Goal: Task Accomplishment & Management: Manage account settings

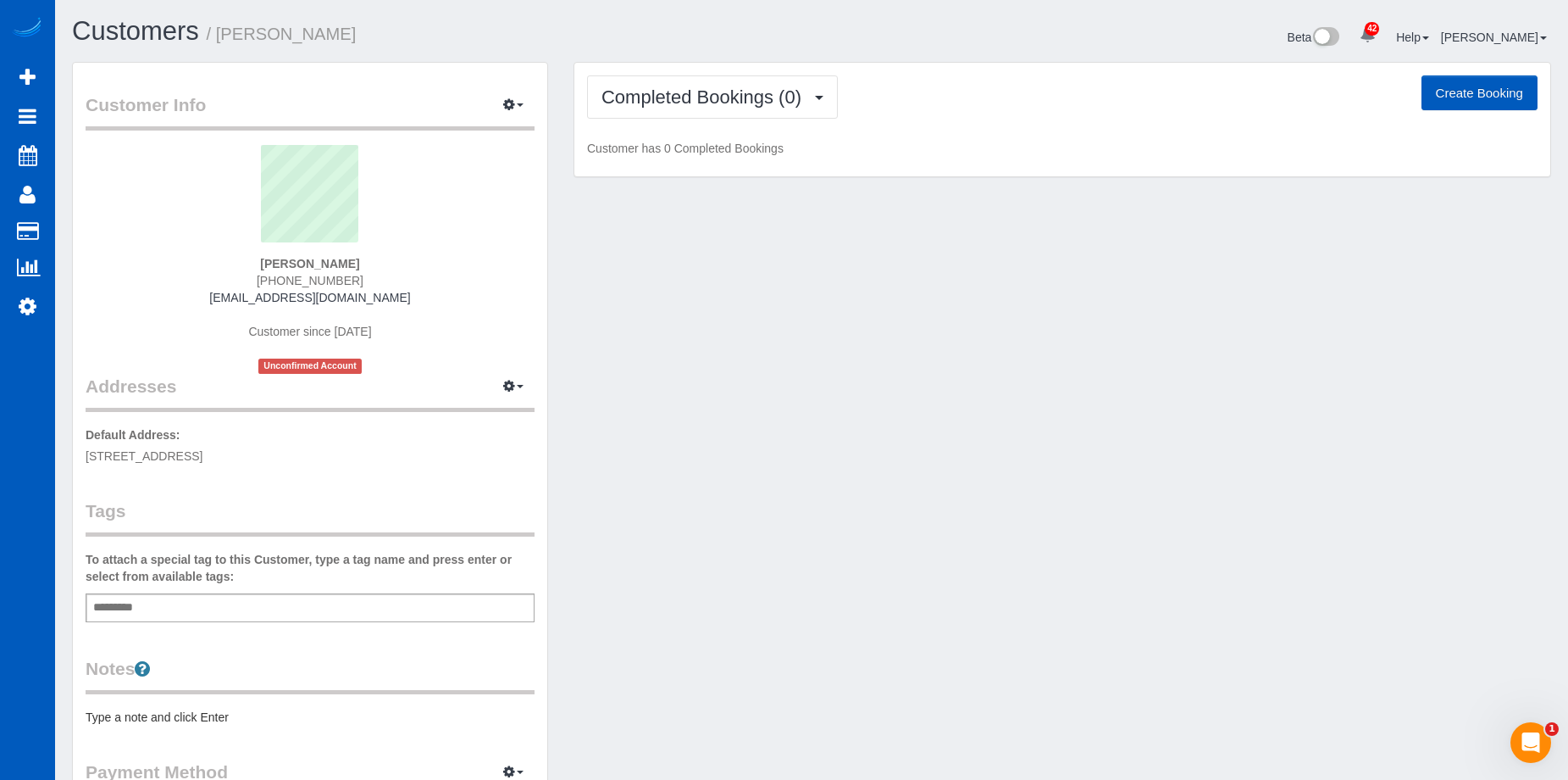
click at [1433, 97] on button "Create Booking" at bounding box center [1479, 94] width 117 height 36
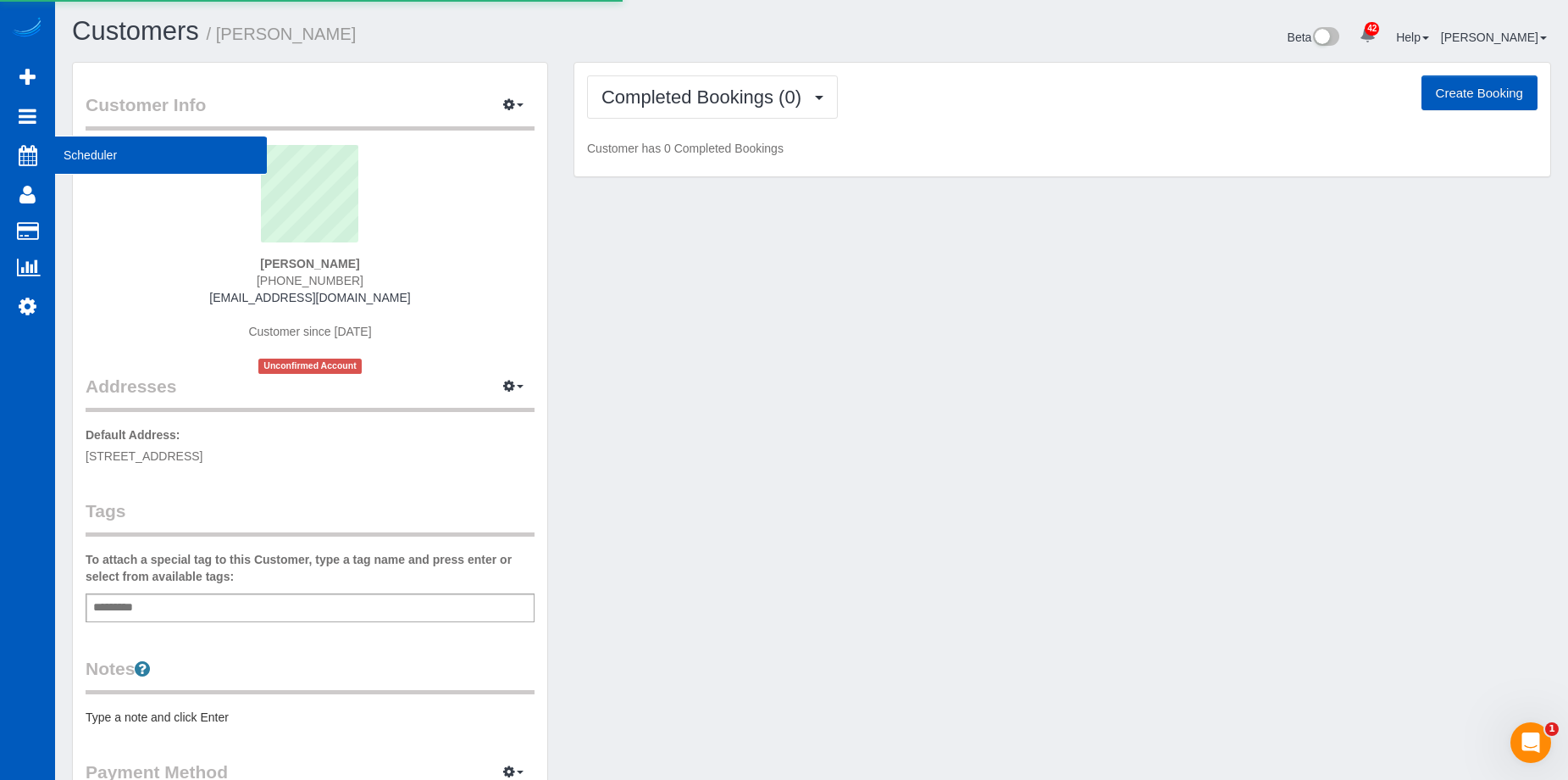
select select "[GEOGRAPHIC_DATA]"
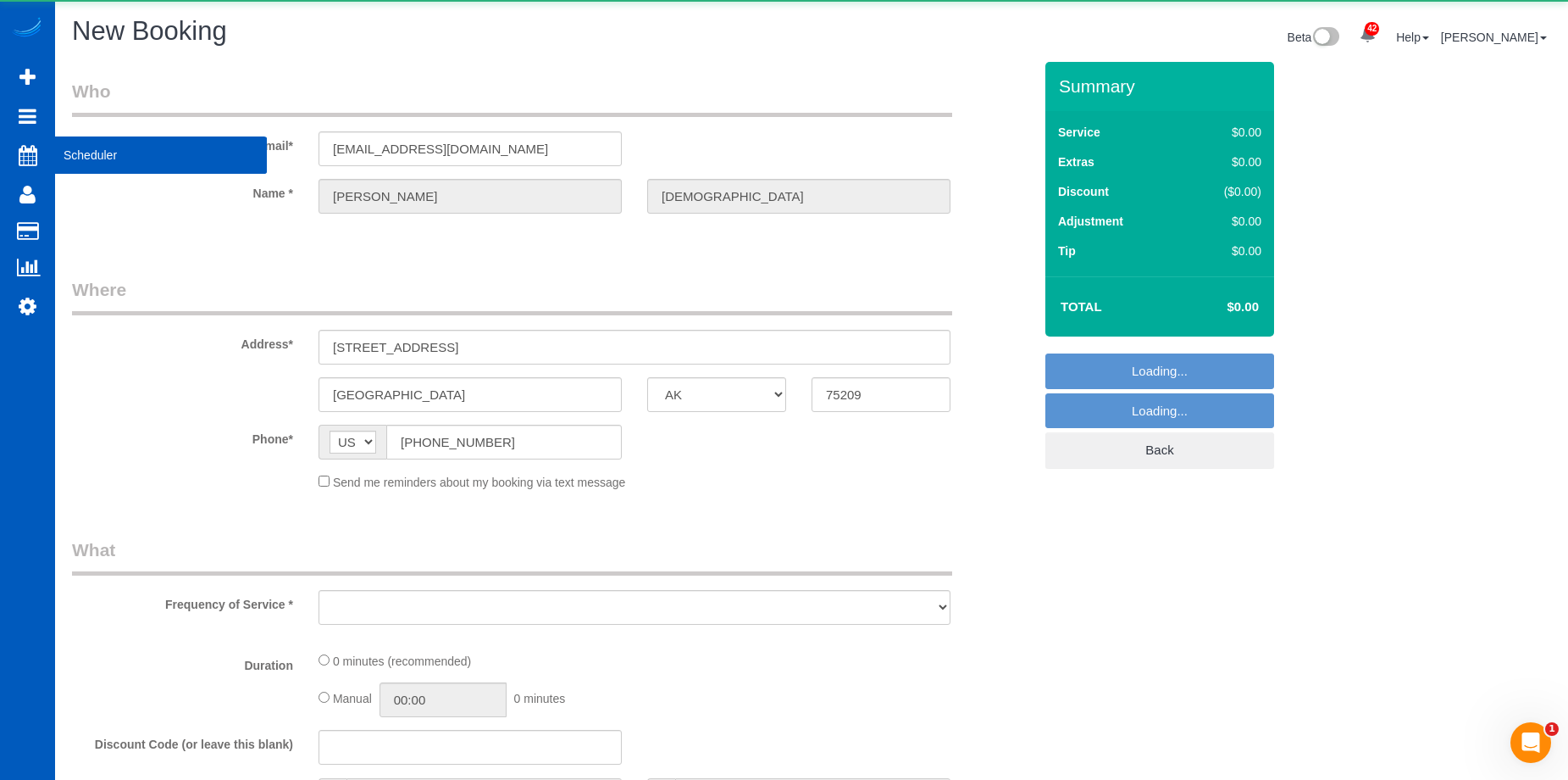
select select "object:1951"
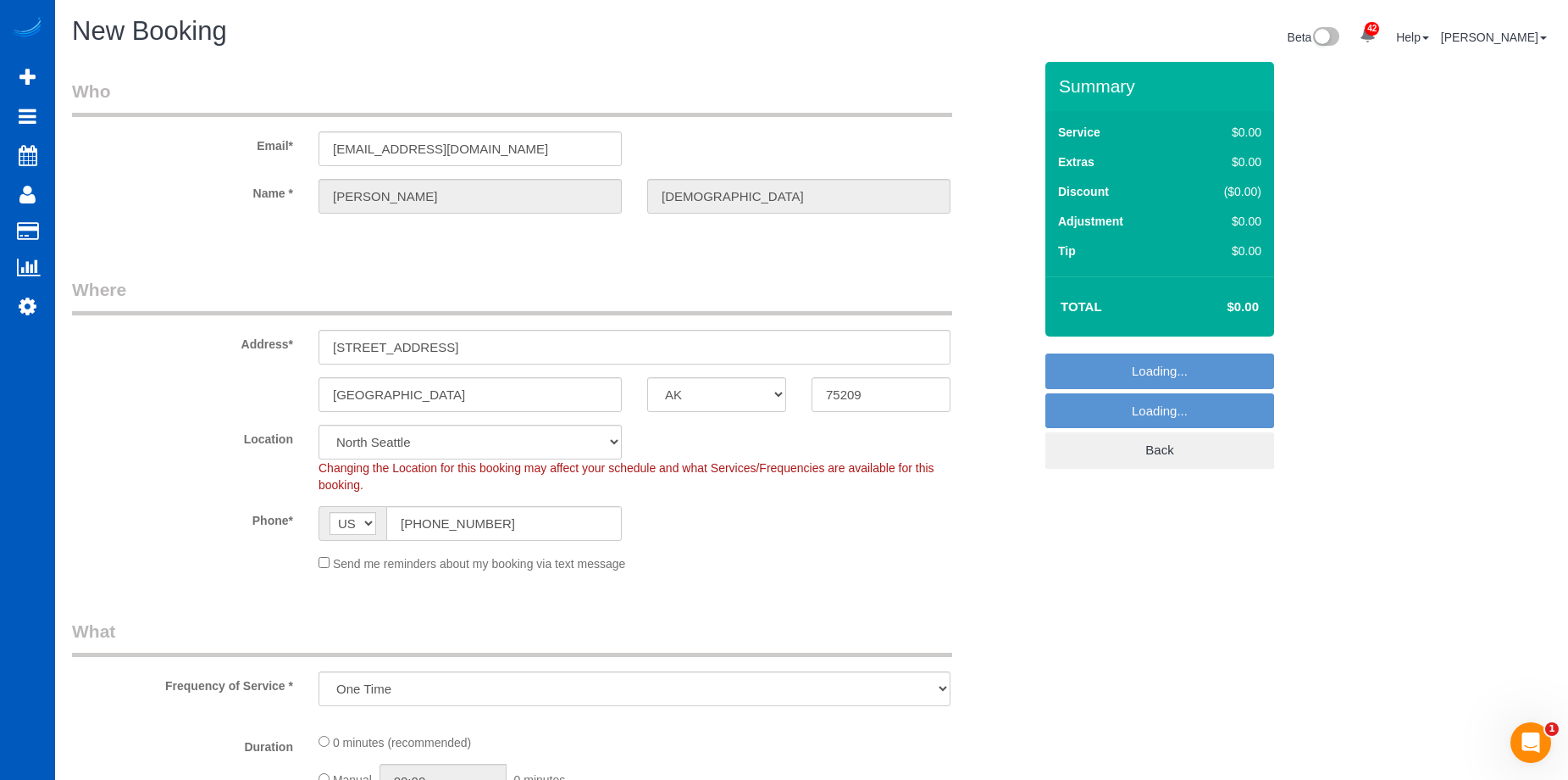
select select "199"
select select "object:2213"
select select "364"
select select "object:2387"
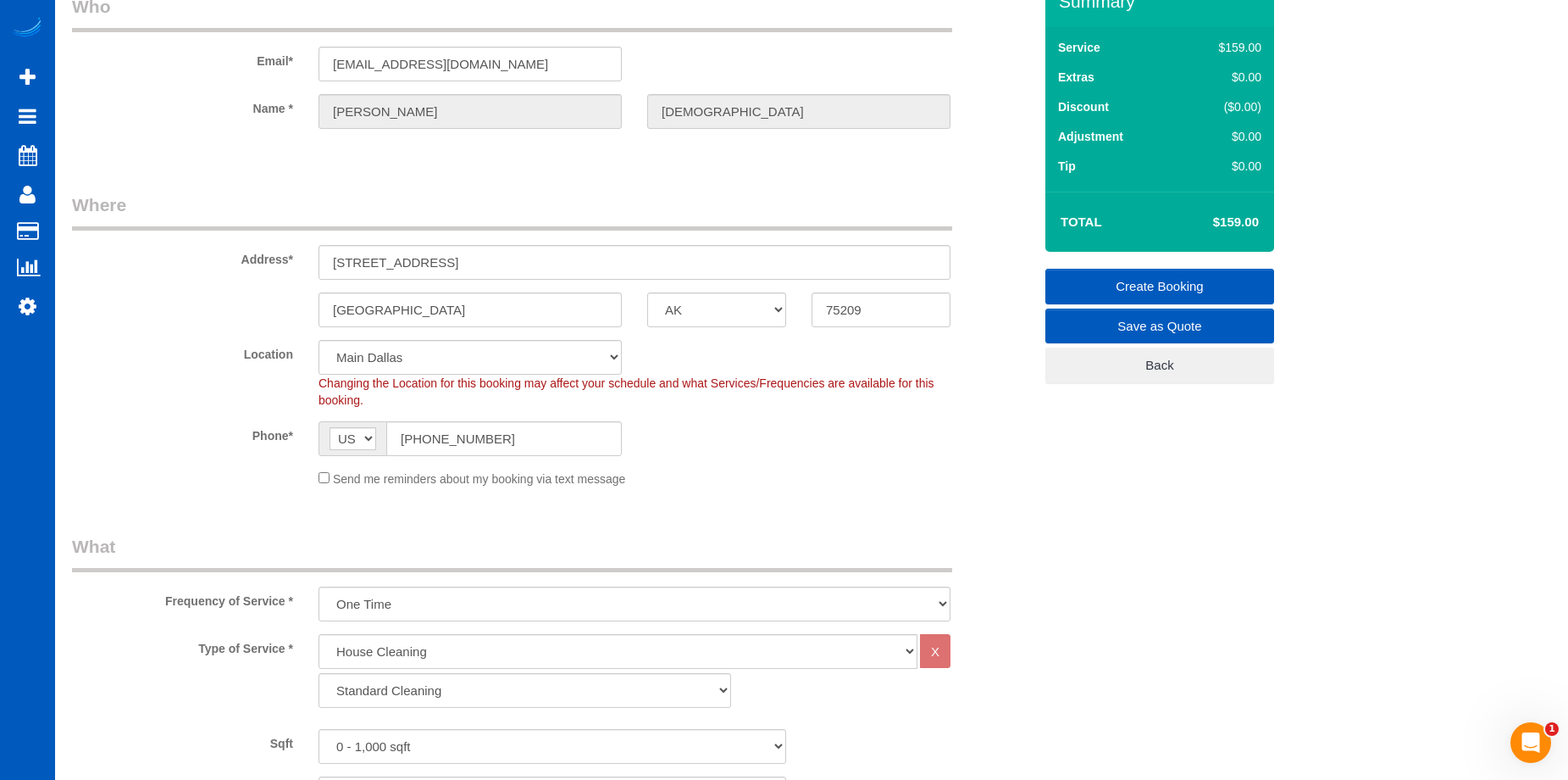
scroll to position [339, 0]
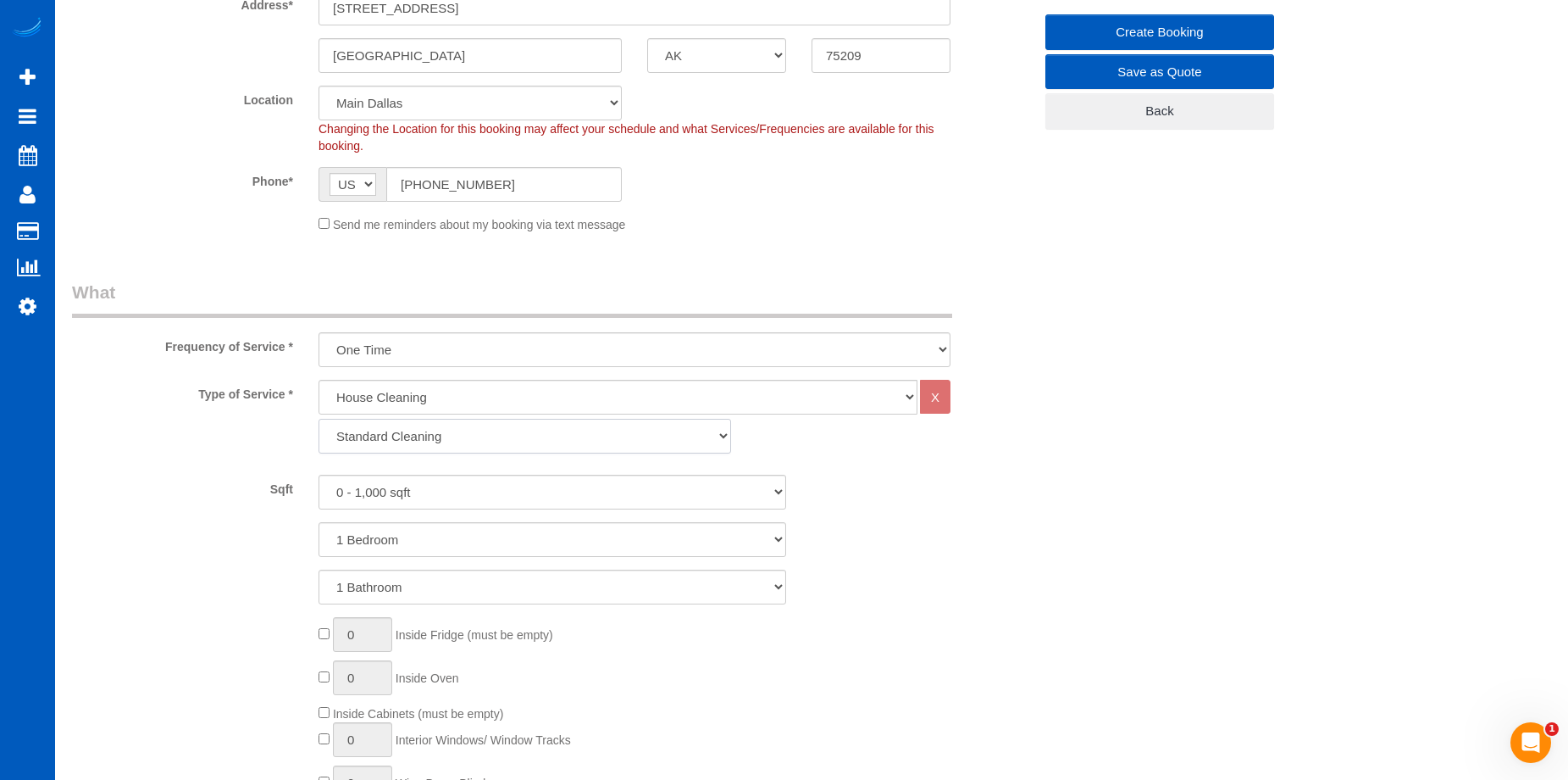
click at [529, 439] on select "Standard Cleaning Deep Cleaning Move In/ Out Cleaning" at bounding box center [525, 435] width 412 height 35
select select "367"
click at [319, 418] on select "Standard Cleaning Deep Cleaning Move In/ Out Cleaning" at bounding box center [525, 435] width 412 height 35
click at [524, 485] on select "0 - 1,000 sqft 1,001 - 1,500 sqft 1,501 - 2,000 sqft 2,001 - 2,500 sqft 2,501 -…" at bounding box center [553, 491] width 468 height 35
select select "3001"
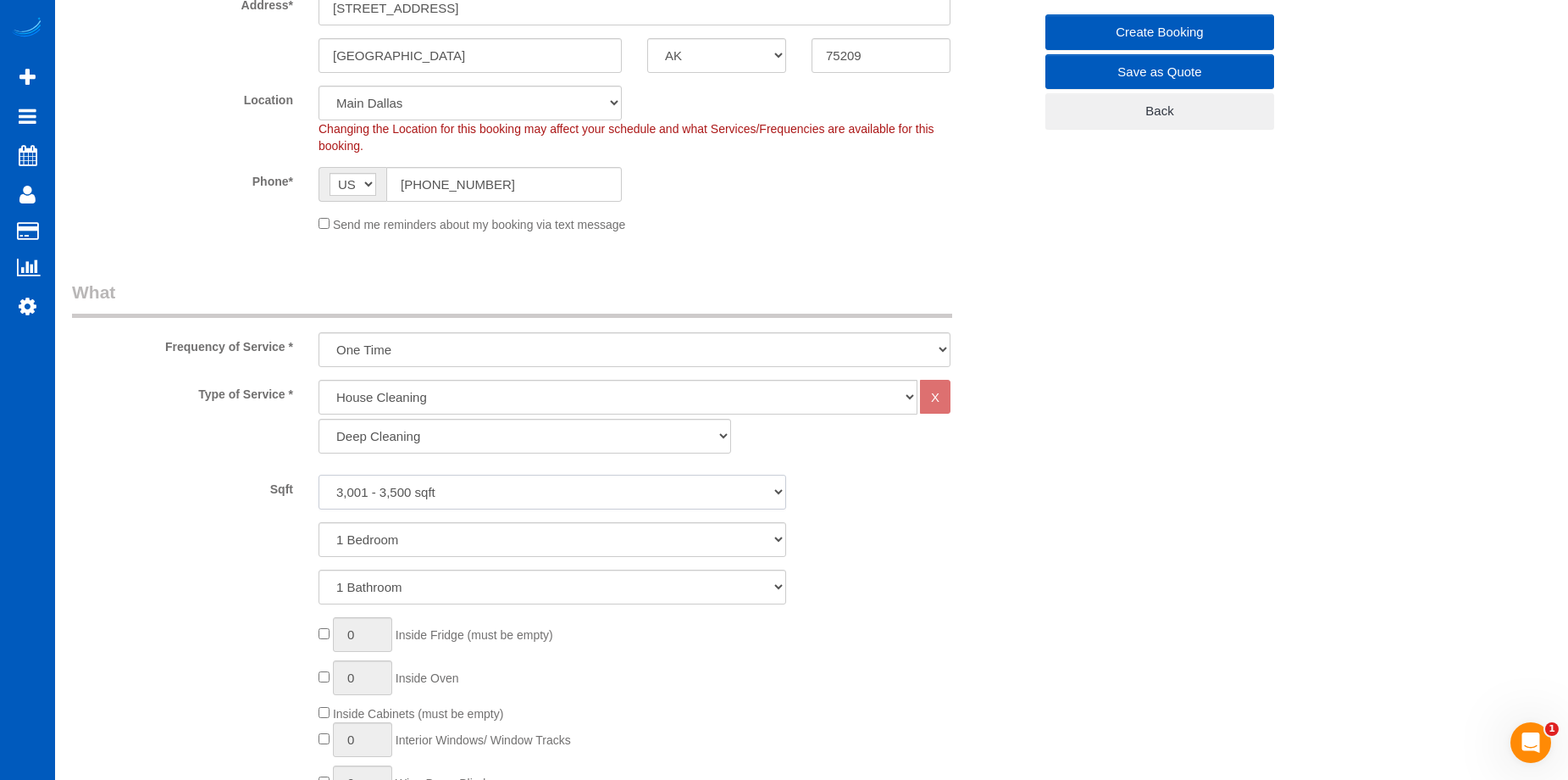
click at [319, 474] on select "0 - 1,000 sqft 1,001 - 1,500 sqft 1,501 - 2,000 sqft 2,001 - 2,500 sqft 2,501 -…" at bounding box center [553, 491] width 468 height 35
click at [540, 528] on select "1 Bedroom 2 Bedrooms 3 Bedrooms 4 Bedrooms 5 Bedrooms 6 Bedrooms 7 Bedrooms" at bounding box center [553, 539] width 468 height 35
select select "4"
click at [319, 522] on select "1 Bedroom 2 Bedrooms 3 Bedrooms 4 Bedrooms 5 Bedrooms 6 Bedrooms 7 Bedrooms" at bounding box center [553, 539] width 468 height 35
click at [550, 588] on select "1 Bathroom 2 Bathrooms 3 Bathrooms 4 Bathrooms 5 Bathrooms 6 Bathrooms 7 Bathro…" at bounding box center [553, 587] width 468 height 35
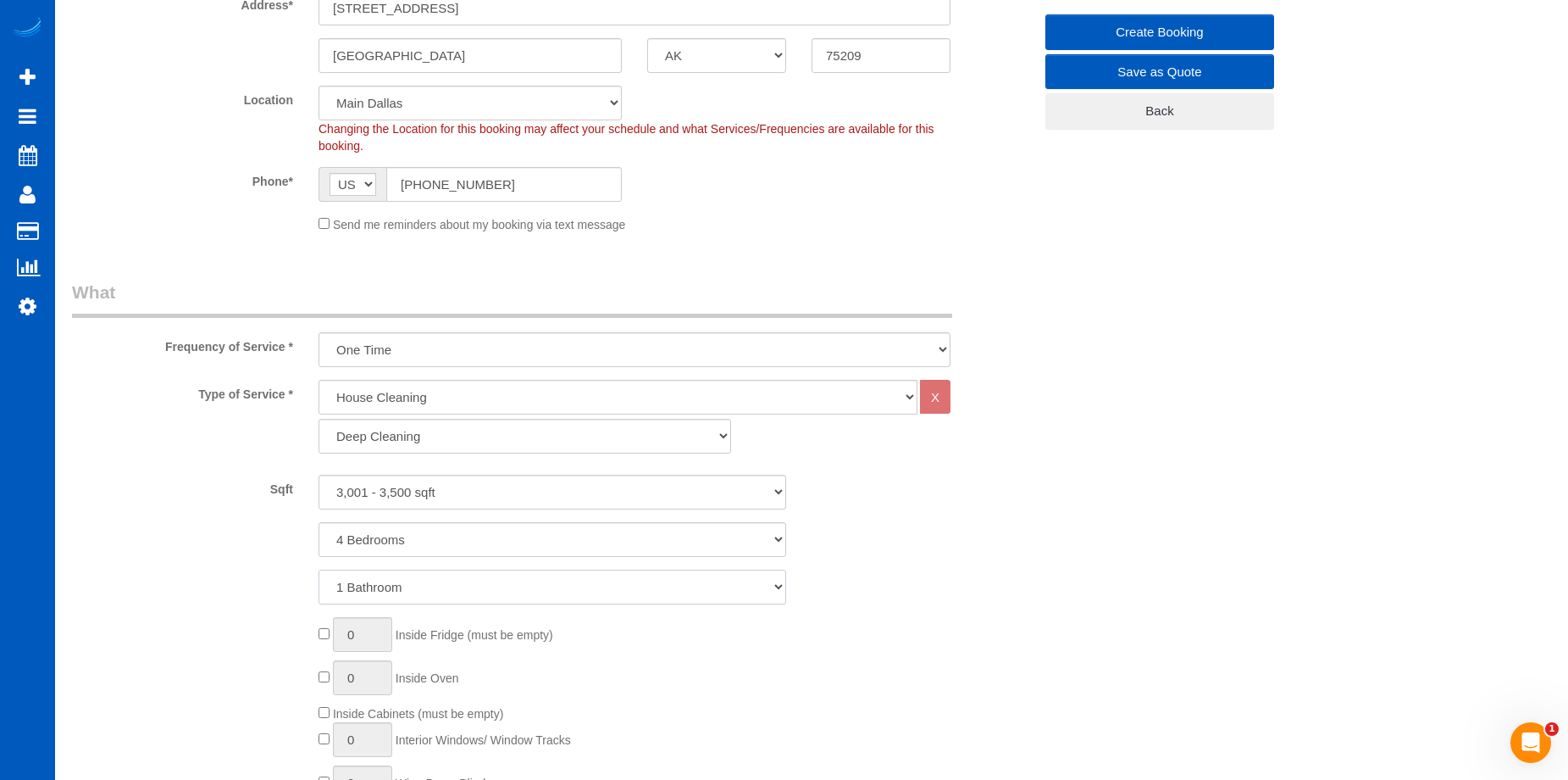
select select "6"
click at [319, 570] on select "1 Bathroom 2 Bathrooms 3 Bathrooms 4 Bathrooms 5 Bathrooms 6 Bathrooms 7 Bathro…" at bounding box center [553, 587] width 468 height 35
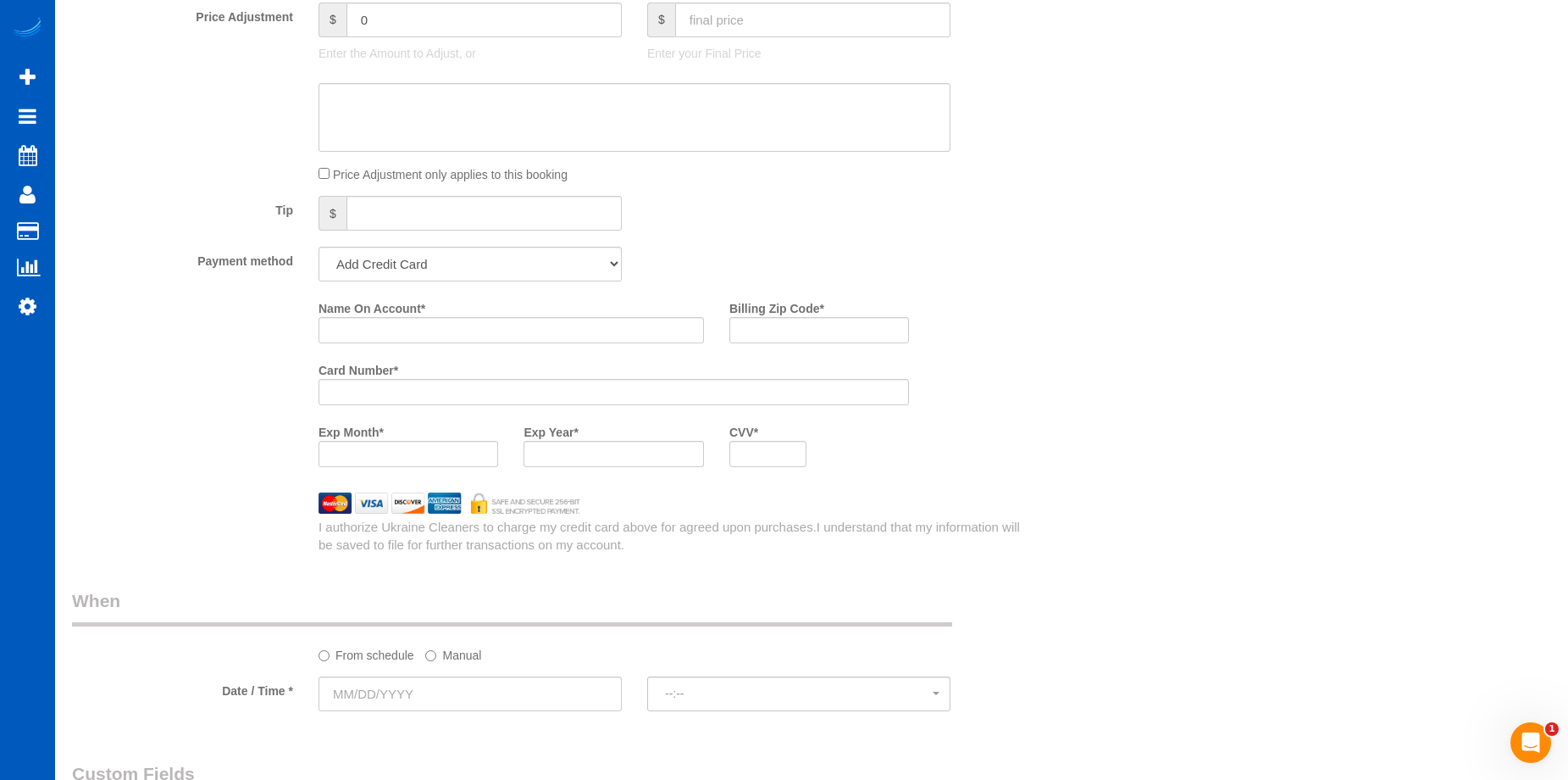
scroll to position [1525, 0]
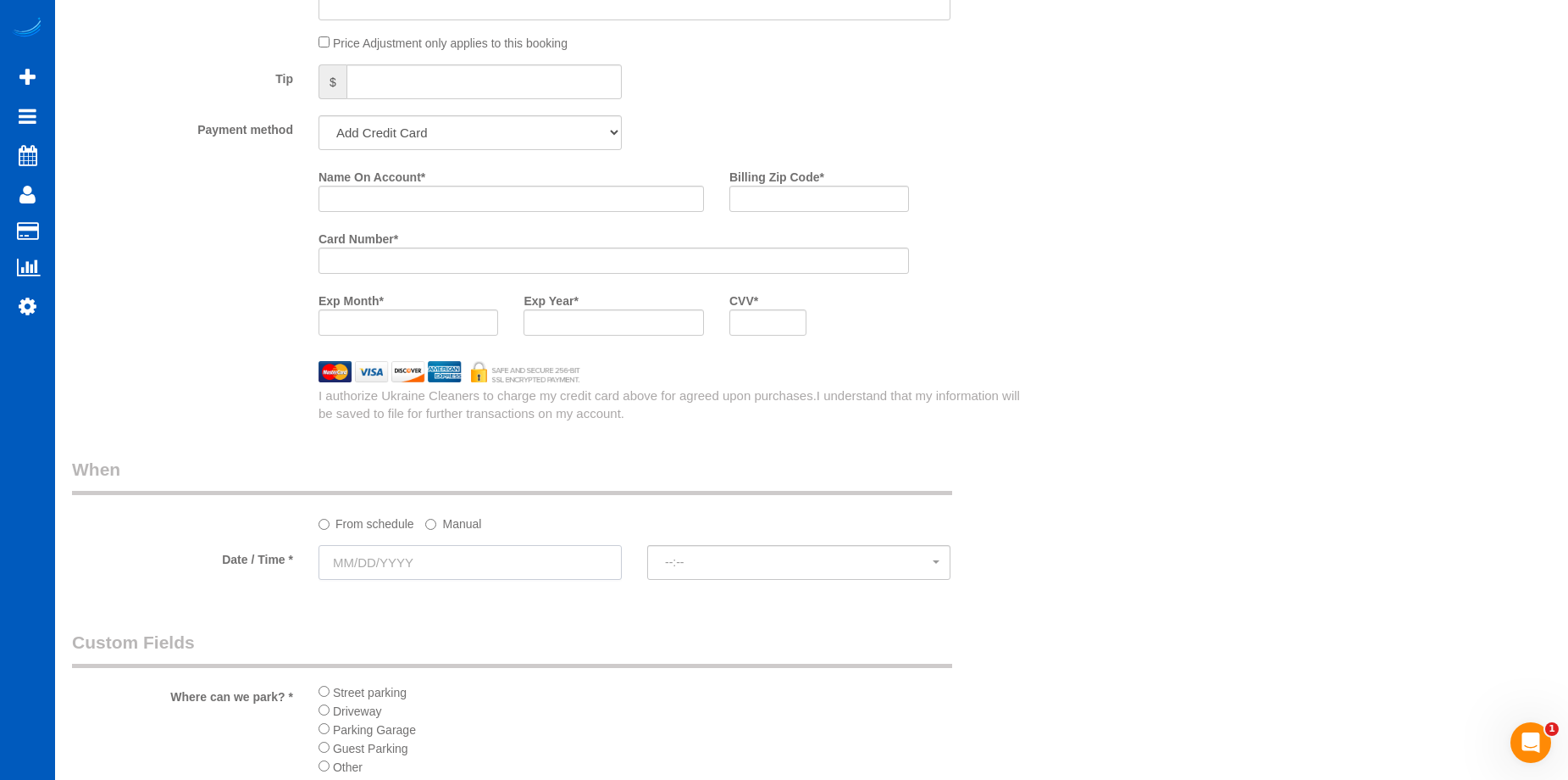
click at [477, 557] on input "text" at bounding box center [470, 562] width 303 height 35
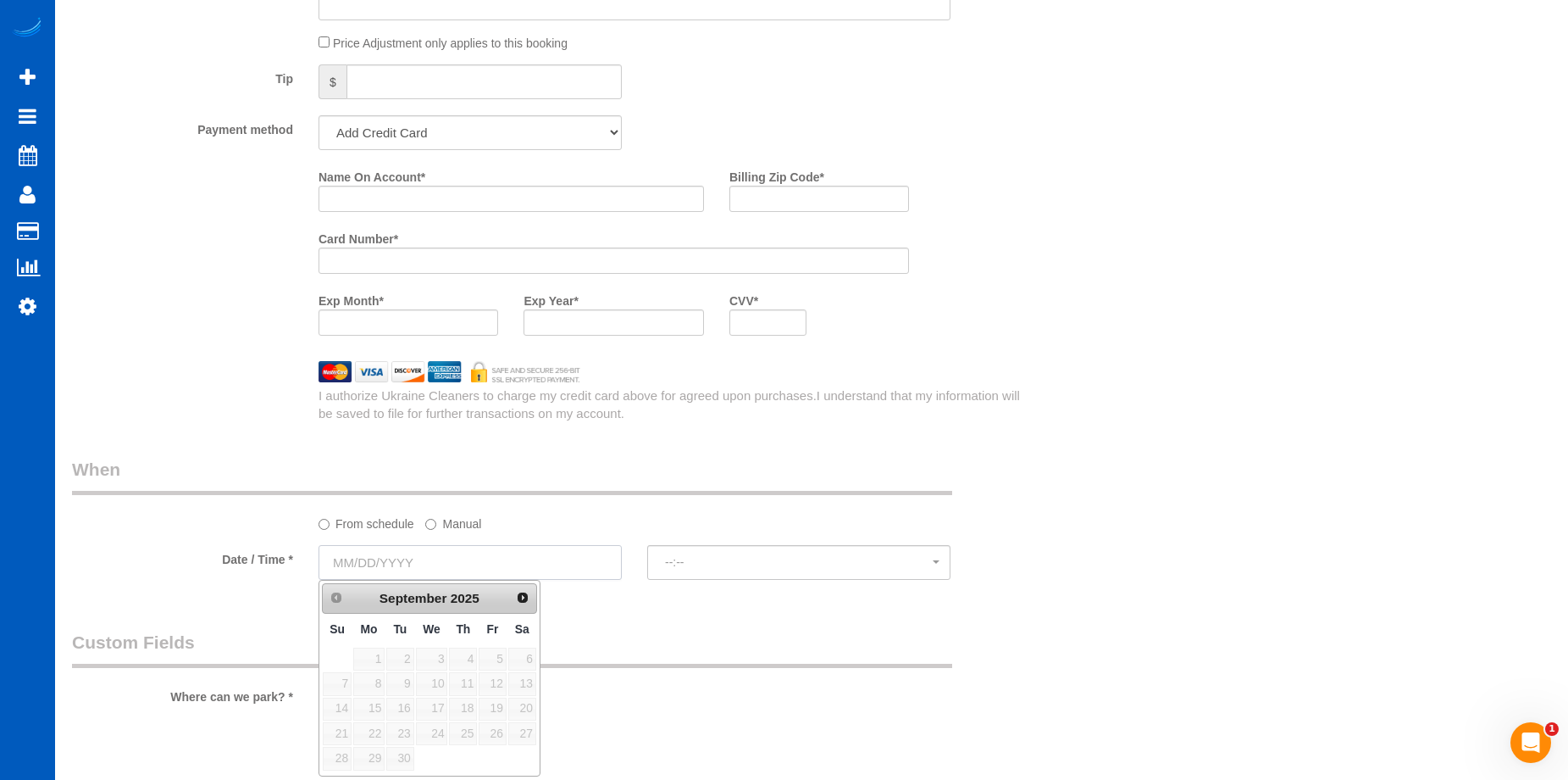
scroll to position [1610, 0]
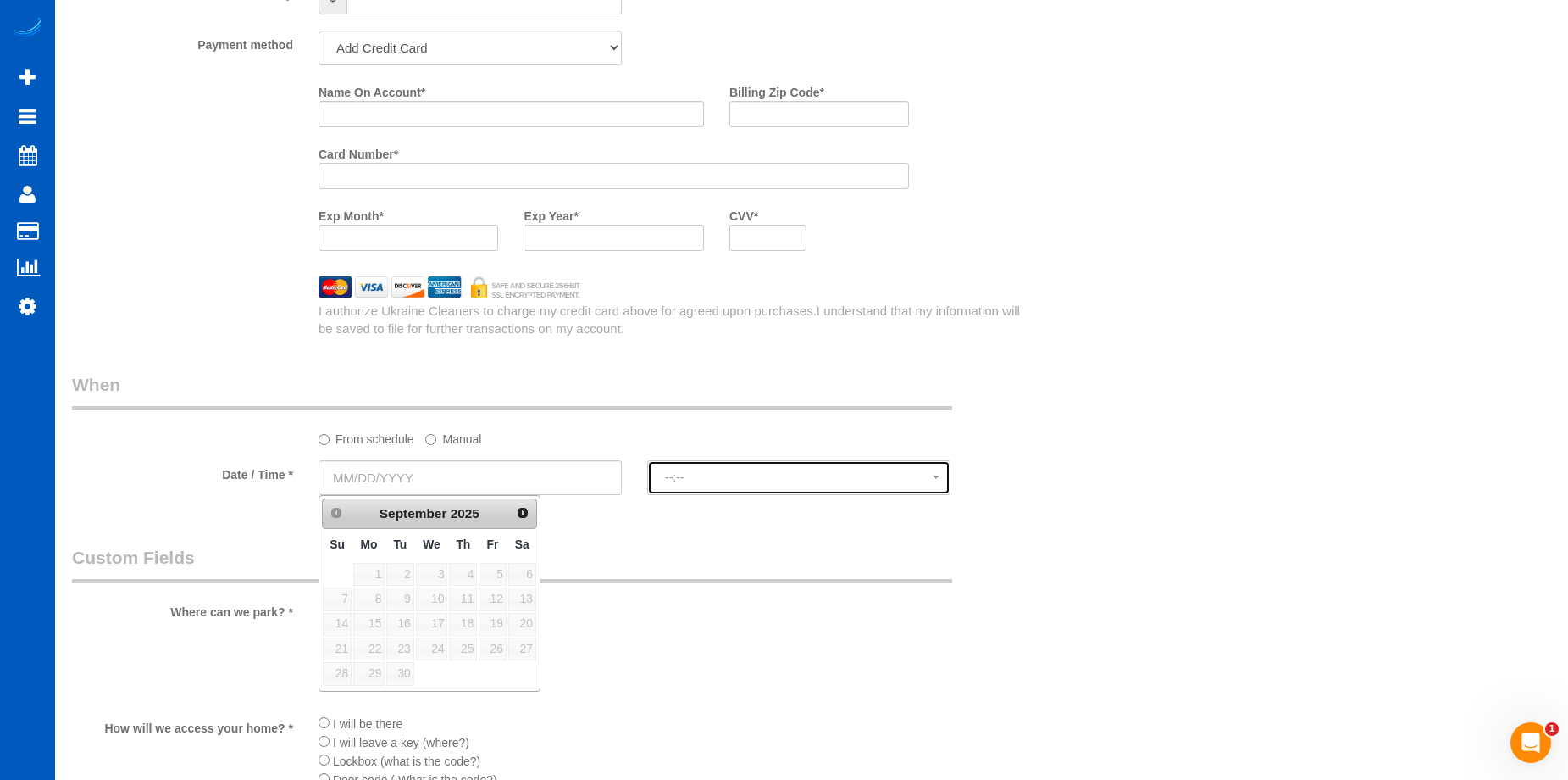
click at [697, 483] on span "--:--" at bounding box center [799, 477] width 268 height 14
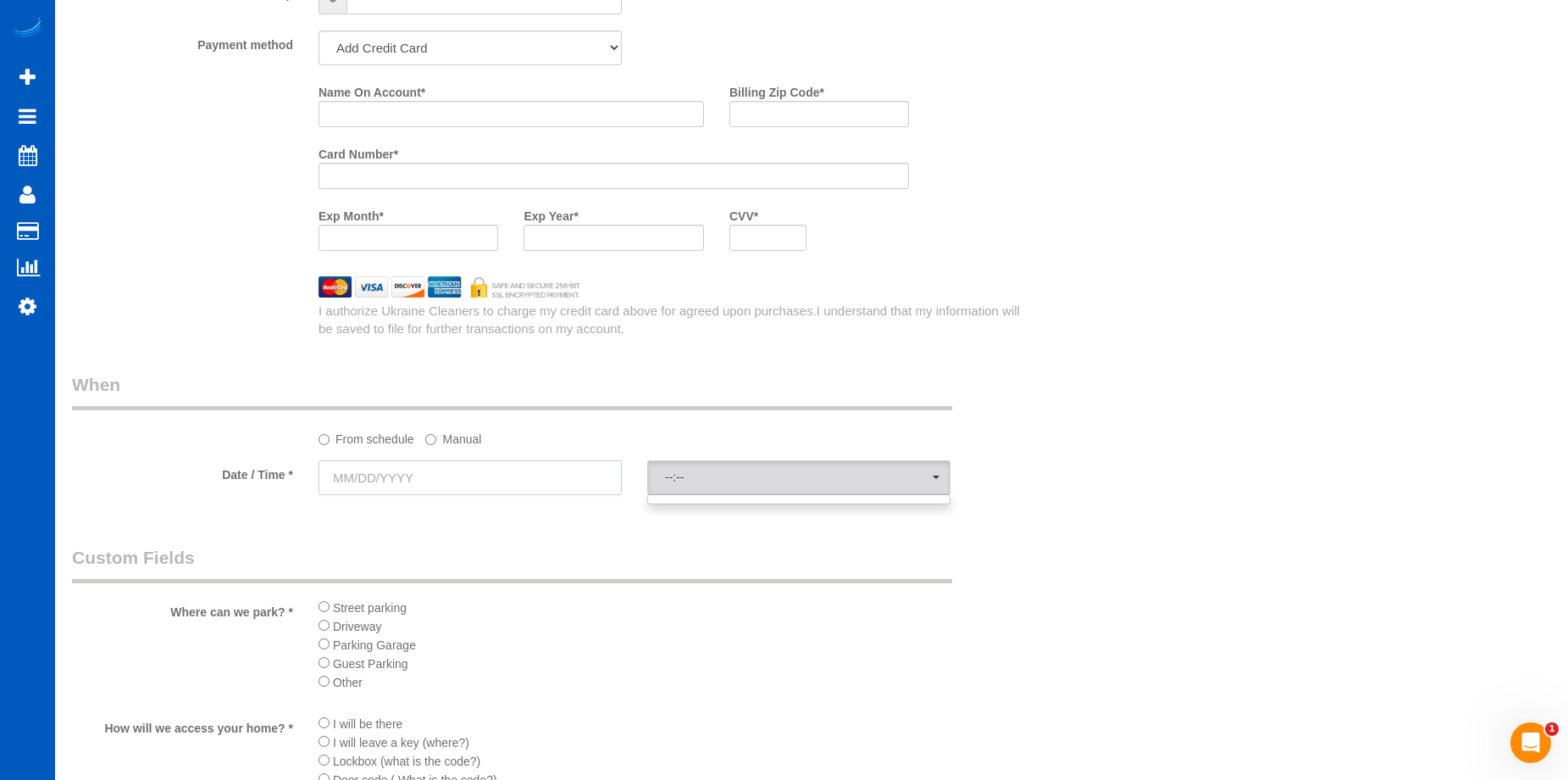
click at [496, 468] on input "text" at bounding box center [470, 477] width 303 height 35
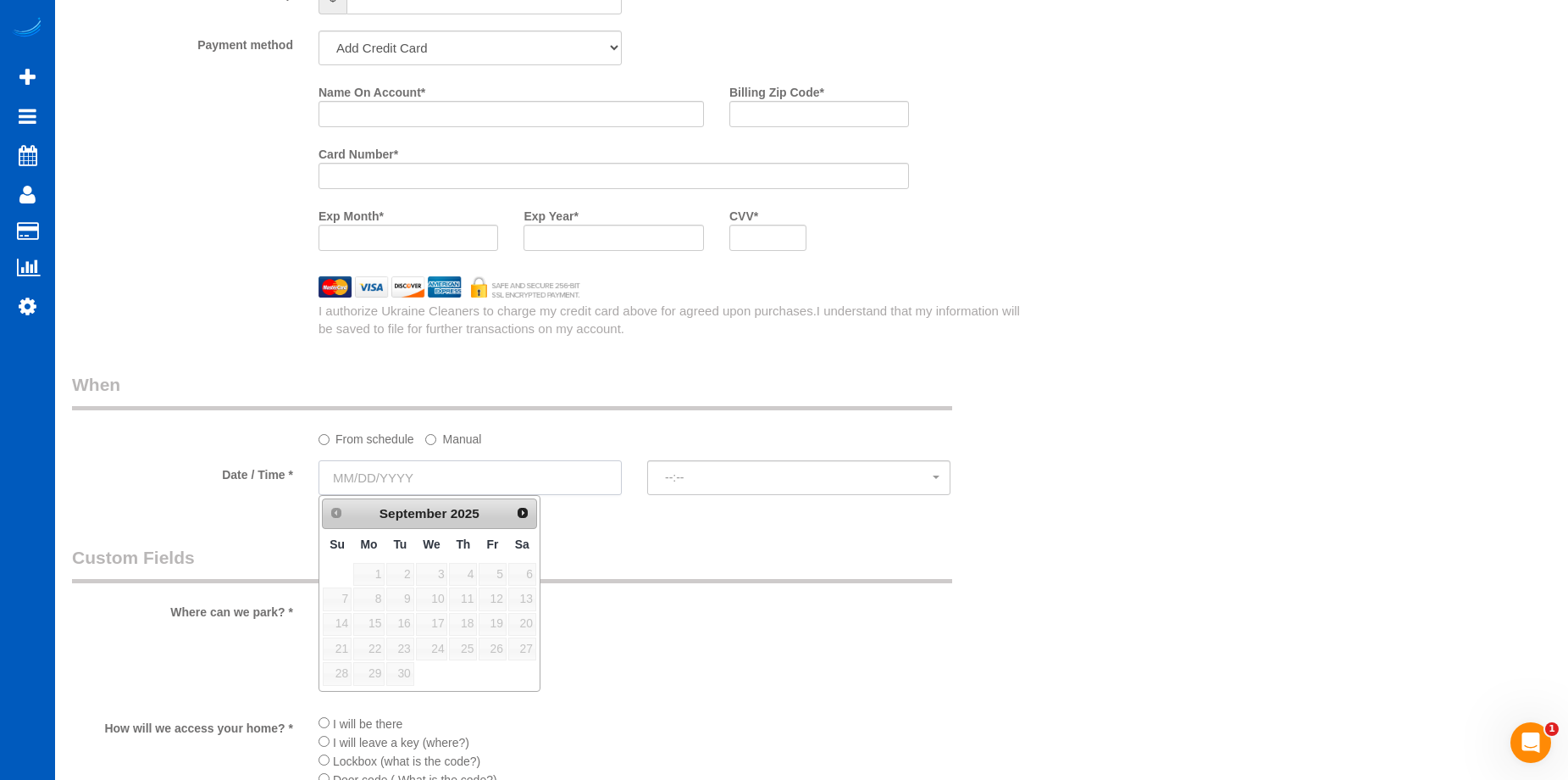
click at [496, 468] on input "text" at bounding box center [470, 477] width 303 height 35
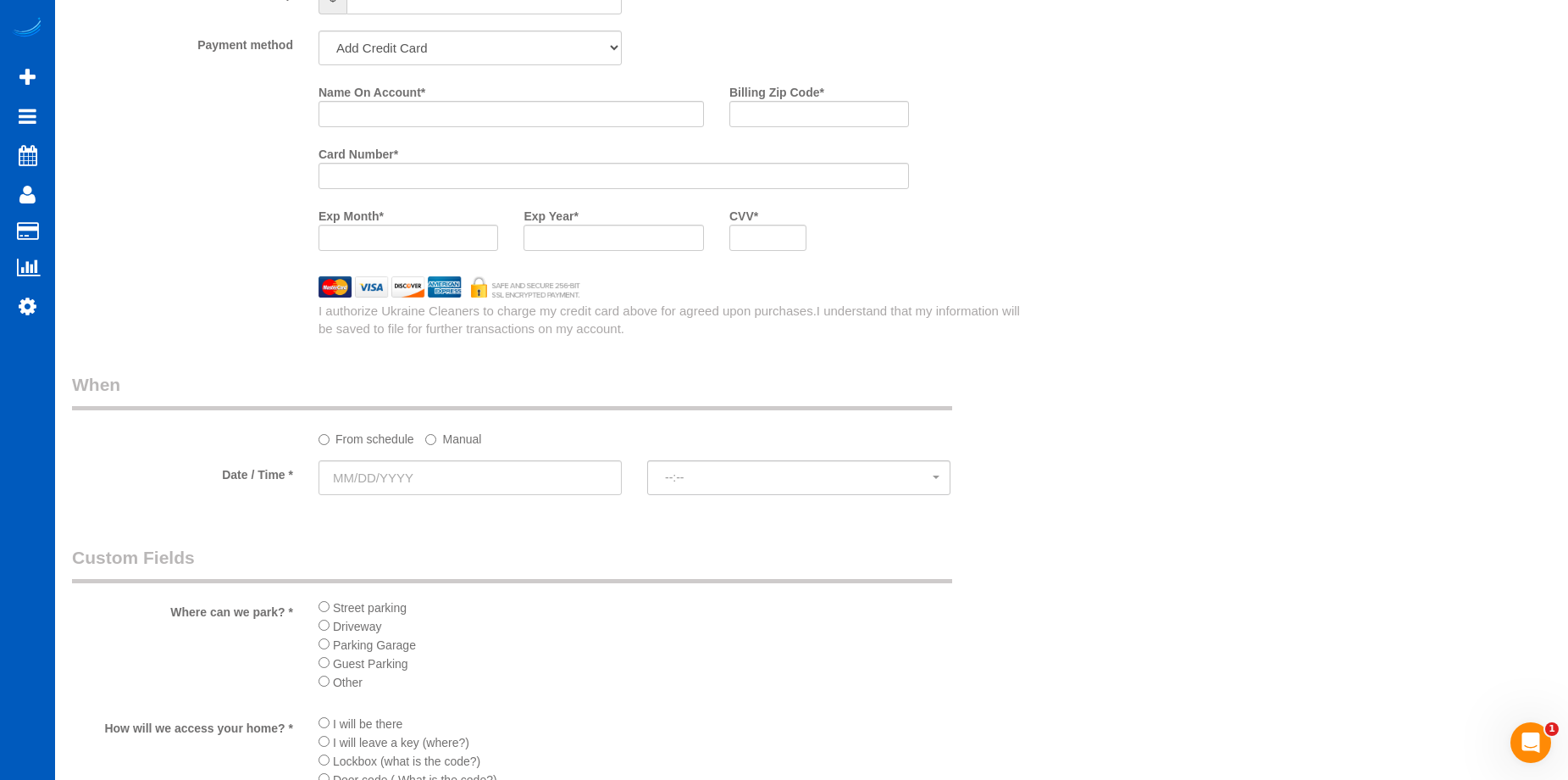
click at [456, 430] on label "Manual" at bounding box center [453, 435] width 56 height 23
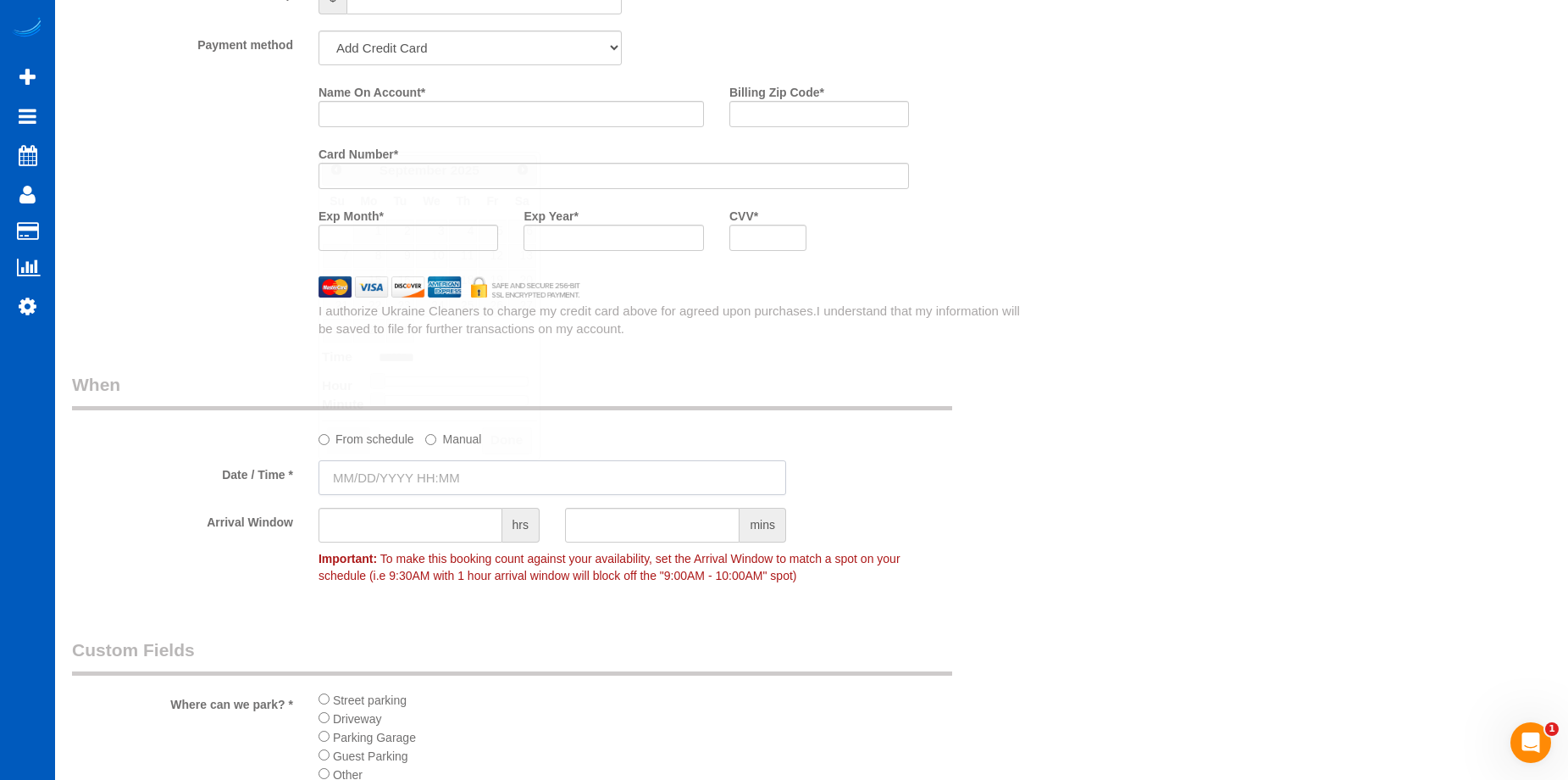
click at [452, 473] on input "text" at bounding box center [553, 477] width 468 height 35
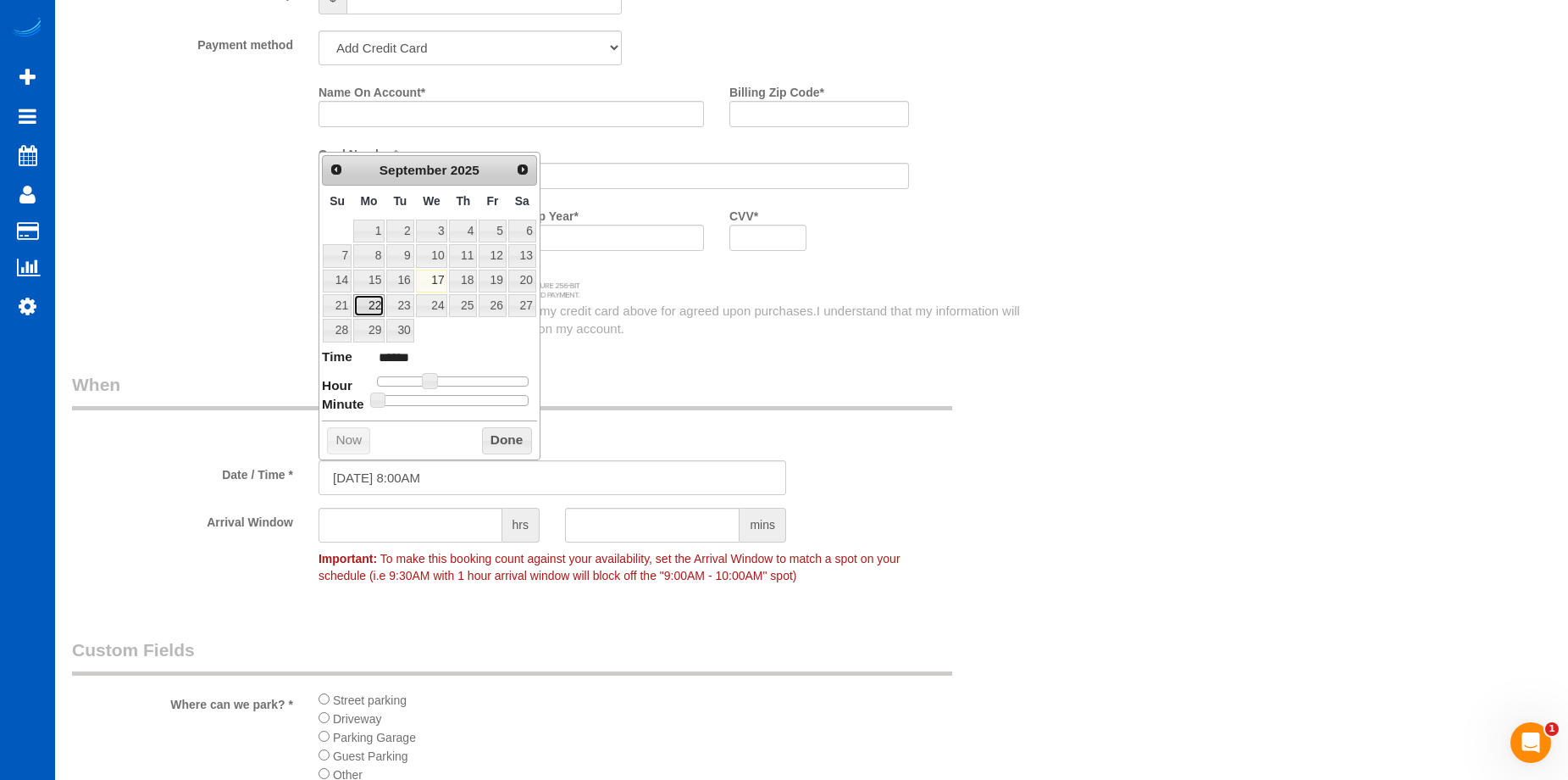
click at [367, 300] on link "22" at bounding box center [369, 305] width 31 height 23
type input "09/22/2025 9:00AM"
type input "******"
type input "09/22/2025 10:00AM"
type input "*******"
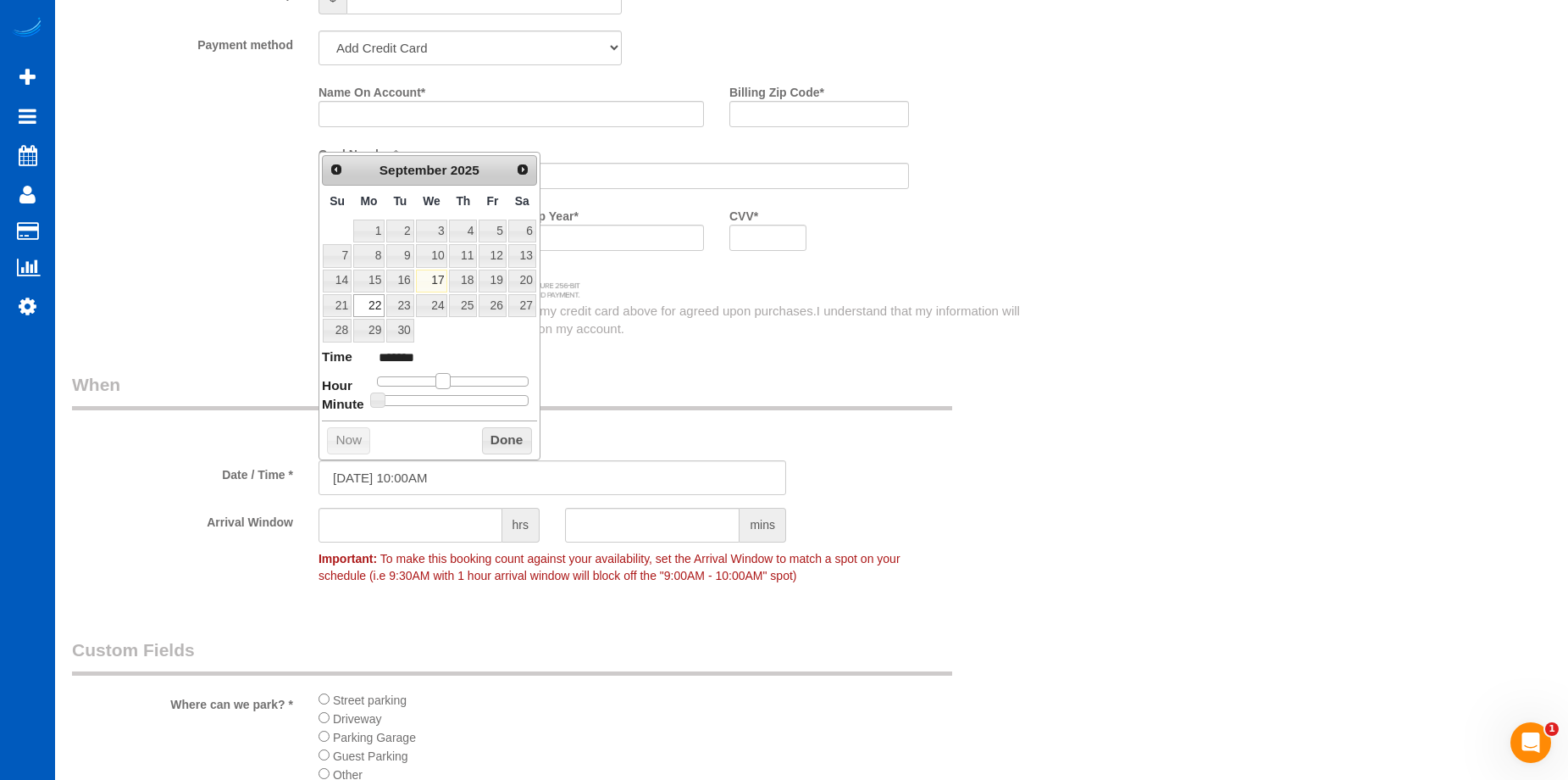
drag, startPoint x: 429, startPoint y: 381, endPoint x: 443, endPoint y: 381, distance: 14.0
click at [443, 381] on span at bounding box center [442, 380] width 15 height 15
click at [521, 443] on button "Done" at bounding box center [507, 440] width 50 height 27
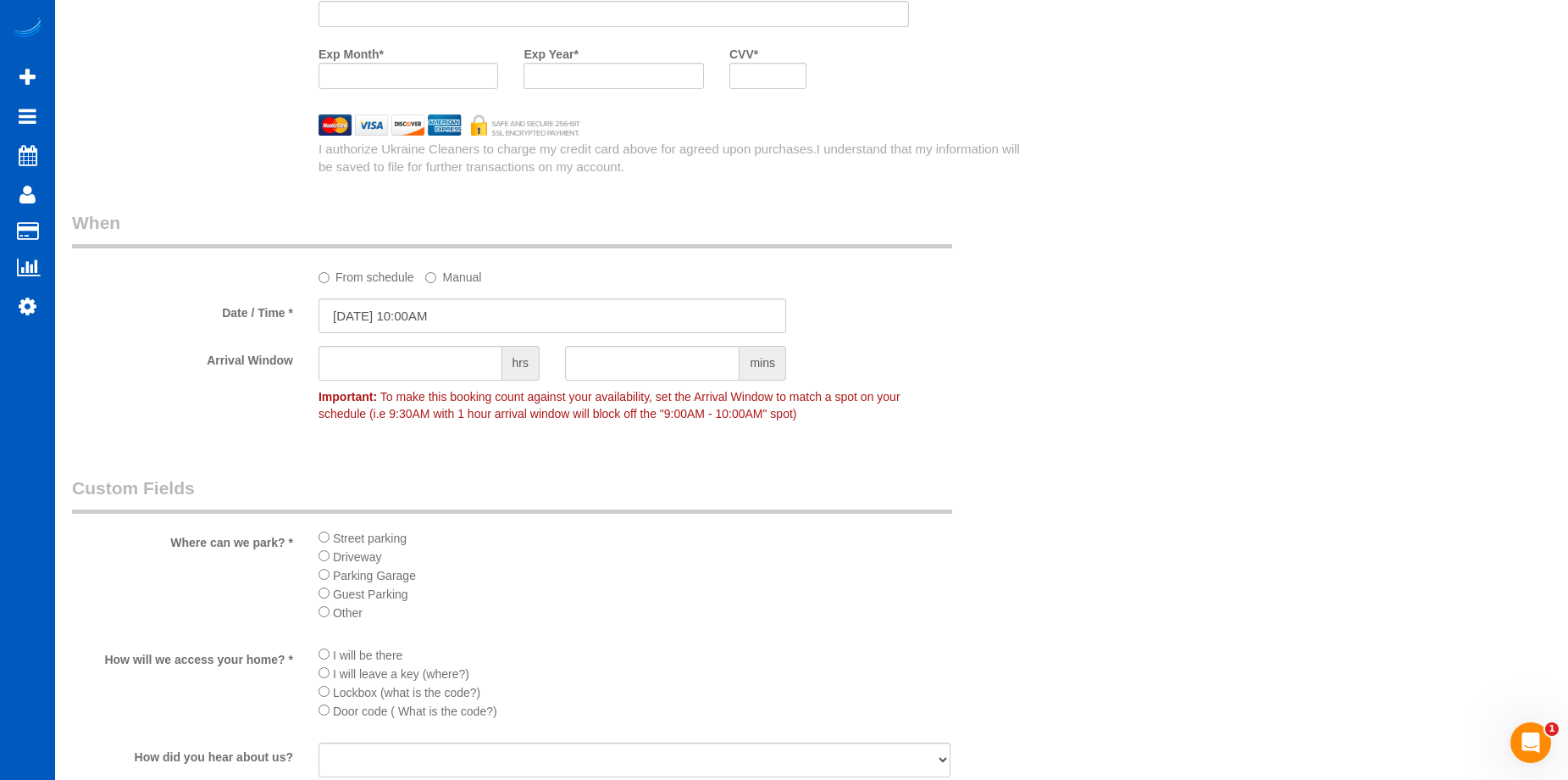
scroll to position [1779, 0]
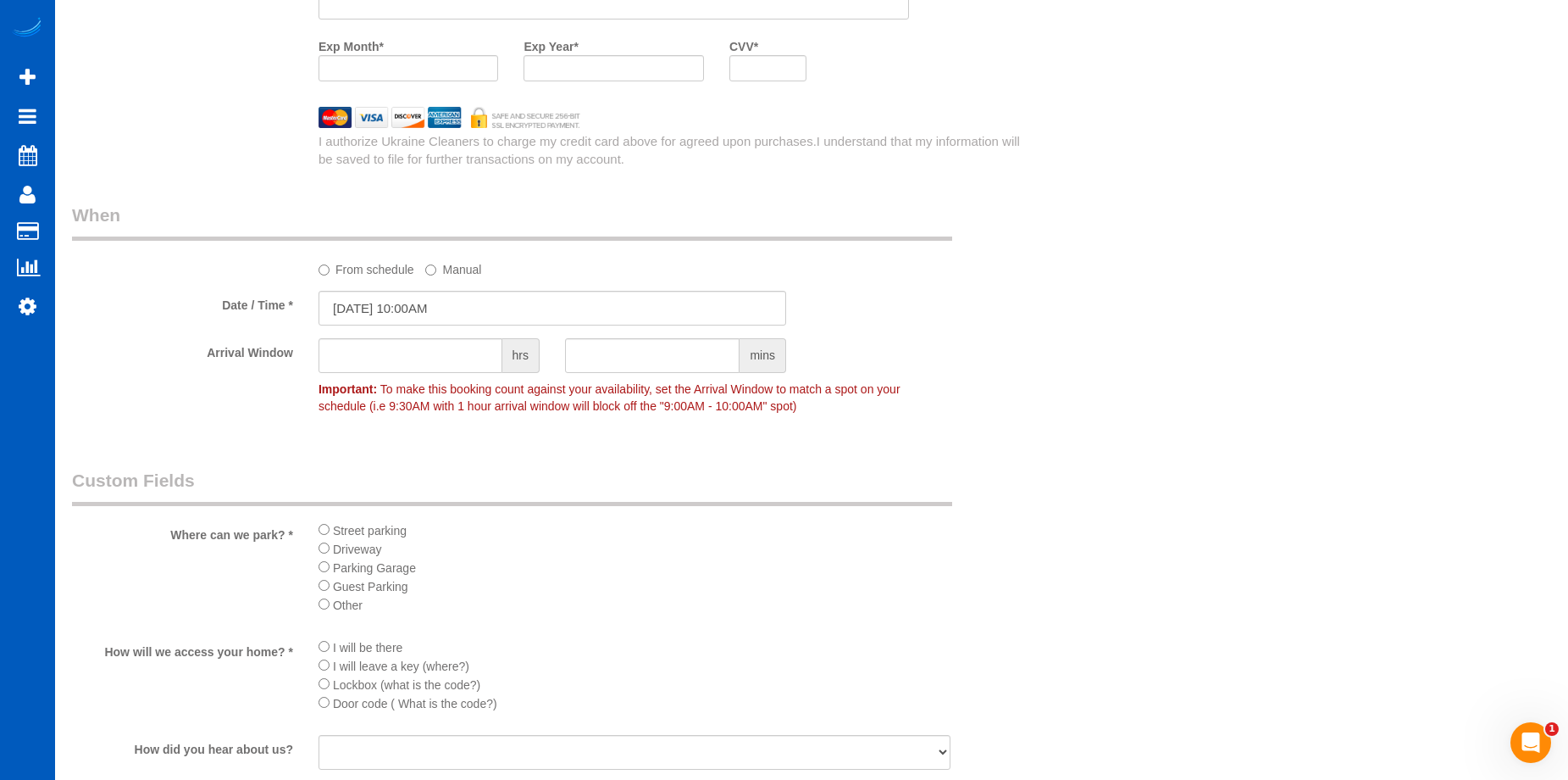
click at [326, 639] on li "I will be there" at bounding box center [635, 647] width 633 height 19
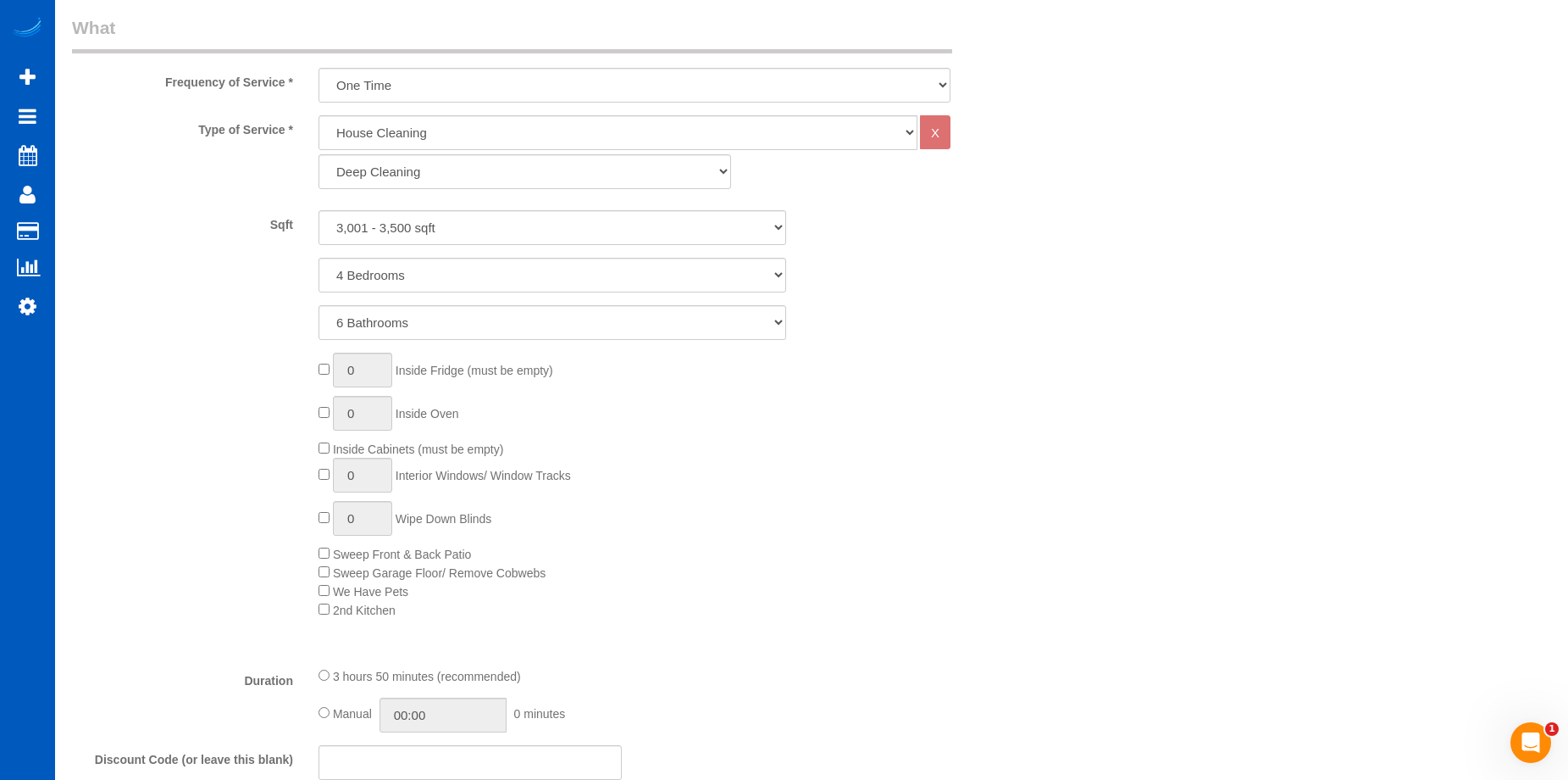
scroll to position [848, 0]
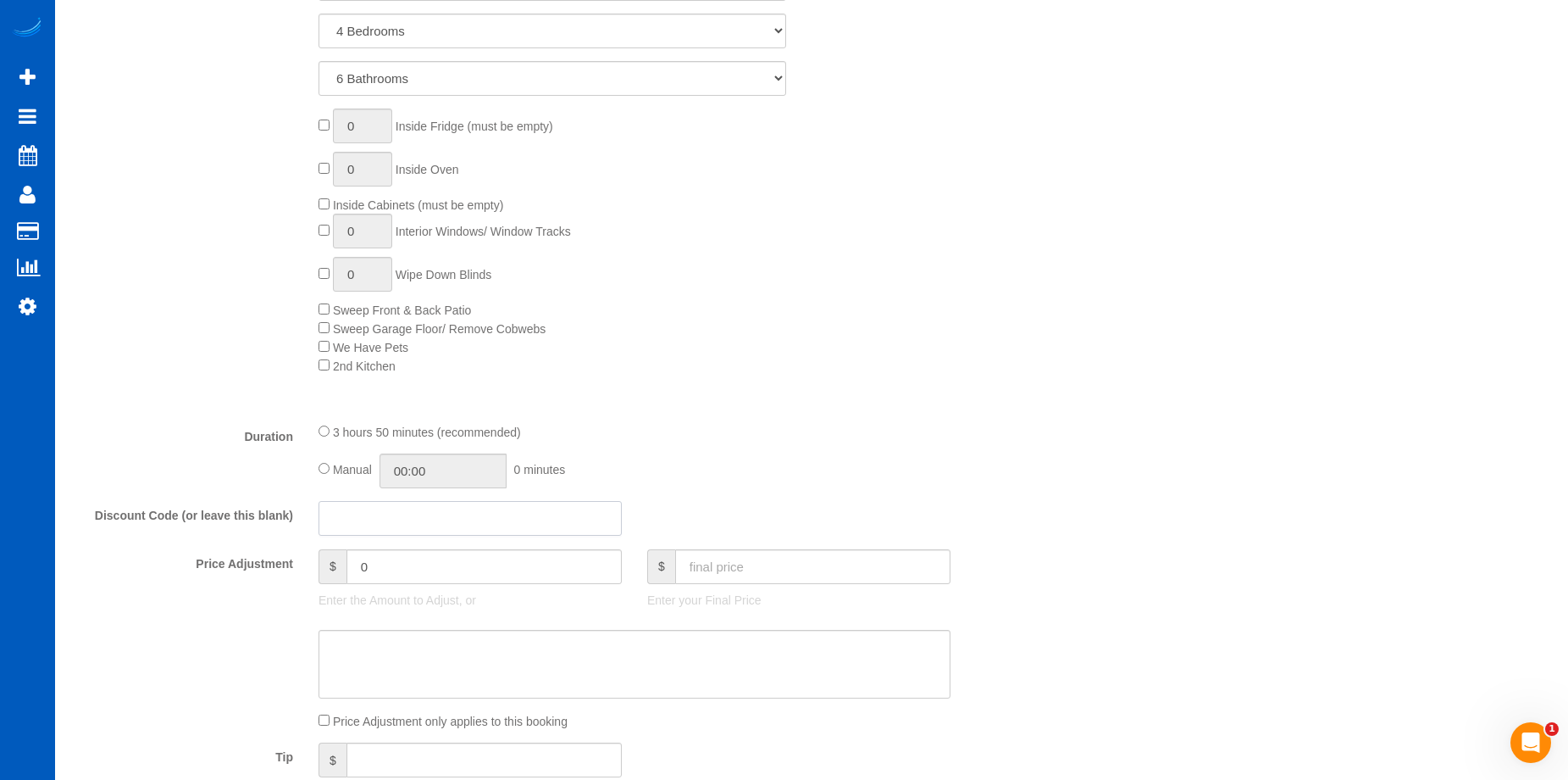
click at [416, 515] on input "text" at bounding box center [470, 518] width 303 height 35
type input "texas"
click at [478, 633] on textarea at bounding box center [635, 664] width 633 height 70
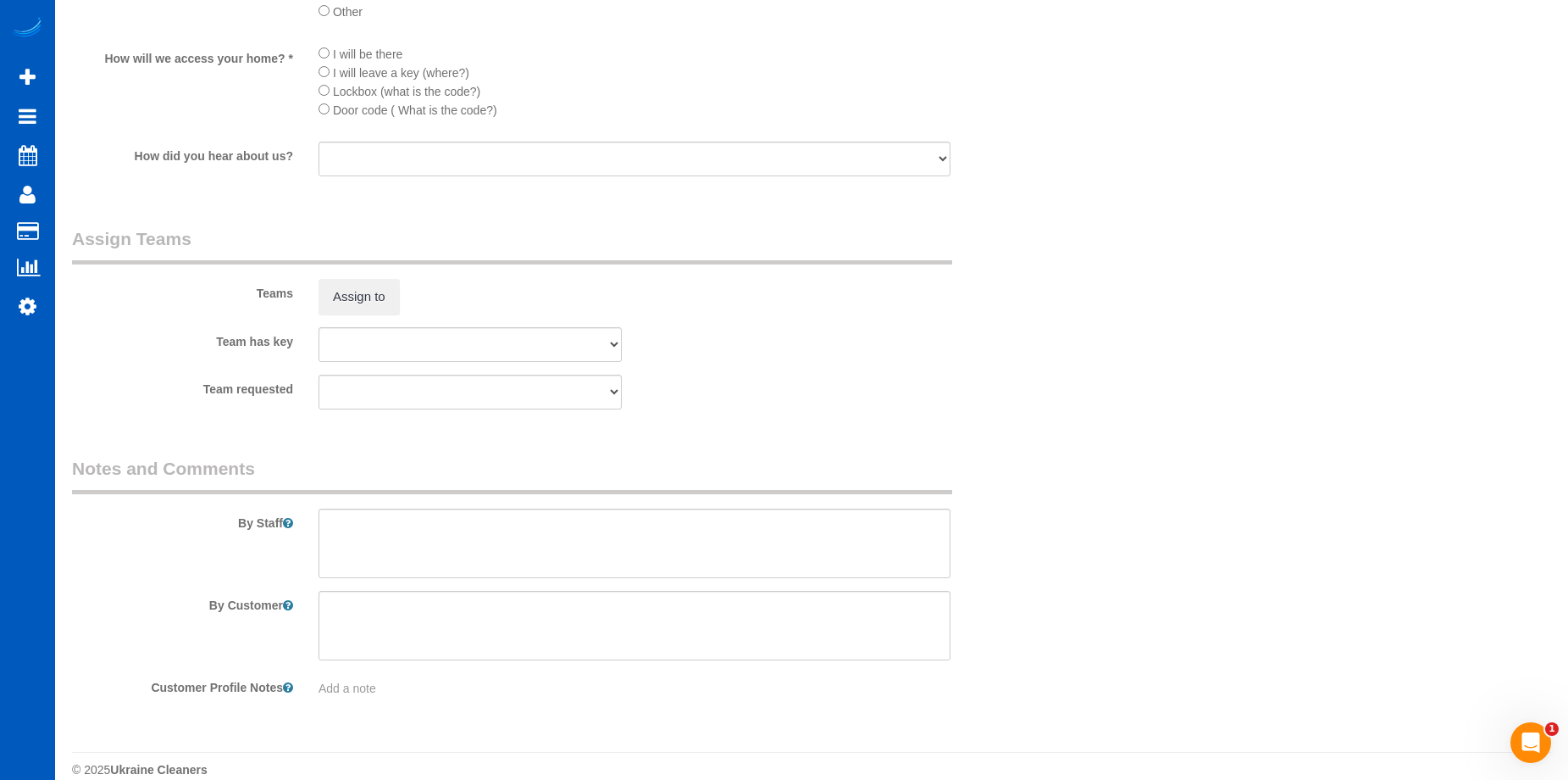
scroll to position [2396, 0]
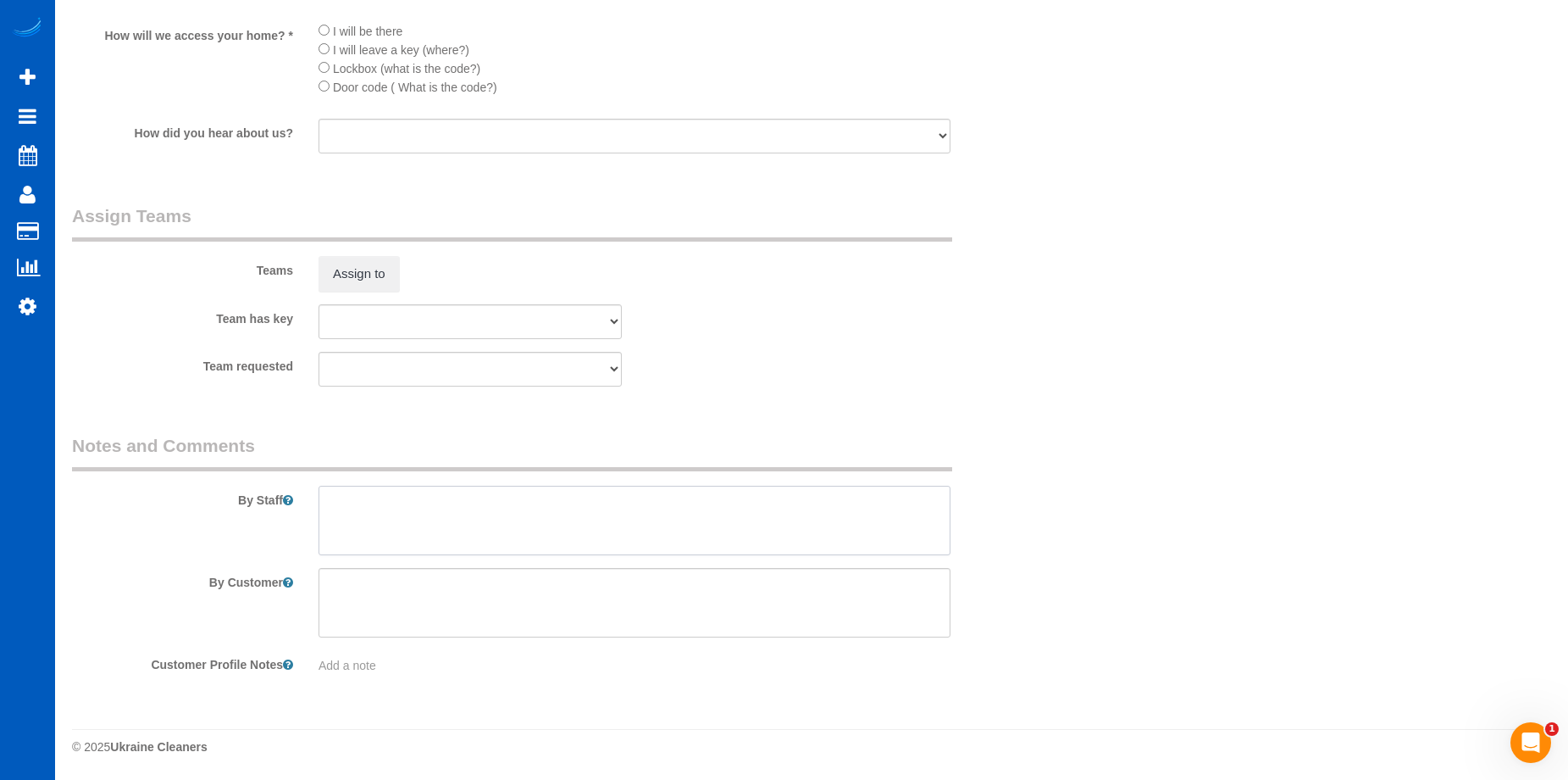
click at [424, 527] on textarea at bounding box center [635, 520] width 633 height 70
click at [561, 507] on textarea at bounding box center [635, 520] width 633 height 70
paste textarea "Deep clean of full home, no pets."
click at [720, 518] on textarea at bounding box center [635, 520] width 633 height 70
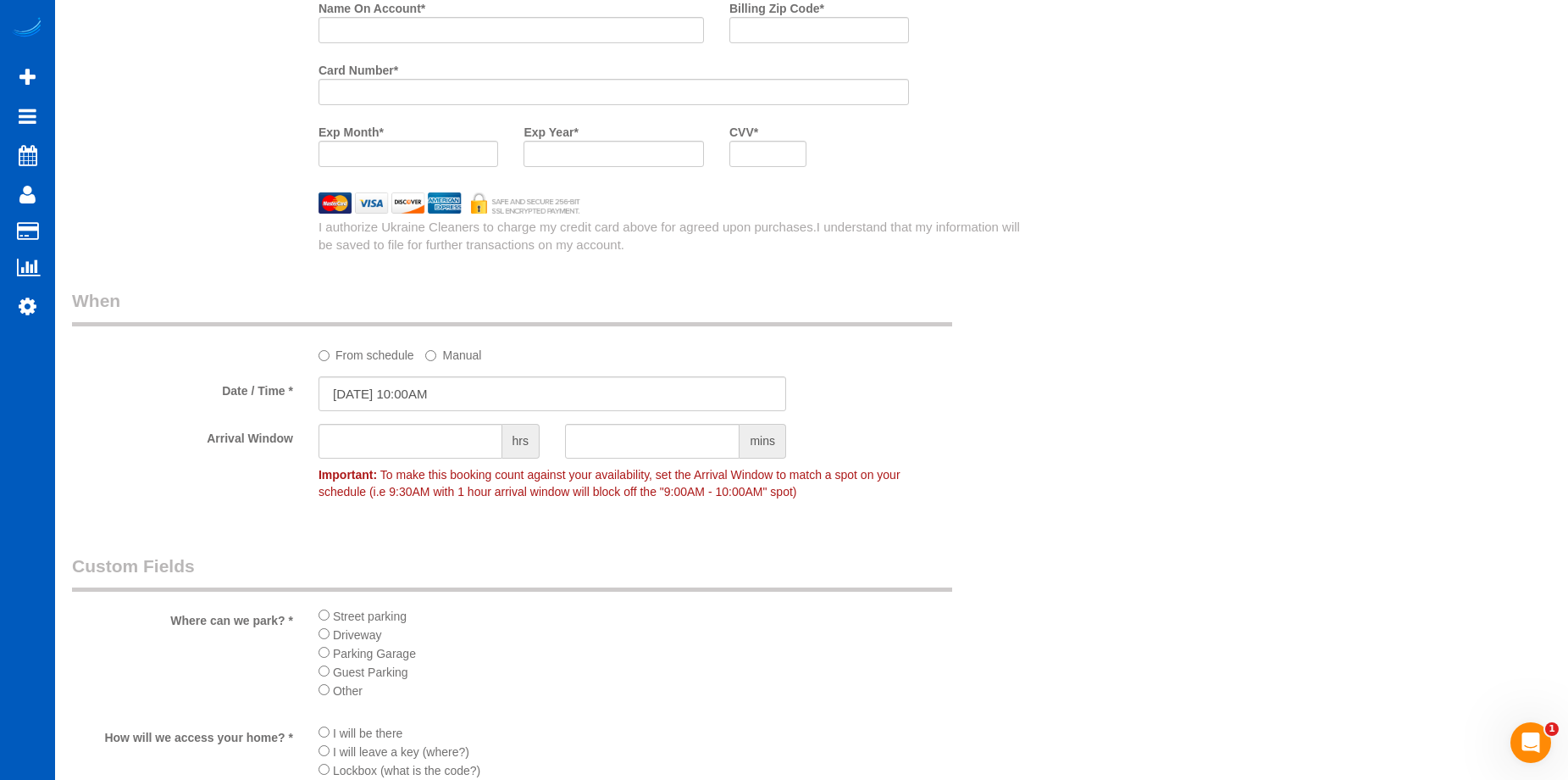
scroll to position [1548, 0]
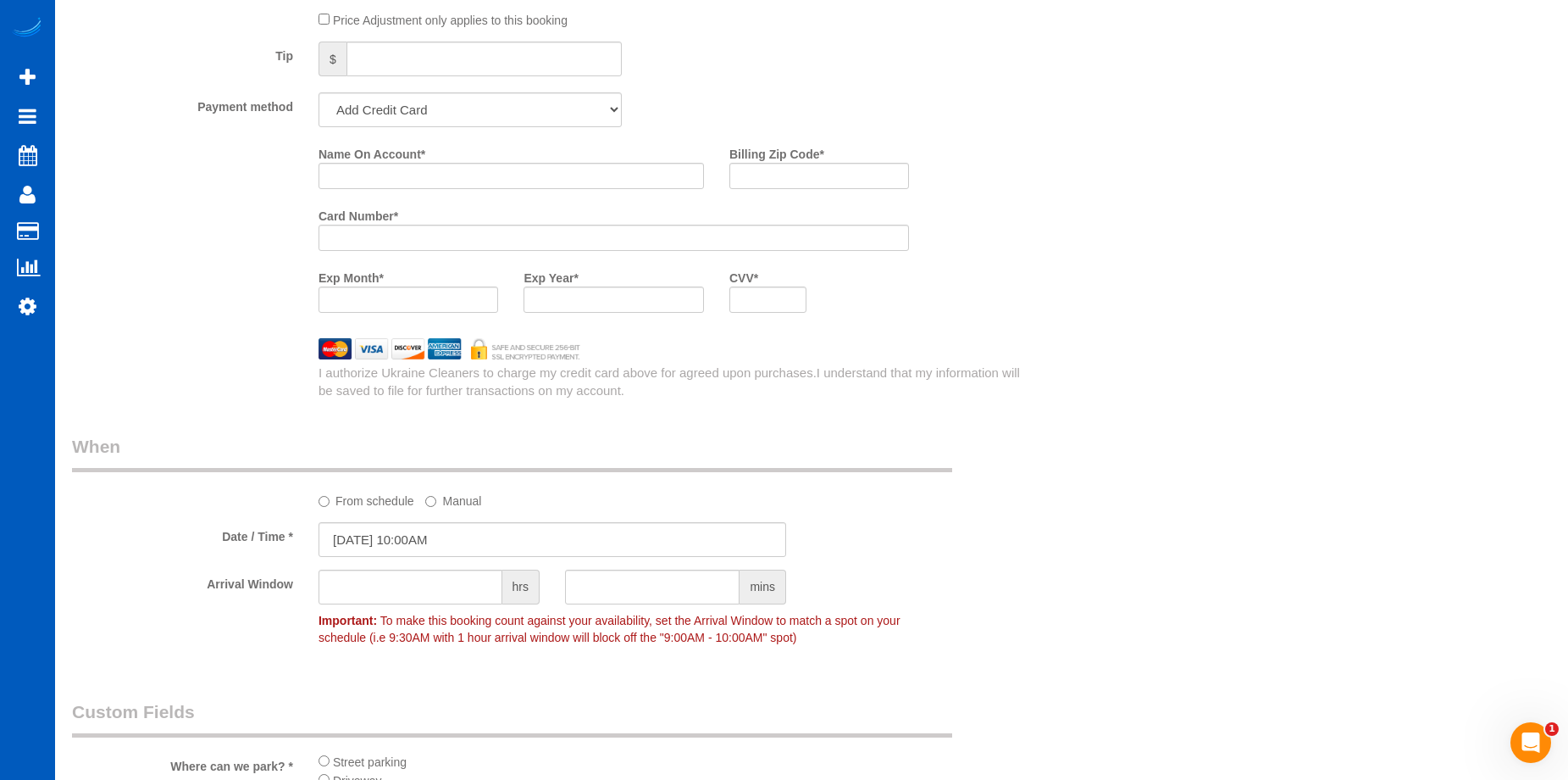
type textarea "Booked by Jade. Deep clean of full home, no pets. Interested in weekly after th…"
drag, startPoint x: 513, startPoint y: 173, endPoint x: 465, endPoint y: 180, distance: 48.5
click at [513, 173] on input "Name On Account *" at bounding box center [511, 175] width 386 height 26
paste input "Cesar Scolari"
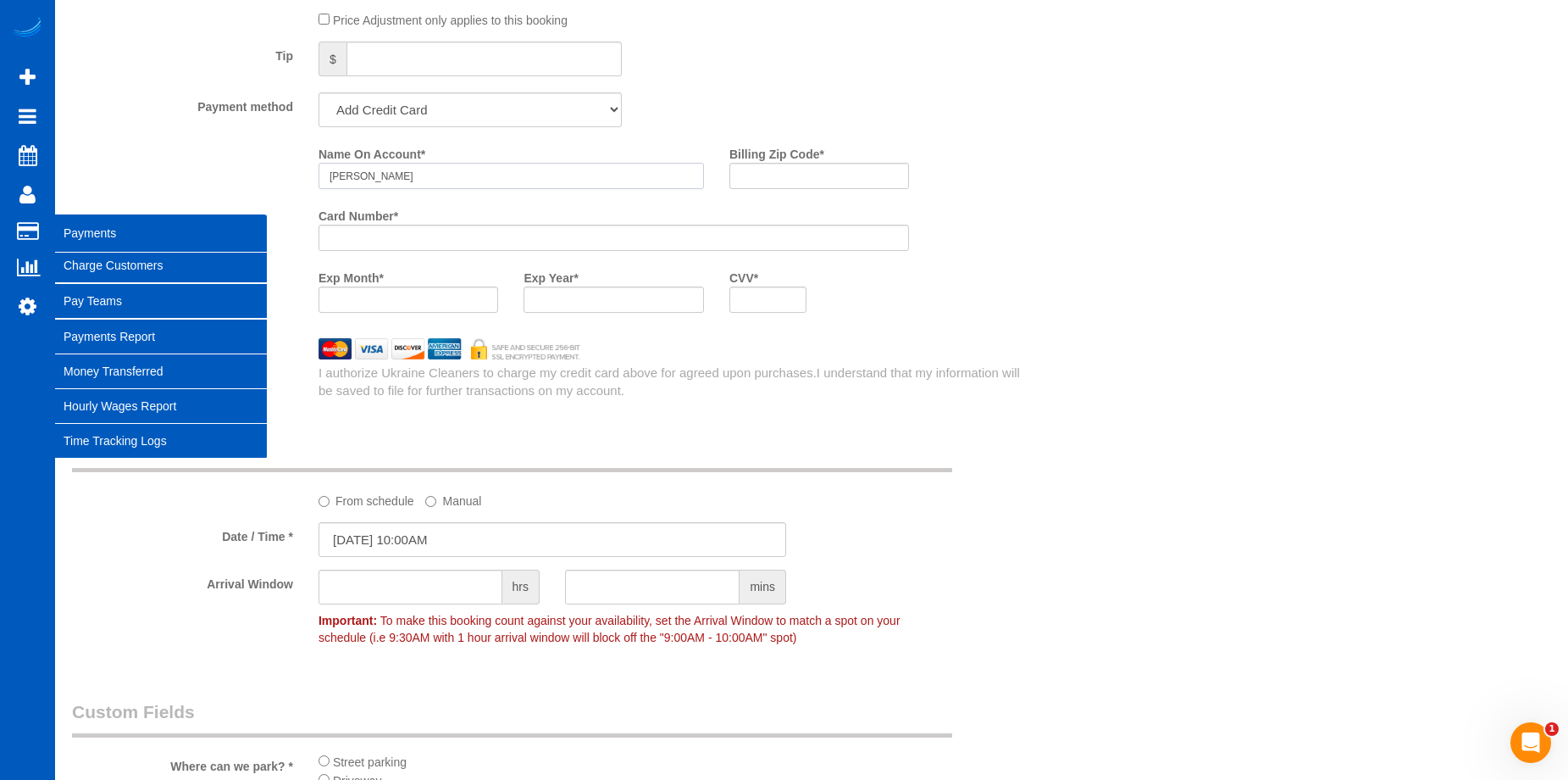
type input "Cesar Scolari"
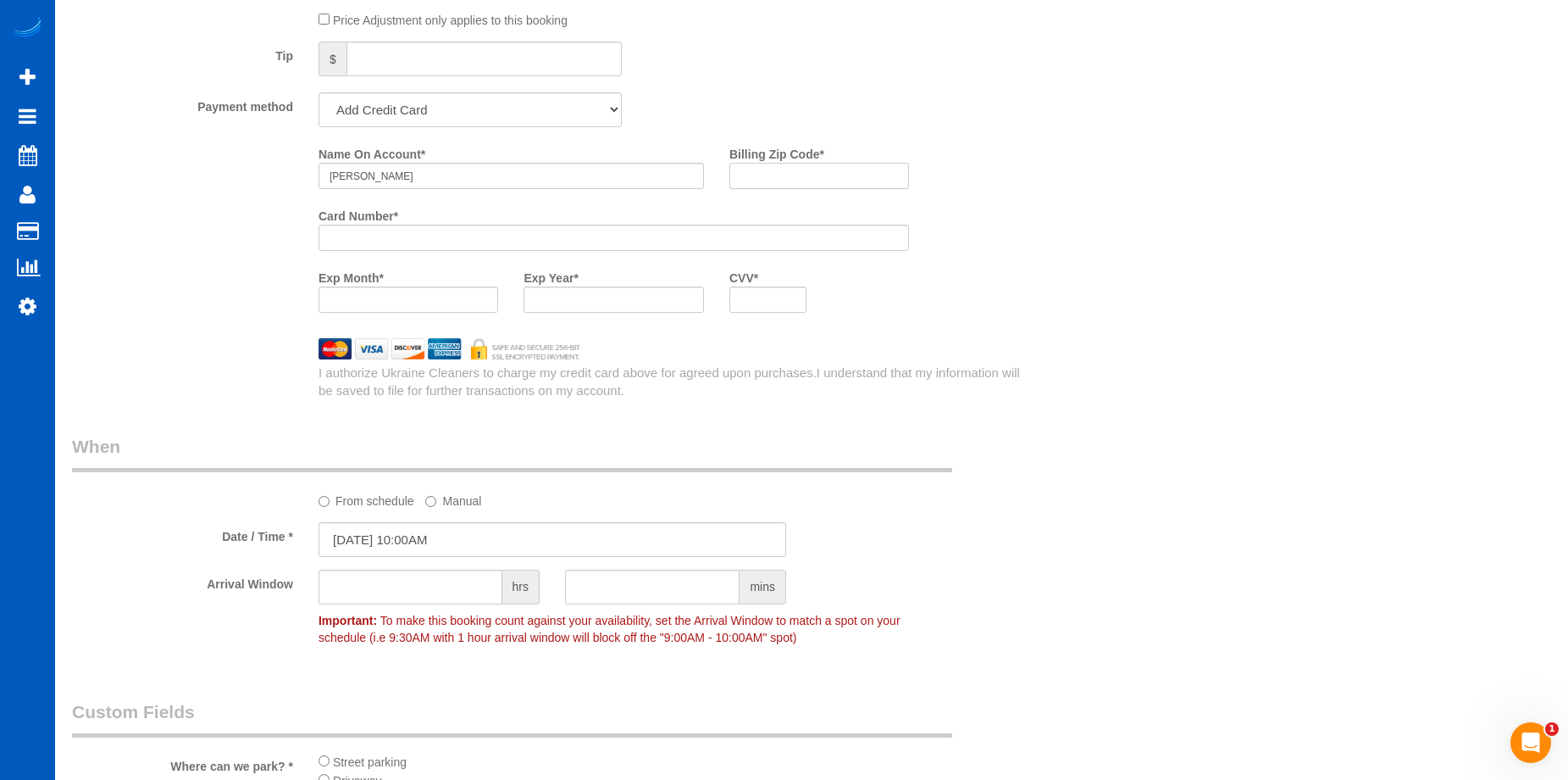
click at [785, 169] on input "Billing Zip Code *" at bounding box center [819, 175] width 179 height 26
paste input "33606"
type input "33606"
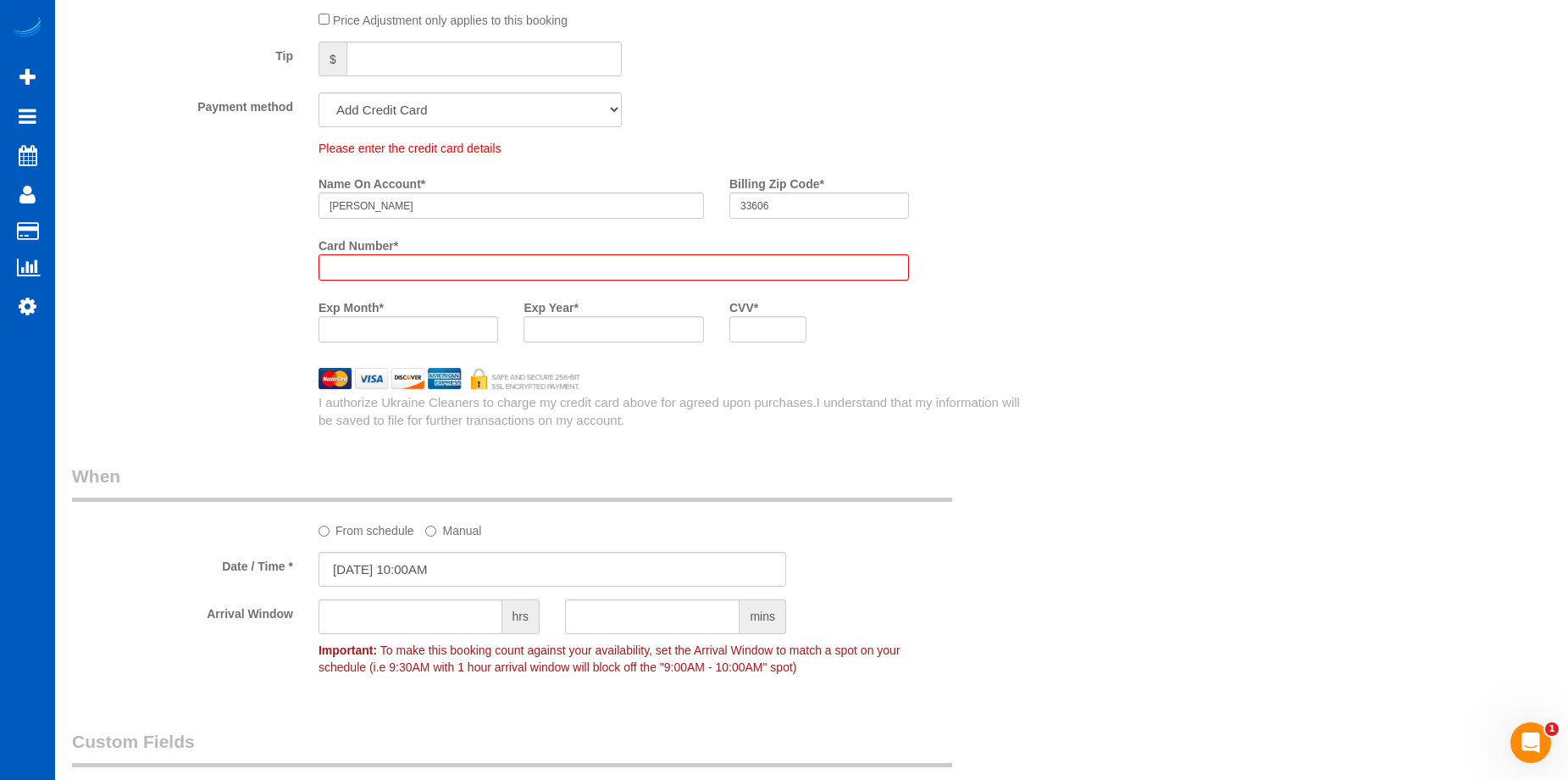
click at [618, 242] on div "Card Number *" at bounding box center [614, 255] width 616 height 49
click at [552, 259] on div at bounding box center [614, 267] width 591 height 26
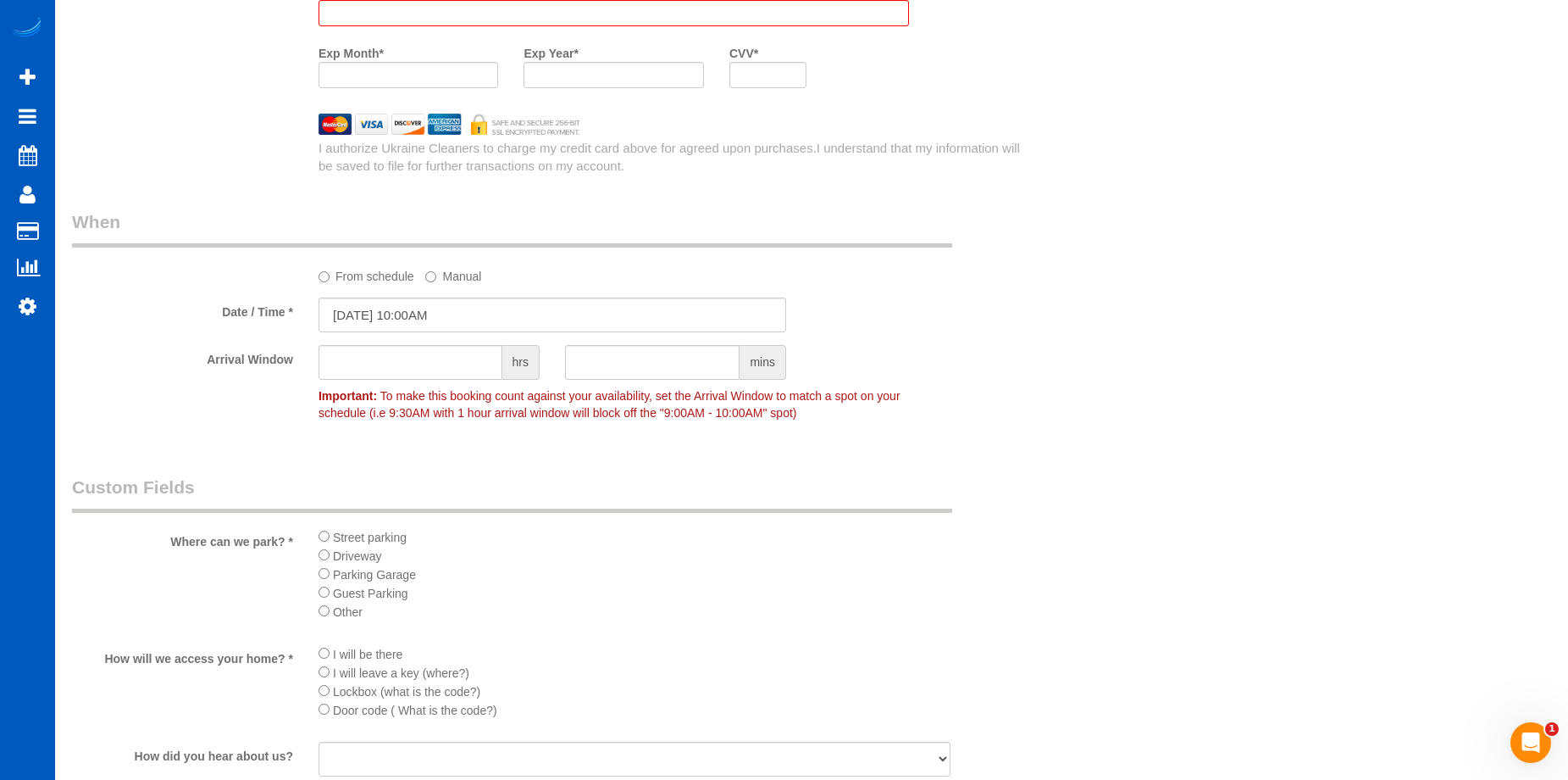
scroll to position [2118, 0]
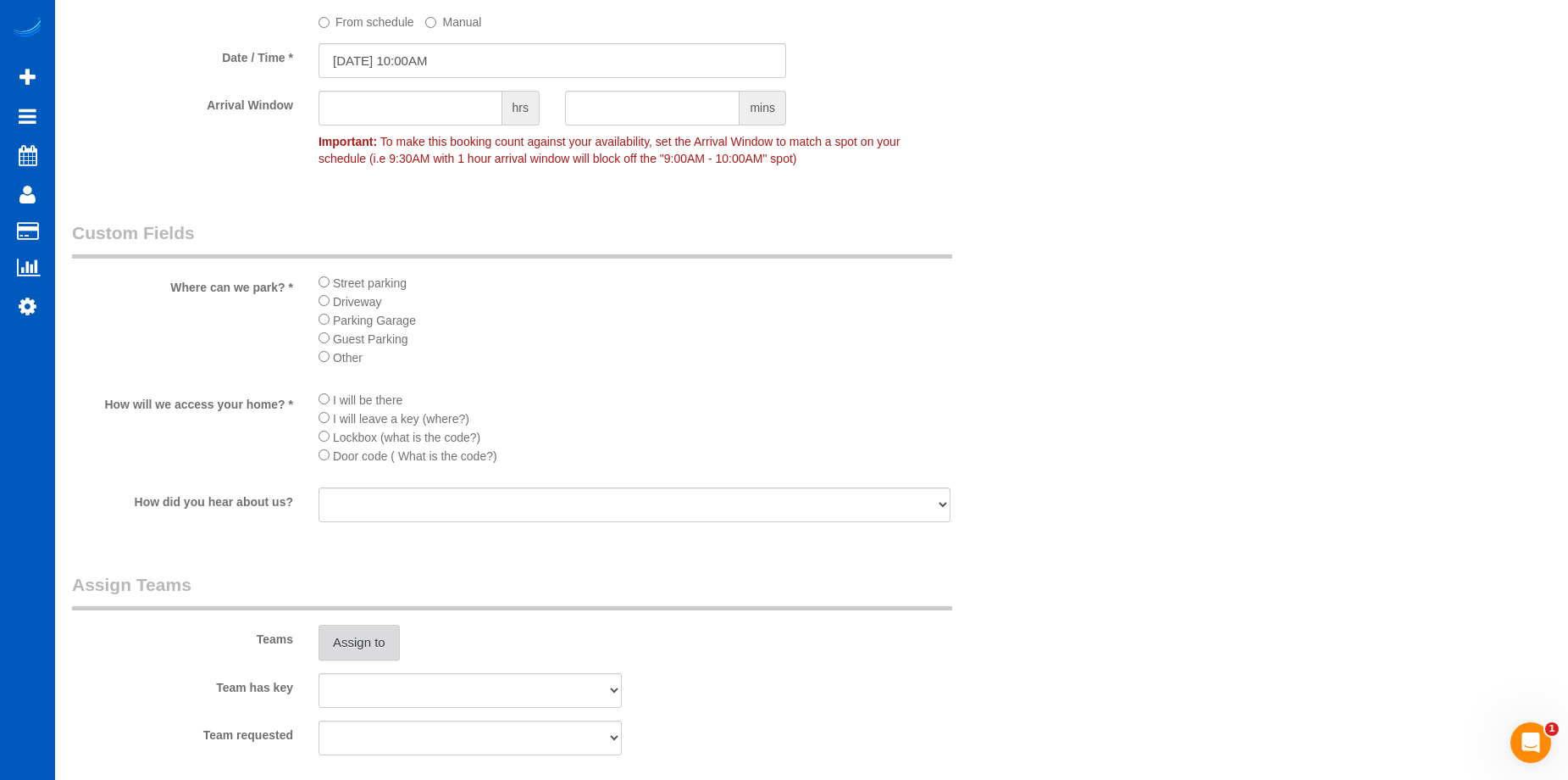
click at [361, 639] on button "Assign to" at bounding box center [360, 643] width 82 height 36
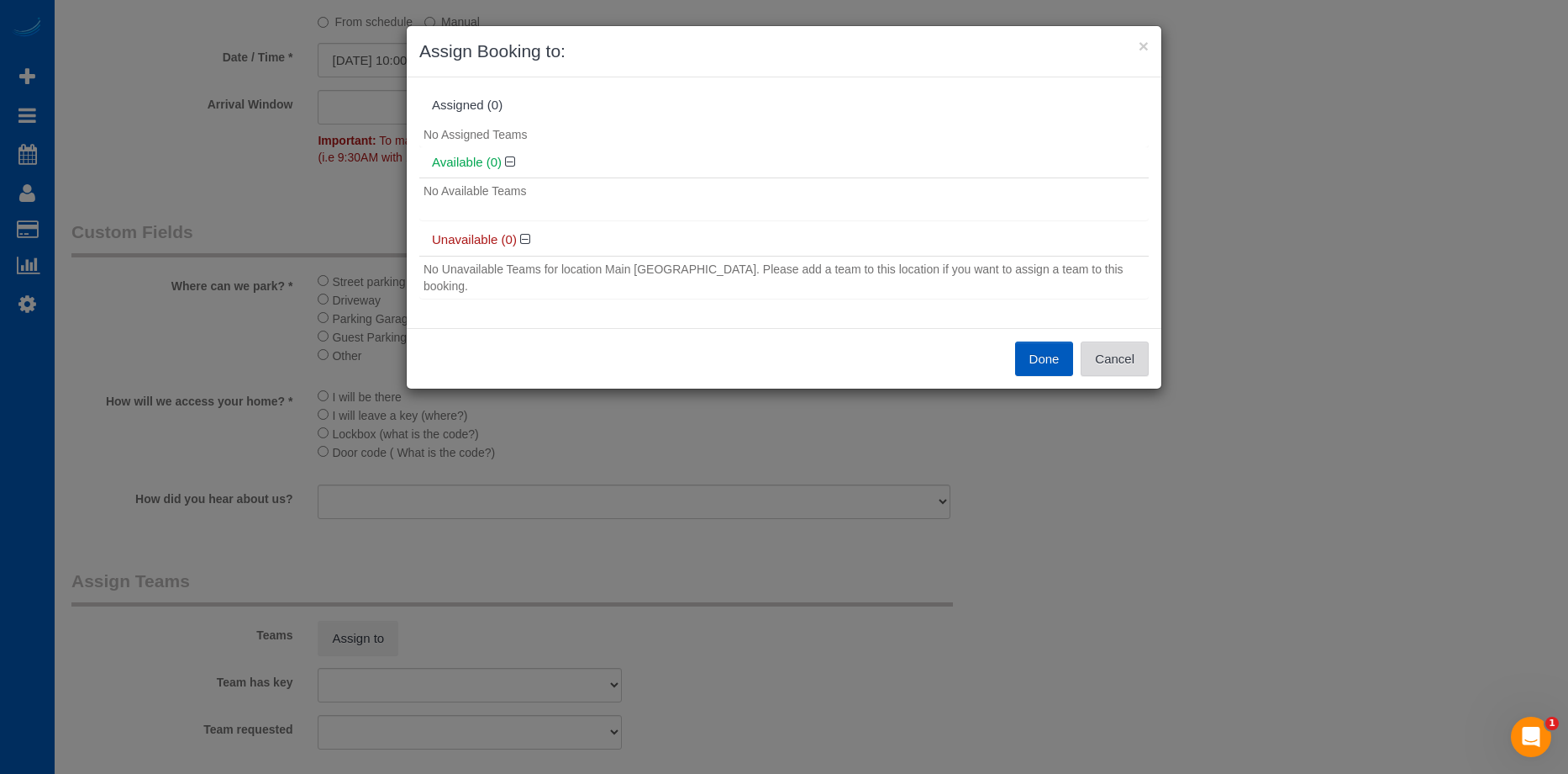
click at [1112, 341] on button "Cancel" at bounding box center [1114, 359] width 68 height 36
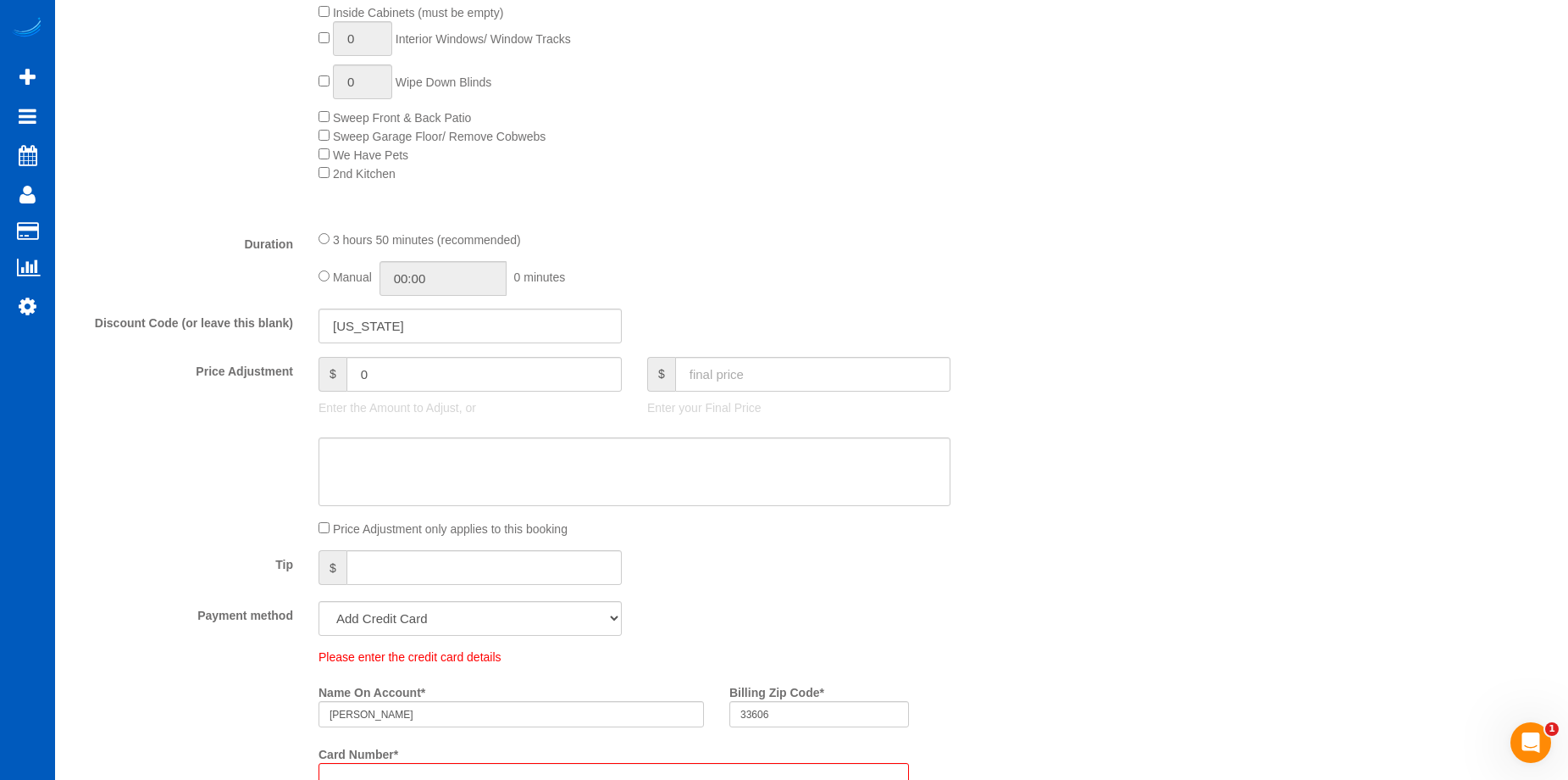
scroll to position [1439, 0]
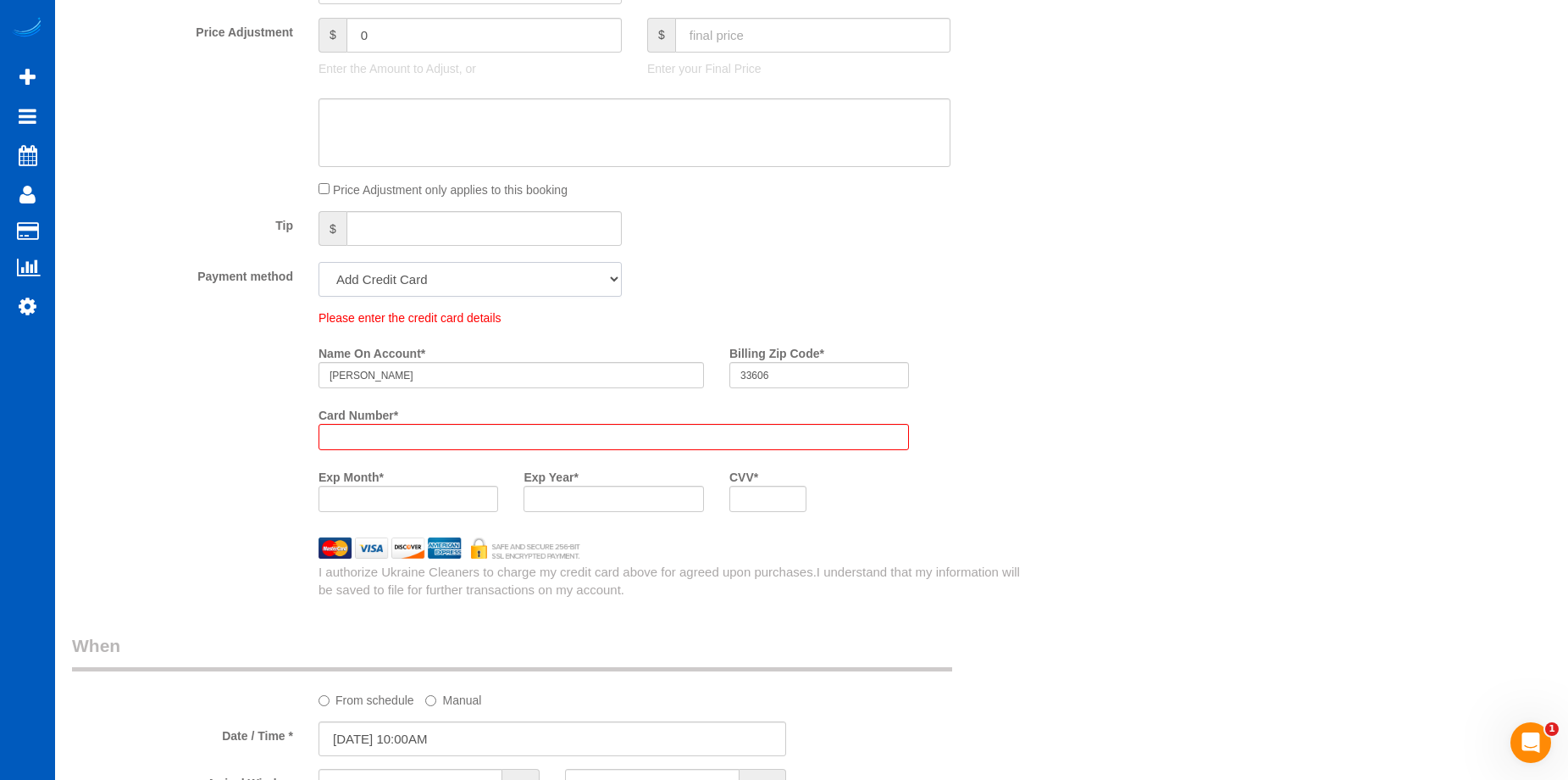
click at [529, 296] on select "Add Credit Card Cash Check Paypal" at bounding box center [470, 279] width 303 height 35
click at [319, 262] on select "Add Credit Card Cash Check Paypal" at bounding box center [470, 279] width 303 height 35
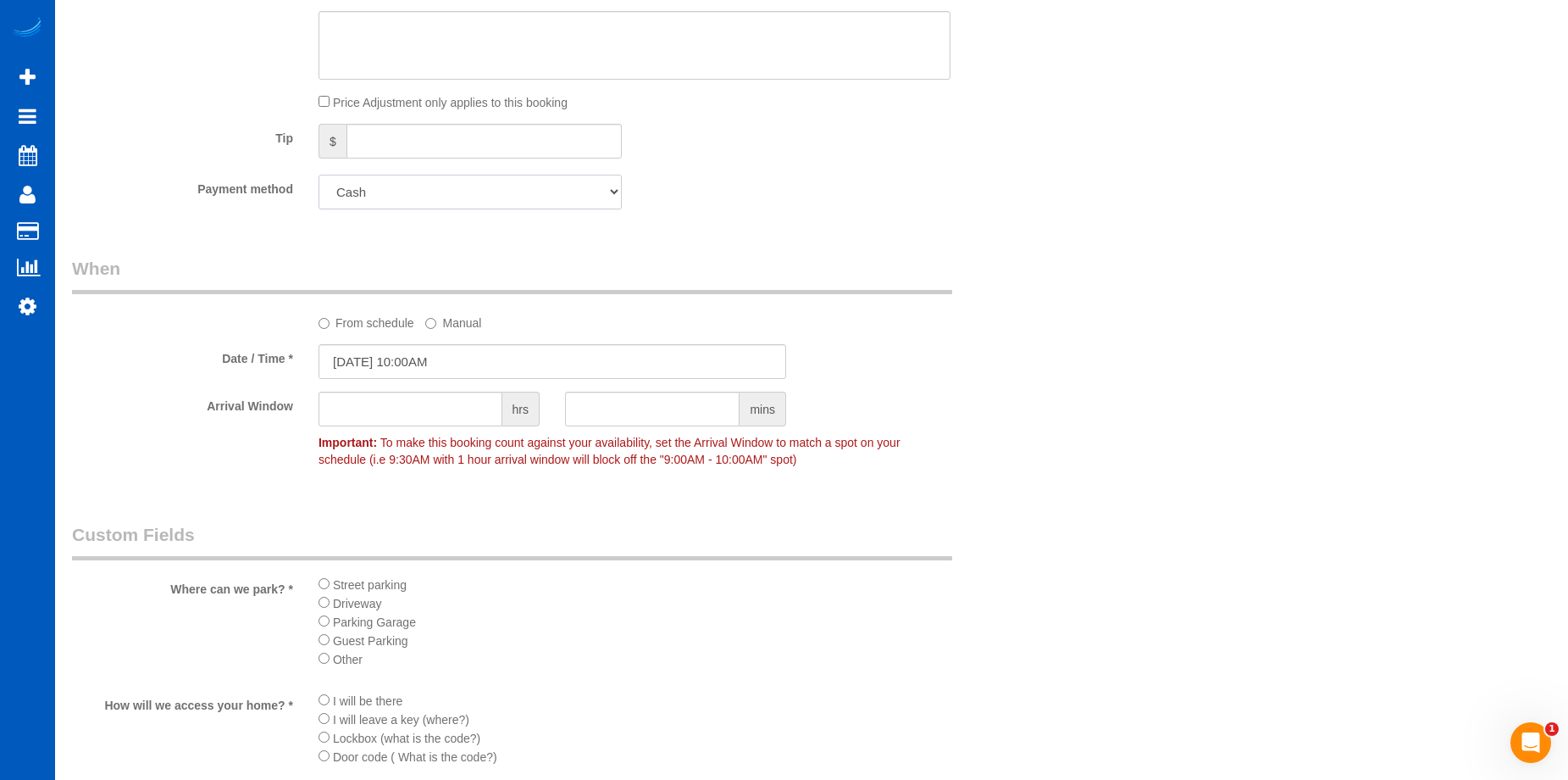
scroll to position [1349, 0]
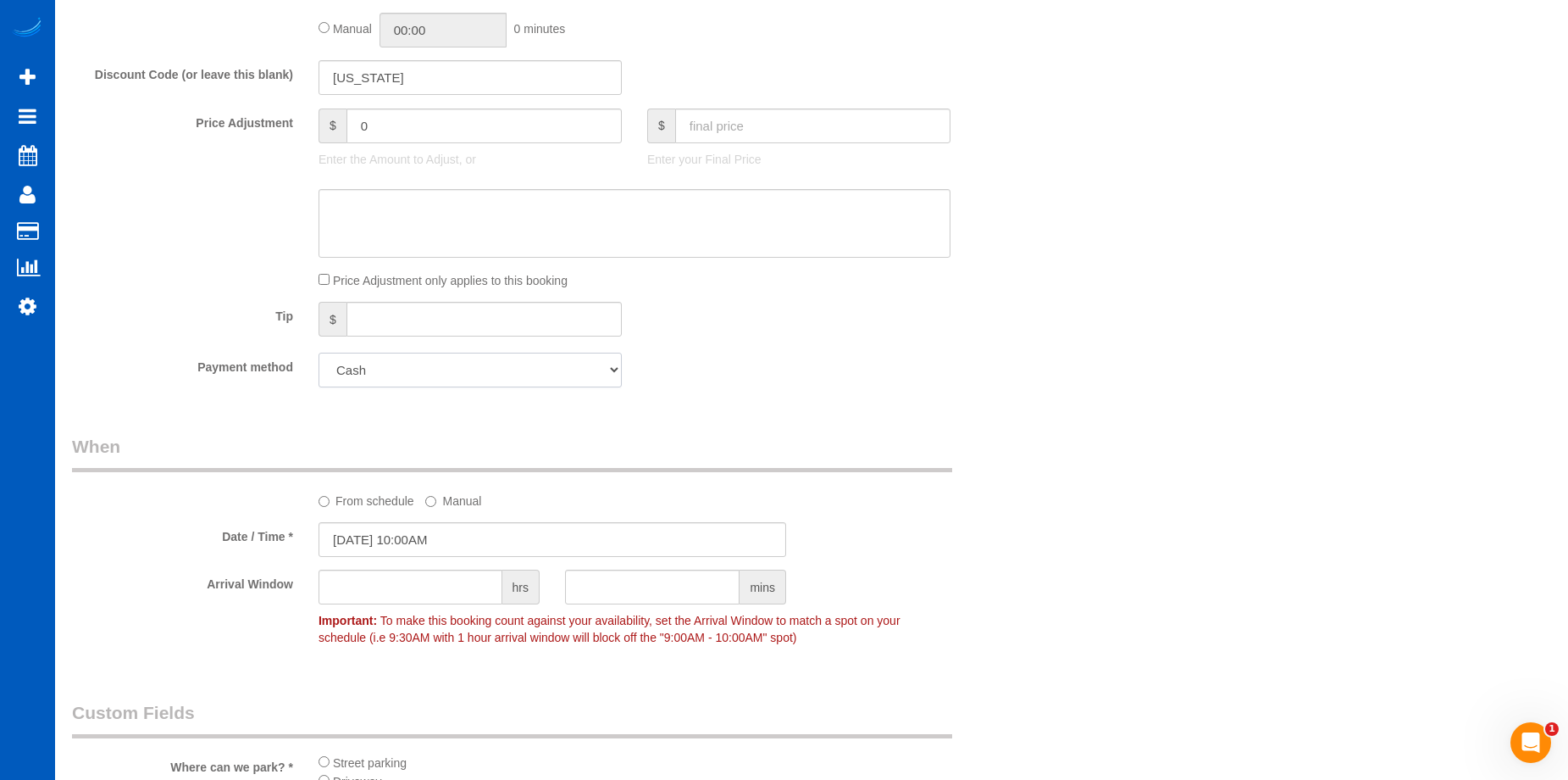
click at [541, 377] on select "Add Credit Card Cash Check Paypal" at bounding box center [470, 370] width 303 height 35
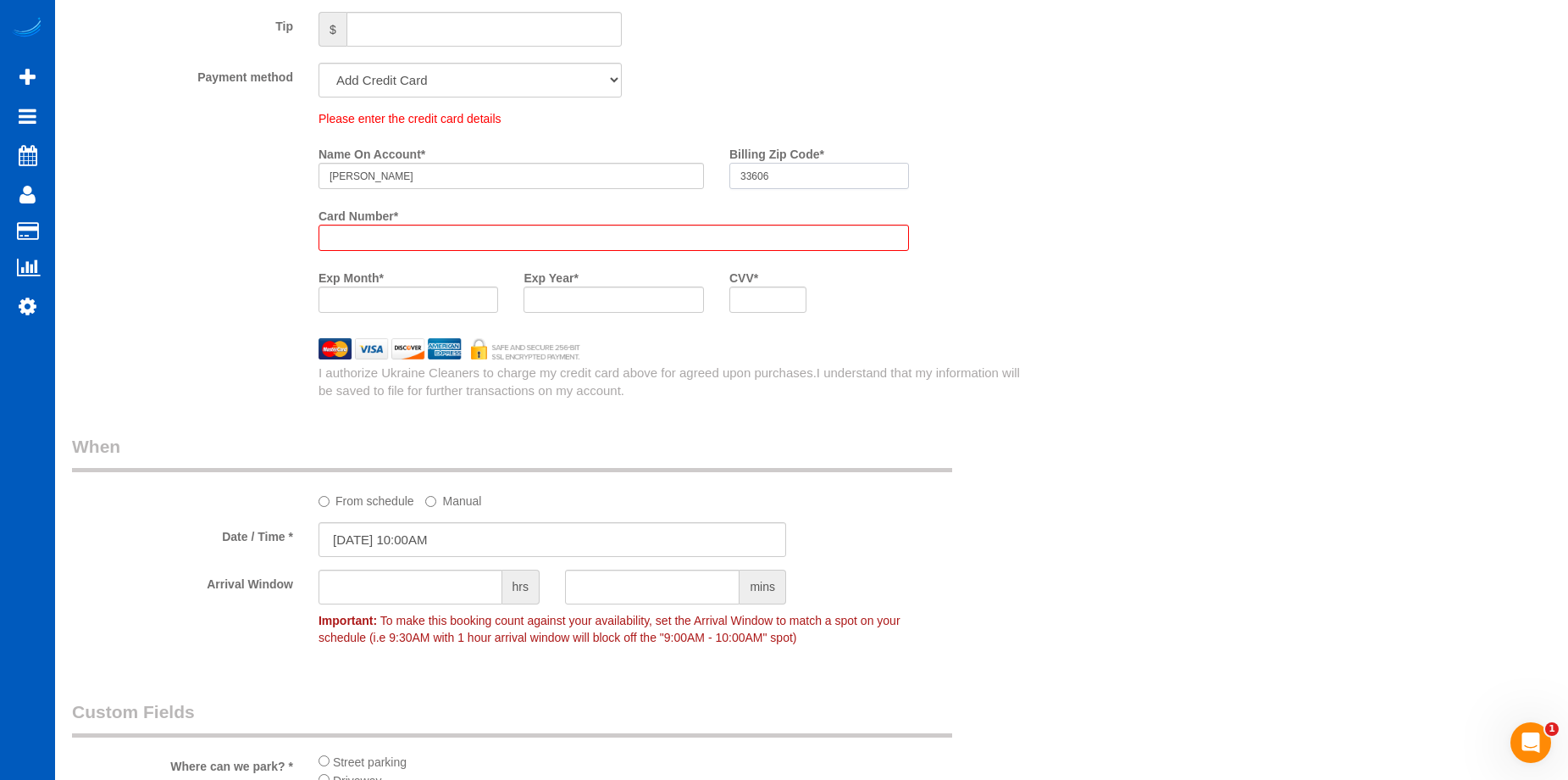
click at [775, 173] on input "33606" at bounding box center [819, 175] width 179 height 26
click at [412, 290] on div at bounding box center [408, 299] width 179 height 26
click at [441, 307] on iframe at bounding box center [408, 299] width 157 height 14
click at [597, 290] on div at bounding box center [614, 299] width 179 height 26
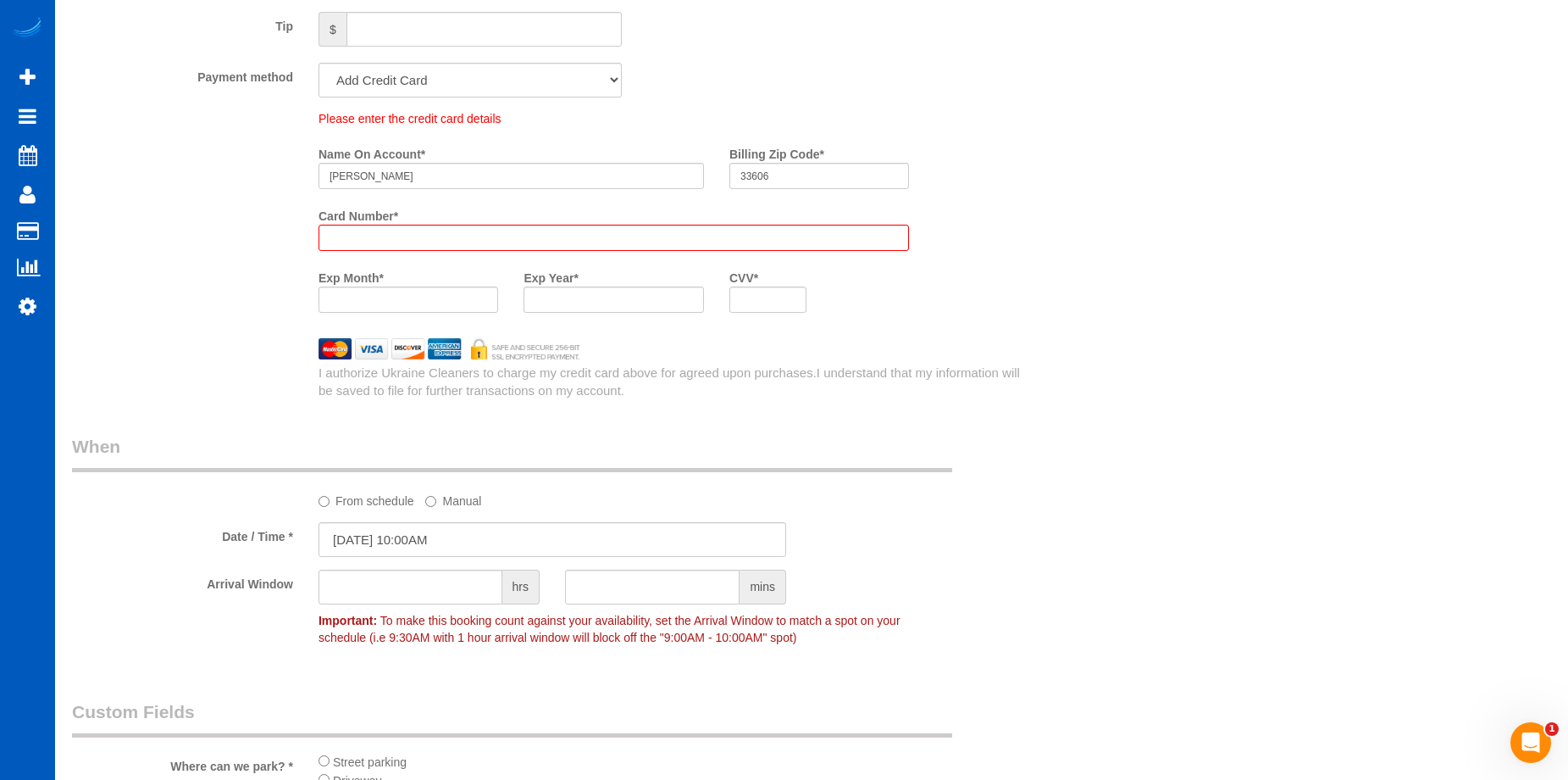
click at [915, 287] on div "Exp Month * Exp Year * CVV *" at bounding box center [614, 295] width 616 height 62
click at [785, 307] on iframe at bounding box center [767, 299] width 55 height 14
click at [553, 91] on select "Add Credit Card Cash Check Paypal" at bounding box center [470, 80] width 303 height 35
select select "string:cash"
click at [319, 63] on select "Add Credit Card Cash Check Paypal" at bounding box center [470, 80] width 303 height 35
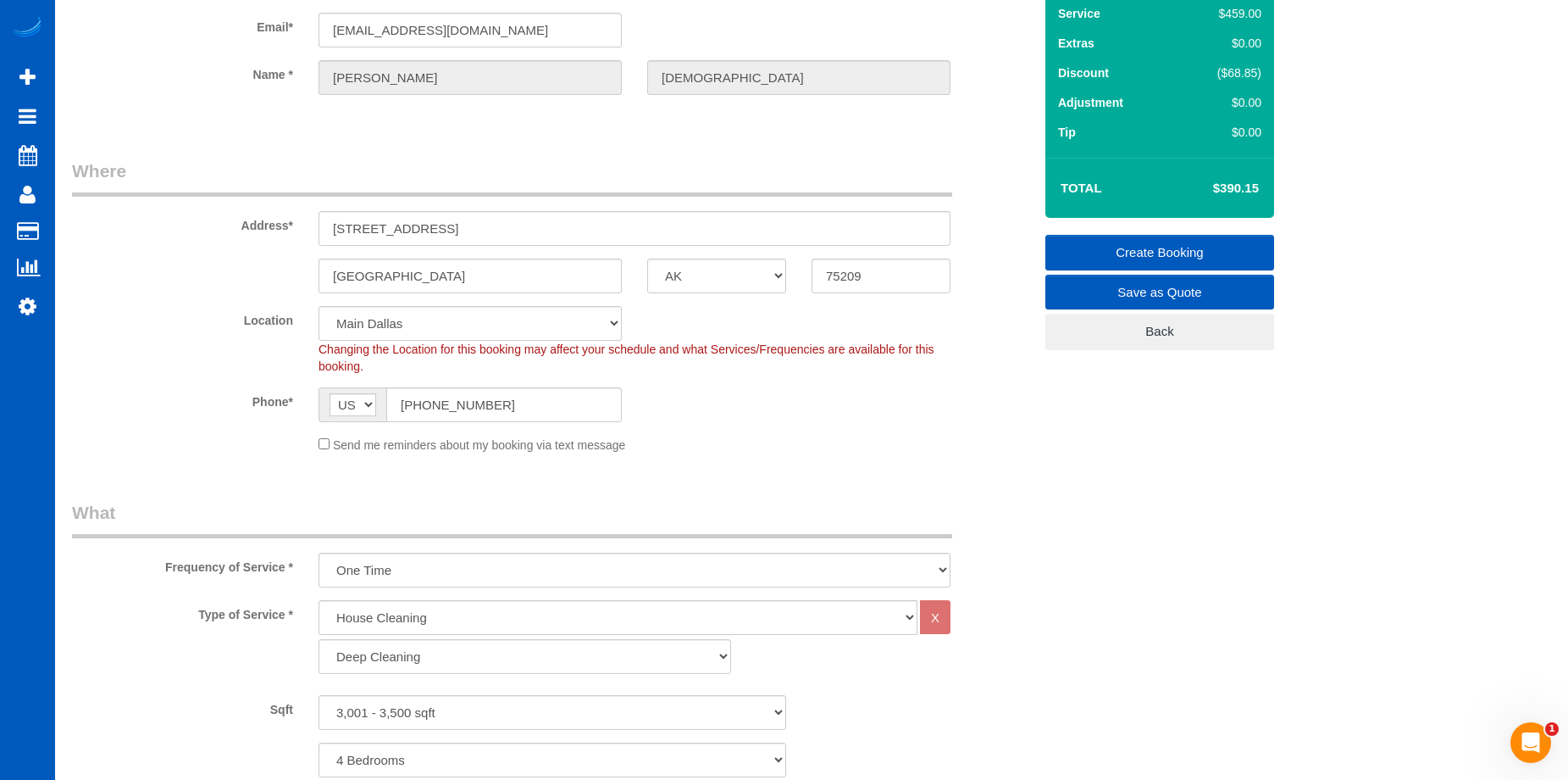
scroll to position [102, 0]
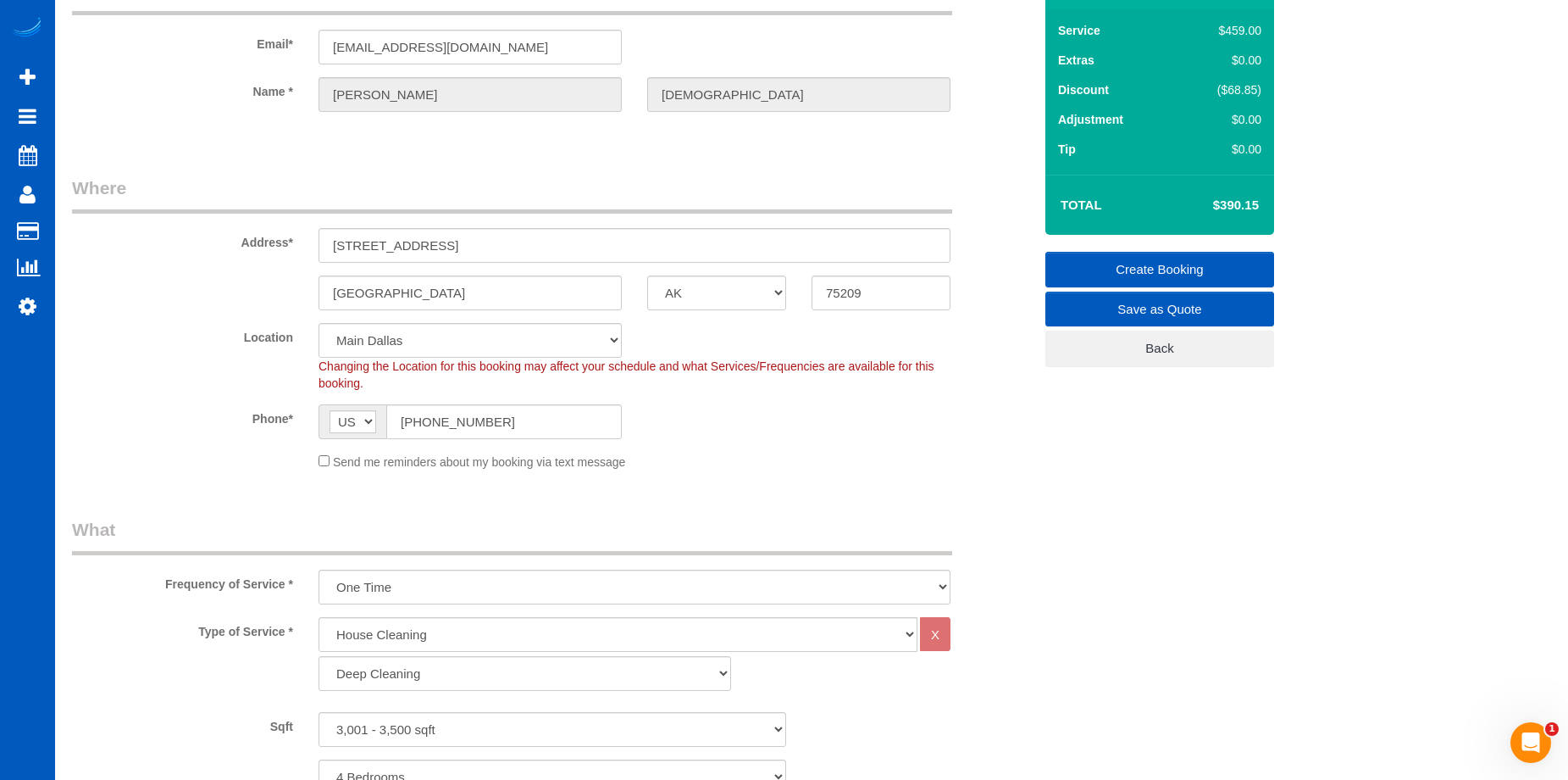
click at [1150, 259] on link "Create Booking" at bounding box center [1161, 270] width 229 height 36
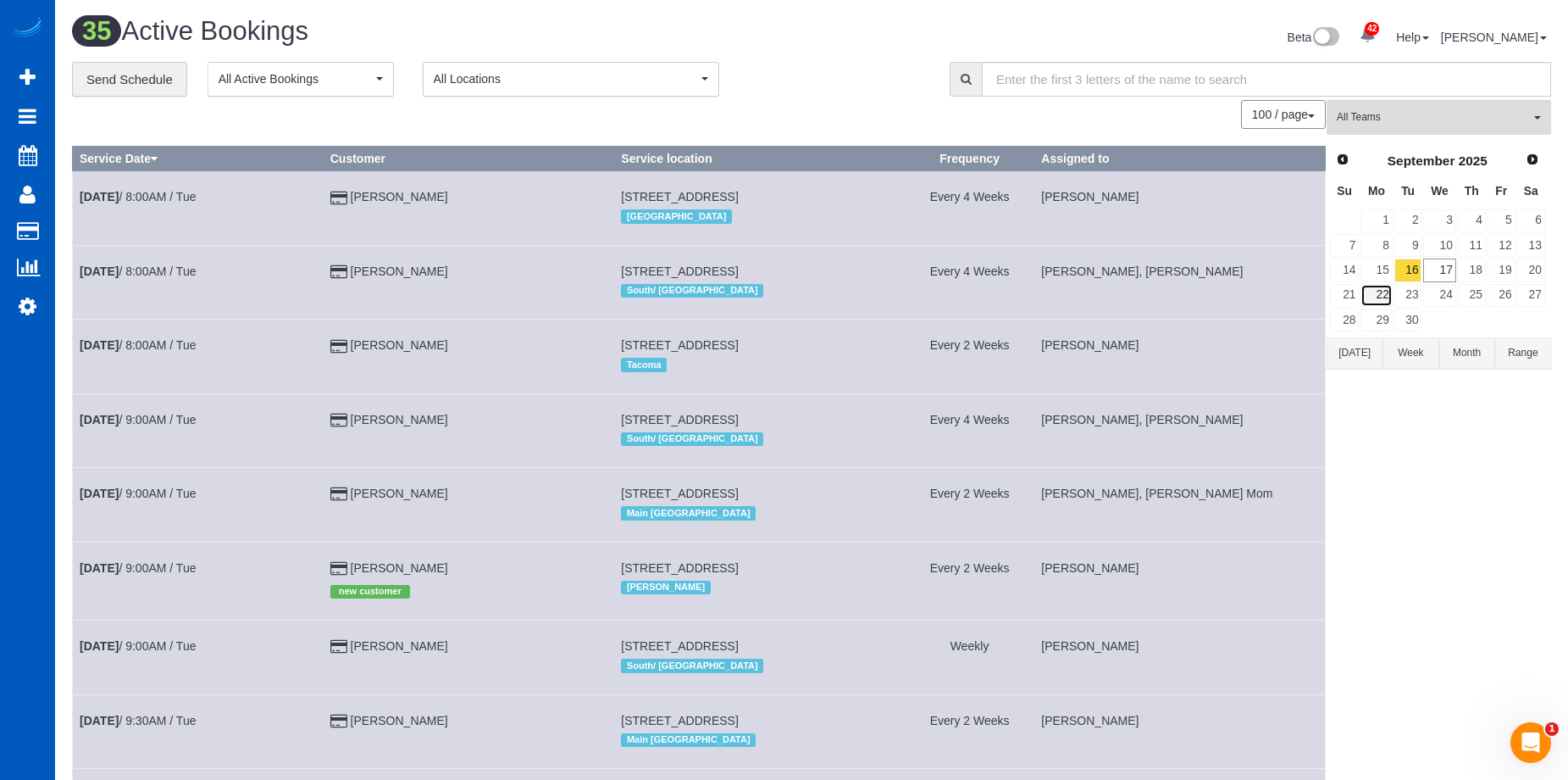
click at [1368, 288] on link "22" at bounding box center [1376, 295] width 31 height 23
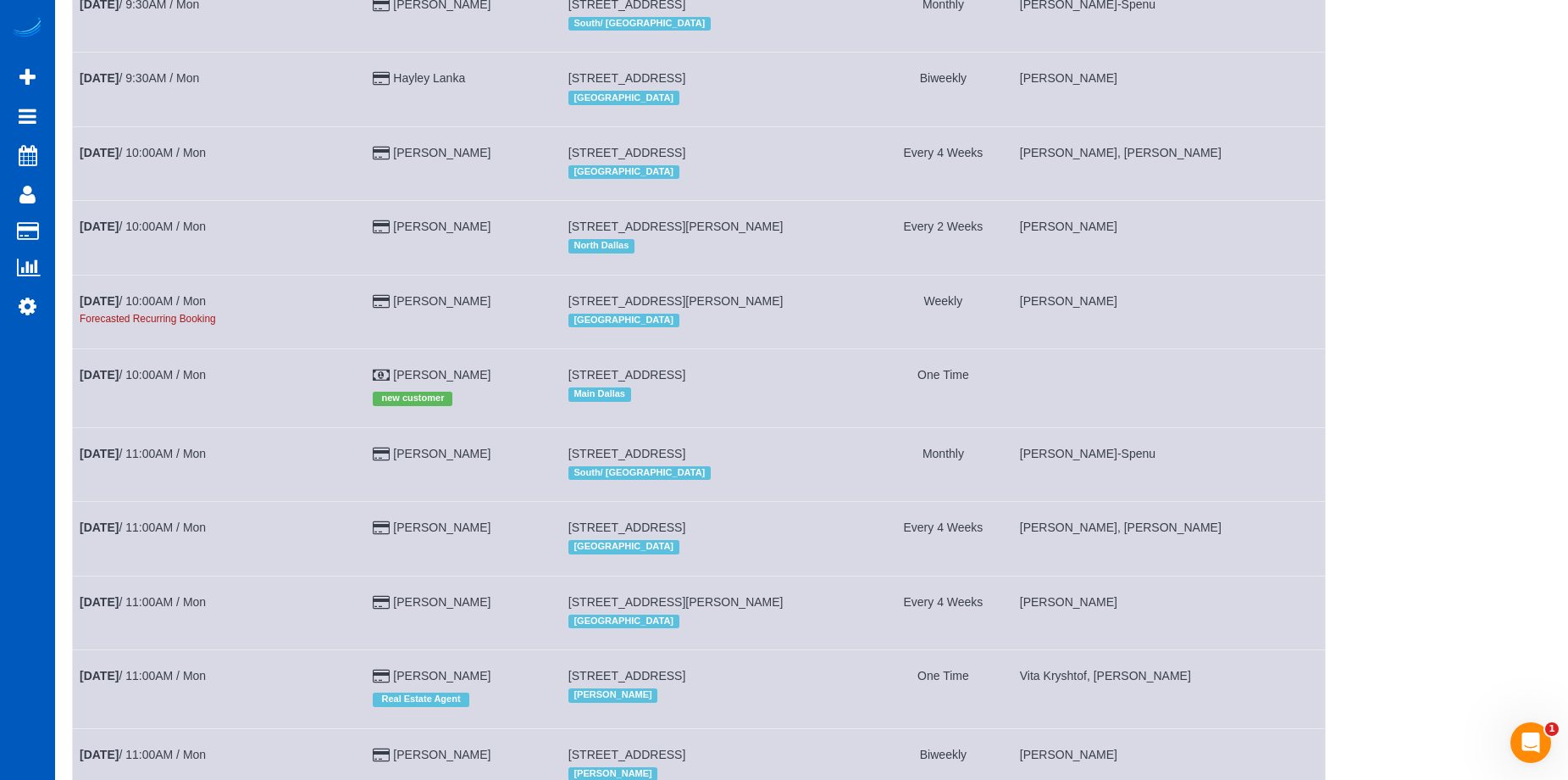
scroll to position [762, 0]
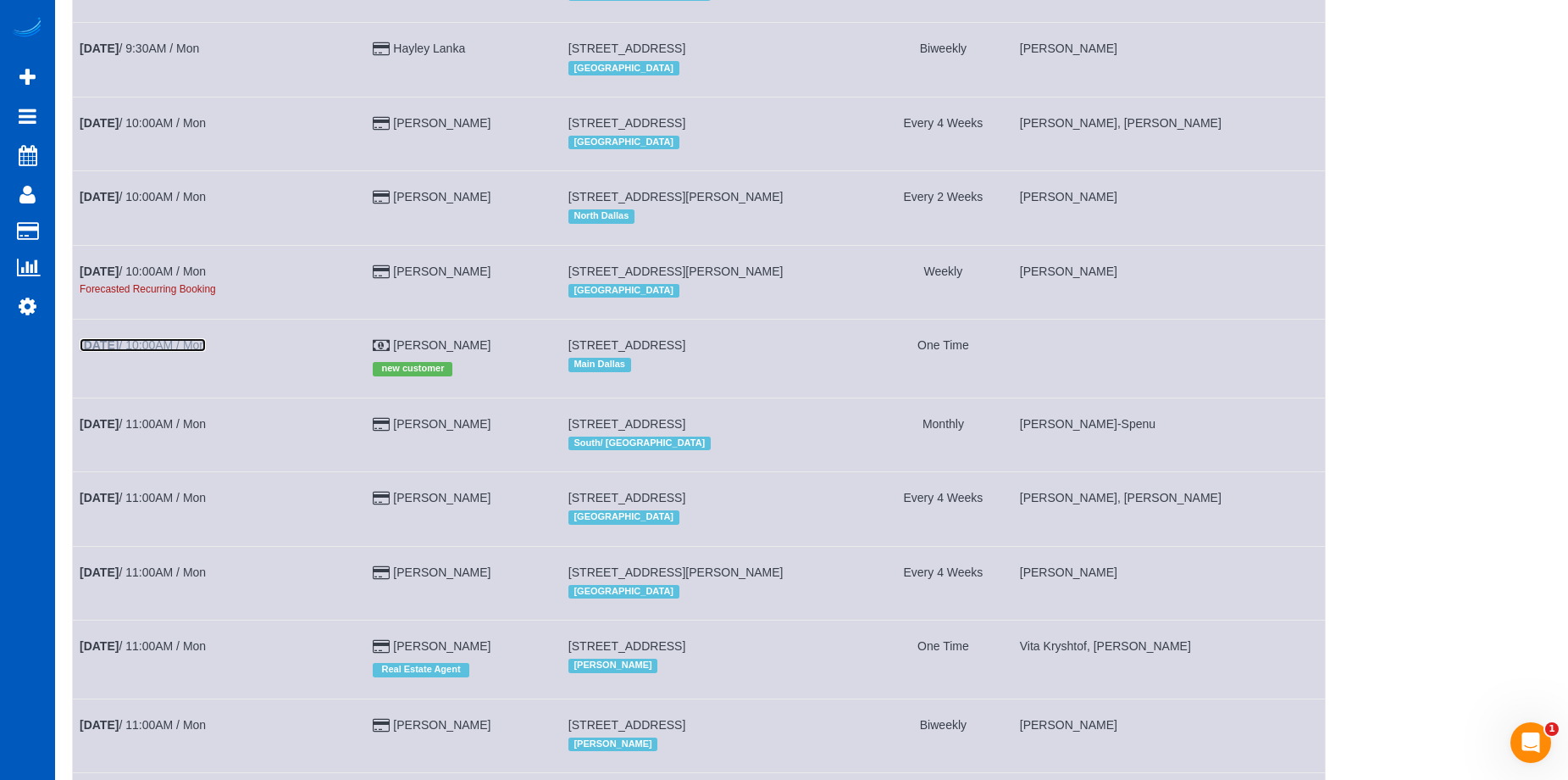
click at [144, 338] on link "Sep 22nd / 10:00AM / Mon" at bounding box center [142, 345] width 127 height 14
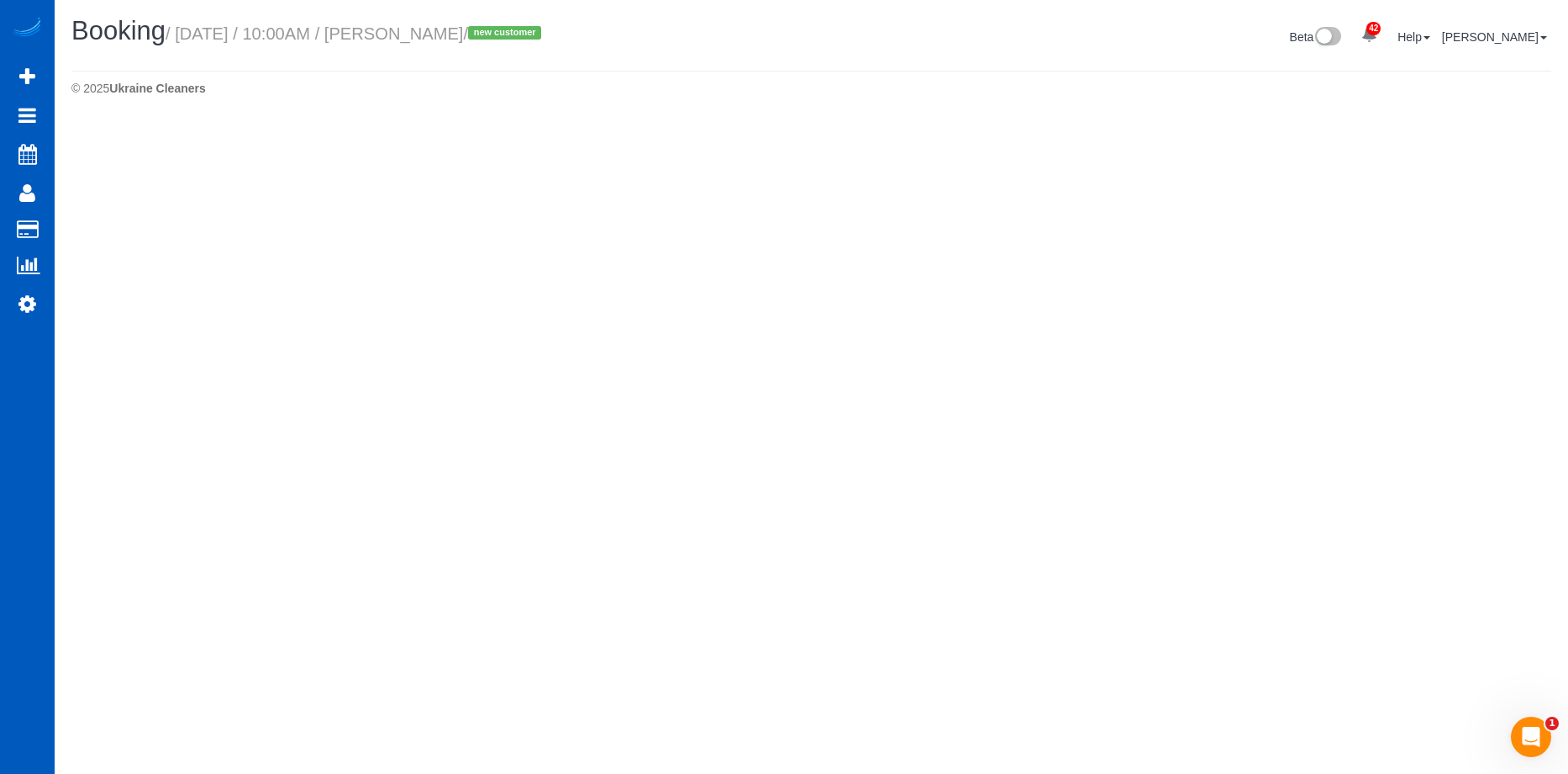
select select "[GEOGRAPHIC_DATA]"
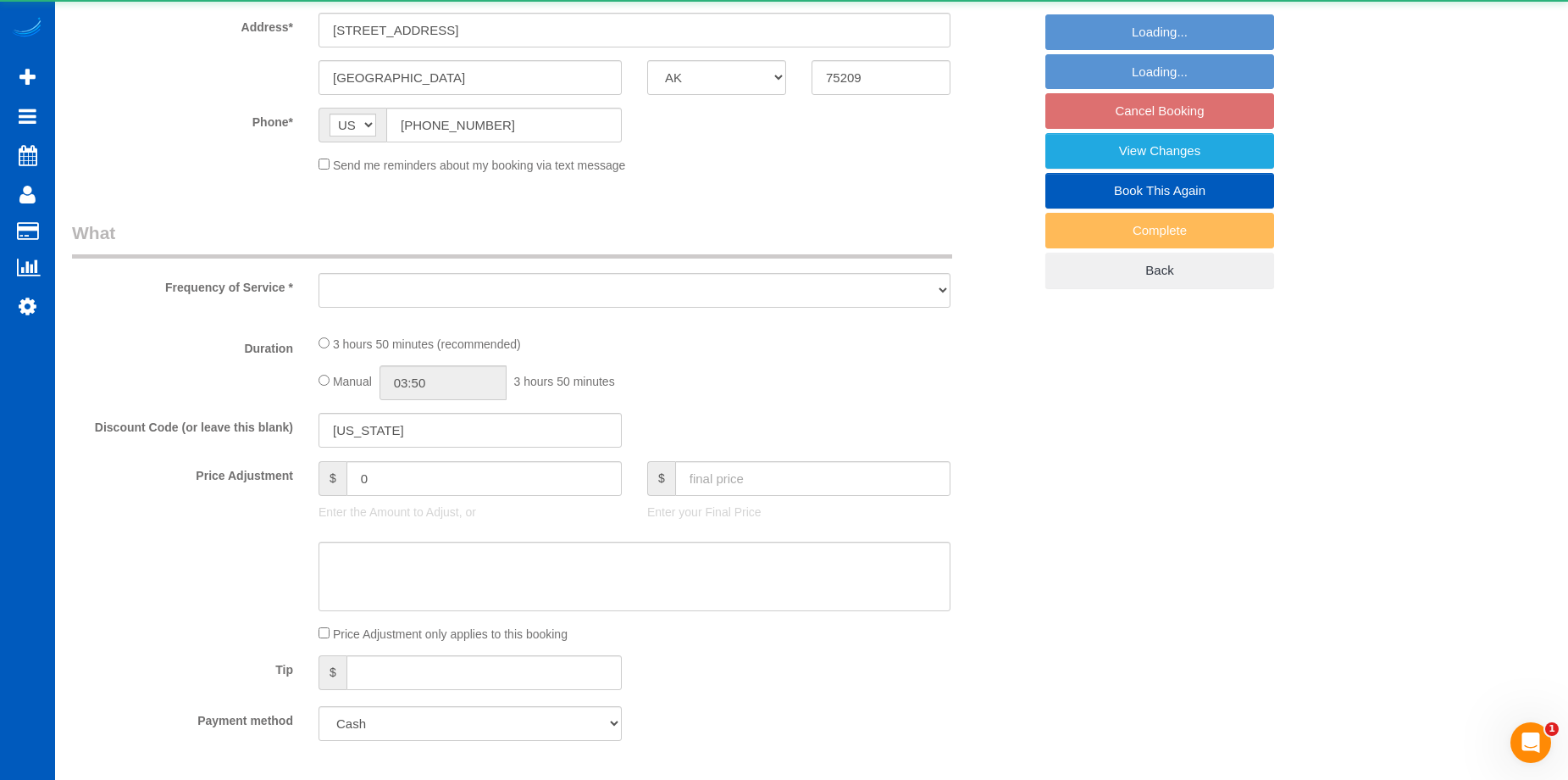
select select "object:4033"
select select "199"
select select "3001"
select select "4"
select select "6"
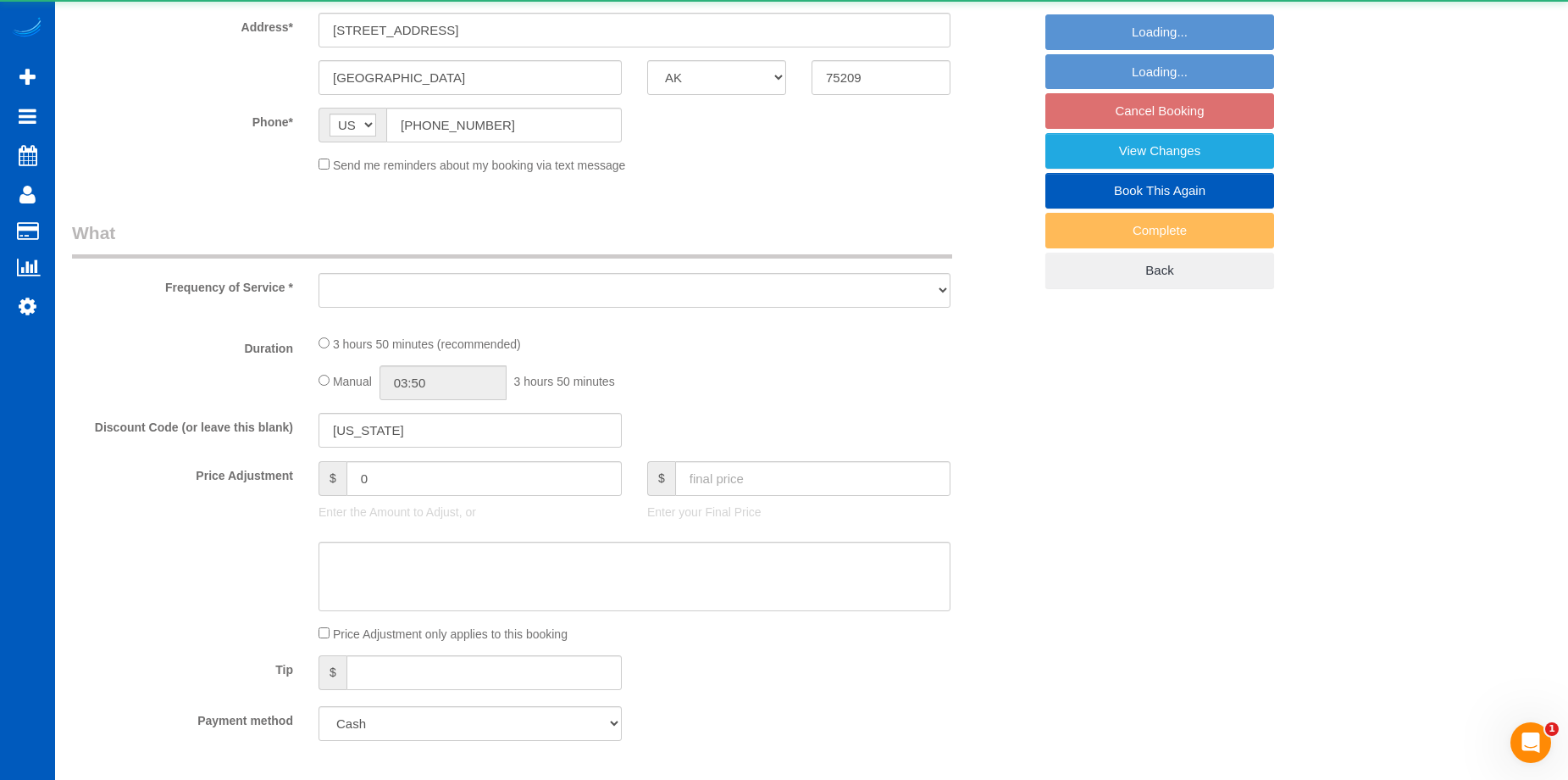
select select "spot1"
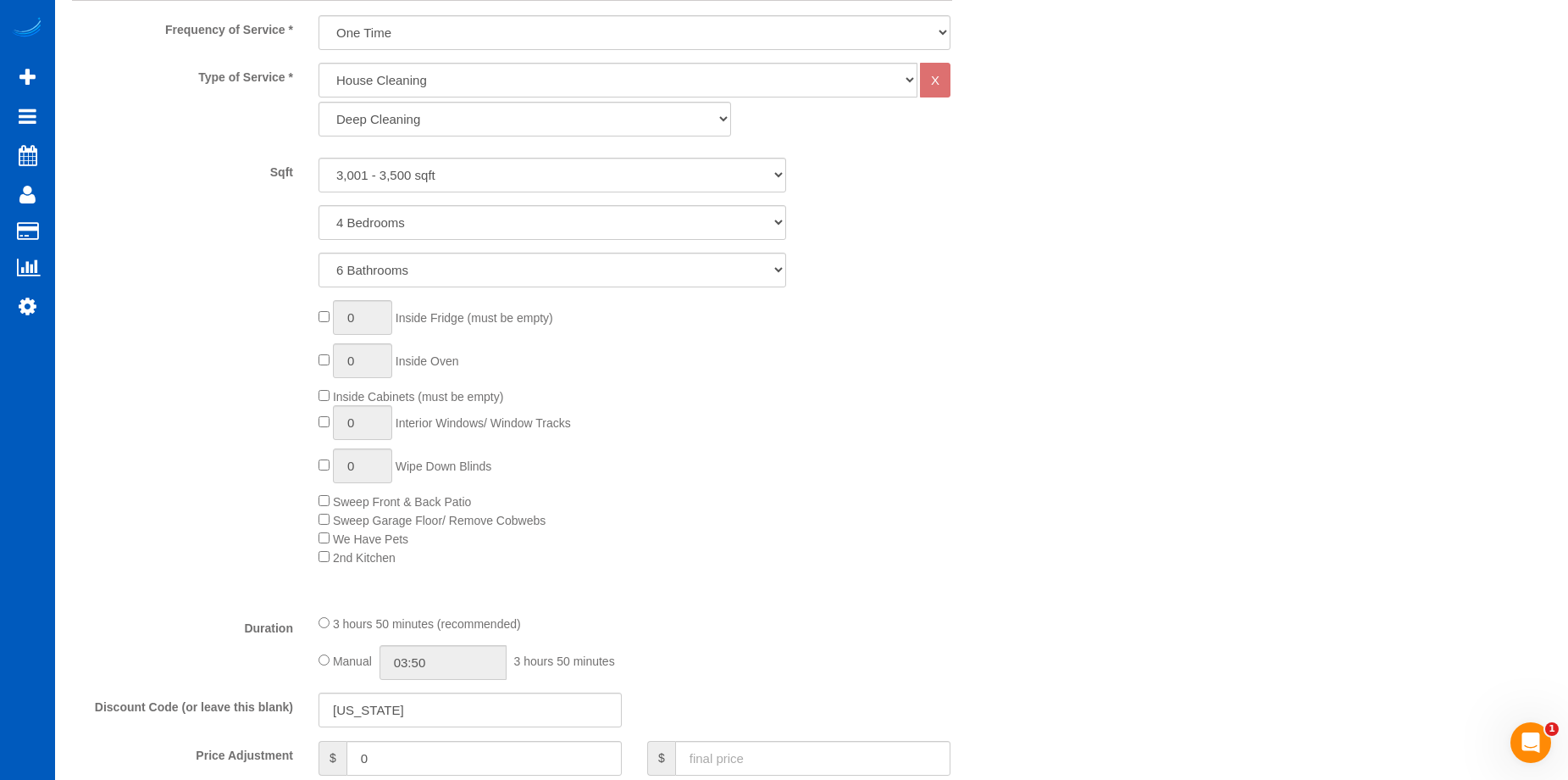
select select "object:4266"
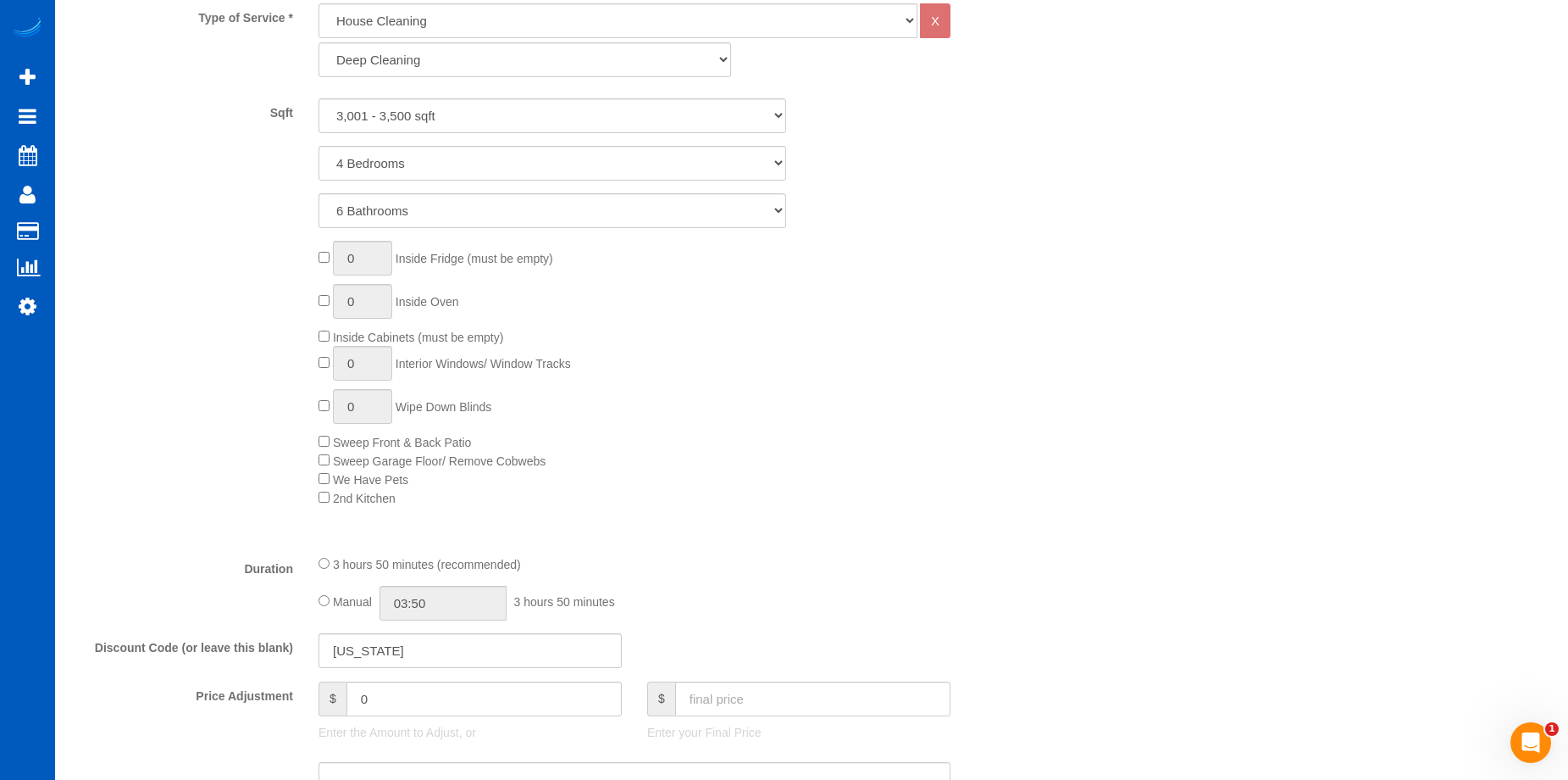
select select "3001"
select select "4"
select select "6"
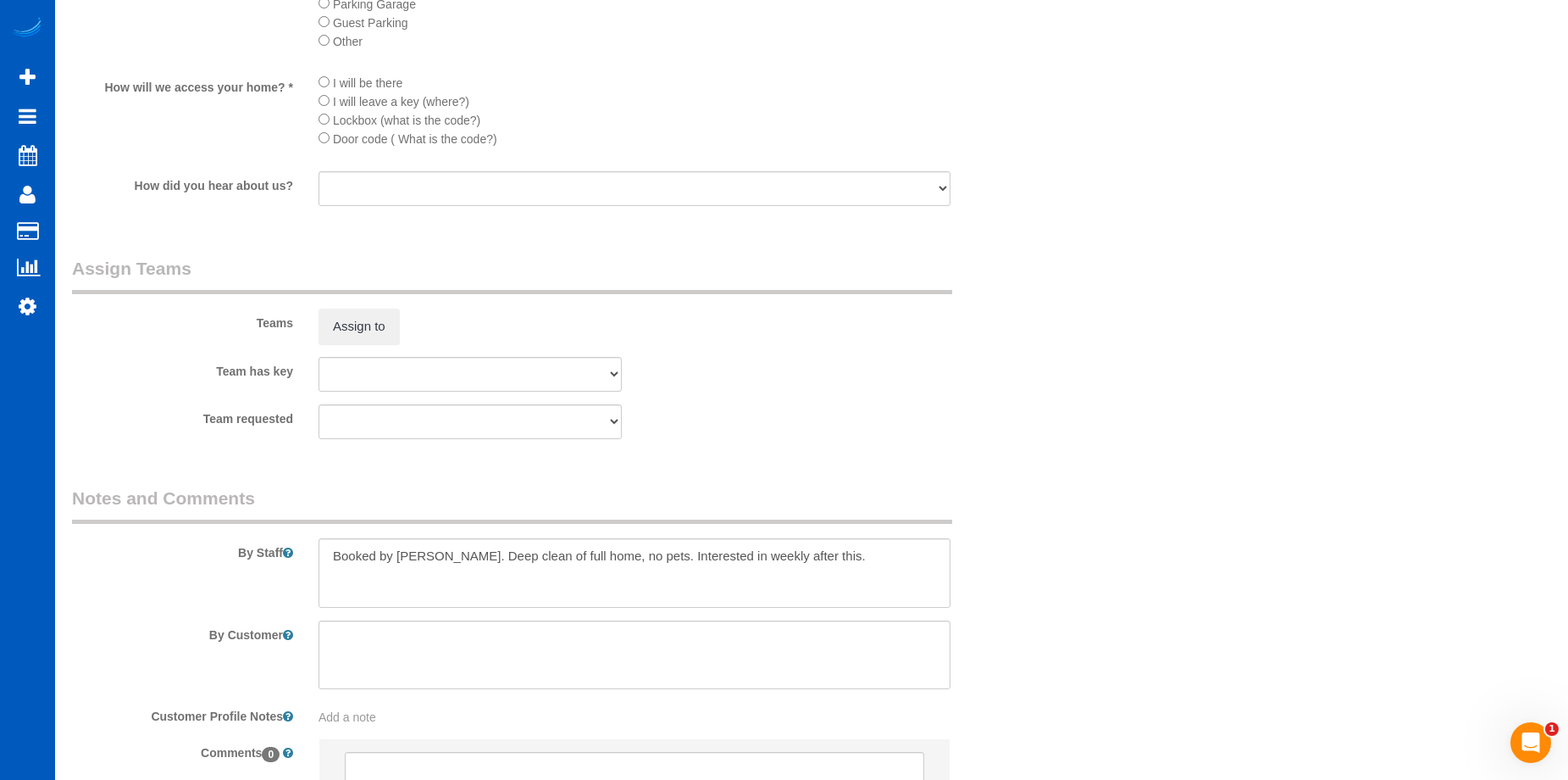
scroll to position [2175, 0]
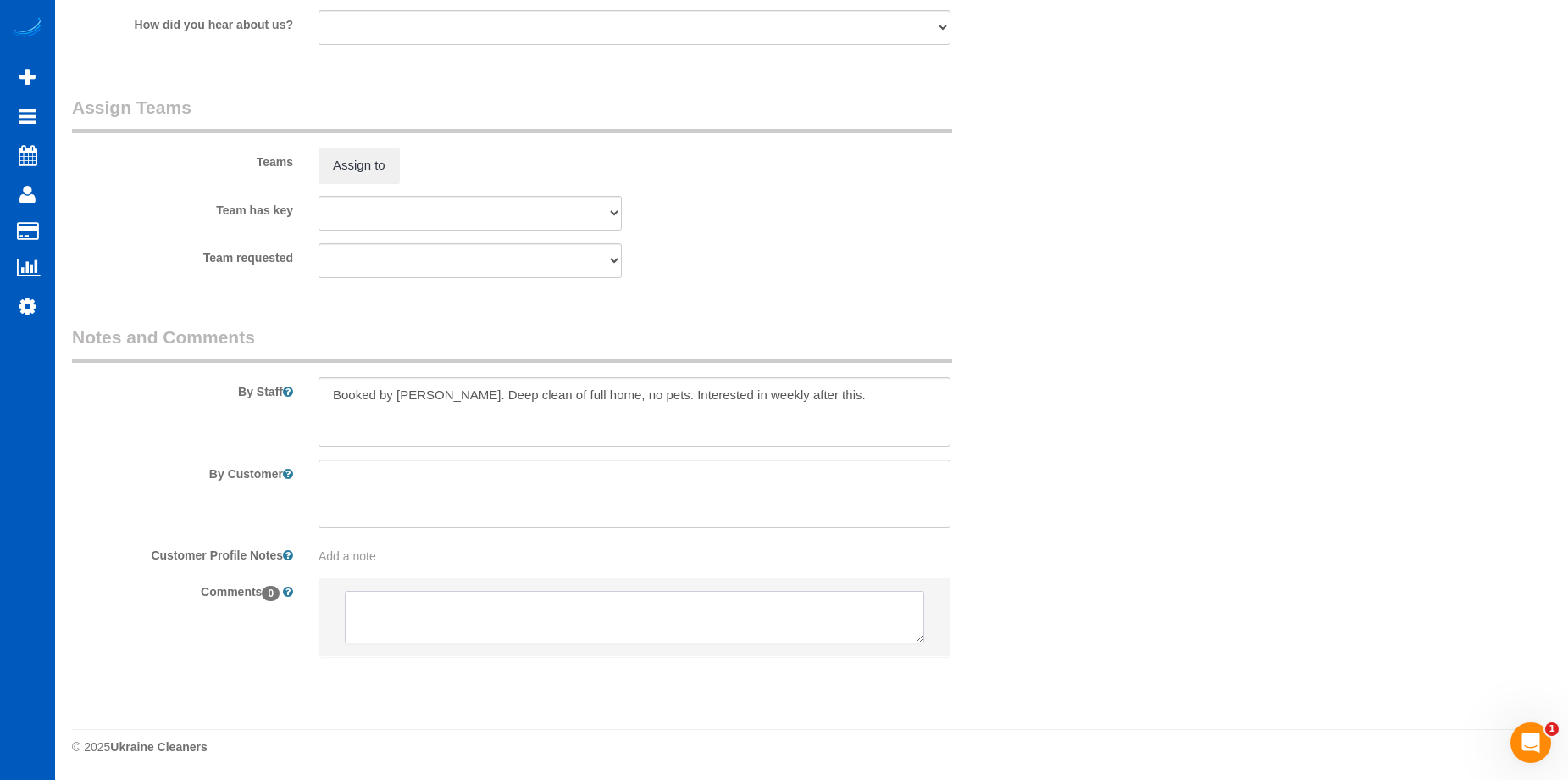
click at [494, 601] on textarea at bounding box center [635, 617] width 580 height 53
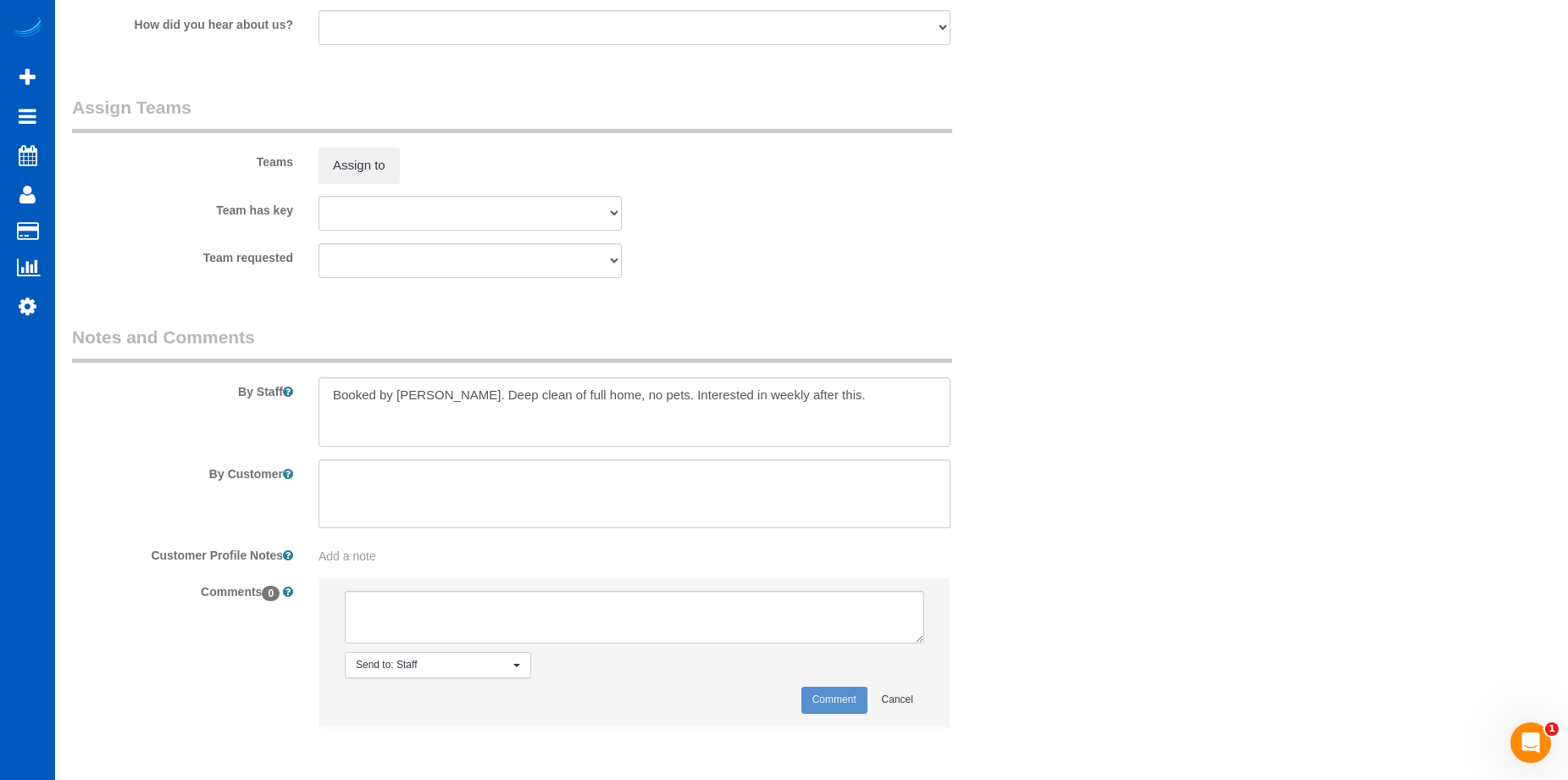
click at [495, 662] on span "Send to: Staff" at bounding box center [432, 664] width 153 height 14
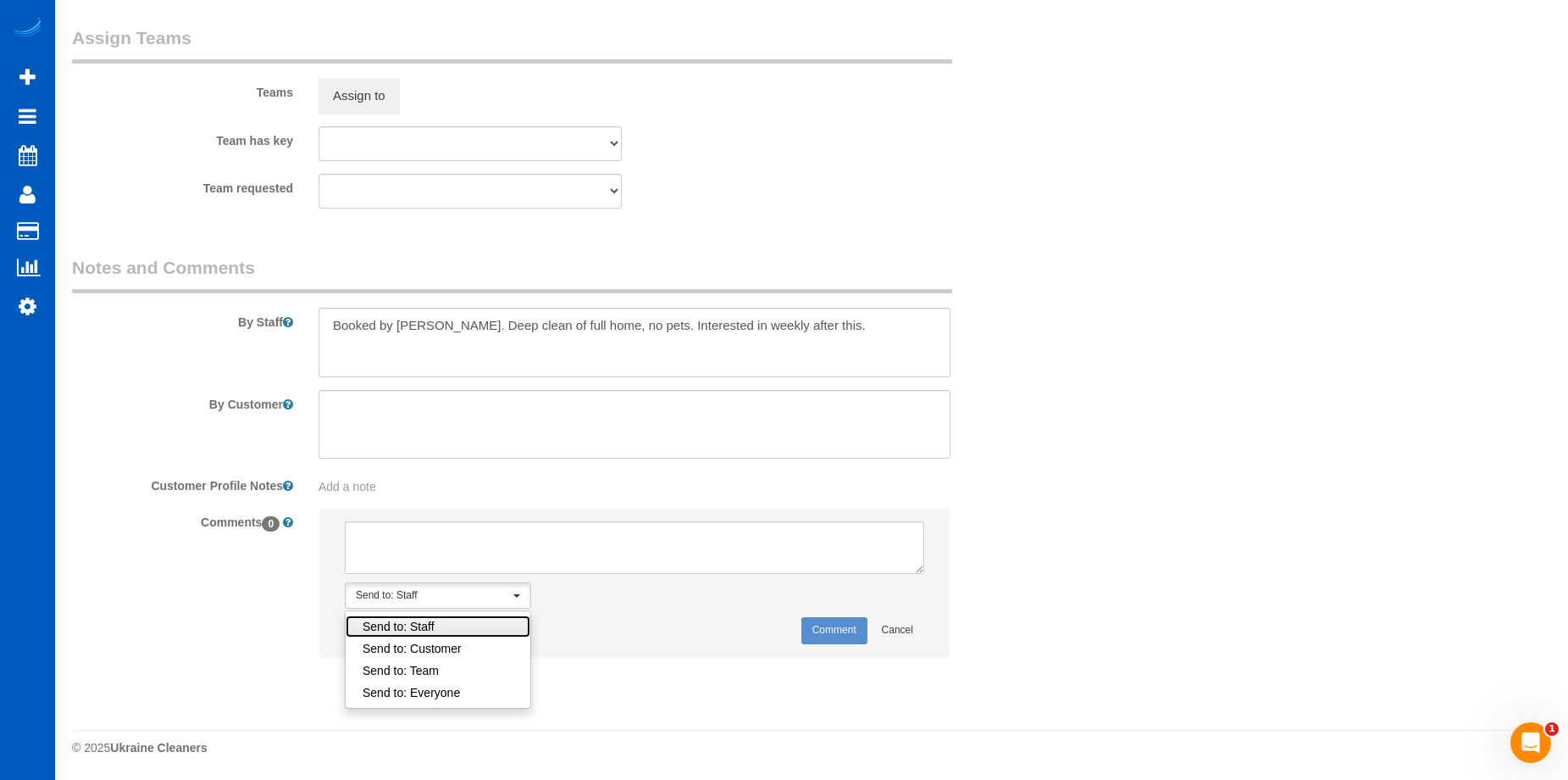
scroll to position [2244, 0]
click at [490, 624] on link "Send to: Staff" at bounding box center [437, 626] width 184 height 22
click at [491, 552] on textarea at bounding box center [635, 546] width 580 height 53
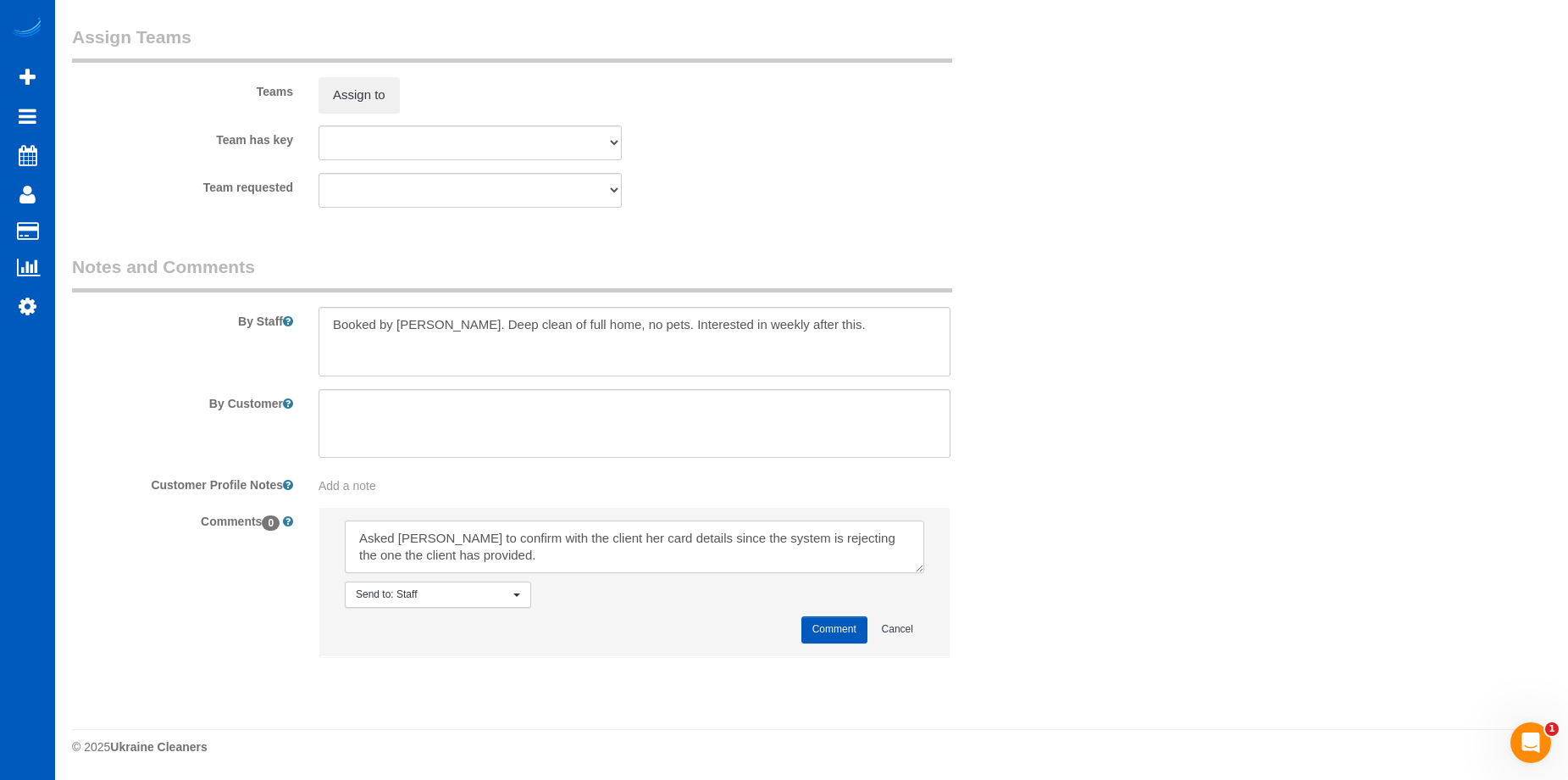
drag, startPoint x: 585, startPoint y: 535, endPoint x: 611, endPoint y: 506, distance: 38.9
click at [585, 534] on textarea at bounding box center [635, 546] width 580 height 53
type textarea "Asked Jade to confirm with the client the card details since the system is reje…"
click at [824, 622] on button "Comment" at bounding box center [835, 629] width 66 height 26
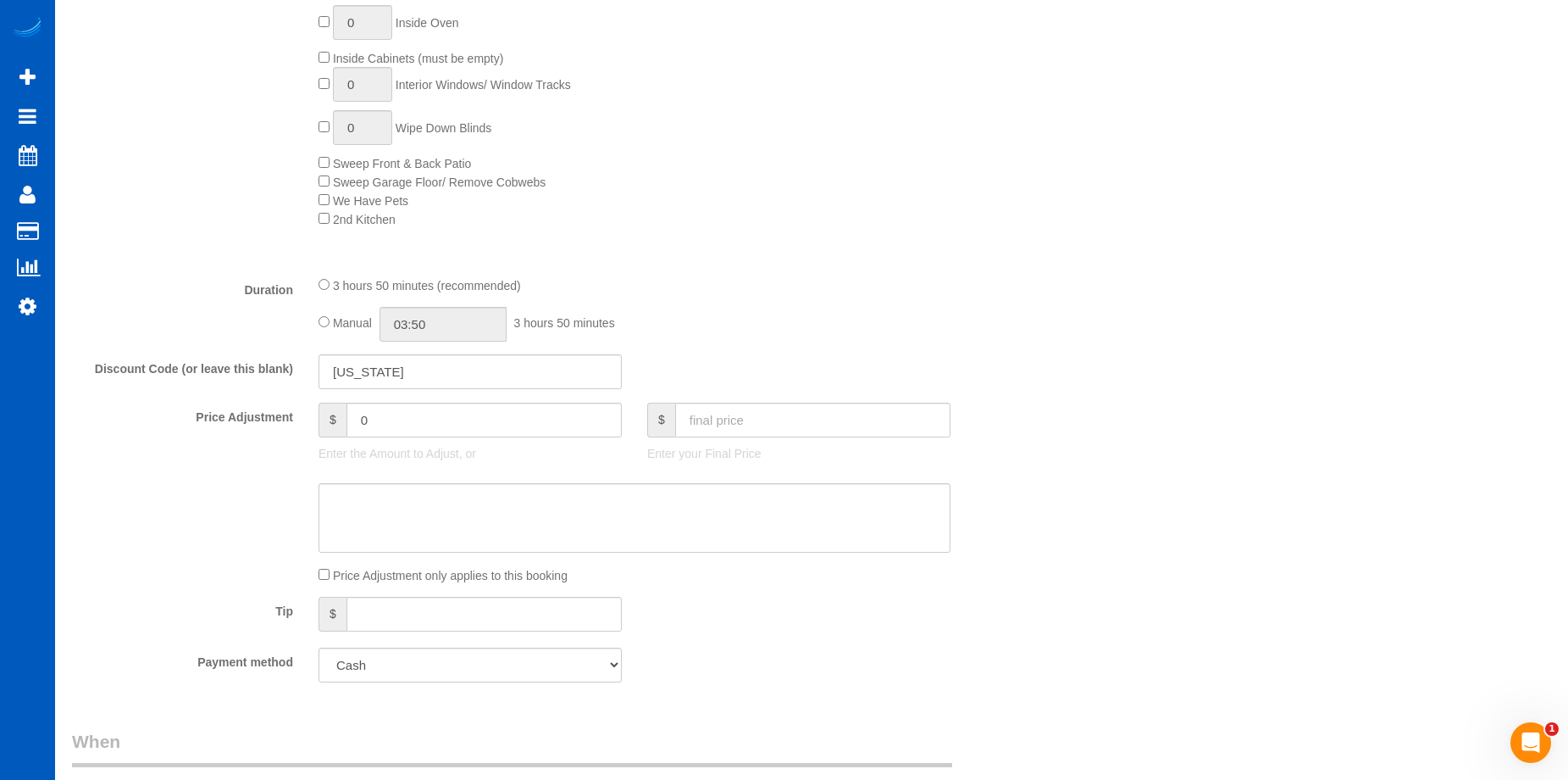
scroll to position [804, 0]
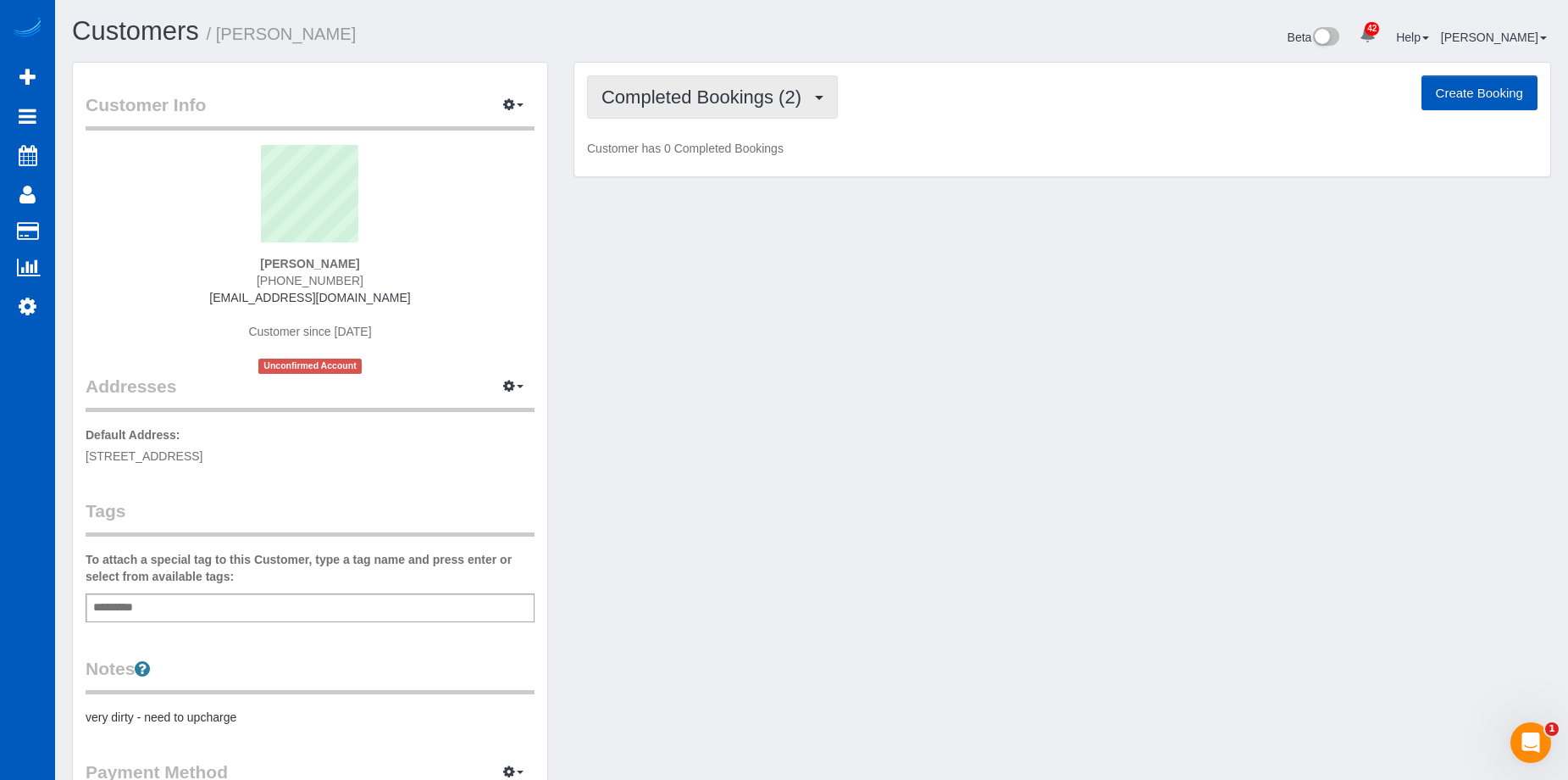
click at [746, 95] on span "Completed Bookings (2)" at bounding box center [705, 97] width 208 height 21
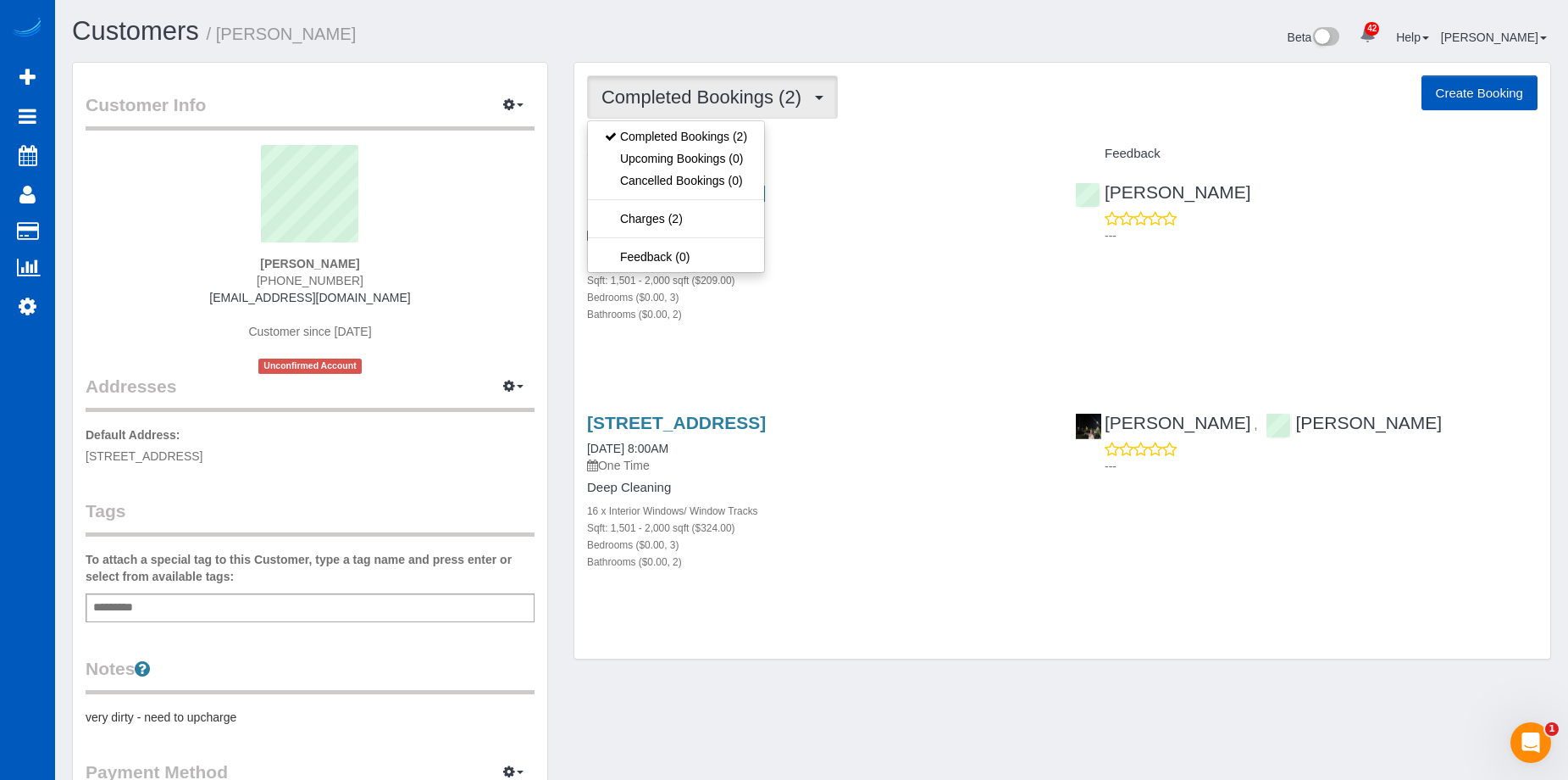
click at [746, 95] on span "Completed Bookings (2)" at bounding box center [705, 97] width 208 height 21
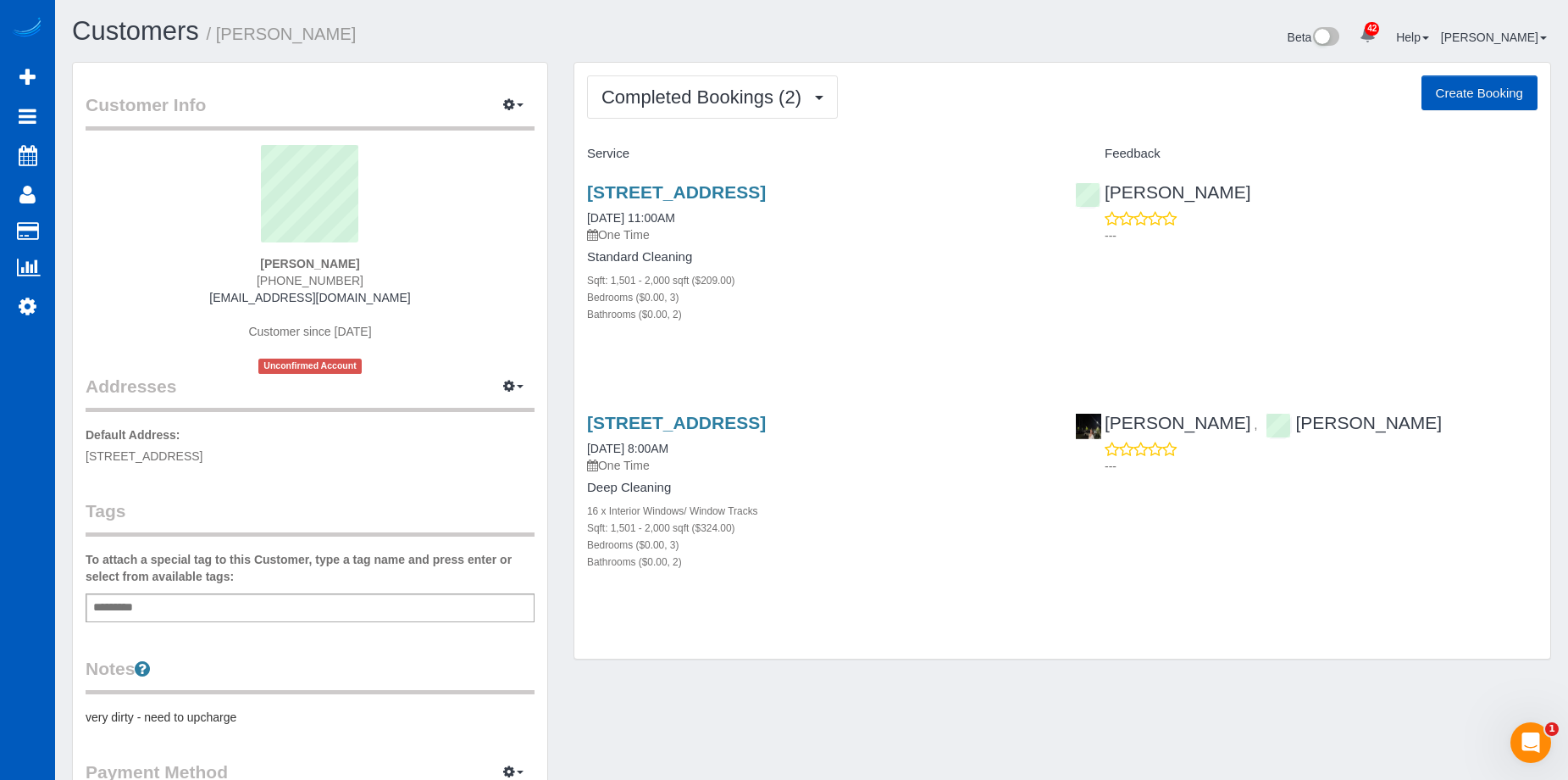
click at [1470, 87] on button "Create Booking" at bounding box center [1479, 94] width 117 height 36
select select "WA"
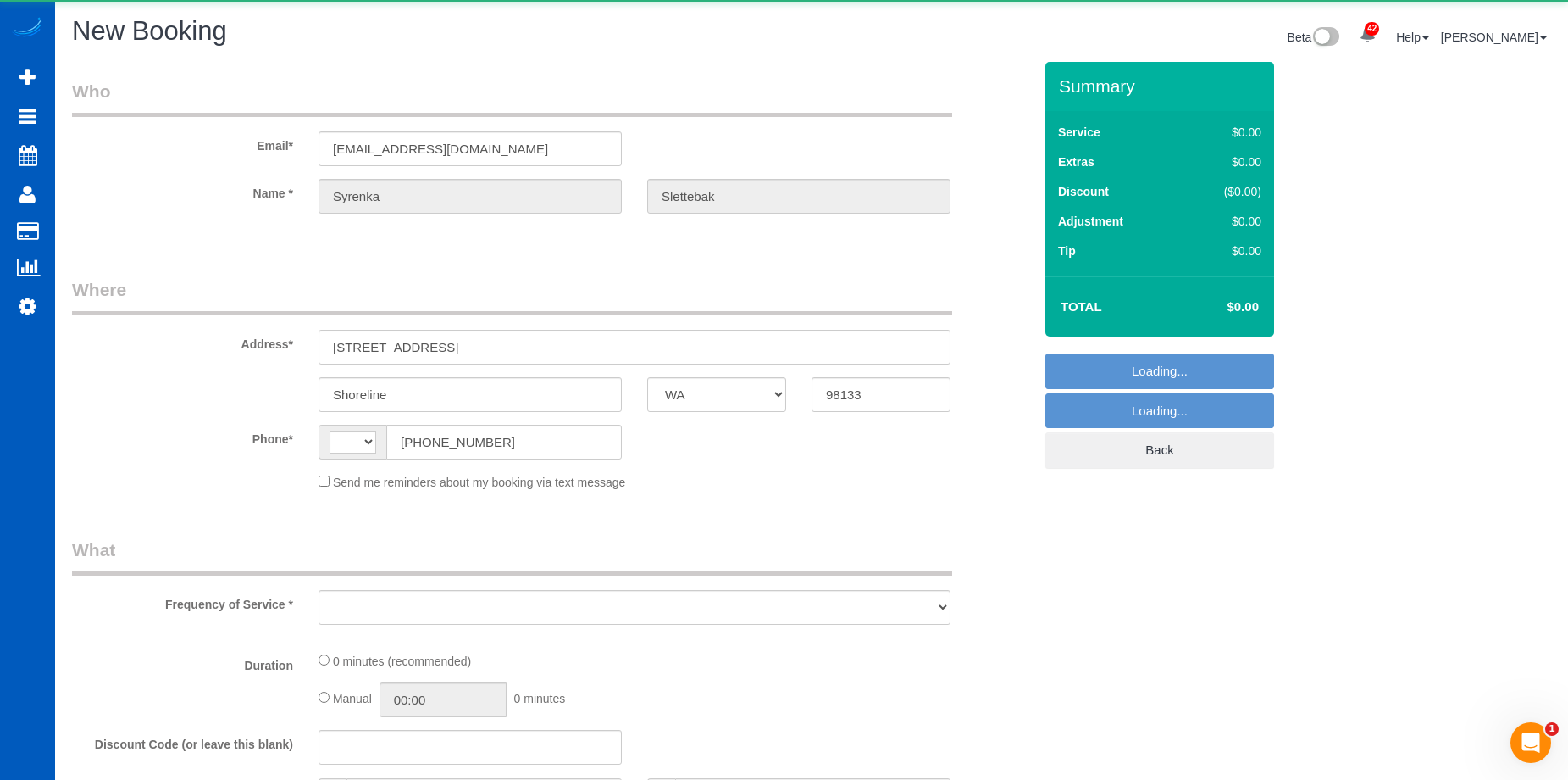
select select "string:[GEOGRAPHIC_DATA]"
select select "string:fspay-131167d7-de03-4fef-b6b1-5fbf23d3d447"
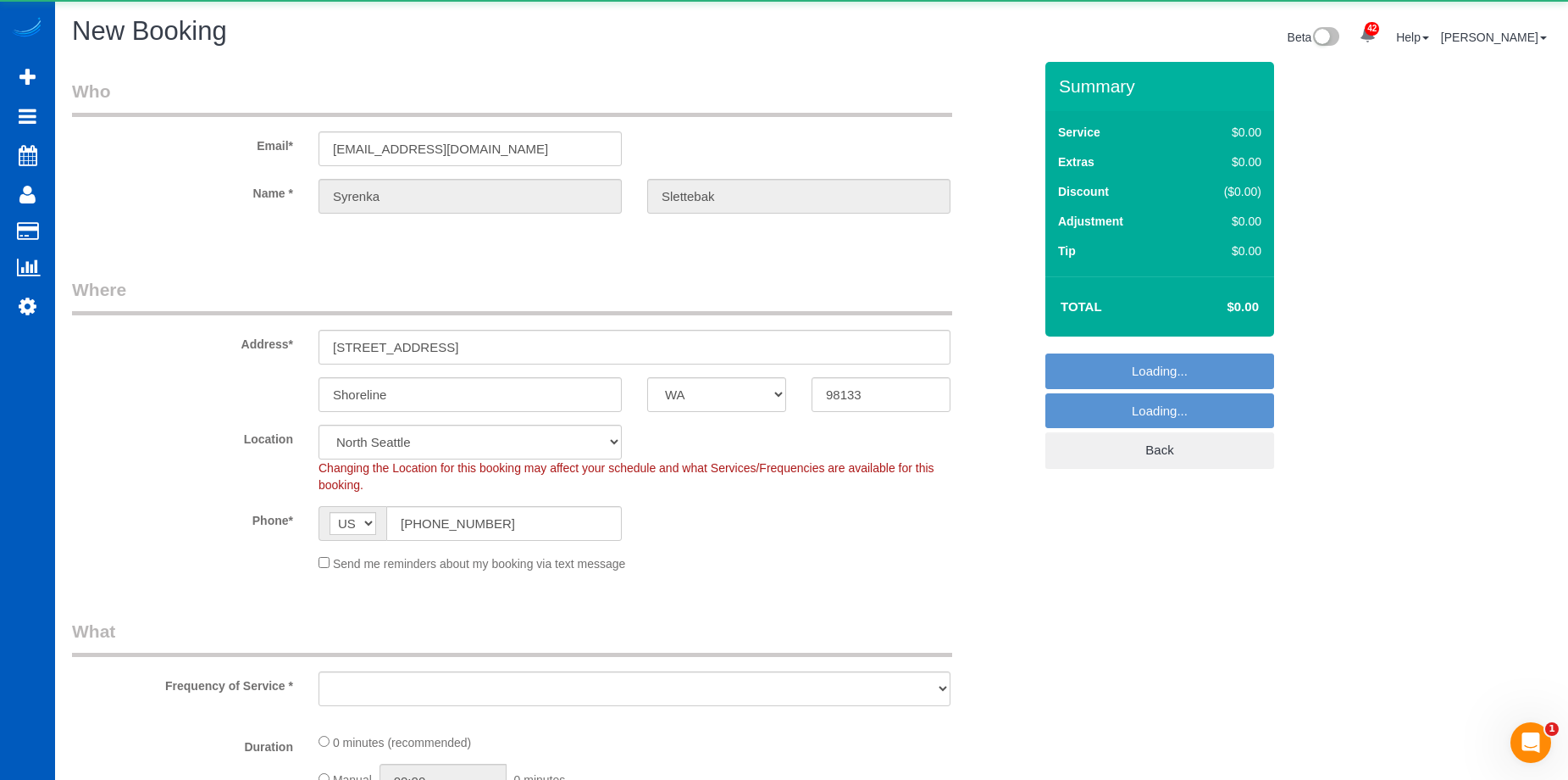
select select "199"
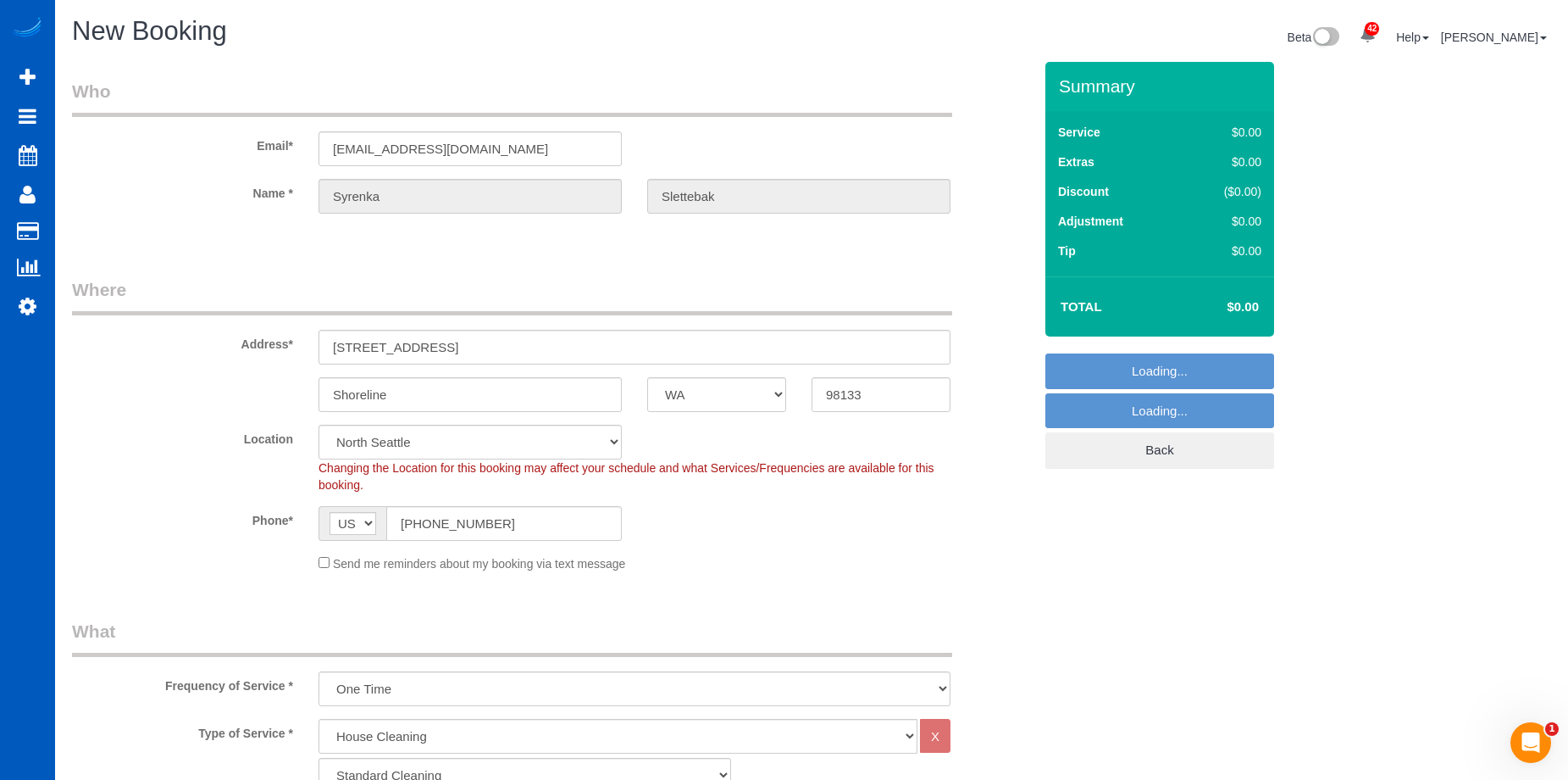
select select "object:3194"
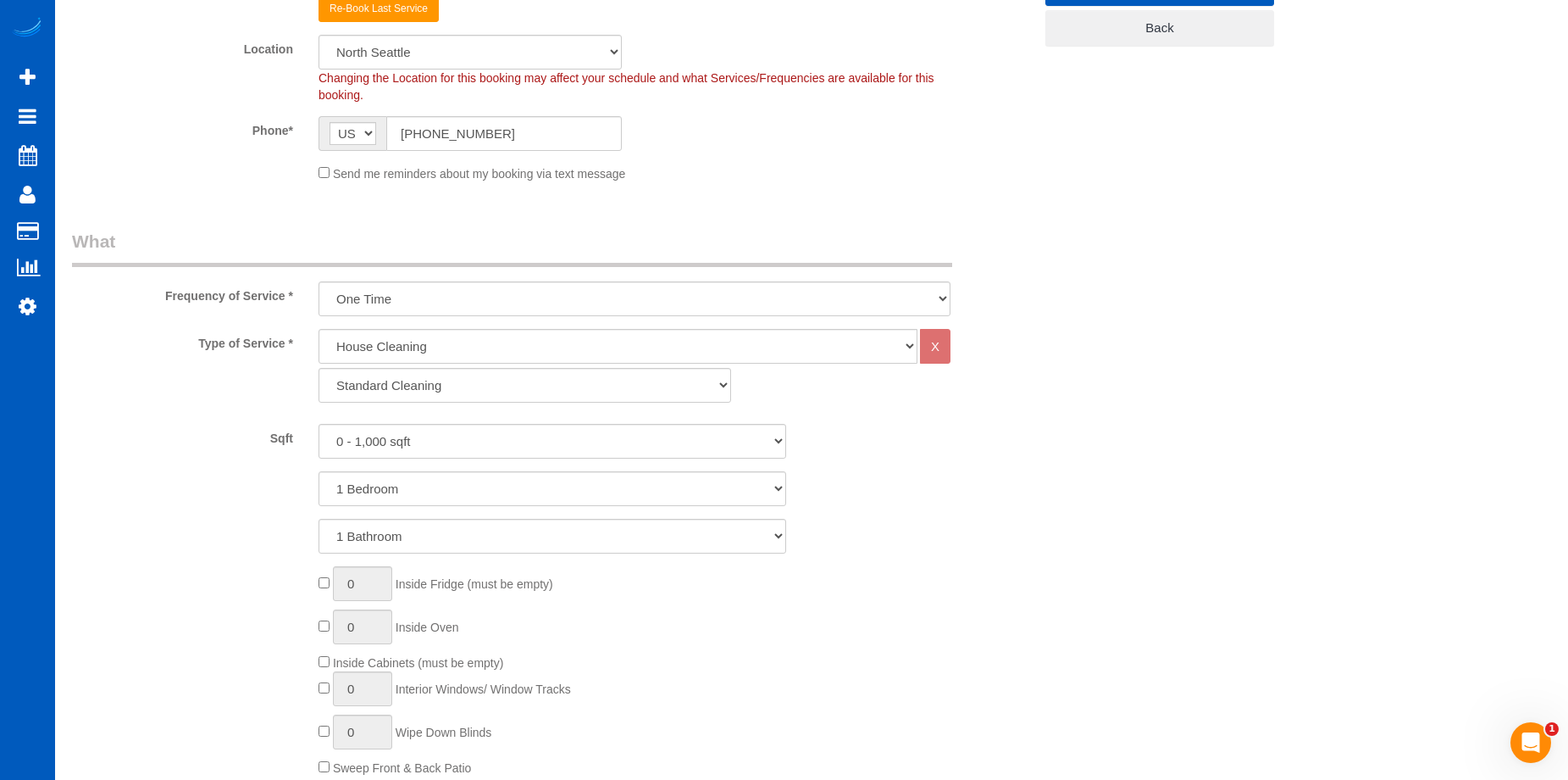
scroll to position [423, 0]
click at [541, 435] on select "0 - 1,000 sqft 1,001 - 1,500 sqft 1,501 - 2,000 sqft 2,001 - 2,500 sqft 2,501 -…" at bounding box center [553, 439] width 468 height 35
select select "1501"
click at [319, 422] on select "0 - 1,000 sqft 1,001 - 1,500 sqft 1,501 - 2,000 sqft 2,001 - 2,500 sqft 2,501 -…" at bounding box center [553, 439] width 468 height 35
click at [479, 479] on select "1 Bedroom 2 Bedrooms 3 Bedrooms 4 Bedrooms 5 Bedrooms 6 Bedrooms 7 Bedrooms" at bounding box center [553, 486] width 468 height 35
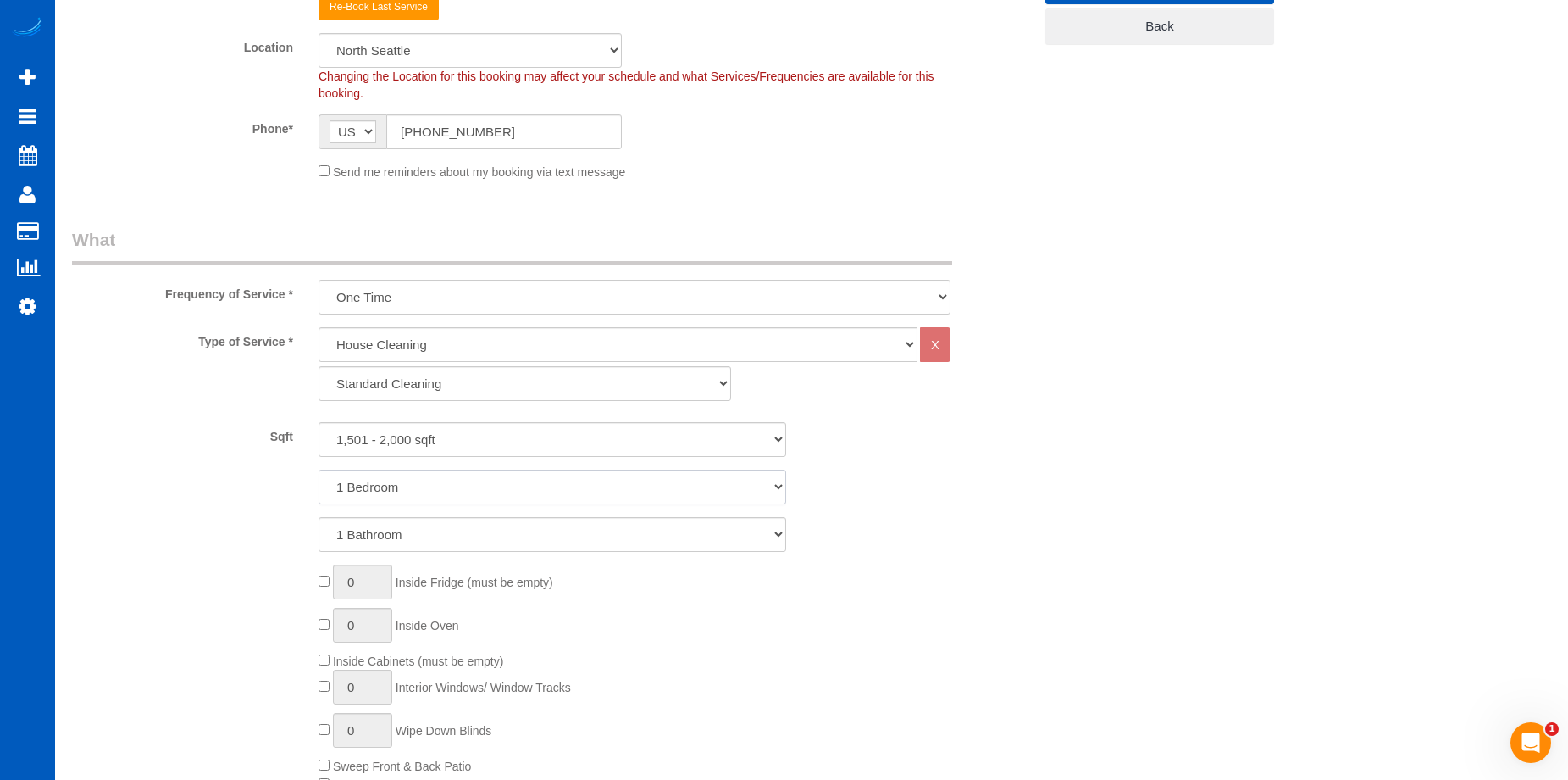
select select "3"
click at [319, 469] on select "1 Bedroom 2 Bedrooms 3 Bedrooms 4 Bedrooms 5 Bedrooms 6 Bedrooms 7 Bedrooms" at bounding box center [553, 486] width 468 height 35
click at [473, 527] on select "1 Bathroom 2 Bathrooms 3 Bathrooms 4 Bathrooms 5 Bathrooms 6 Bathrooms 7 Bathro…" at bounding box center [553, 534] width 468 height 35
select select "2"
click at [319, 517] on select "1 Bathroom 2 Bathrooms 3 Bathrooms 4 Bathrooms 5 Bathrooms 6 Bathrooms 7 Bathro…" at bounding box center [553, 534] width 468 height 35
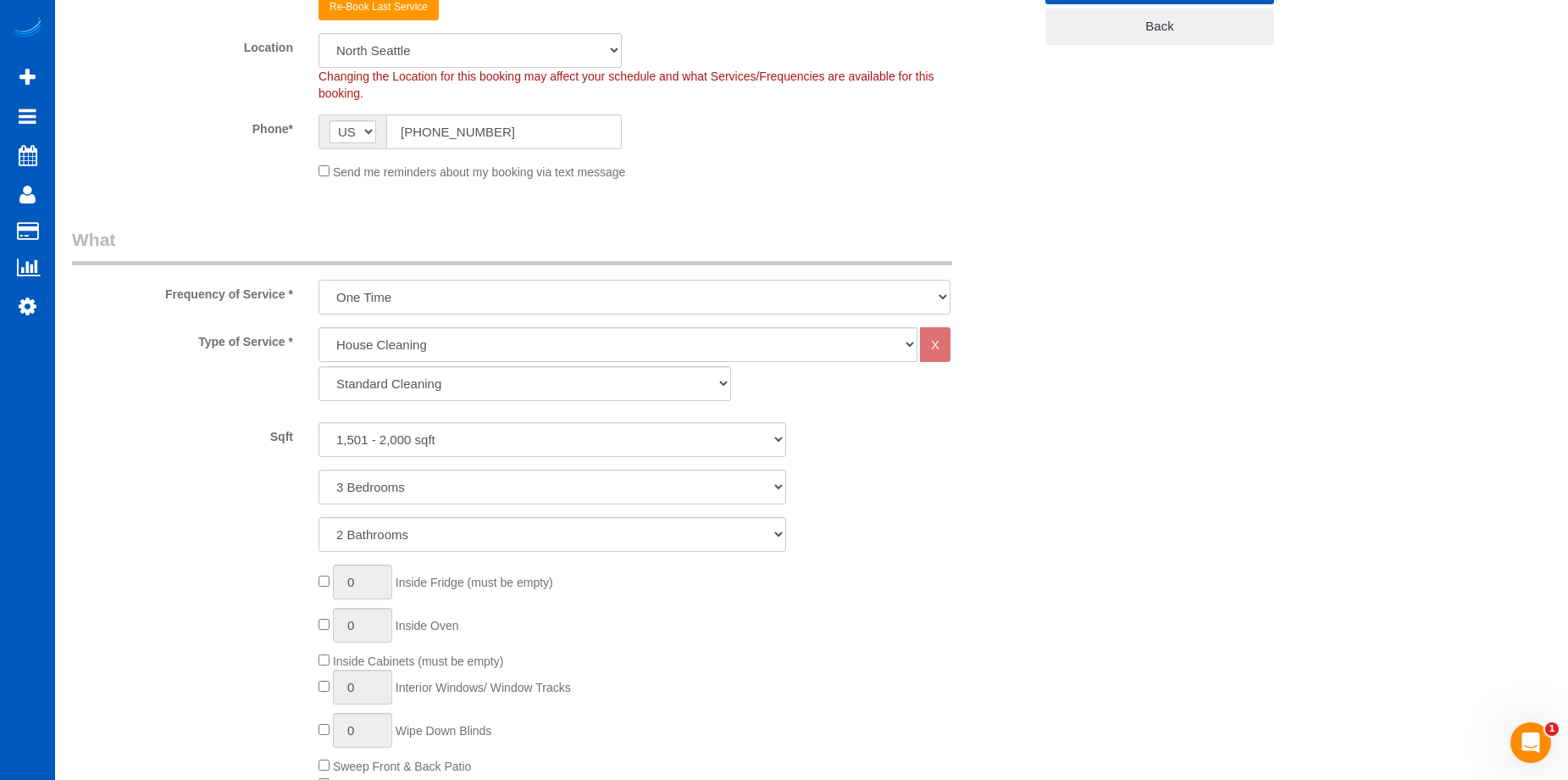
click at [486, 282] on select "One Time Weekly - 15.00% Every 2 Weeks - 10.00% Every 4 Weeks - 5.00% Every 2 M…" at bounding box center [635, 297] width 633 height 35
select select "object:3197"
click at [319, 280] on select "One Time Weekly - 15.00% Every 2 Weeks - 10.00% Every 4 Weeks - 5.00% Every 2 M…" at bounding box center [635, 297] width 633 height 35
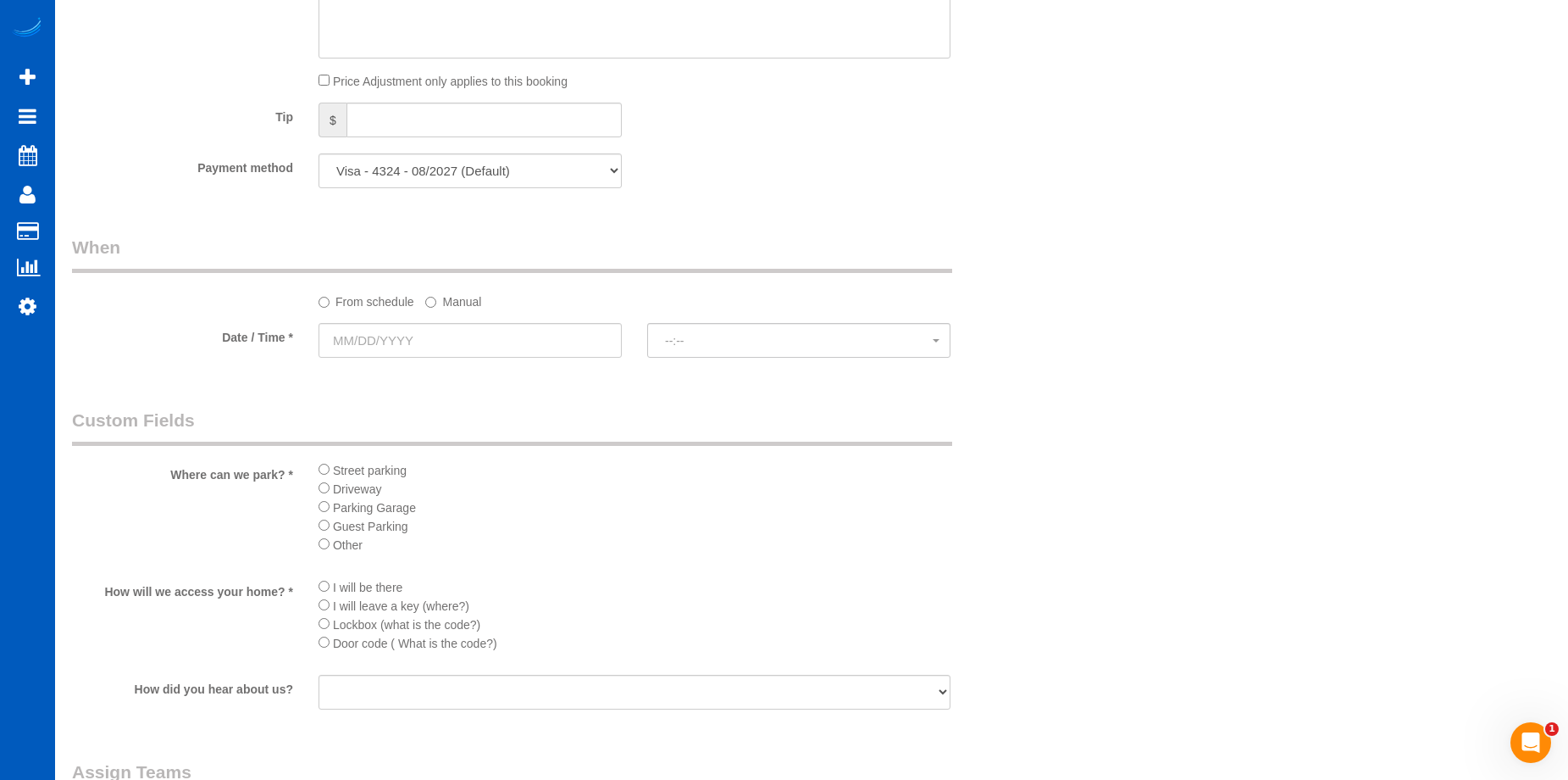
scroll to position [1694, 0]
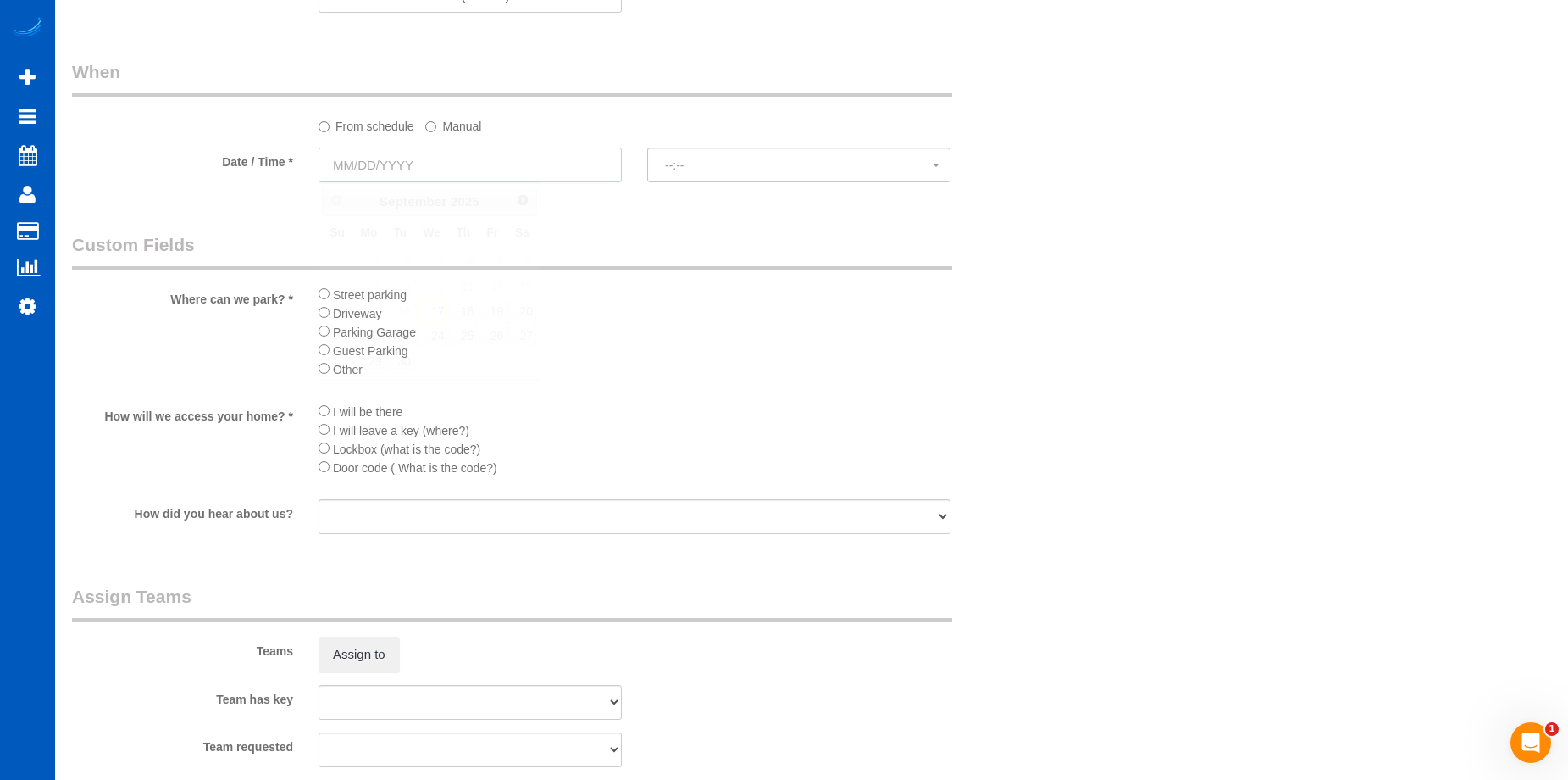
click at [556, 172] on input "text" at bounding box center [470, 164] width 303 height 35
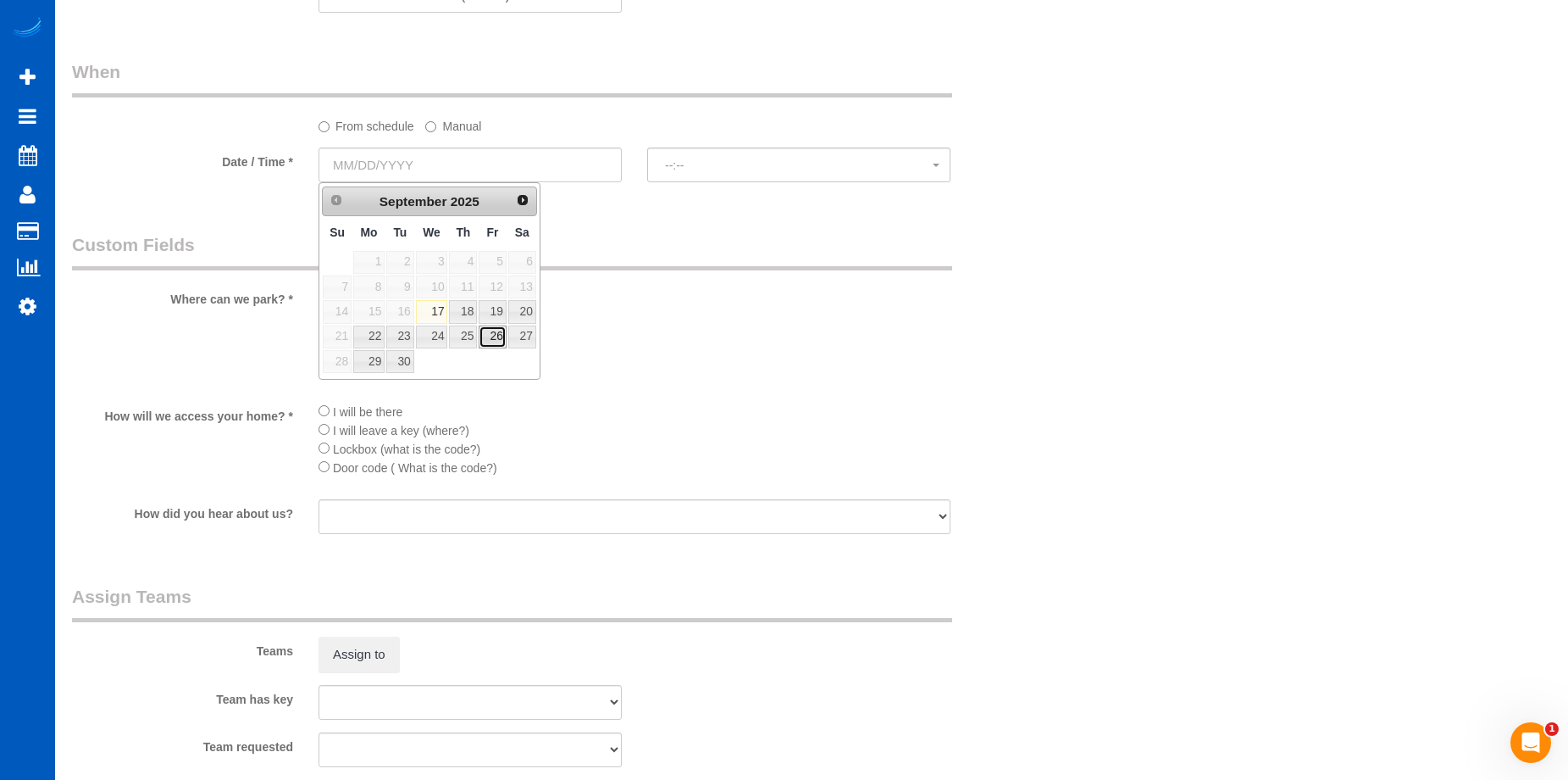
click at [497, 334] on link "26" at bounding box center [492, 337] width 27 height 23
type input "09/26/2025"
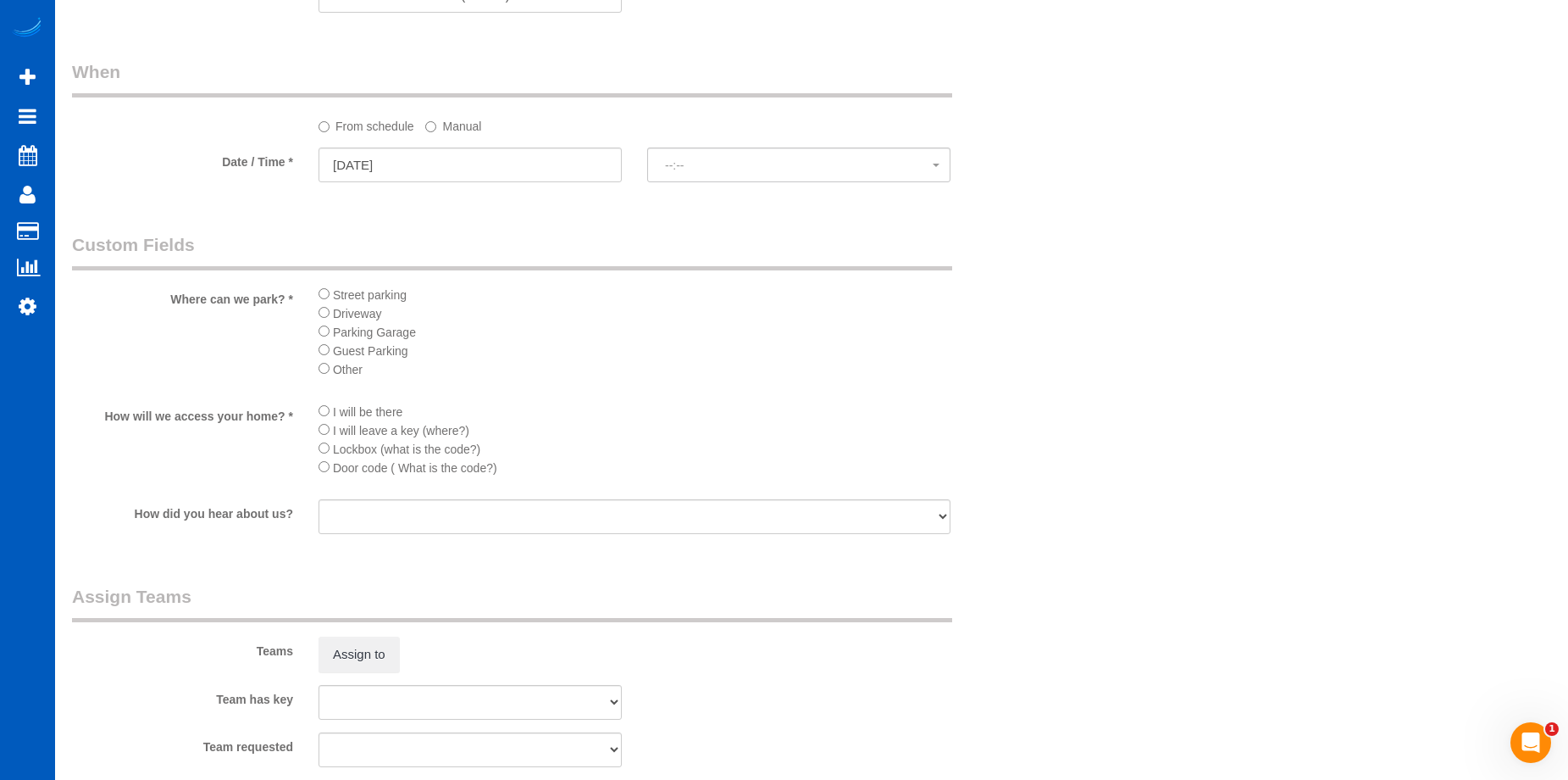
select select "spot1"
click at [450, 123] on label "Manual" at bounding box center [453, 123] width 56 height 23
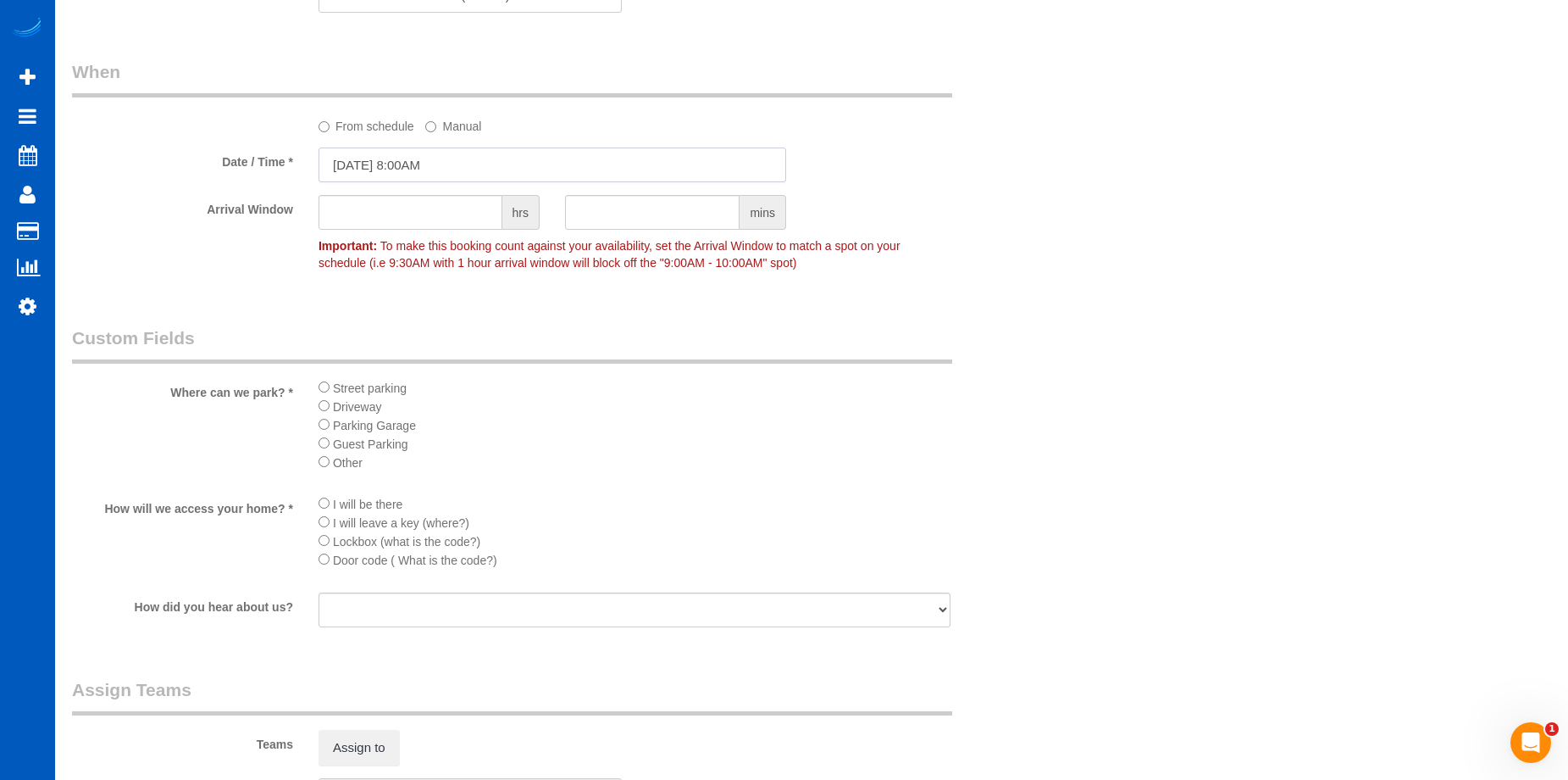
click at [477, 159] on input "09/26/2025 8:00AM" at bounding box center [553, 164] width 468 height 35
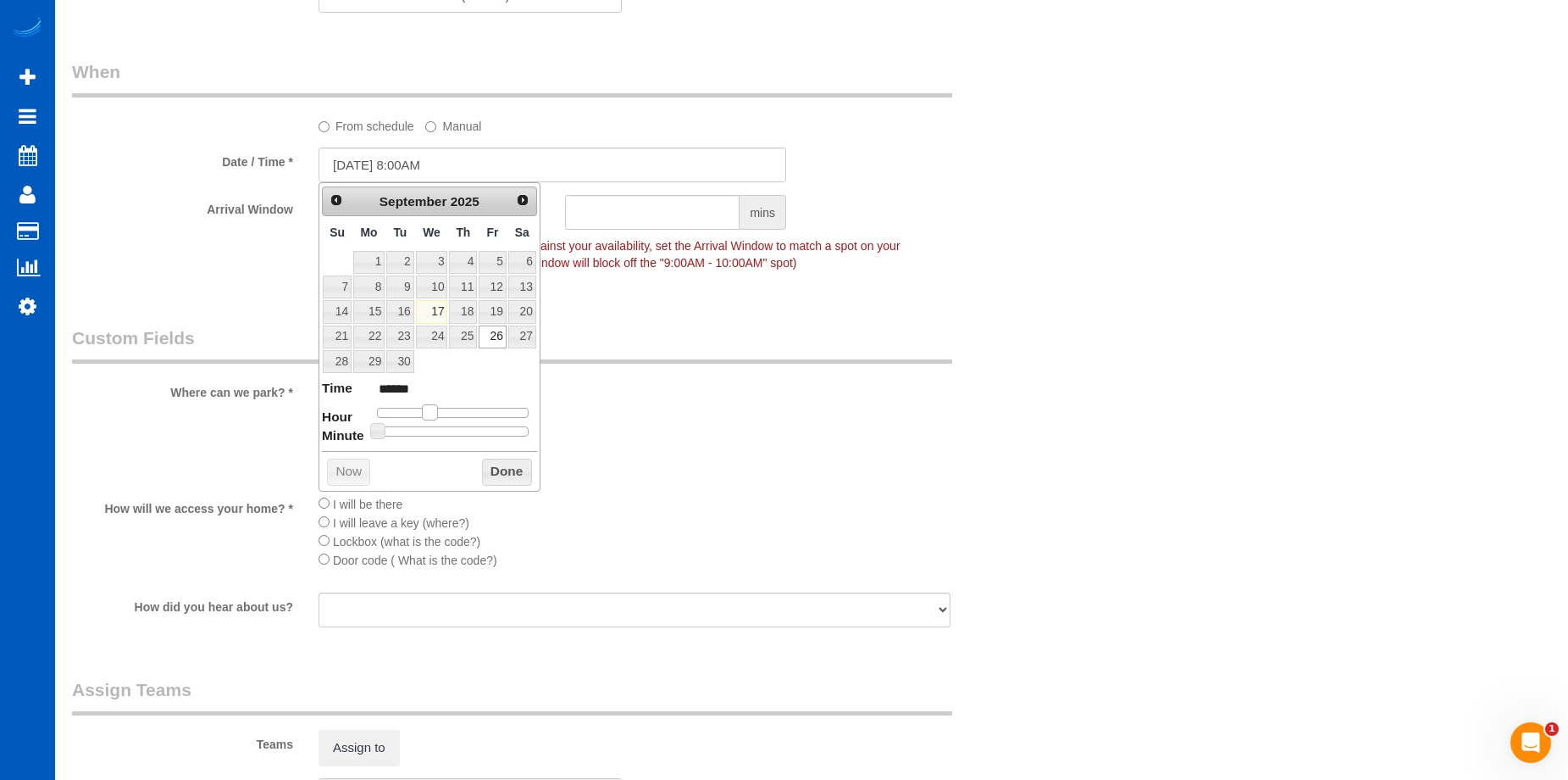
type input "09/26/2025 9:00AM"
type input "******"
click at [439, 414] on span at bounding box center [435, 411] width 15 height 15
click at [509, 467] on button "Done" at bounding box center [507, 471] width 50 height 27
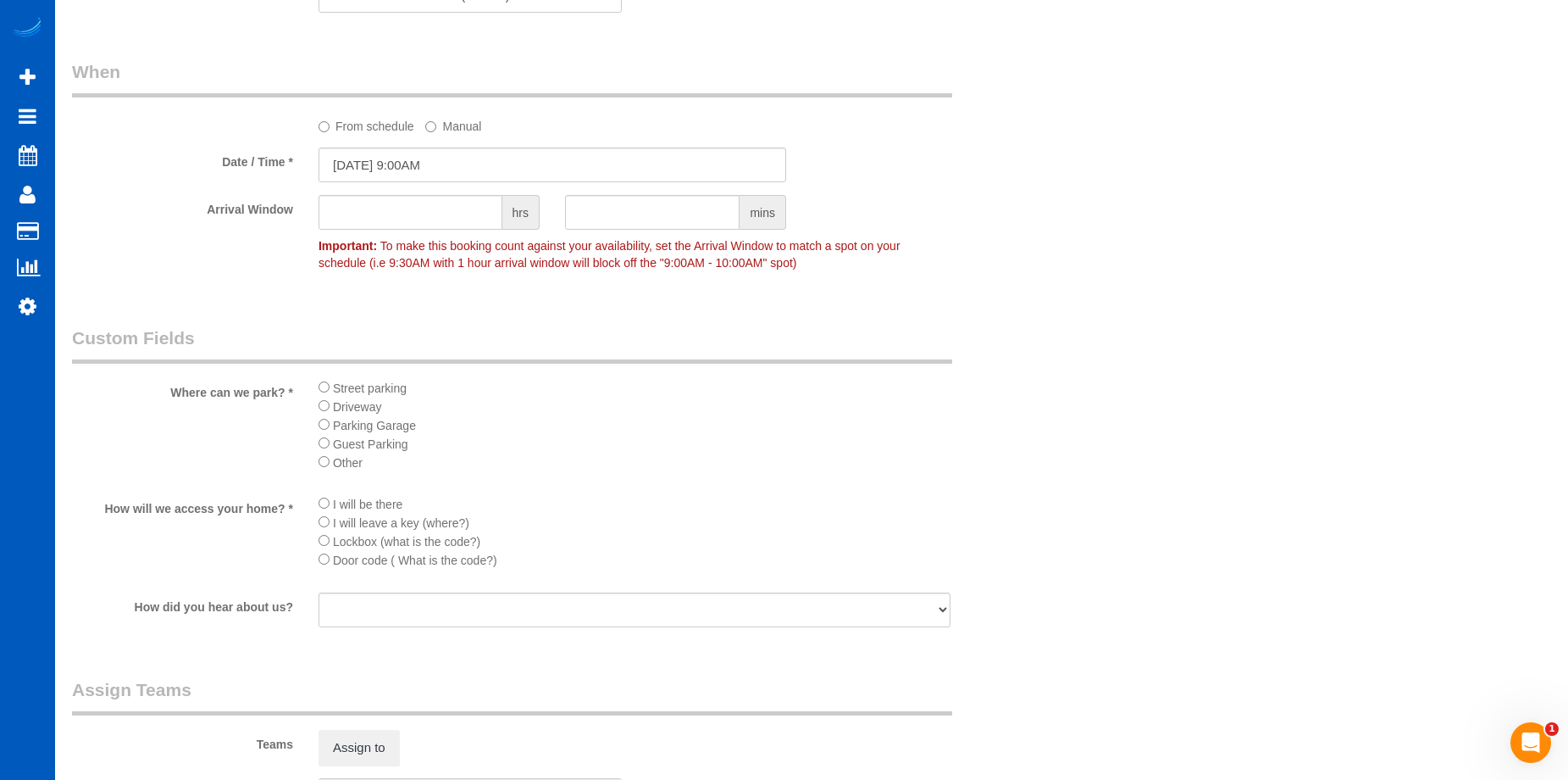
click at [328, 394] on li "Street parking" at bounding box center [635, 387] width 633 height 19
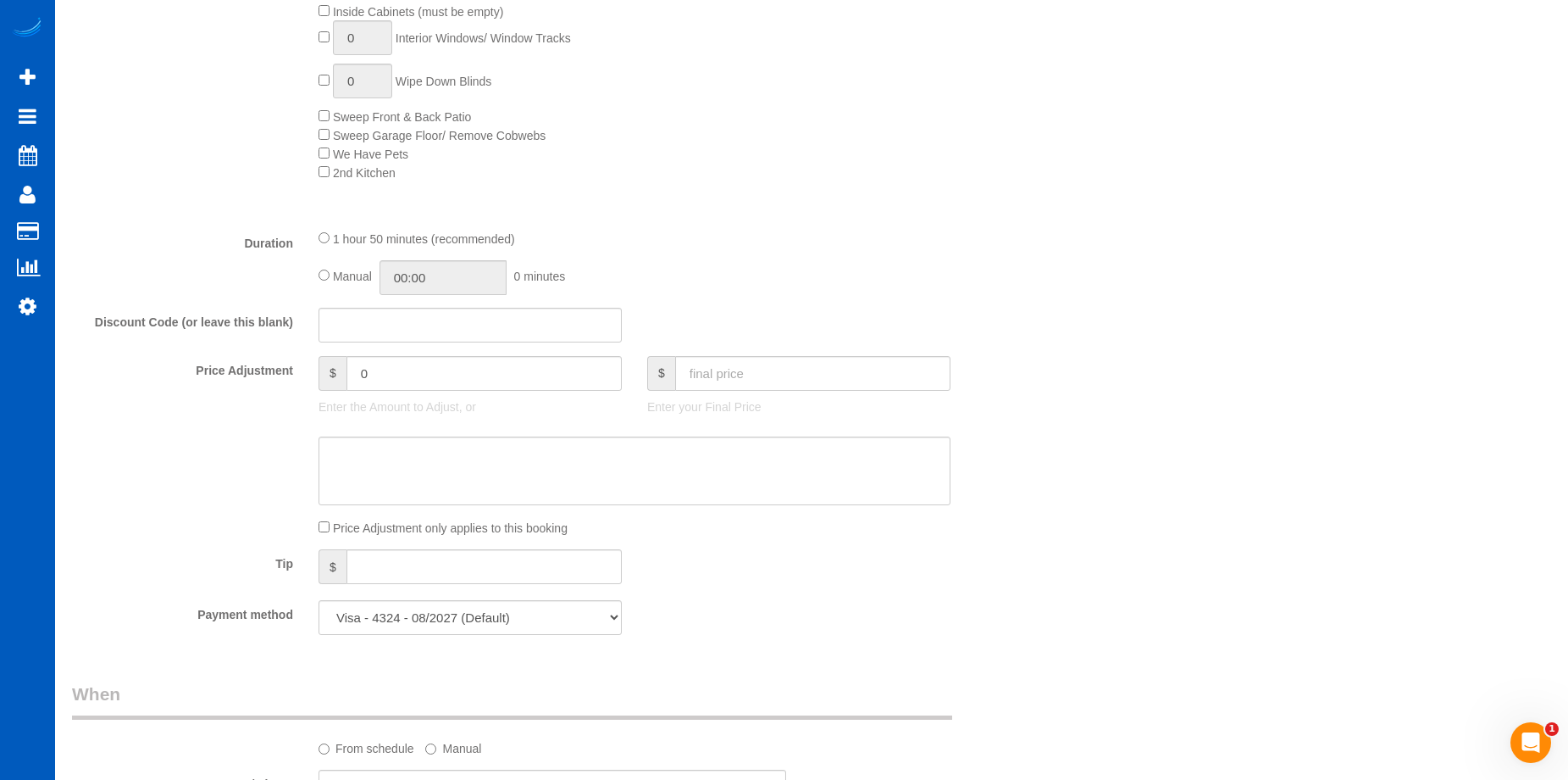
scroll to position [1102, 0]
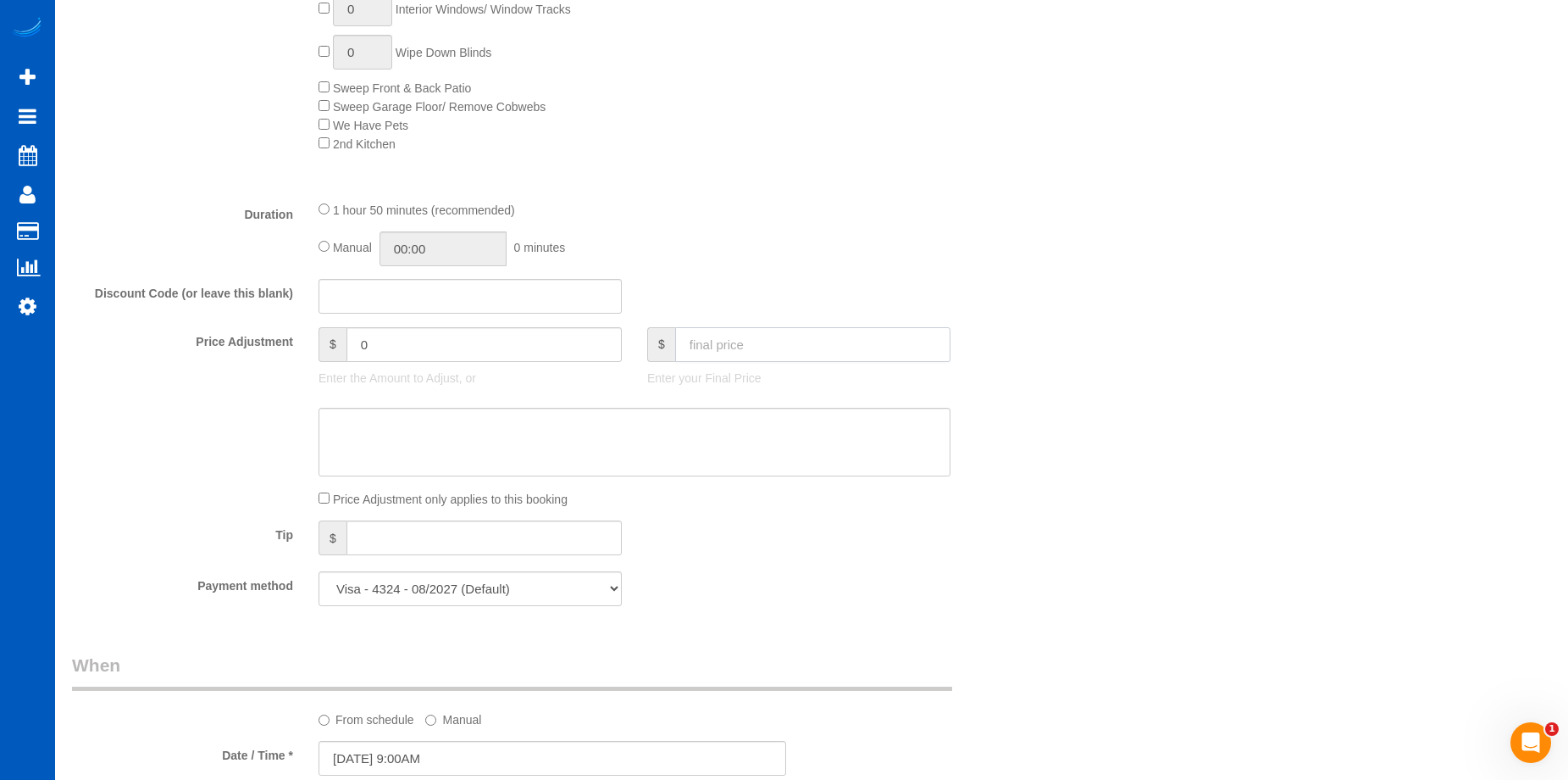
click at [775, 337] on input "text" at bounding box center [813, 344] width 275 height 35
type input "225"
click at [728, 437] on textarea at bounding box center [635, 442] width 633 height 70
type input "26.45"
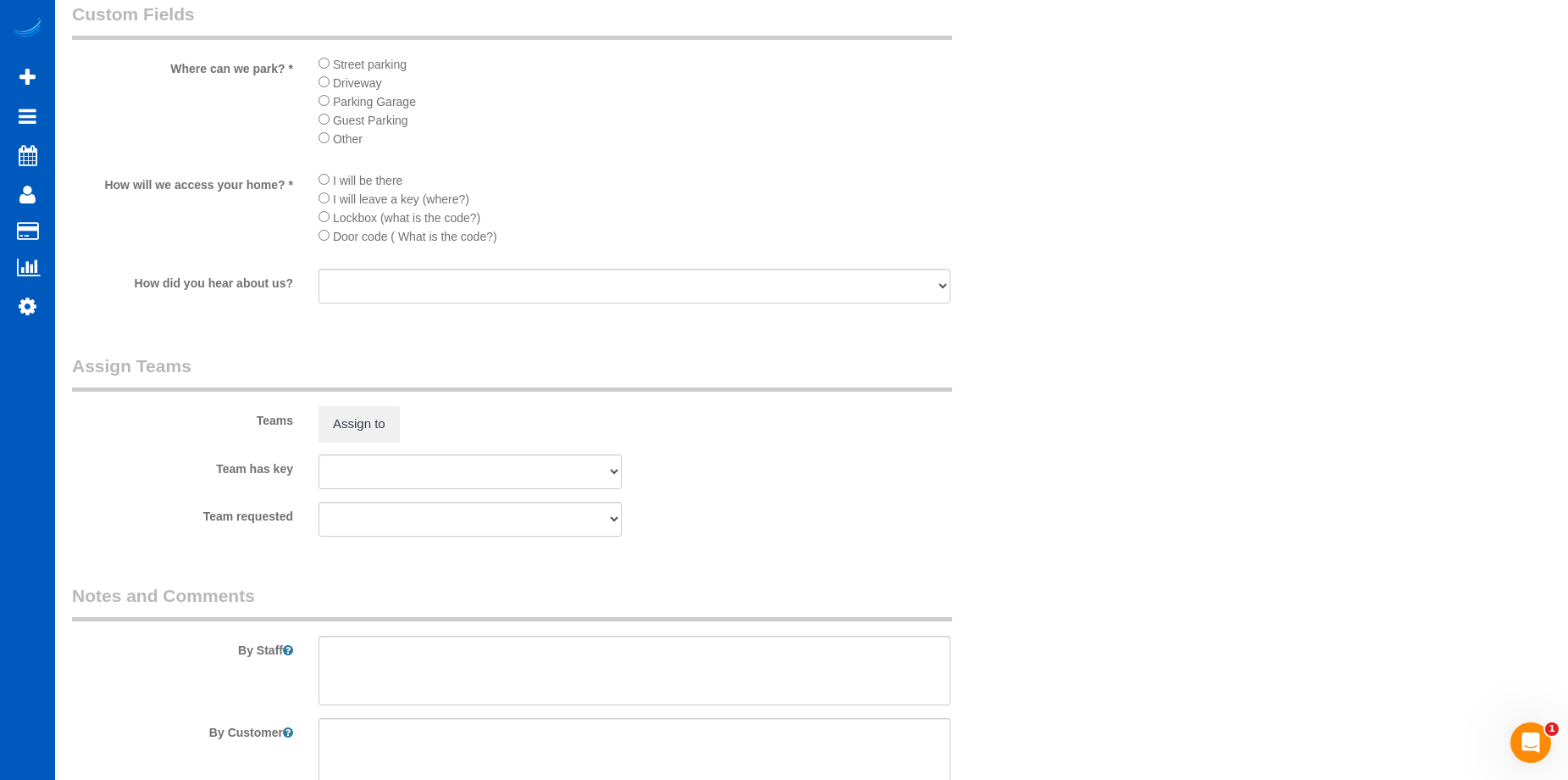
scroll to position [2177, 0]
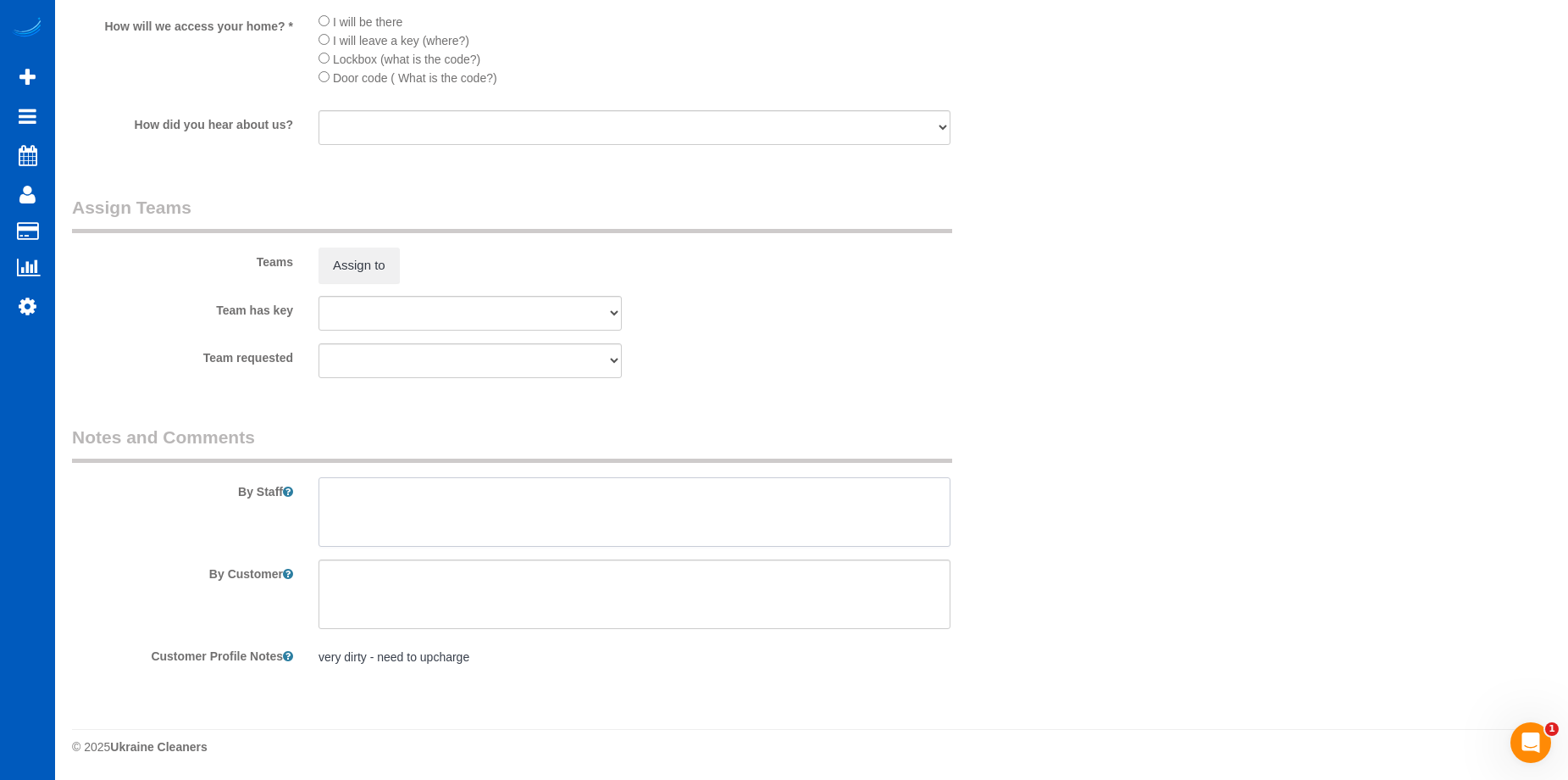
click at [476, 509] on textarea at bounding box center [635, 512] width 633 height 70
paste textarea "Upkeep clean! Floors and surfaces, inside microwave, make sure everything looks…"
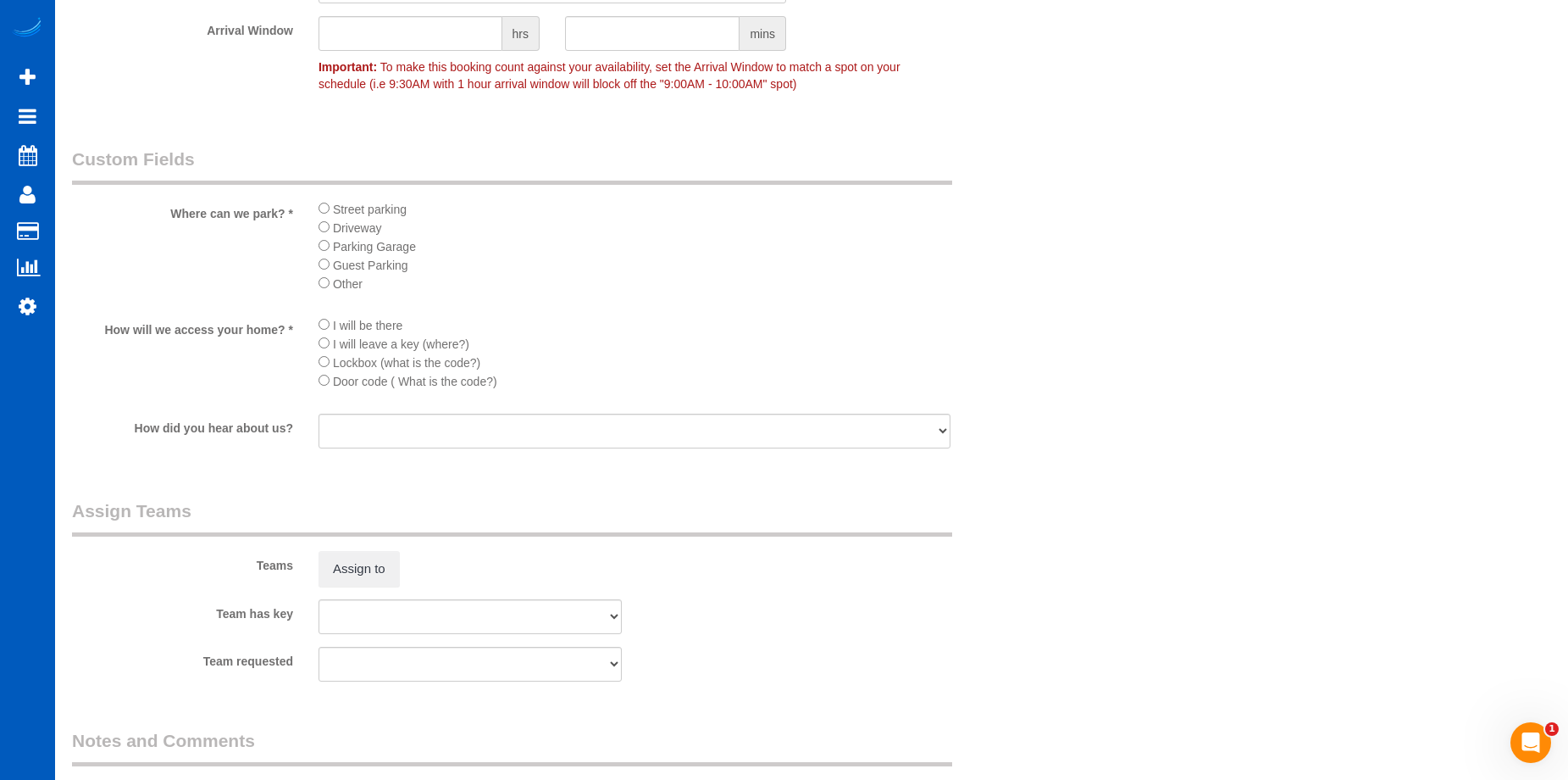
scroll to position [2092, 0]
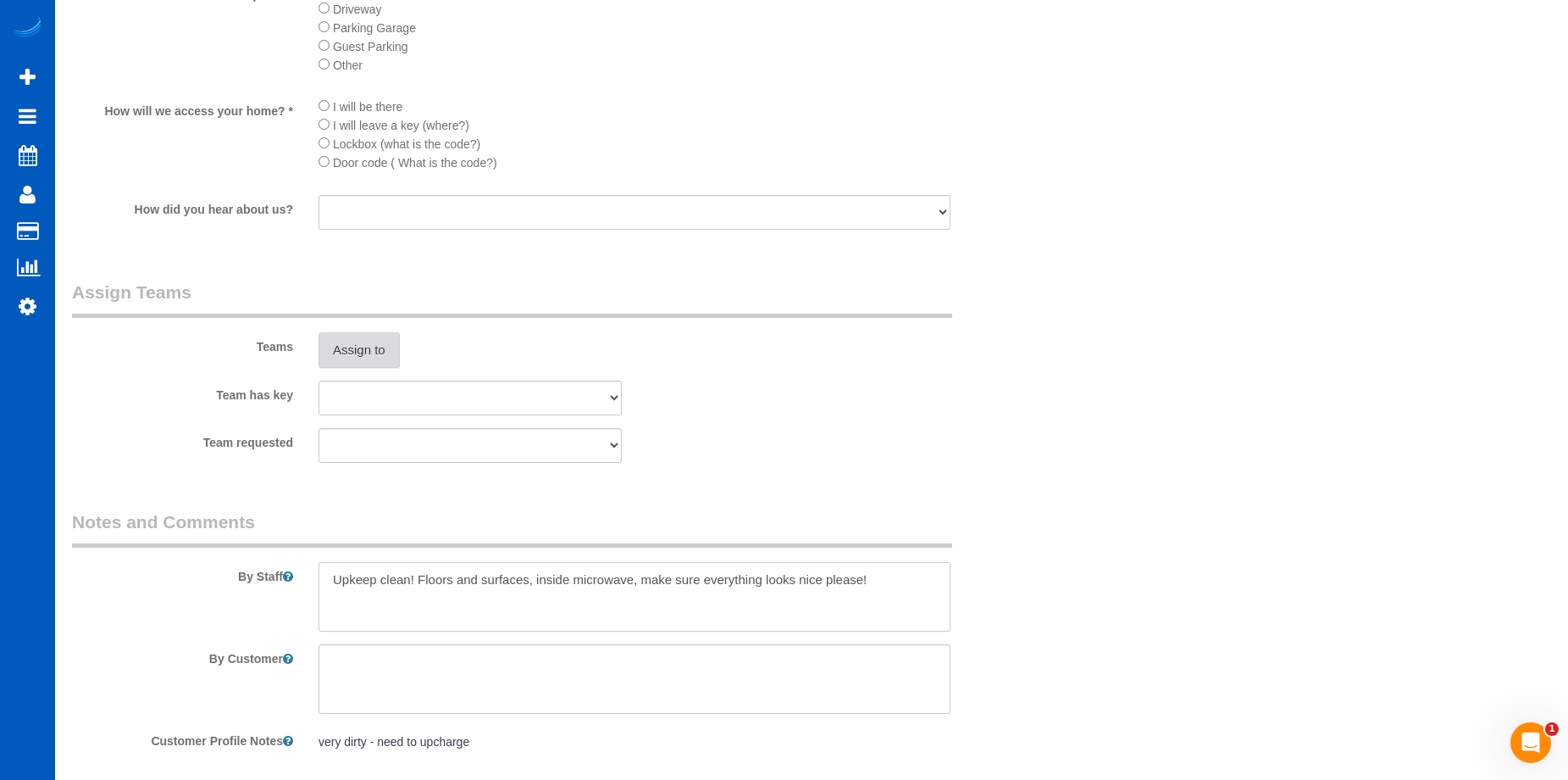
type textarea "Upkeep clean! Floors and surfaces, inside microwave, make sure everything looks…"
click at [389, 355] on button "Assign to" at bounding box center [360, 350] width 82 height 36
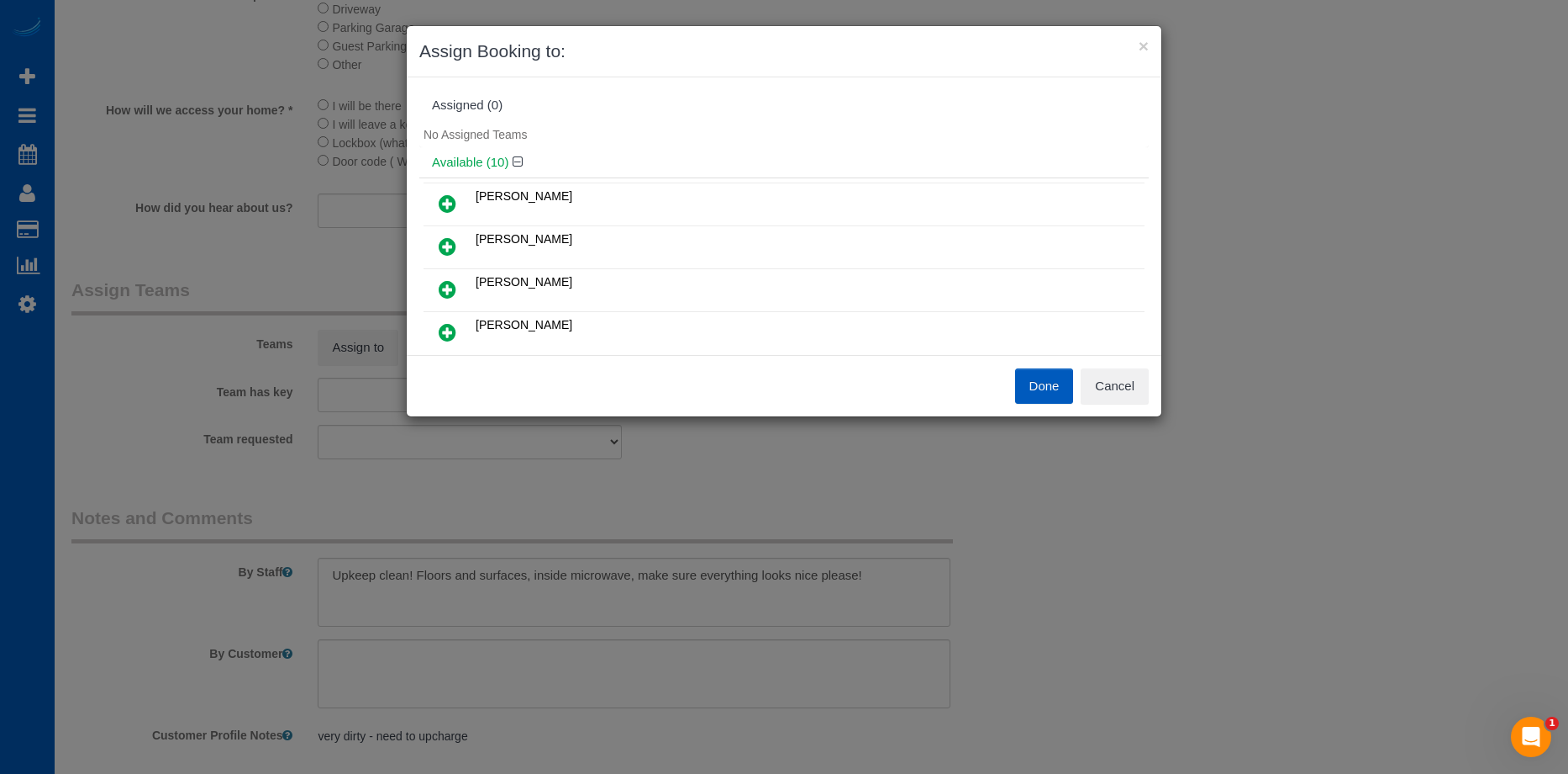
click at [443, 196] on icon at bounding box center [448, 204] width 18 height 20
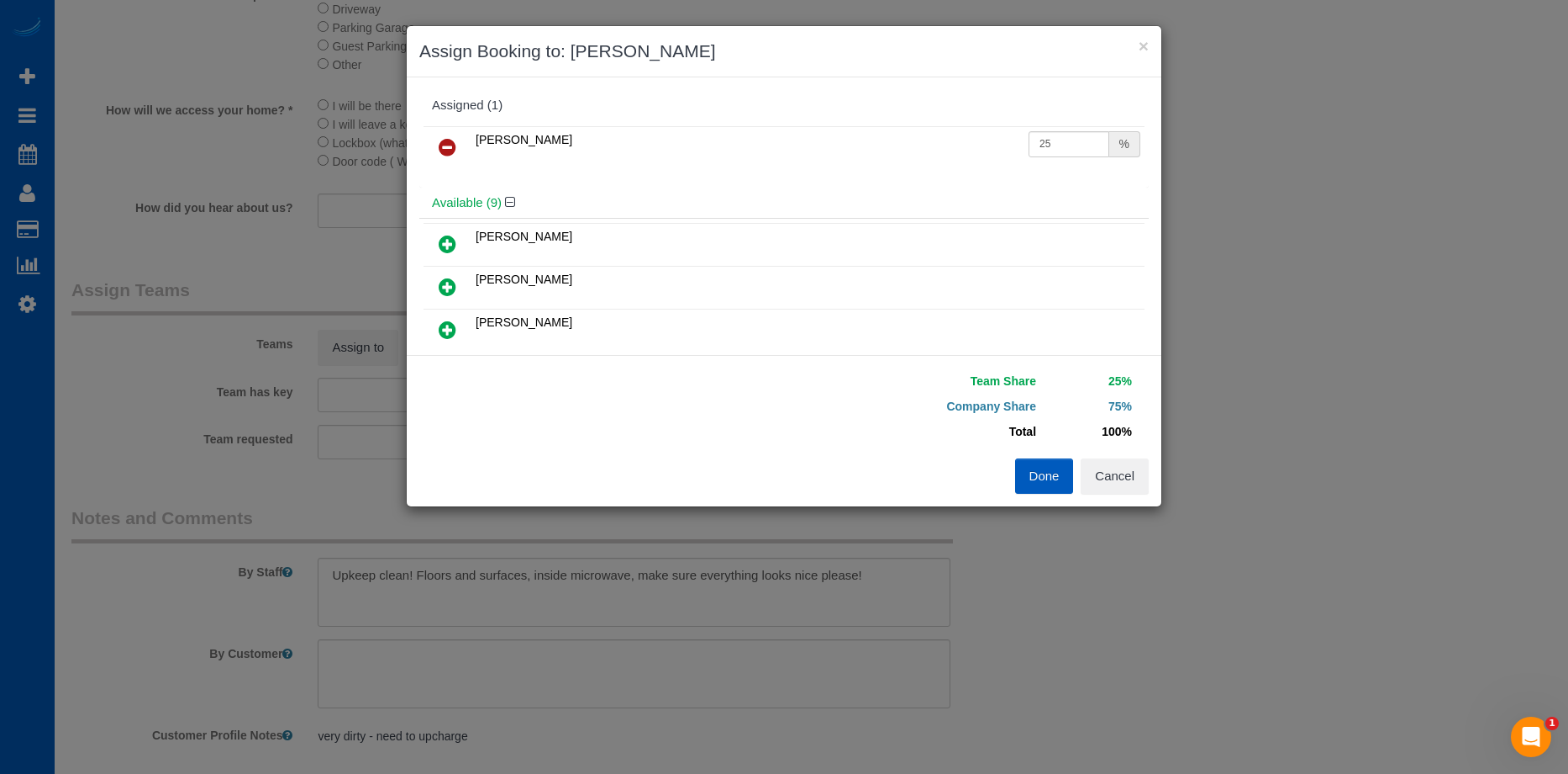
click at [453, 329] on icon at bounding box center [448, 329] width 18 height 20
click at [1039, 483] on button "Done" at bounding box center [1044, 476] width 59 height 36
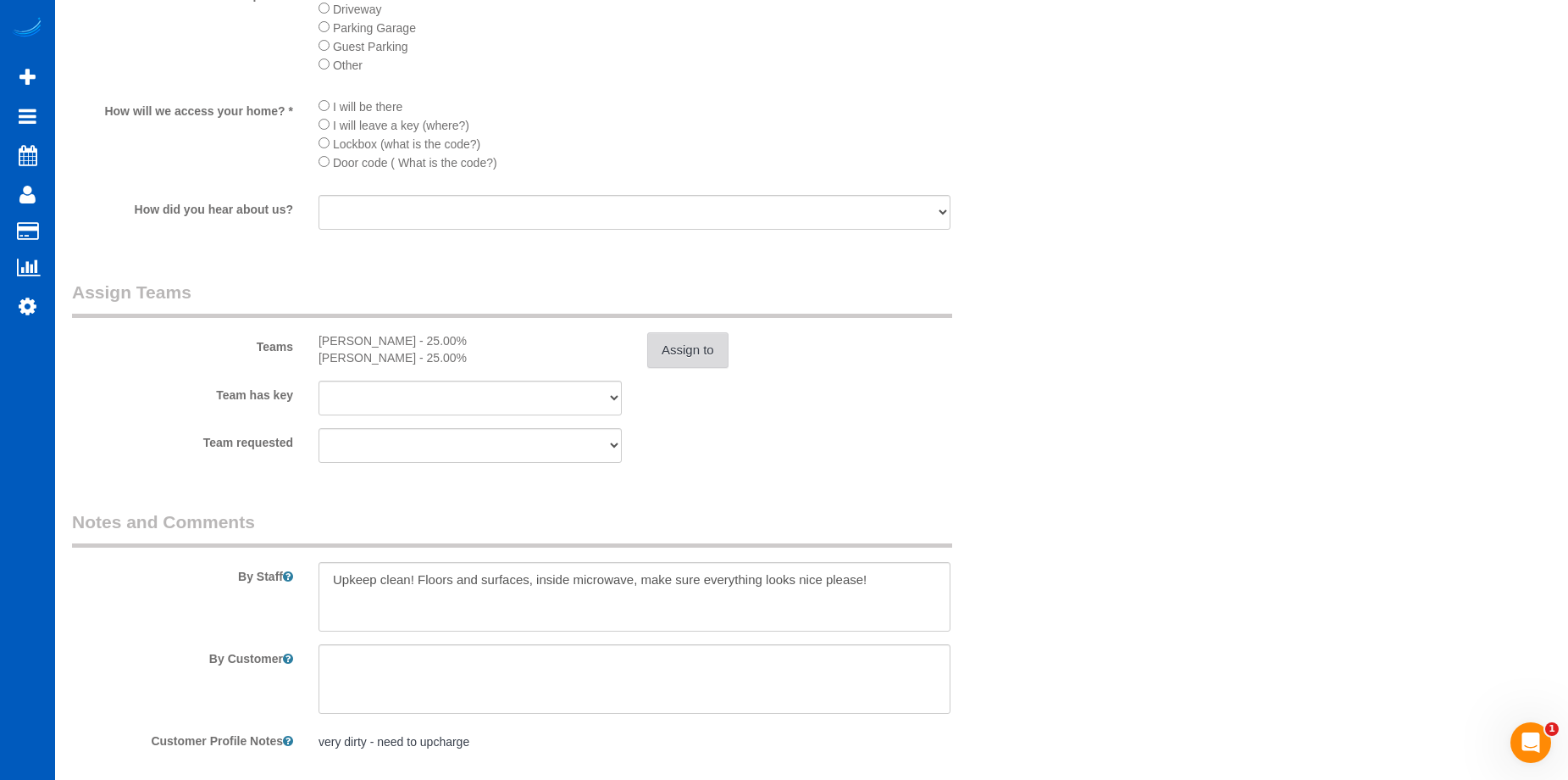
scroll to position [2177, 0]
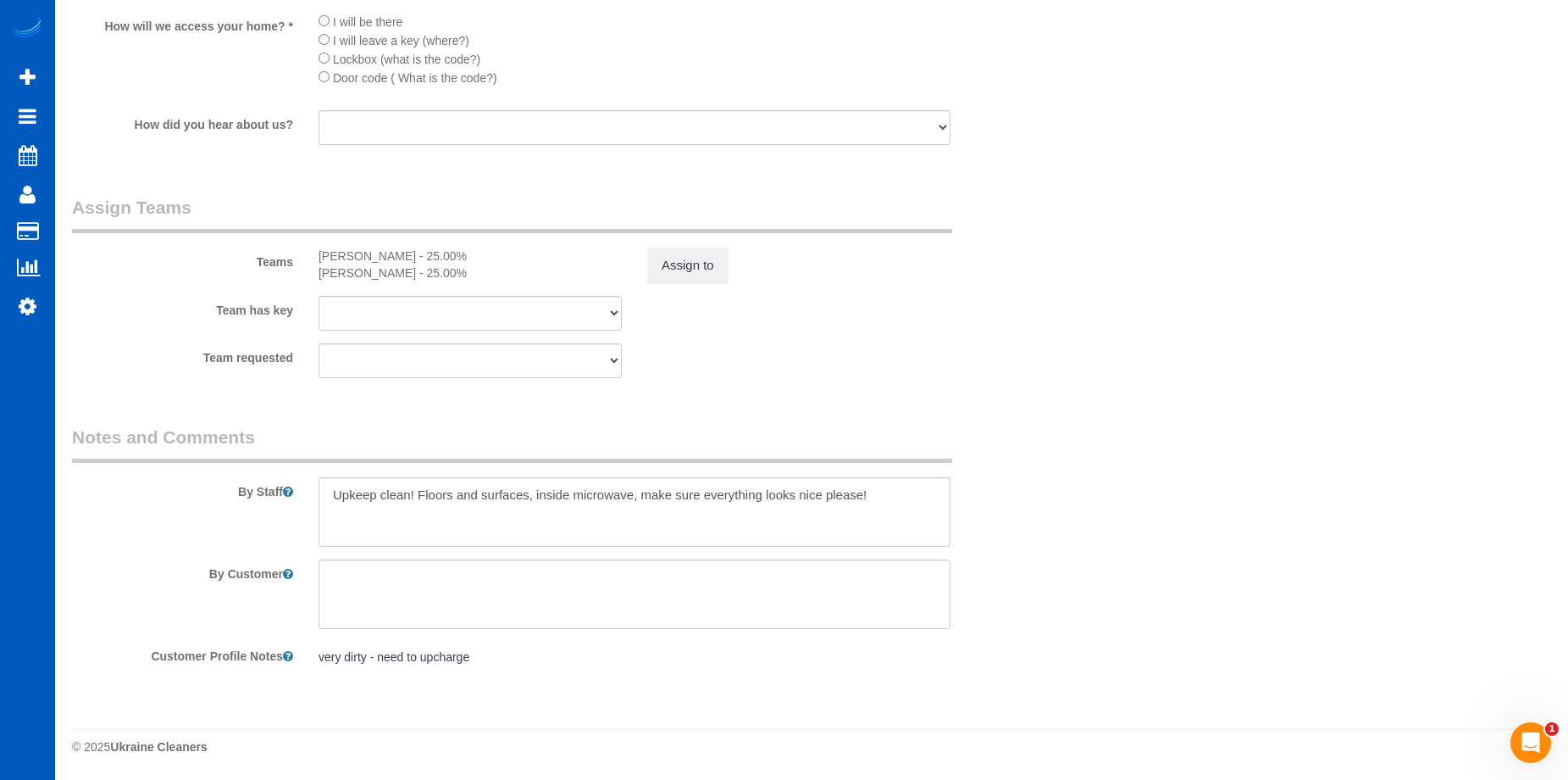
click at [466, 657] on pre "very dirty - need to upcharge" at bounding box center [635, 656] width 633 height 17
click at [501, 673] on textarea "very dirty - need to upcharge" at bounding box center [635, 735] width 633 height 187
type textarea "very dirty - need to upcharge; preferred cleaners are Kateryna and Mariia Maher…"
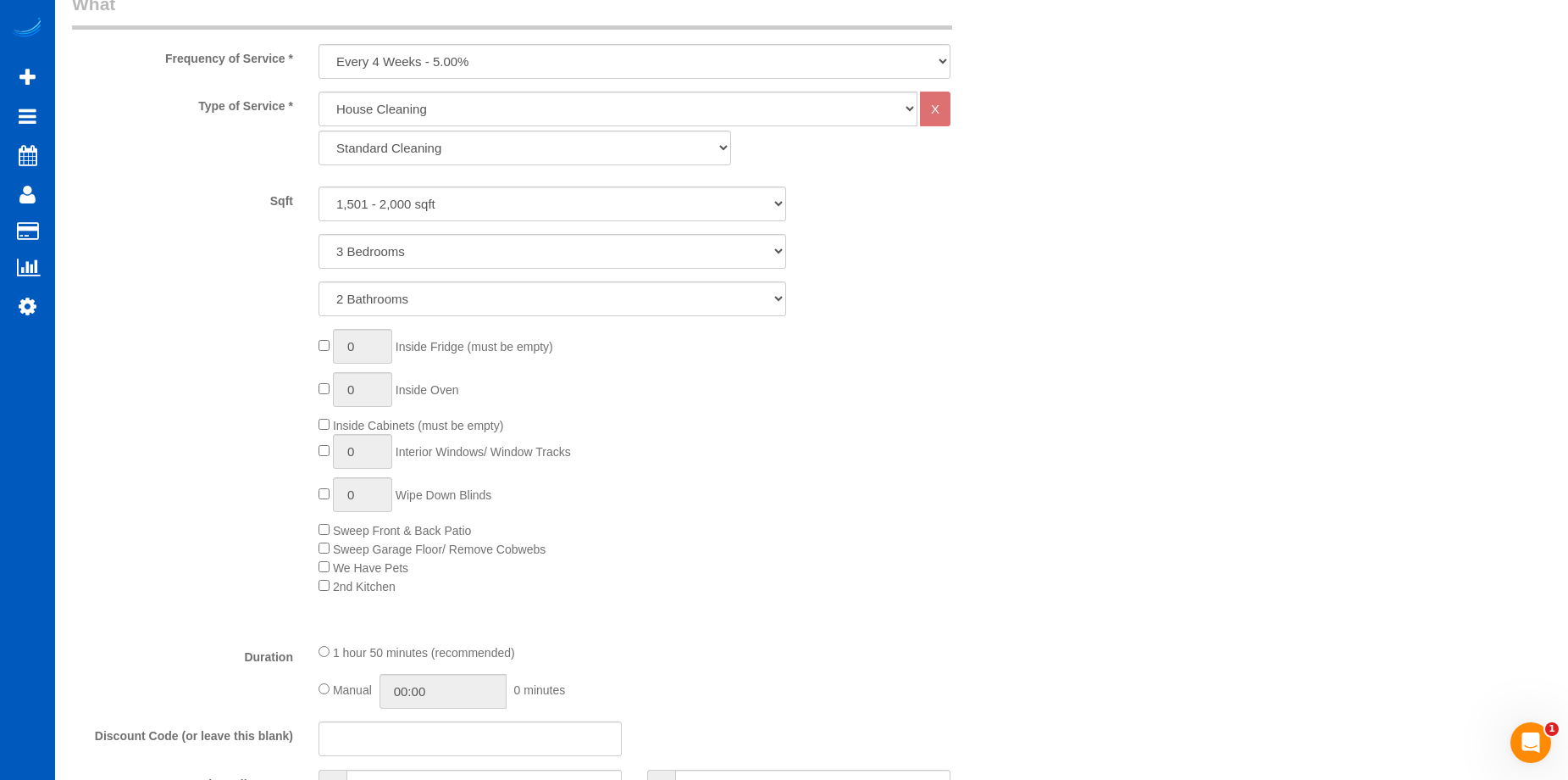
scroll to position [906, 0]
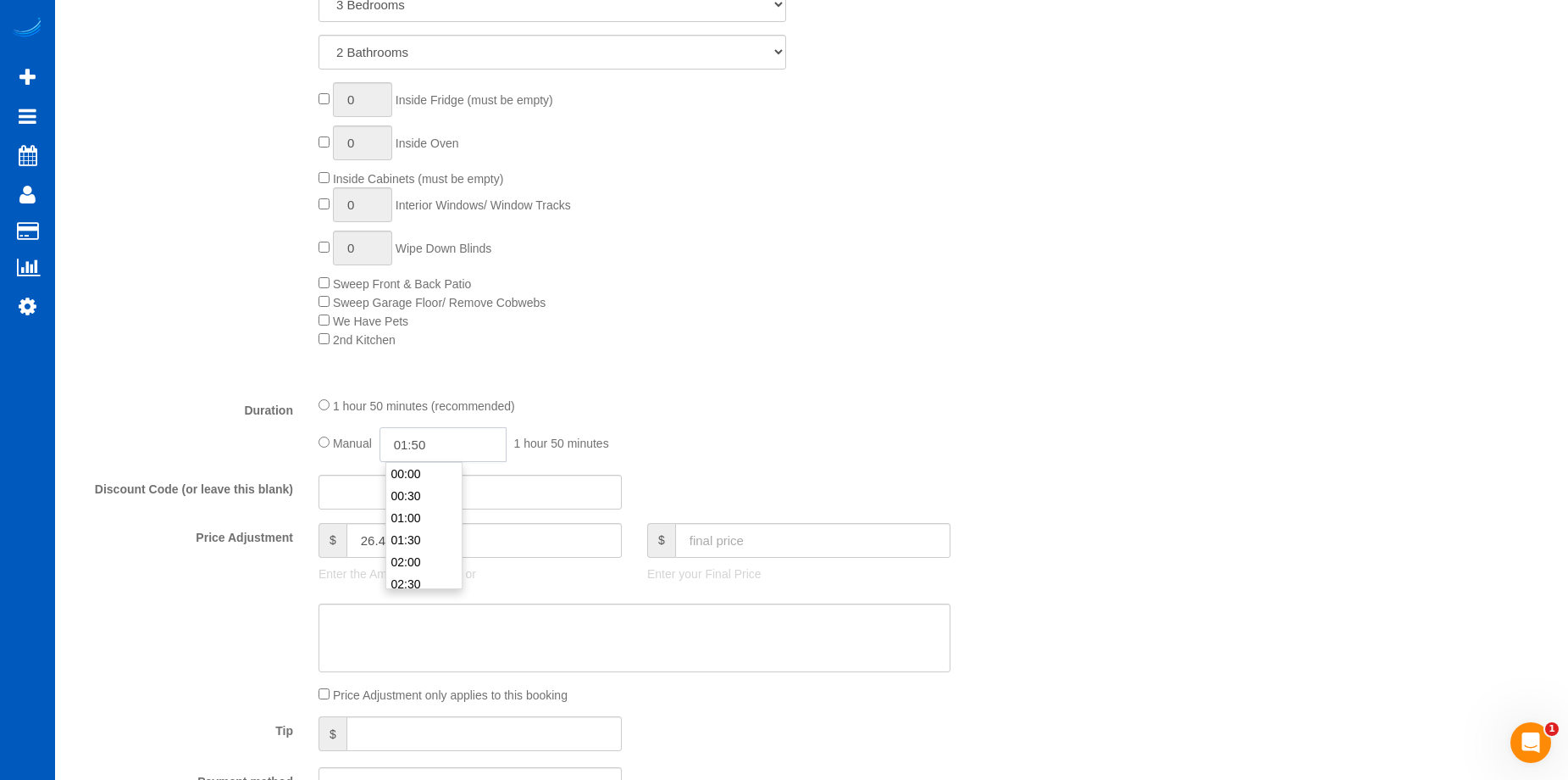
click at [487, 448] on input "01:50" at bounding box center [443, 444] width 128 height 35
type input "03:00"
click at [422, 519] on li "03:00" at bounding box center [424, 521] width 76 height 22
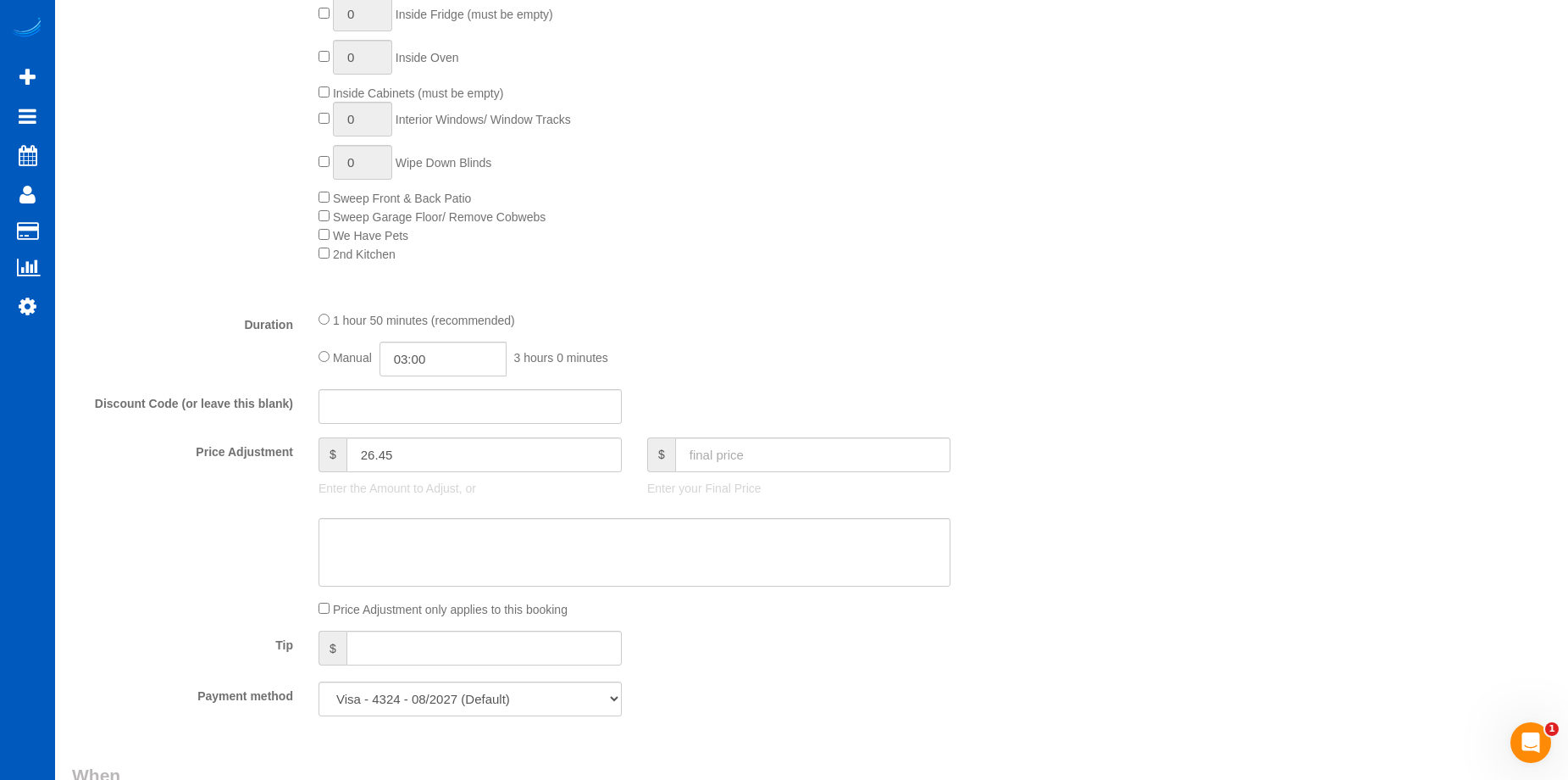
scroll to position [1102, 0]
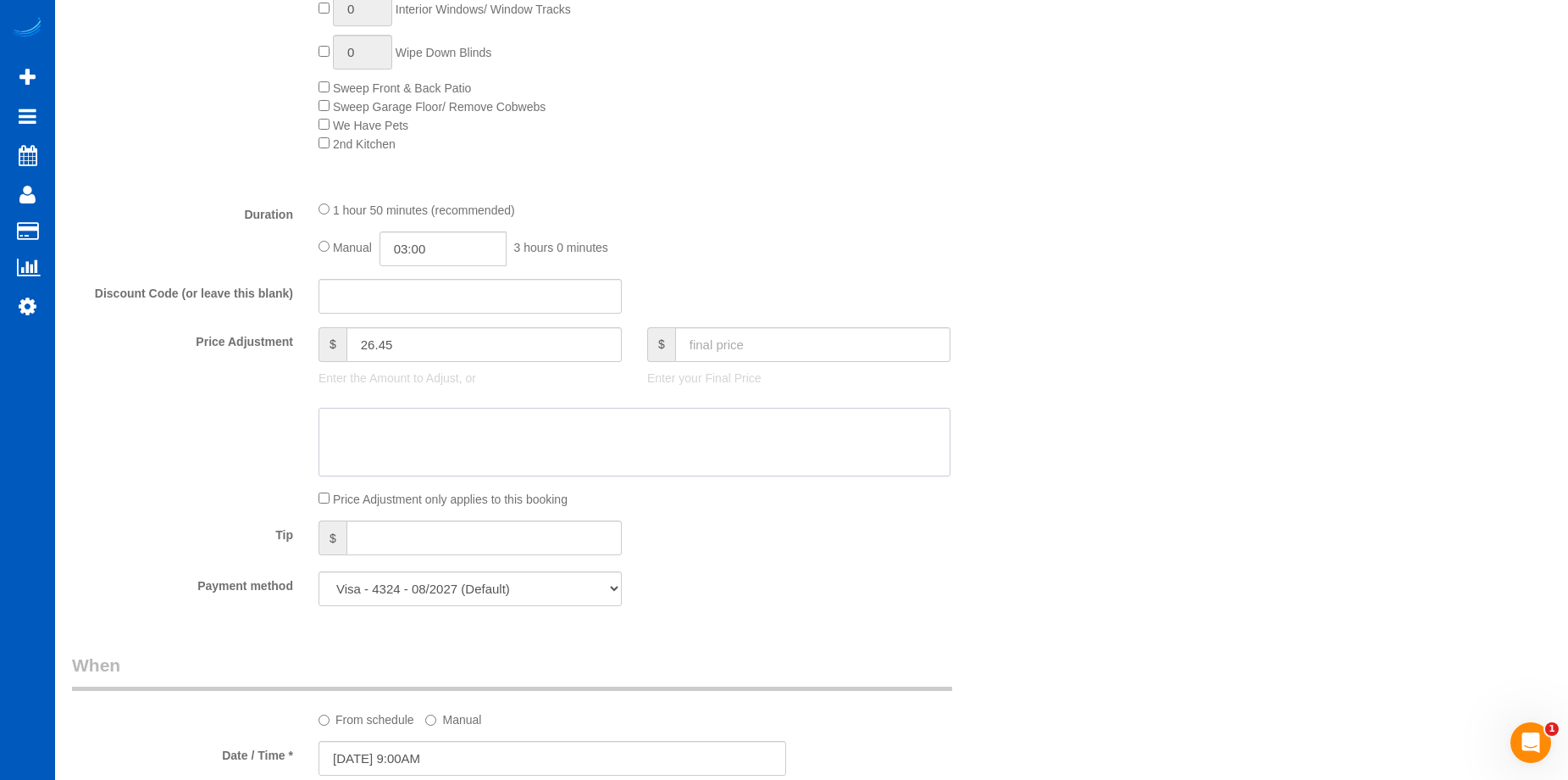
click at [427, 445] on textarea at bounding box center [635, 442] width 633 height 70
click at [741, 421] on textarea at bounding box center [635, 442] width 633 height 70
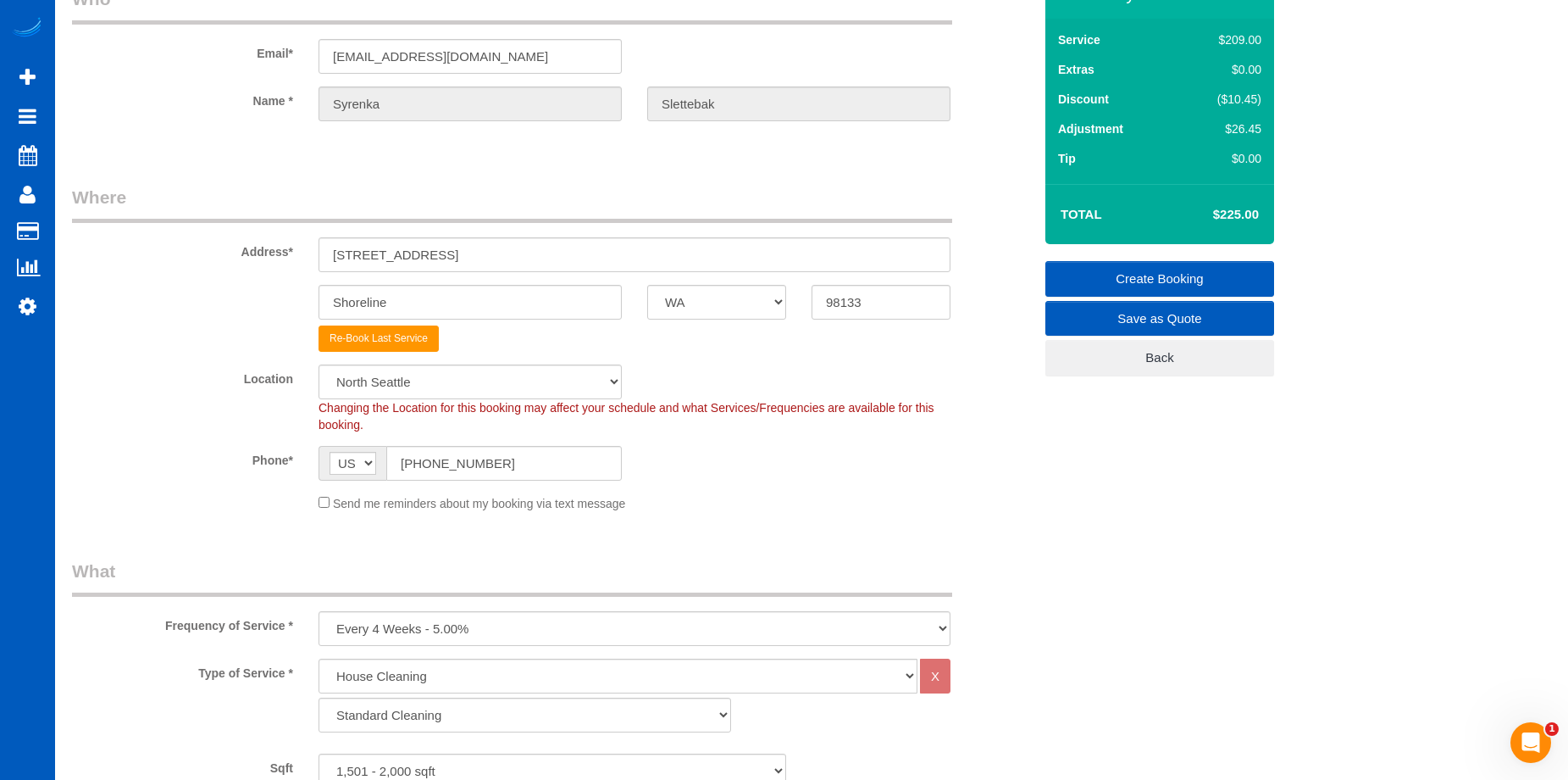
scroll to position [0, 0]
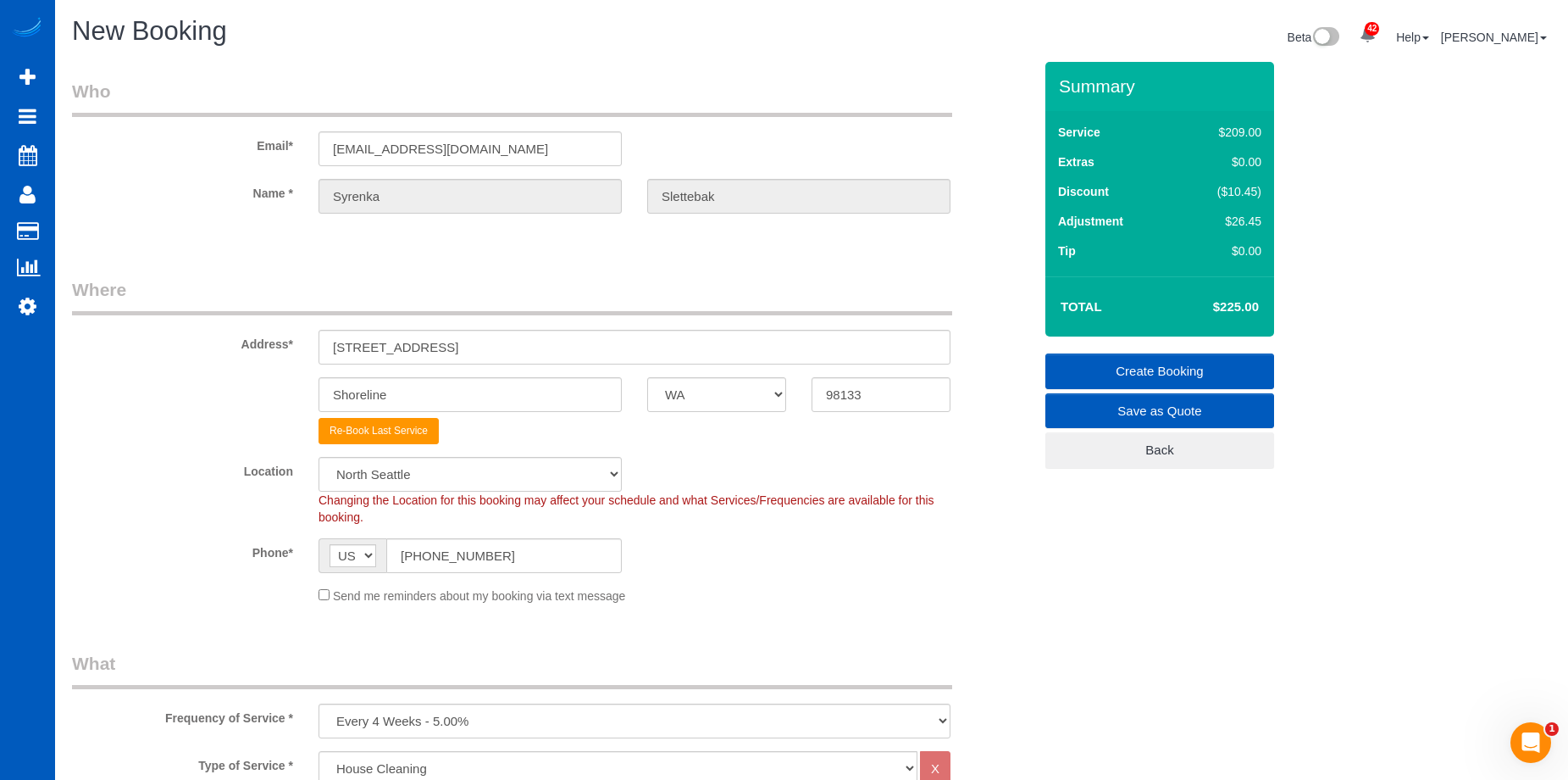
click at [1116, 365] on link "Create Booking" at bounding box center [1161, 372] width 229 height 36
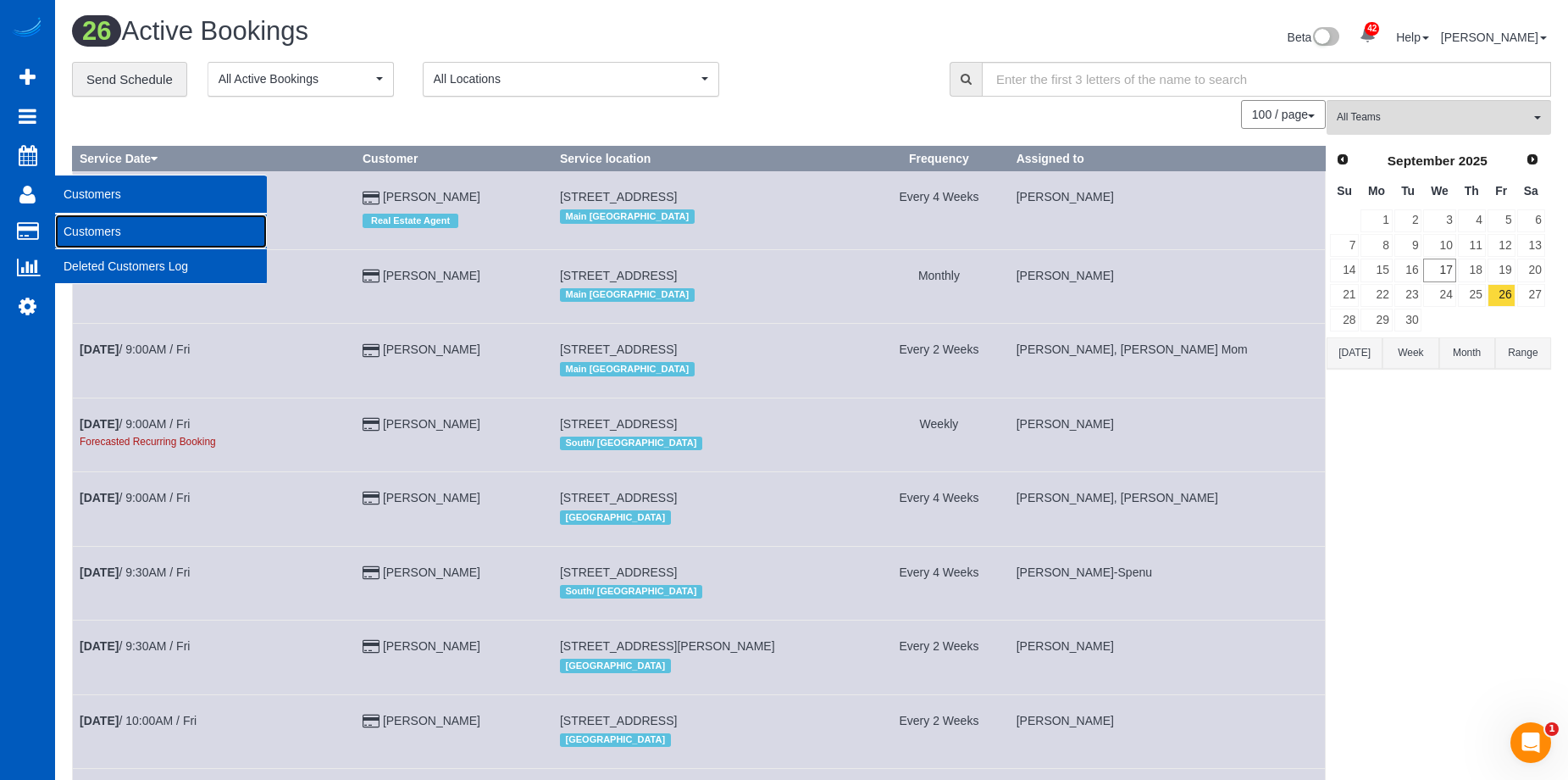
click at [74, 236] on link "Customers" at bounding box center [160, 231] width 212 height 34
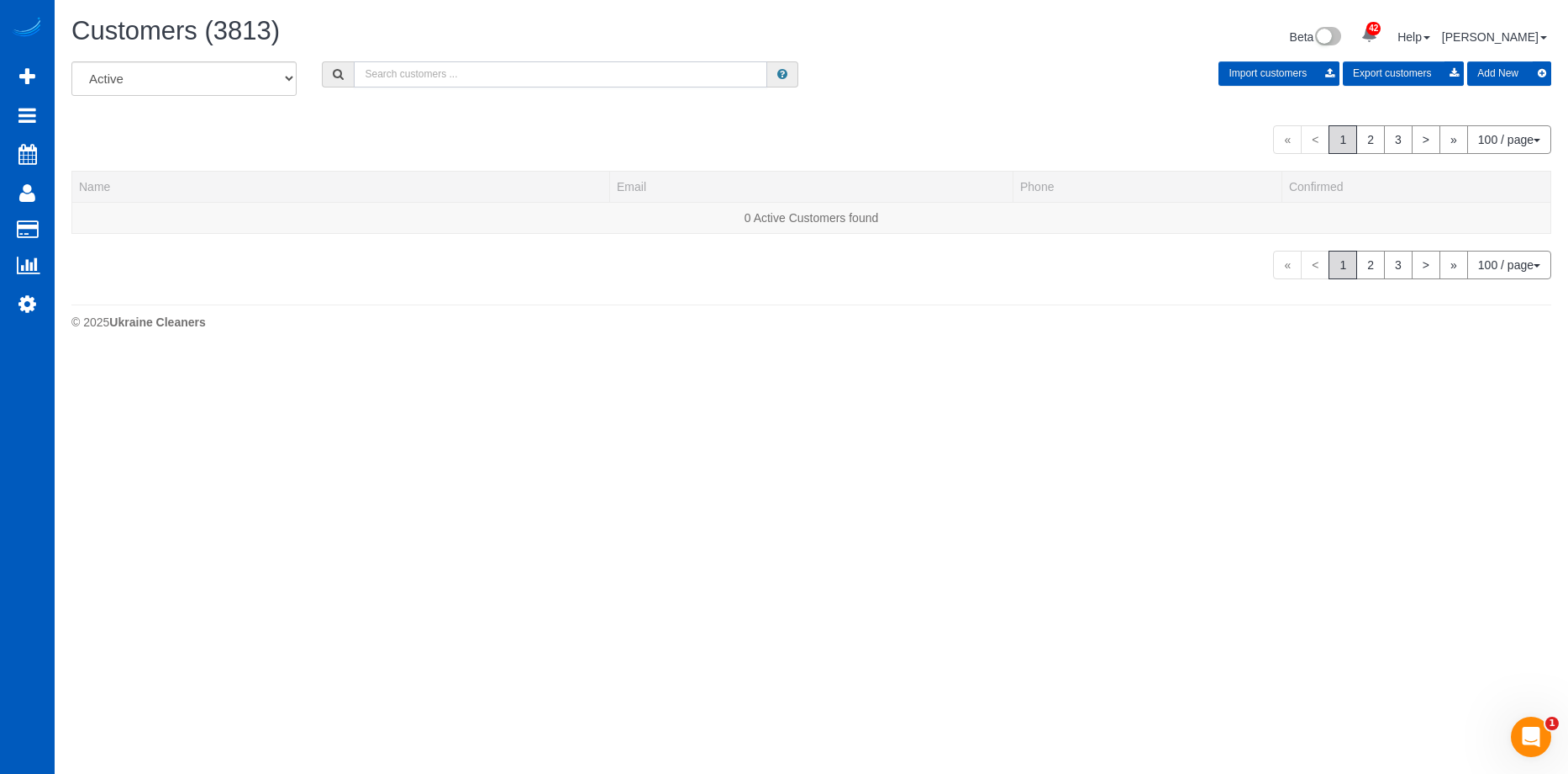
click at [603, 80] on input "text" at bounding box center [560, 74] width 413 height 26
paste input "polskibabe@hotmail.com"
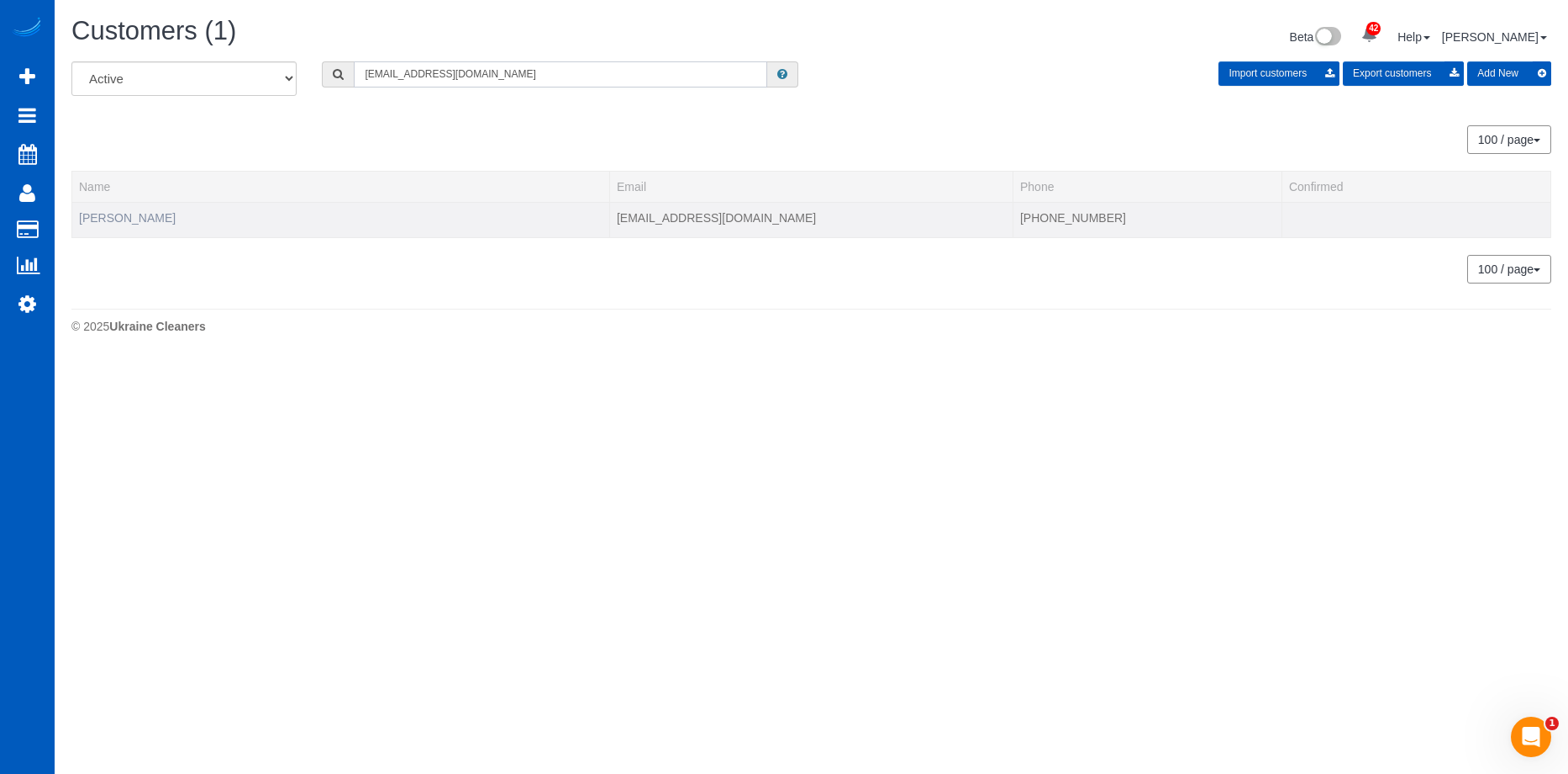
type input "polskibabe@hotmail.com"
click at [164, 222] on link "Syrenka Slettebak" at bounding box center [127, 217] width 97 height 14
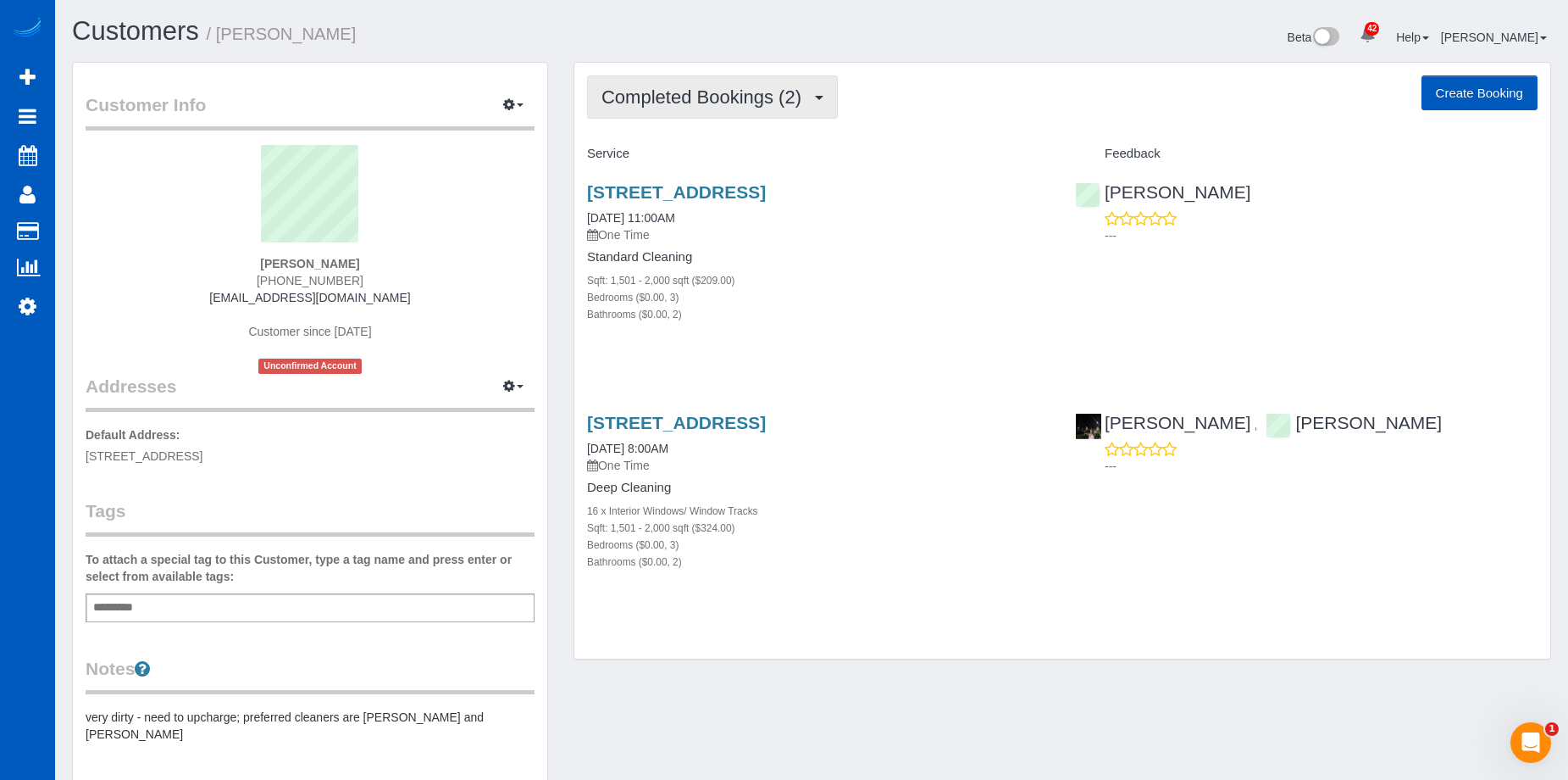
click at [760, 91] on span "Completed Bookings (2)" at bounding box center [705, 97] width 208 height 21
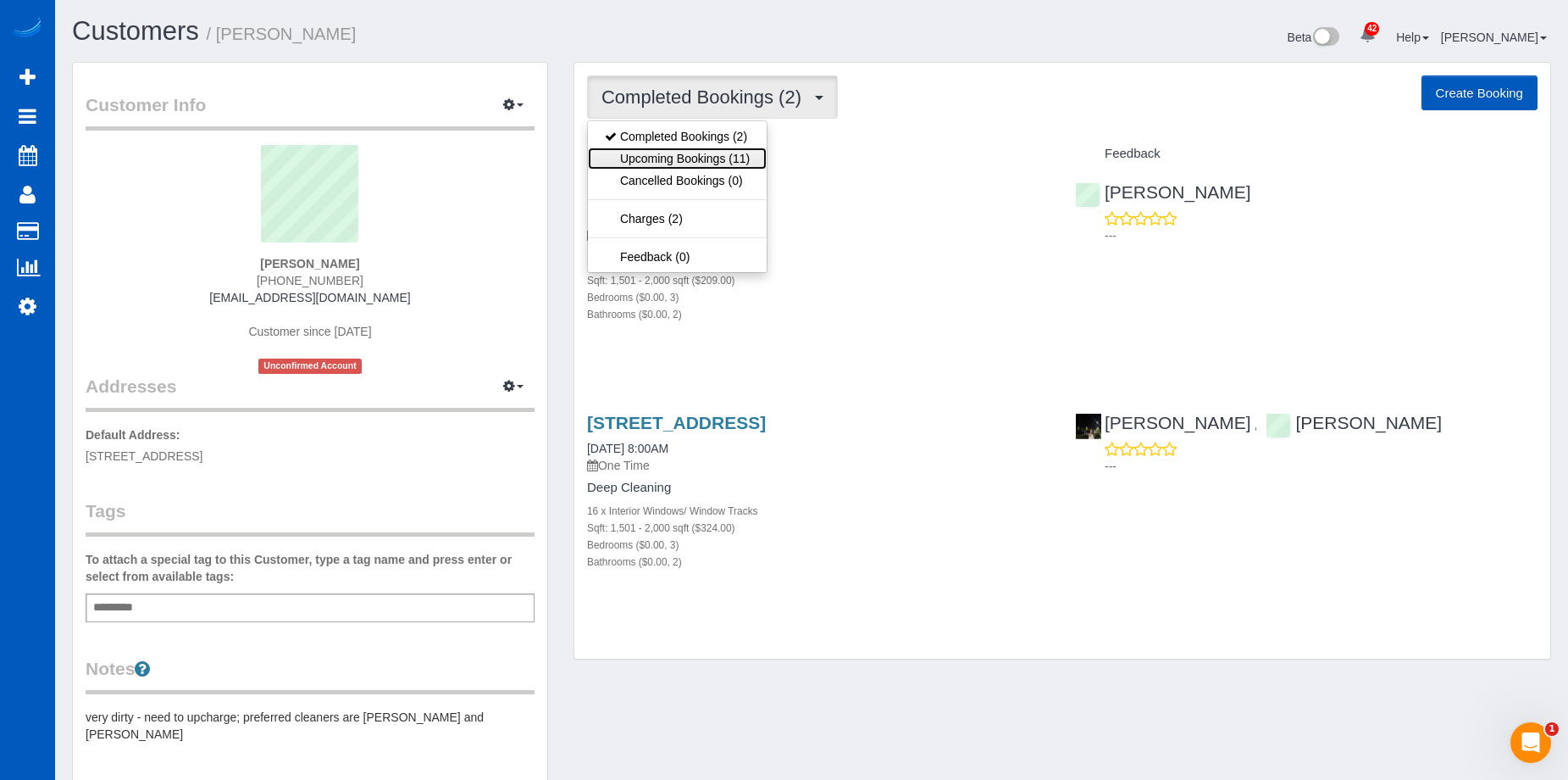
click at [707, 159] on link "Upcoming Bookings (11)" at bounding box center [676, 158] width 178 height 22
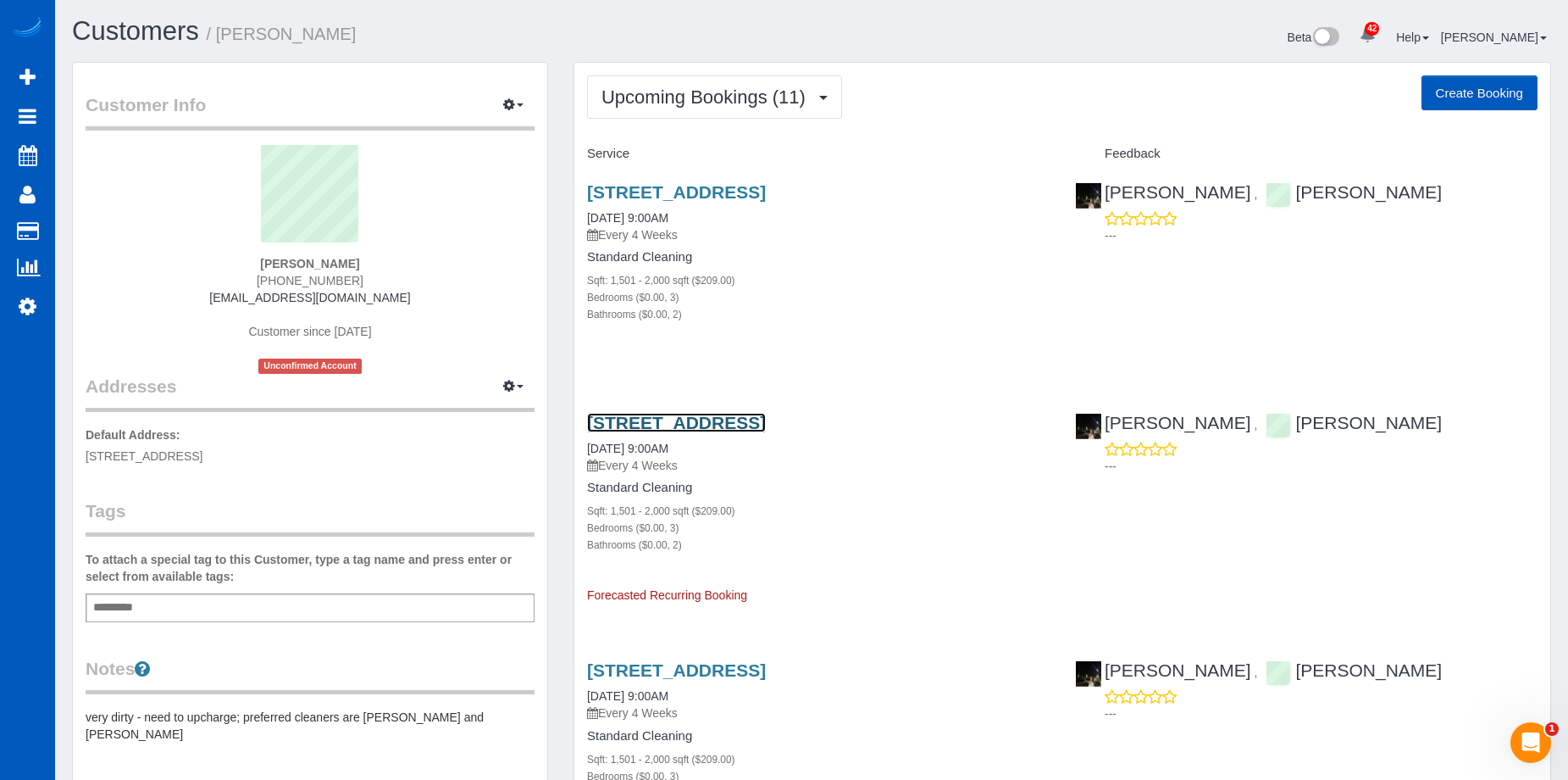
click at [763, 419] on link "1803 N 199th St, Shoreline, WA 98133" at bounding box center [675, 422] width 178 height 20
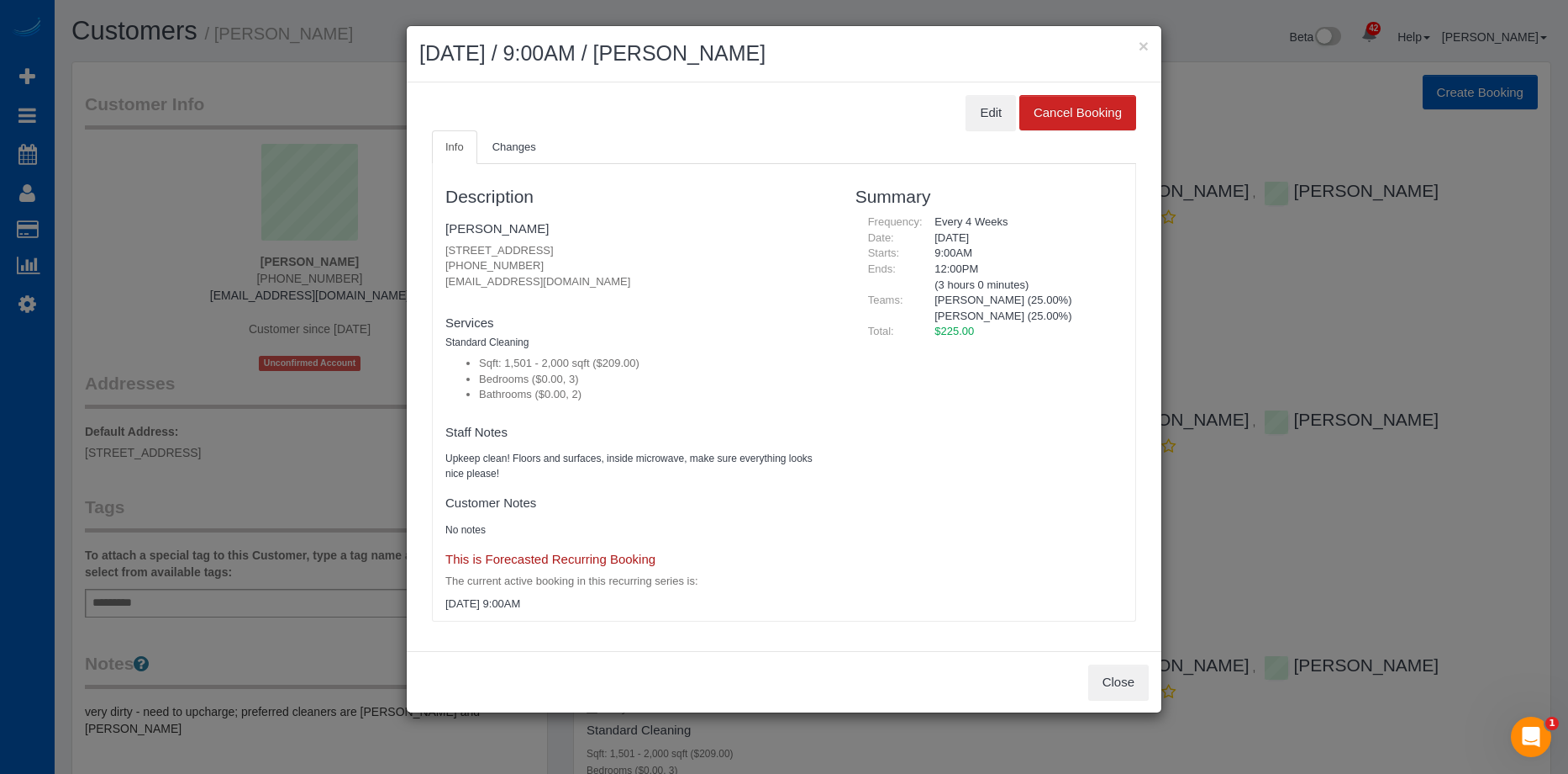
click at [1150, 47] on div "× October 24, 2025 / 9:00AM / Syrenka Slettebak" at bounding box center [784, 53] width 755 height 56
click at [1142, 46] on button "×" at bounding box center [1143, 45] width 10 height 18
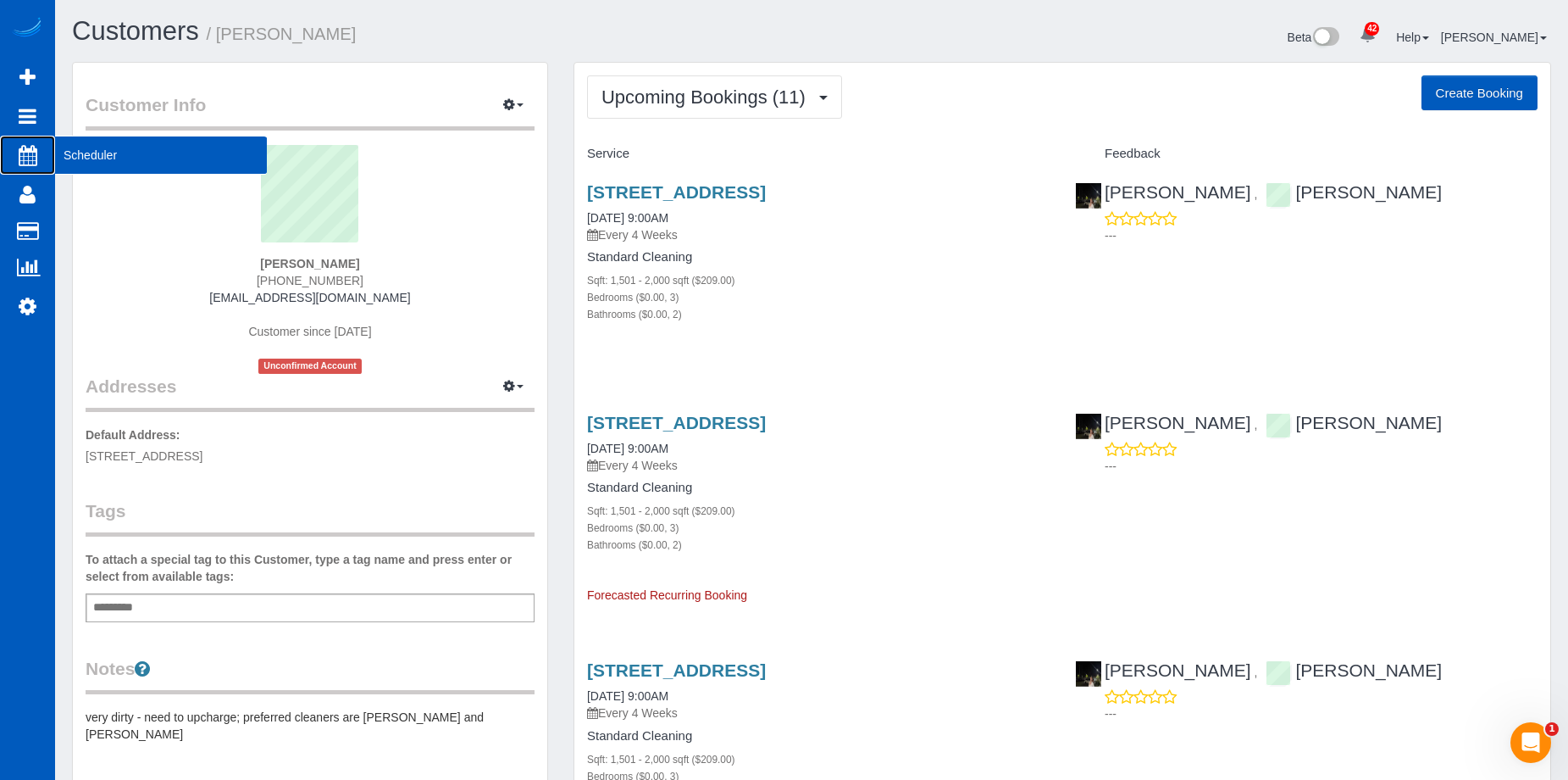
click at [67, 153] on span "Scheduler" at bounding box center [160, 154] width 212 height 39
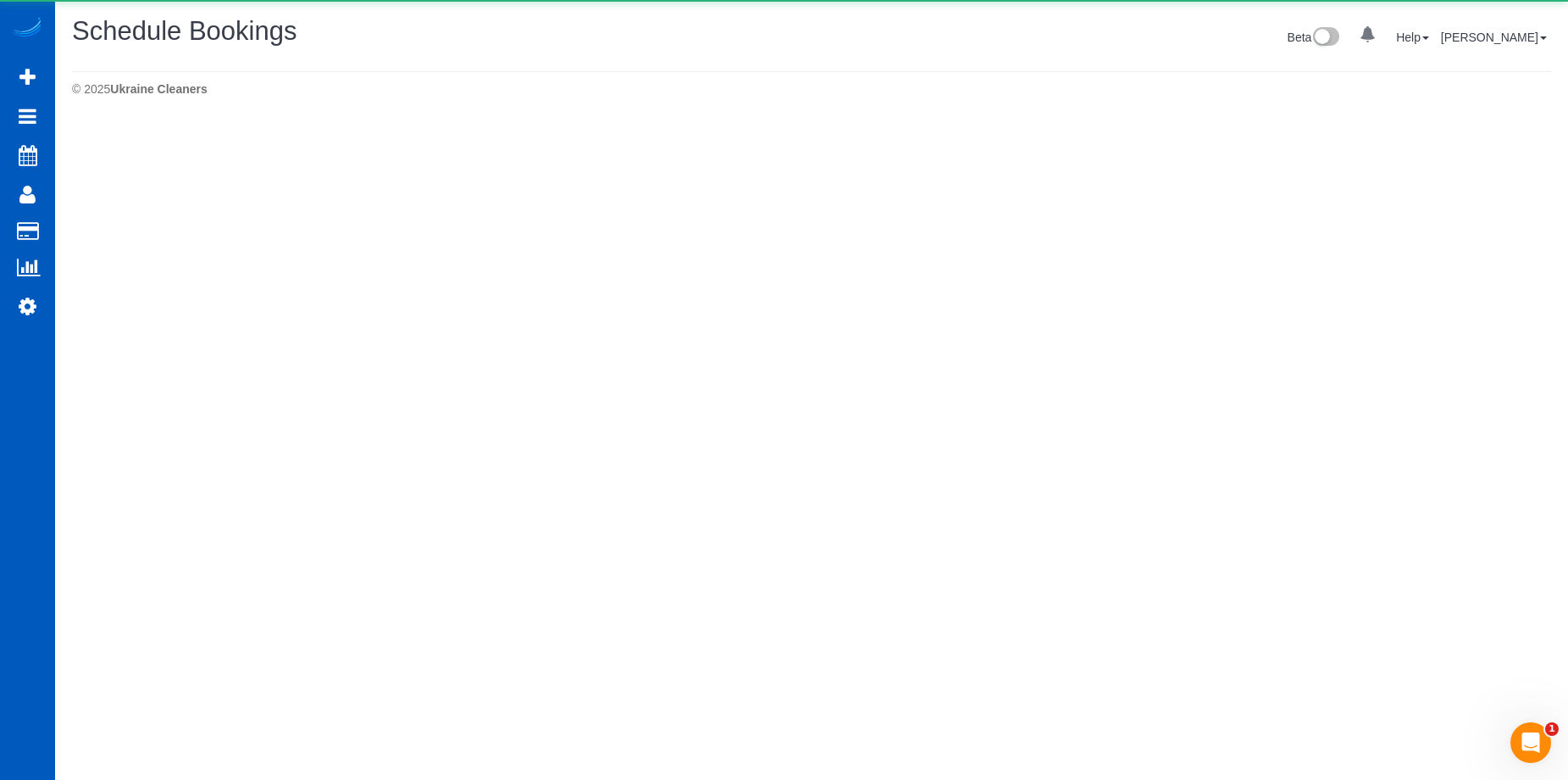
click at [76, 144] on body "0 Beta Your Notifications You have 0 alerts Add Booking Bookings Active Booking…" at bounding box center [784, 390] width 1568 height 780
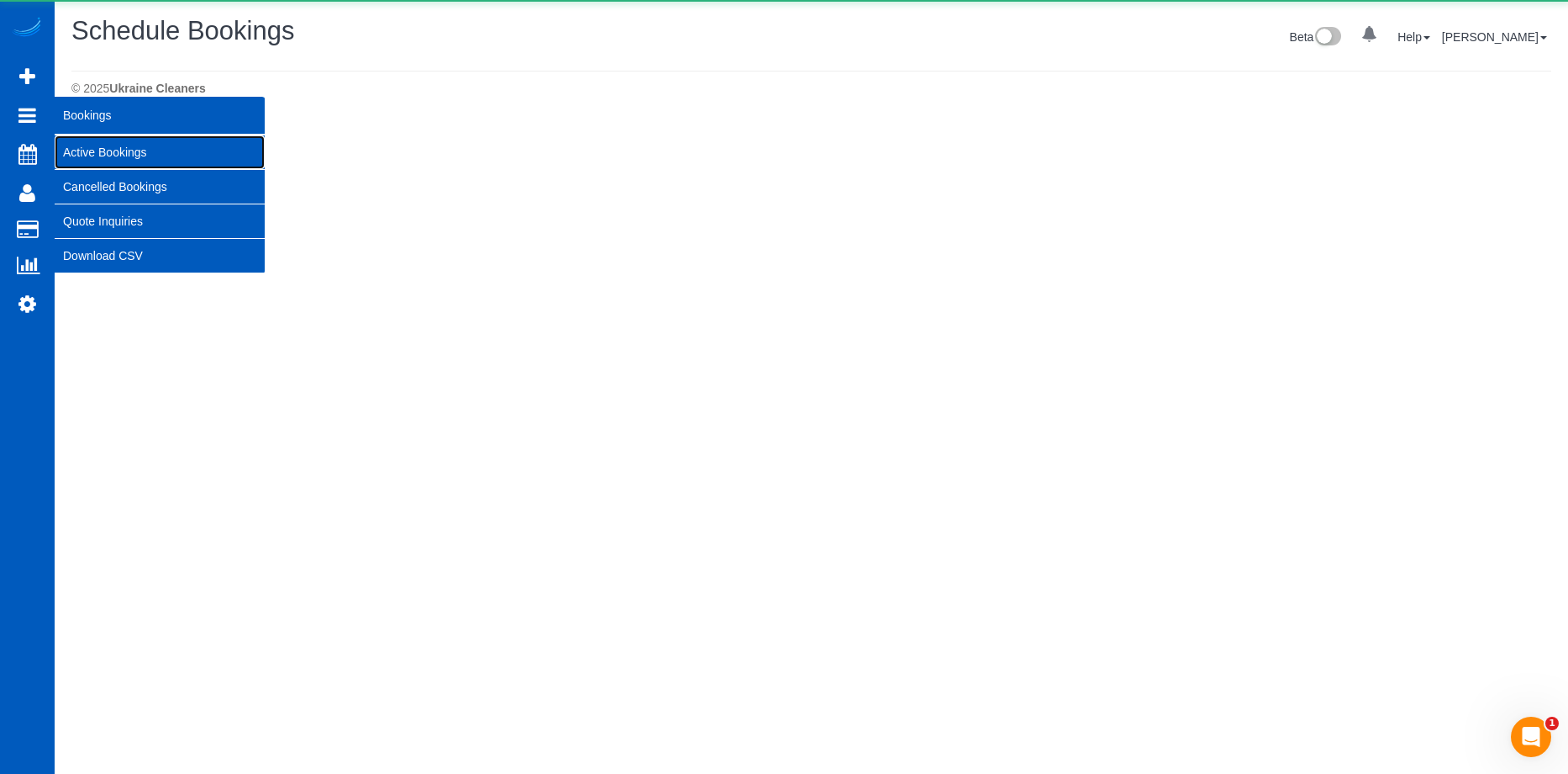
click at [68, 153] on link "Active Bookings" at bounding box center [159, 152] width 210 height 34
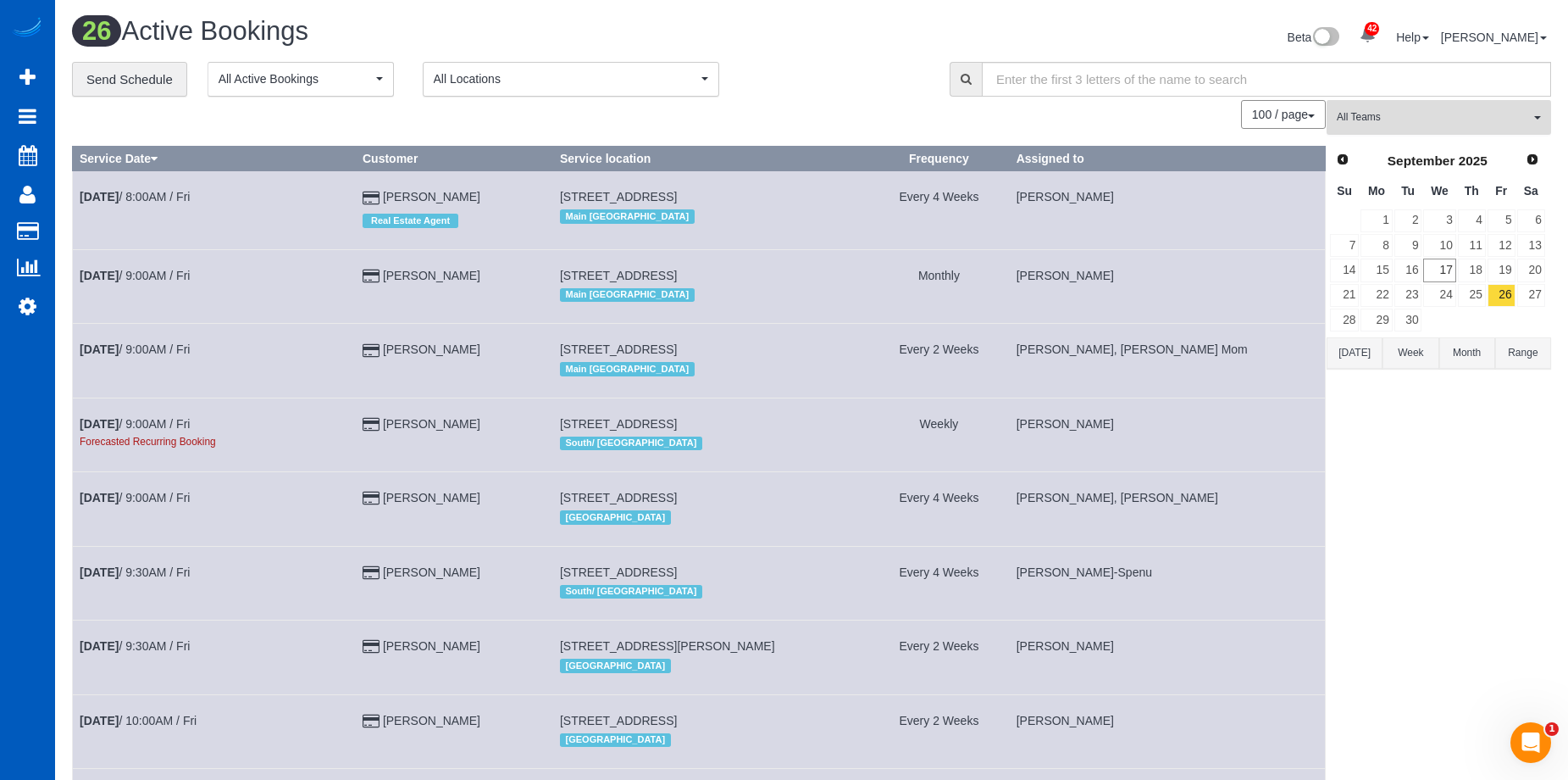
click at [1526, 127] on button "All Teams" at bounding box center [1438, 117] width 224 height 35
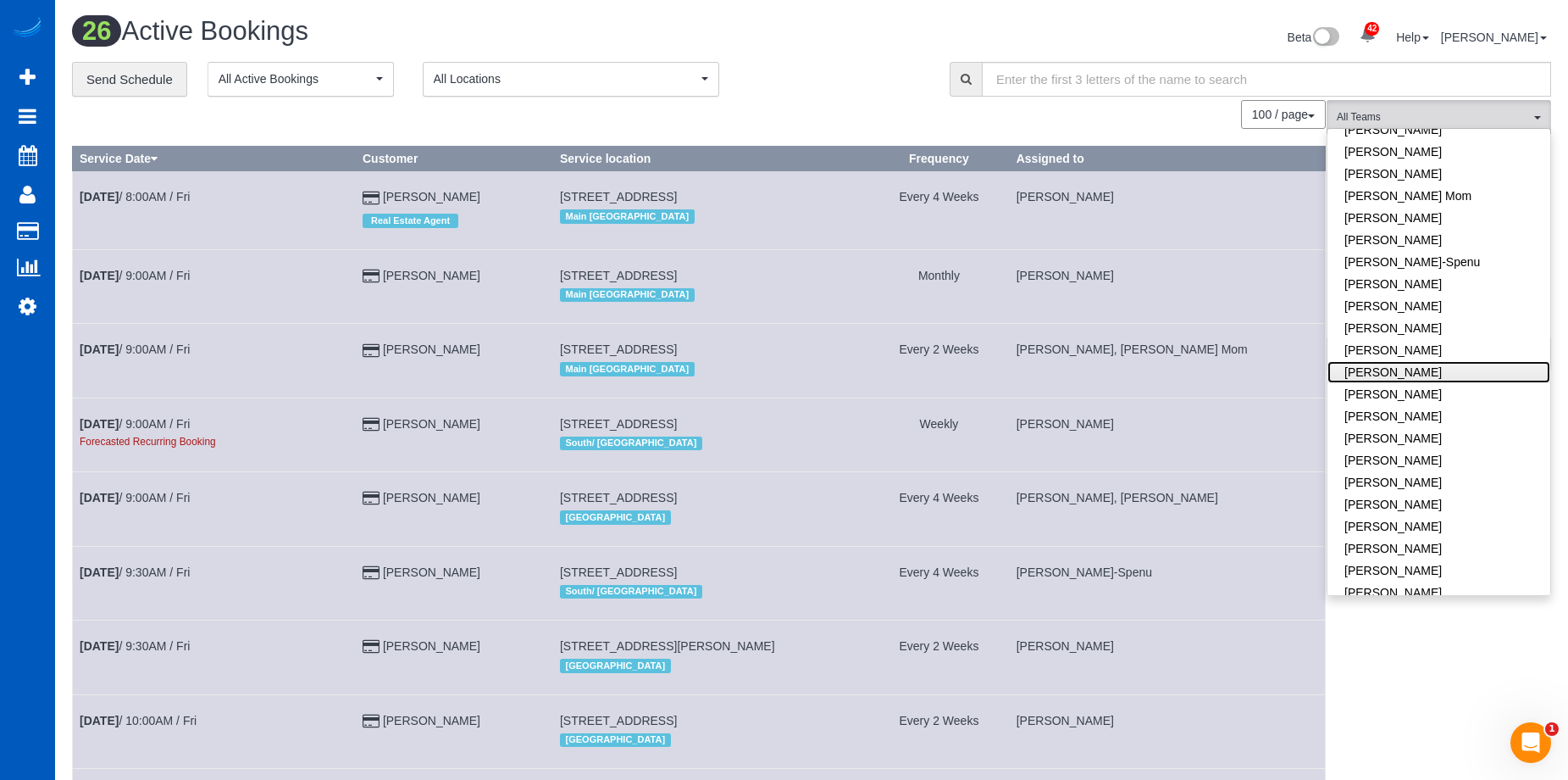
click at [1481, 372] on link "[PERSON_NAME]" at bounding box center [1439, 372] width 223 height 22
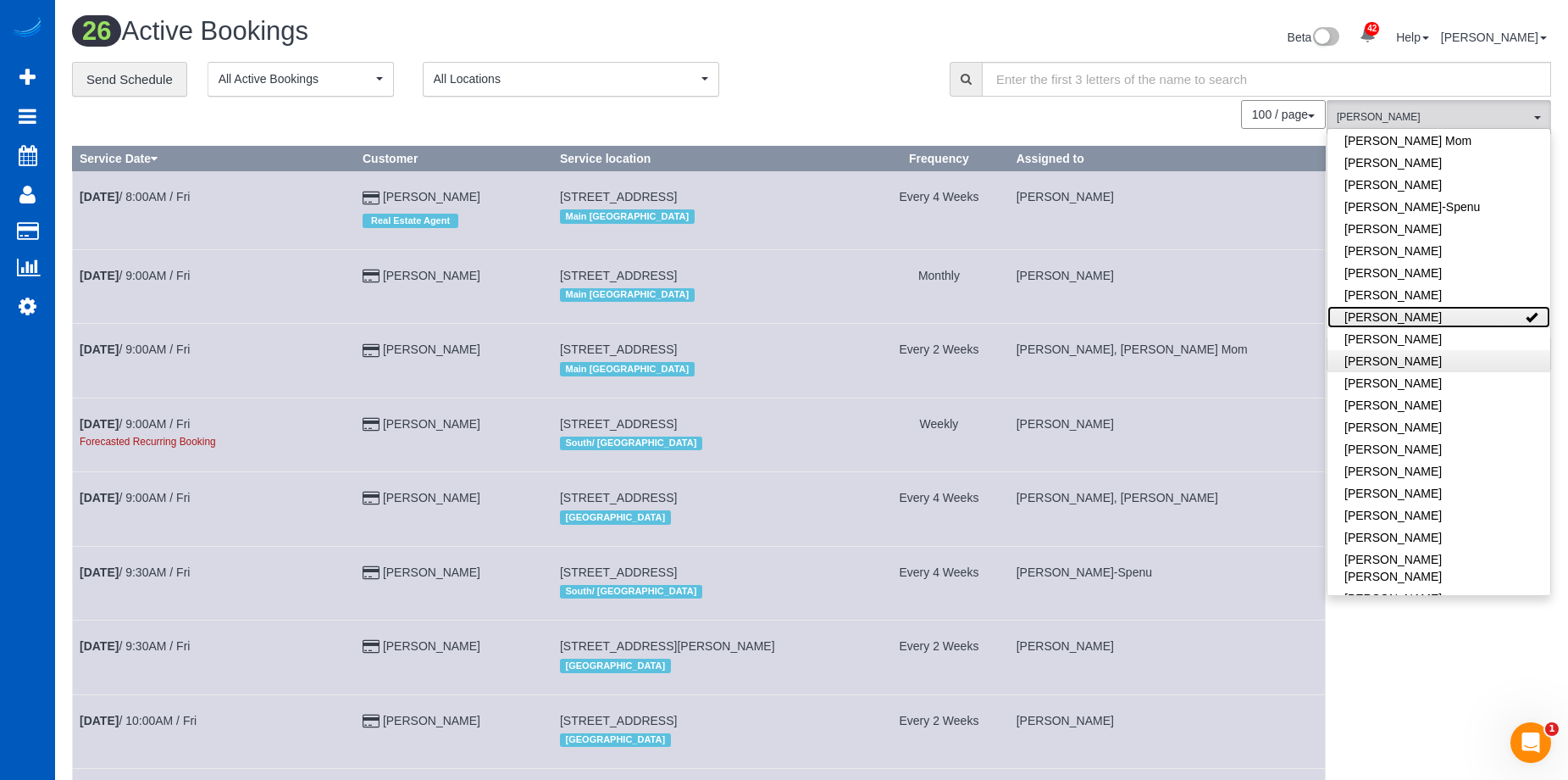
scroll to position [423, 0]
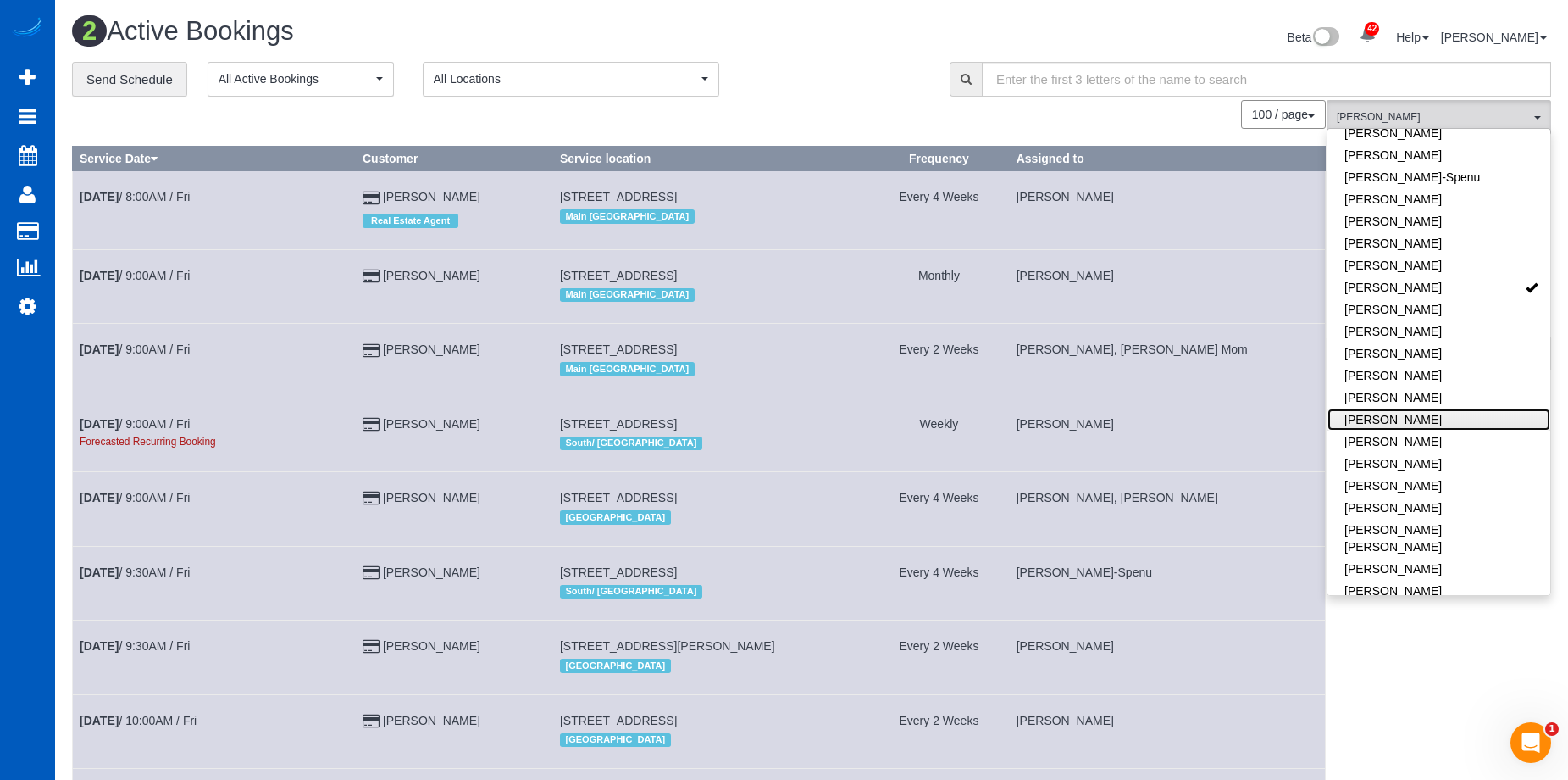
click at [1478, 415] on link "[PERSON_NAME]" at bounding box center [1439, 419] width 223 height 22
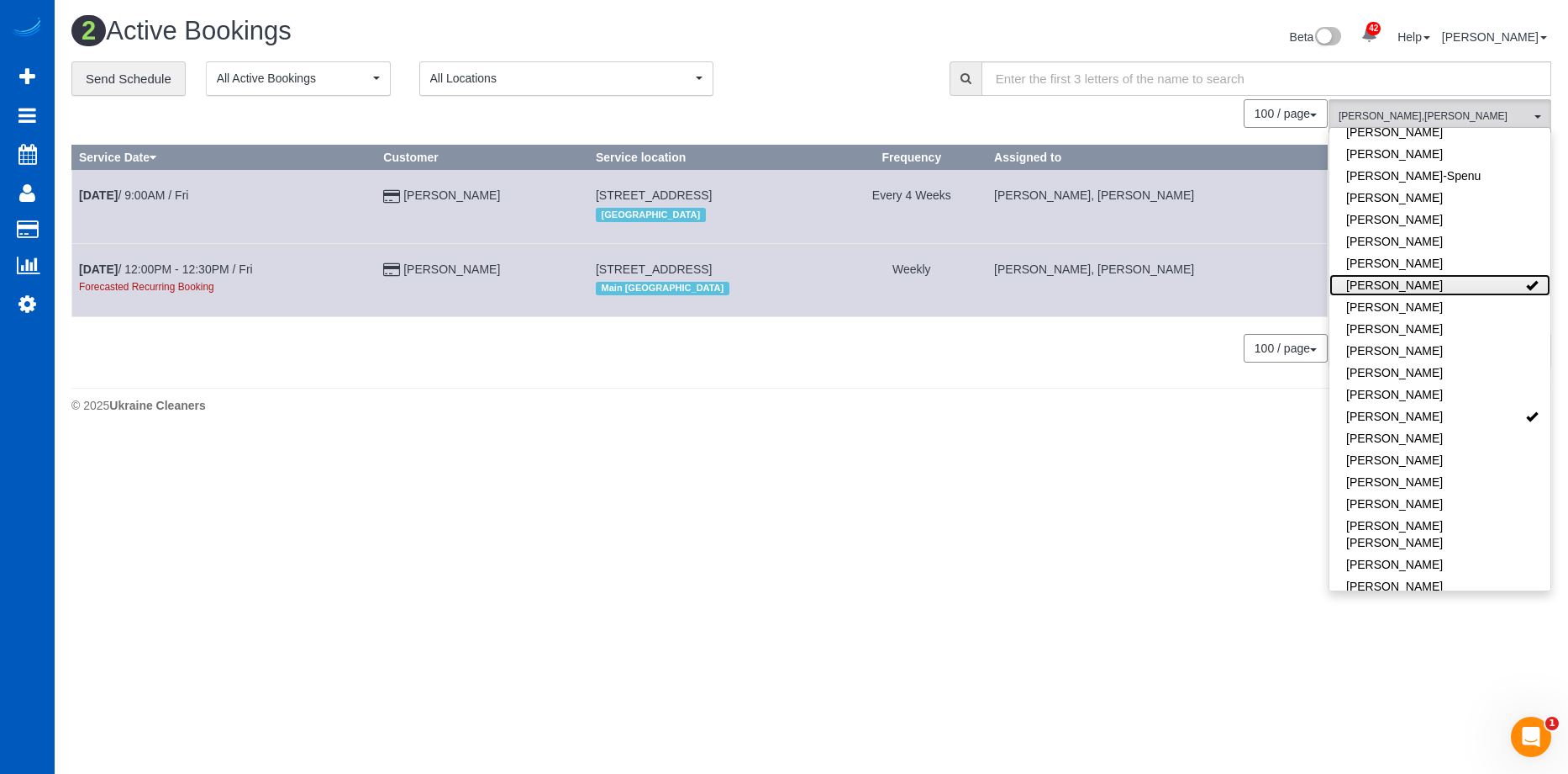
click at [1497, 284] on link "[PERSON_NAME]" at bounding box center [1441, 285] width 221 height 22
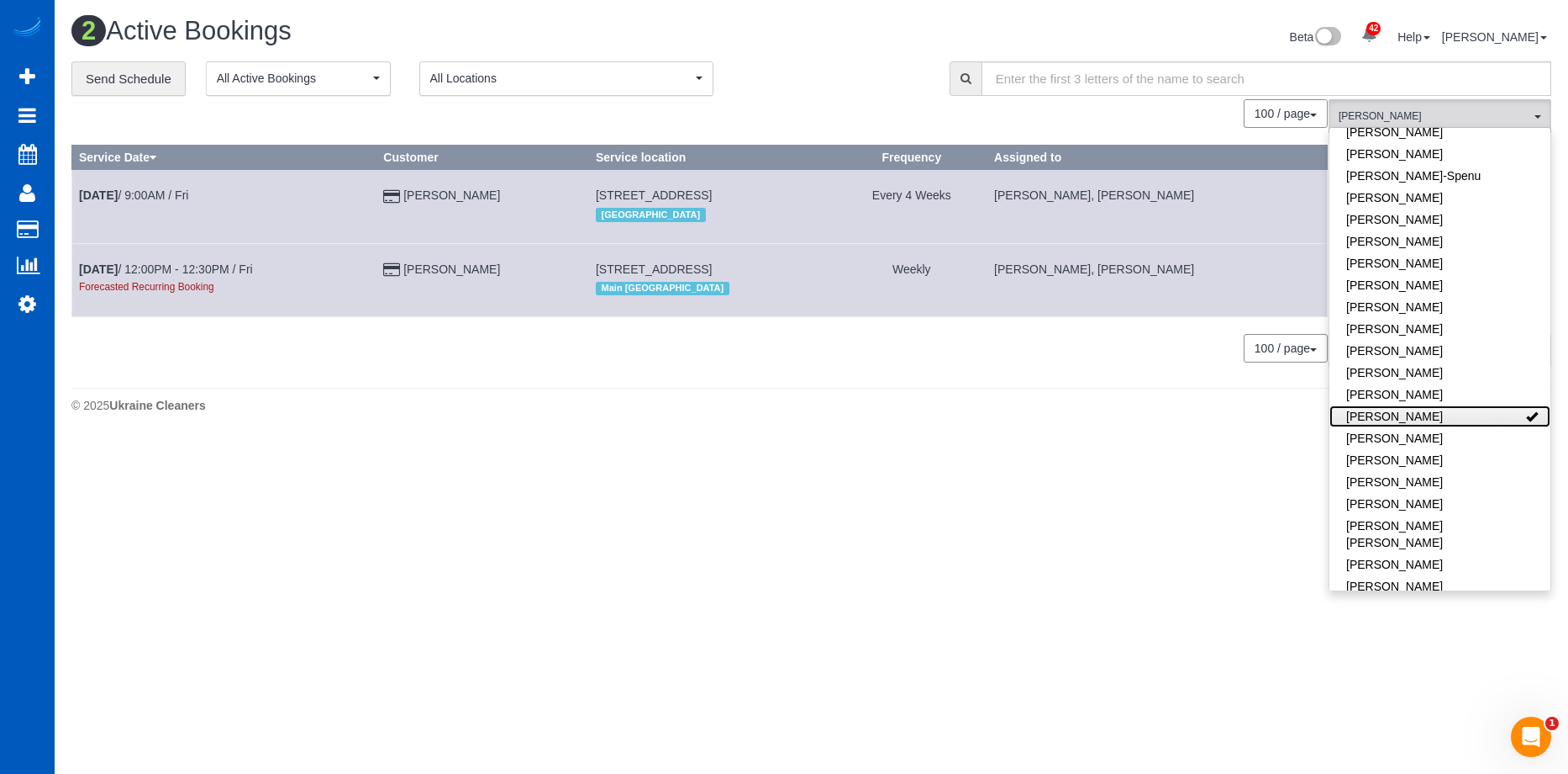
click at [1481, 410] on link "[PERSON_NAME]" at bounding box center [1441, 416] width 221 height 22
click at [817, 68] on div "**********" at bounding box center [497, 79] width 853 height 36
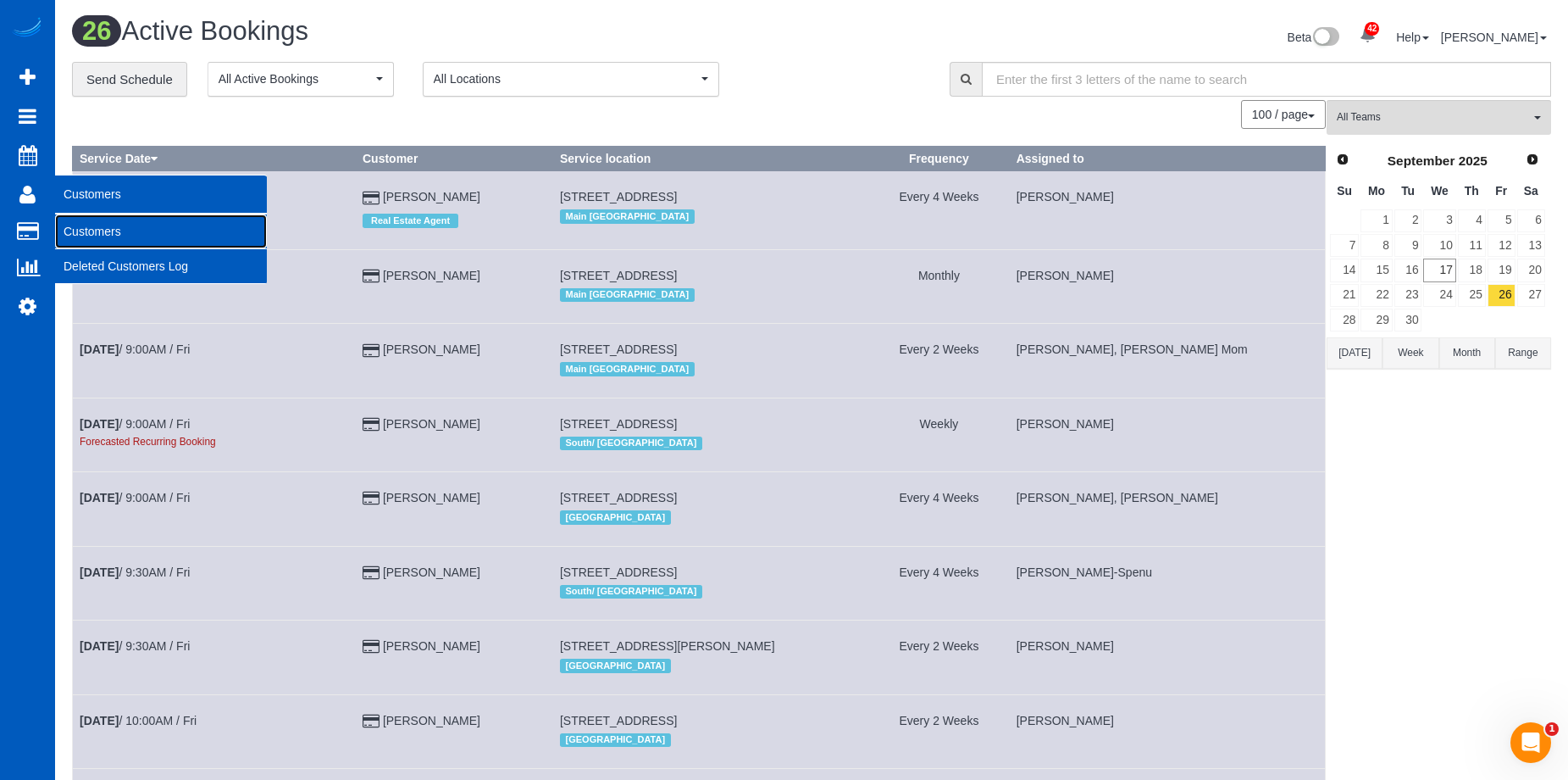
click at [83, 224] on link "Customers" at bounding box center [160, 231] width 212 height 34
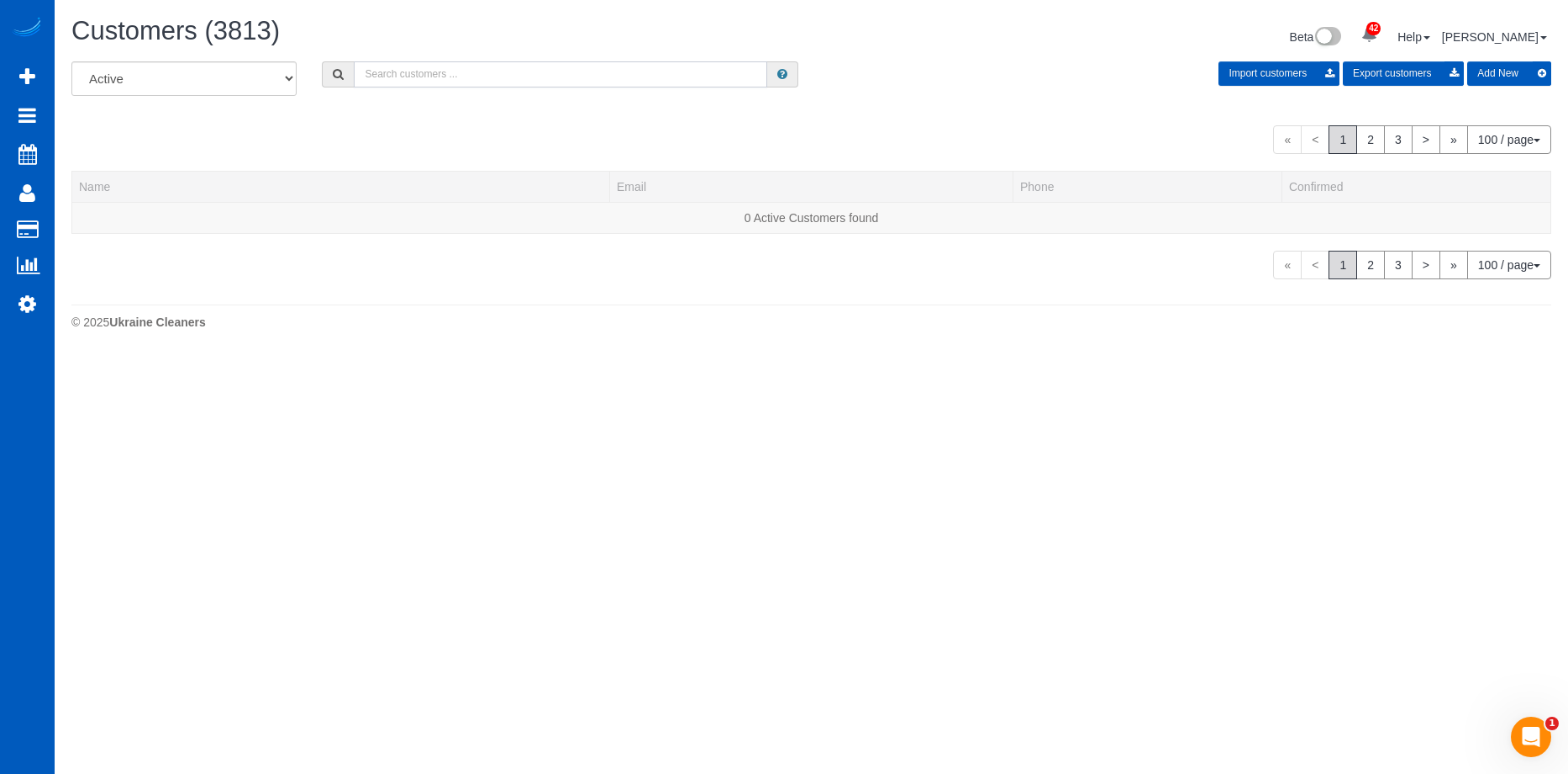
click at [464, 71] on input "text" at bounding box center [560, 74] width 413 height 26
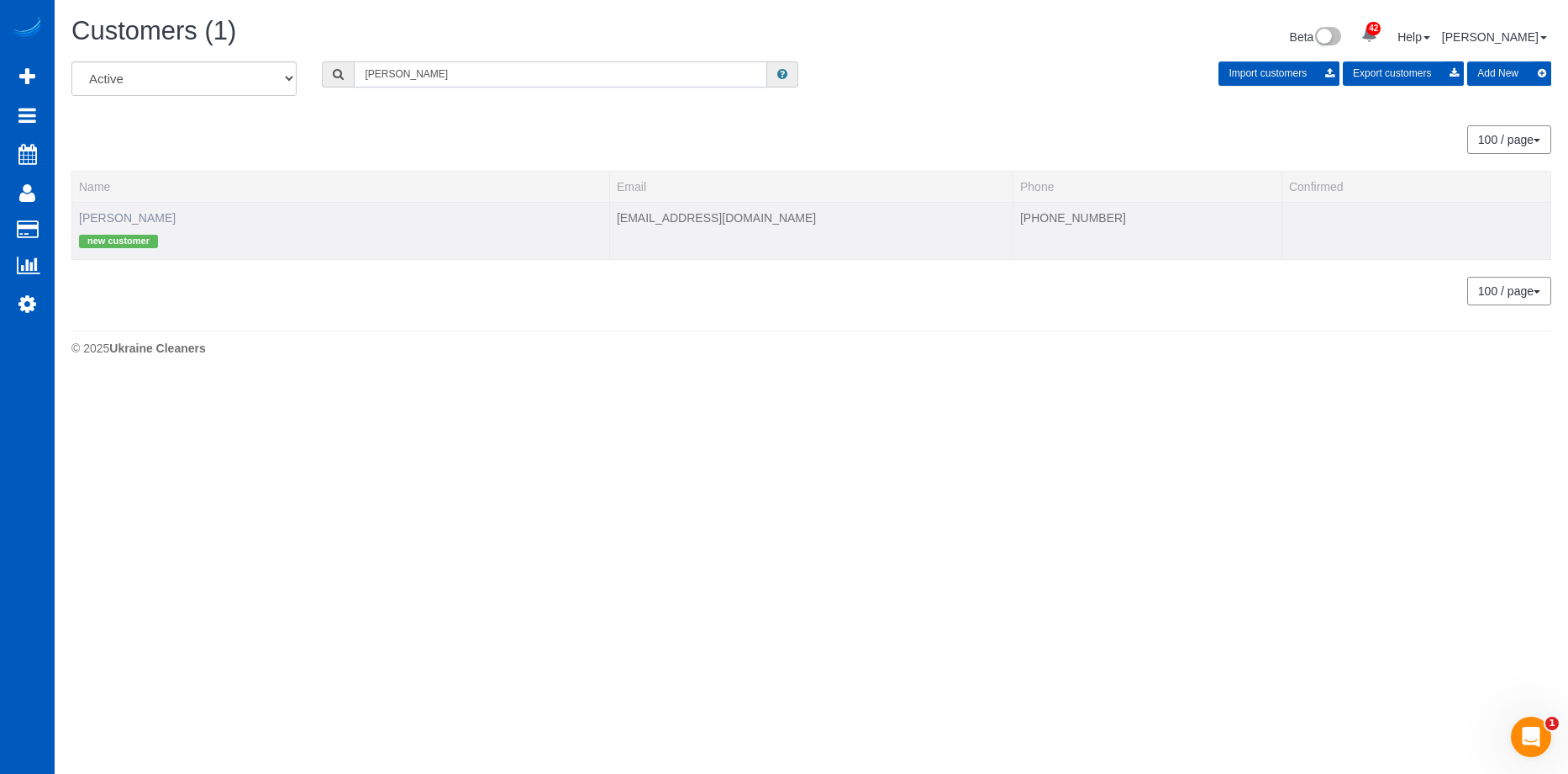
type input "[PERSON_NAME]"
click at [132, 215] on link "[PERSON_NAME]" at bounding box center [127, 217] width 97 height 14
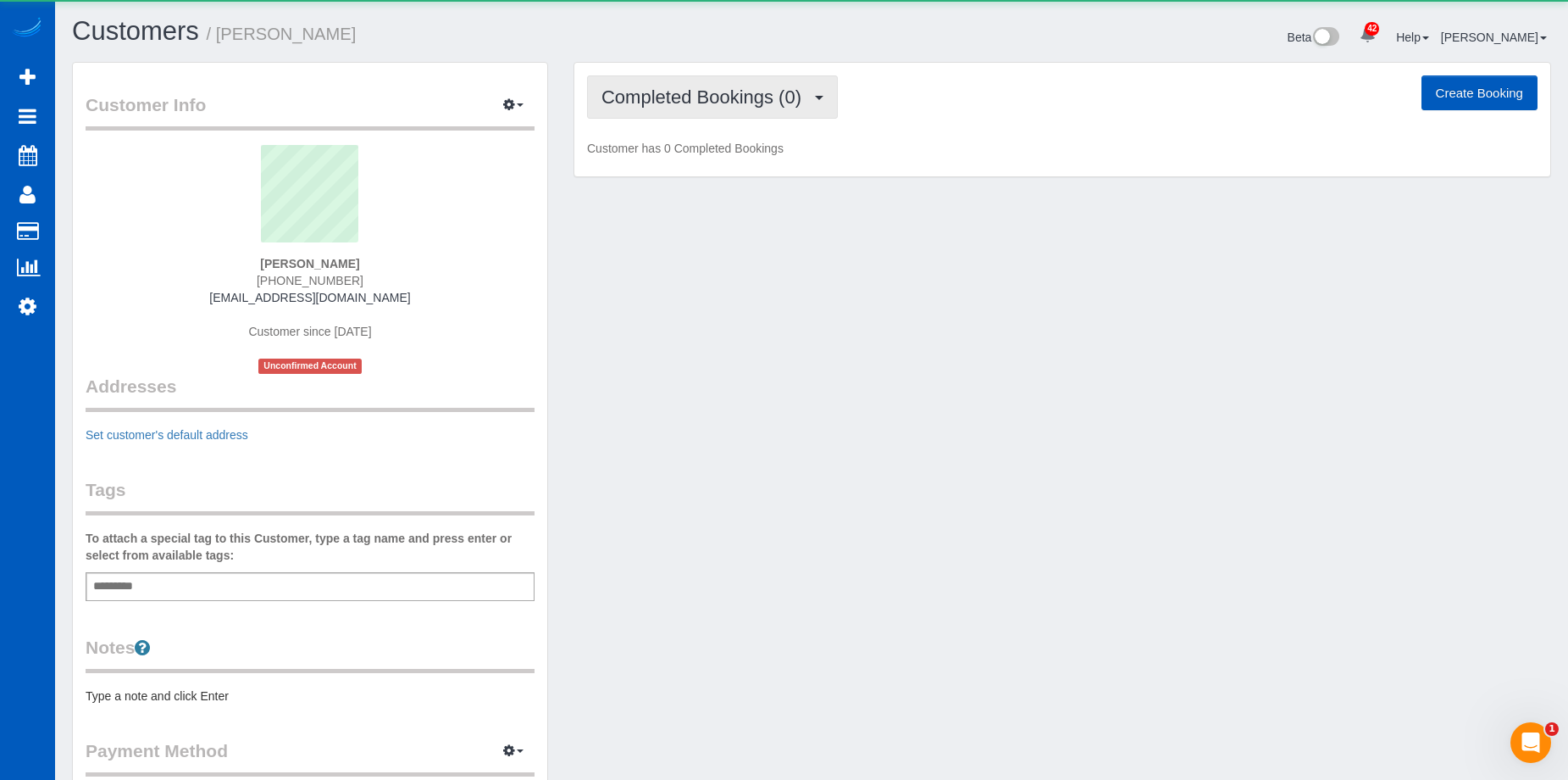
click at [690, 106] on span "Completed Bookings (0)" at bounding box center [705, 97] width 208 height 21
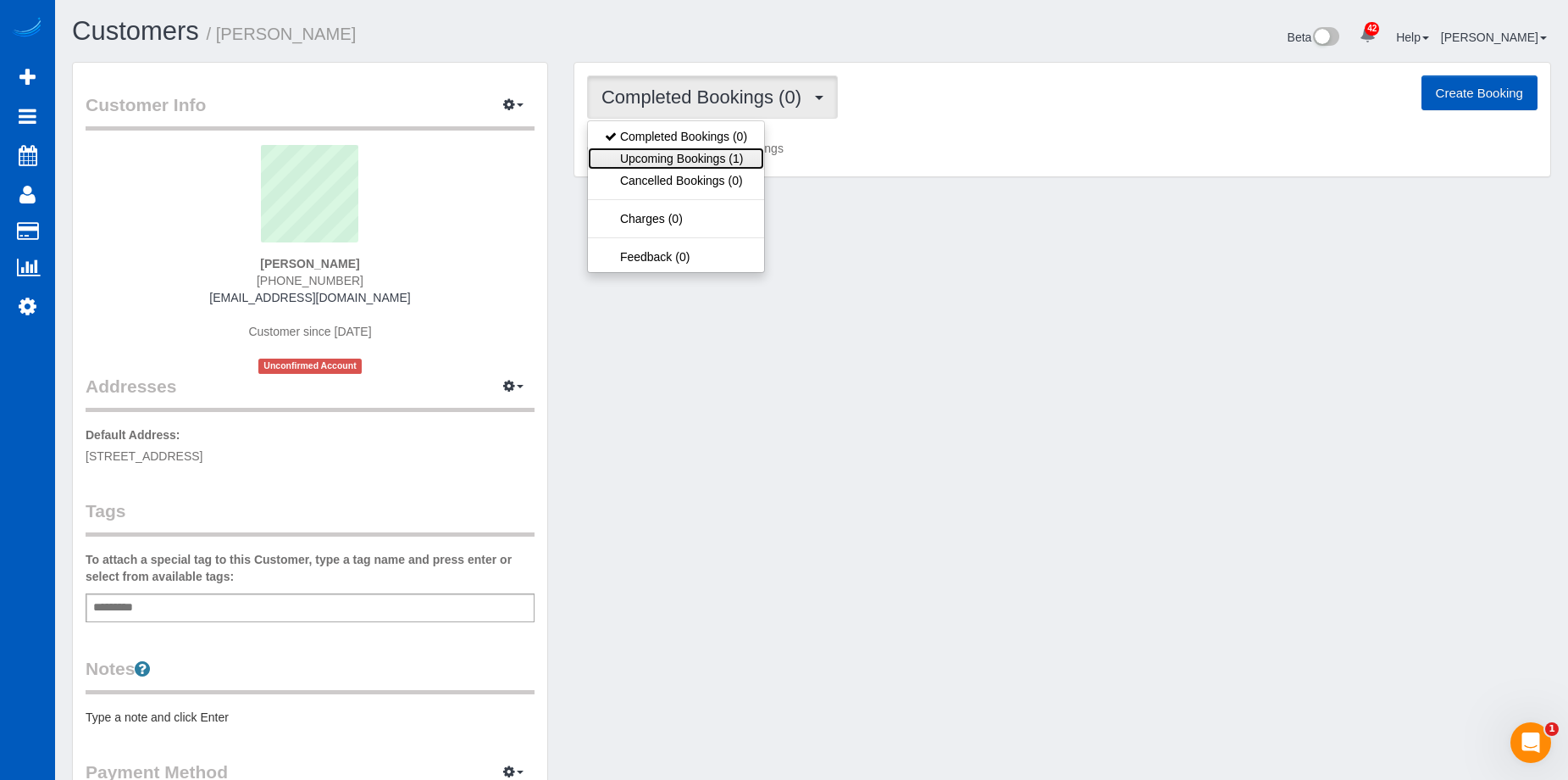
click at [675, 156] on link "Upcoming Bookings (1)" at bounding box center [675, 158] width 176 height 22
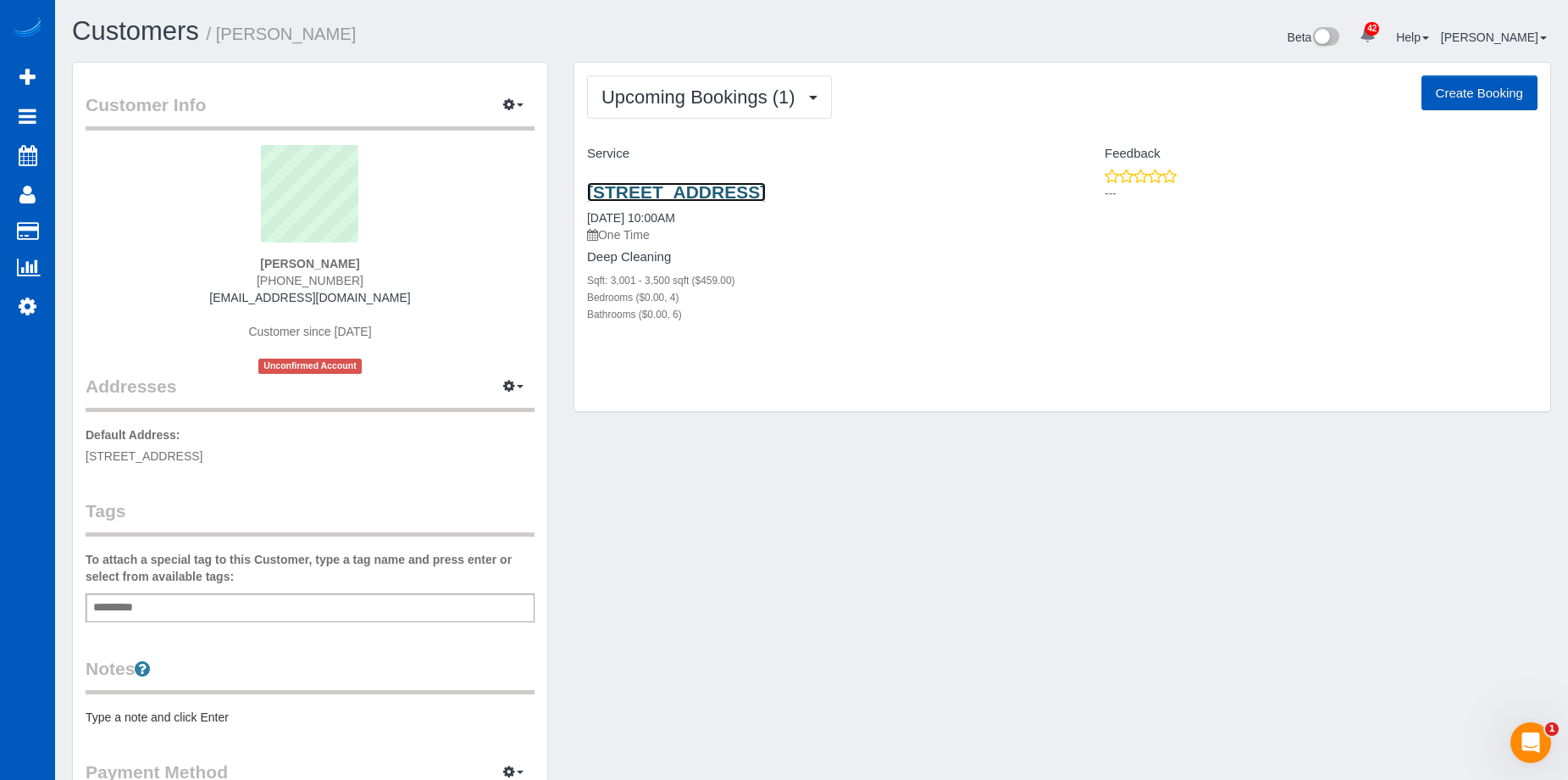
click at [684, 187] on link "[STREET_ADDRESS]" at bounding box center [675, 192] width 178 height 20
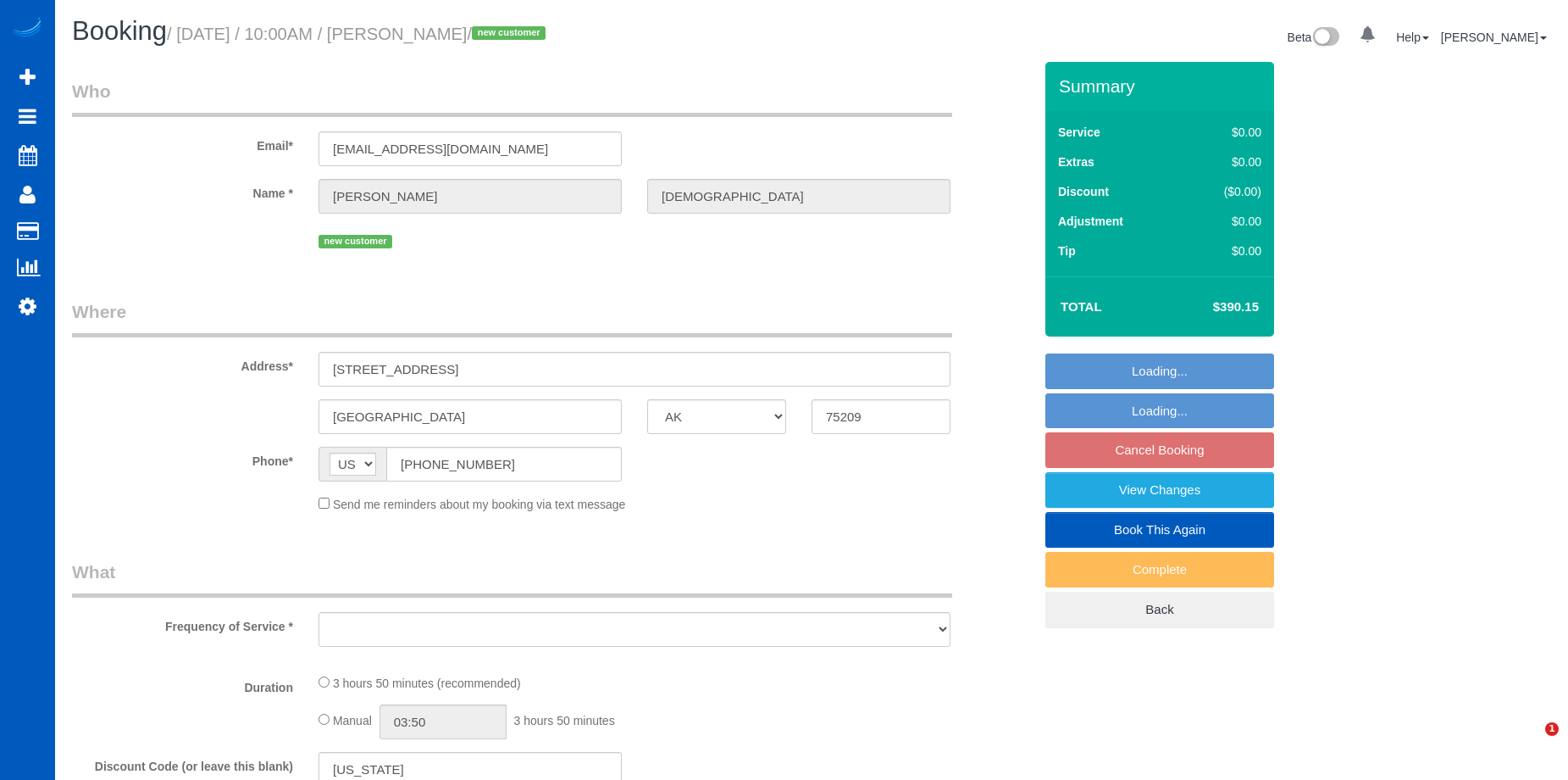
select select "[GEOGRAPHIC_DATA]"
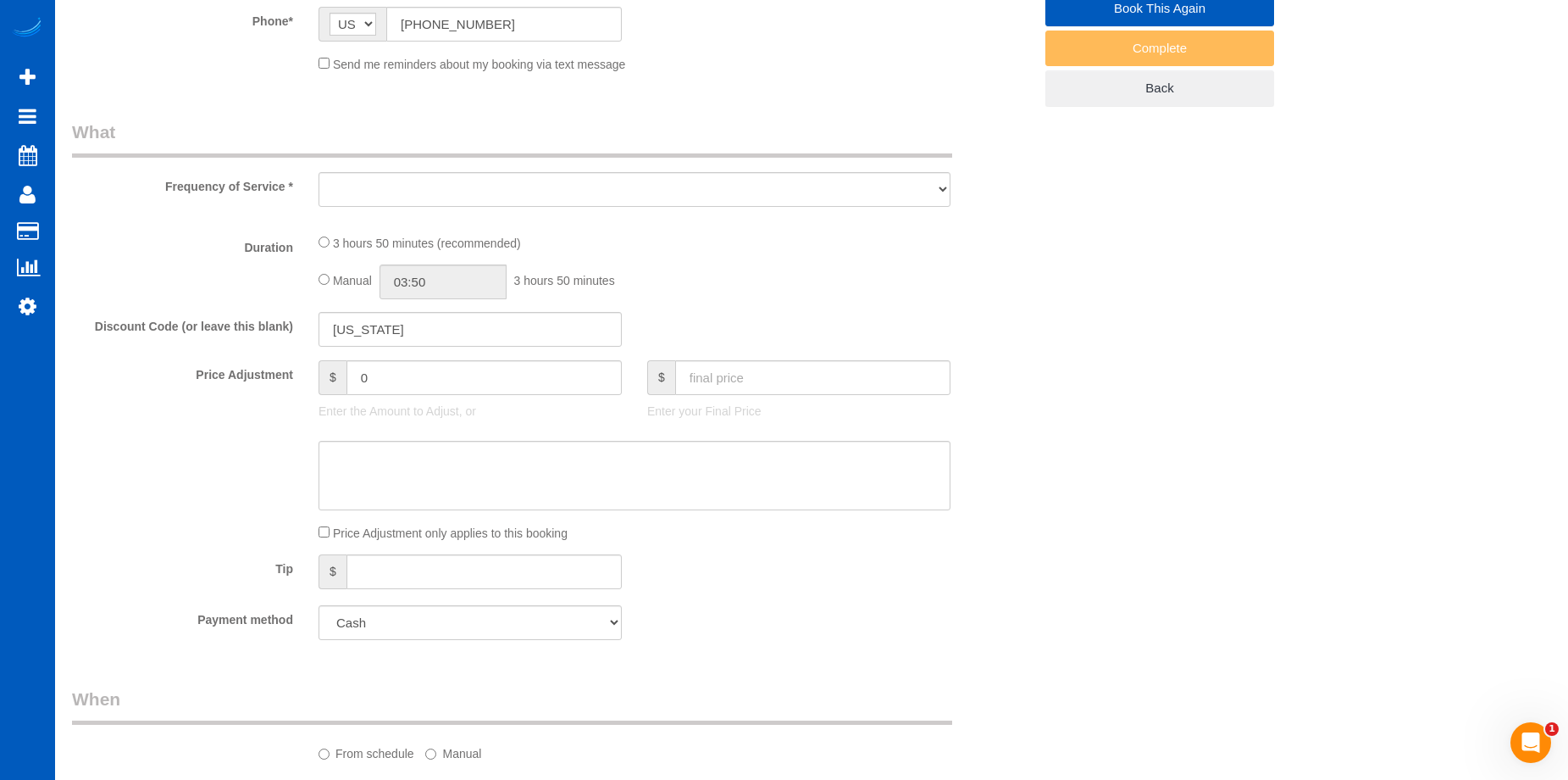
select select "object:924"
select select "199"
select select "3001"
select select "4"
select select "6"
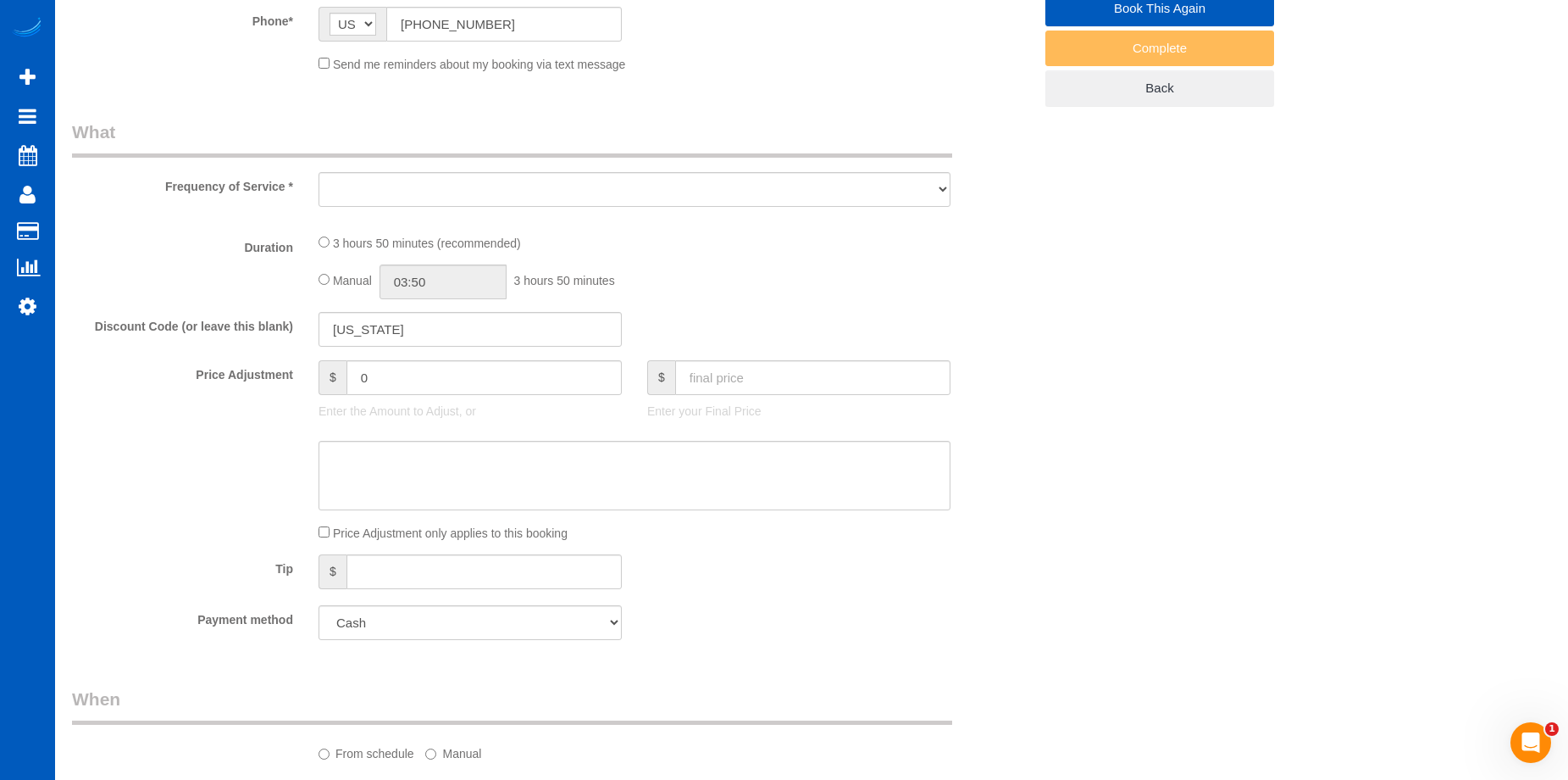
select select "spot1"
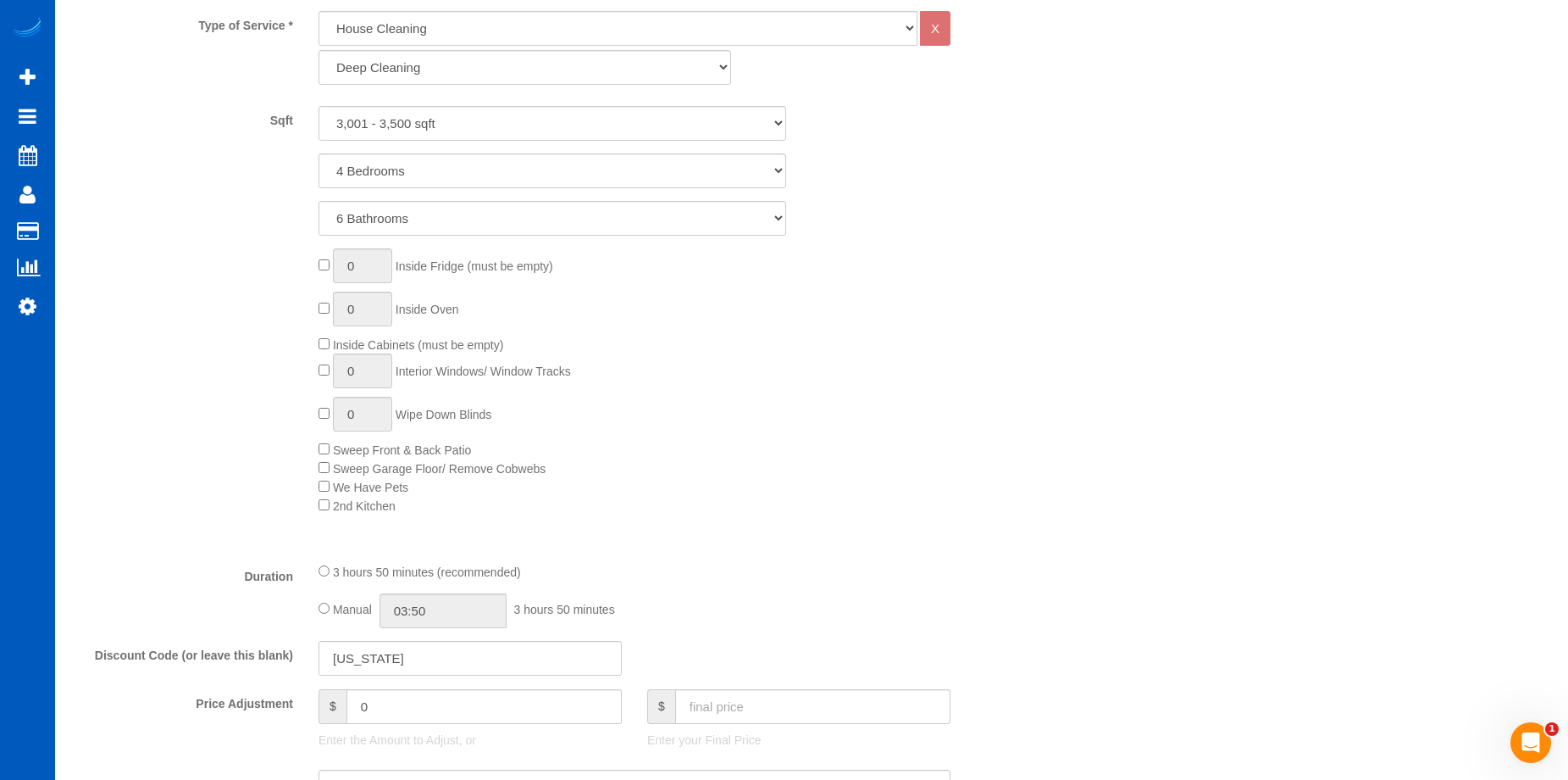
select select "3001"
select select "4"
select select "6"
select select "object:1152"
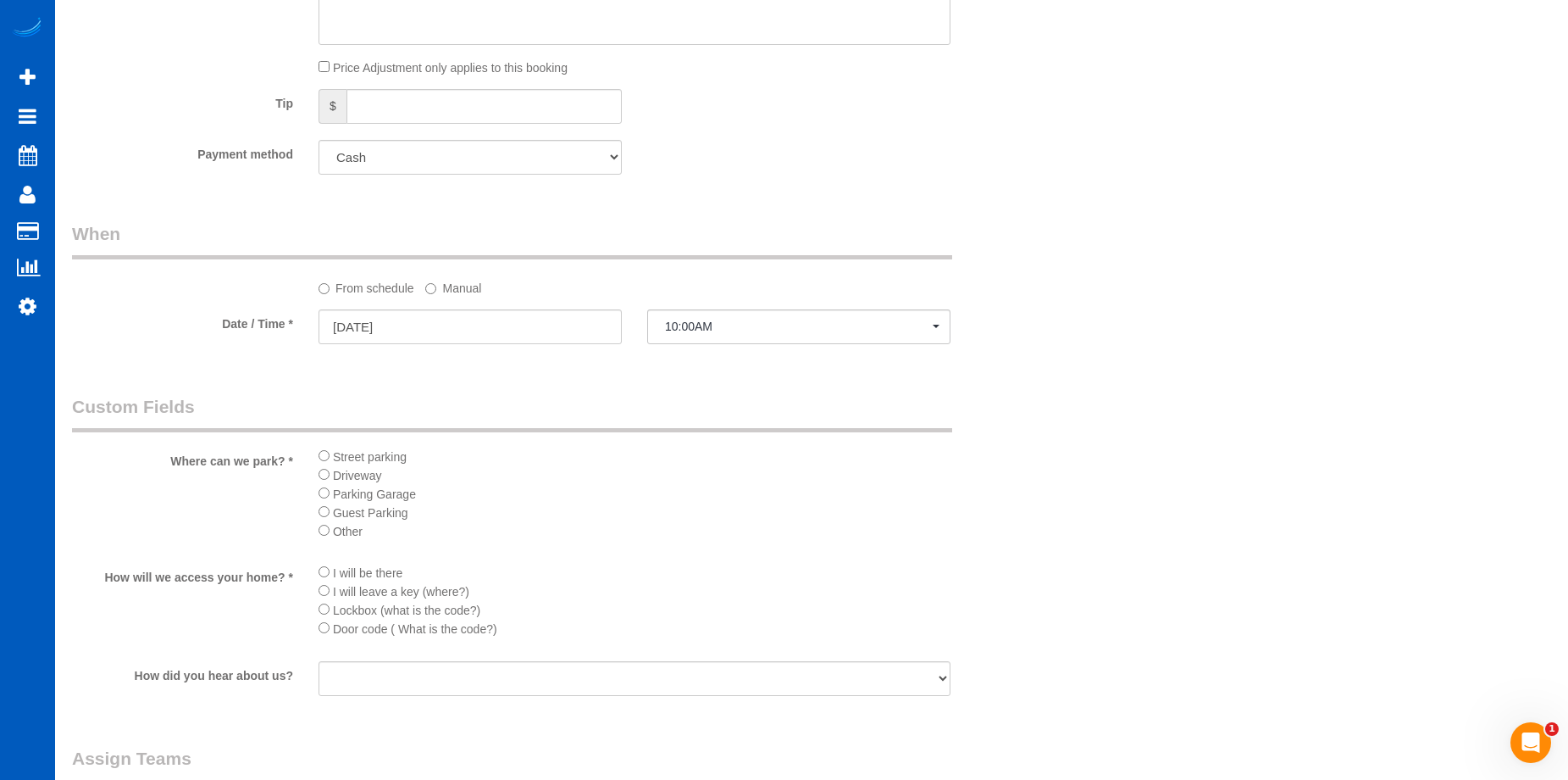
scroll to position [1356, 0]
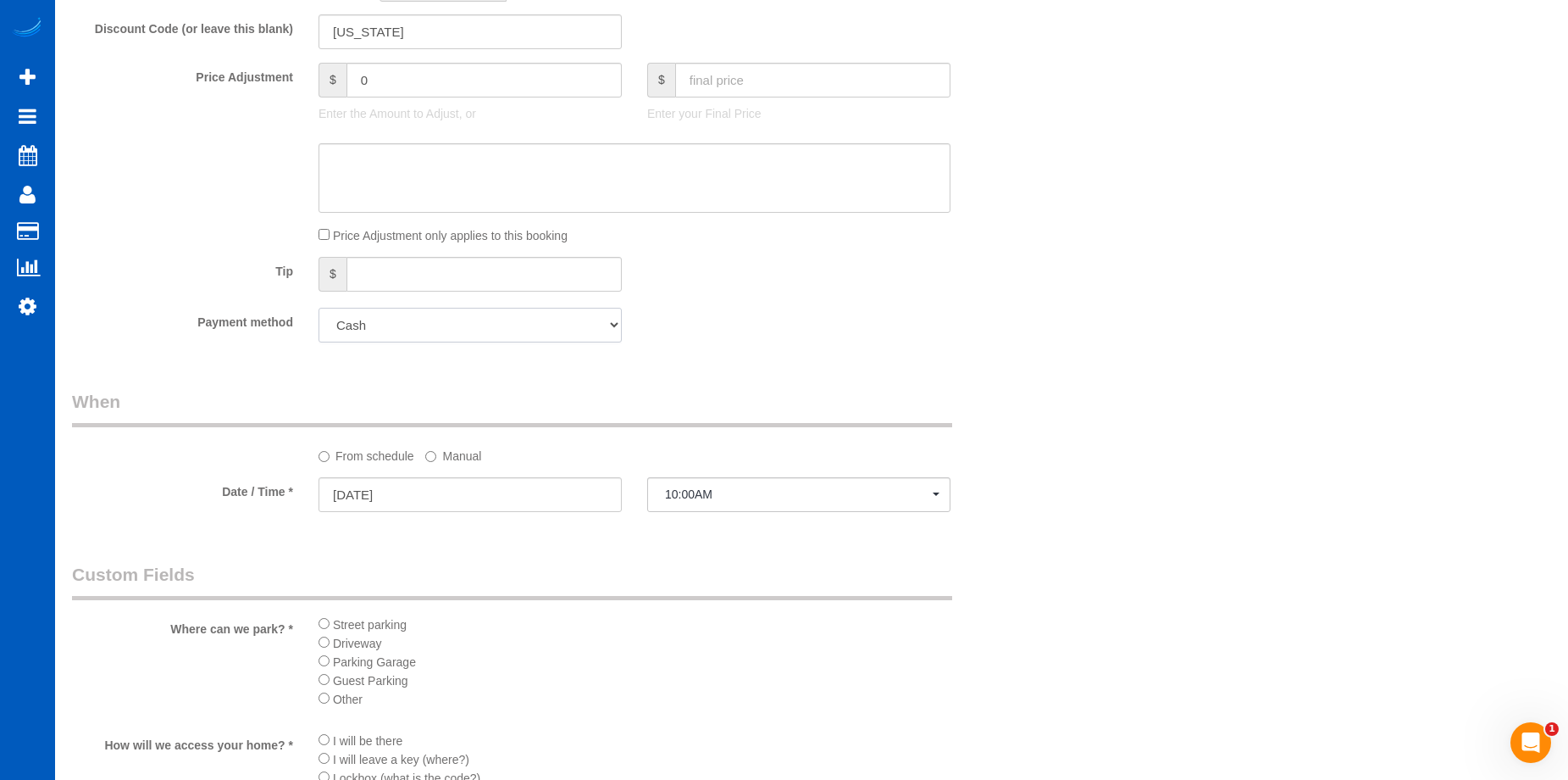
click at [407, 318] on select "Add Credit Card Cash Check Paypal" at bounding box center [470, 325] width 303 height 35
select select "string:fspay"
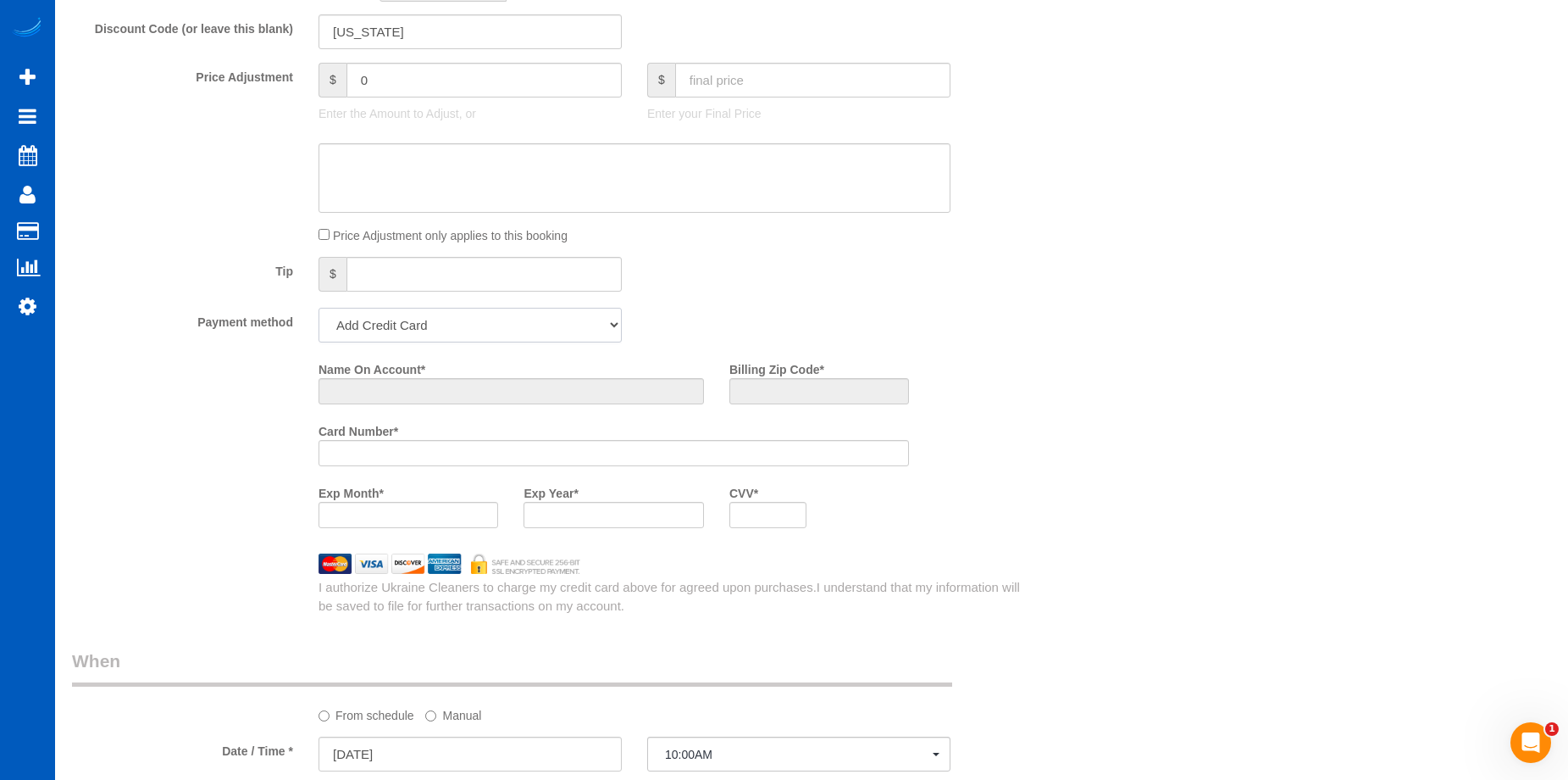
scroll to position [1615, 0]
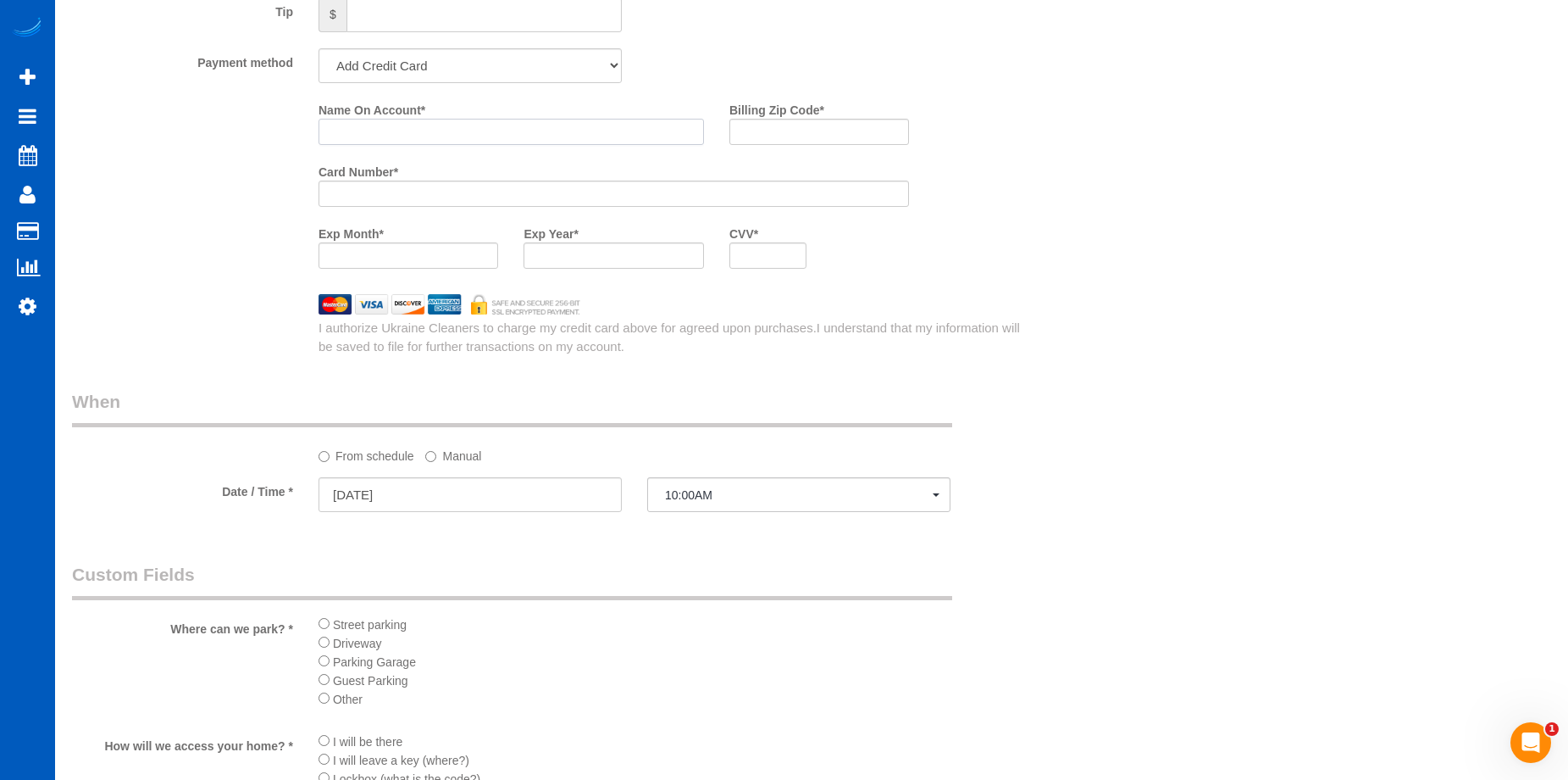
click at [435, 136] on input "Name On Account *" at bounding box center [511, 131] width 386 height 26
click at [442, 131] on input "Name On Account *" at bounding box center [511, 131] width 386 height 26
paste input "Cesar Scolari"
type input "Cesar Scolari"
click at [825, 127] on input "Billing Zip Code *" at bounding box center [819, 131] width 179 height 26
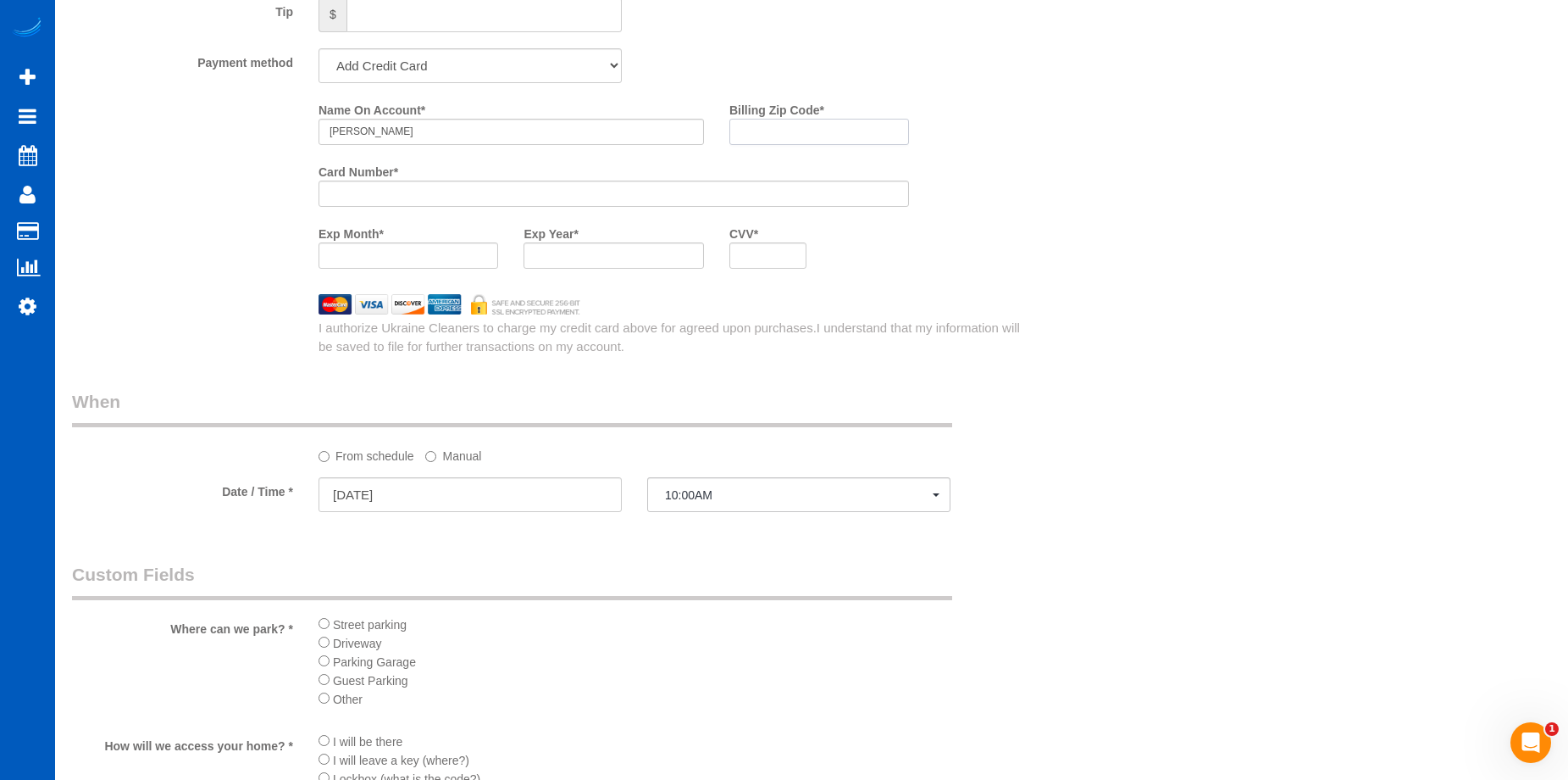
paste input "33606"
type input "33606"
click at [468, 246] on div at bounding box center [408, 255] width 179 height 26
click at [589, 242] on div at bounding box center [614, 255] width 179 height 26
click at [1082, 311] on div "Who Email* 22gabriellesanchez@gmail.com Name * Gabrielle Kirkman new customer W…" at bounding box center [811, 66] width 1479 height 3238
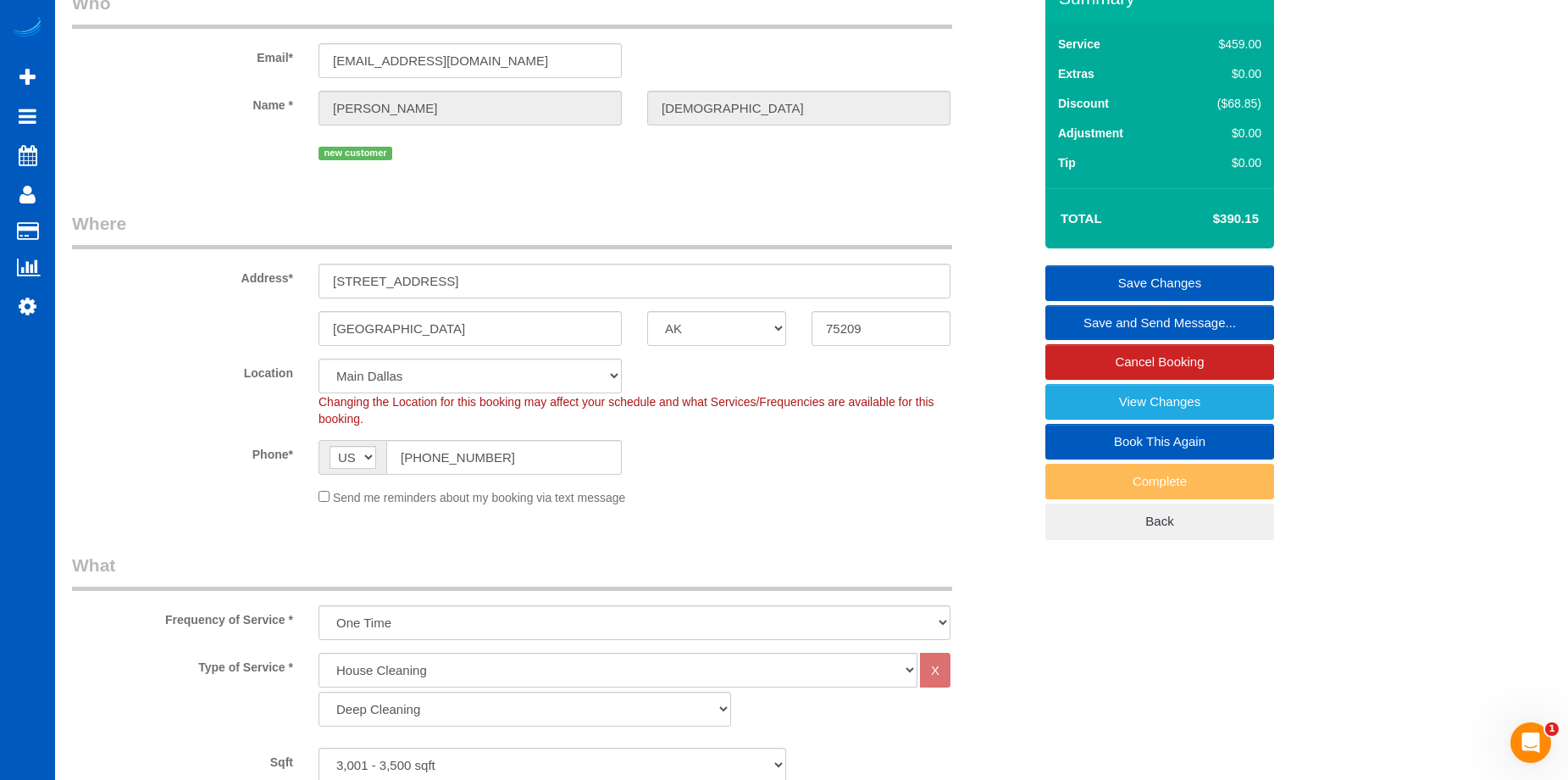
scroll to position [0, 0]
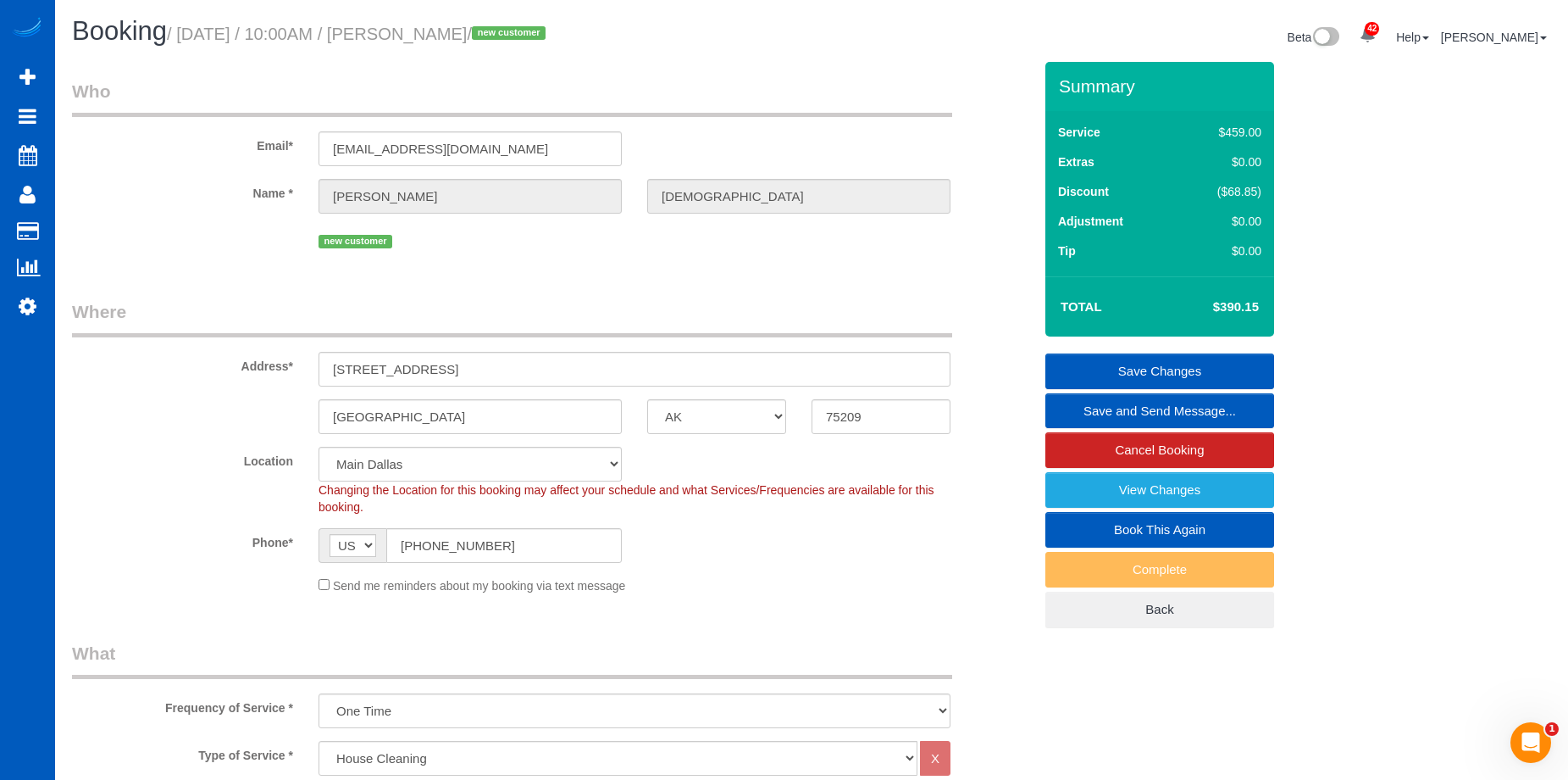
click at [1099, 359] on link "Save Changes" at bounding box center [1161, 372] width 229 height 36
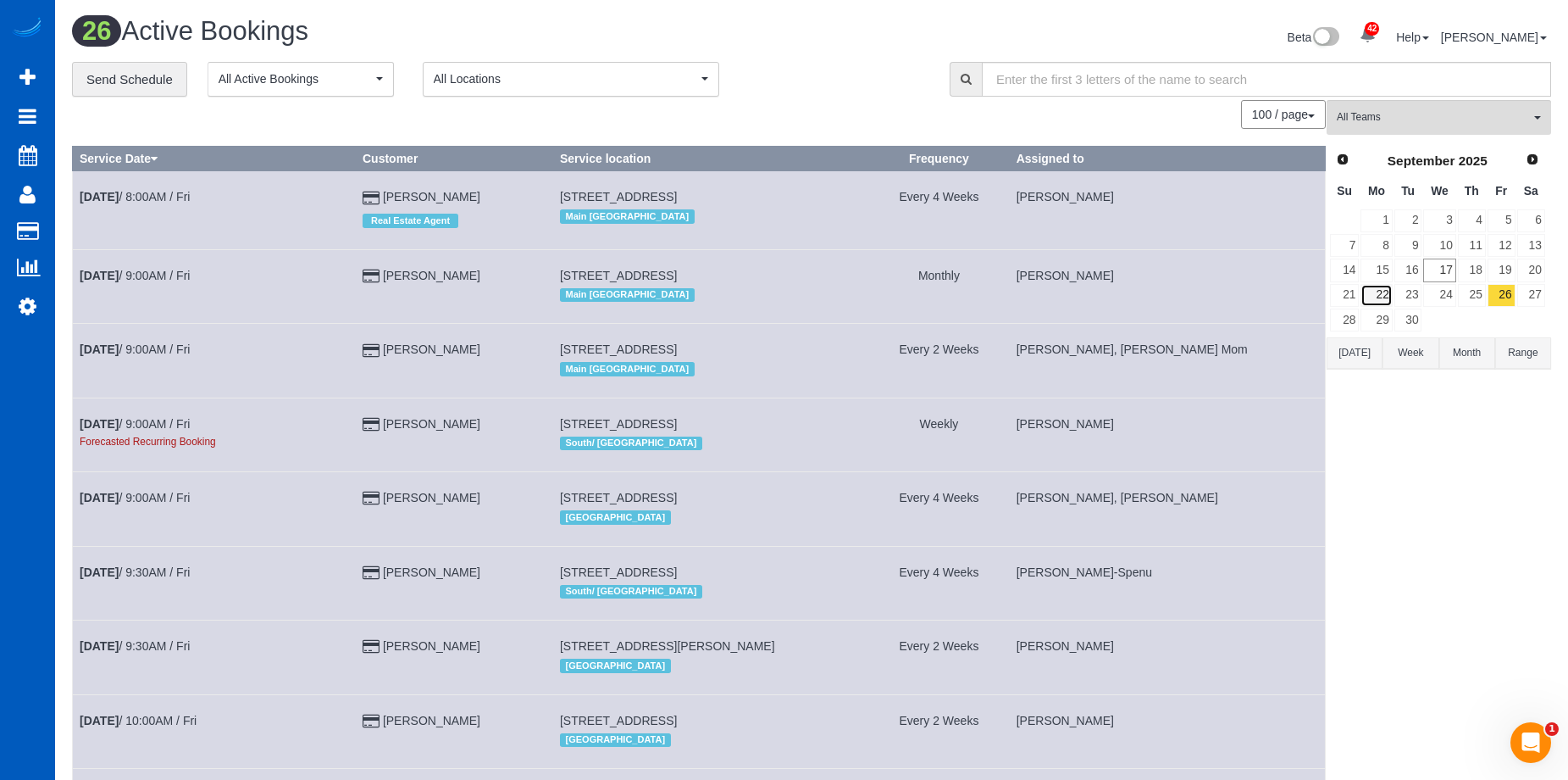
click at [1375, 286] on link "22" at bounding box center [1376, 295] width 31 height 23
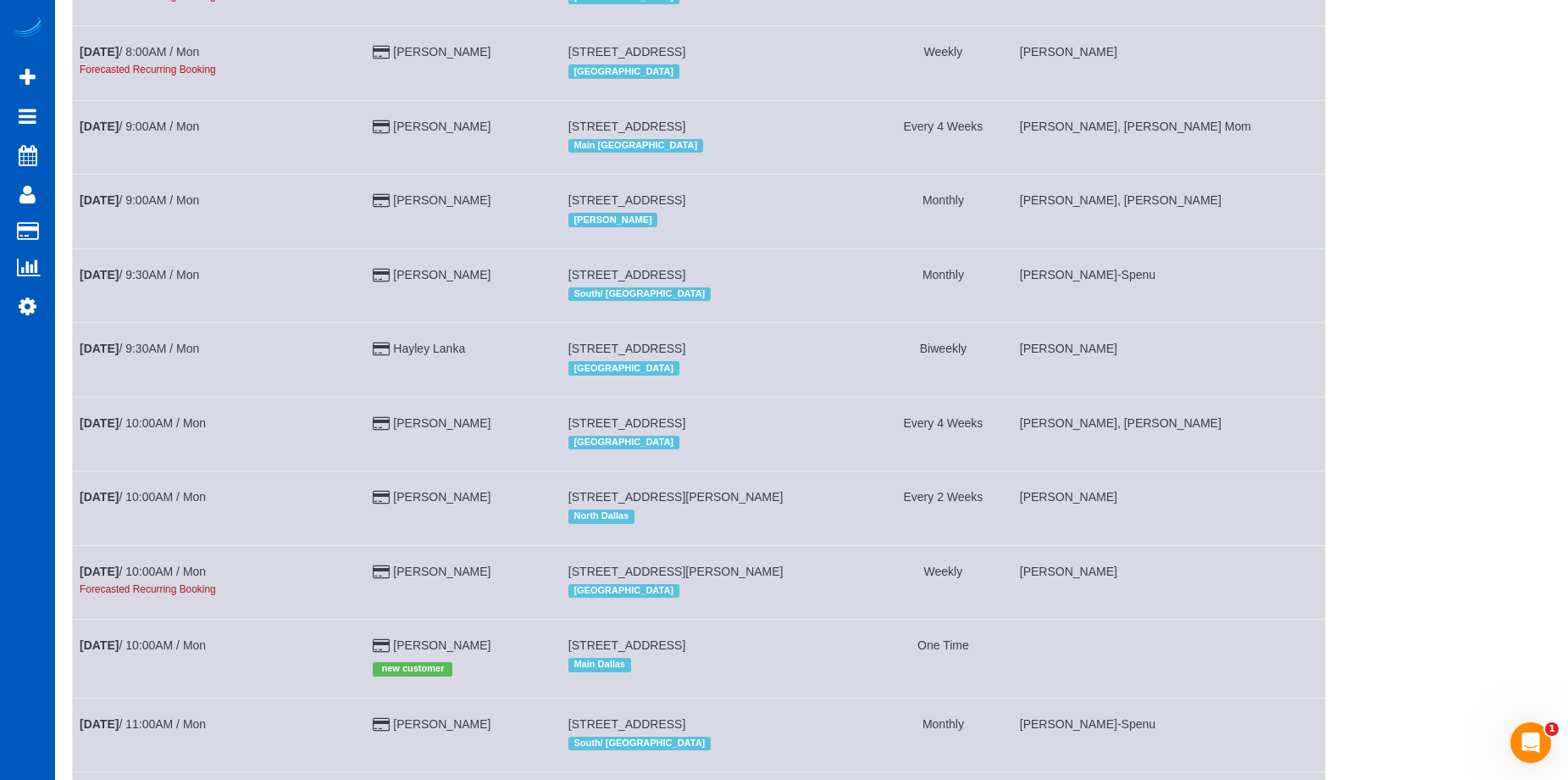
scroll to position [593, 0]
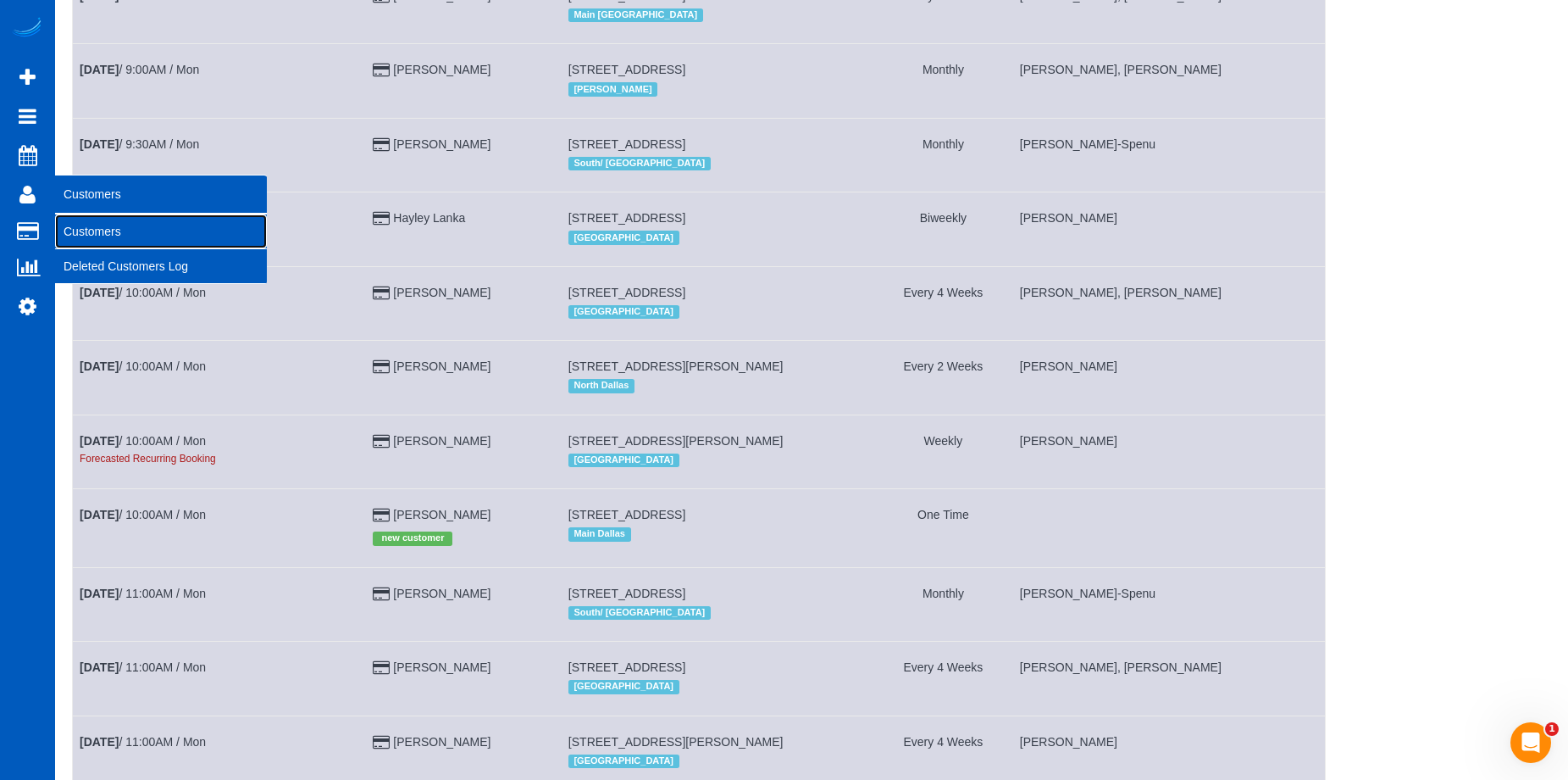
click at [103, 219] on link "Customers" at bounding box center [160, 231] width 212 height 34
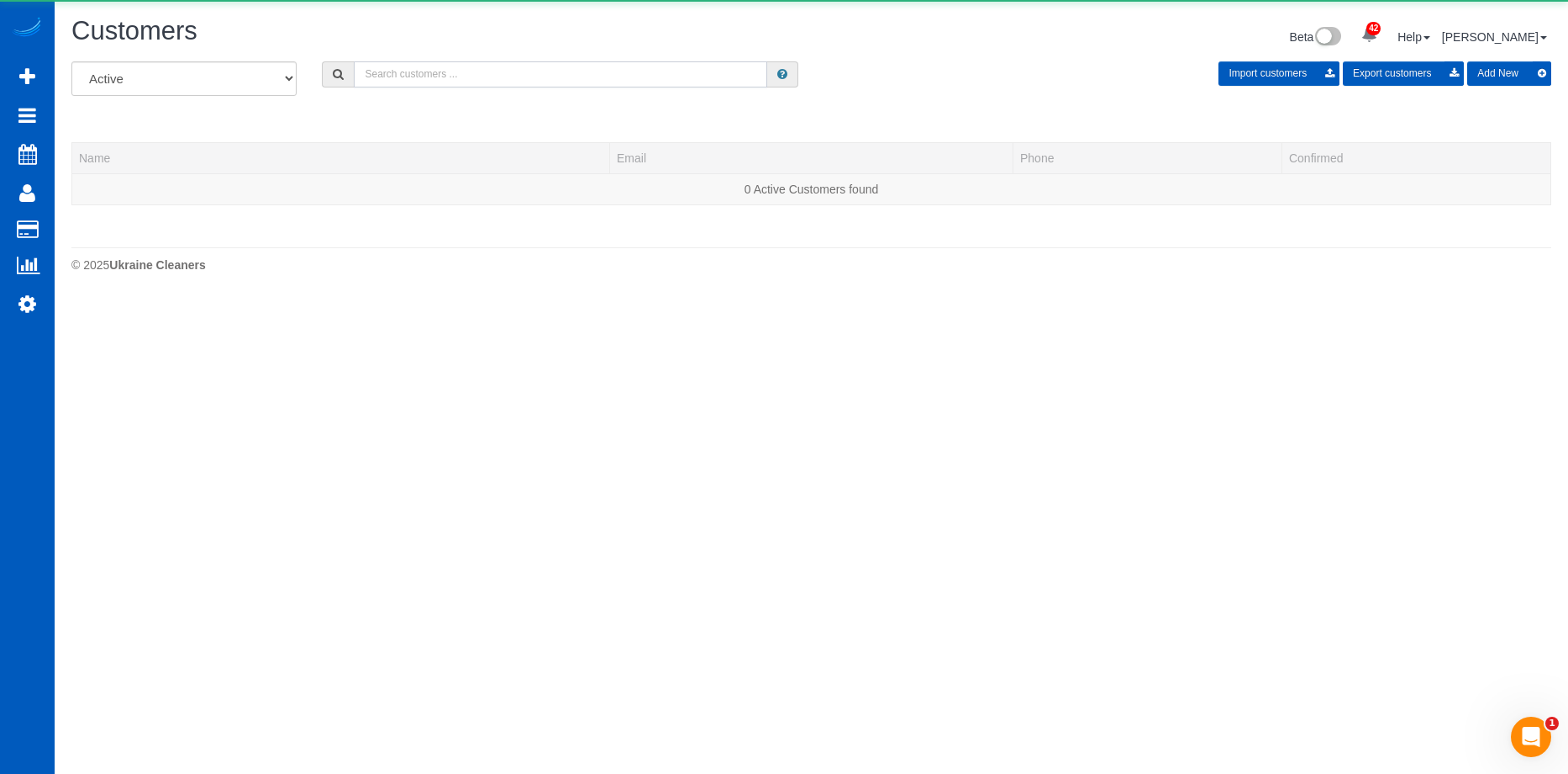
click at [388, 76] on input "text" at bounding box center [560, 74] width 413 height 26
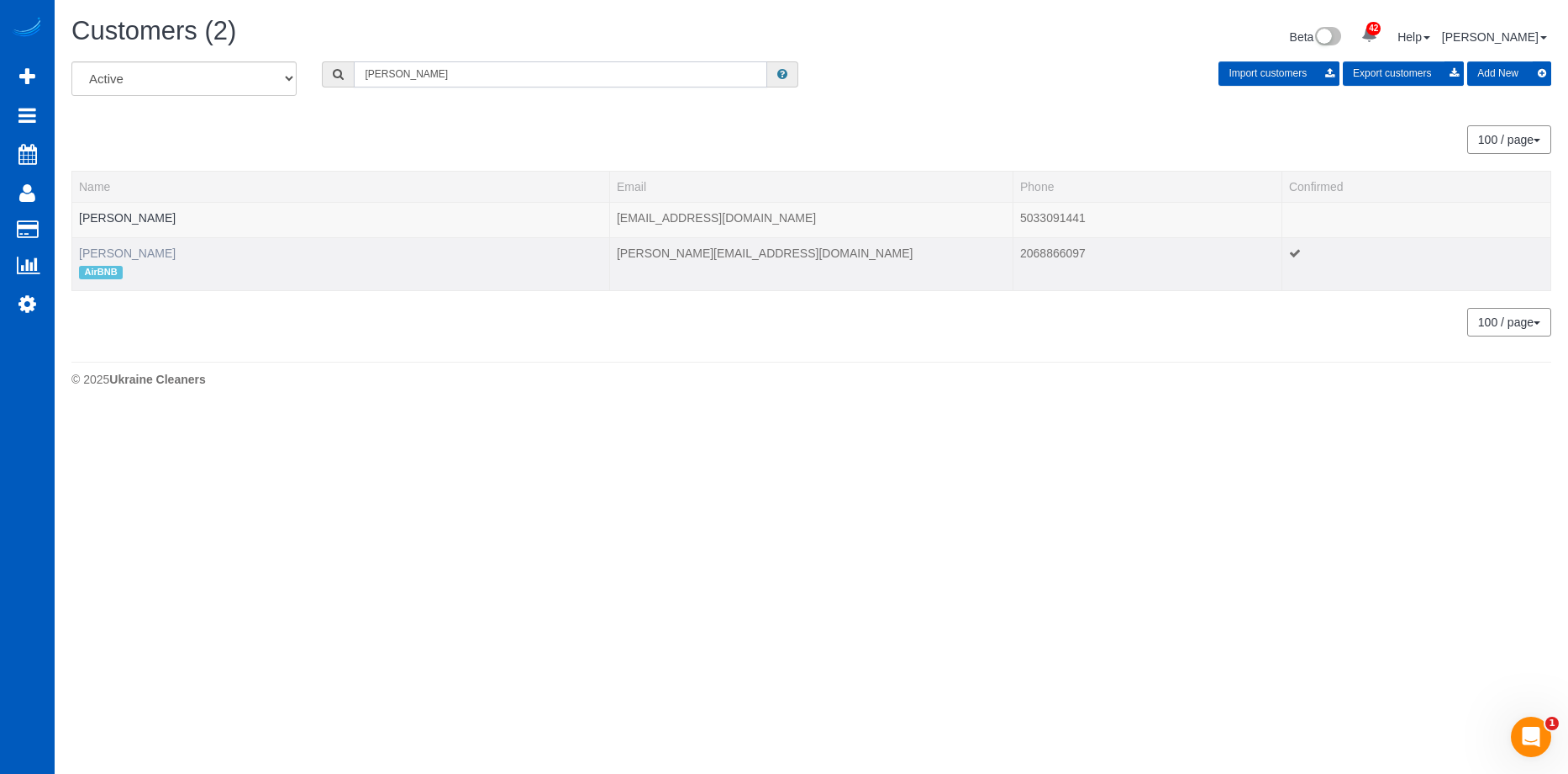
type input "[PERSON_NAME]"
click at [121, 253] on link "[PERSON_NAME]" at bounding box center [127, 253] width 97 height 14
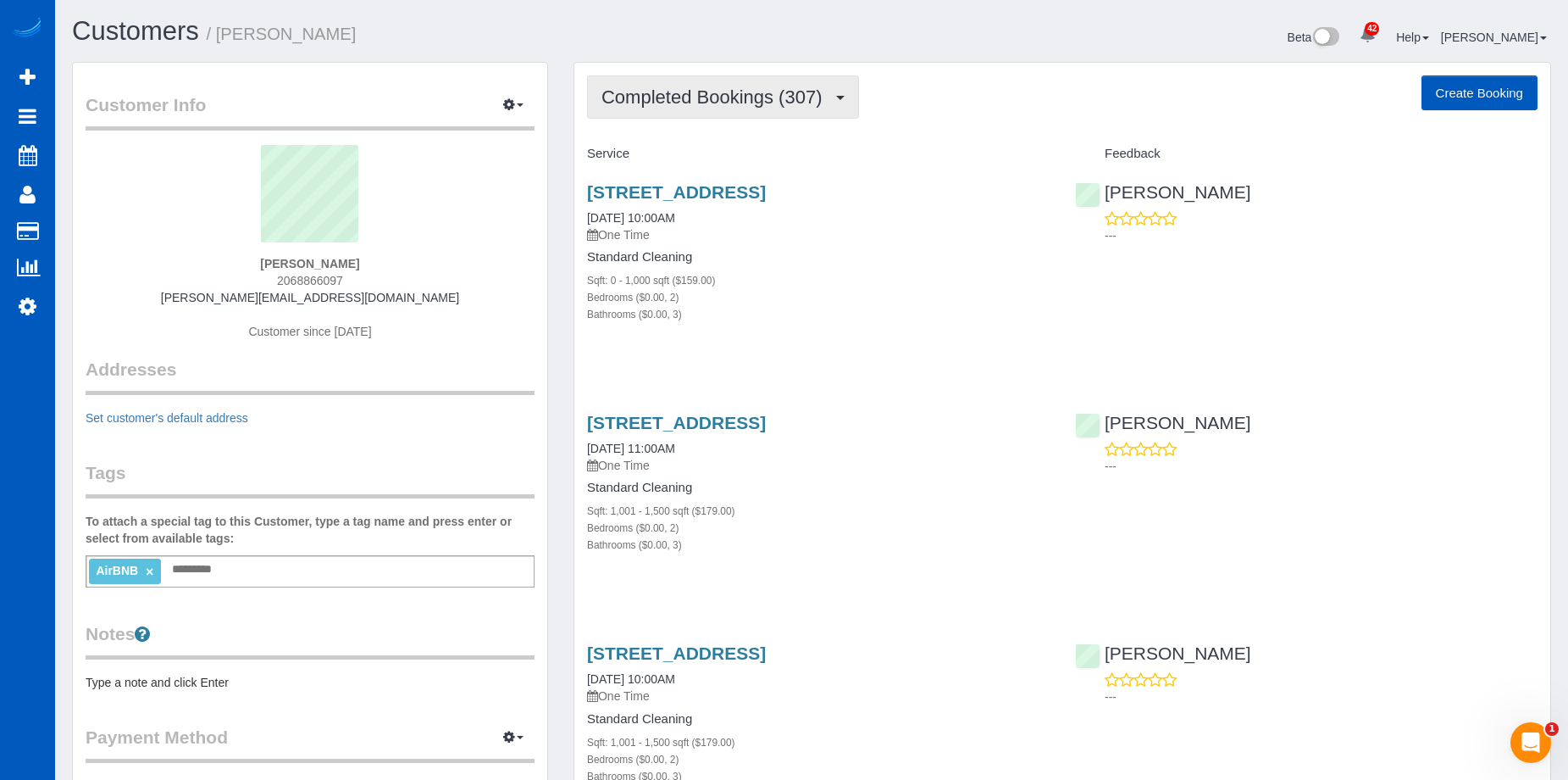
click at [706, 93] on span "Completed Bookings (307)" at bounding box center [716, 97] width 229 height 21
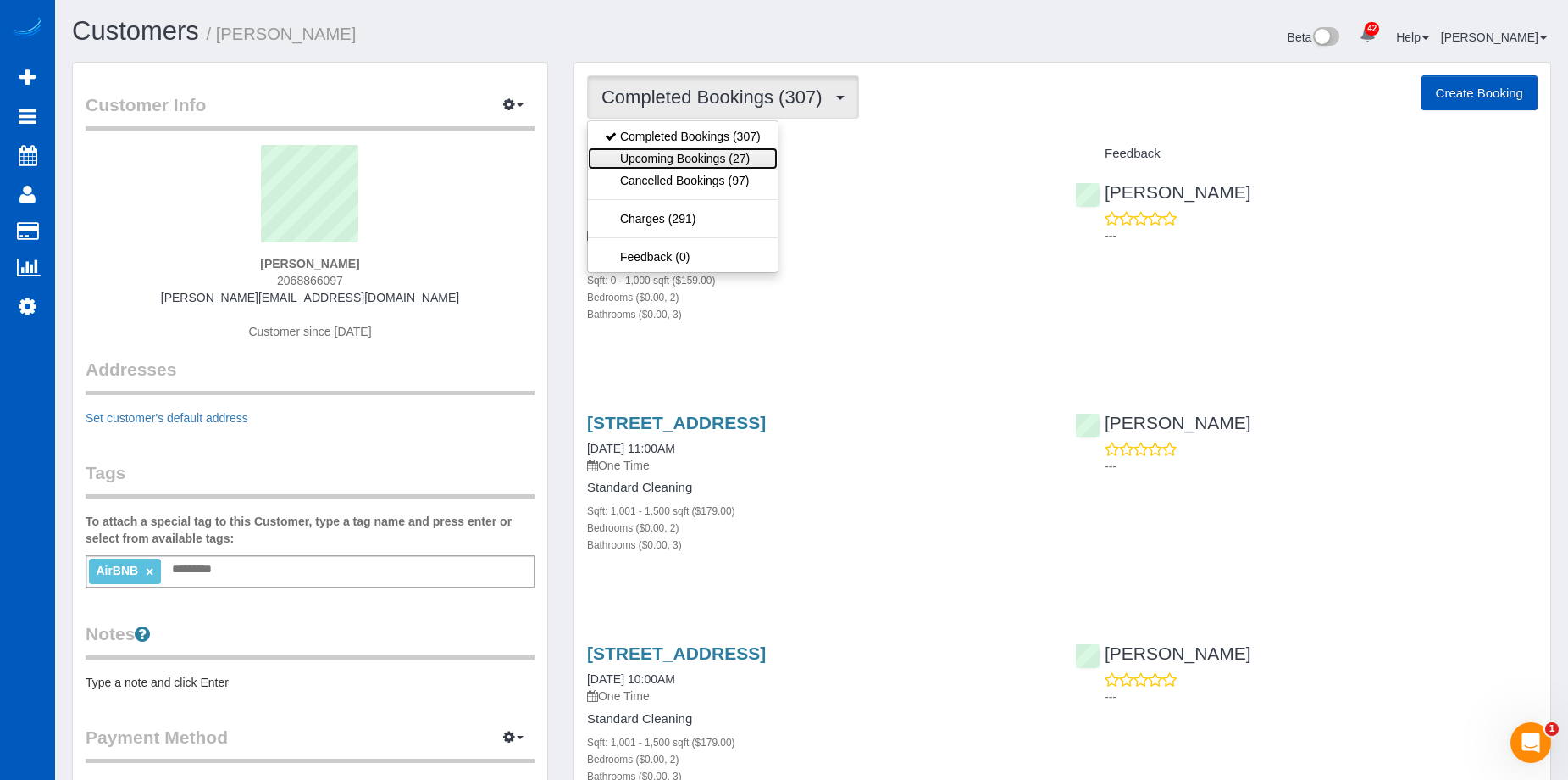
click at [693, 149] on link "Upcoming Bookings (27)" at bounding box center [682, 158] width 190 height 22
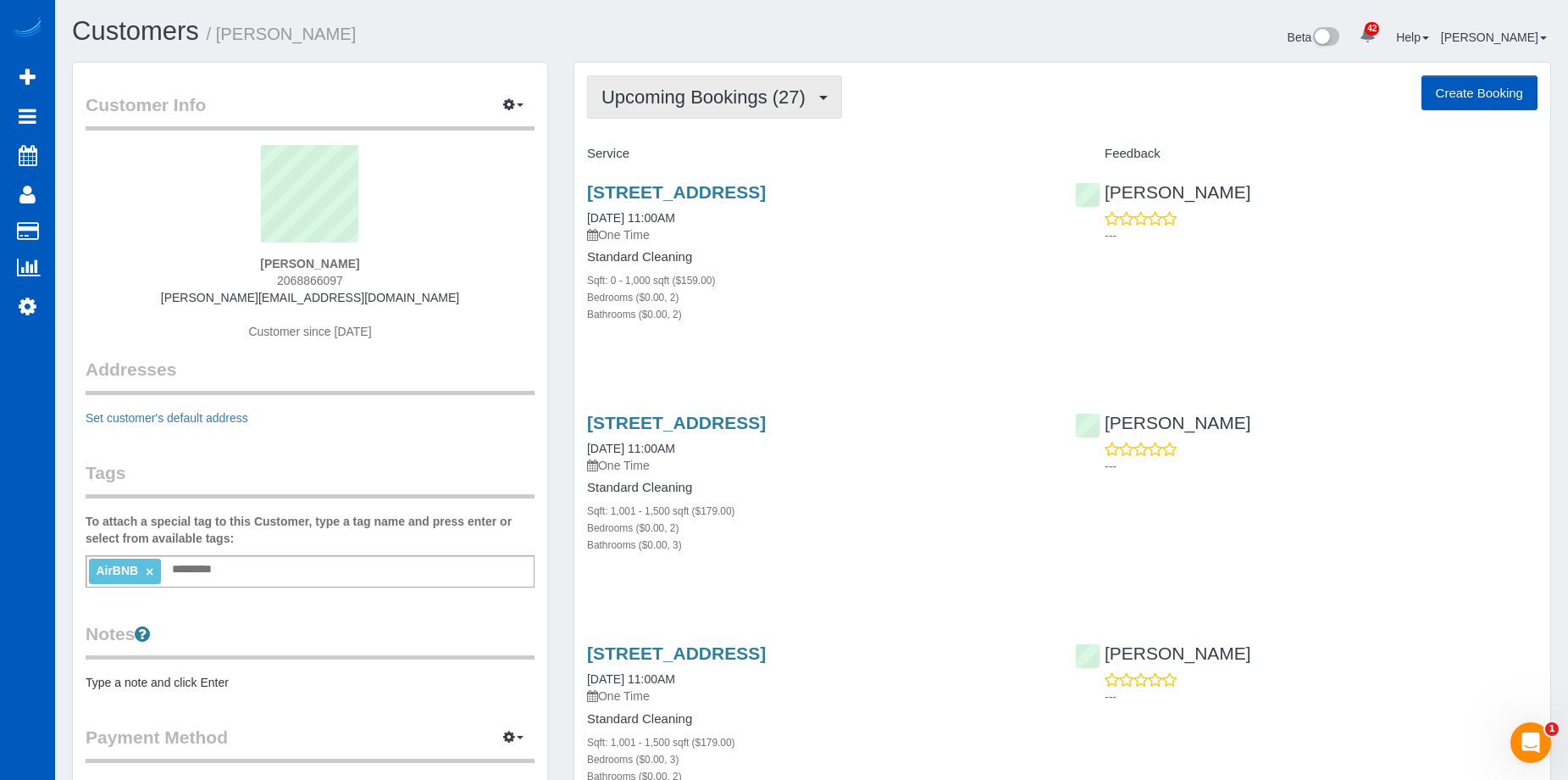
click at [736, 102] on span "Upcoming Bookings (27)" at bounding box center [707, 97] width 212 height 21
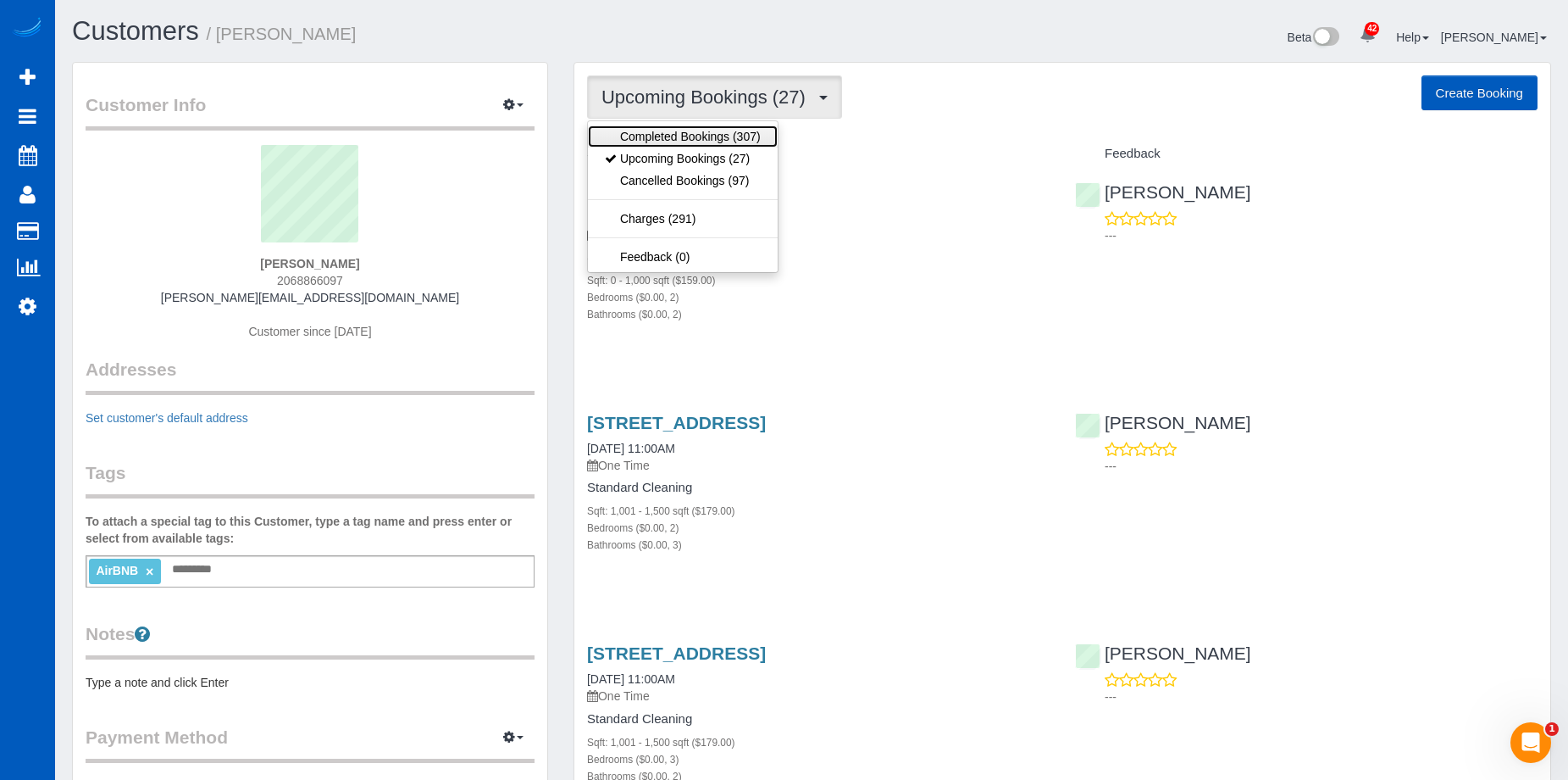
click at [711, 135] on link "Completed Bookings (307)" at bounding box center [682, 136] width 190 height 22
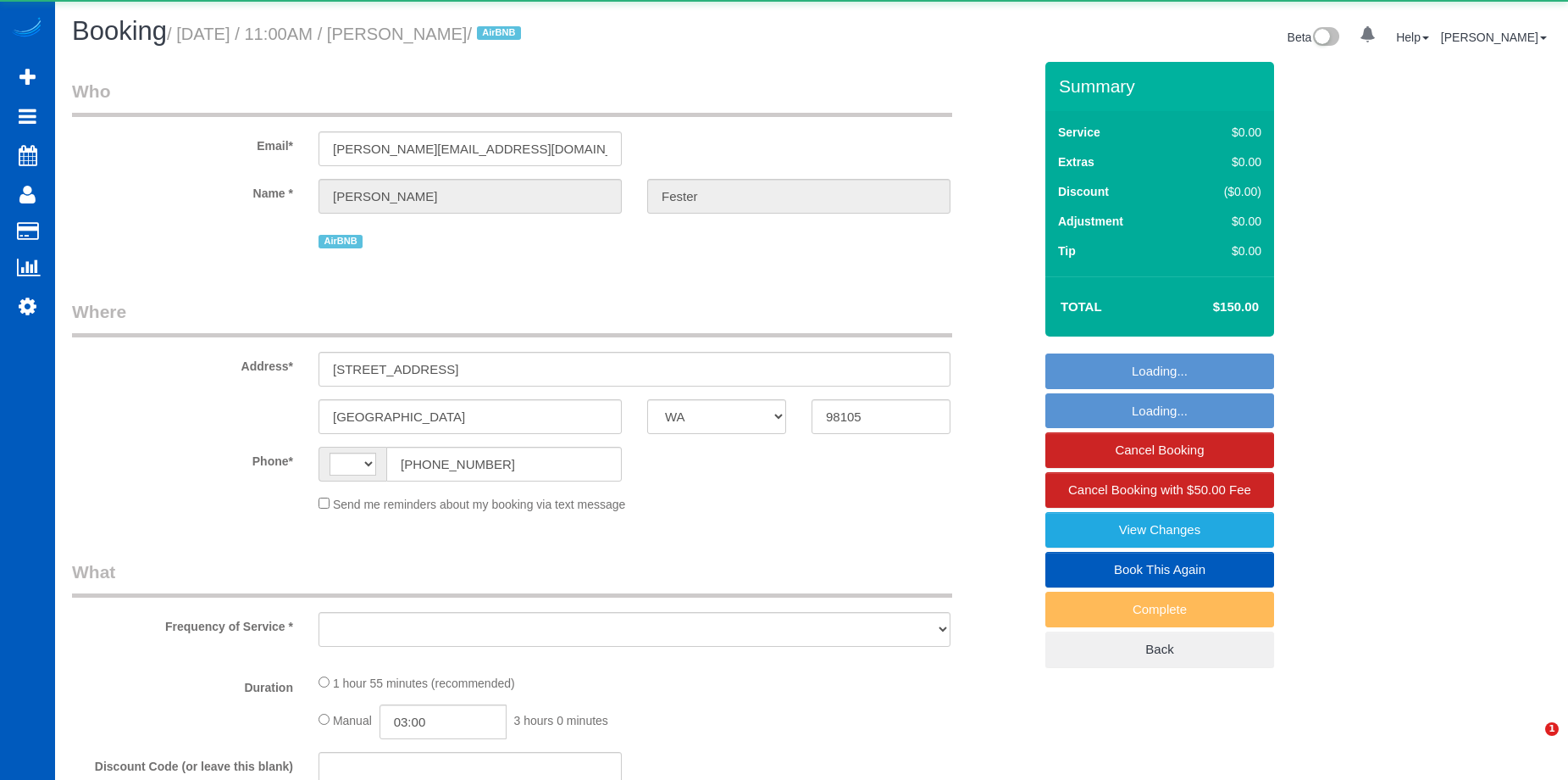
select select "WA"
select select "string:[GEOGRAPHIC_DATA]"
select select "object:804"
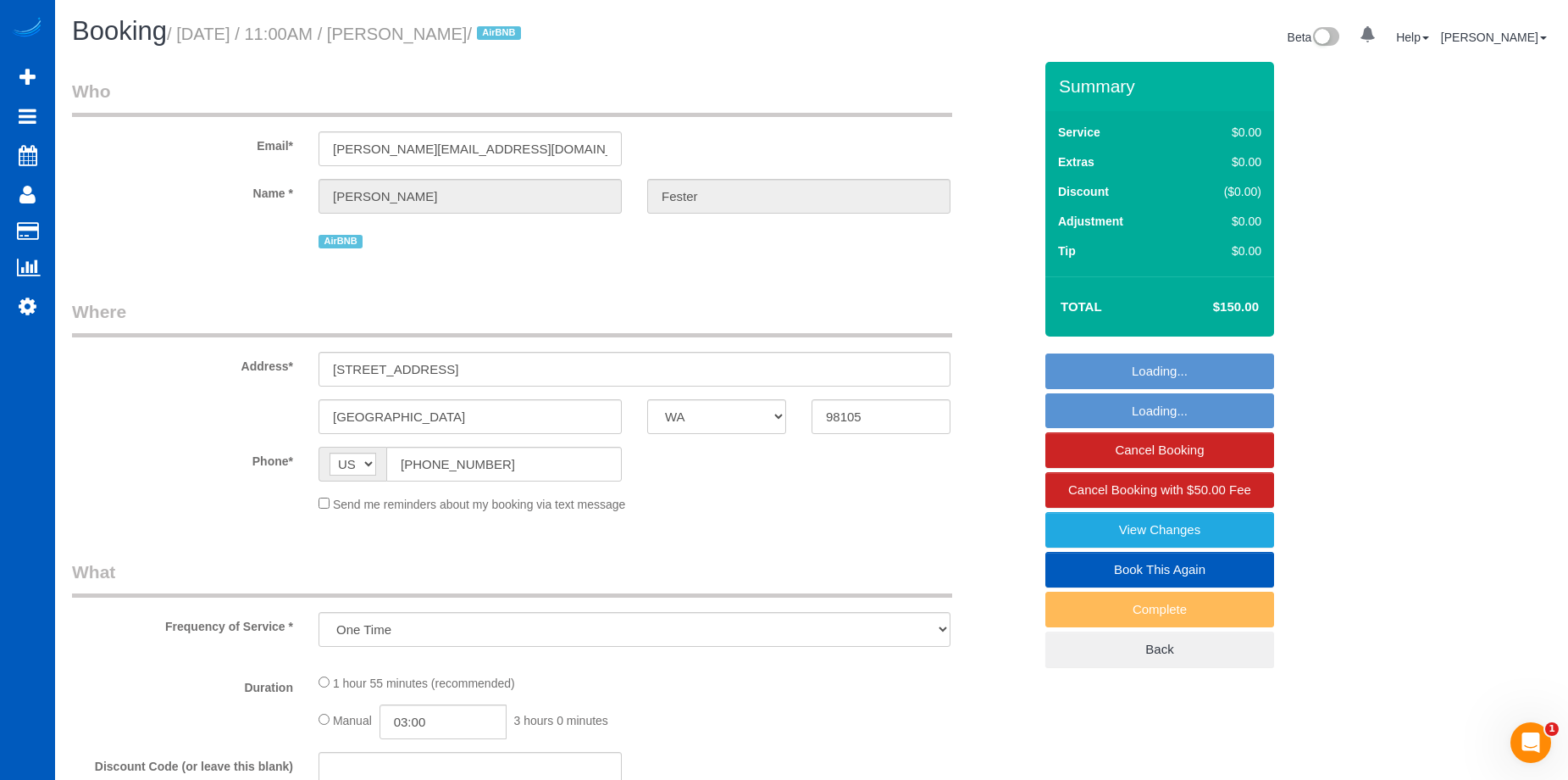
select select "spot1"
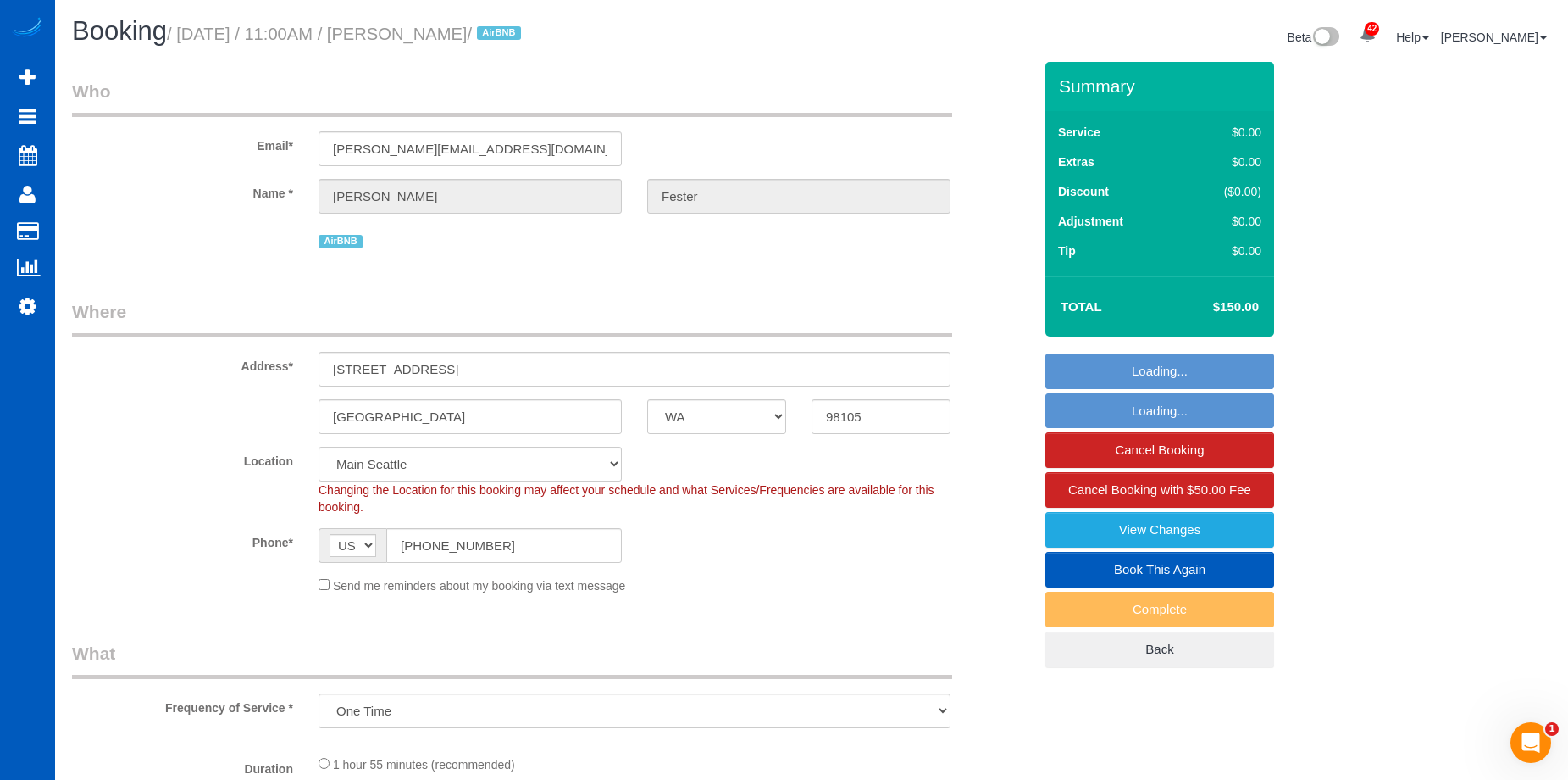
select select "199"
select select "1001"
select select "2"
select select "3"
select select "object:1148"
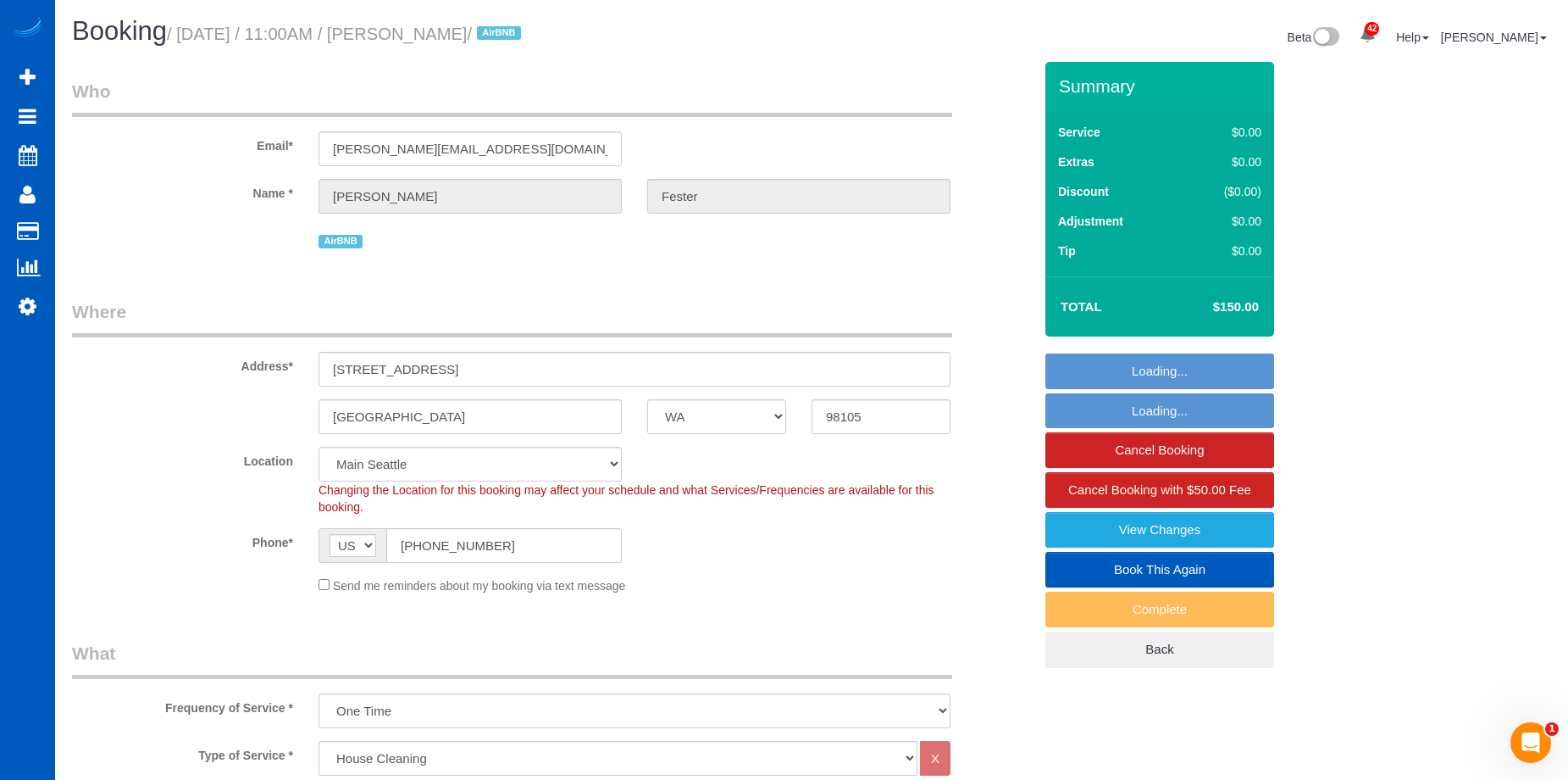
select select "1001"
select select "2"
select select "3"
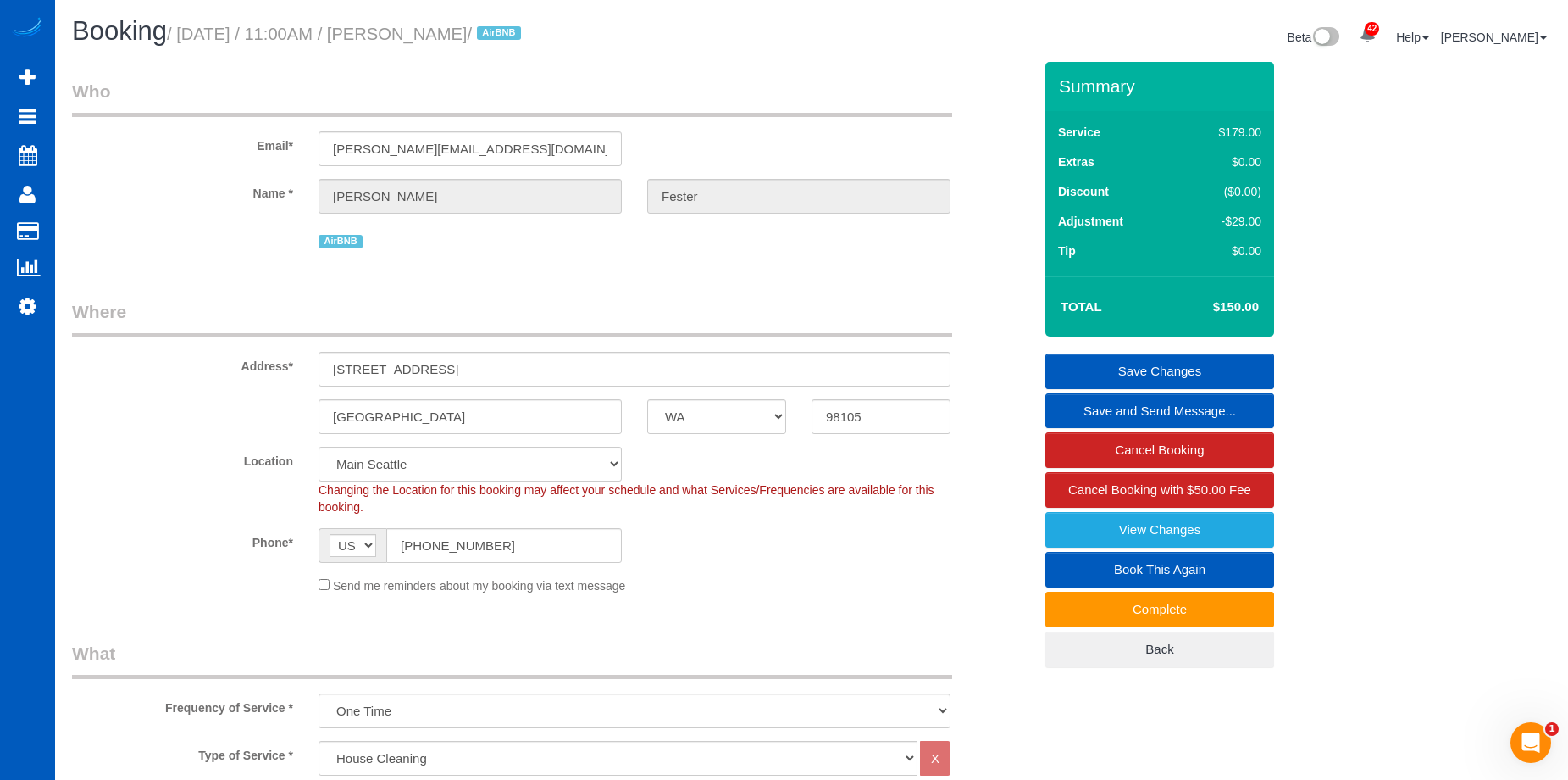
click at [1097, 563] on link "Book This Again" at bounding box center [1161, 570] width 229 height 36
select select "WA"
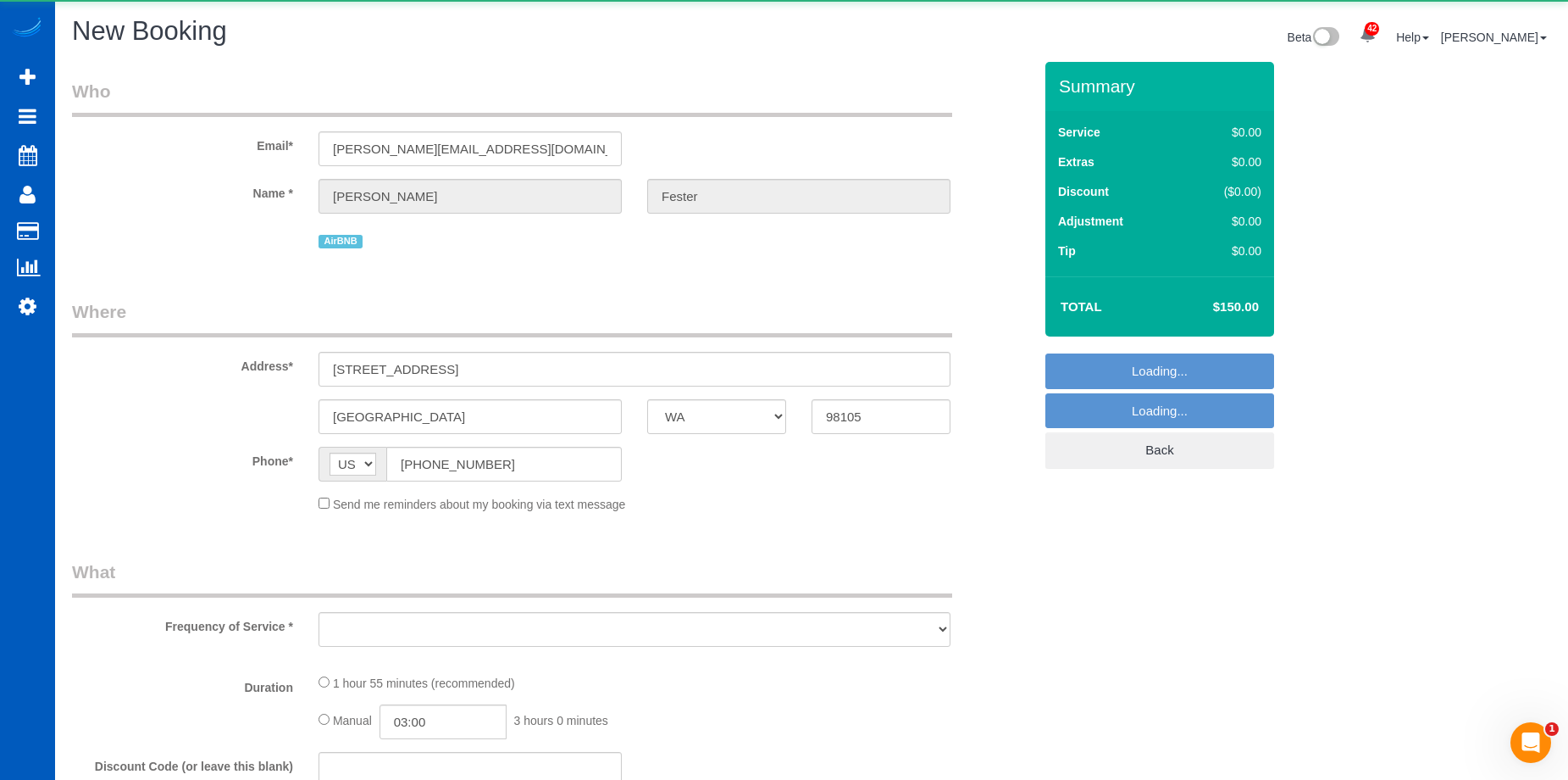
select select "string:fspay"
select select "object:1699"
select select "199"
select select "1001"
select select "2"
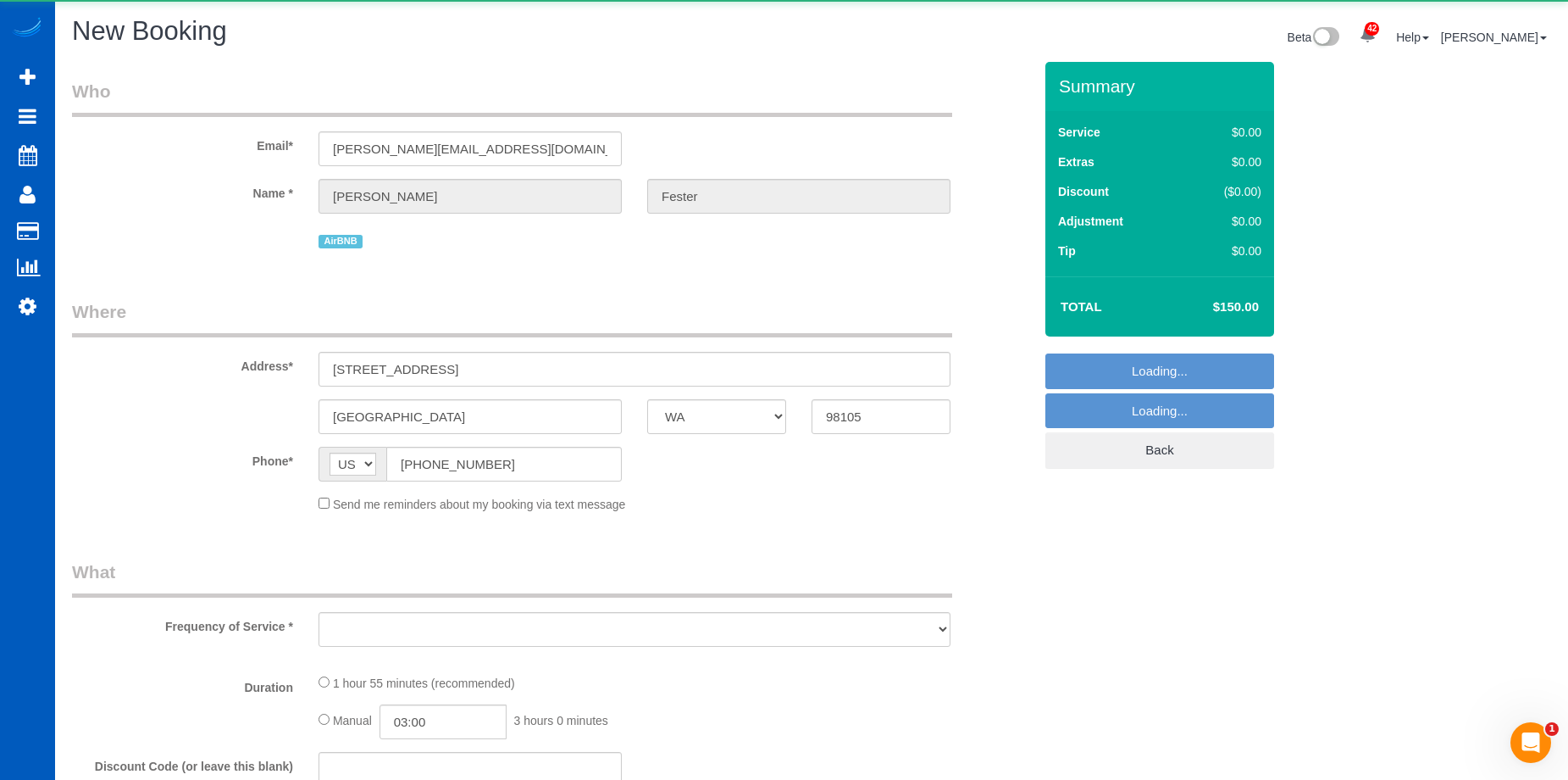
select select "3"
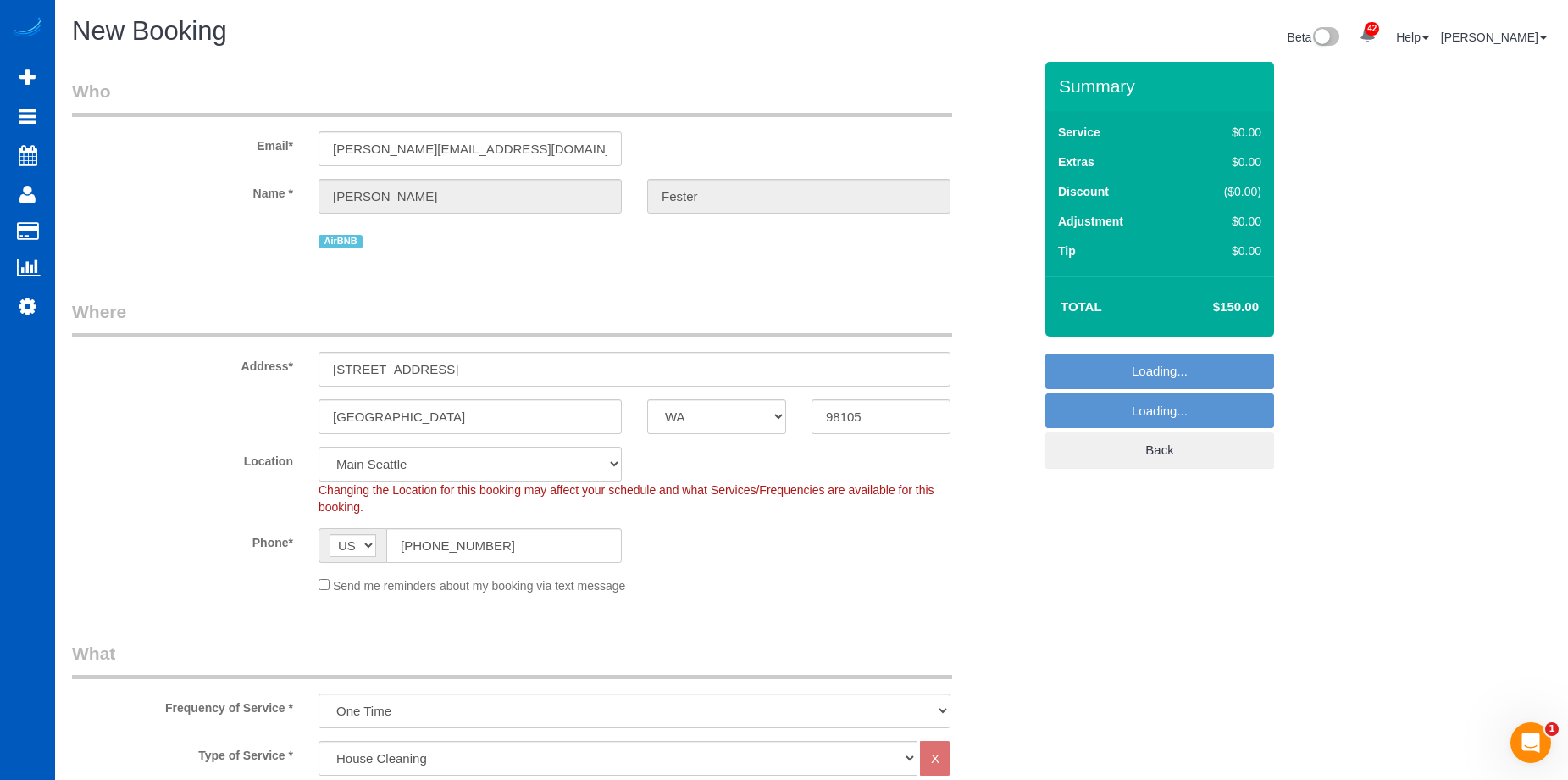
select select "object:2018"
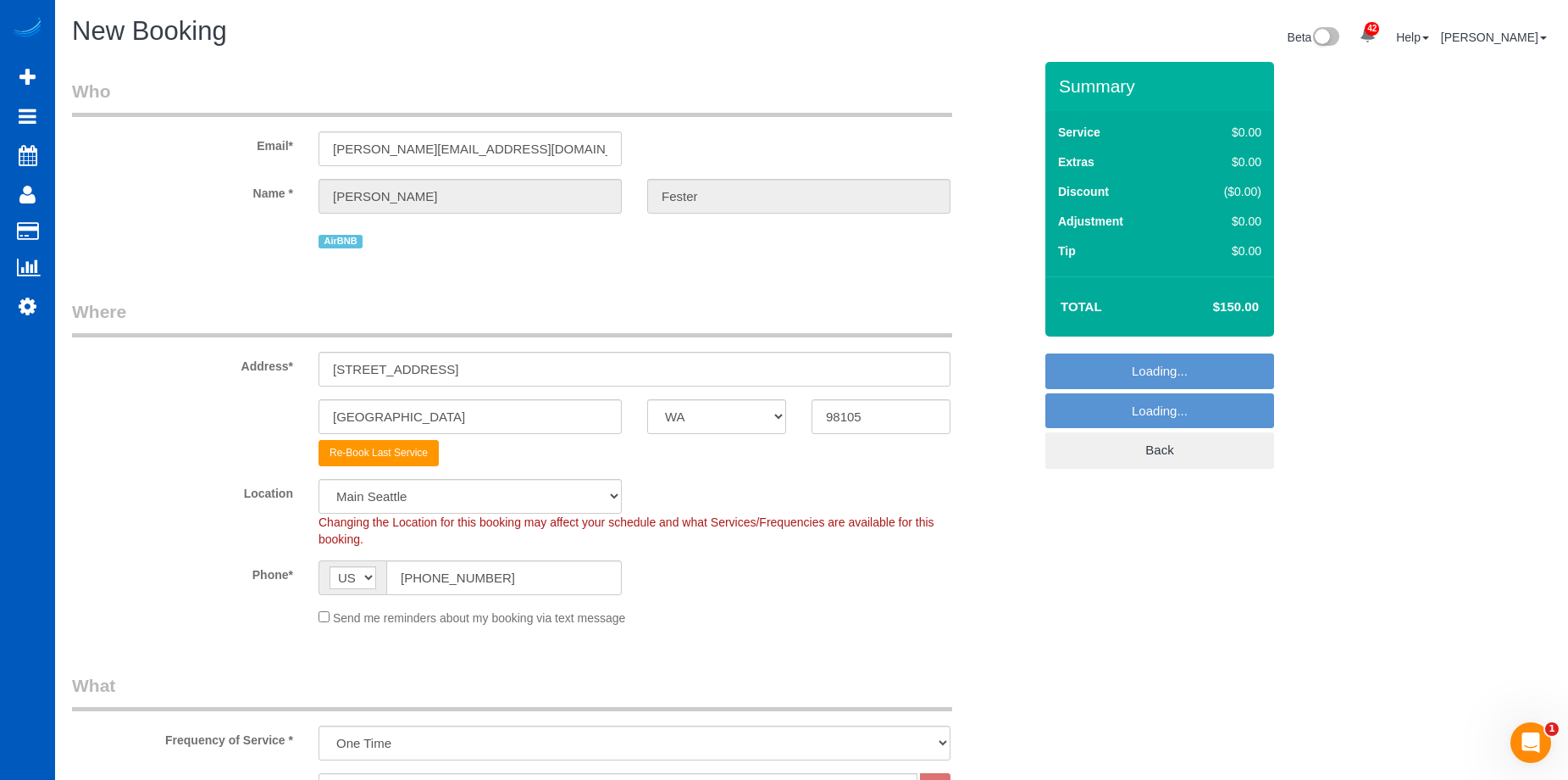
select select "1001"
select select "2"
select select "3"
select select "object:2112"
select select "1001"
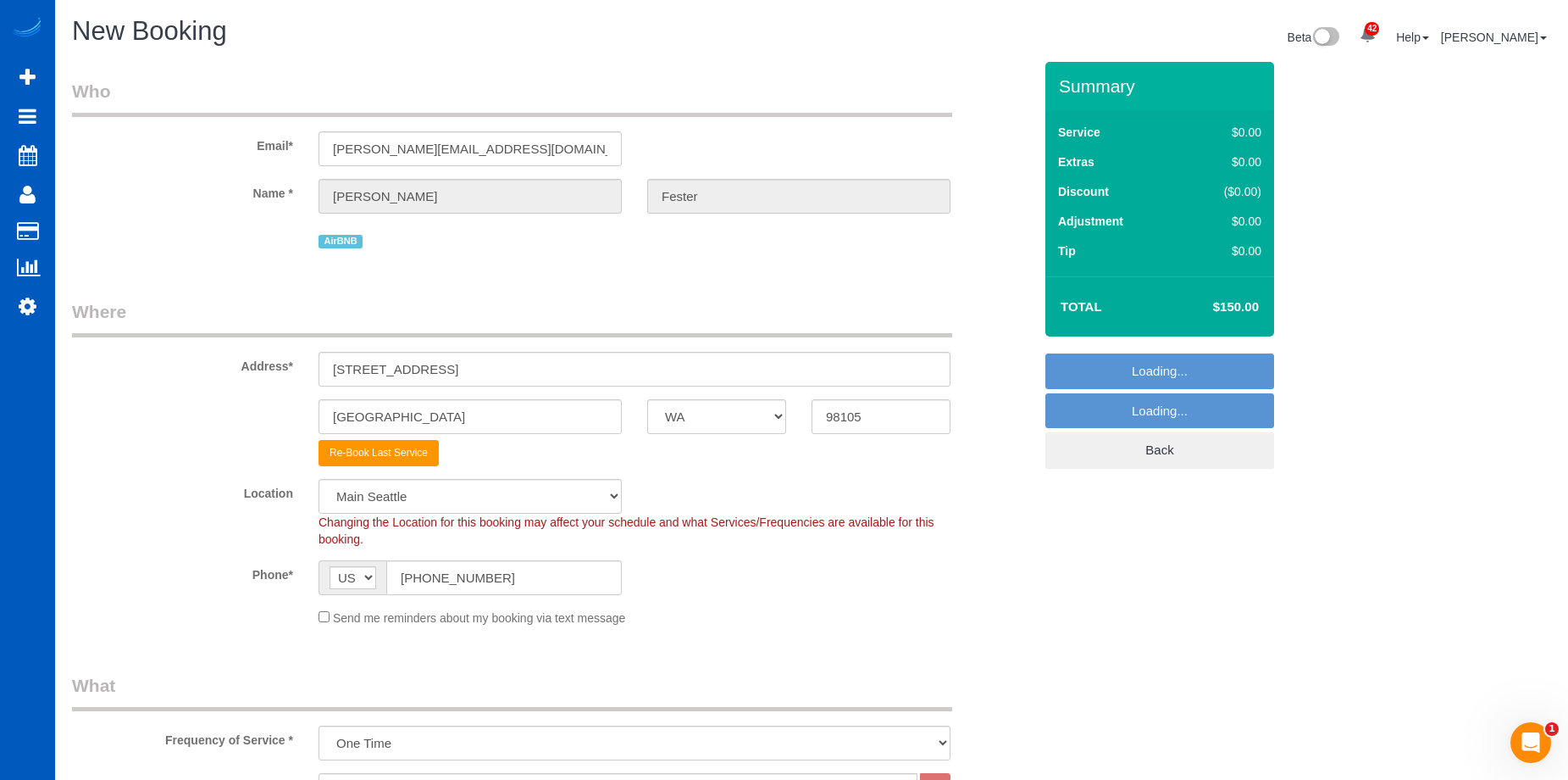
select select "2"
select select "3"
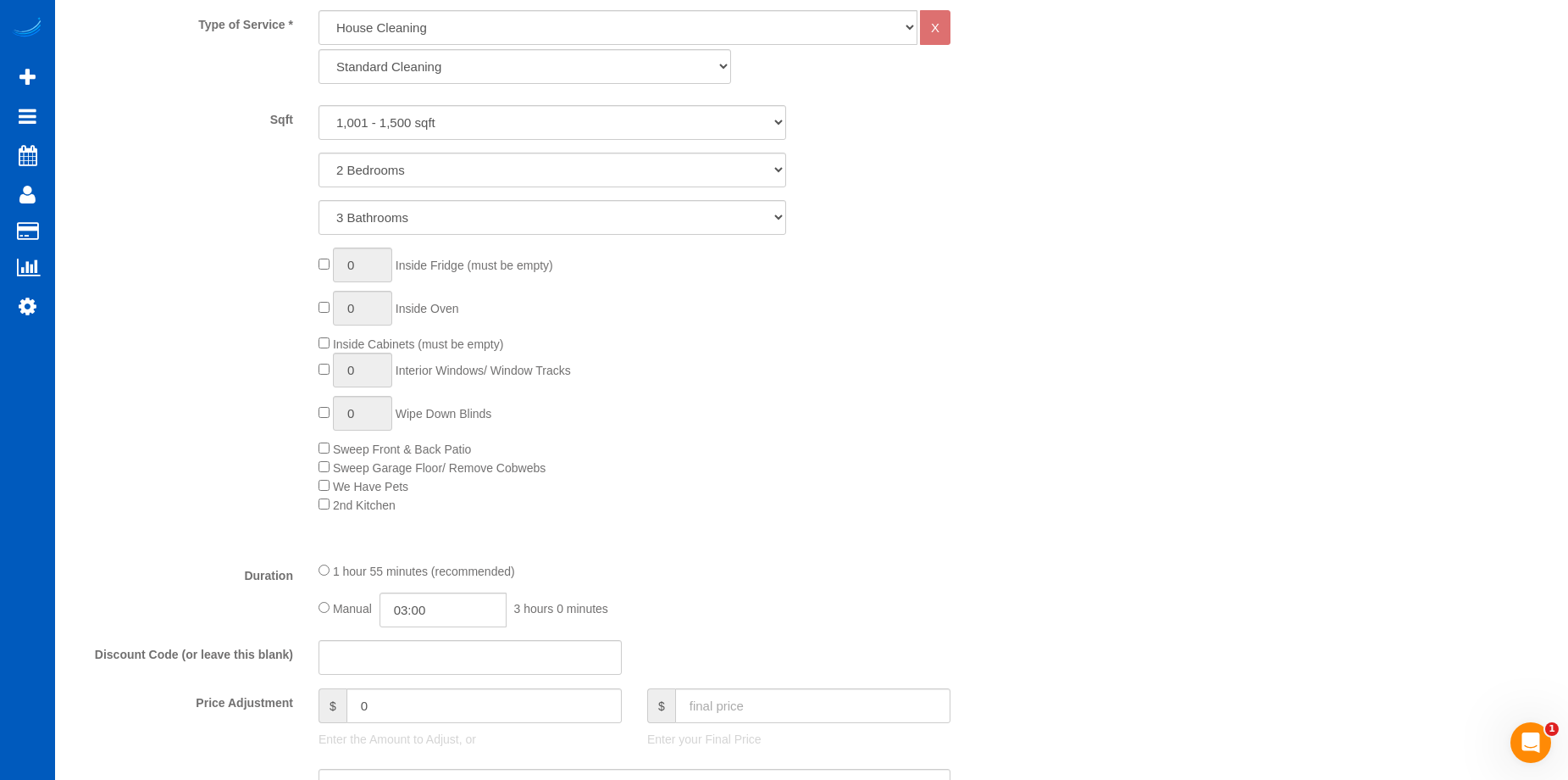
scroll to position [1017, 0]
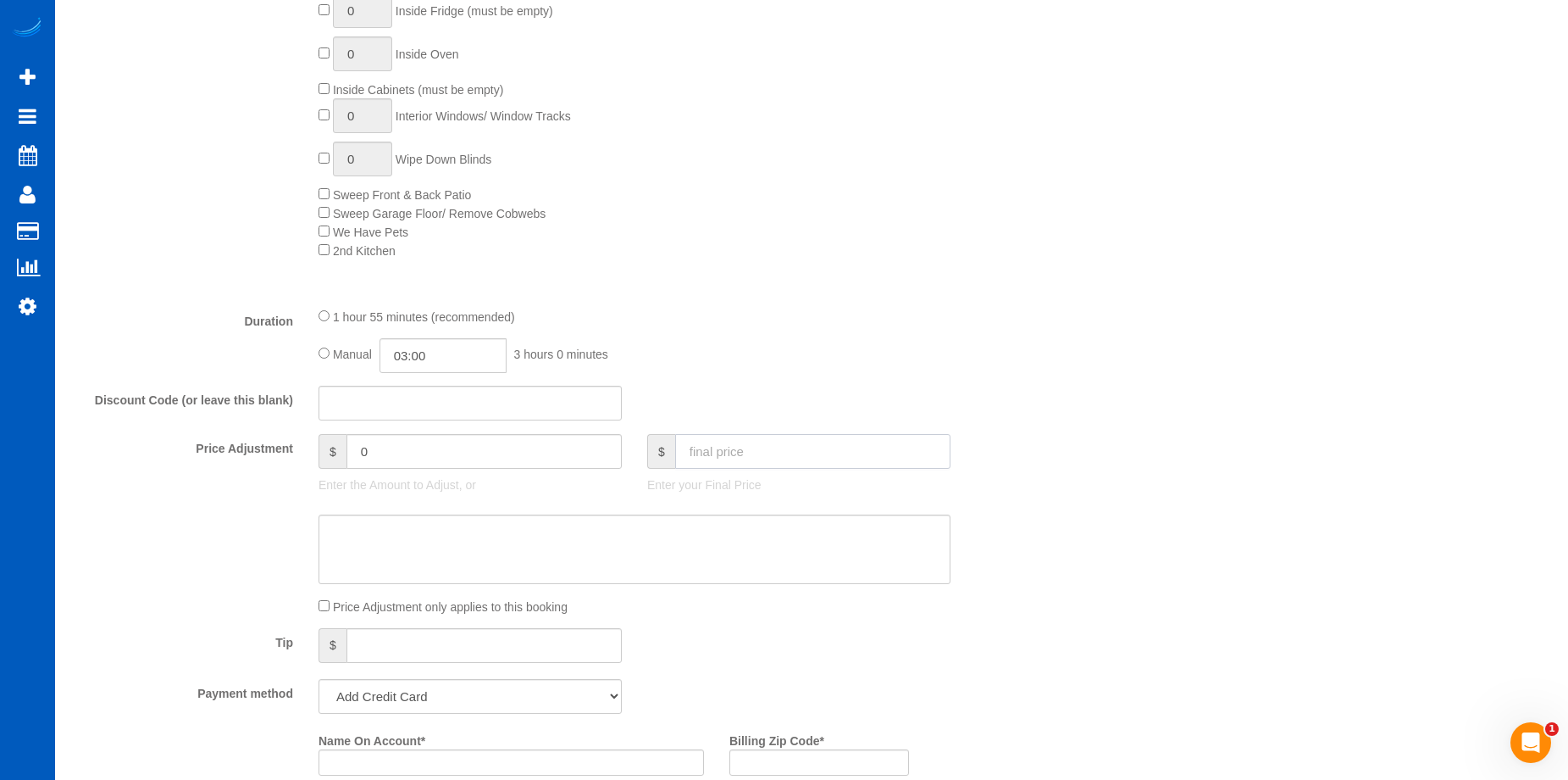
click at [747, 453] on input "text" at bounding box center [813, 450] width 275 height 35
type input "150"
click at [734, 532] on textarea at bounding box center [635, 549] width 633 height 70
type input "-29"
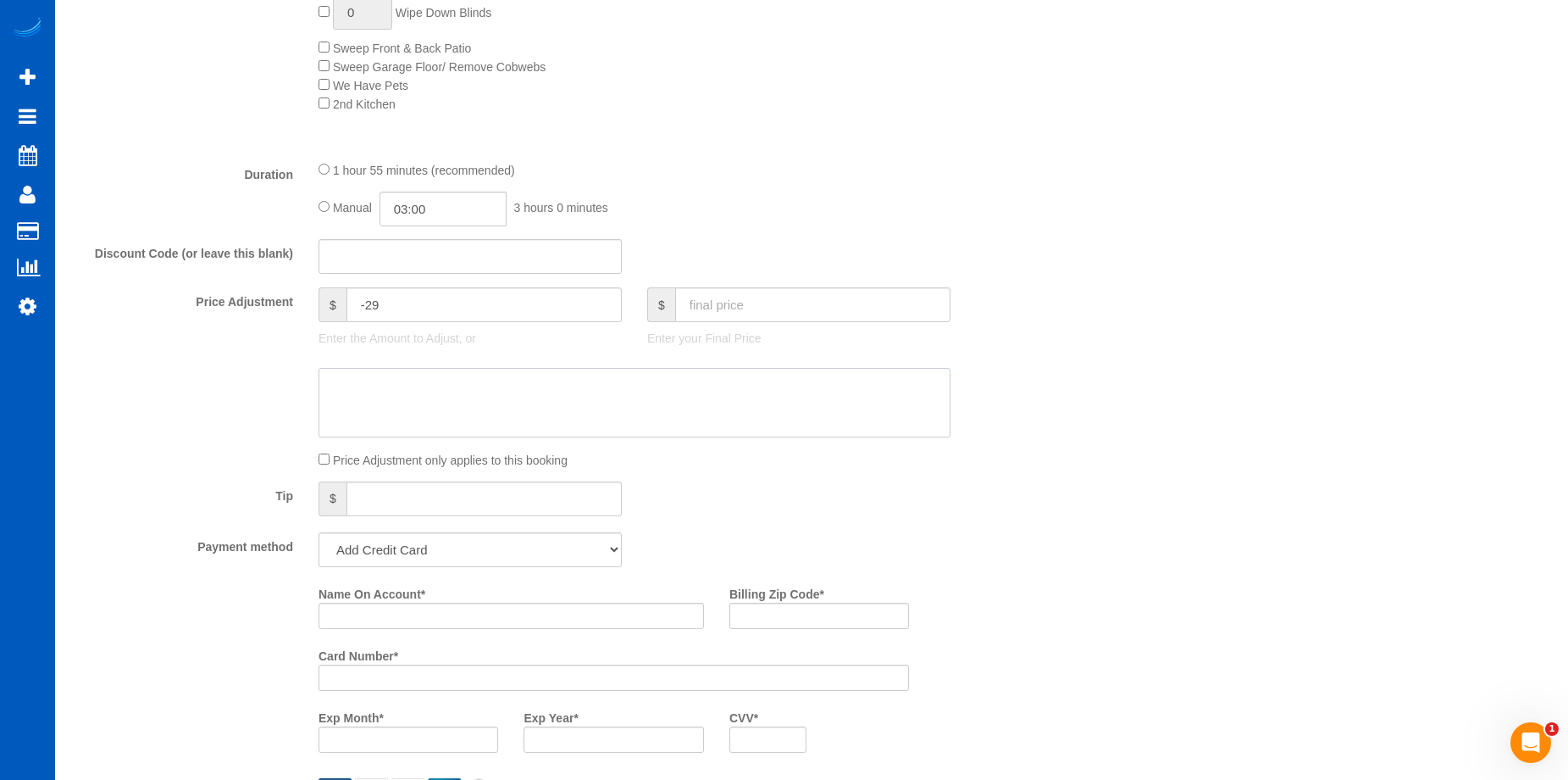
scroll to position [1440, 0]
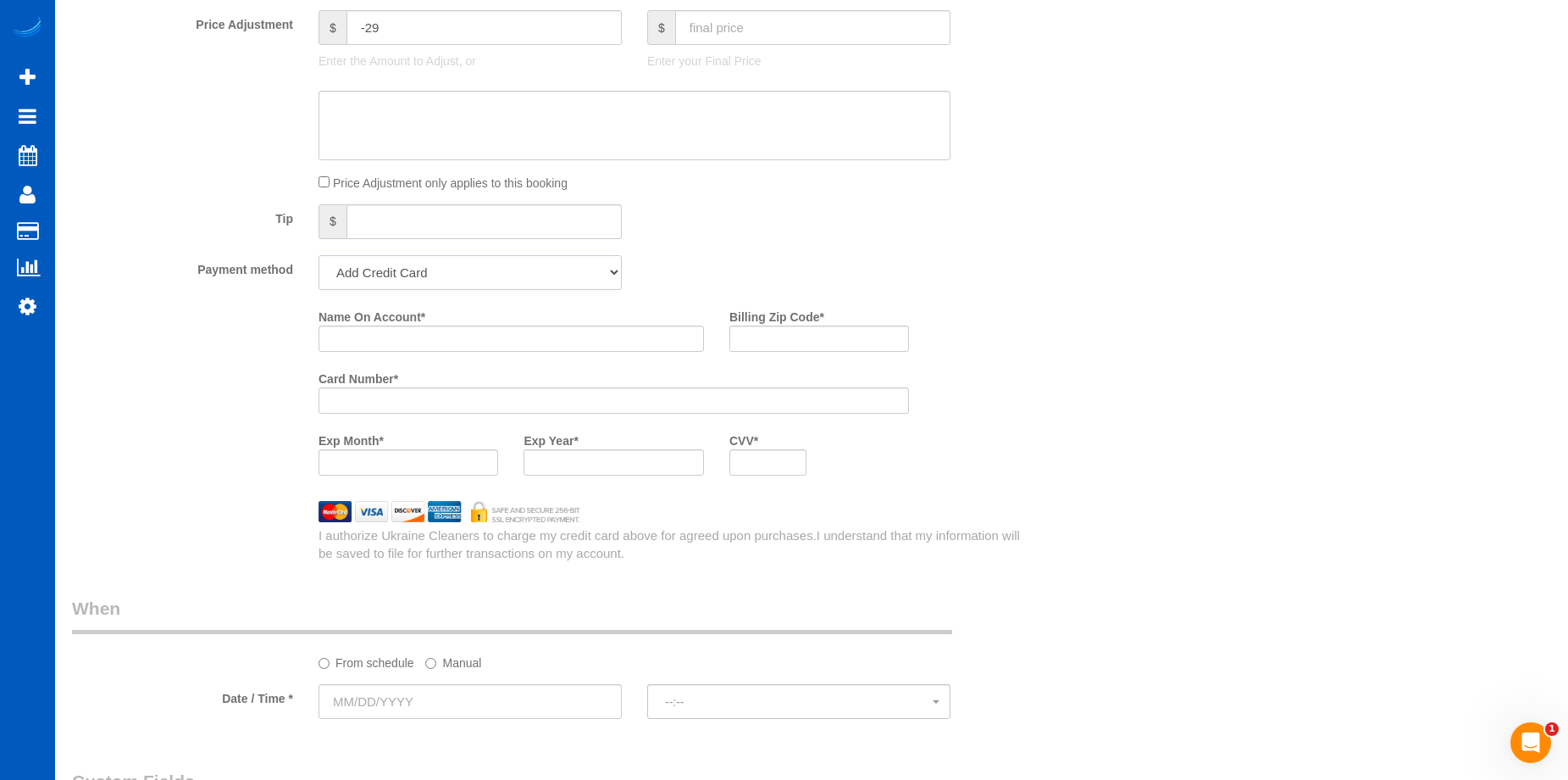
click at [459, 274] on select "Add Credit Card Cash Check Paypal" at bounding box center [470, 272] width 303 height 35
select select "string:cash"
click at [319, 255] on select "Add Credit Card Cash Check Paypal" at bounding box center [470, 272] width 303 height 35
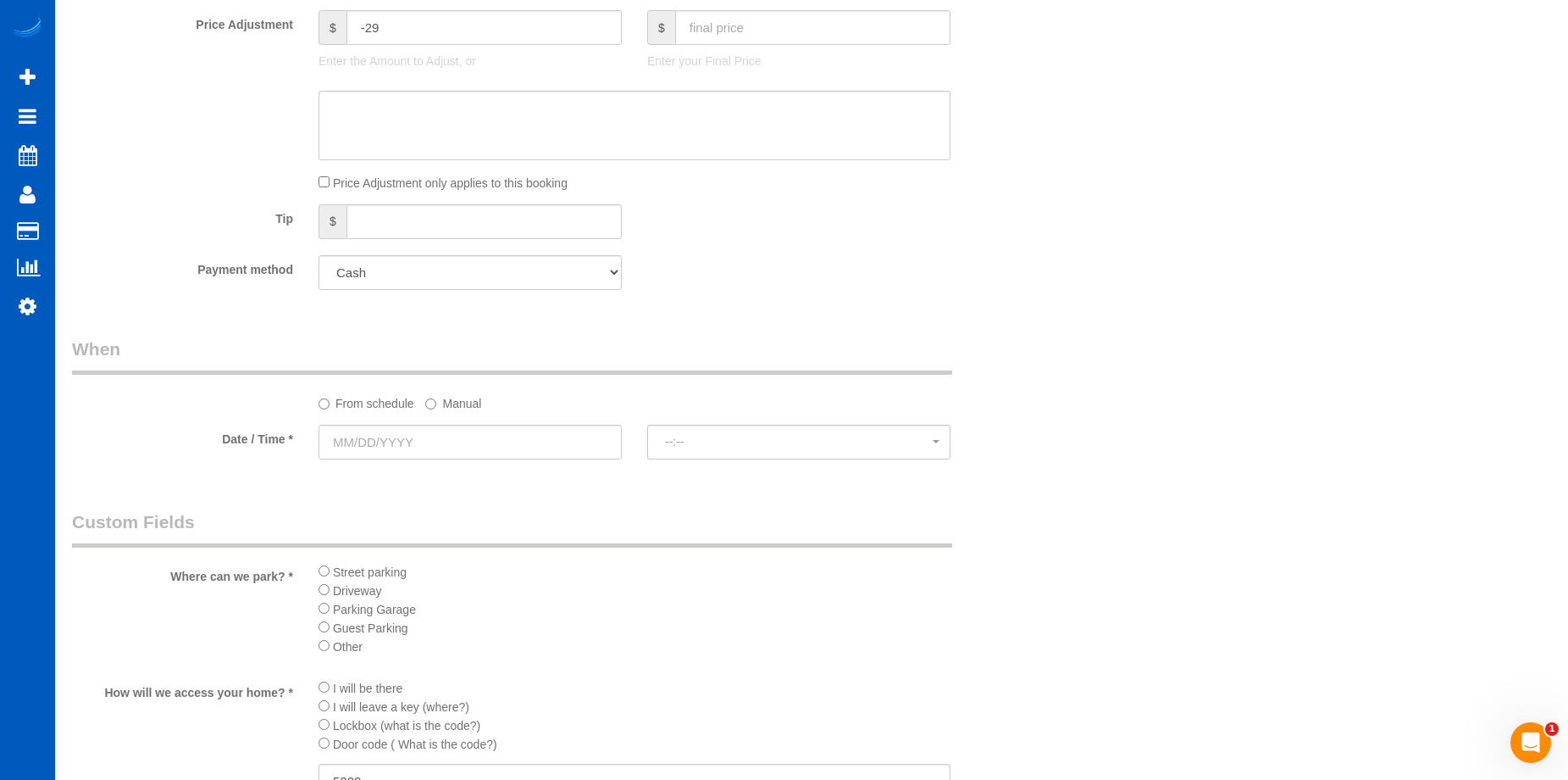
click at [479, 422] on sui-booking-spot "From schedule Manual Date / Time * --:-- --:--" at bounding box center [552, 399] width 961 height 127
click at [480, 431] on input "text" at bounding box center [470, 441] width 303 height 35
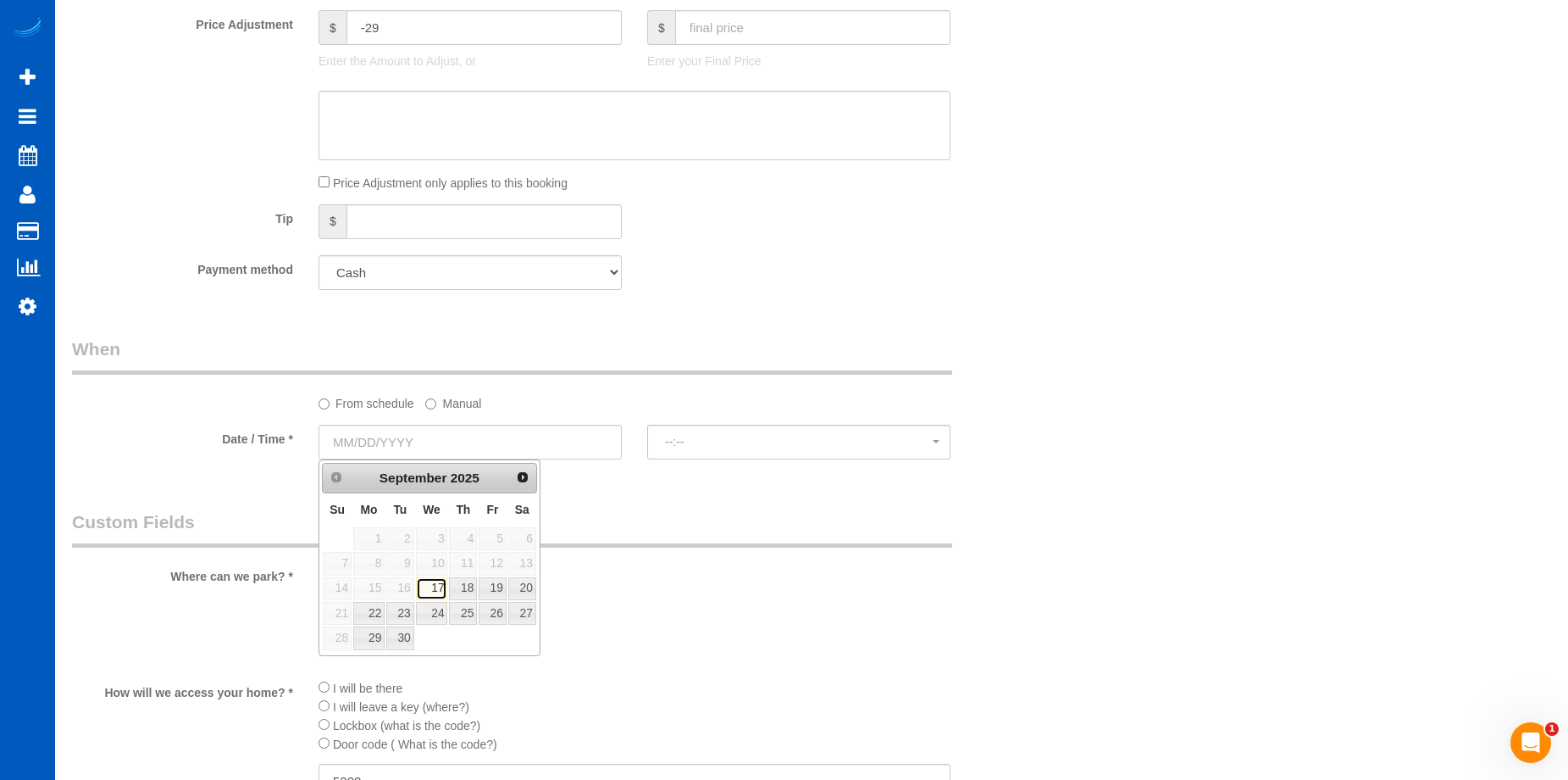
click at [431, 587] on link "17" at bounding box center [432, 588] width 32 height 23
type input "[DATE]"
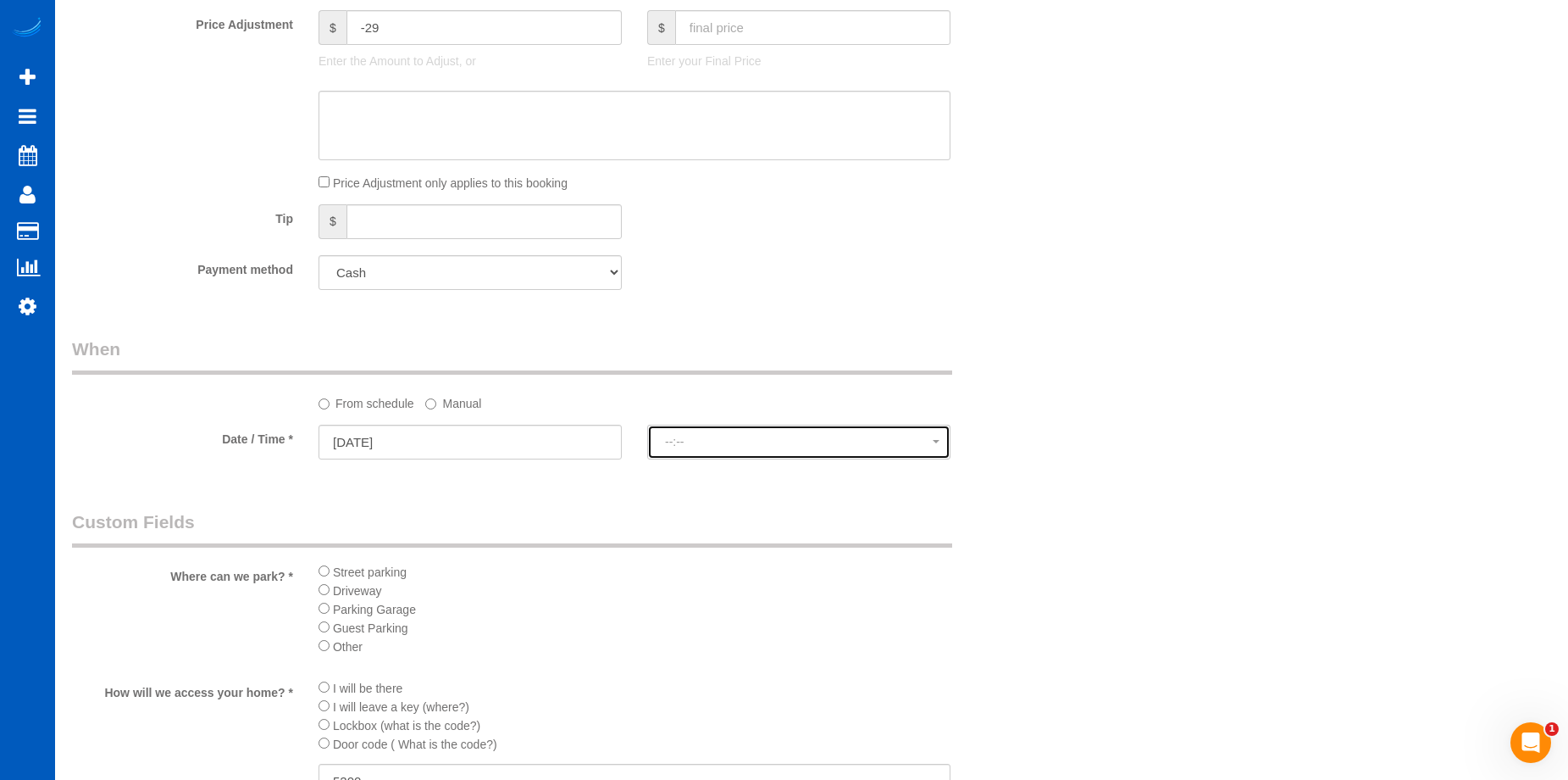
click at [718, 439] on span "--:--" at bounding box center [799, 441] width 268 height 14
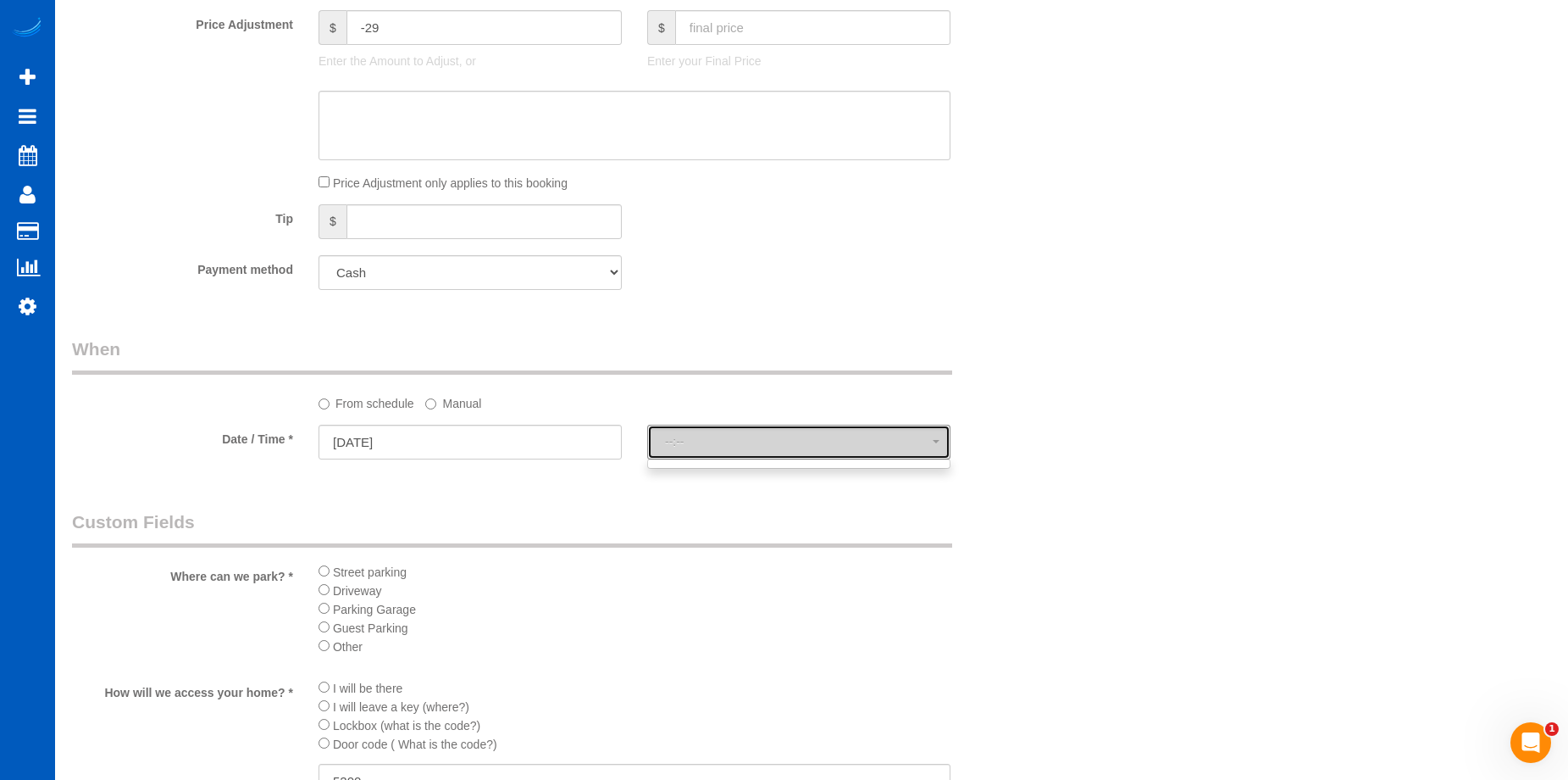
select select "spot37"
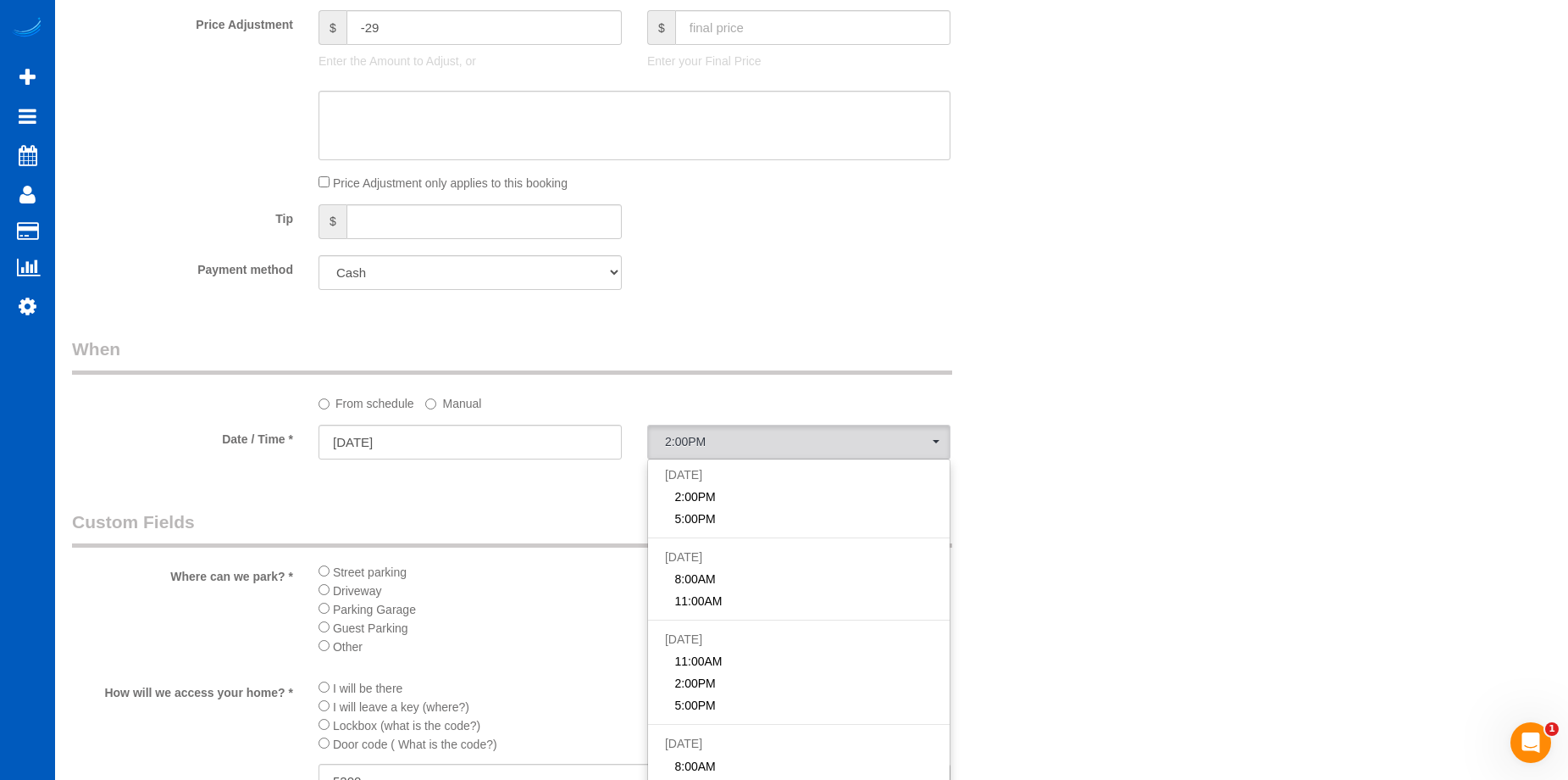
click at [741, 402] on div "From schedule Manual" at bounding box center [635, 399] width 657 height 23
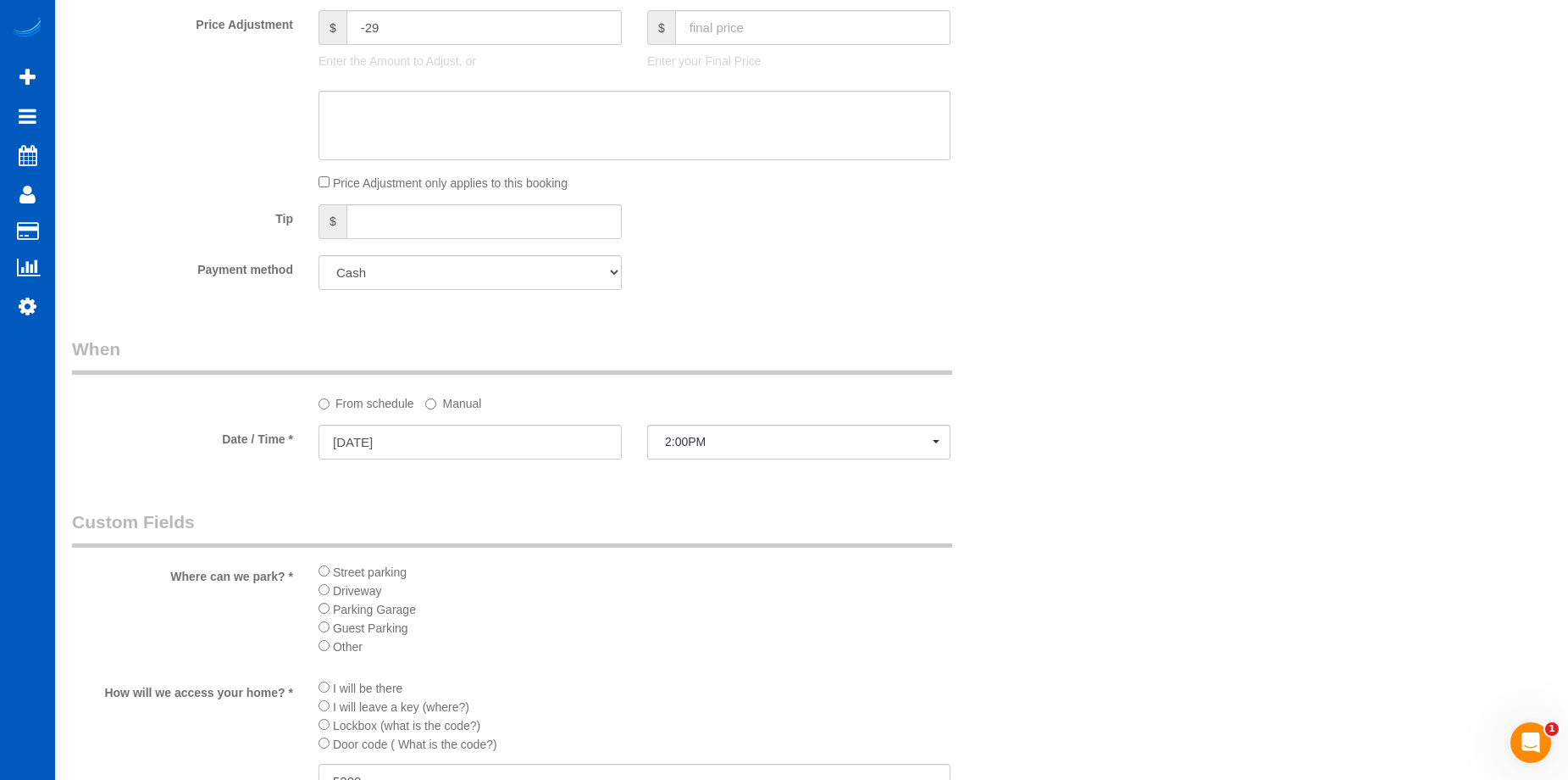
click at [450, 402] on label "Manual" at bounding box center [453, 399] width 56 height 23
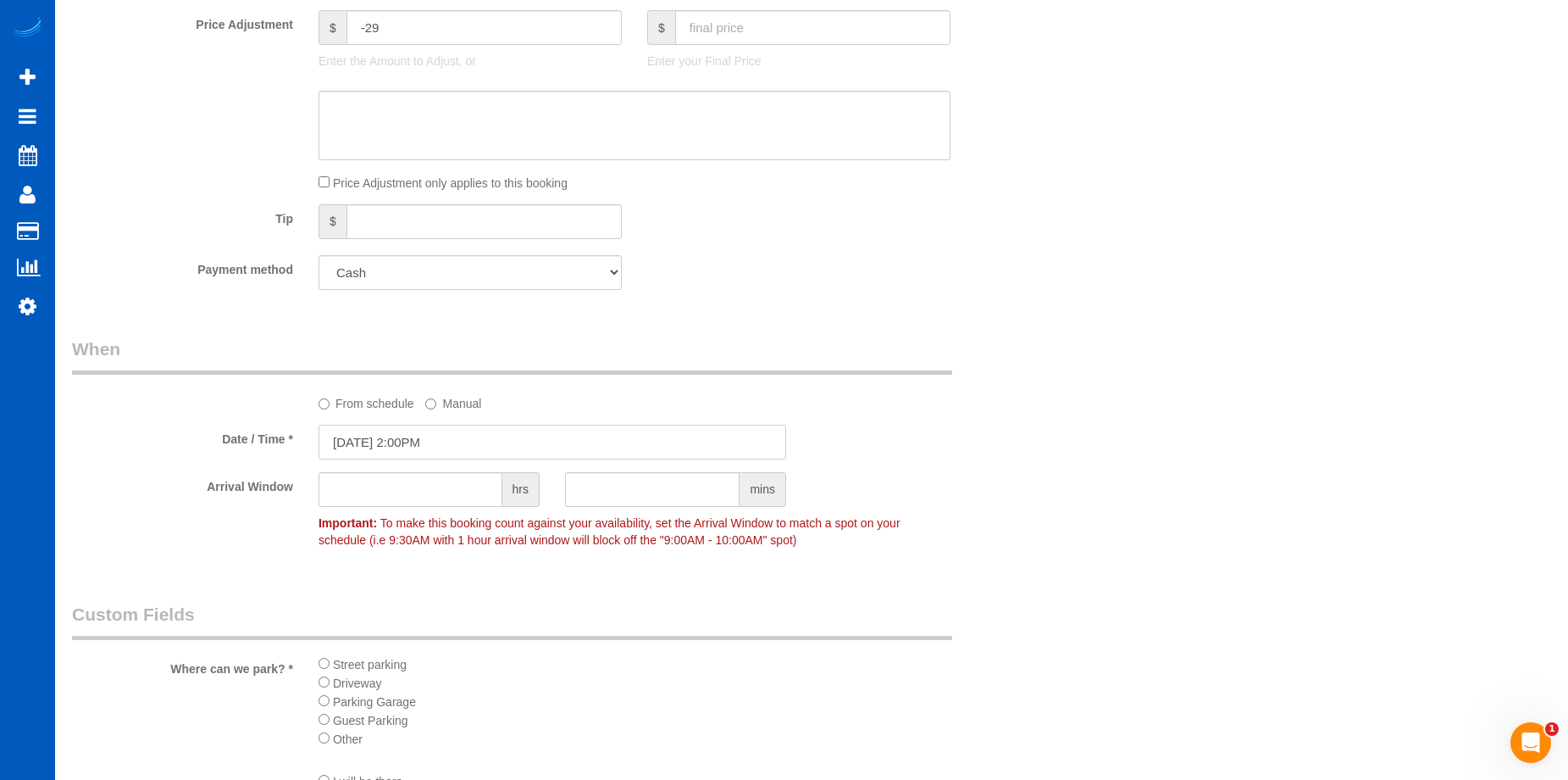
click at [446, 439] on input "[DATE] 2:00PM" at bounding box center [553, 441] width 468 height 35
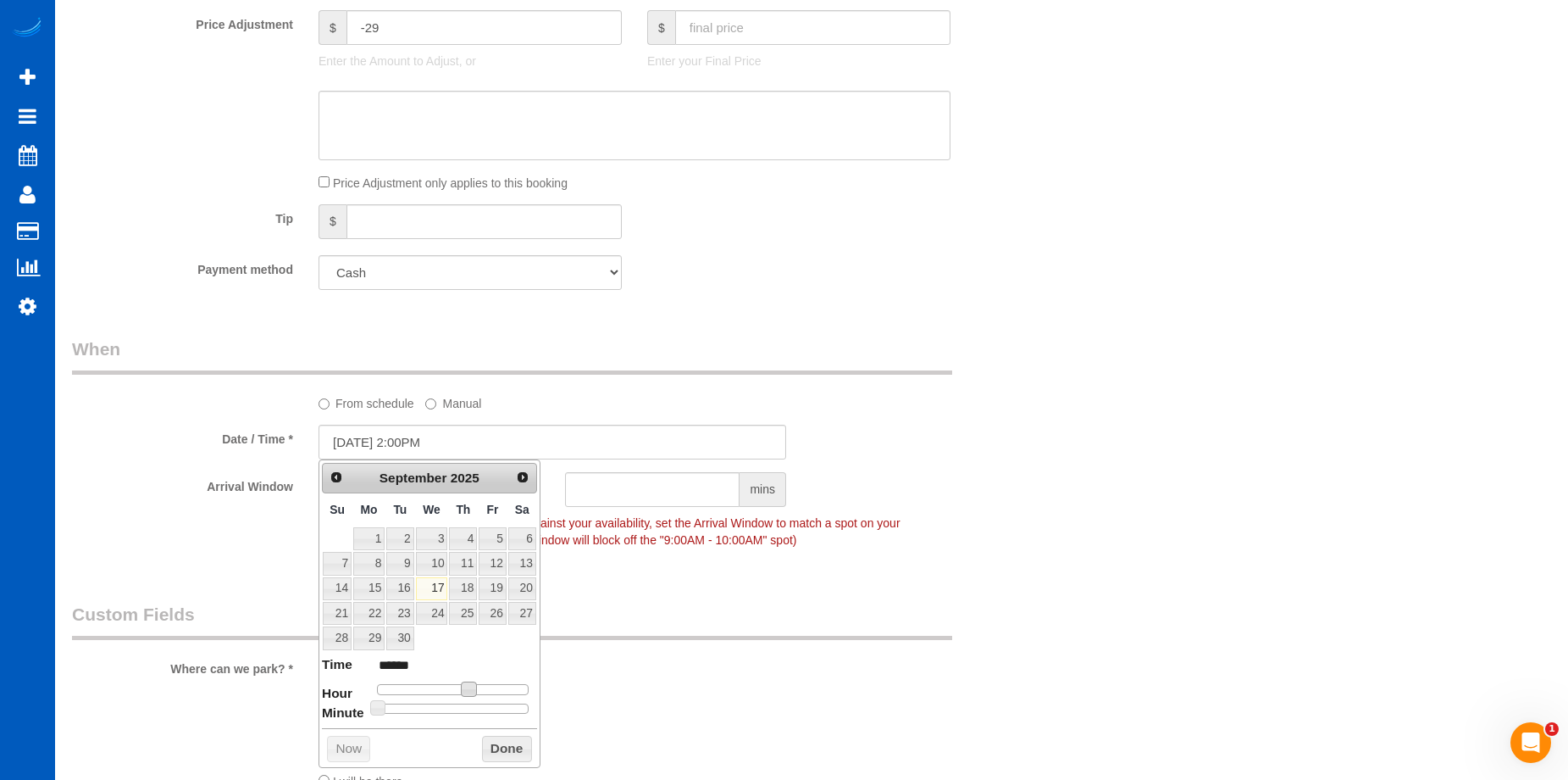
type input "[DATE] 1:00PM"
type input "******"
type input "[DATE] 12:00PM"
type input "*******"
type input "[DATE] 11:00AM"
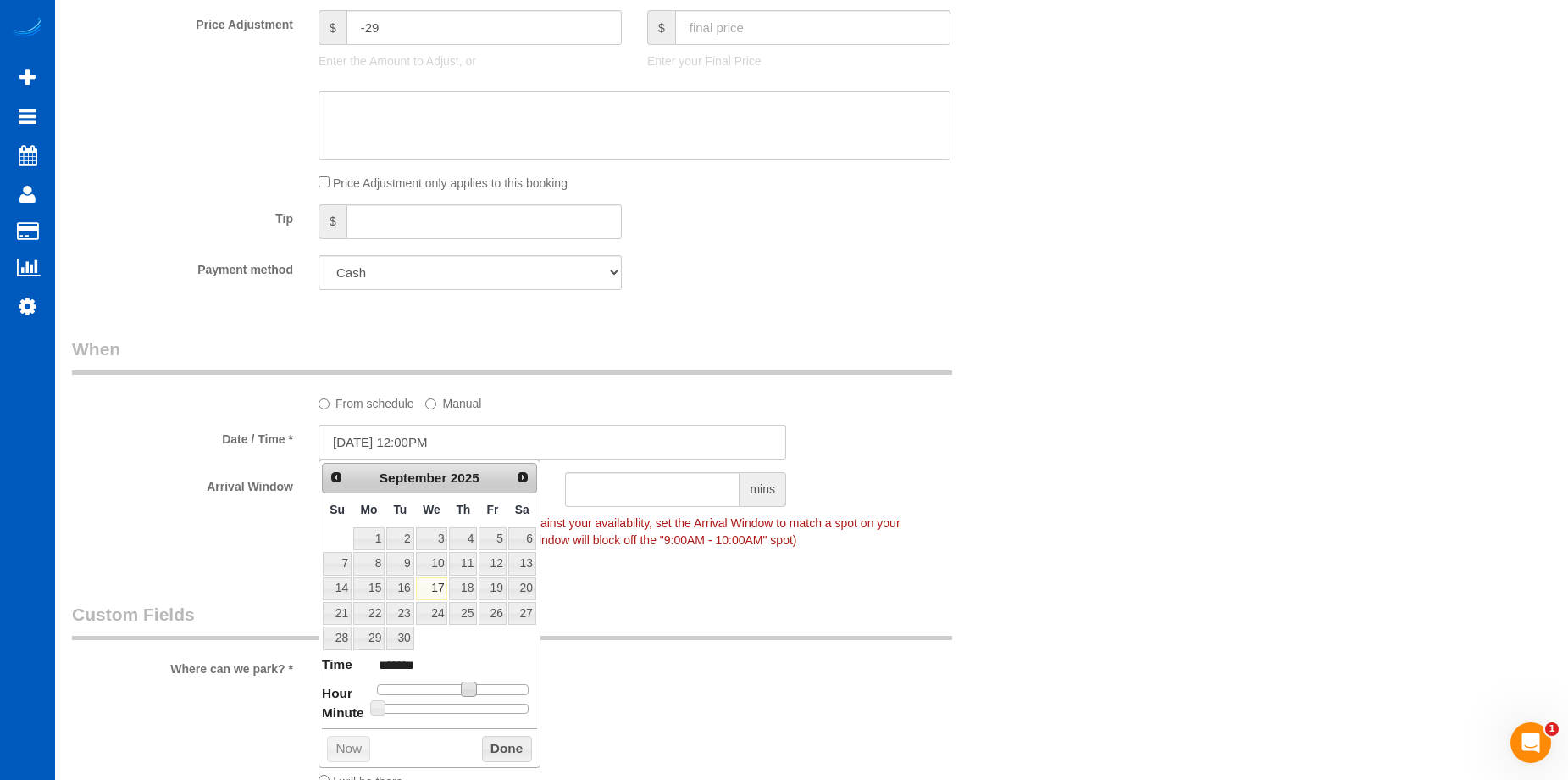
type input "*******"
type input "[DATE] 10:00AM"
type input "*******"
drag, startPoint x: 470, startPoint y: 686, endPoint x: 448, endPoint y: 690, distance: 22.4
click at [448, 690] on span at bounding box center [442, 688] width 15 height 15
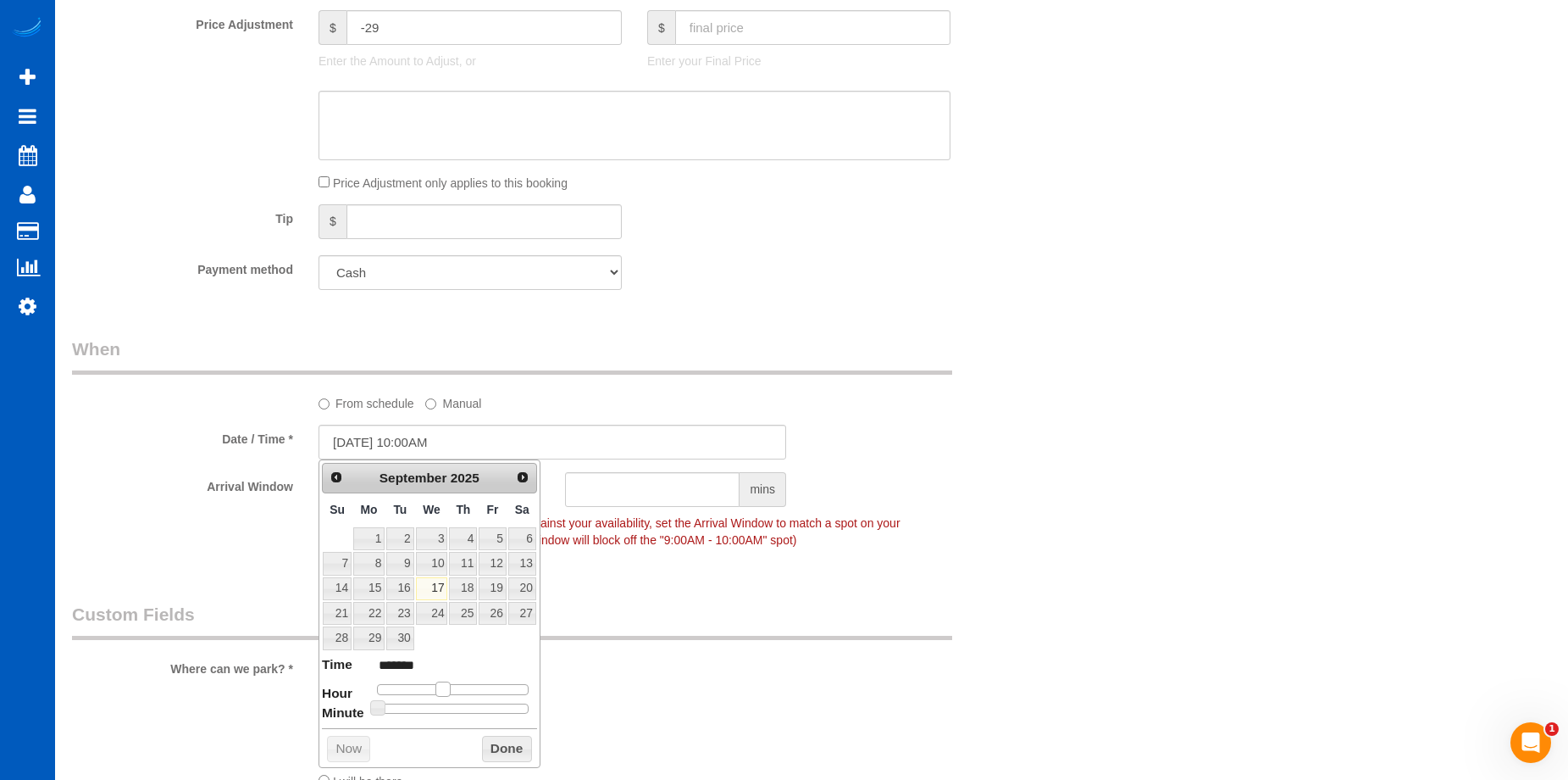
type input "[DATE] 11:00AM"
type input "*******"
click at [450, 685] on span at bounding box center [448, 688] width 15 height 15
click at [511, 748] on button "Done" at bounding box center [507, 748] width 50 height 27
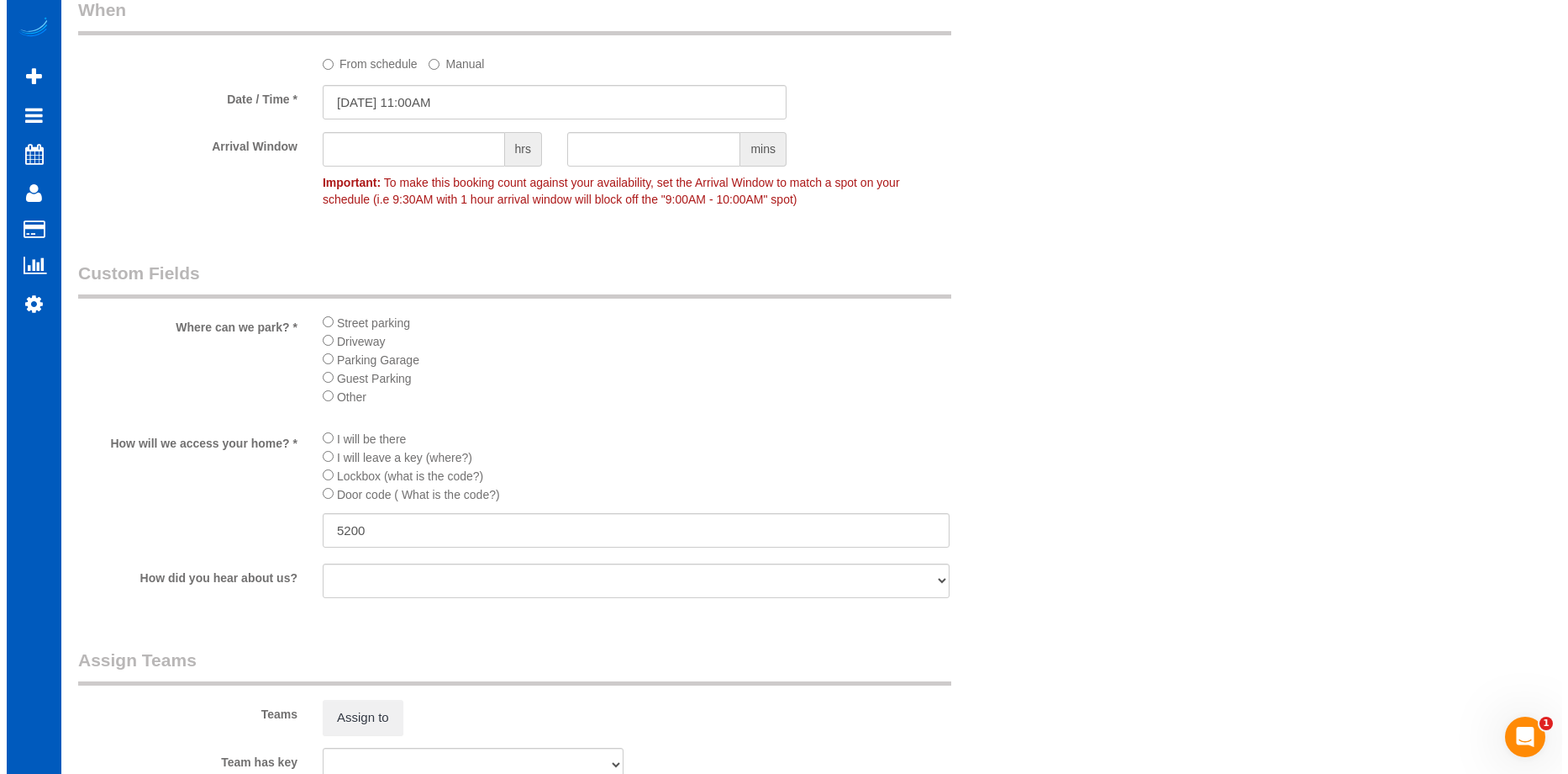
scroll to position [2018, 0]
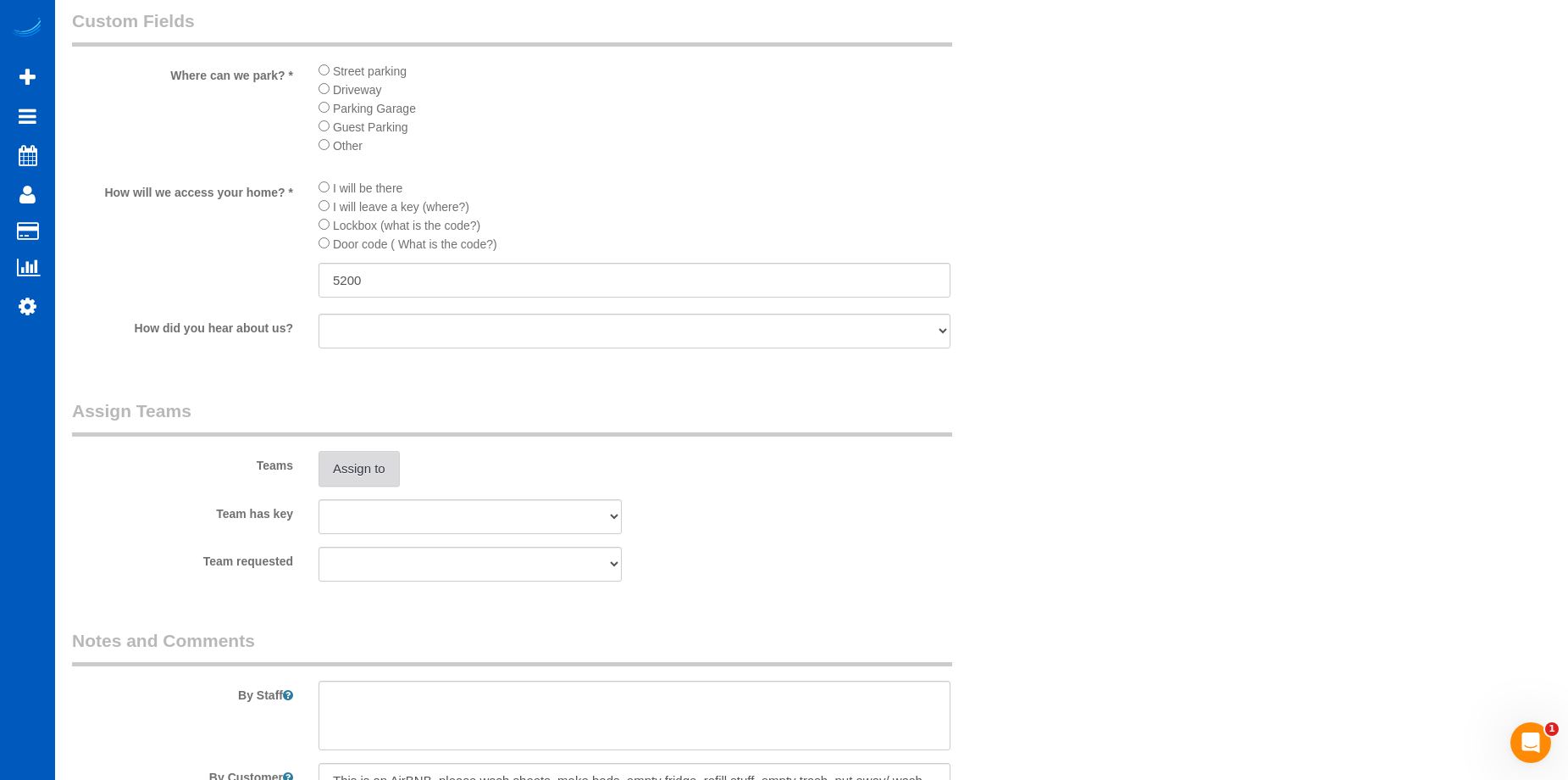
click at [395, 461] on button "Assign to" at bounding box center [360, 468] width 82 height 36
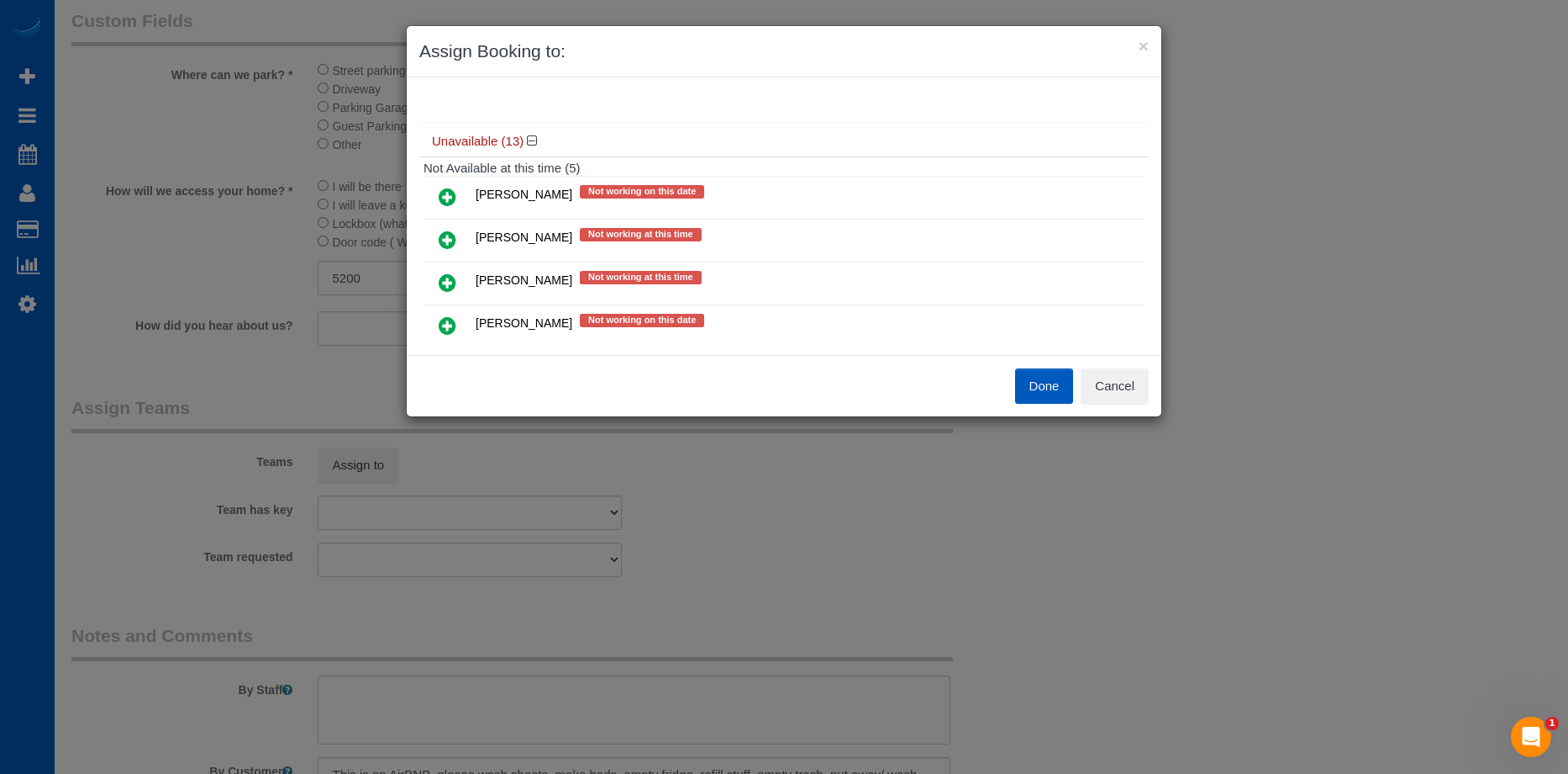
scroll to position [252, 0]
click at [437, 194] on link at bounding box center [448, 200] width 40 height 34
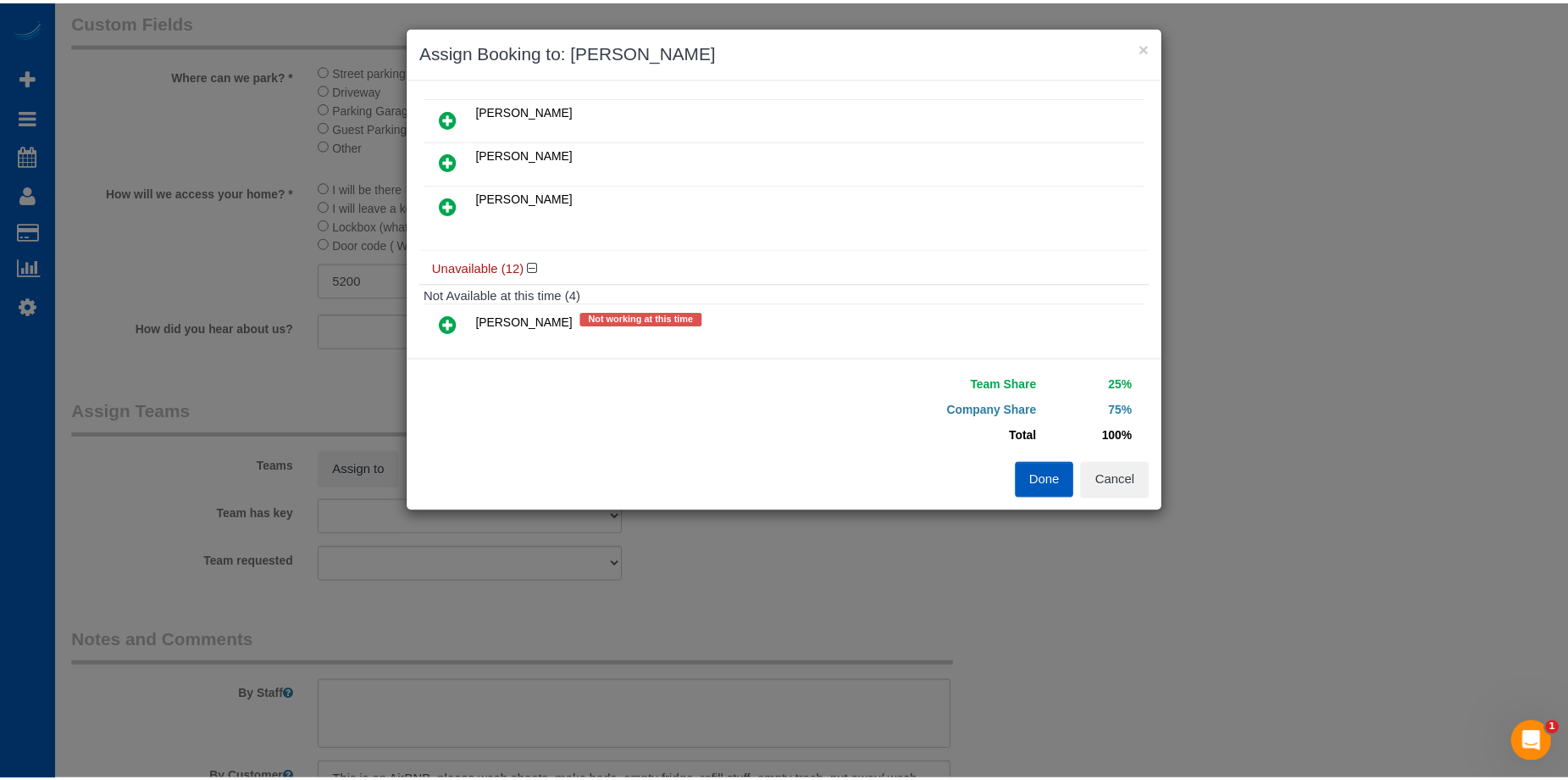
scroll to position [0, 0]
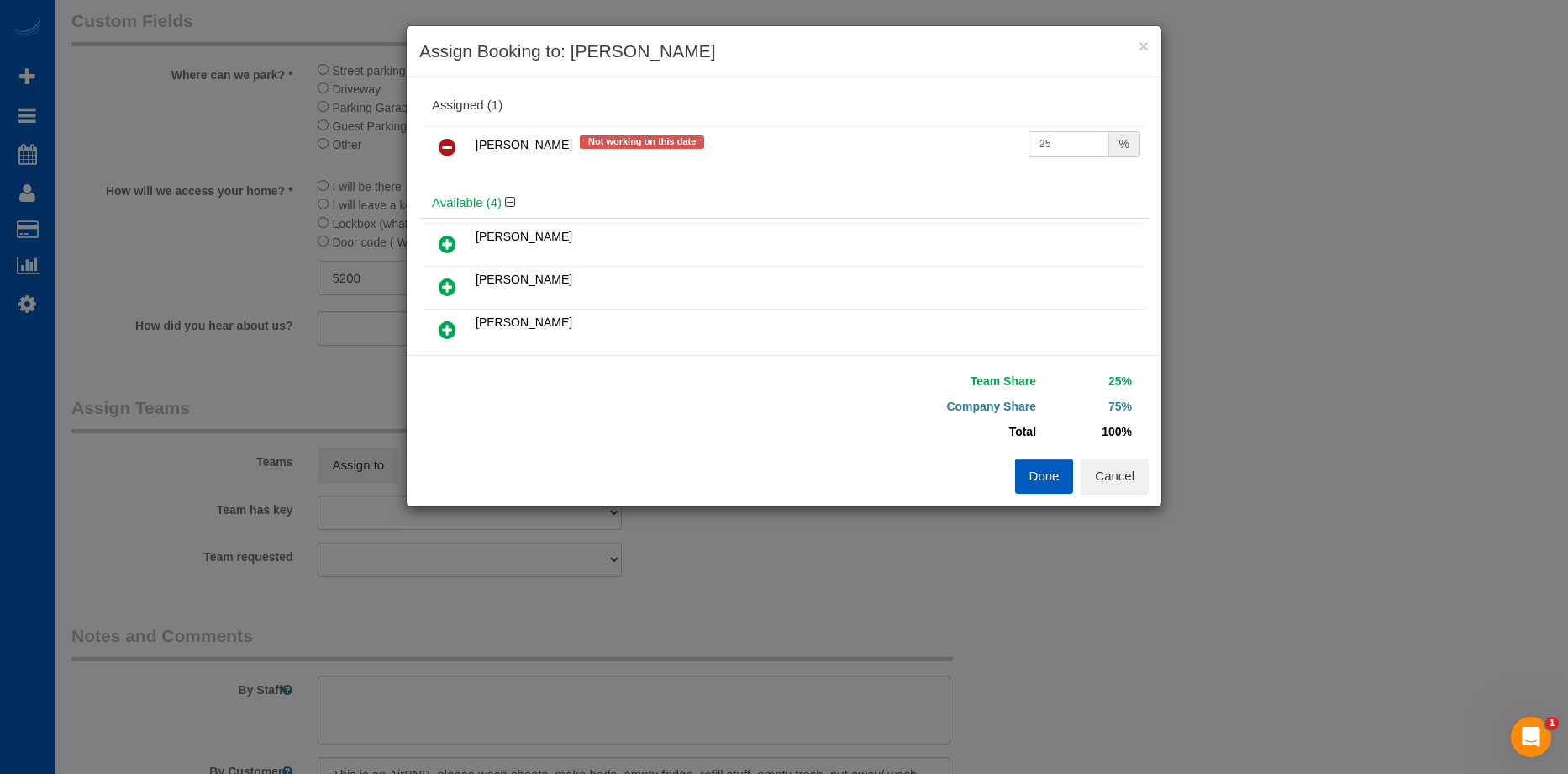
click at [1048, 153] on input "25" at bounding box center [1069, 144] width 81 height 26
drag, startPoint x: 1060, startPoint y: 138, endPoint x: 934, endPoint y: 133, distance: 126.1
click at [934, 133] on tr "[PERSON_NAME] Not working on this date 25 %" at bounding box center [784, 147] width 721 height 43
type input "60"
click at [1026, 470] on button "Done" at bounding box center [1044, 476] width 59 height 36
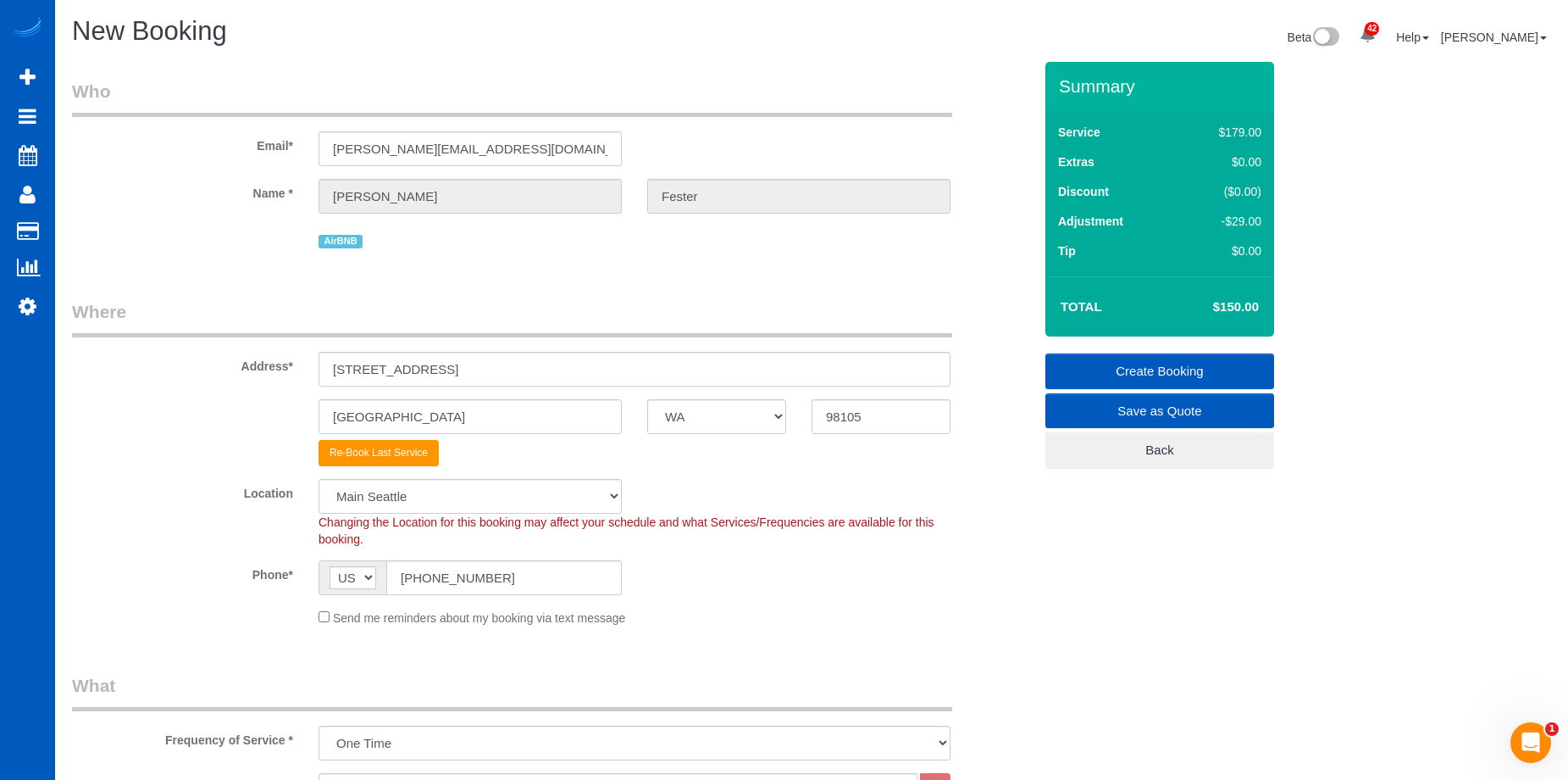
click at [1116, 365] on link "Create Booking" at bounding box center [1161, 372] width 229 height 36
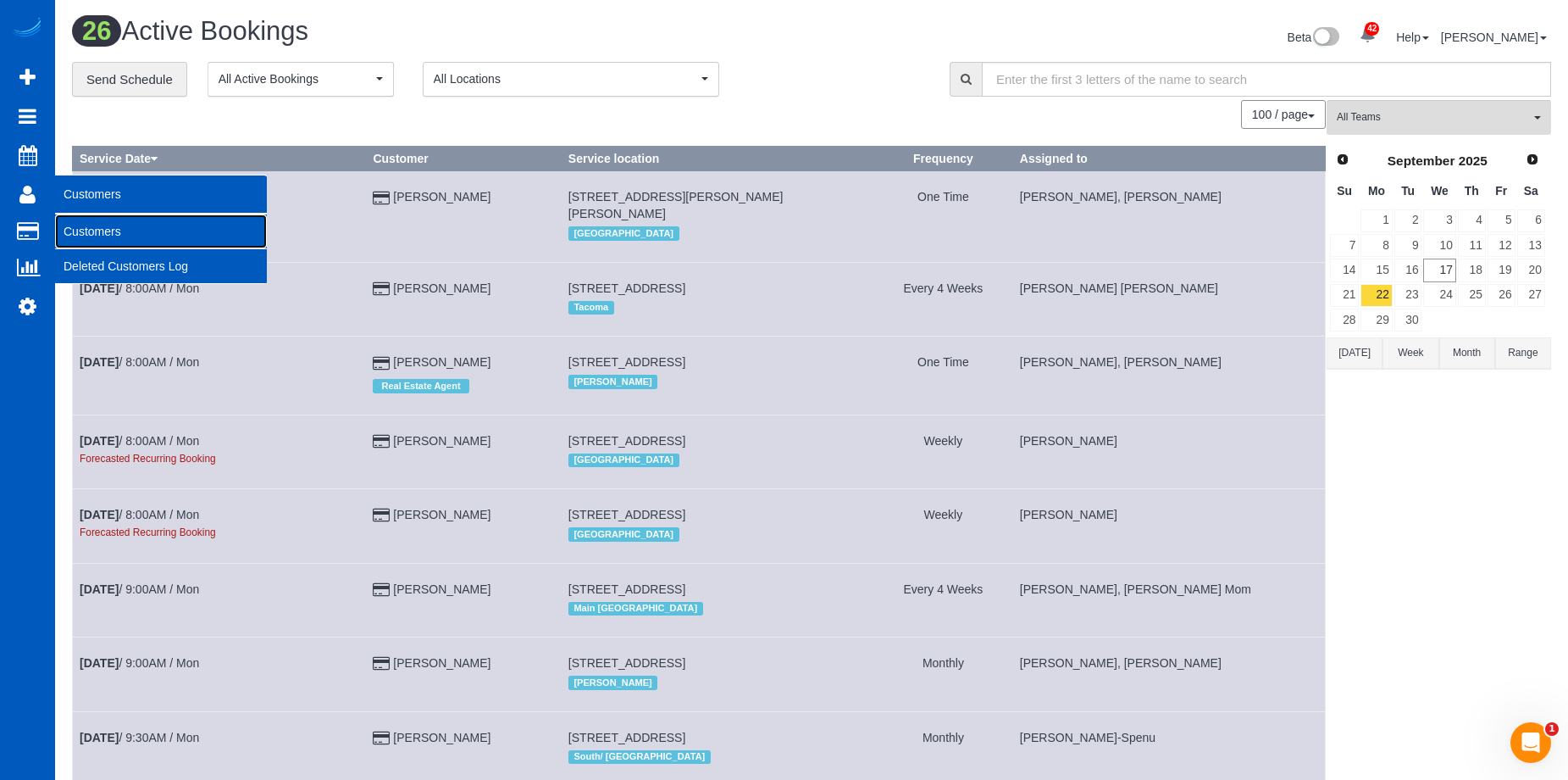
click at [99, 235] on link "Customers" at bounding box center [160, 231] width 212 height 34
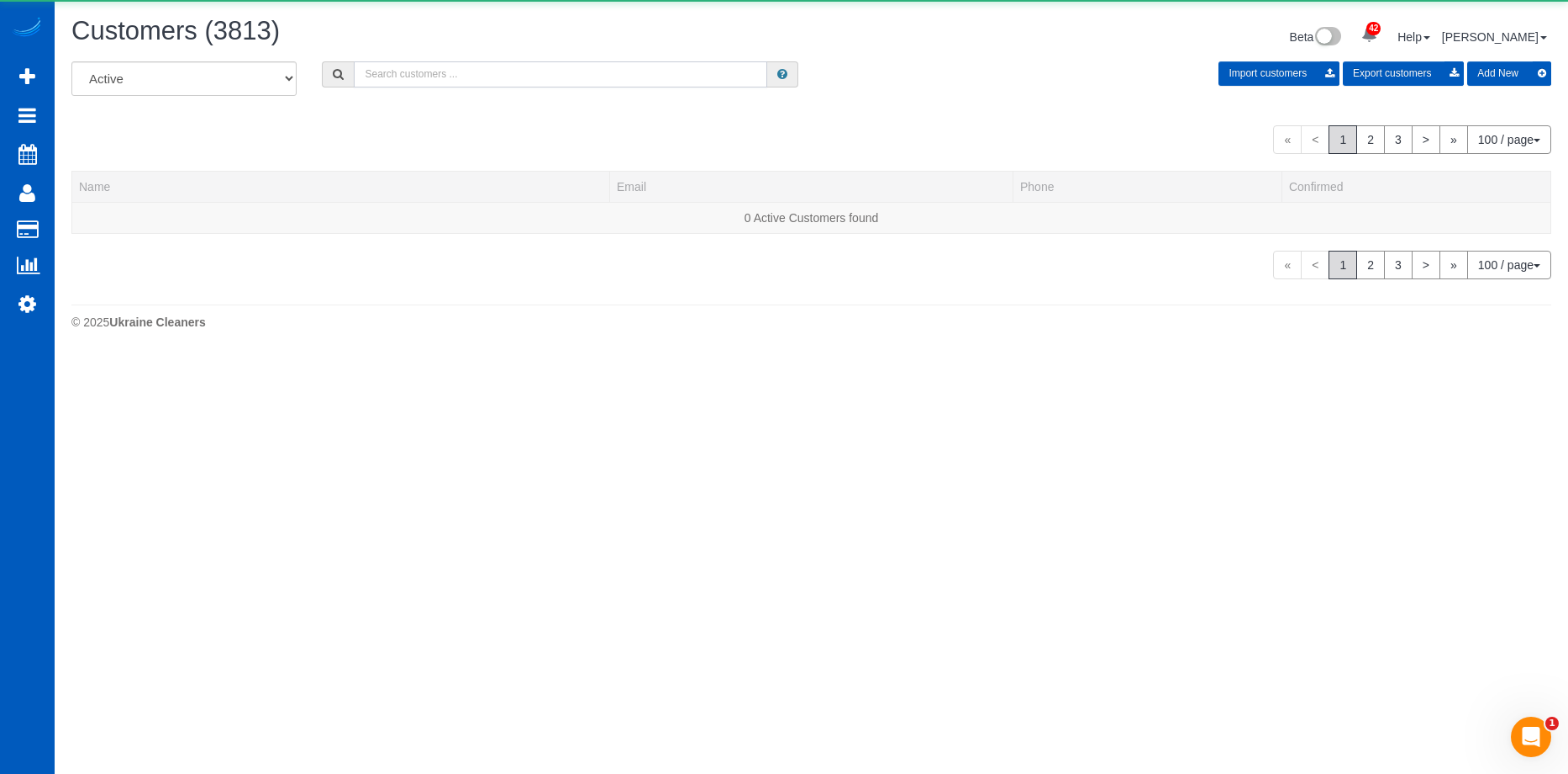
click at [432, 72] on input "text" at bounding box center [560, 74] width 413 height 26
paste input "[EMAIL_ADDRESS][DOMAIN_NAME]"
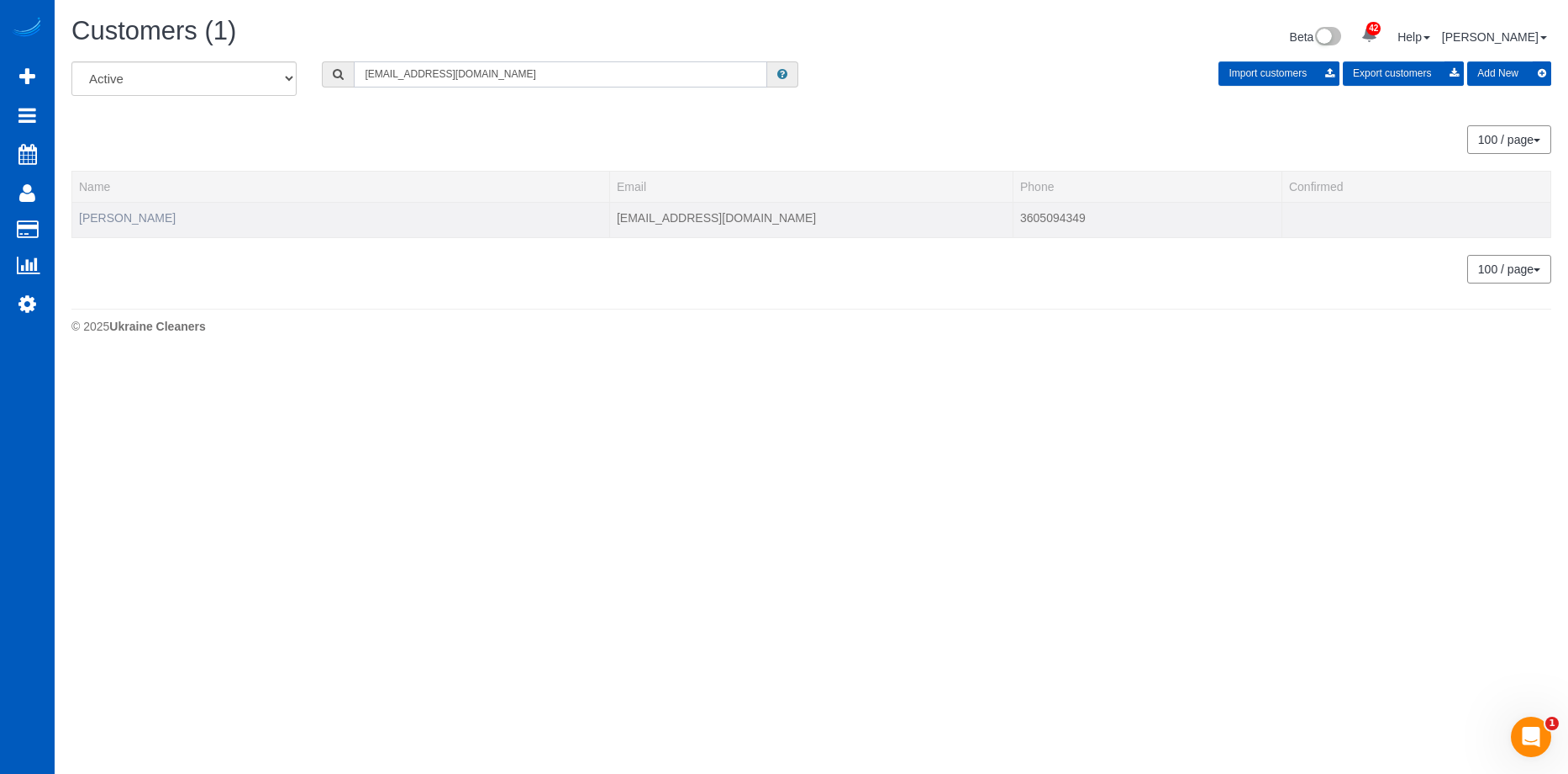
type input "[EMAIL_ADDRESS][DOMAIN_NAME]"
click at [104, 214] on link "[PERSON_NAME]" at bounding box center [127, 217] width 97 height 14
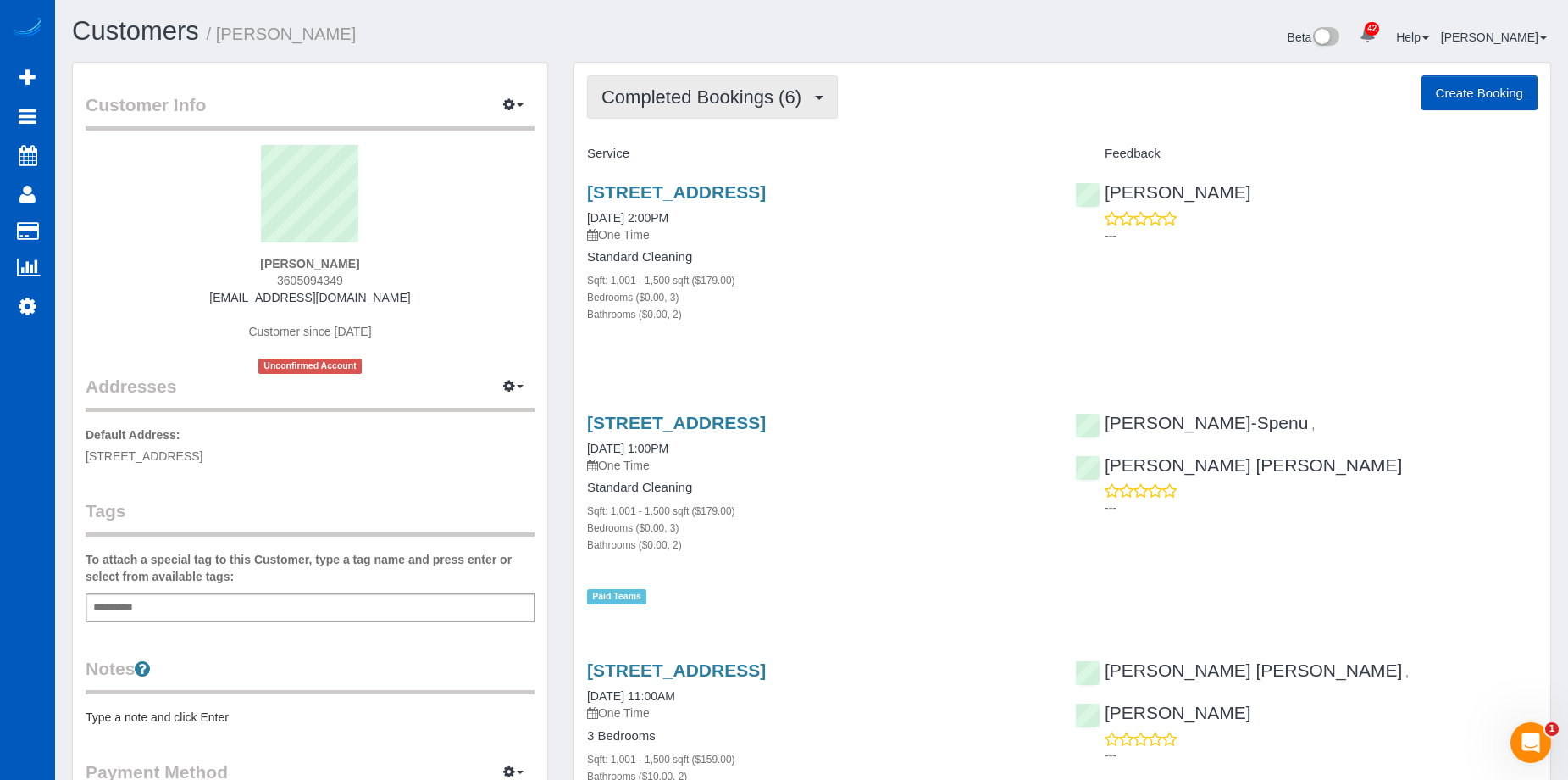
click at [760, 94] on span "Completed Bookings (6)" at bounding box center [705, 97] width 208 height 21
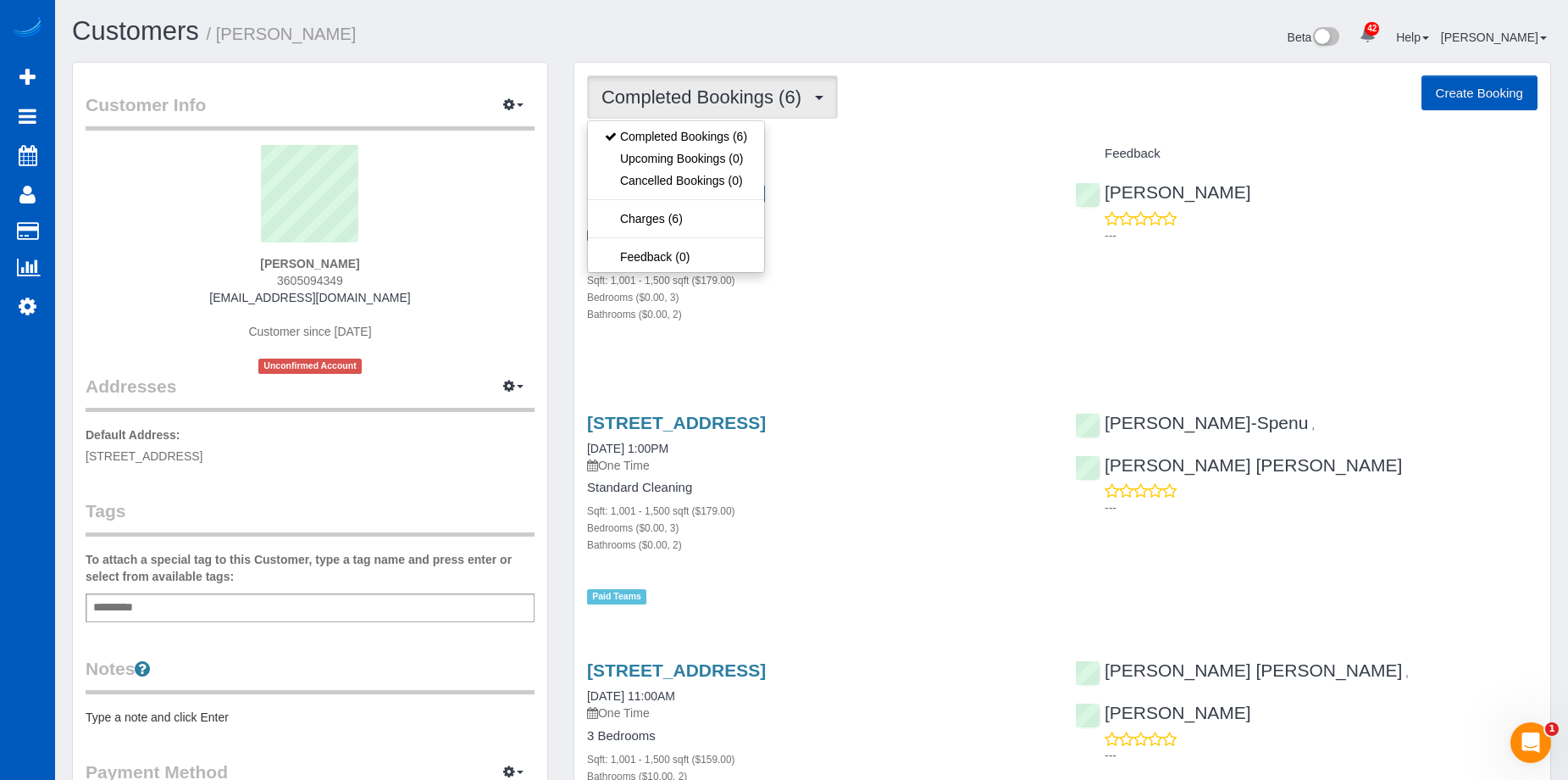
click at [768, 92] on span "Completed Bookings (6)" at bounding box center [705, 97] width 208 height 21
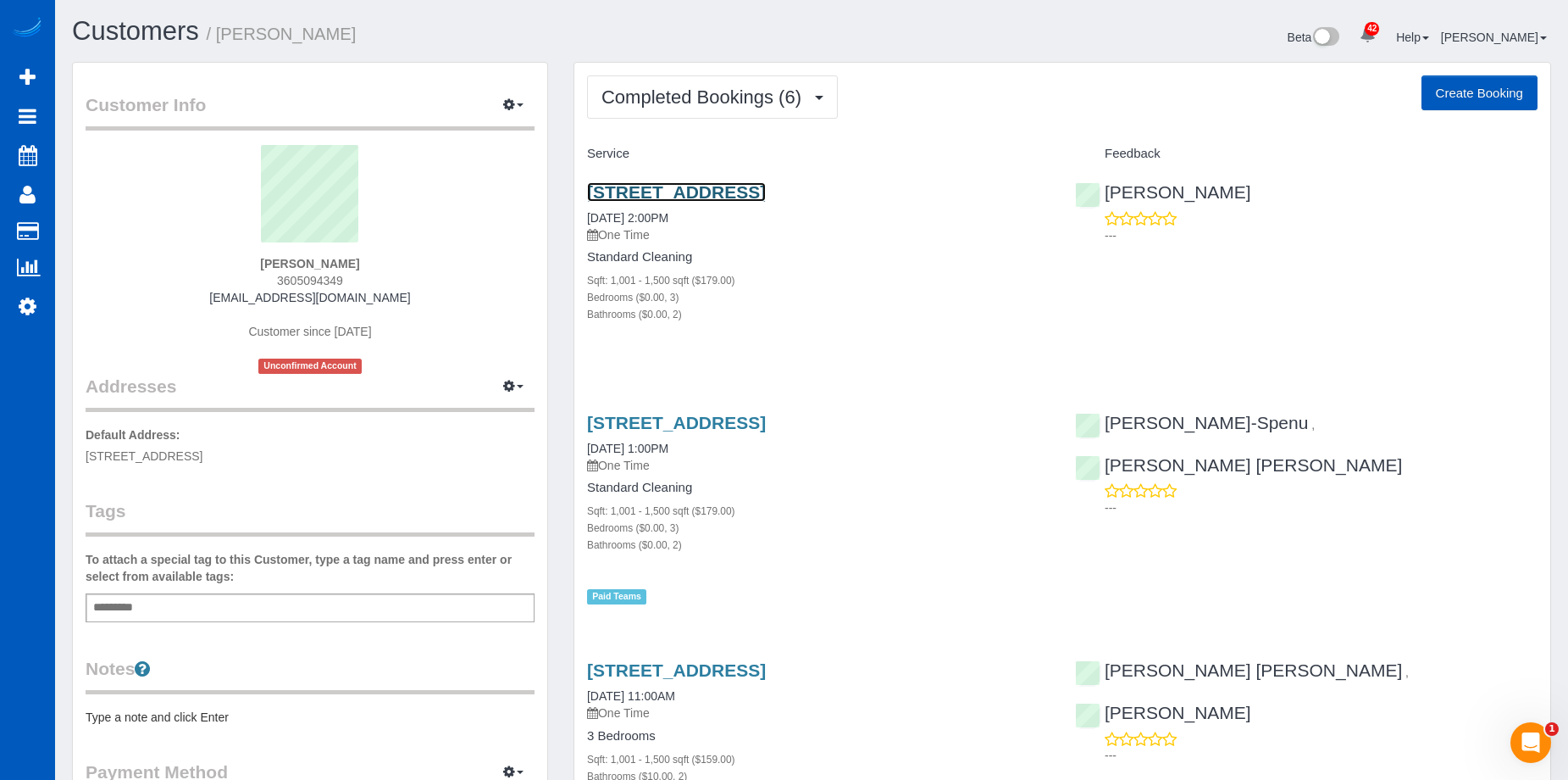
click at [766, 190] on link "[STREET_ADDRESS]" at bounding box center [675, 192] width 178 height 20
click at [1448, 94] on button "Create Booking" at bounding box center [1479, 94] width 117 height 36
select select "WA"
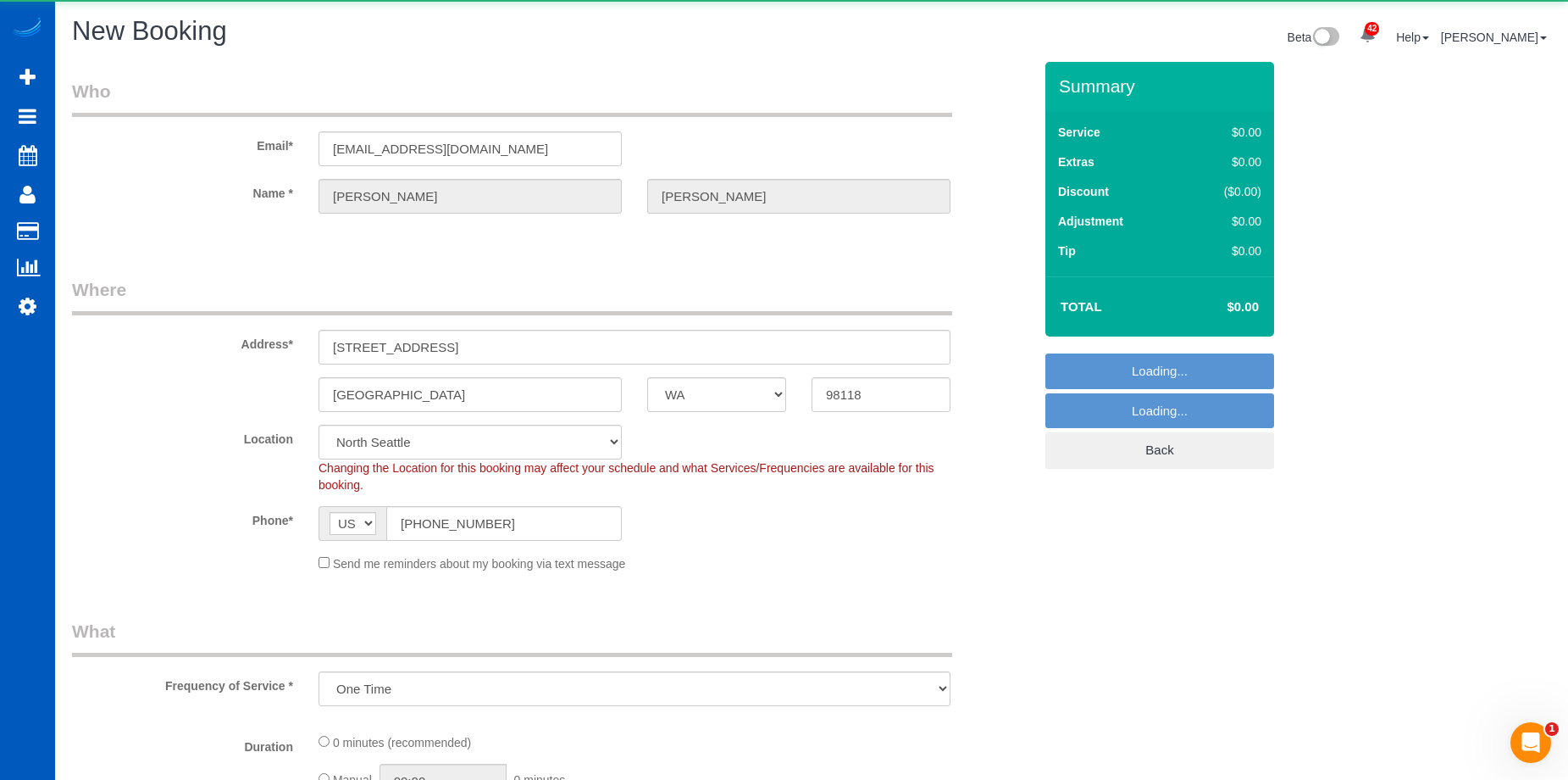
select select "object:4687"
select select "string:fspay-e64cf7c5-15a4-4929-81da-bca8ef1685d6"
select select "8"
select select "199"
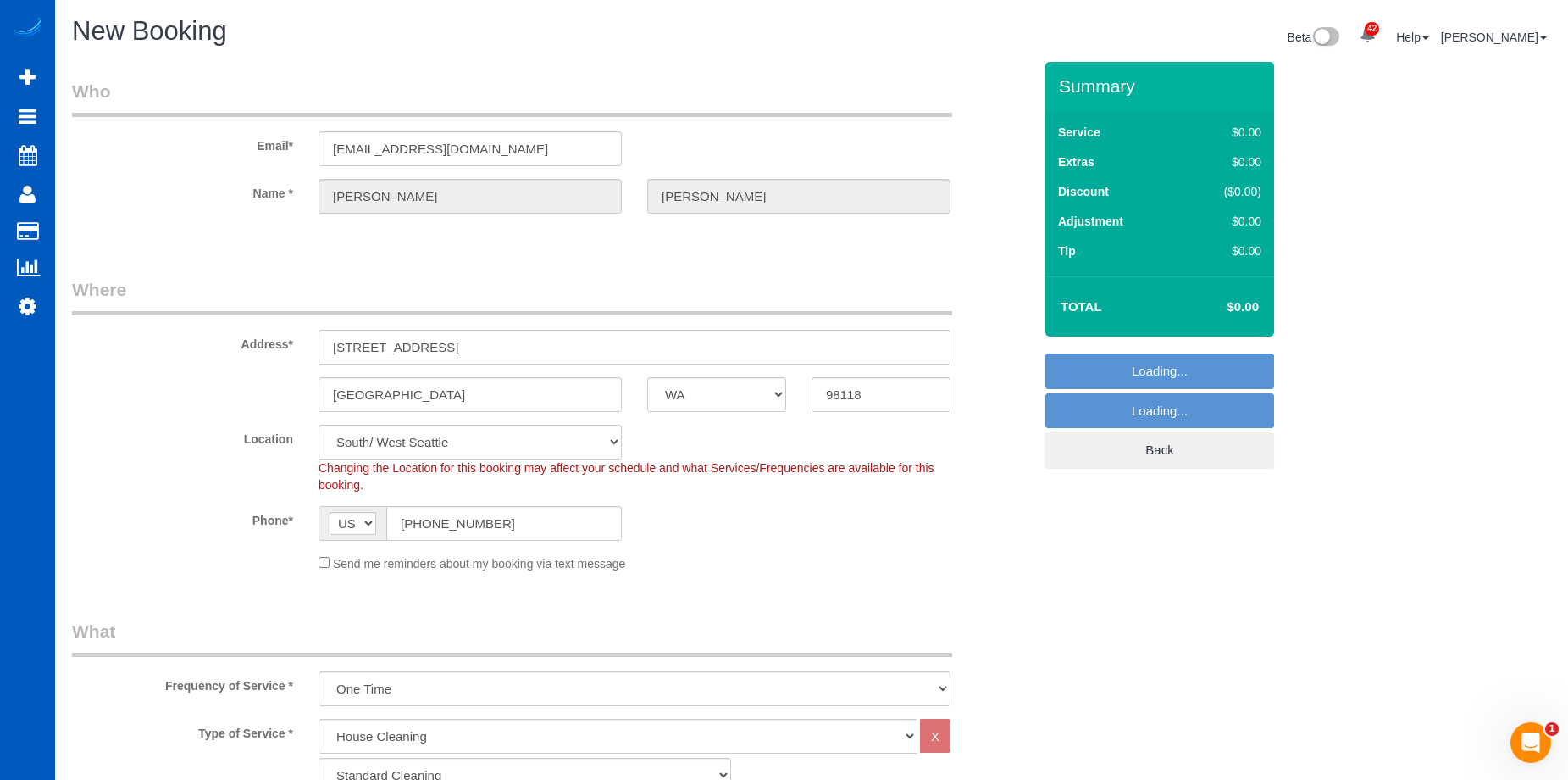
select select "object:5133"
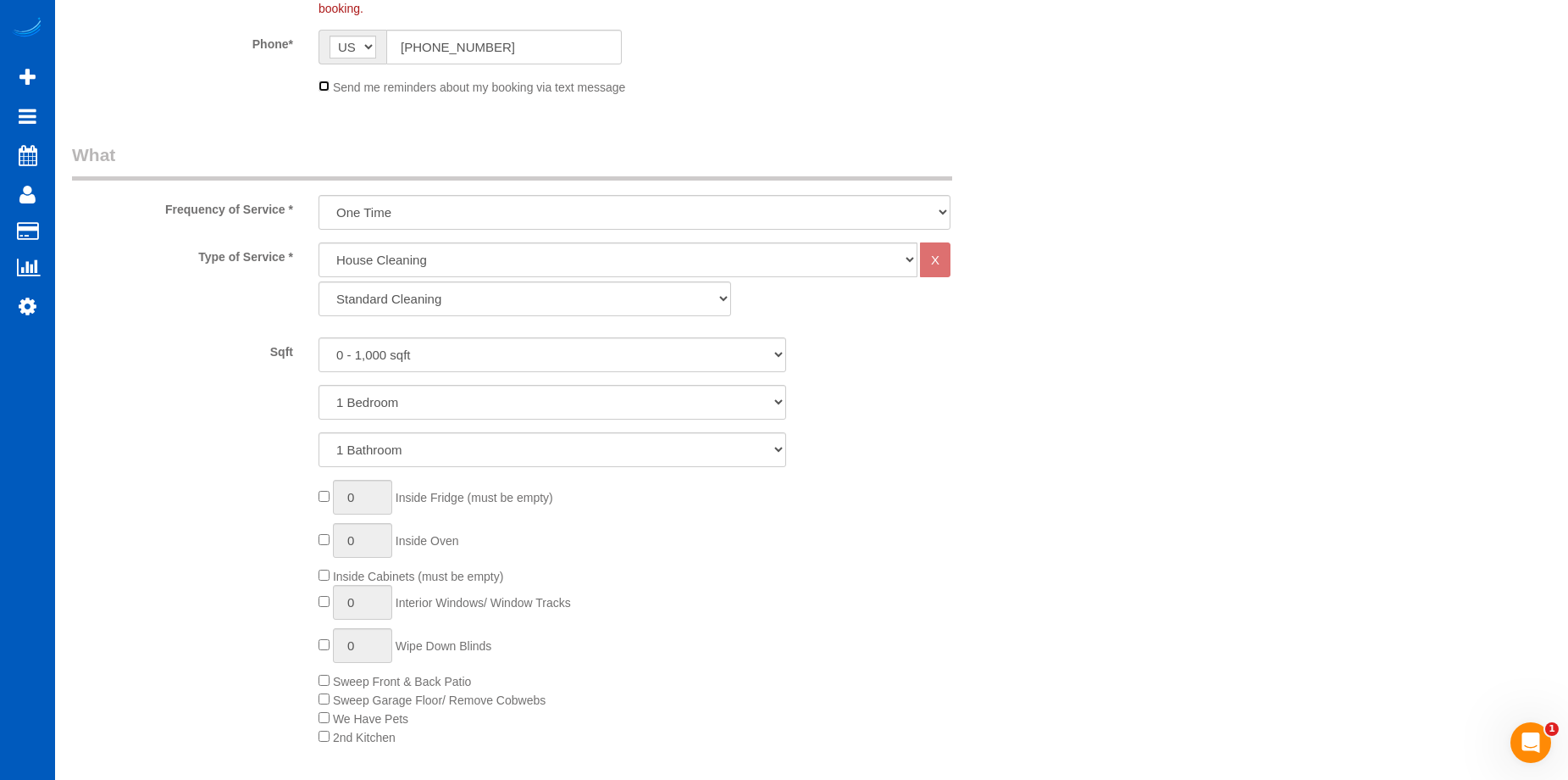
scroll to position [593, 0]
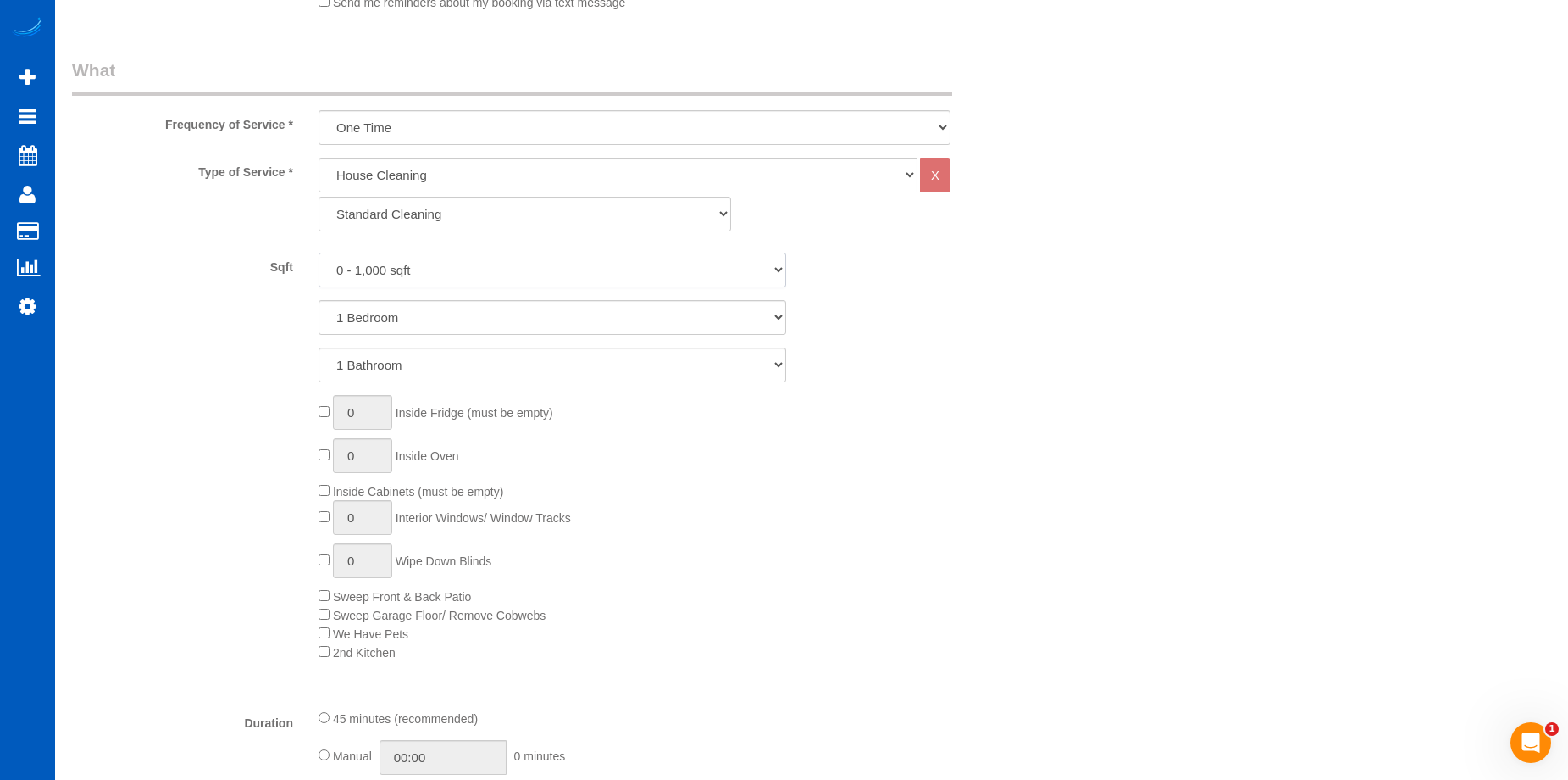
click at [443, 274] on select "0 - 1,000 sqft 1,001 - 1,500 sqft 1,501 - 2,000 sqft 2,001 - 2,500 sqft 2,501 -…" at bounding box center [553, 269] width 468 height 35
select select "1001"
click at [319, 252] on select "0 - 1,000 sqft 1,001 - 1,500 sqft 1,501 - 2,000 sqft 2,001 - 2,500 sqft 2,501 -…" at bounding box center [553, 269] width 468 height 35
click at [444, 309] on select "1 Bedroom 2 Bedrooms 3 Bedrooms 4 Bedrooms 5 Bedrooms 6 Bedrooms 7 Bedrooms" at bounding box center [553, 317] width 468 height 35
select select "3"
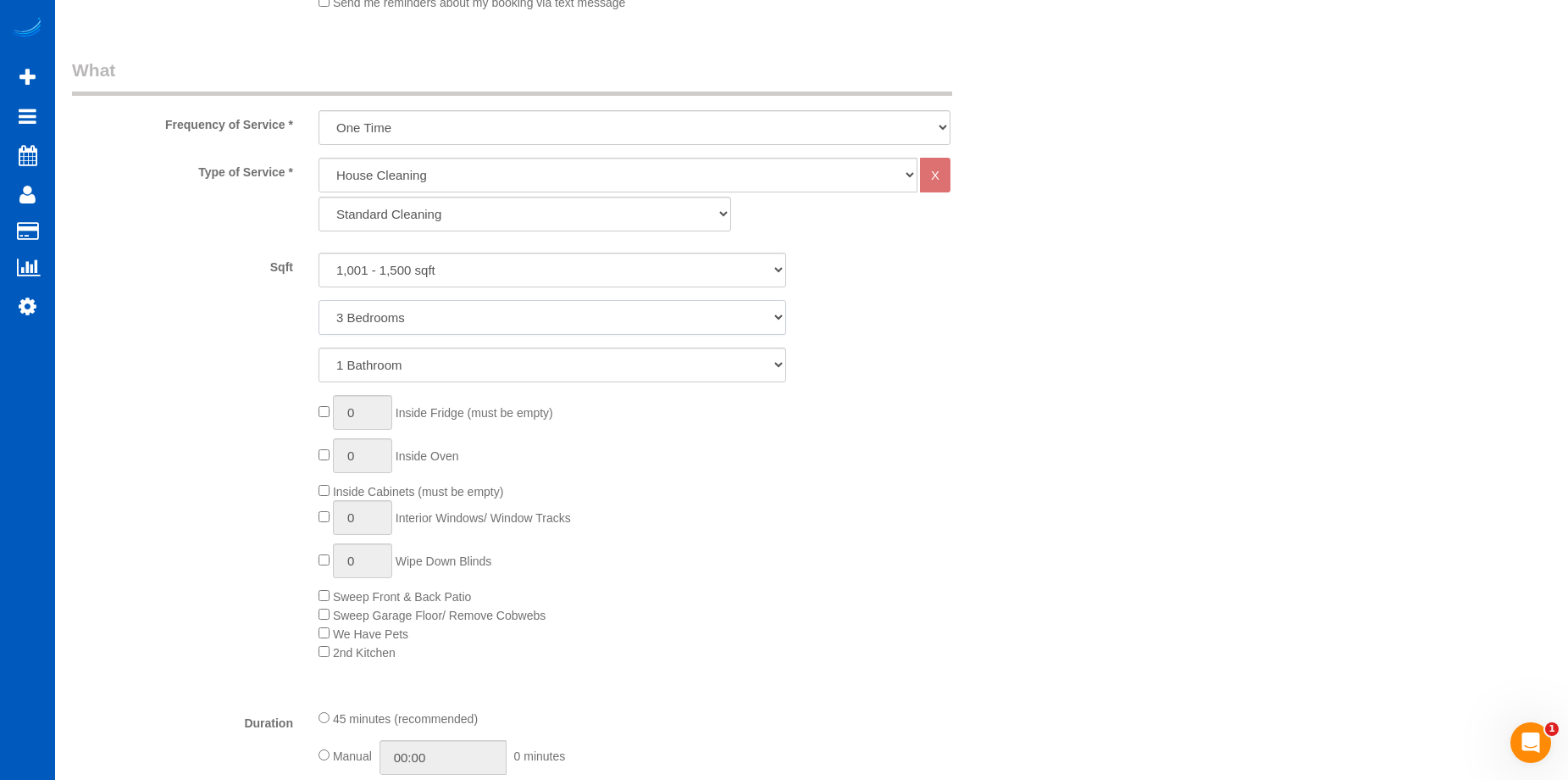
click at [319, 300] on select "1 Bedroom 2 Bedrooms 3 Bedrooms 4 Bedrooms 5 Bedrooms 6 Bedrooms 7 Bedrooms" at bounding box center [553, 317] width 468 height 35
click at [458, 373] on select "1 Bathroom 2 Bathrooms 3 Bathrooms 4 Bathrooms 5 Bathrooms 6 Bathrooms 7 Bathro…" at bounding box center [553, 365] width 468 height 35
select select "2"
click at [319, 348] on select "1 Bathroom 2 Bathrooms 3 Bathrooms 4 Bathrooms 5 Bathrooms 6 Bathrooms 7 Bathro…" at bounding box center [553, 365] width 468 height 35
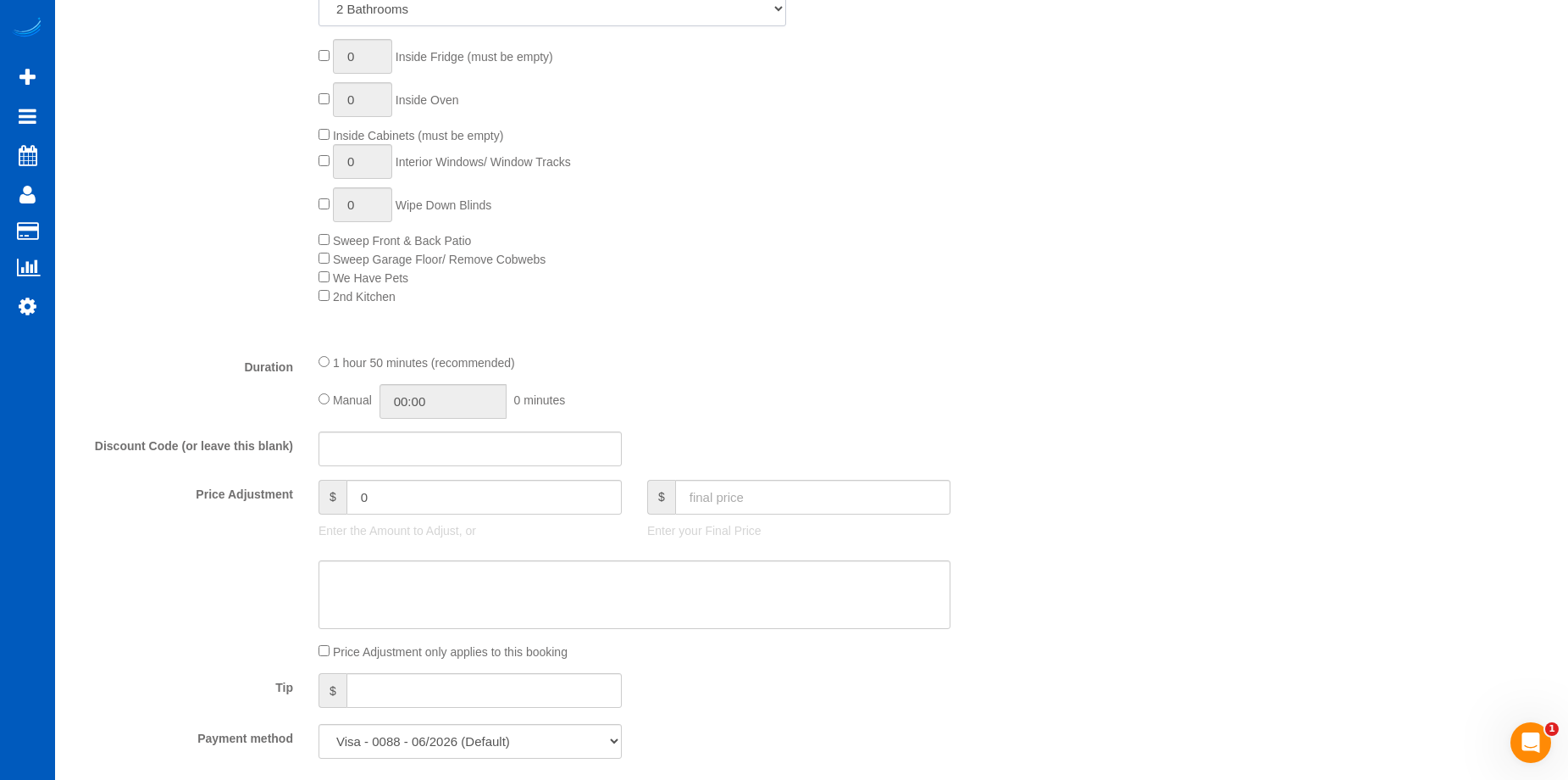
scroll to position [1271, 0]
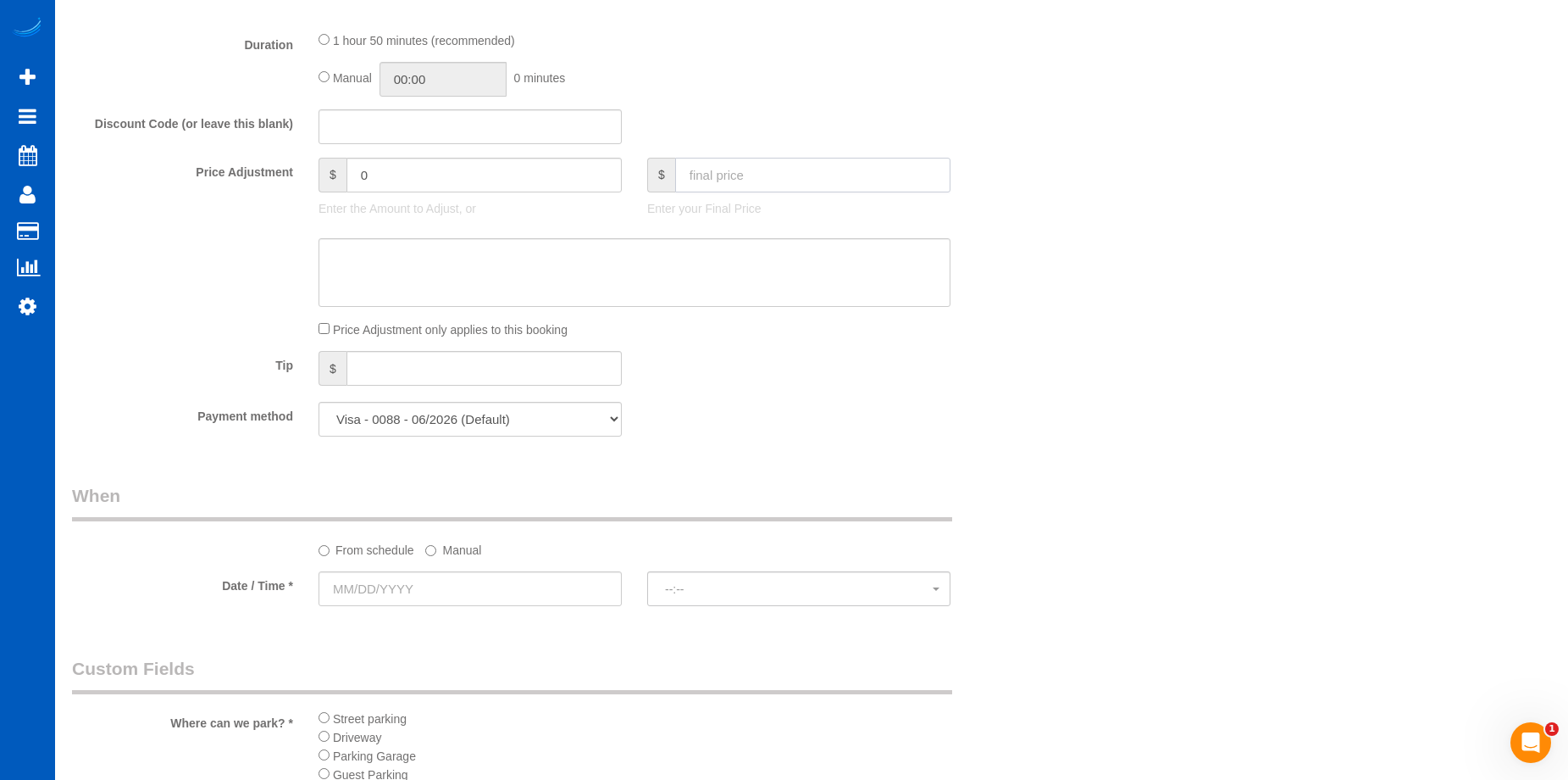
click at [749, 182] on input "text" at bounding box center [813, 174] width 275 height 35
type input "200"
click at [733, 286] on textarea at bounding box center [635, 273] width 633 height 70
type textarea "2 hr"
type input "21"
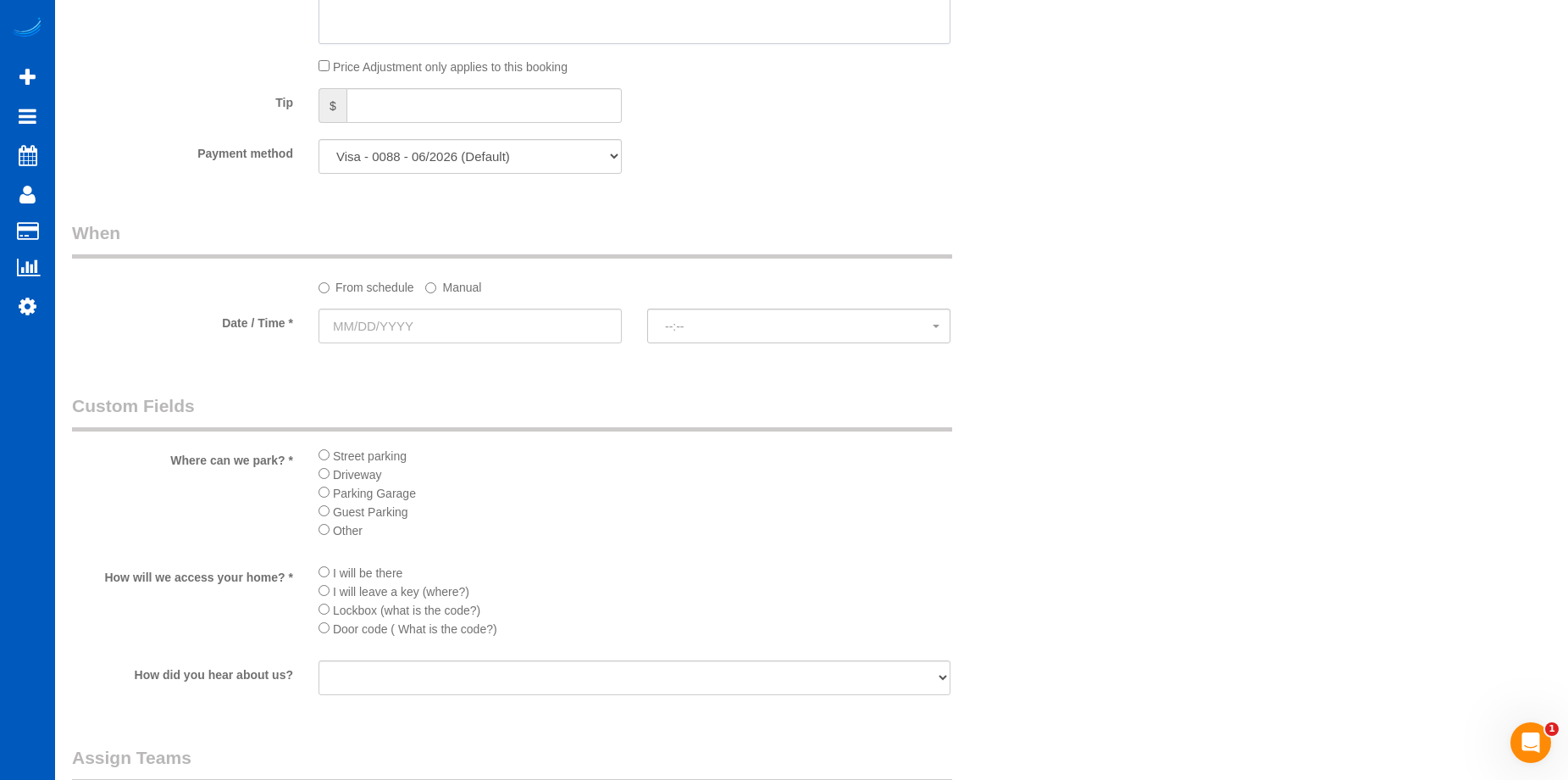
scroll to position [1610, 0]
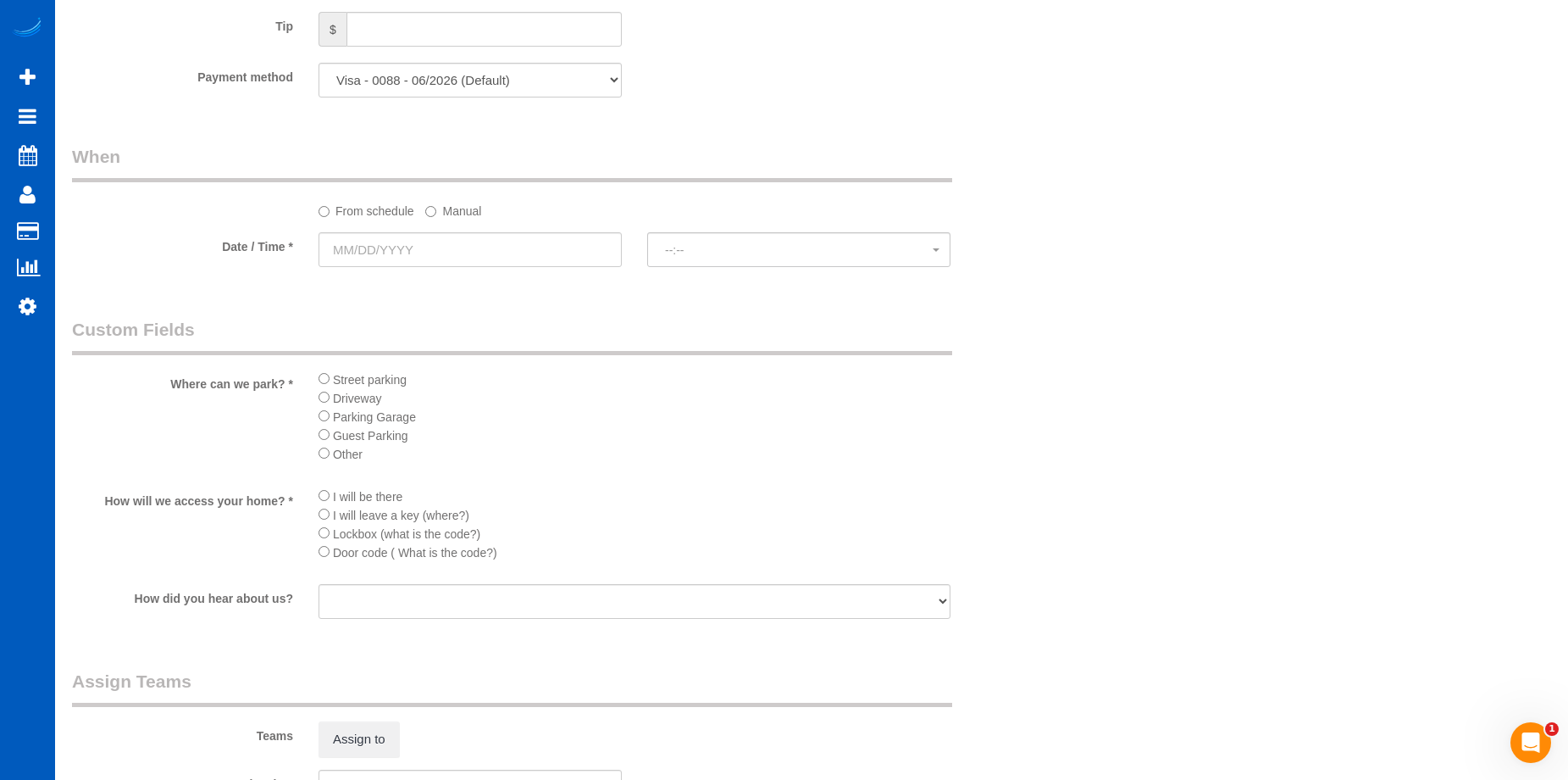
type textarea "2 hrs max - 2 cleaners"
click at [443, 247] on input "text" at bounding box center [470, 249] width 303 height 35
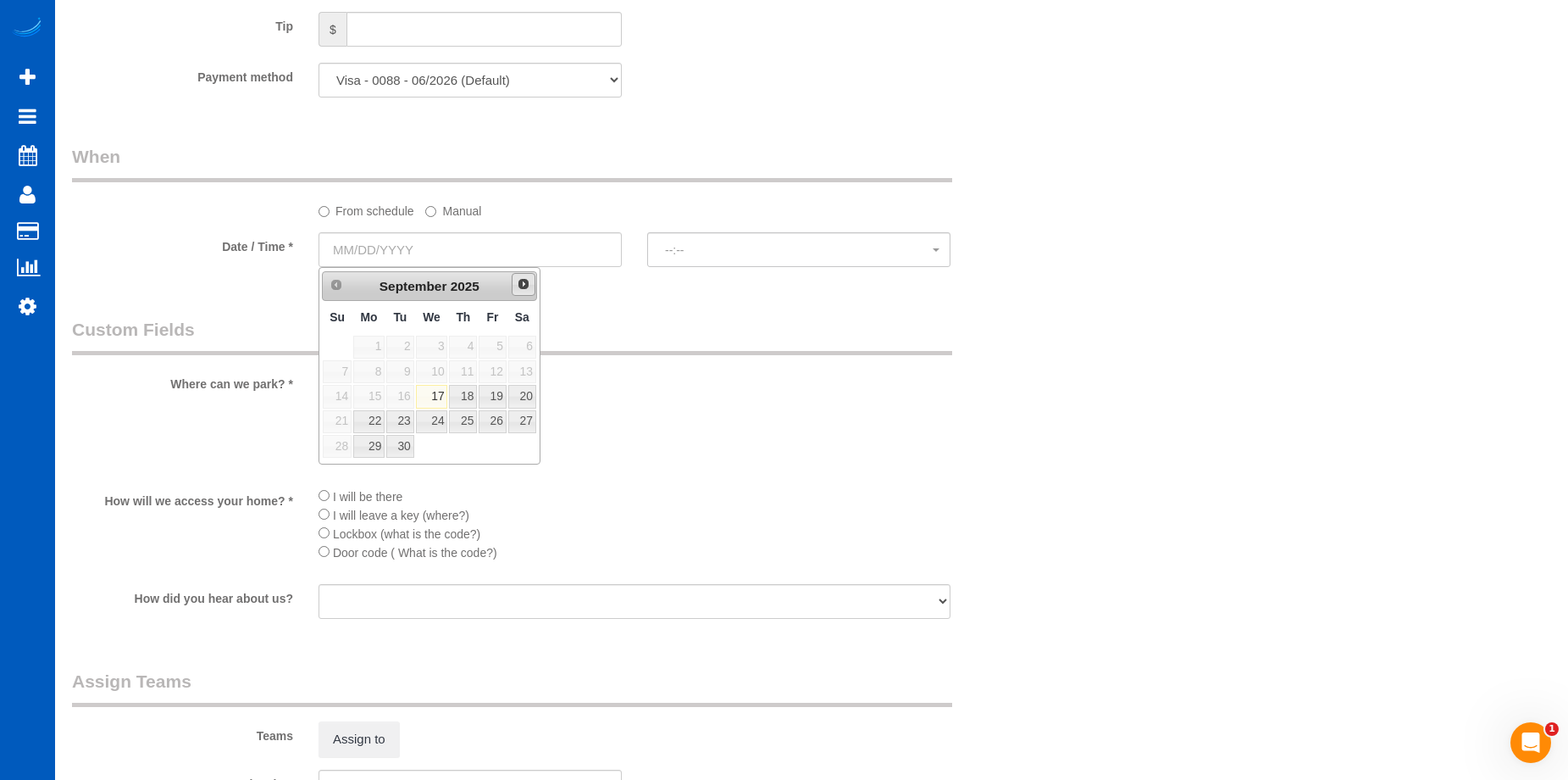
click at [529, 287] on span "Next" at bounding box center [524, 284] width 14 height 14
click at [439, 419] on link "22" at bounding box center [432, 421] width 32 height 23
type input "10/22/2025"
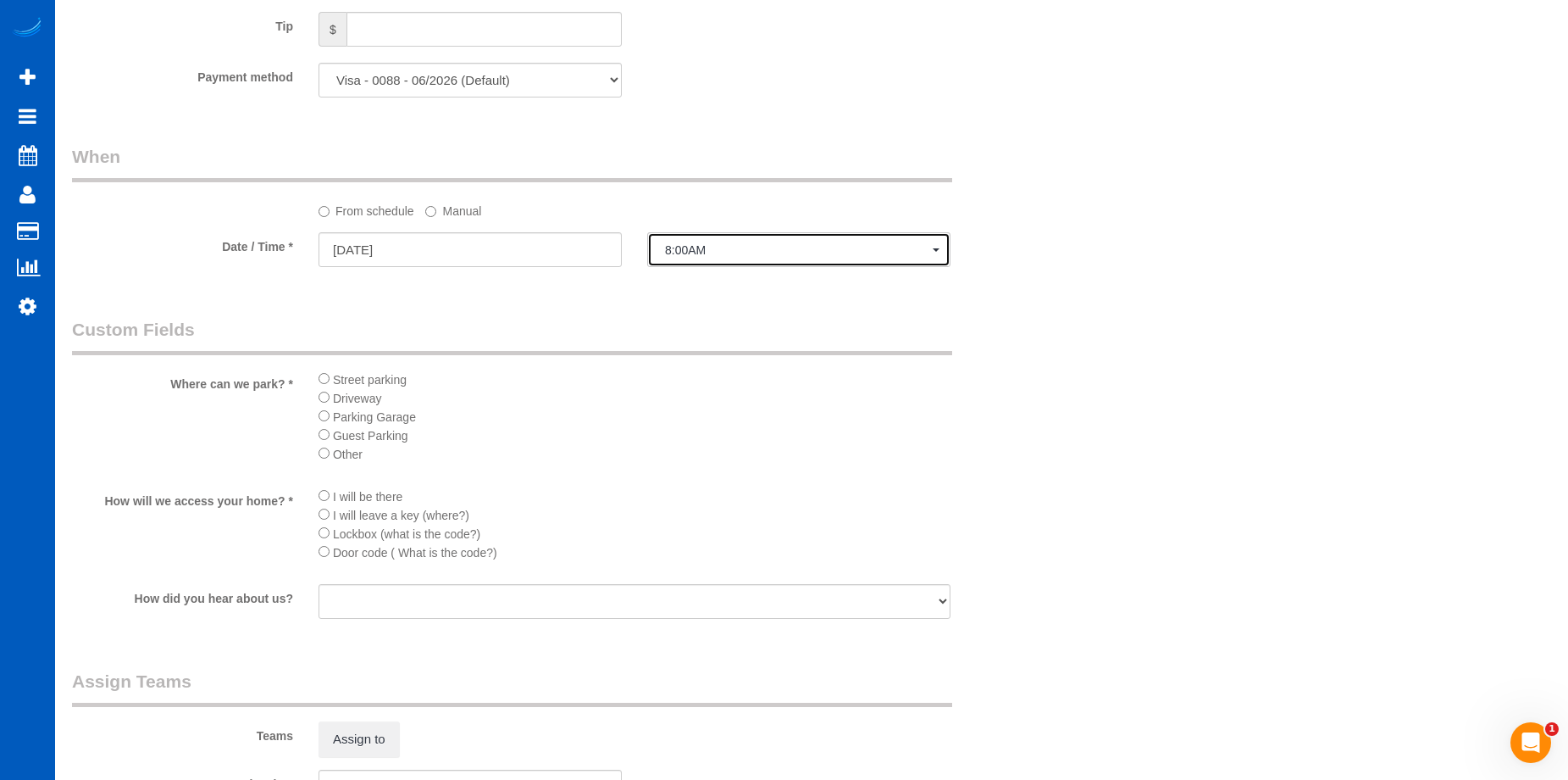
click at [719, 237] on button "8:00AM" at bounding box center [799, 249] width 303 height 35
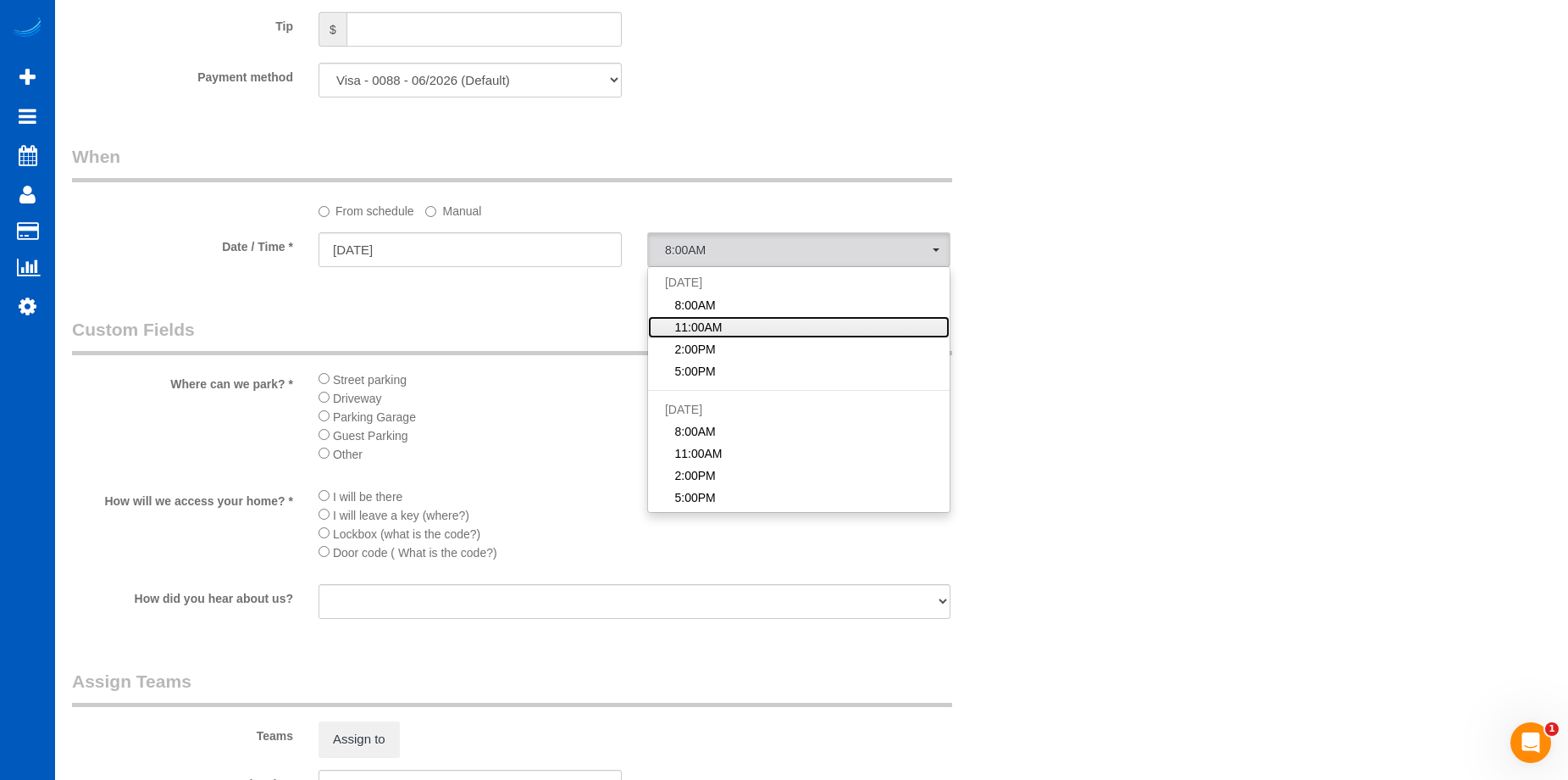
click at [754, 326] on link "11:00AM" at bounding box center [799, 327] width 302 height 22
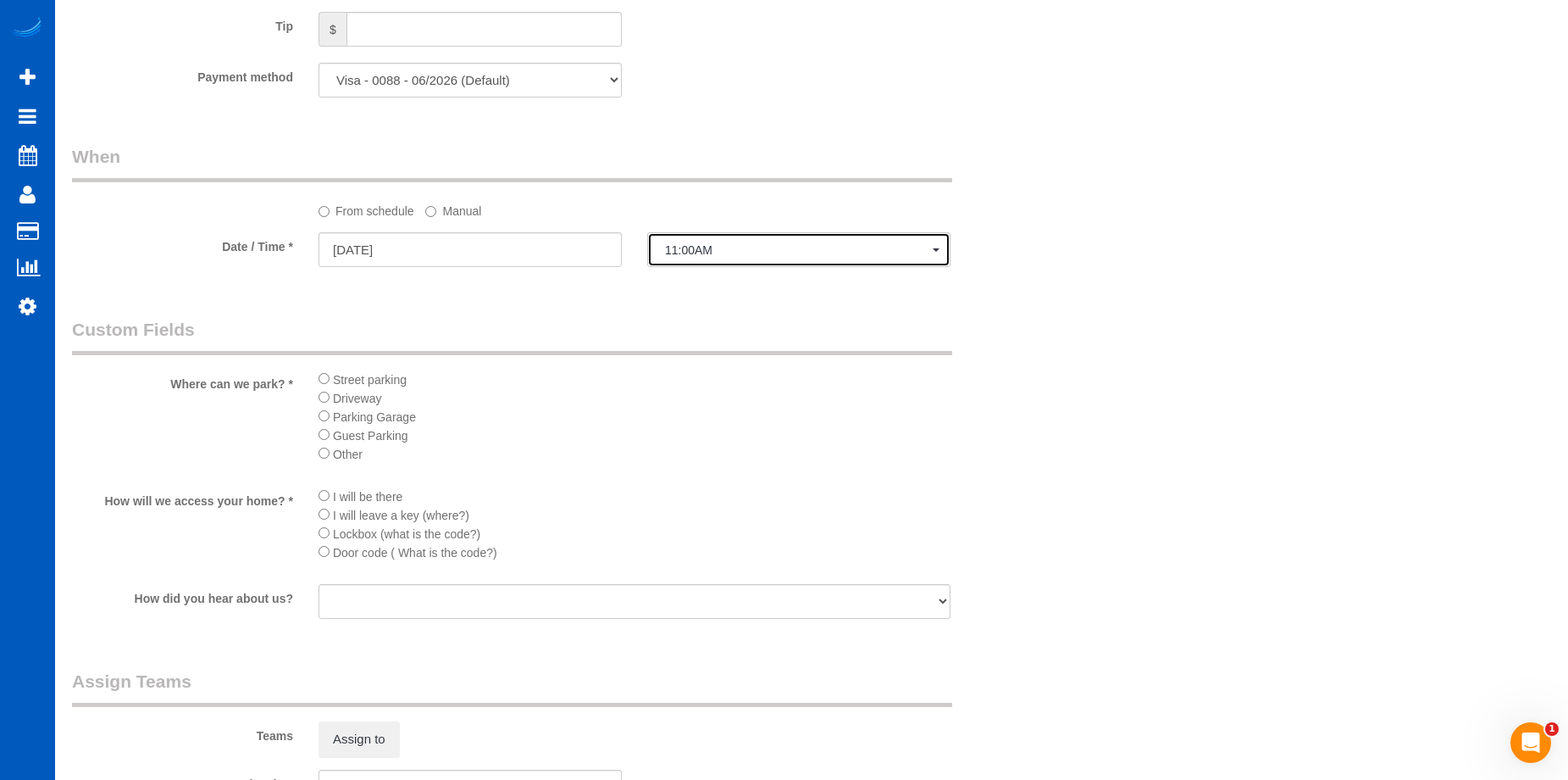
click at [779, 254] on span "11:00AM" at bounding box center [799, 250] width 268 height 14
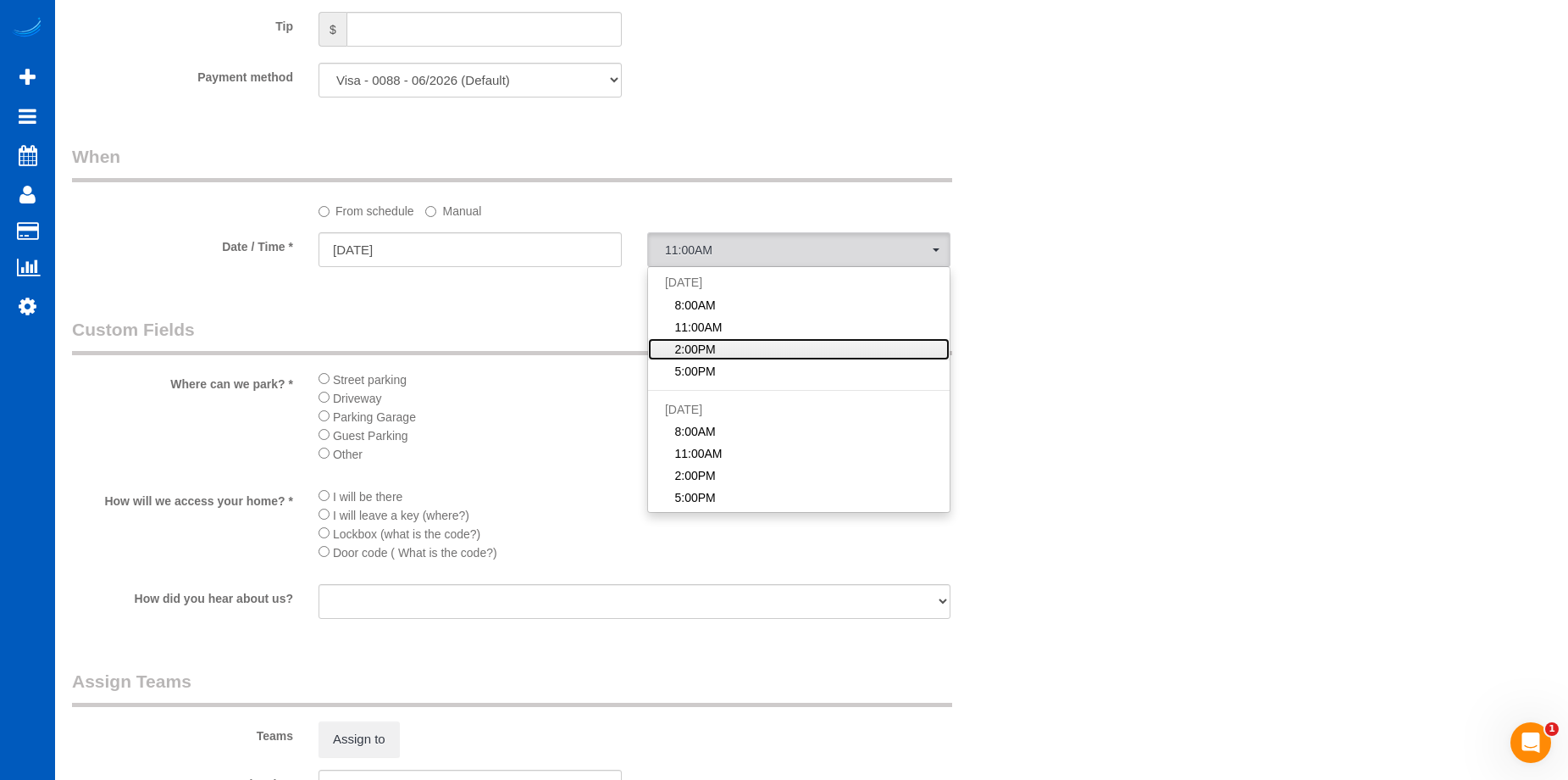
click at [764, 343] on link "2:00PM" at bounding box center [799, 349] width 302 height 22
select select "spot51"
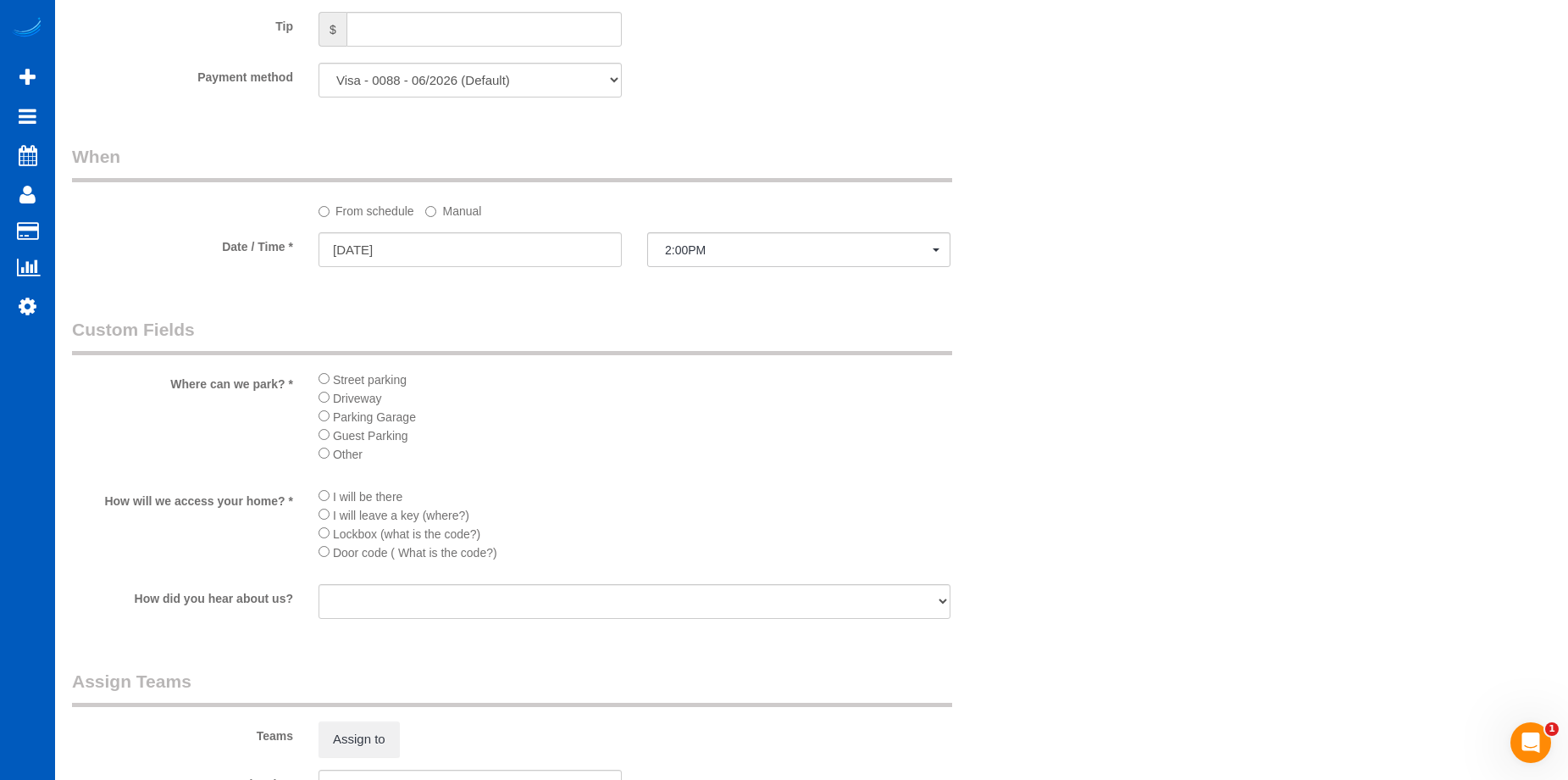
click at [335, 402] on span "Driveway" at bounding box center [357, 398] width 49 height 14
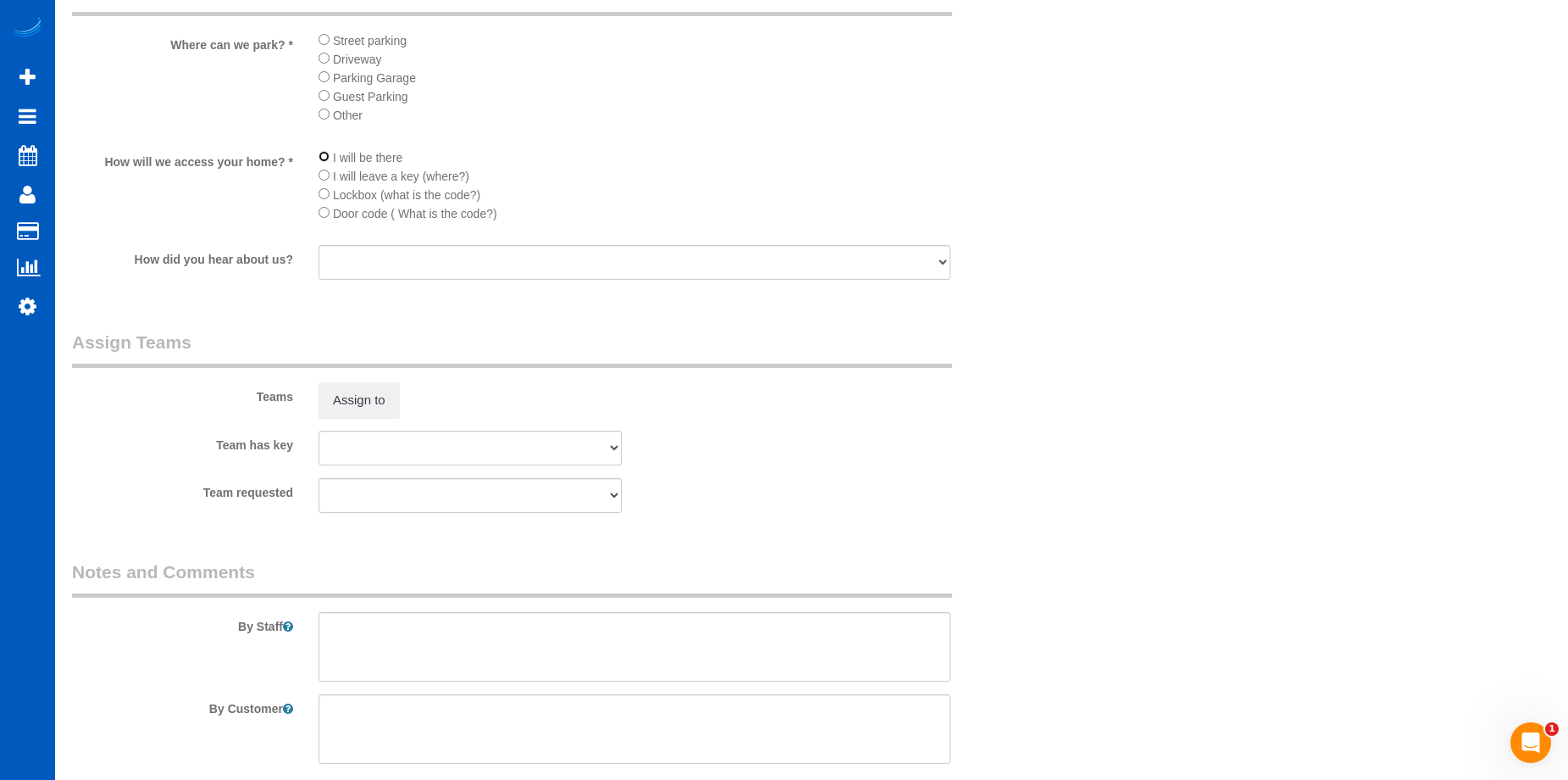
scroll to position [2075, 0]
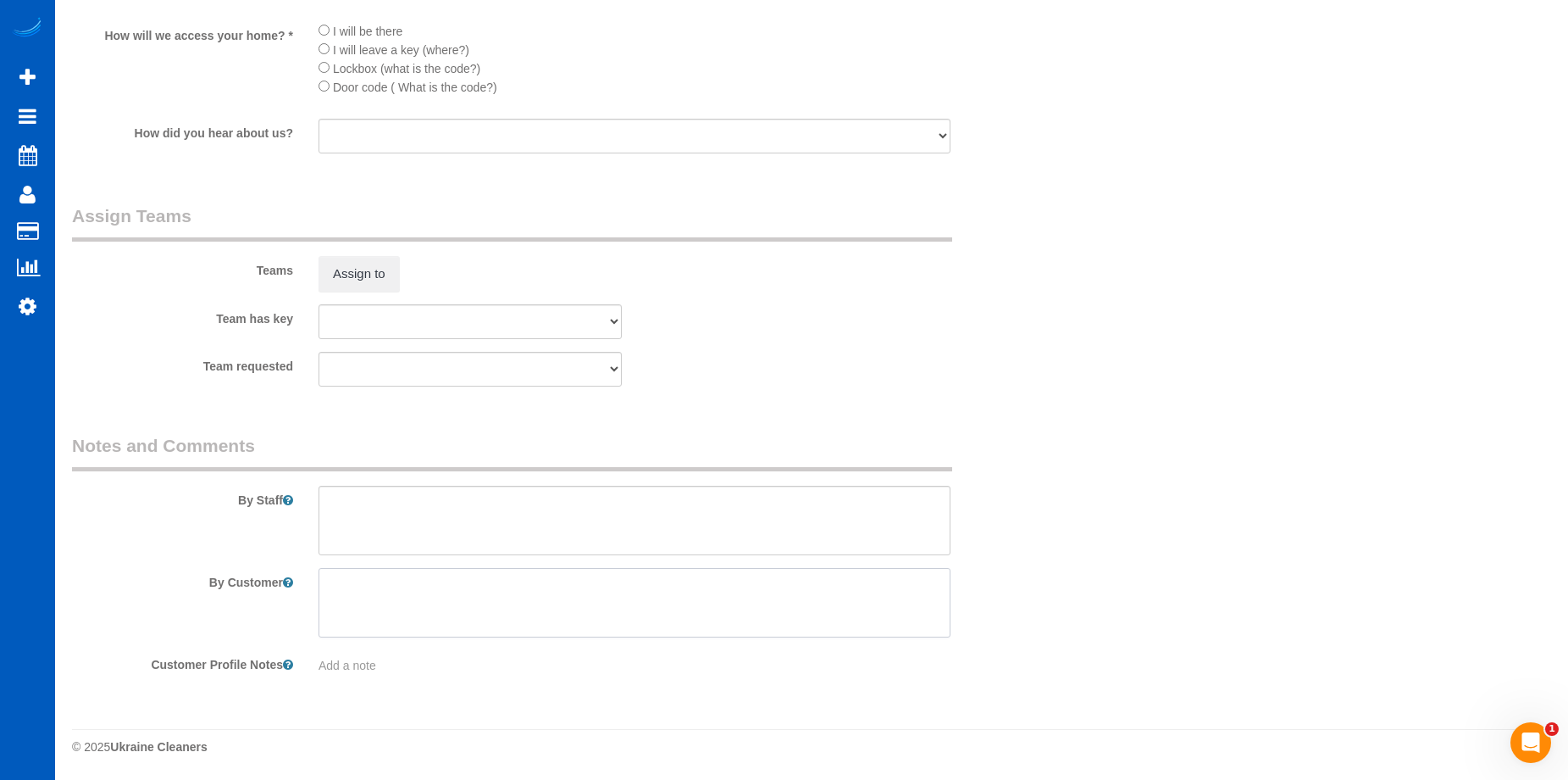
click at [499, 611] on textarea at bounding box center [635, 603] width 633 height 70
paste textarea "Mostly focusing on kitchen and bathrooms! Do other rooms if you have time"
type textarea "Mostly focusing on kitchen and bathrooms! Do other rooms if you have time"
click at [462, 502] on textarea at bounding box center [635, 520] width 633 height 70
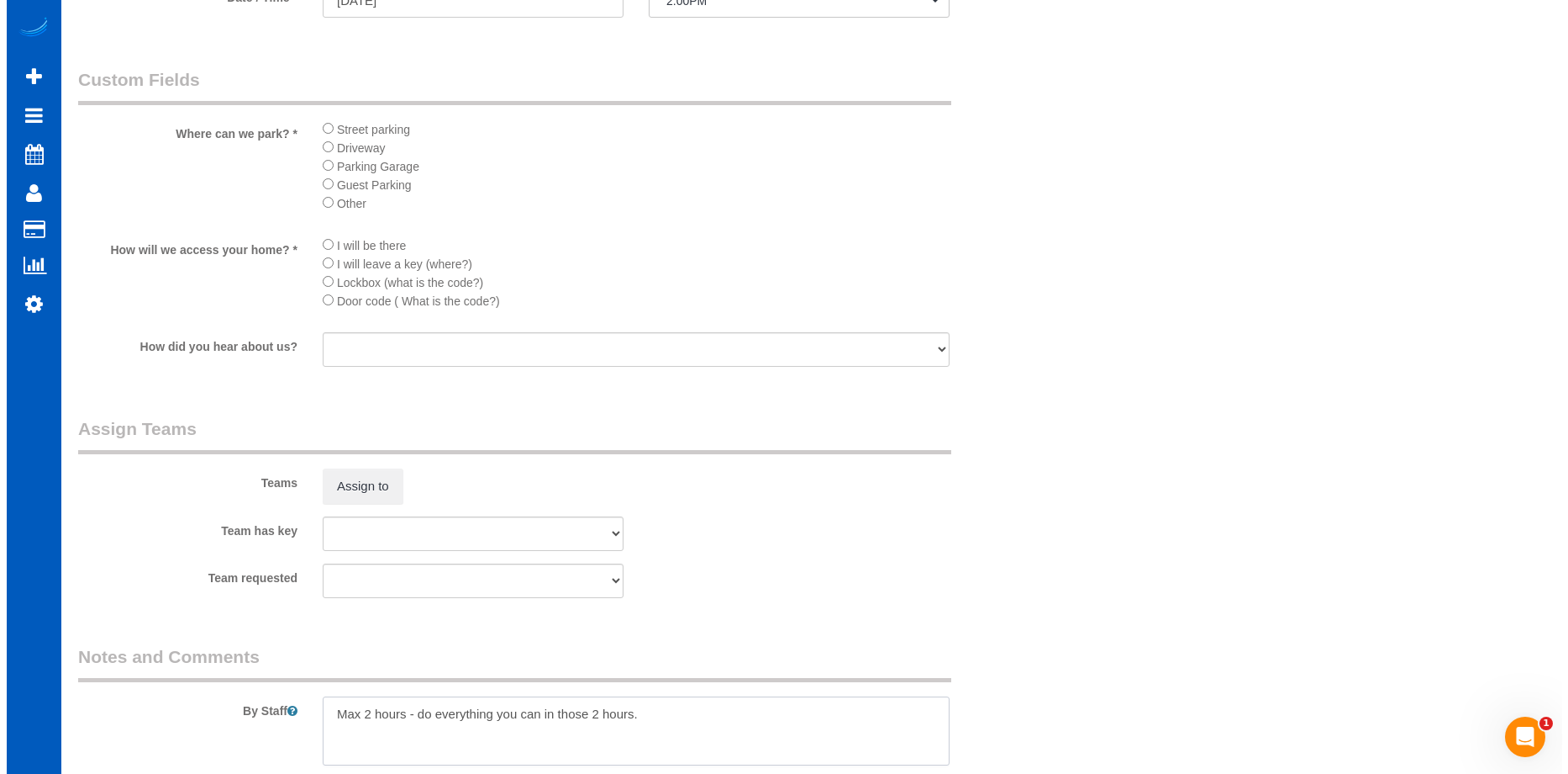
scroll to position [1723, 0]
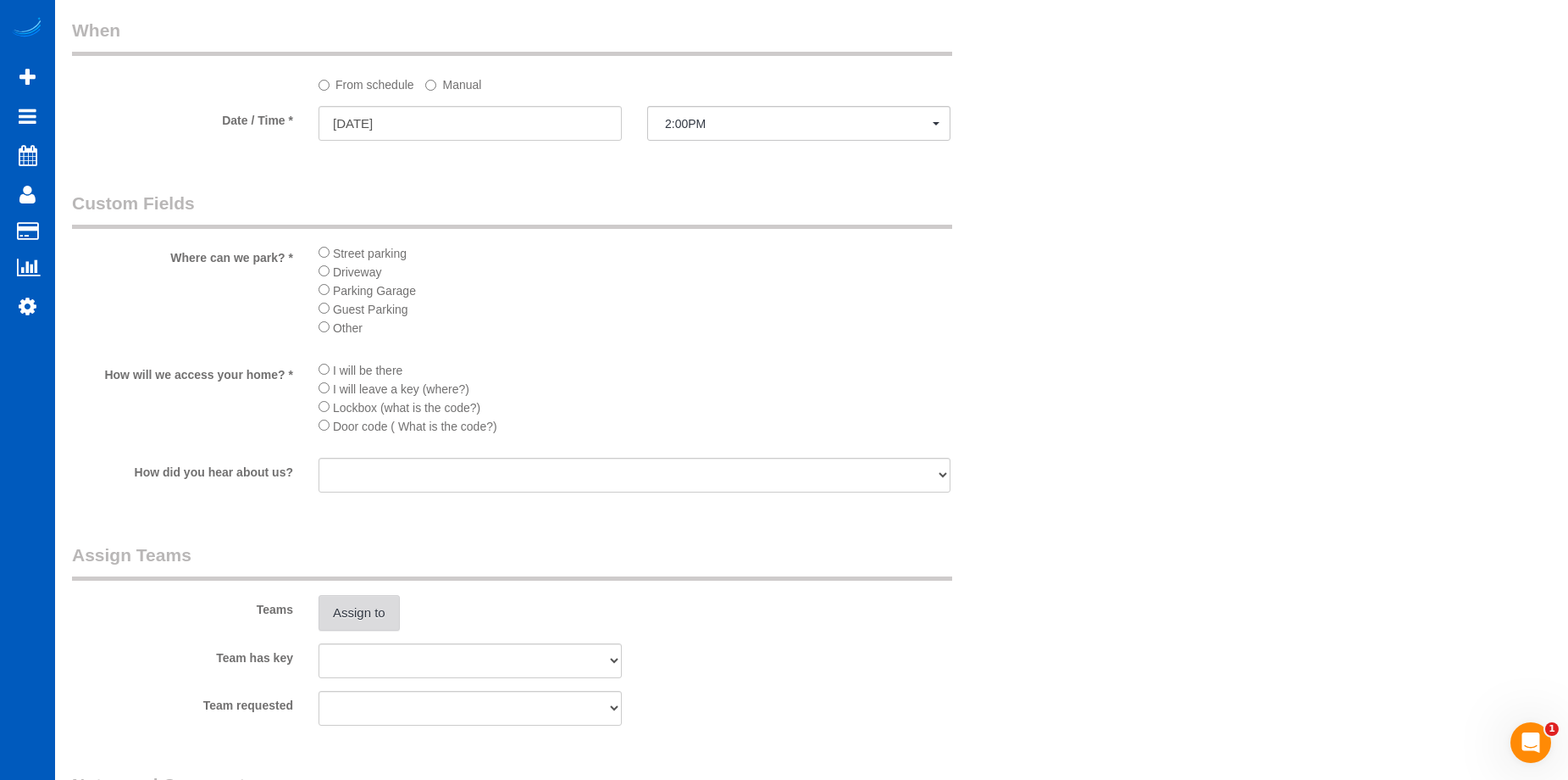
type textarea "Max 2 hours - do everything you can in those 2 hours."
click at [359, 608] on button "Assign to" at bounding box center [360, 613] width 82 height 36
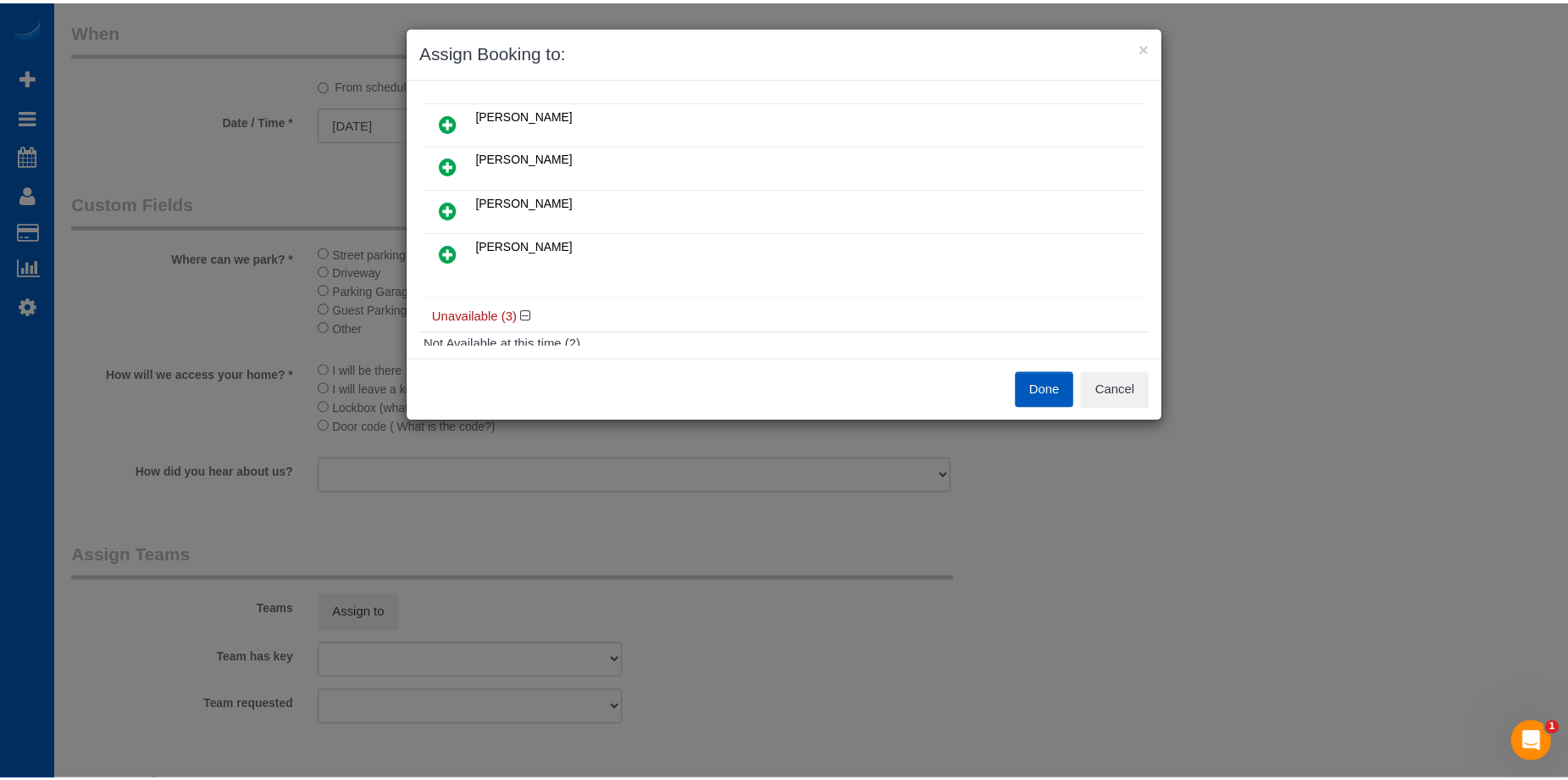
scroll to position [85, 0]
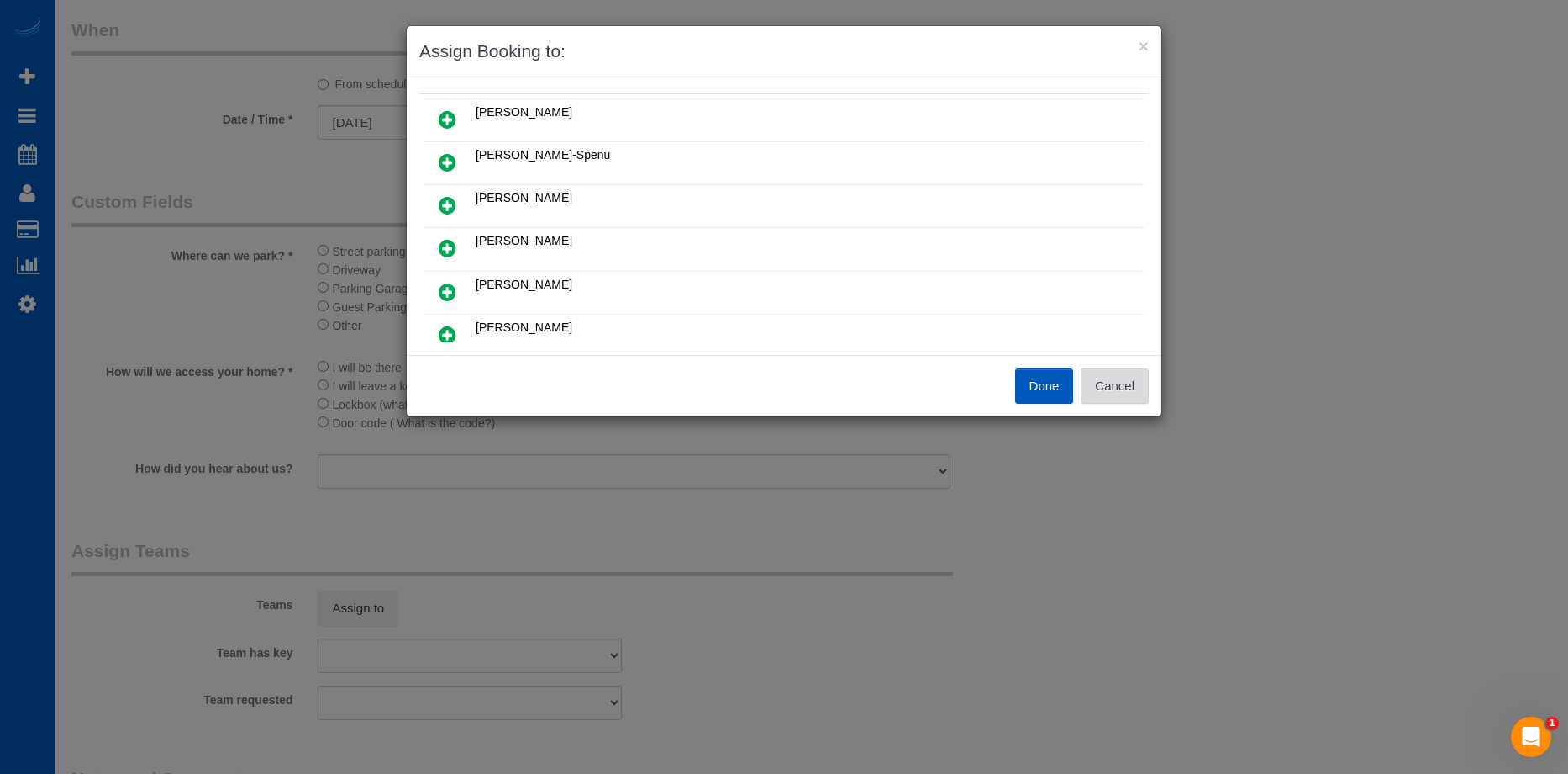
click at [1115, 380] on button "Cancel" at bounding box center [1114, 387] width 68 height 36
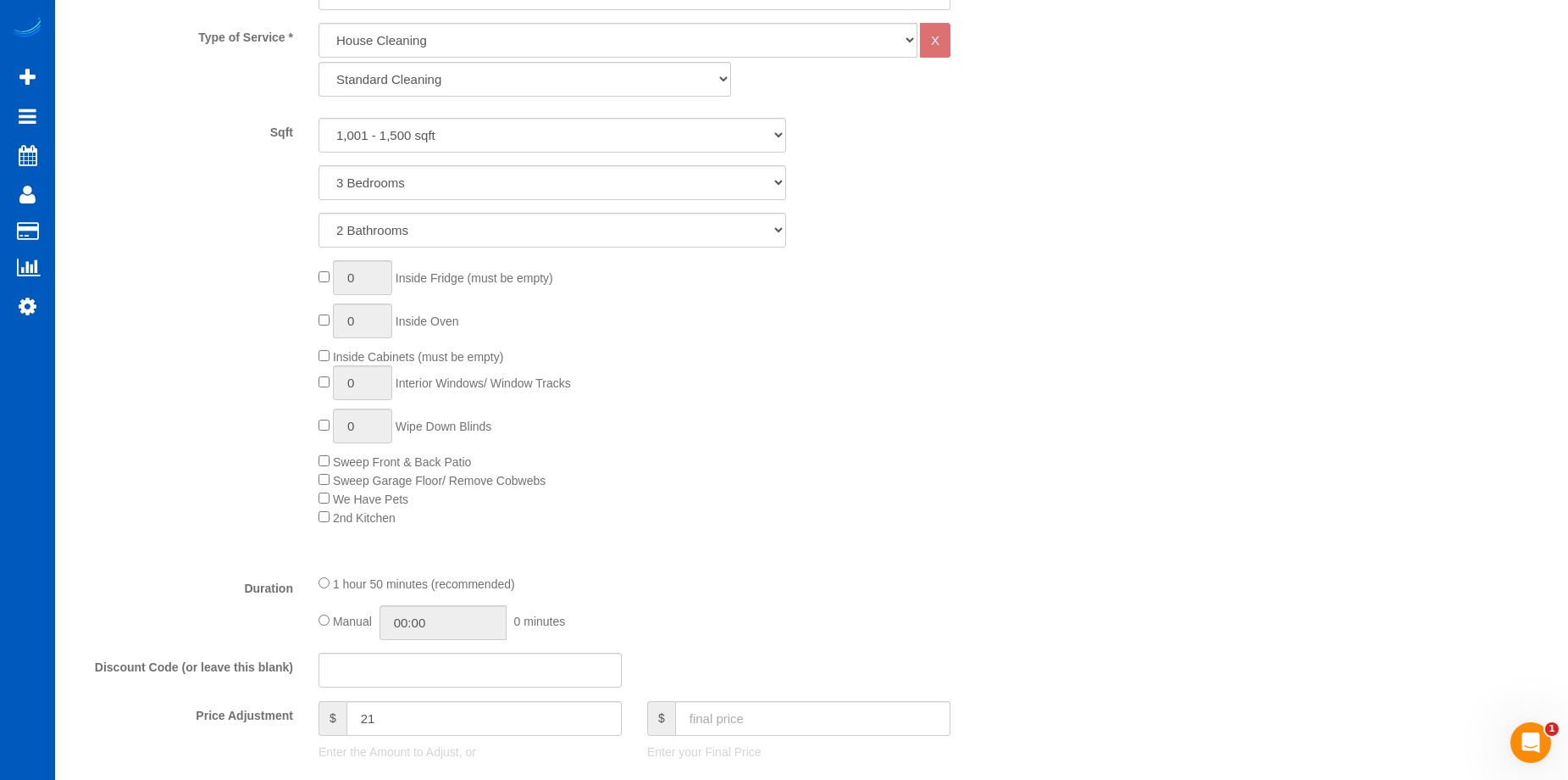
scroll to position [973, 0]
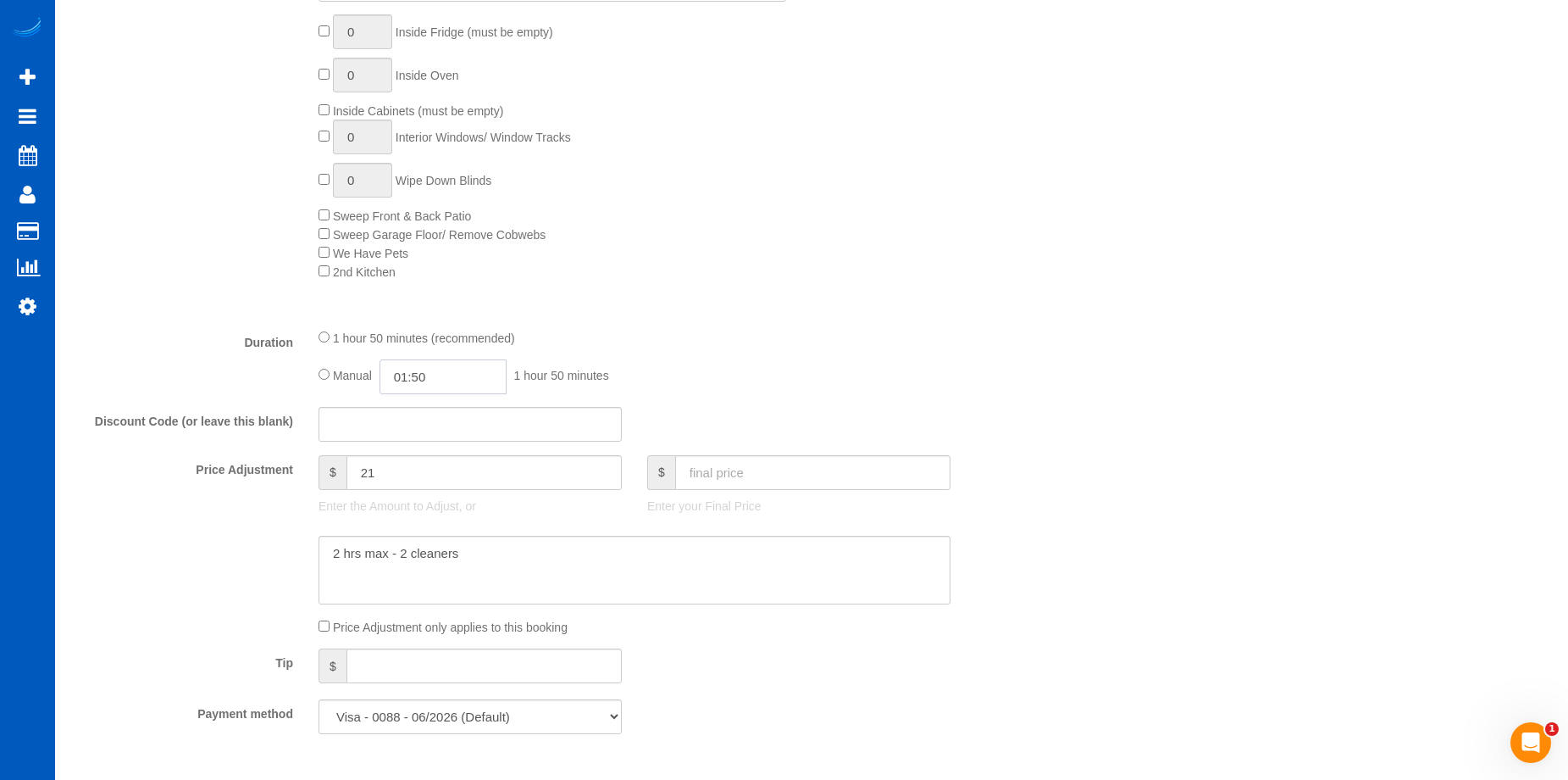
click at [465, 384] on input "01:50" at bounding box center [443, 377] width 128 height 35
type input "02:30"
click at [435, 439] on li "02:30" at bounding box center [424, 431] width 76 height 22
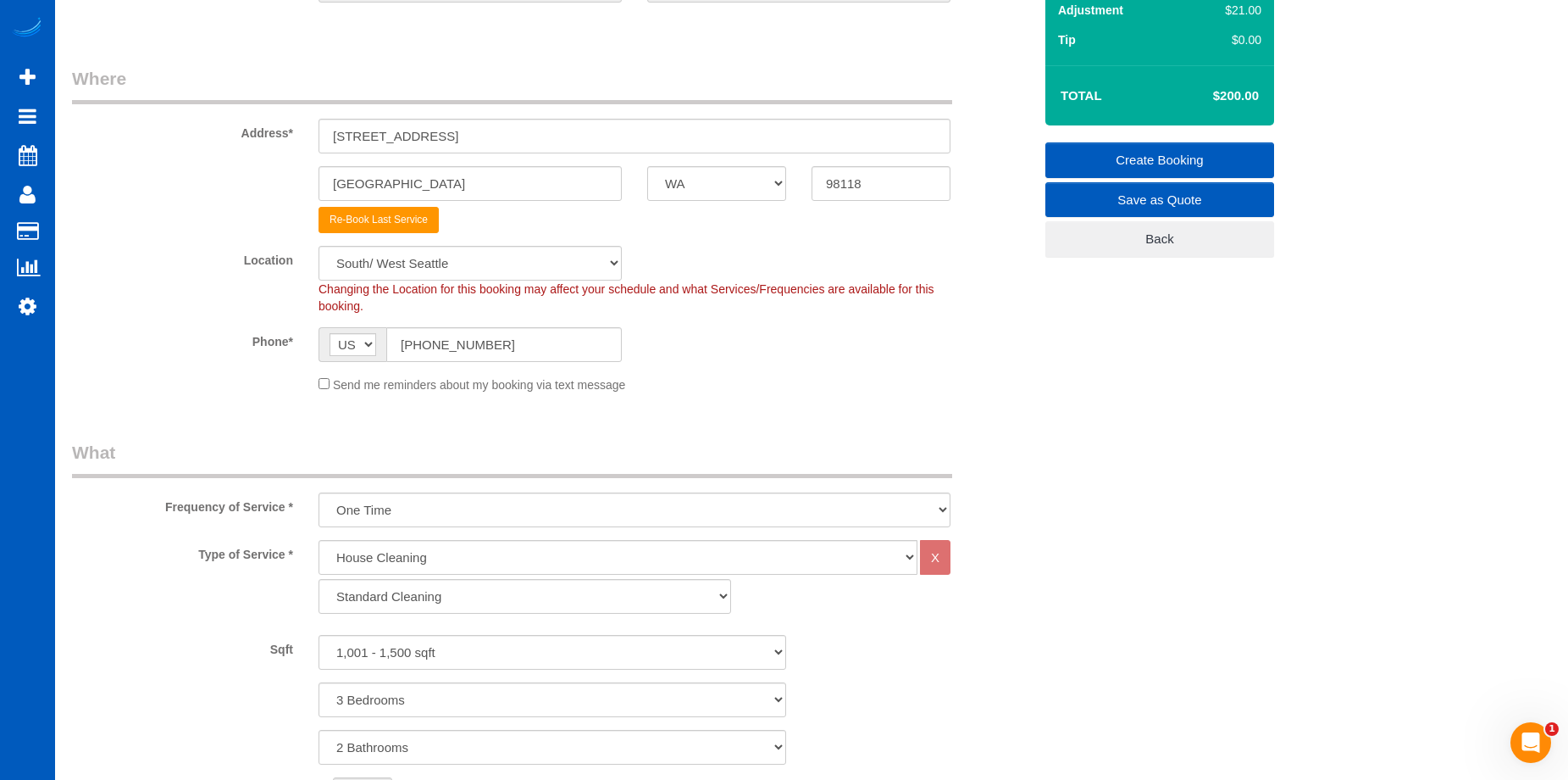
select select "spot67"
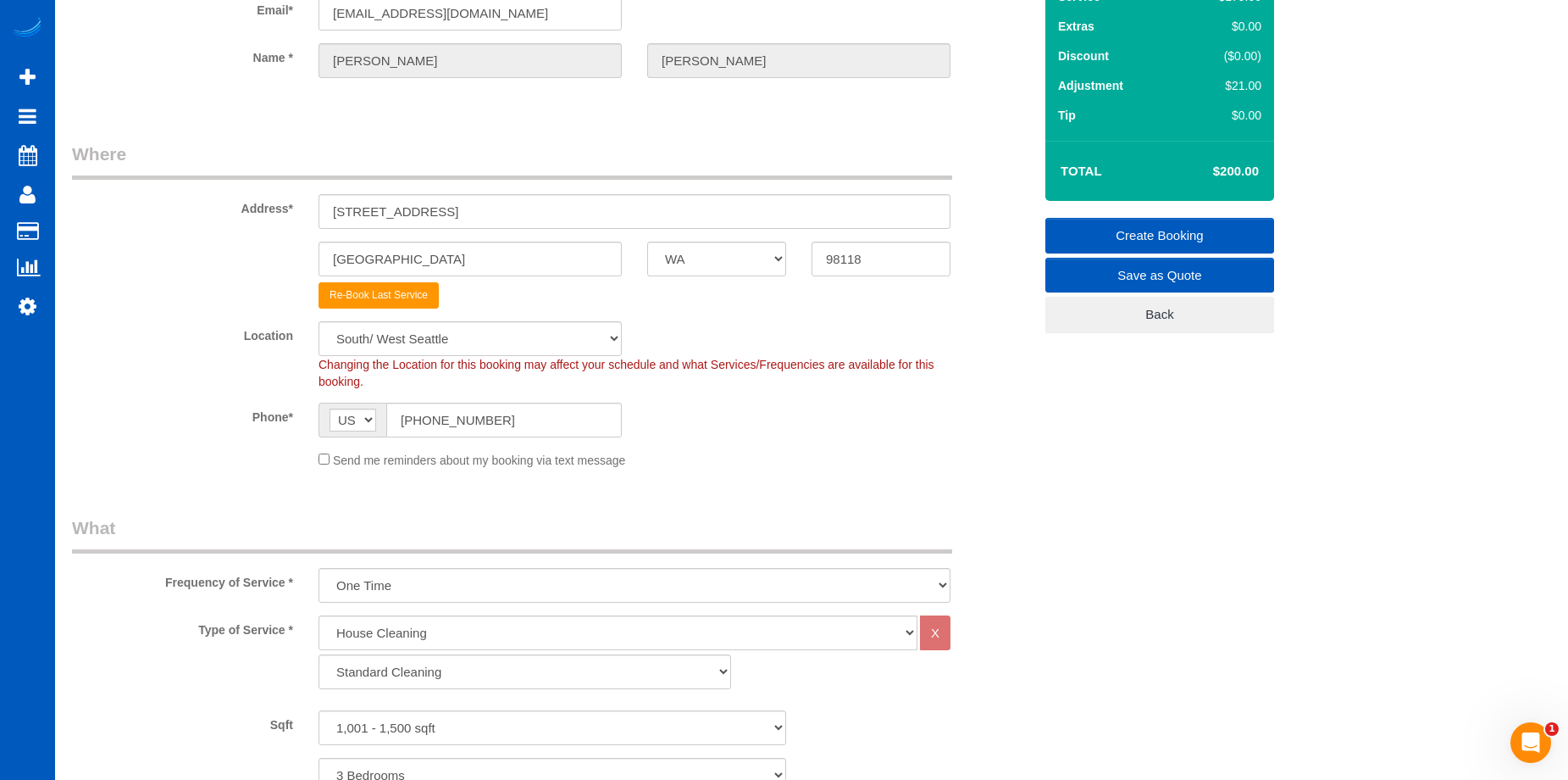
scroll to position [42, 0]
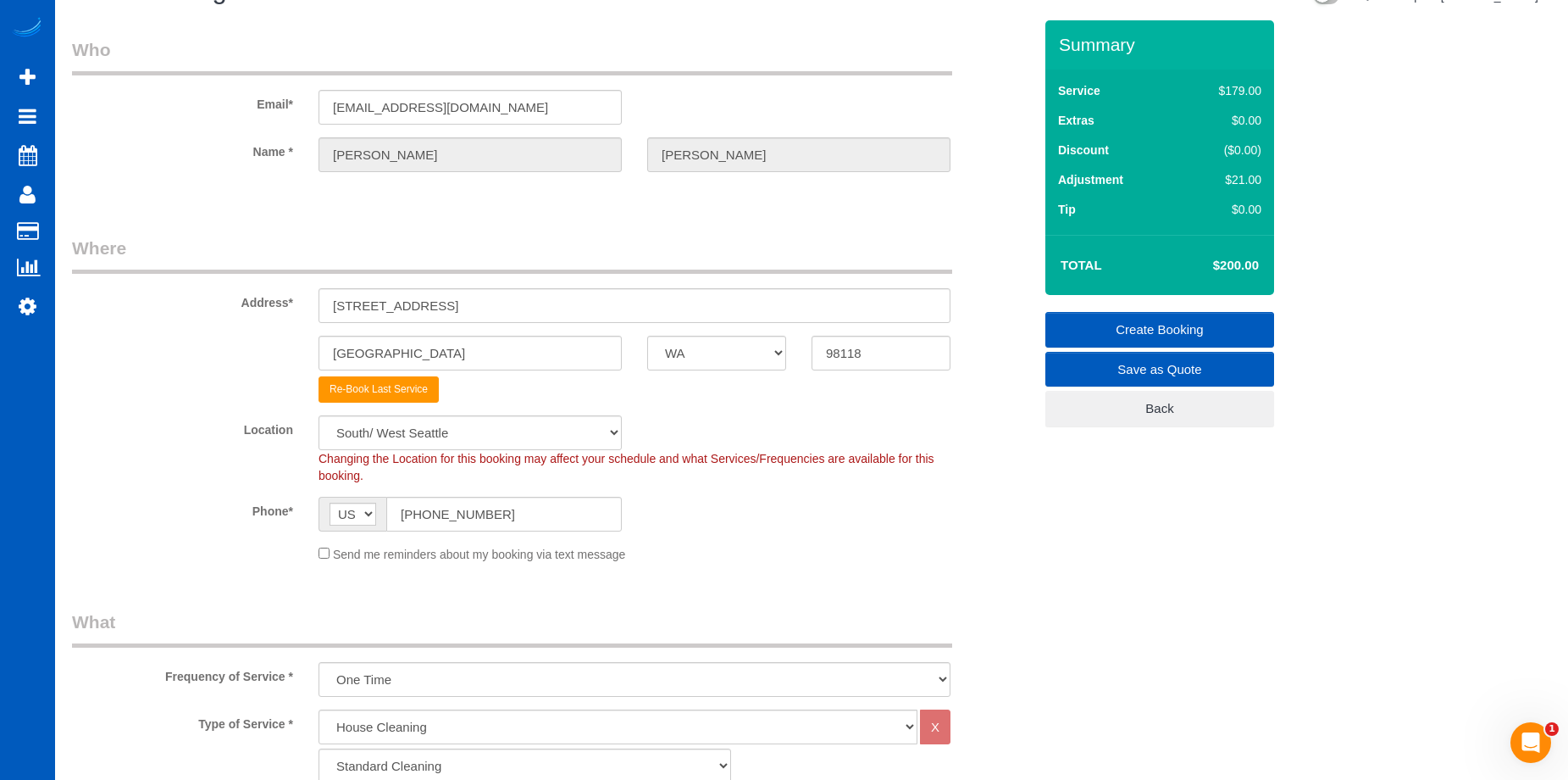
click at [1118, 322] on link "Create Booking" at bounding box center [1161, 330] width 229 height 36
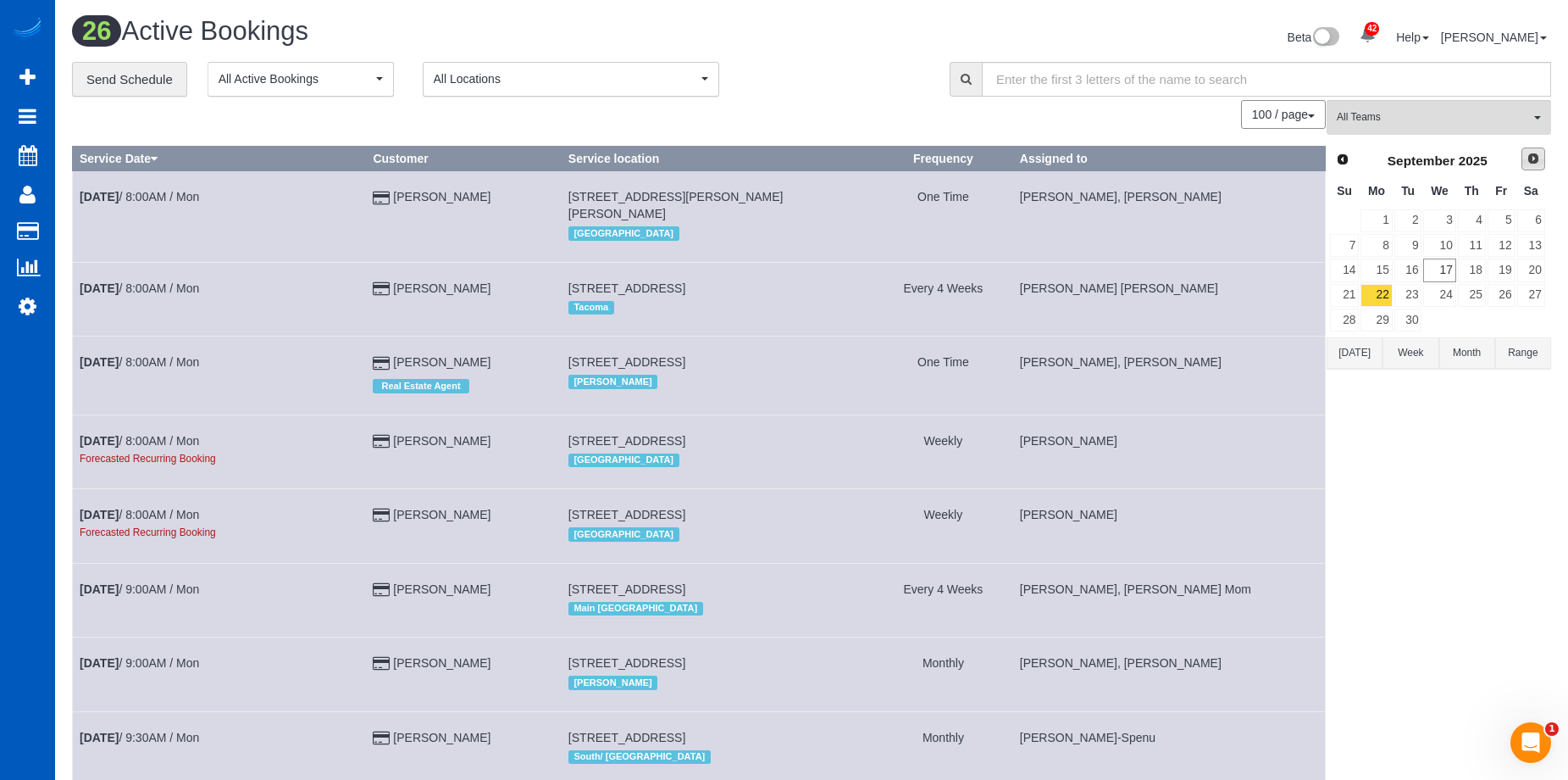
click at [1524, 160] on link "Next" at bounding box center [1534, 159] width 24 height 24
click at [1437, 289] on link "22" at bounding box center [1439, 295] width 32 height 23
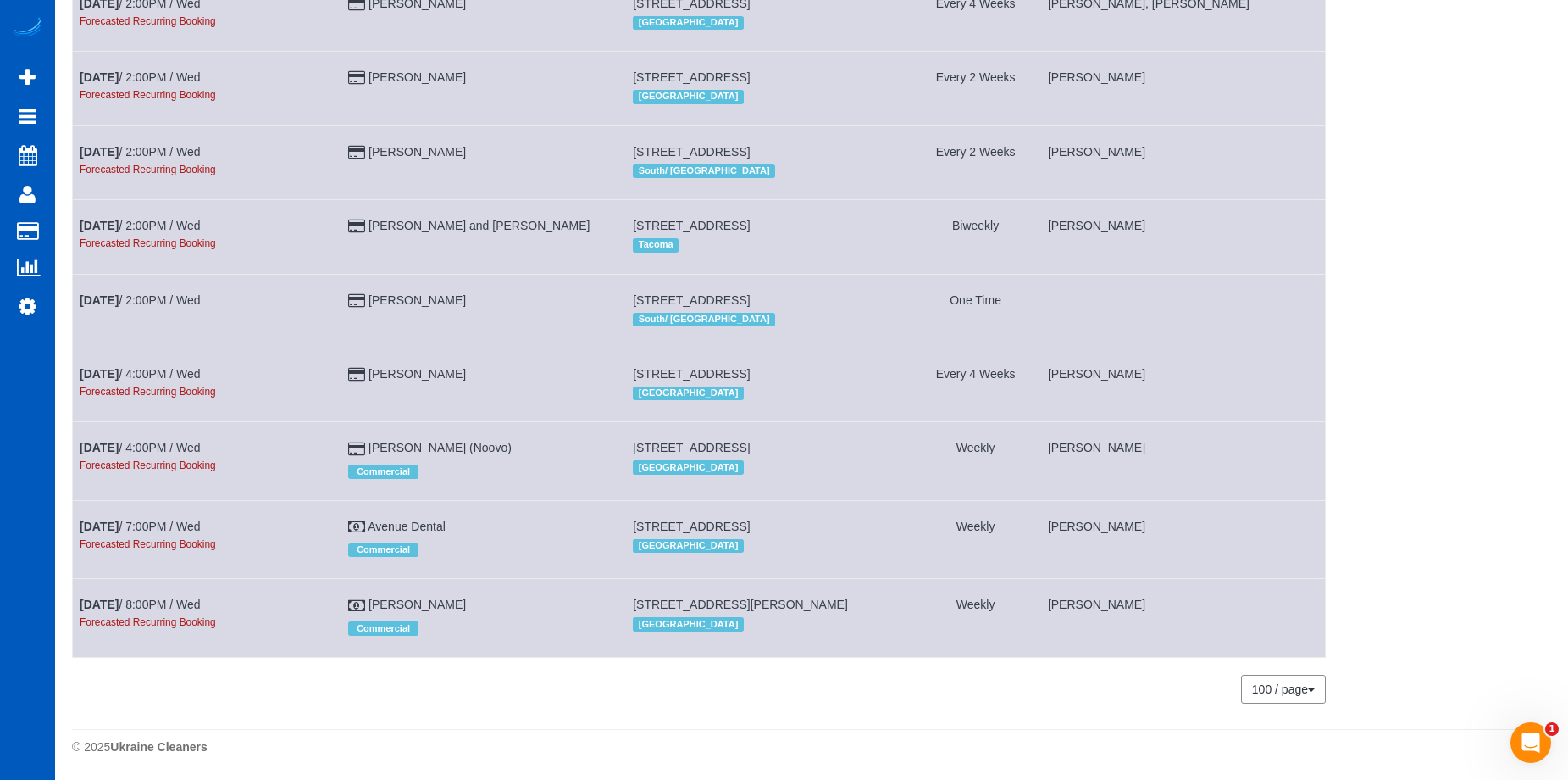
scroll to position [1581, 0]
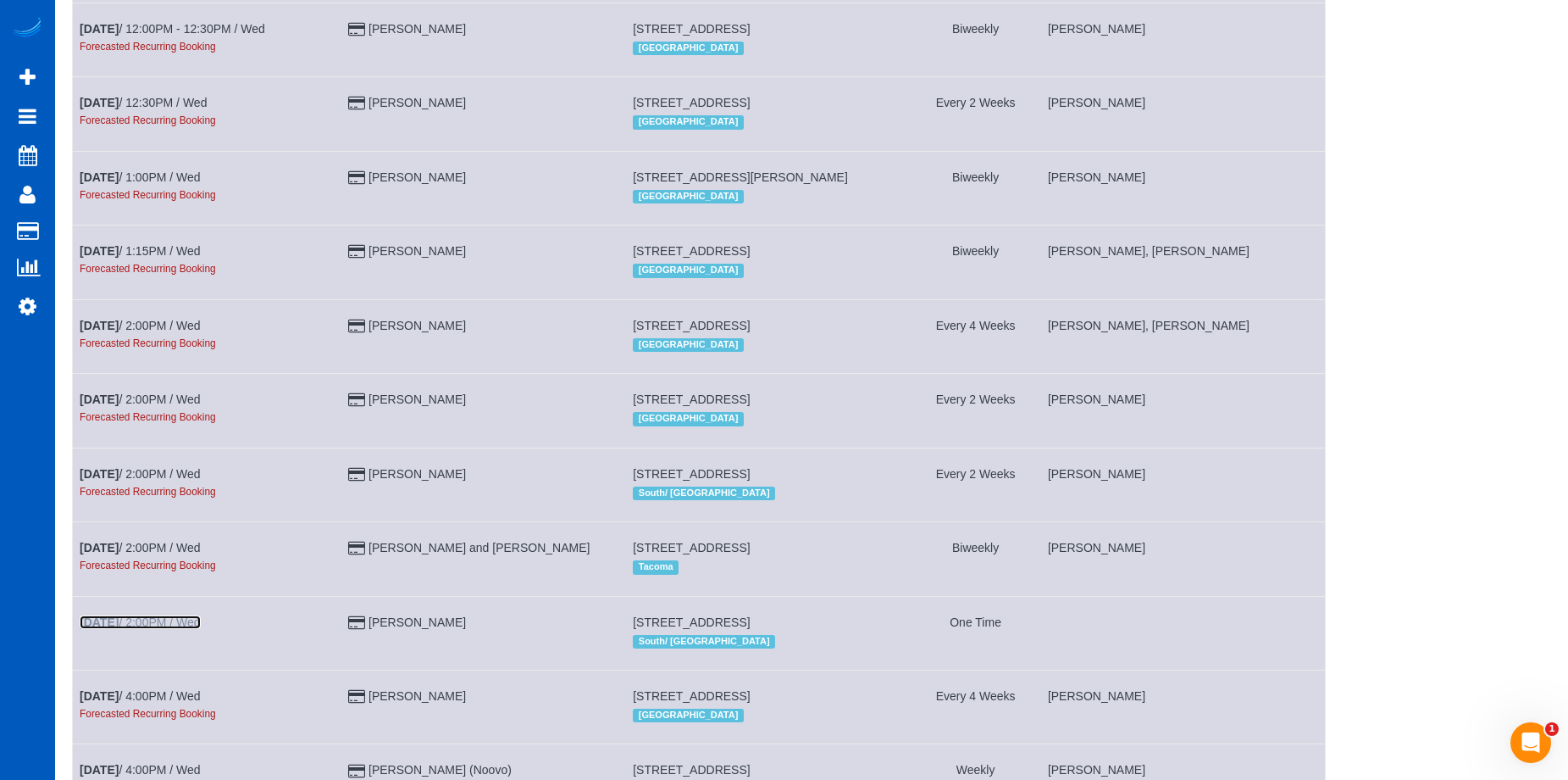
click at [171, 629] on link "Oct 22nd / 2:00PM / Wed" at bounding box center [140, 622] width 122 height 14
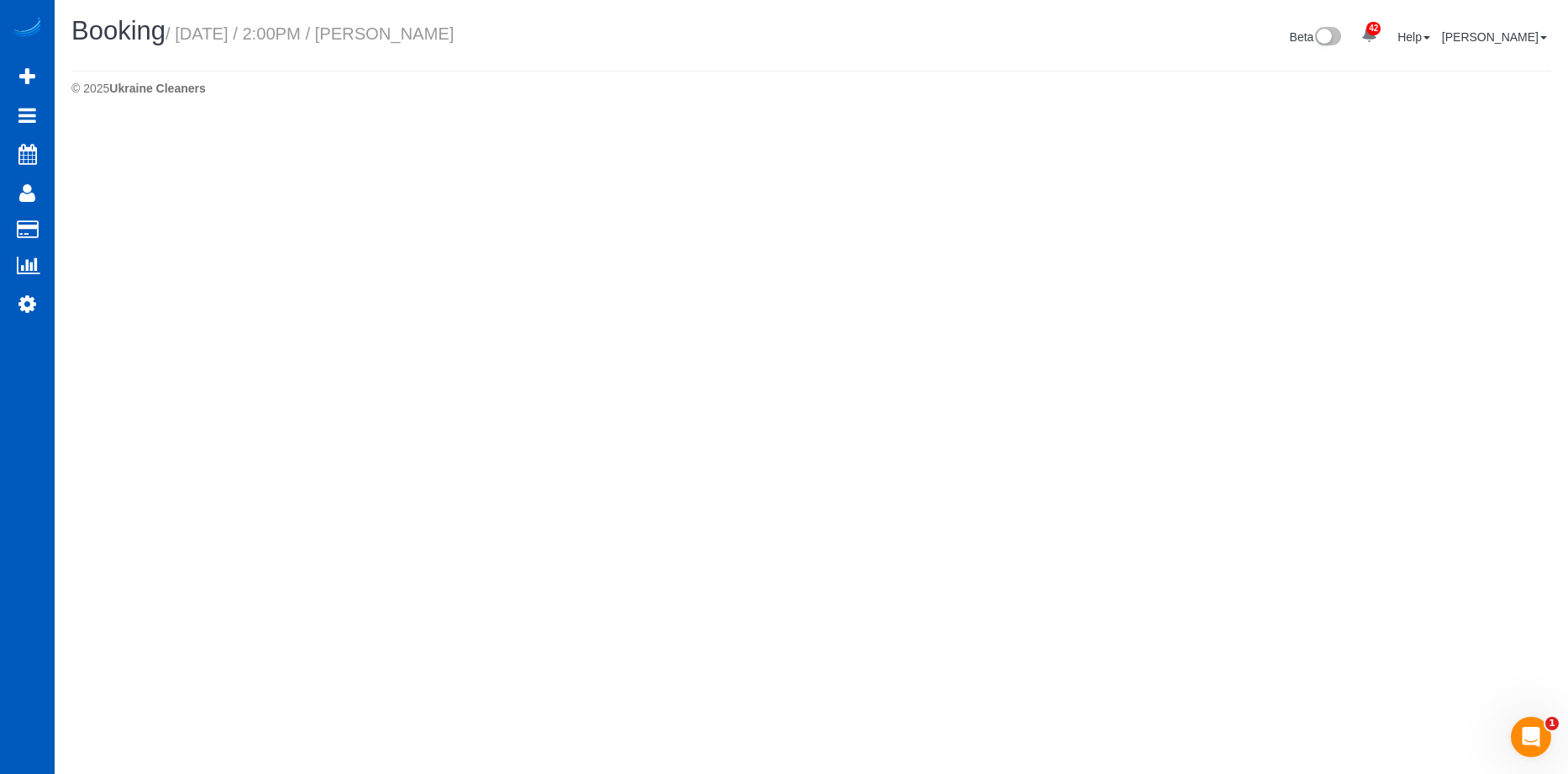
select select "WA"
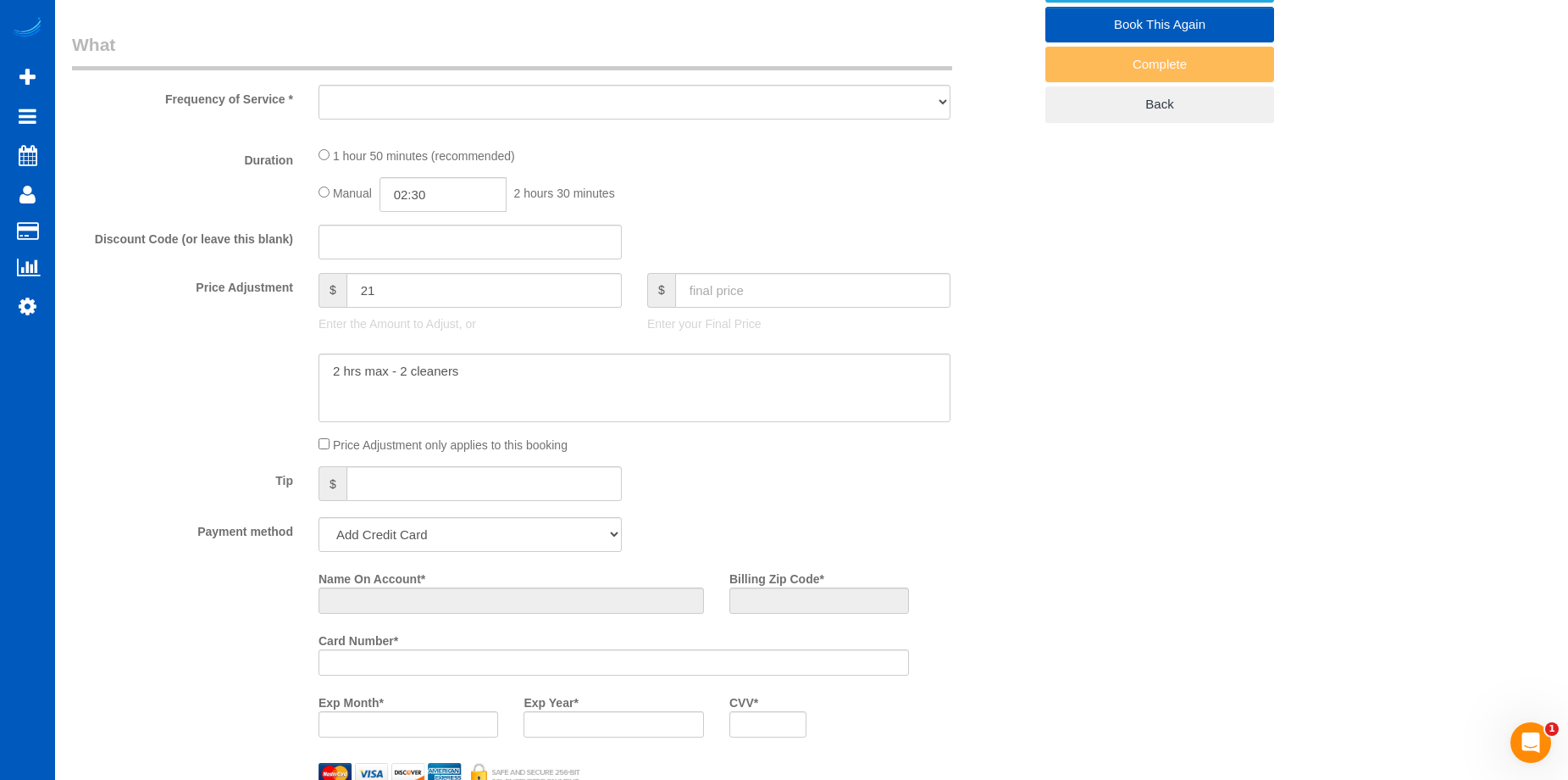
select select "object:6954"
select select "string:fspay-e64cf7c5-15a4-4929-81da-bca8ef1685d6"
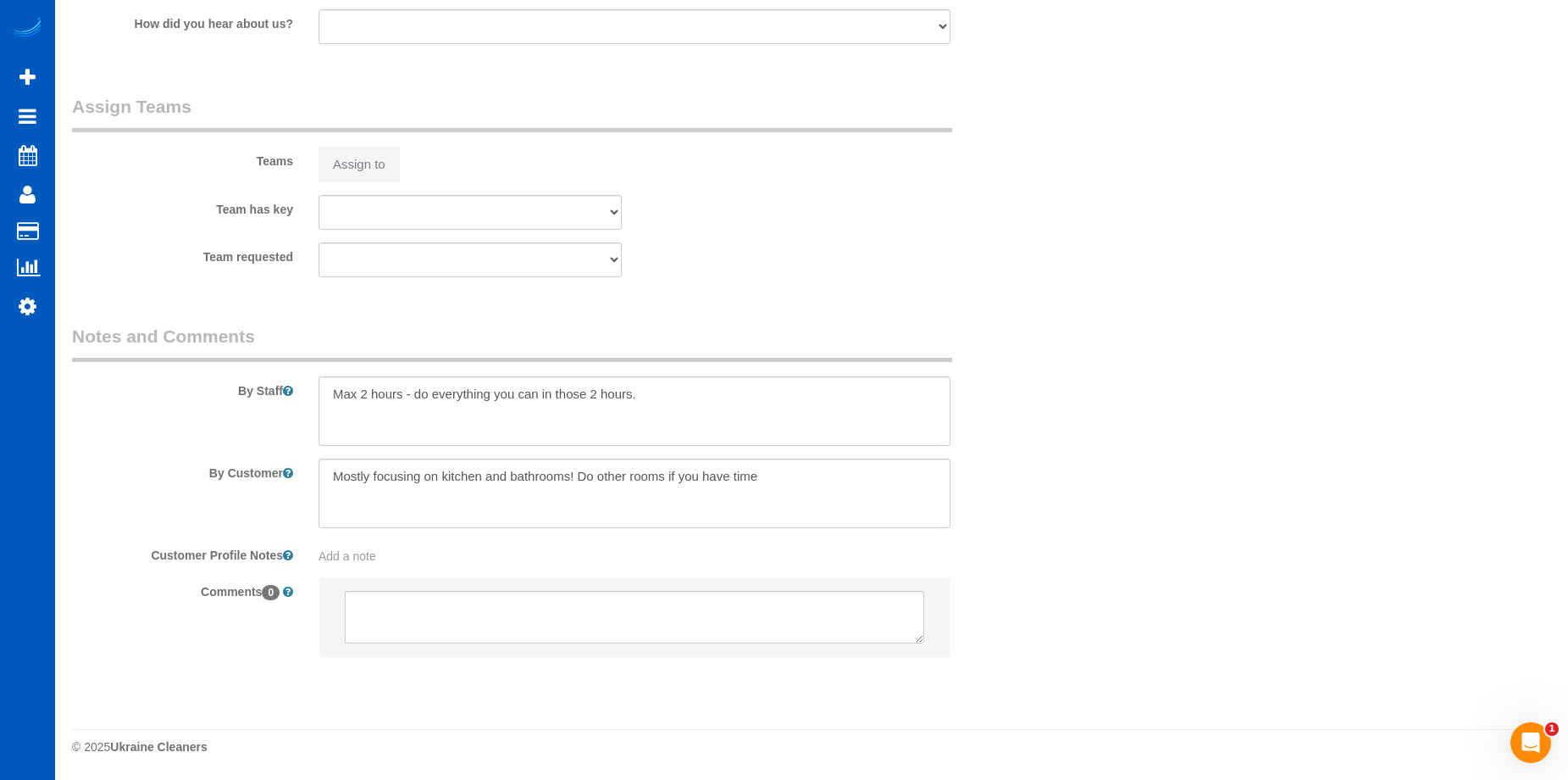
select select "199"
select select "1001"
select select "3"
select select "2"
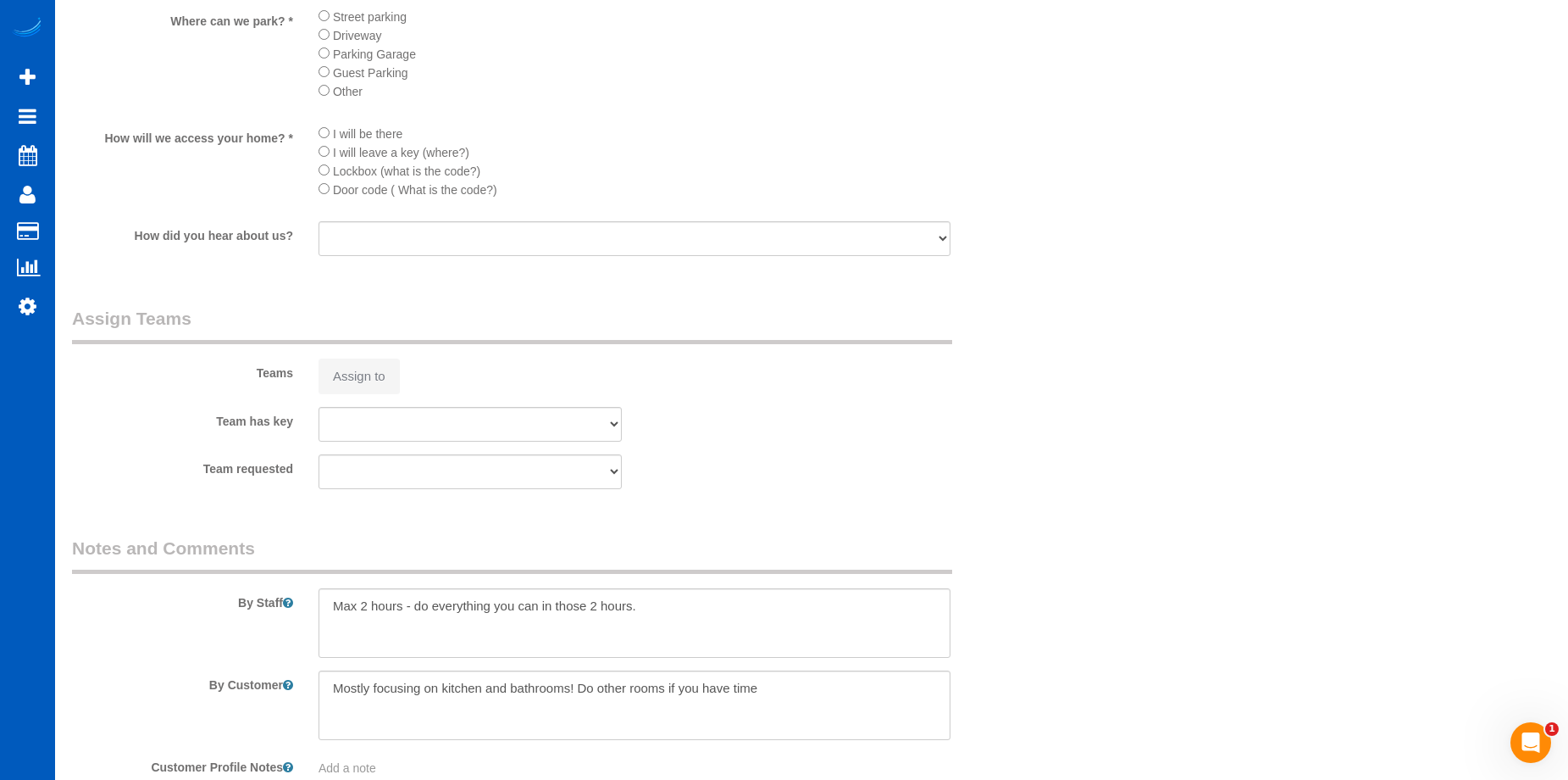
select select "object:7200"
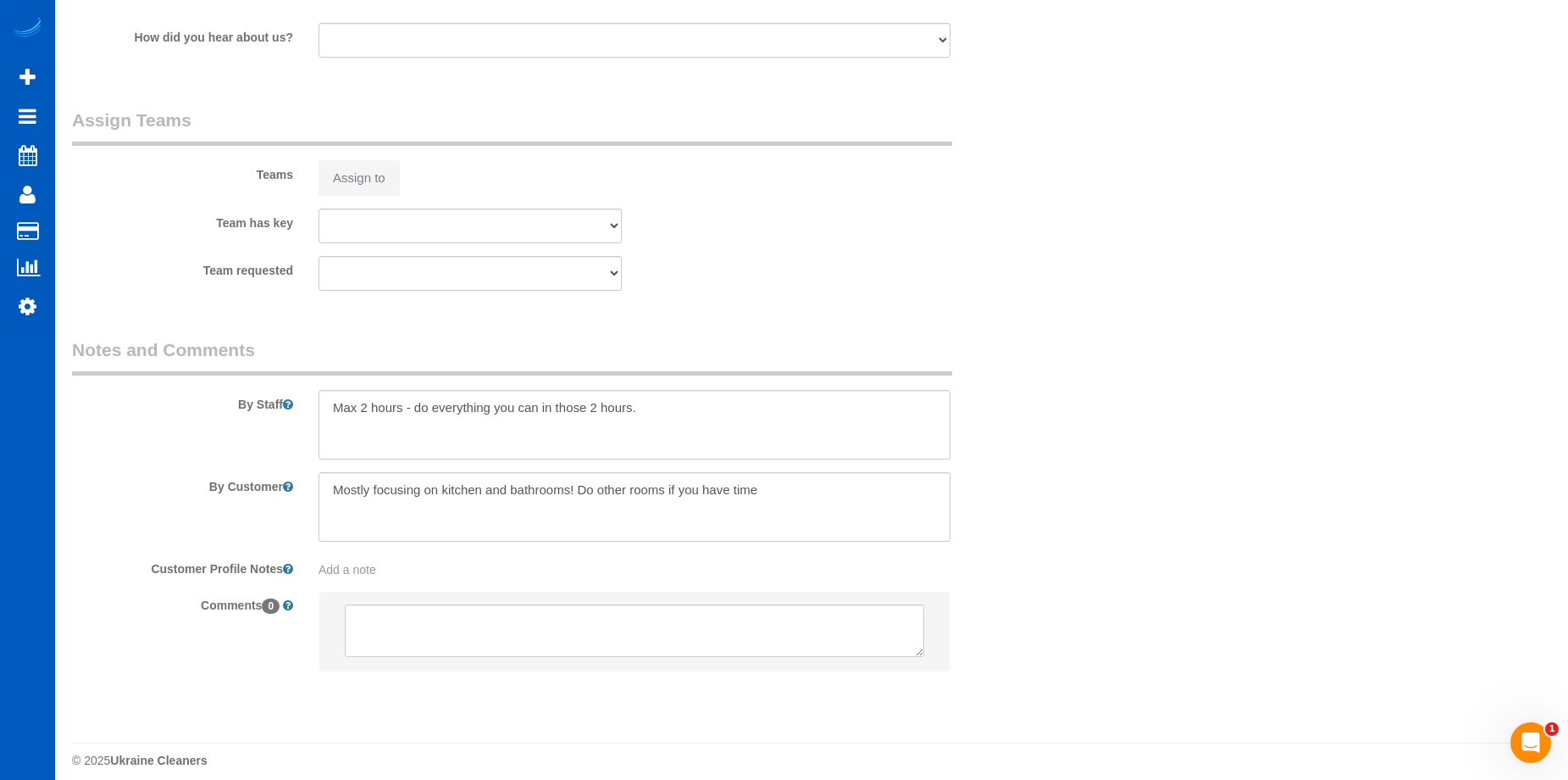
select select "spot83"
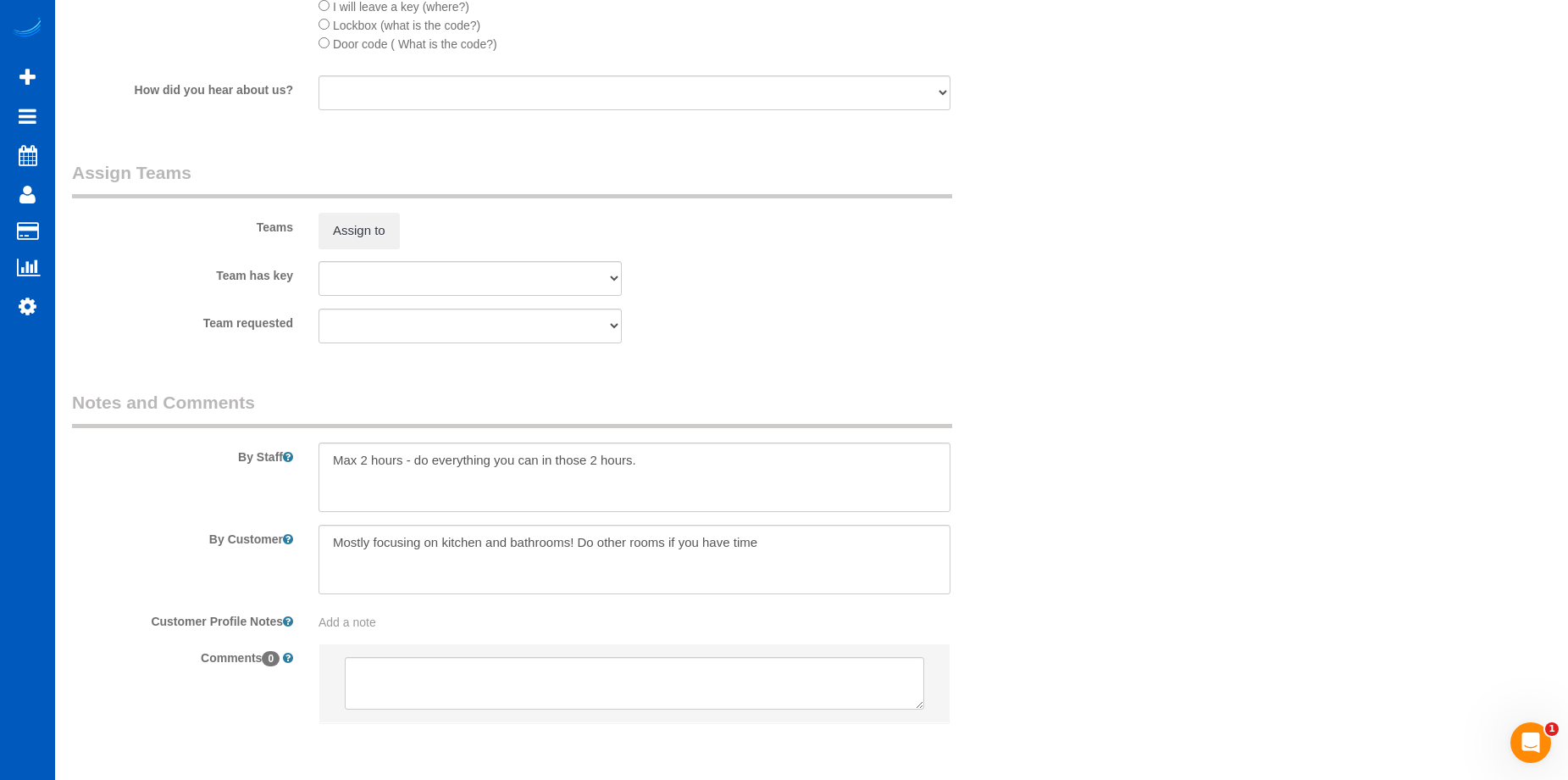
select select "1001"
select select "3"
select select "2"
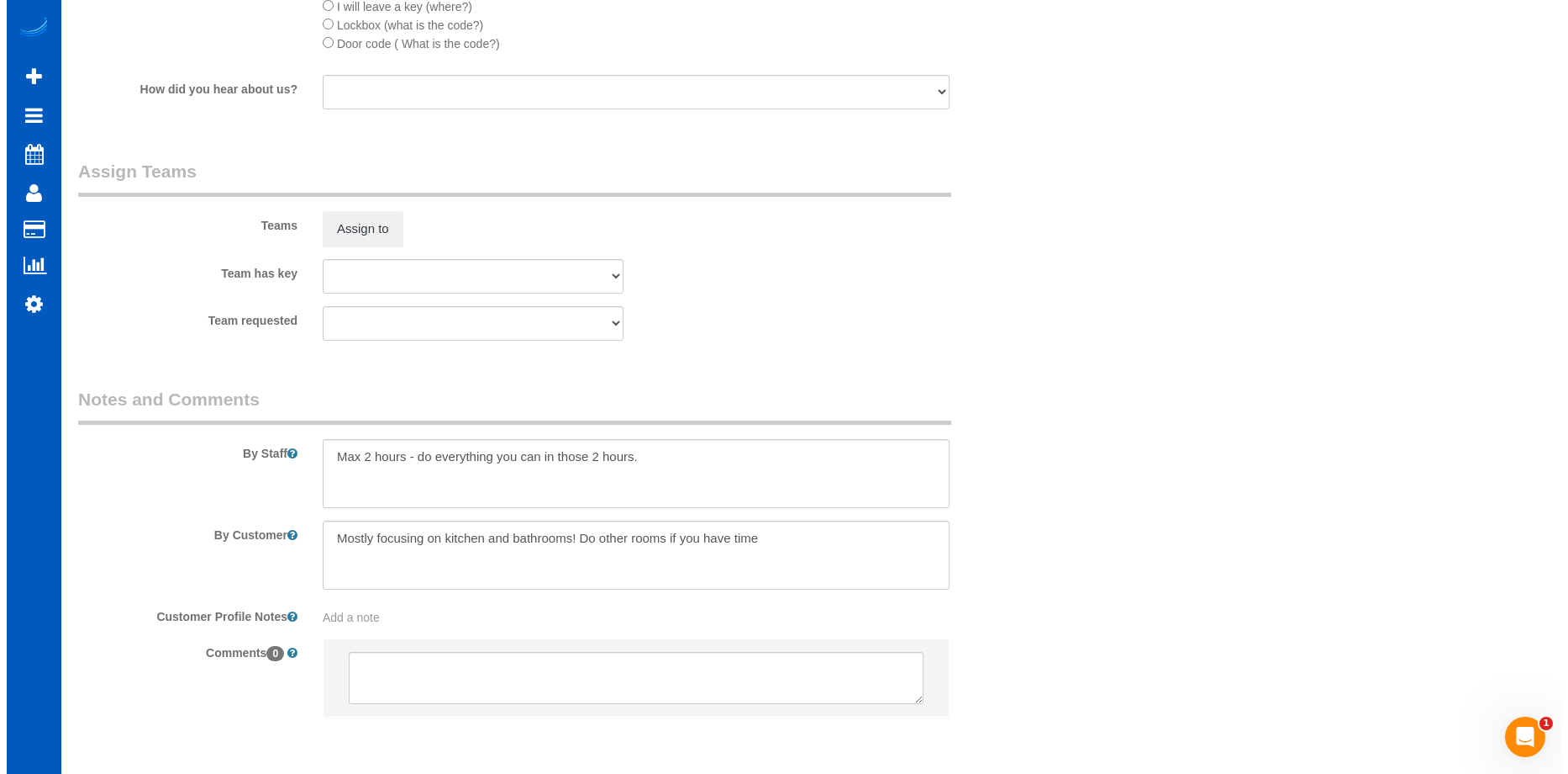
scroll to position [1967, 0]
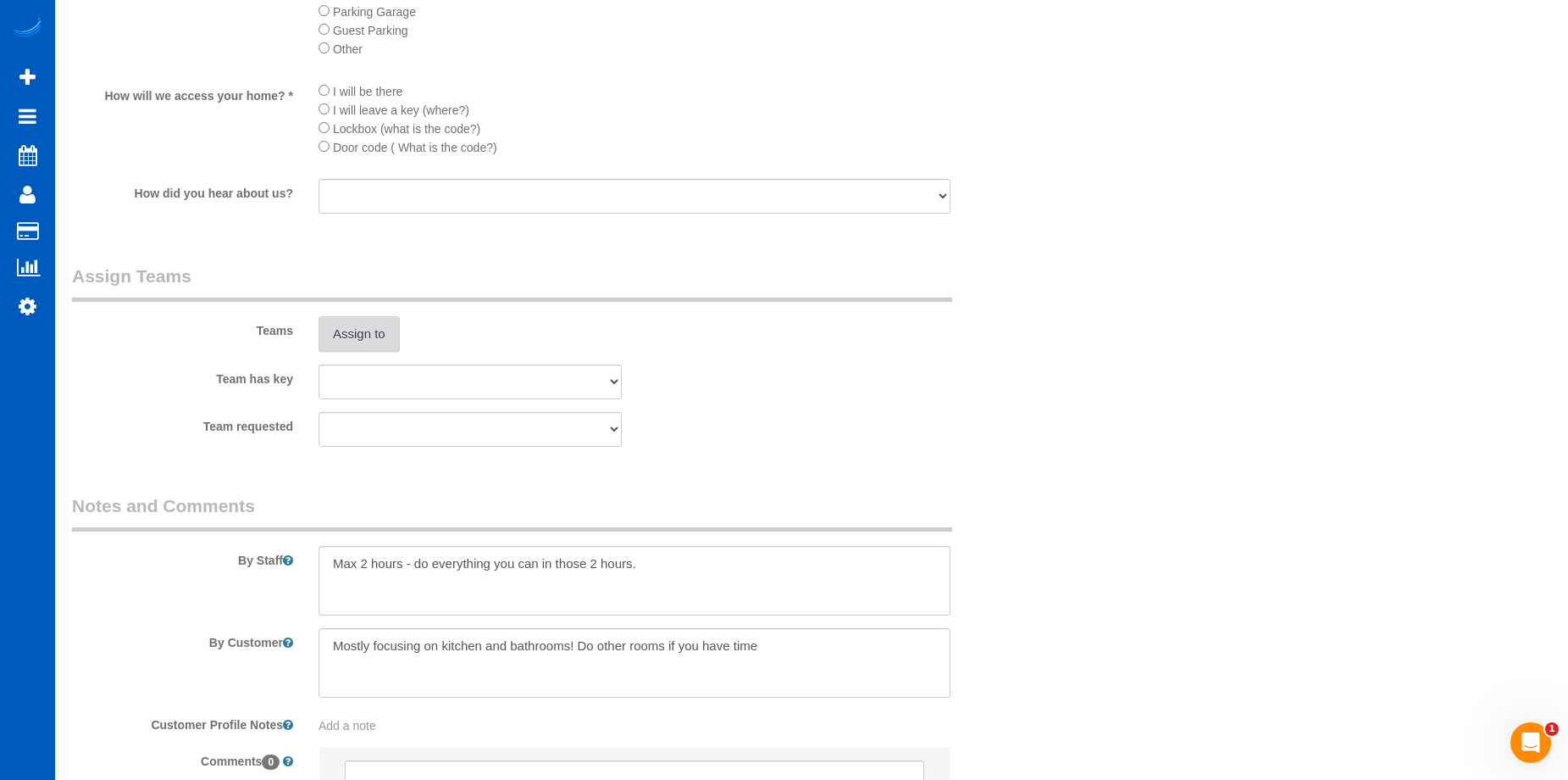
click at [389, 348] on button "Assign to" at bounding box center [360, 334] width 82 height 36
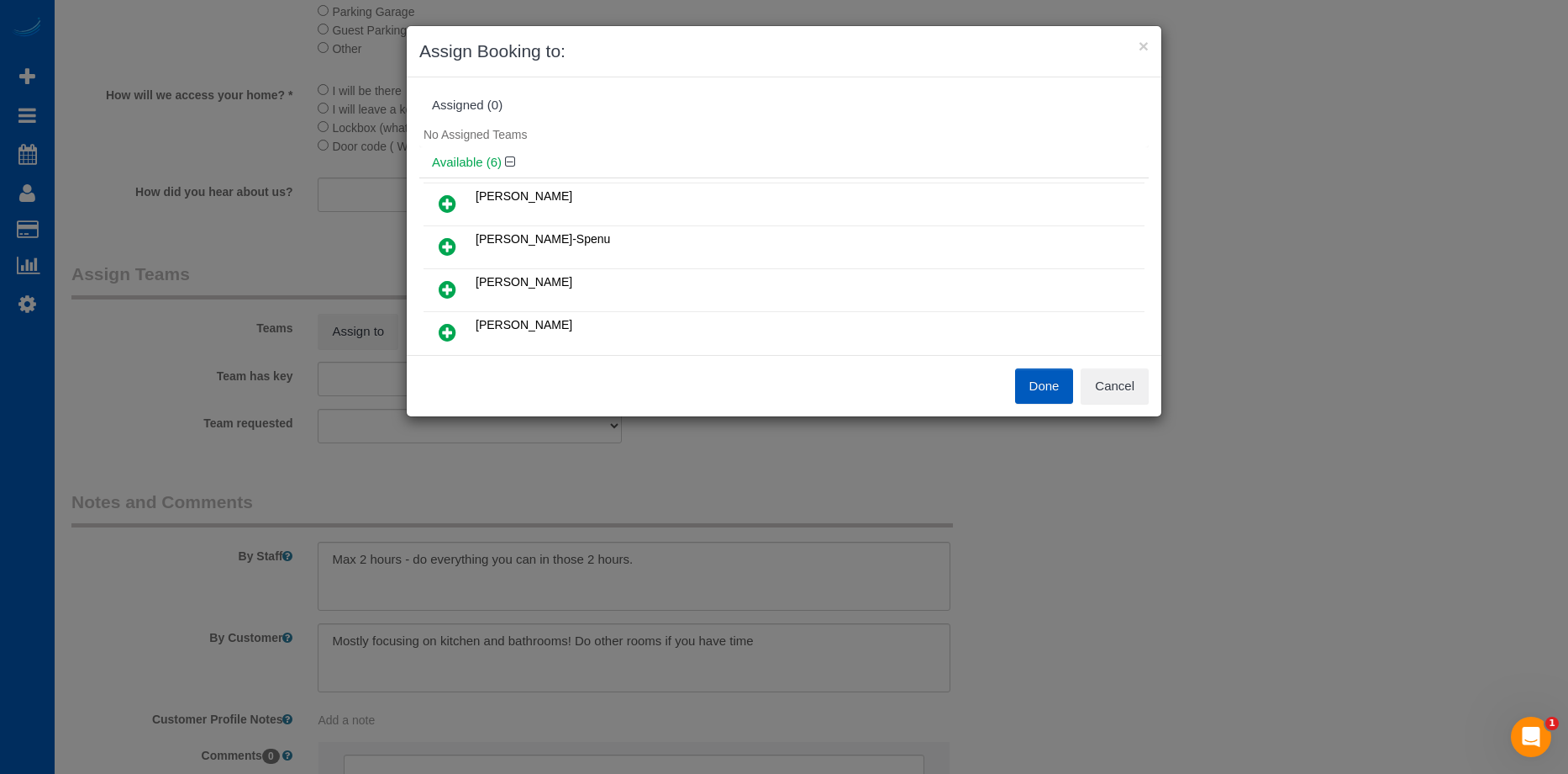
scroll to position [84, 0]
click at [1114, 381] on button "Cancel" at bounding box center [1114, 387] width 68 height 36
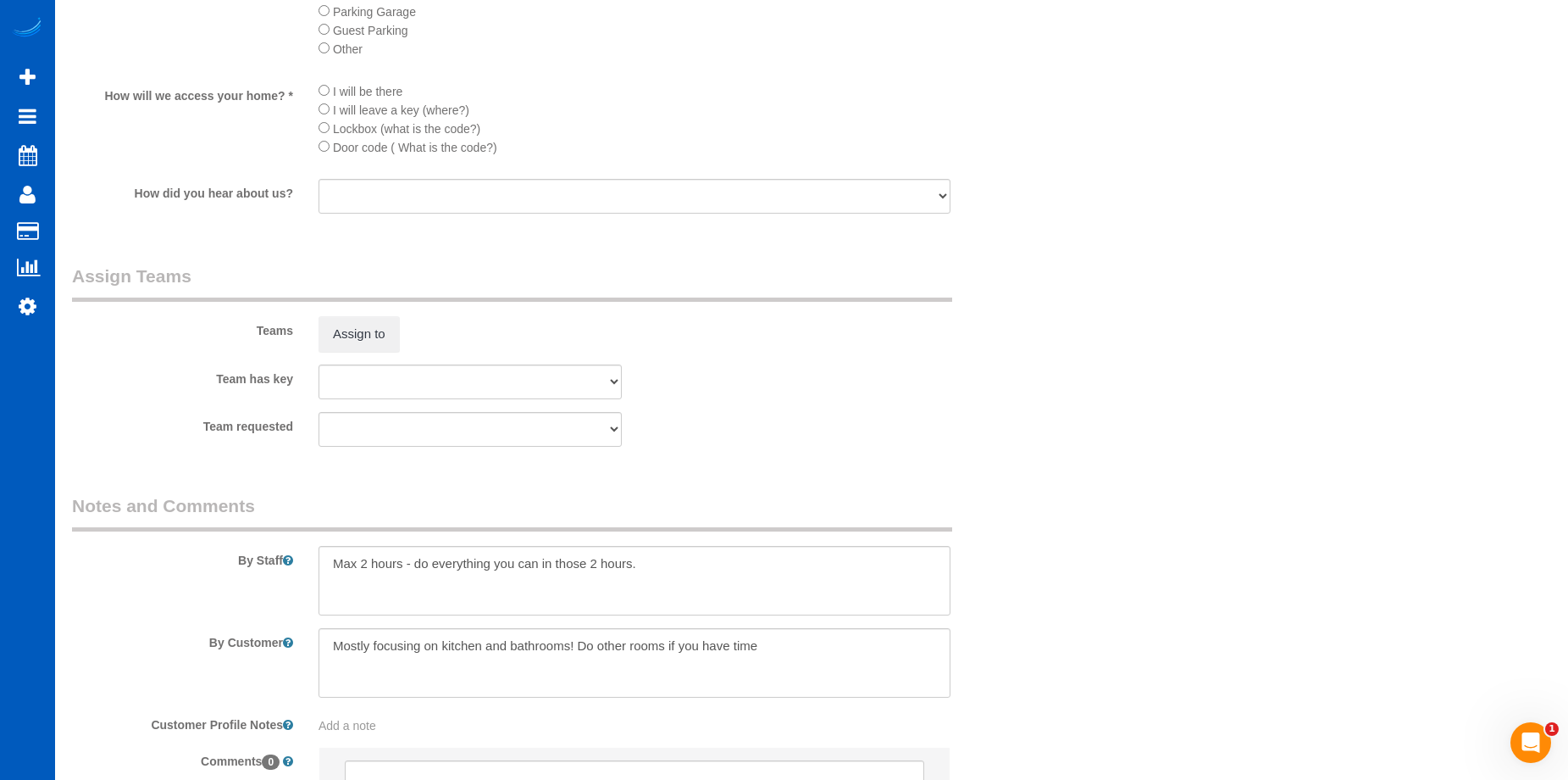
click at [317, 338] on div "Assign to" at bounding box center [470, 334] width 329 height 36
click at [335, 335] on button "Assign to" at bounding box center [360, 334] width 82 height 36
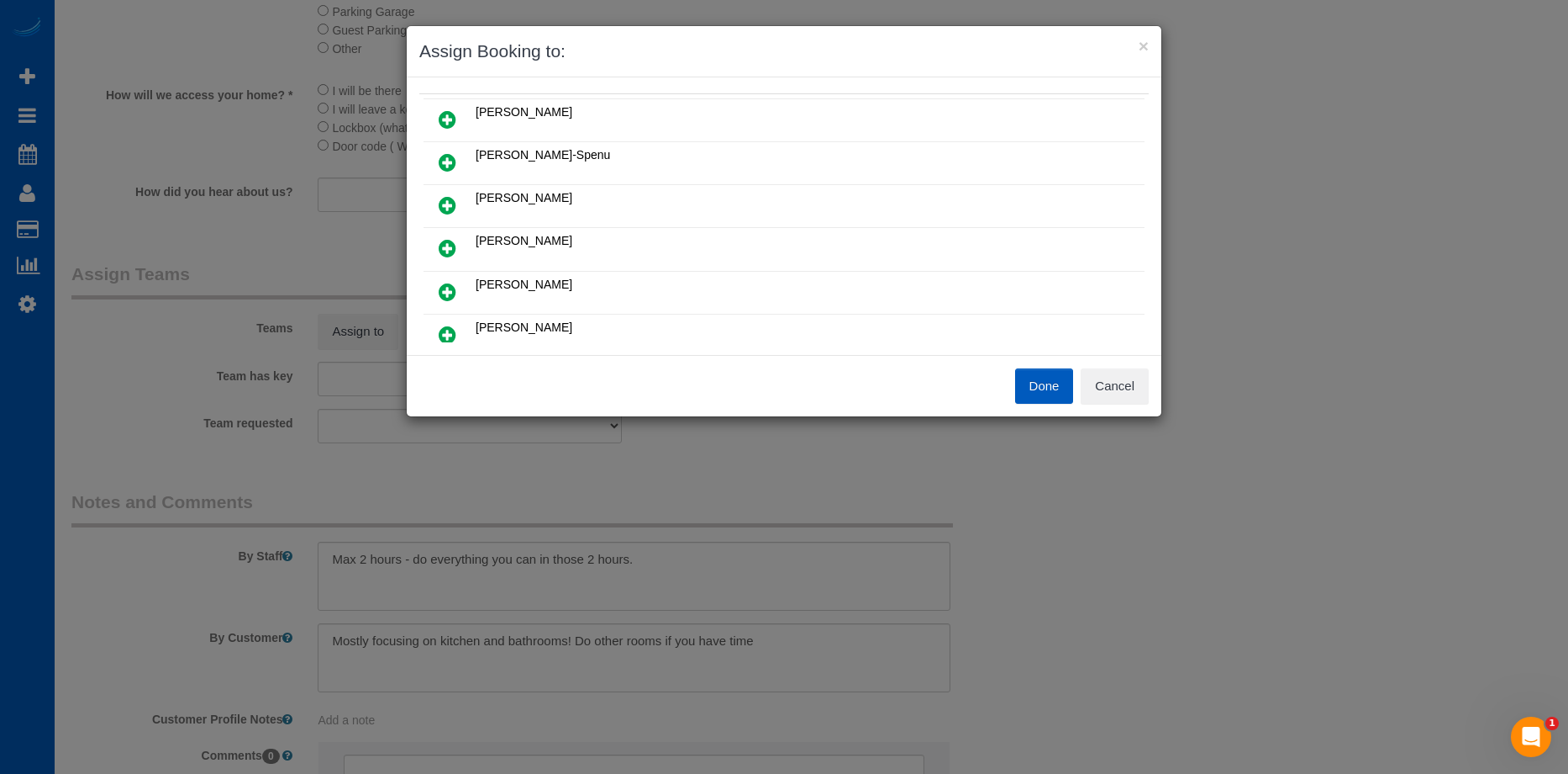
drag, startPoint x: 445, startPoint y: 200, endPoint x: 481, endPoint y: 195, distance: 36.3
click at [445, 200] on icon at bounding box center [448, 205] width 18 height 20
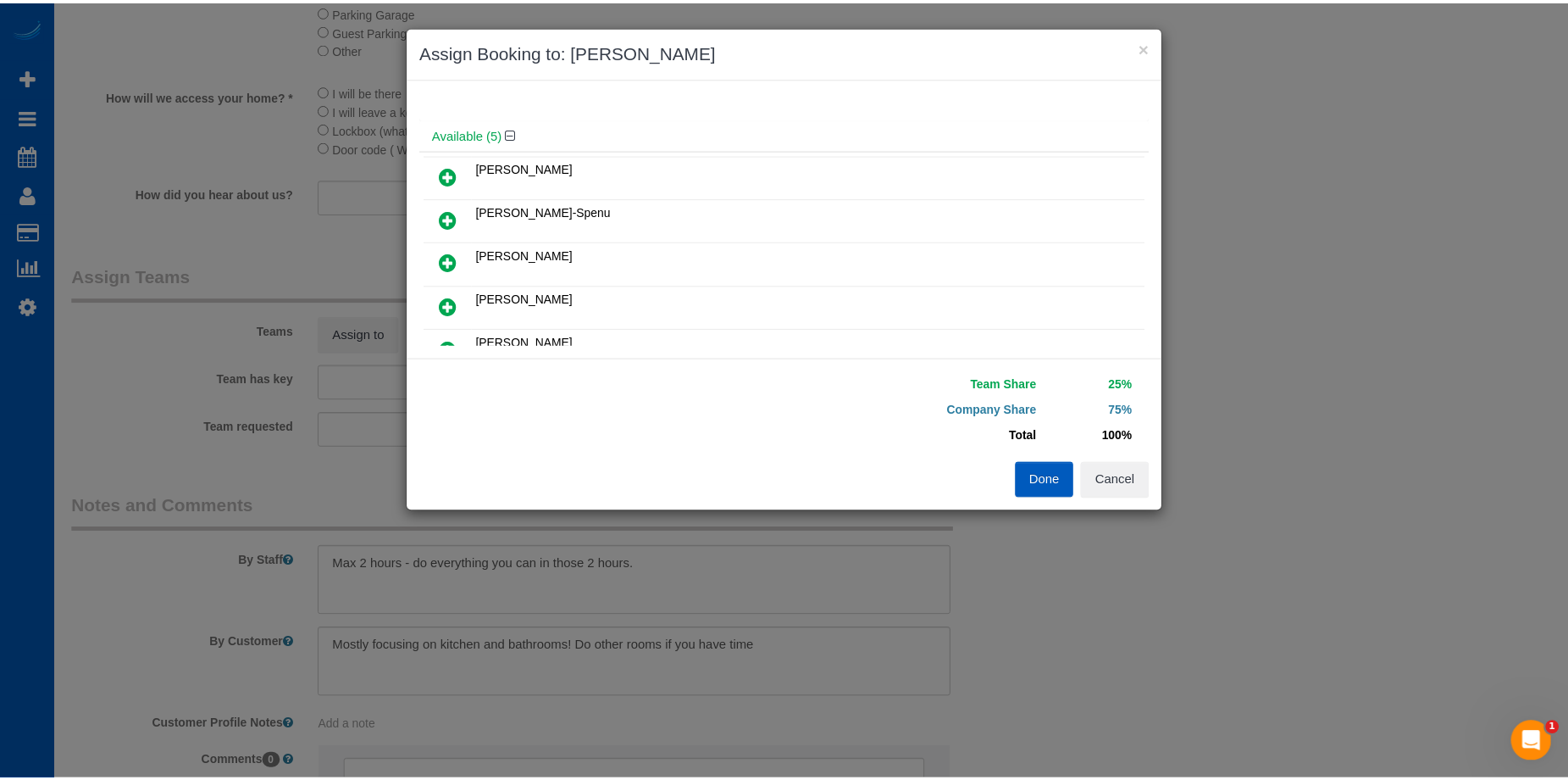
scroll to position [41, 0]
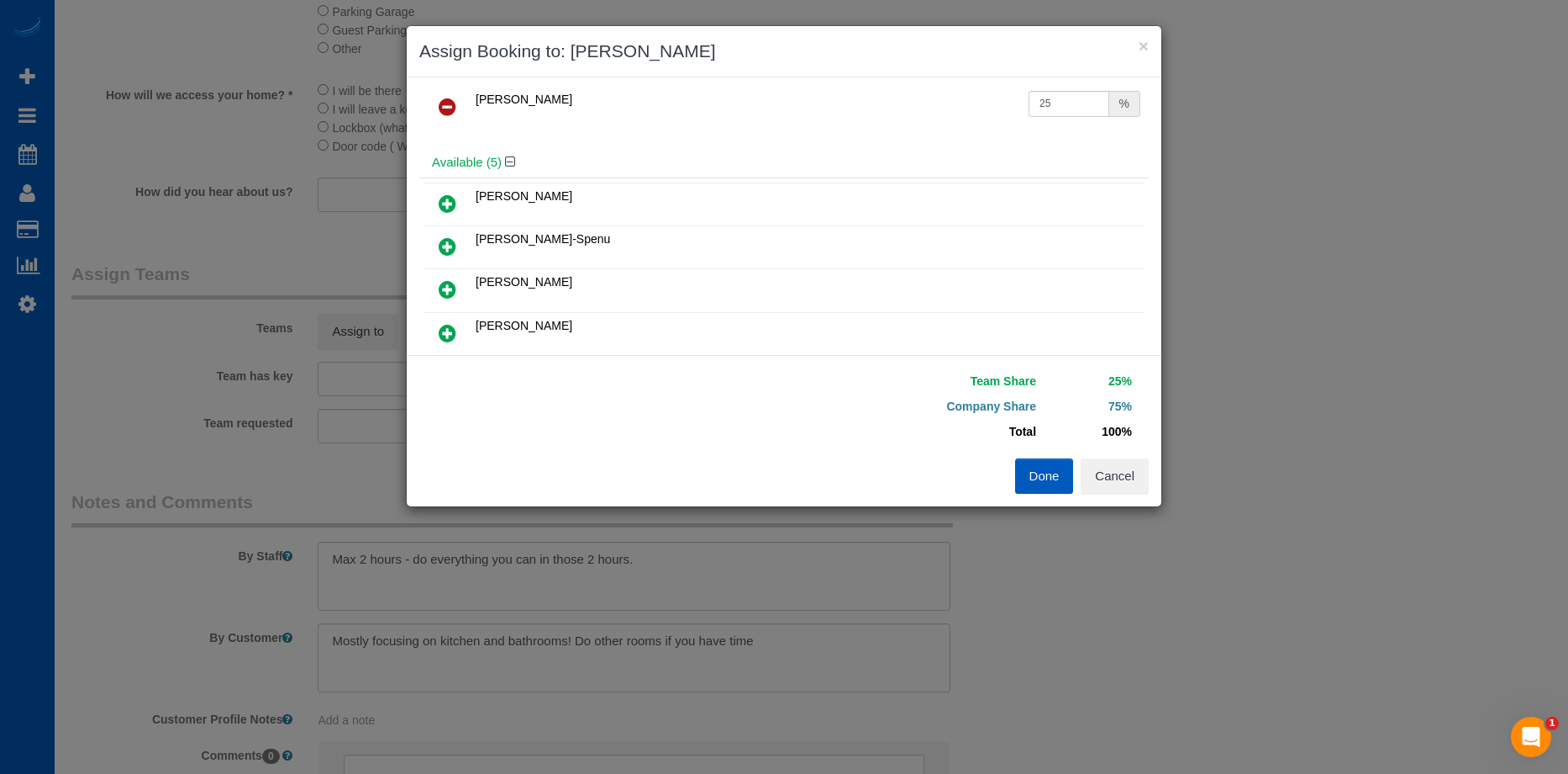
click at [1043, 473] on button "Done" at bounding box center [1044, 476] width 59 height 36
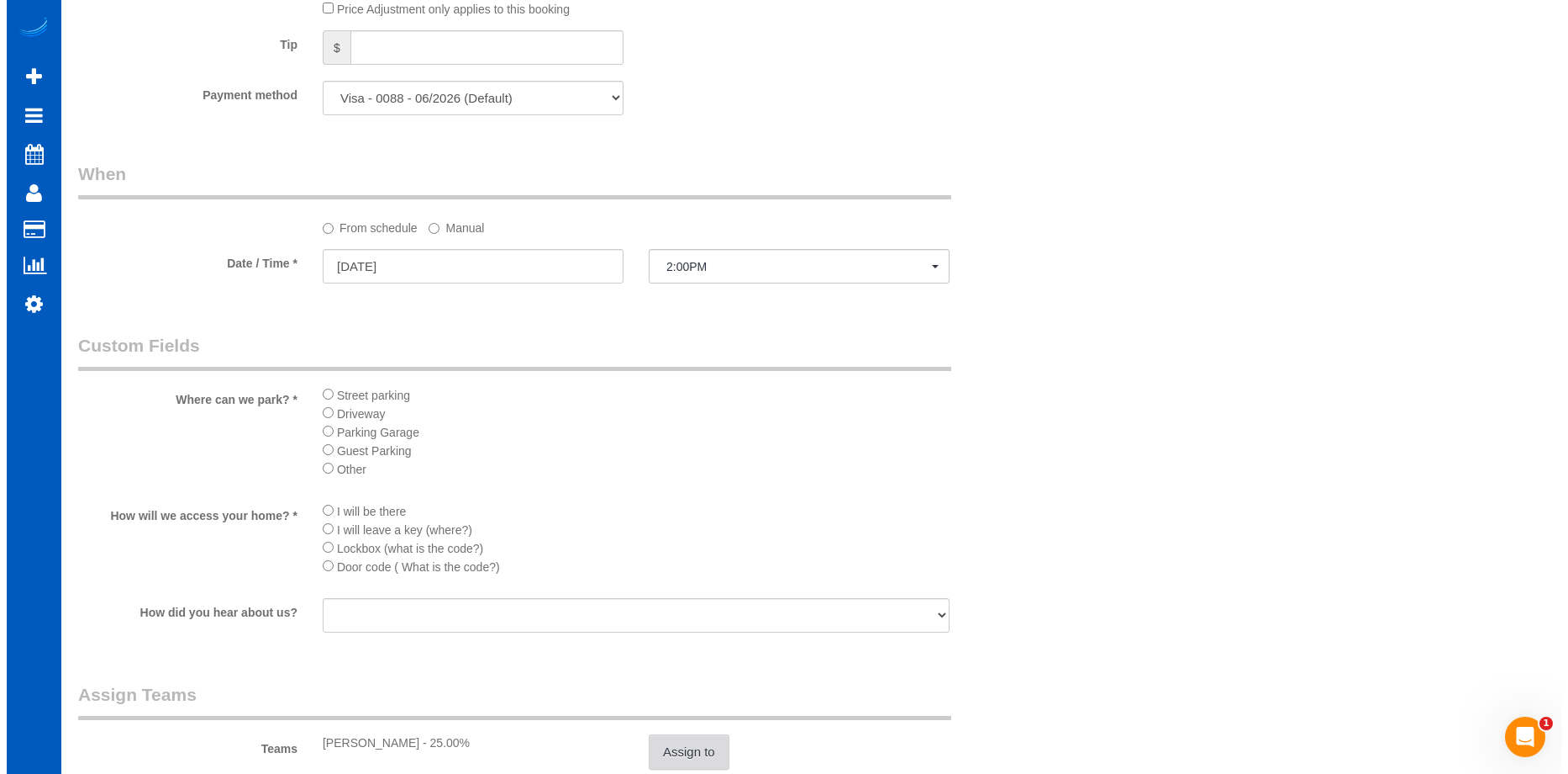
scroll to position [1799, 0]
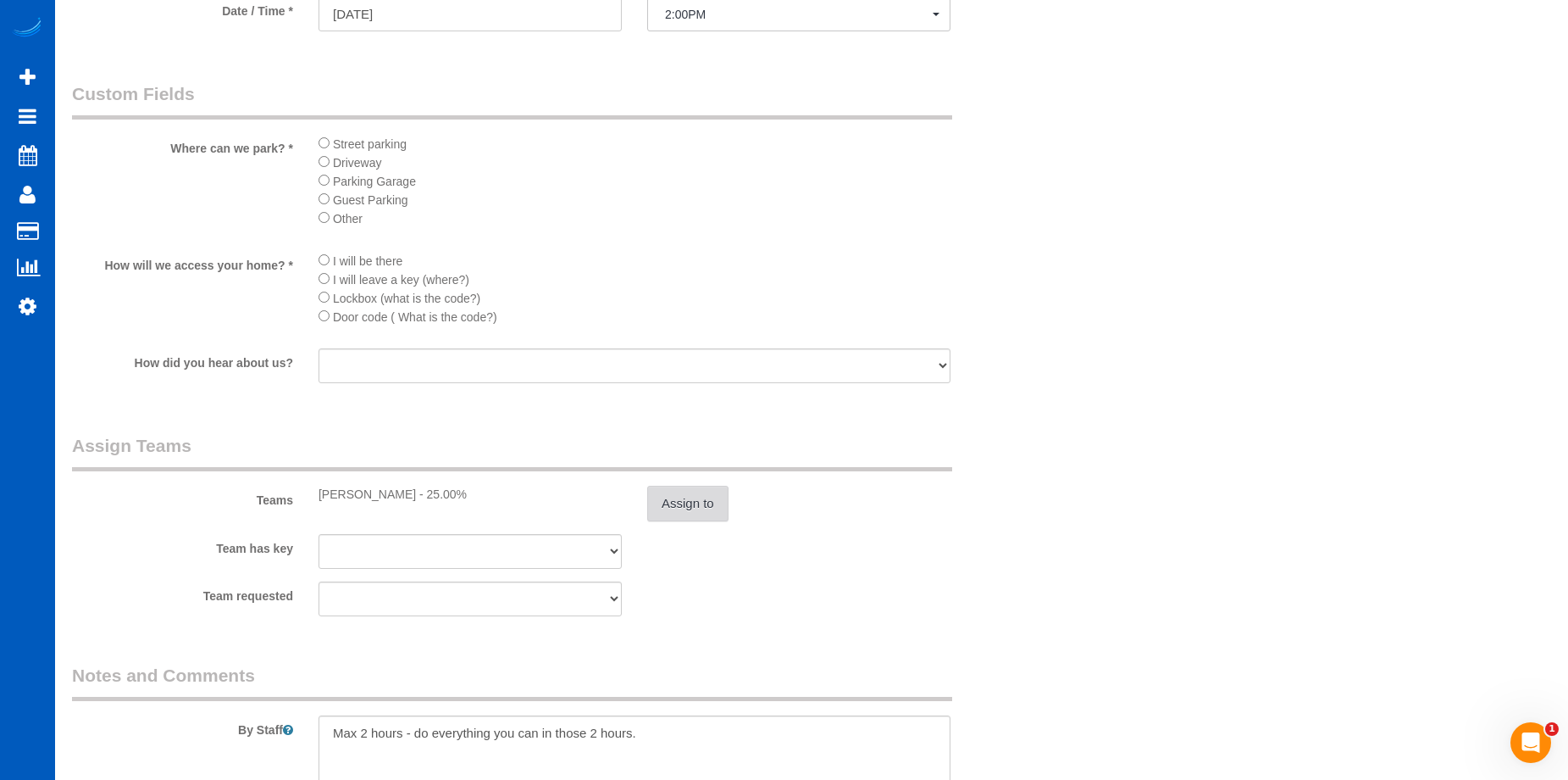
click at [696, 504] on button "Assign to" at bounding box center [688, 503] width 82 height 36
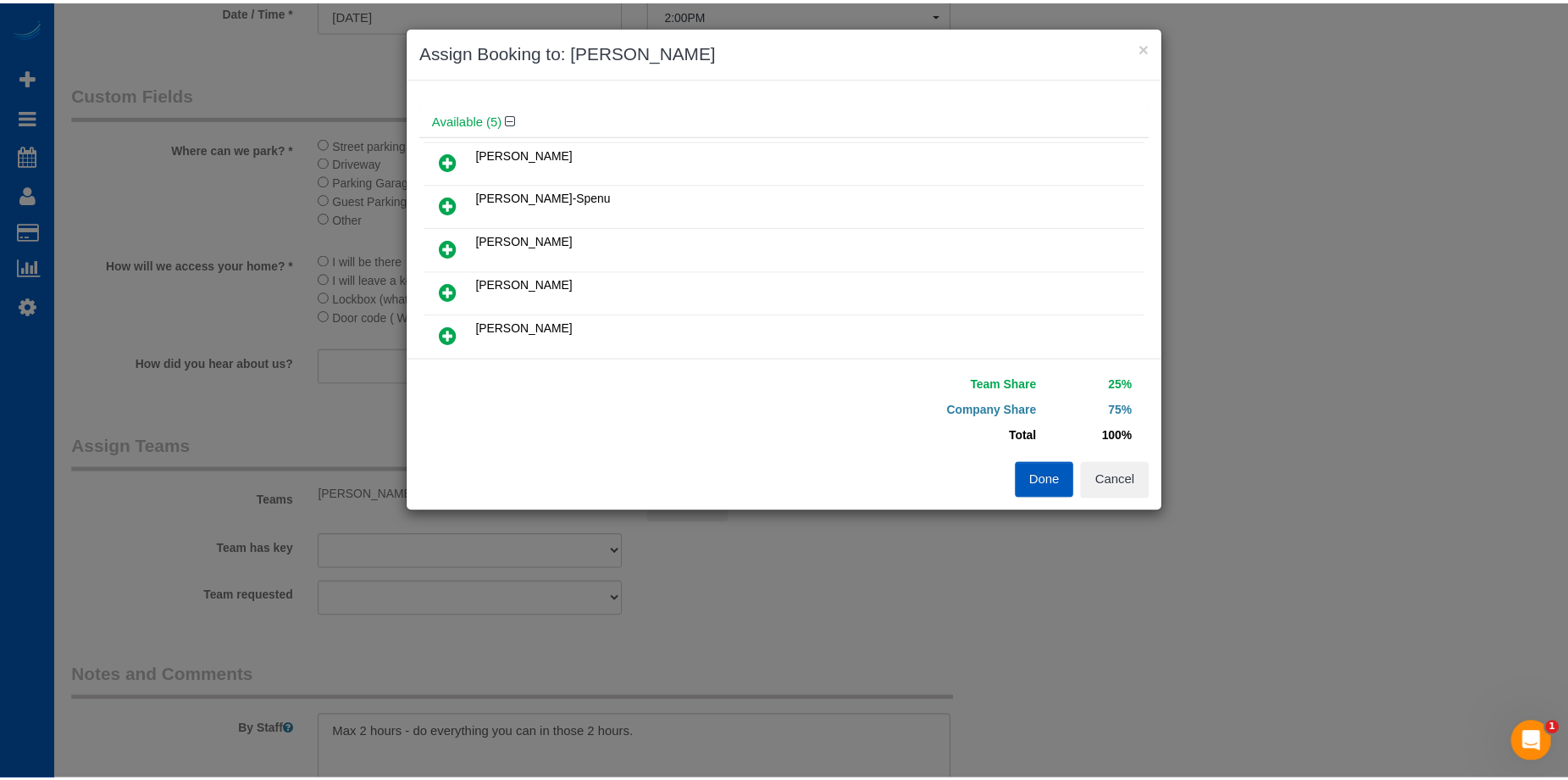
scroll to position [0, 0]
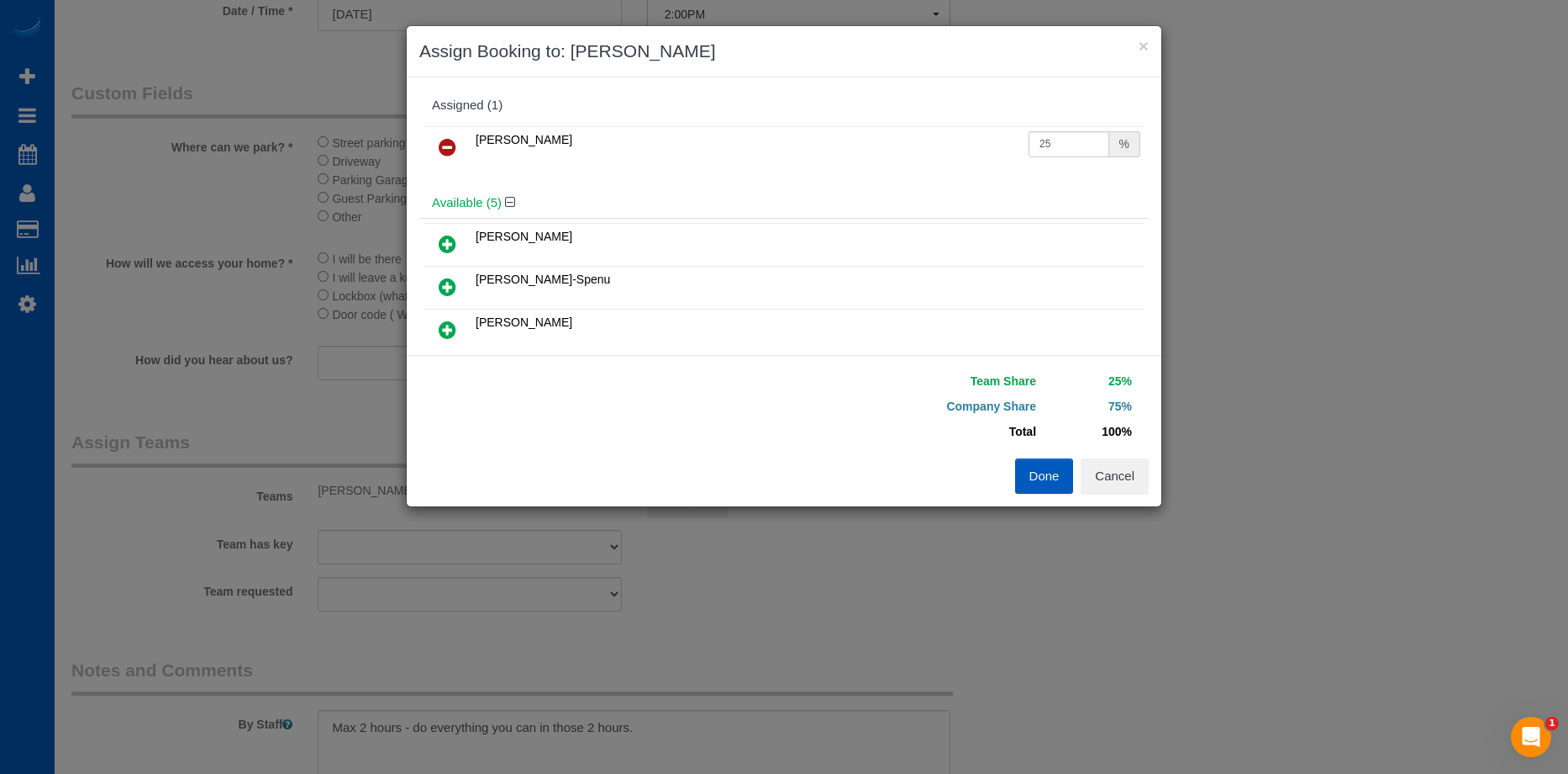
click at [447, 243] on icon at bounding box center [448, 243] width 18 height 20
click at [1036, 474] on button "Done" at bounding box center [1044, 476] width 59 height 36
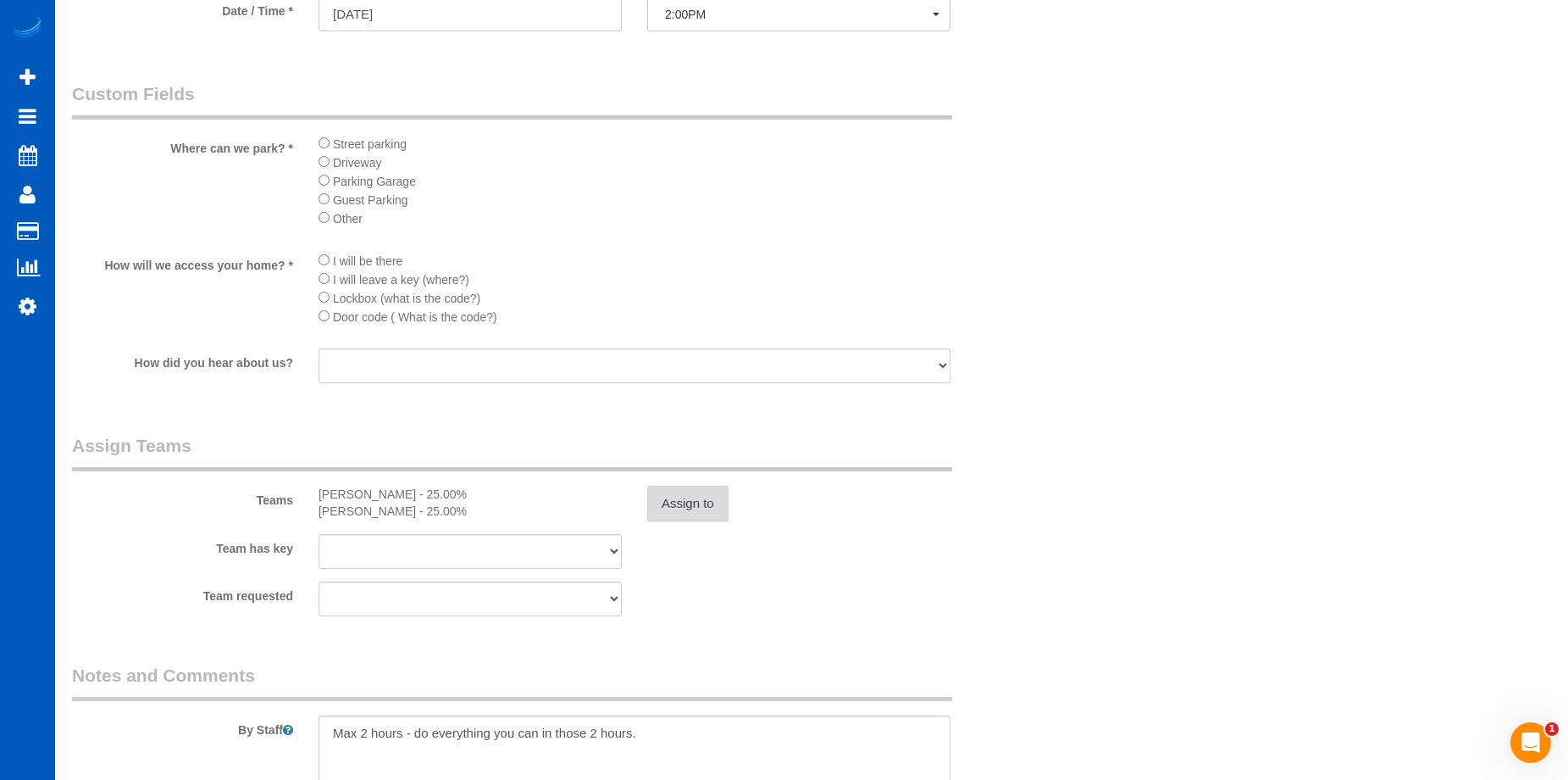
click at [691, 501] on button "Assign to" at bounding box center [688, 503] width 82 height 36
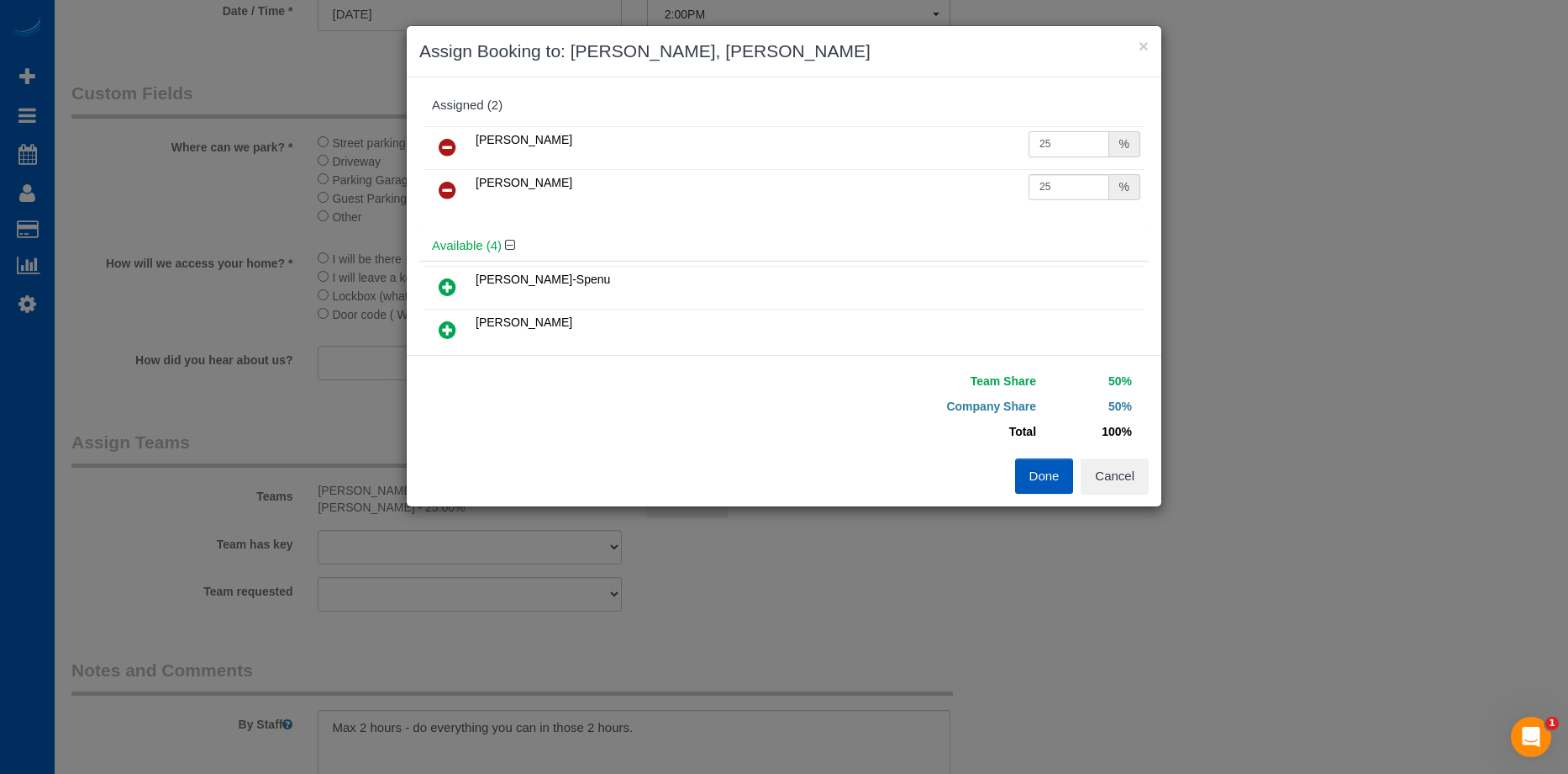
click at [1054, 138] on input "25" at bounding box center [1069, 144] width 81 height 26
drag, startPoint x: 1054, startPoint y: 138, endPoint x: 885, endPoint y: 127, distance: 169.4
click at [885, 127] on tr "Alina Kruchok 25 %" at bounding box center [784, 147] width 721 height 43
type input "27"
click at [1054, 185] on input "25" at bounding box center [1069, 187] width 81 height 26
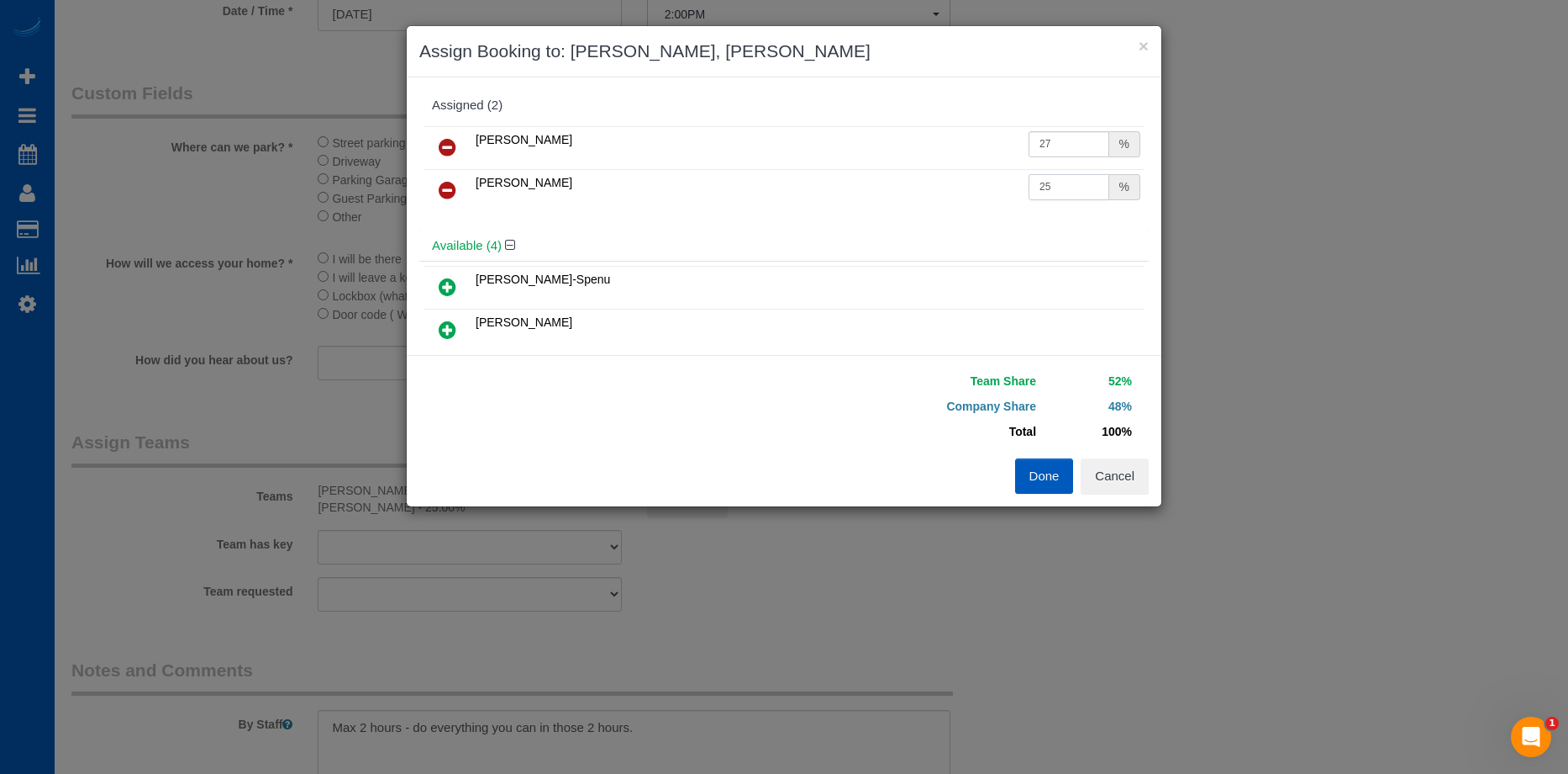
drag, startPoint x: 1069, startPoint y: 180, endPoint x: 833, endPoint y: 158, distance: 237.0
click at [833, 158] on tbody "Alina Kruchok 27 % Oksana Milisevych 25 %" at bounding box center [784, 169] width 721 height 86
type input "27"
click at [1027, 473] on button "Done" at bounding box center [1044, 476] width 59 height 36
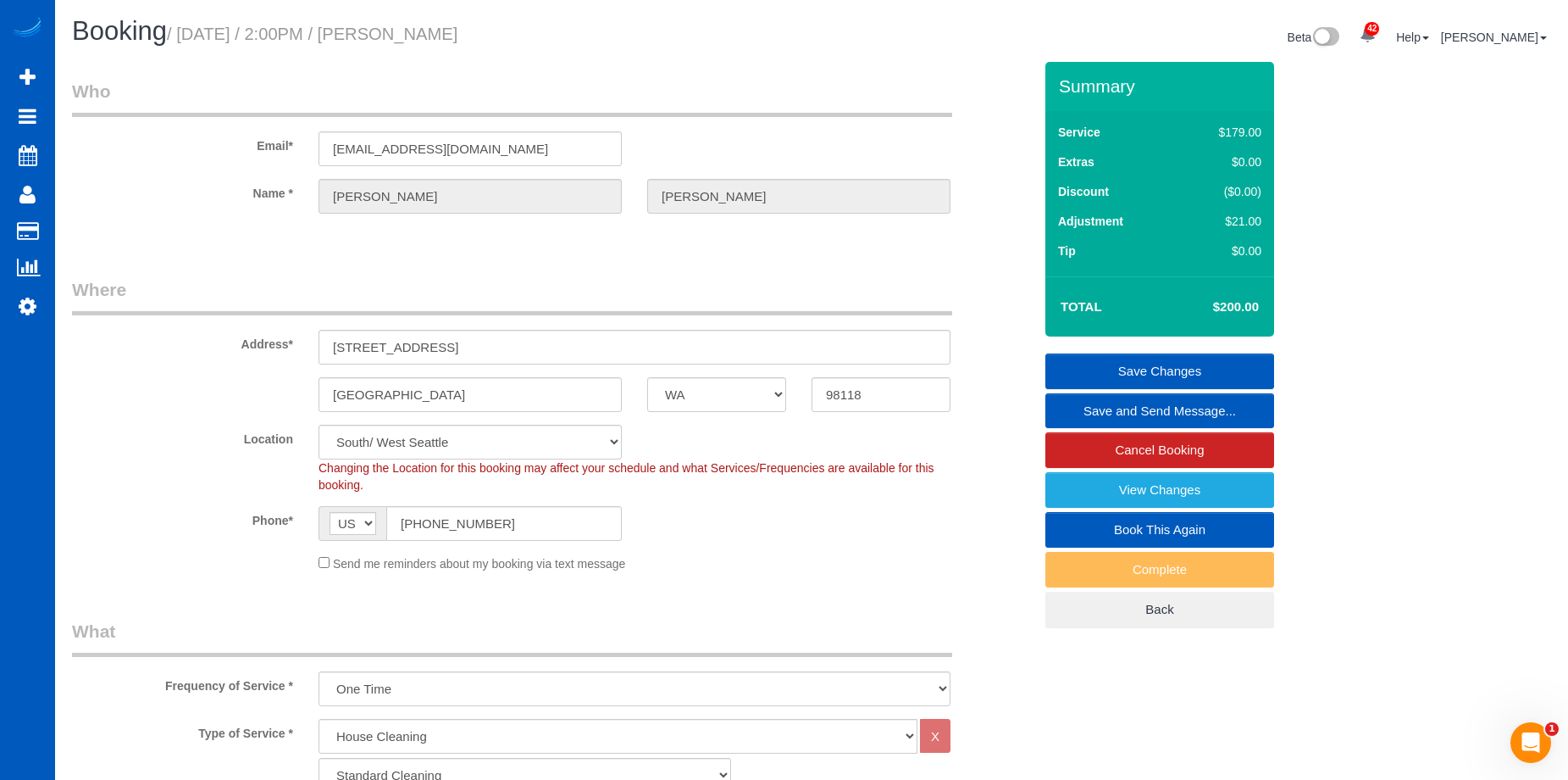
click at [1086, 370] on link "Save Changes" at bounding box center [1161, 372] width 229 height 36
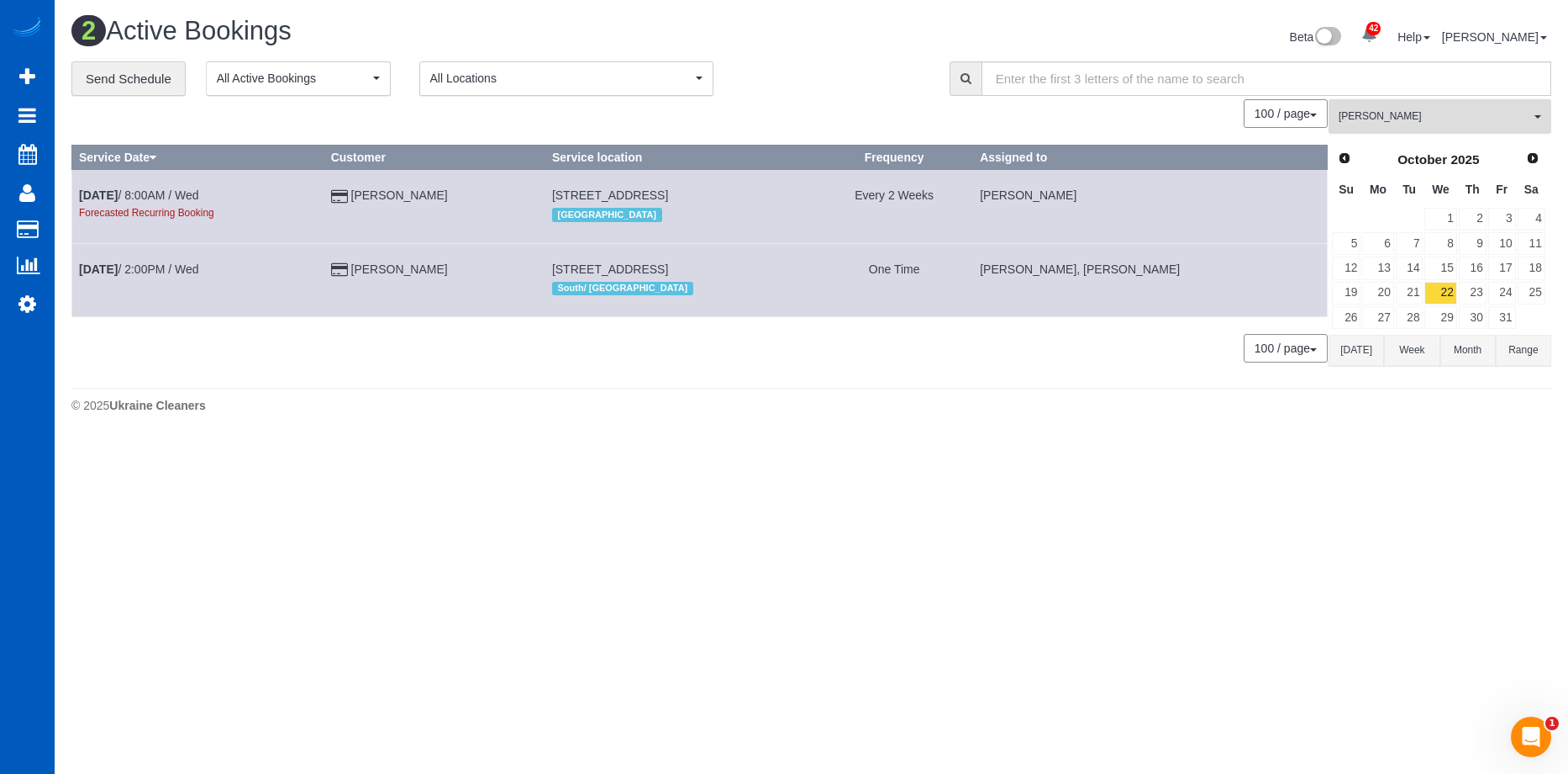
click at [1423, 120] on span "Alina Kruchok" at bounding box center [1435, 117] width 192 height 14
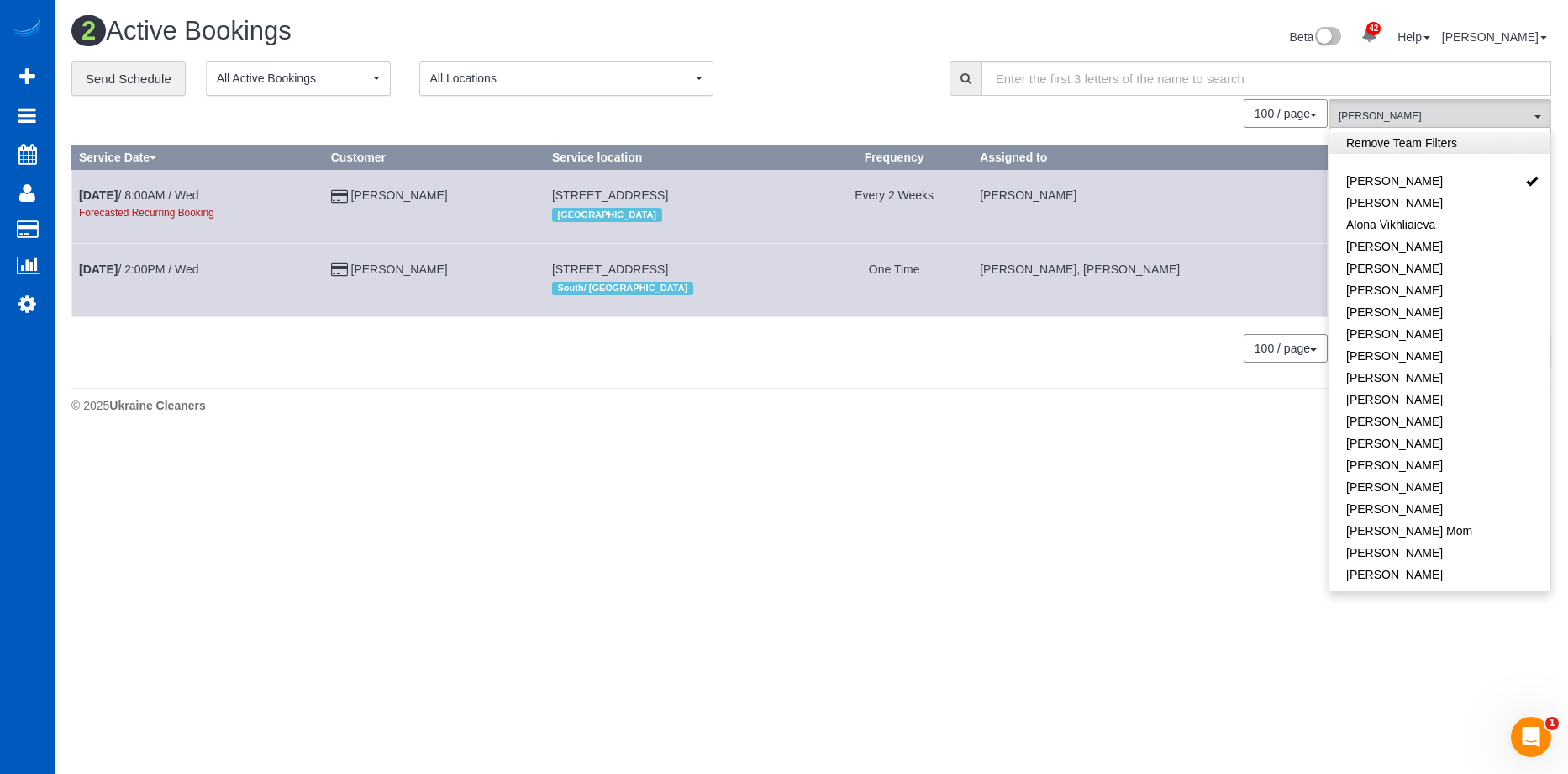
click at [1443, 144] on link "Remove Team Filters" at bounding box center [1441, 143] width 221 height 22
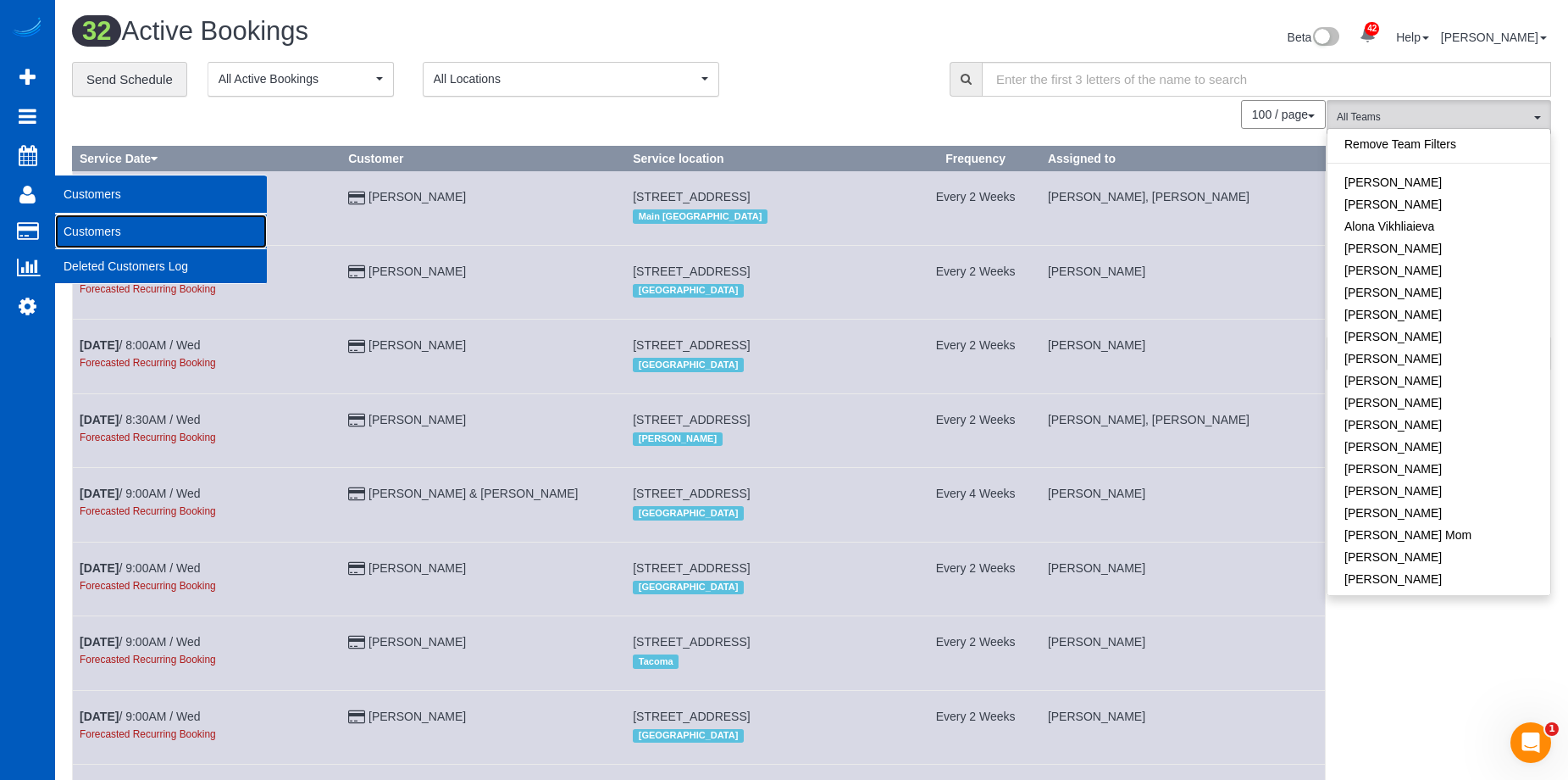
click at [74, 232] on link "Customers" at bounding box center [160, 231] width 212 height 34
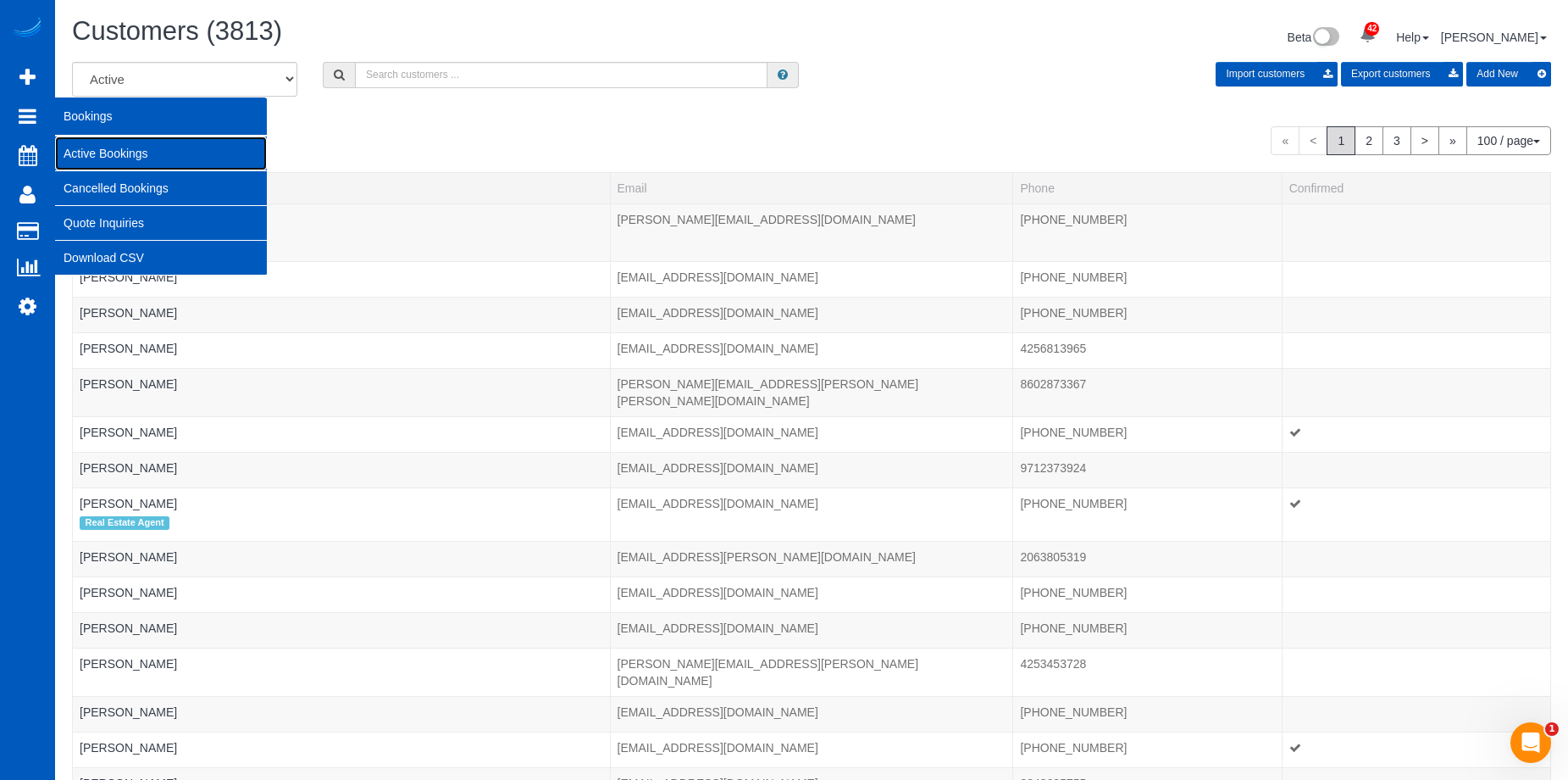
click at [71, 143] on link "Active Bookings" at bounding box center [160, 153] width 212 height 34
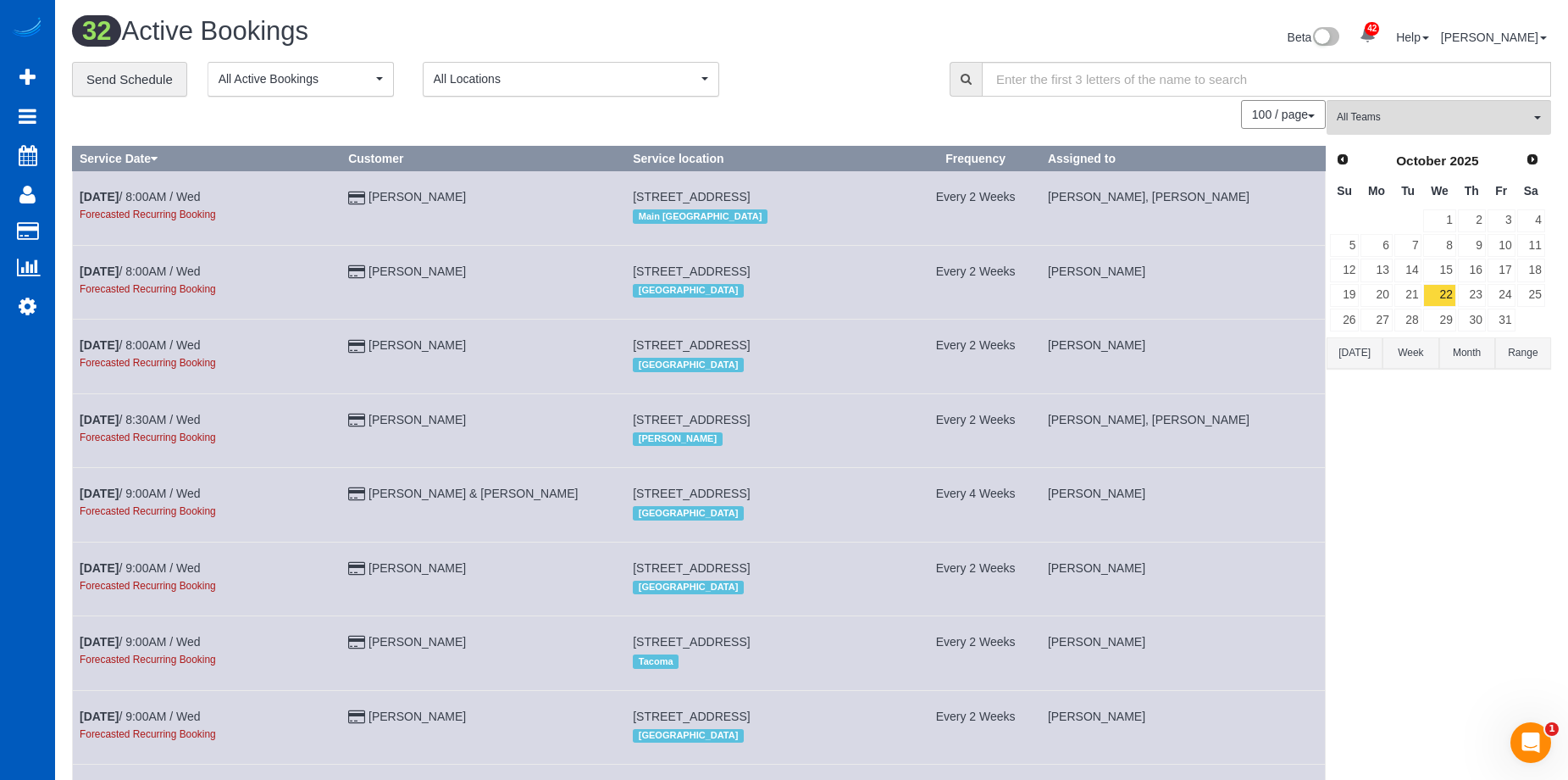
click at [1352, 356] on button "Today" at bounding box center [1355, 353] width 56 height 31
click at [1495, 272] on link "19" at bounding box center [1502, 269] width 28 height 23
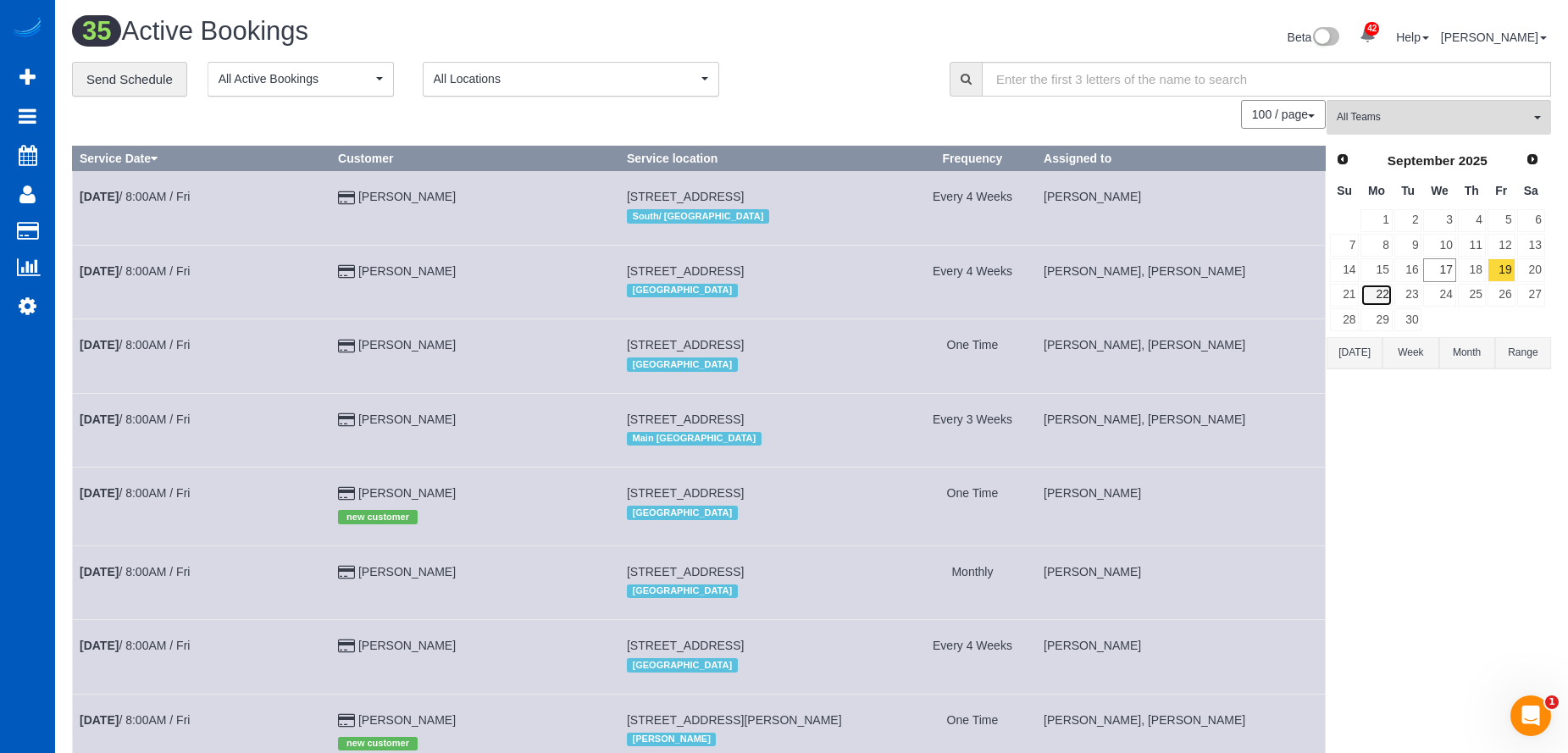
click at [1382, 292] on link "22" at bounding box center [1376, 295] width 31 height 23
click at [1412, 118] on span "All Teams" at bounding box center [1434, 118] width 193 height 14
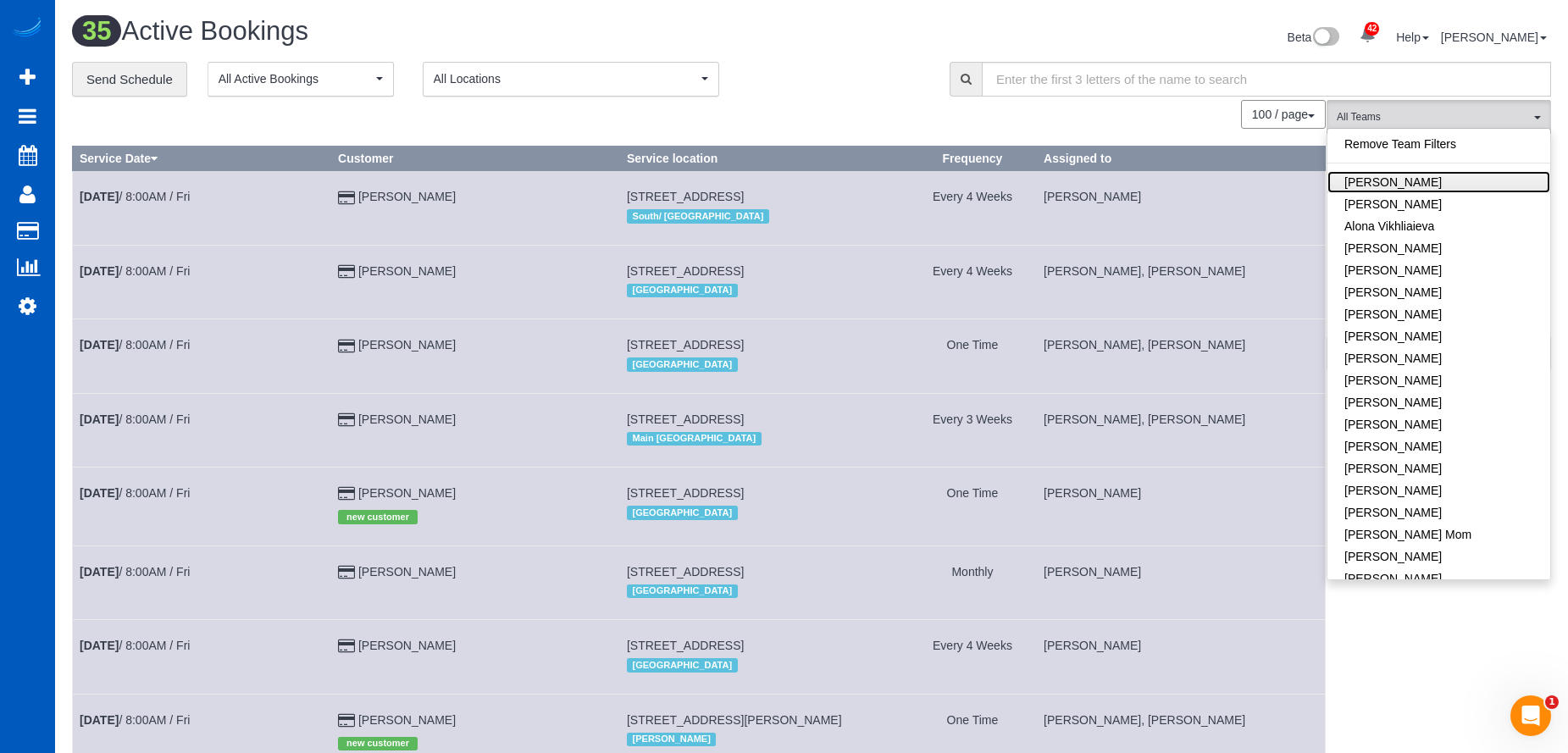
click at [1444, 187] on link "Alina Kruchok" at bounding box center [1439, 182] width 223 height 22
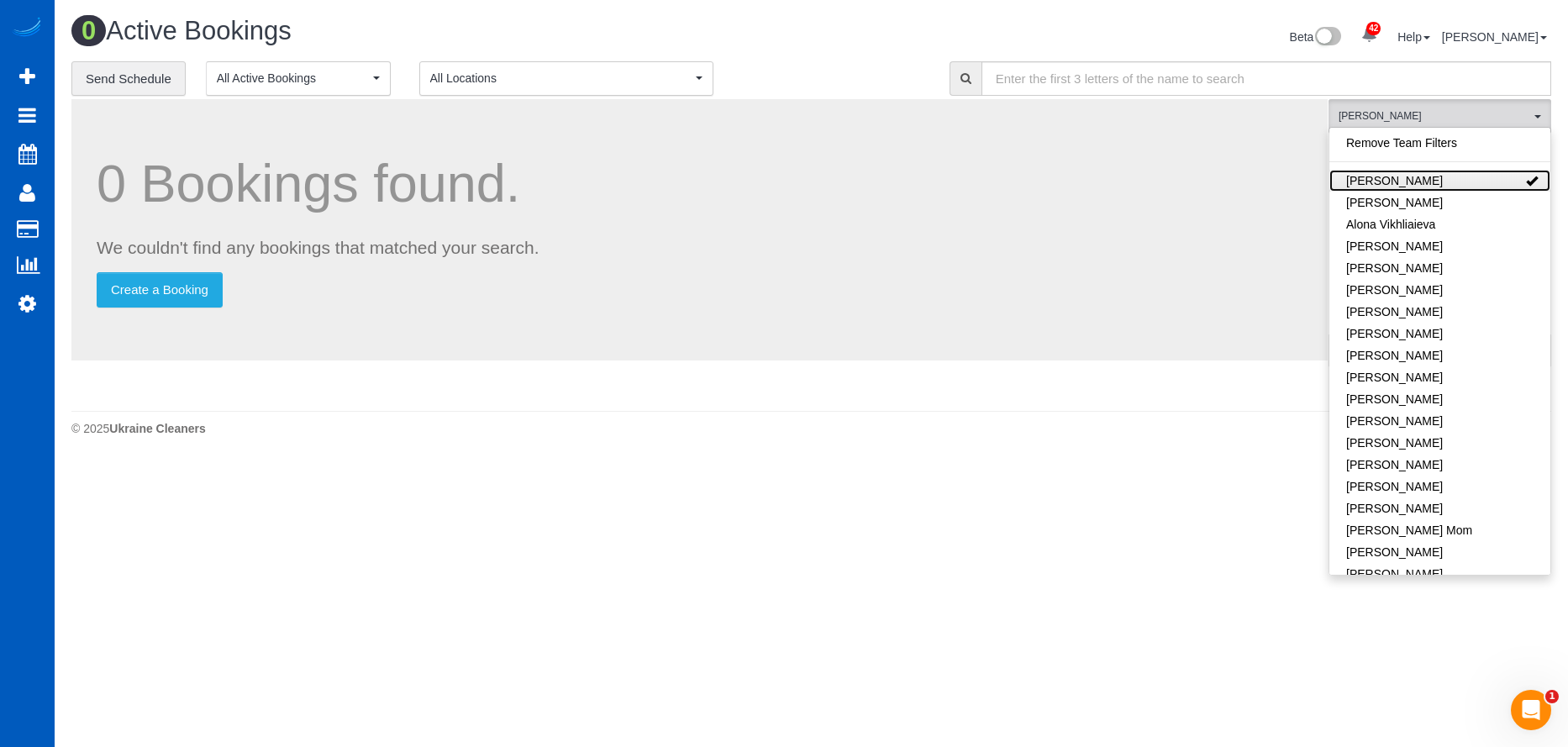
click at [1467, 178] on link "Alina Kruchok" at bounding box center [1441, 181] width 221 height 22
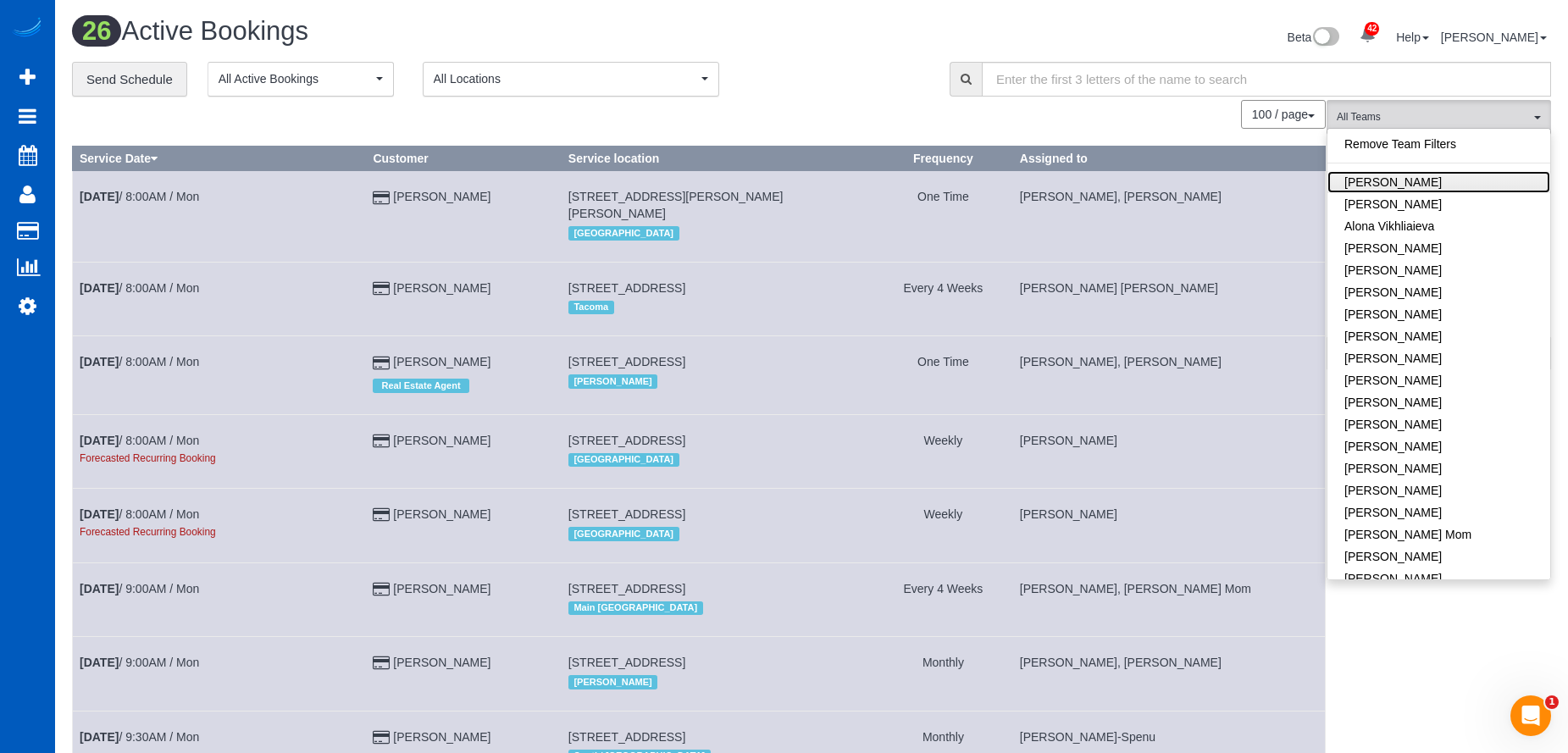
click at [1460, 184] on link "Alina Kruchok" at bounding box center [1439, 182] width 223 height 22
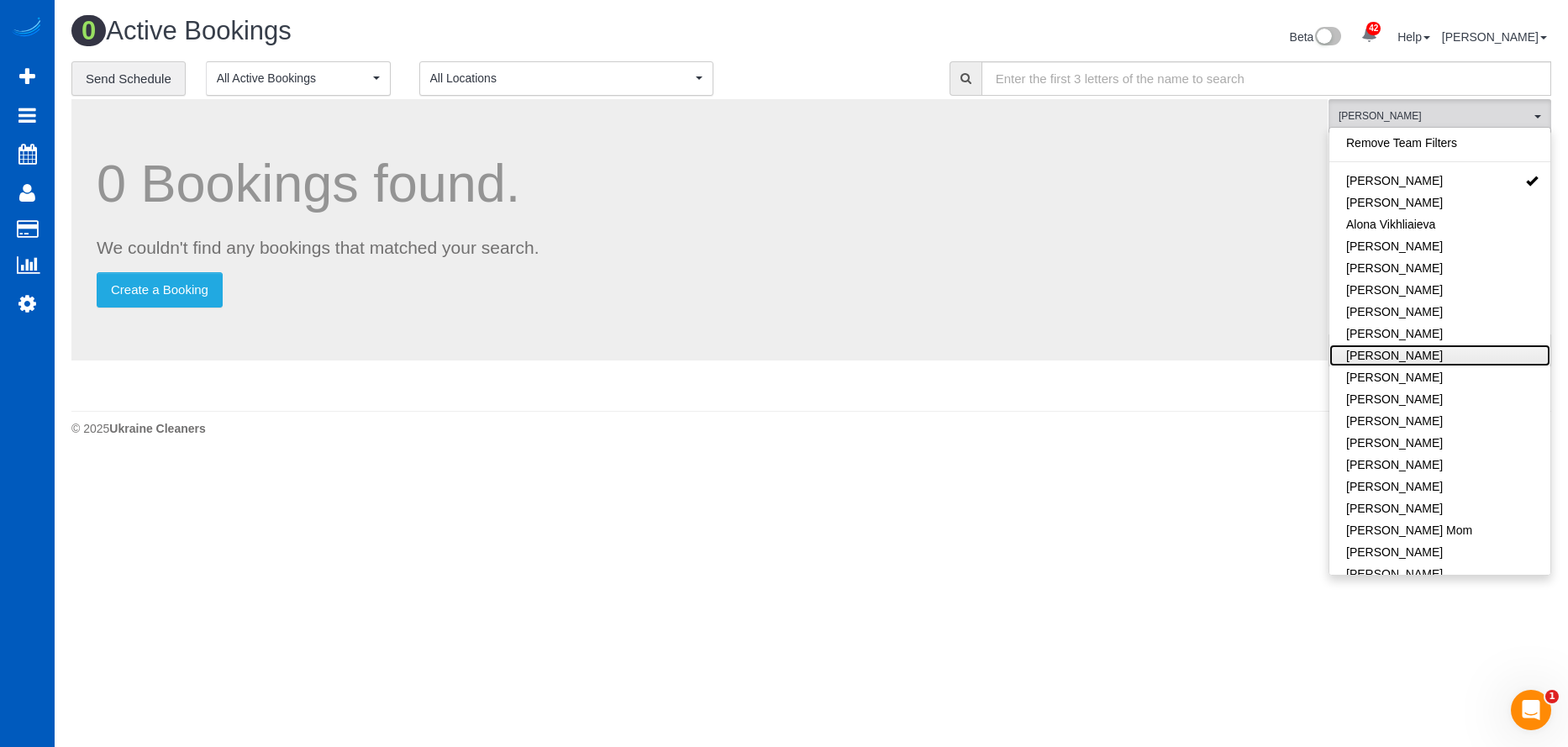
click at [1476, 361] on link "Anzhela Trokhymiuk" at bounding box center [1441, 356] width 221 height 22
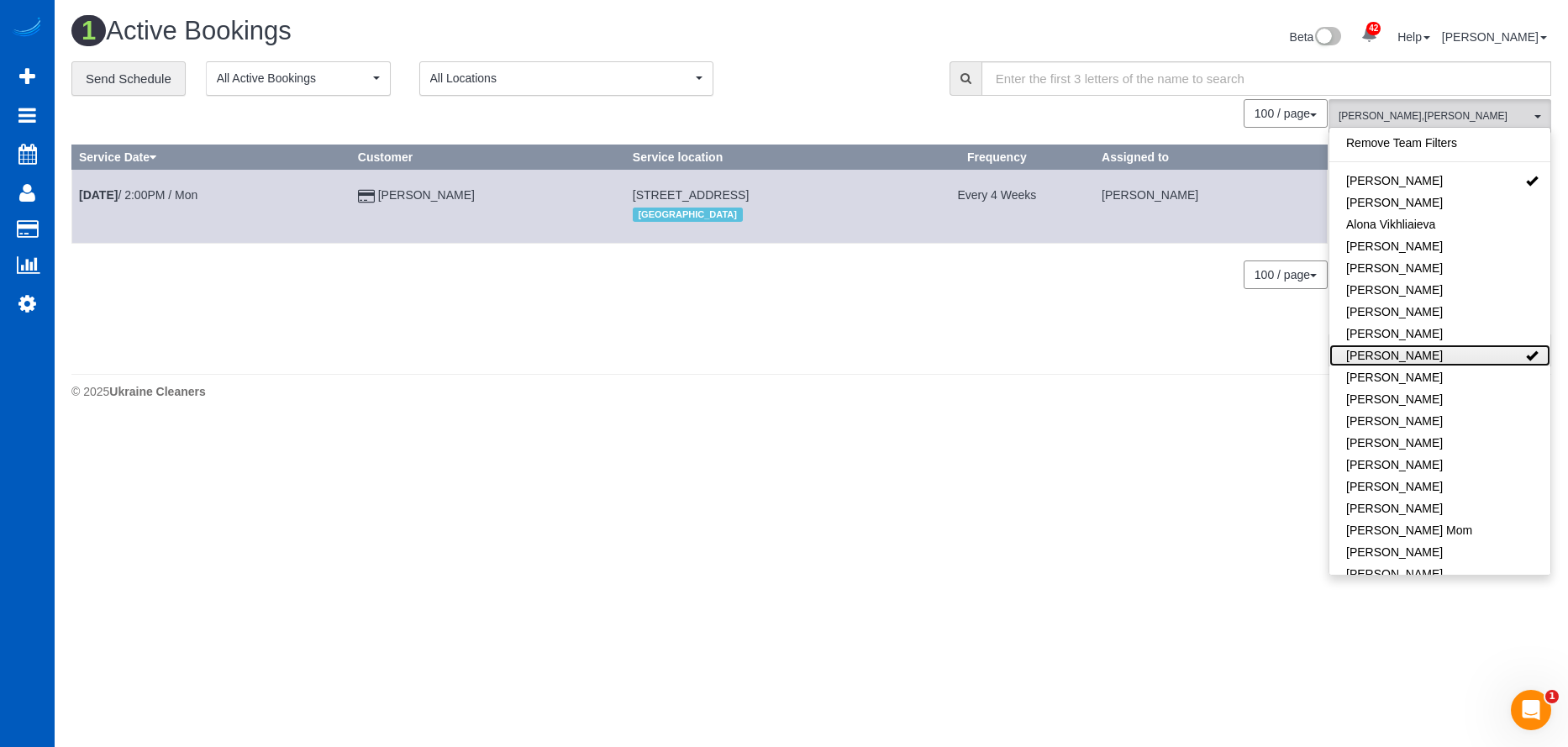
click at [1489, 355] on link "Anzhela Trokhymiuk" at bounding box center [1441, 356] width 221 height 22
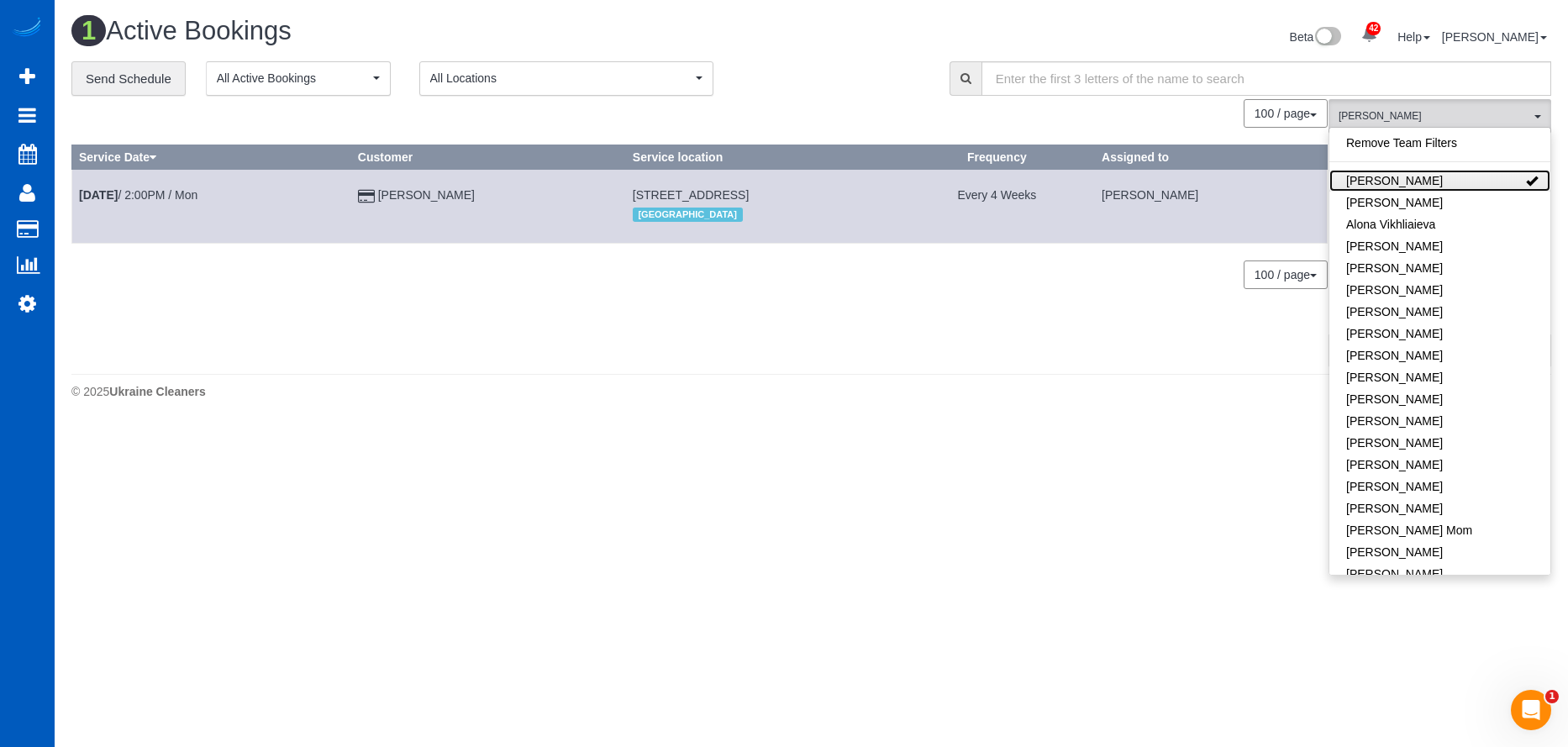
click at [1482, 175] on link "Alina Kruchok" at bounding box center [1441, 181] width 221 height 22
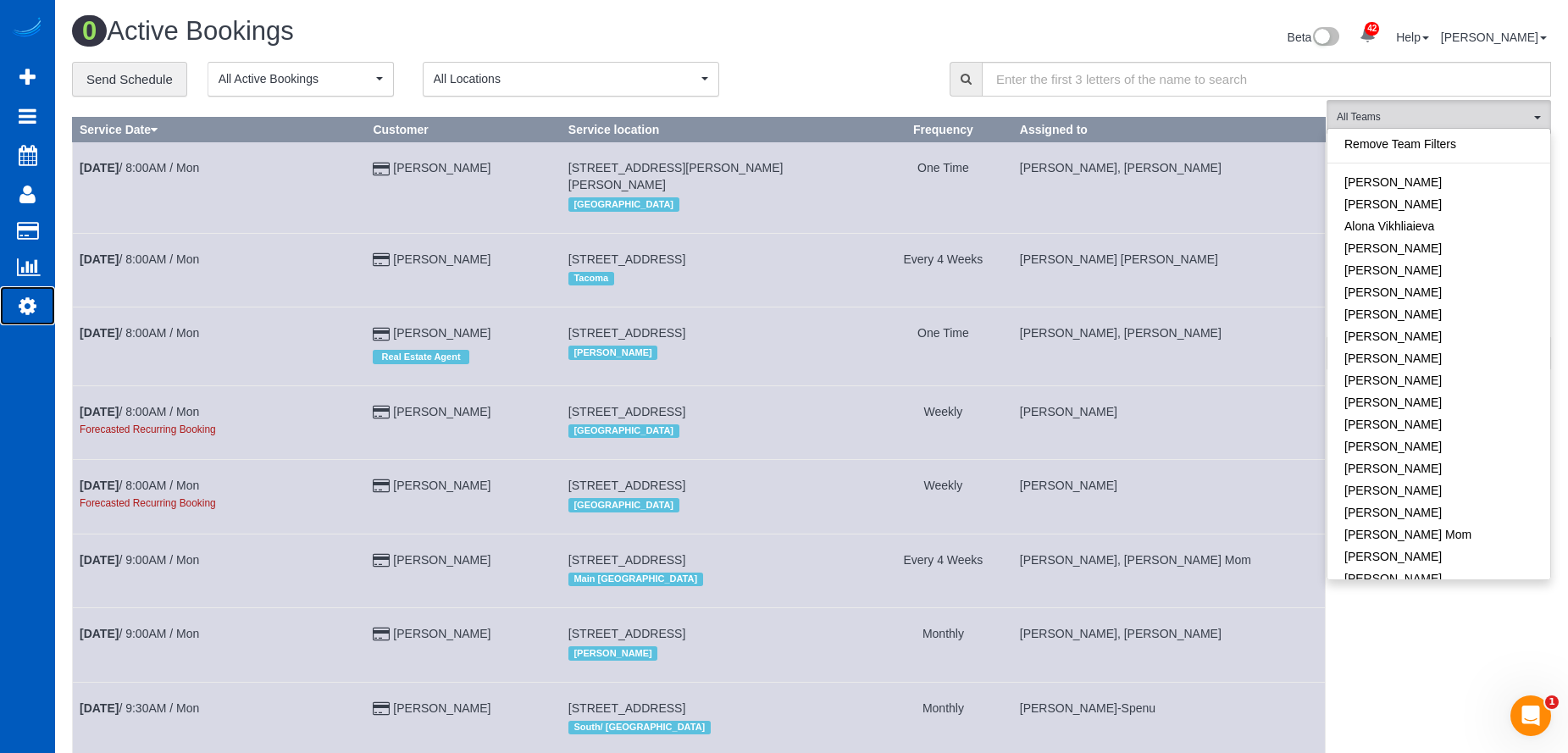
click at [16, 302] on link "Settings" at bounding box center [27, 305] width 55 height 39
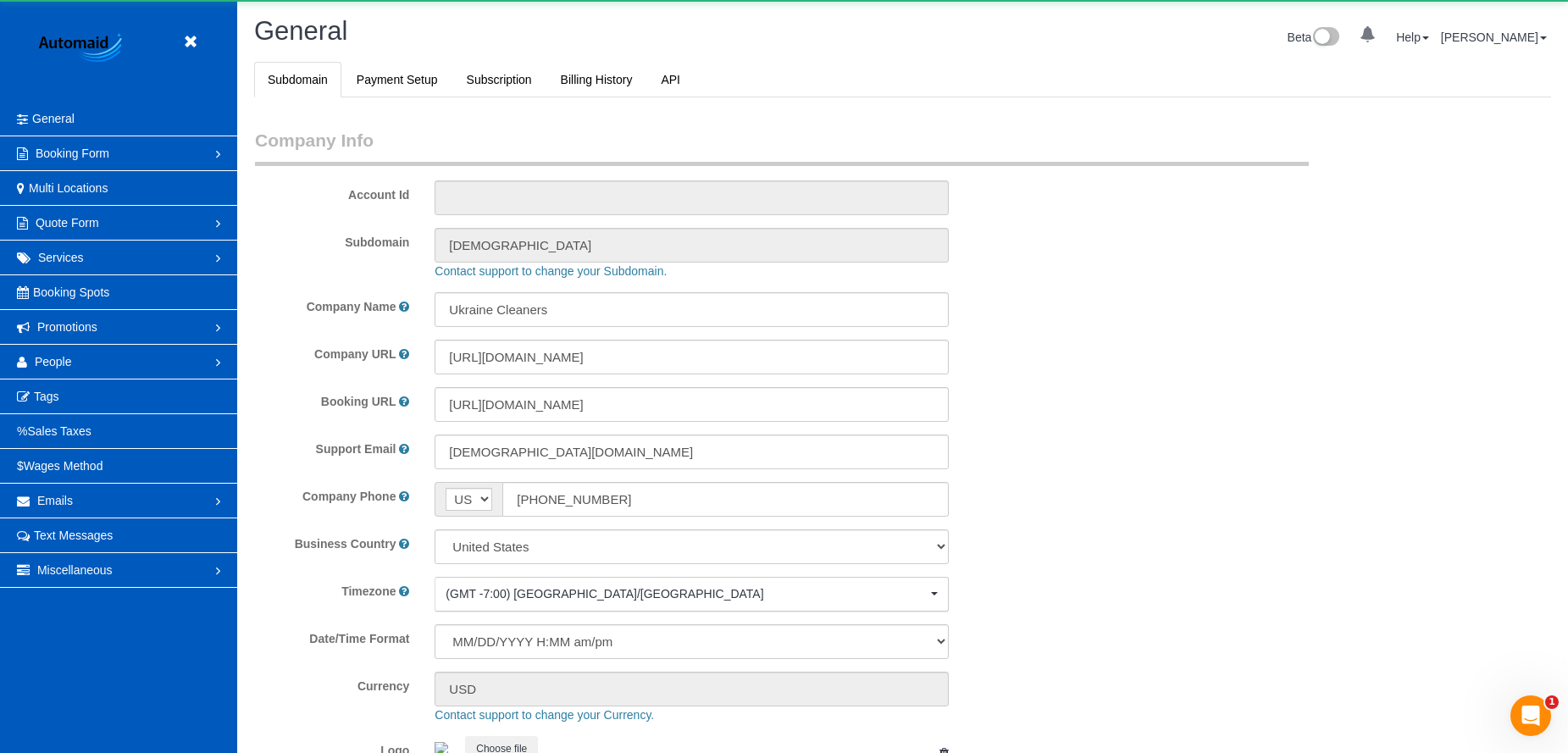
select select "1"
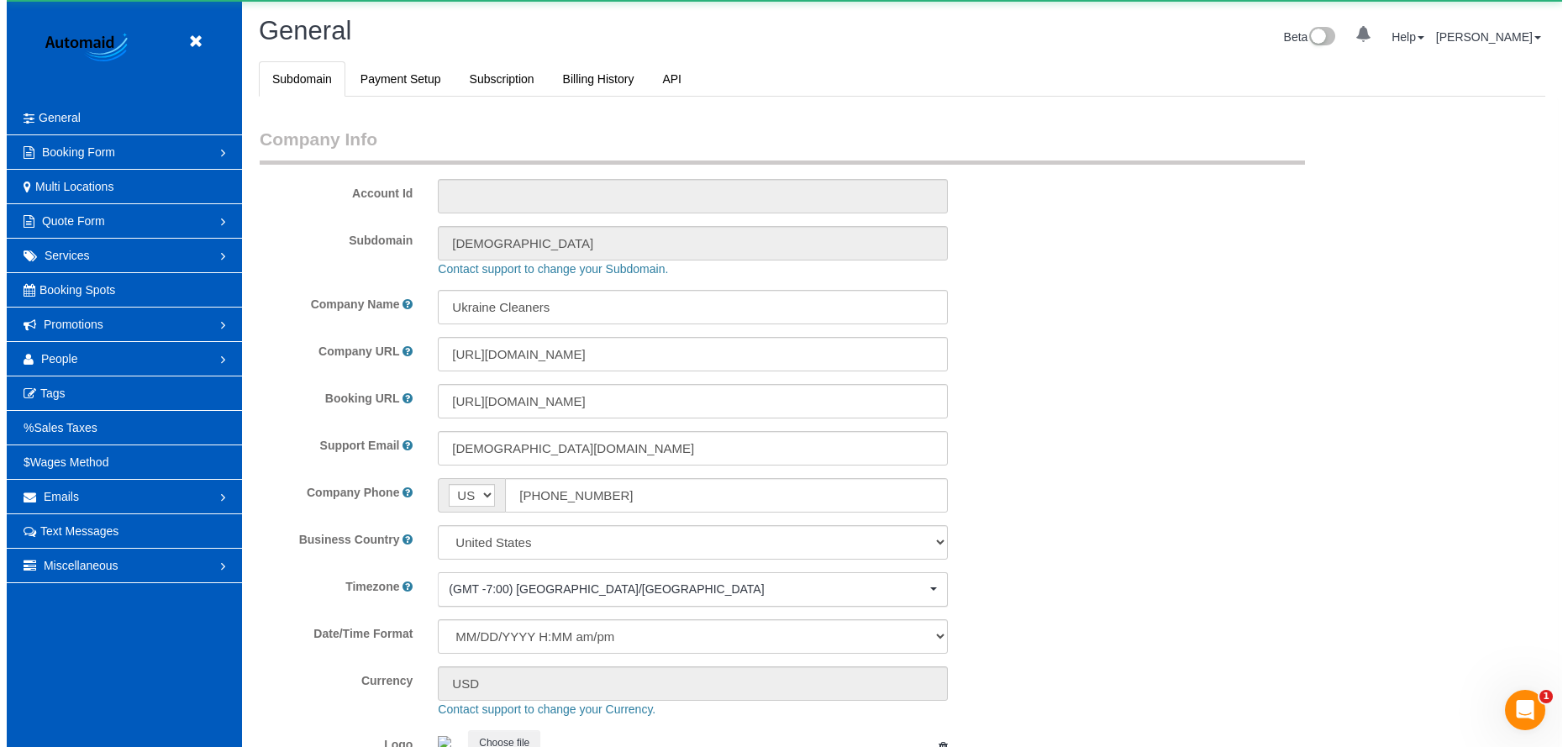
scroll to position [3696, 1555]
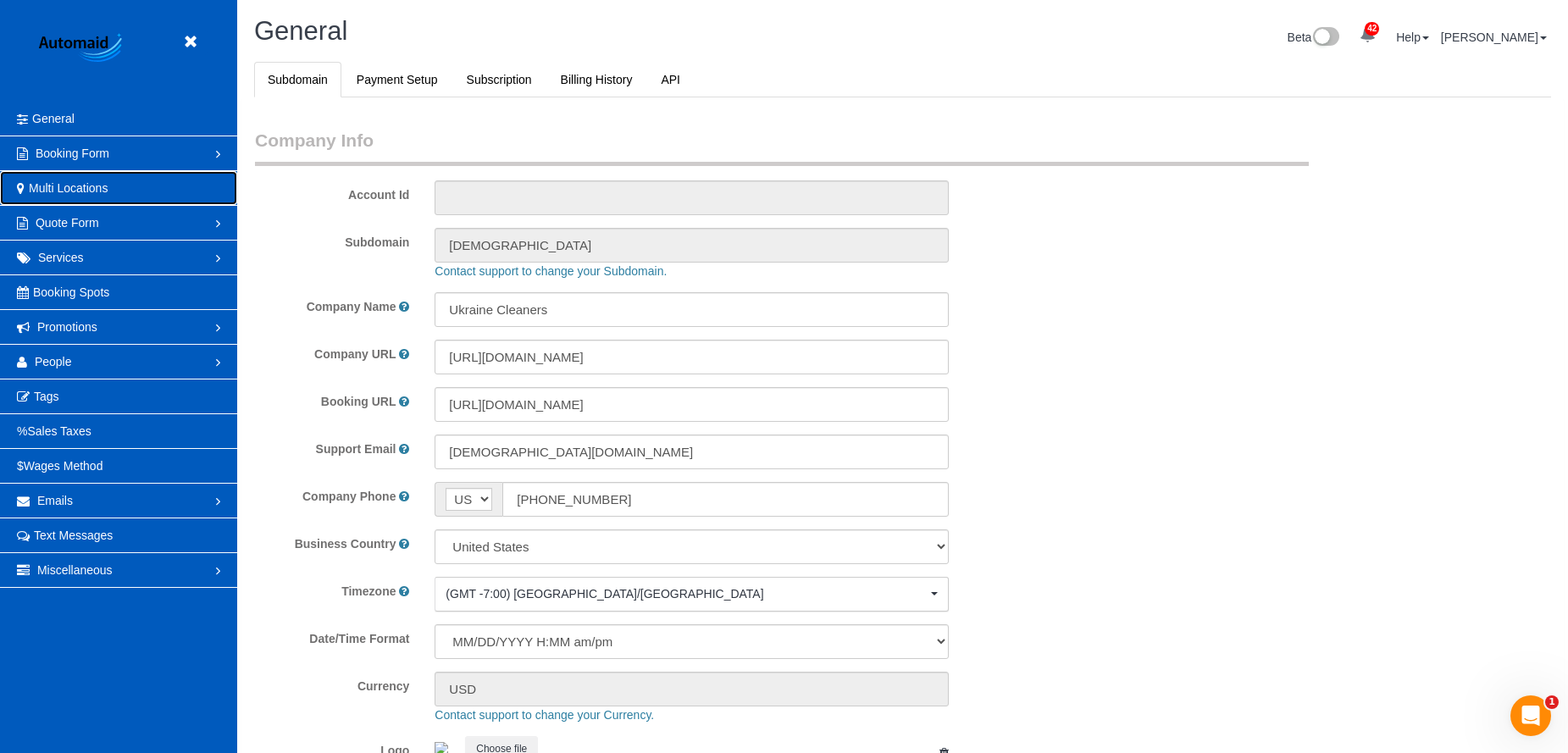
click at [151, 185] on link "Multi Locations" at bounding box center [119, 188] width 237 height 34
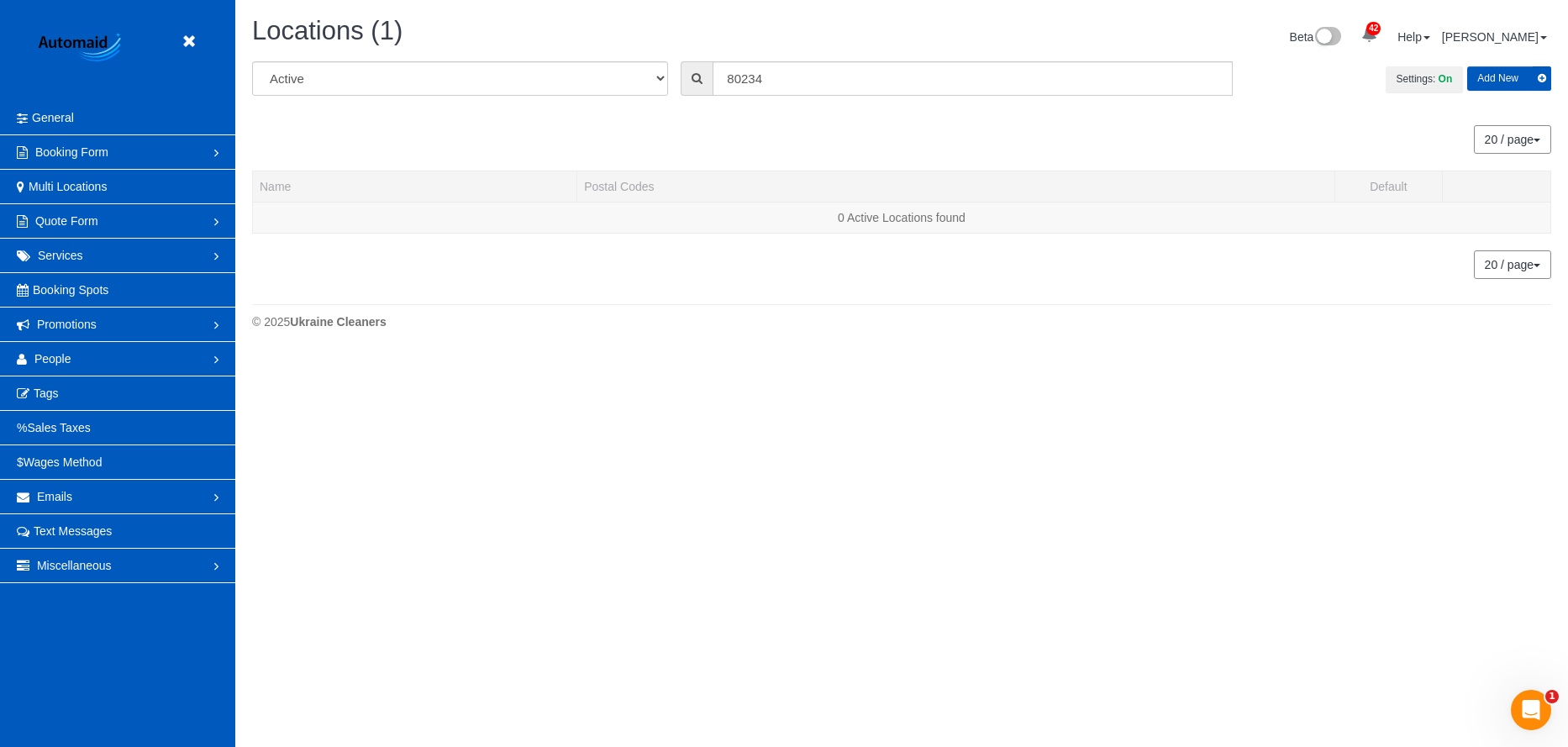
scroll to position [354, 1568]
drag, startPoint x: 795, startPoint y: 79, endPoint x: 649, endPoint y: 59, distance: 147.4
click at [649, 59] on div "Locations (1) Beta 42 Your Notifications You have 0 alerts × You have 1 to char…" at bounding box center [901, 177] width 1333 height 355
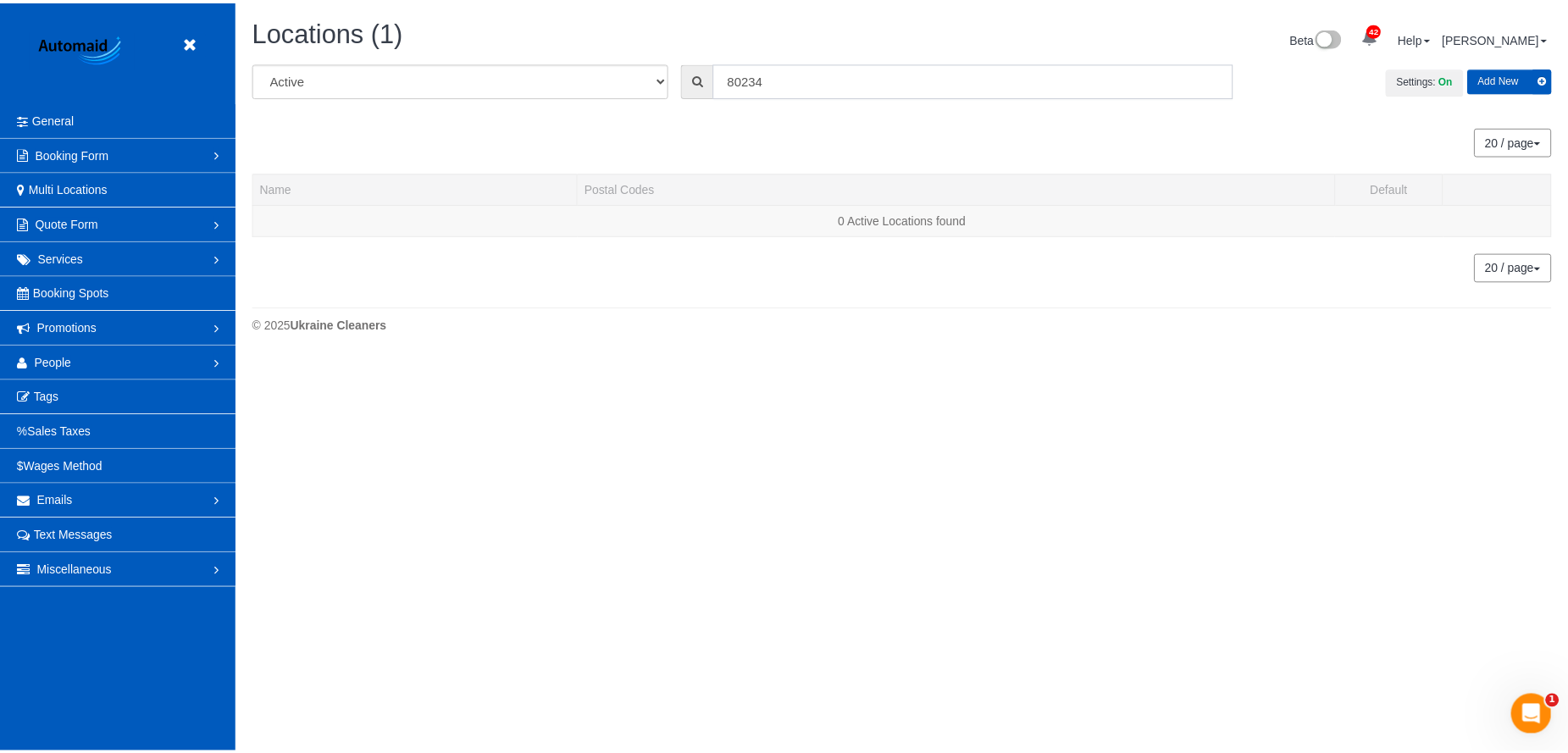
scroll to position [425, 1581]
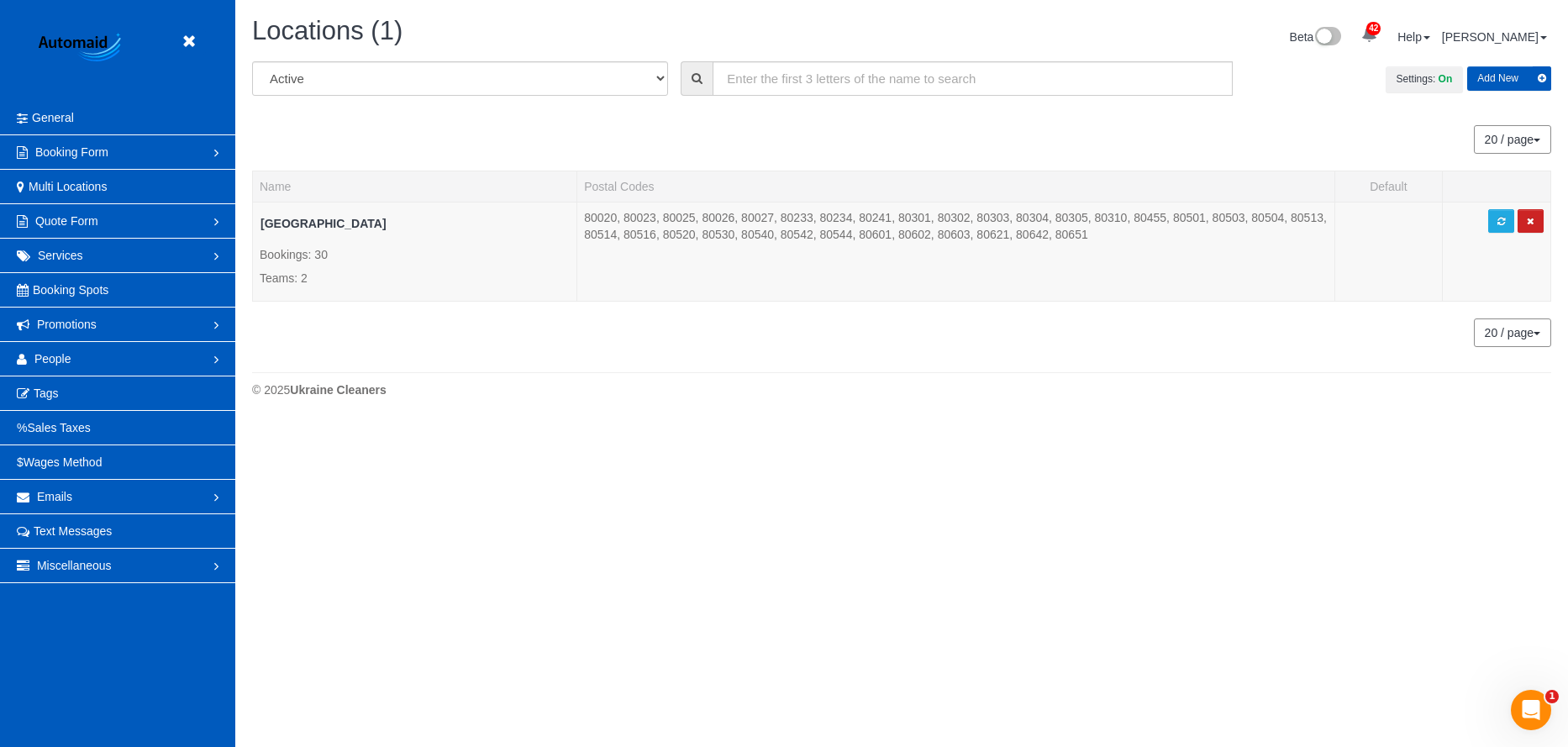
click at [678, 23] on h1 "Locations (1)" at bounding box center [570, 31] width 637 height 29
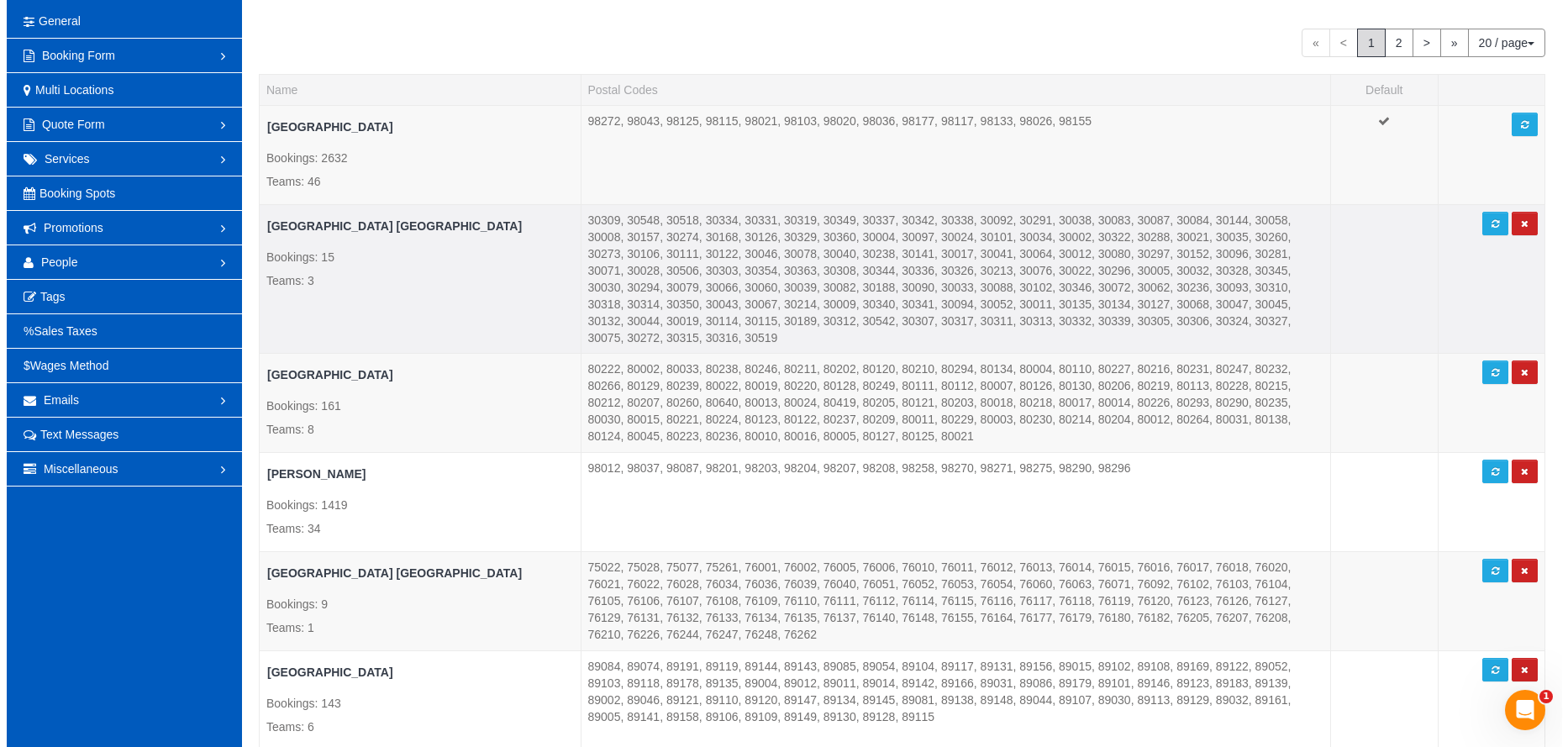
scroll to position [0, 0]
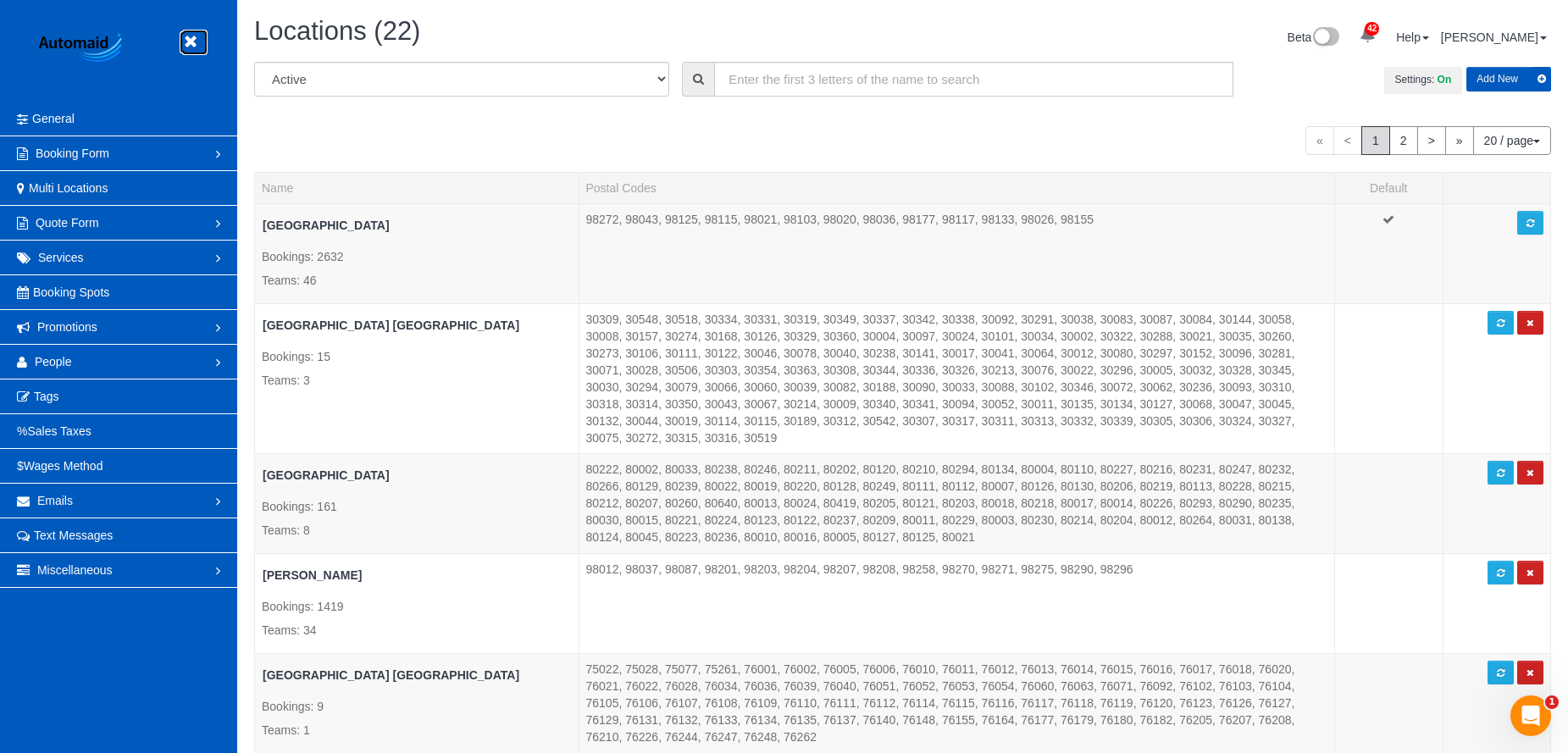
click at [195, 36] on icon at bounding box center [189, 41] width 21 height 21
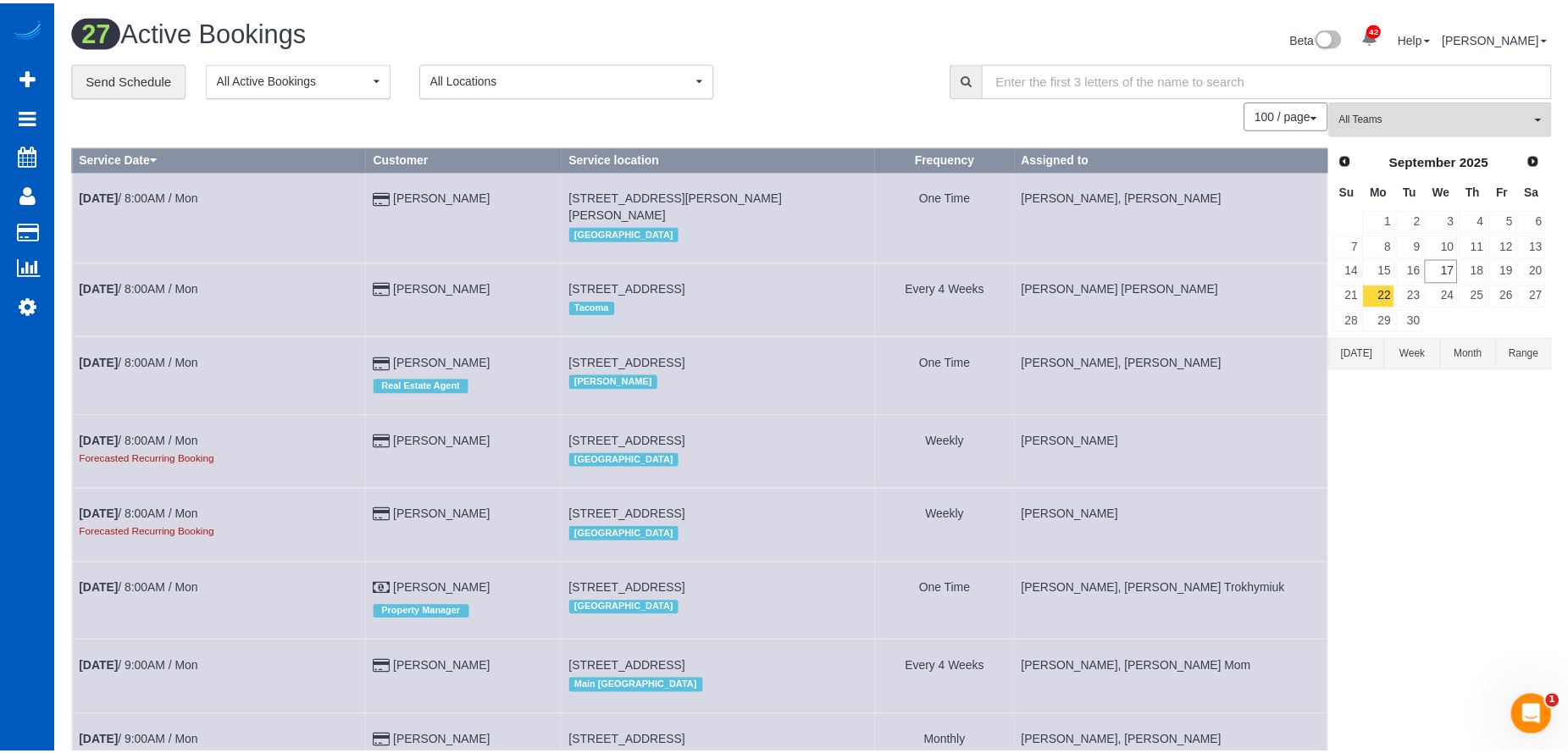
scroll to position [2341, 1568]
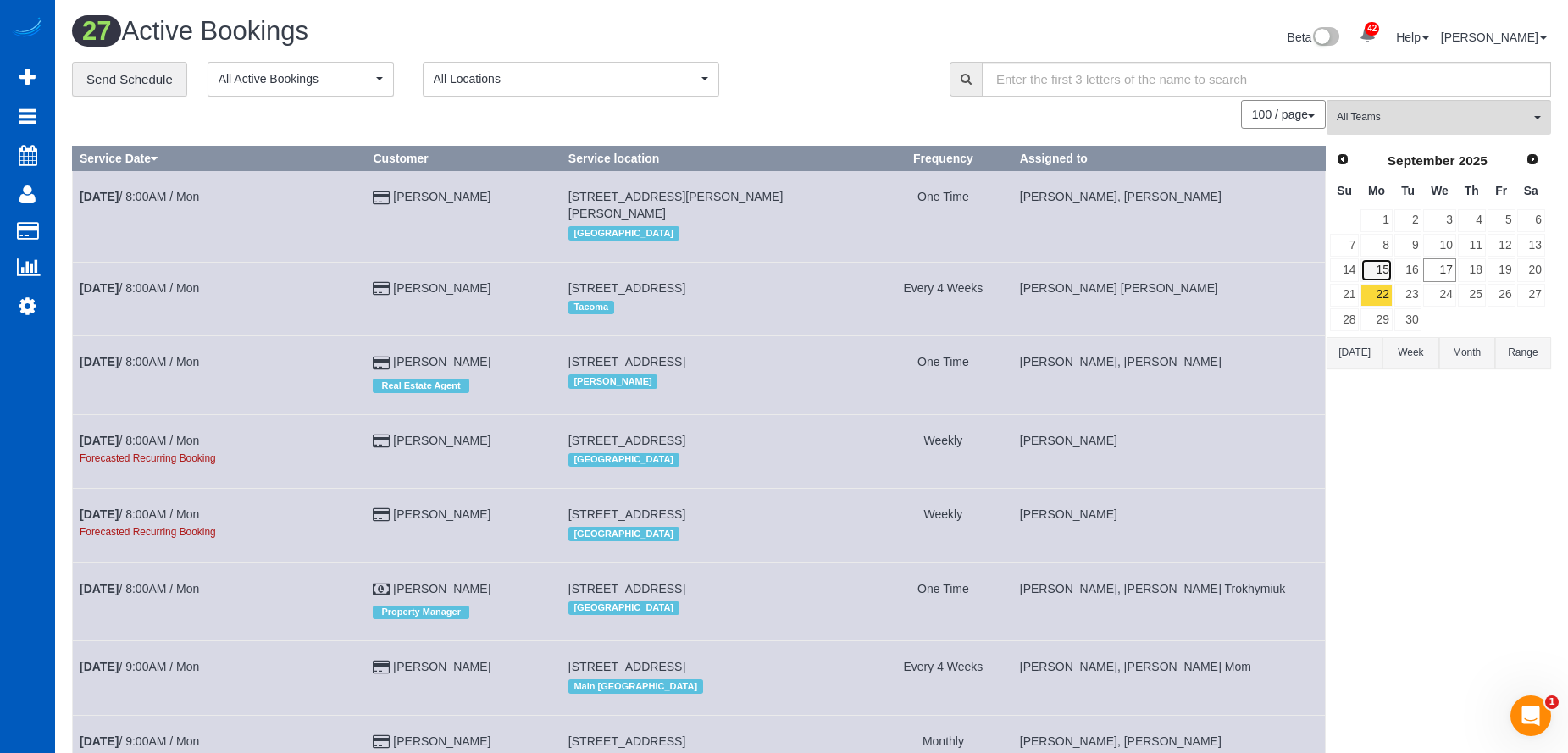
click at [1383, 266] on link "15" at bounding box center [1376, 269] width 31 height 23
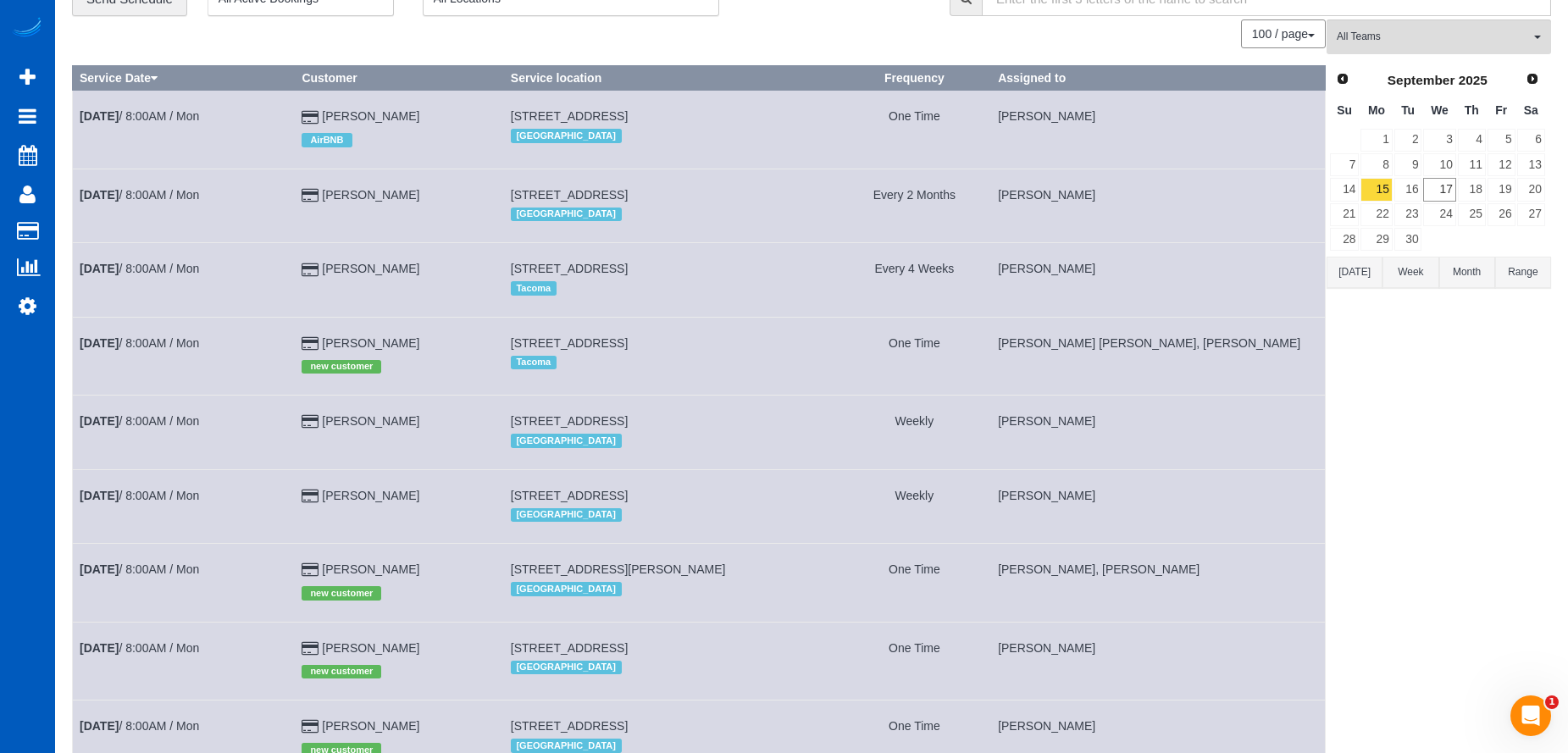
scroll to position [85, 0]
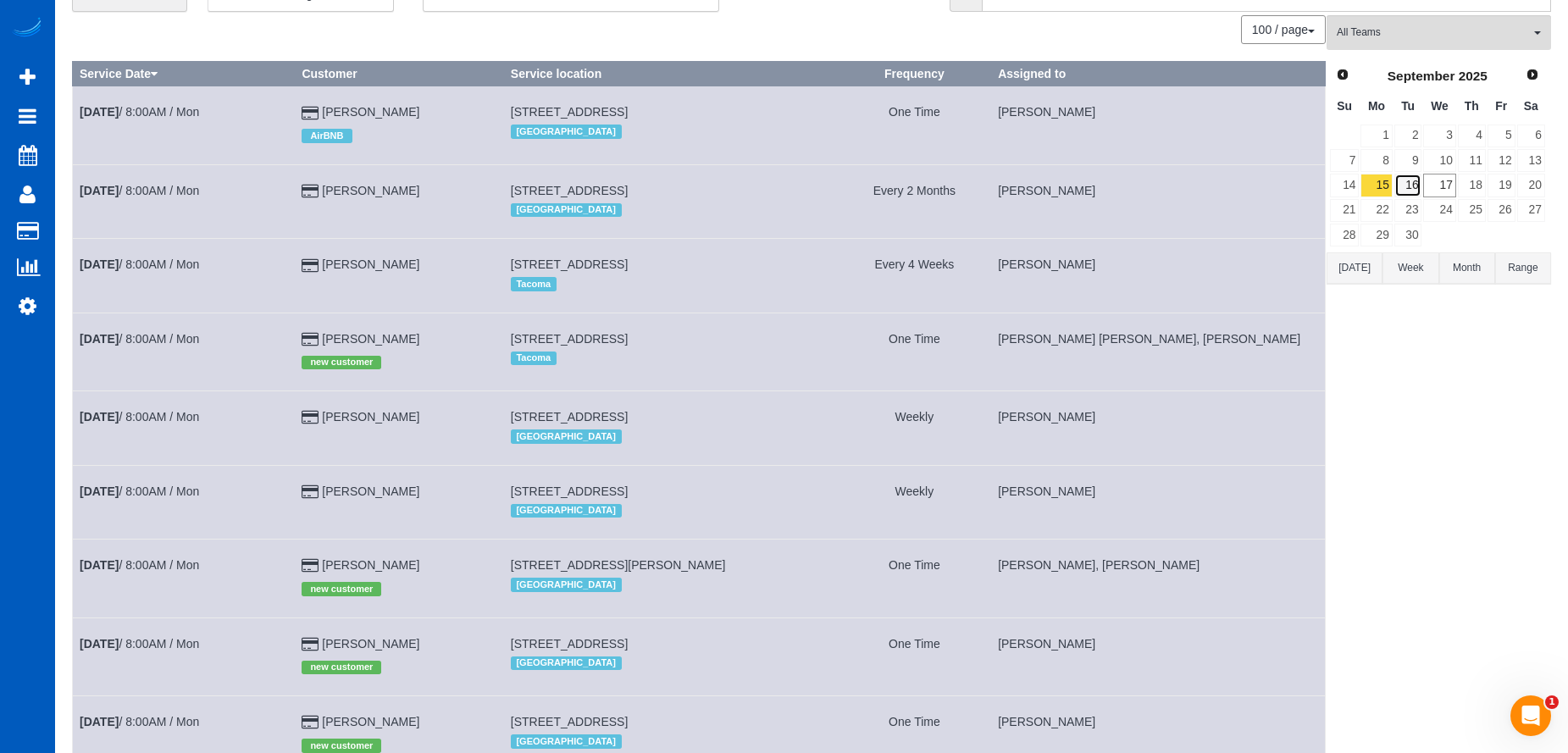
click at [1408, 184] on link "16" at bounding box center [1409, 184] width 28 height 23
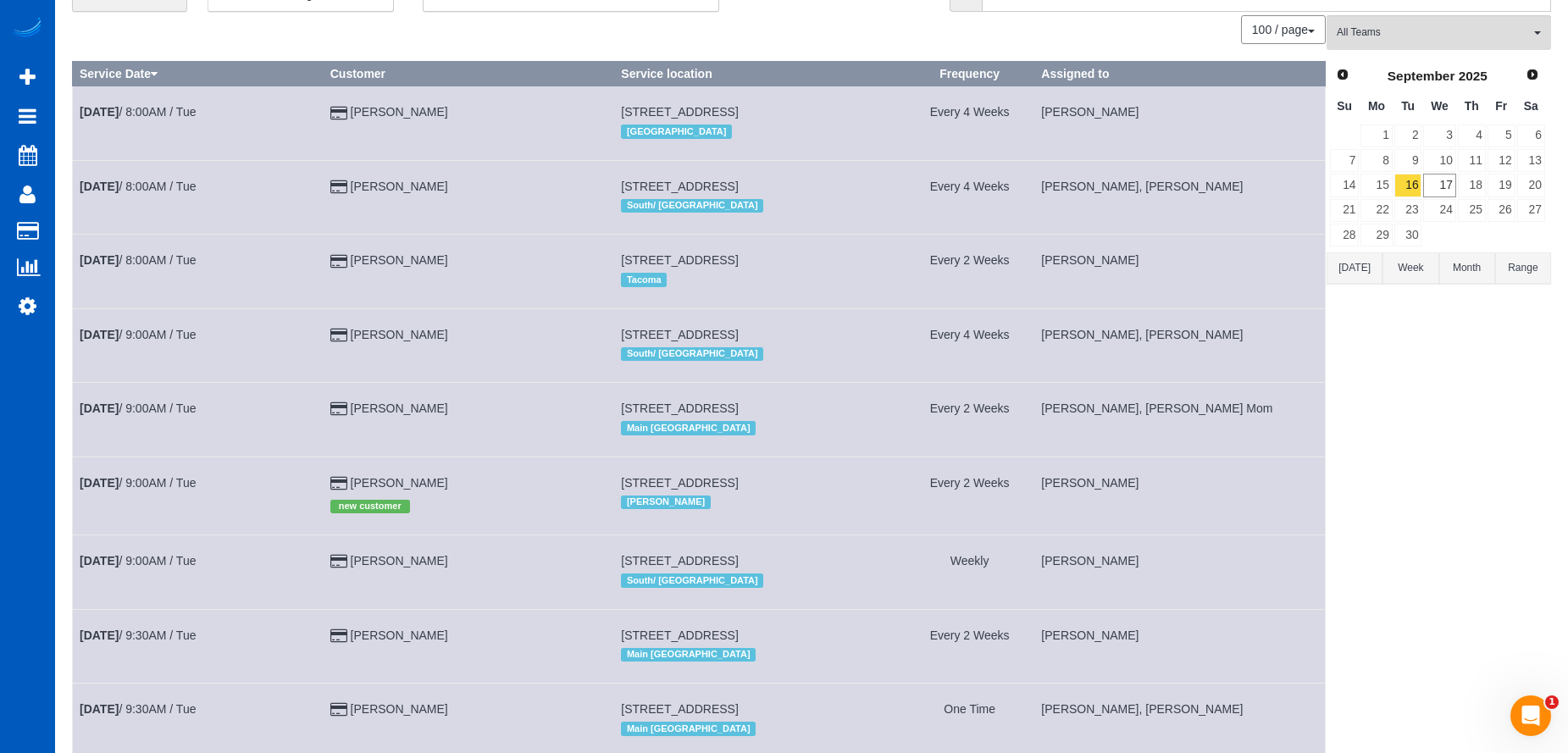
scroll to position [2951, 1568]
click at [1408, 181] on link "16" at bounding box center [1409, 184] width 28 height 23
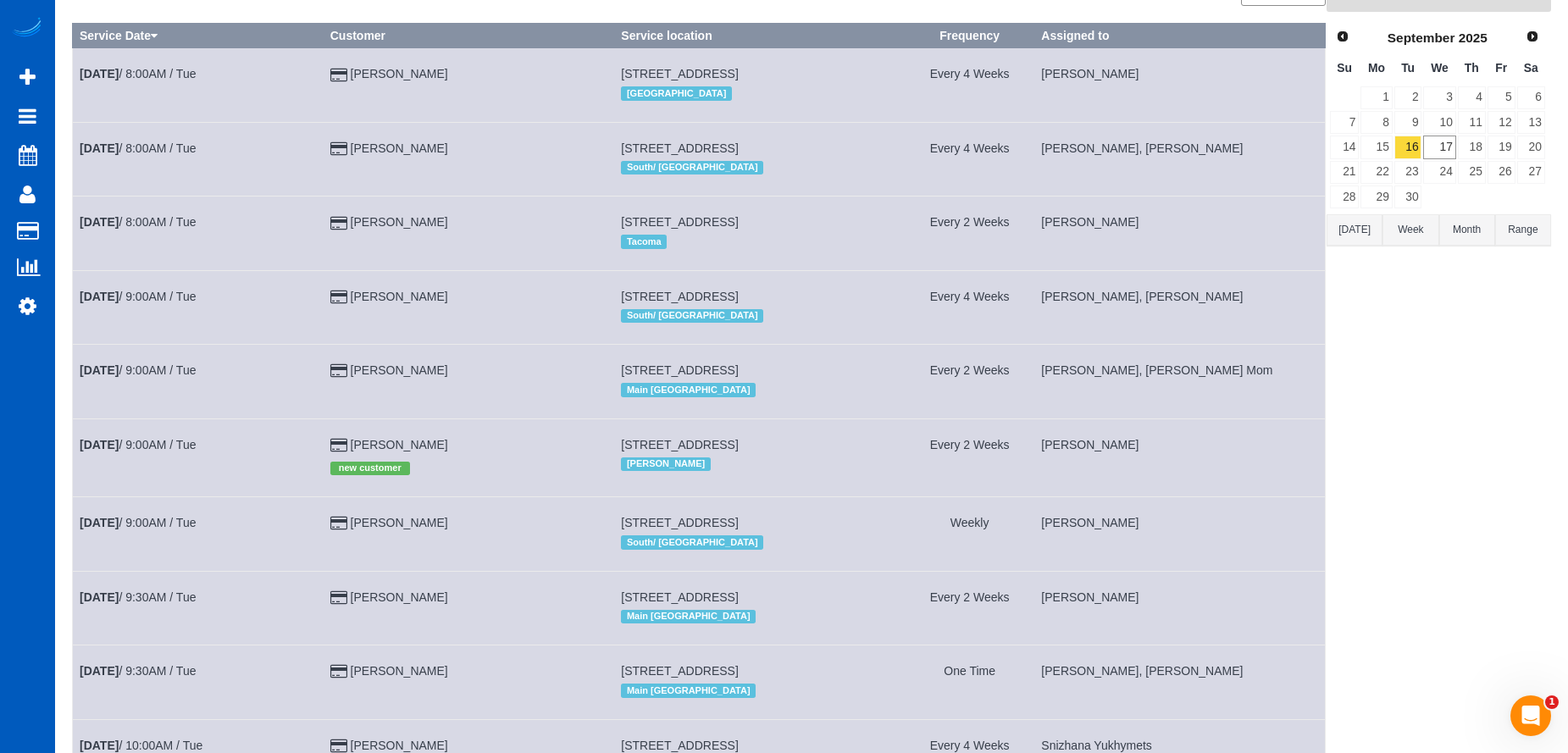
scroll to position [254, 0]
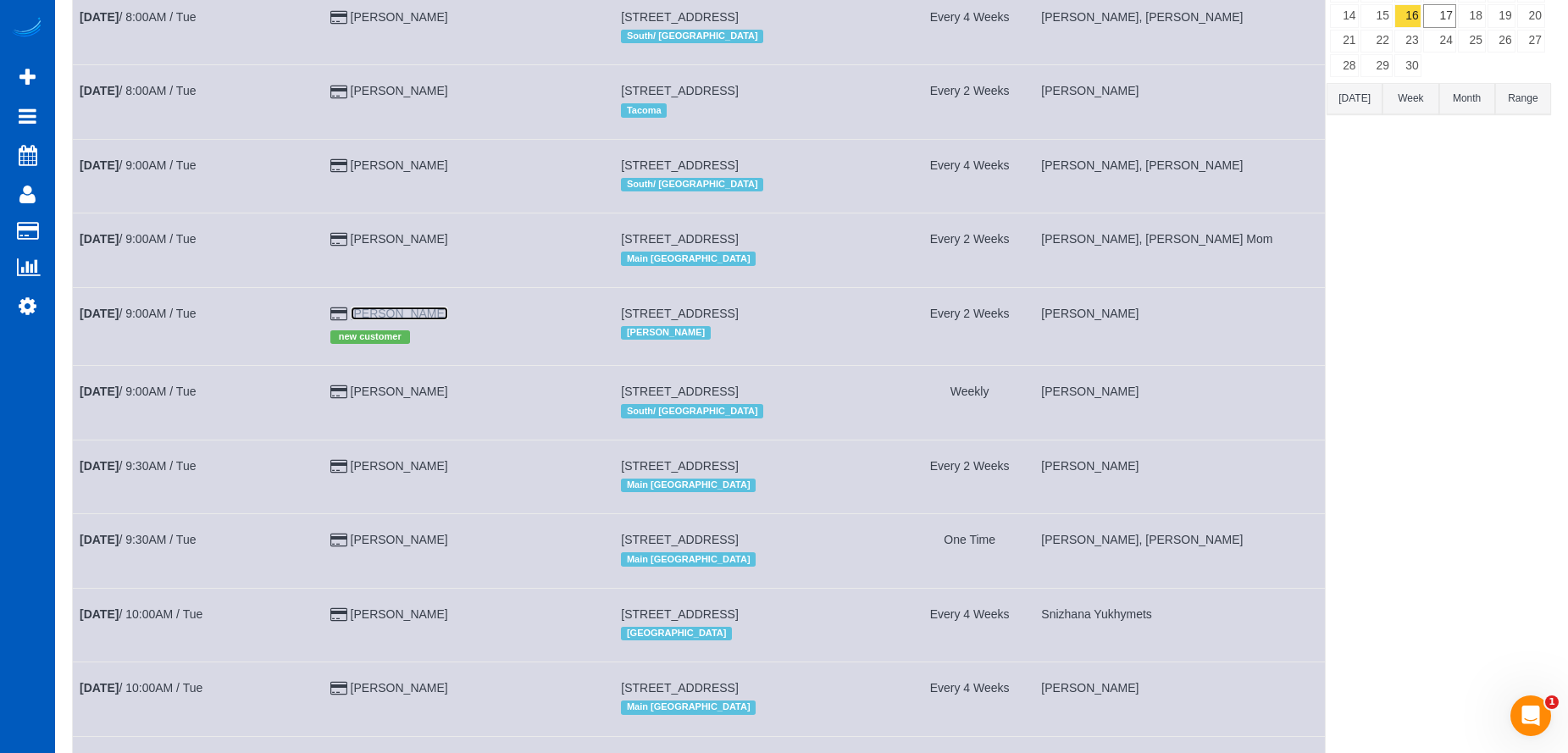
drag, startPoint x: 369, startPoint y: 316, endPoint x: 440, endPoint y: 316, distance: 71.0
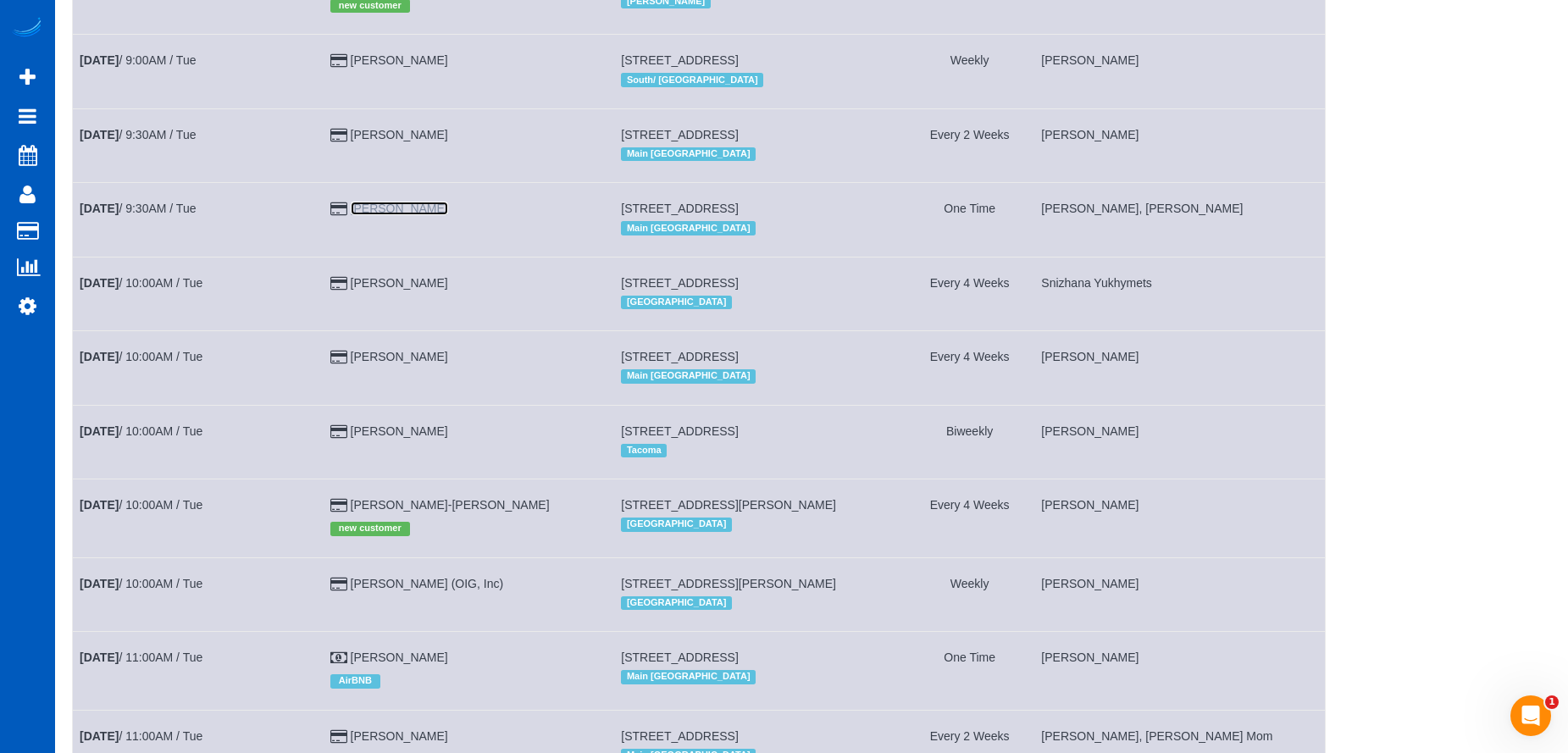
scroll to position [593, 0]
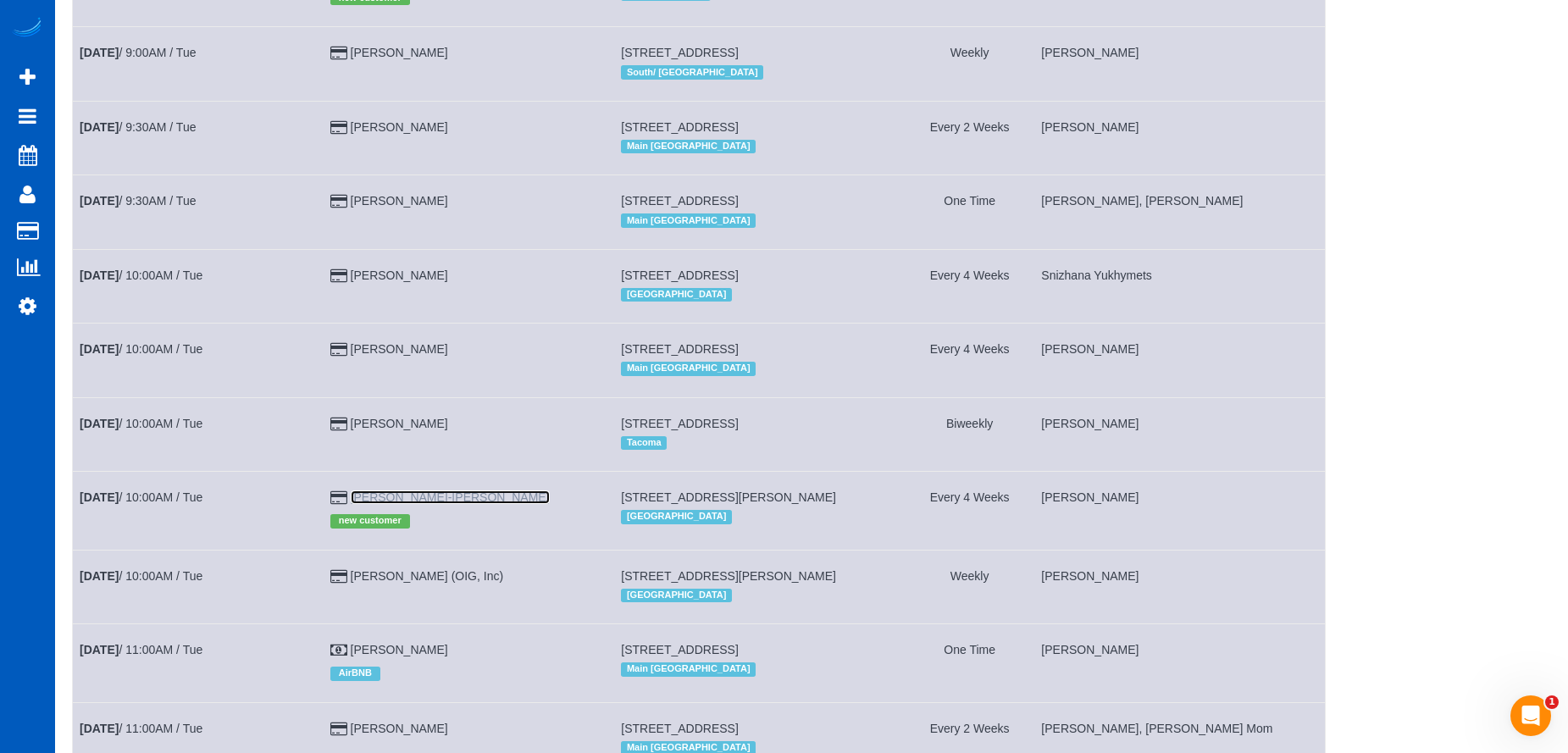
drag, startPoint x: 369, startPoint y: 495, endPoint x: 463, endPoint y: 499, distance: 94.1
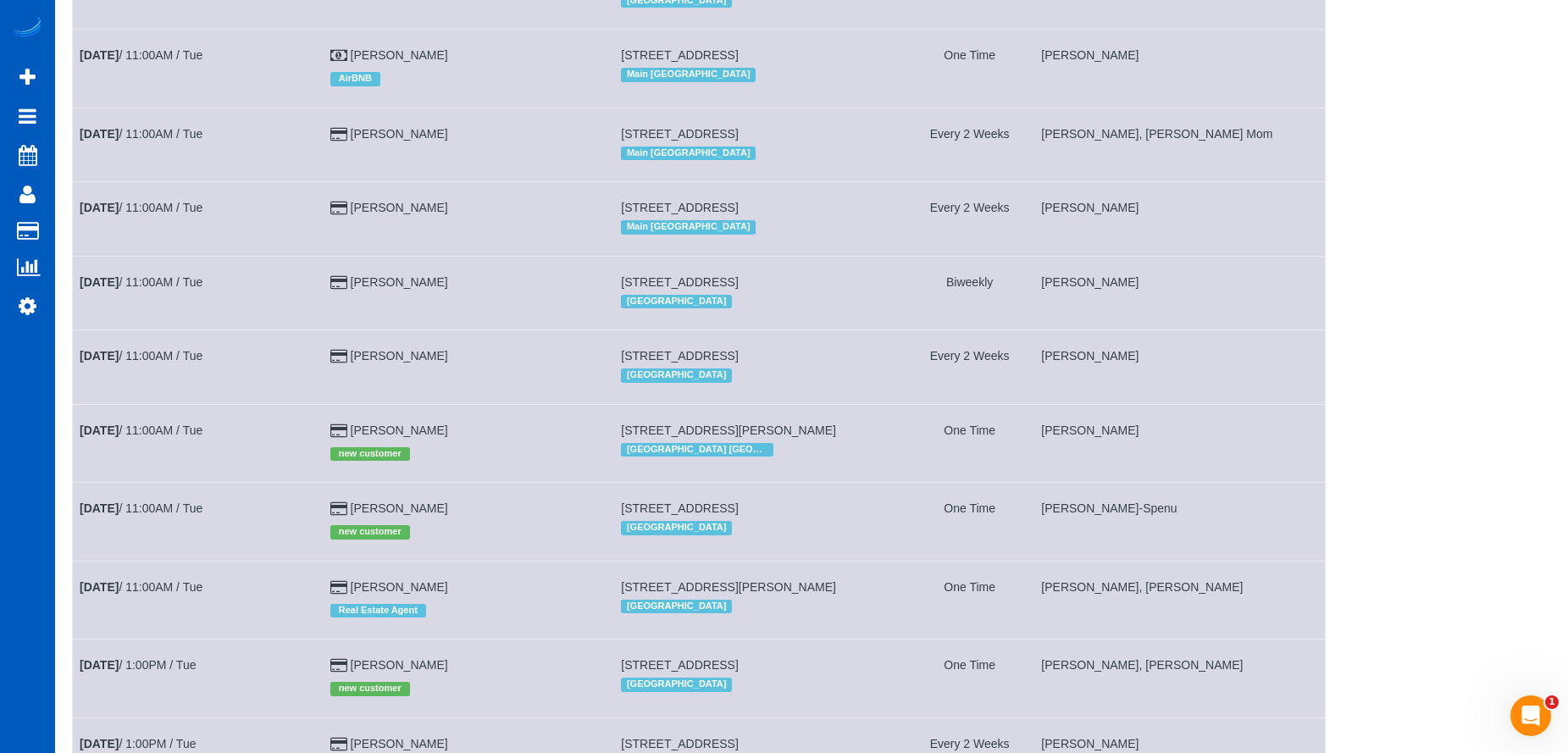
scroll to position [1271, 0]
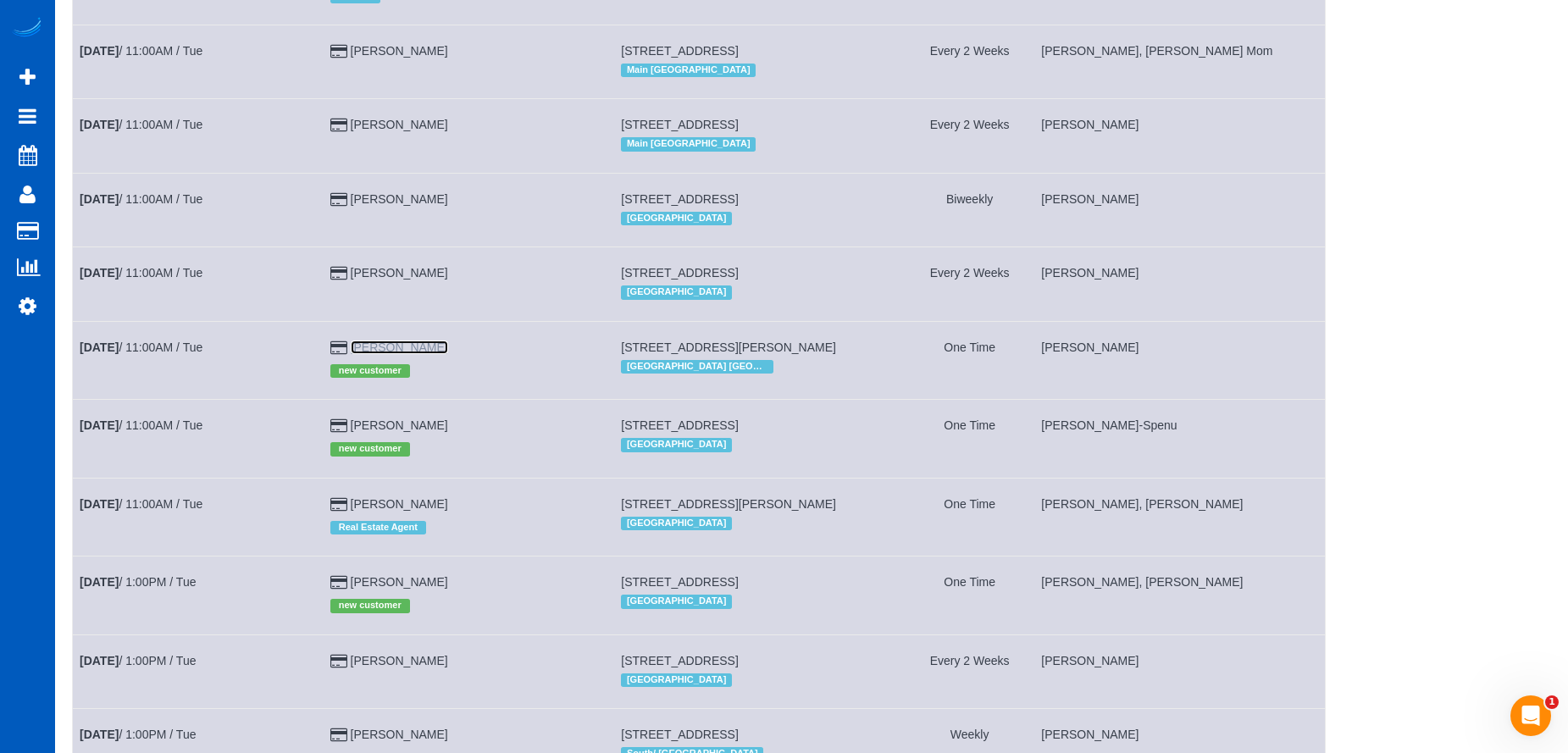
drag, startPoint x: 370, startPoint y: 343, endPoint x: 442, endPoint y: 346, distance: 72.1
drag, startPoint x: 371, startPoint y: 425, endPoint x: 495, endPoint y: 427, distance: 124.0
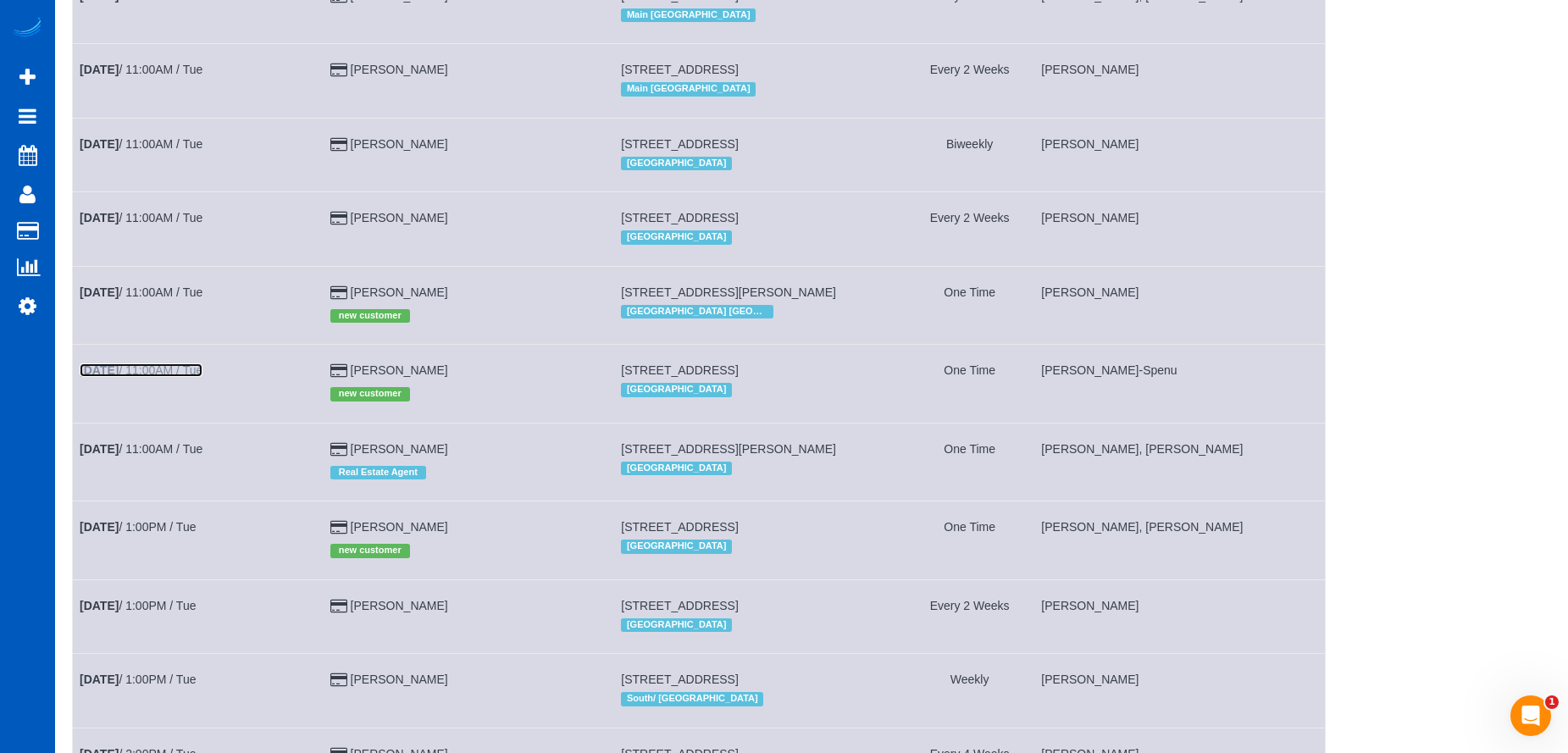
scroll to position [1356, 0]
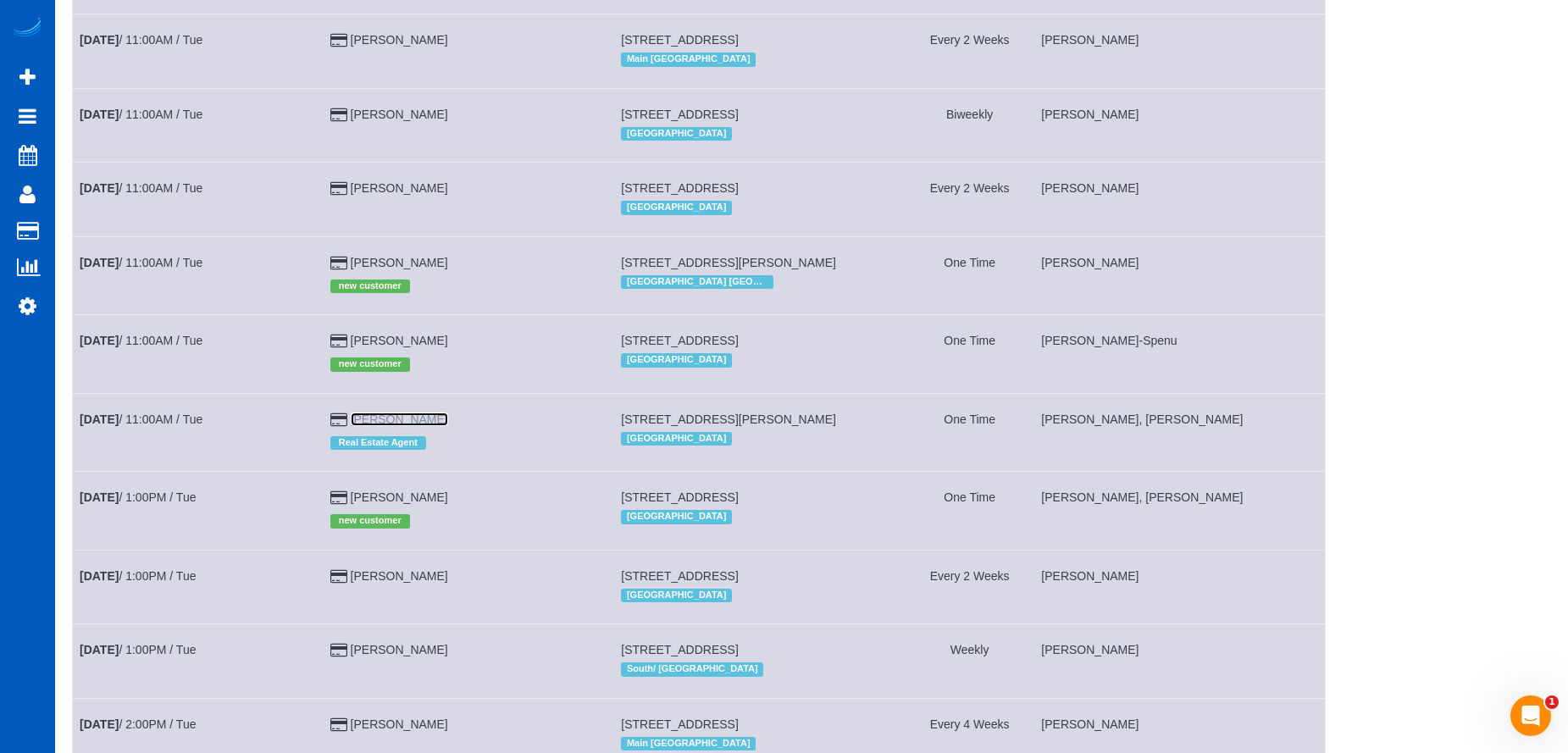
drag, startPoint x: 375, startPoint y: 418, endPoint x: 498, endPoint y: 422, distance: 123.1
click at [510, 420] on td "Madison Schultz Real Estate Agent" at bounding box center [468, 432] width 292 height 78
drag, startPoint x: 368, startPoint y: 418, endPoint x: 105, endPoint y: 444, distance: 264.3
click at [491, 423] on td "Madison Schultz Real Estate Agent" at bounding box center [468, 432] width 292 height 78
copy link "Madison Schultz"
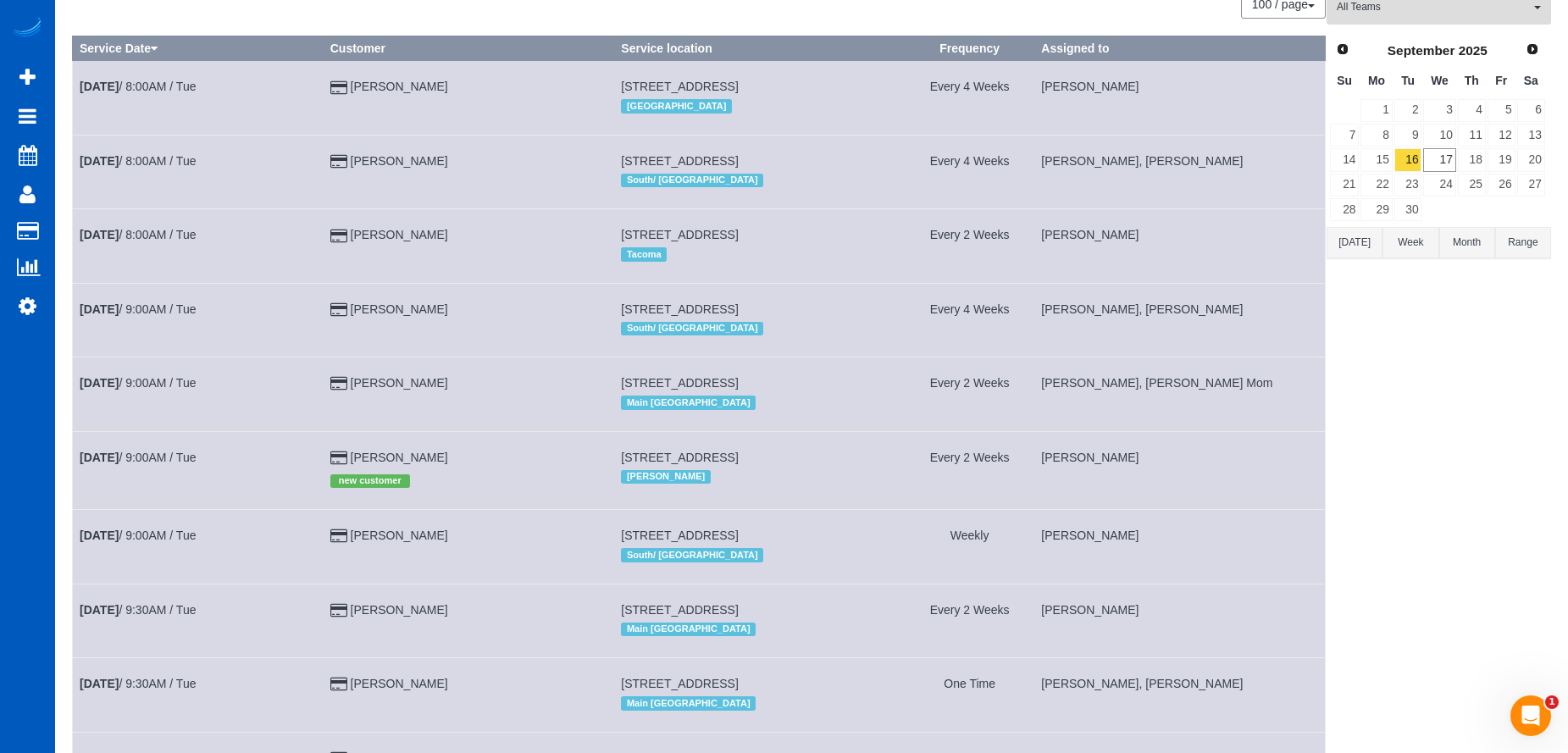
scroll to position [0, 0]
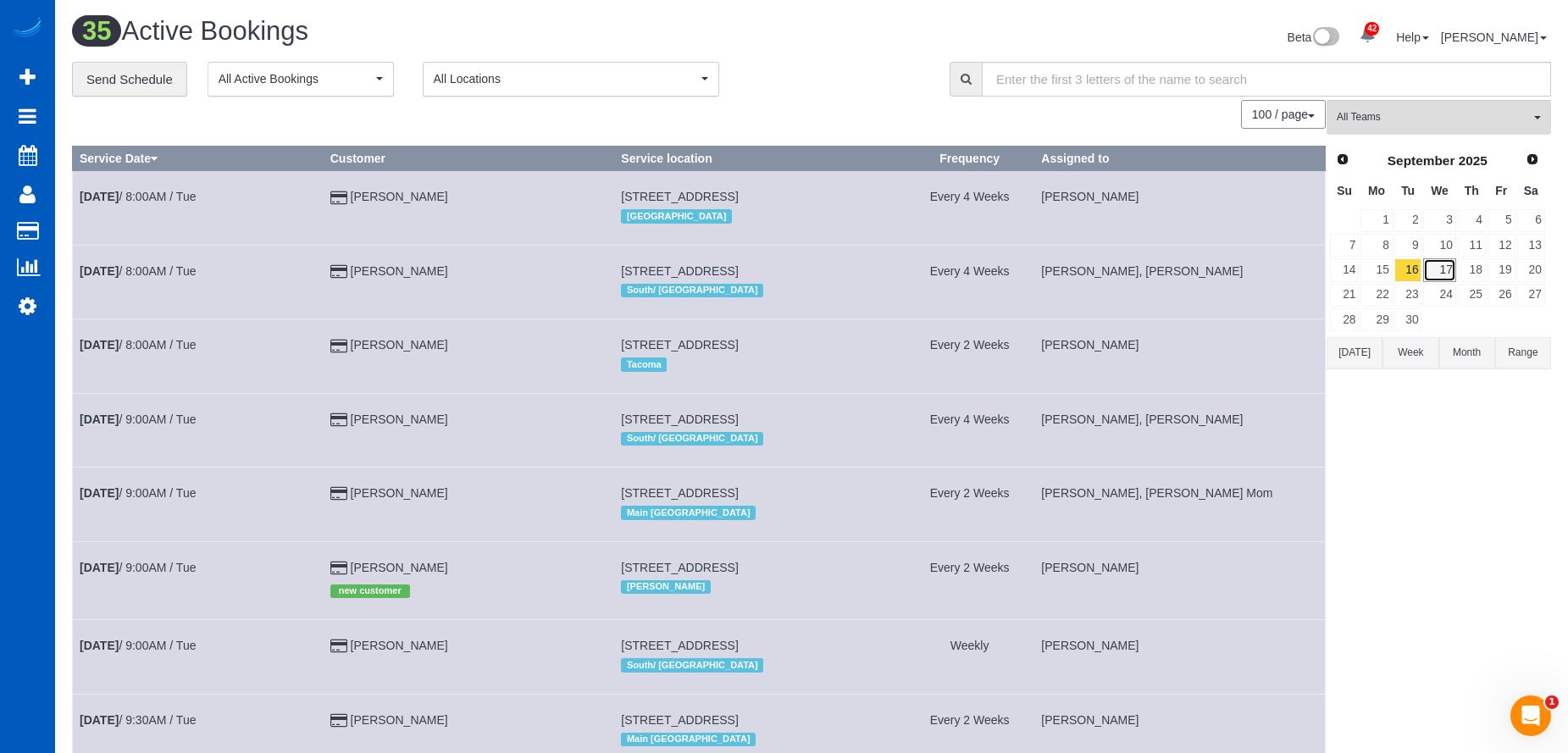
click at [1431, 269] on link "17" at bounding box center [1439, 269] width 32 height 23
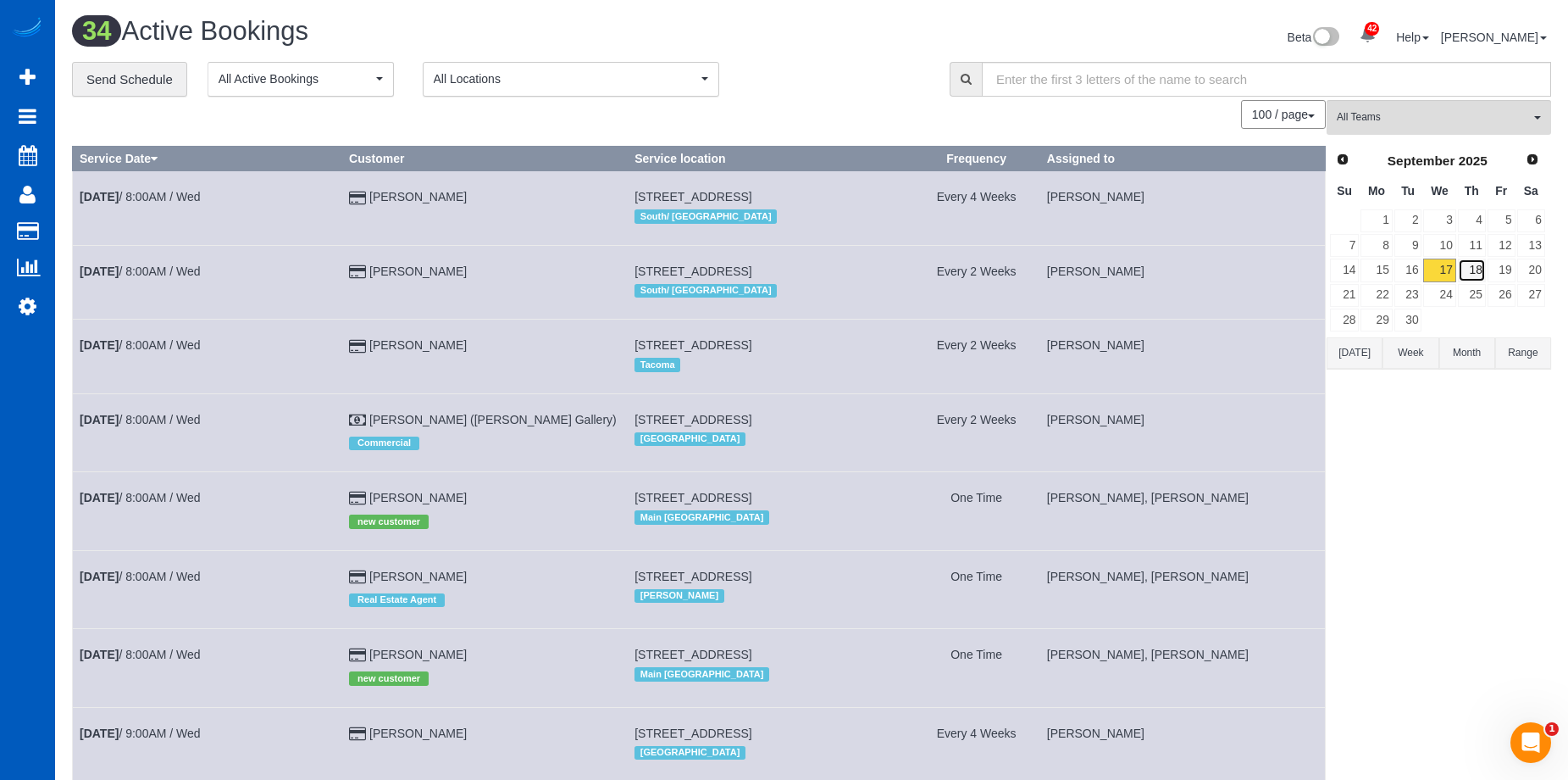
click at [1479, 268] on link "18" at bounding box center [1472, 269] width 28 height 23
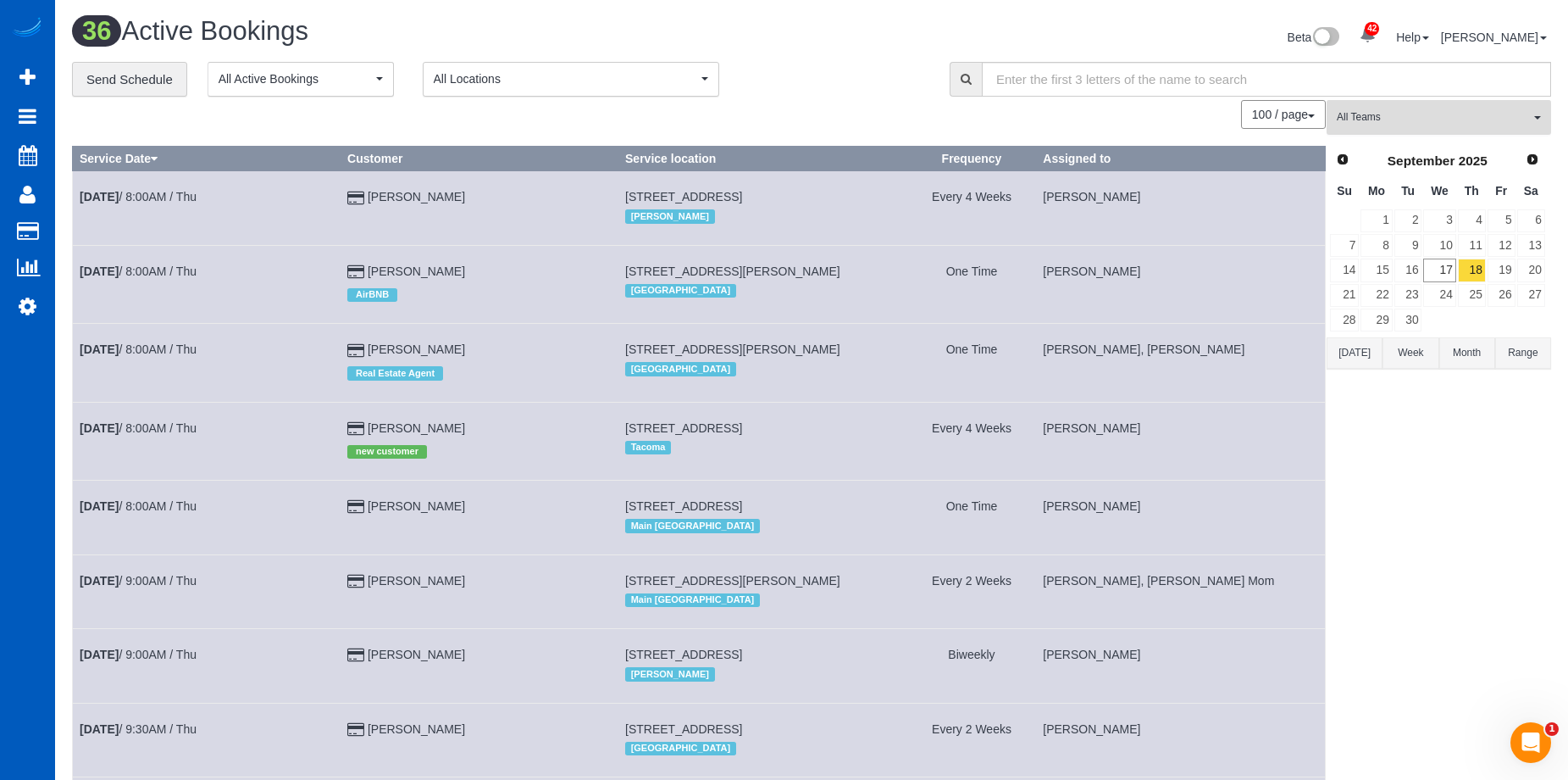
click at [1443, 121] on span "All Teams" at bounding box center [1434, 118] width 193 height 14
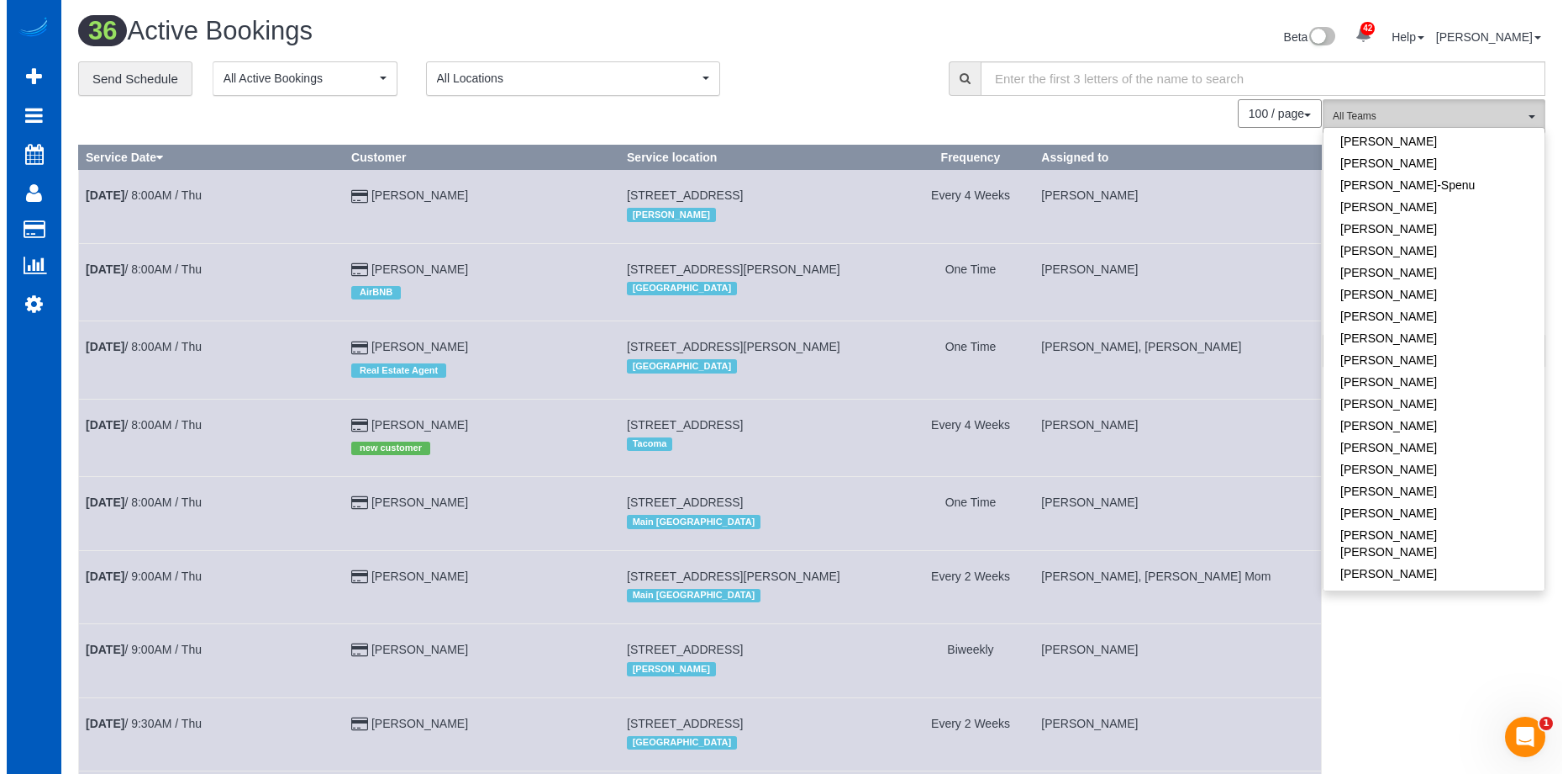
scroll to position [336, 0]
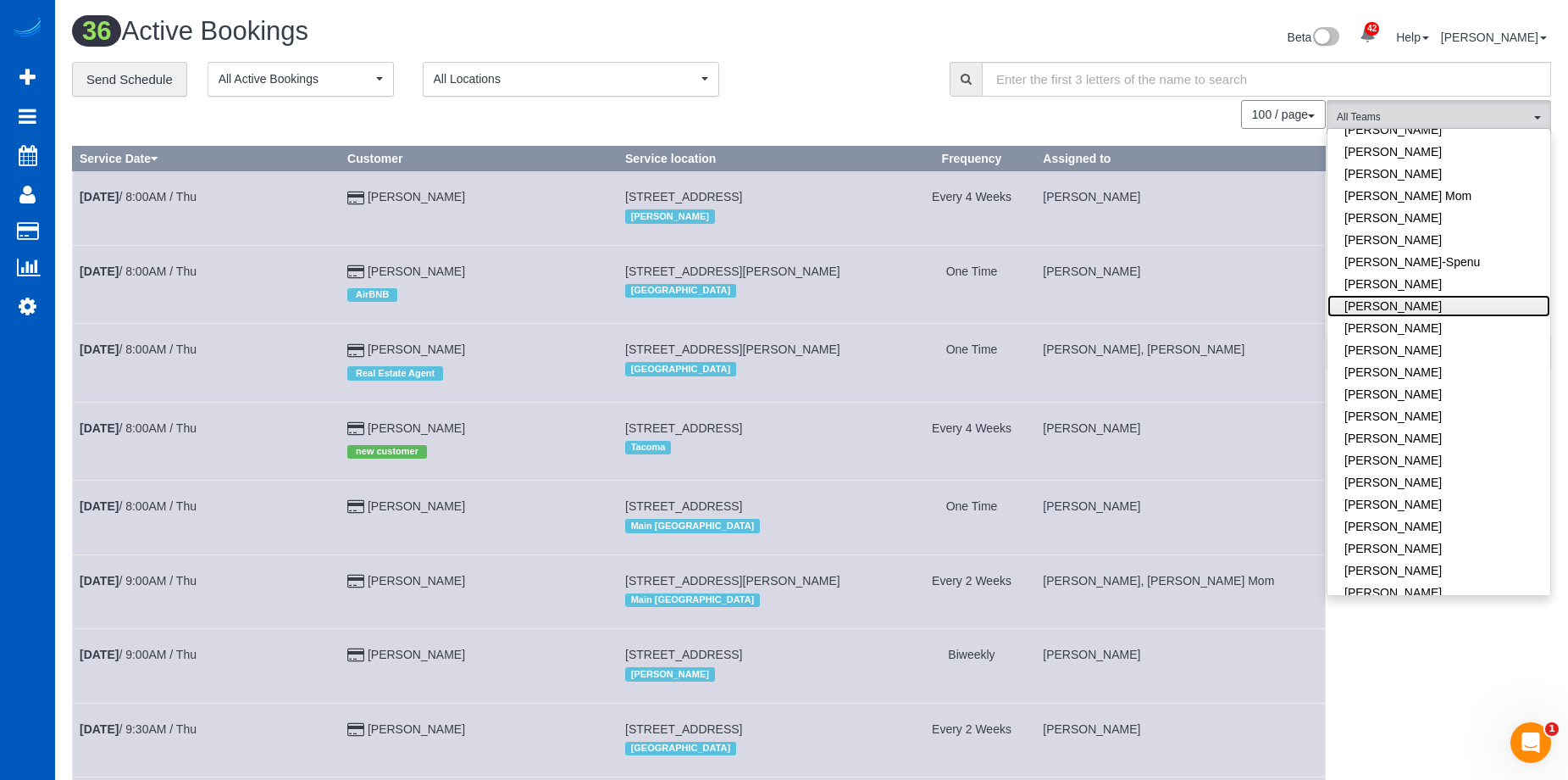
click at [1458, 300] on link "Ivanna Markintovych" at bounding box center [1439, 306] width 223 height 22
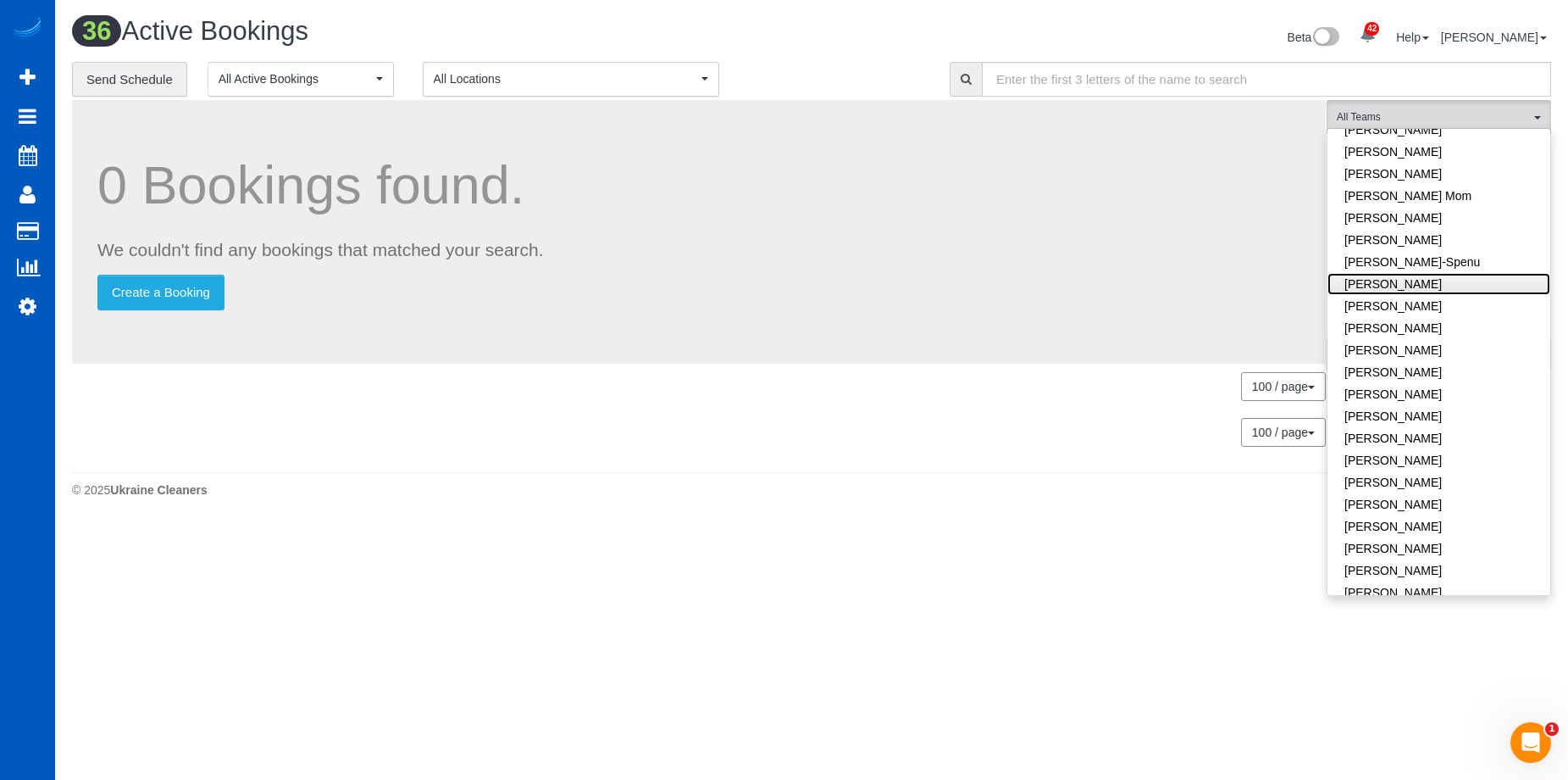
click at [1478, 287] on link "Ivanna Atamaniuk" at bounding box center [1439, 284] width 223 height 22
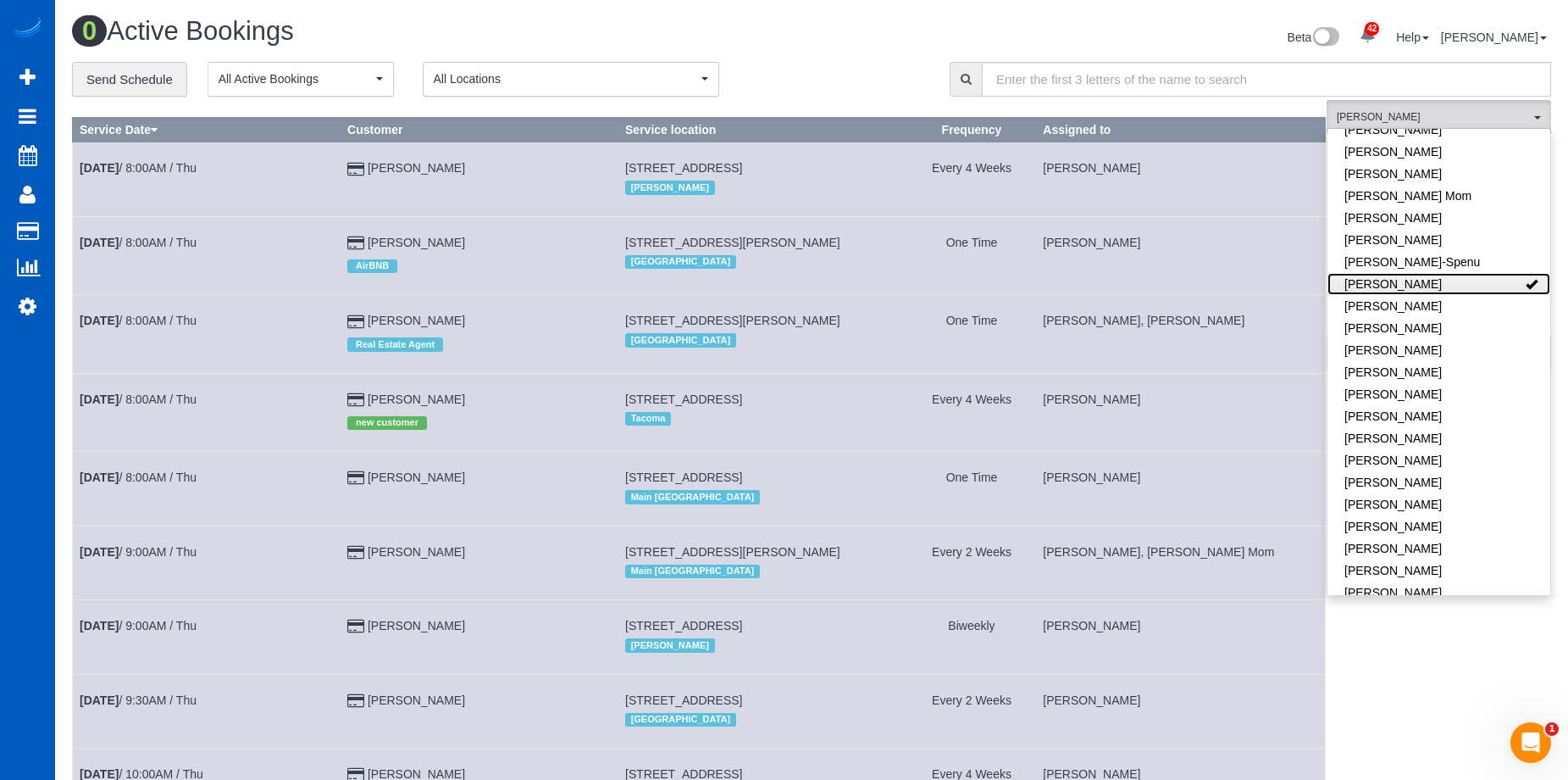
scroll to position [2993, 1568]
click at [1484, 289] on link "Ivanna Atamaniuk" at bounding box center [1439, 284] width 223 height 22
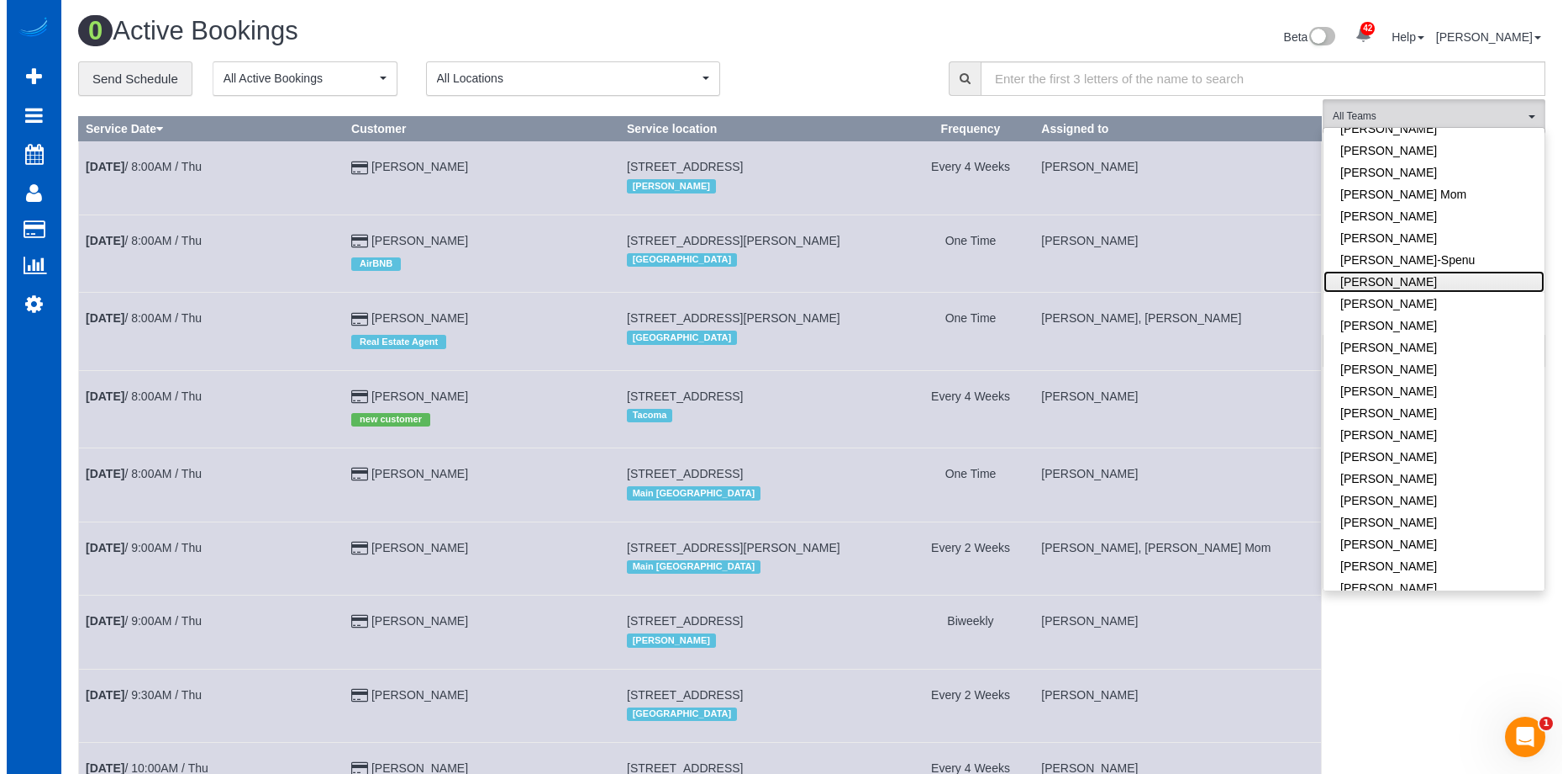
scroll to position [3028, 1555]
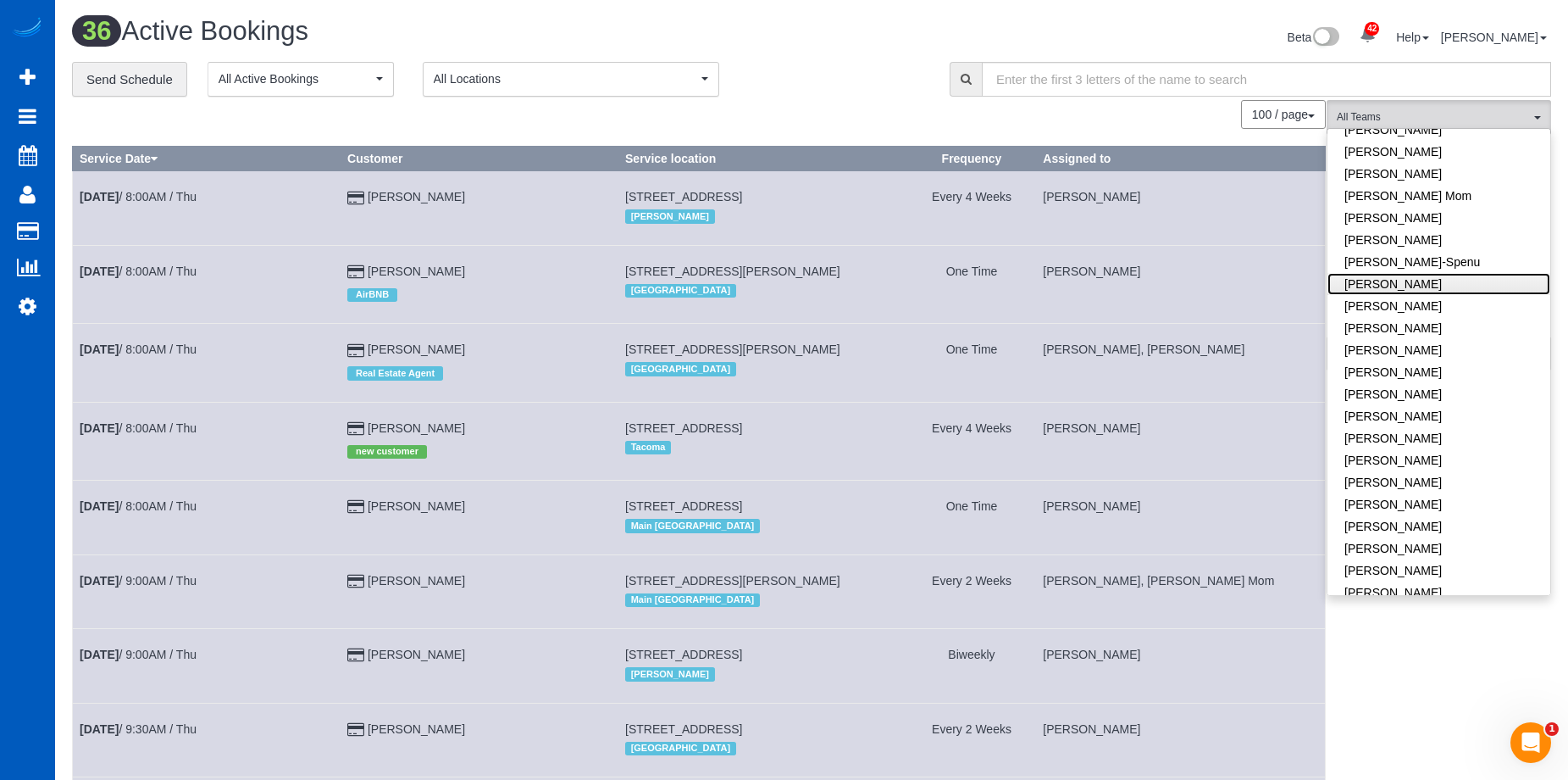
click at [1484, 289] on link "Ivanna Atamaniuk" at bounding box center [1439, 284] width 223 height 22
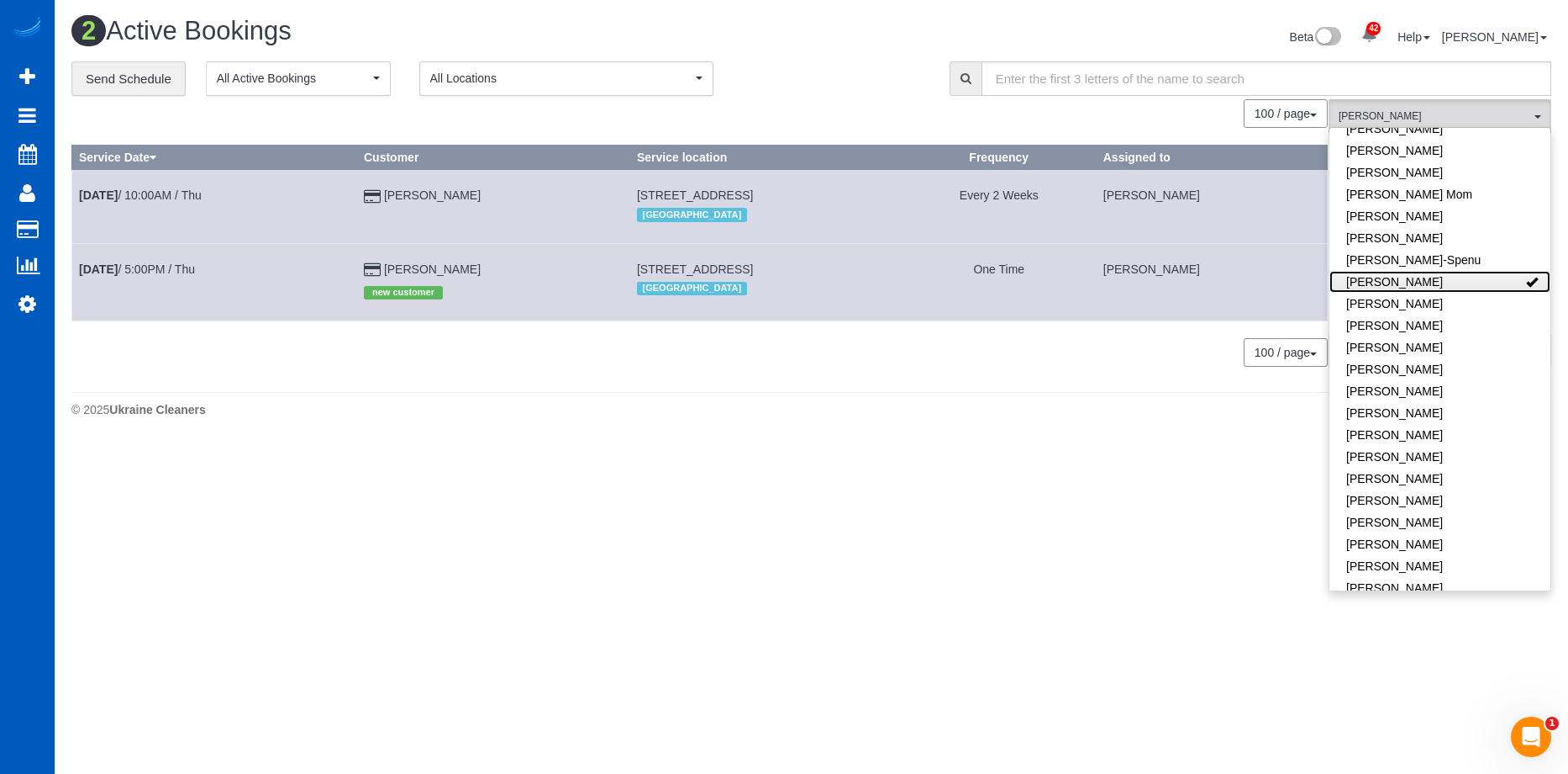
scroll to position [443, 1568]
click at [1003, 29] on div "Beta 42 Your Notifications You have 0 alerts × You have 1 to charge for 09/14/2…" at bounding box center [1189, 39] width 753 height 44
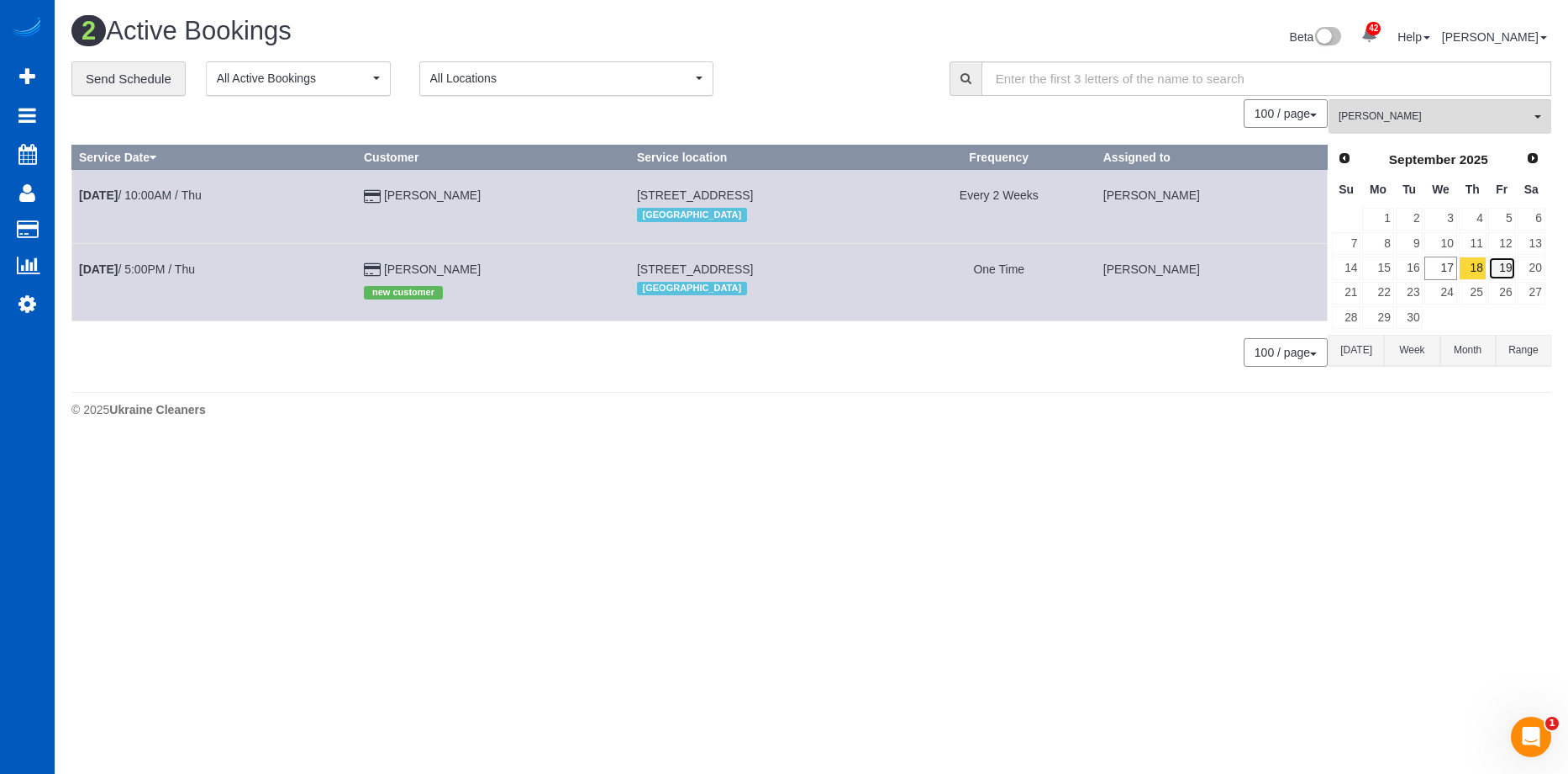
click at [1500, 262] on link "19" at bounding box center [1502, 267] width 28 height 23
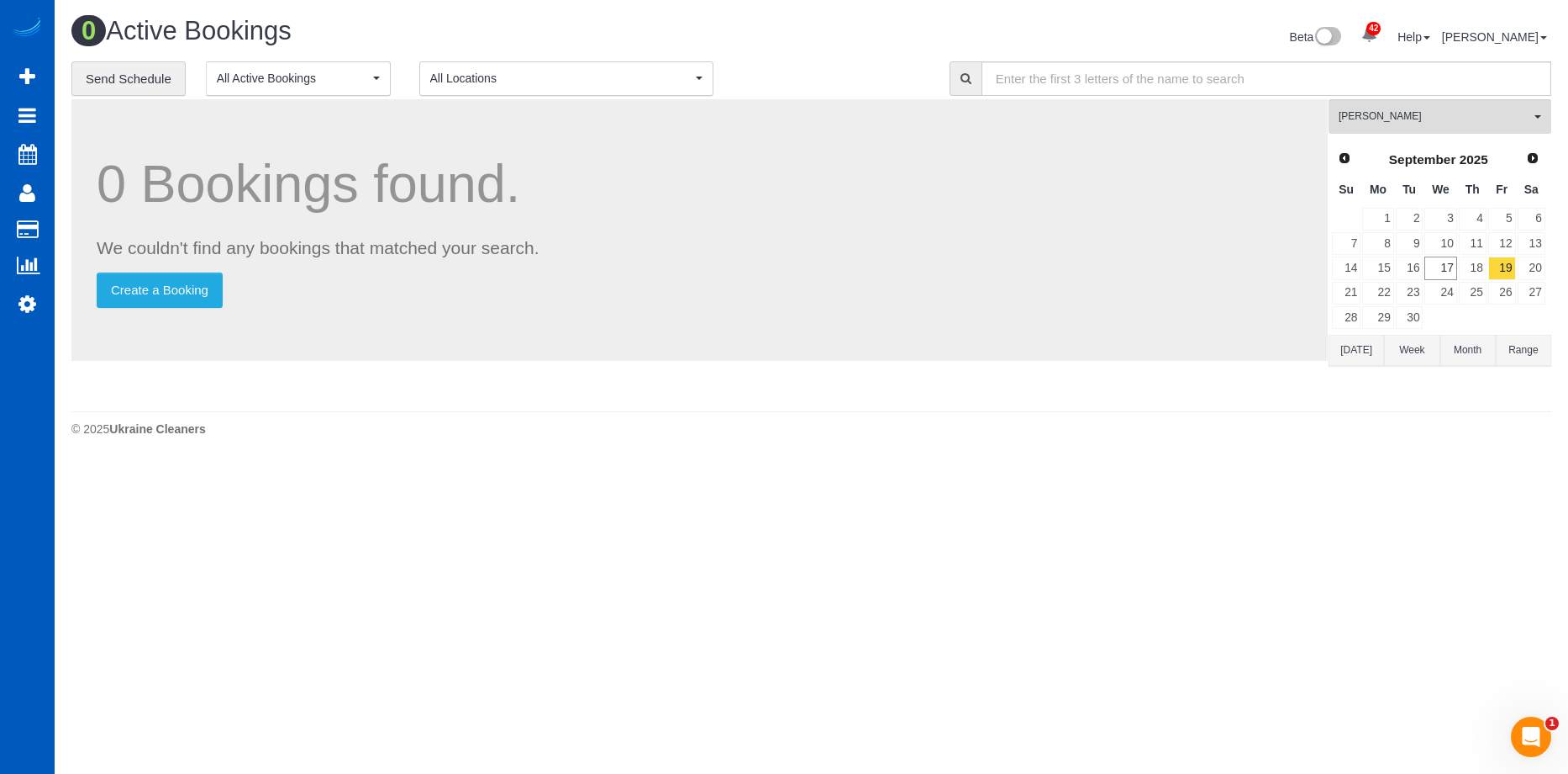
scroll to position [462, 1568]
click at [1424, 114] on span "Ivanna Atamaniuk" at bounding box center [1435, 117] width 192 height 14
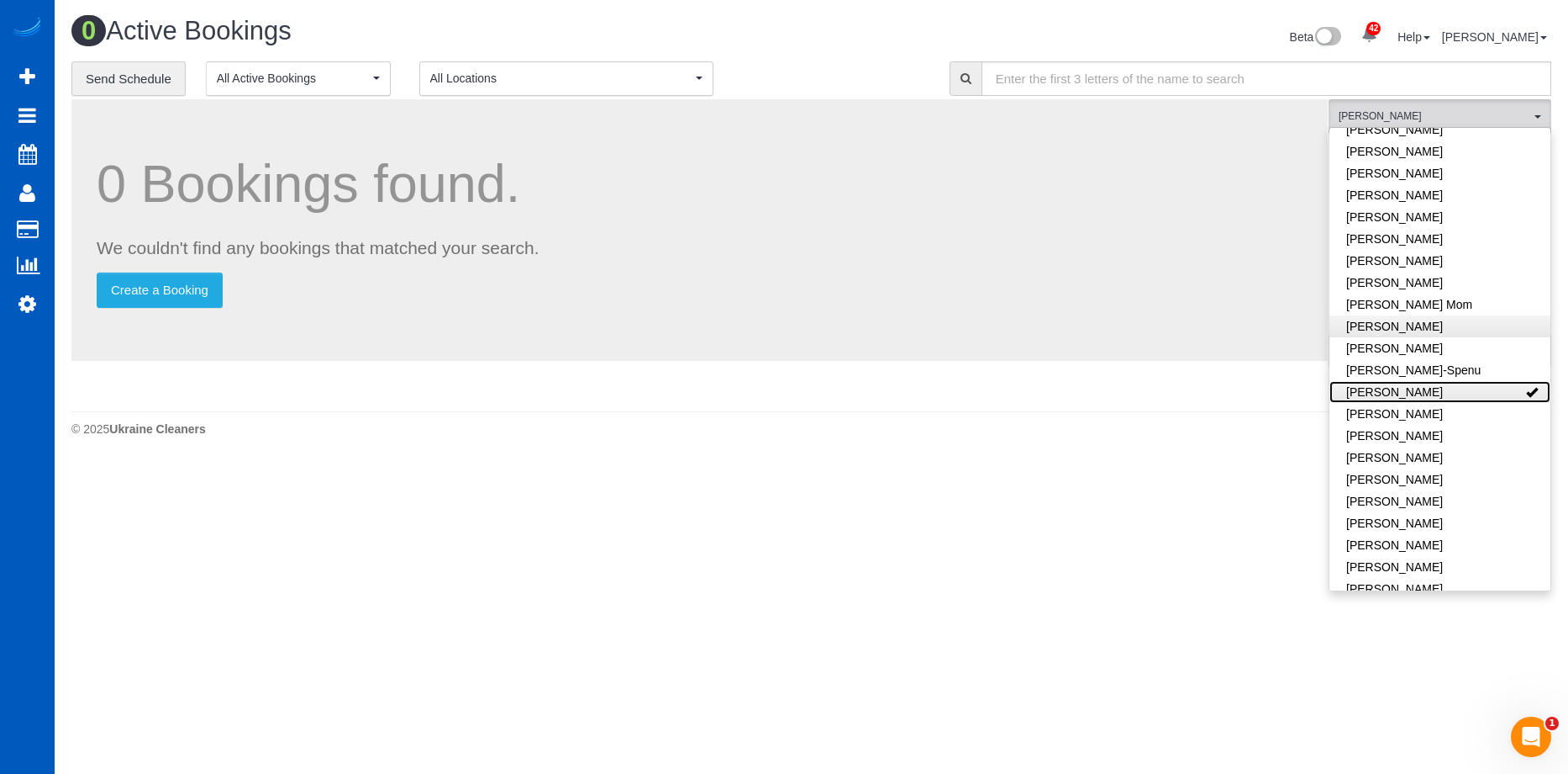
scroll to position [0, 0]
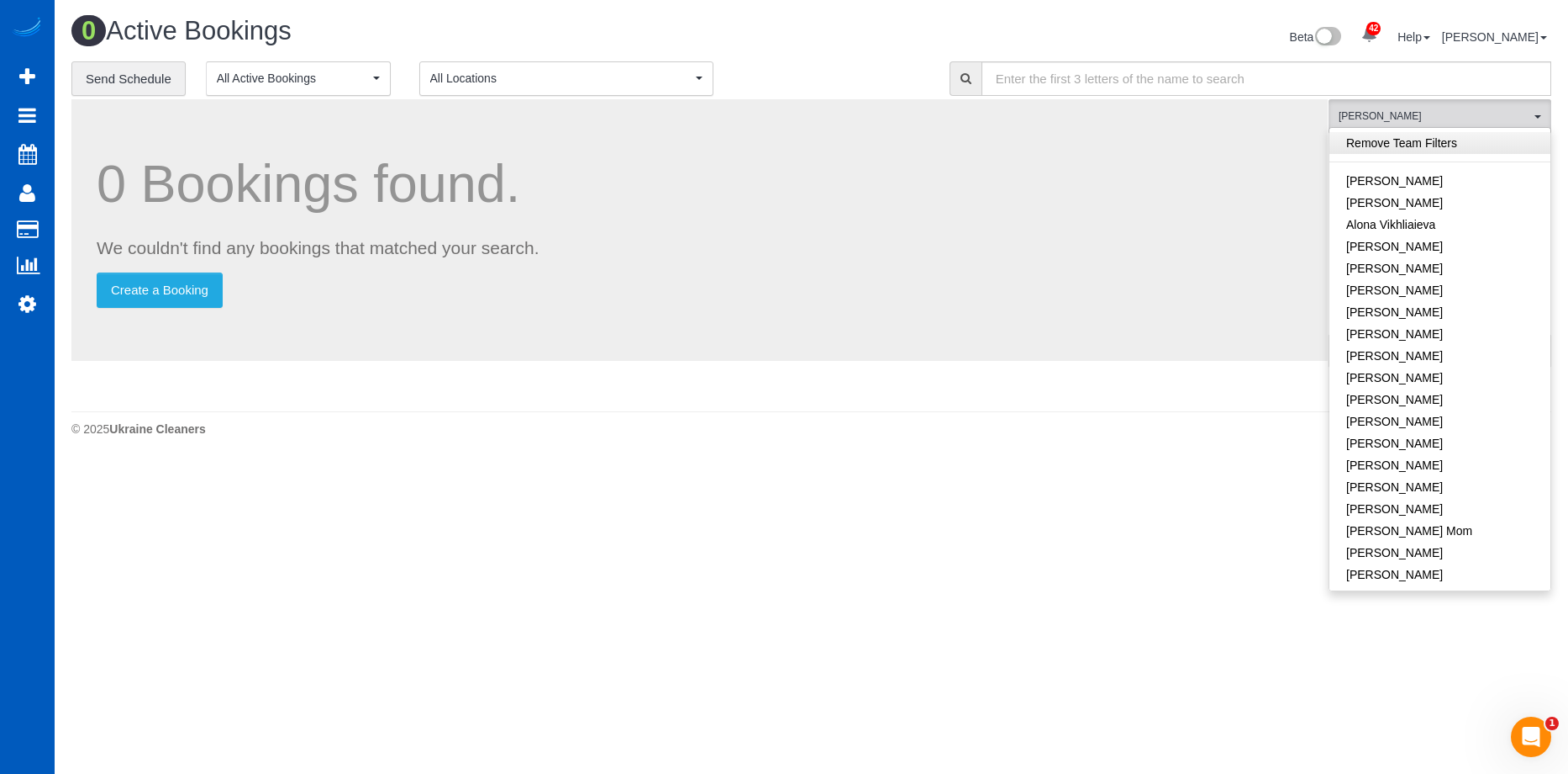
click at [1479, 143] on link "Remove Team Filters" at bounding box center [1441, 143] width 221 height 22
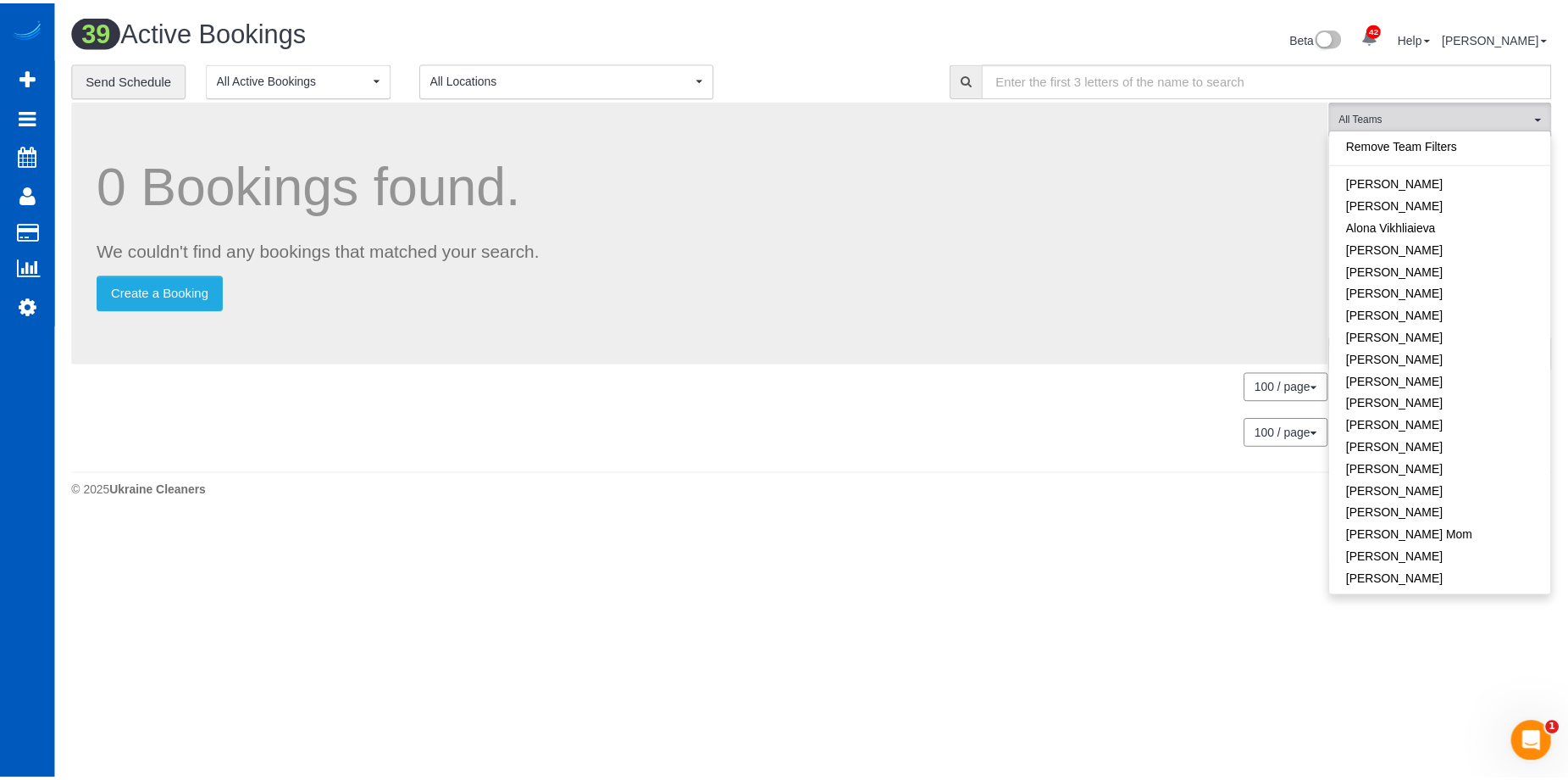
scroll to position [523, 1581]
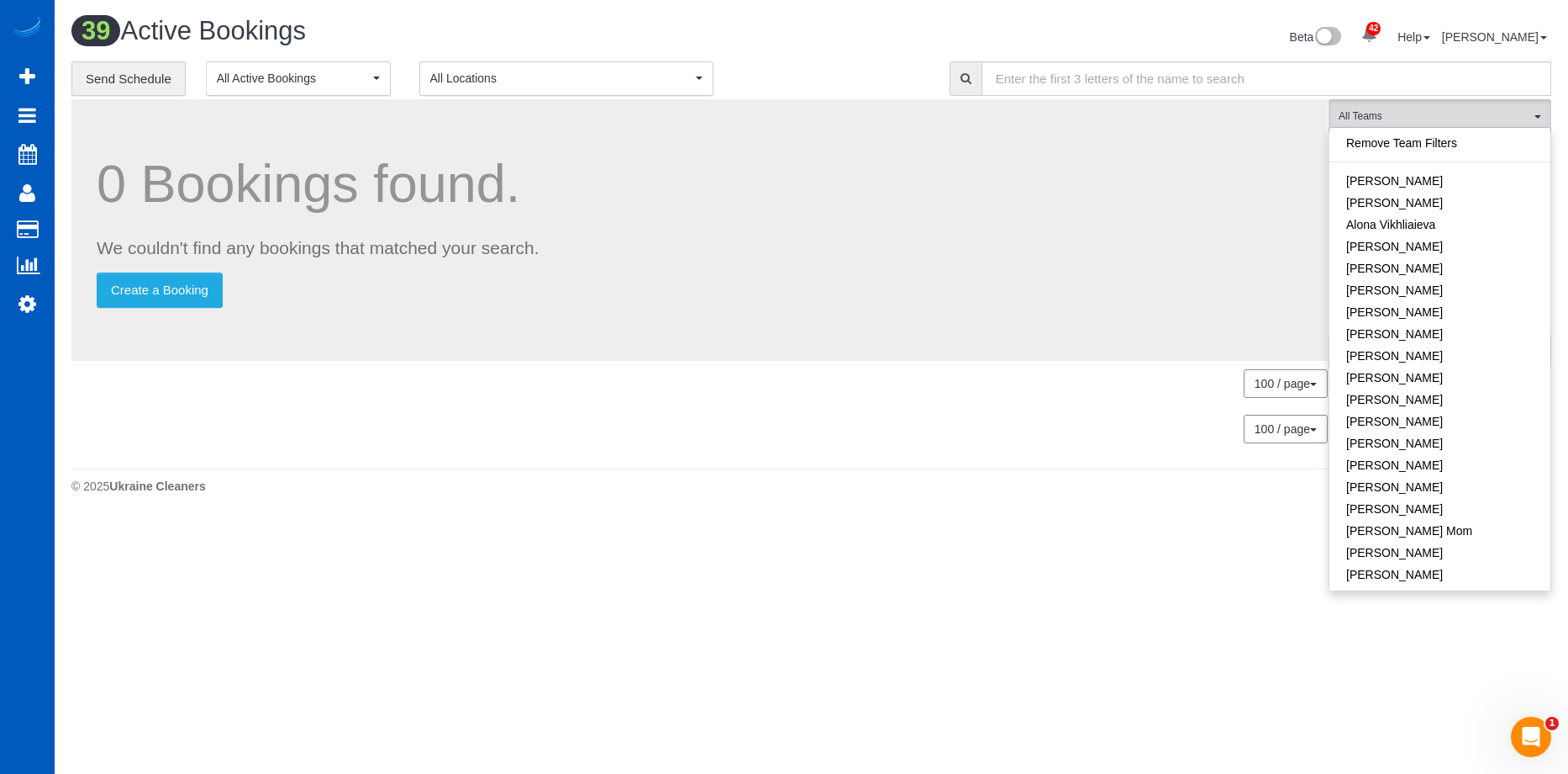
click at [817, 32] on div "Beta 42 Your Notifications You have 0 alerts × You have 1 to charge for 09/14/2…" at bounding box center [1189, 39] width 753 height 44
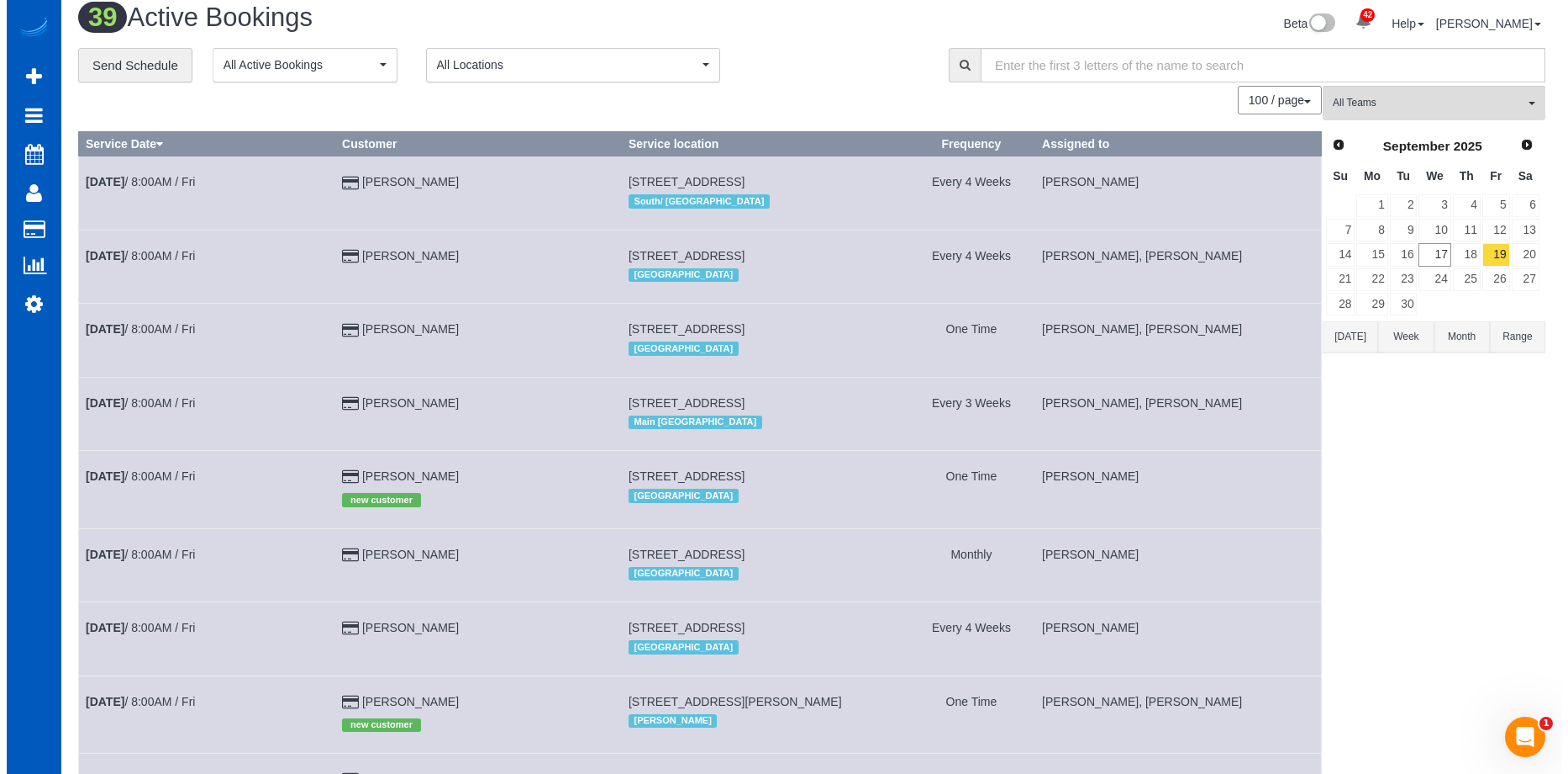
scroll to position [0, 0]
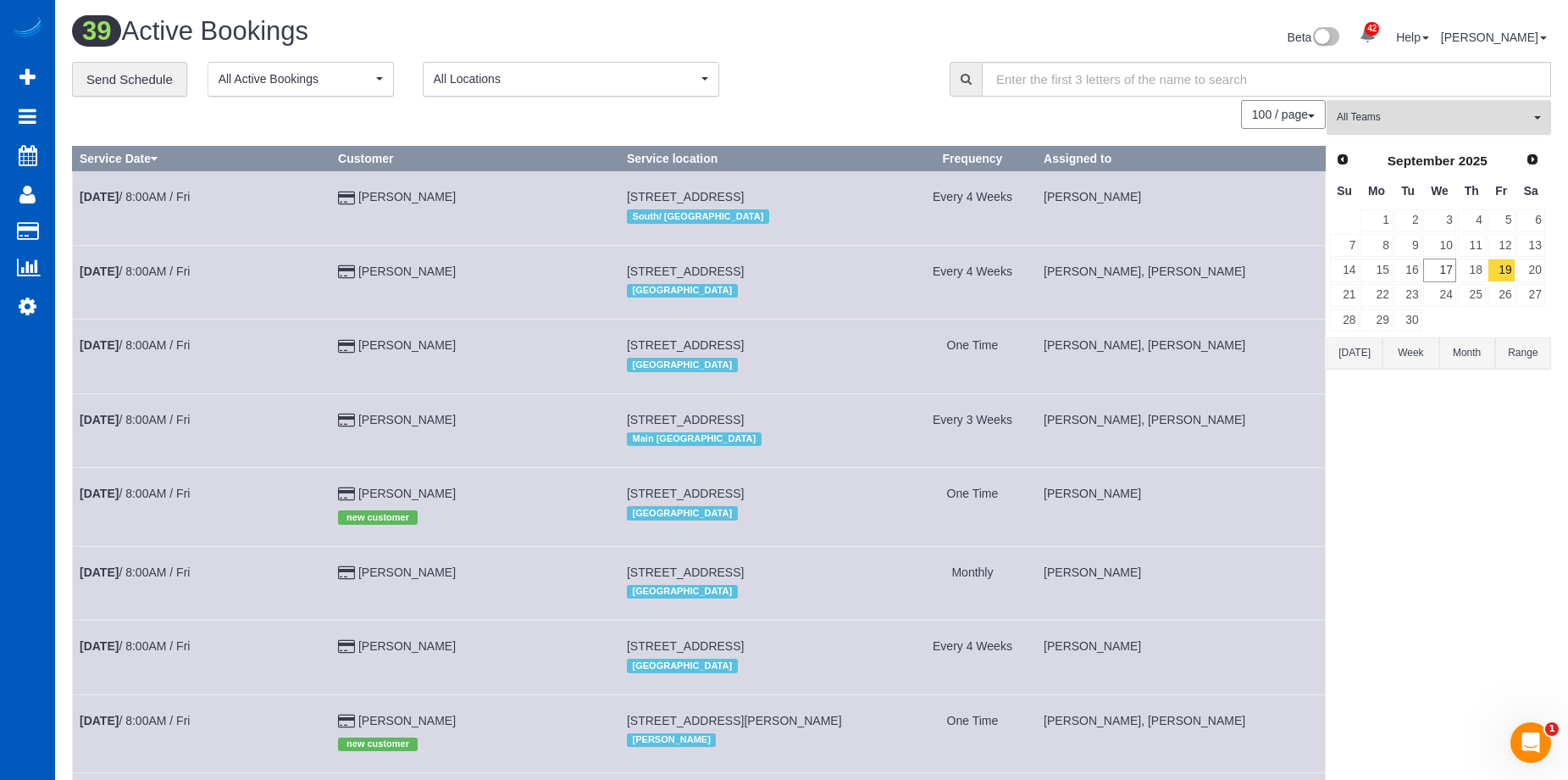
click at [1480, 111] on span "All Teams" at bounding box center [1434, 118] width 193 height 14
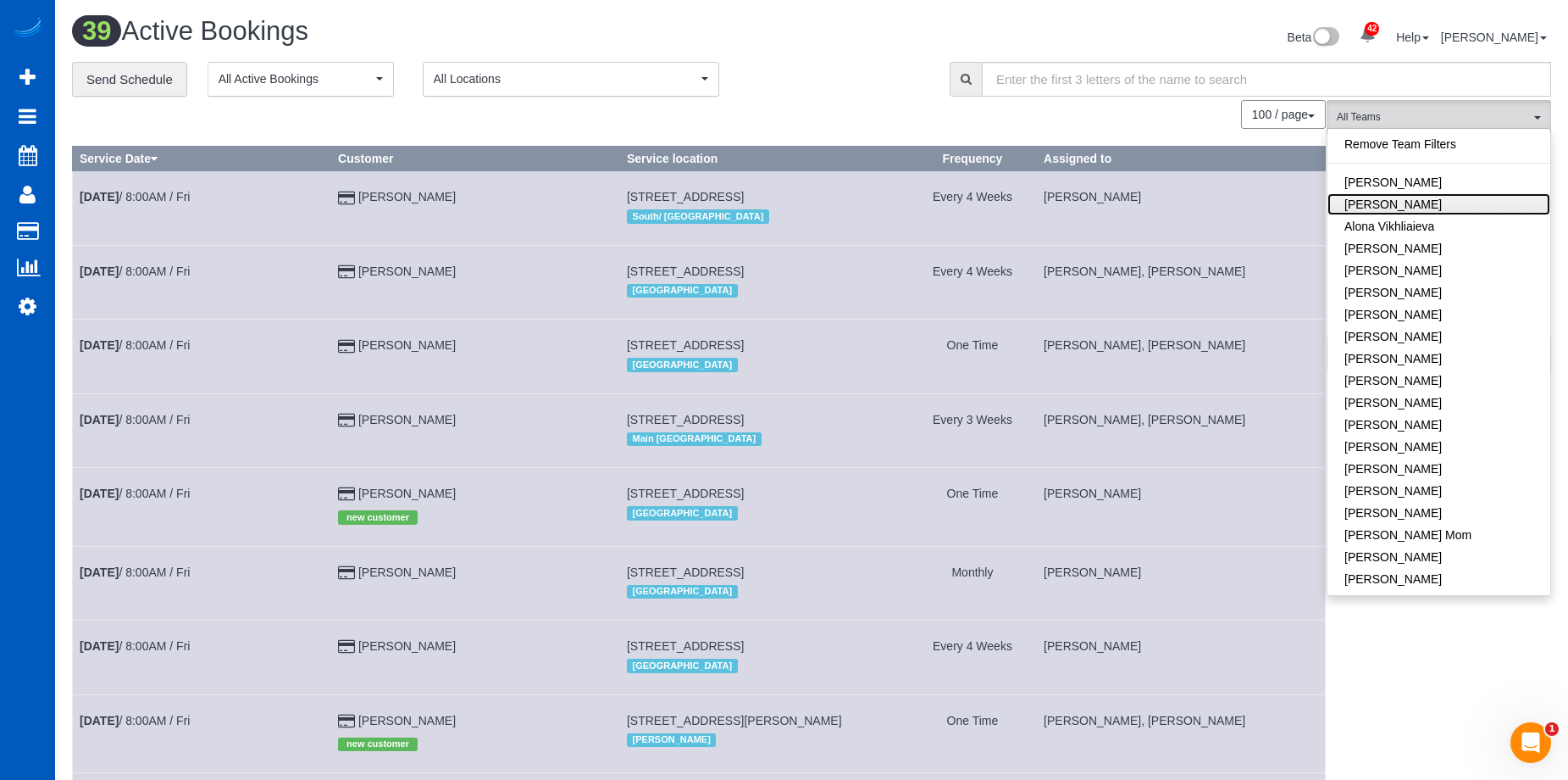
click at [1462, 212] on link "[PERSON_NAME]" at bounding box center [1439, 204] width 223 height 22
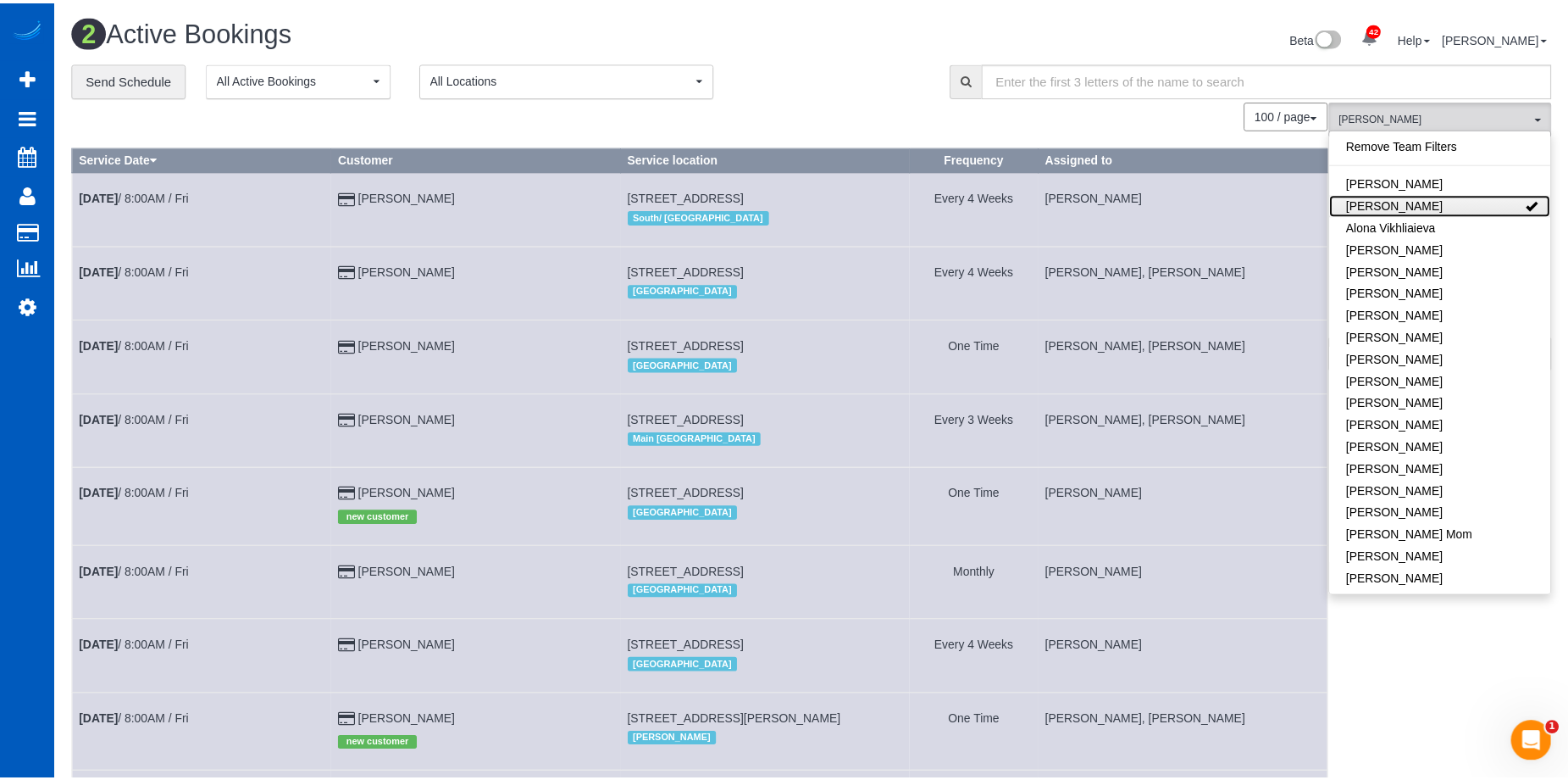
scroll to position [442, 1581]
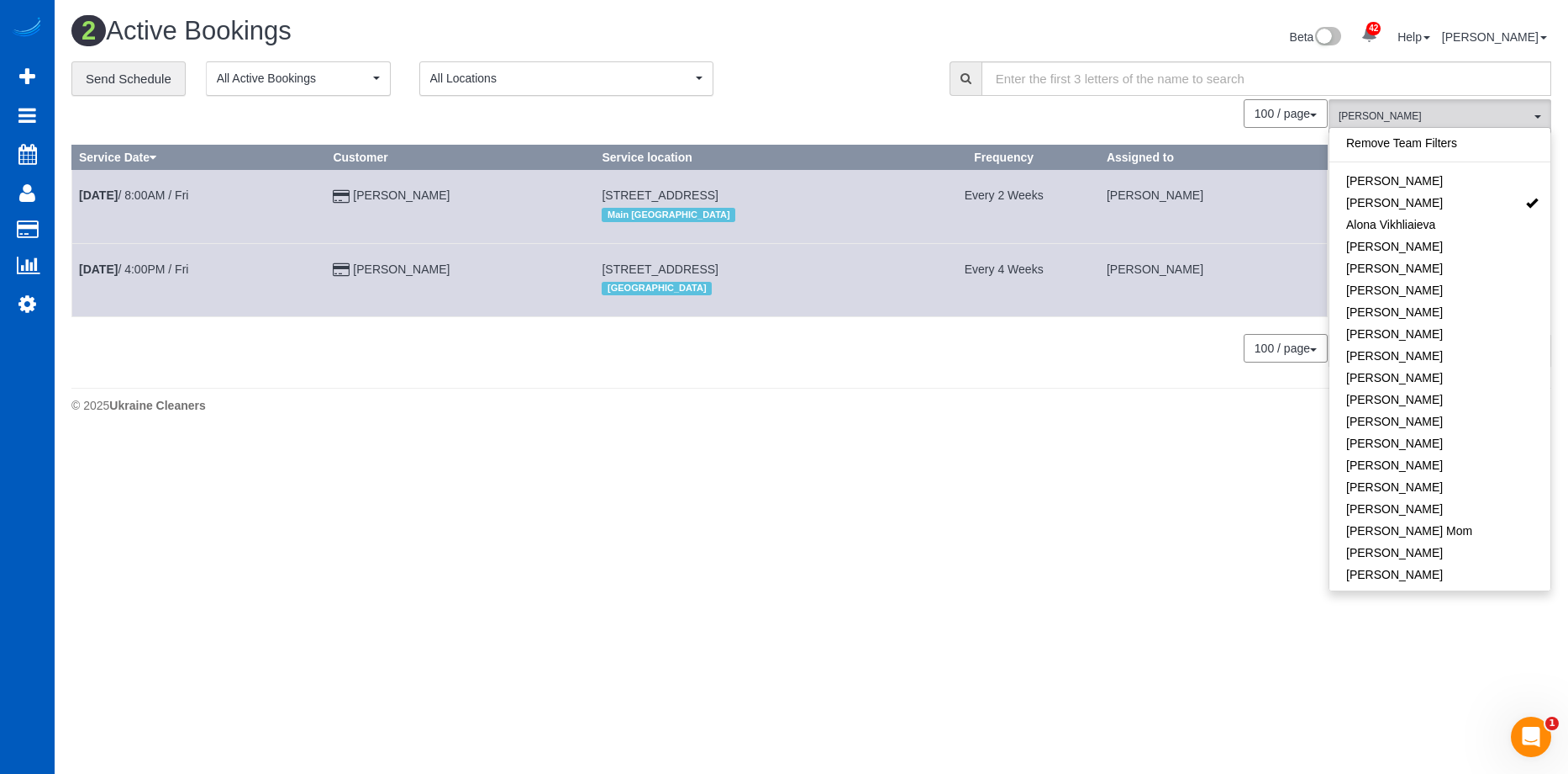
click at [1028, 31] on div "Beta 42 Your Notifications You have 0 alerts × You have 1 to charge for 09/14/2…" at bounding box center [1189, 39] width 753 height 44
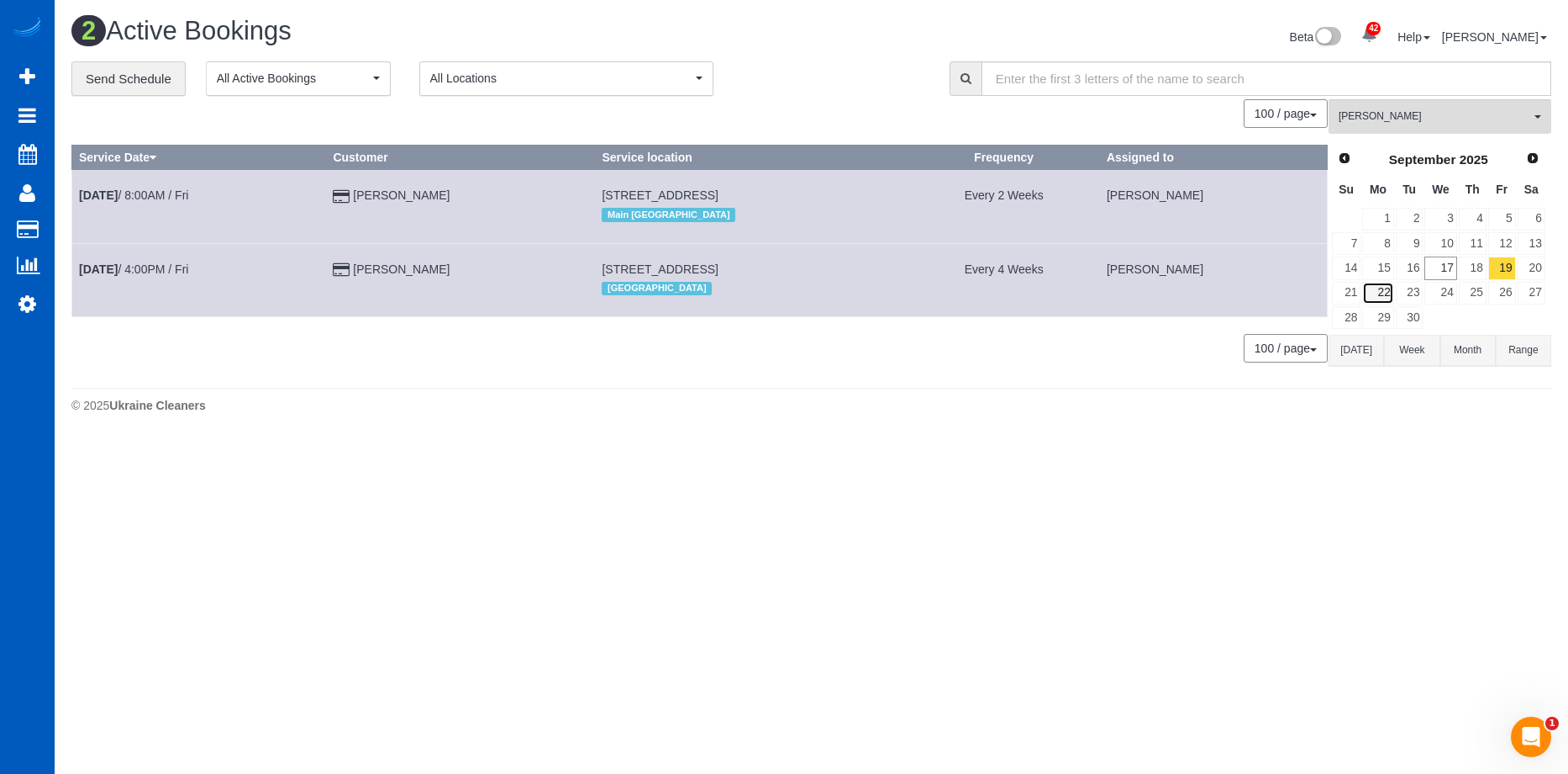
click at [1390, 291] on link "22" at bounding box center [1377, 293] width 31 height 23
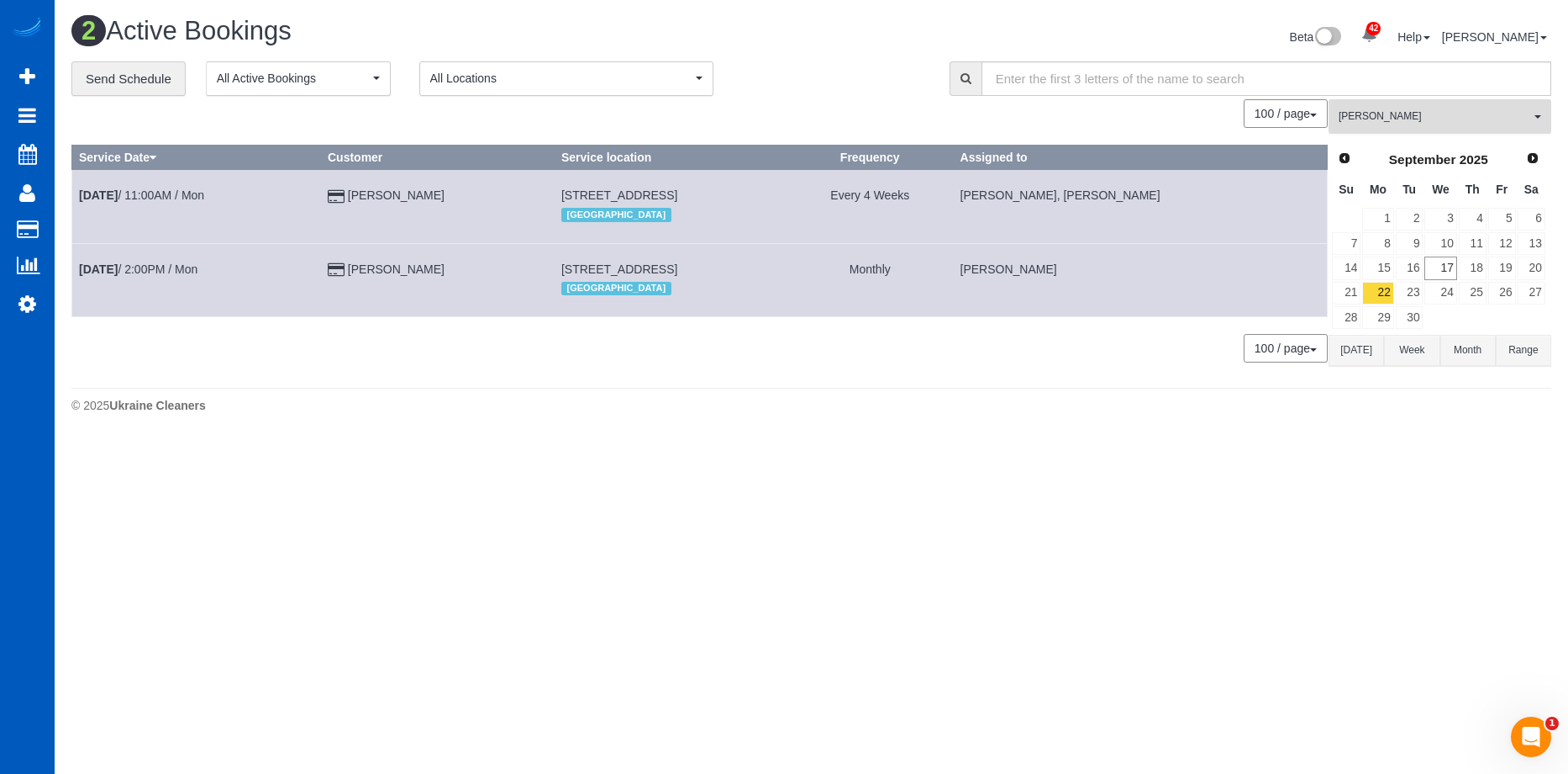
click at [1425, 123] on span "[PERSON_NAME]" at bounding box center [1435, 117] width 192 height 14
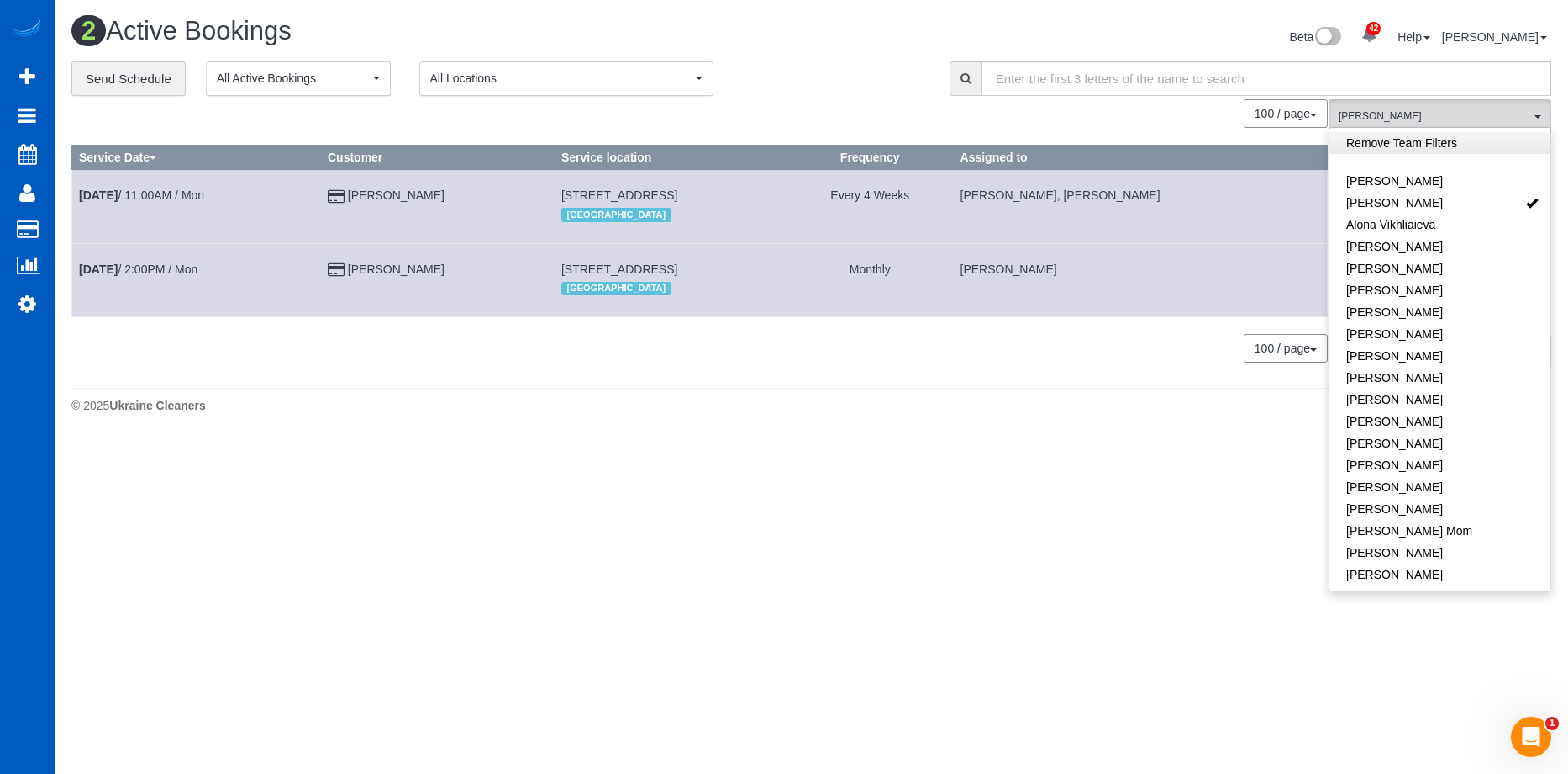
click at [1470, 147] on link "Remove Team Filters" at bounding box center [1441, 143] width 221 height 22
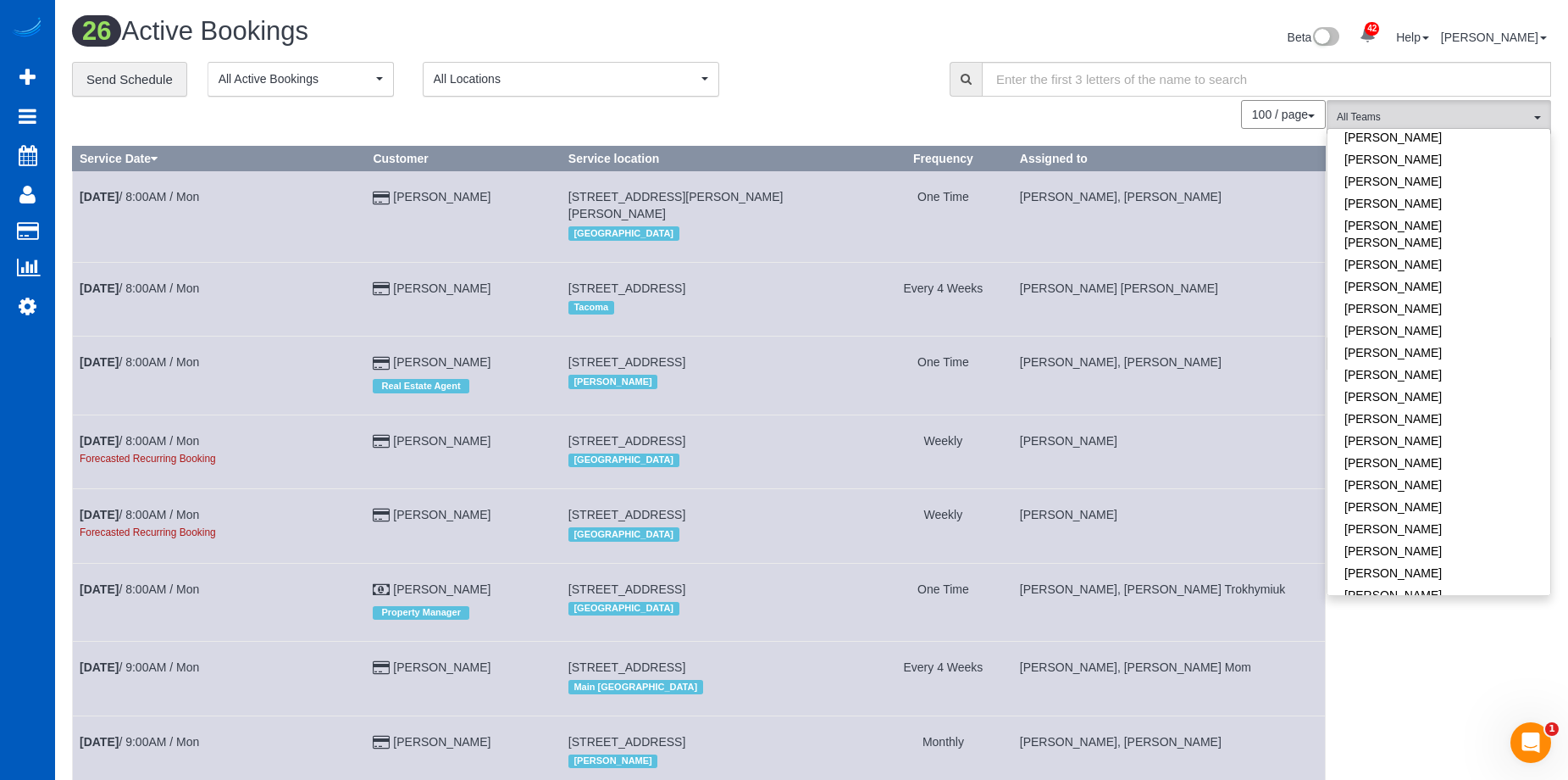
scroll to position [848, 0]
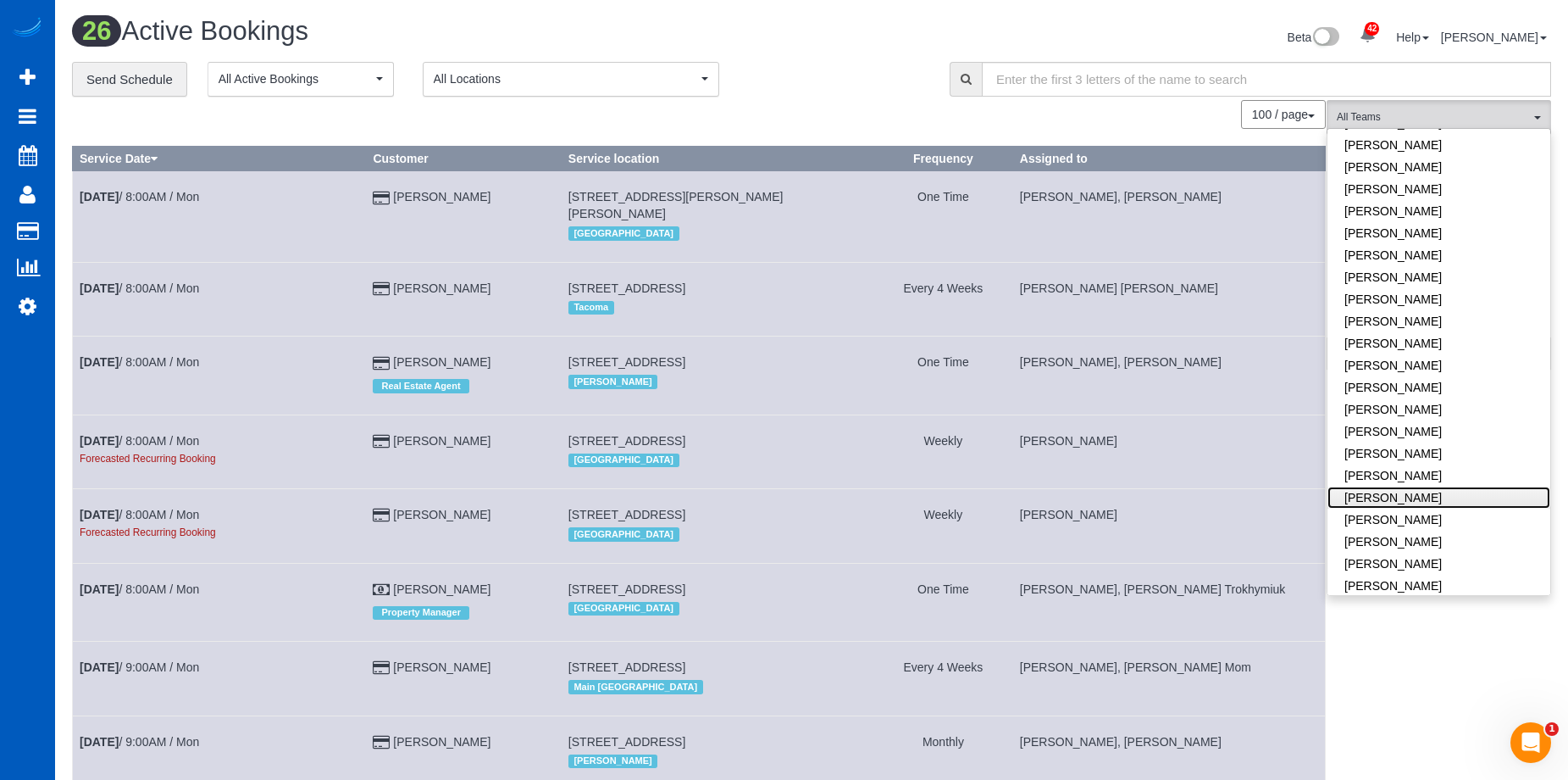
click at [1415, 486] on link "[PERSON_NAME]" at bounding box center [1439, 497] width 223 height 22
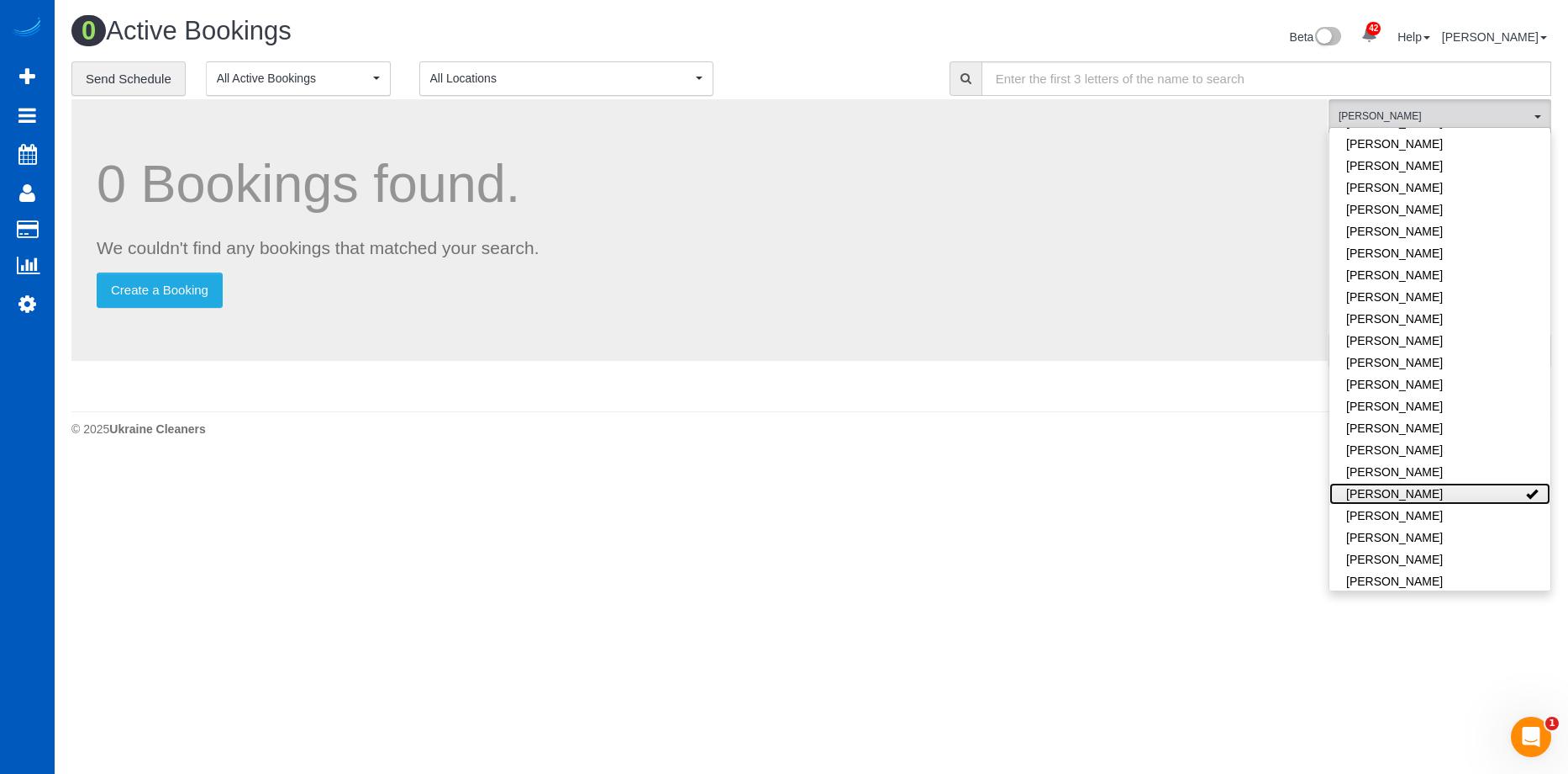
click at [1485, 482] on link "[PERSON_NAME]" at bounding box center [1441, 493] width 221 height 22
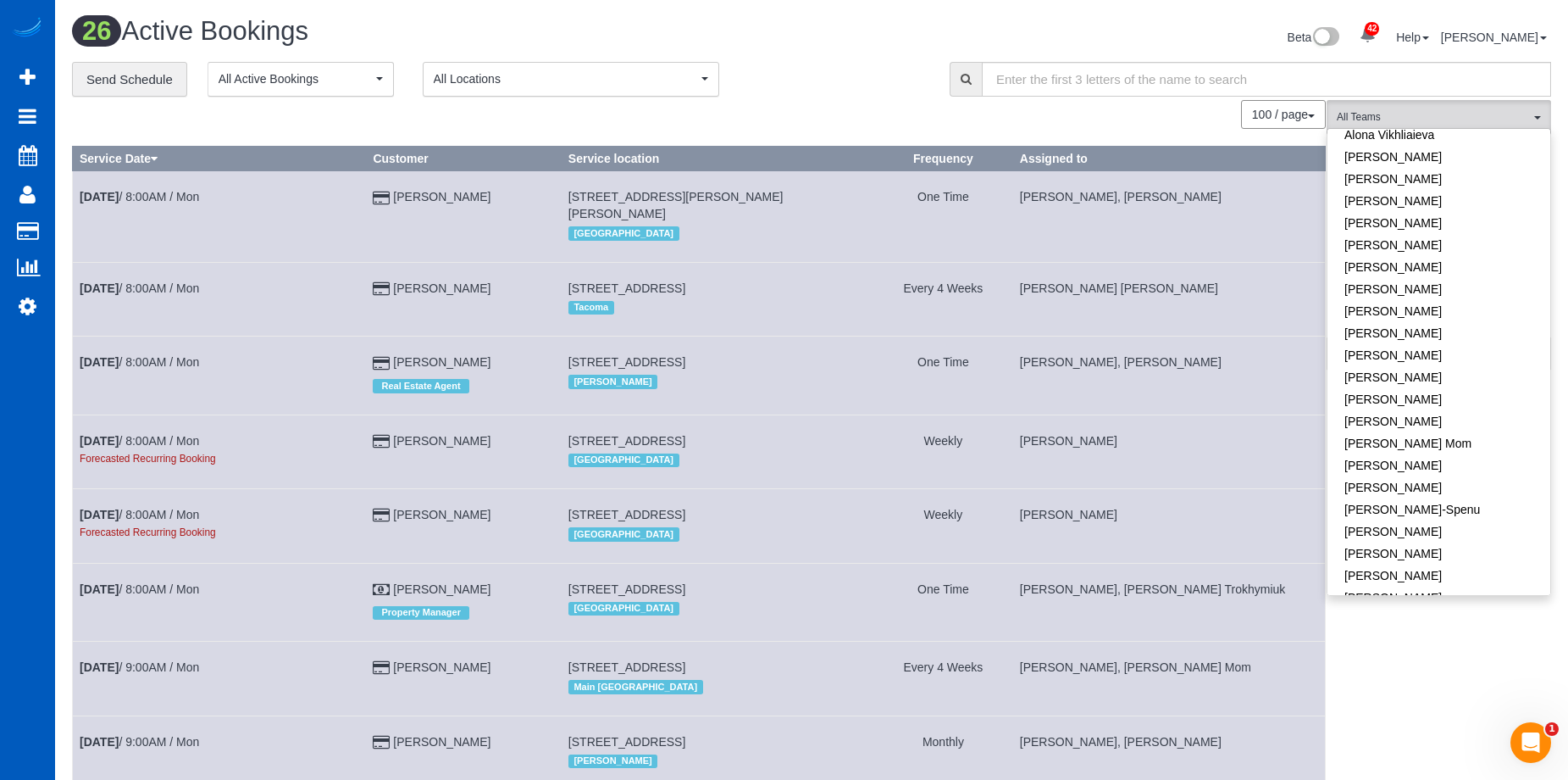
scroll to position [85, 0]
click at [1469, 322] on link "[PERSON_NAME]" at bounding box center [1439, 318] width 223 height 22
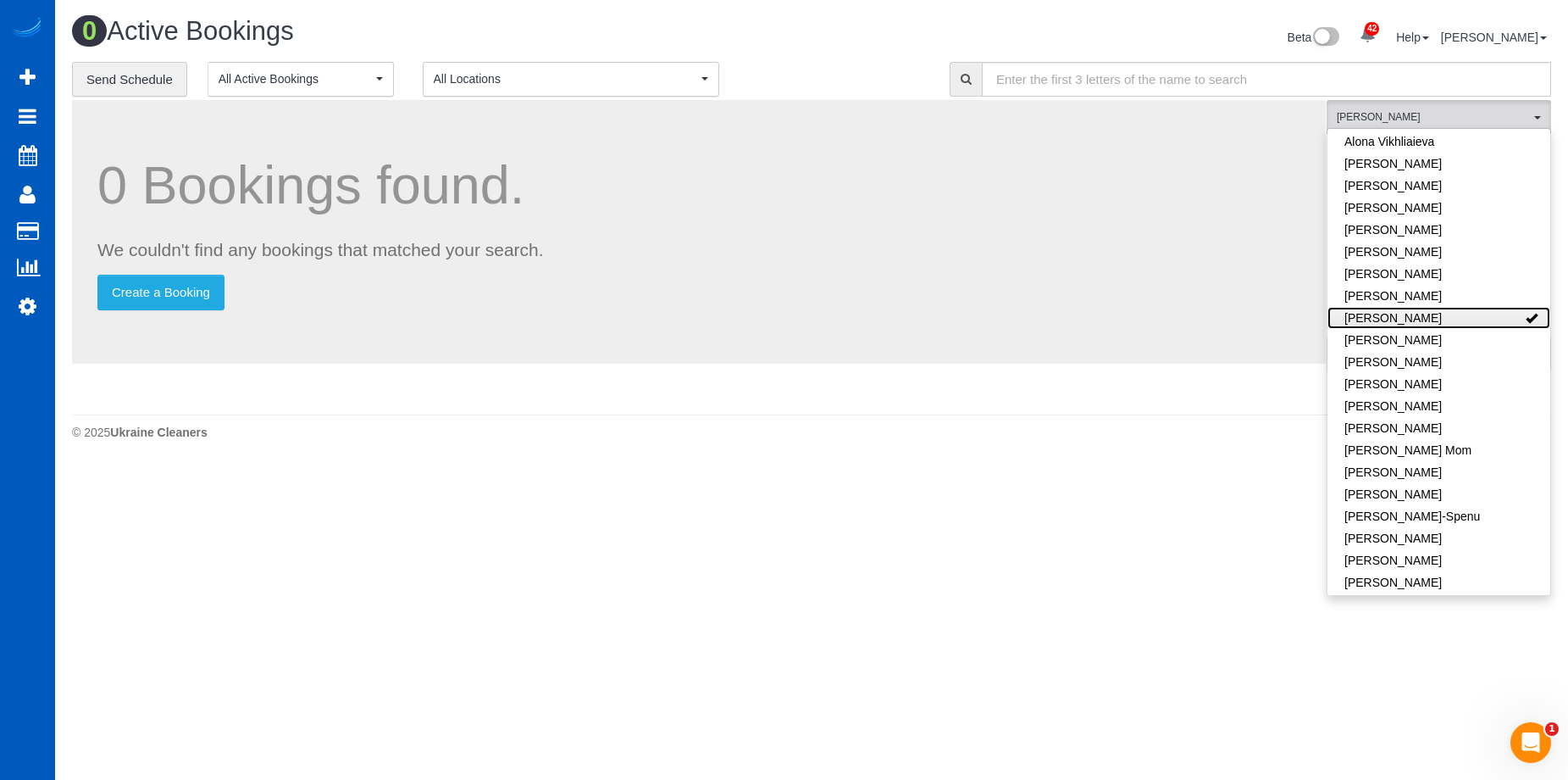
scroll to position [84264, 83150]
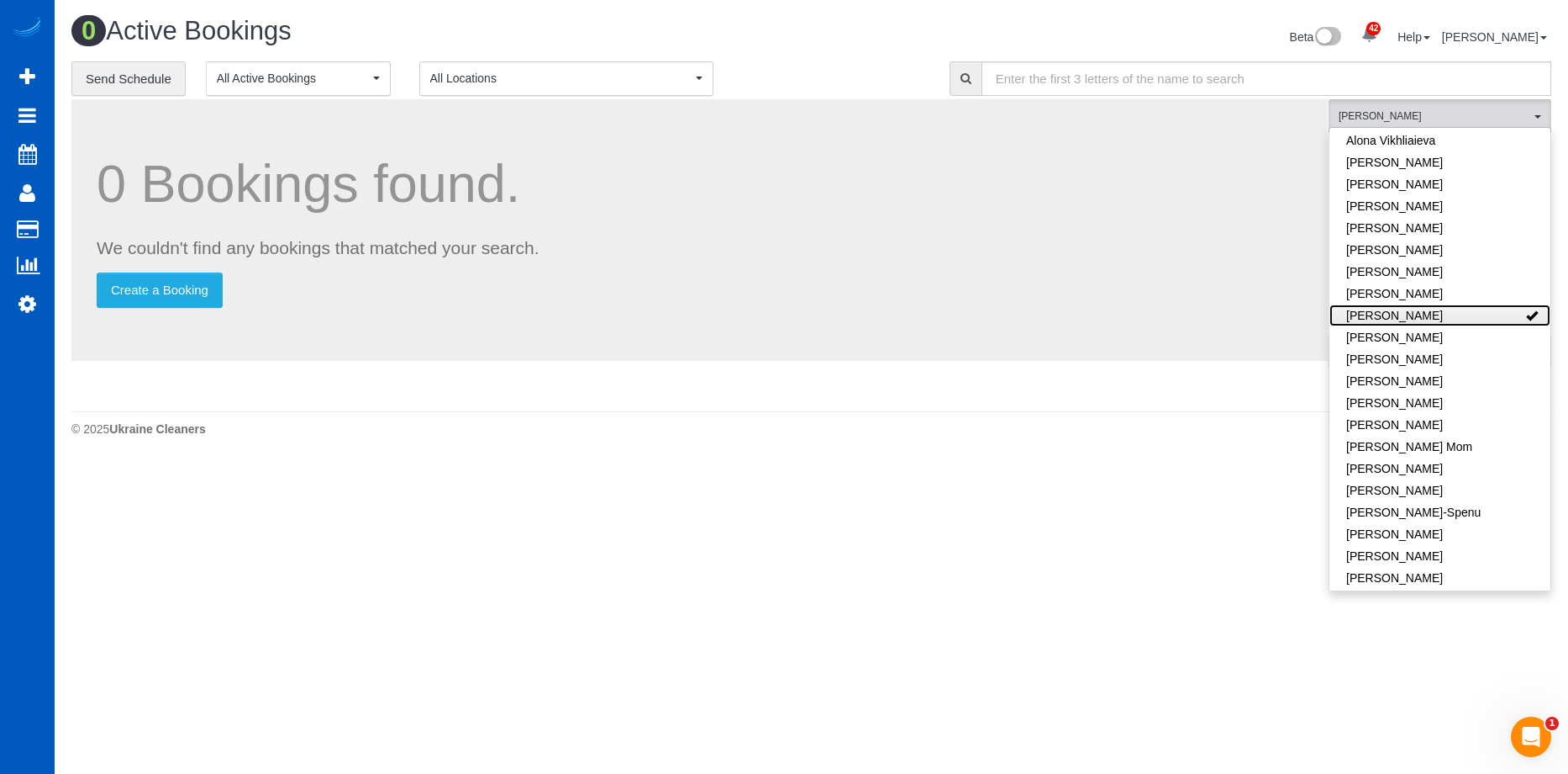
click at [1486, 312] on link "[PERSON_NAME]" at bounding box center [1441, 315] width 221 height 22
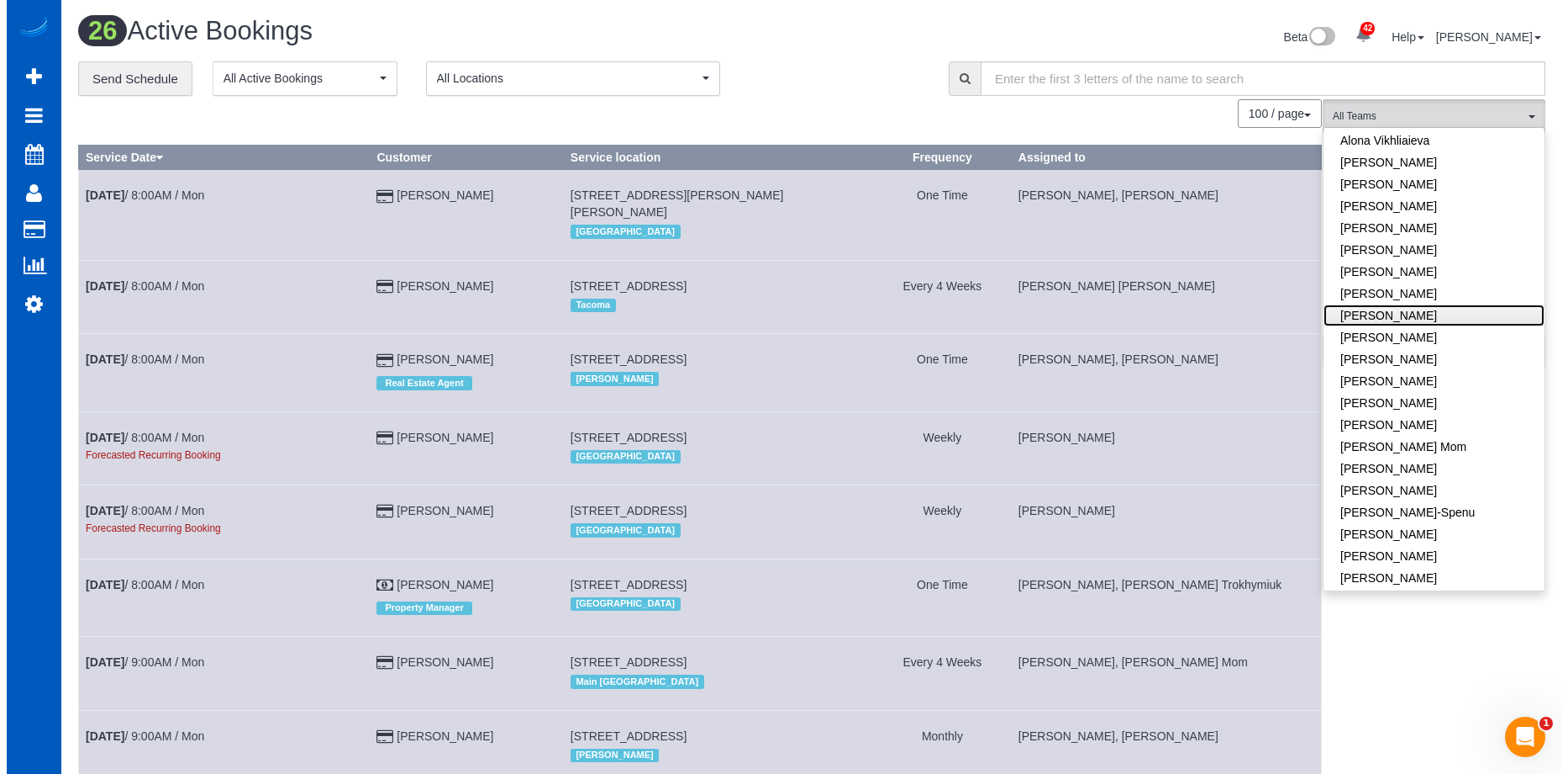
scroll to position [2250, 1555]
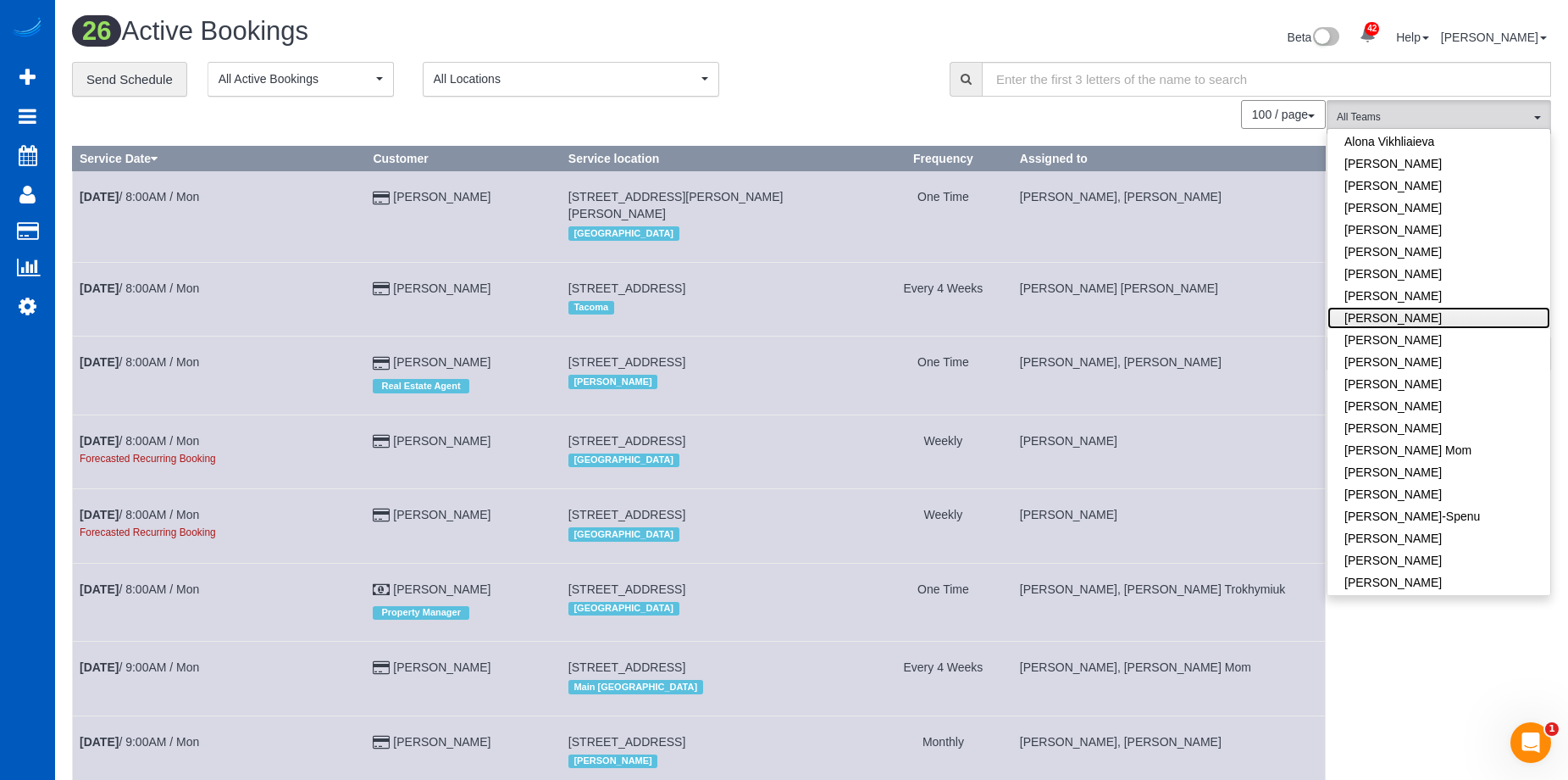
click at [1437, 315] on link "[PERSON_NAME]" at bounding box center [1439, 318] width 223 height 22
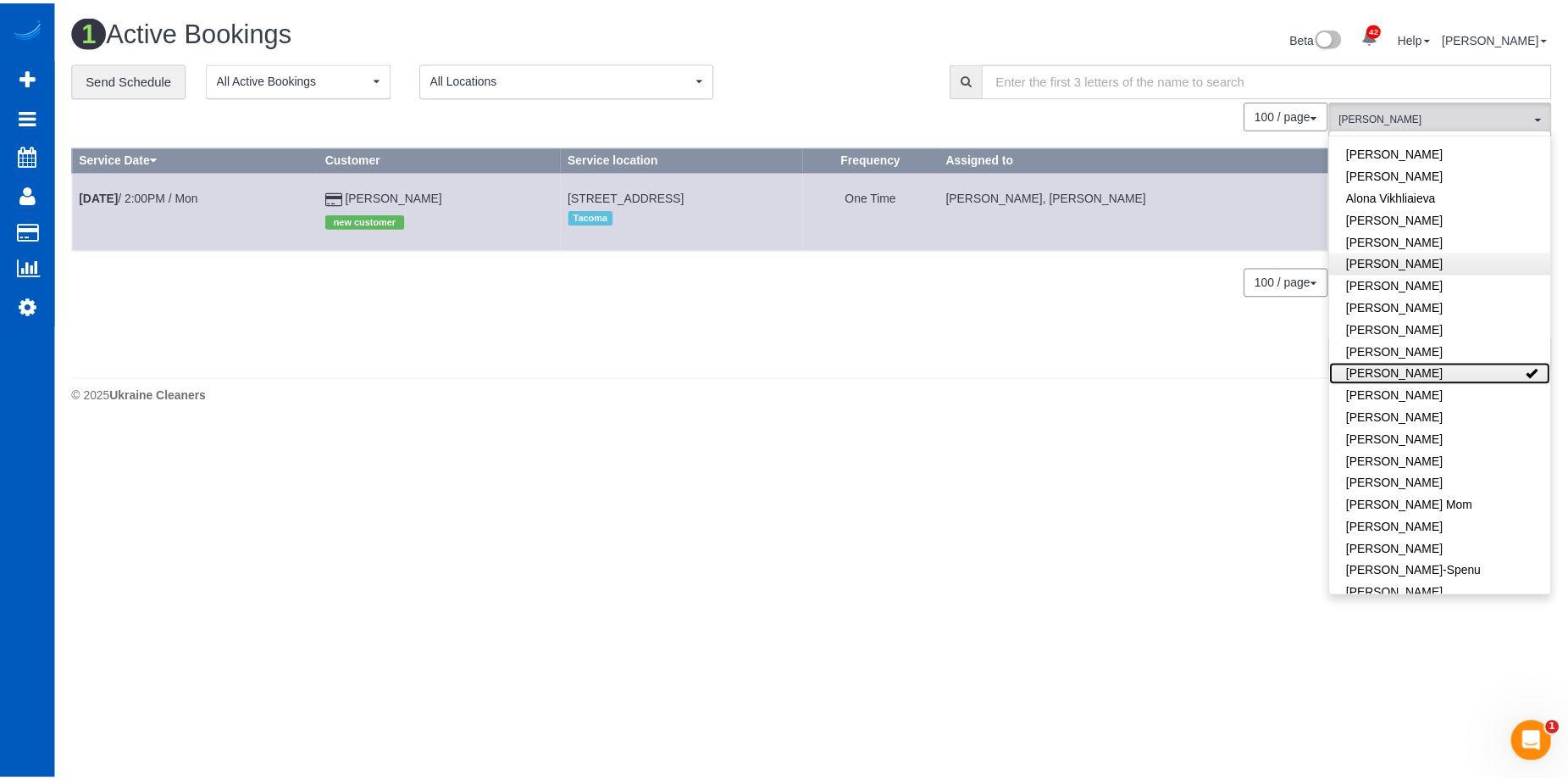
scroll to position [0, 0]
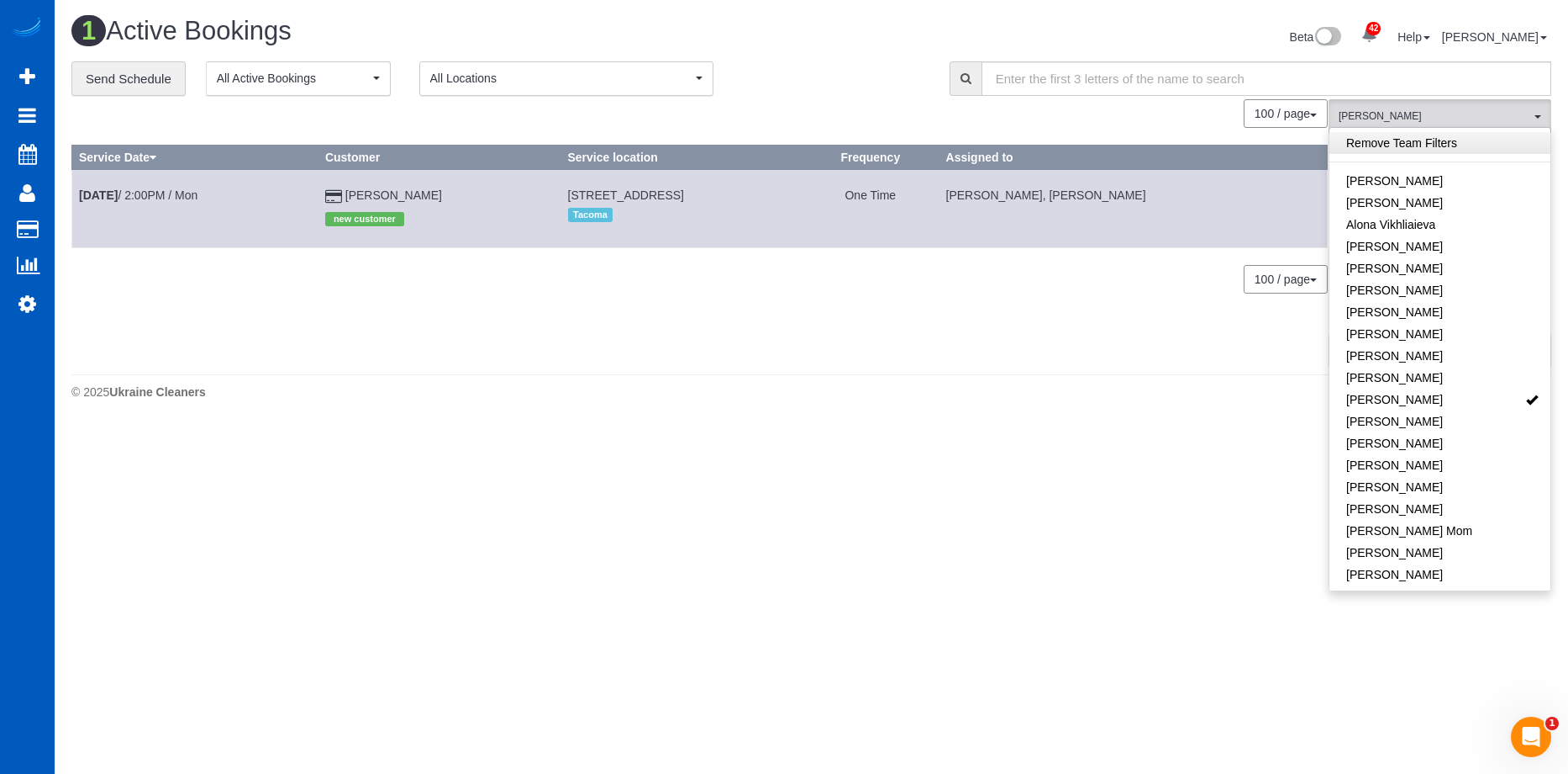
click at [1478, 147] on link "Remove Team Filters" at bounding box center [1441, 143] width 221 height 22
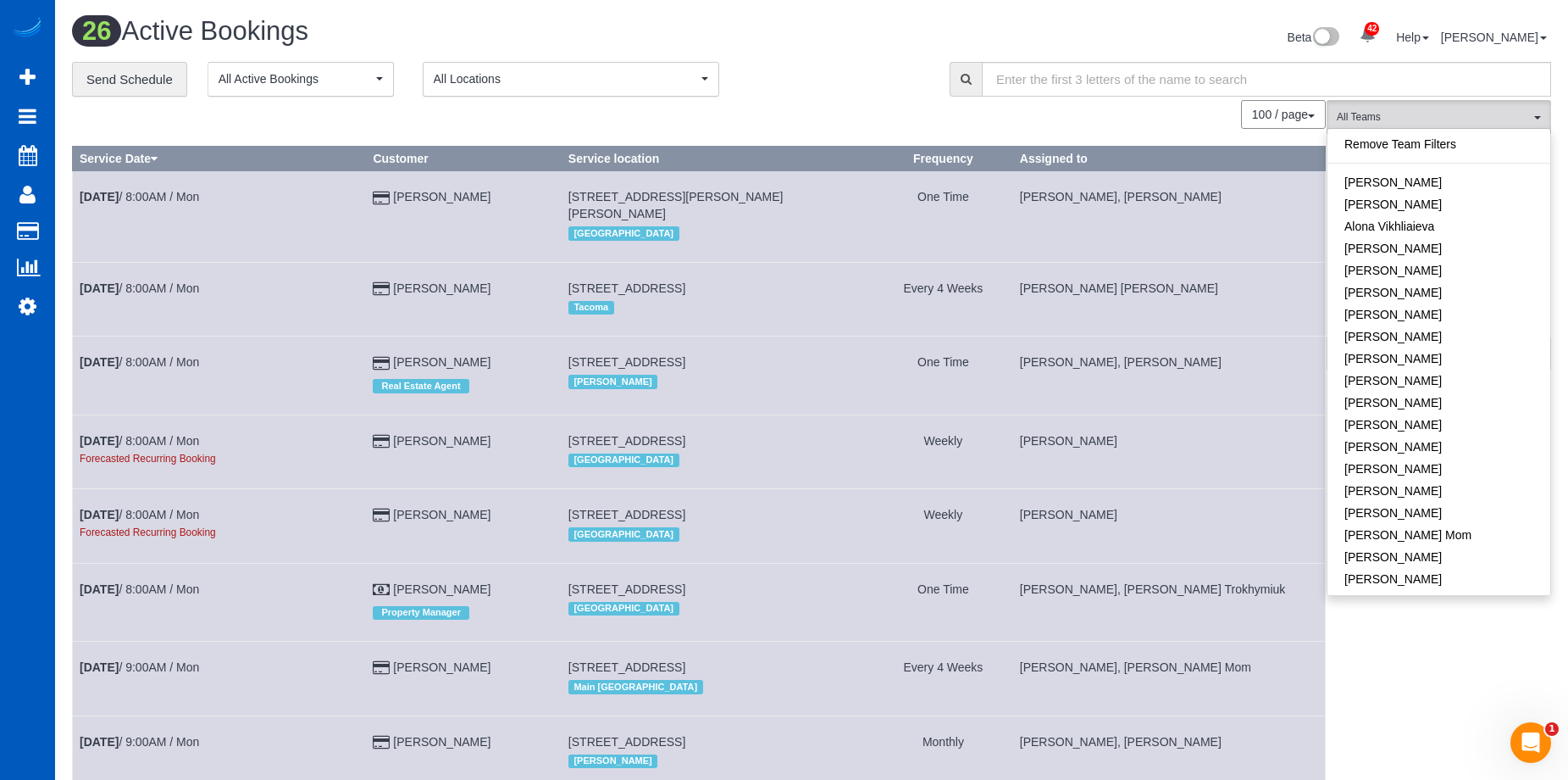
click at [821, 32] on div "Beta 42 Your Notifications You have 0 alerts × You have 1 to charge for 09/14/2…" at bounding box center [1187, 39] width 752 height 45
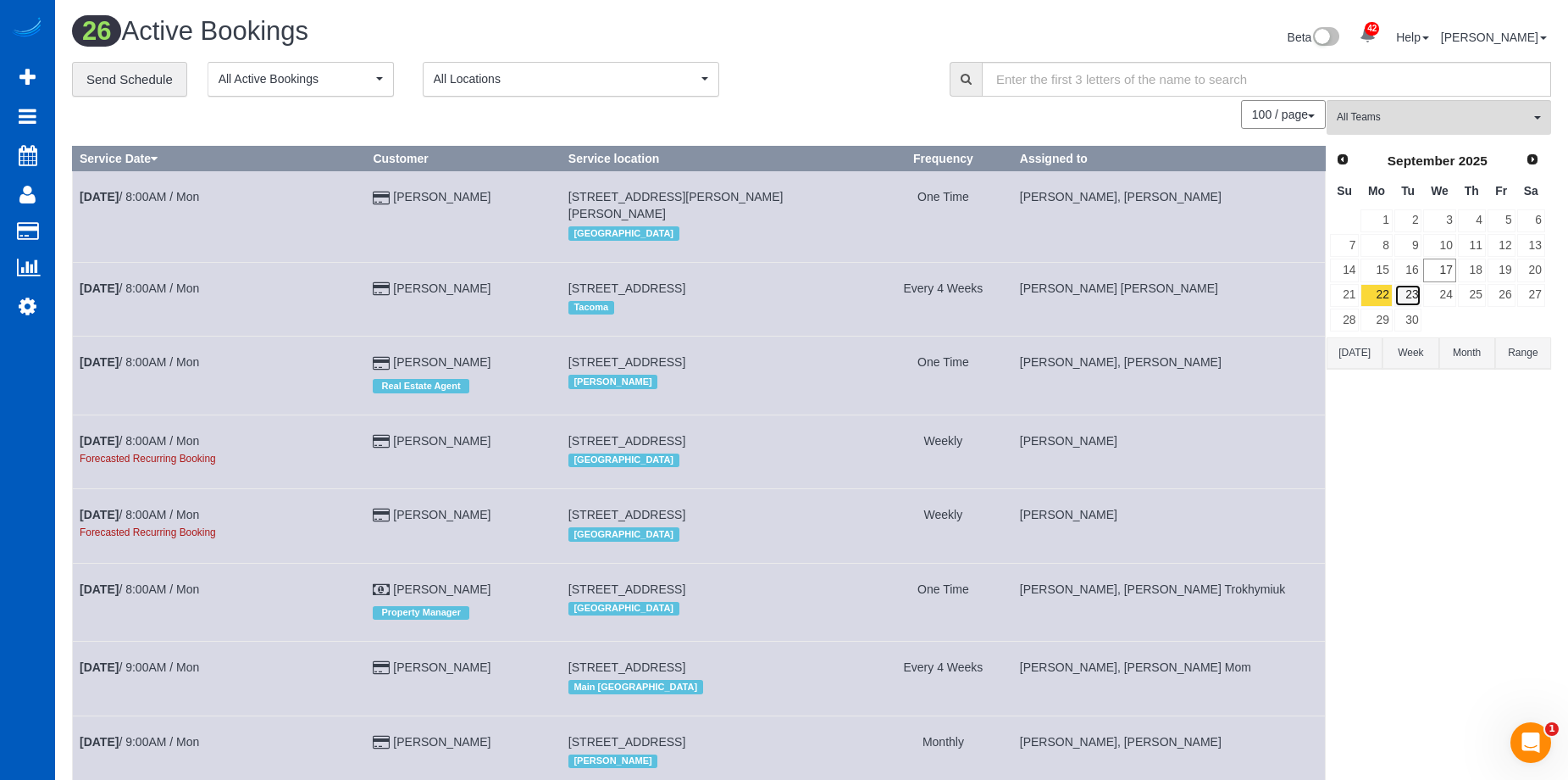
click at [1416, 293] on link "23" at bounding box center [1409, 295] width 28 height 23
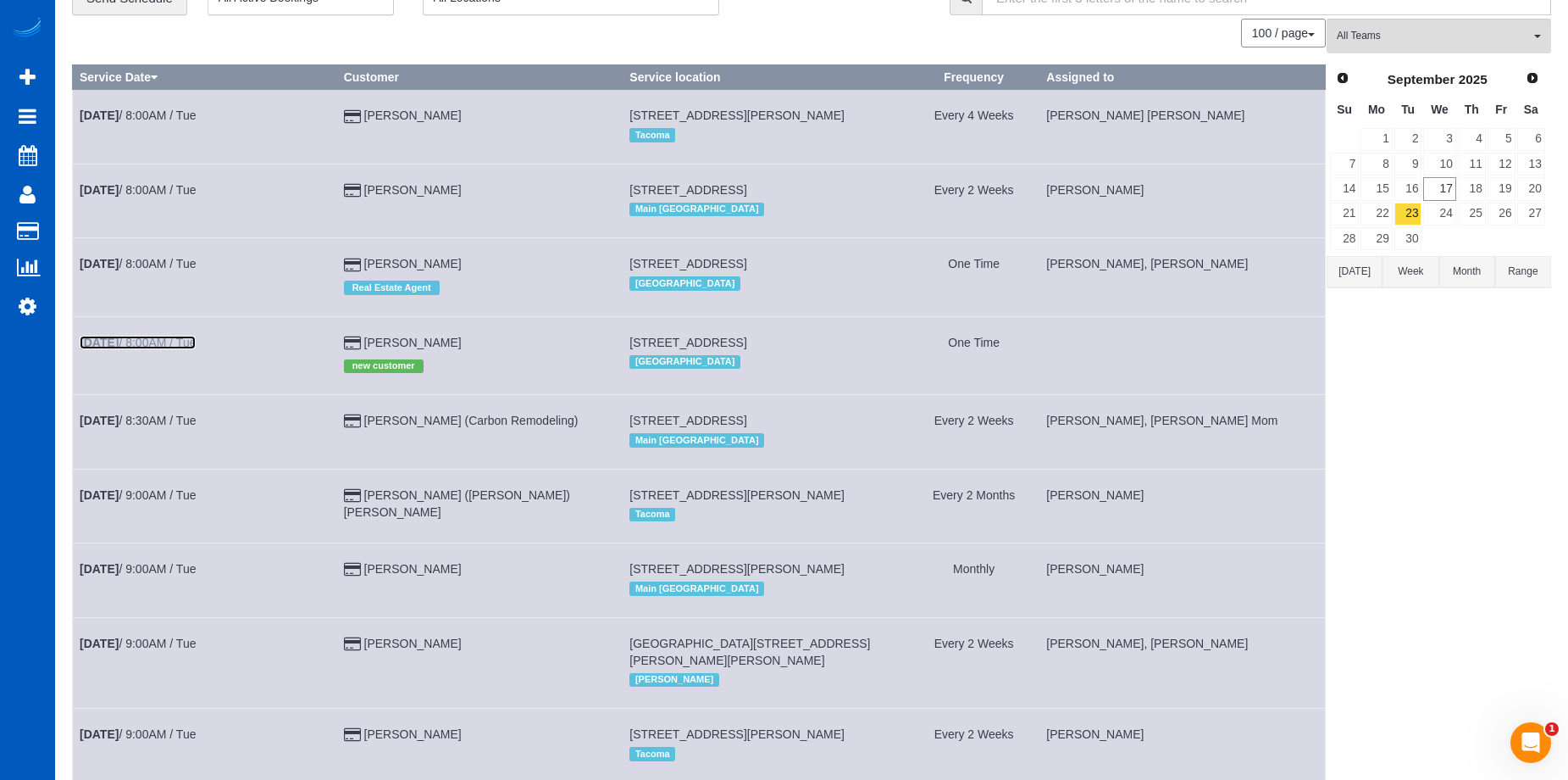
scroll to position [0, 0]
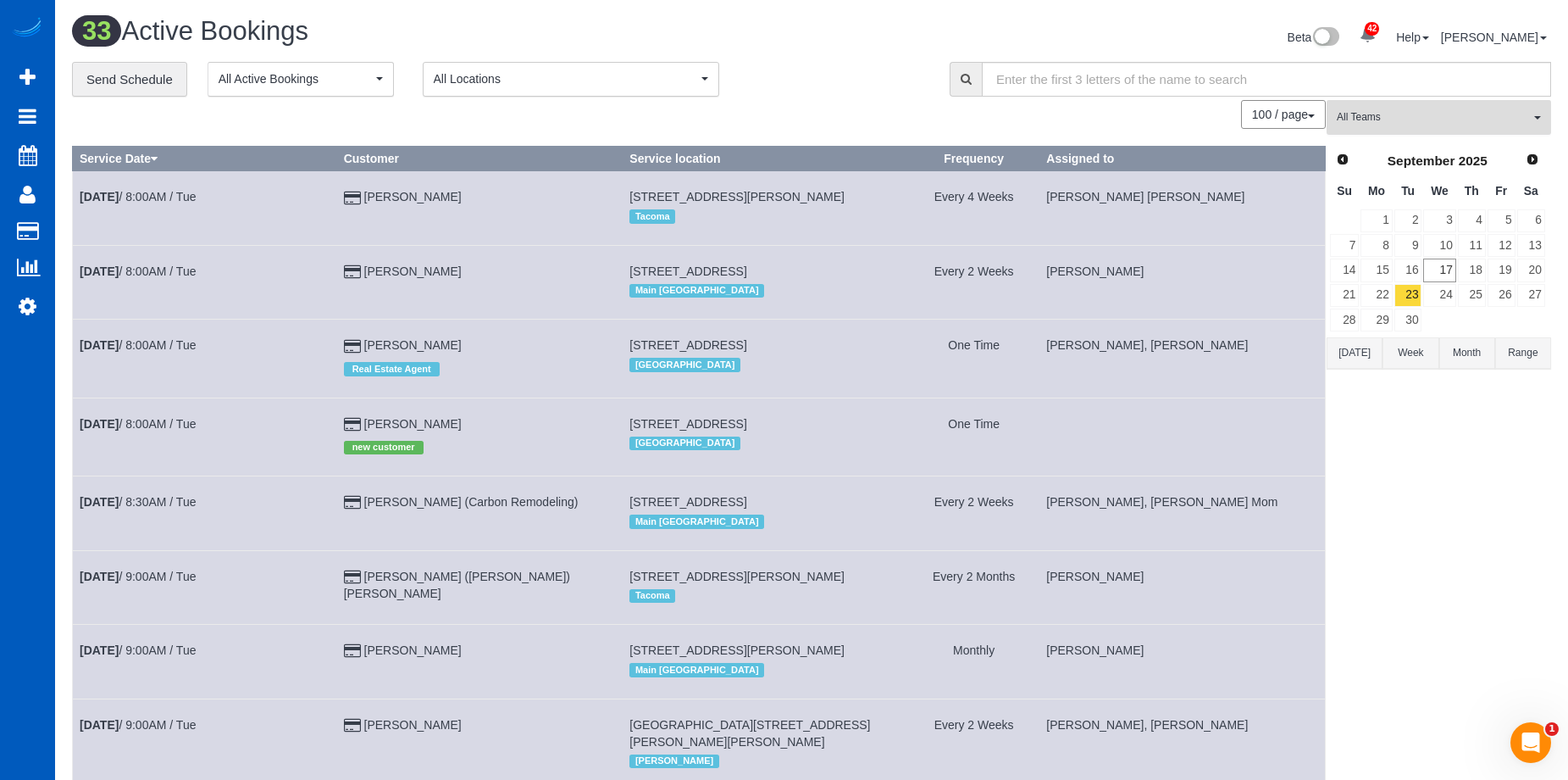
click at [1484, 107] on button "All Teams" at bounding box center [1438, 117] width 224 height 35
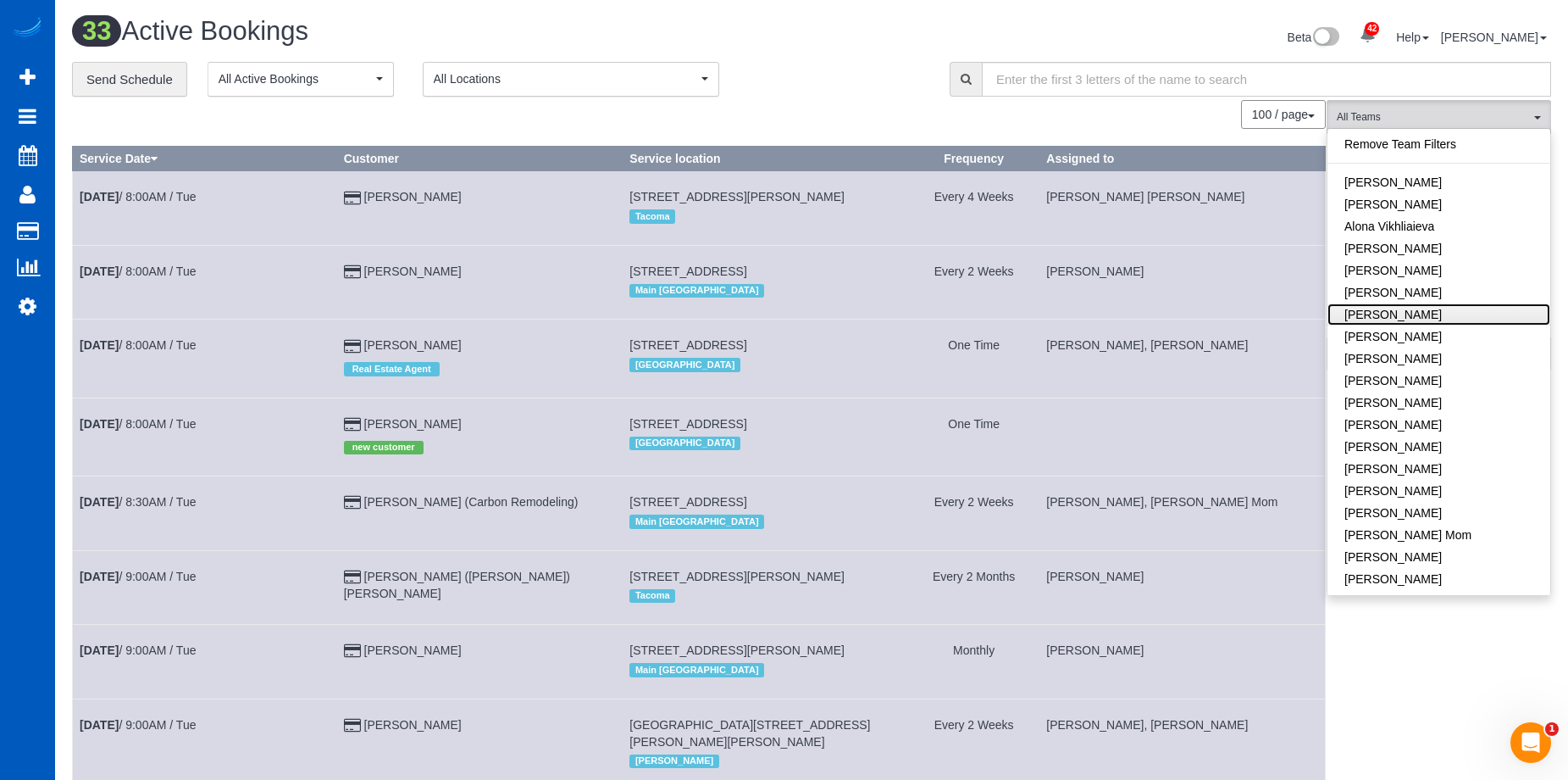
click at [1491, 323] on link "Anna Manuilo" at bounding box center [1439, 314] width 223 height 22
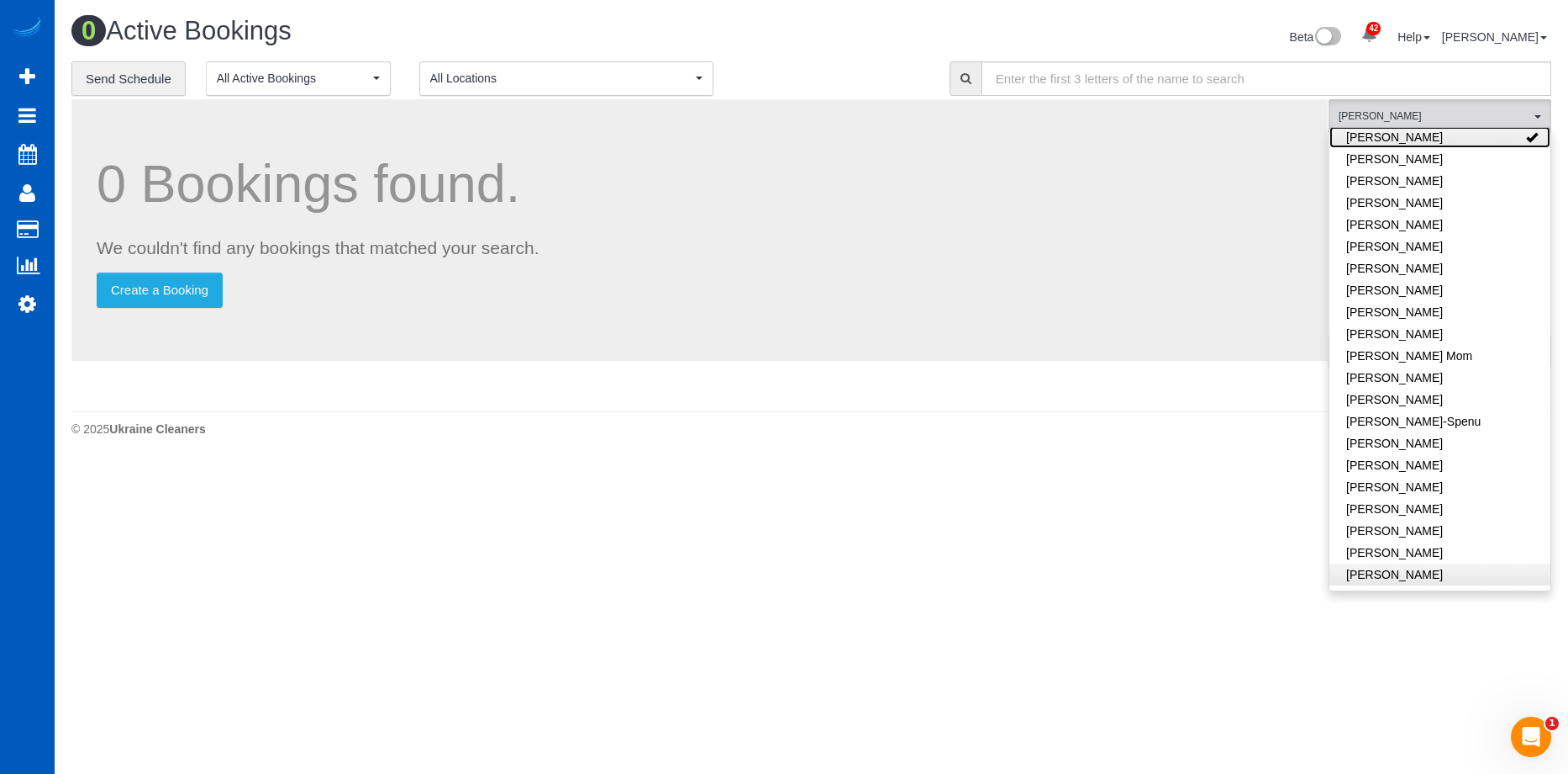
scroll to position [168, 0]
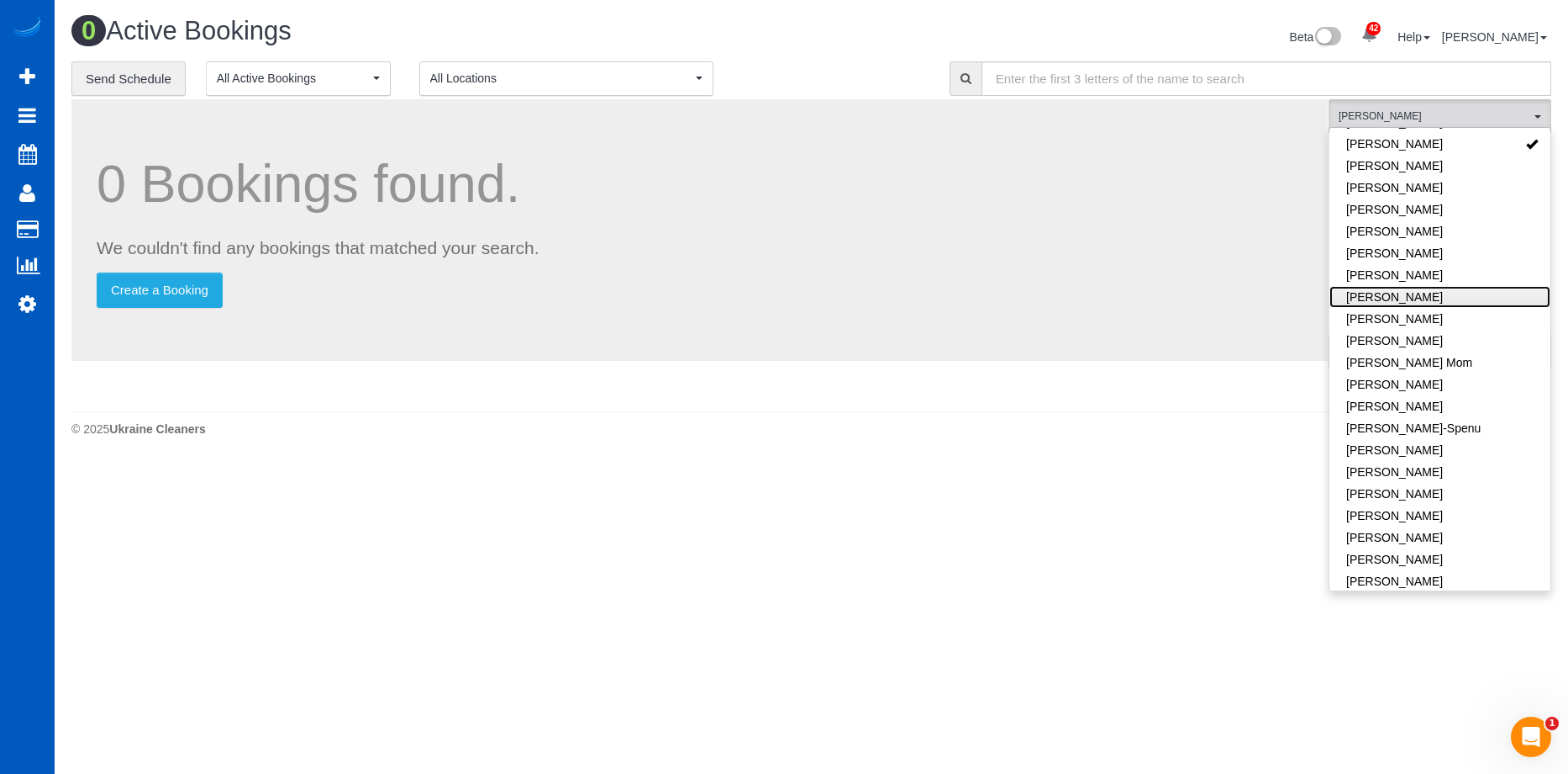
click at [1476, 301] on link "Evelina Manuilo" at bounding box center [1441, 297] width 221 height 22
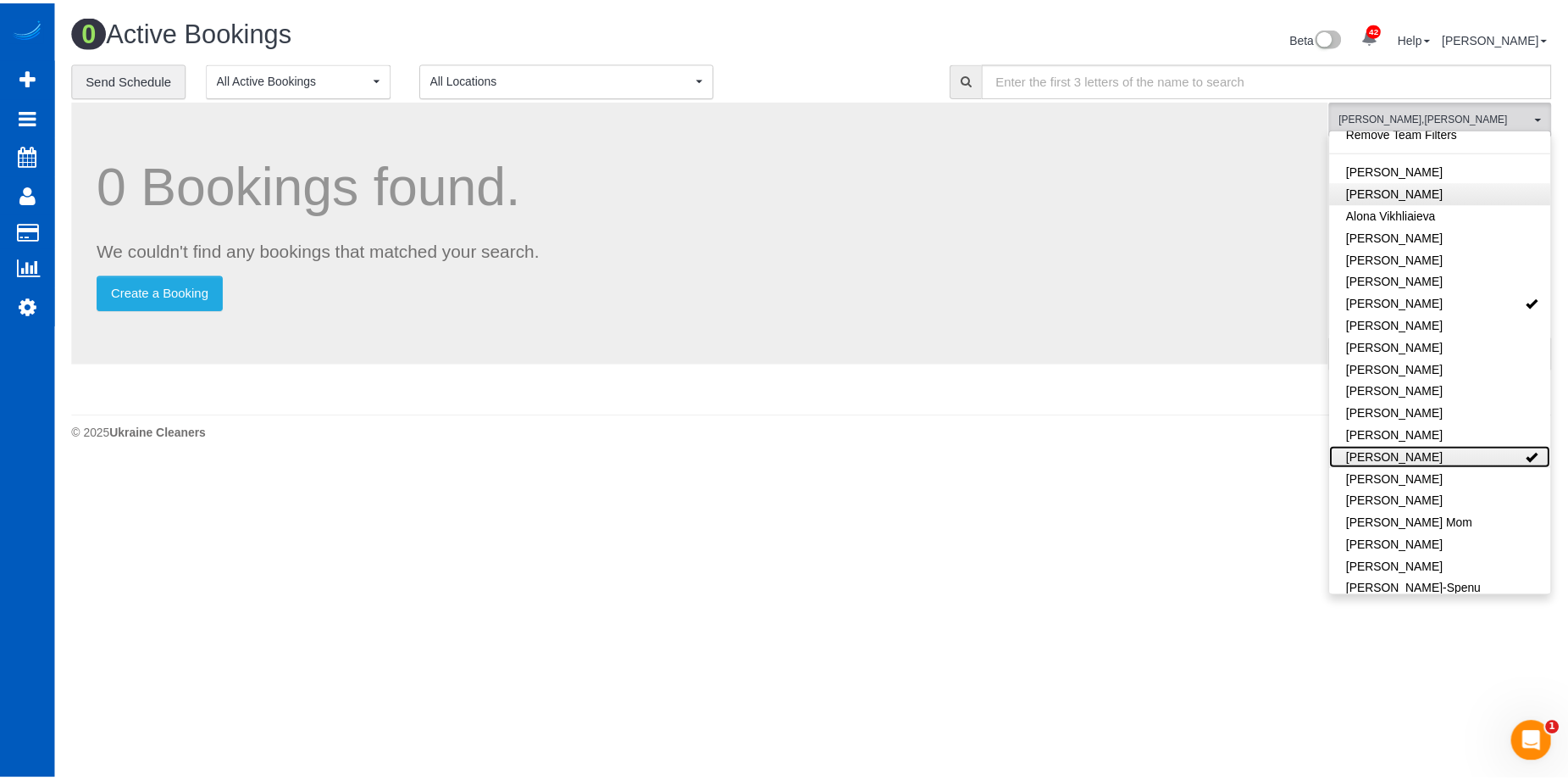
scroll to position [0, 0]
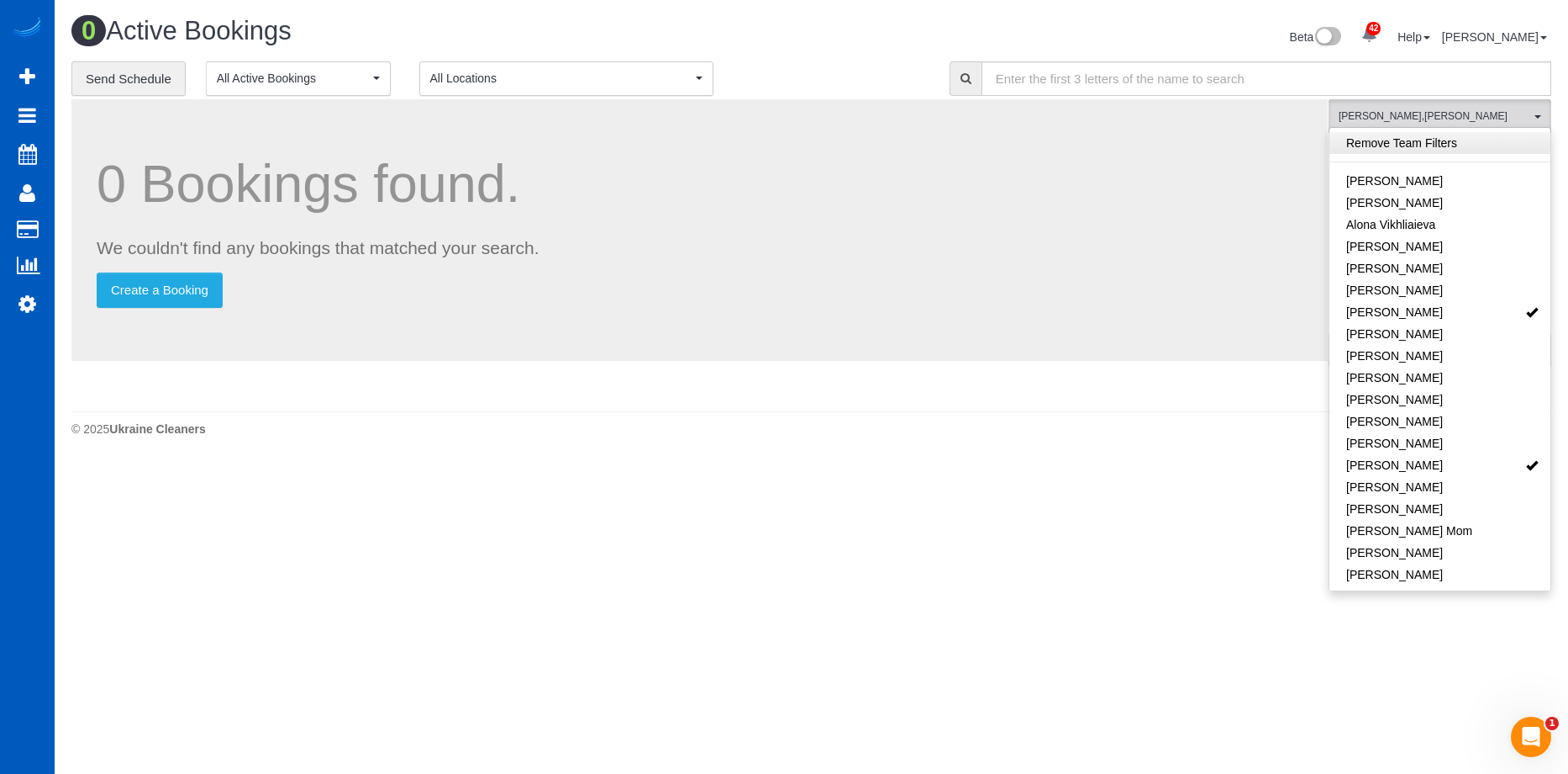
drag, startPoint x: 1500, startPoint y: 141, endPoint x: 1491, endPoint y: 143, distance: 9.2
click at [1500, 141] on link "Remove Team Filters" at bounding box center [1441, 143] width 221 height 22
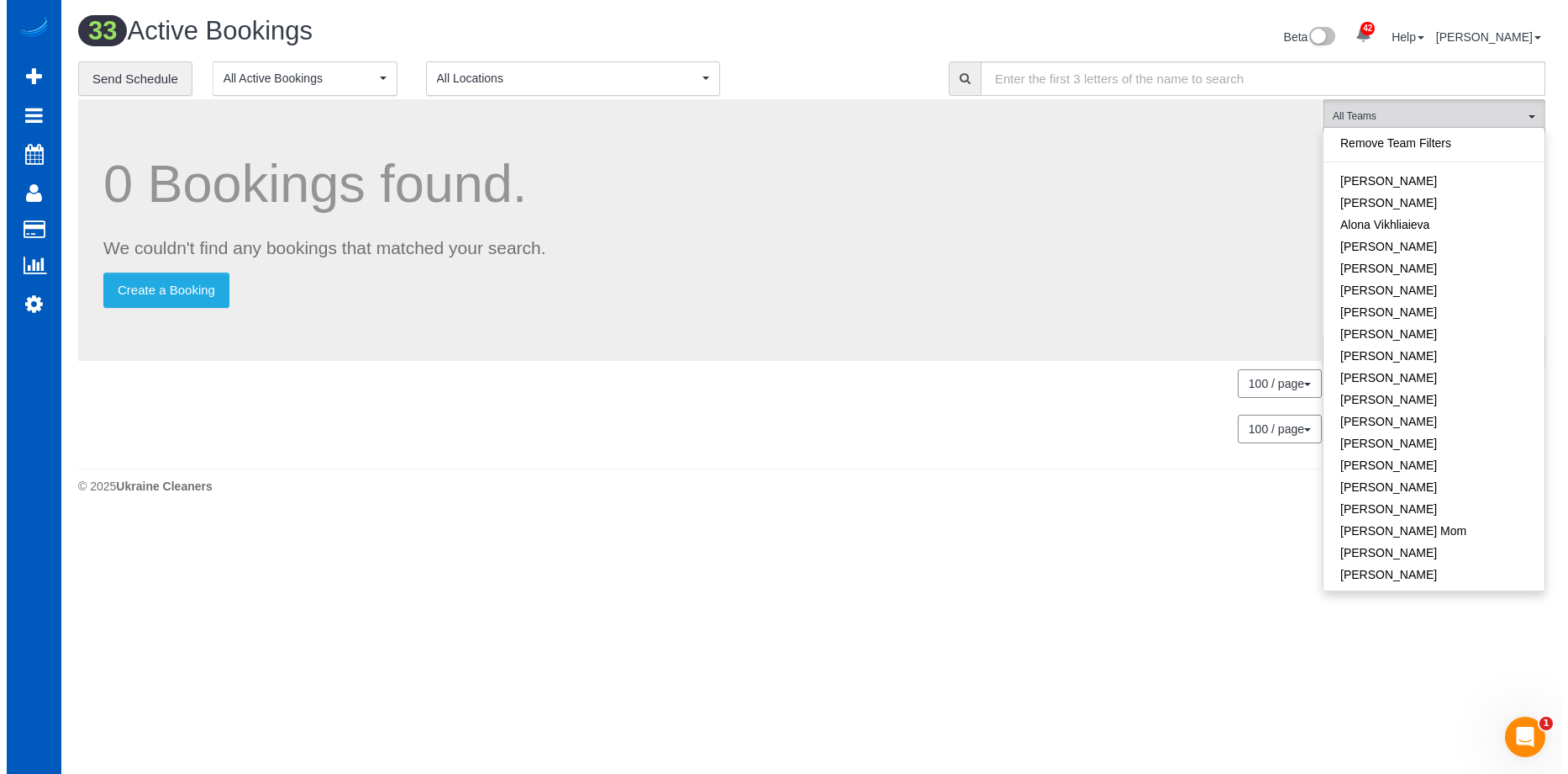
scroll to position [2795, 1555]
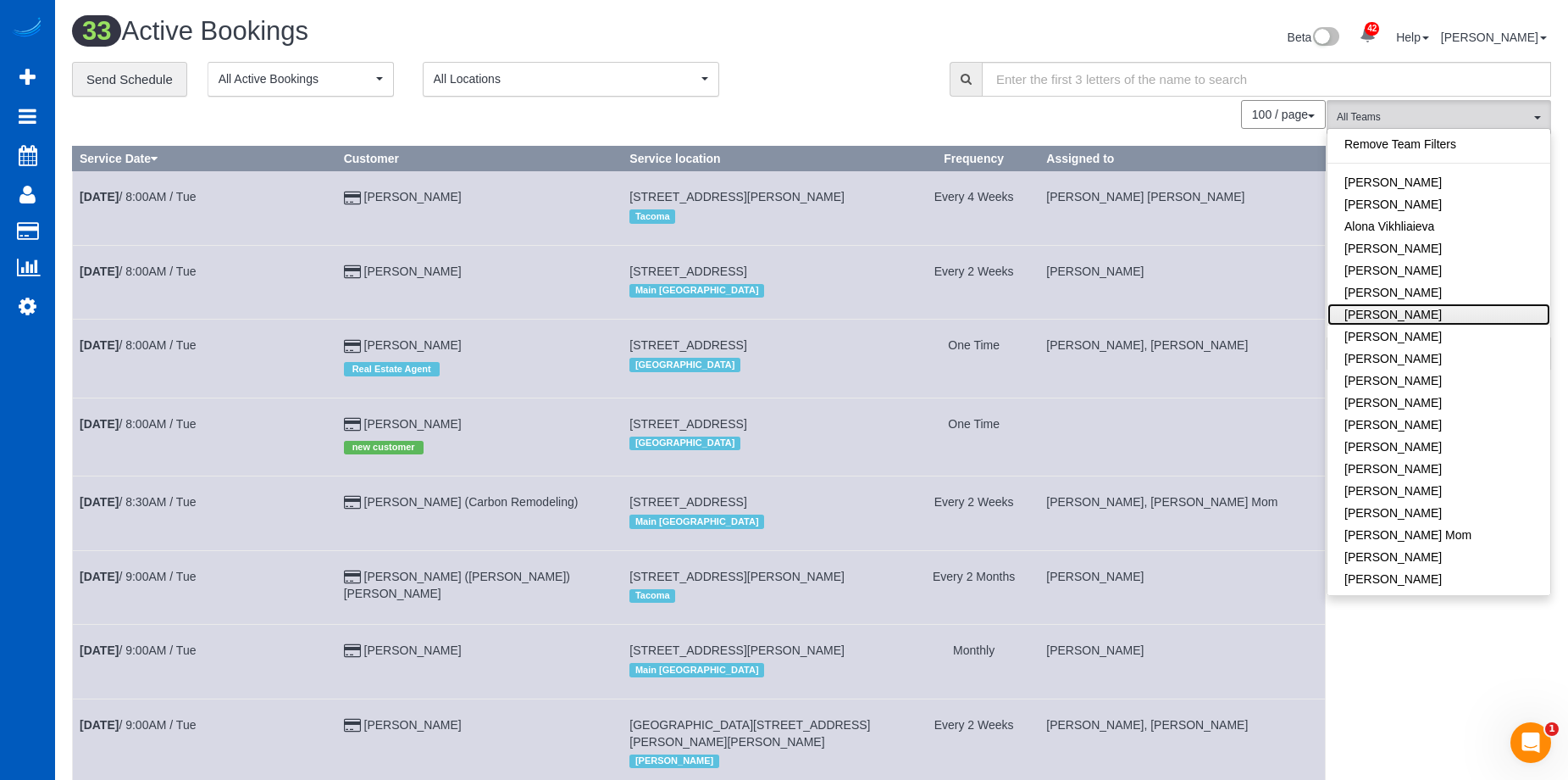
click at [1471, 305] on link "Anna Manuilo" at bounding box center [1439, 314] width 223 height 22
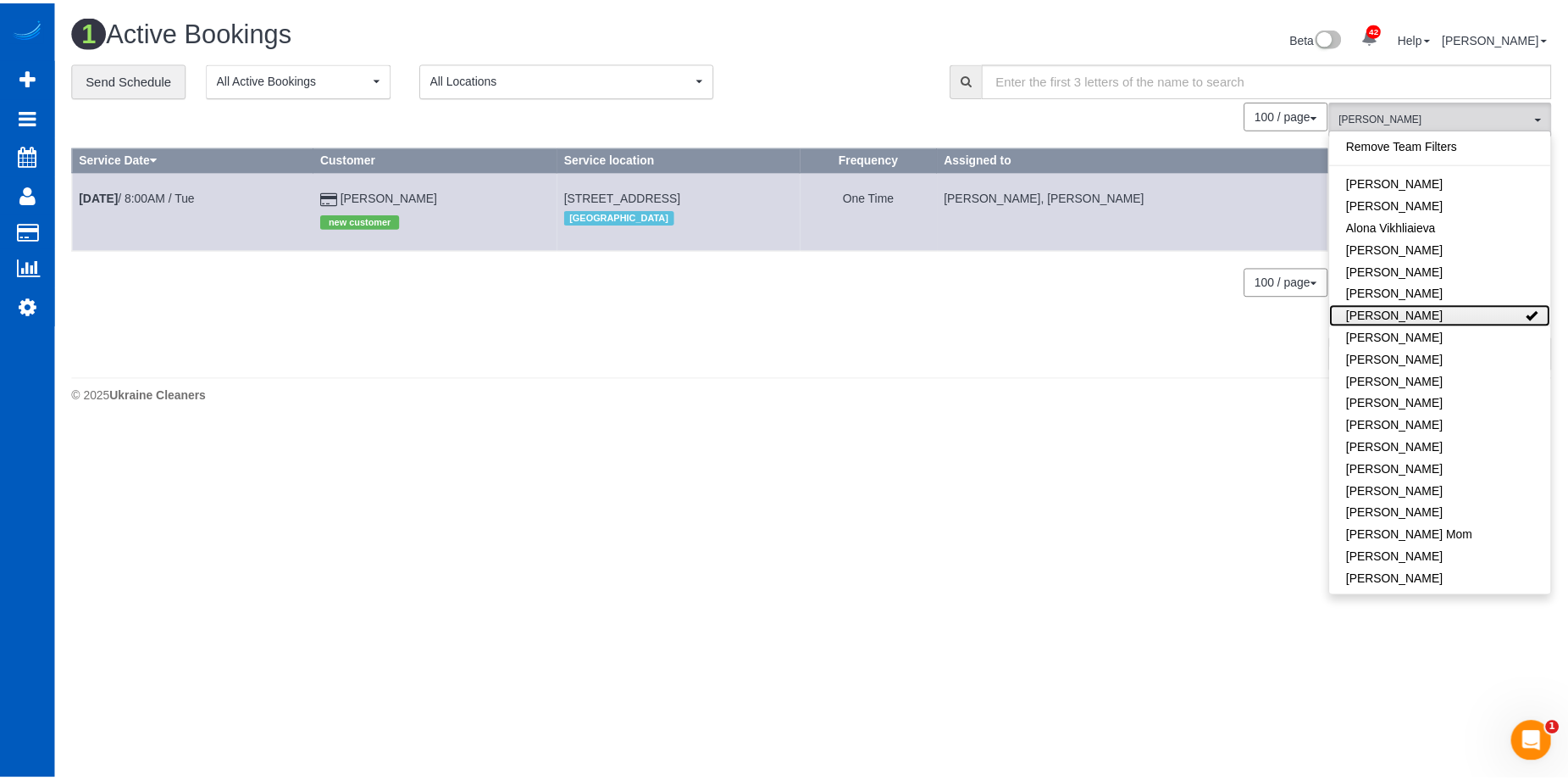
scroll to position [427, 1581]
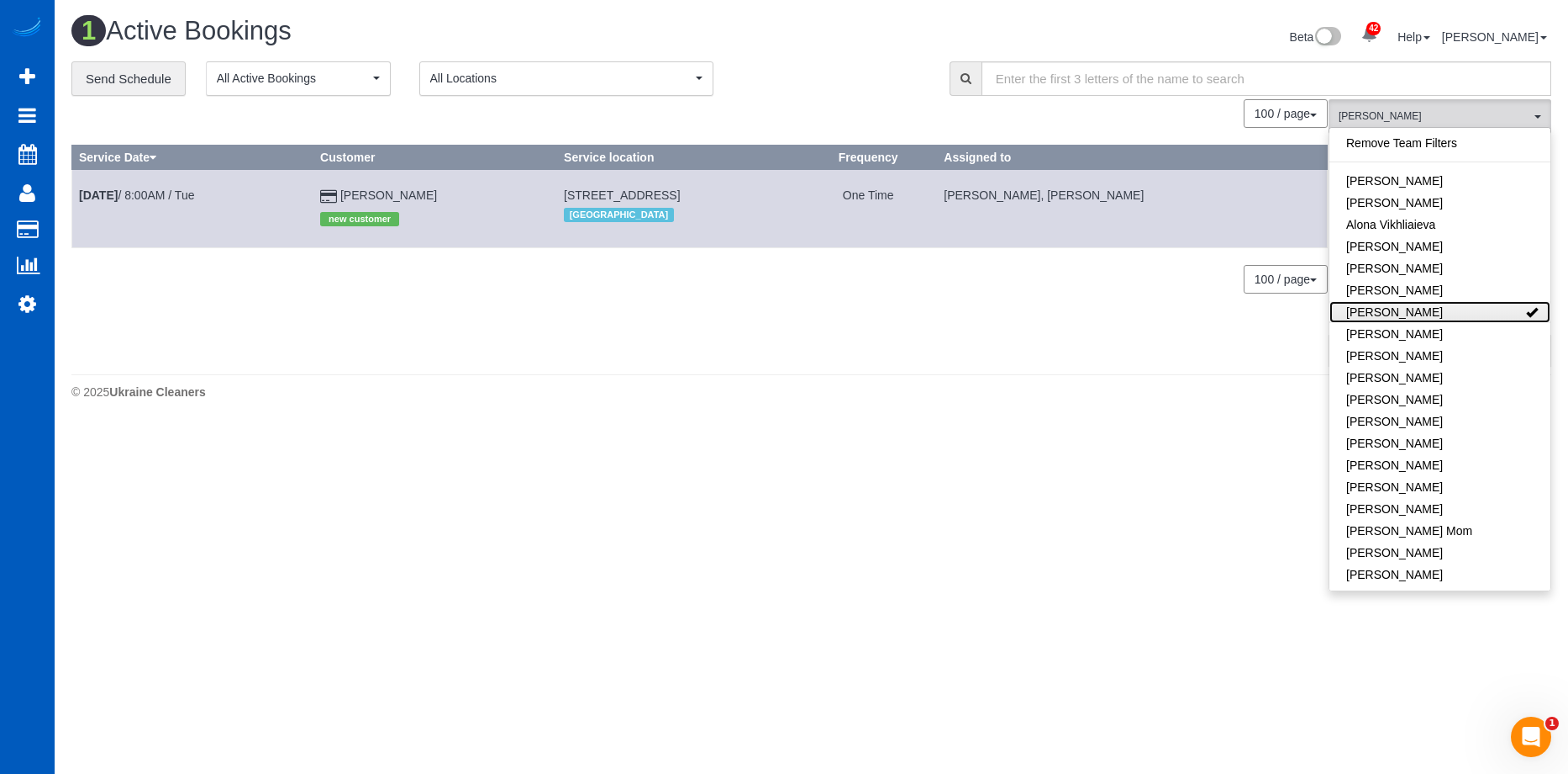
click at [1403, 311] on link "Anna Manuilo" at bounding box center [1441, 311] width 221 height 22
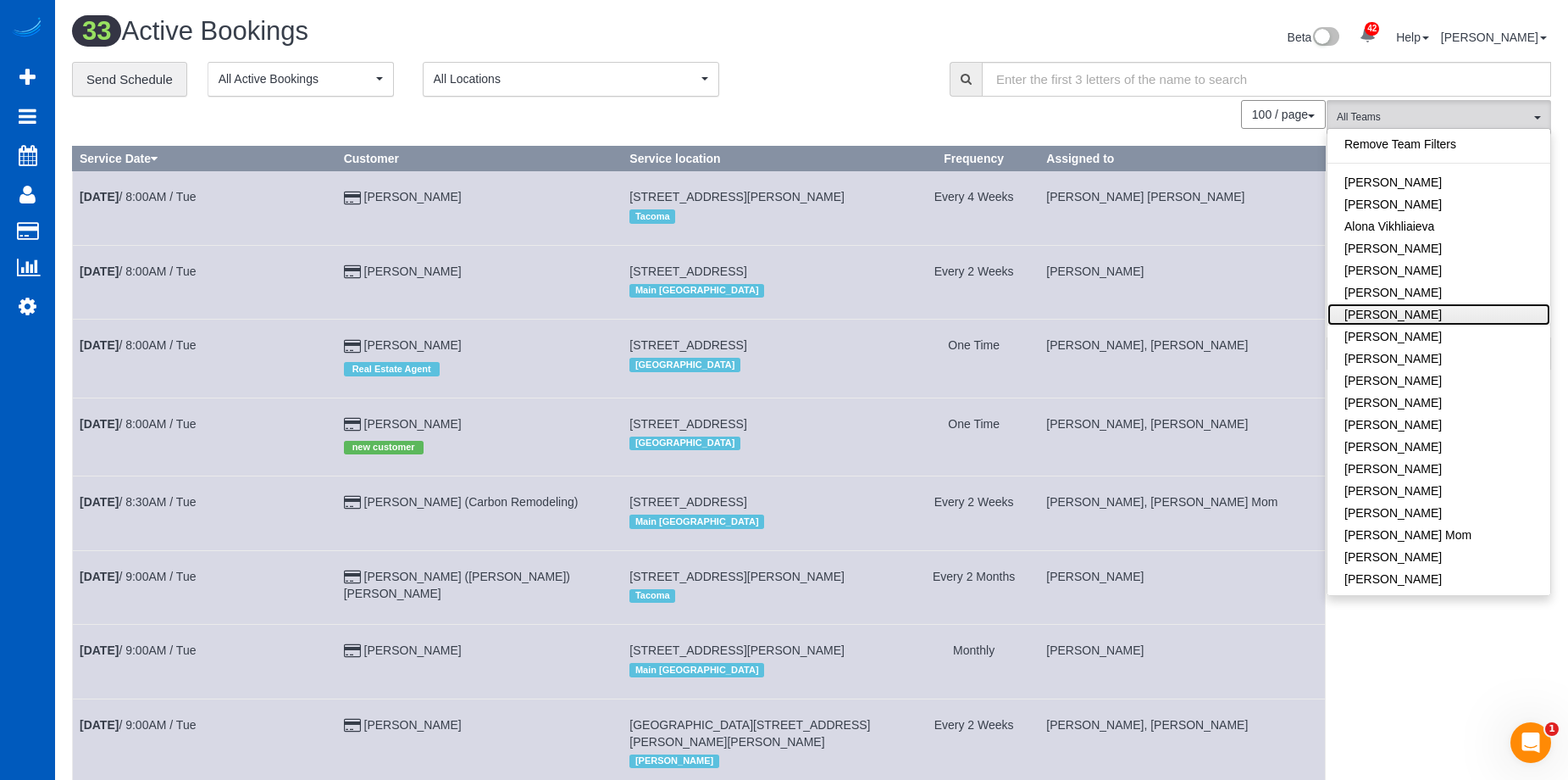
scroll to position [2816, 1568]
click at [930, 19] on div "Beta 42 Your Notifications You have 0 alerts × You have 1 to charge for 09/14/2…" at bounding box center [1187, 39] width 752 height 45
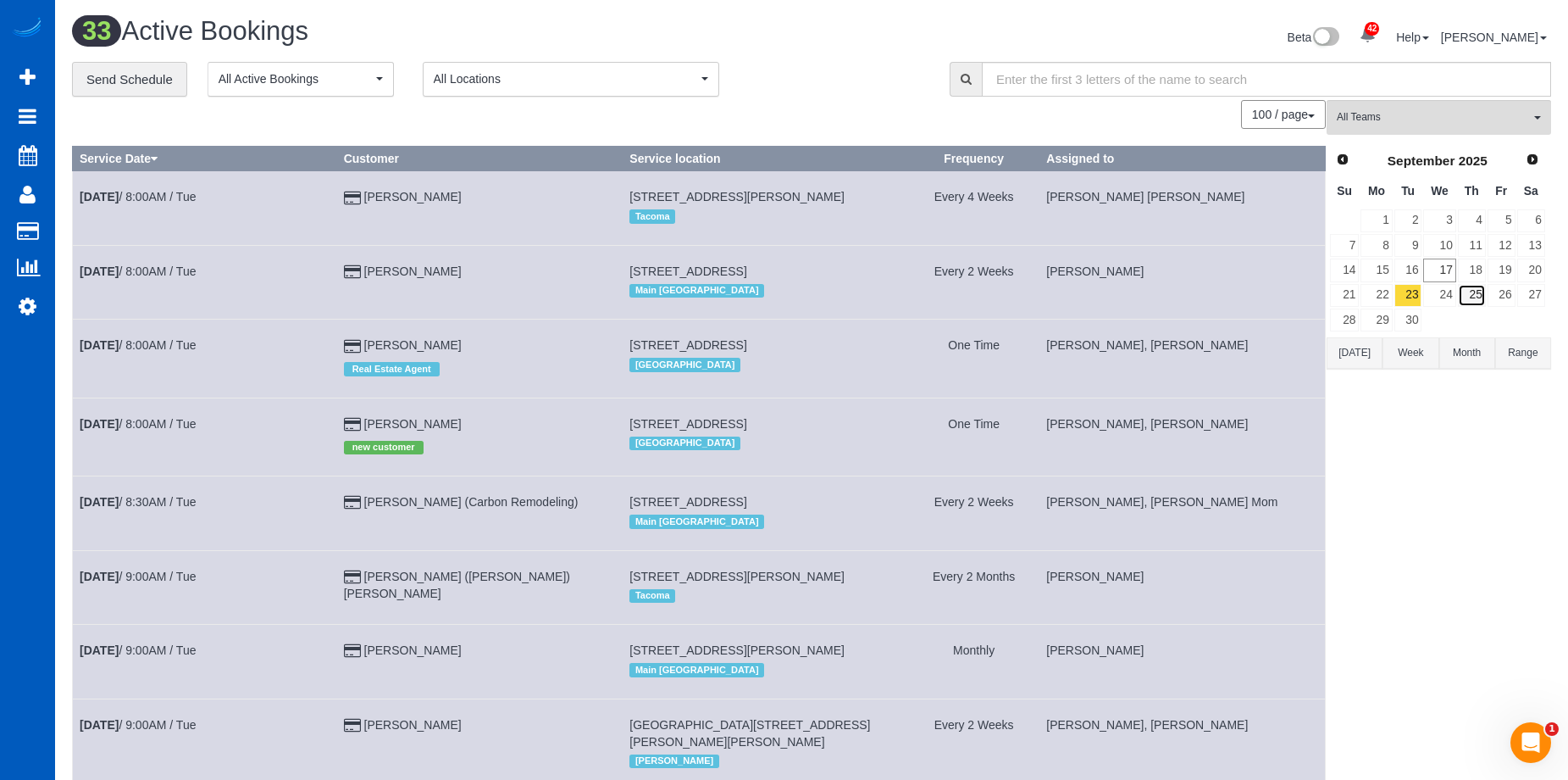
click at [1478, 296] on link "25" at bounding box center [1472, 295] width 28 height 23
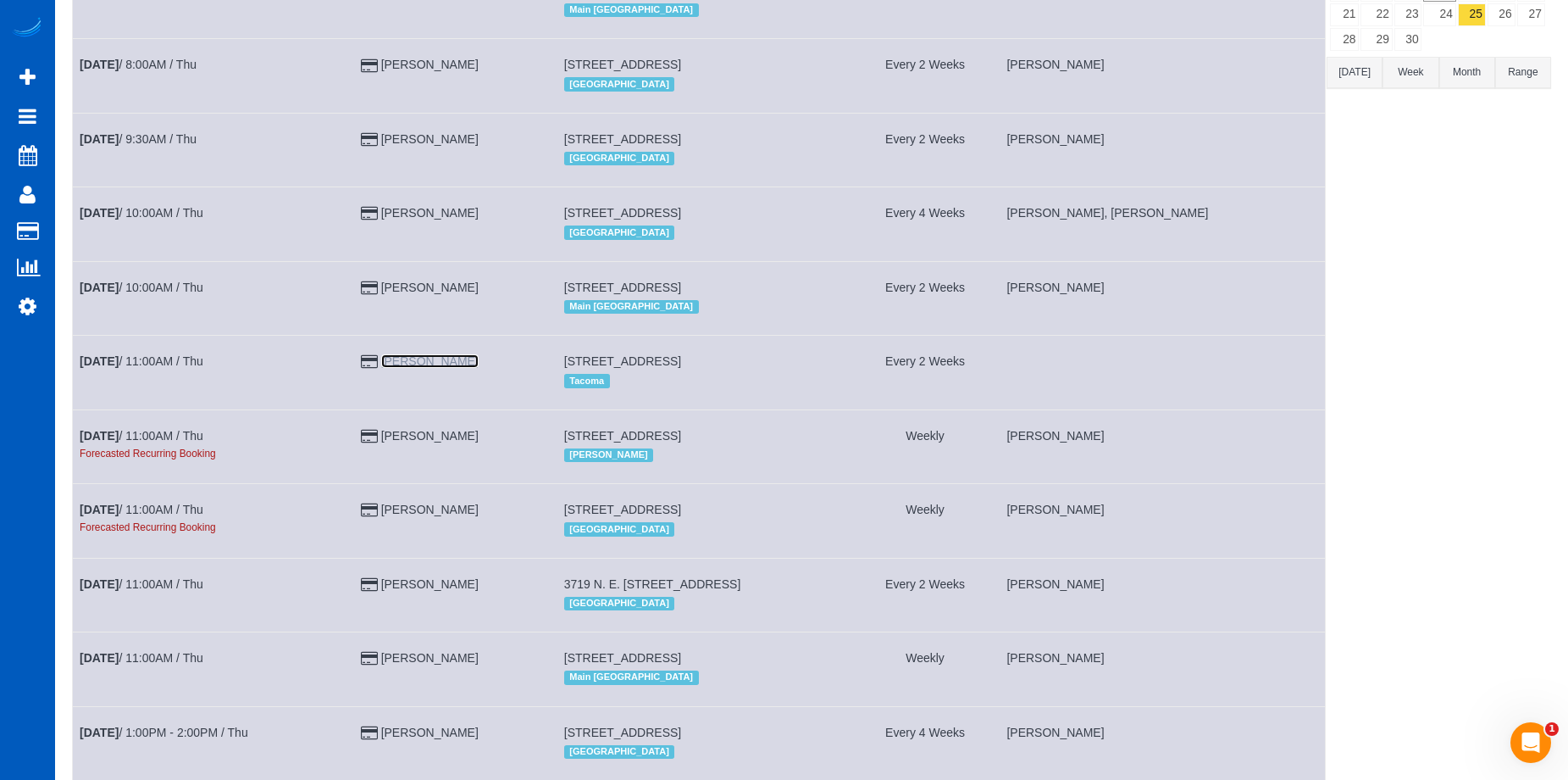
scroll to position [0, 0]
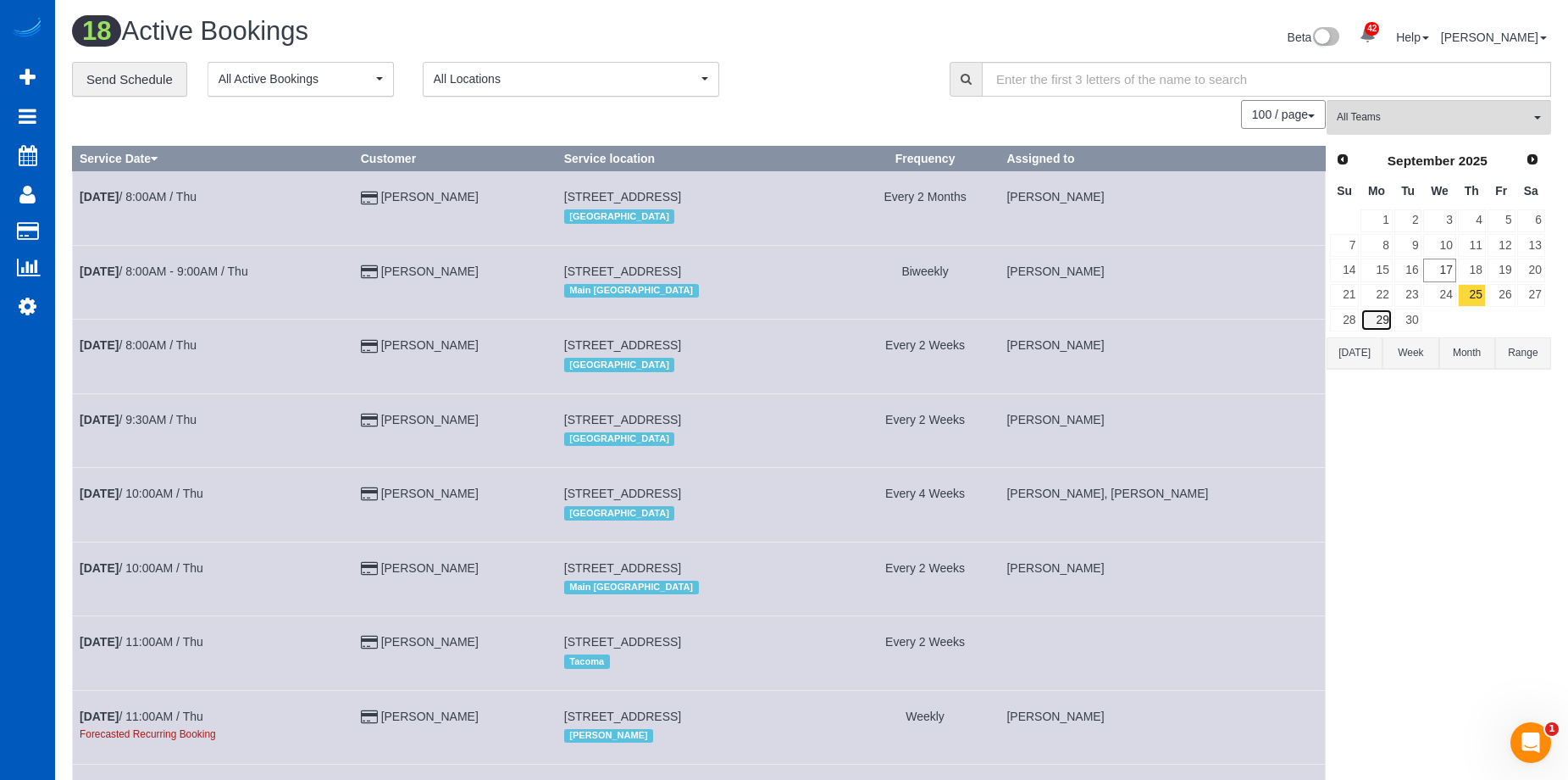
click at [1377, 319] on link "29" at bounding box center [1376, 320] width 31 height 23
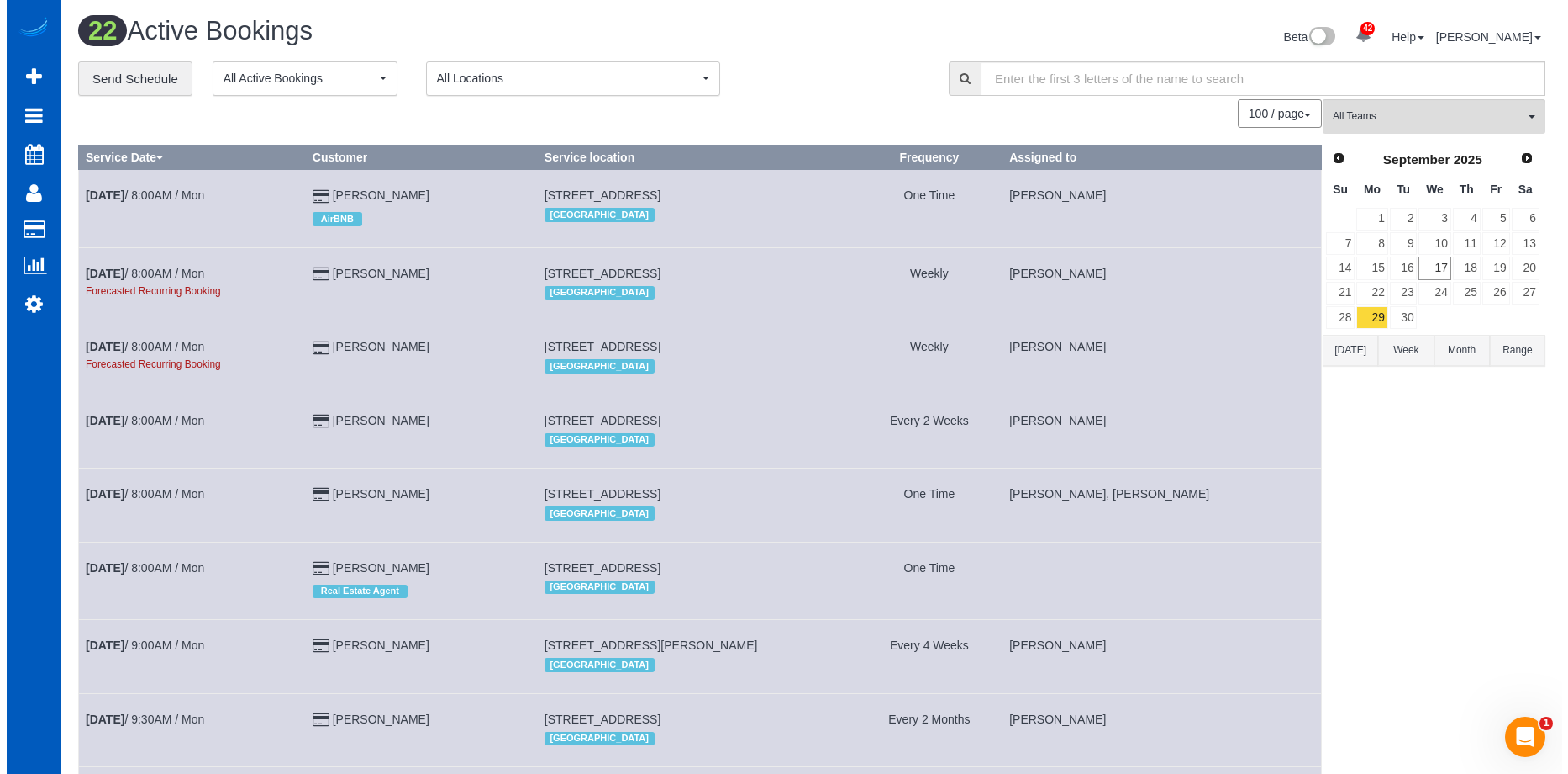
scroll to position [1947, 1555]
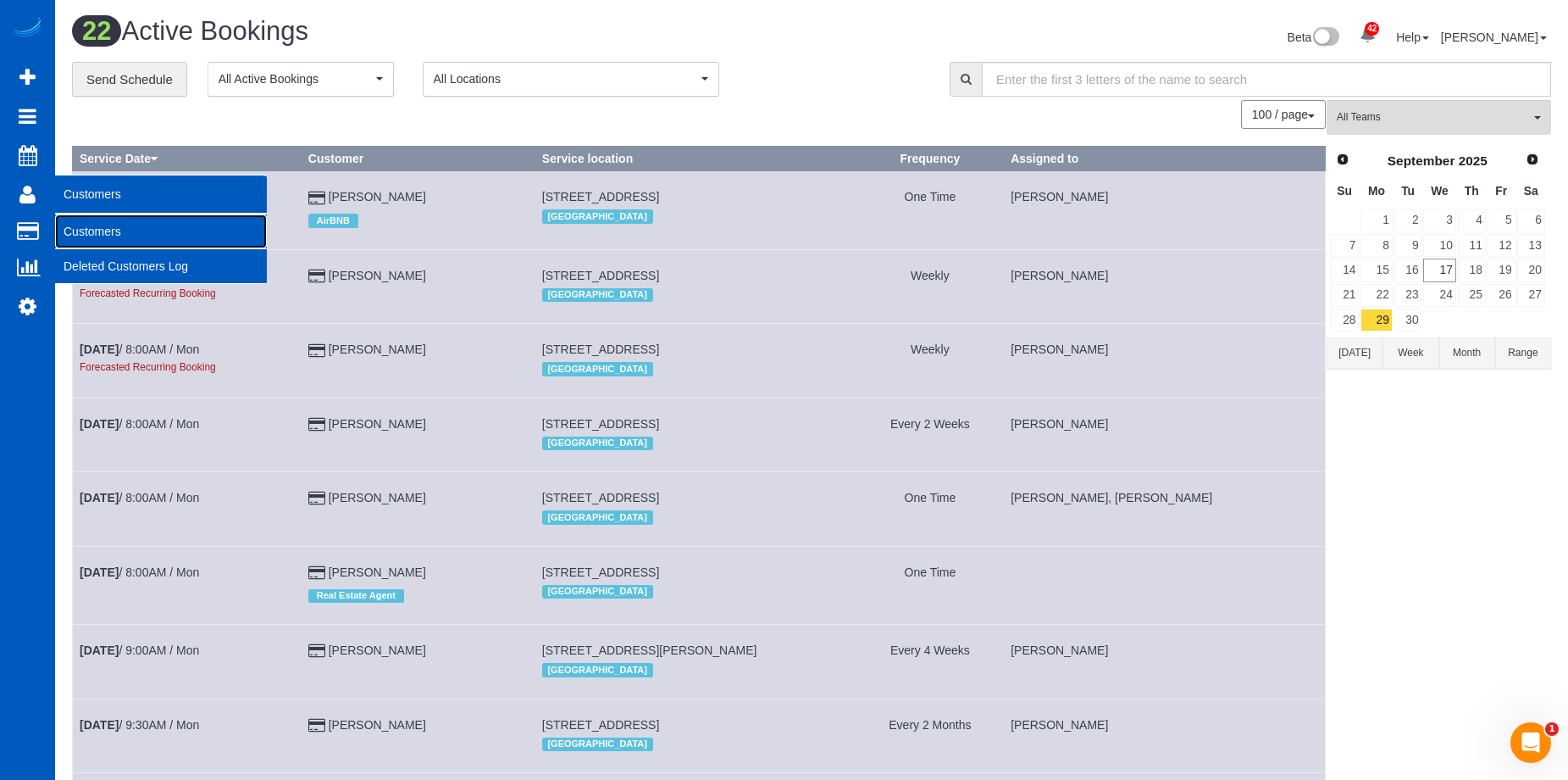
click at [77, 219] on link "Customers" at bounding box center [160, 231] width 212 height 34
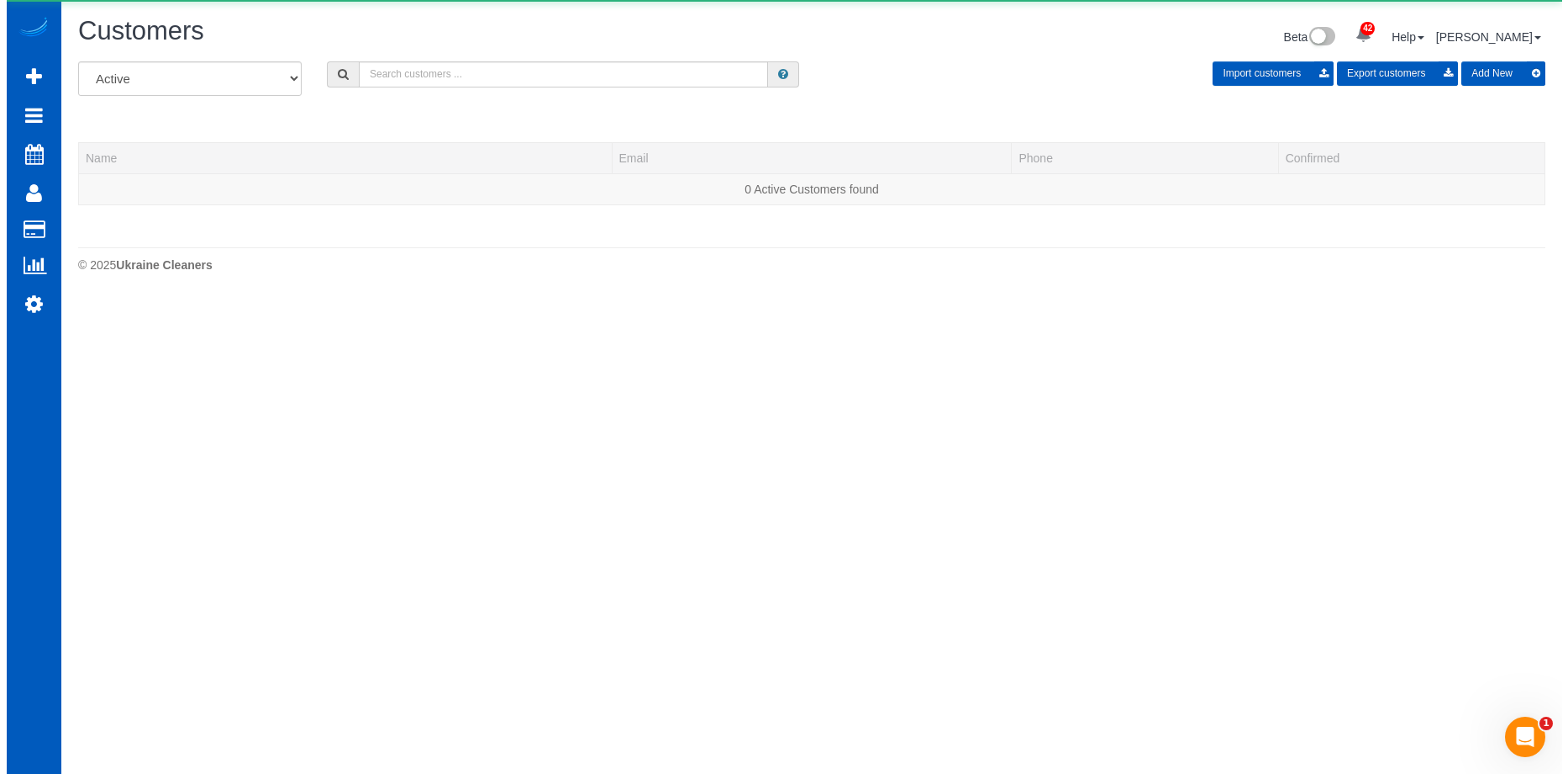
scroll to position [297, 1568]
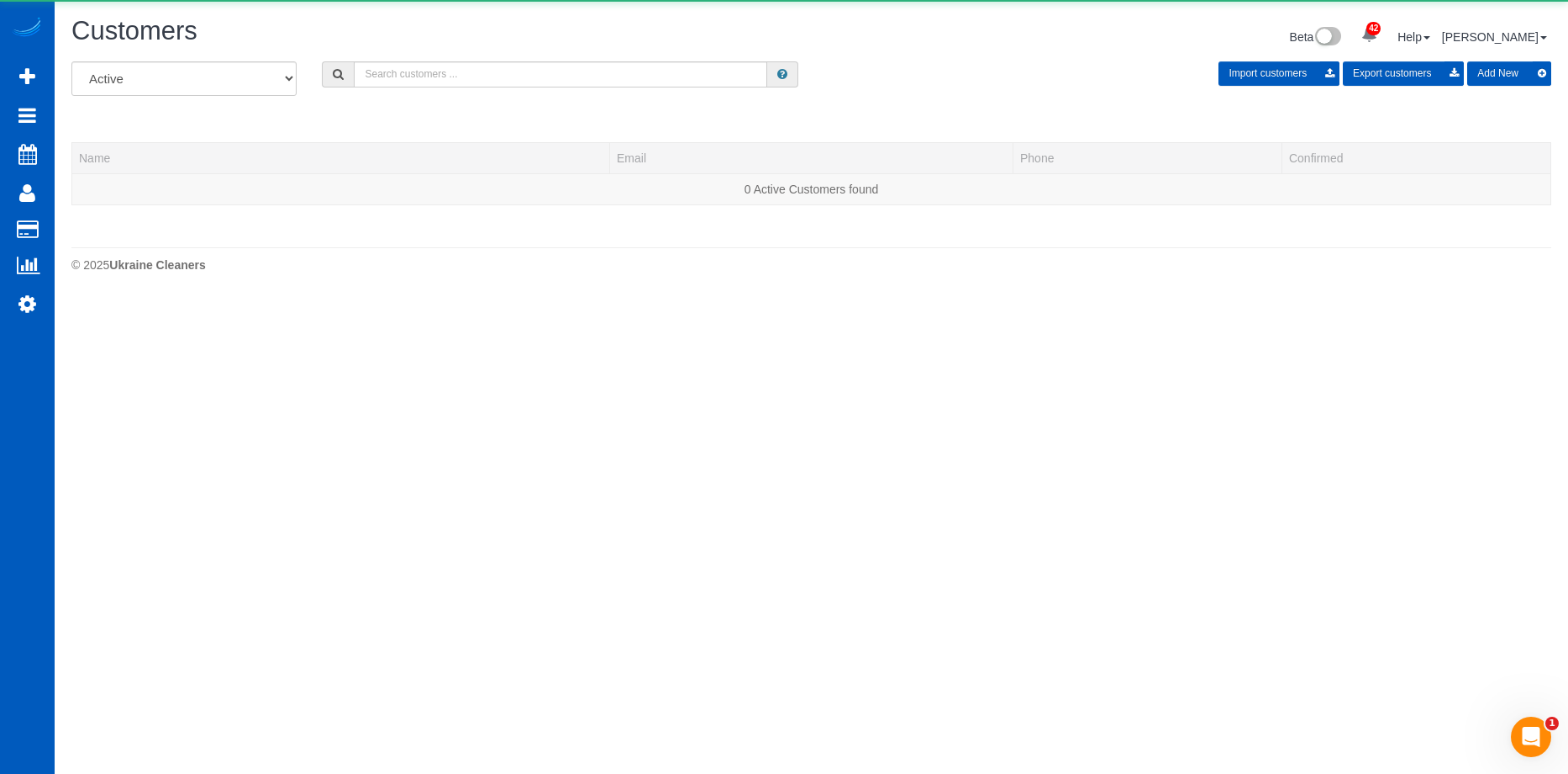
click at [422, 54] on div "Customers Beta 42 Your Notifications You have 0 alerts × You have 1 to charge f…" at bounding box center [811, 39] width 1505 height 44
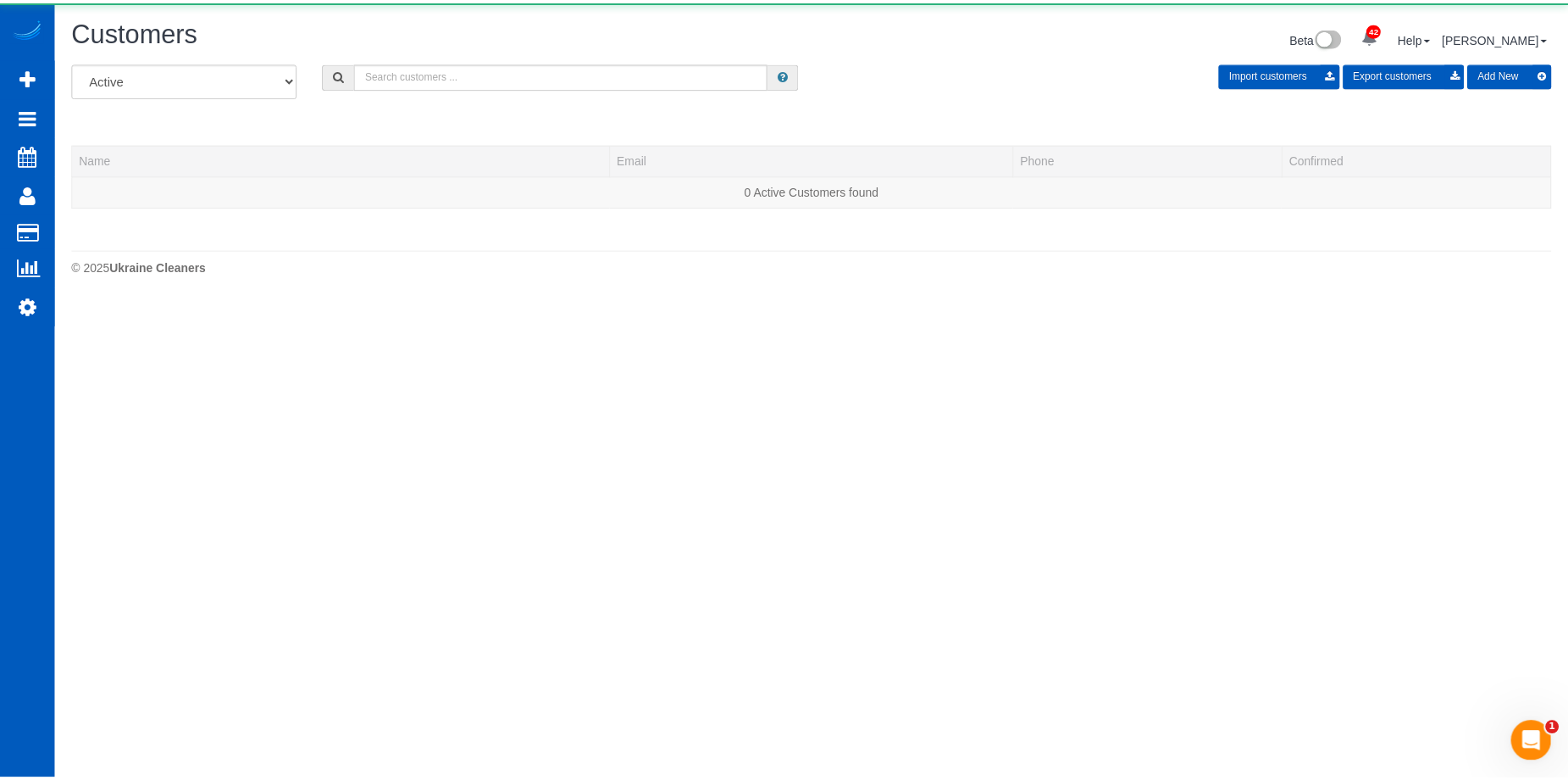
scroll to position [357, 1581]
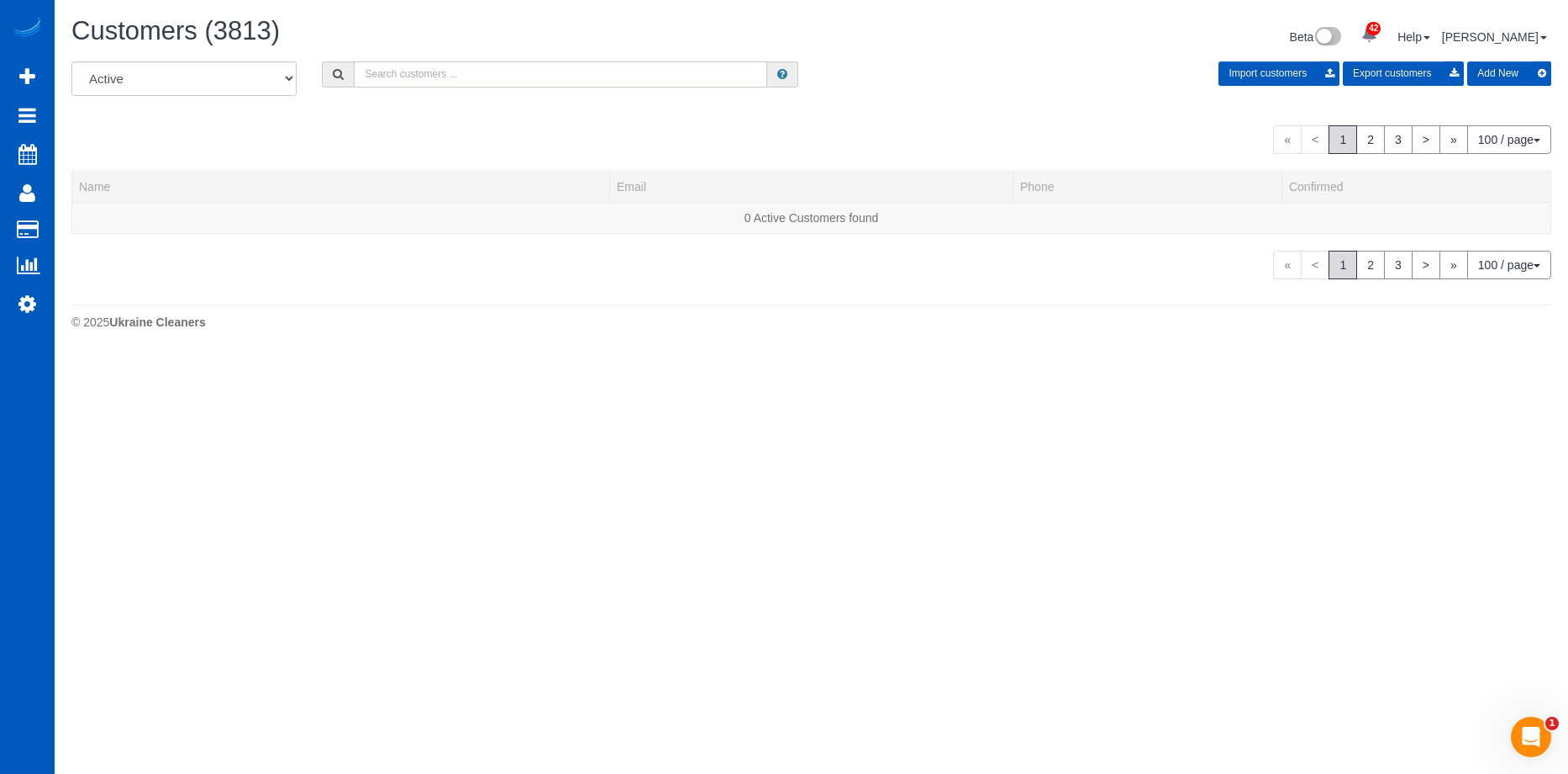
click at [427, 69] on input "text" at bounding box center [560, 74] width 413 height 26
paste input "amandavaldesg@gmail.com"
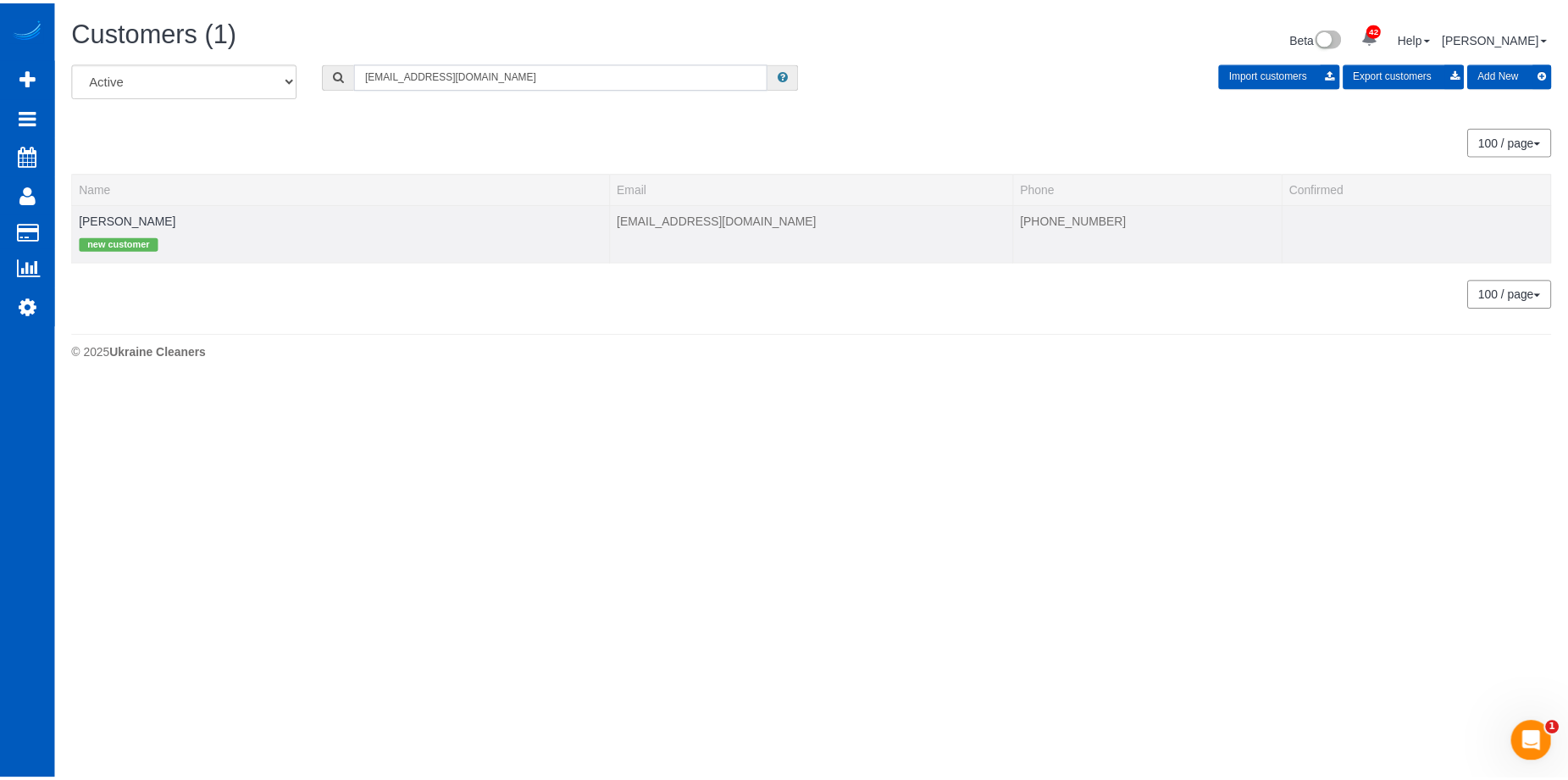
scroll to position [84346, 83150]
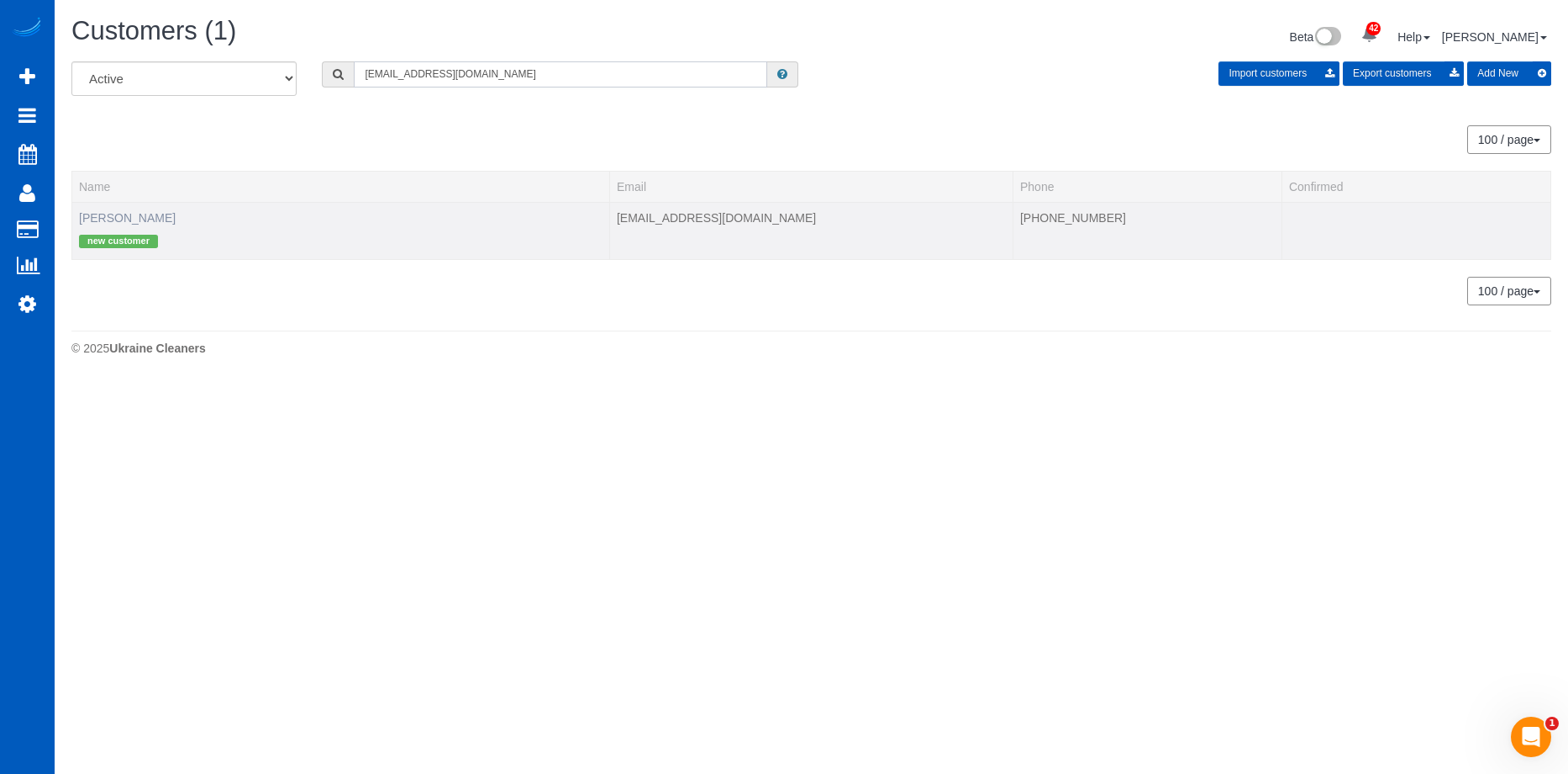
type input "amandavaldesg@gmail.com"
click at [109, 213] on link "Amanda Foster" at bounding box center [127, 217] width 97 height 14
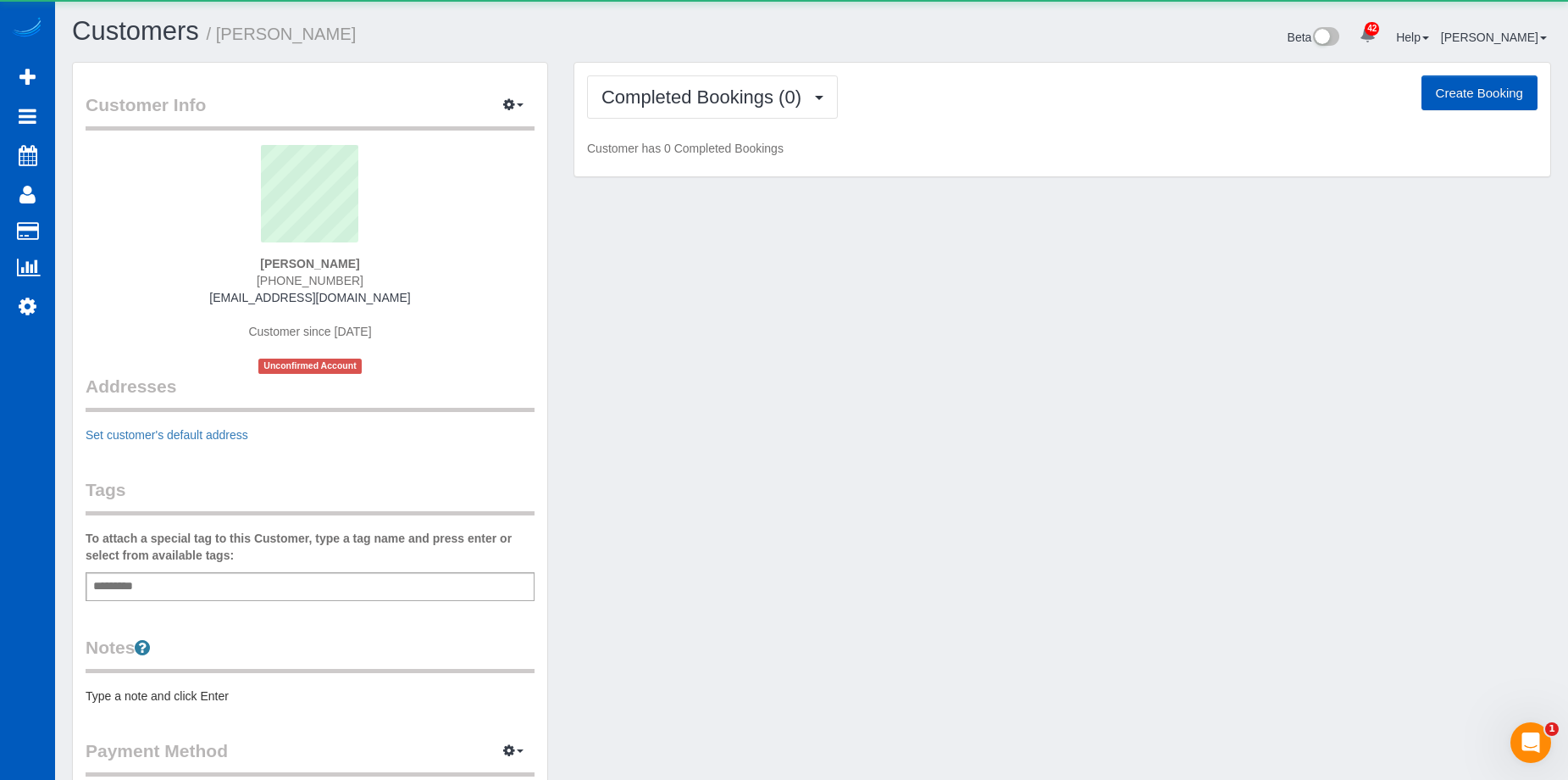
scroll to position [957, 1568]
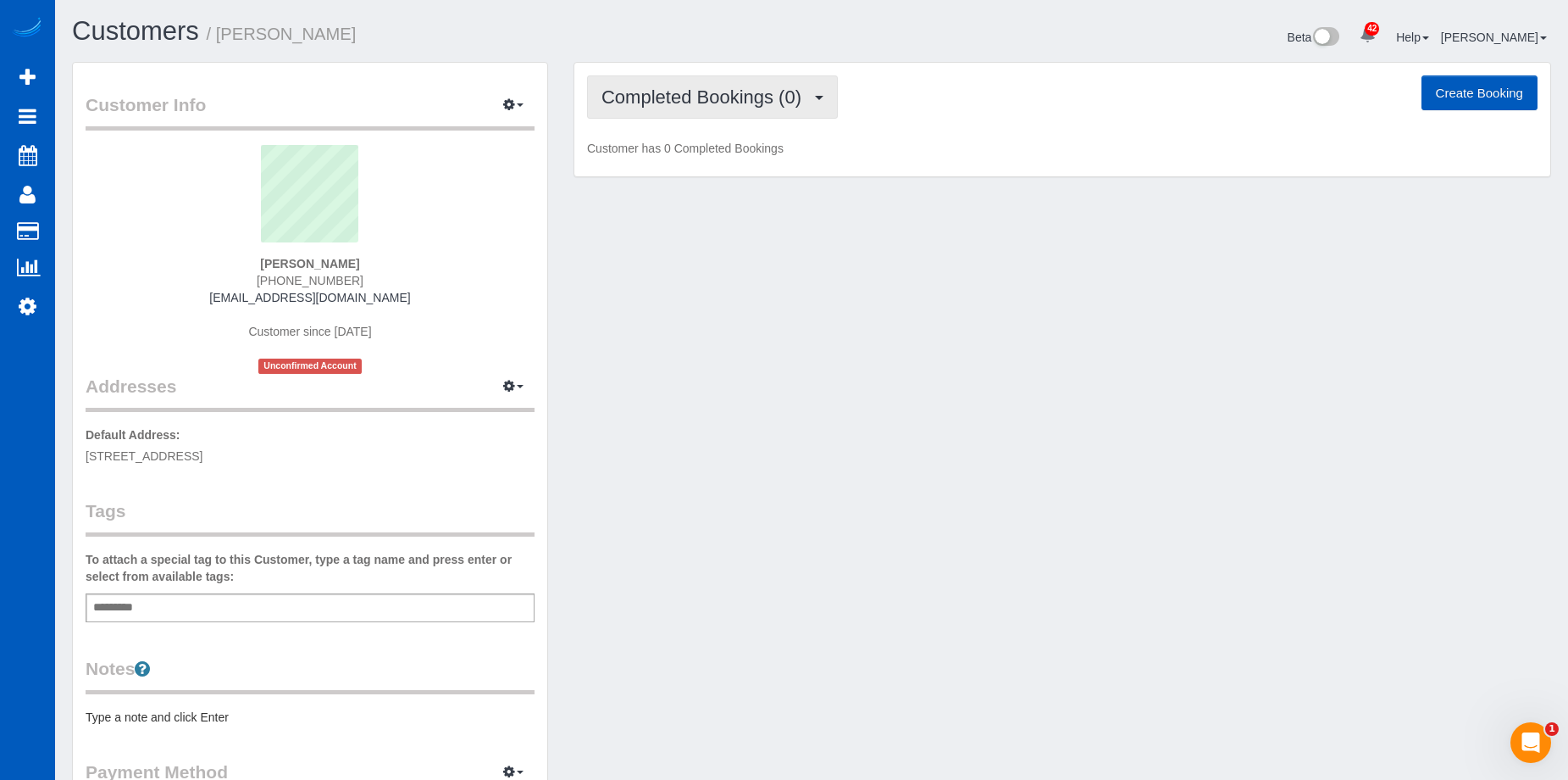
click at [723, 87] on span "Completed Bookings (0)" at bounding box center [705, 97] width 208 height 21
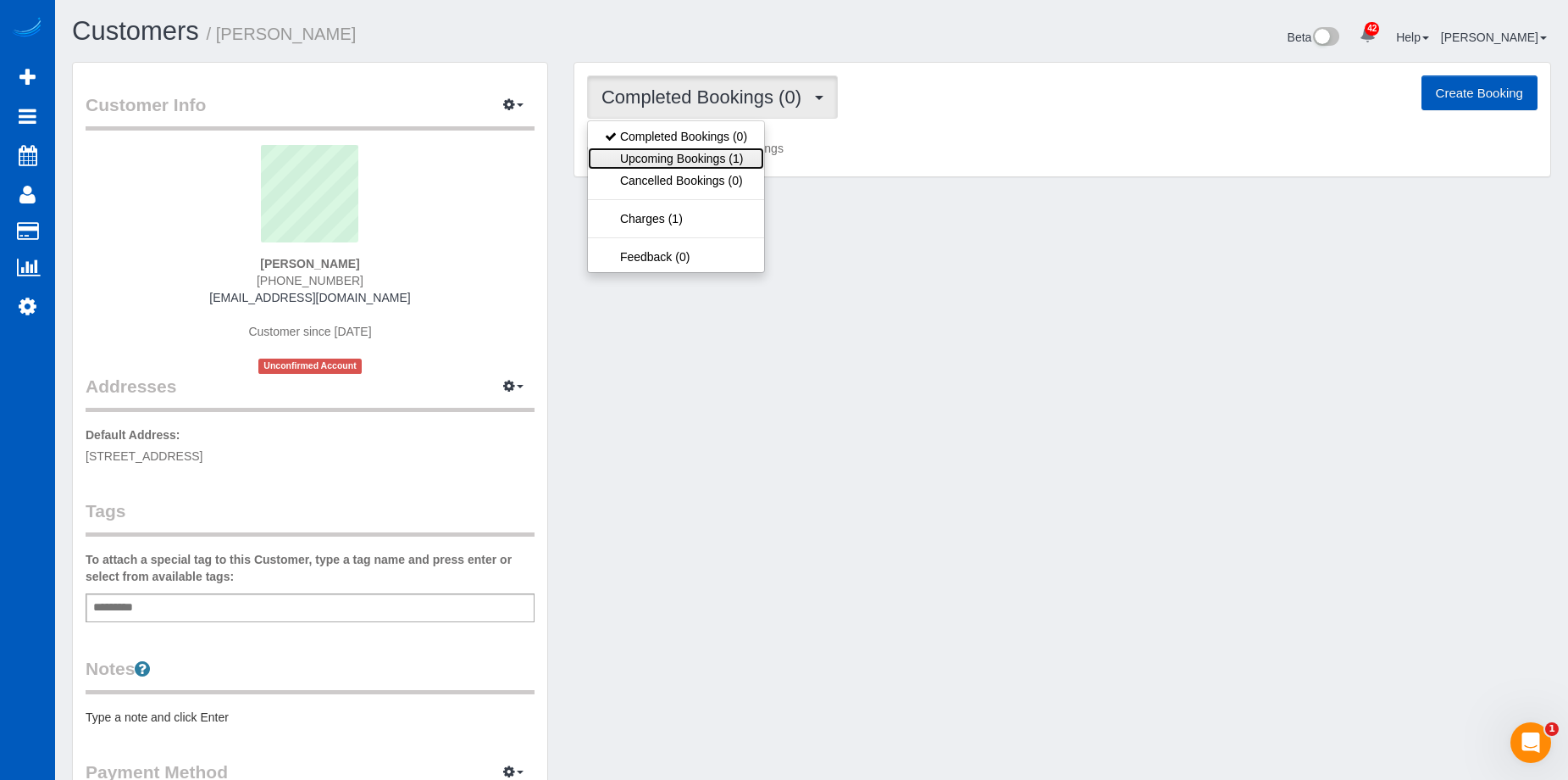
click at [706, 156] on link "Upcoming Bookings (1)" at bounding box center [675, 158] width 176 height 22
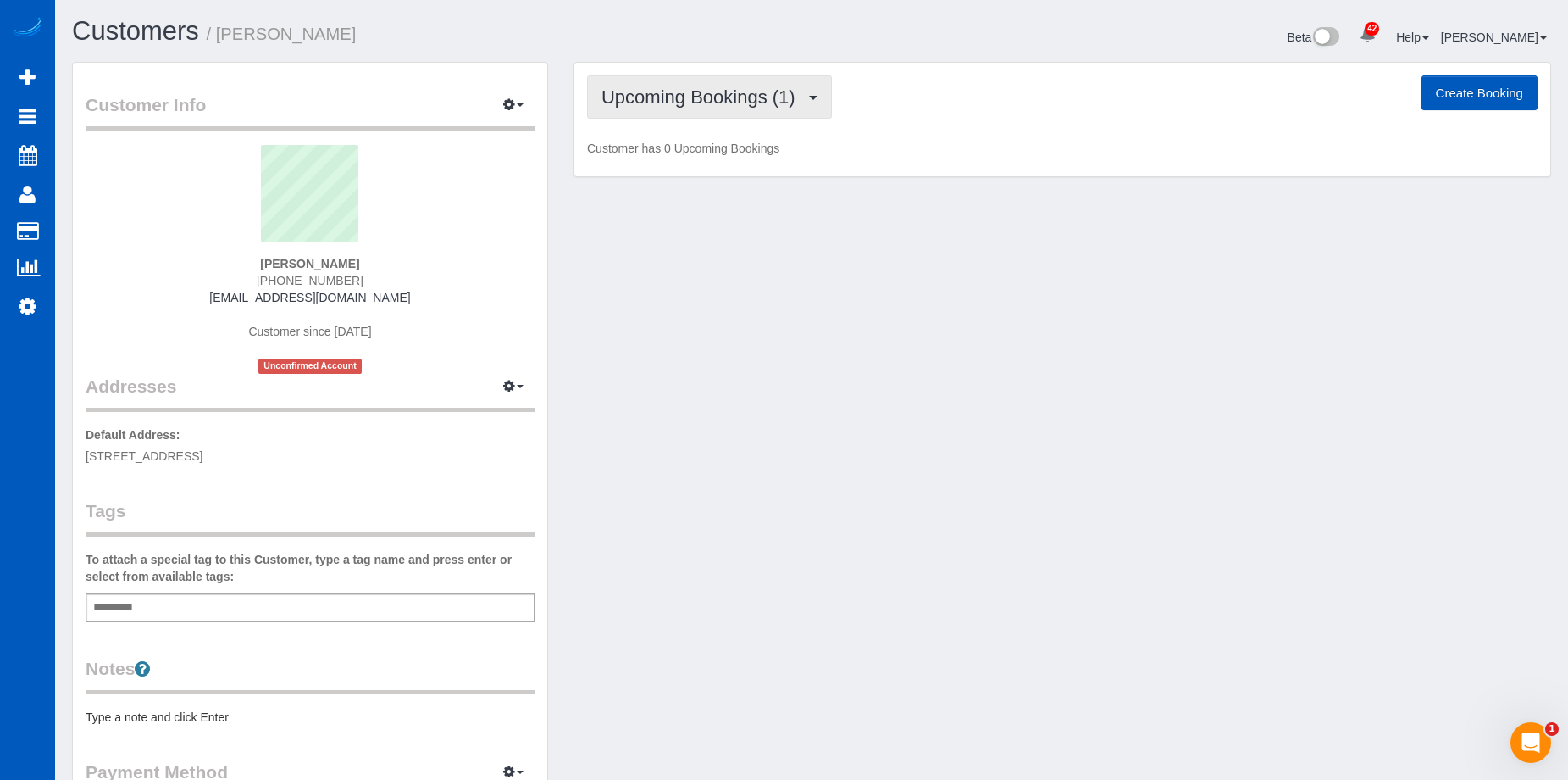
click at [692, 93] on span "Upcoming Bookings (1)" at bounding box center [702, 97] width 202 height 21
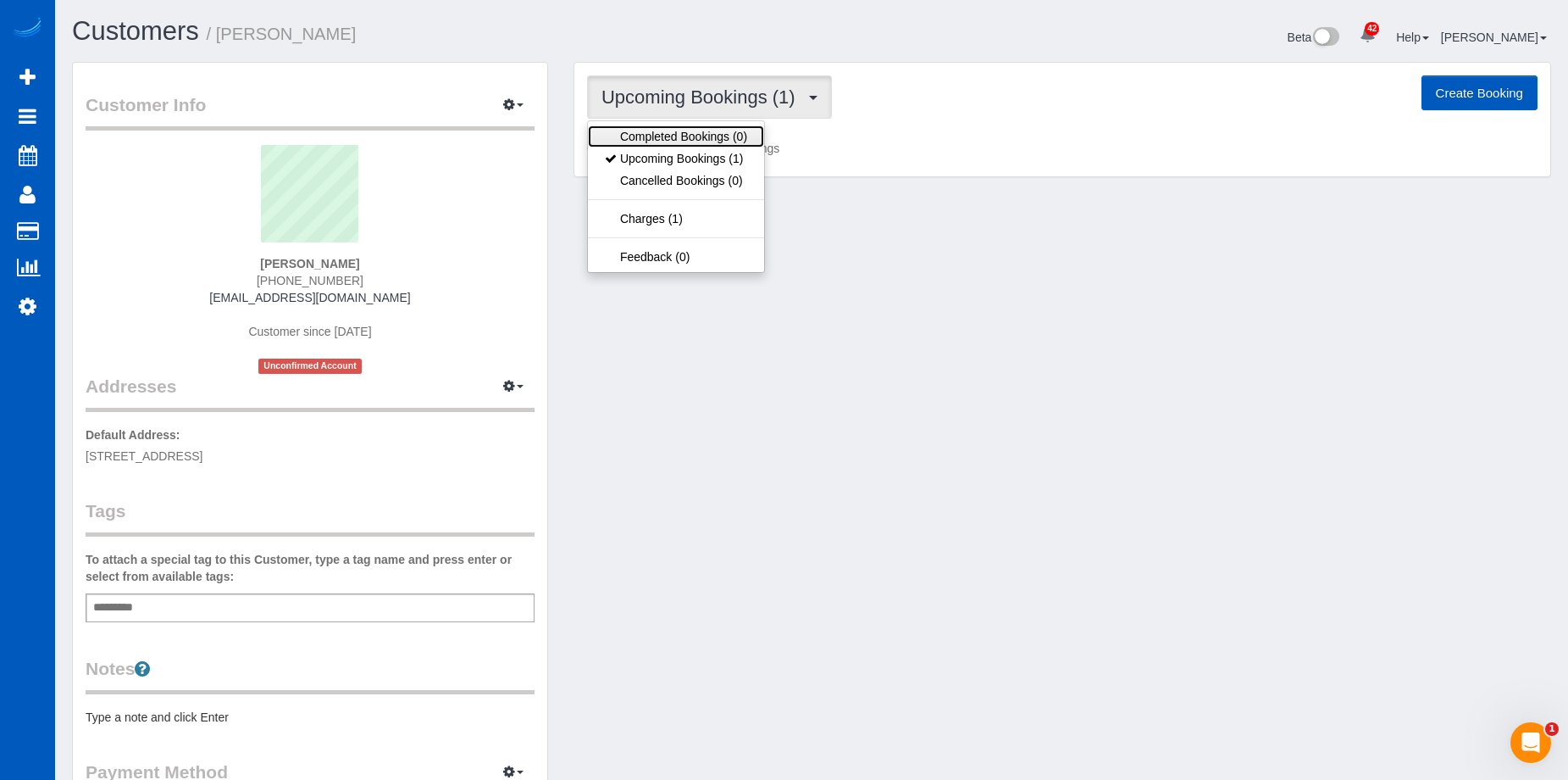
click at [686, 134] on link "Completed Bookings (0)" at bounding box center [675, 136] width 176 height 22
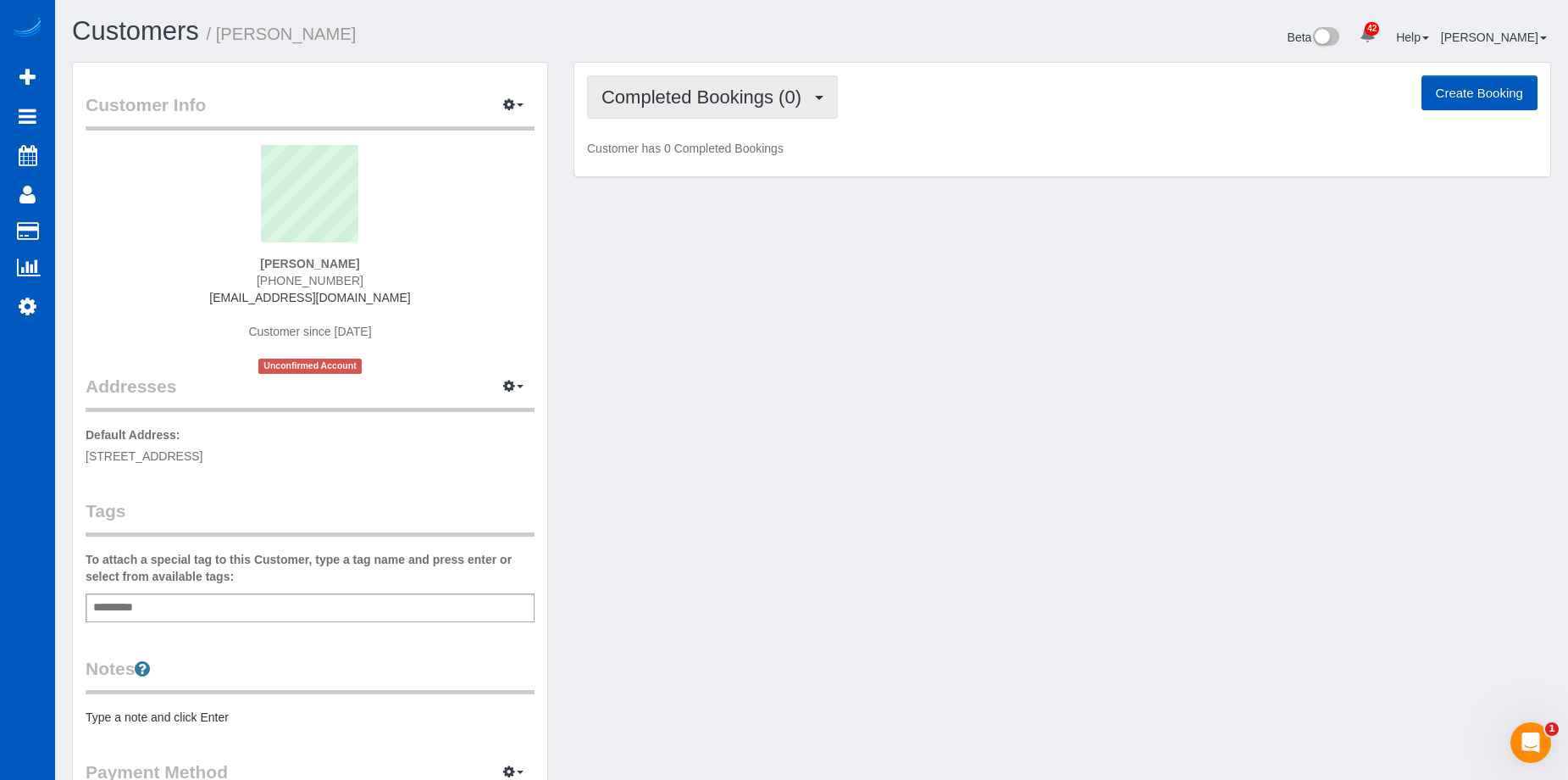
click at [699, 96] on span "Completed Bookings (0)" at bounding box center [705, 97] width 208 height 21
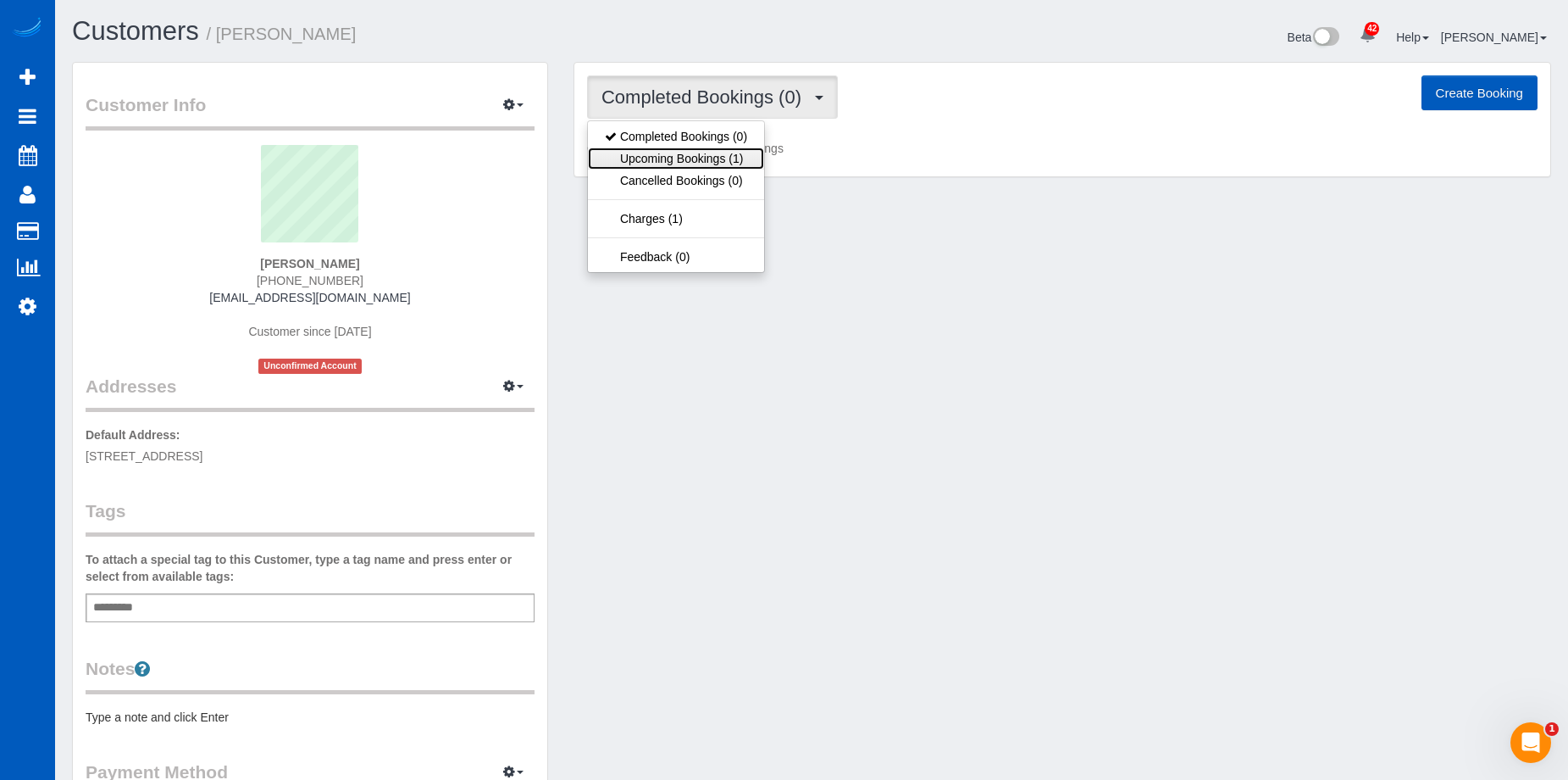
click at [679, 156] on link "Upcoming Bookings (1)" at bounding box center [675, 158] width 176 height 22
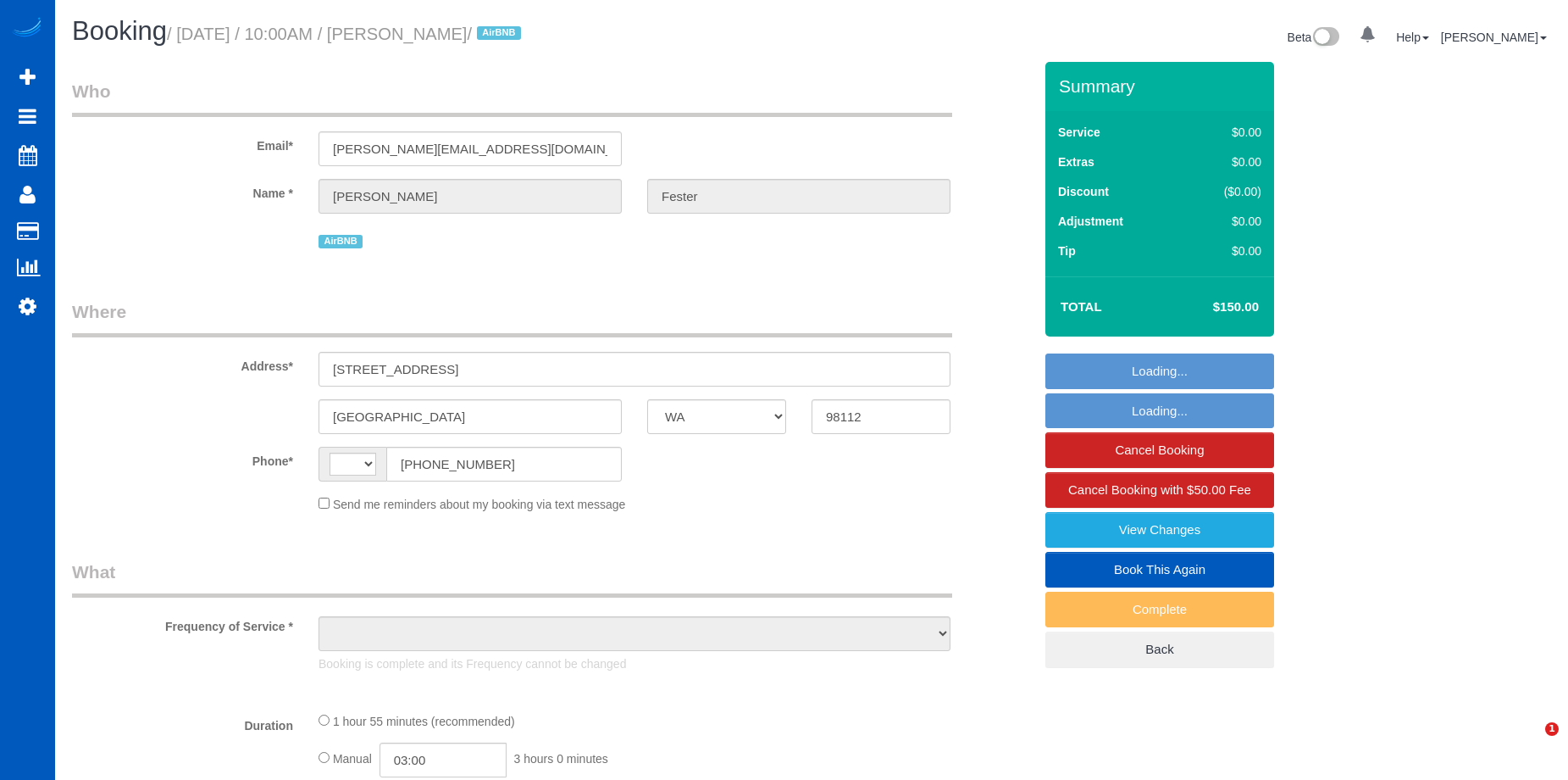
select select "WA"
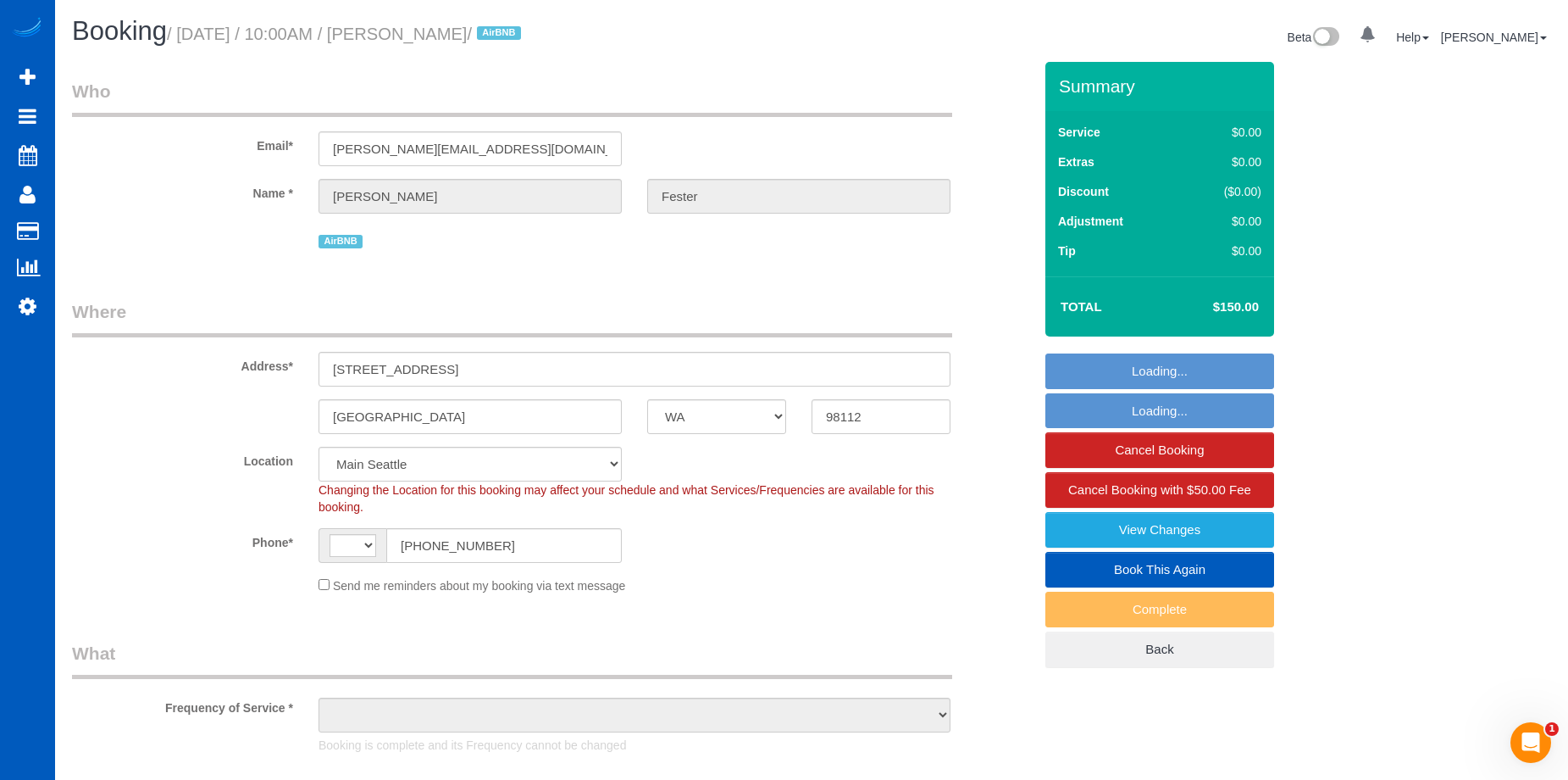
select select "string:[GEOGRAPHIC_DATA]"
select select "object:913"
select select "199"
select select "2"
select select "3"
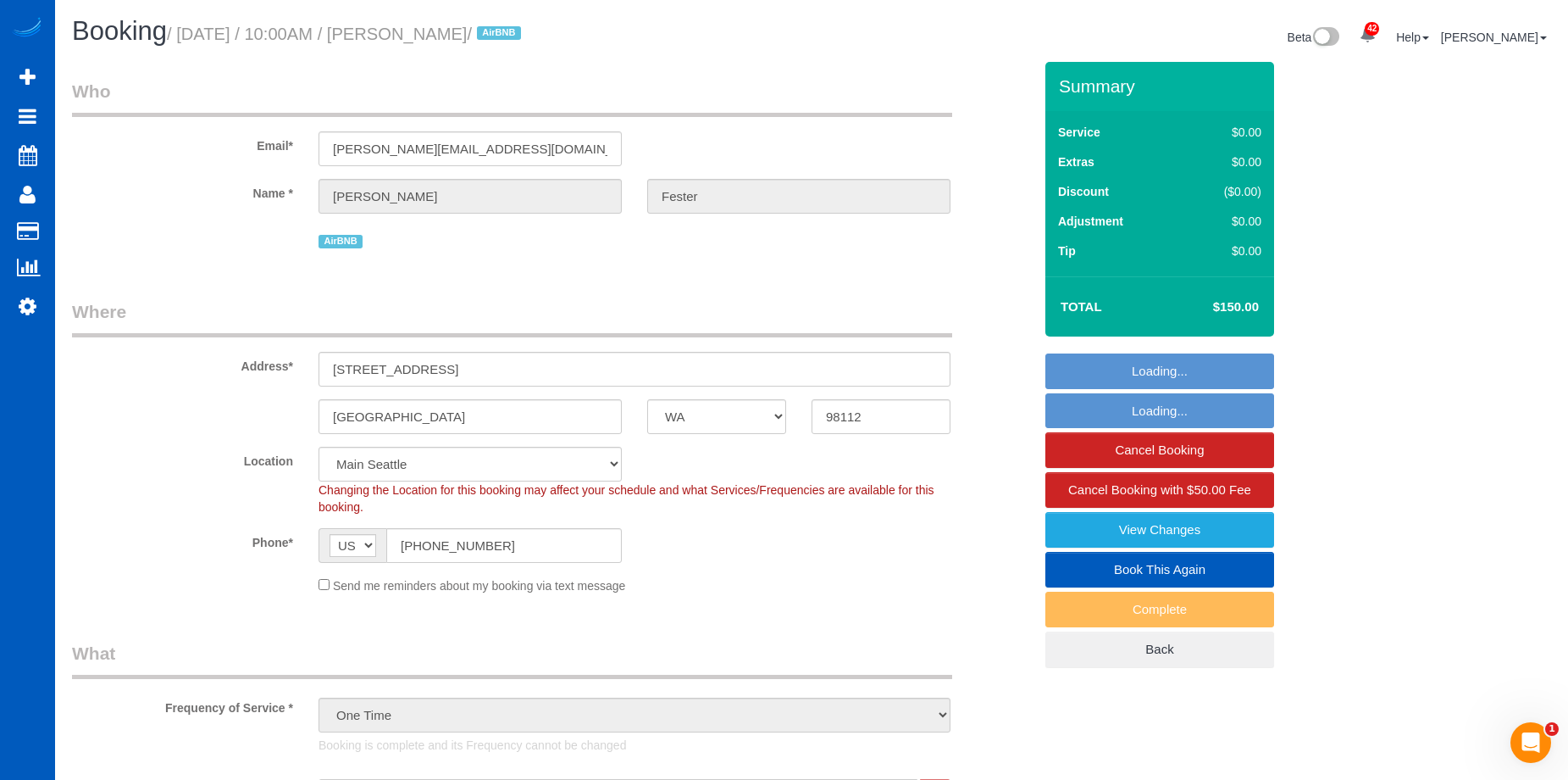
select select "object:1164"
select select "2"
select select "3"
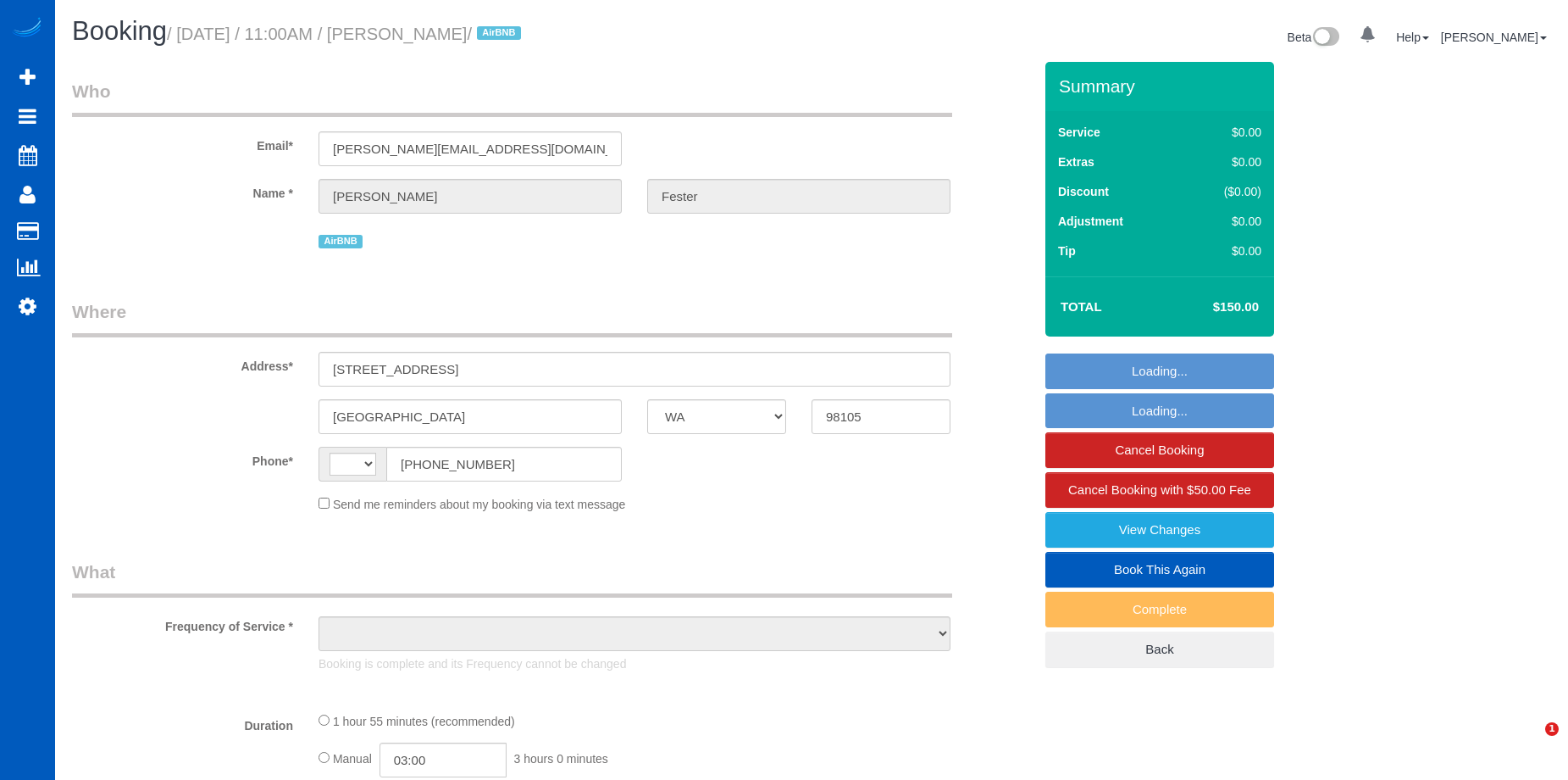
select select "WA"
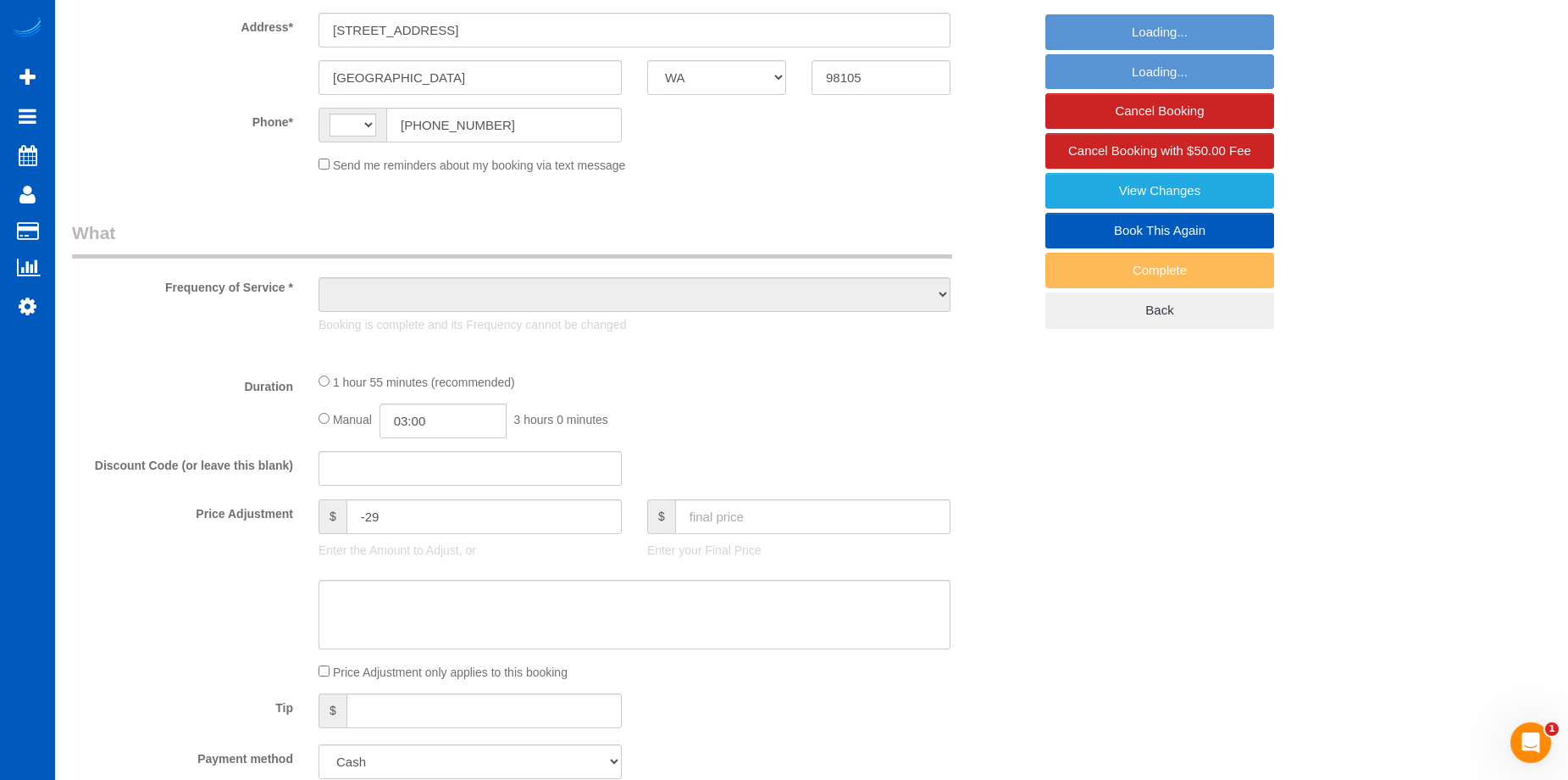
select select "string:[GEOGRAPHIC_DATA]"
select select "object:915"
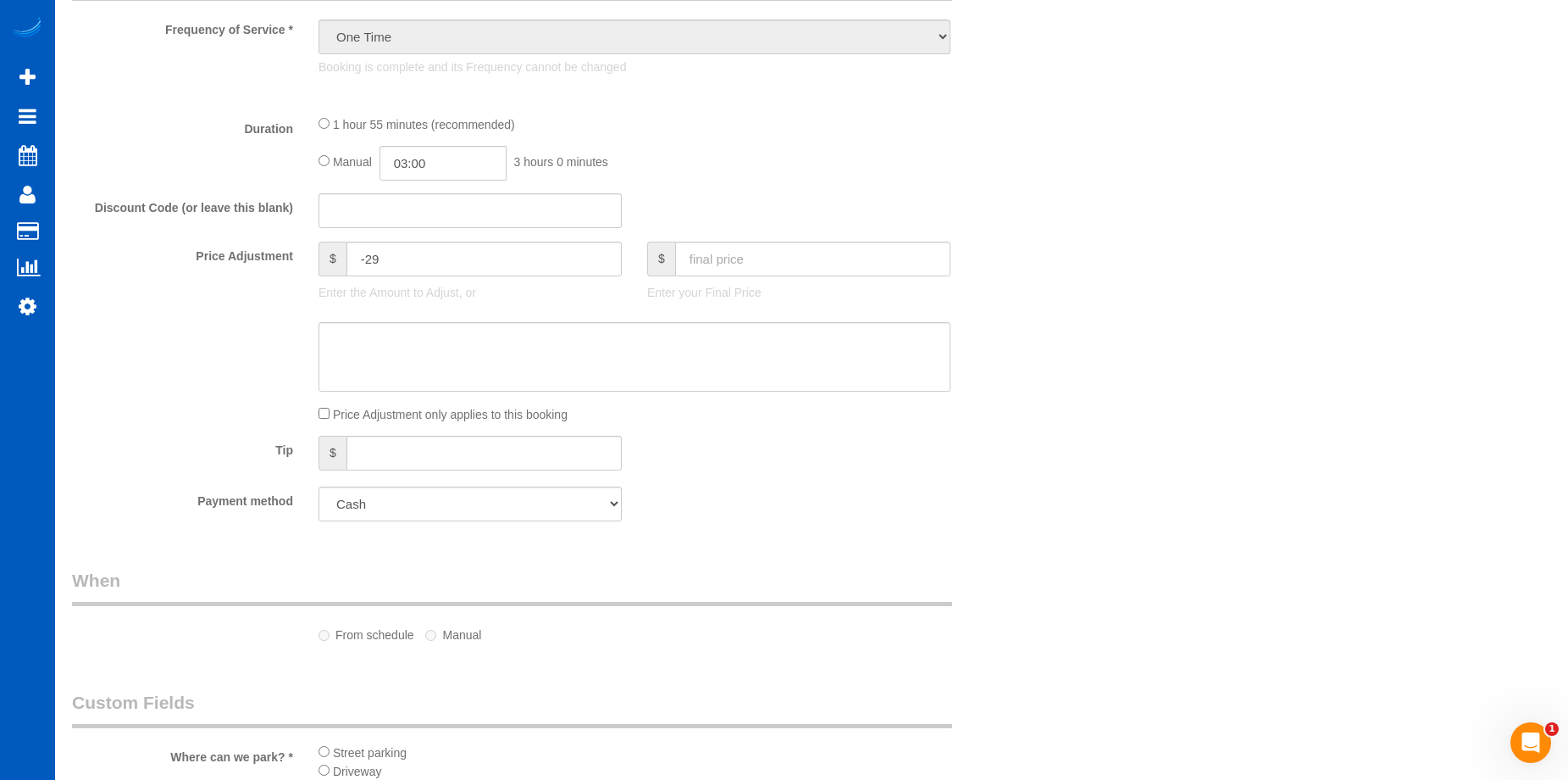
select select "spot1"
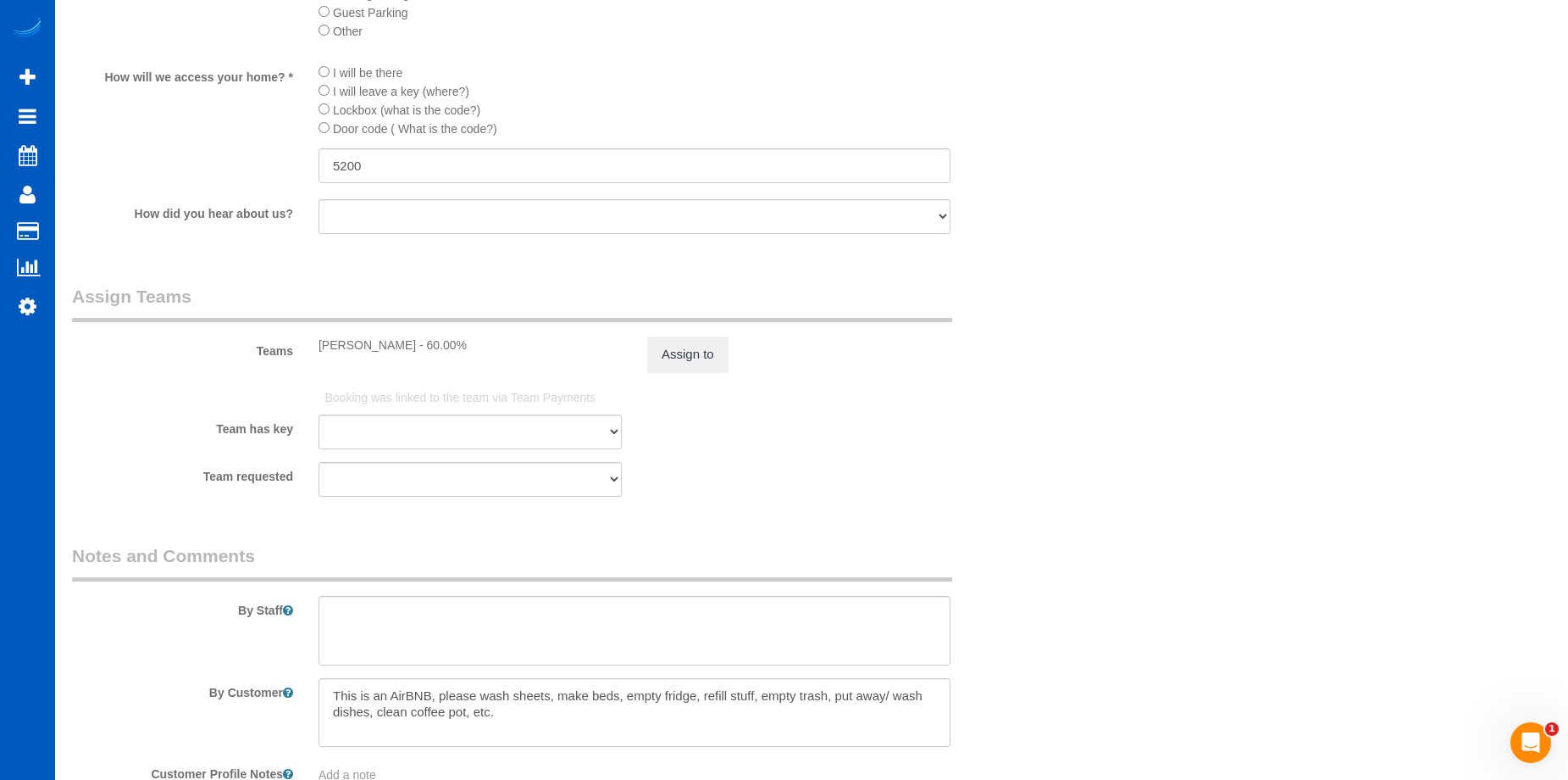
select select "199"
select select "1001"
select select "2"
select select "3"
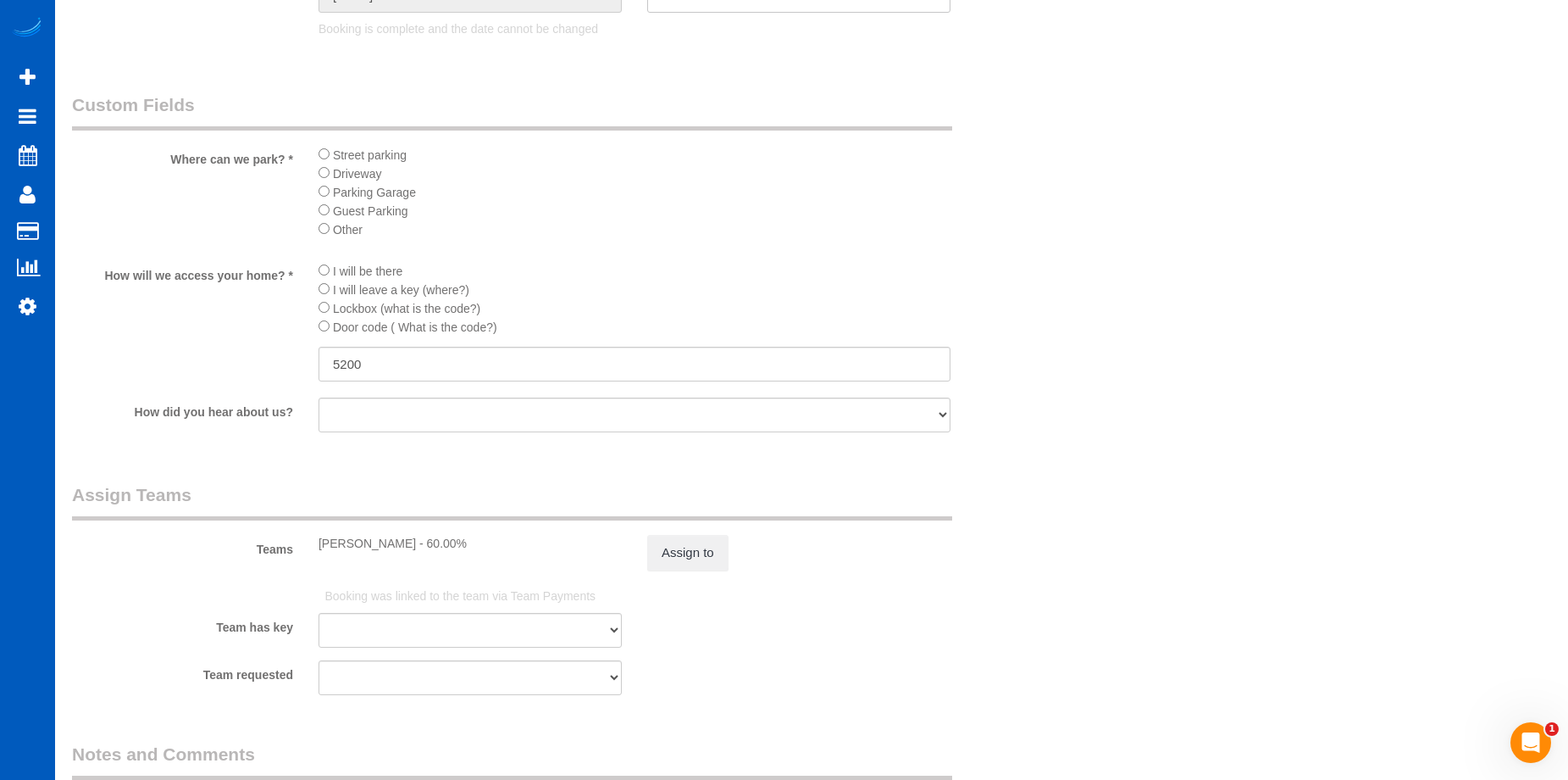
select select "object:1241"
select select "1001"
select select "2"
select select "3"
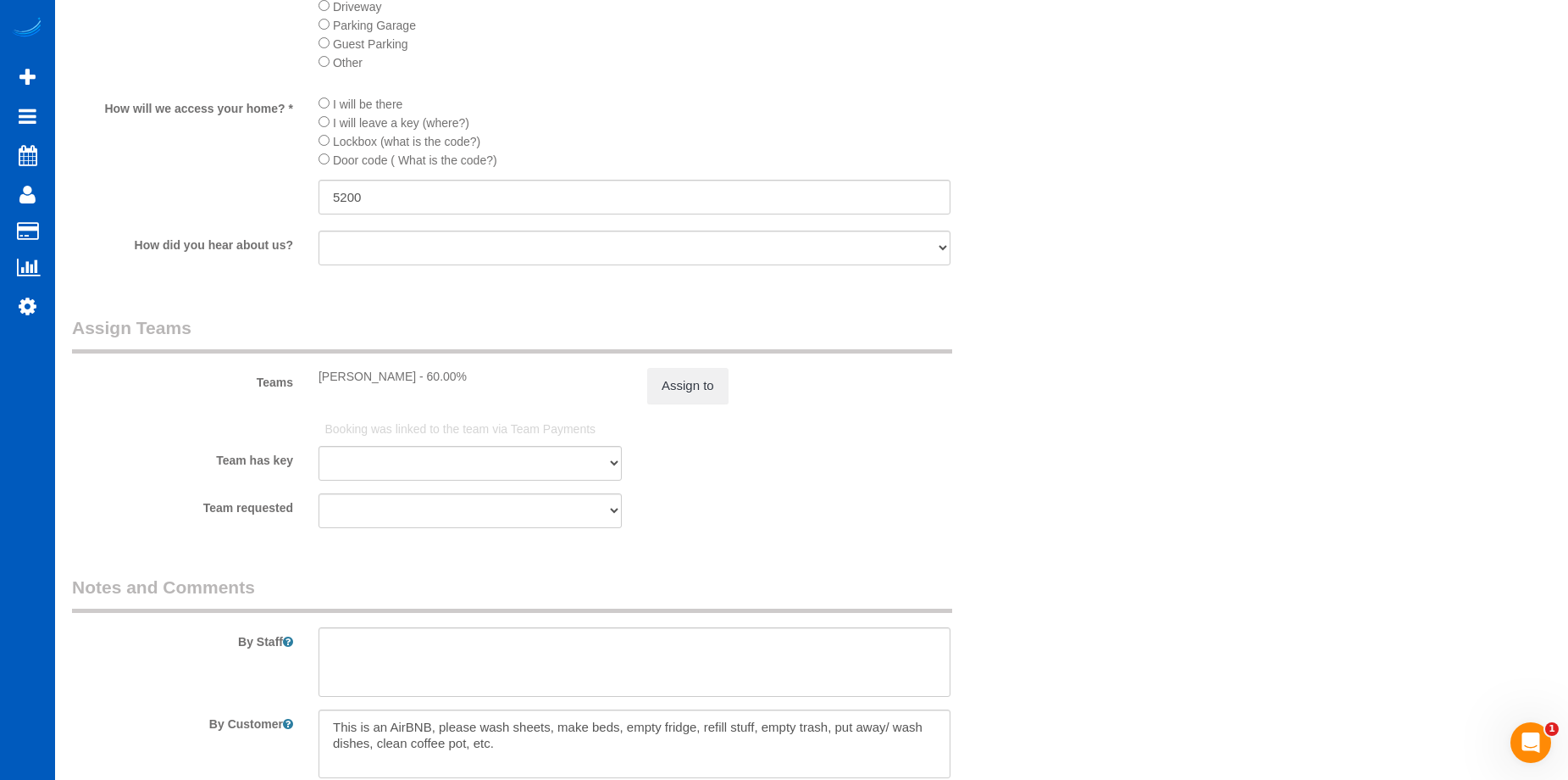
scroll to position [2231, 0]
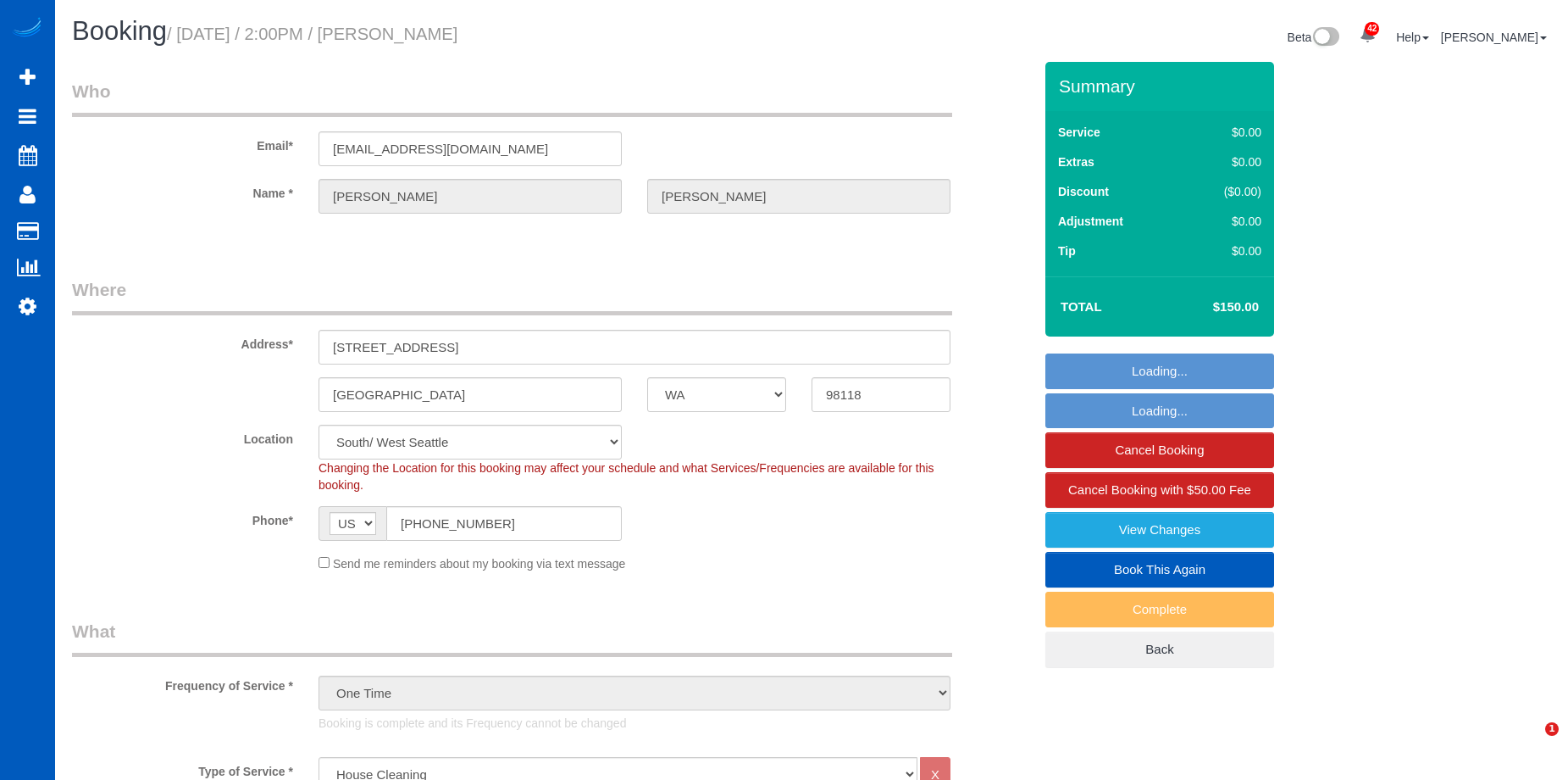
select select "WA"
select select "199"
select select "spot1"
select select "object:1206"
select select "1001"
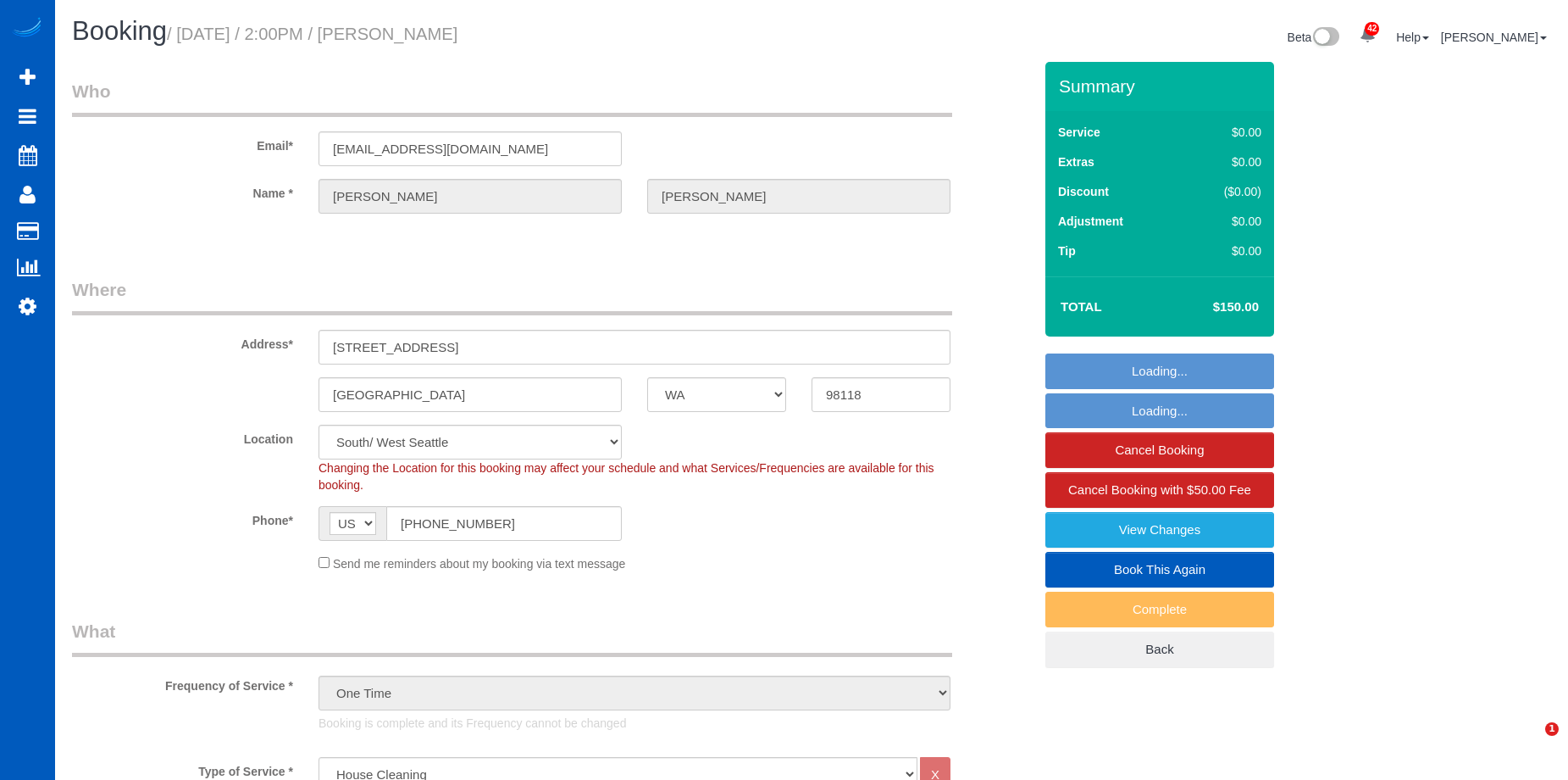
select select "3"
select select "2"
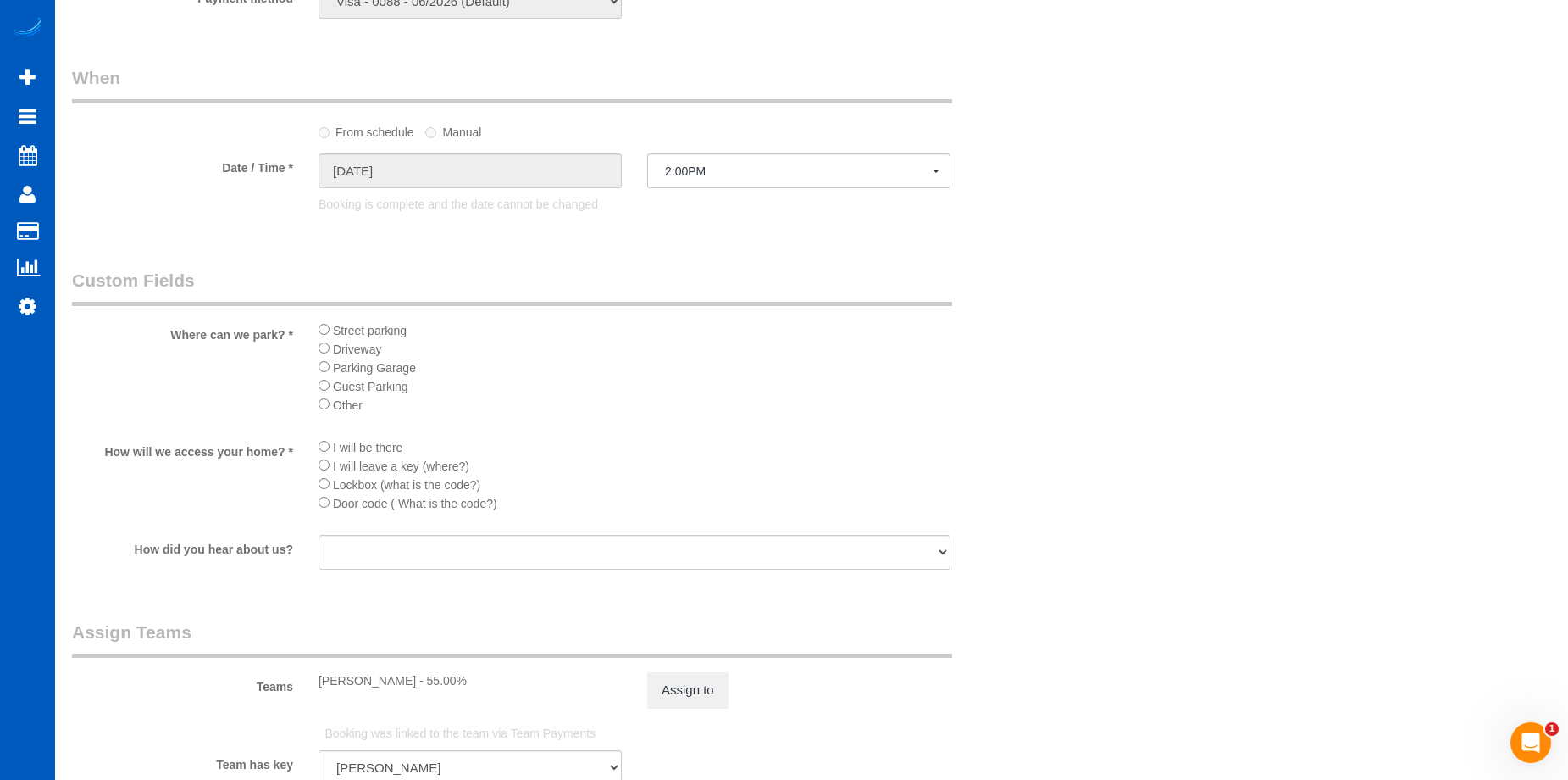
scroll to position [2033, 0]
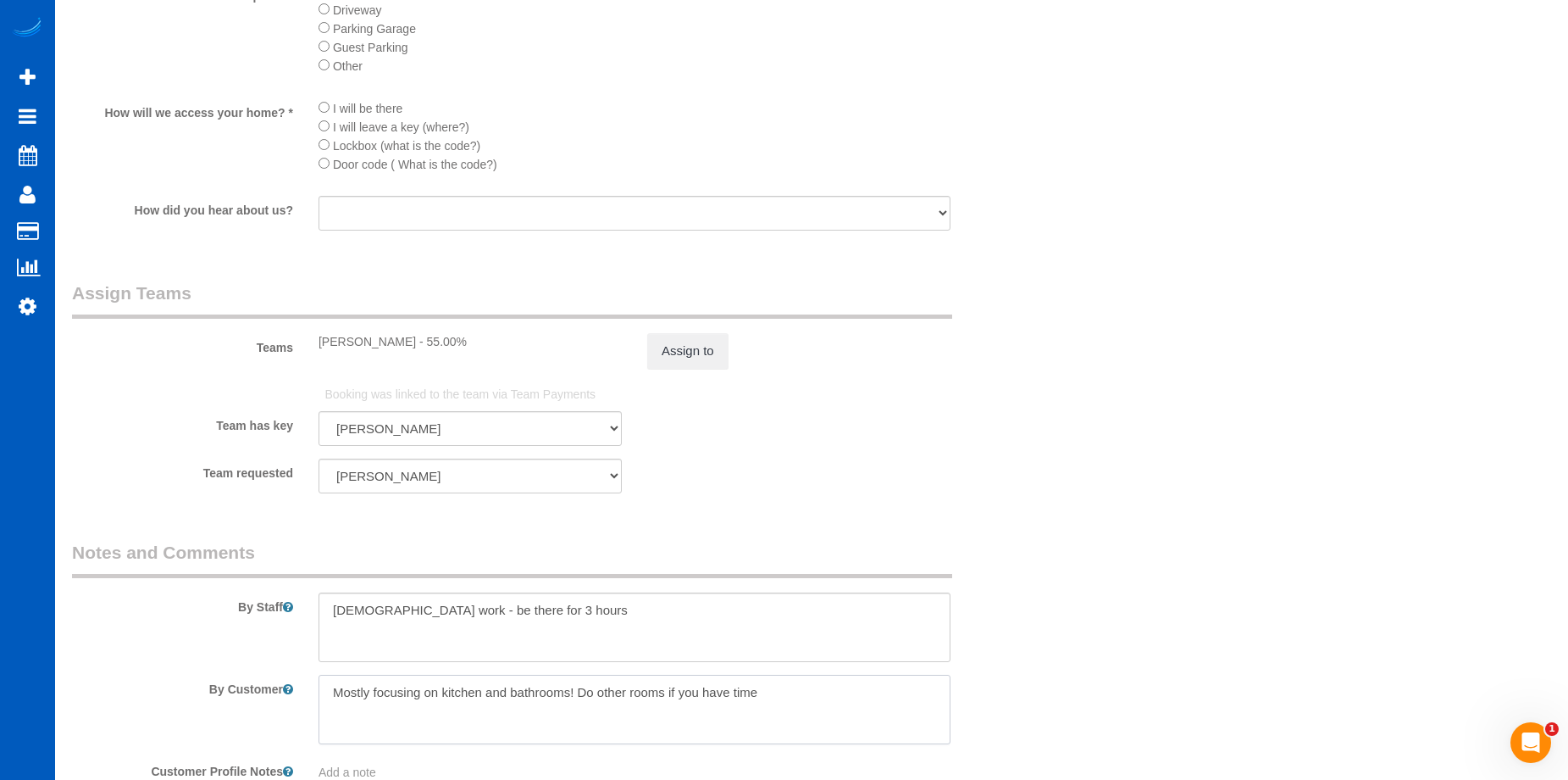
click at [552, 698] on textarea at bounding box center [635, 709] width 633 height 70
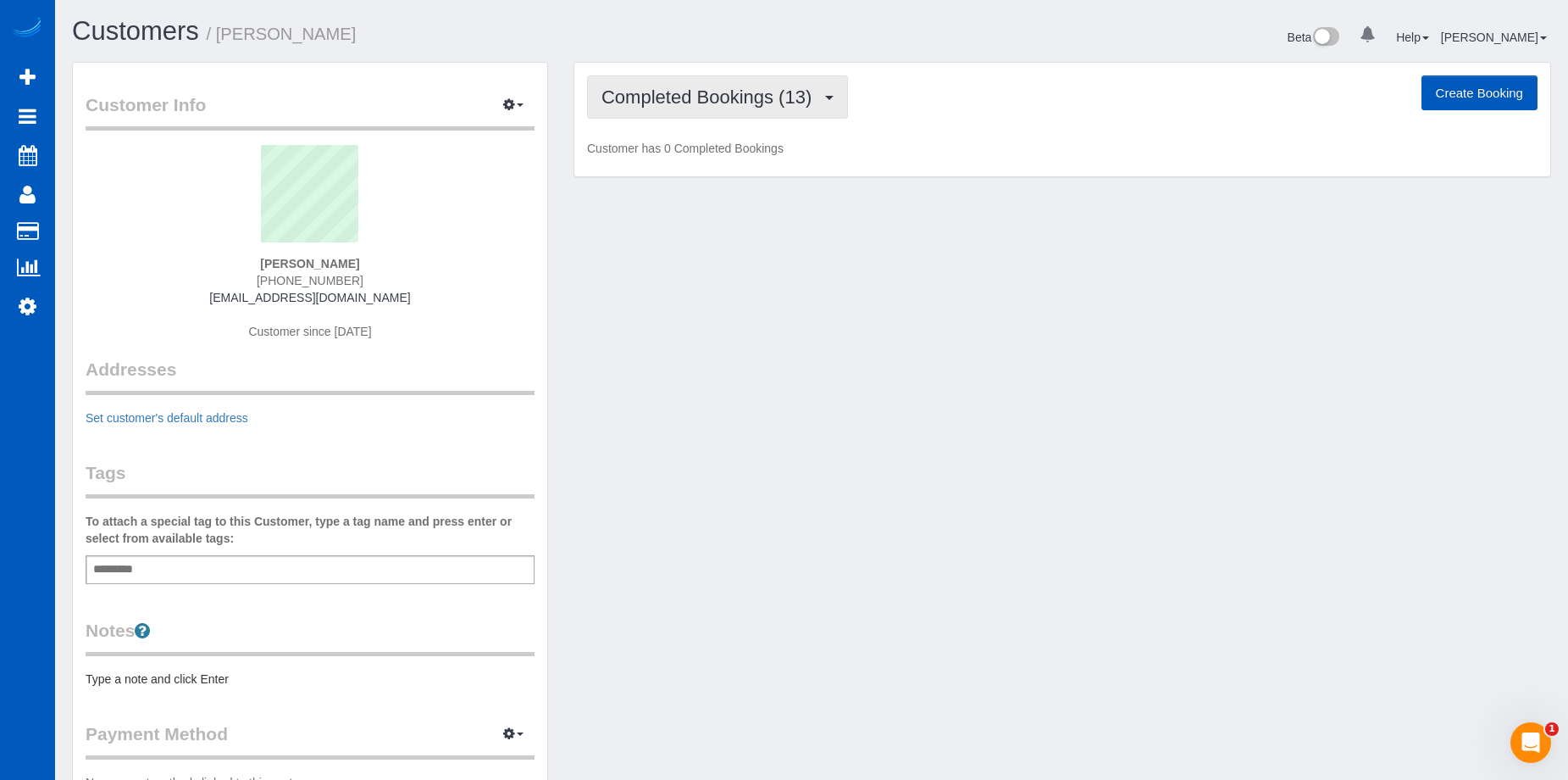
click at [706, 100] on span "Completed Bookings (13)" at bounding box center [710, 97] width 218 height 21
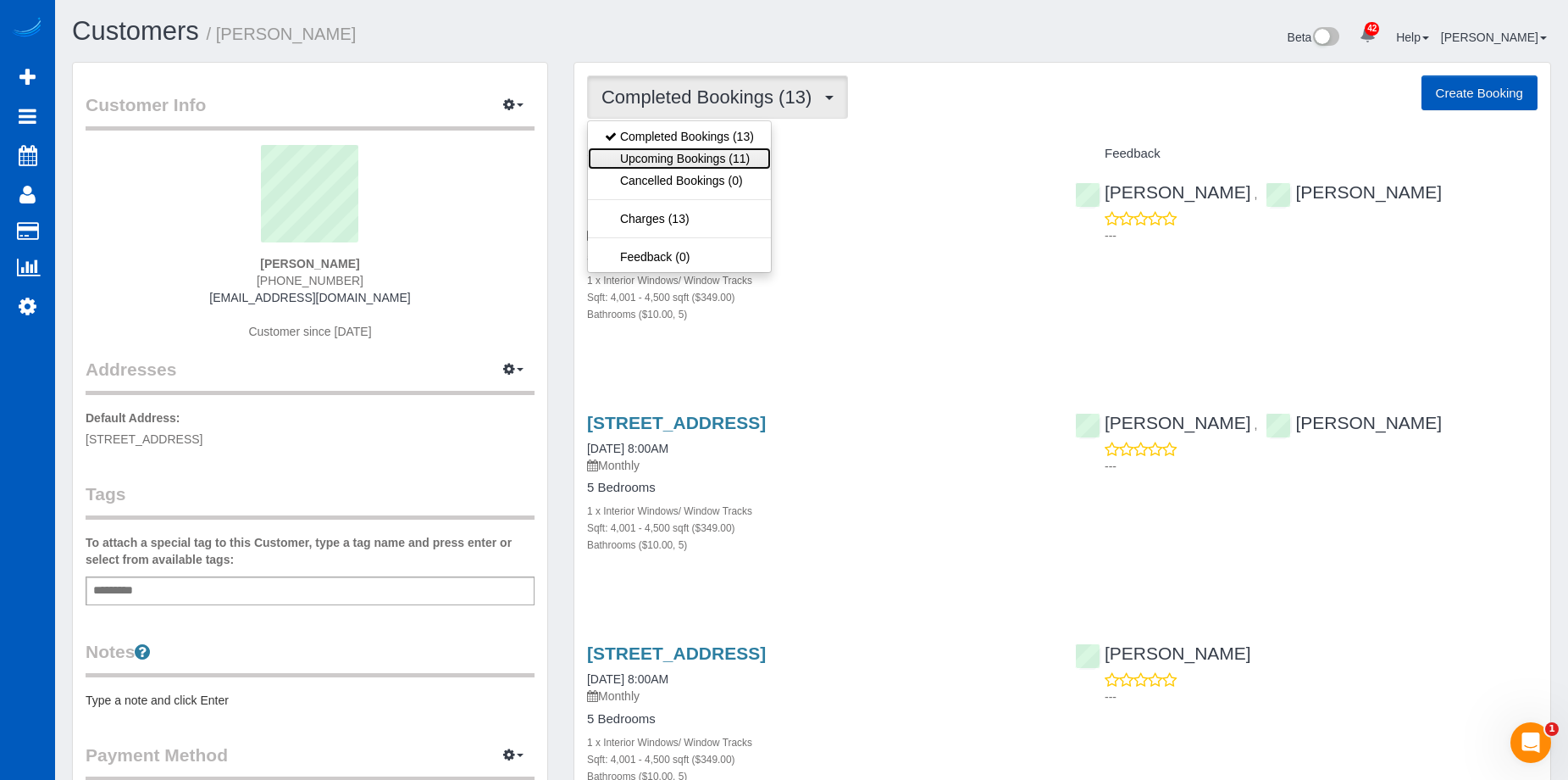
click at [704, 161] on link "Upcoming Bookings (11)" at bounding box center [679, 158] width 183 height 22
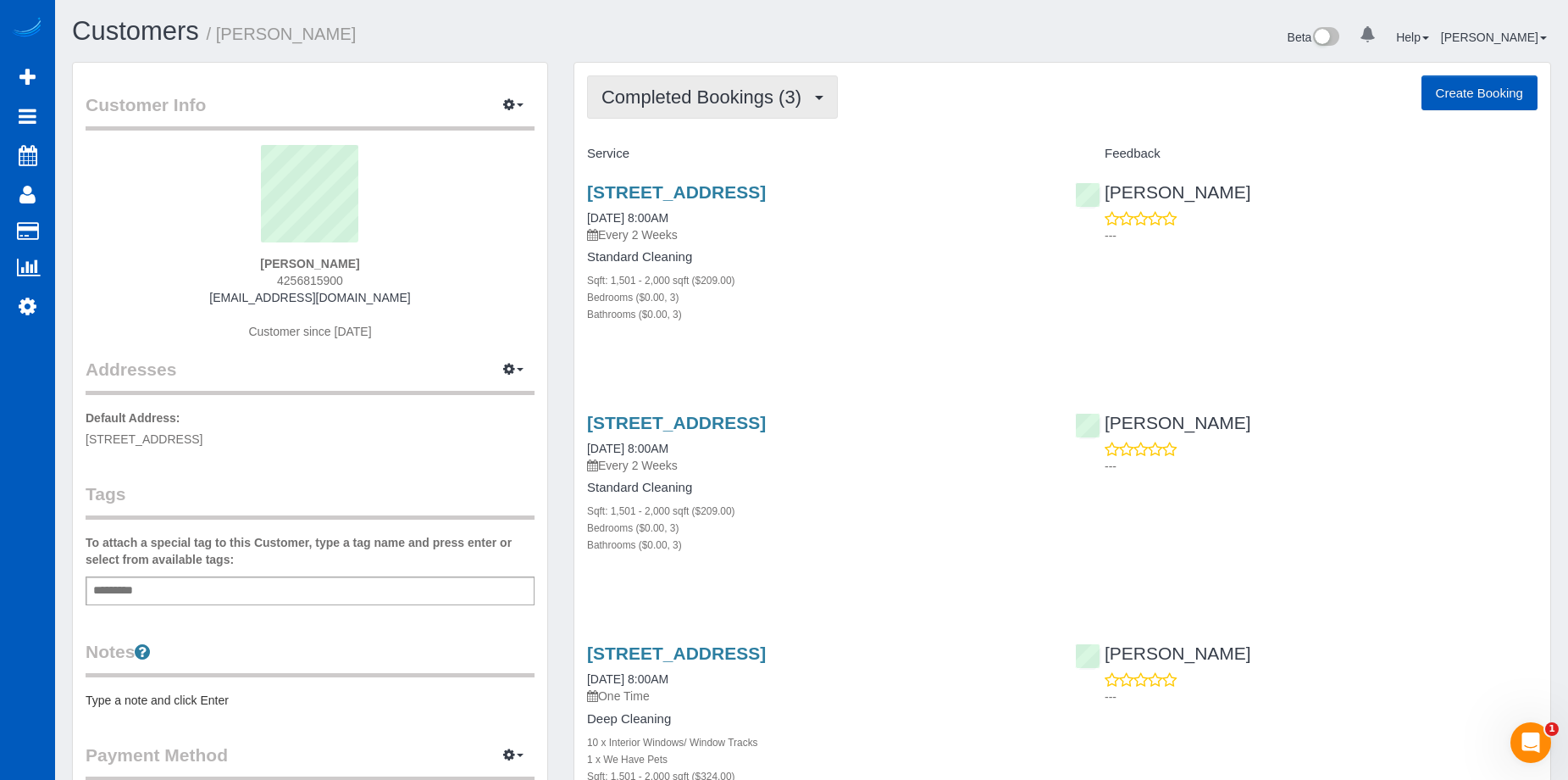
click at [706, 89] on span "Completed Bookings (3)" at bounding box center [705, 97] width 208 height 21
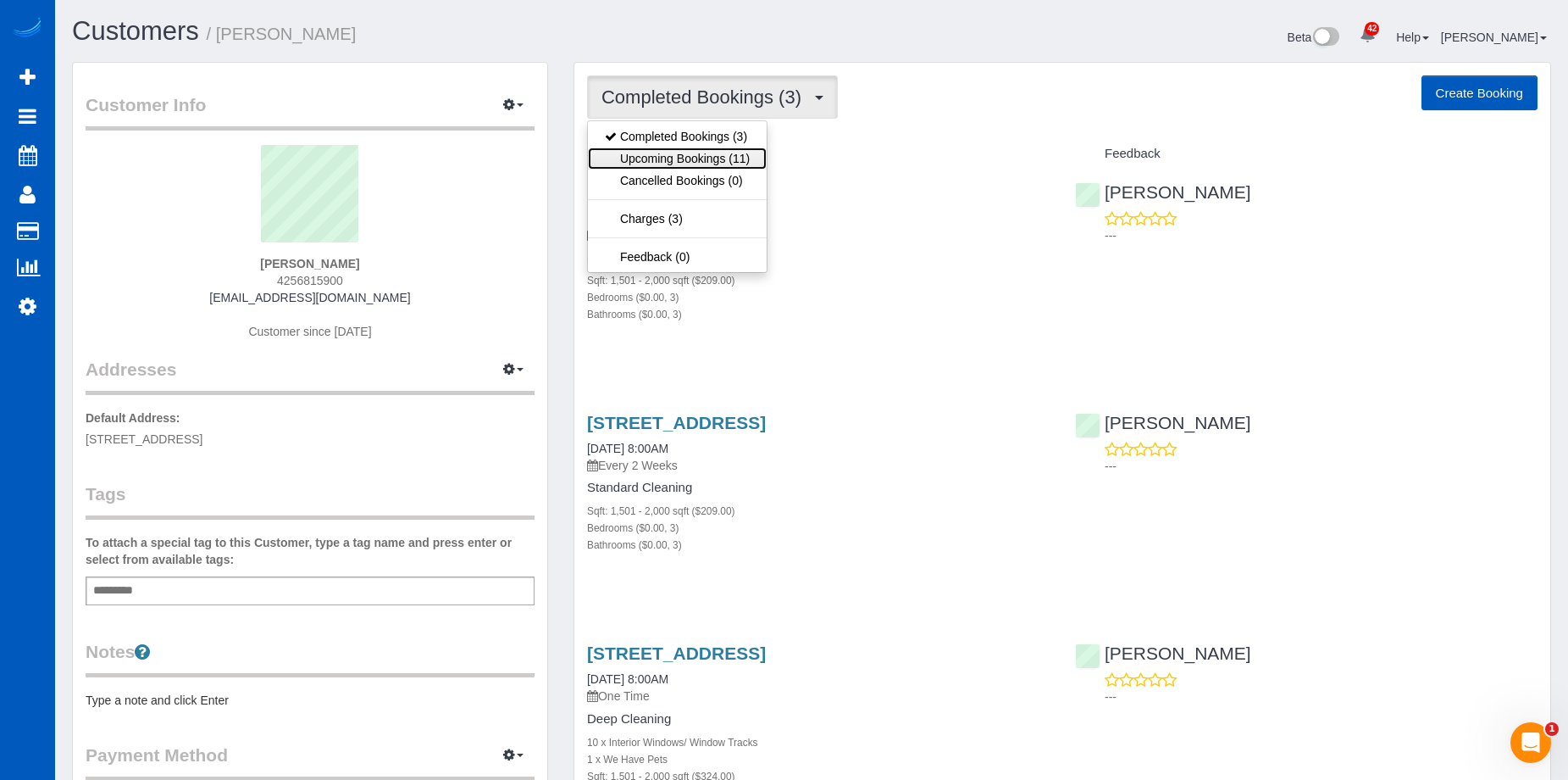
click at [689, 156] on link "Upcoming Bookings (11)" at bounding box center [676, 158] width 178 height 22
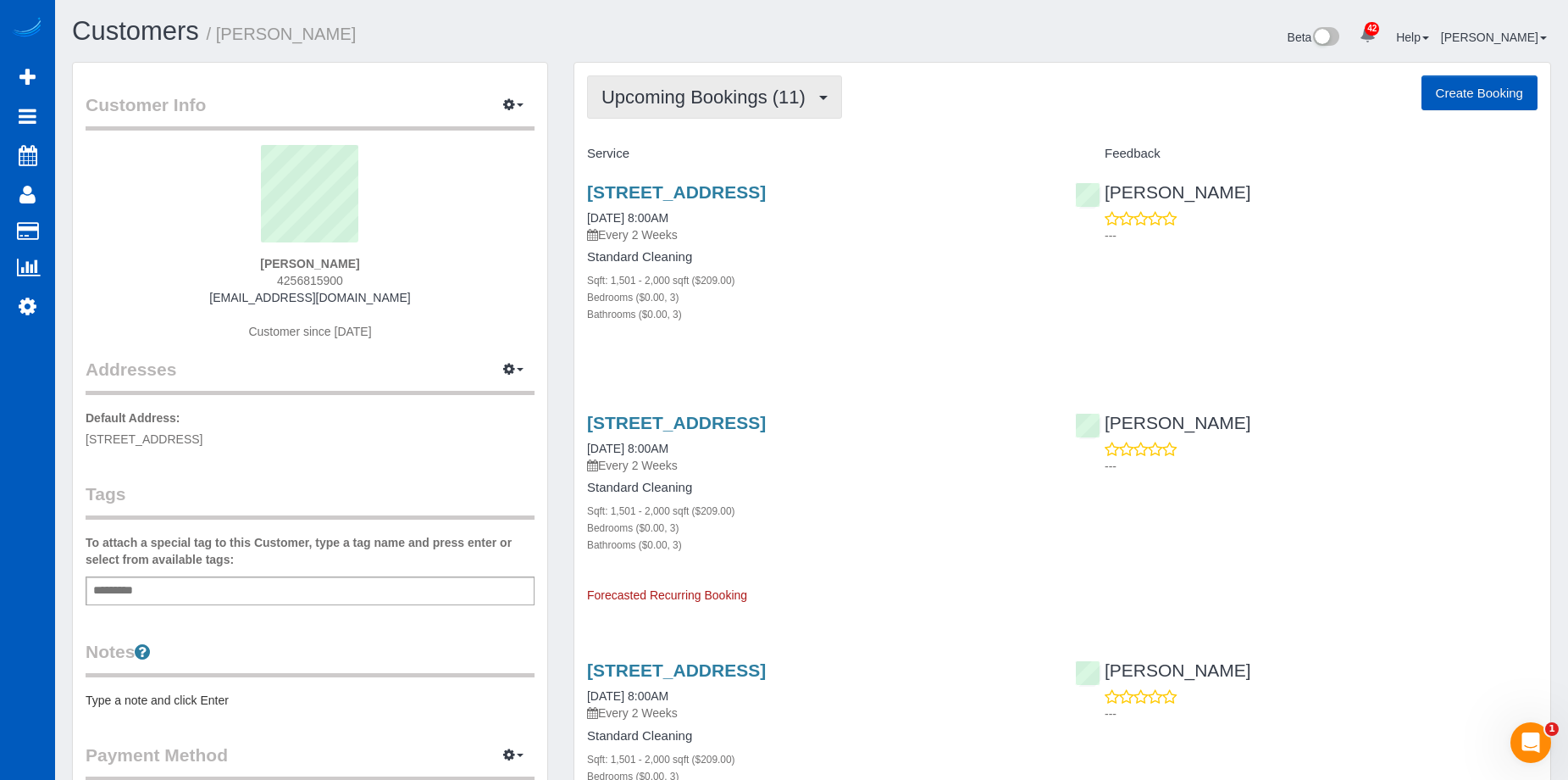
click at [711, 88] on span "Upcoming Bookings (11)" at bounding box center [707, 97] width 212 height 21
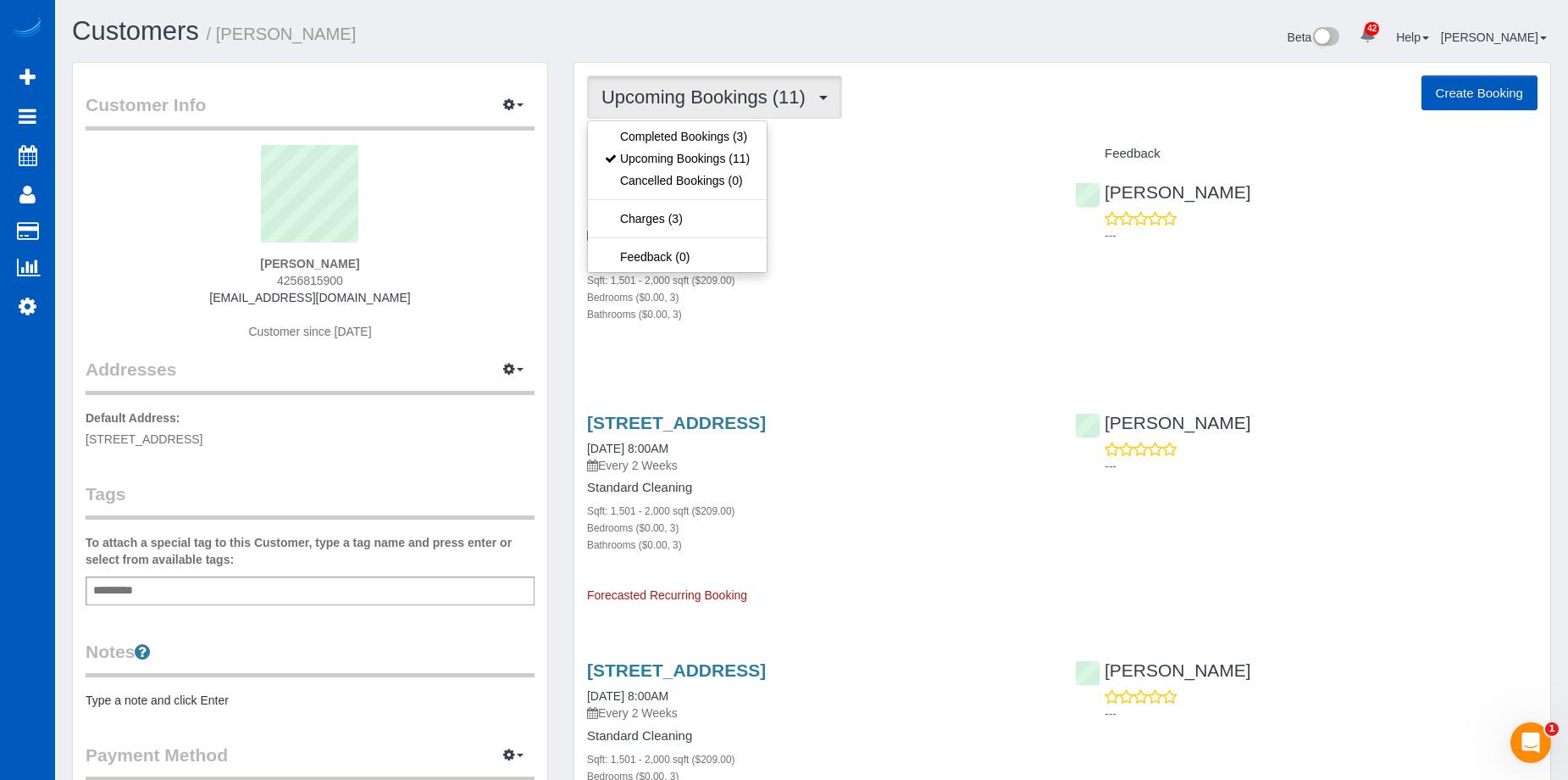
click at [766, 191] on link "[STREET_ADDRESS]" at bounding box center [675, 192] width 178 height 20
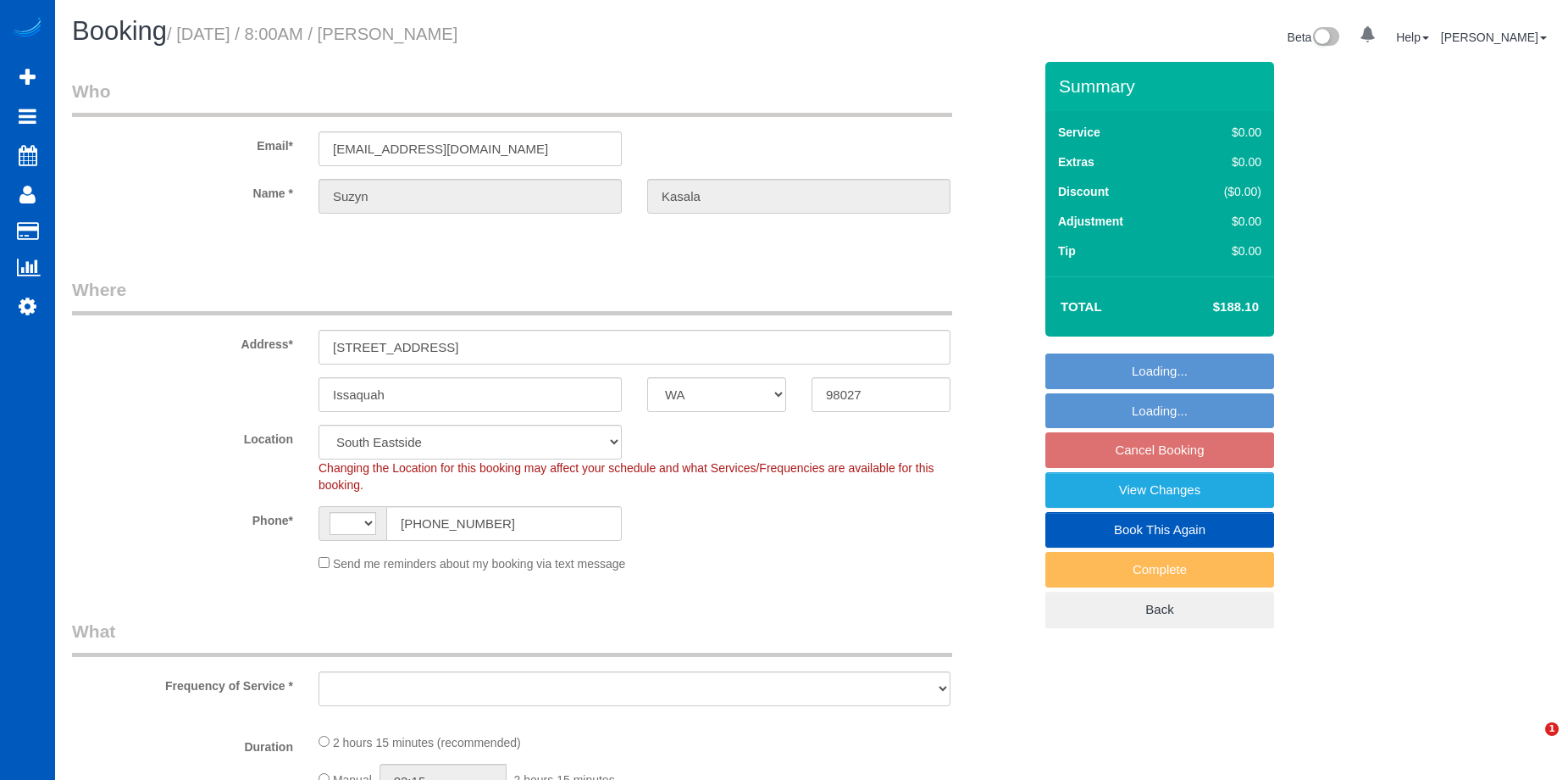
select select "WA"
select select "string:fspay-e6a36a8f-4df5-491a-aff1-74d3fb2221ba"
select select "199"
select select "1501"
select select "3"
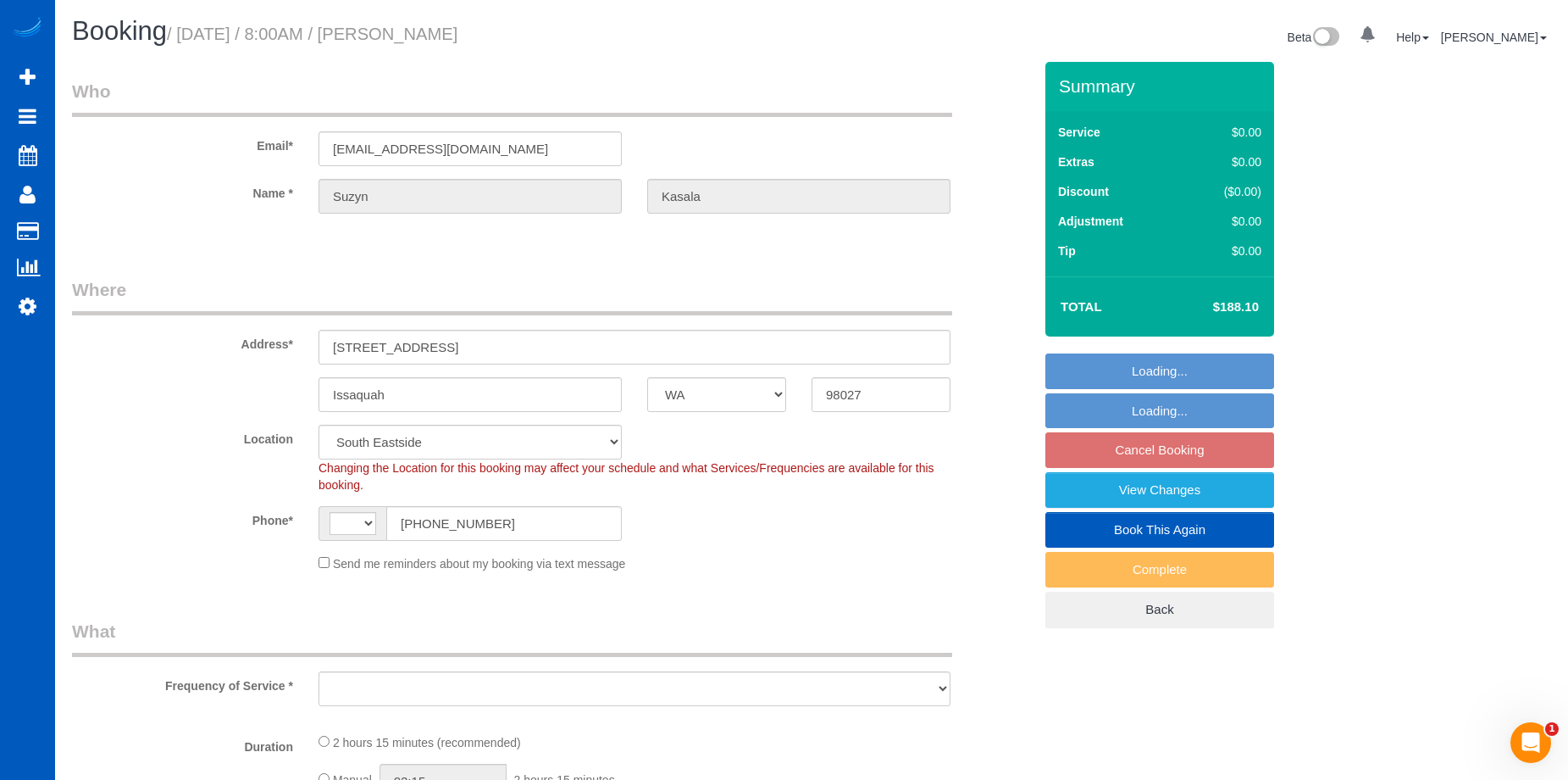
select select "3"
select select "string:US"
select select "spot1"
select select "1501"
select select "3"
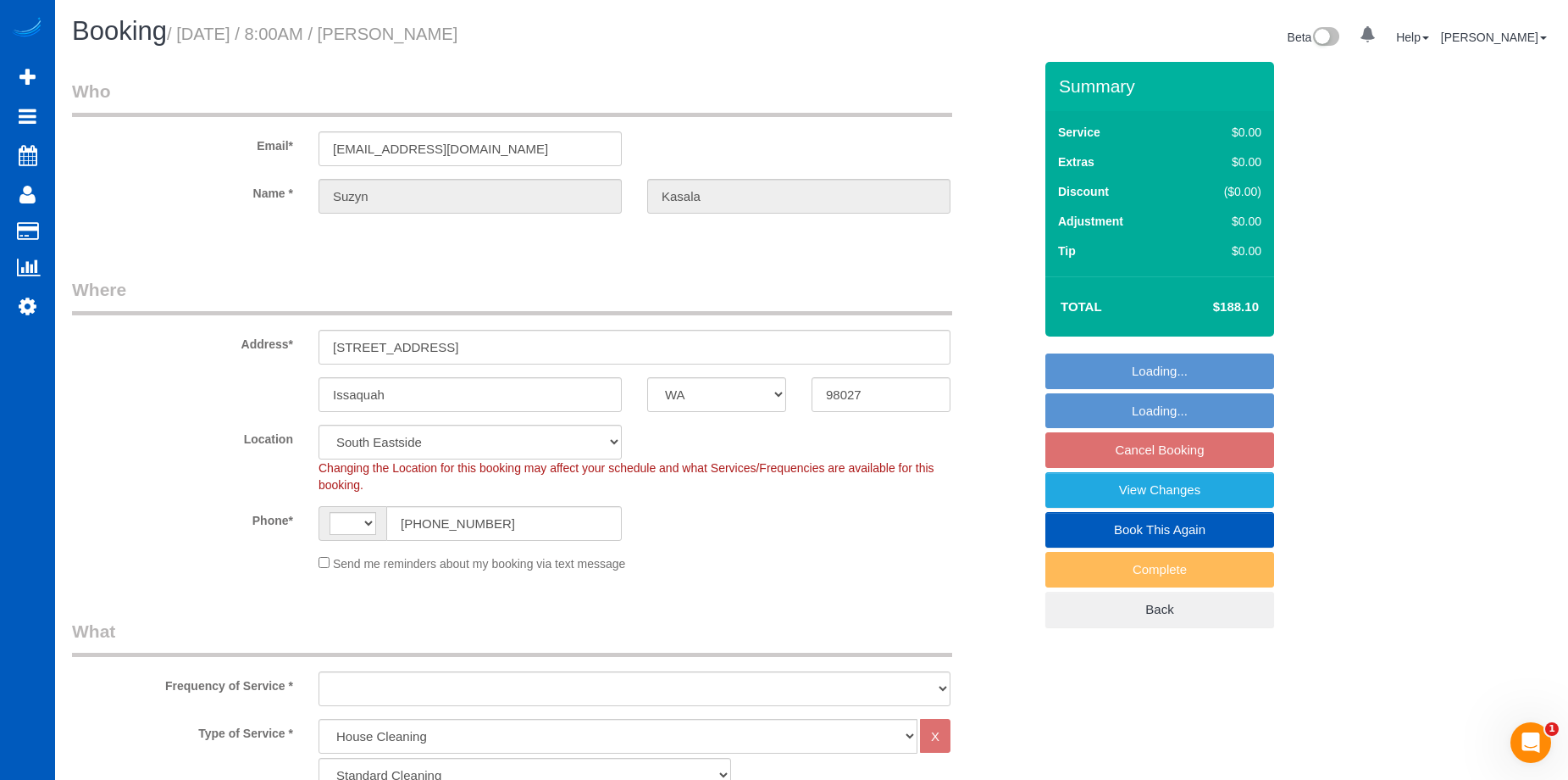
select select "3"
select select "object:1213"
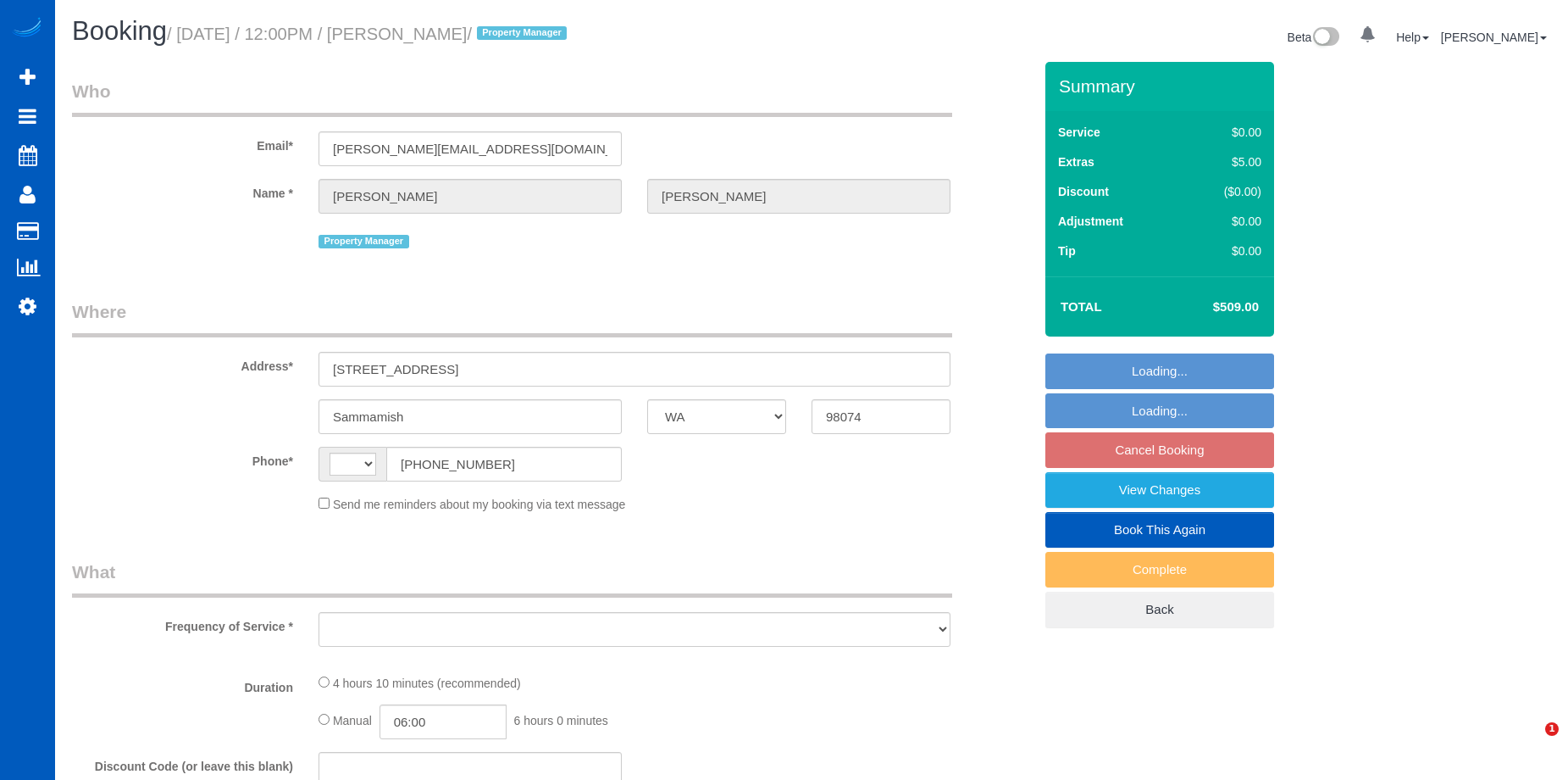
select select "WA"
select select "string:[GEOGRAPHIC_DATA]"
select select "object:804"
select select "199"
select select "2001"
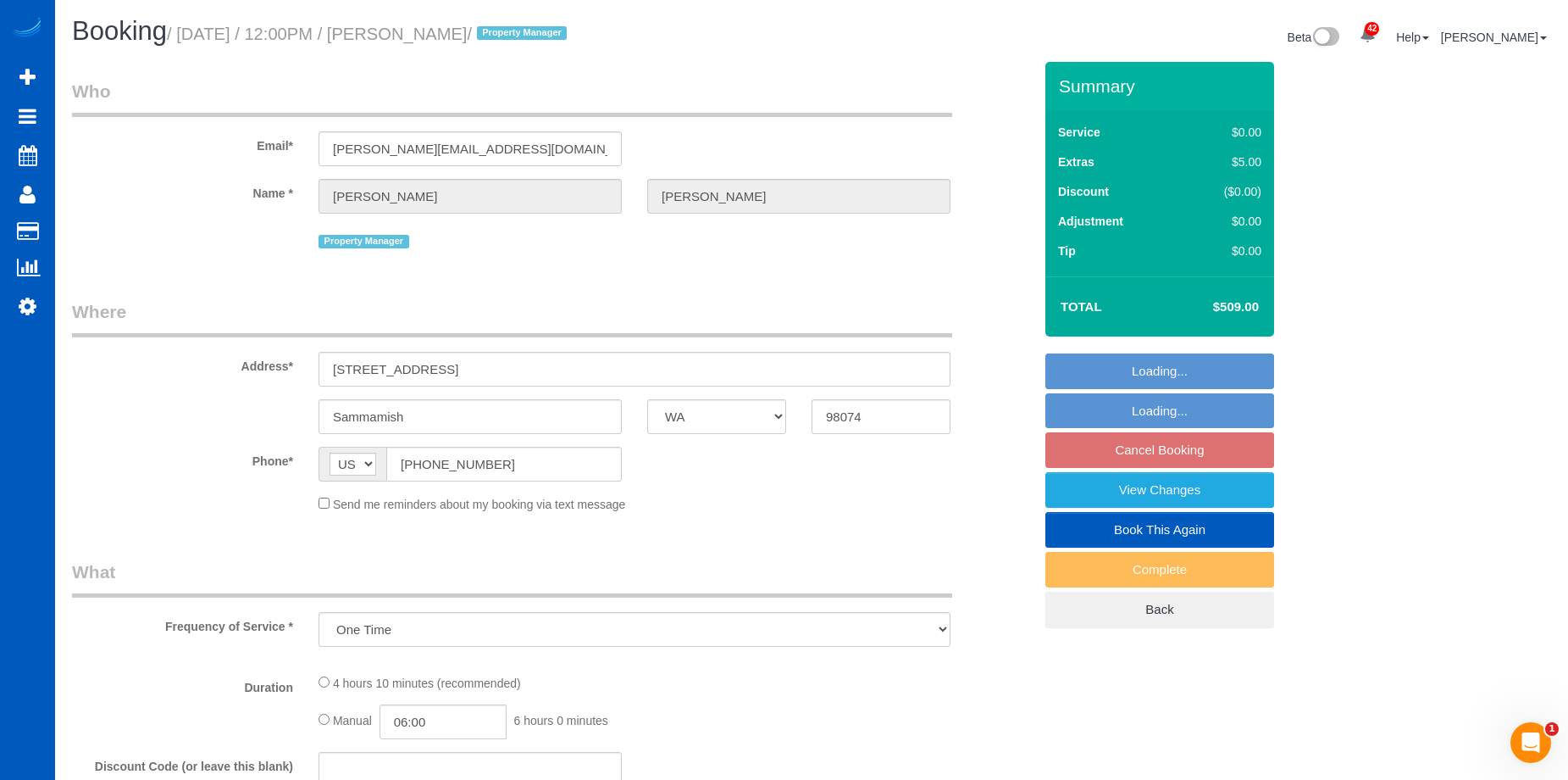
select select "3"
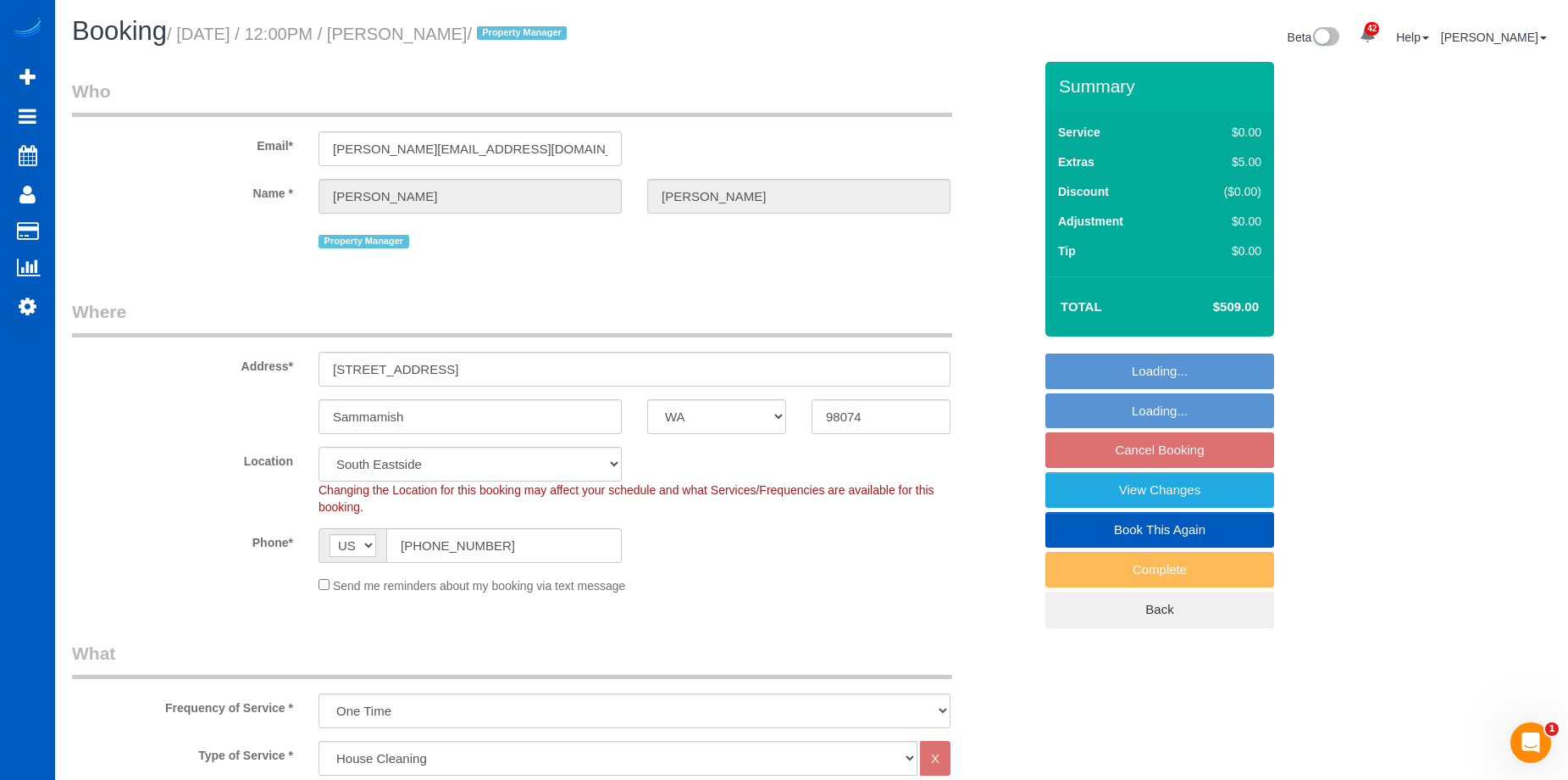
select select "object:1133"
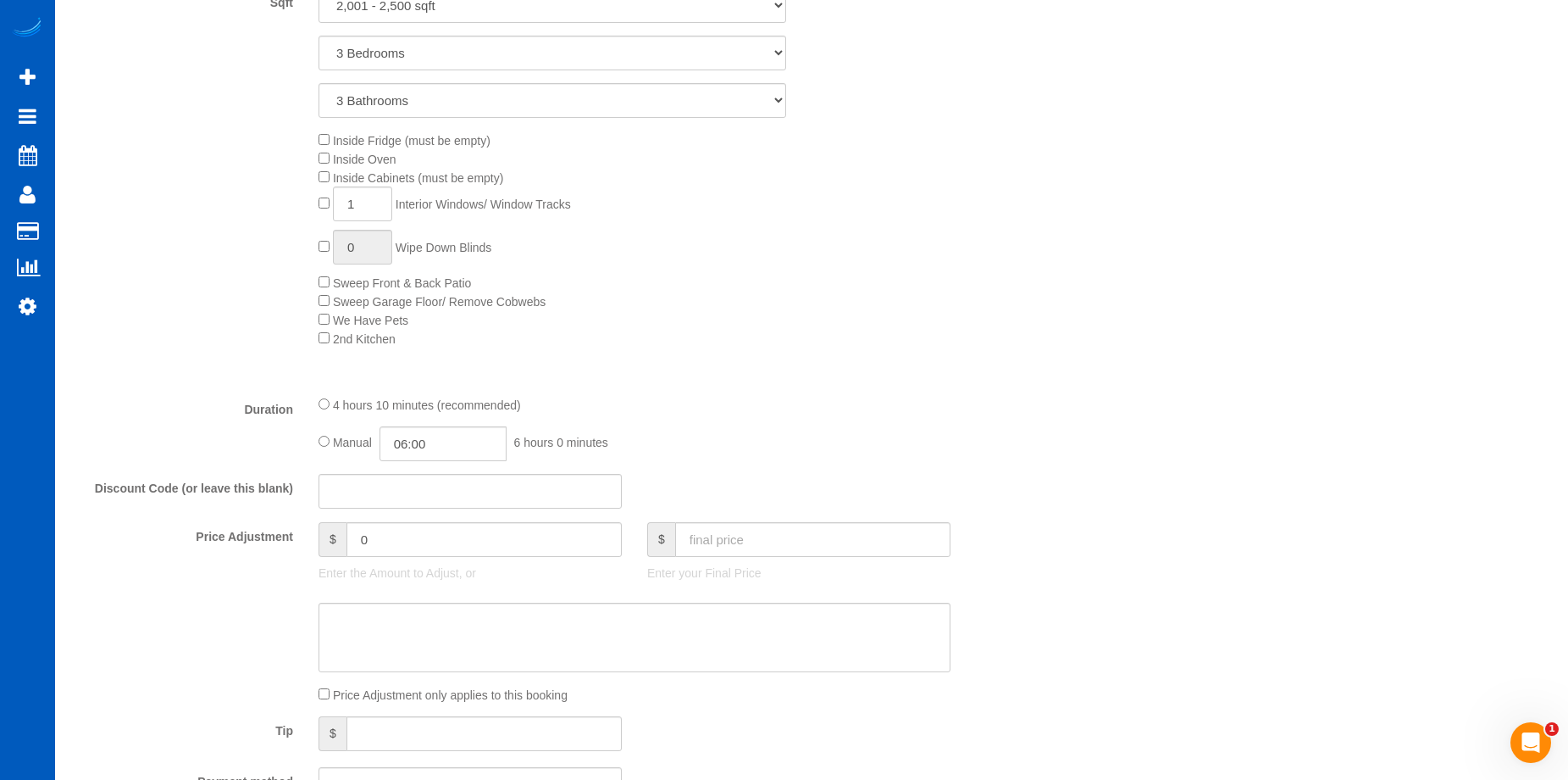
select select "2001"
select select "3"
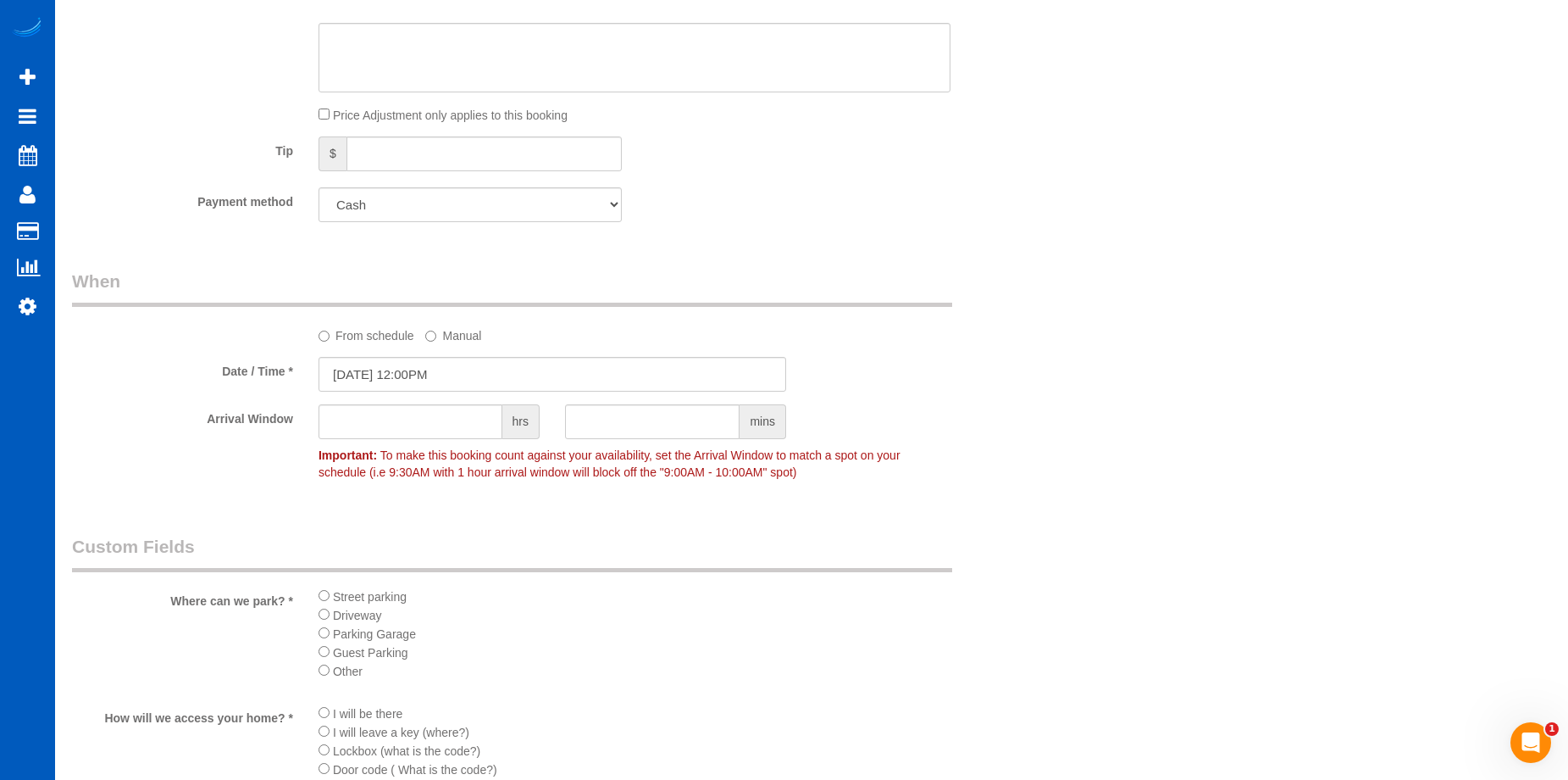
scroll to position [1525, 0]
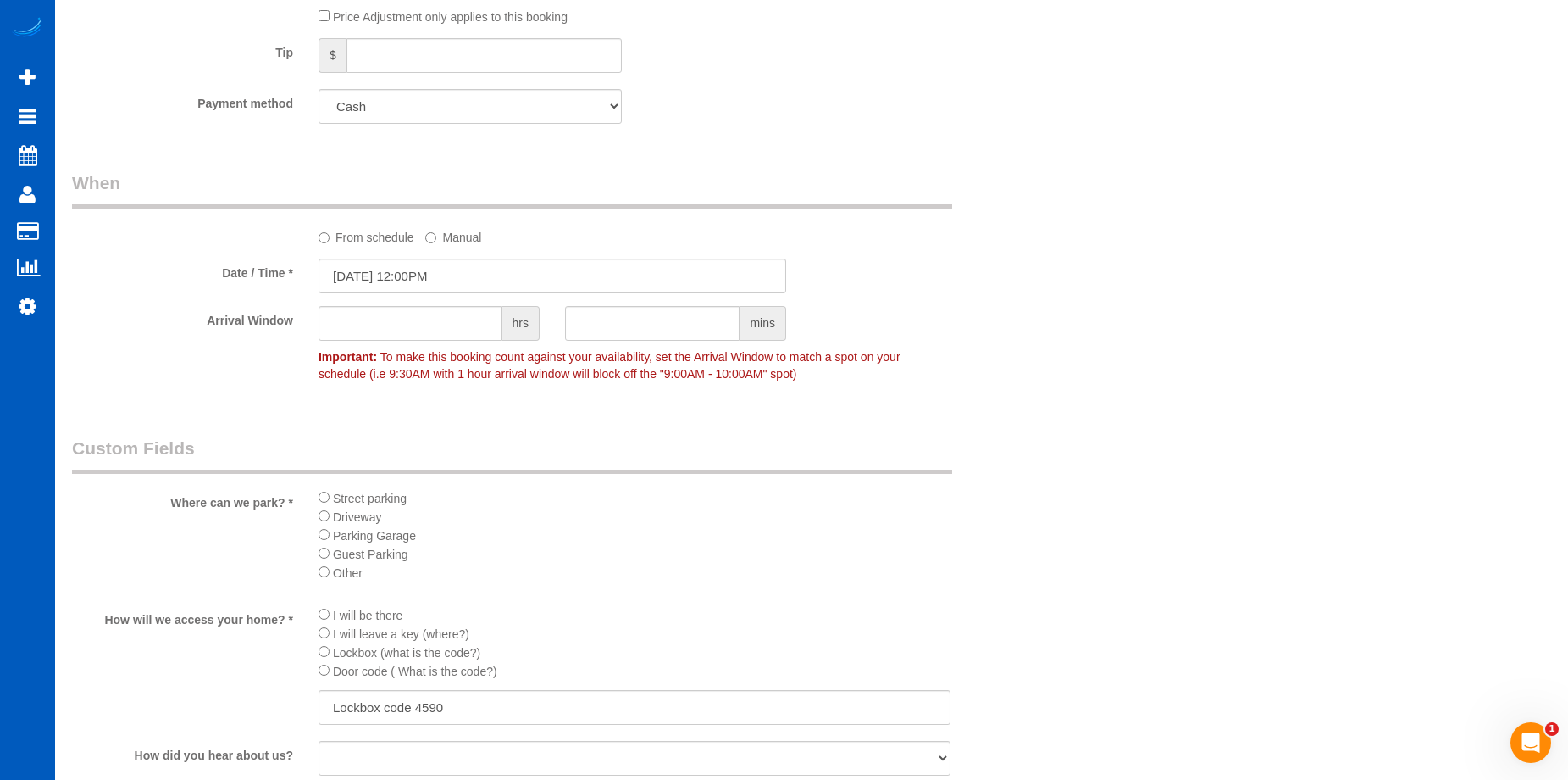
click at [364, 241] on label "From schedule" at bounding box center [367, 234] width 96 height 23
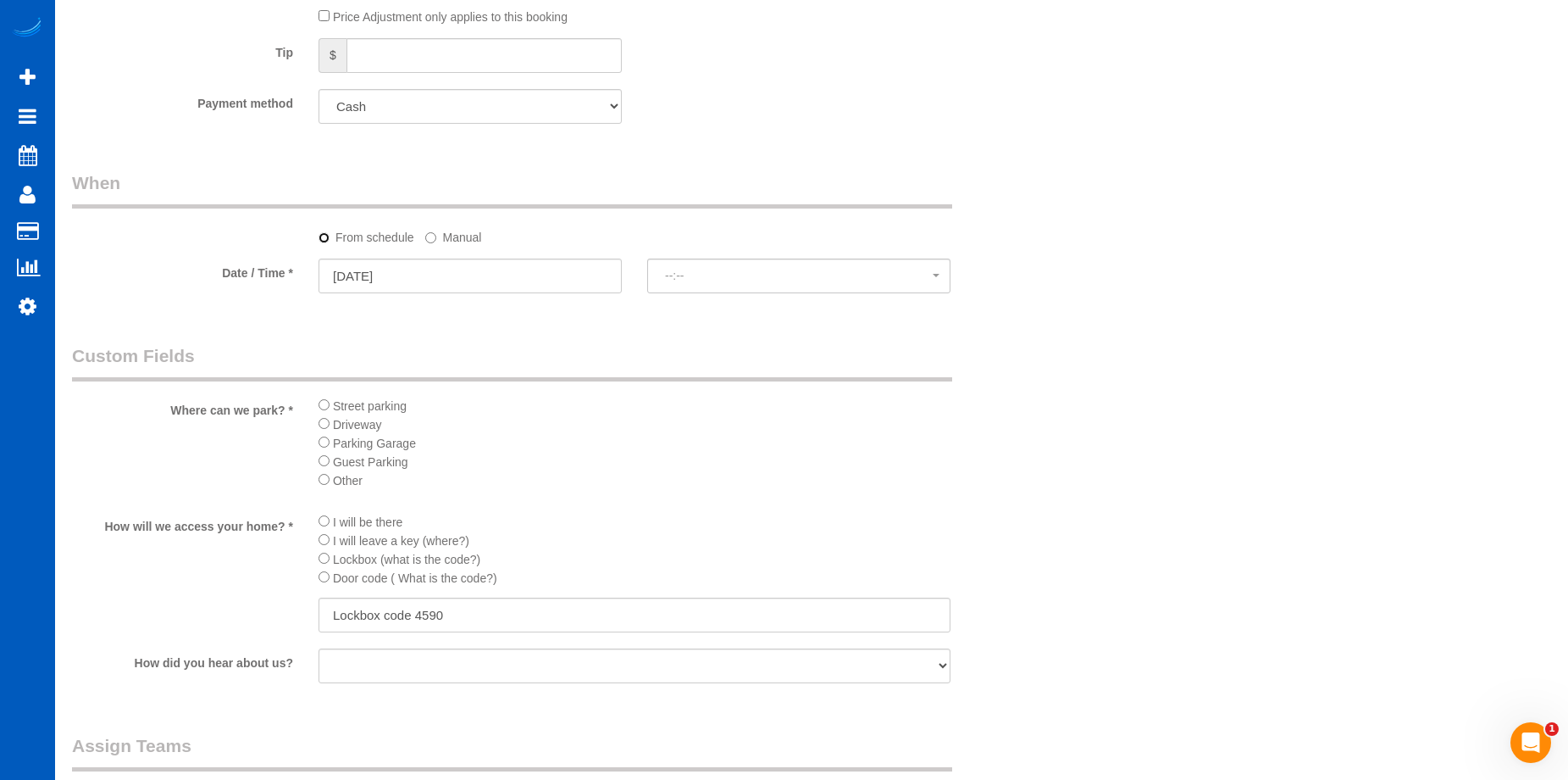
select select "spot15"
click at [415, 270] on input "[DATE]" at bounding box center [470, 275] width 303 height 35
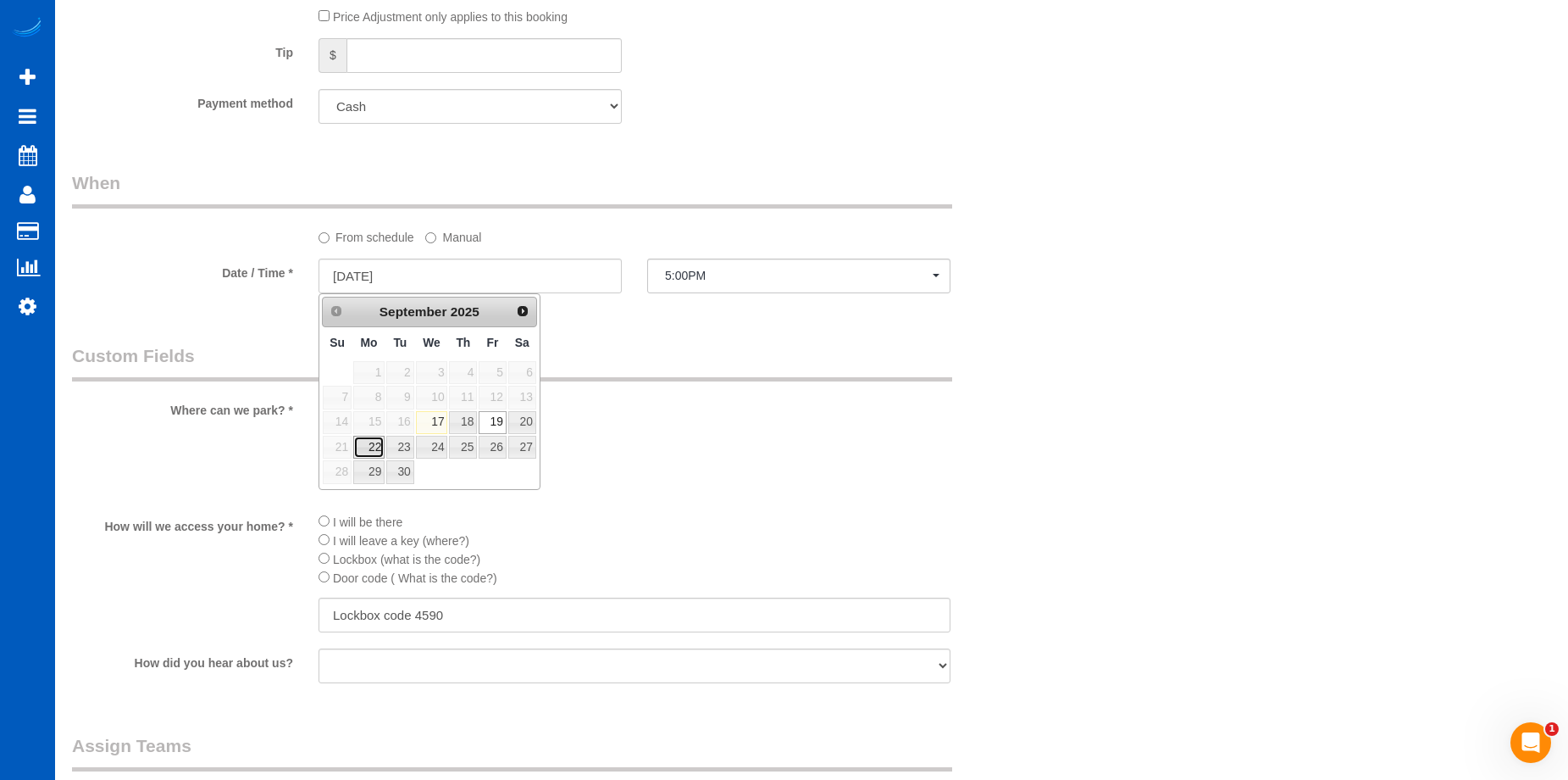
click at [371, 447] on link "22" at bounding box center [369, 446] width 31 height 23
type input "[DATE]"
select select "spot21"
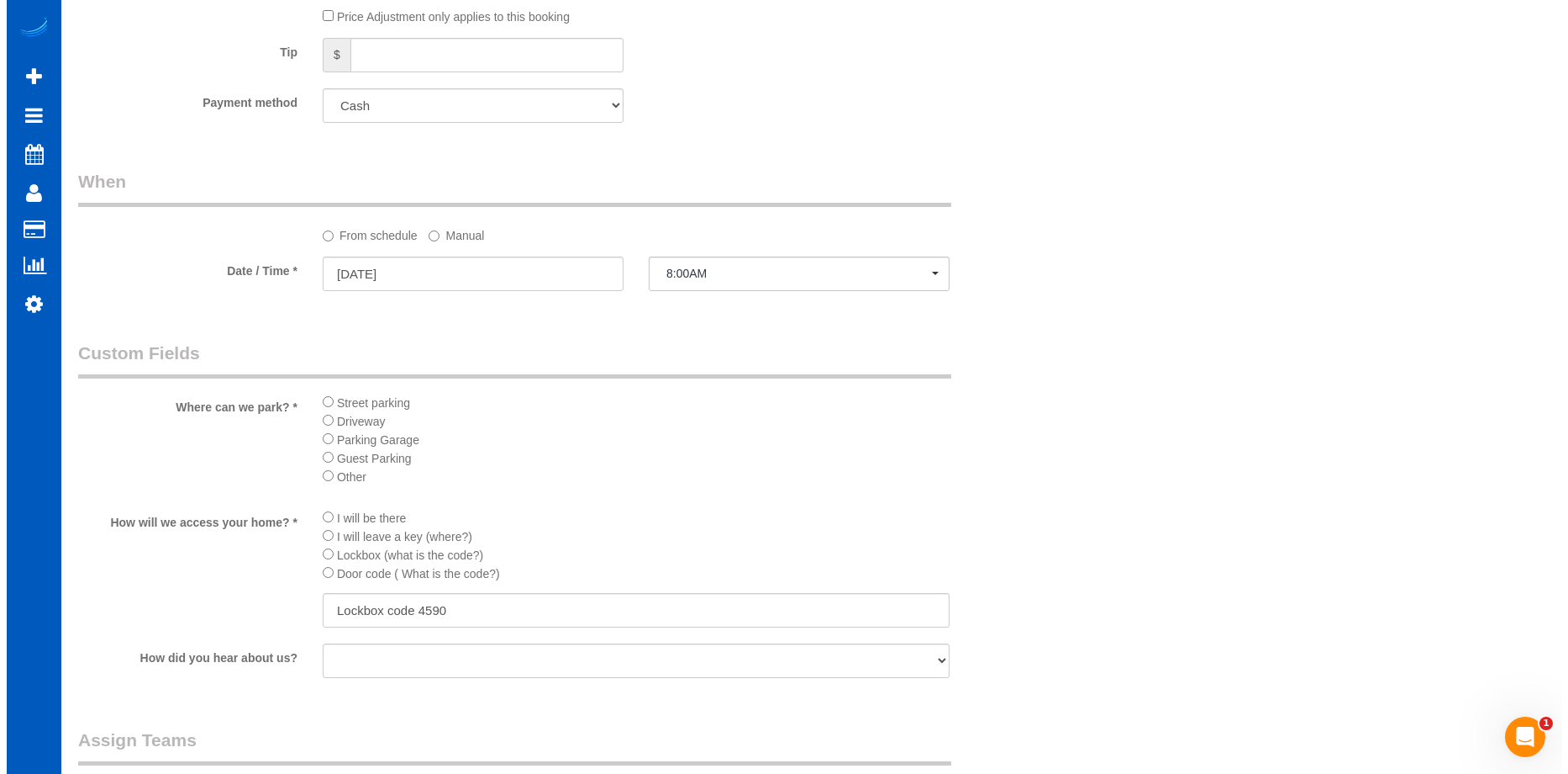
scroll to position [1849, 0]
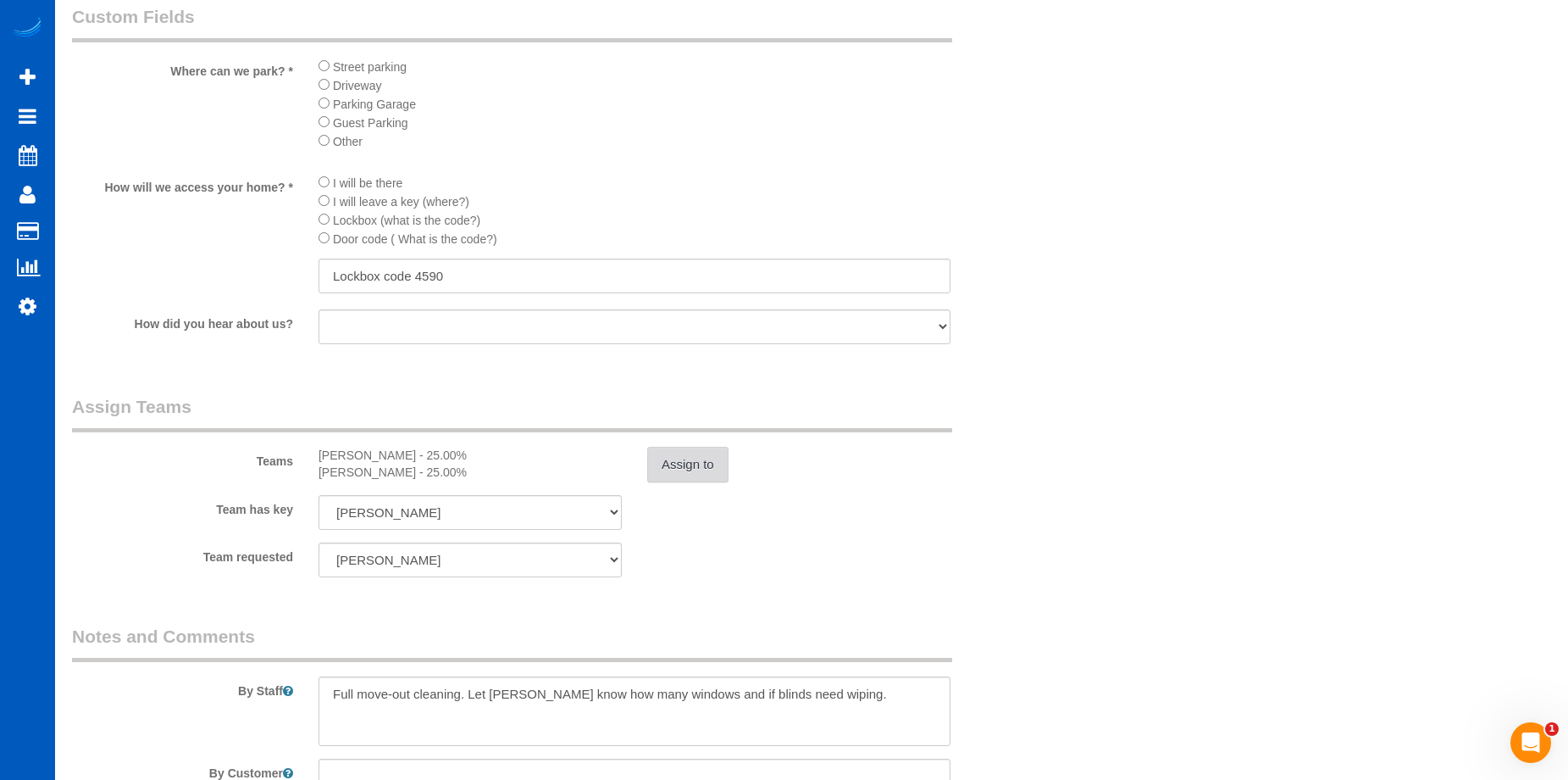
click at [684, 462] on button "Assign to" at bounding box center [688, 464] width 82 height 36
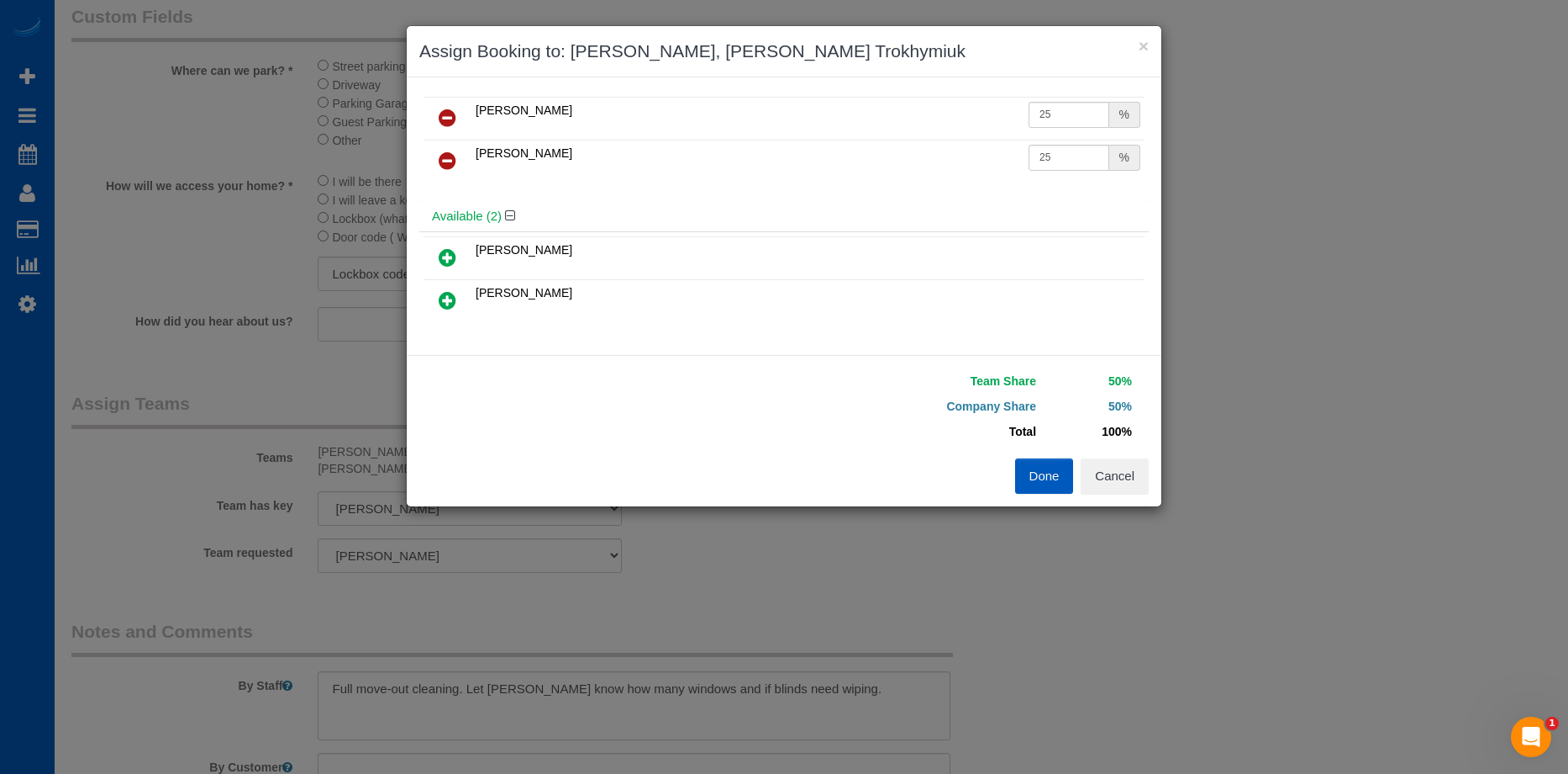
scroll to position [0, 0]
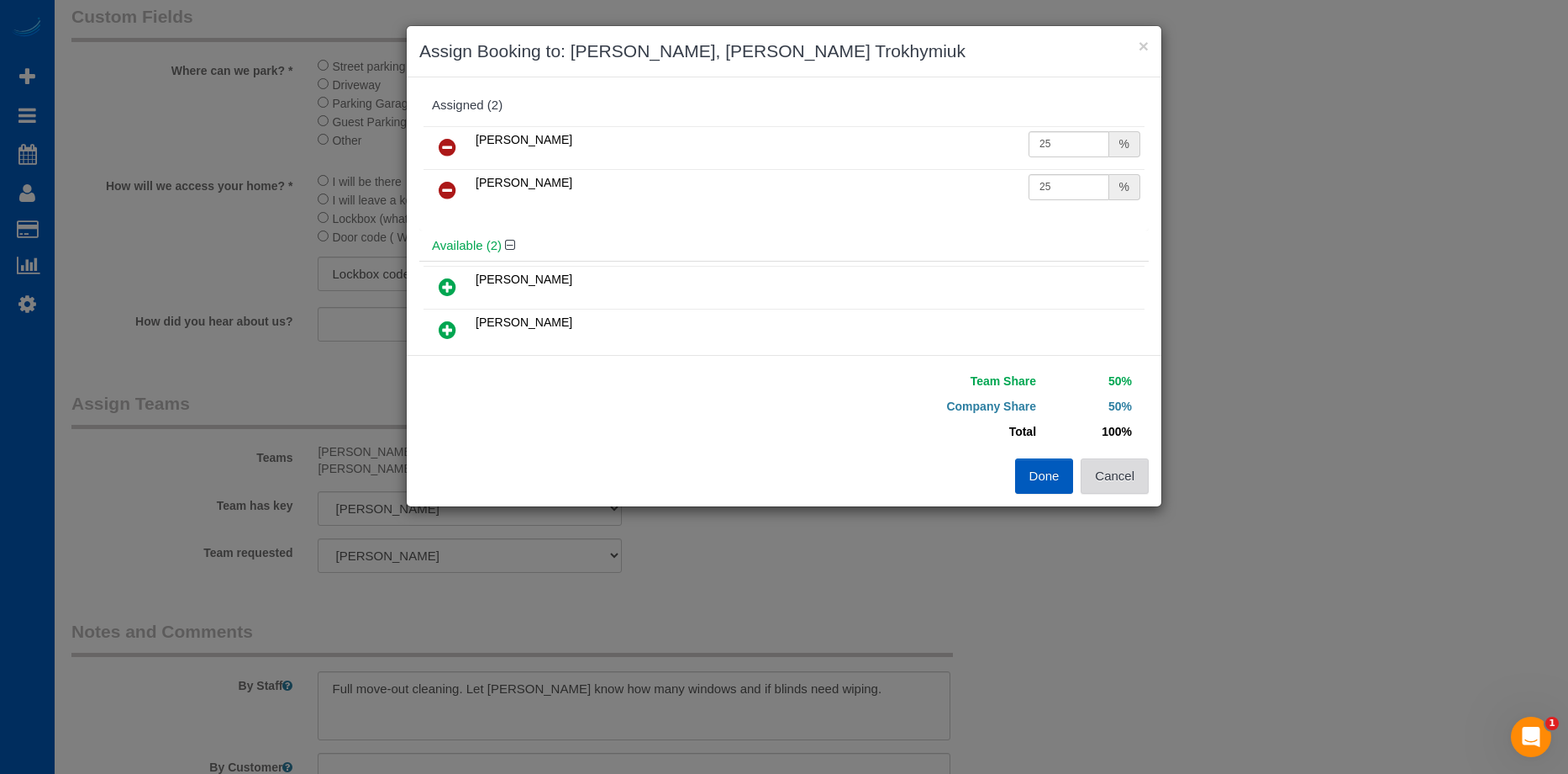
click at [1116, 485] on button "Cancel" at bounding box center [1114, 476] width 68 height 36
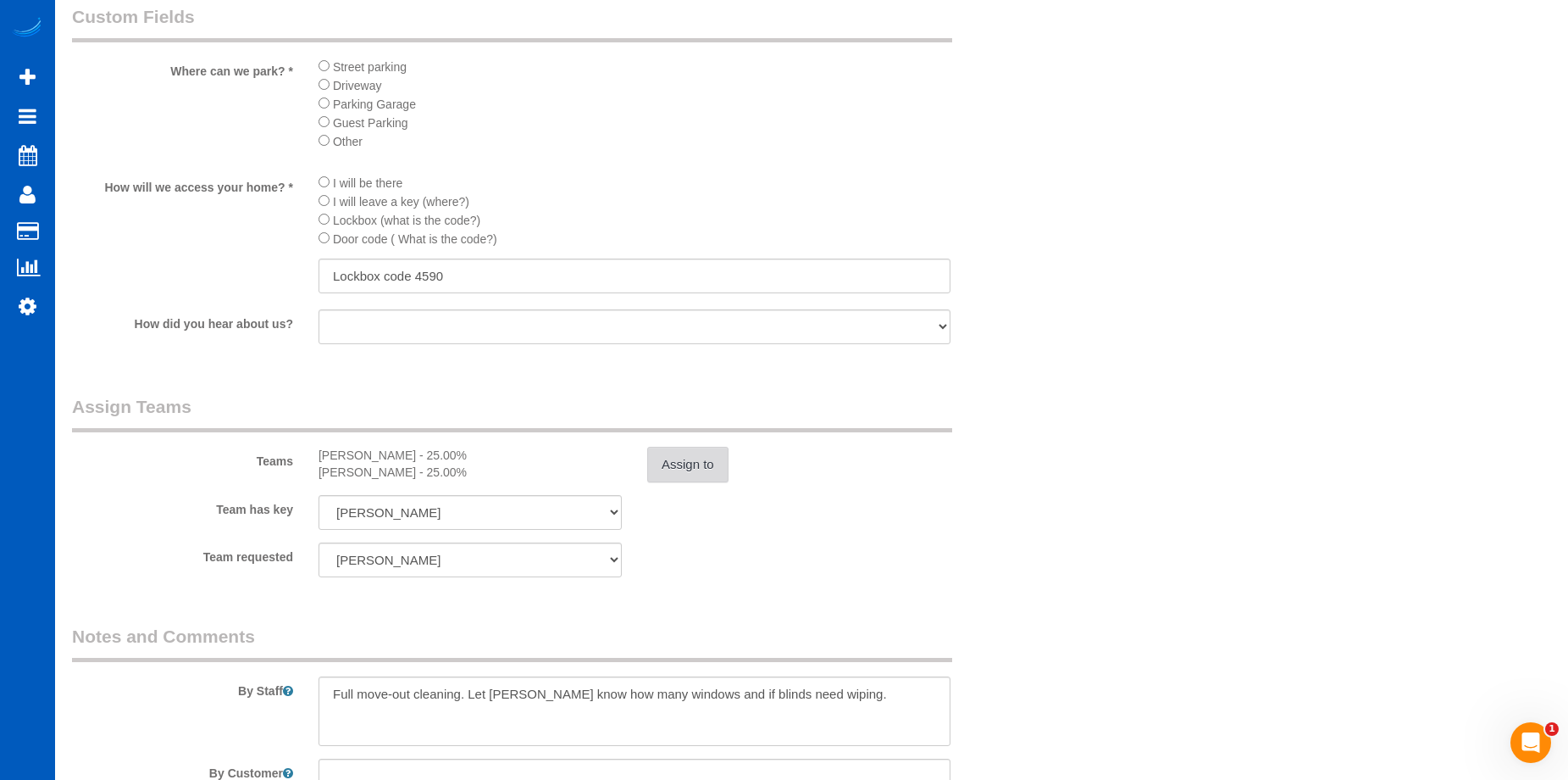
click at [702, 461] on button "Assign to" at bounding box center [688, 464] width 82 height 36
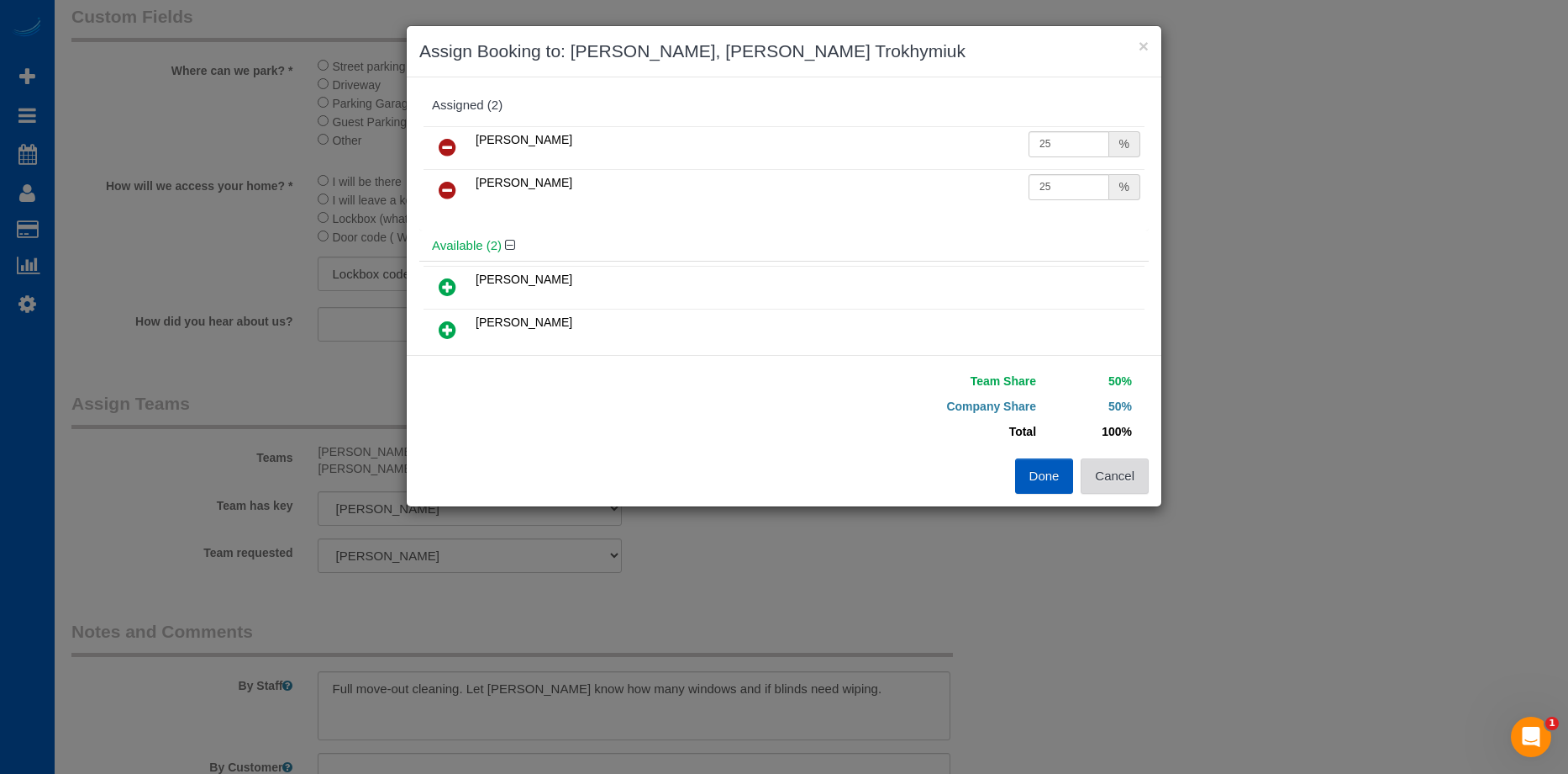
click at [1114, 478] on button "Cancel" at bounding box center [1114, 476] width 68 height 36
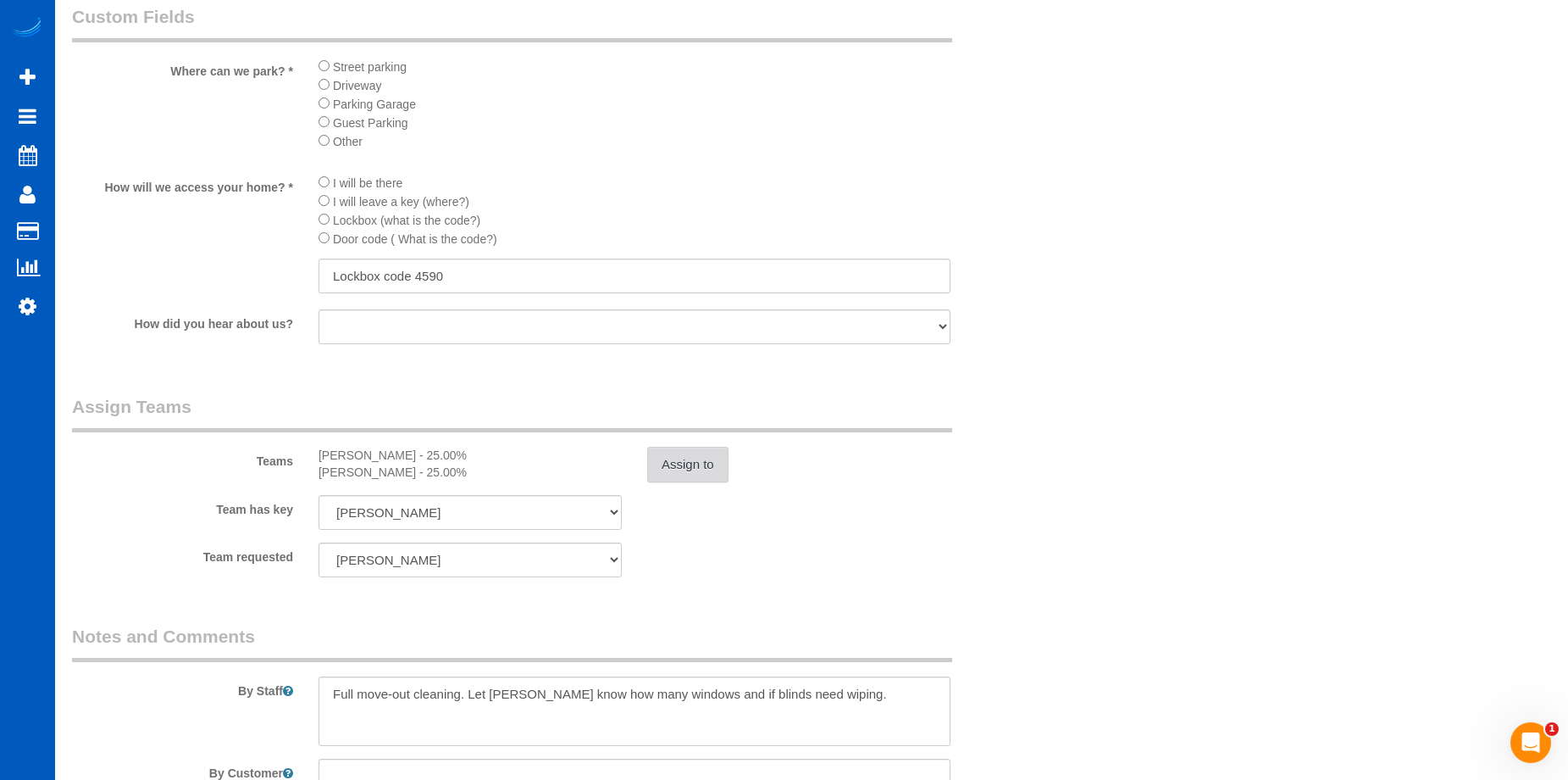
click at [674, 463] on button "Assign to" at bounding box center [688, 464] width 82 height 36
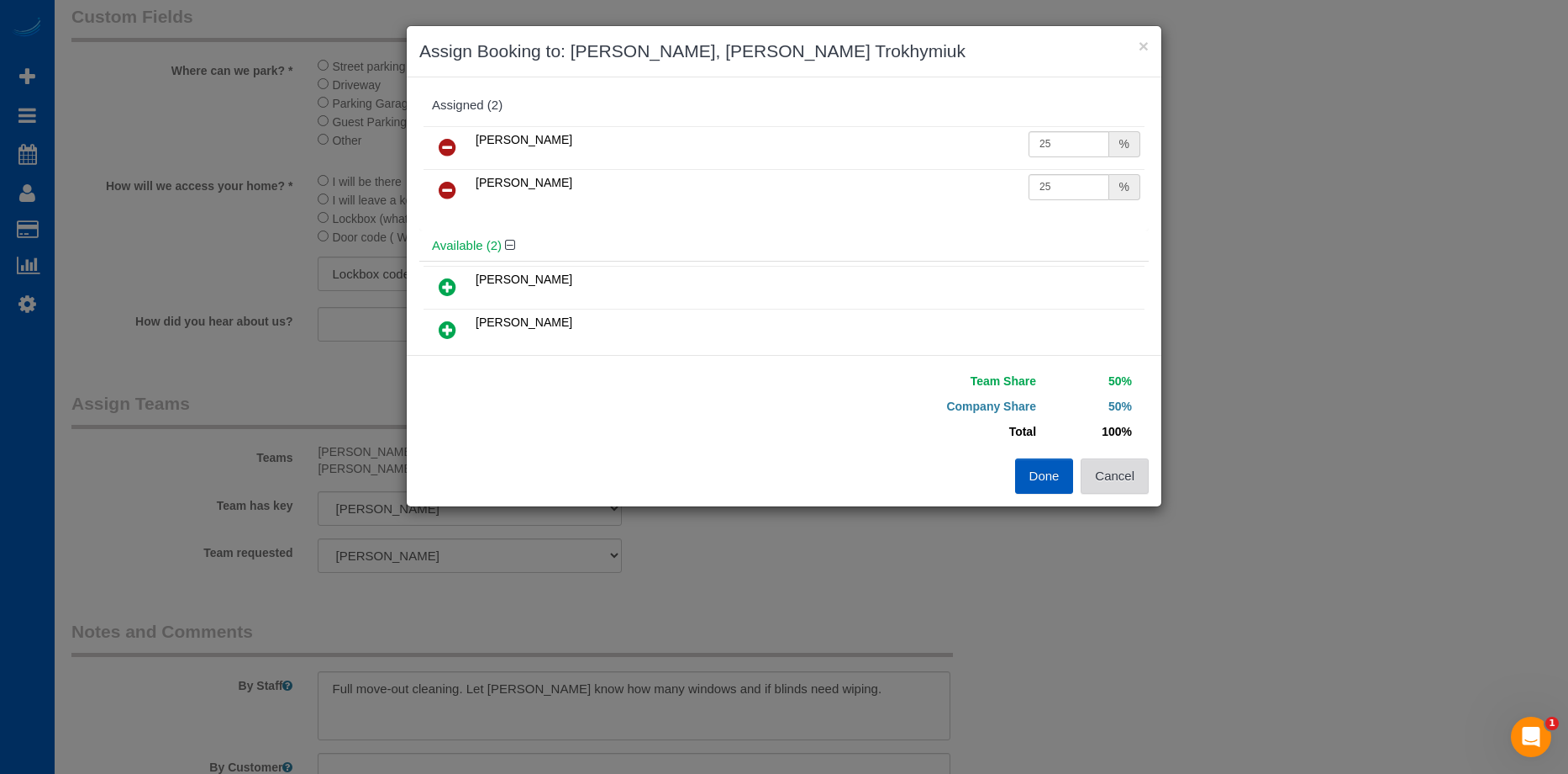
click at [1136, 486] on button "Cancel" at bounding box center [1114, 476] width 68 height 36
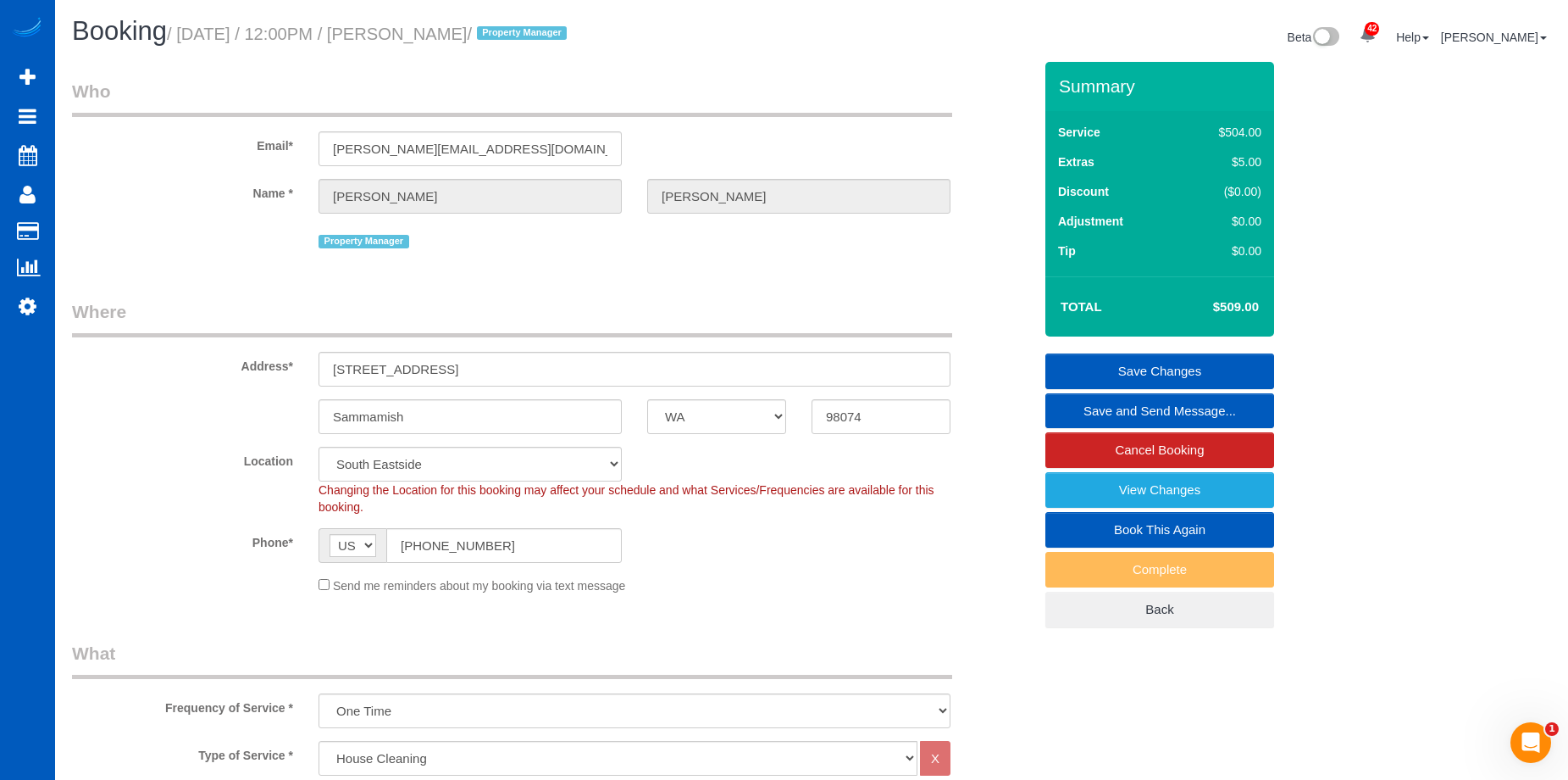
click at [1153, 369] on link "Save Changes" at bounding box center [1161, 372] width 229 height 36
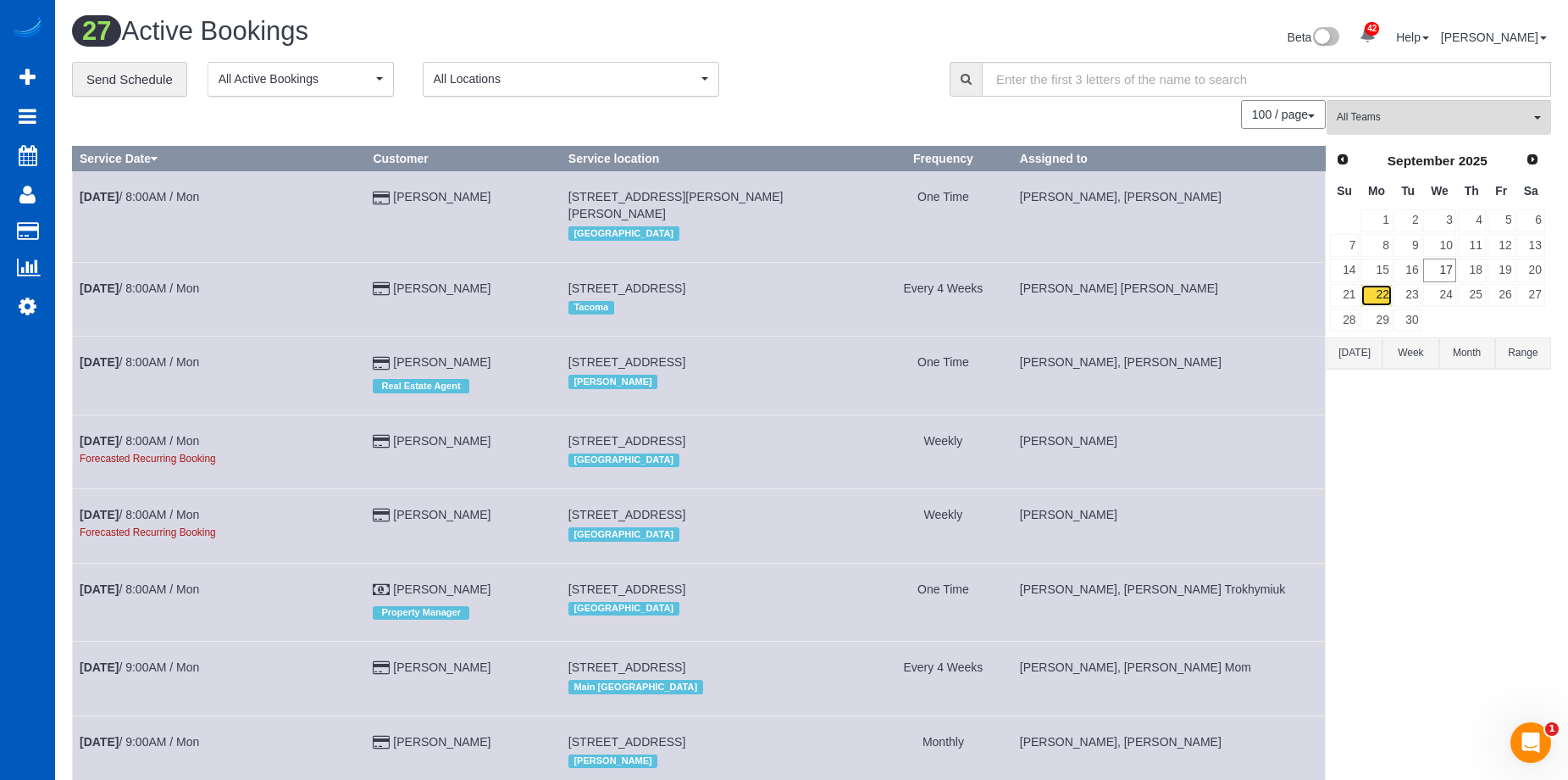
click at [1387, 299] on link "22" at bounding box center [1376, 295] width 31 height 23
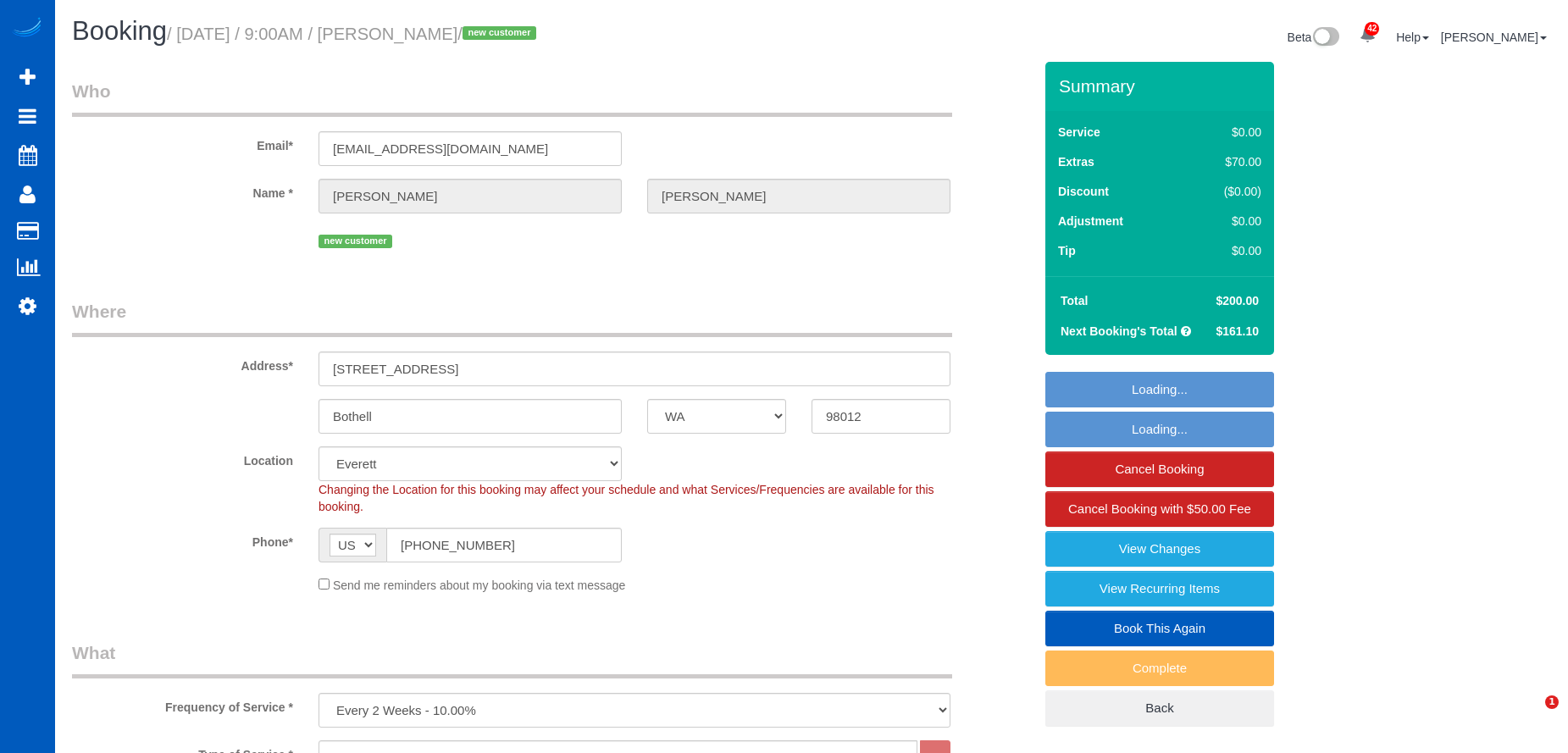
select select "WA"
select select "199"
select select "object:1194"
select select "1001"
select select "3"
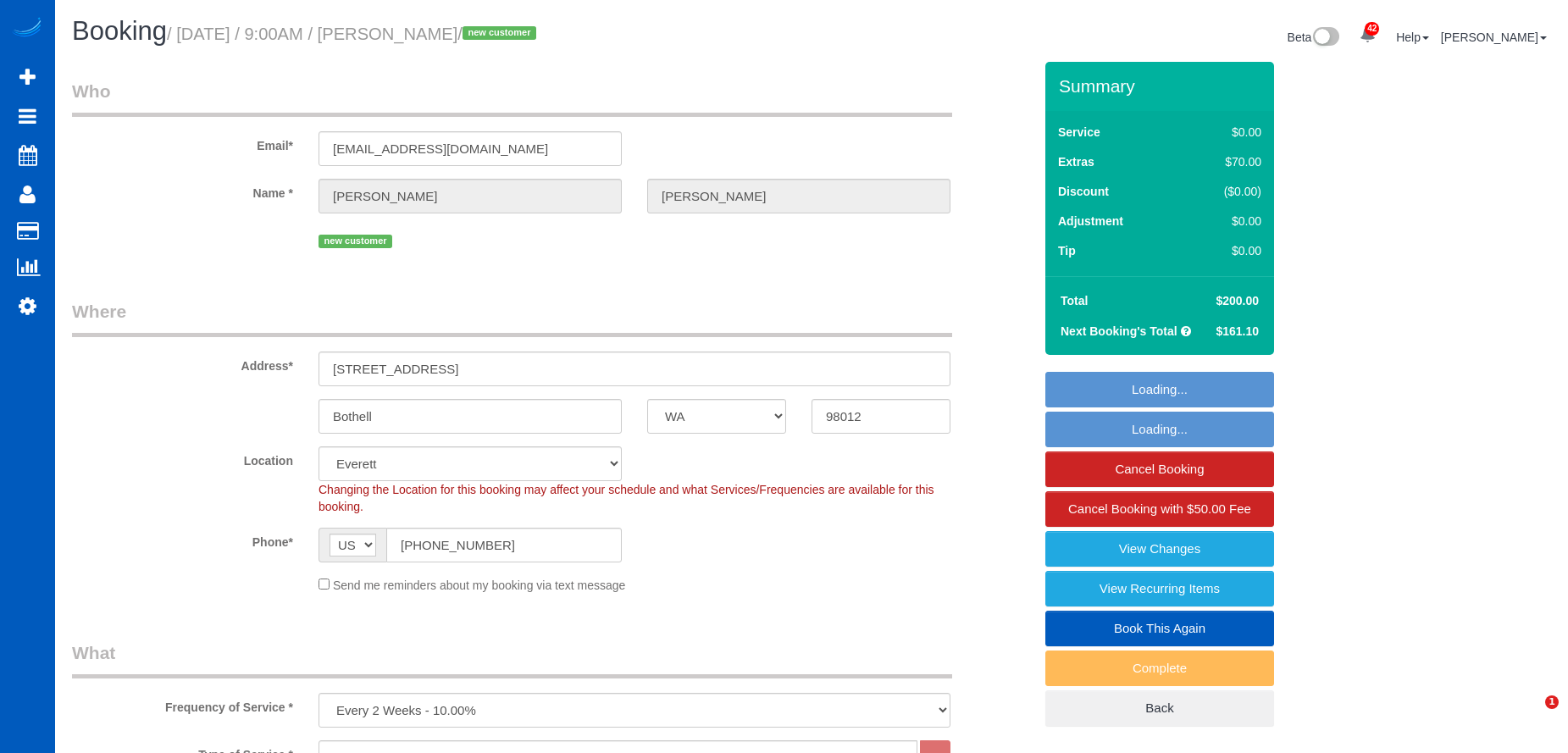
select select "3"
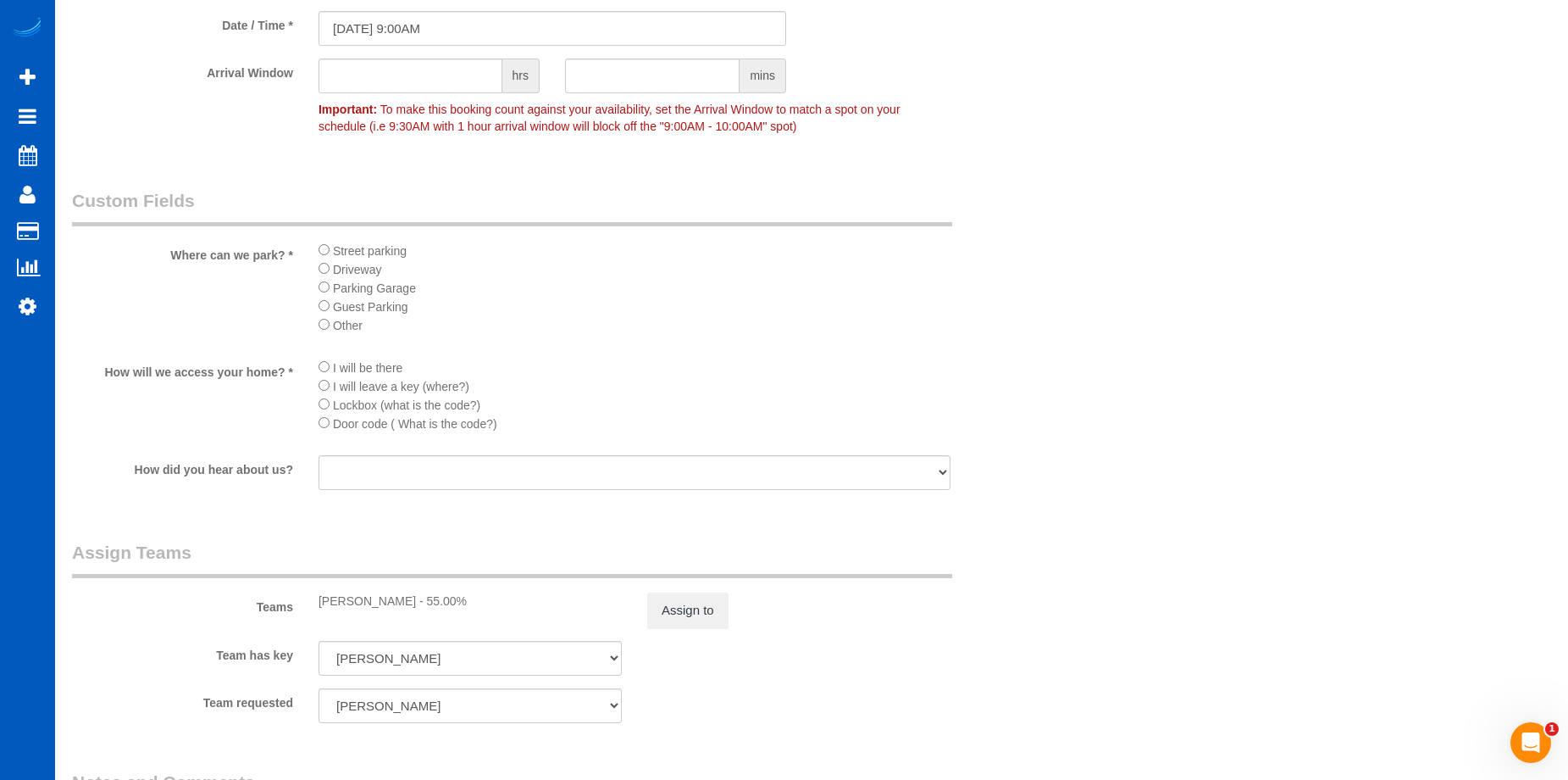
scroll to position [2118, 0]
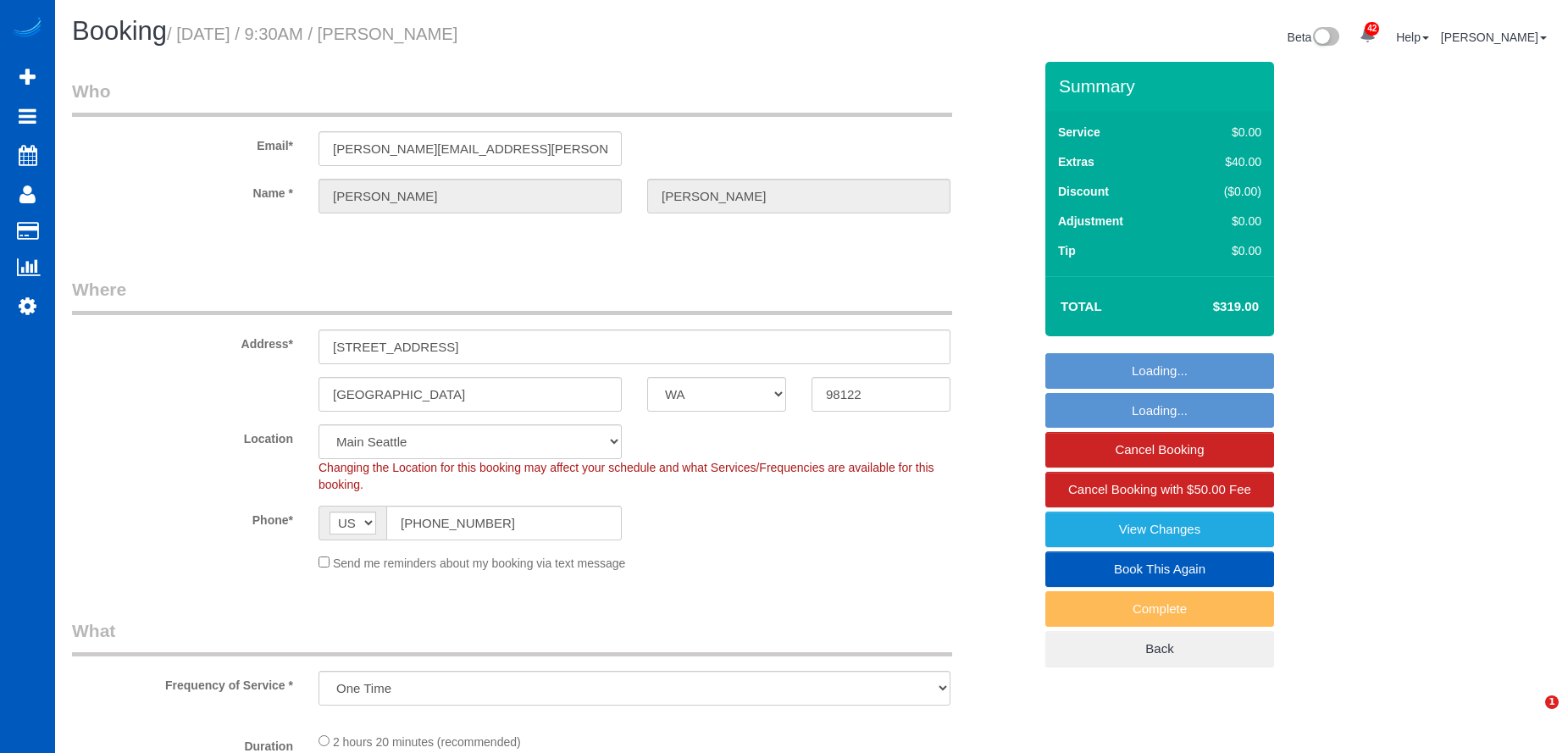
select select "WA"
select select "string:fspay-f1ed6ad8-47fa-4332-8d5b-5cce37220a05"
select select "199"
select select "1001"
select select "2"
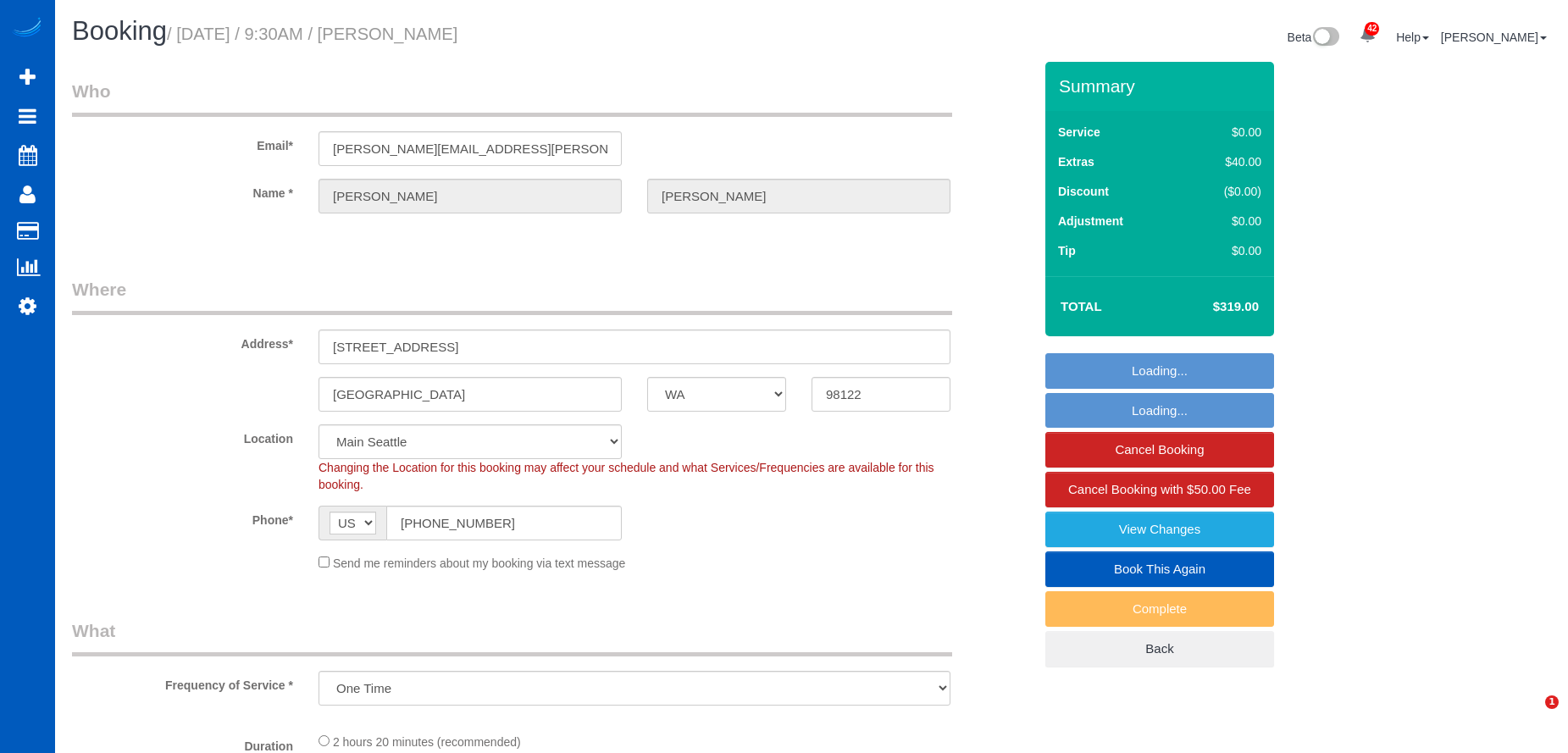
select select "3"
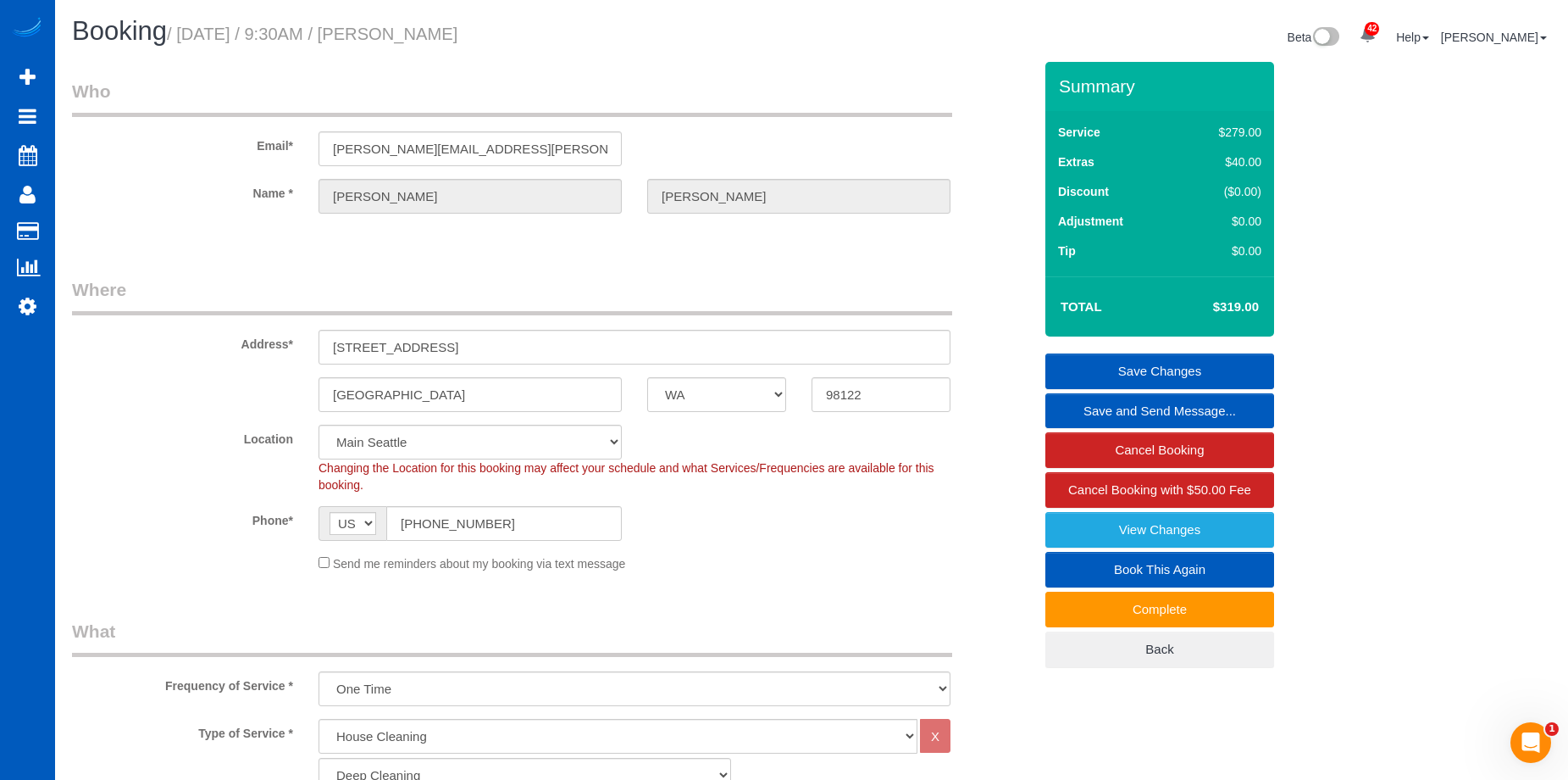
drag, startPoint x: 424, startPoint y: 28, endPoint x: 666, endPoint y: 46, distance: 242.7
click at [666, 46] on h1 "Booking / [DATE] / 9:30AM / [PERSON_NAME]" at bounding box center [435, 31] width 727 height 29
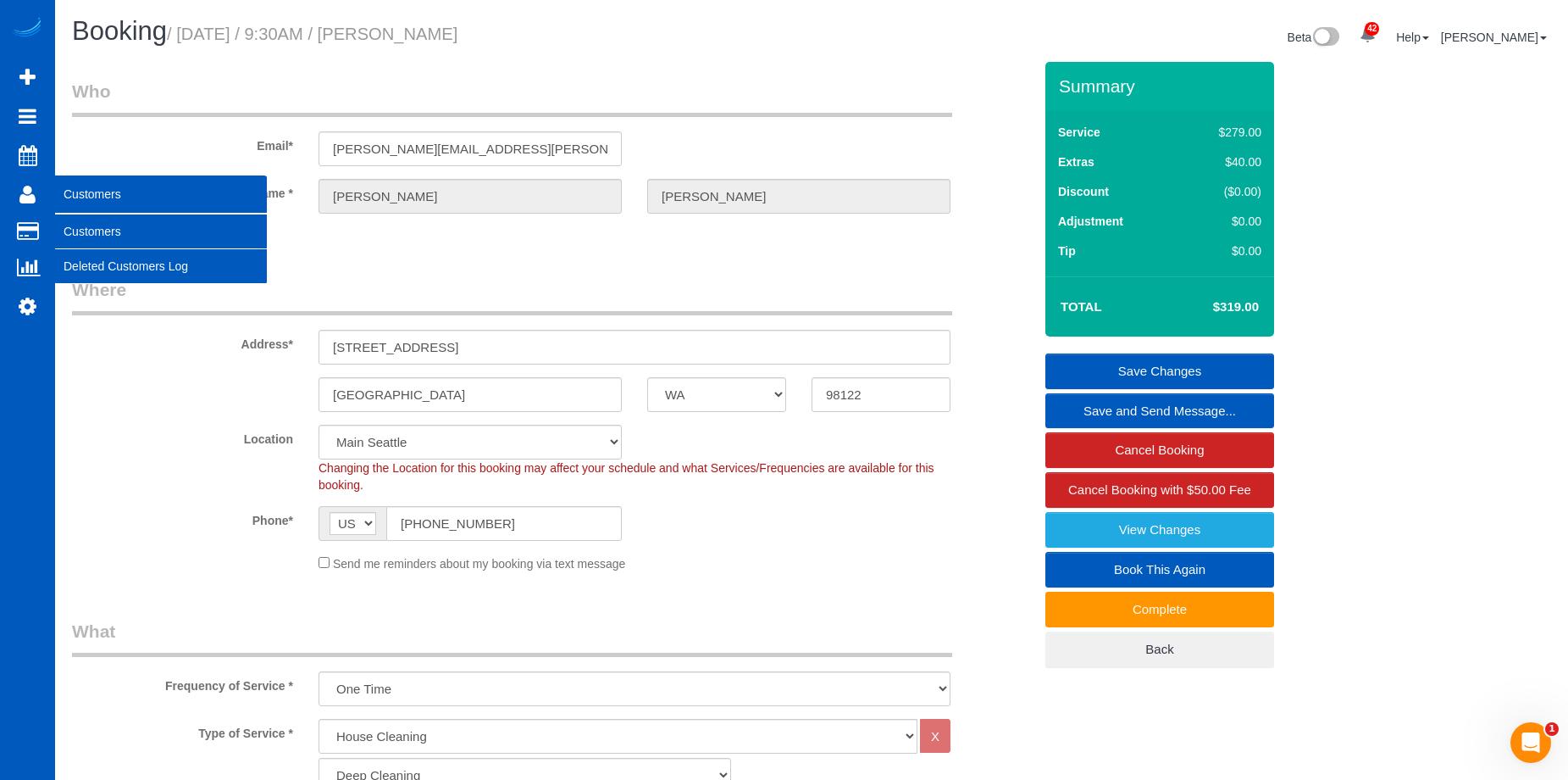
copy small "[PERSON_NAME]"
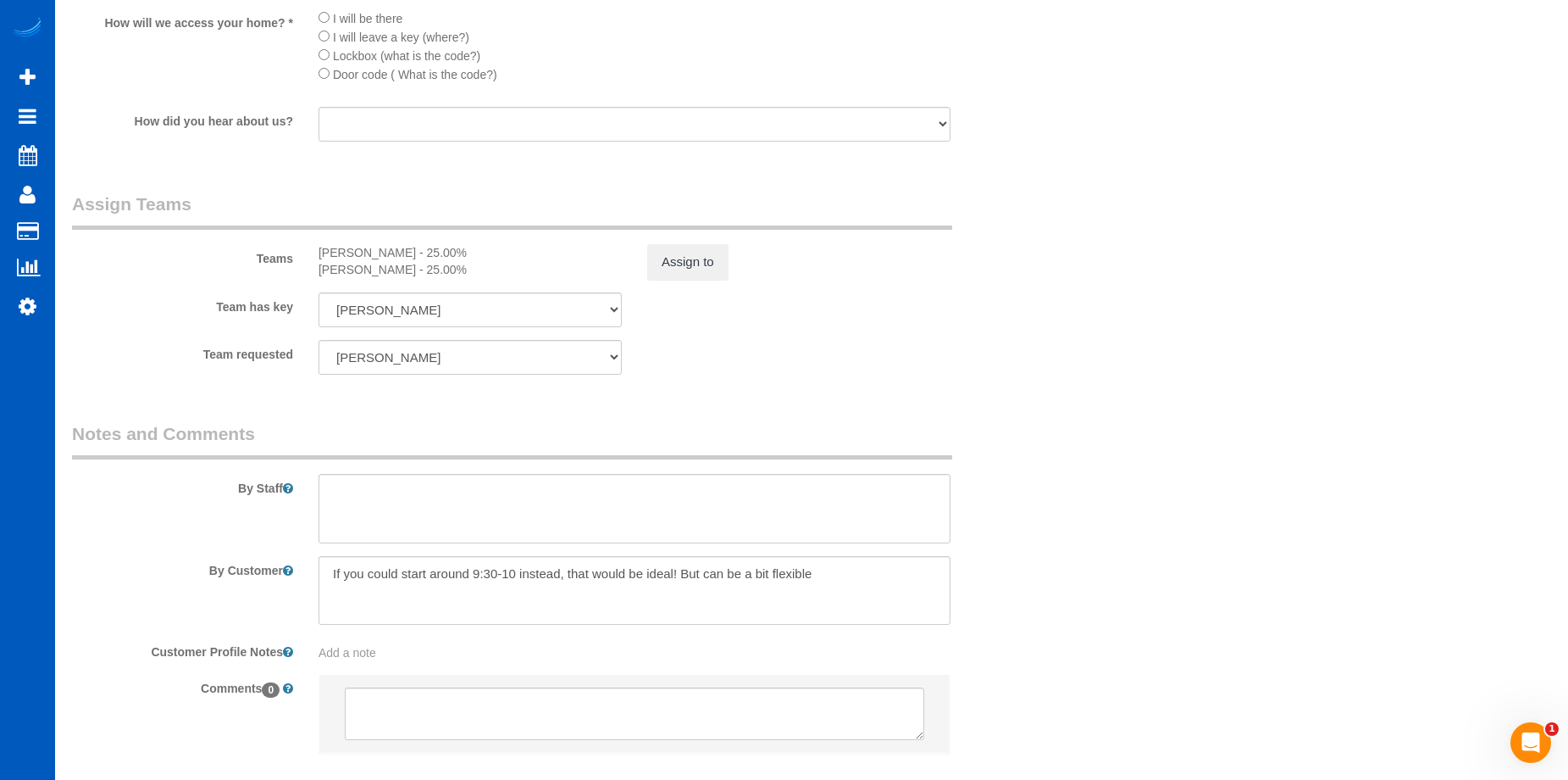
scroll to position [2118, 0]
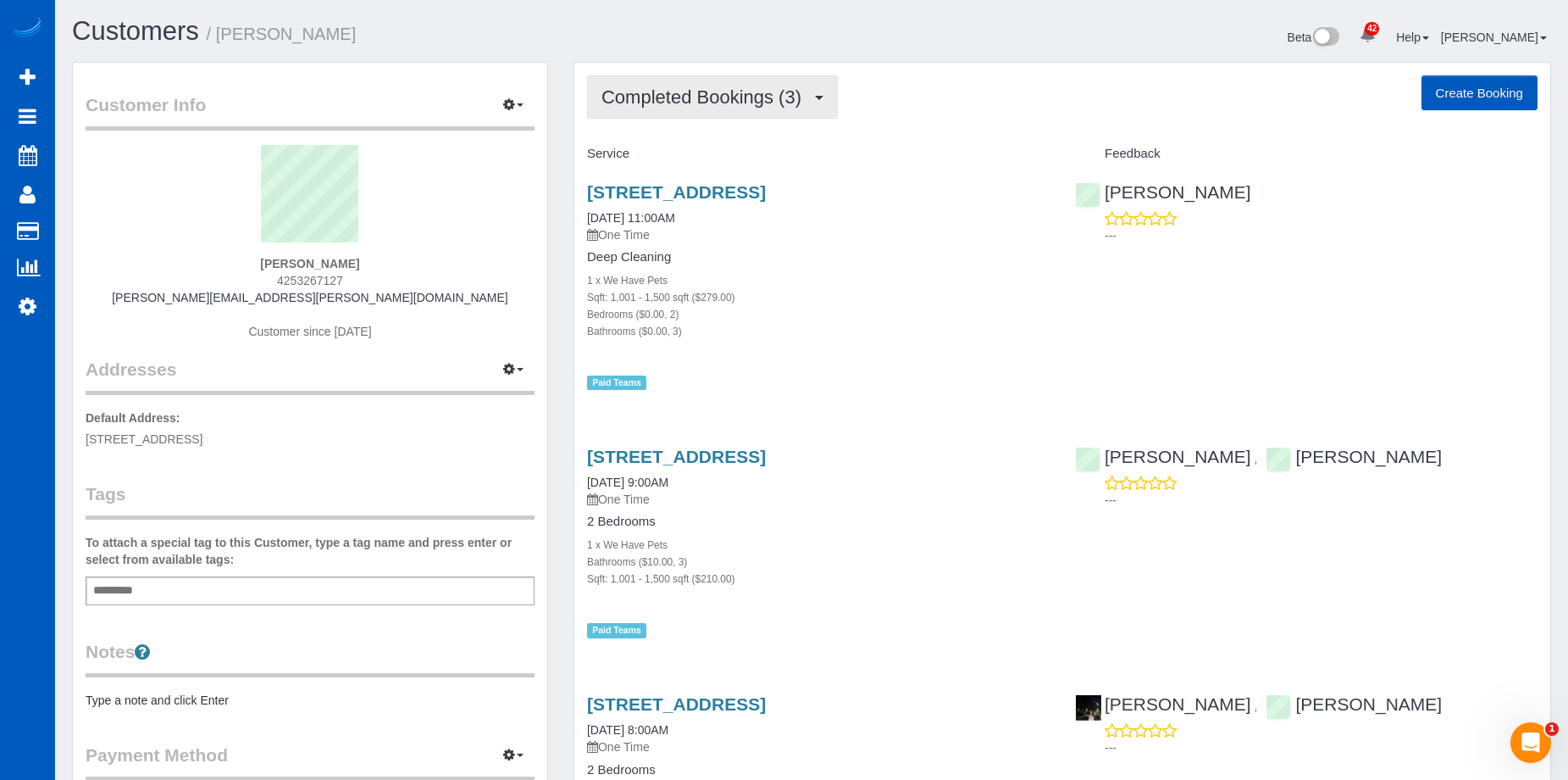
click at [716, 91] on span "Completed Bookings (3)" at bounding box center [705, 97] width 208 height 21
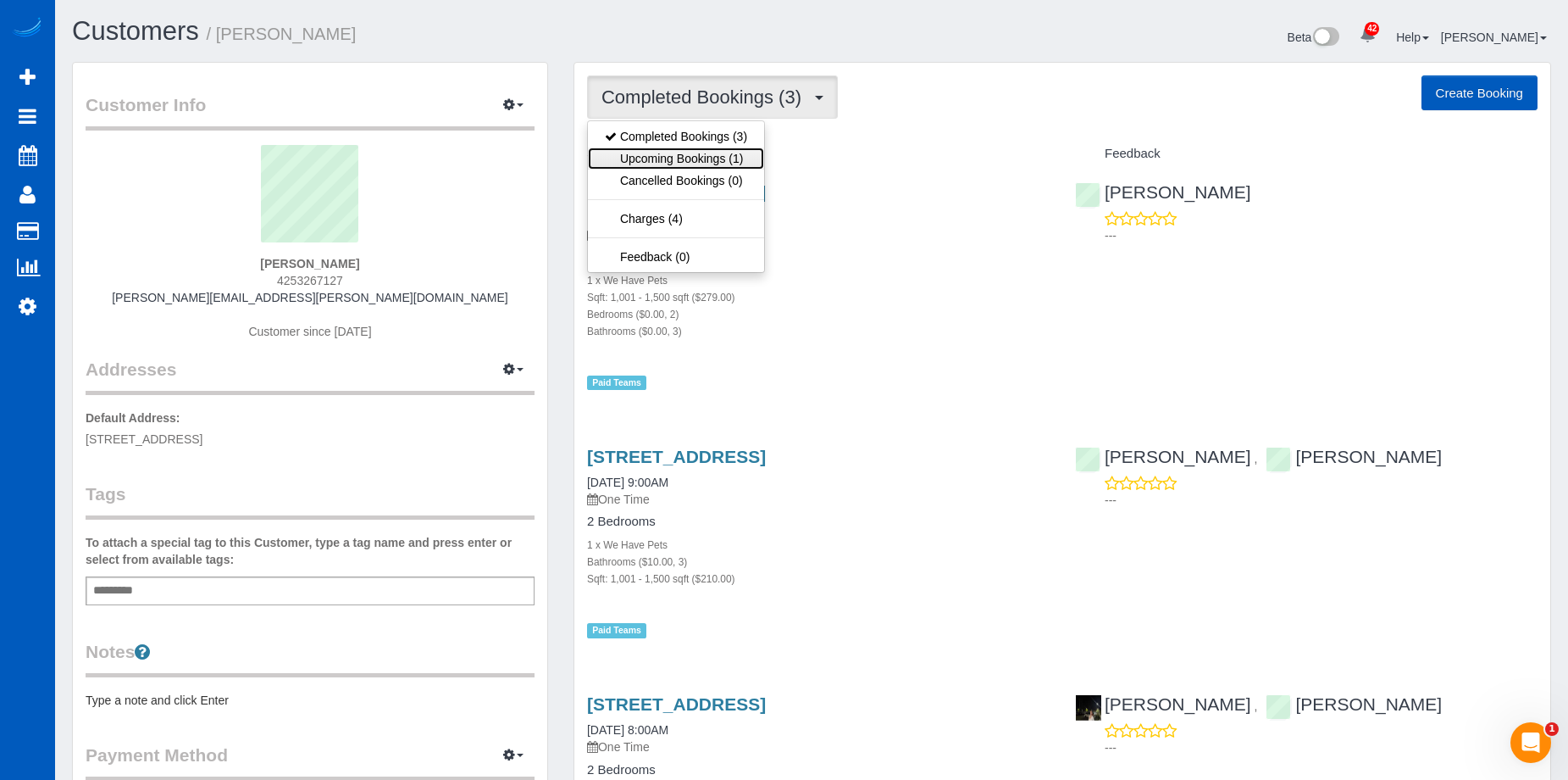
click at [700, 150] on link "Upcoming Bookings (1)" at bounding box center [675, 158] width 176 height 22
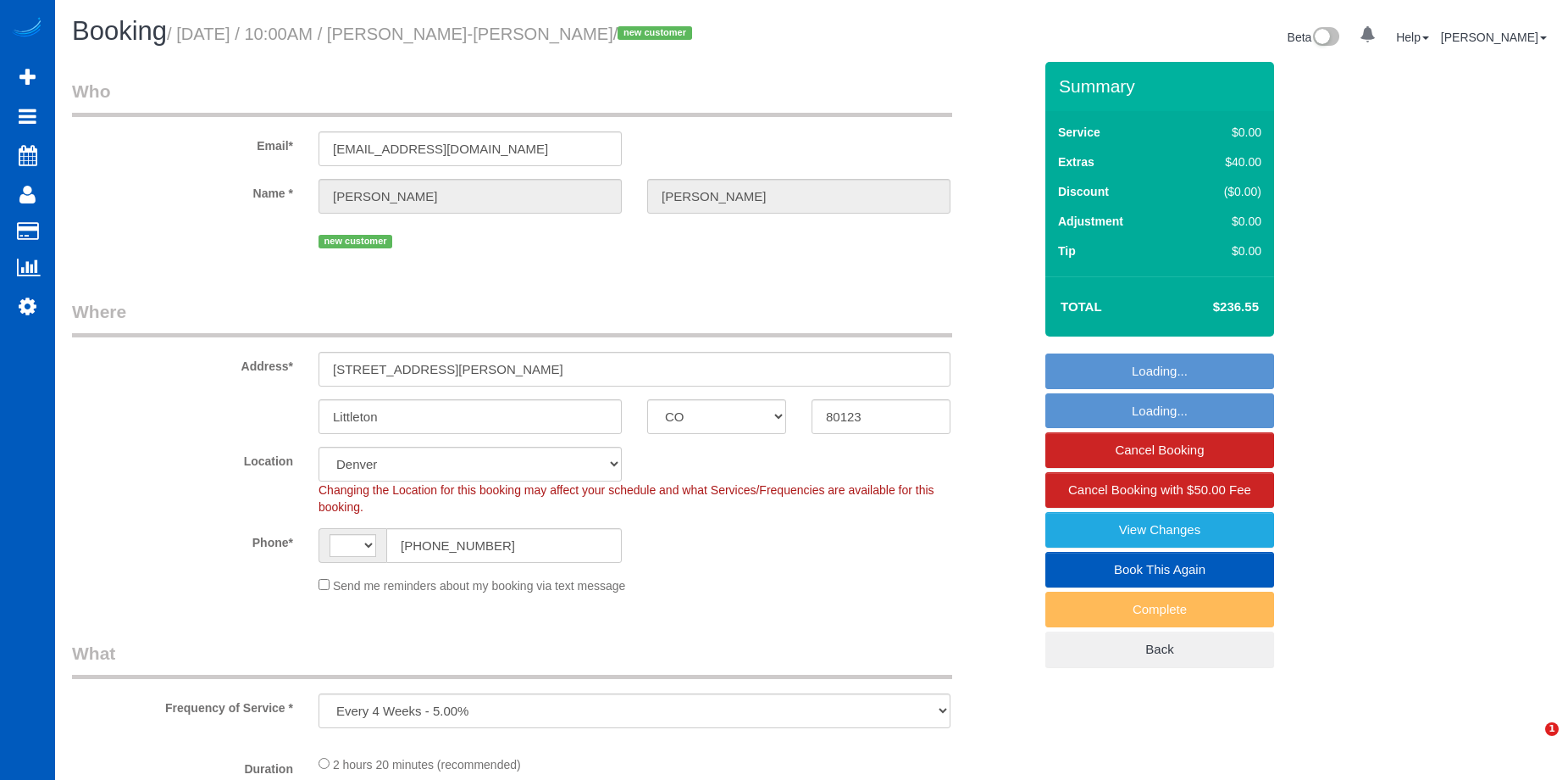
select select "CO"
select select "string:[GEOGRAPHIC_DATA]"
select select "199"
select select "1501"
select select "2"
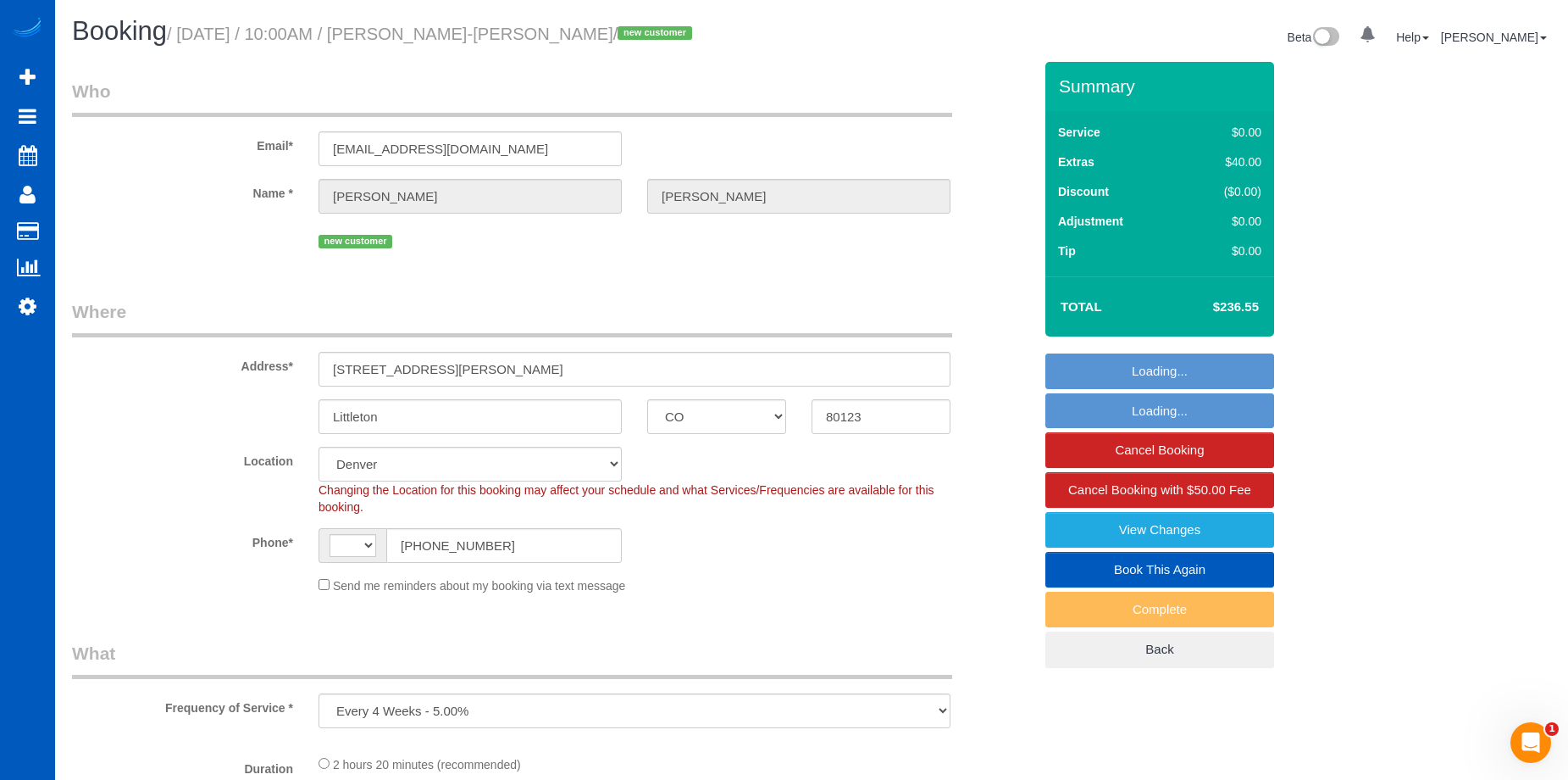
select select "3"
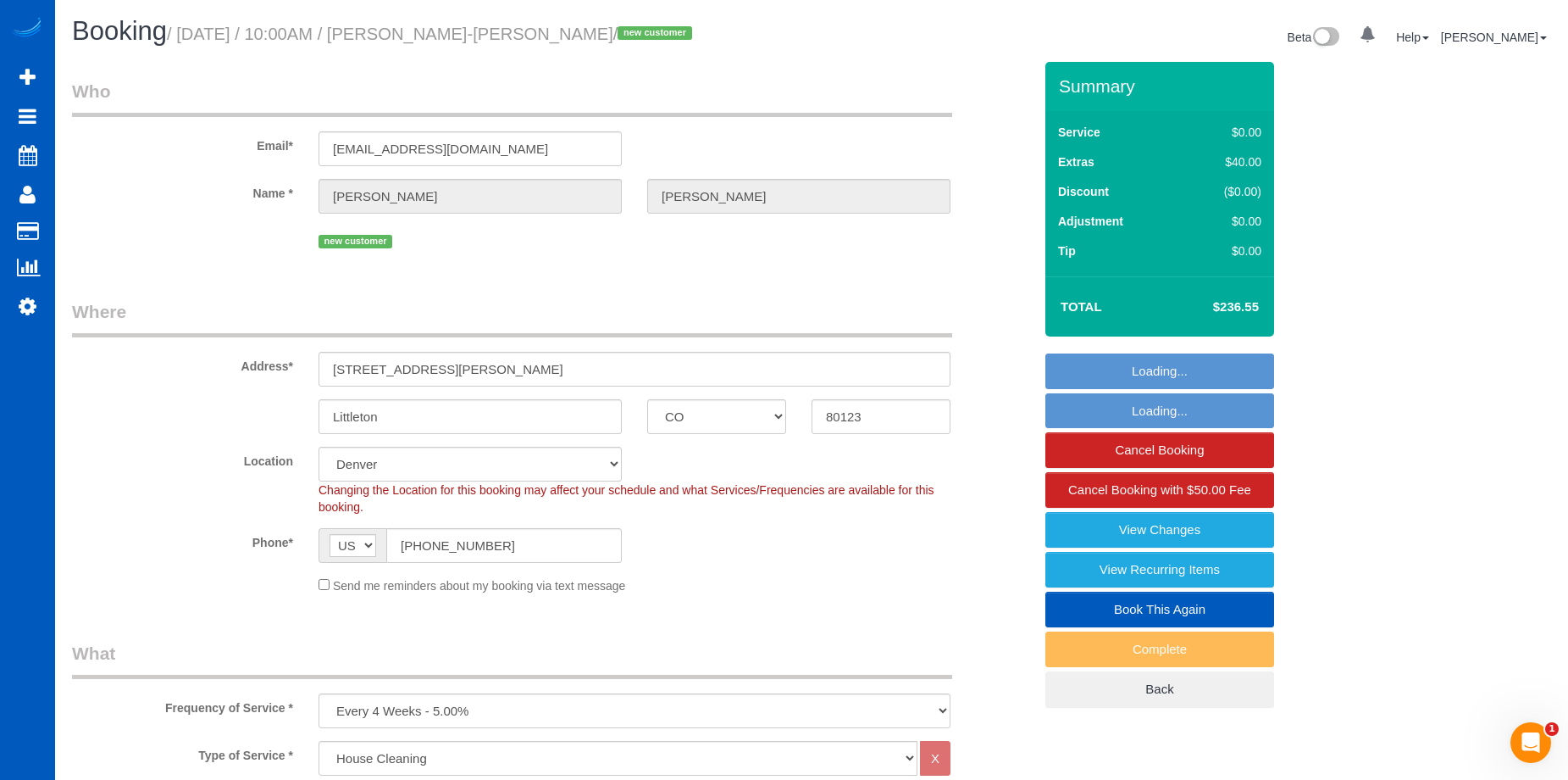
select select "object:966"
select select "string:fspay-4a180fbc-2b98-4097-b7e6-f56536c370a8"
select select "spot1"
select select "number:10"
select select "1501"
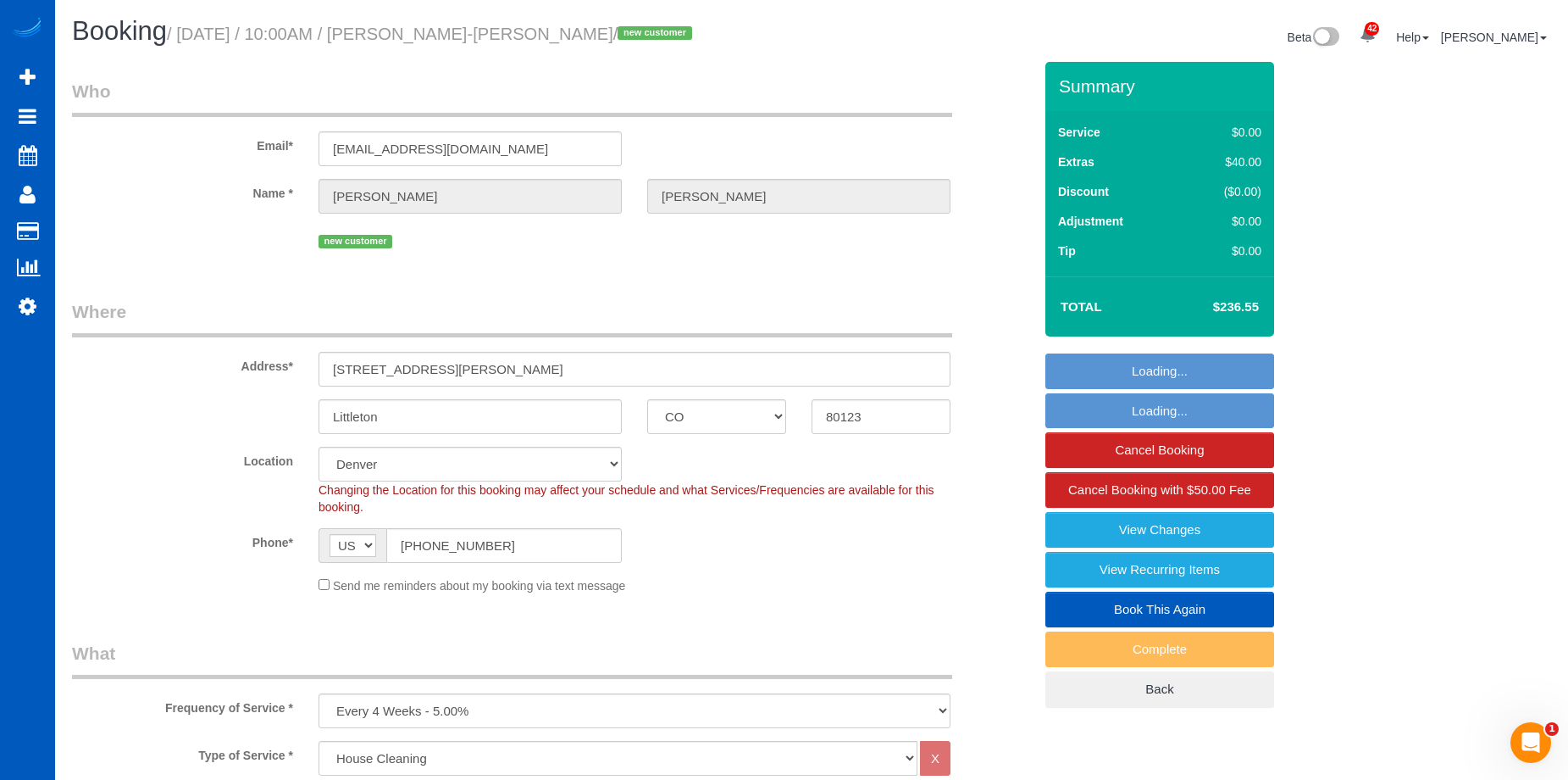
select select "2"
select select "3"
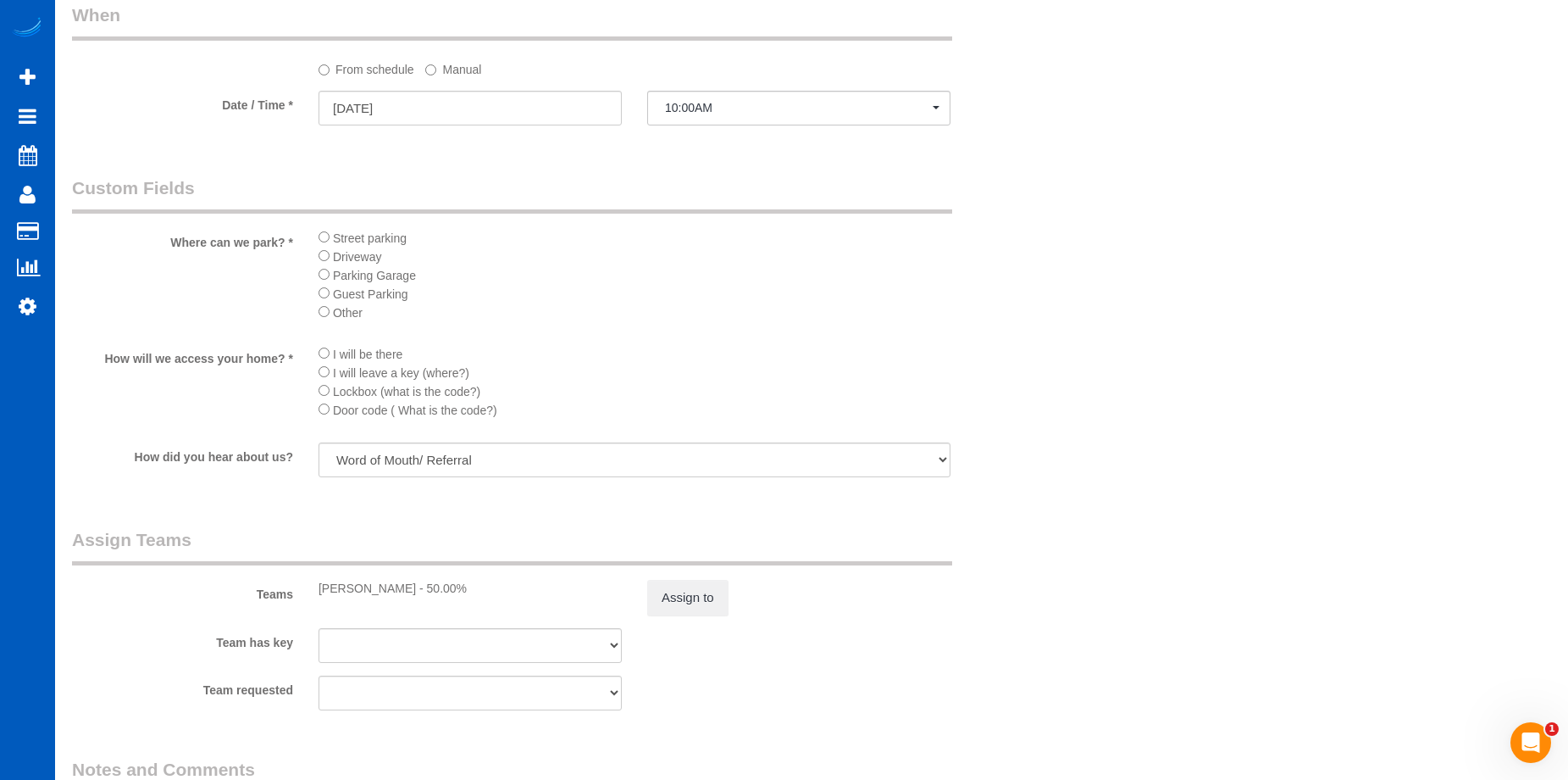
scroll to position [1864, 0]
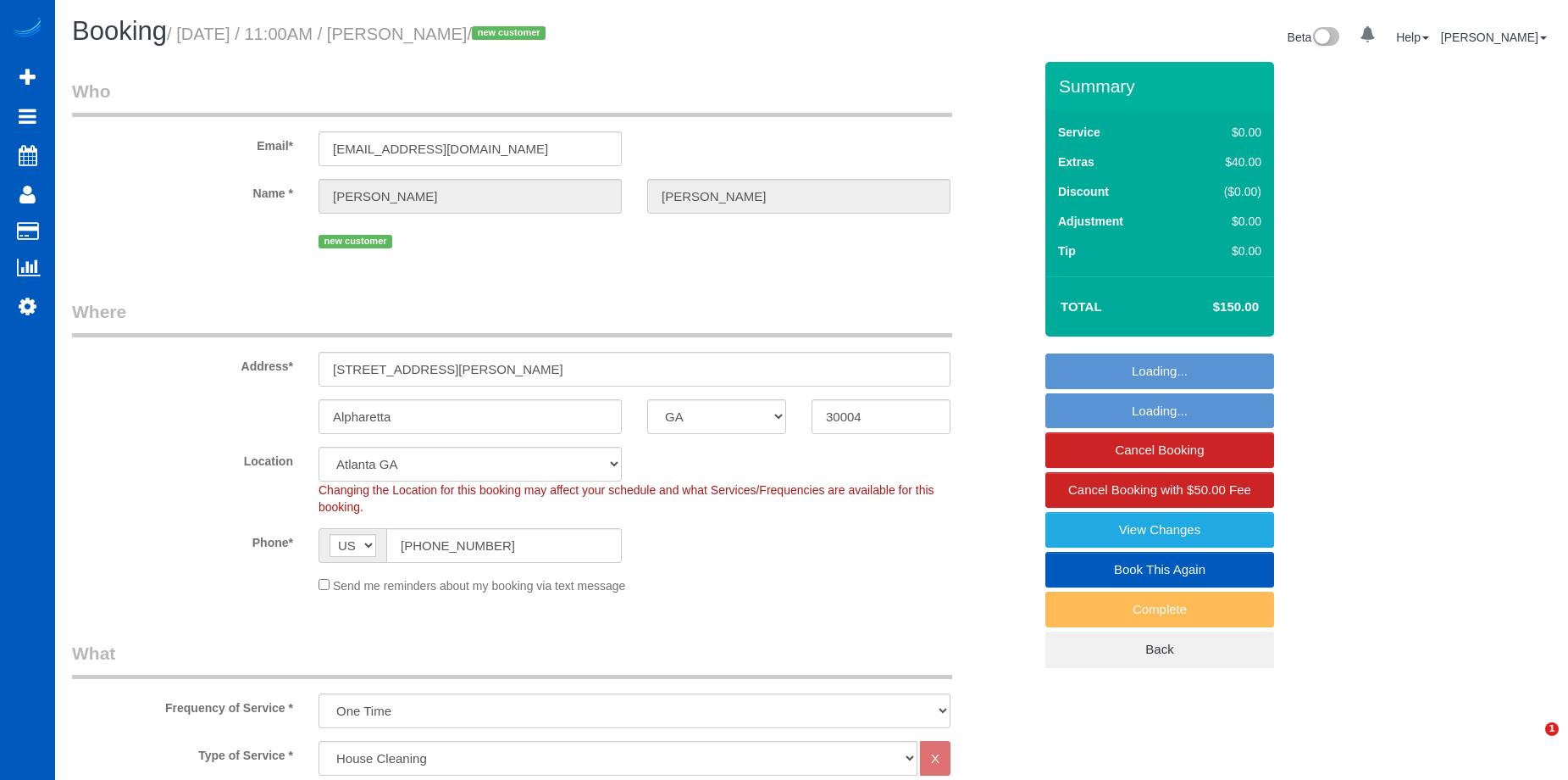
select select "GA"
select select "199"
select select "1001"
select select "2"
select select "spot1"
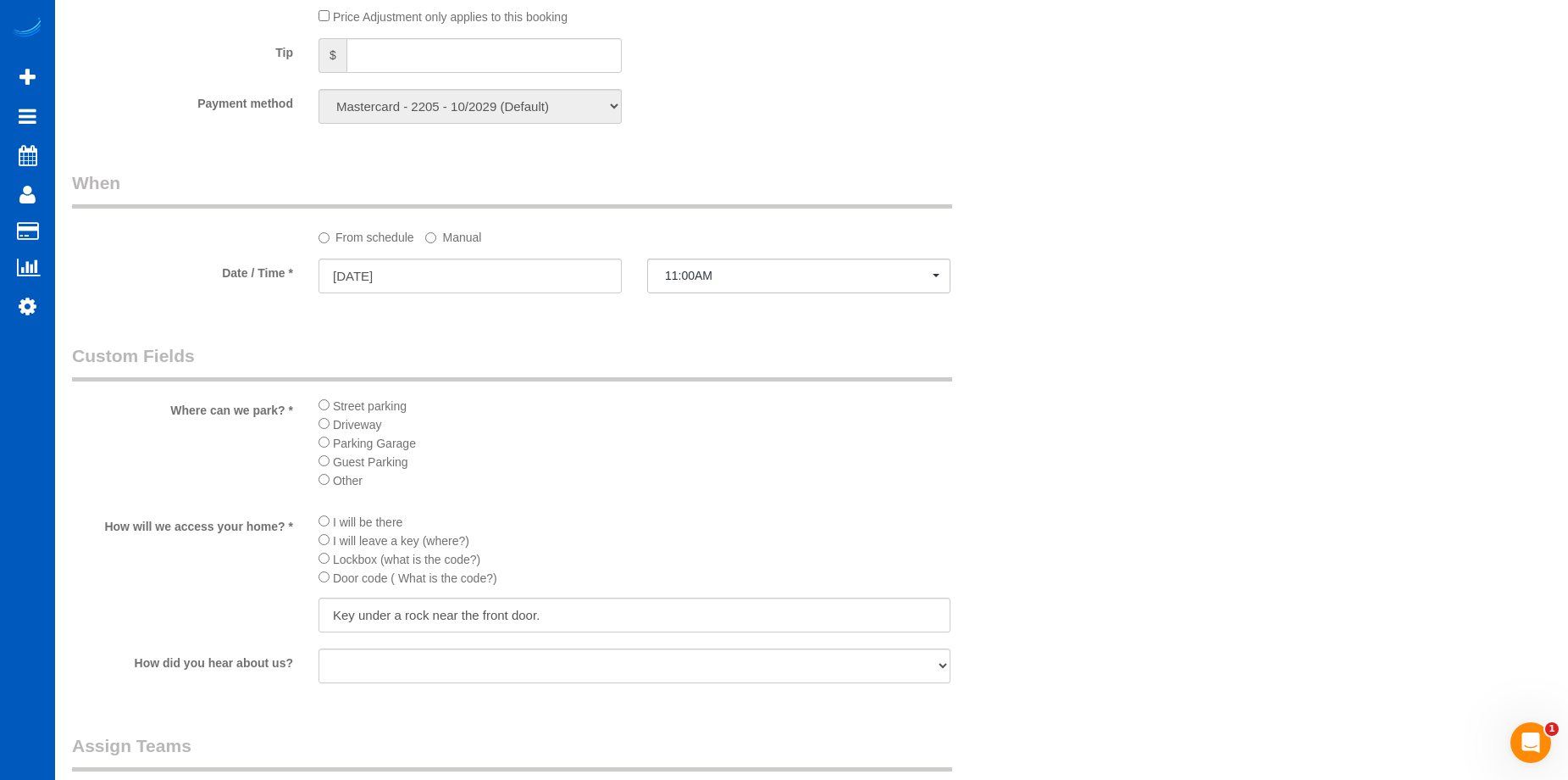
scroll to position [1949, 0]
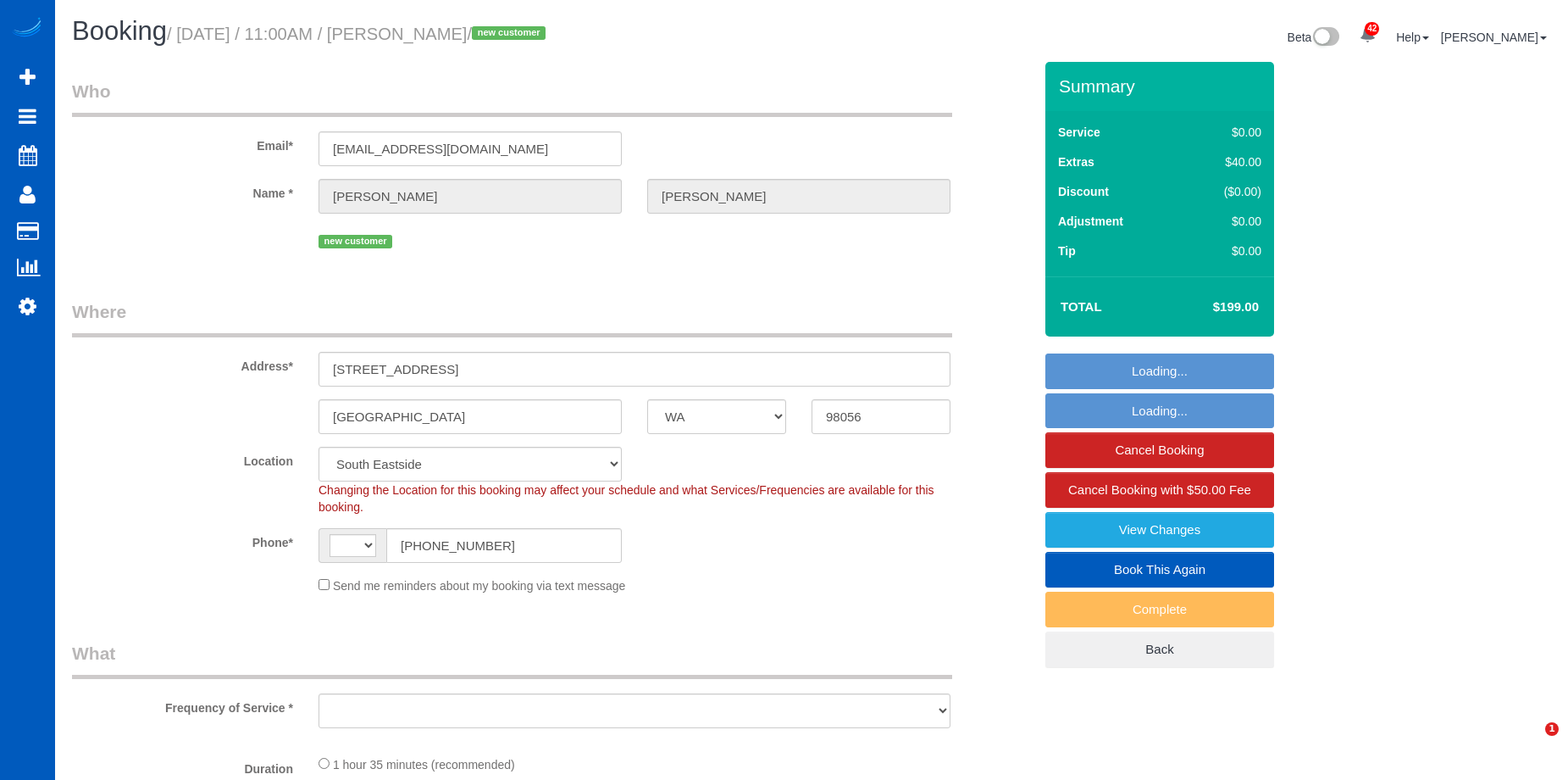
select select "WA"
select select "number:8"
select select "string:[GEOGRAPHIC_DATA]"
select select "object:922"
select select "string:fspay-d2cea8ae-0d62-43e0-a217-06f7b8921415"
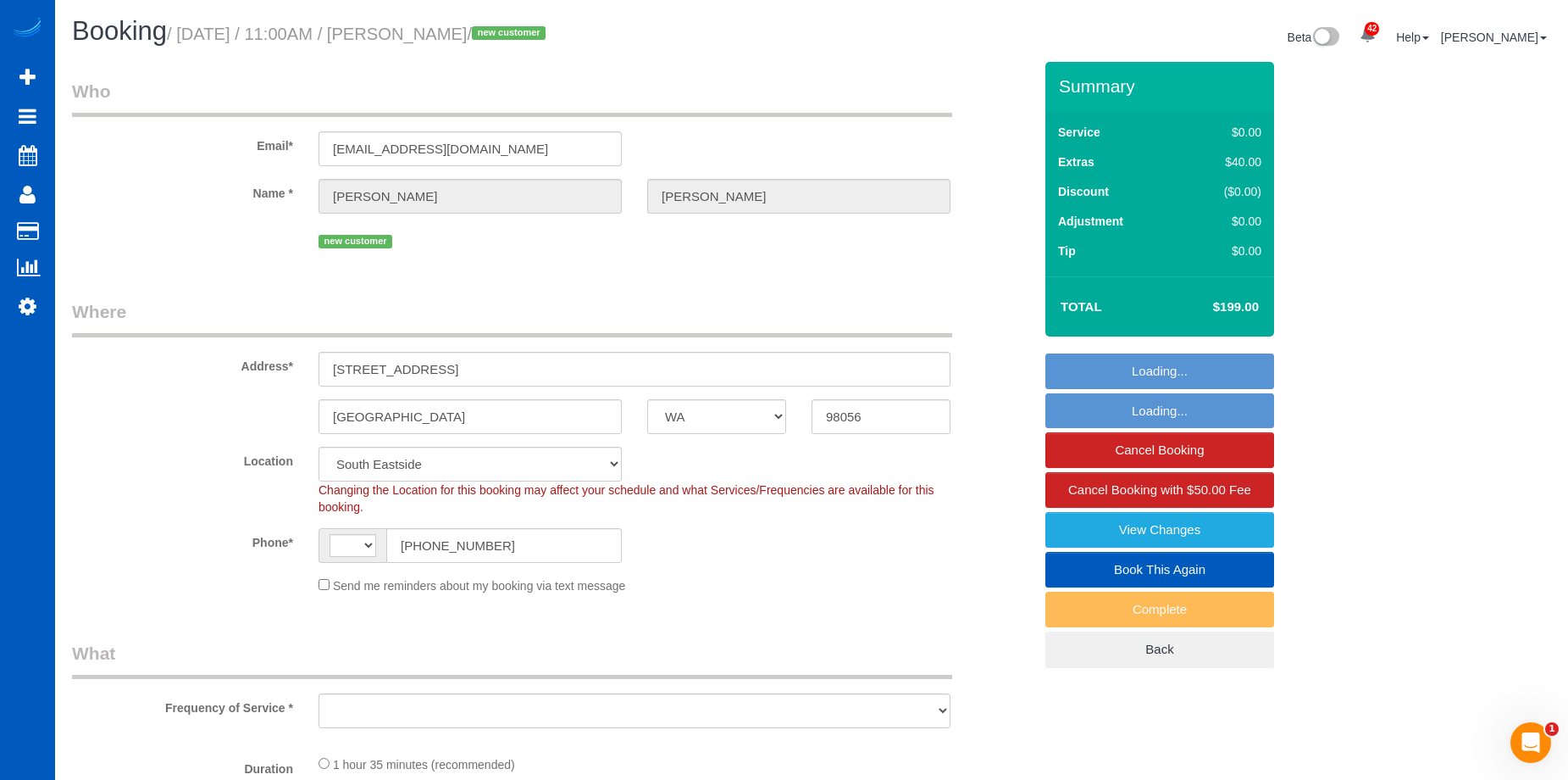
select select "spot1"
select select "199"
select select "2"
select select "object:1226"
select select "2"
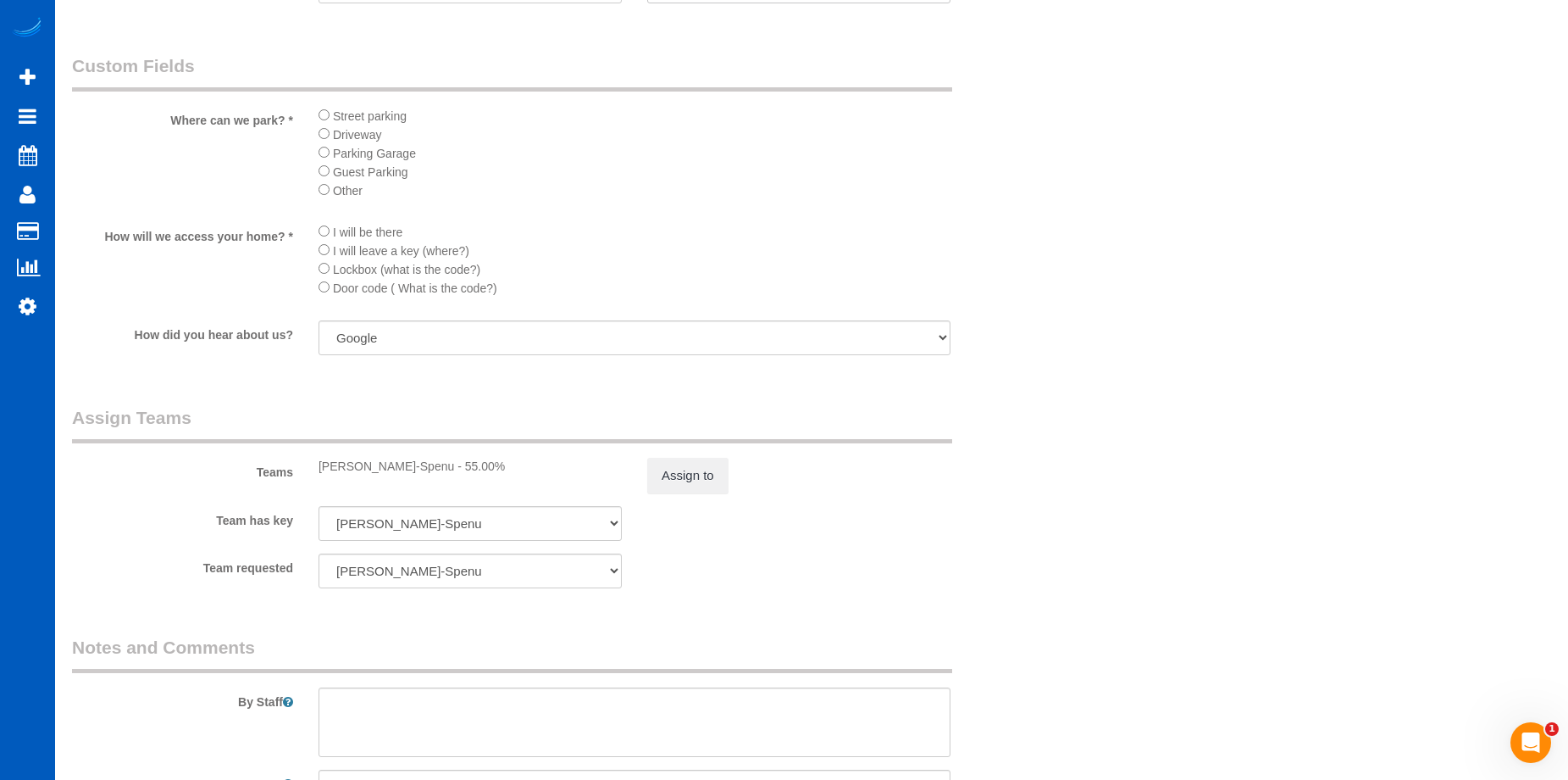
scroll to position [2033, 0]
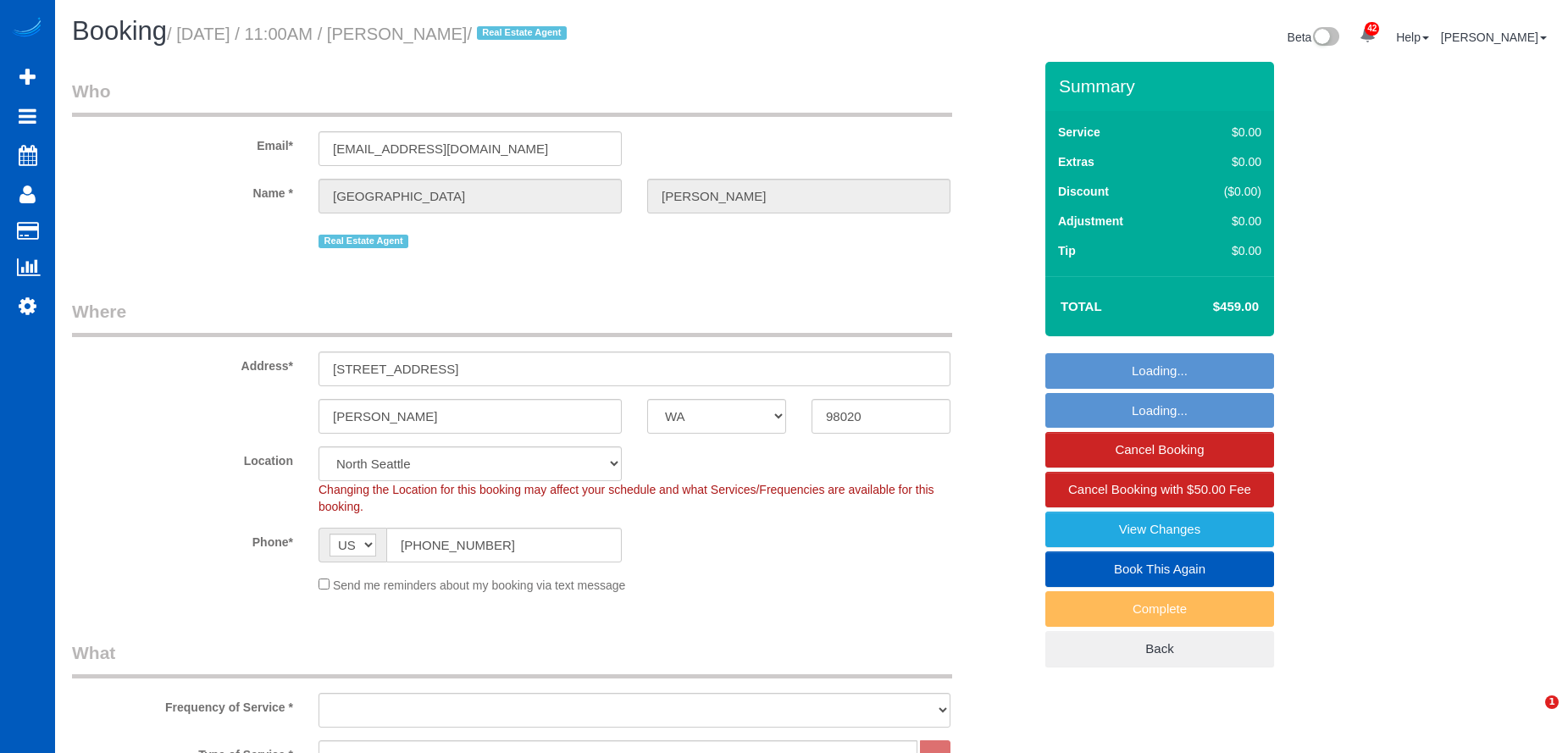
select select "WA"
select select "199"
select select "string:fspay-d0c68424-8dd3-48f0-aaf1-556457dc1906"
select select "object:1275"
select select "3001"
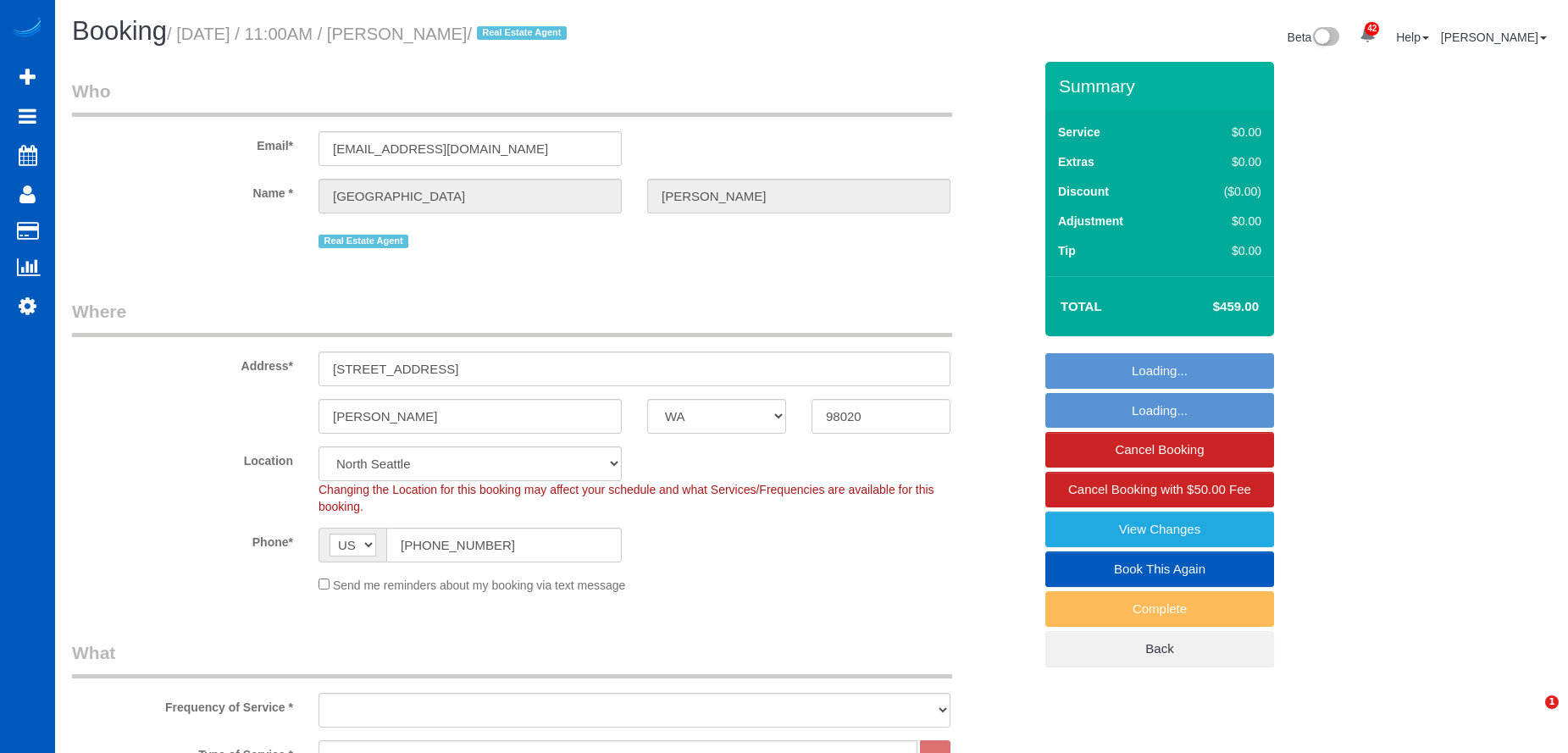
select select "4"
select select "spot1"
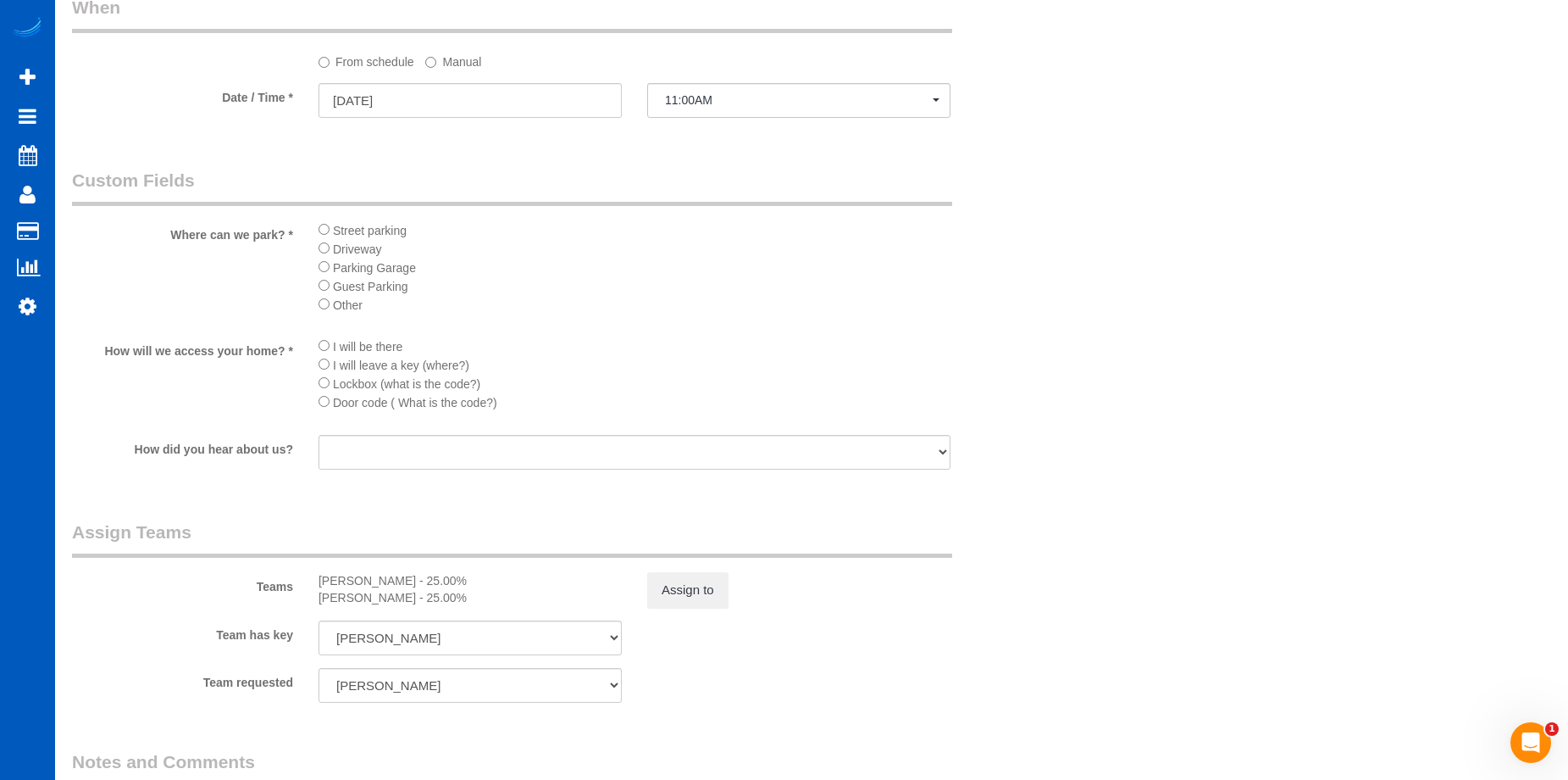
scroll to position [1779, 0]
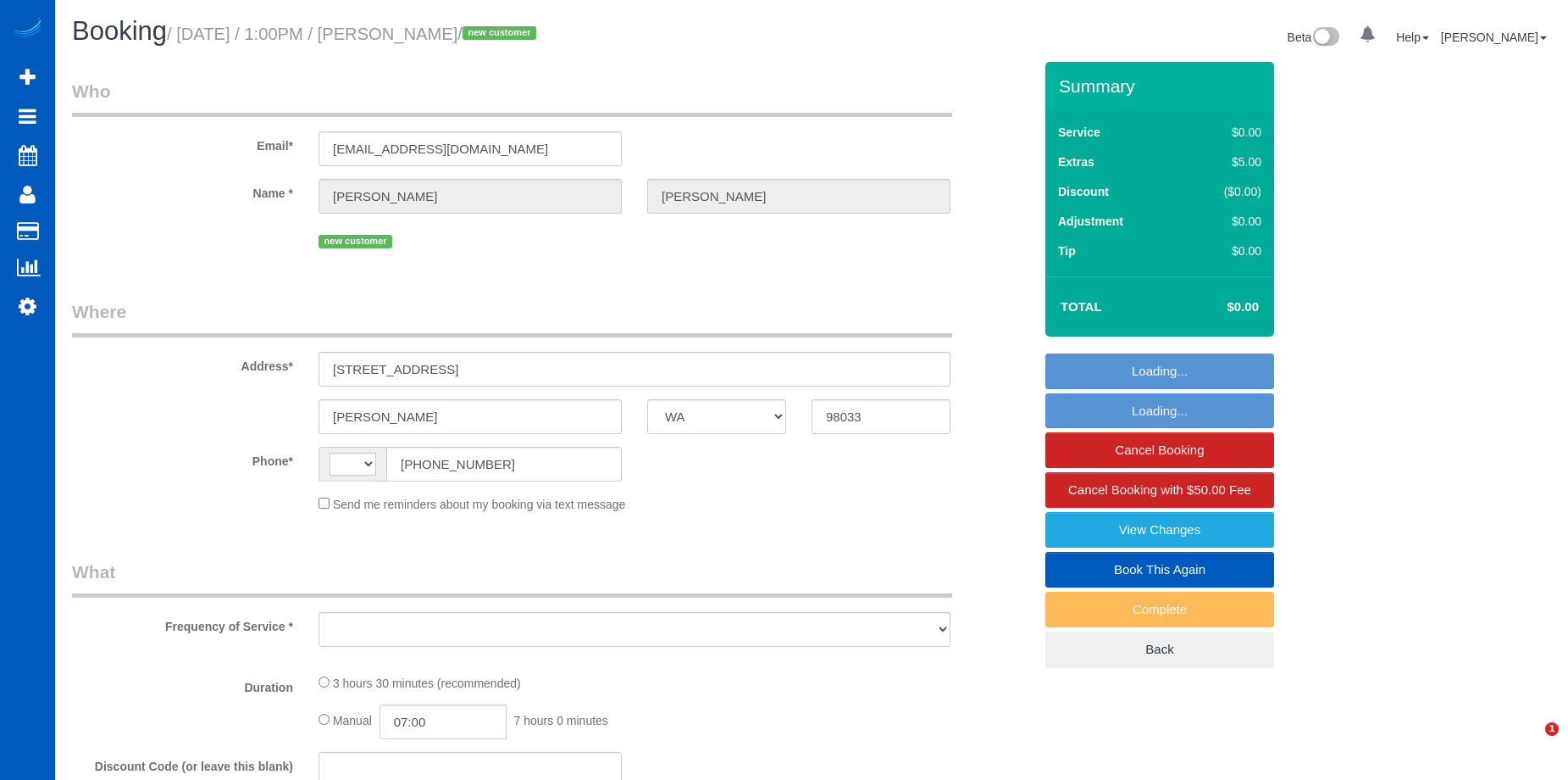
select select "WA"
select select "string:fspay-34226f89-d512-4abe-8c2d-34e8c5202e7e"
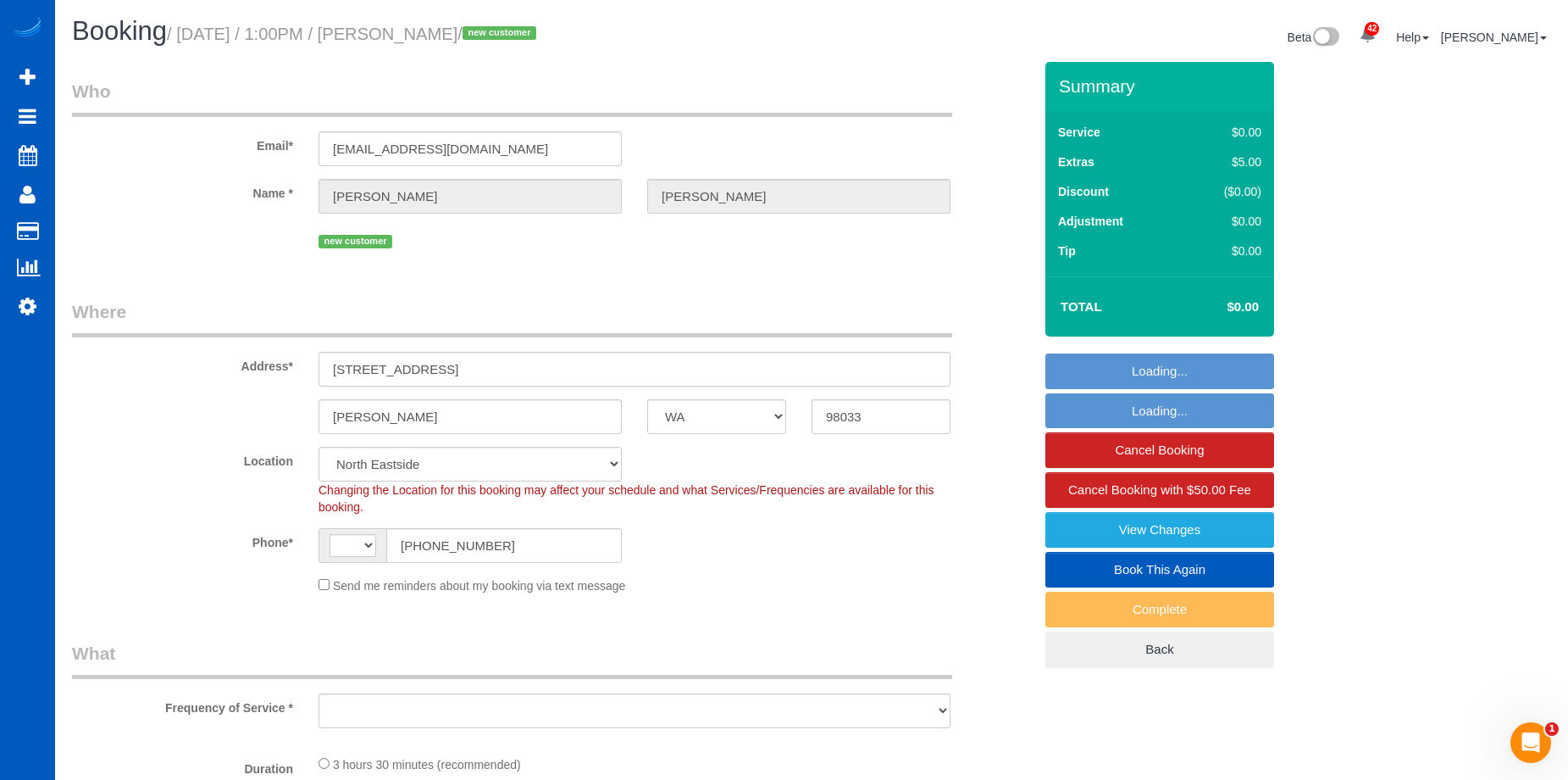
select select "string:US"
select select "object:1042"
select select "199"
select select "3001"
select select "5"
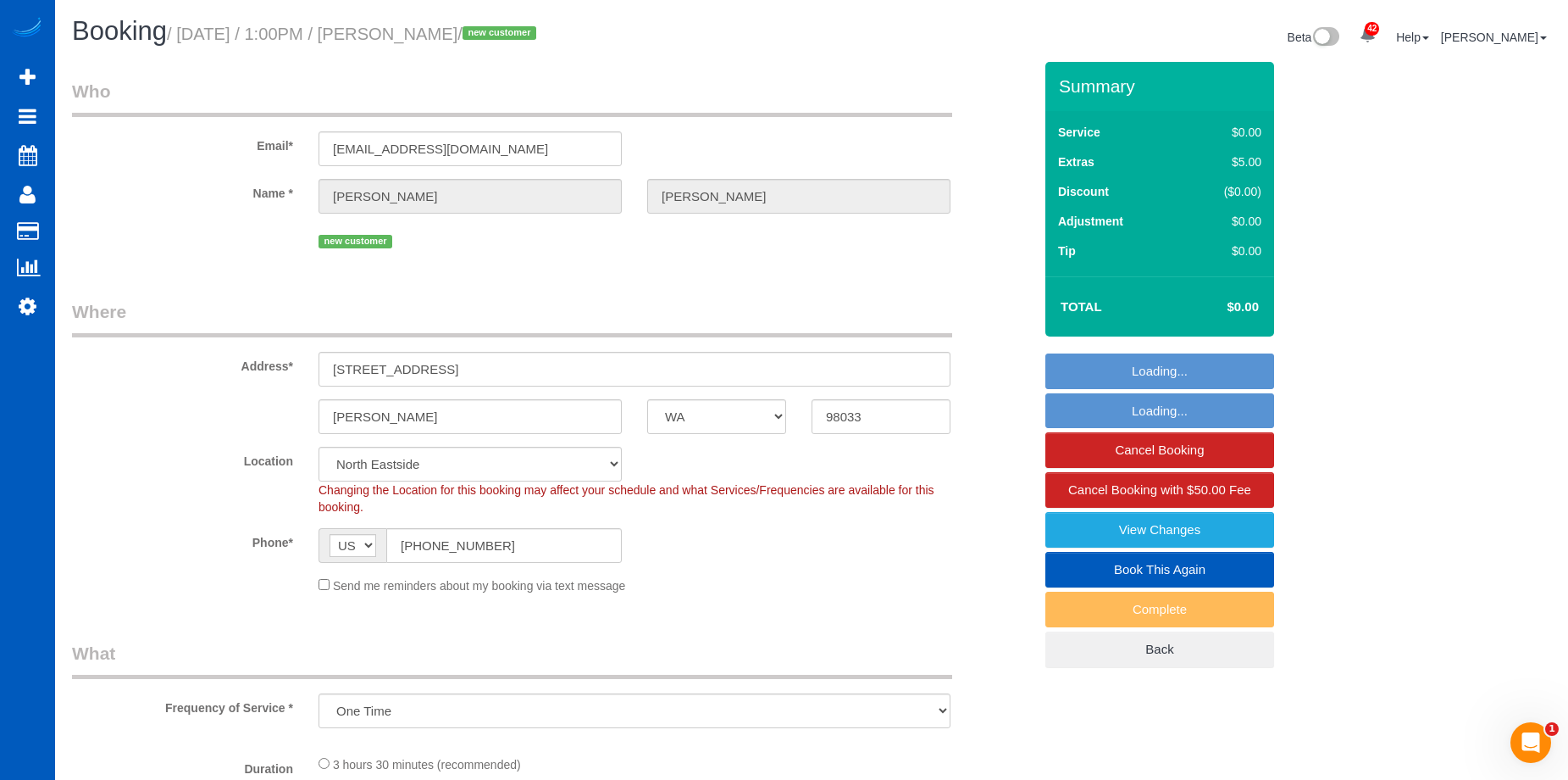
select select "4"
select select "3001"
select select "5"
select select "4"
drag, startPoint x: 477, startPoint y: 36, endPoint x: 567, endPoint y: 36, distance: 90.0
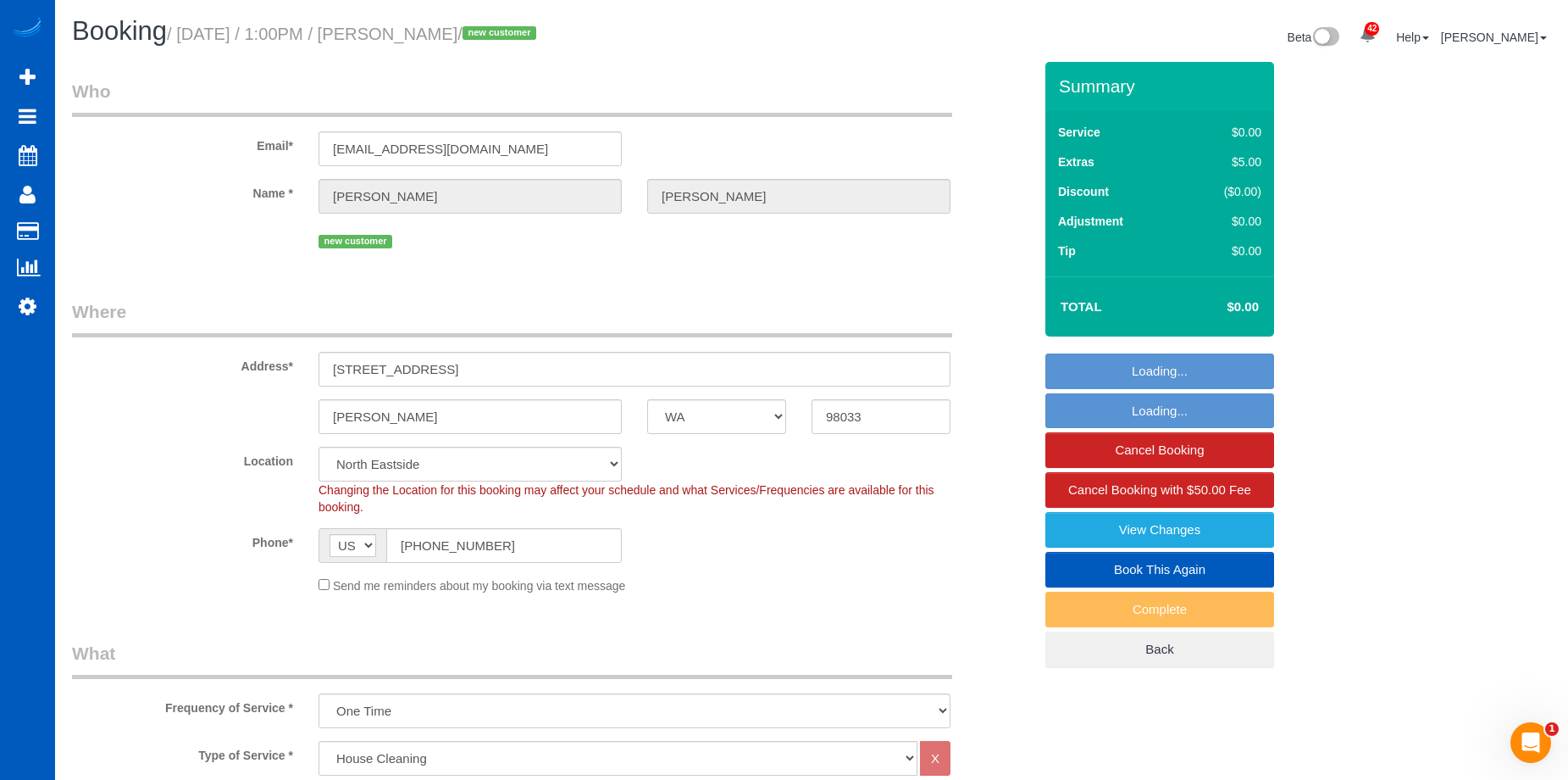
click at [542, 36] on small "/ September 16, 2025 / 1:00PM / Sergey Kolomiyets / new customer" at bounding box center [355, 34] width 375 height 19
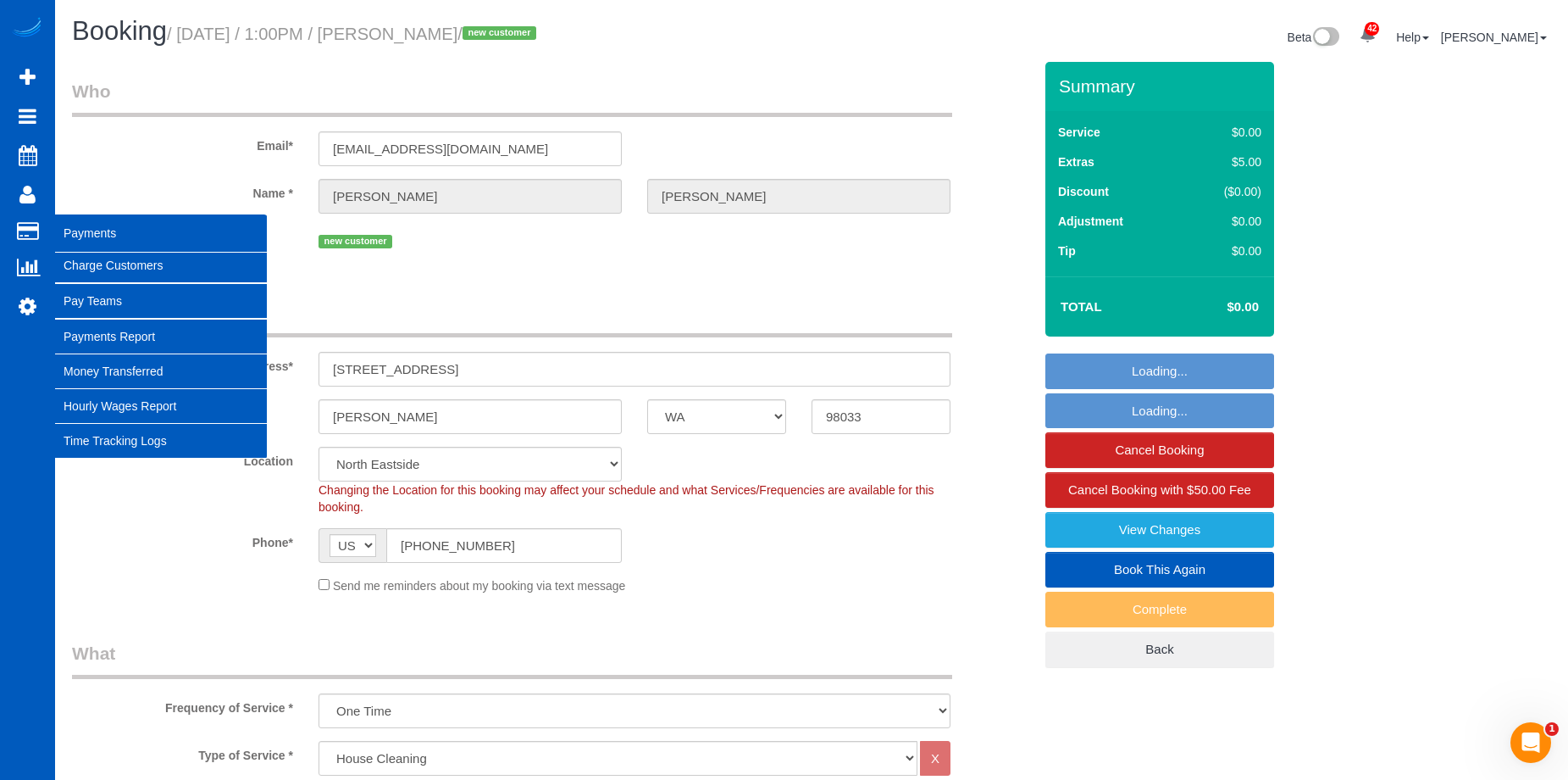
copy small "Sergey Kolomiyets"
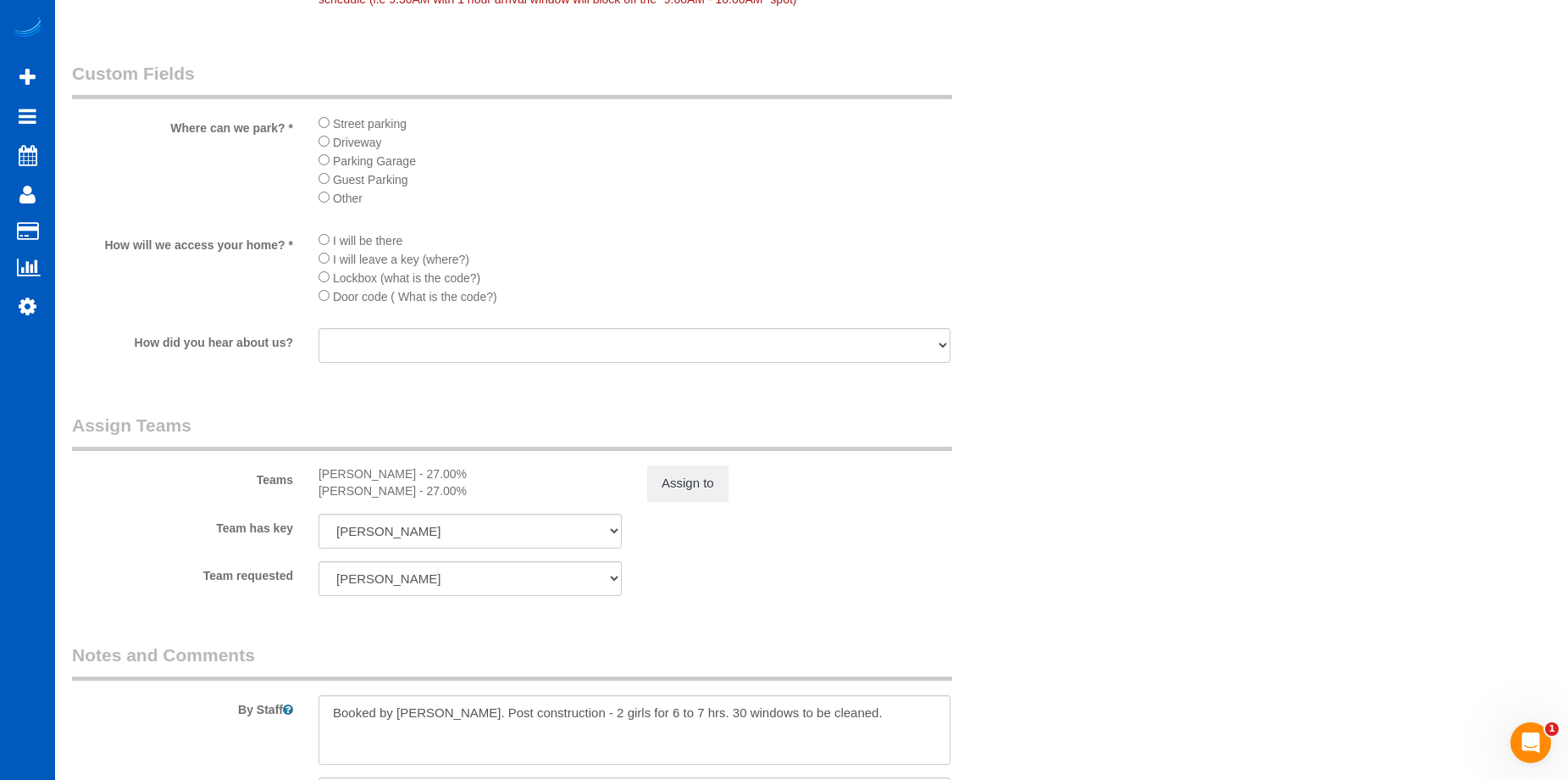
scroll to position [2267, 0]
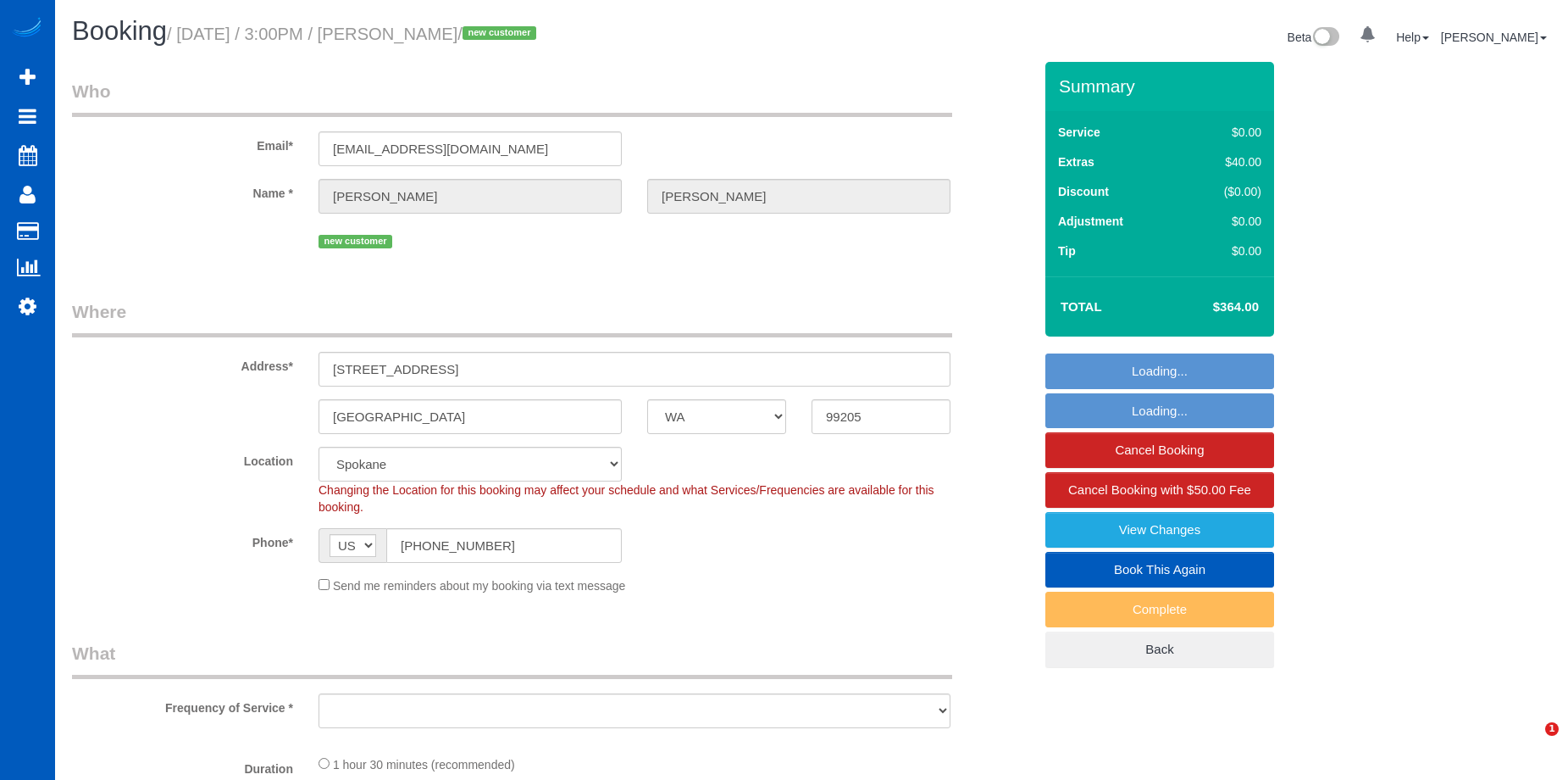
select select "WA"
select select "object:1061"
select select "199"
select select "1501"
select select "2"
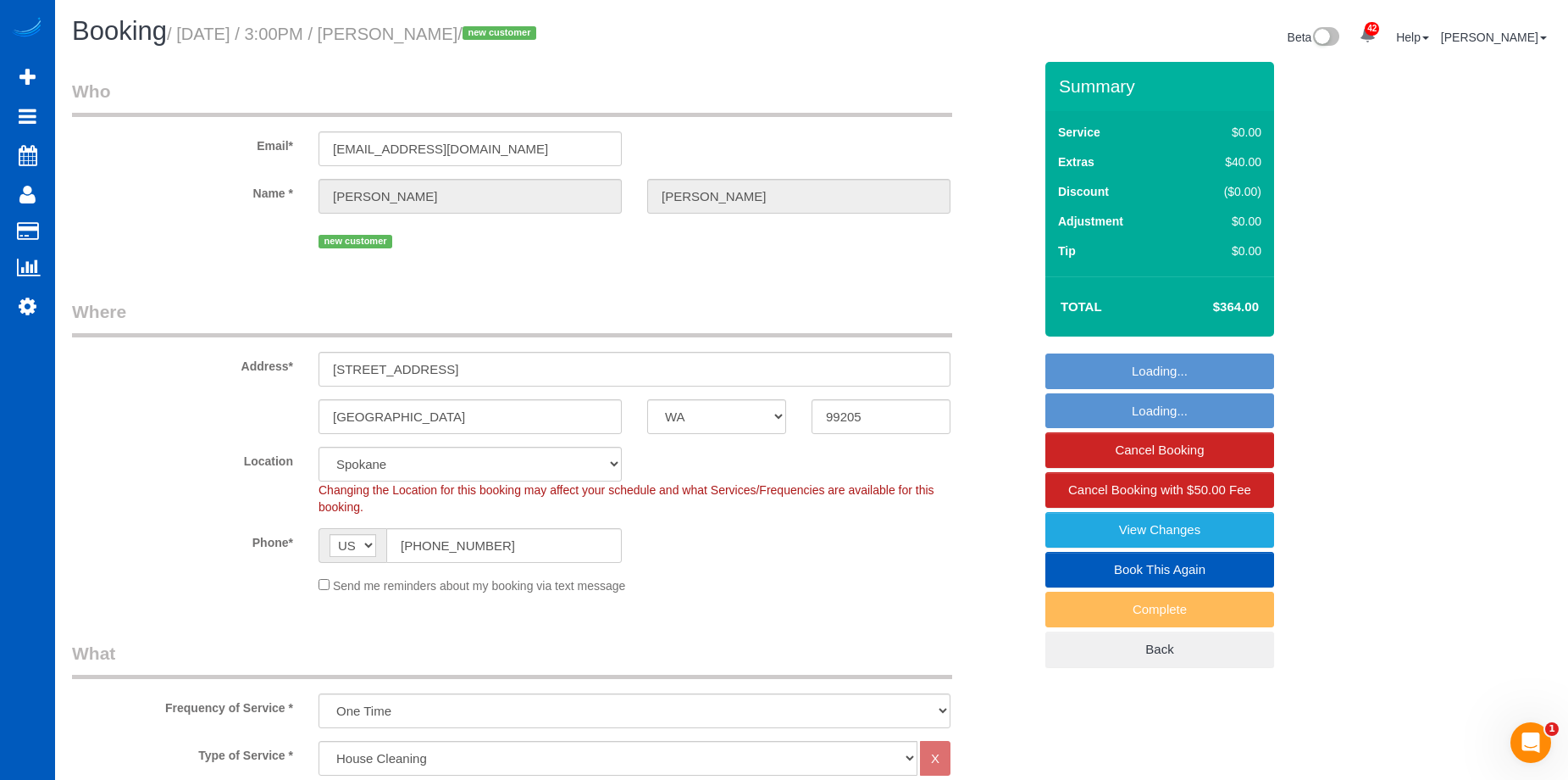
click at [532, 40] on small "/ [DATE] / 3:00PM / [PERSON_NAME] / new customer" at bounding box center [355, 34] width 375 height 19
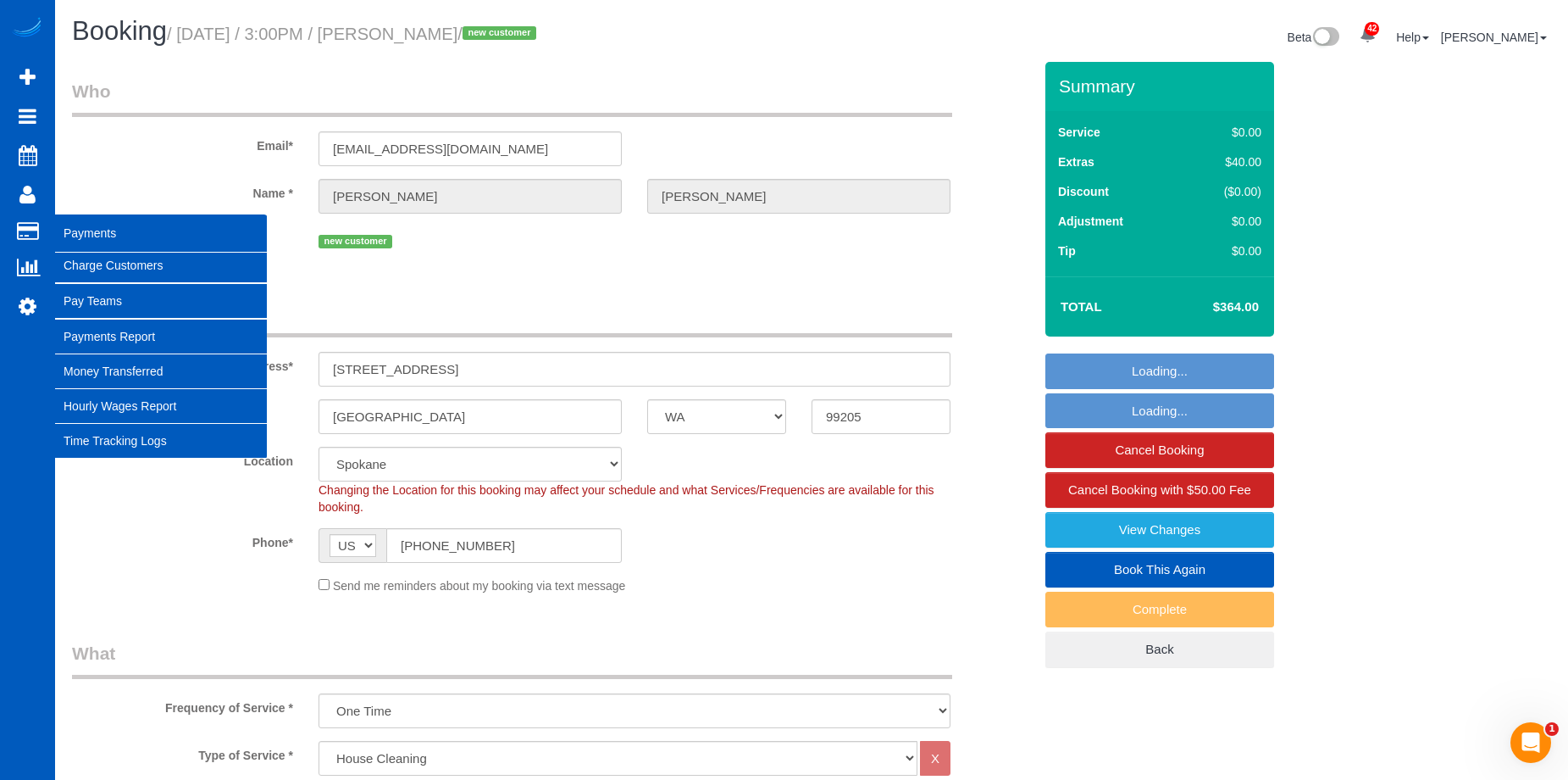
select select "object:1111"
select select "1501"
select select "2"
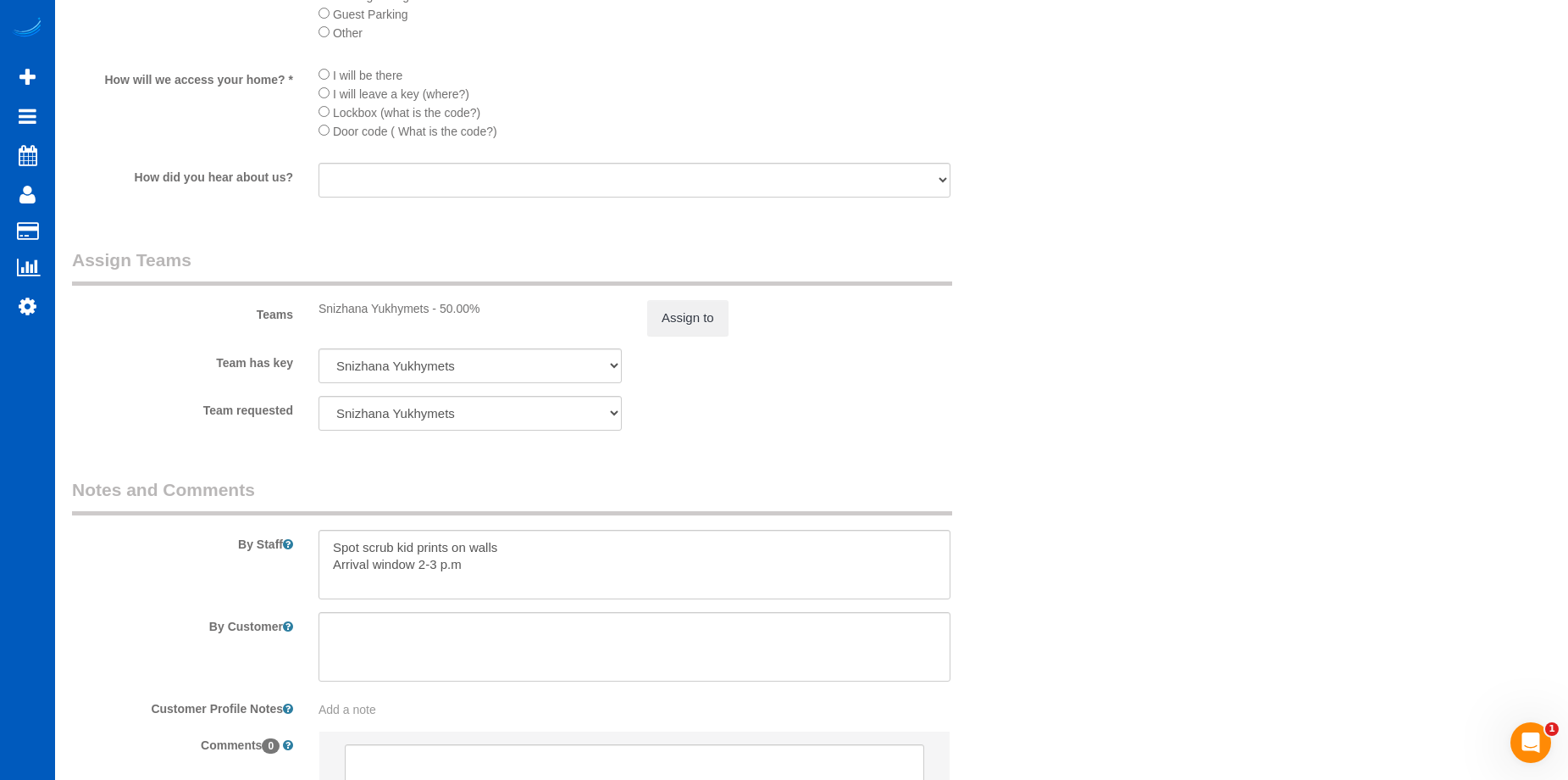
scroll to position [2118, 0]
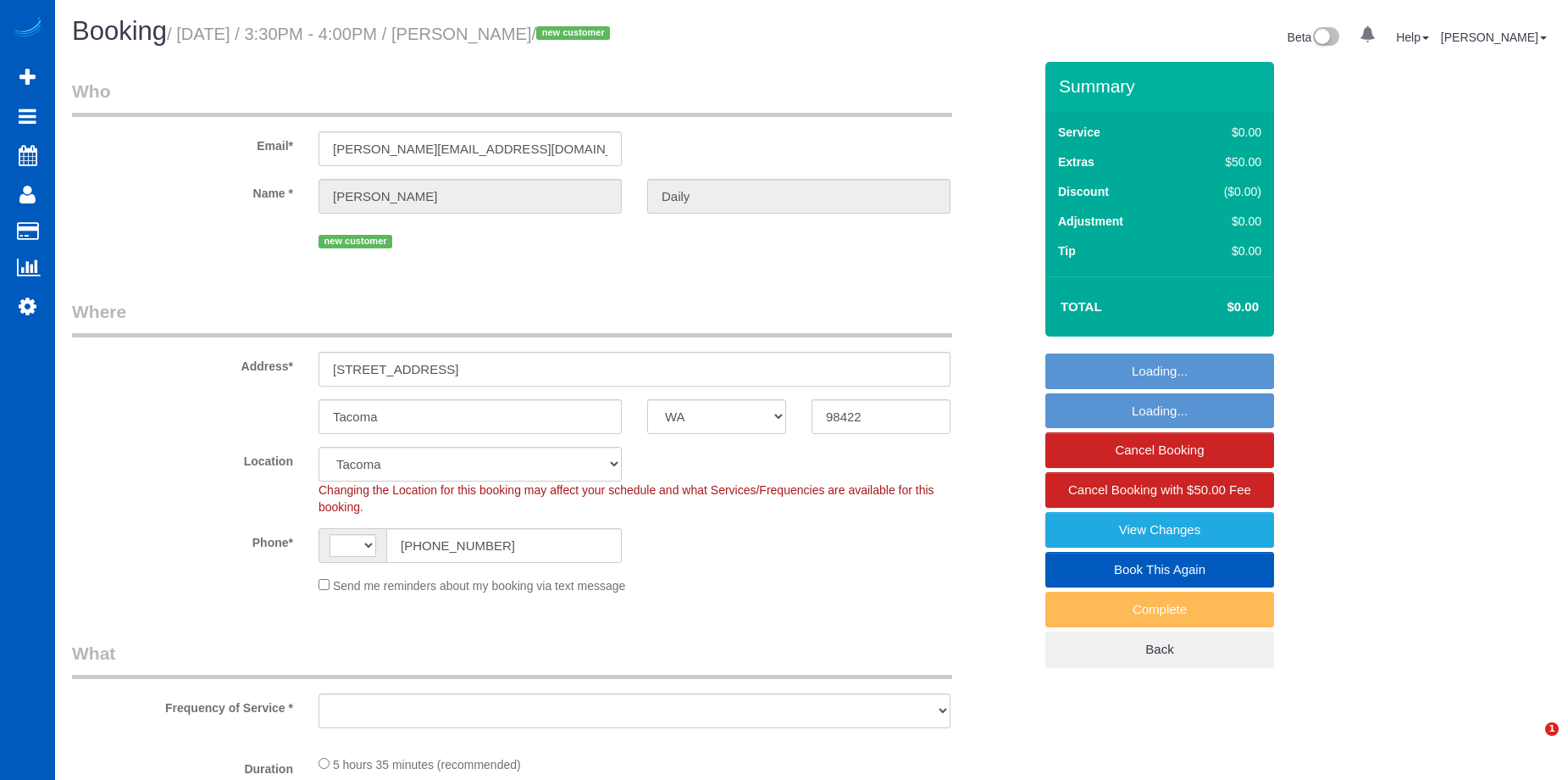
select select "WA"
select select "string:[GEOGRAPHIC_DATA]"
select select "199"
select select "1001"
select select "4"
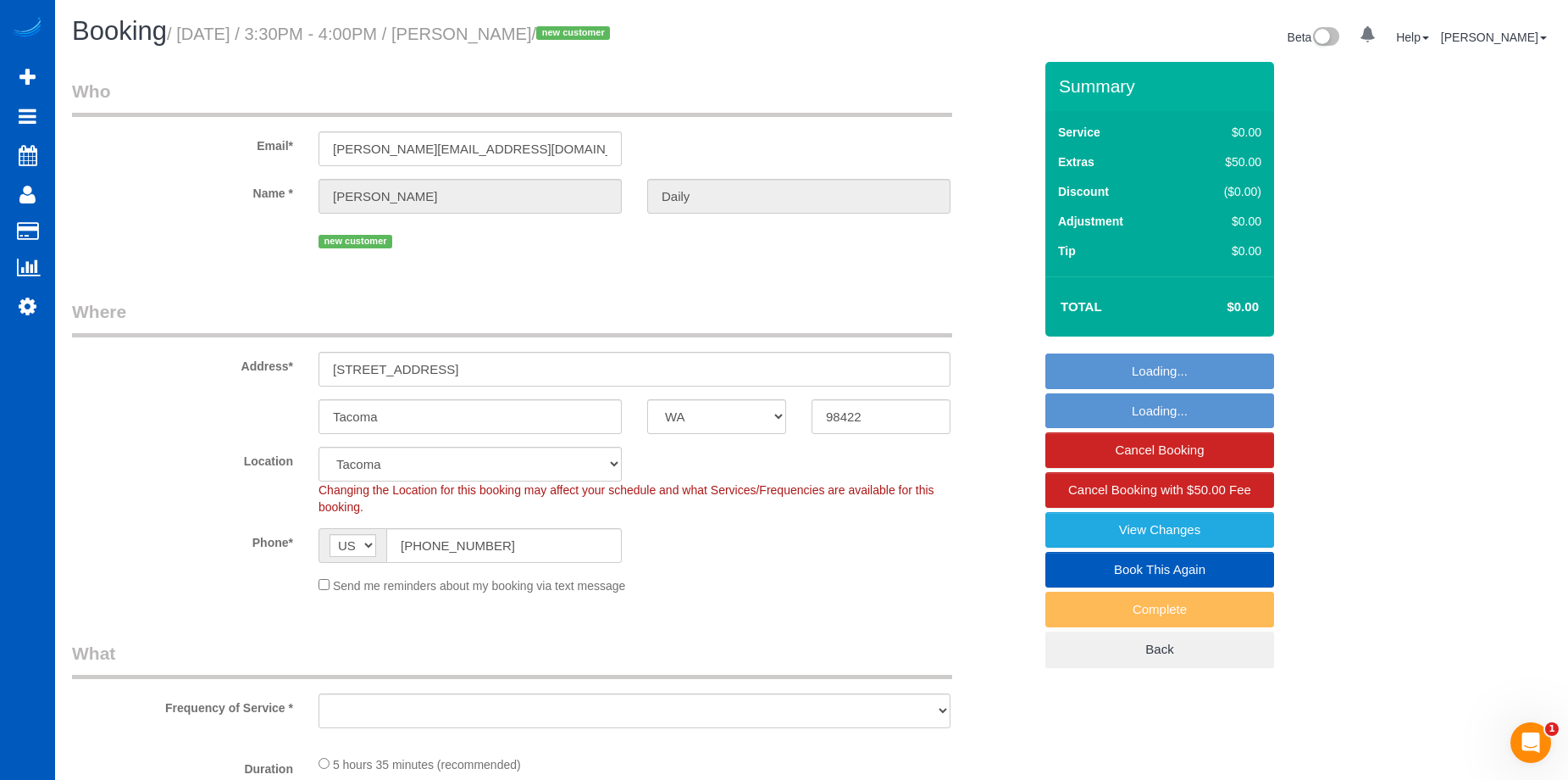
select select "2"
select select "object:1075"
select select "1001"
select select "4"
select select "2"
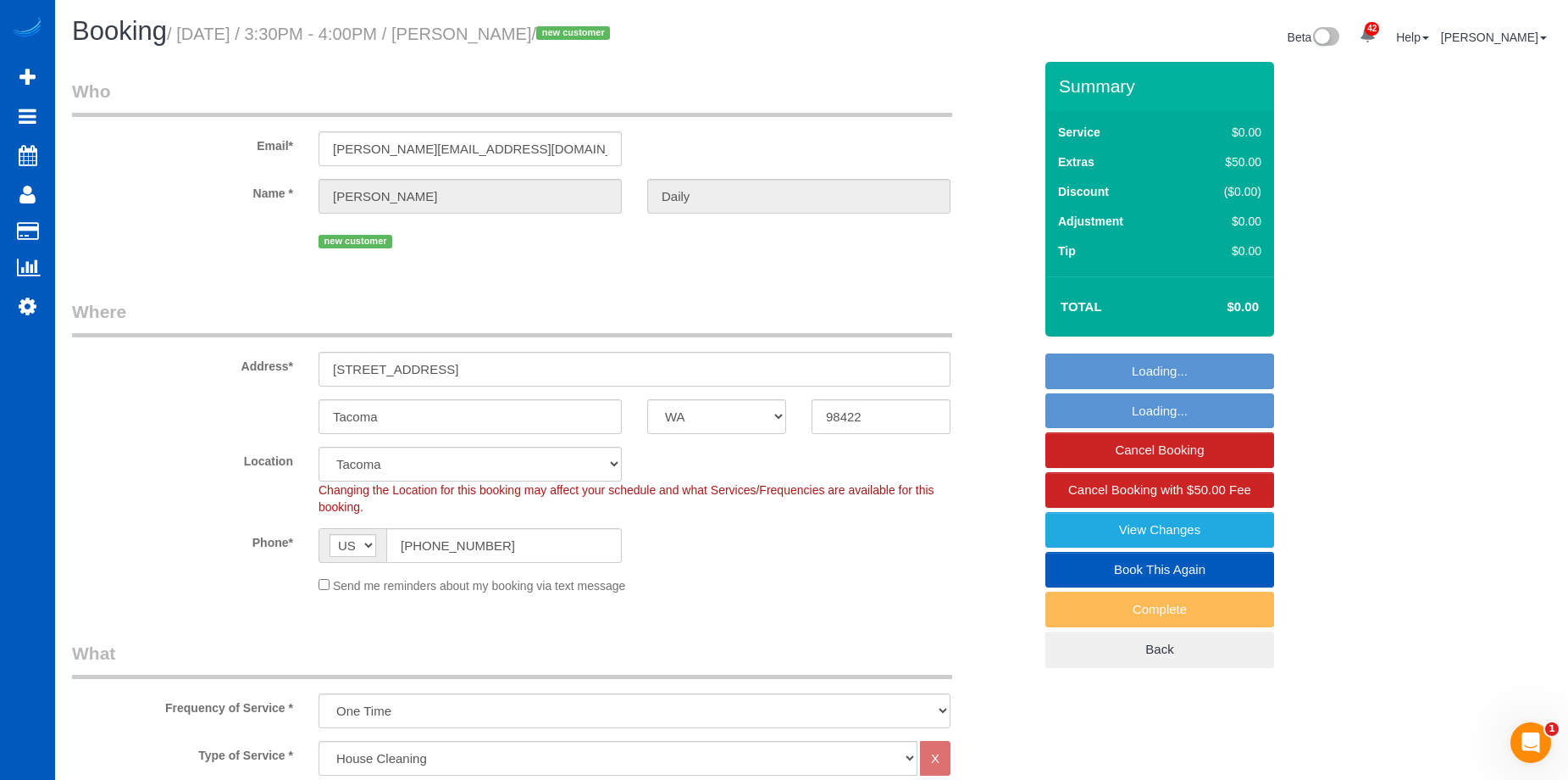
select select "object:1225"
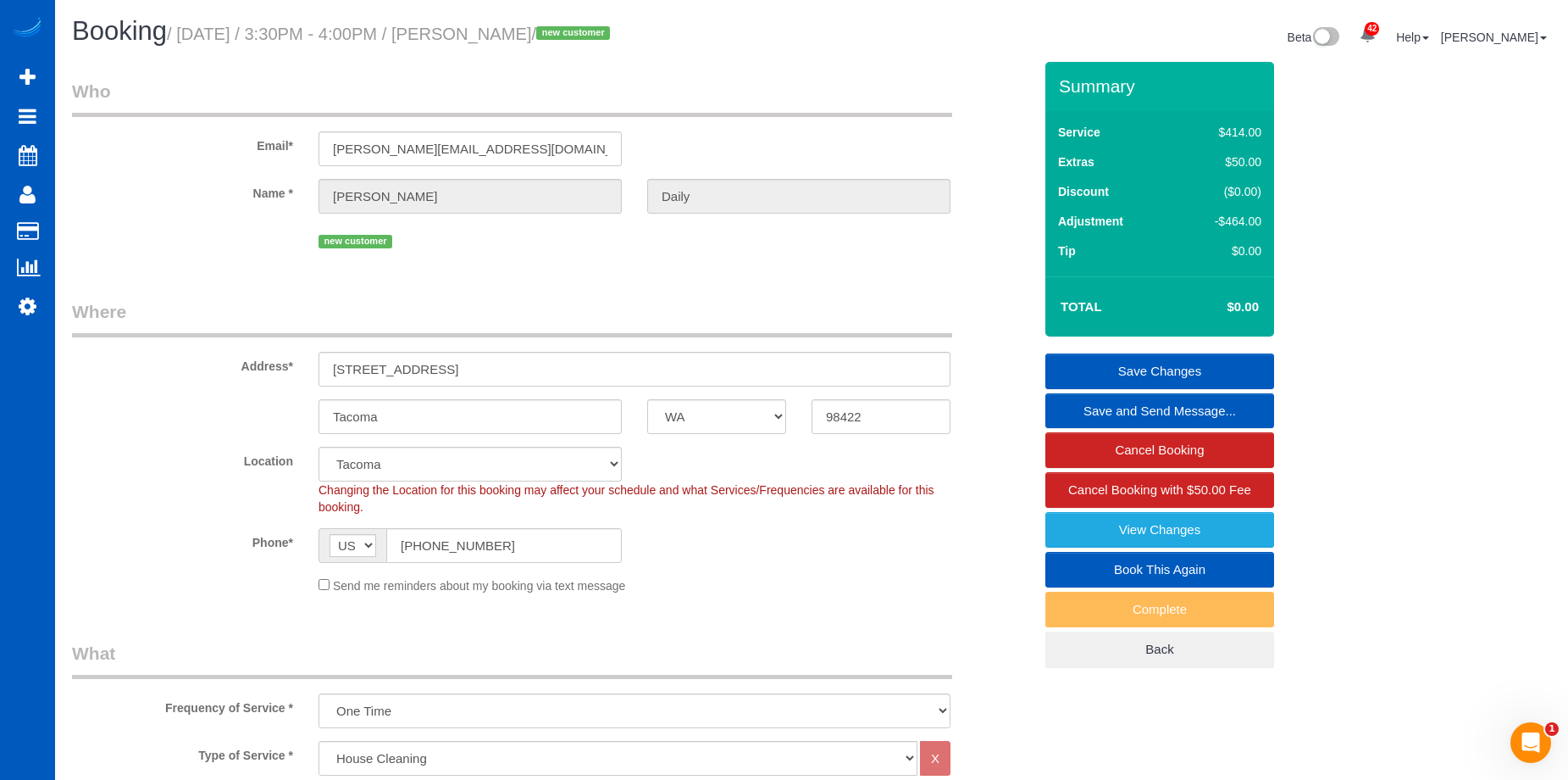
drag, startPoint x: 501, startPoint y: 37, endPoint x: 570, endPoint y: 36, distance: 69.0
click at [570, 36] on small "/ September 16, 2025 / 3:30PM - 4:00PM / Jeff Daily / new customer" at bounding box center [392, 34] width 448 height 19
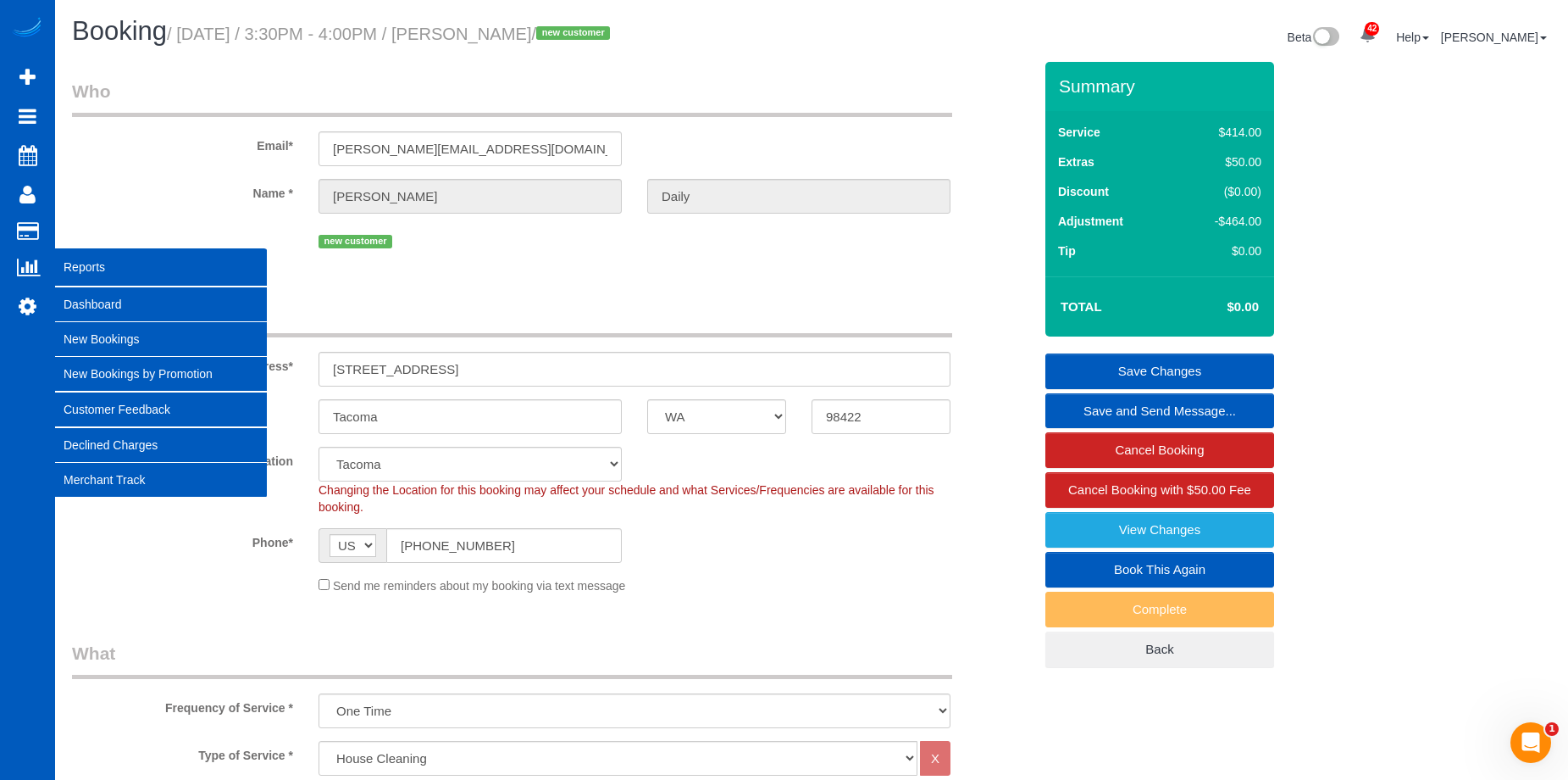
copy small "Jeff Daily"
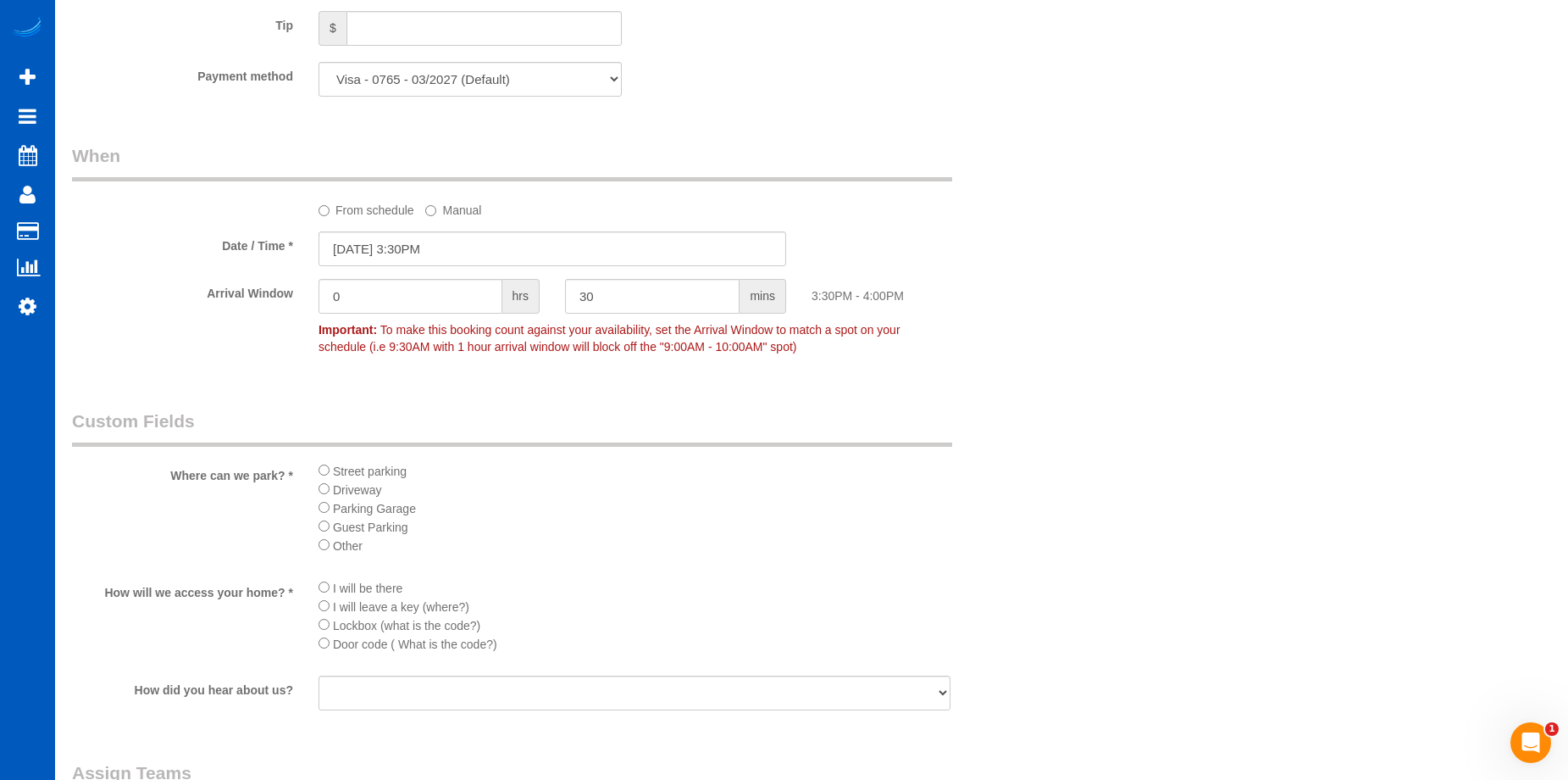
scroll to position [1864, 0]
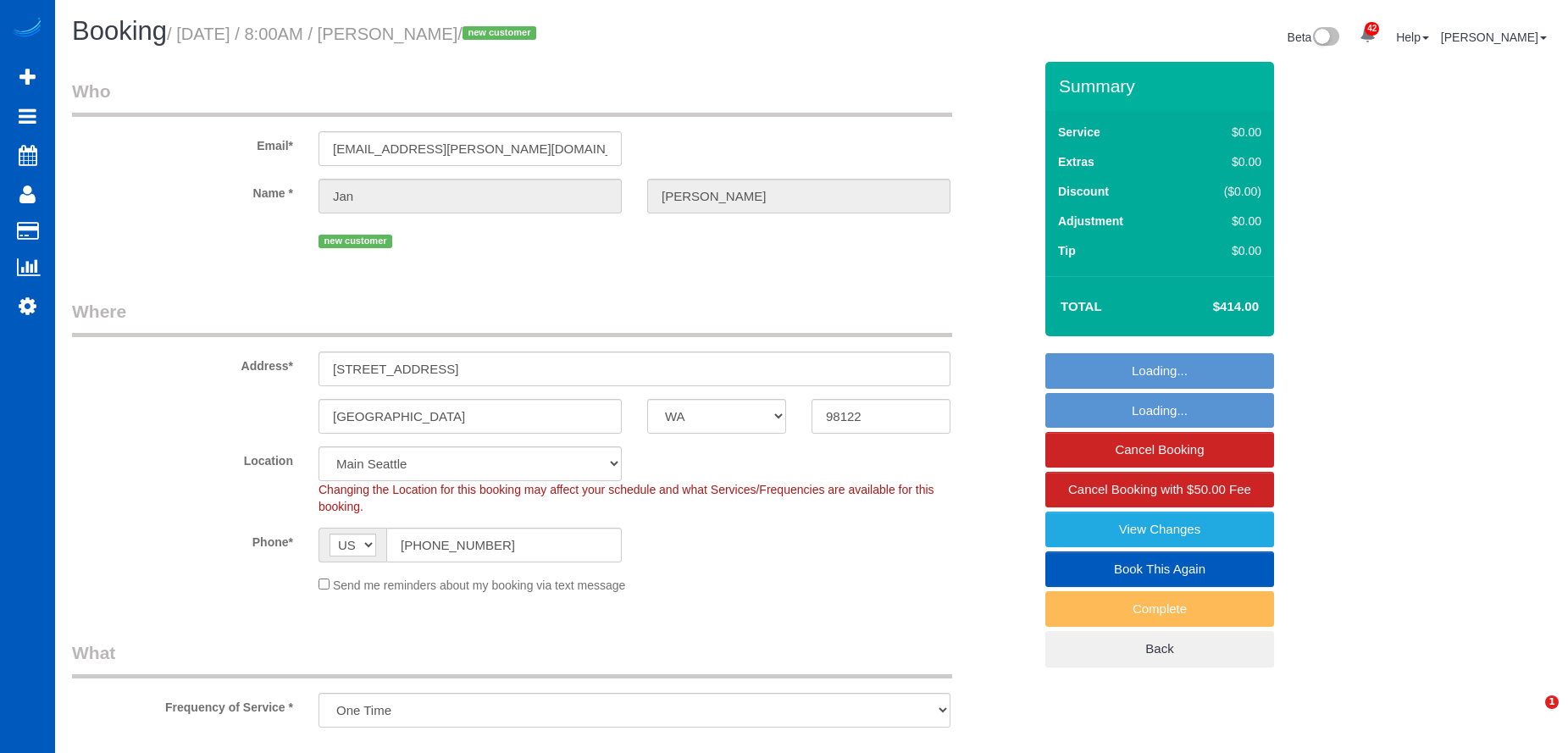
select select "WA"
select select "number:8"
select select "object:1027"
select select "199"
select select "1001"
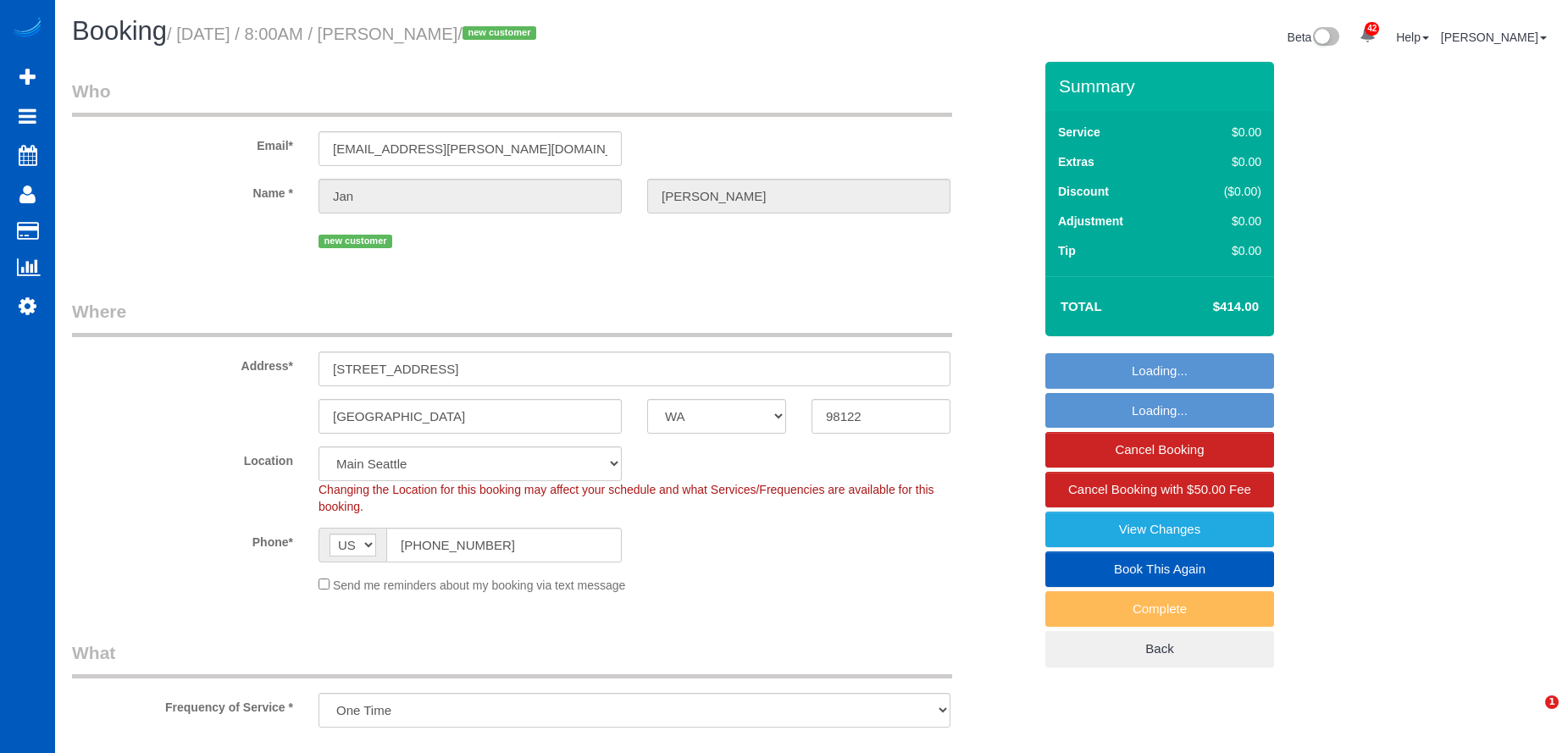
select select "3"
select select "spot1"
select select "WA"
select select "199"
select select "spot14"
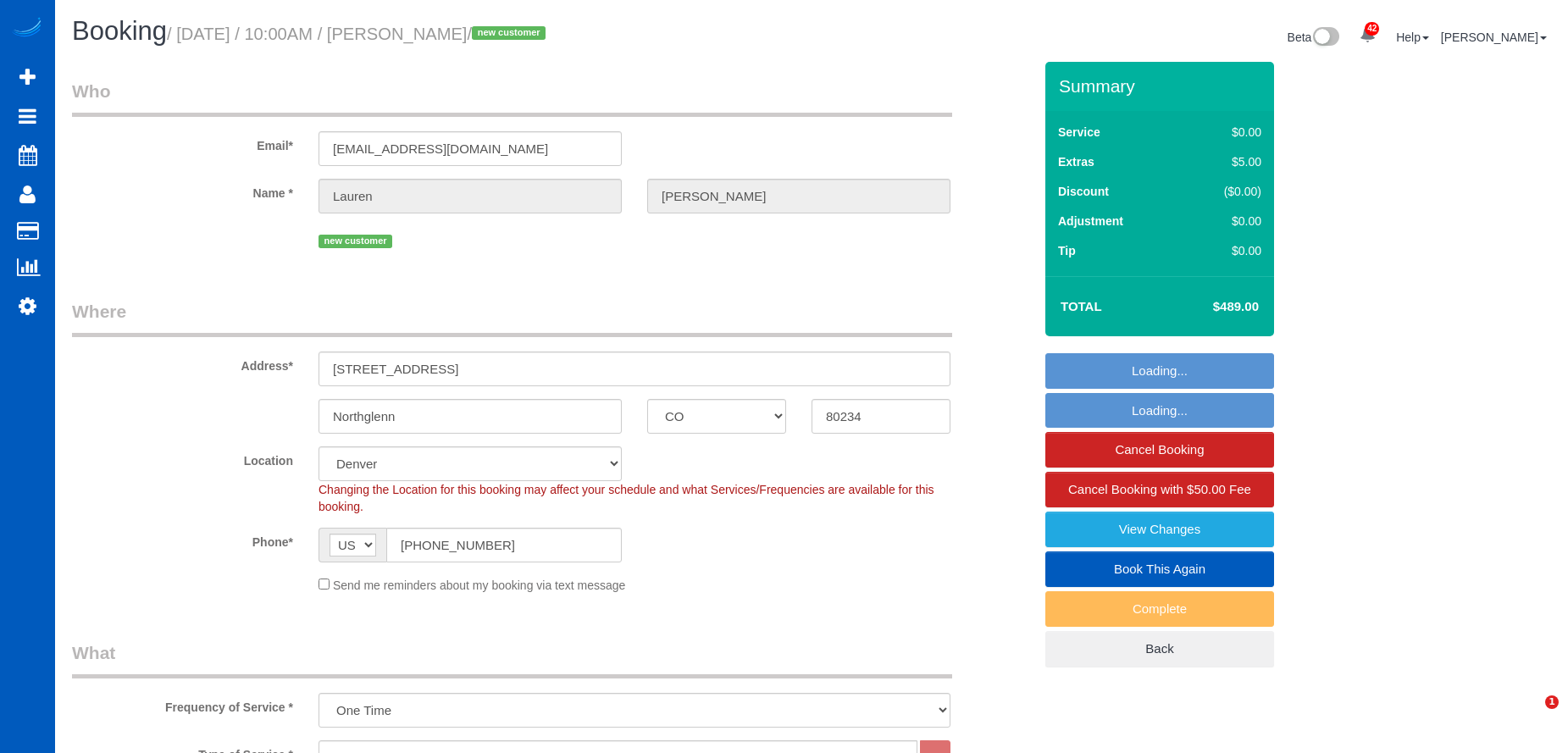
select select "CO"
select select "199"
select select "1501"
select select "3"
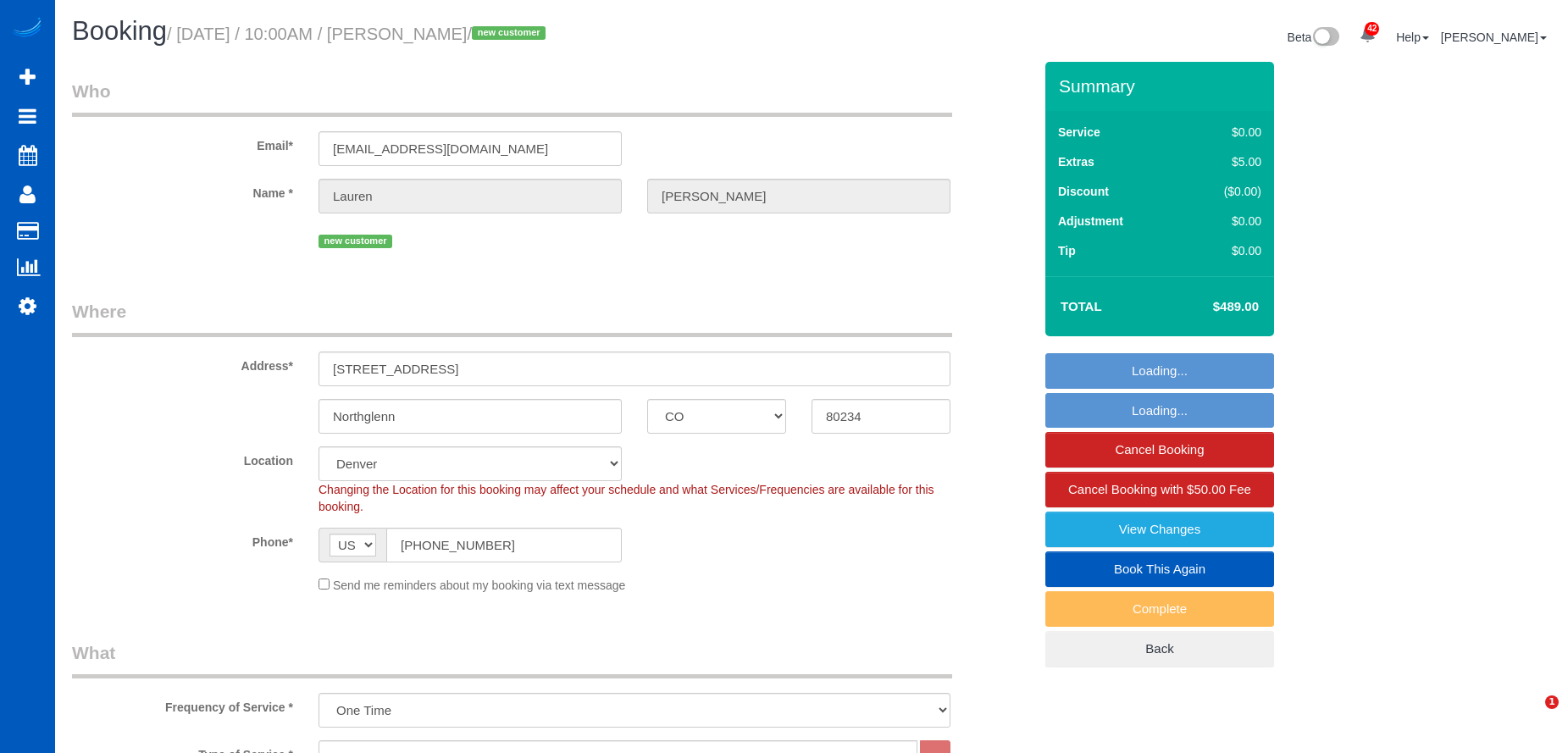
select select "spot1"
select select "WA"
select select "spot1"
select select "number:8"
select select "object:997"
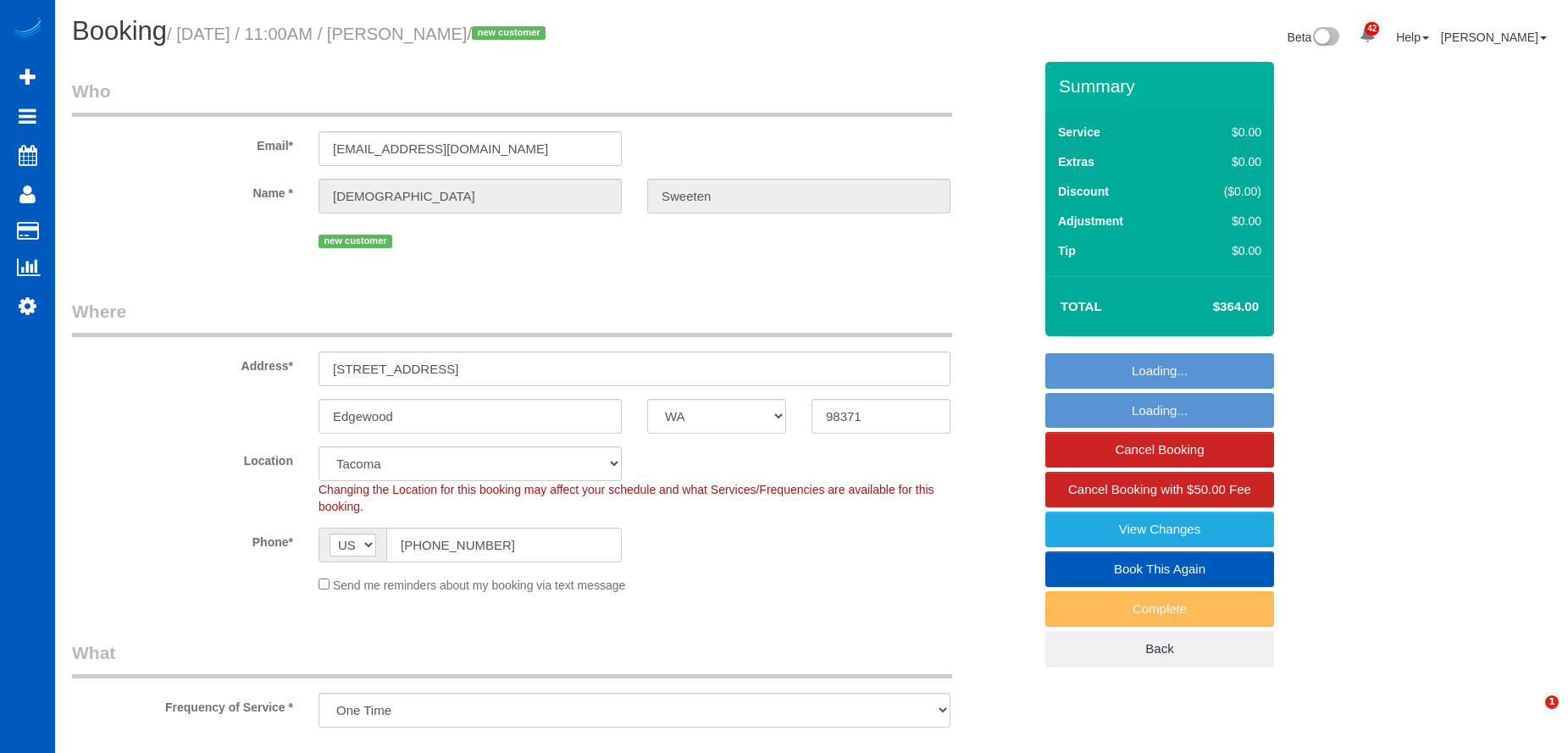
select select "199"
select select "WA"
select select "199"
select select "object:1190"
select select "2501"
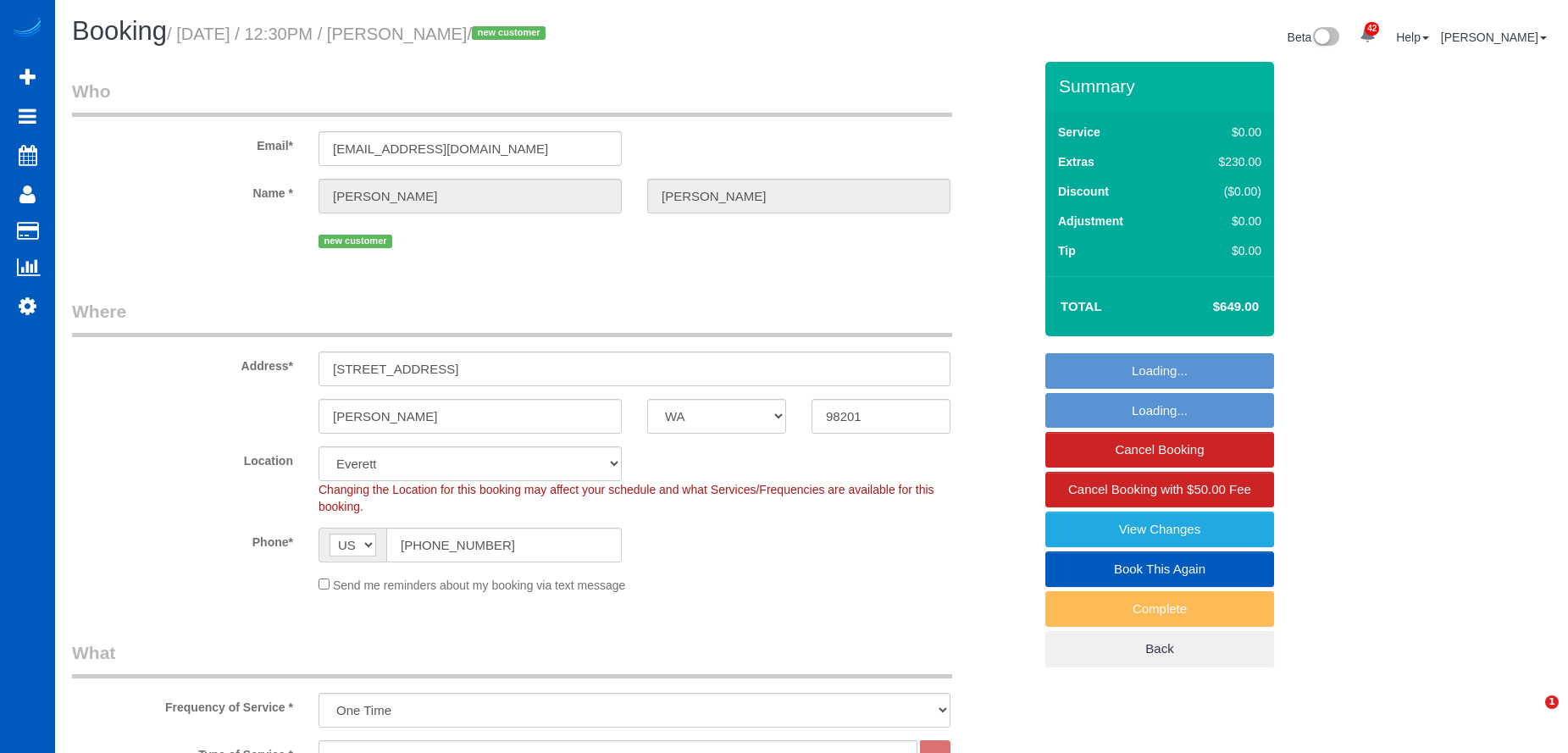
select select "3"
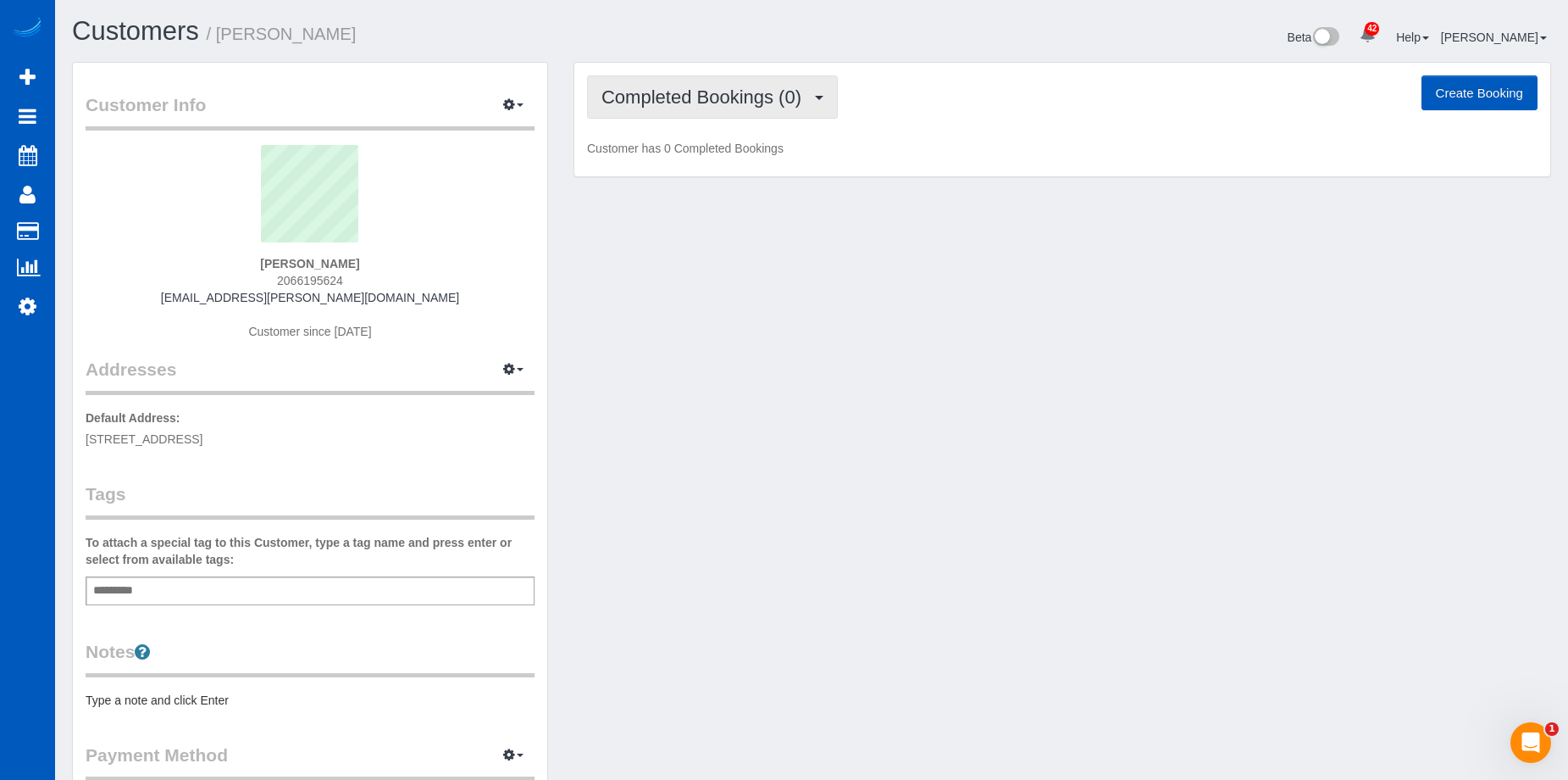
click at [749, 100] on span "Completed Bookings (0)" at bounding box center [705, 97] width 208 height 21
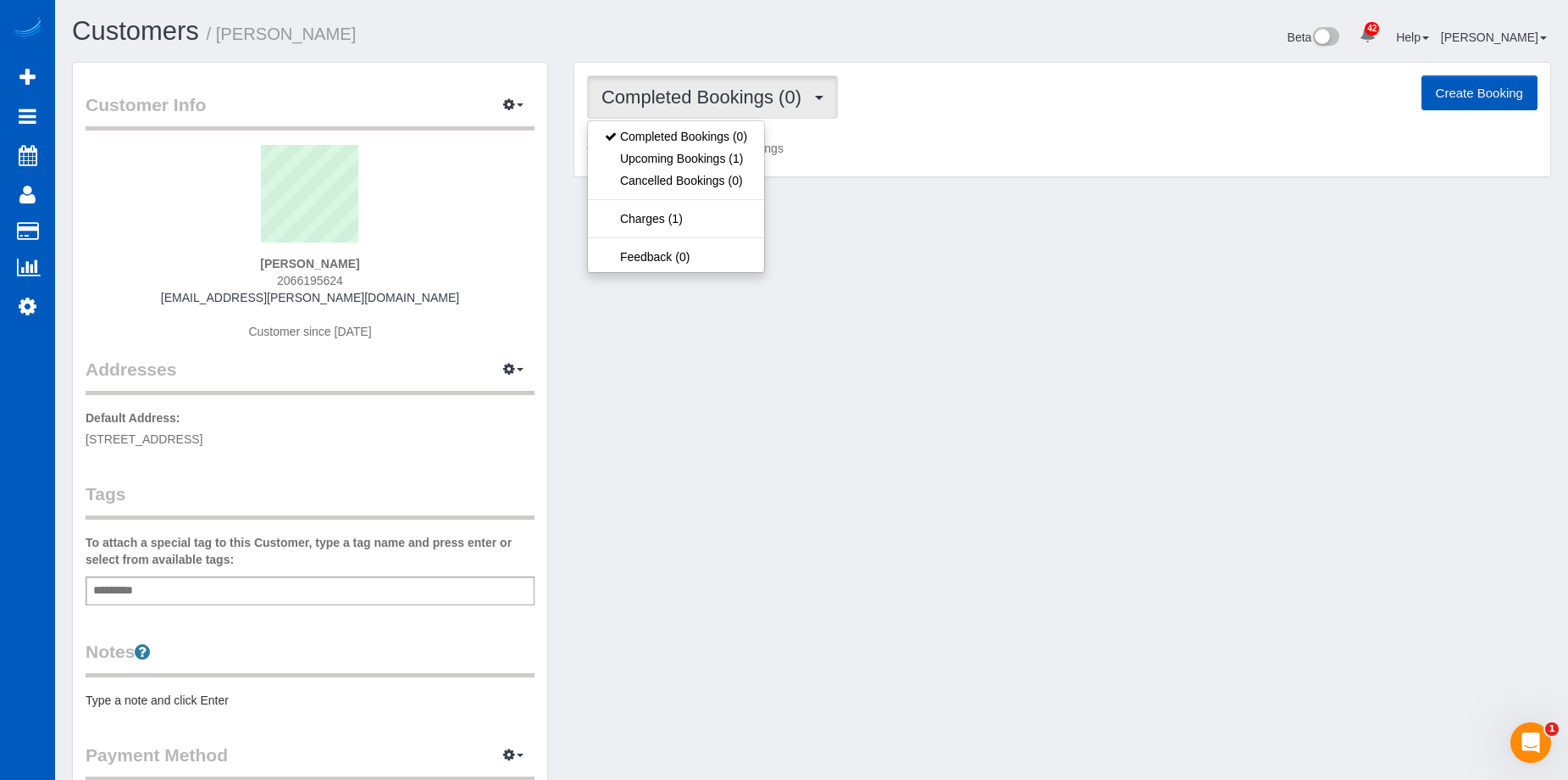
click at [749, 100] on span "Completed Bookings (0)" at bounding box center [705, 97] width 208 height 21
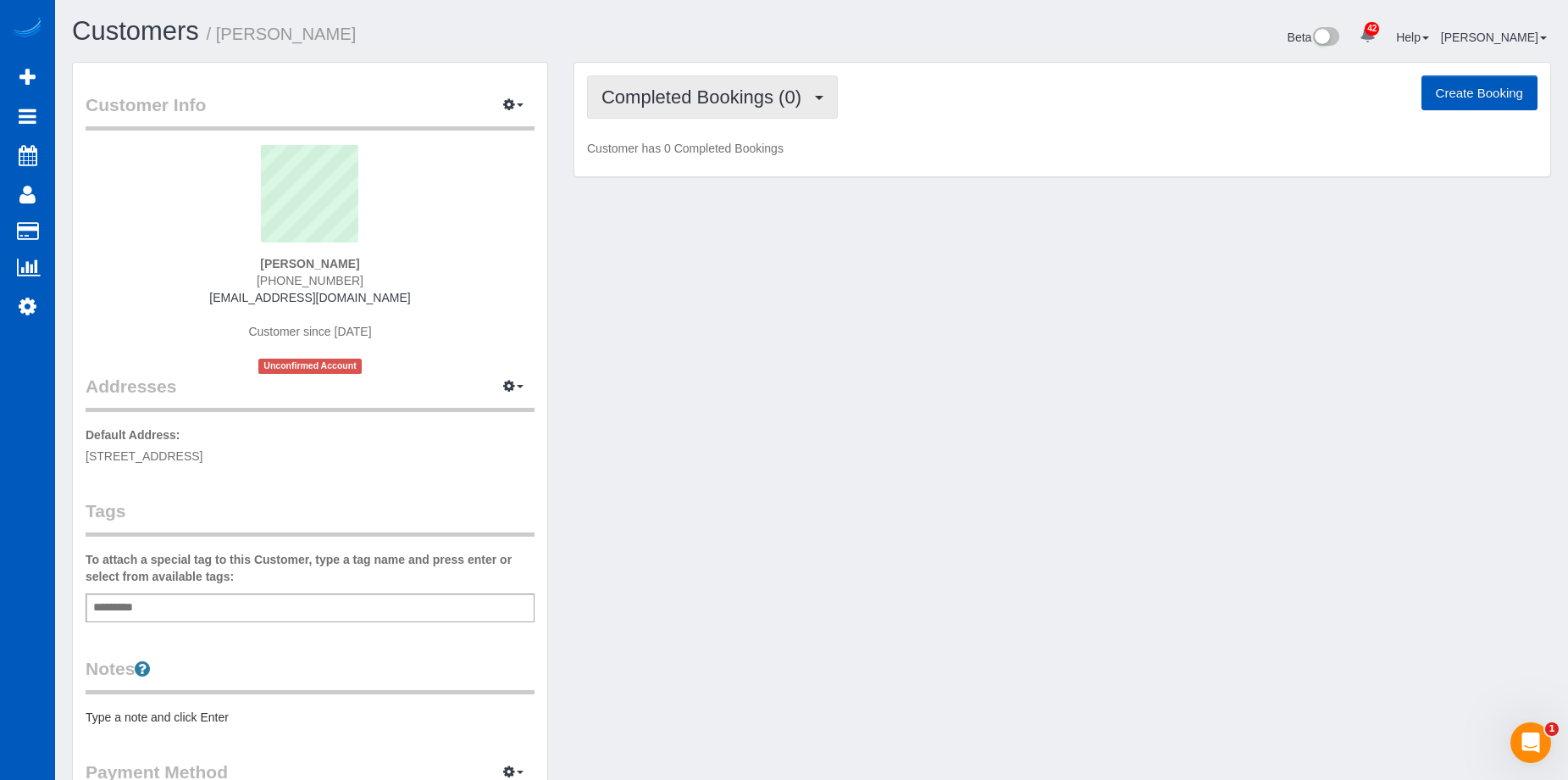
click at [688, 108] on button "Completed Bookings (0)" at bounding box center [712, 97] width 251 height 43
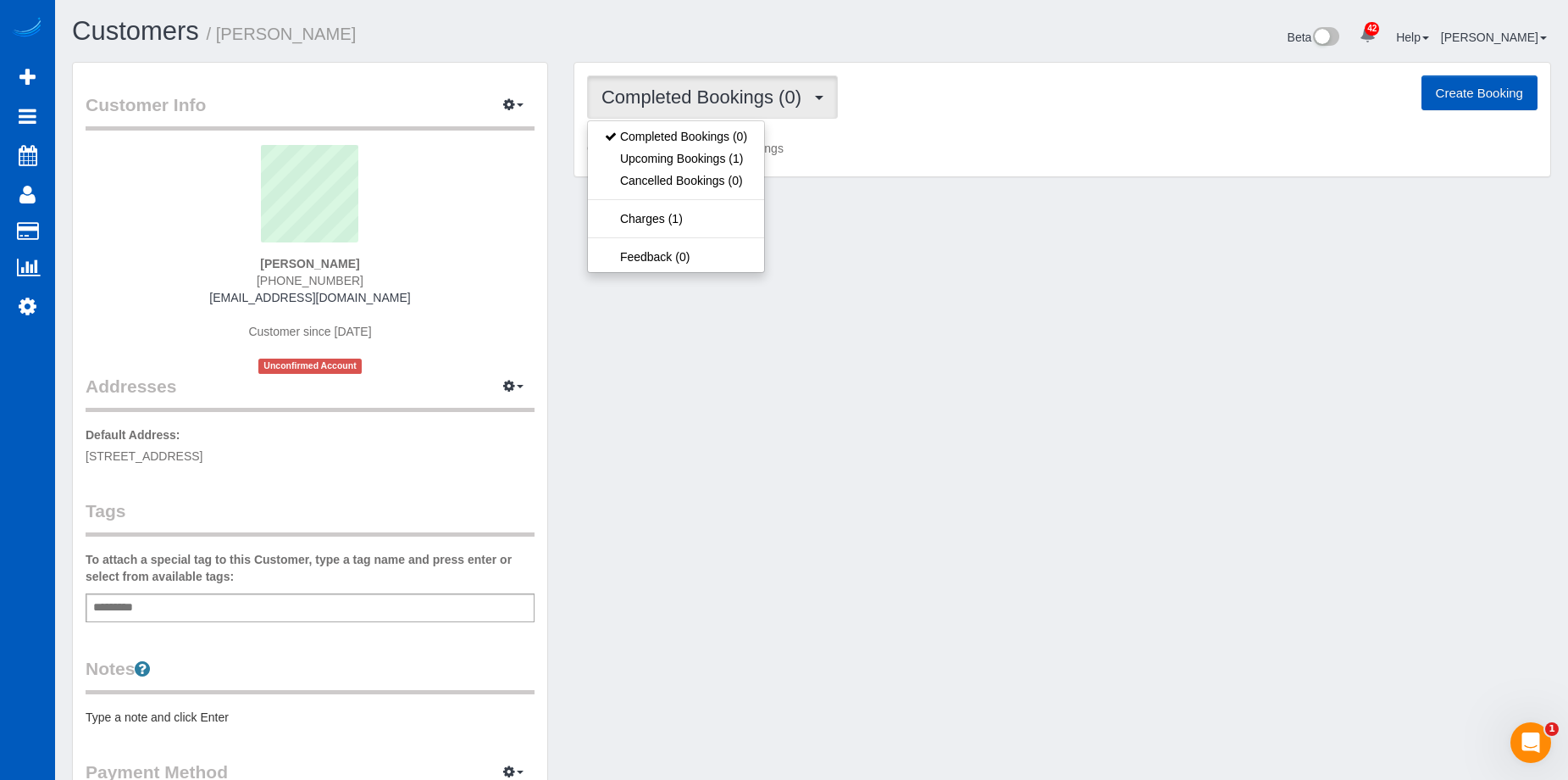
click at [694, 103] on span "Completed Bookings (0)" at bounding box center [705, 97] width 208 height 21
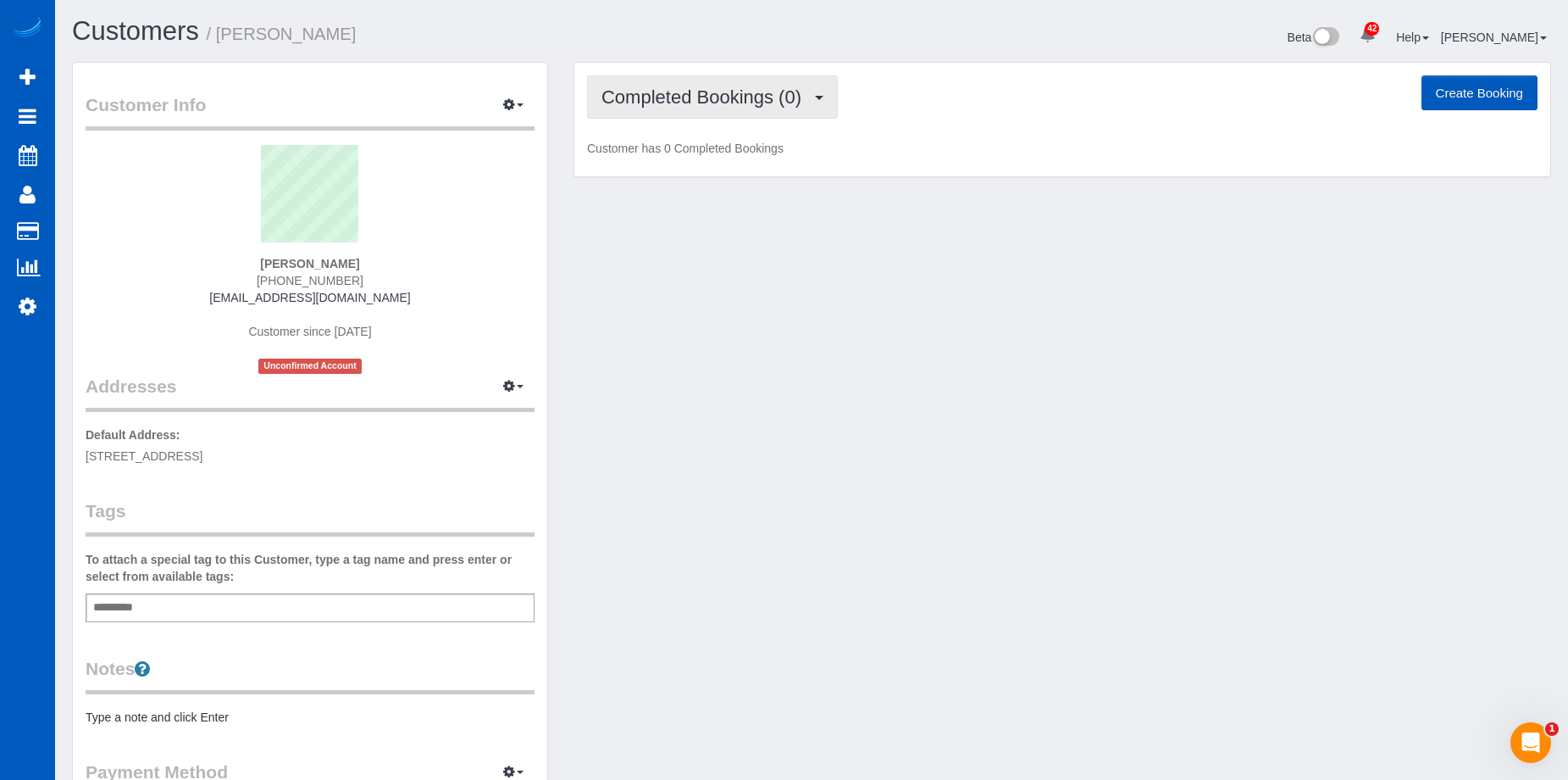
click at [666, 104] on span "Completed Bookings (0)" at bounding box center [705, 97] width 208 height 21
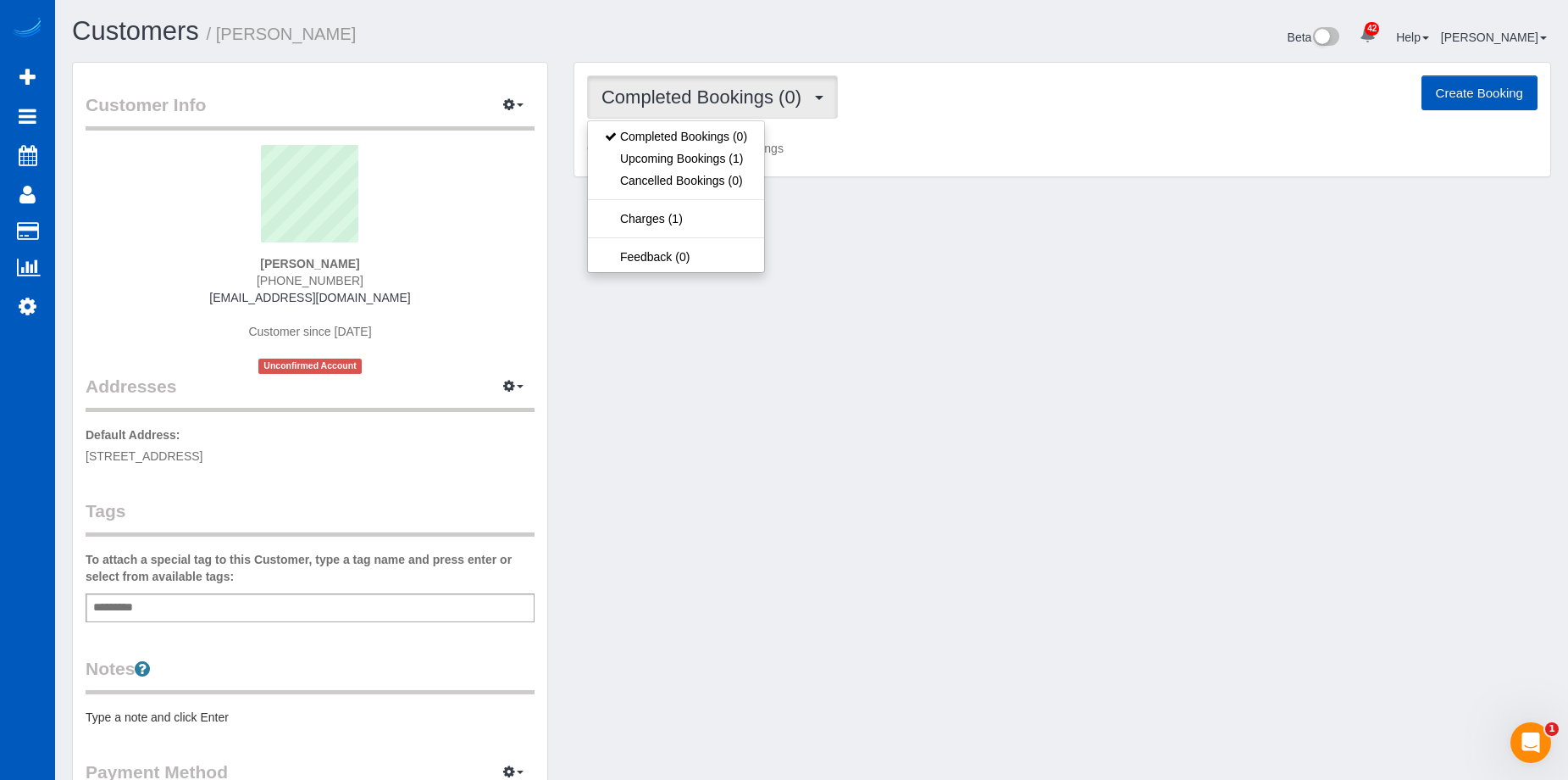
click at [671, 102] on span "Completed Bookings (0)" at bounding box center [705, 97] width 208 height 21
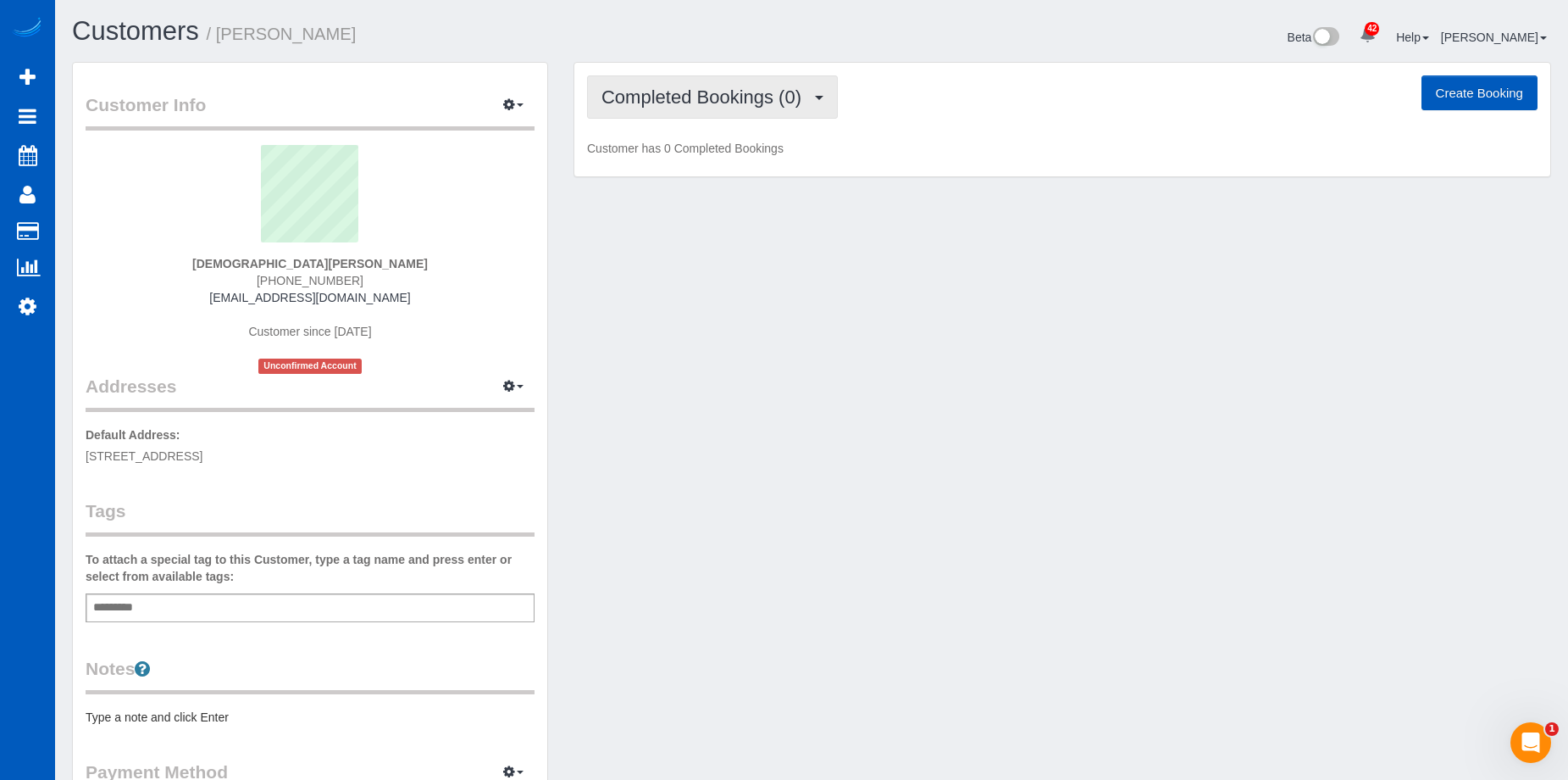
click at [679, 107] on span "Completed Bookings (0)" at bounding box center [705, 97] width 208 height 21
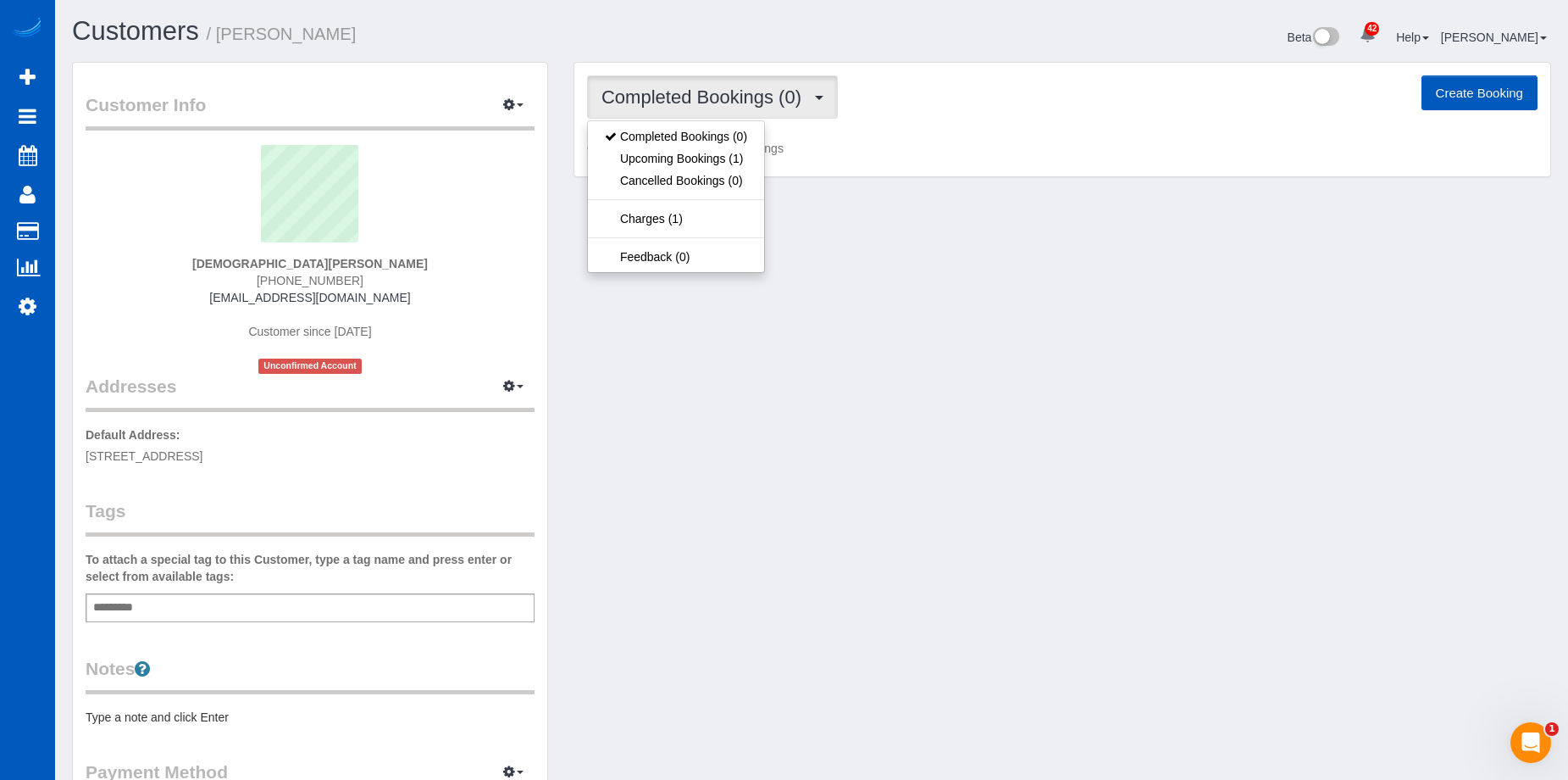
click at [683, 102] on span "Completed Bookings (0)" at bounding box center [705, 97] width 208 height 21
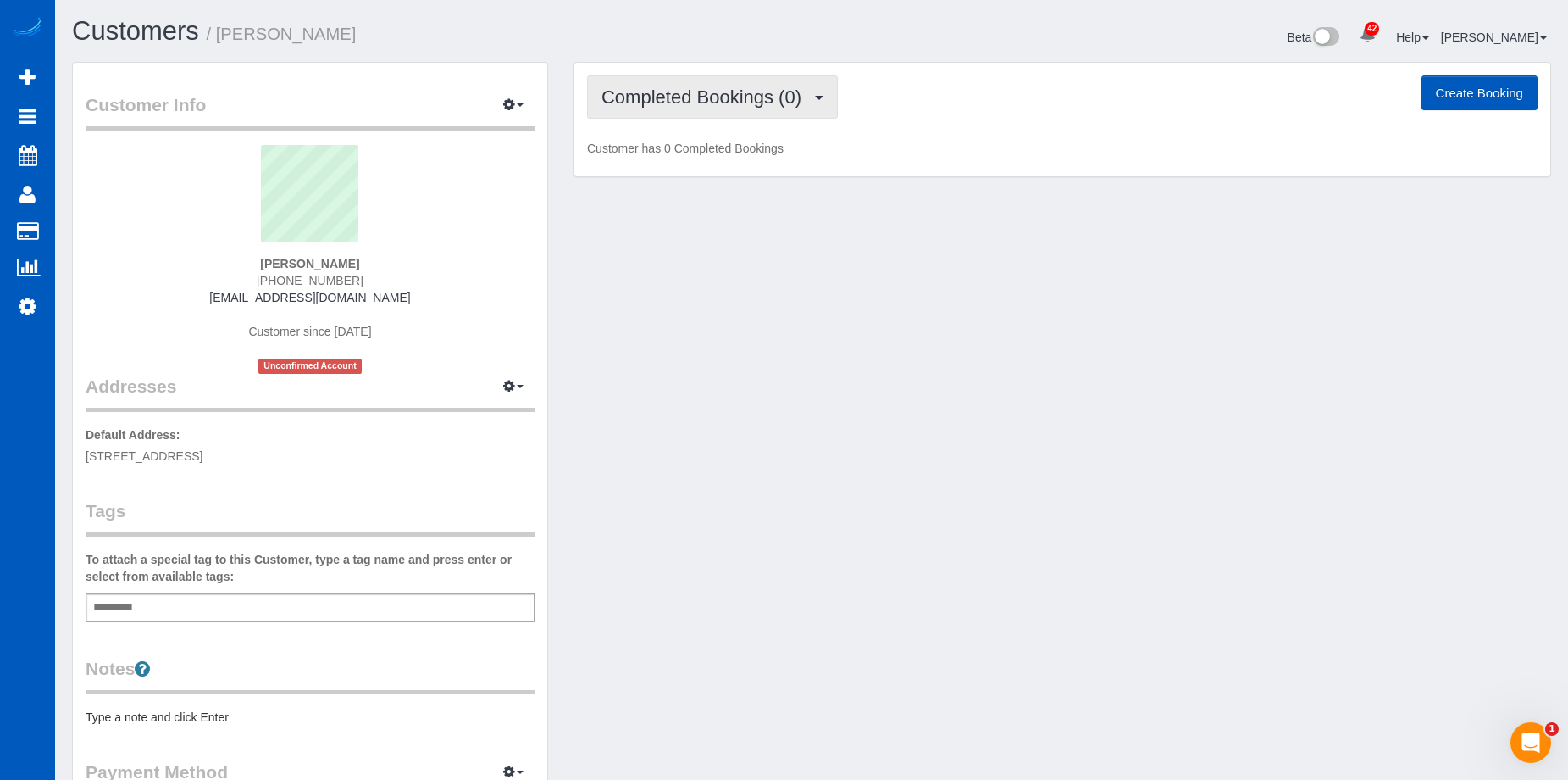
click at [678, 112] on button "Completed Bookings (0)" at bounding box center [712, 97] width 251 height 43
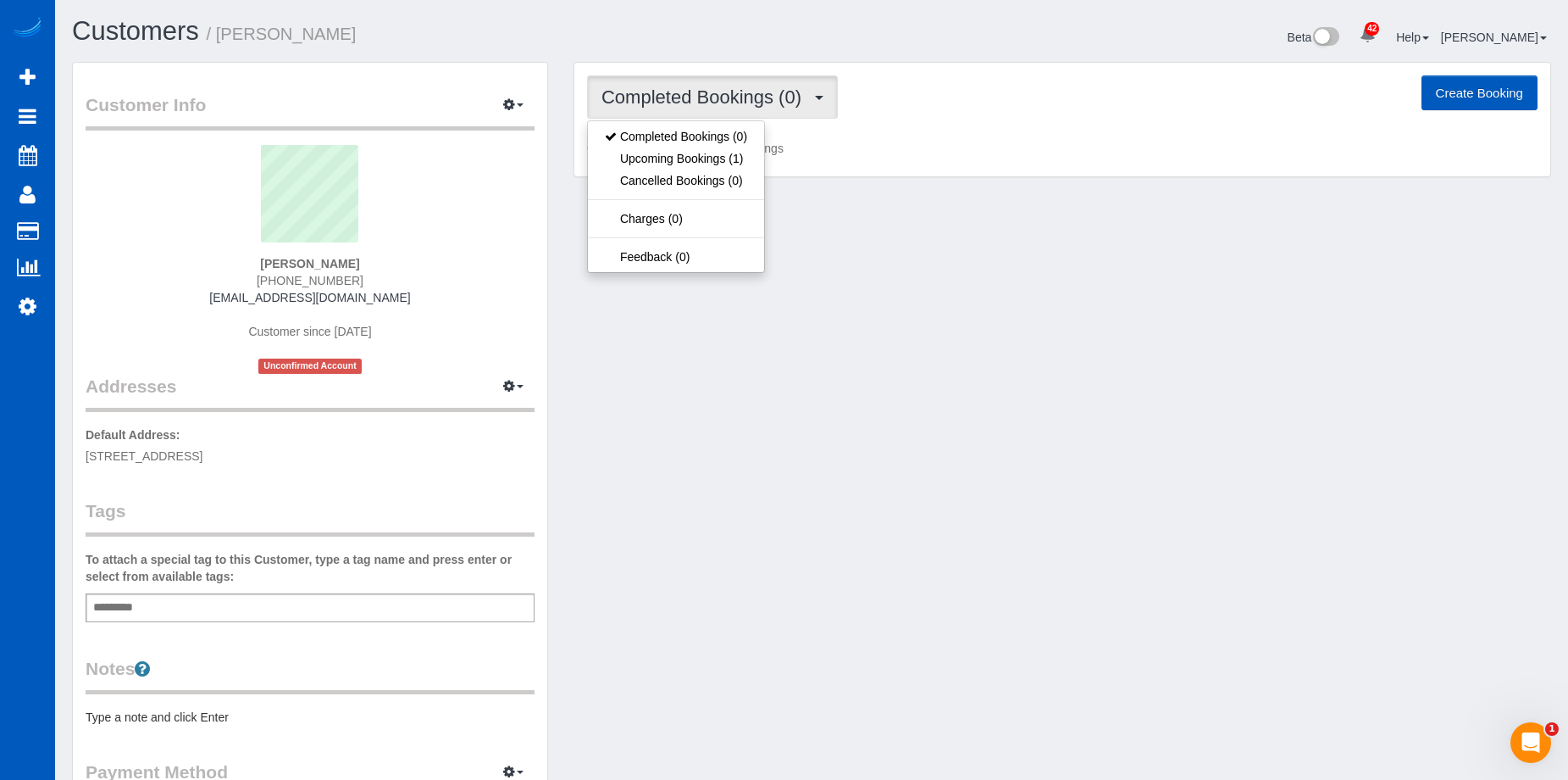
click at [682, 103] on span "Completed Bookings (0)" at bounding box center [705, 97] width 208 height 21
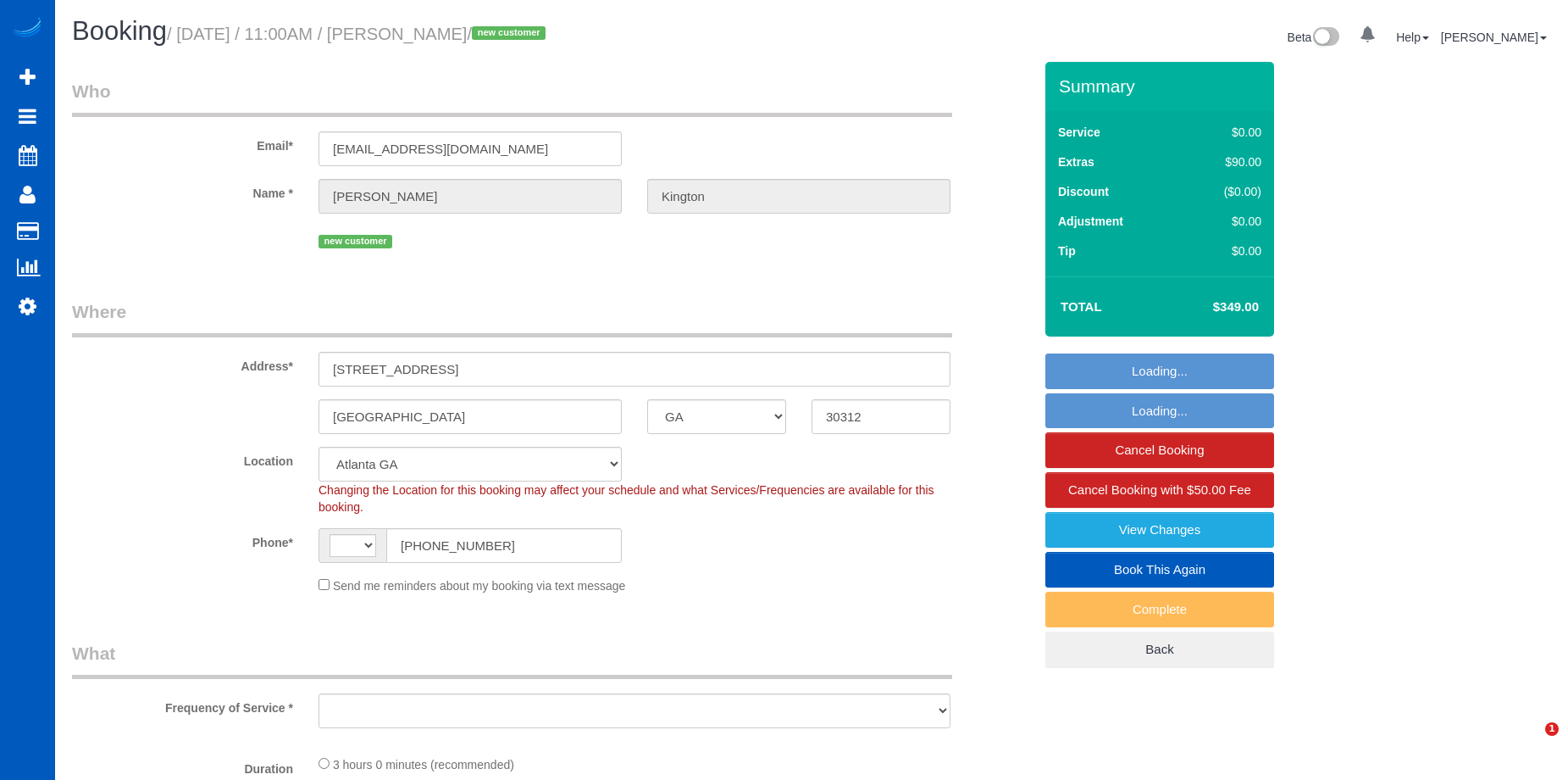
select select "GA"
select select "string:[GEOGRAPHIC_DATA]"
select select "object:492"
select select "spot1"
select select "number:8"
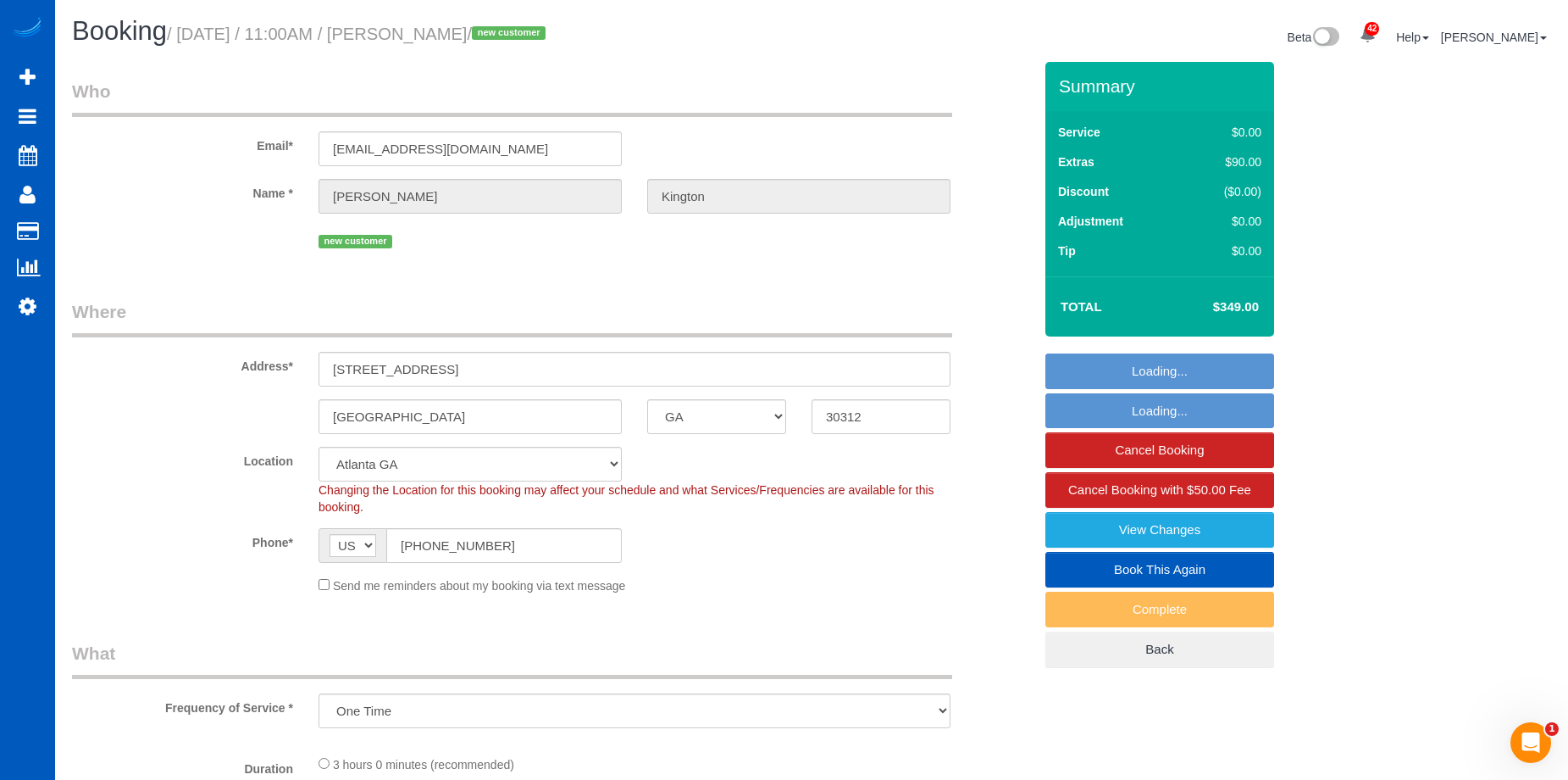
select select "object:1086"
select select "199"
select select "2001"
select select "4"
select select "3"
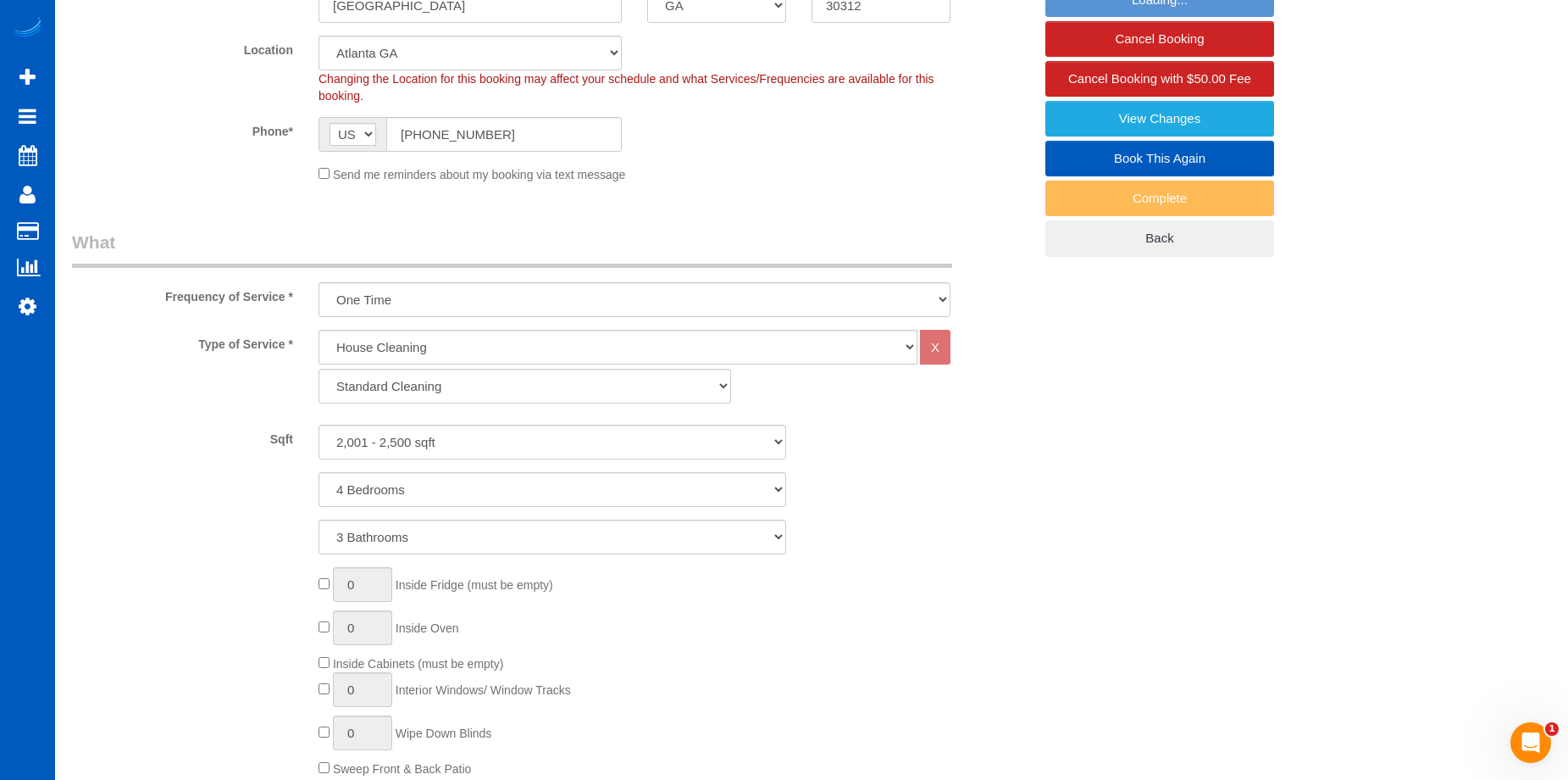
select select "2001"
select select "4"
select select "3"
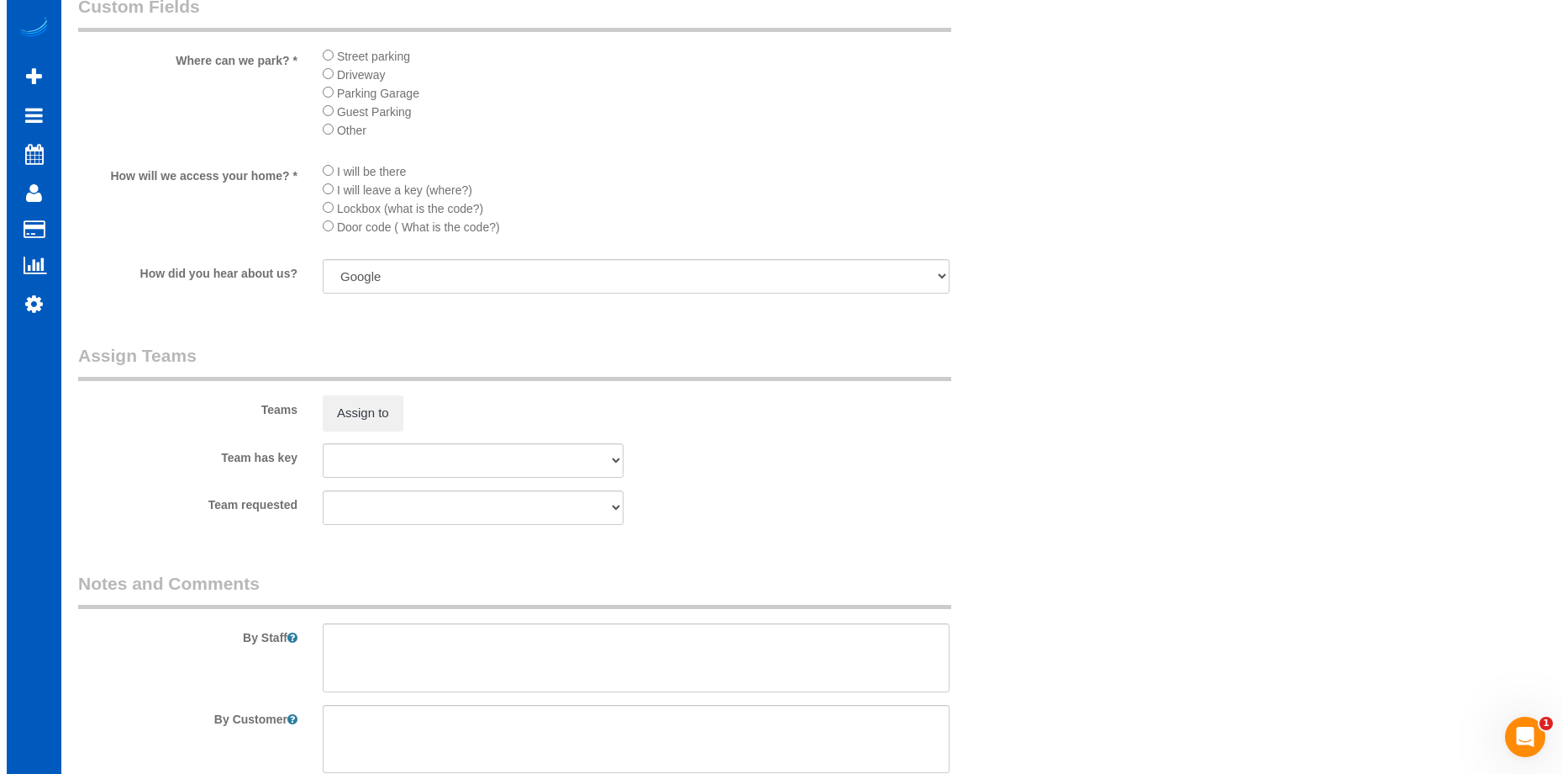
scroll to position [2018, 0]
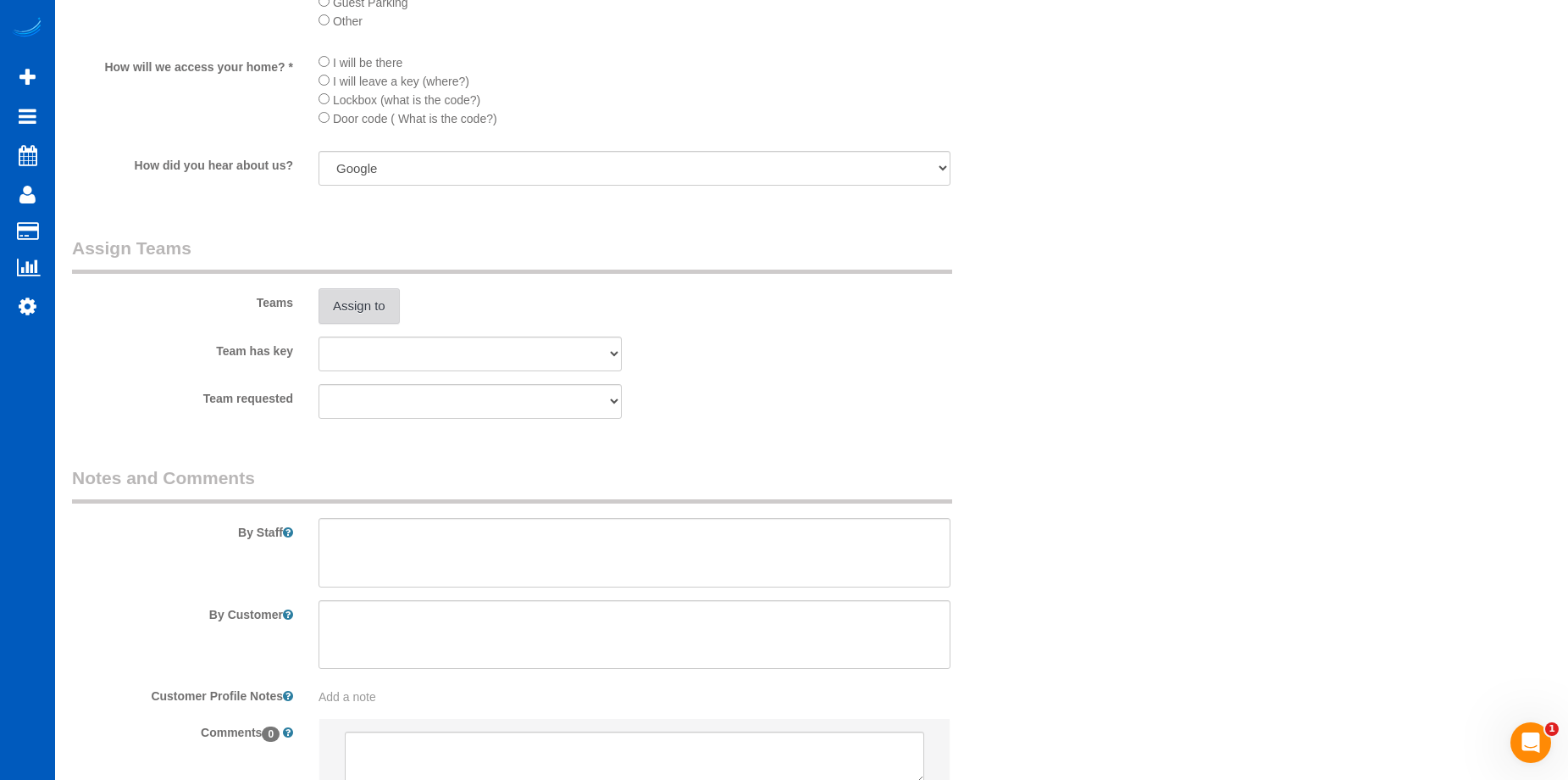
click at [351, 302] on button "Assign to" at bounding box center [360, 306] width 82 height 36
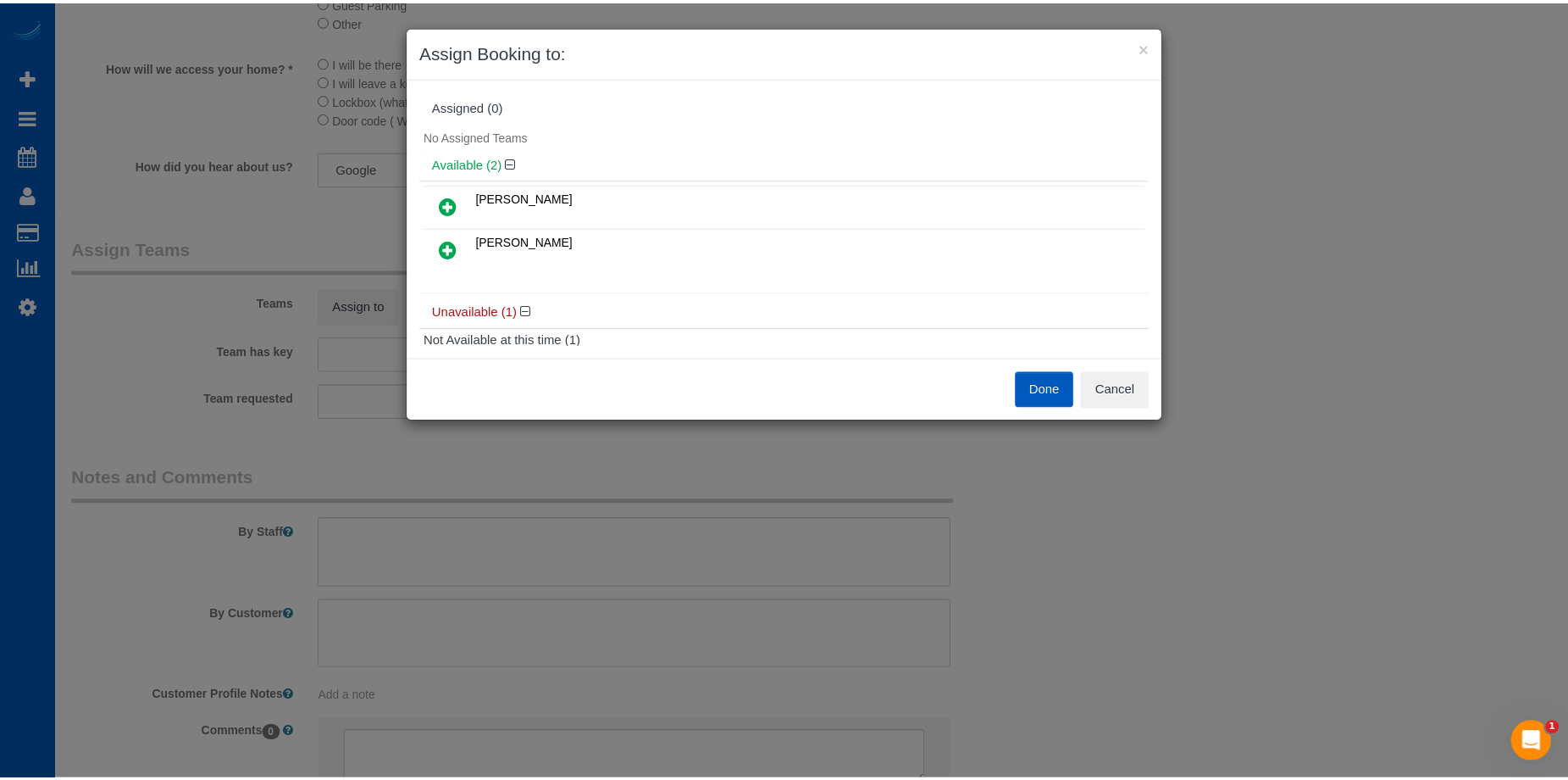
scroll to position [80, 0]
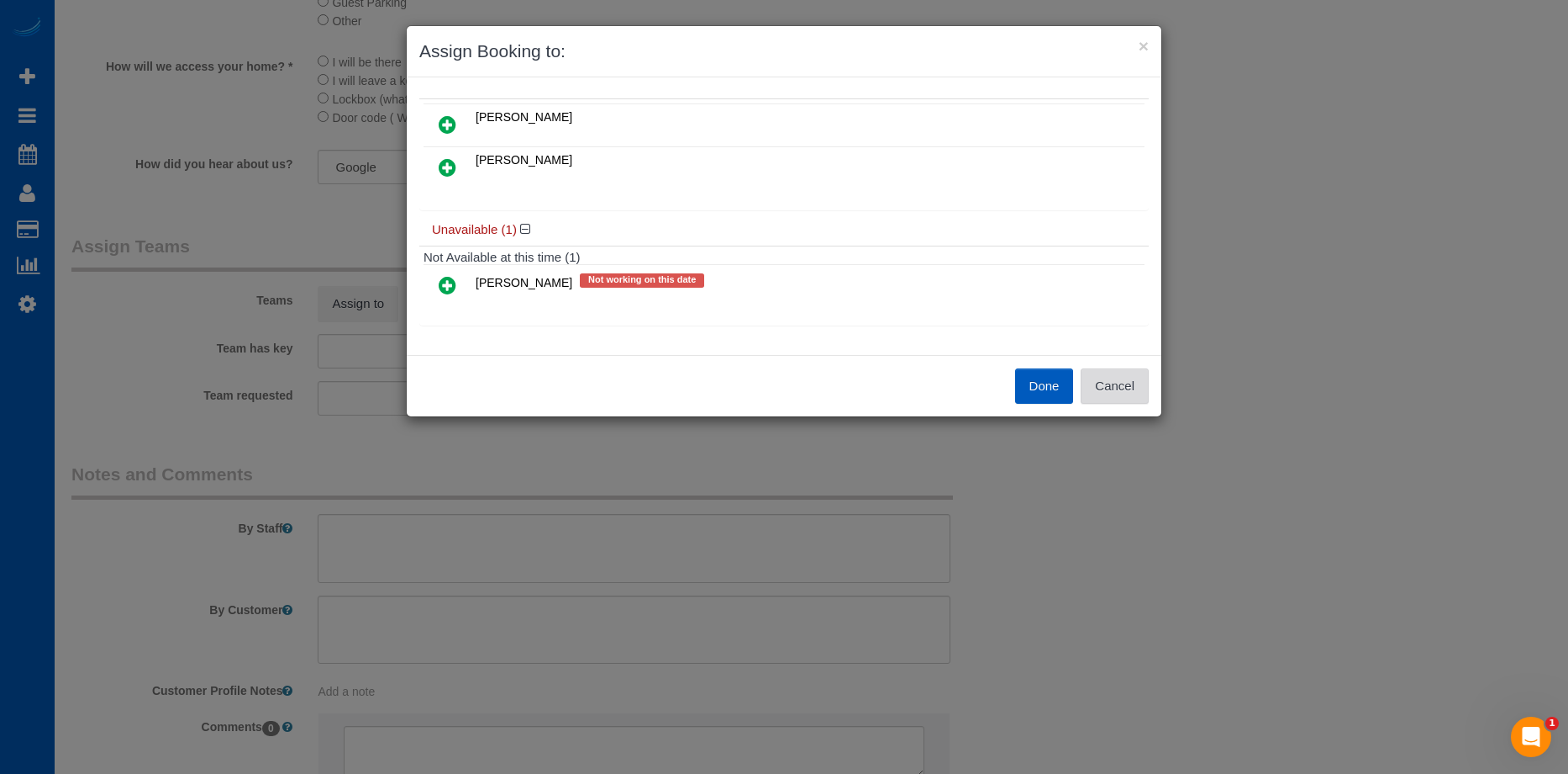
click at [1116, 382] on button "Cancel" at bounding box center [1114, 387] width 68 height 36
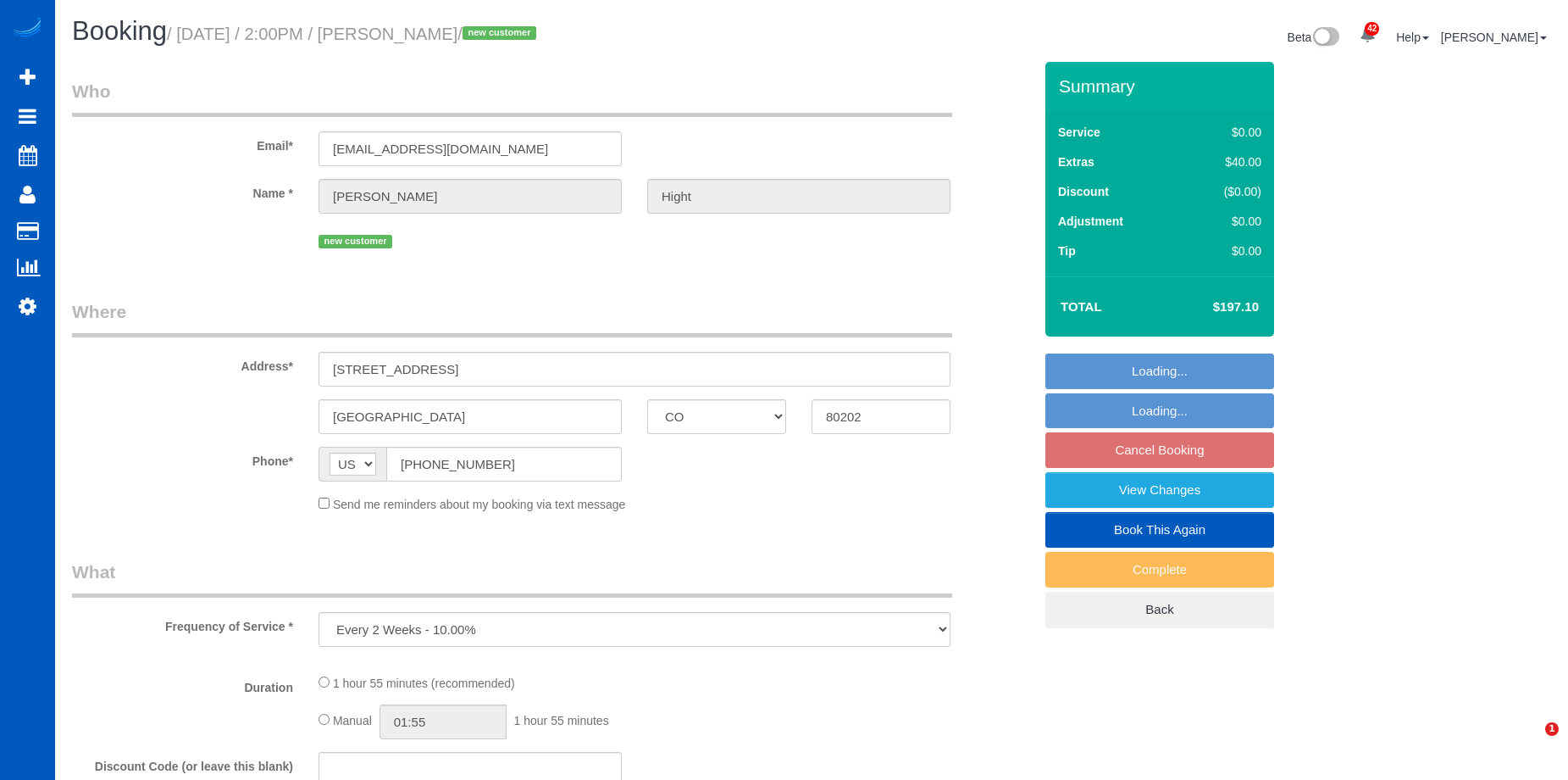
select select "CO"
select select "number:8"
select select "199"
select select "1001"
select select "2"
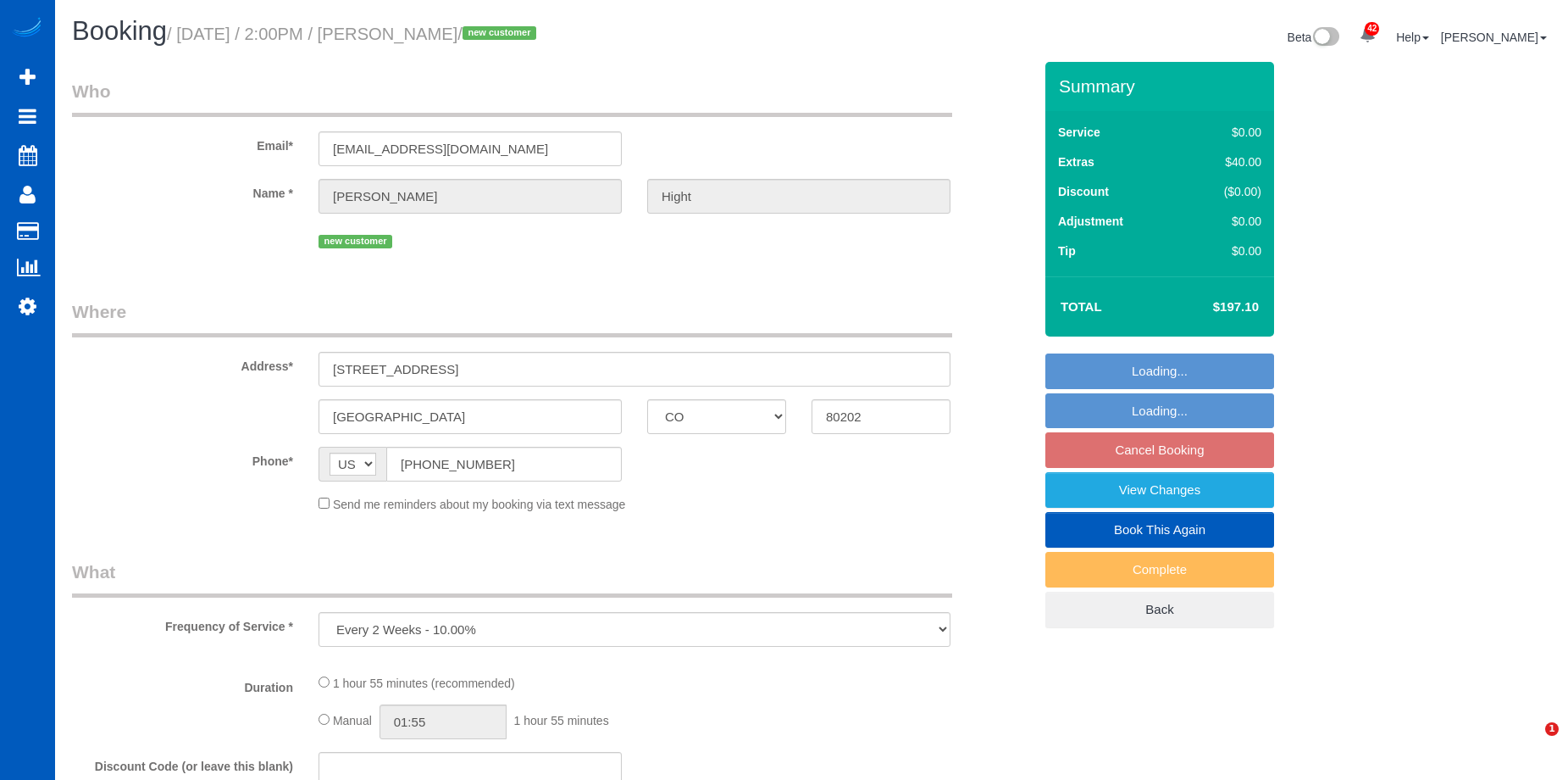
select select "2"
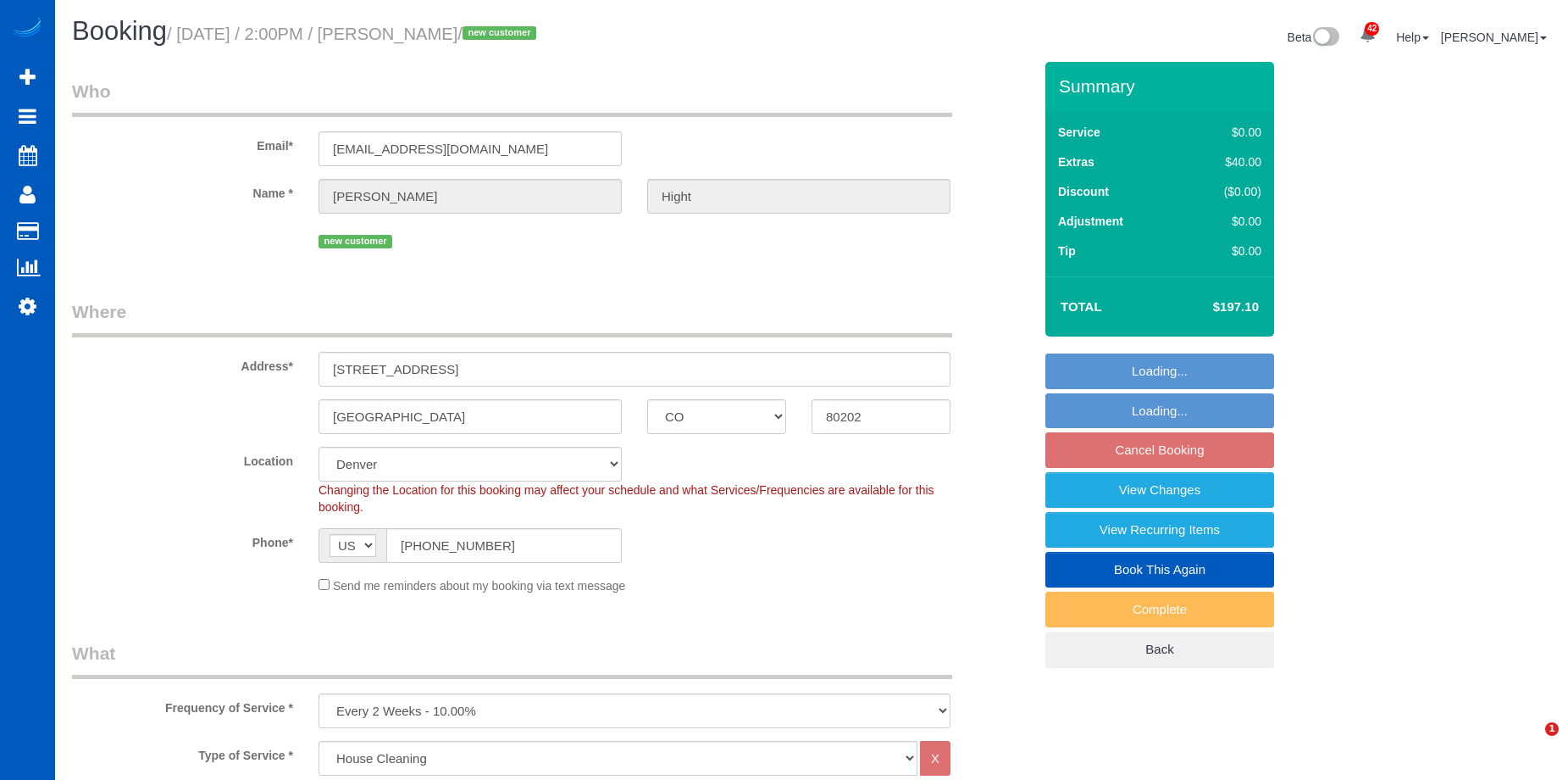
select select "spot2"
select select "spot13"
select select "object:1089"
select select "1001"
select select "2"
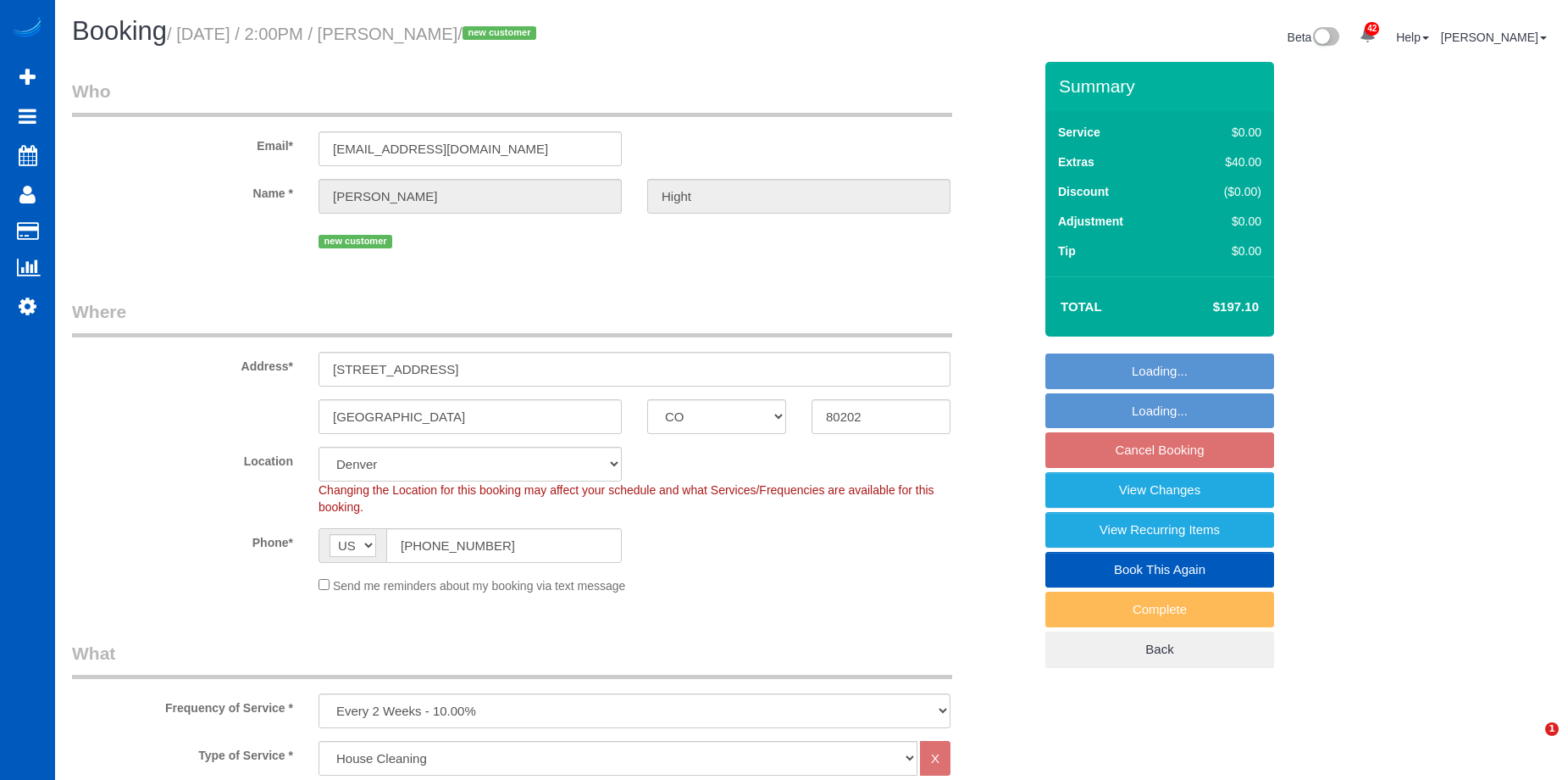
select select "2"
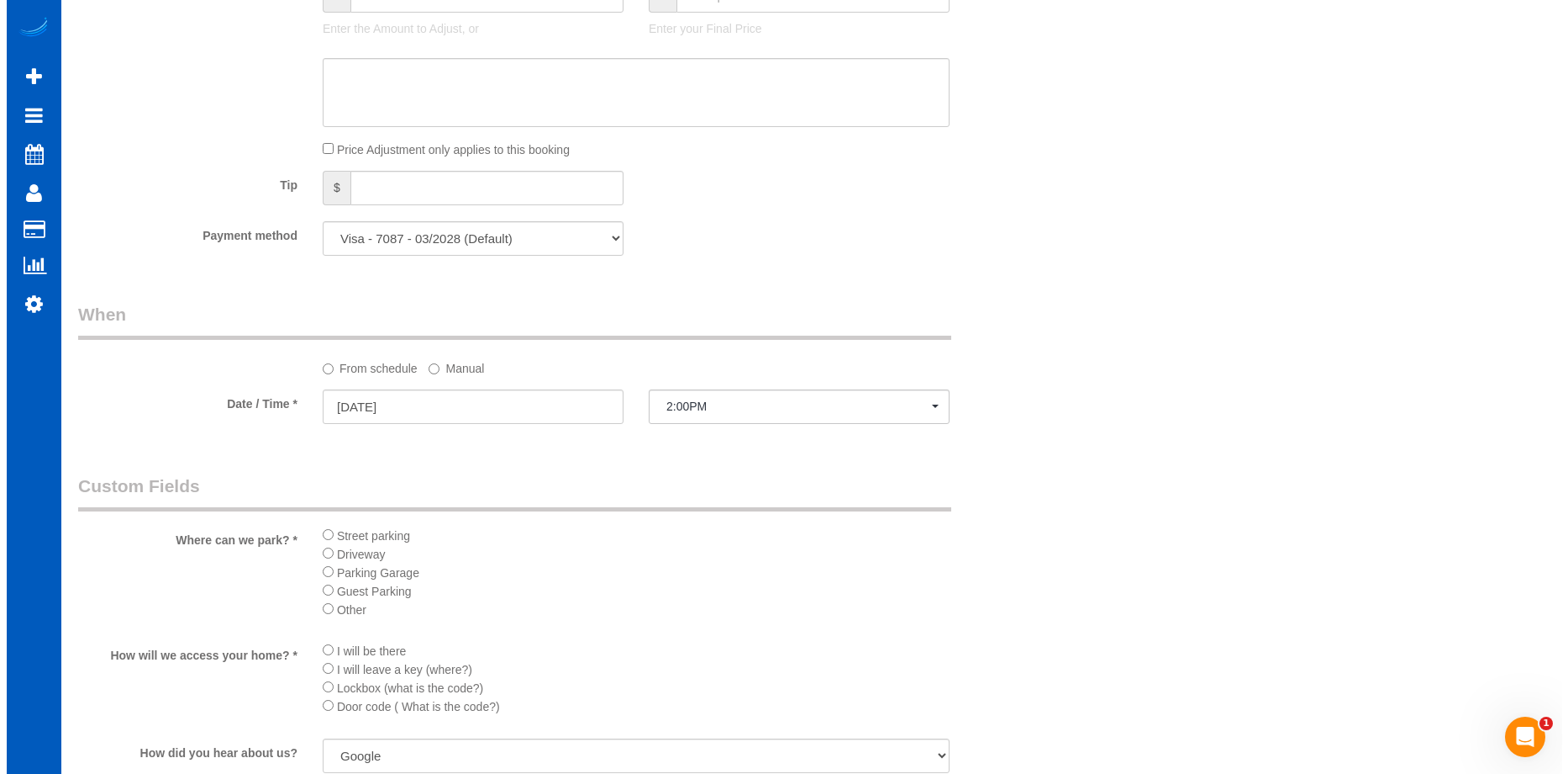
scroll to position [1765, 0]
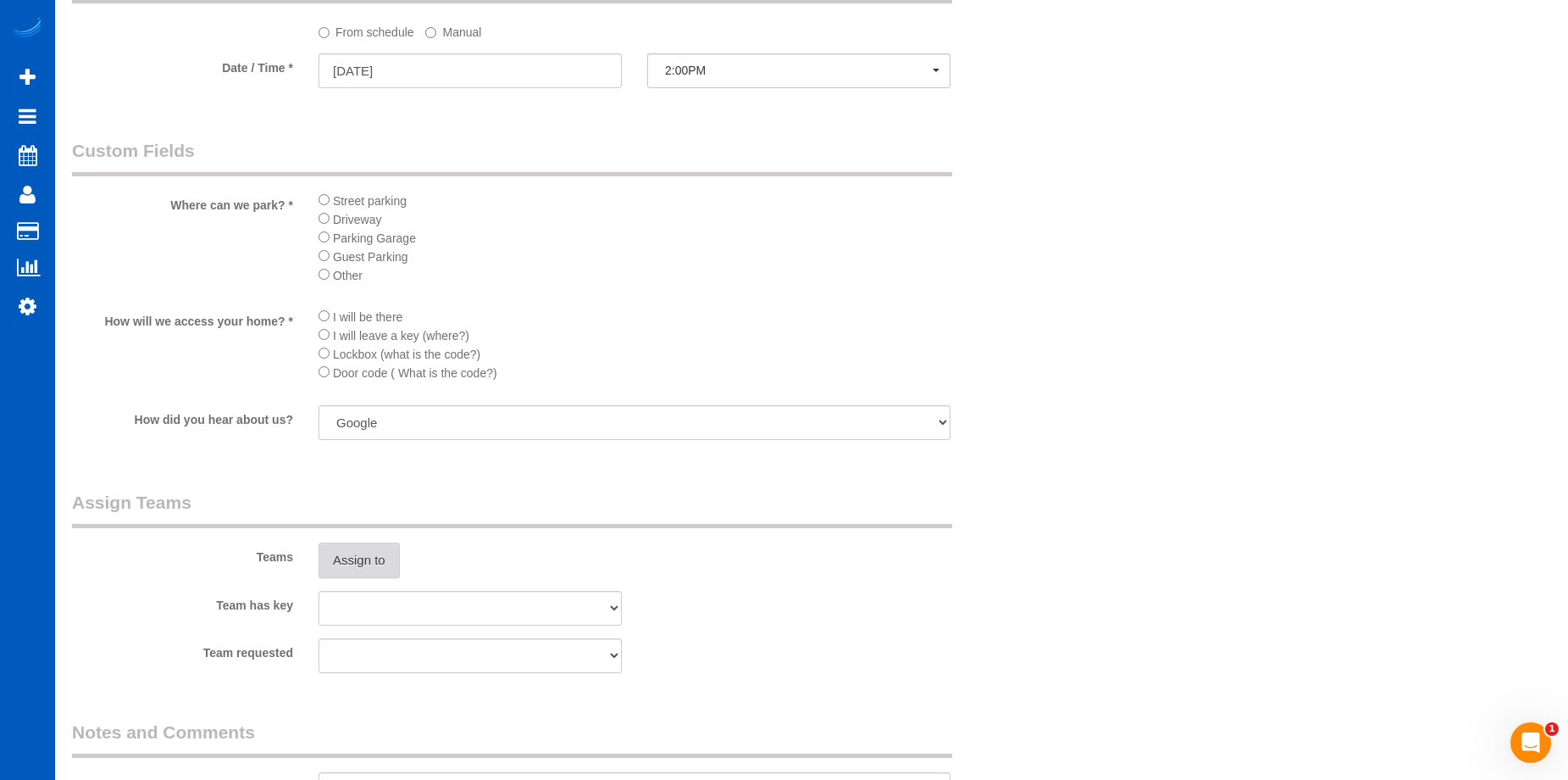
click at [370, 554] on button "Assign to" at bounding box center [360, 560] width 82 height 36
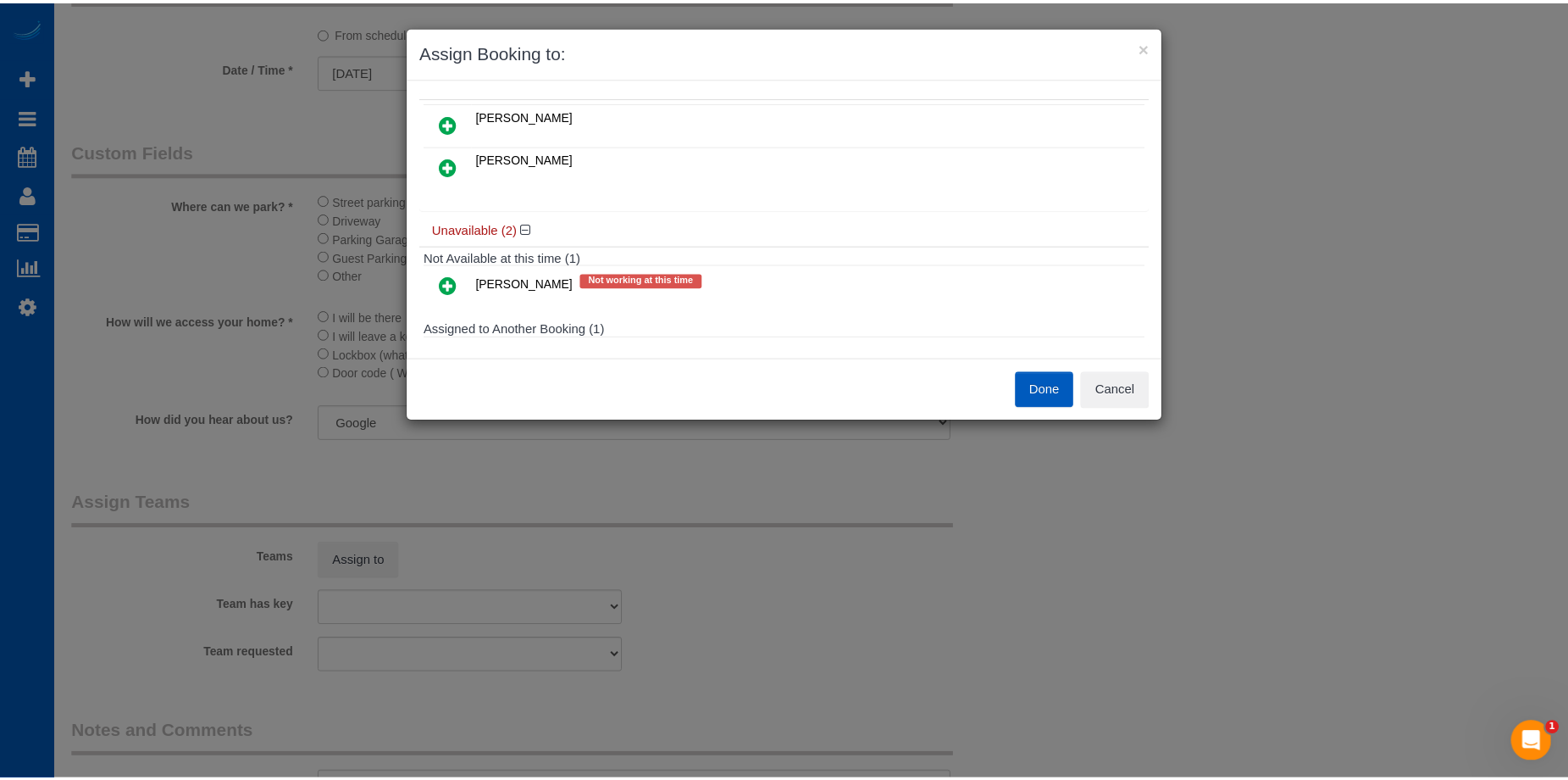
scroll to position [0, 0]
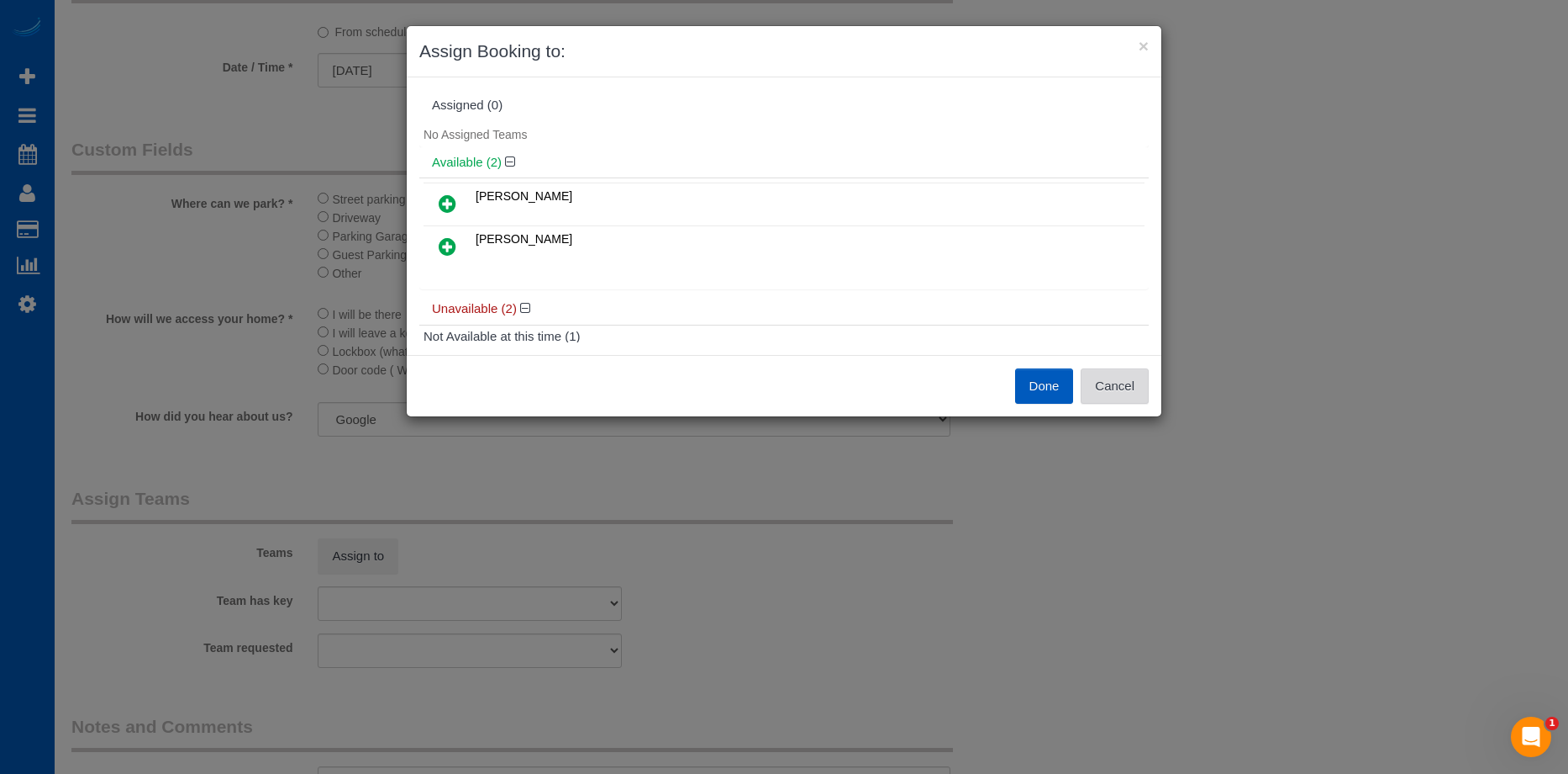
click at [1124, 380] on button "Cancel" at bounding box center [1114, 387] width 68 height 36
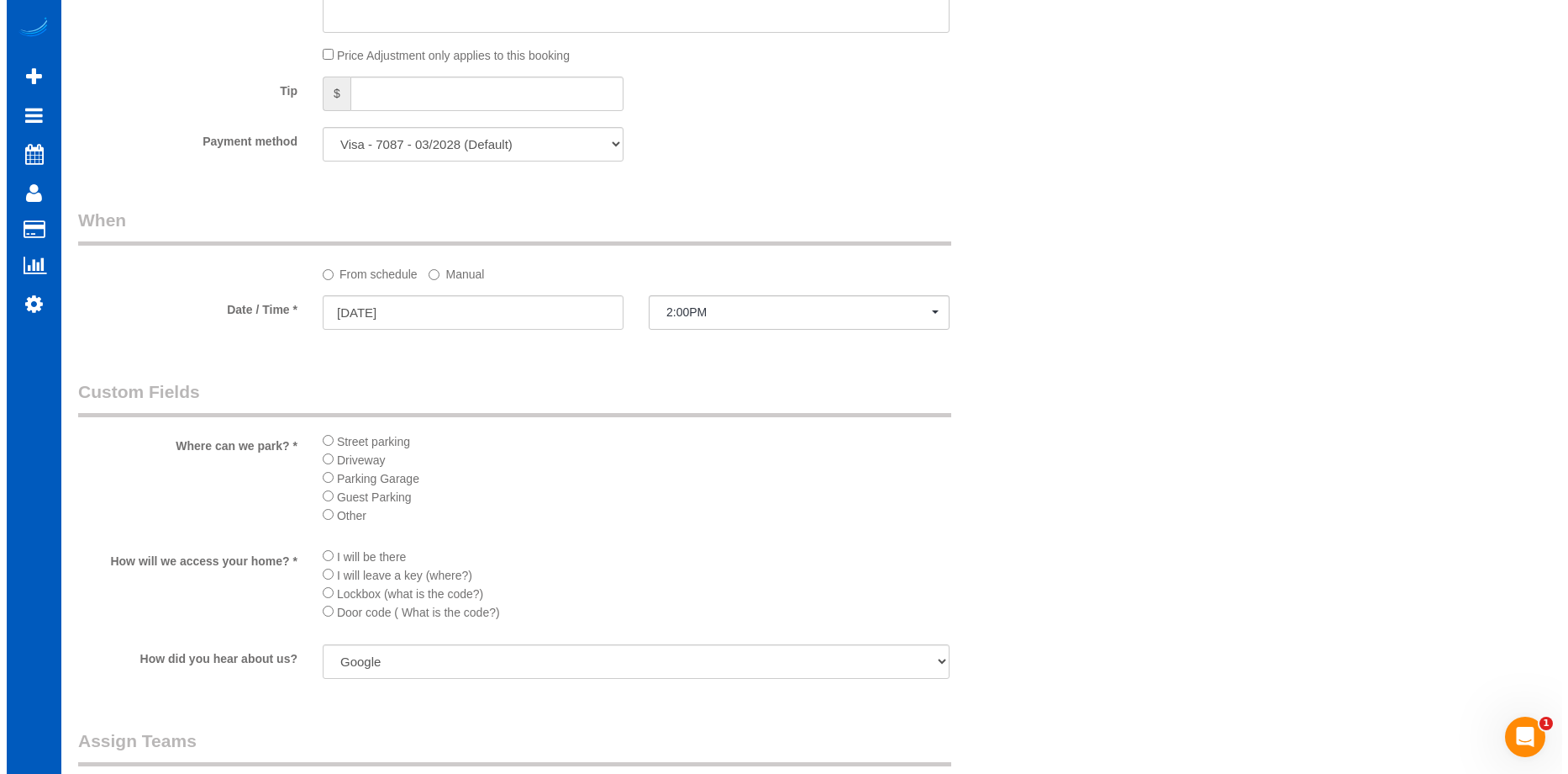
scroll to position [1765, 0]
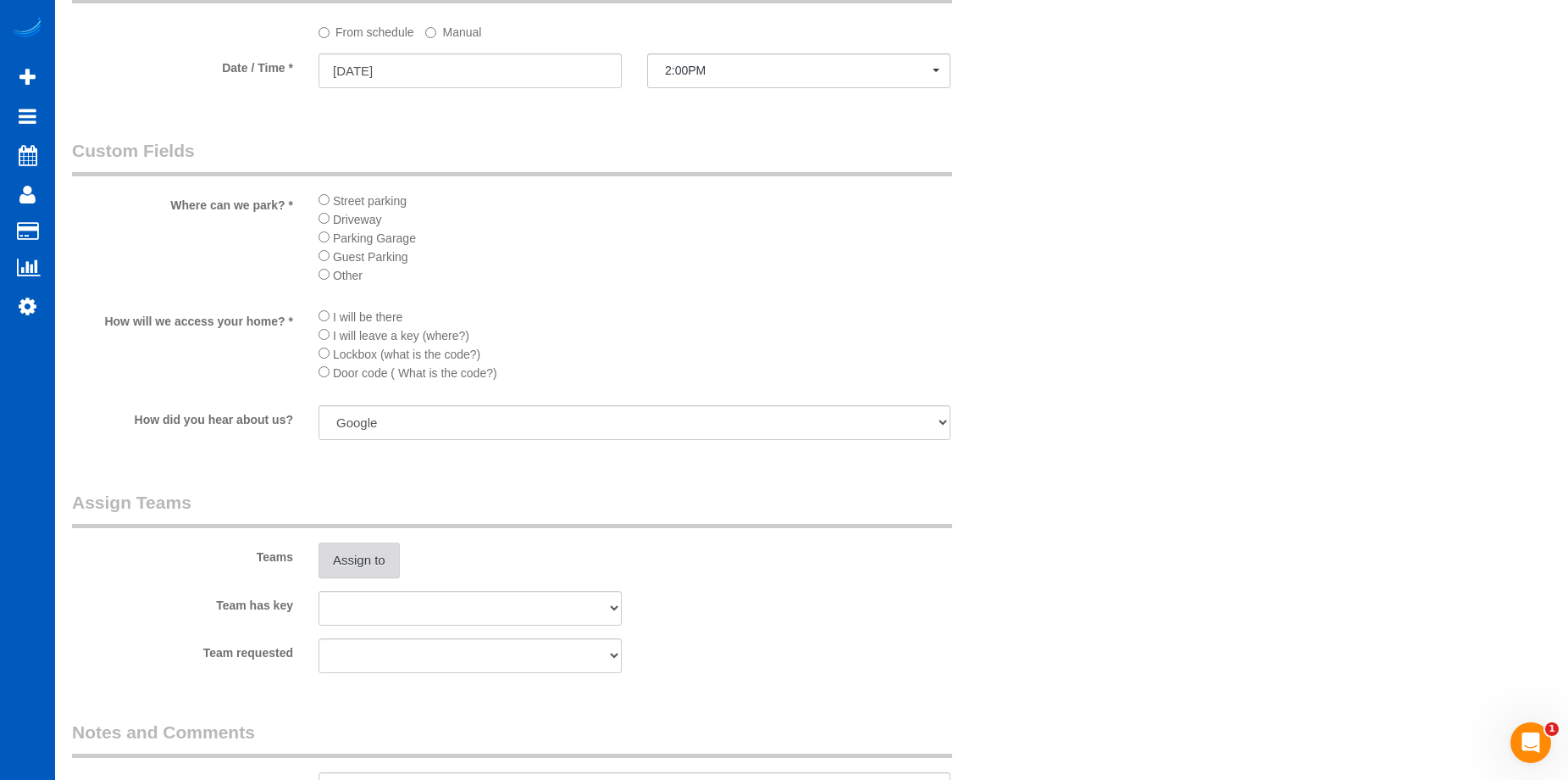
click at [347, 559] on button "Assign to" at bounding box center [360, 560] width 82 height 36
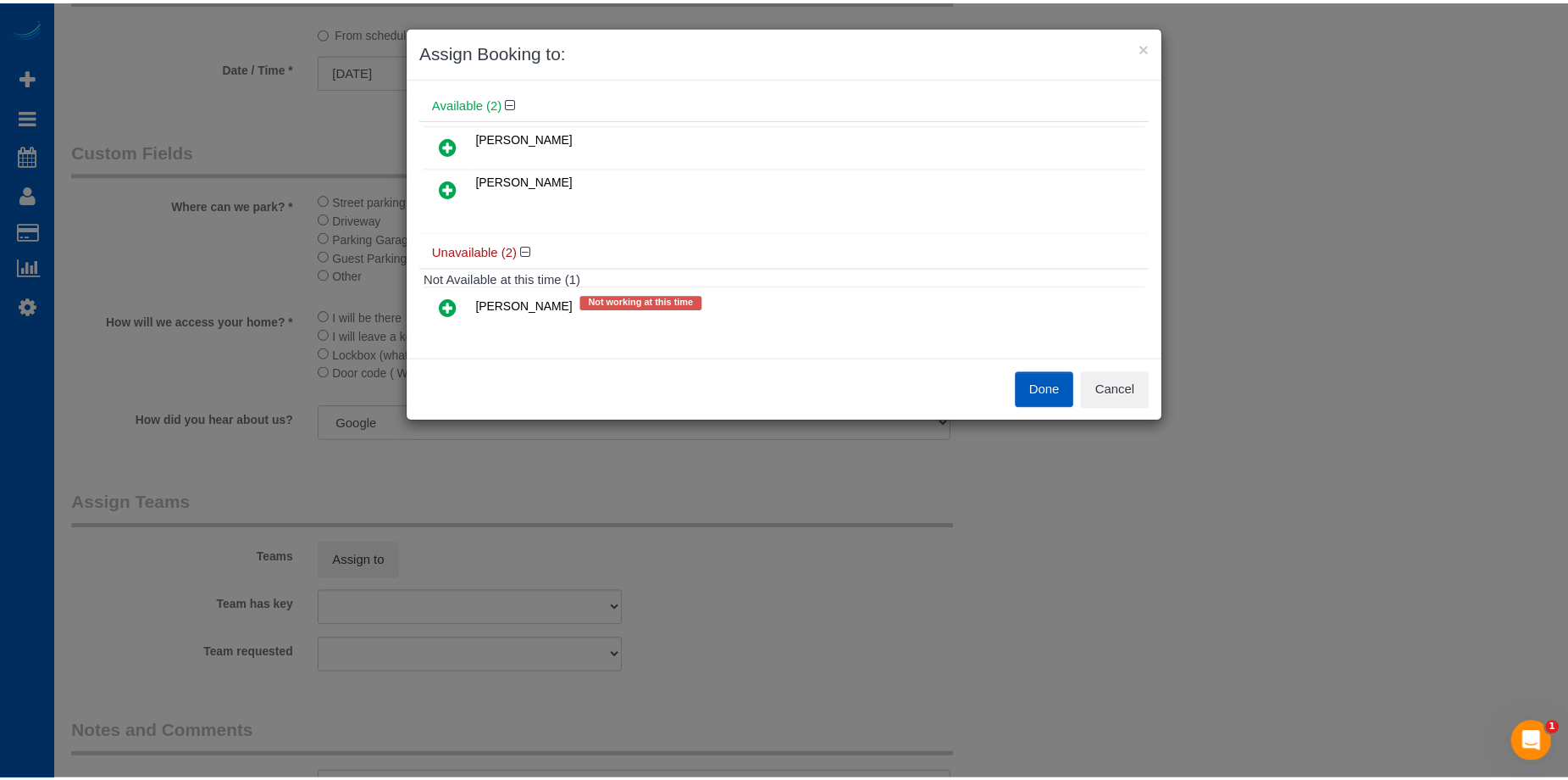
scroll to position [0, 0]
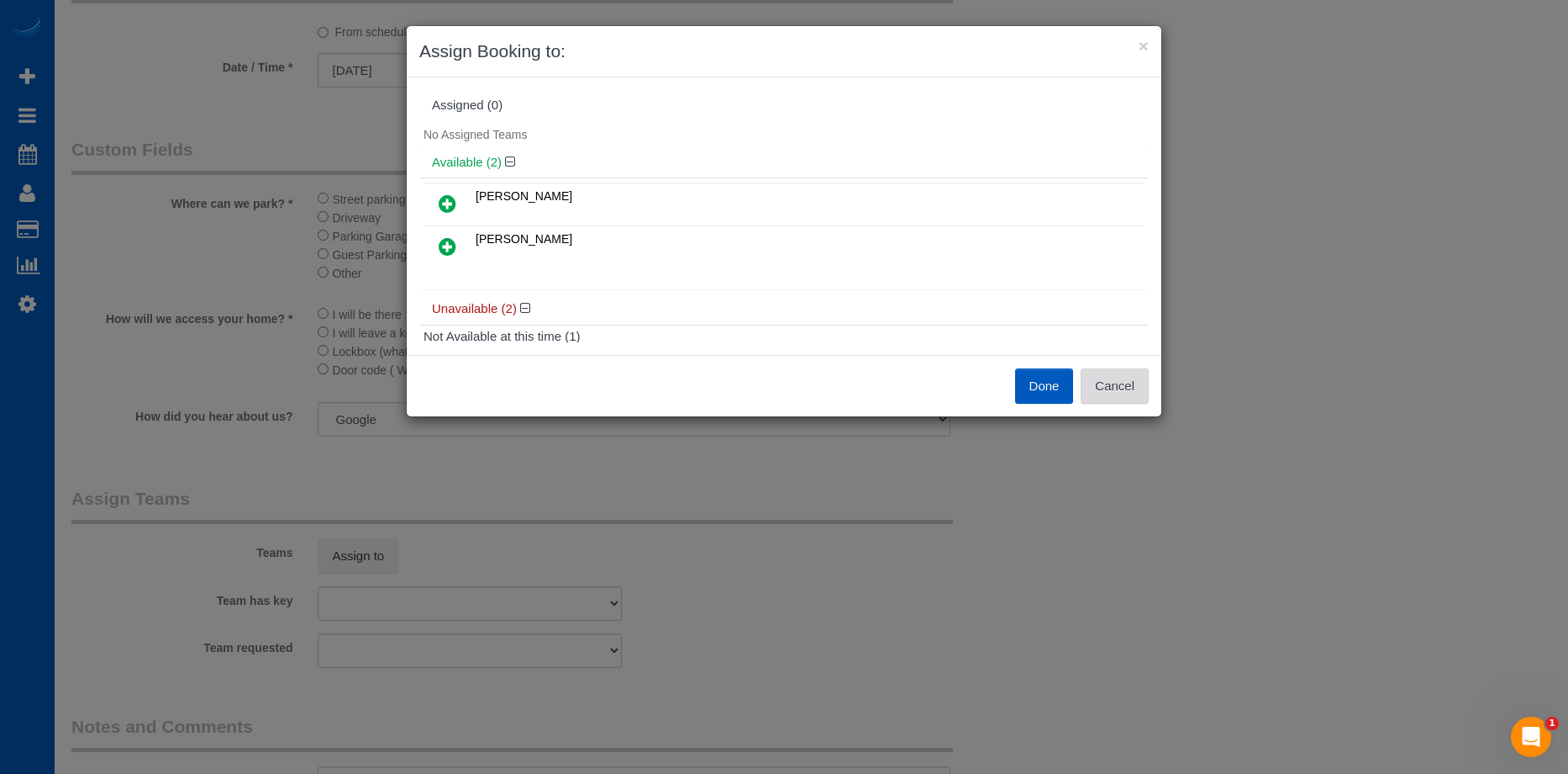
click at [1129, 378] on button "Cancel" at bounding box center [1114, 387] width 68 height 36
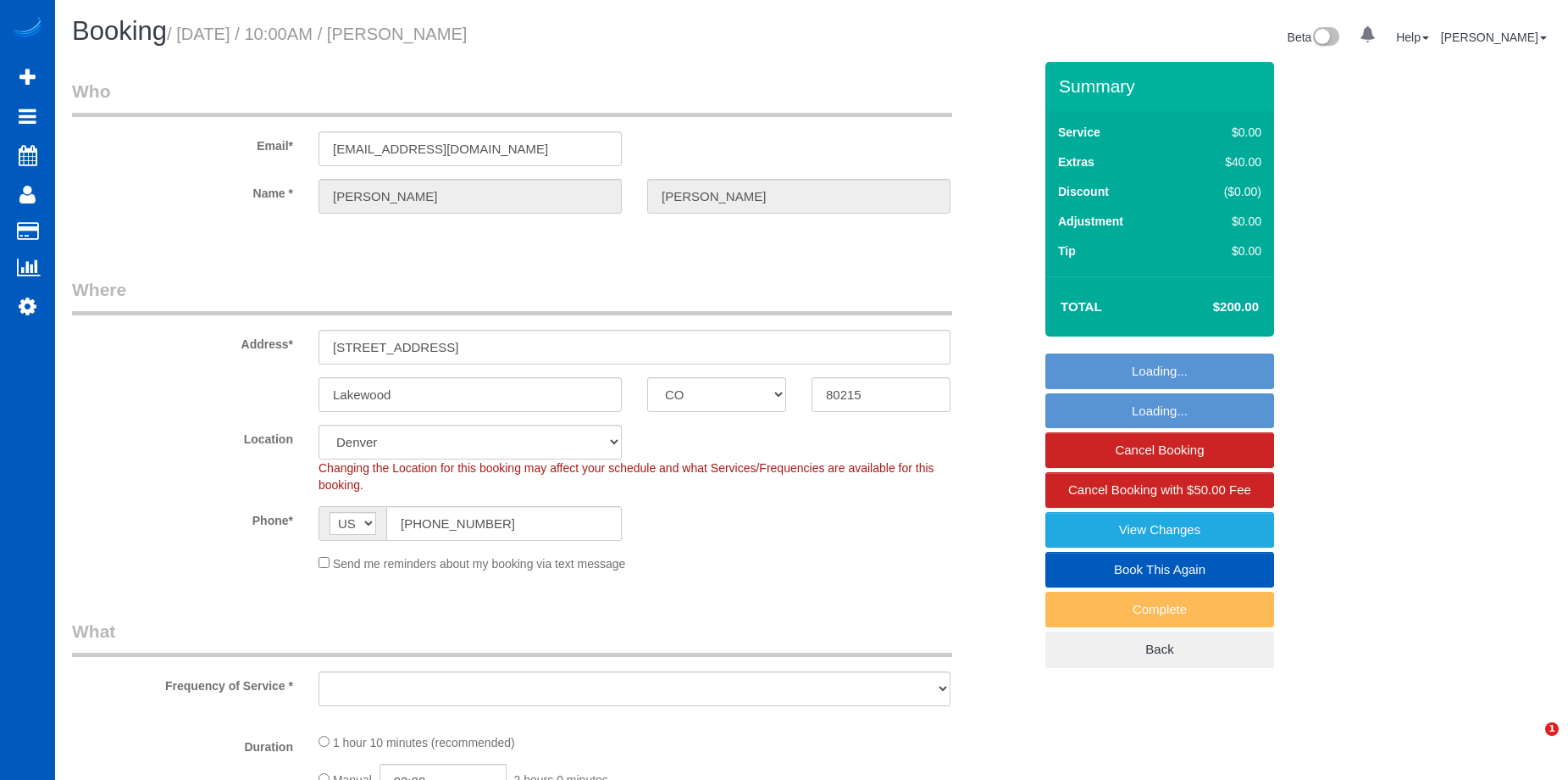
select select "CO"
select select "object:913"
select select "199"
select select "1501"
select select "number:8"
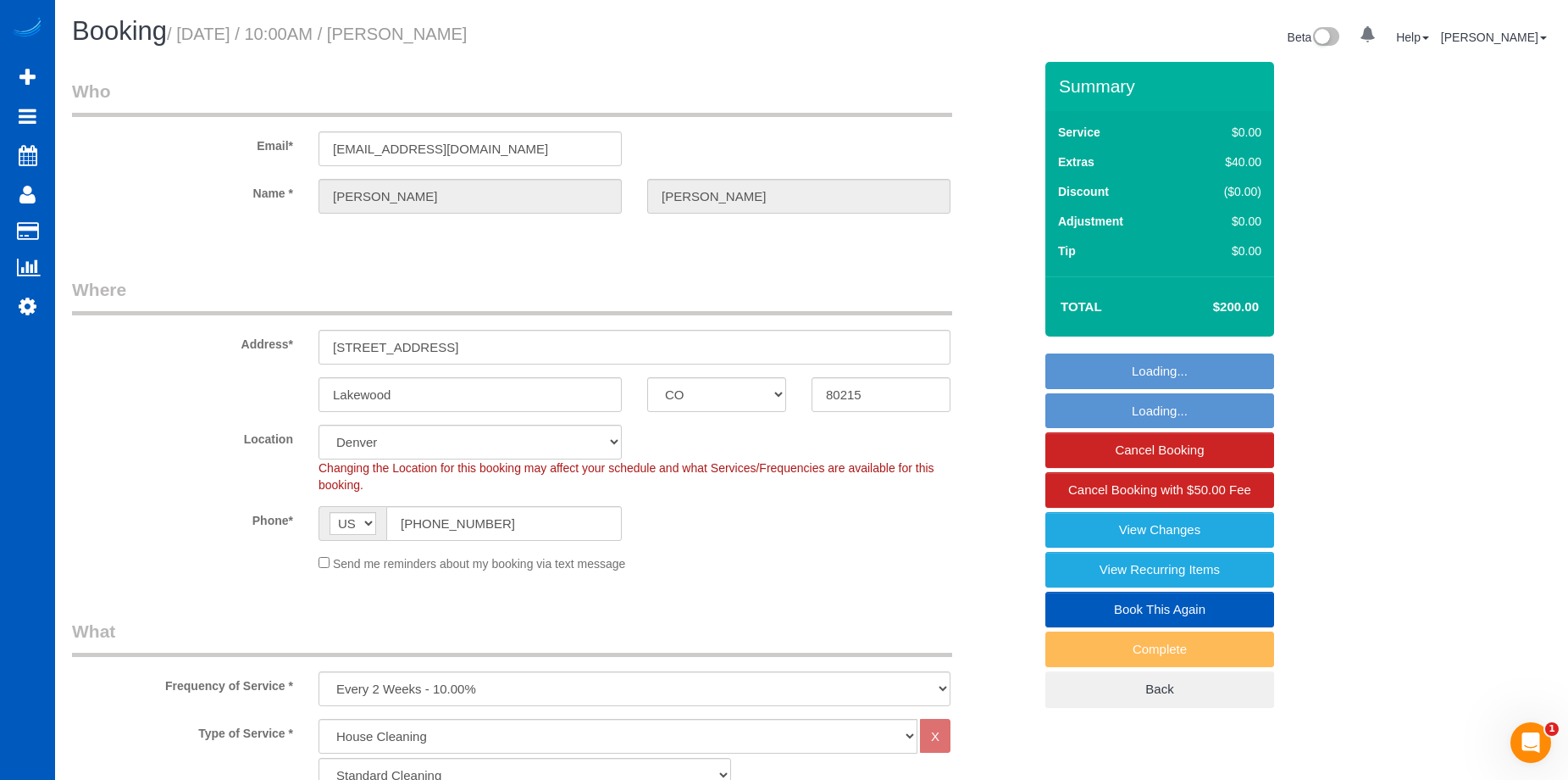
select select "object:1059"
select select "string:fspay-faf1f5bf-f392-4993-a54c-ea63b3ad7914"
select select "spot1"
select select "1501"
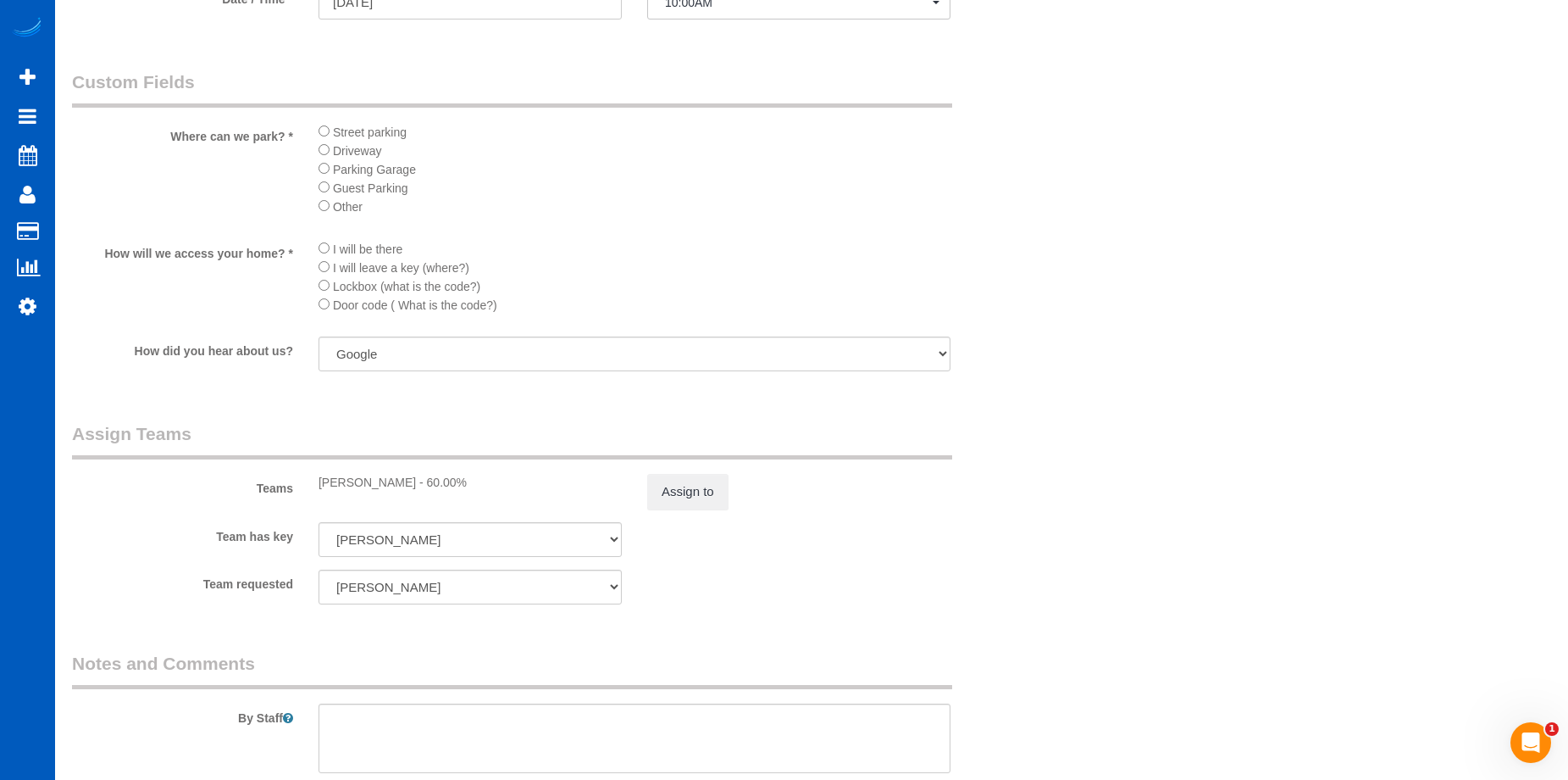
scroll to position [2033, 0]
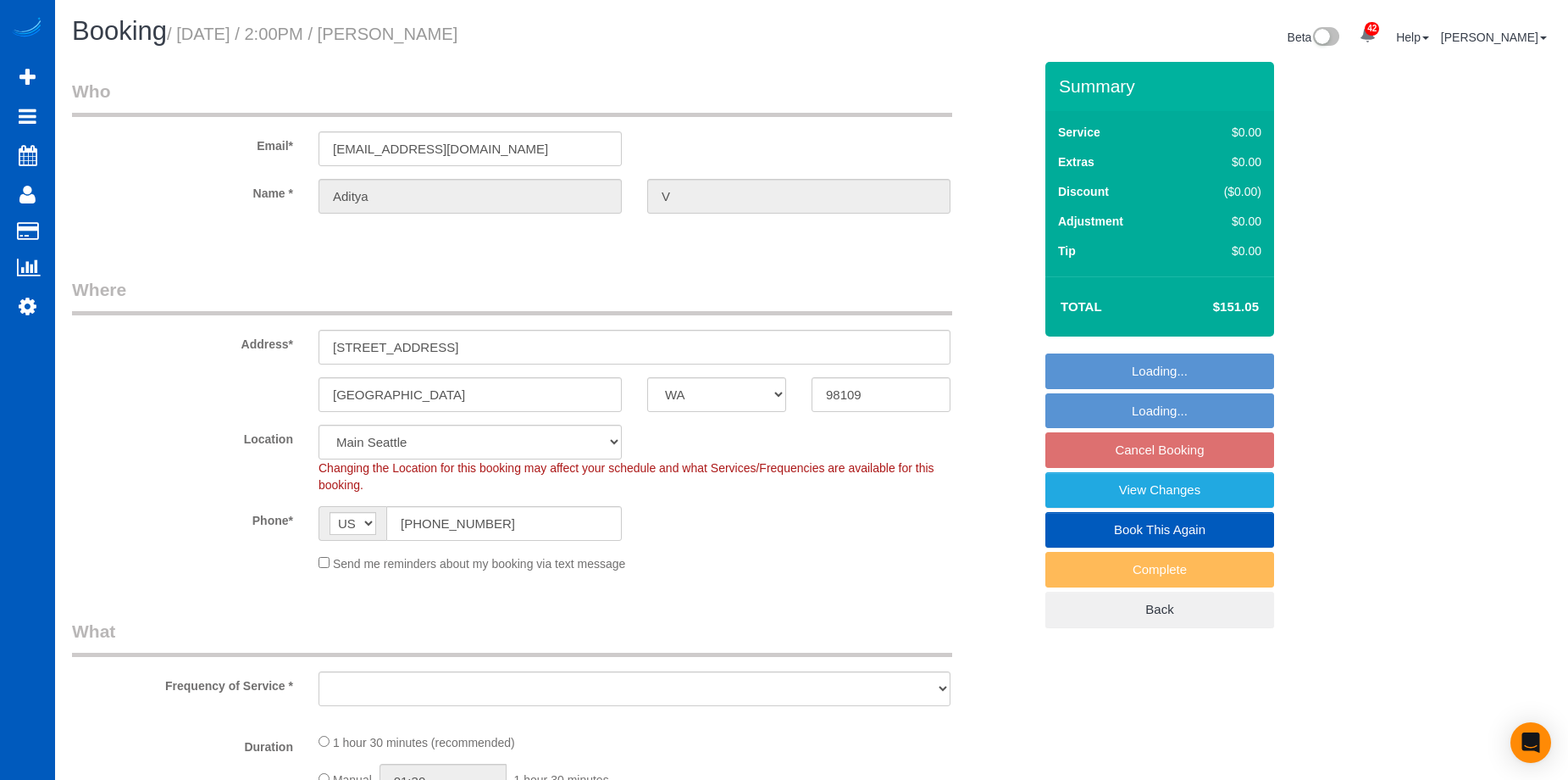
select select "WA"
select select "object:726"
select select "199"
select select "2"
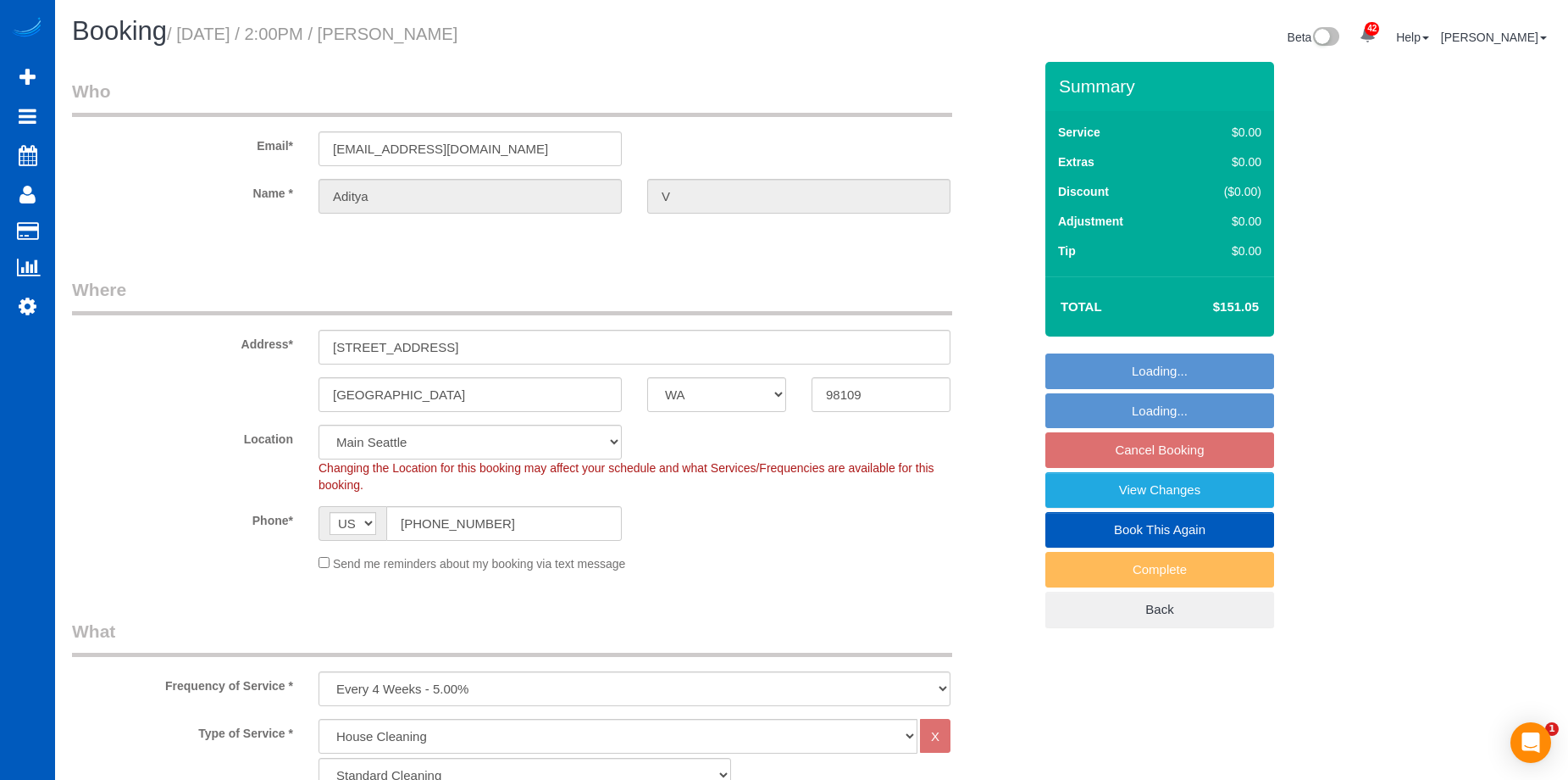
select select "object:945"
select select "string:fspay-229ceda0-3bdc-449e-a396-05ddd5be8c00"
select select "spot2"
select select "number:8"
select select "2"
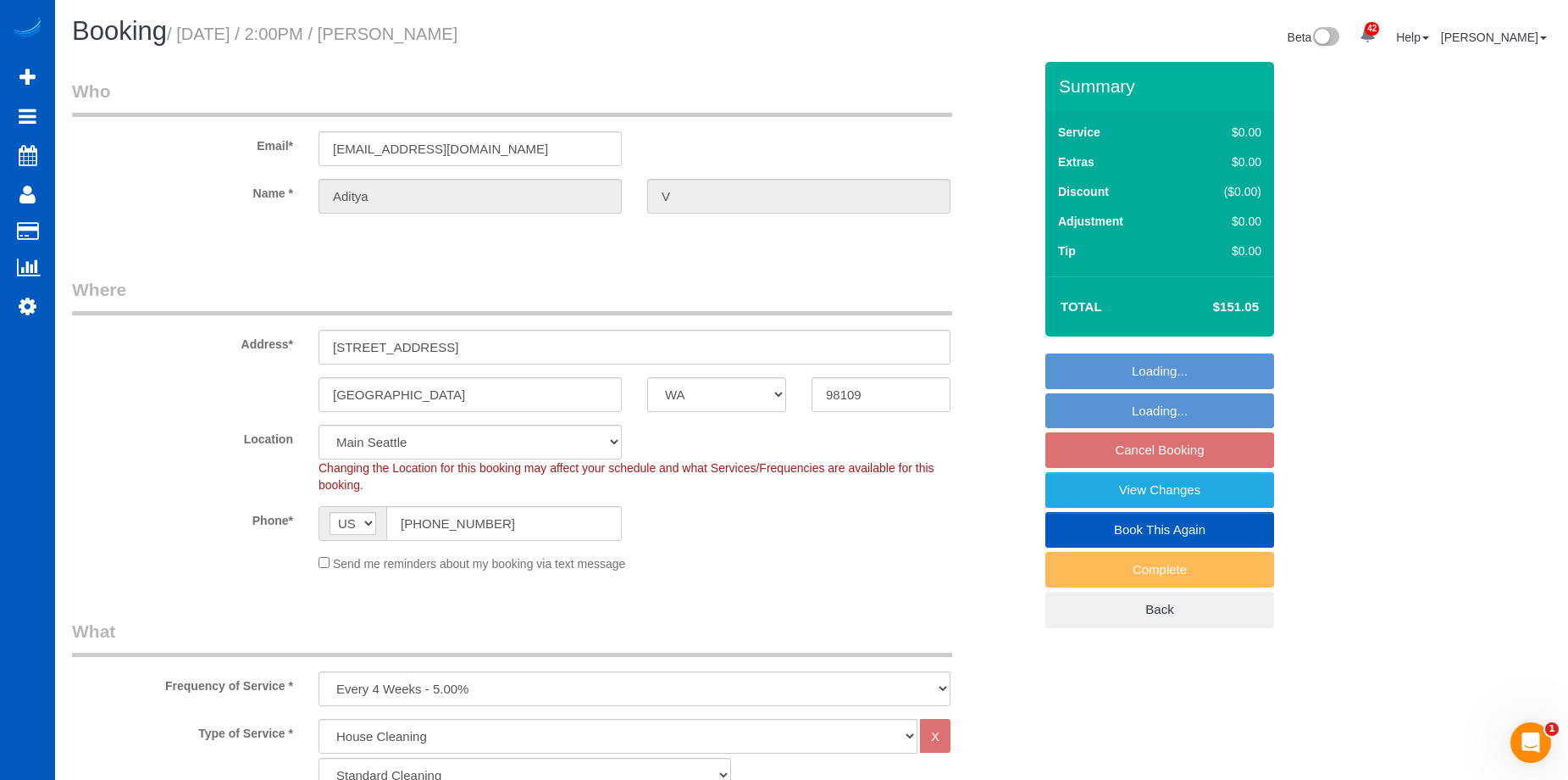
select select "2"
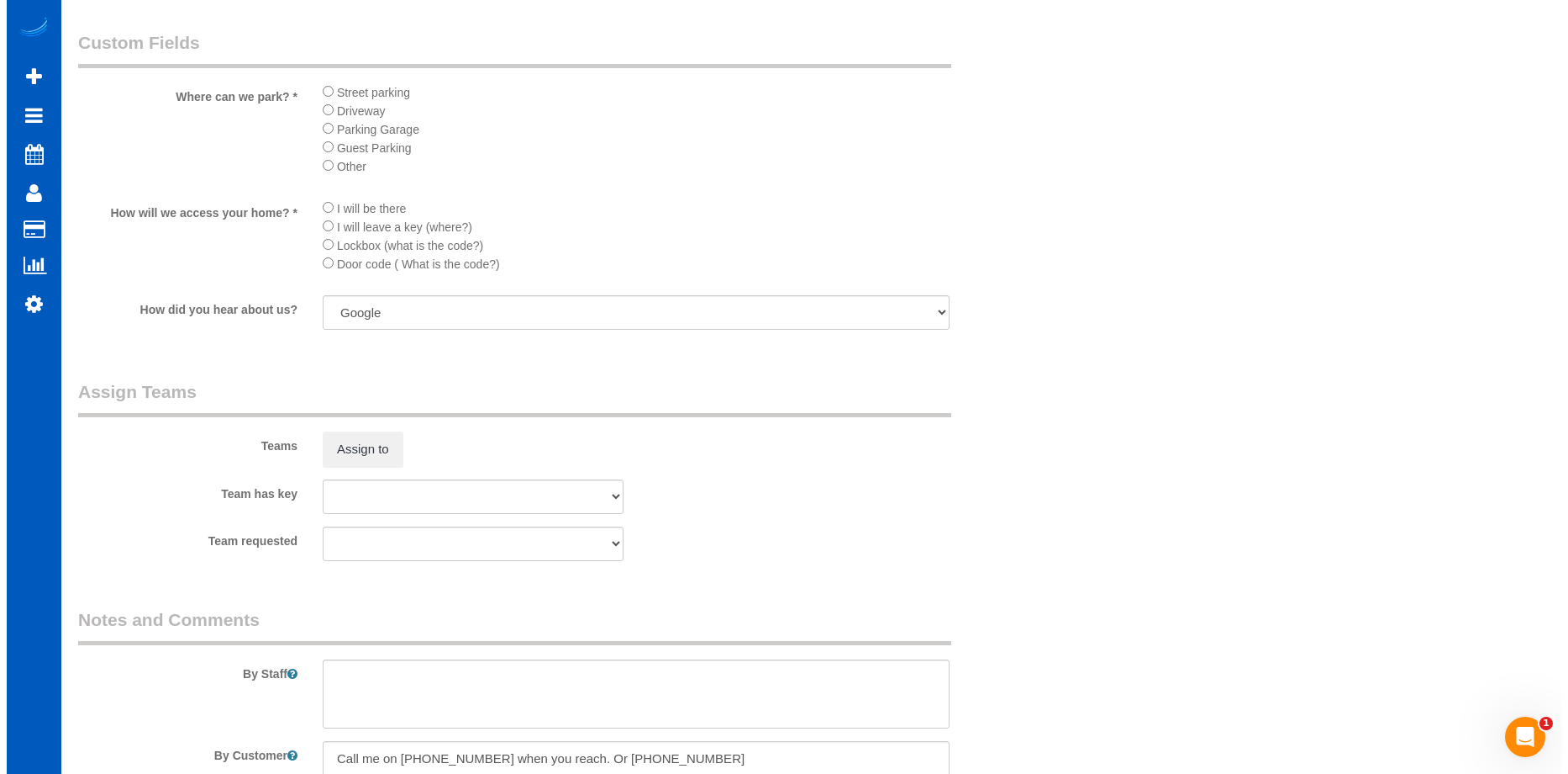
scroll to position [2102, 0]
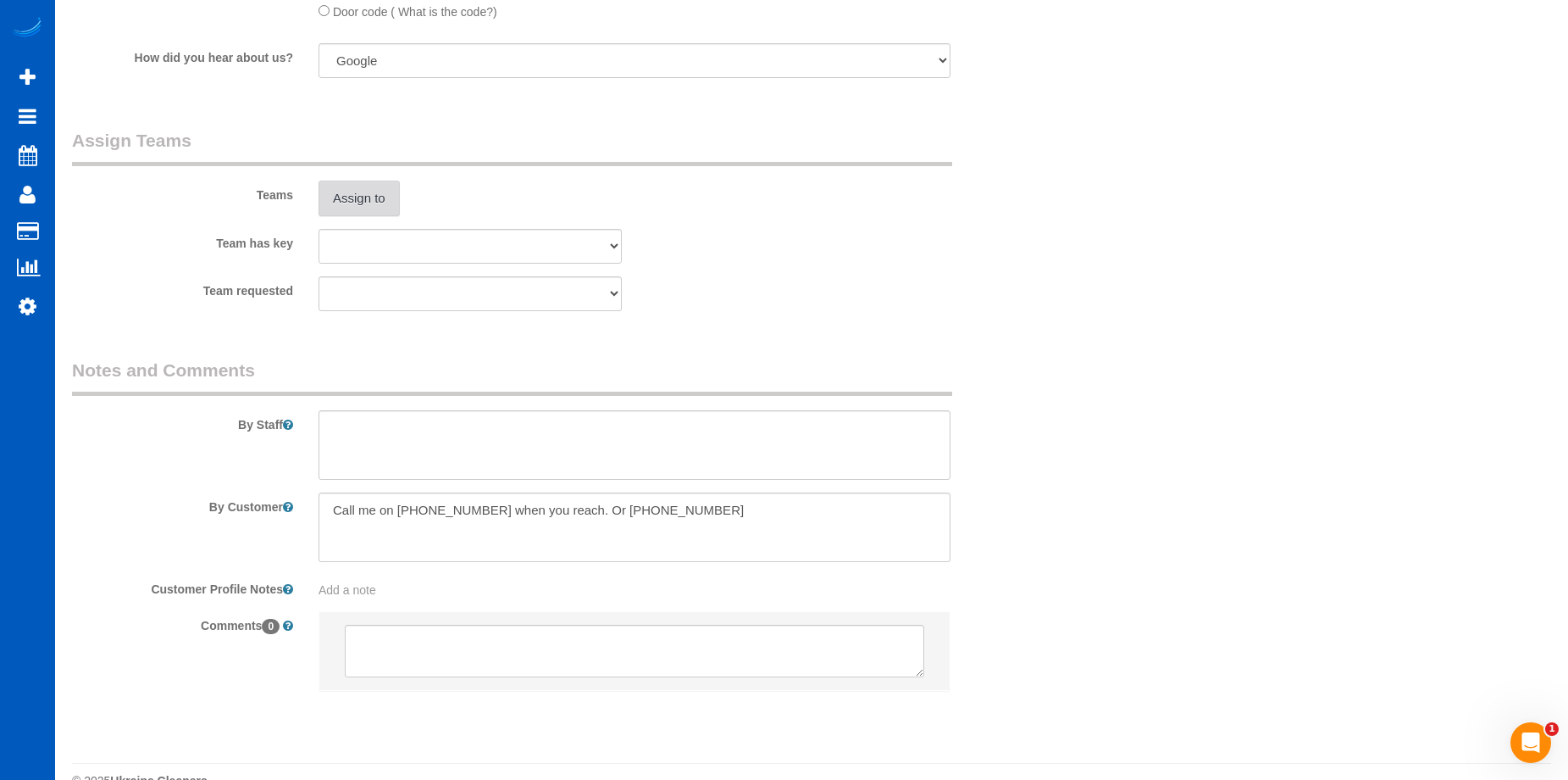
click at [378, 191] on button "Assign to" at bounding box center [360, 198] width 82 height 36
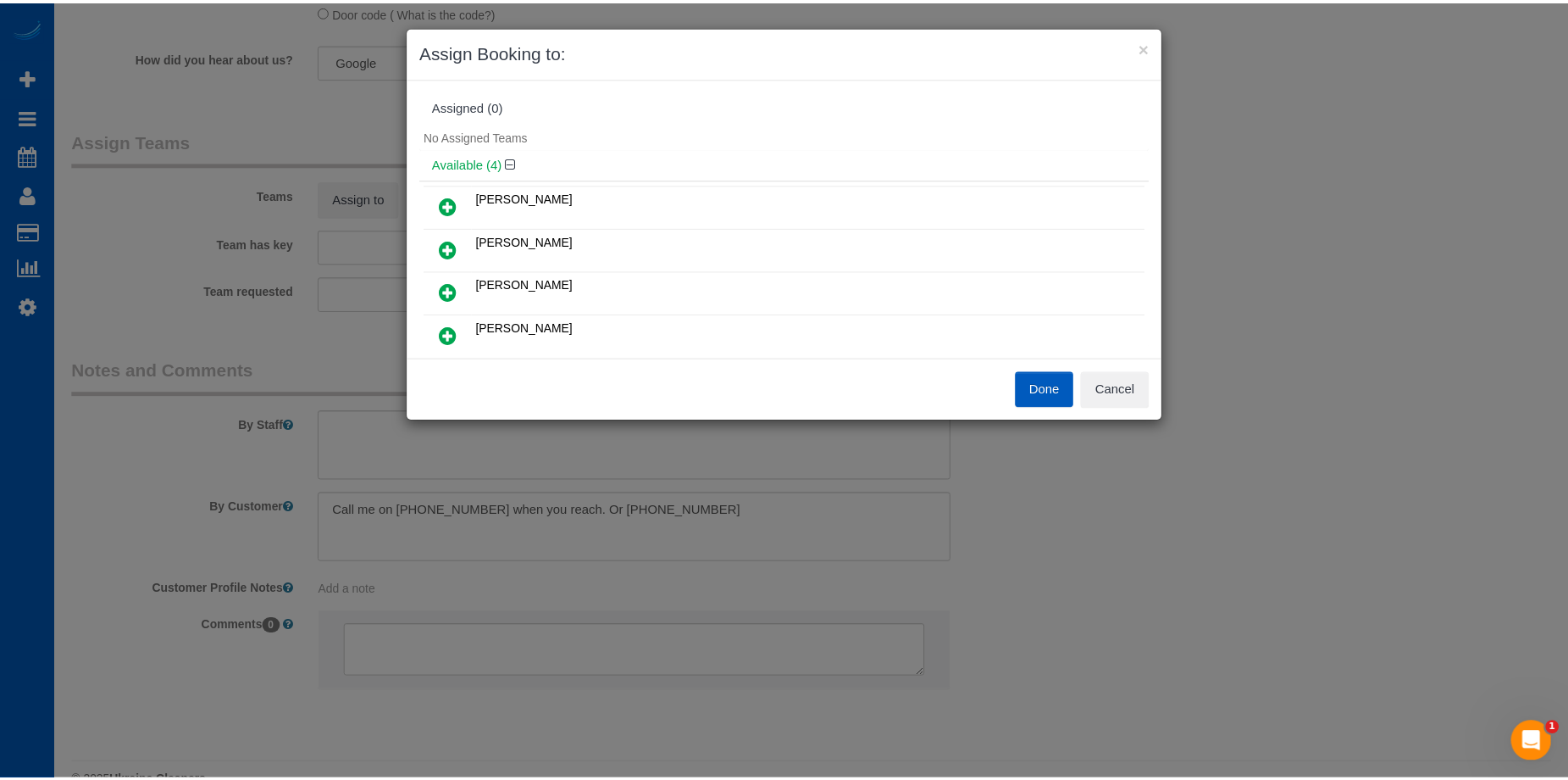
scroll to position [85, 0]
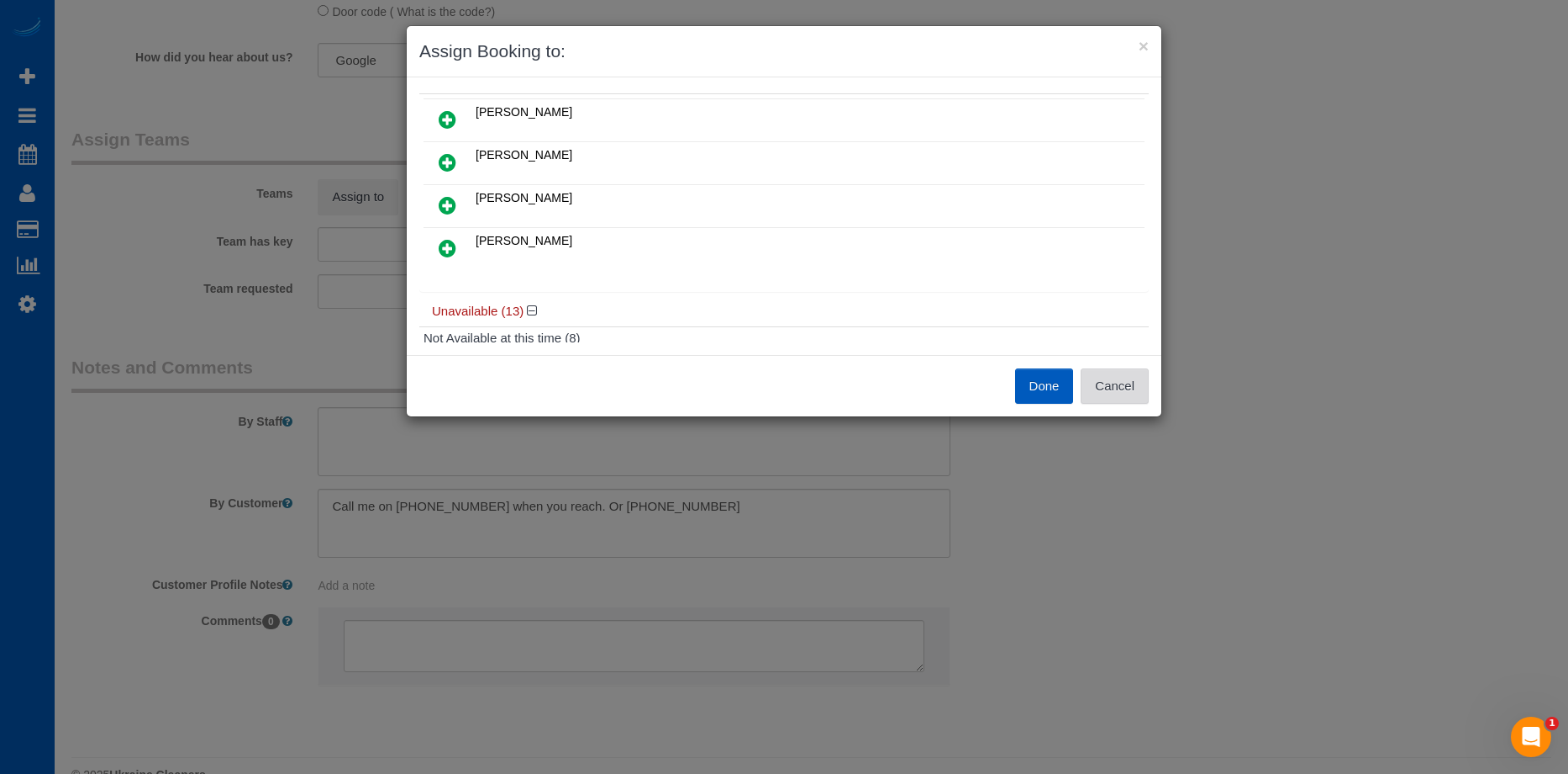
click at [1127, 384] on button "Cancel" at bounding box center [1114, 387] width 68 height 36
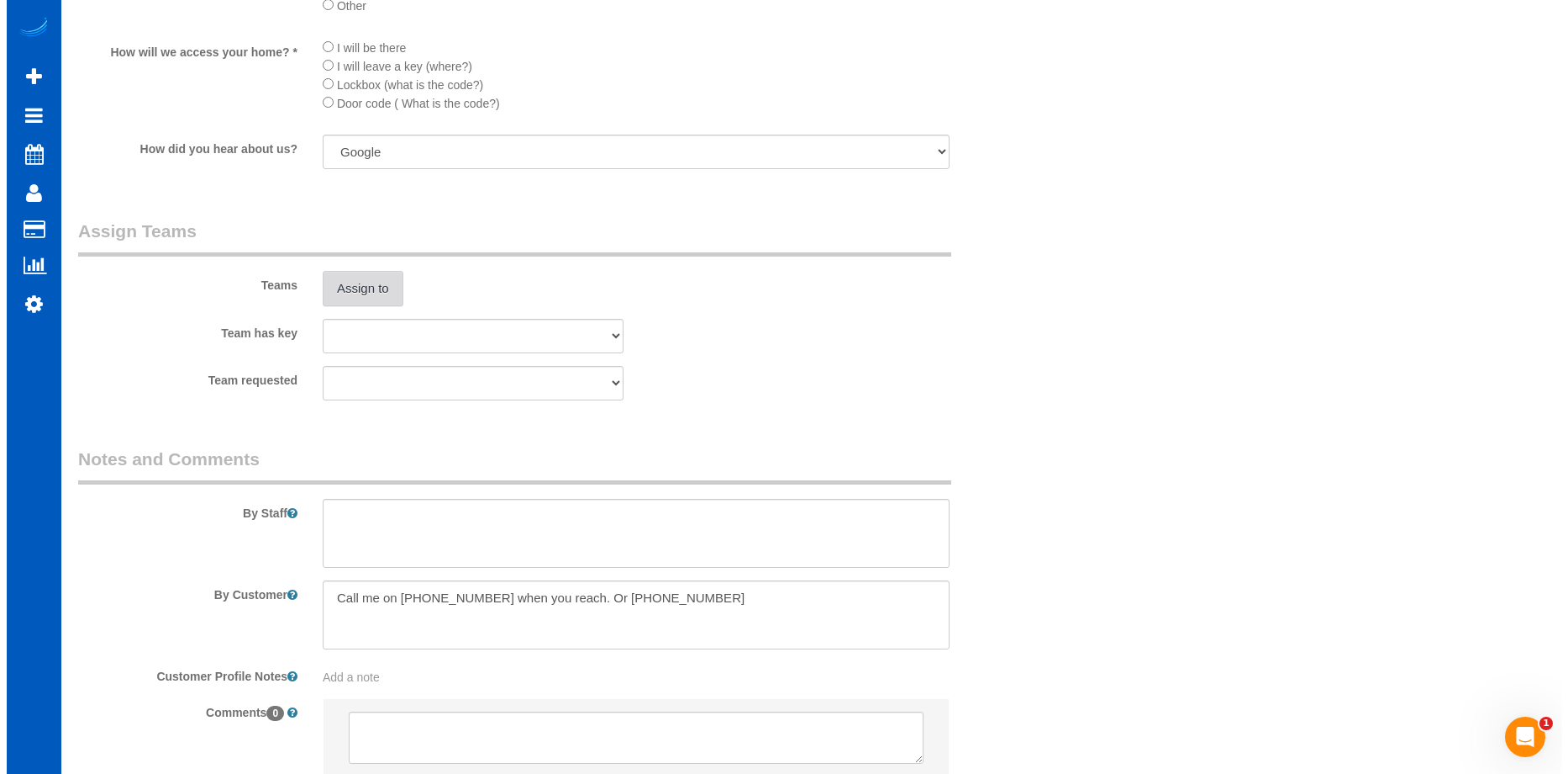
scroll to position [2102, 0]
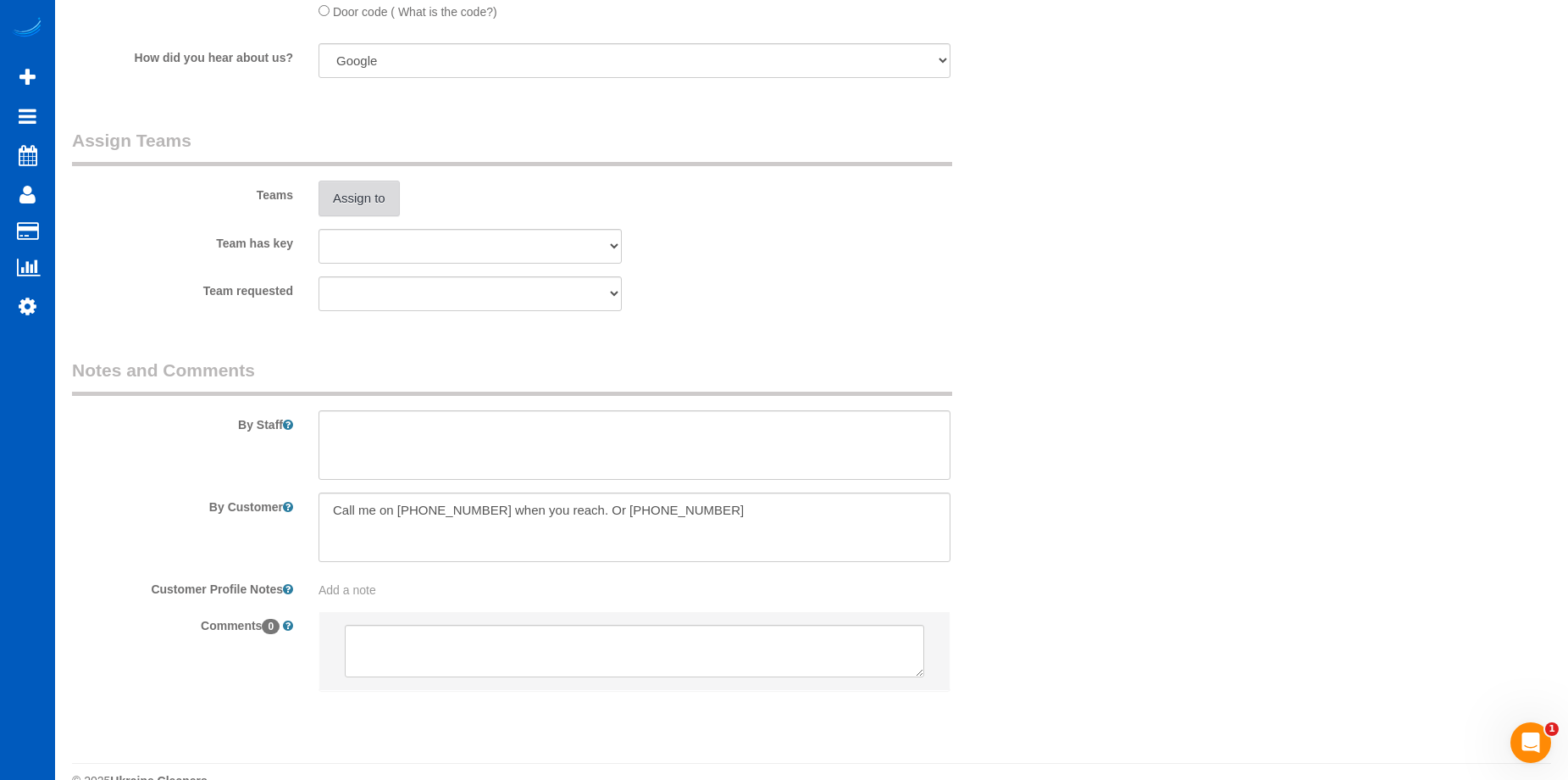
click at [375, 201] on button "Assign to" at bounding box center [360, 198] width 82 height 36
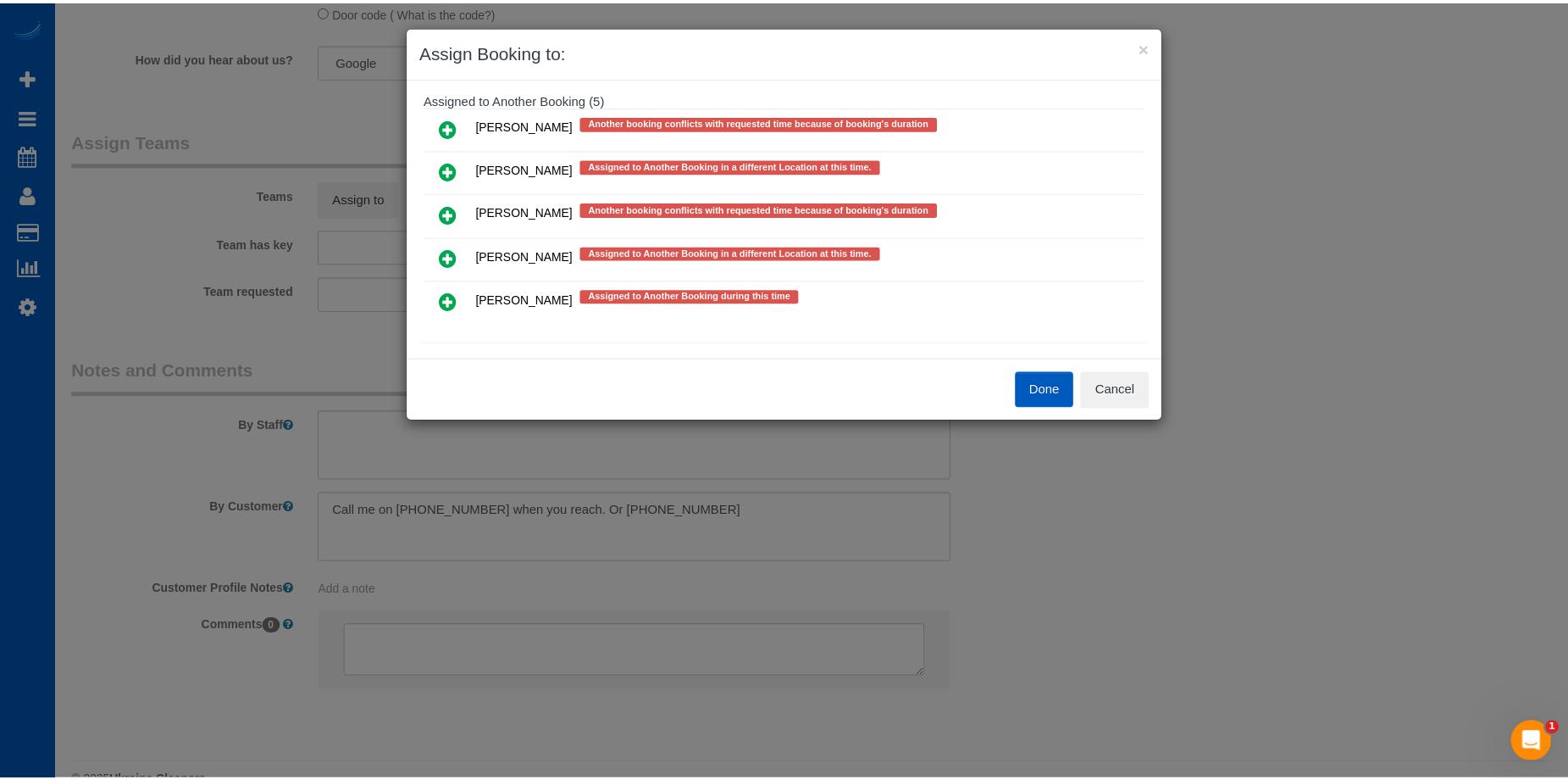
scroll to position [715, 0]
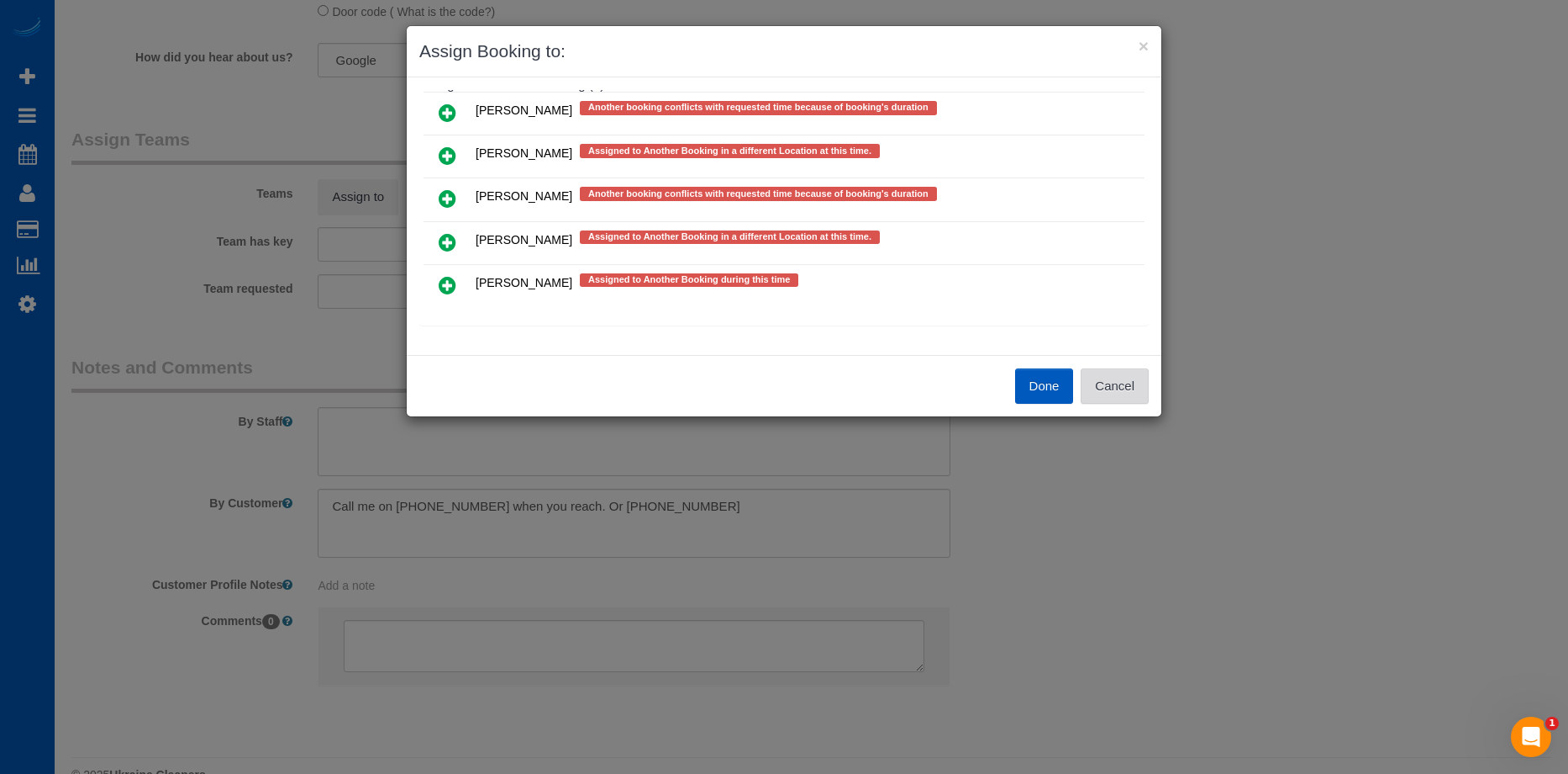
click at [1139, 377] on button "Cancel" at bounding box center [1114, 387] width 68 height 36
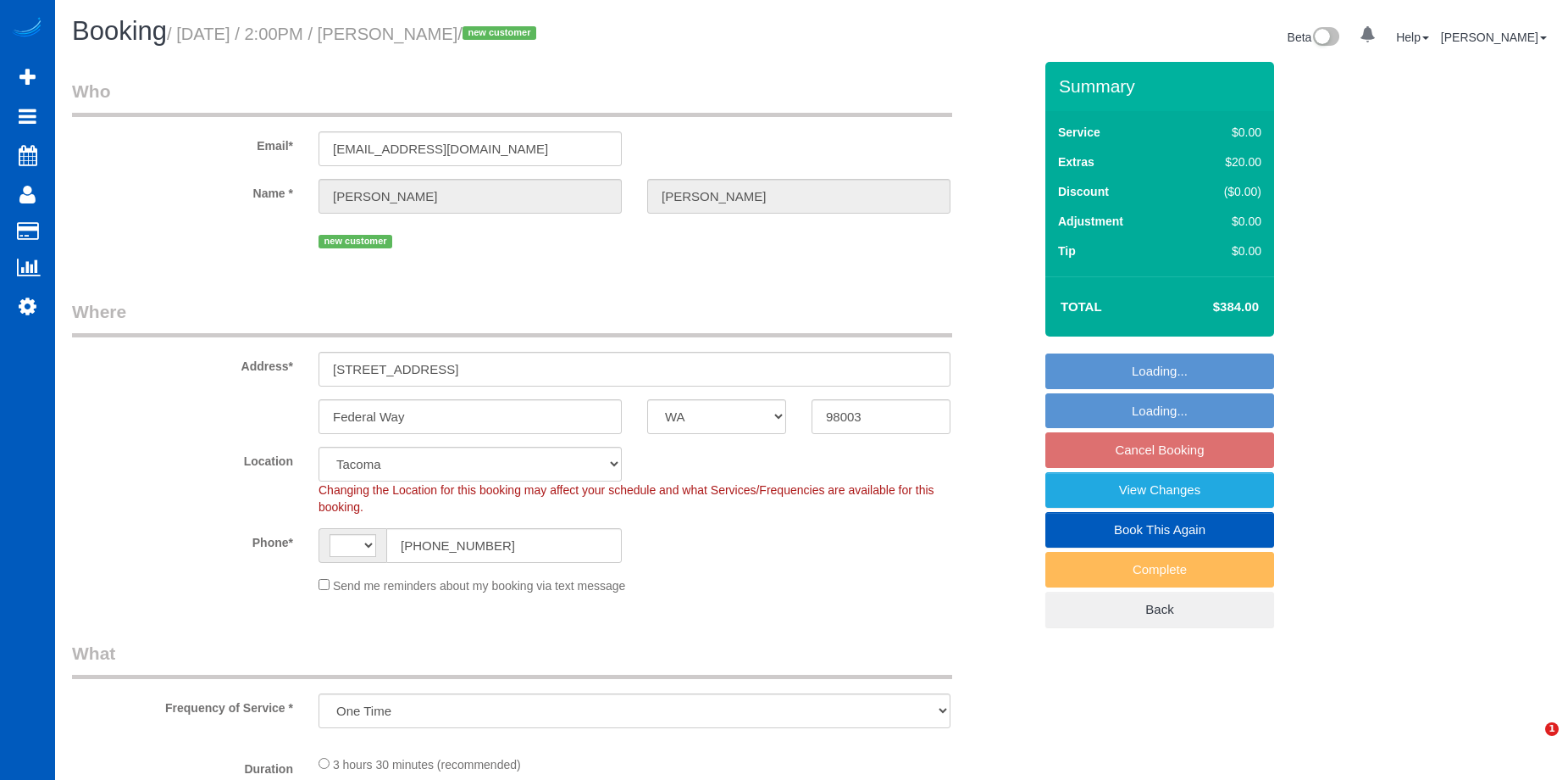
select select "WA"
select select "string:[GEOGRAPHIC_DATA]"
select select "199"
select select "2"
select select "spot3"
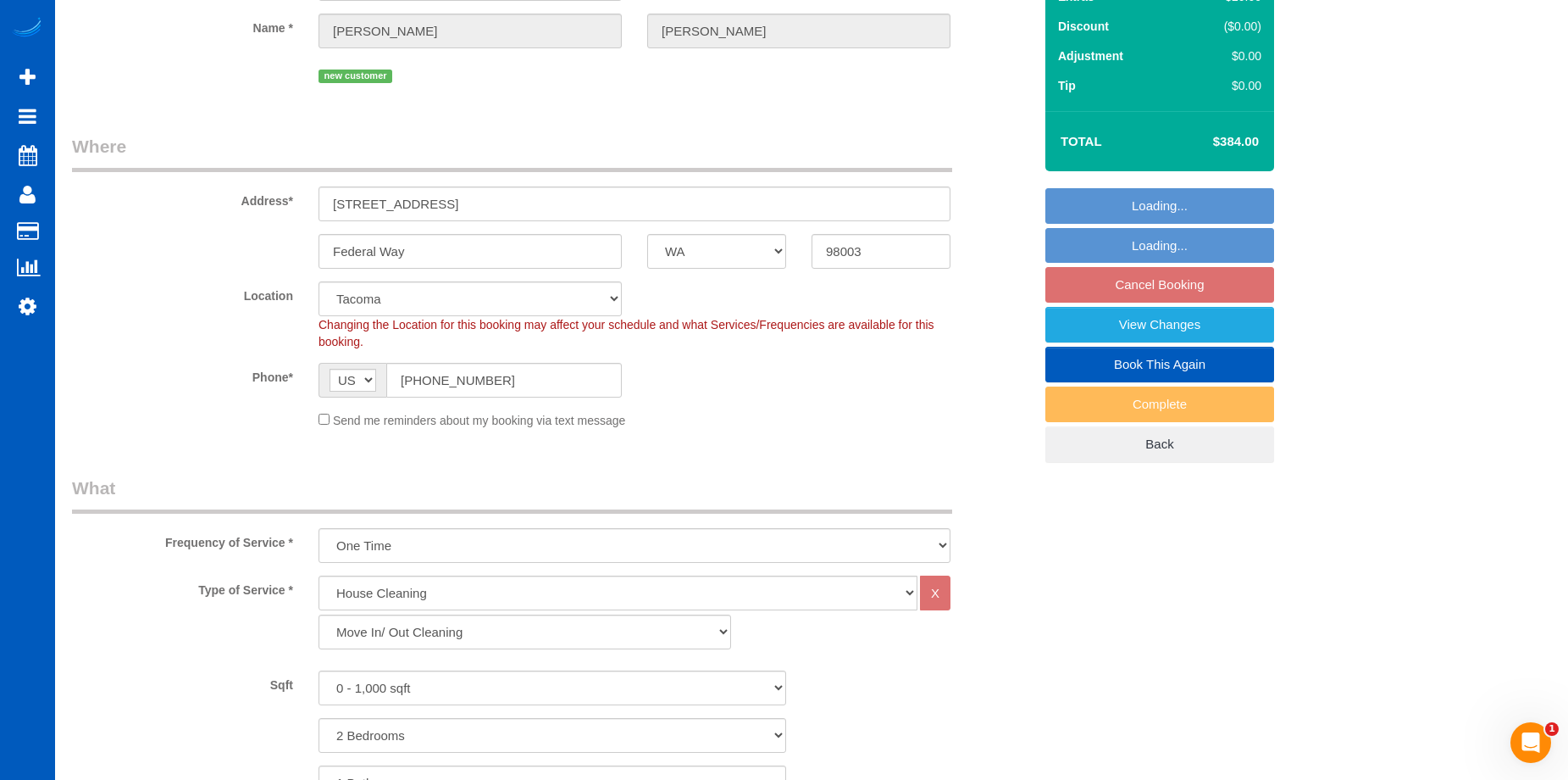
select select "object:1202"
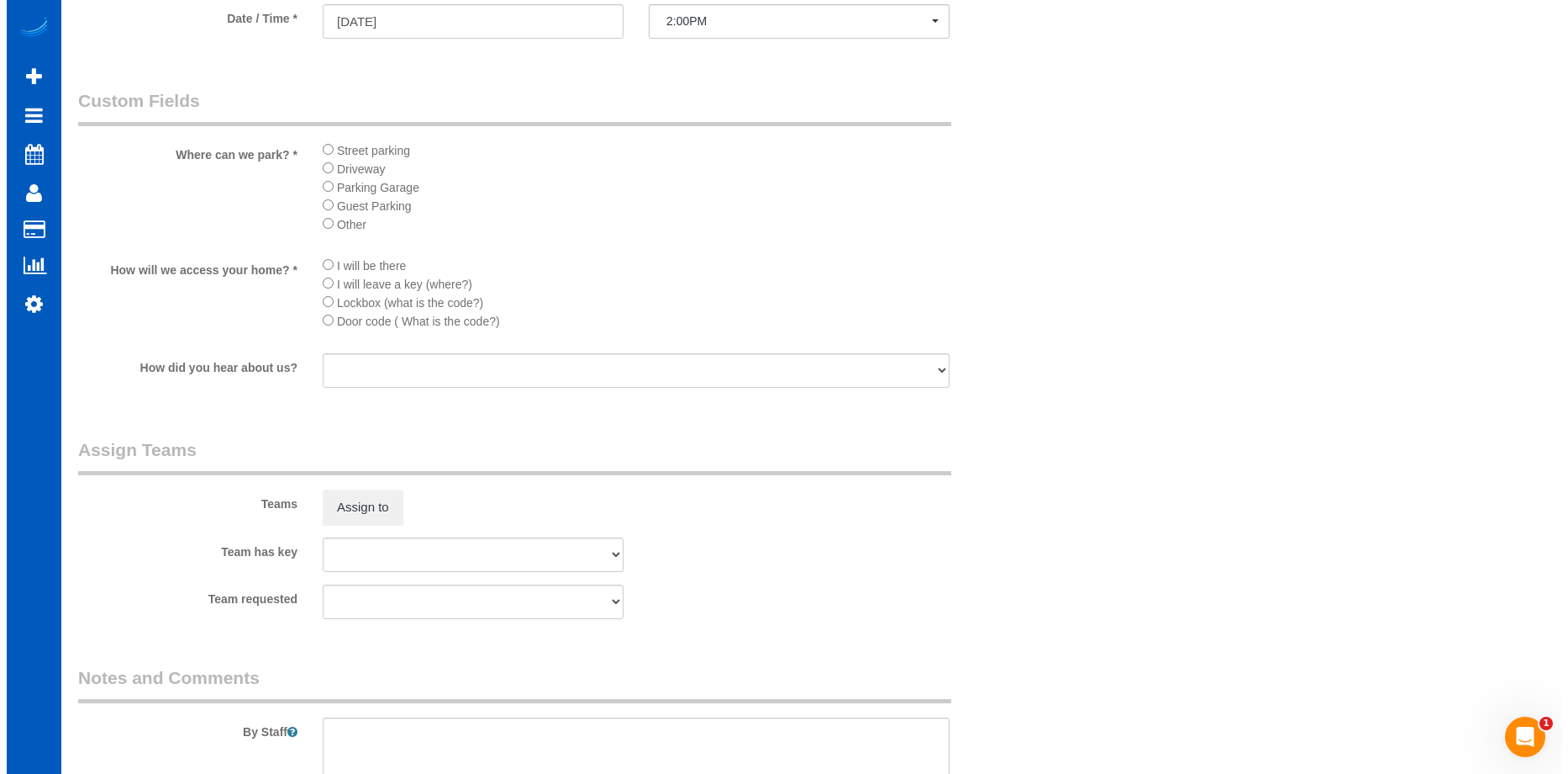
scroll to position [2018, 0]
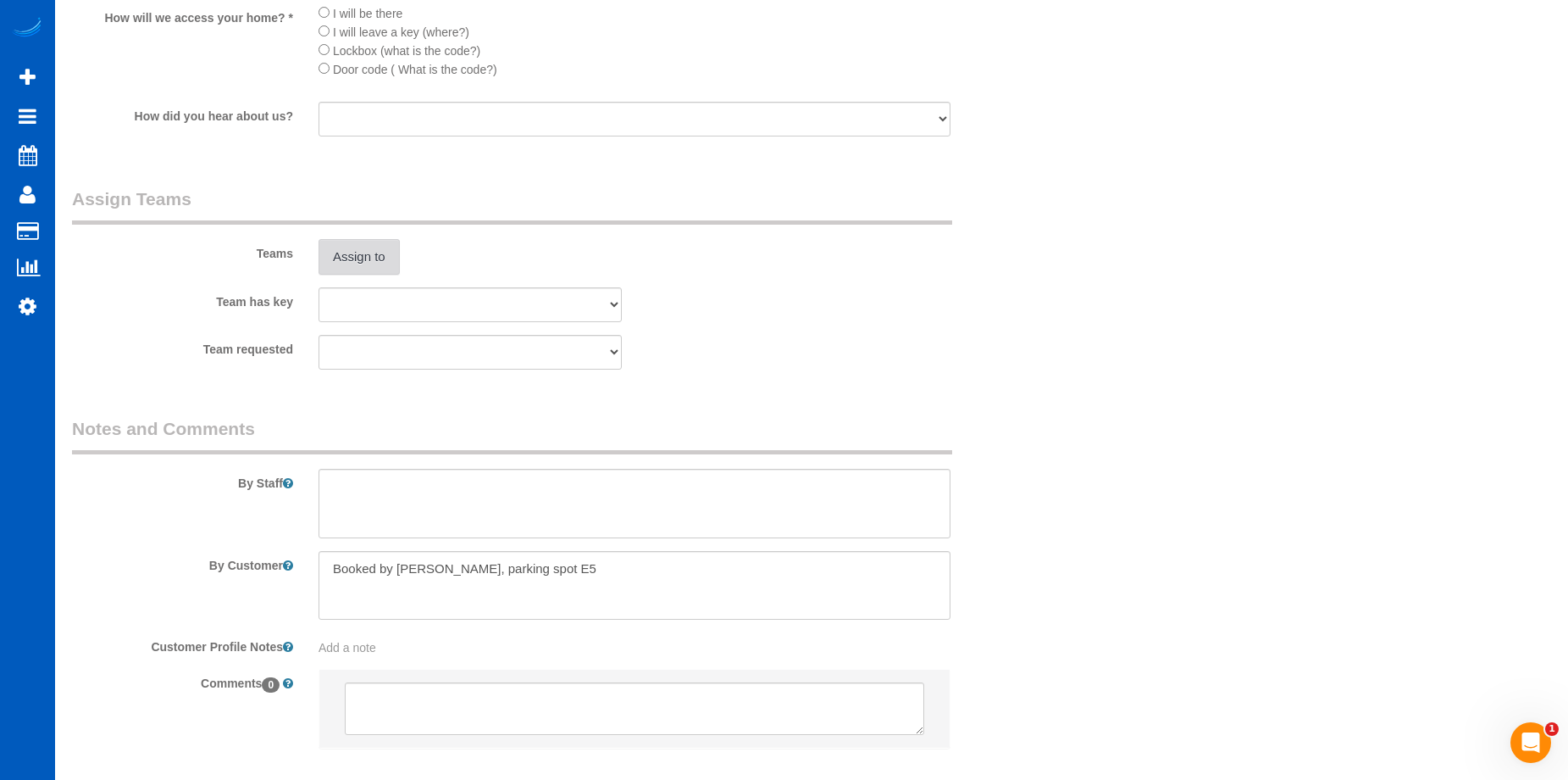
click at [336, 258] on button "Assign to" at bounding box center [360, 257] width 82 height 36
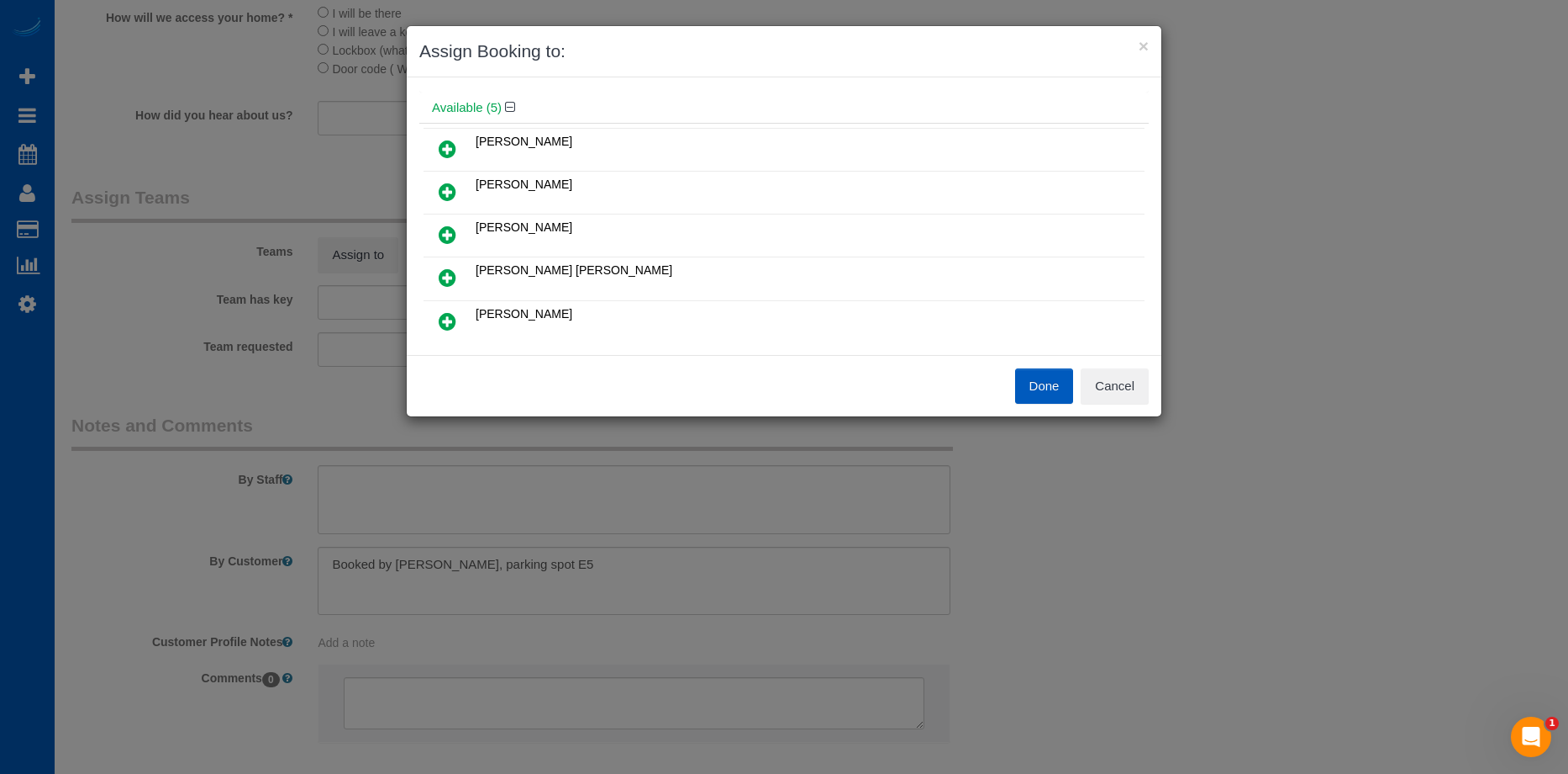
scroll to position [84, 0]
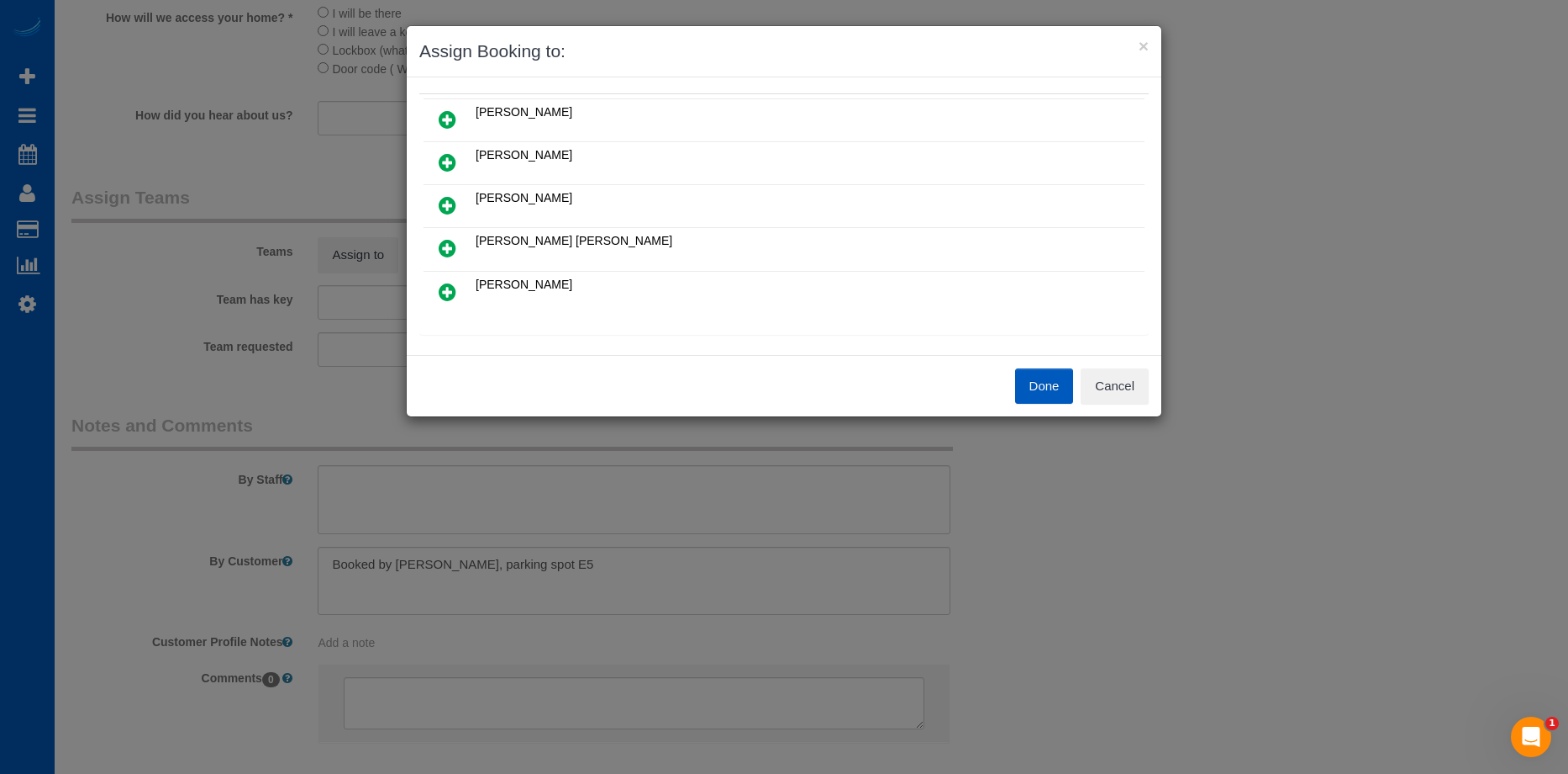
click at [440, 294] on icon at bounding box center [448, 292] width 18 height 20
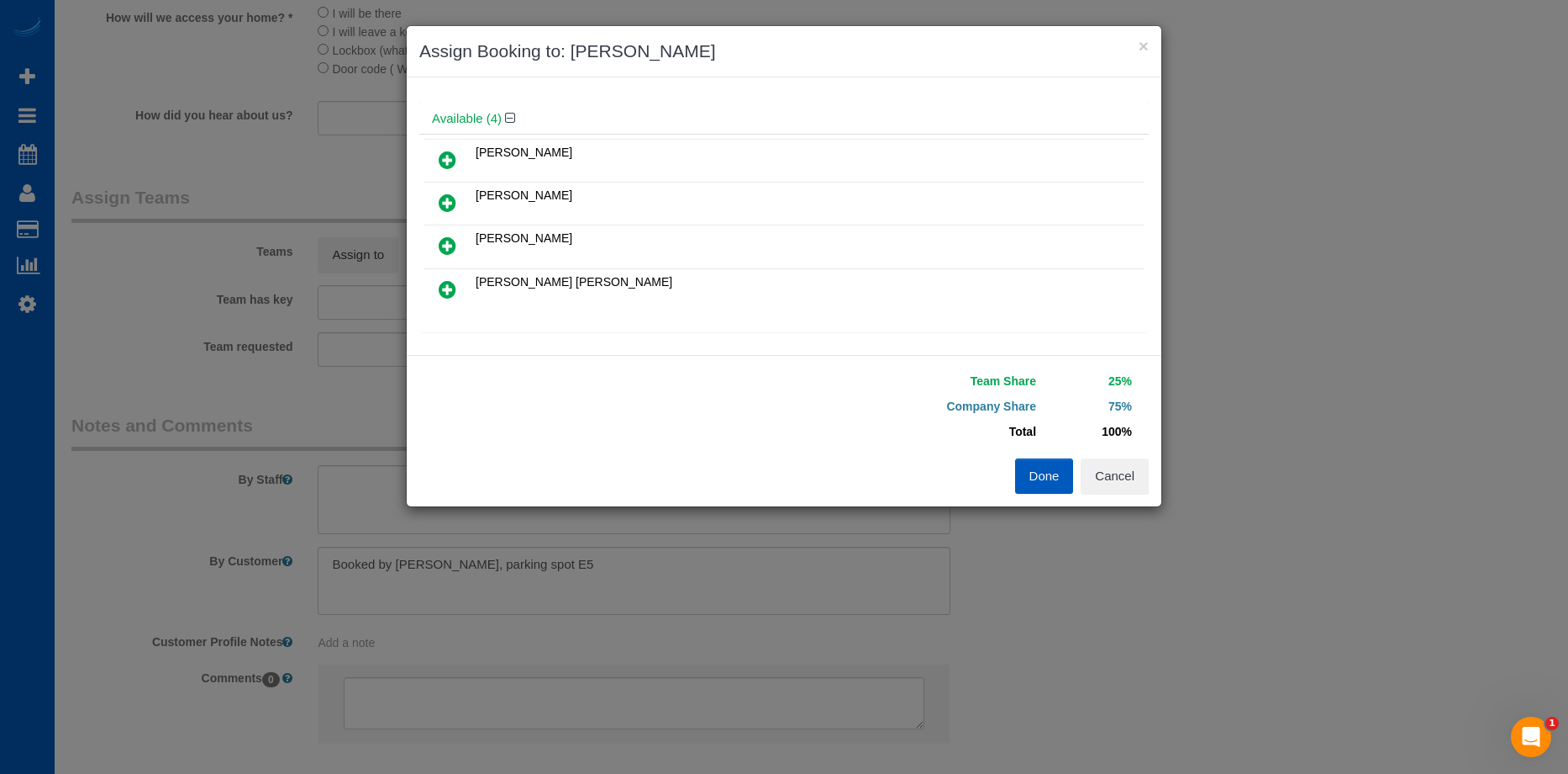
click at [452, 200] on icon at bounding box center [448, 203] width 18 height 20
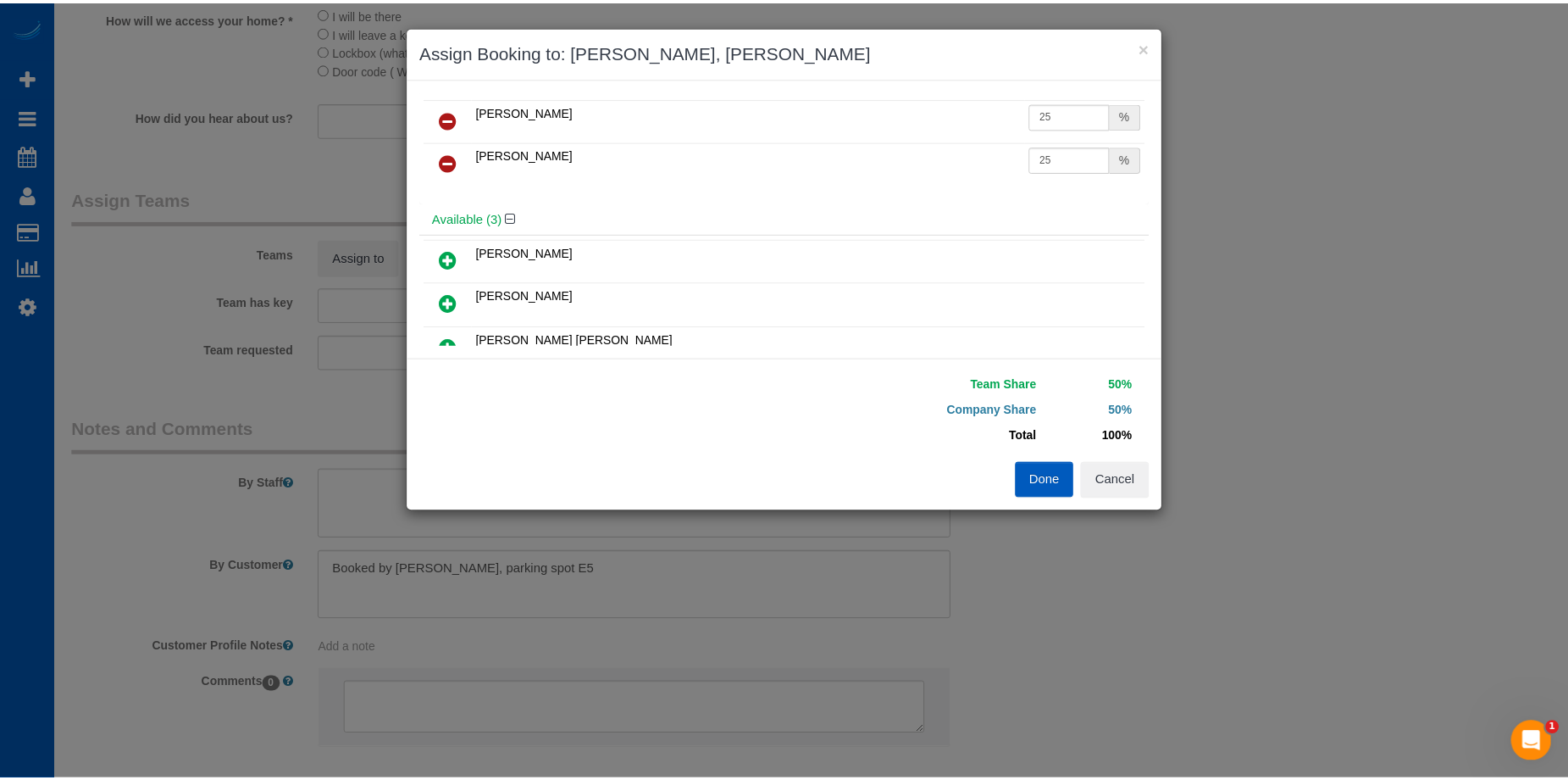
scroll to position [0, 0]
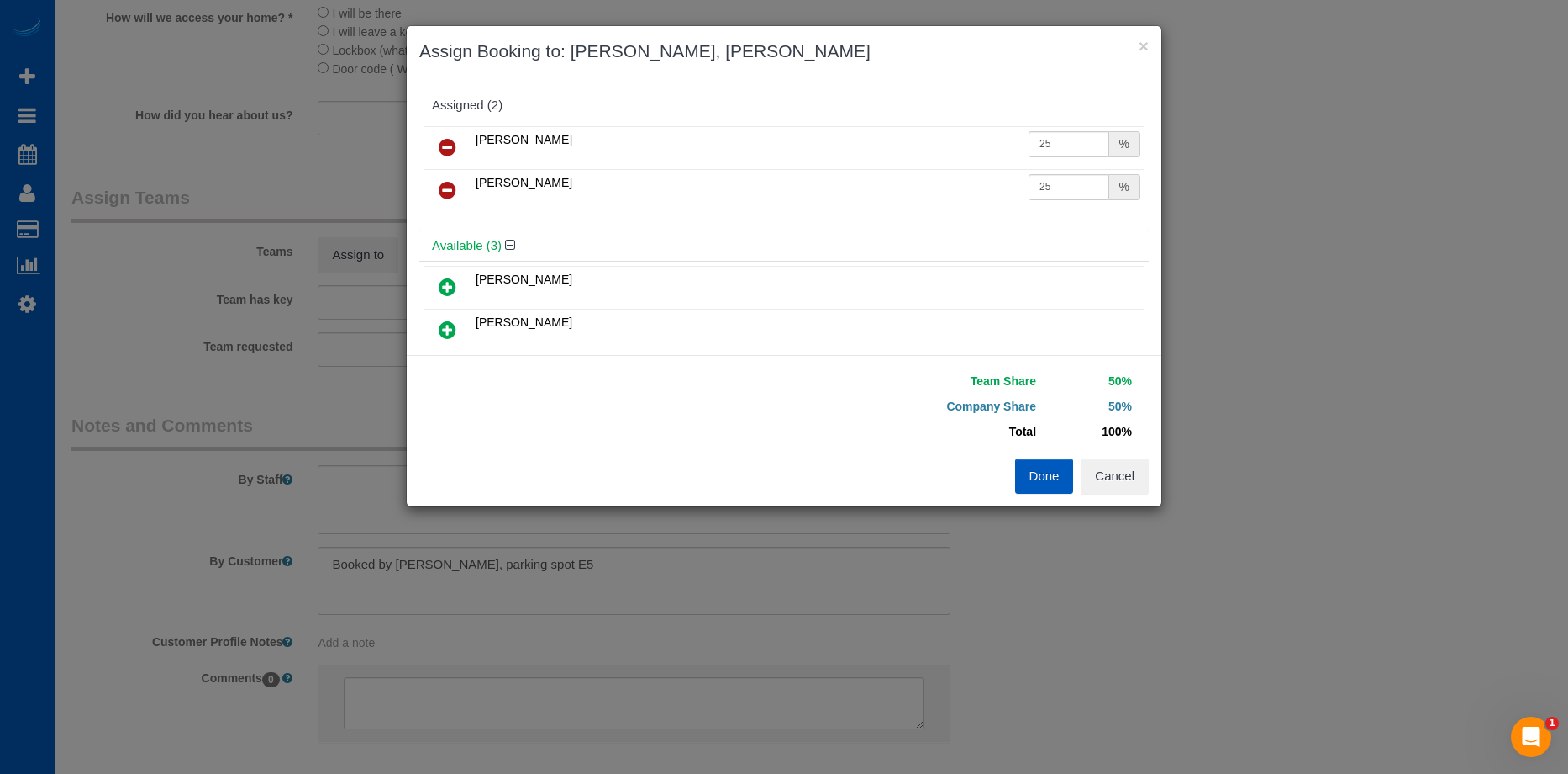
click at [1044, 470] on button "Done" at bounding box center [1044, 476] width 59 height 36
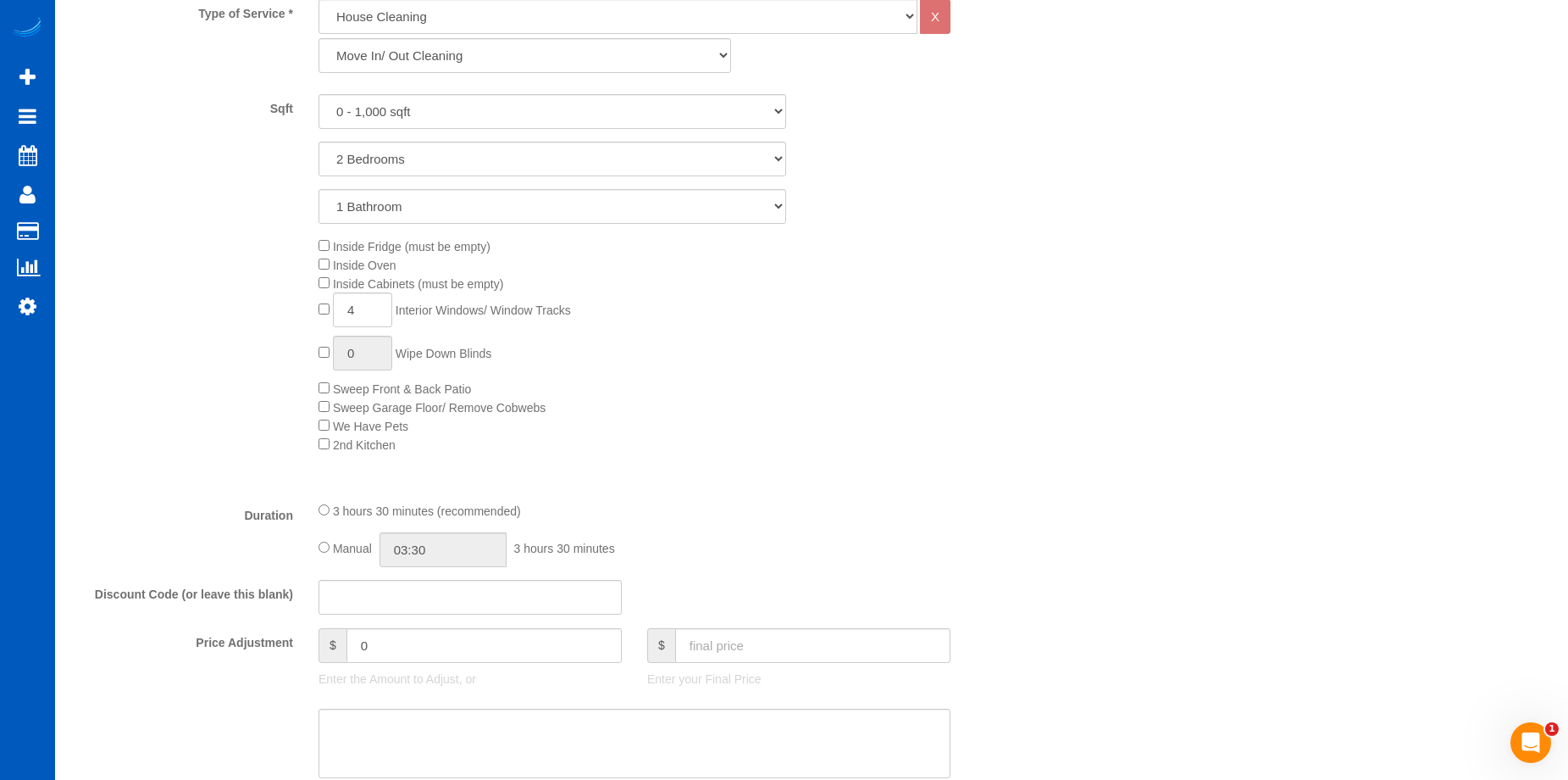
scroll to position [848, 0]
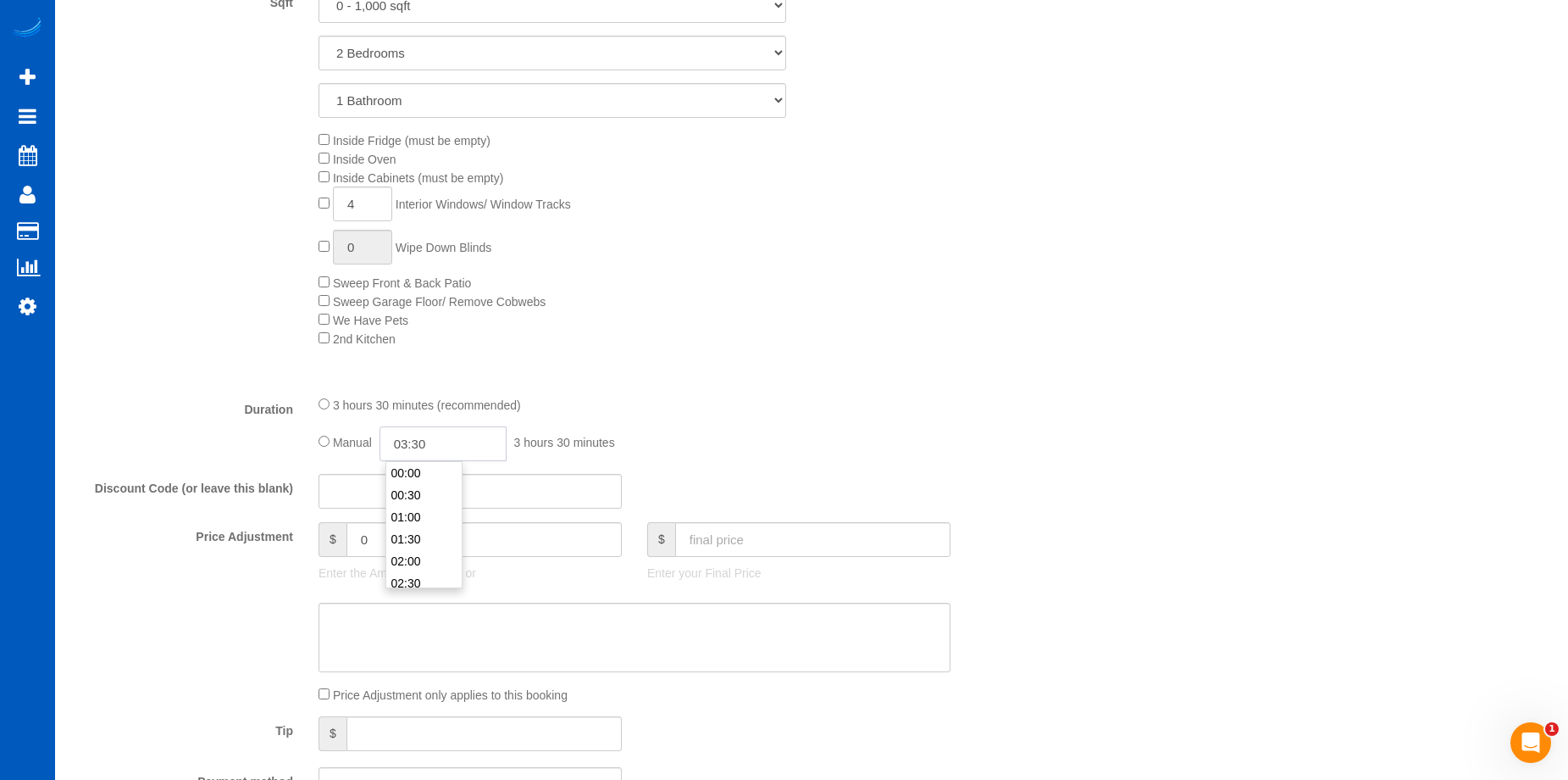
click at [400, 434] on input "03:30" at bounding box center [443, 443] width 128 height 35
type input "04:00"
click at [406, 514] on li "04:00" at bounding box center [424, 517] width 76 height 22
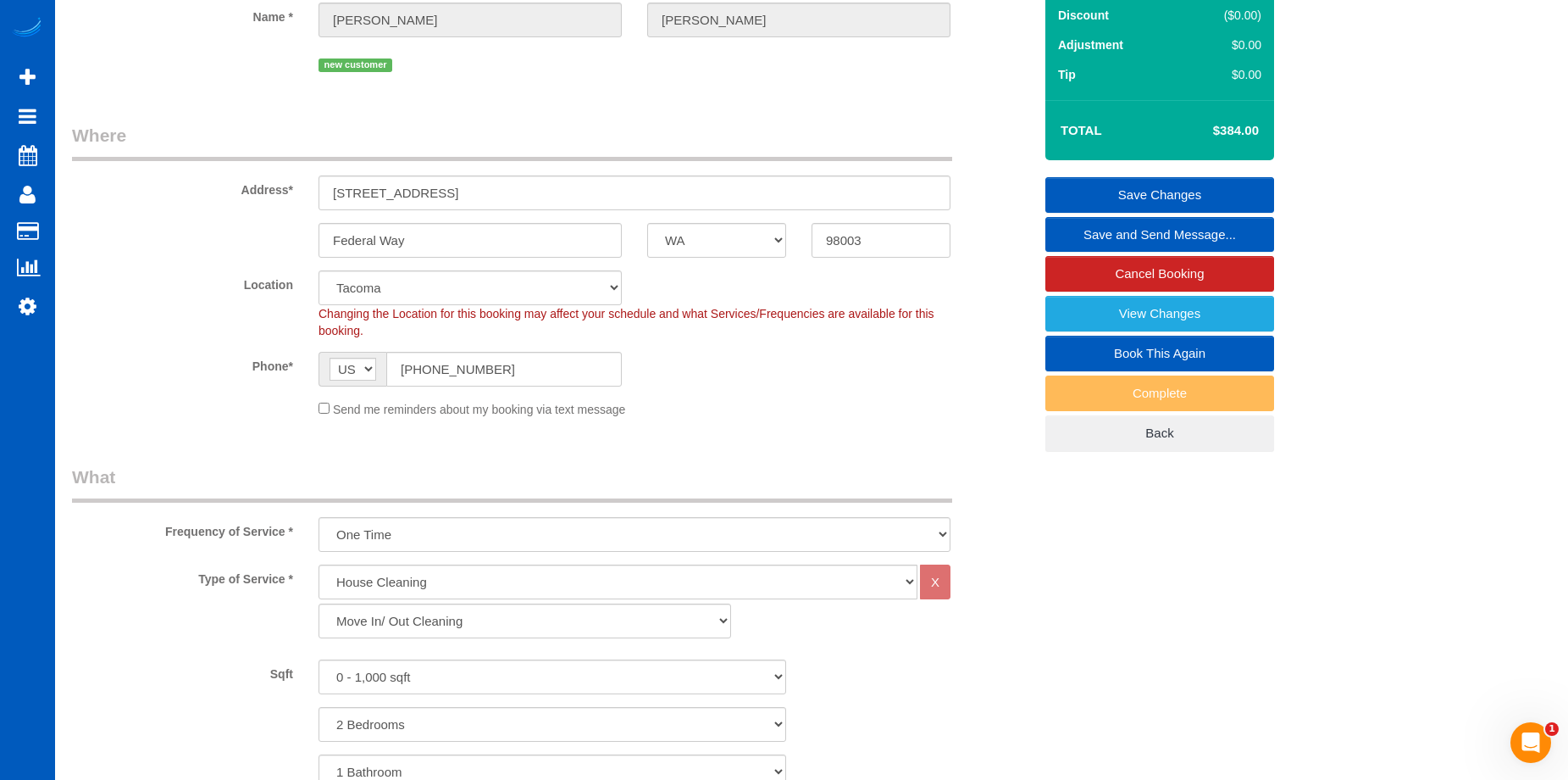
scroll to position [169, 0]
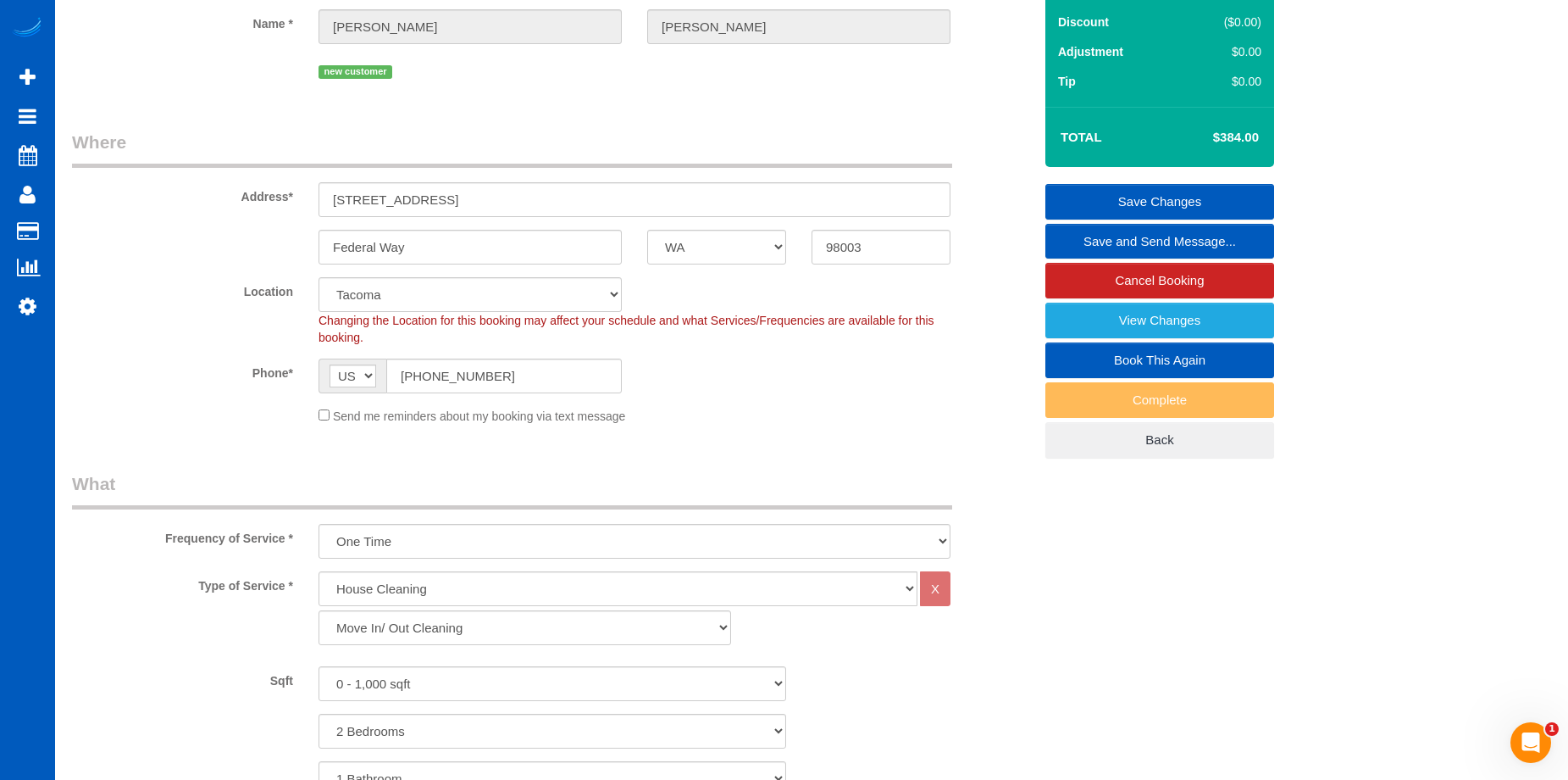
select select "spot18"
click at [1119, 187] on link "Save Changes" at bounding box center [1161, 202] width 229 height 36
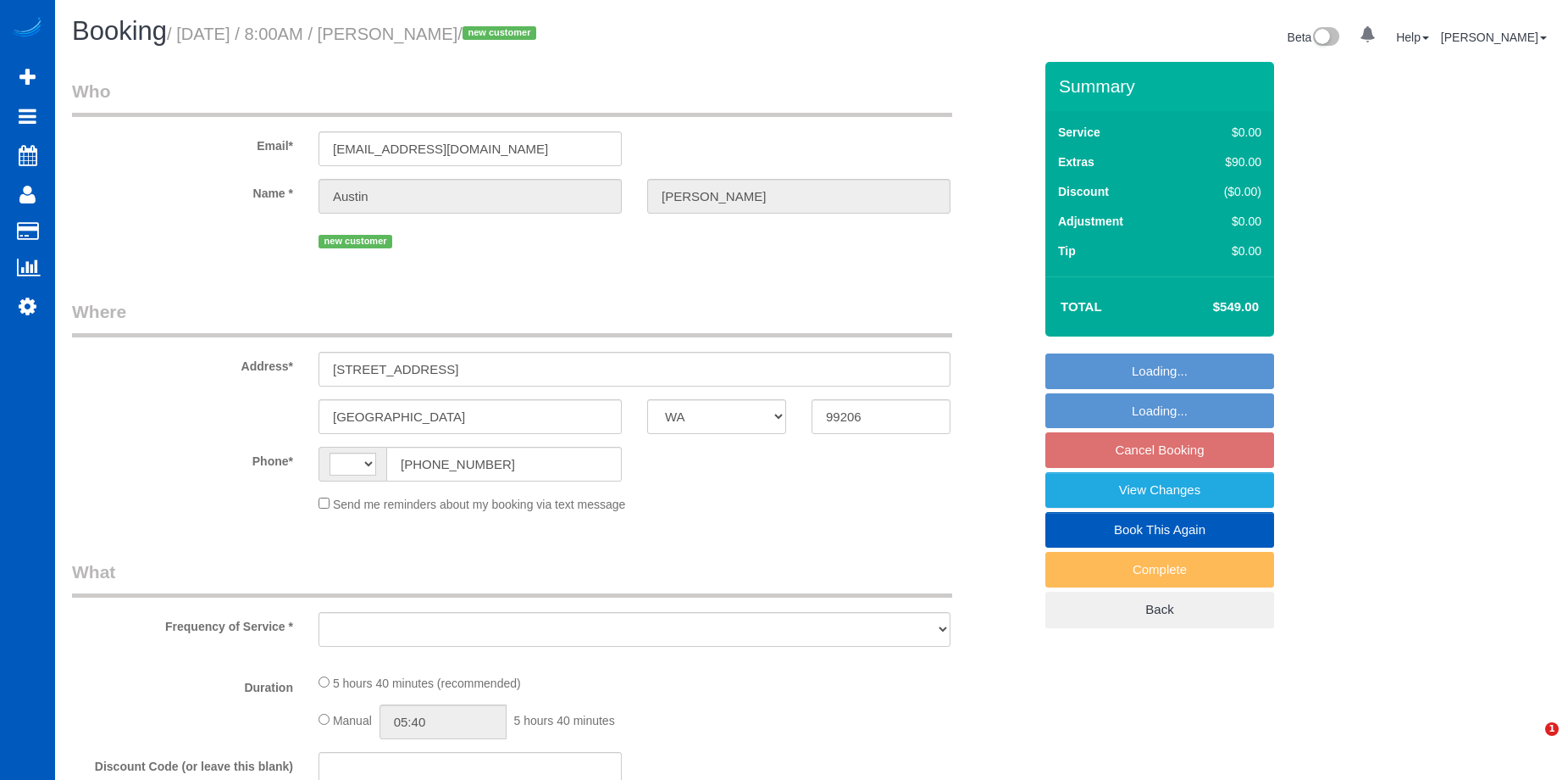
select select "WA"
select select "string:[GEOGRAPHIC_DATA]"
select select "object:808"
select select "string:fspay-93b518d4-a543-4a29-831a-5b48a83d8c38"
select select "number:8"
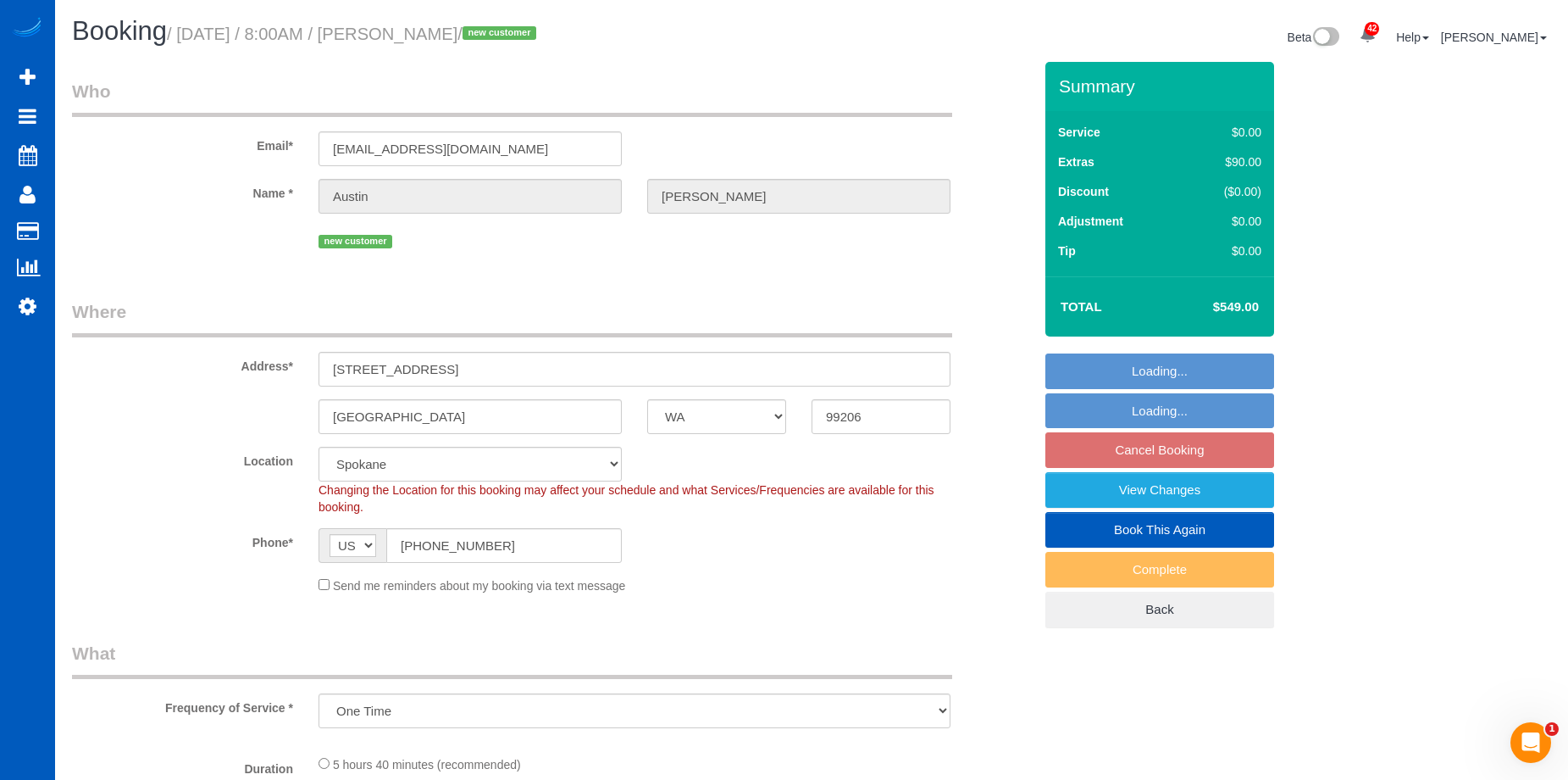
select select "199"
select select "1501"
select select "3"
select select "2"
select select "spot1"
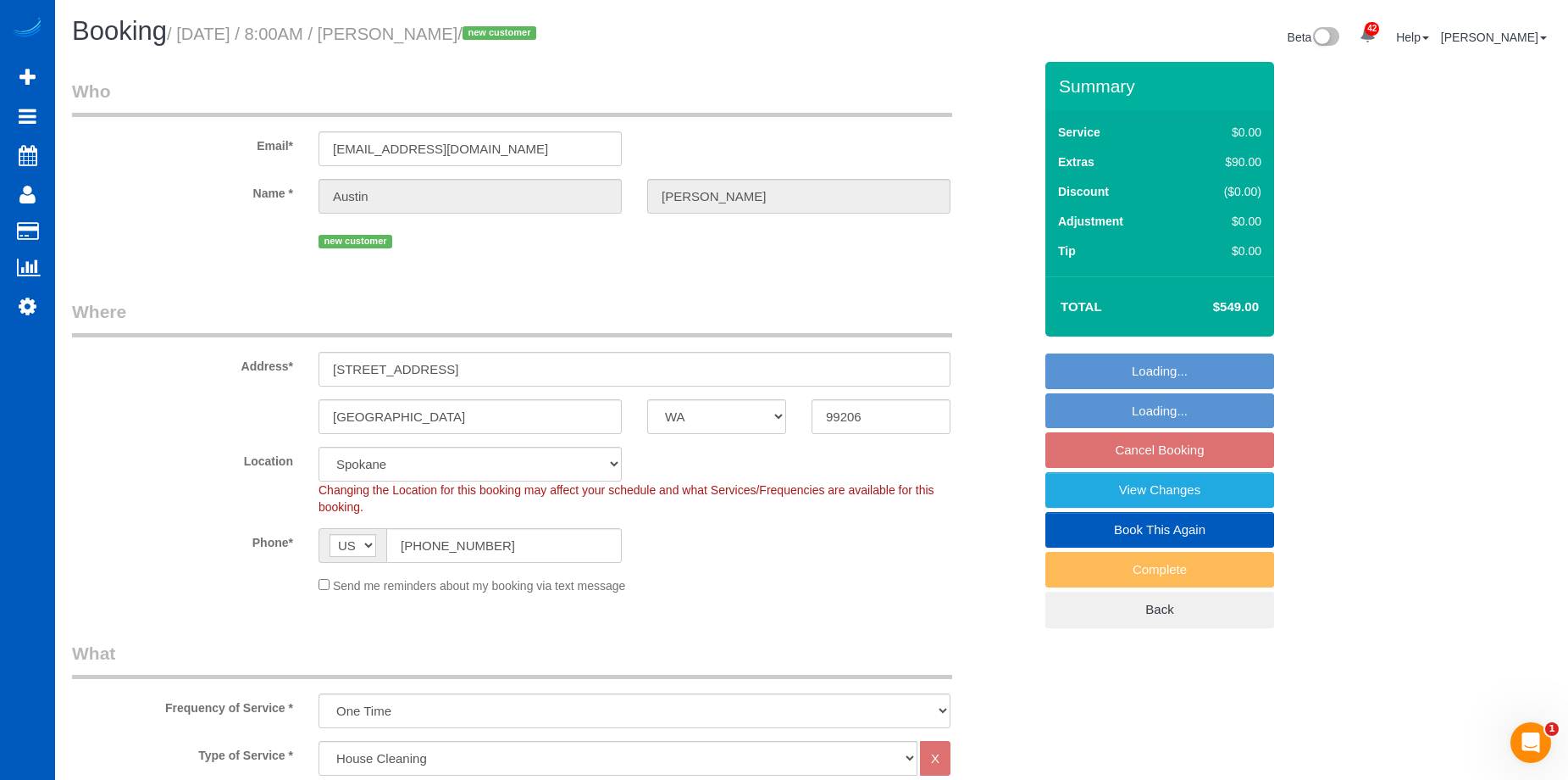
select select "object:1088"
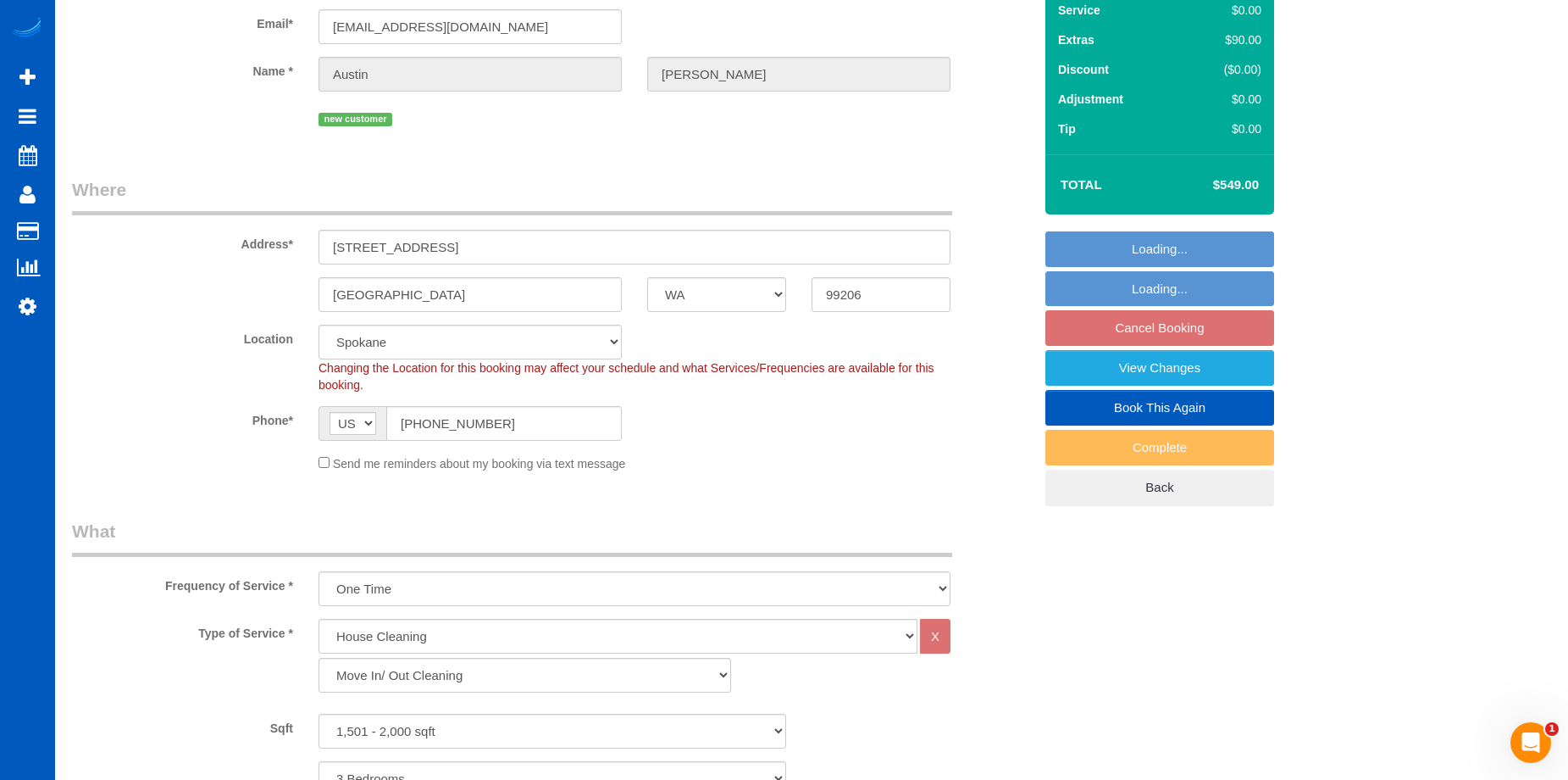
select select "1501"
select select "3"
select select "2"
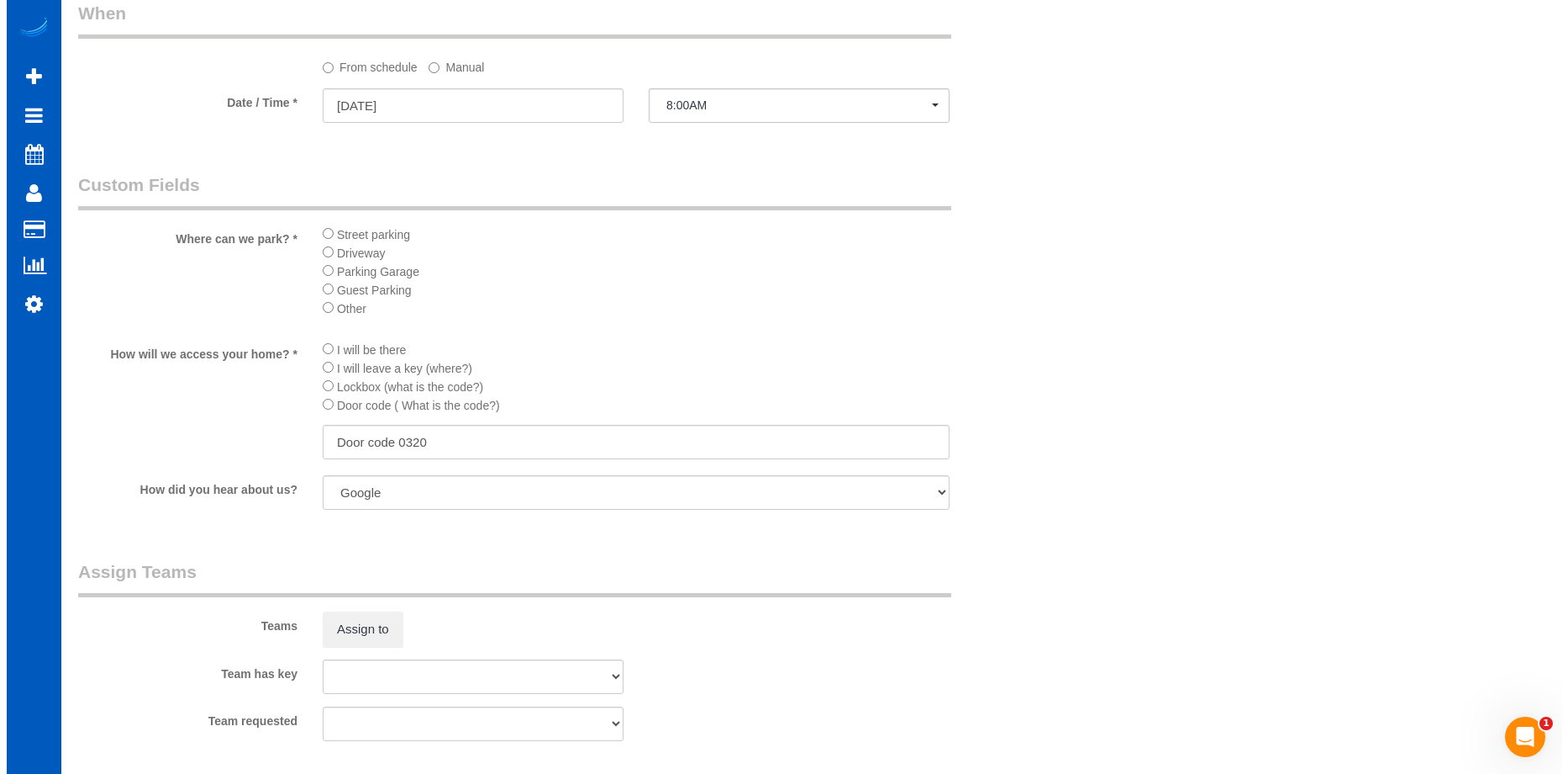
scroll to position [2018, 0]
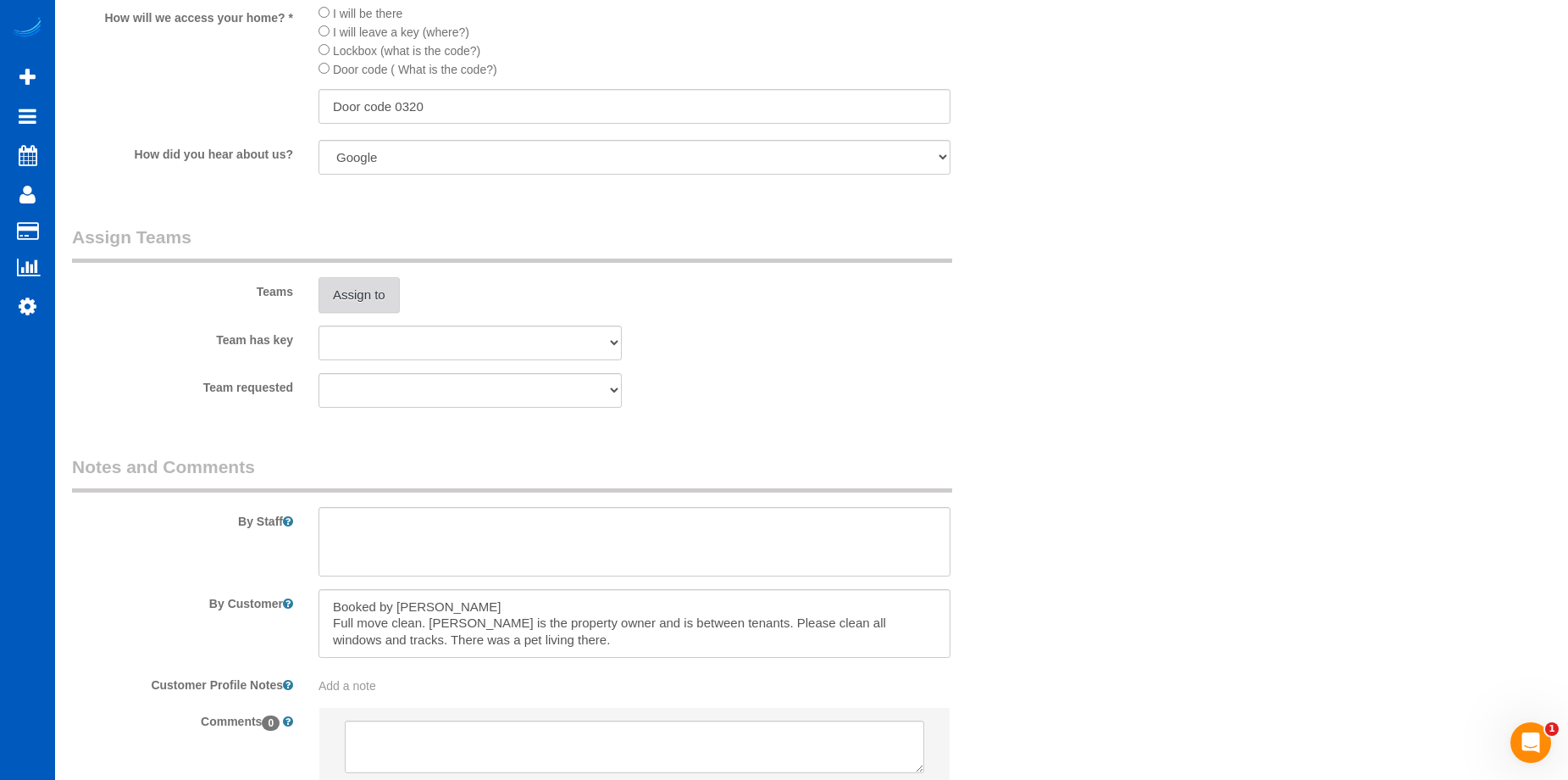
click at [359, 299] on button "Assign to" at bounding box center [360, 295] width 82 height 36
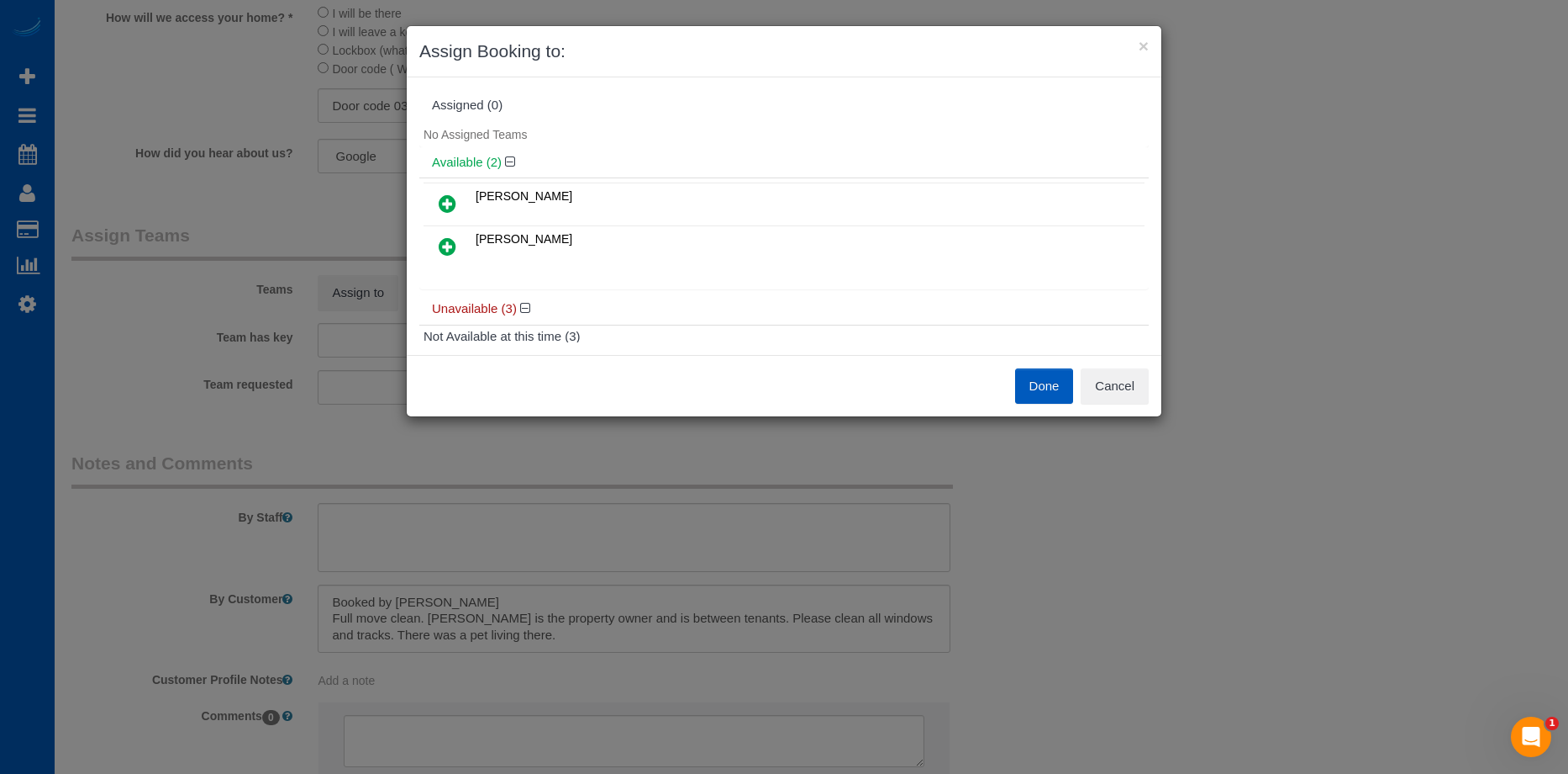
click at [456, 200] on link at bounding box center [448, 205] width 40 height 34
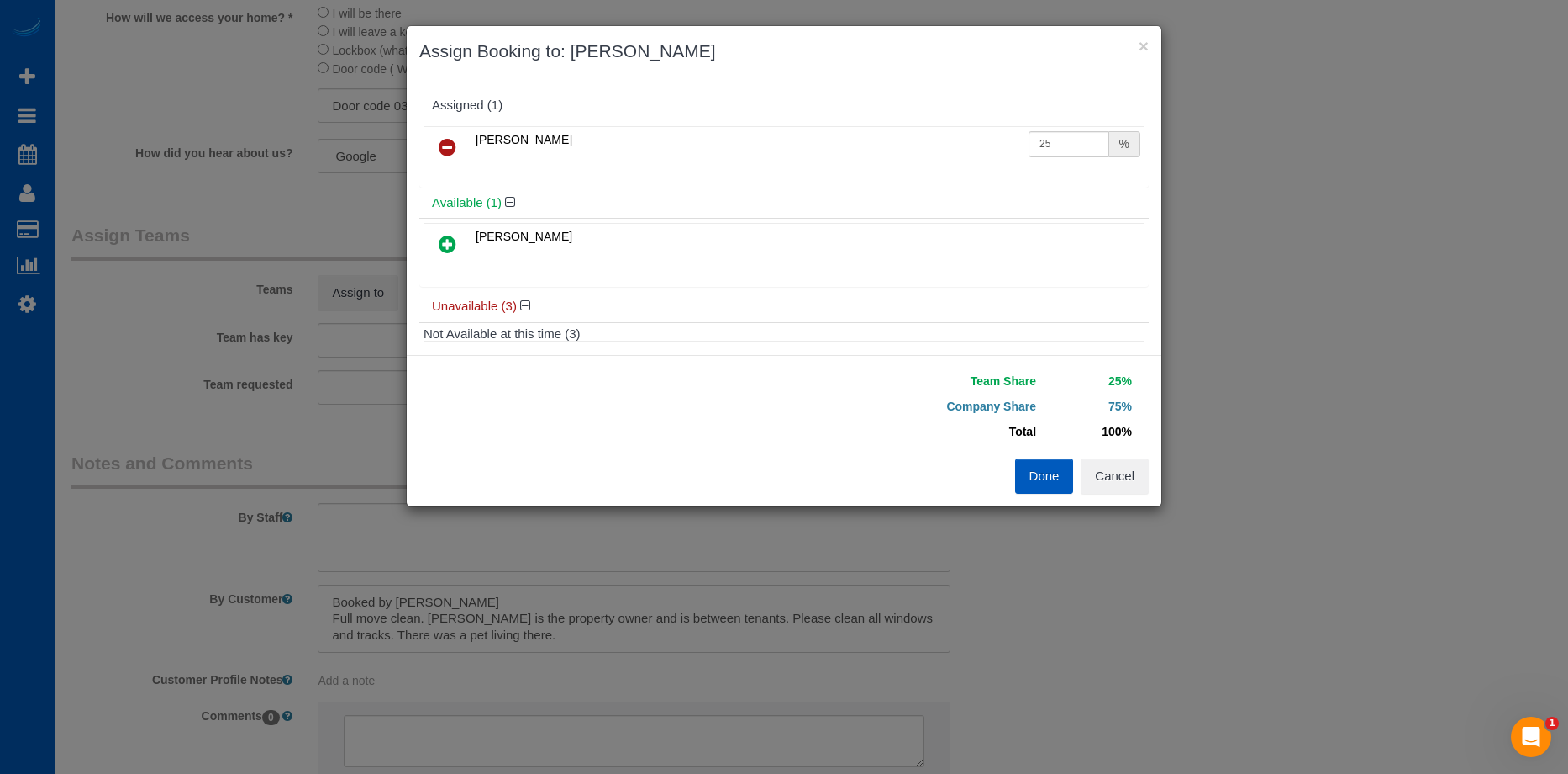
click at [445, 238] on icon at bounding box center [448, 243] width 18 height 20
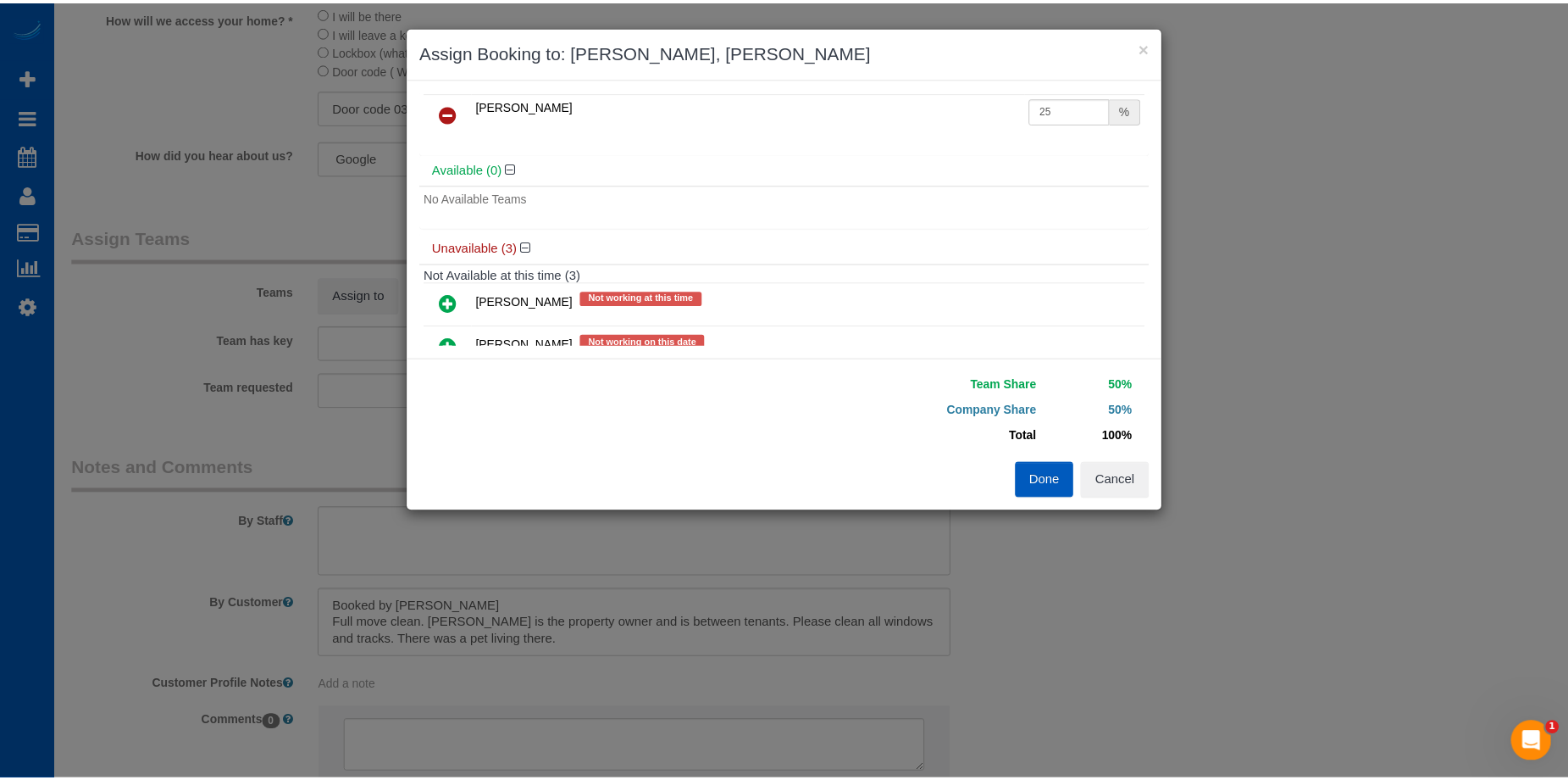
scroll to position [169, 0]
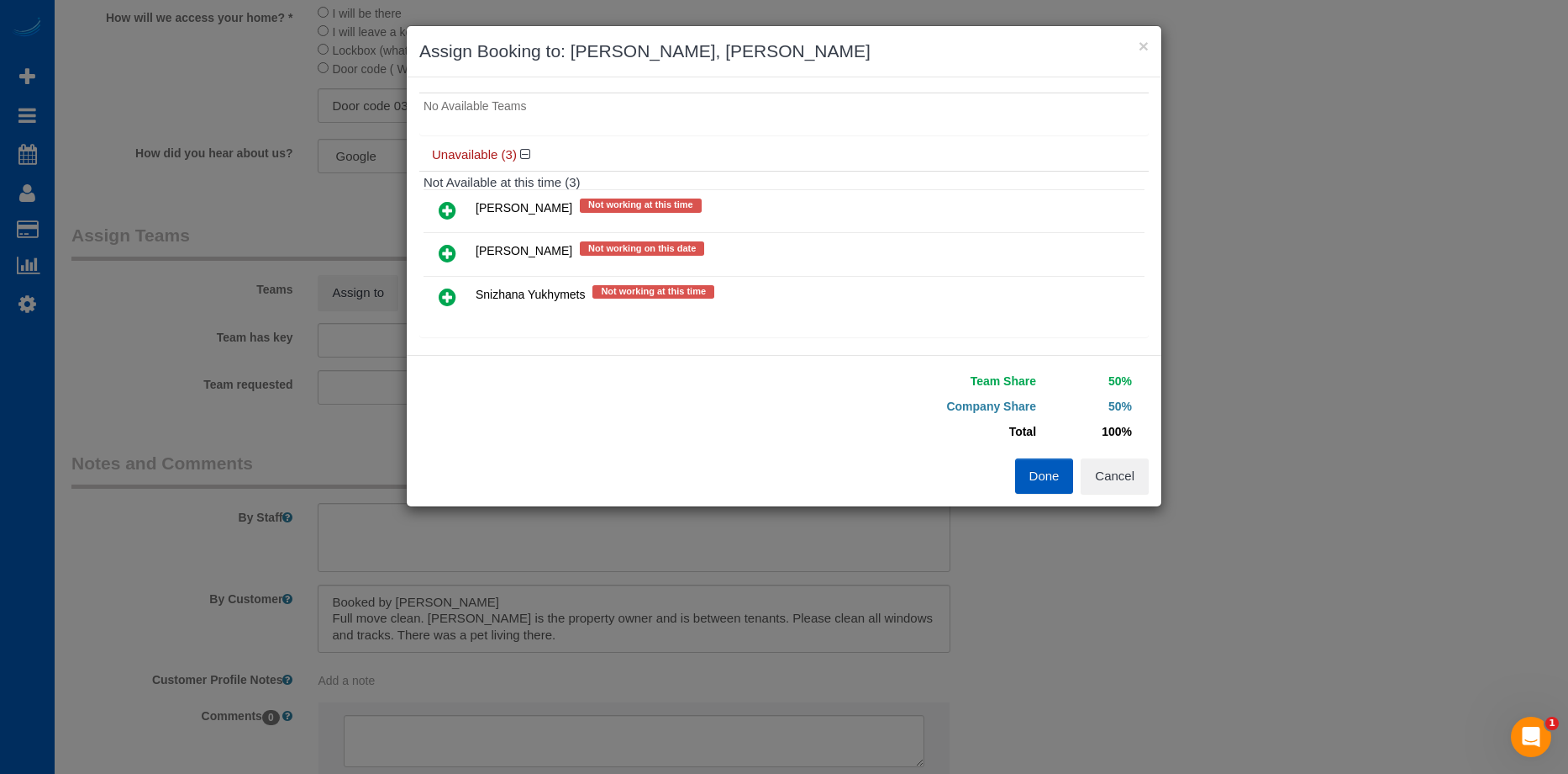
click at [1050, 483] on button "Done" at bounding box center [1044, 476] width 59 height 36
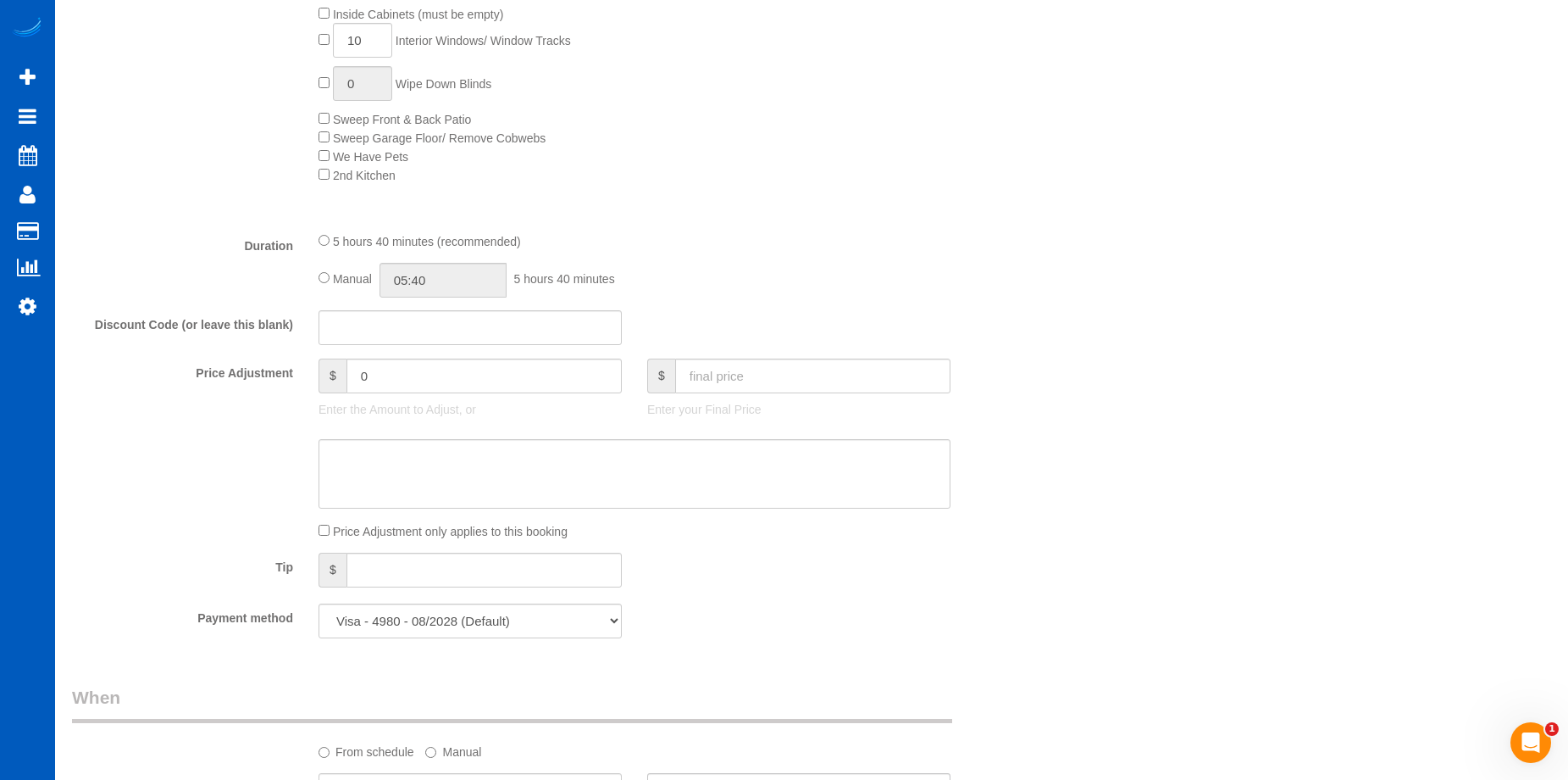
scroll to position [1017, 0]
click at [425, 275] on input "05:40" at bounding box center [443, 274] width 128 height 35
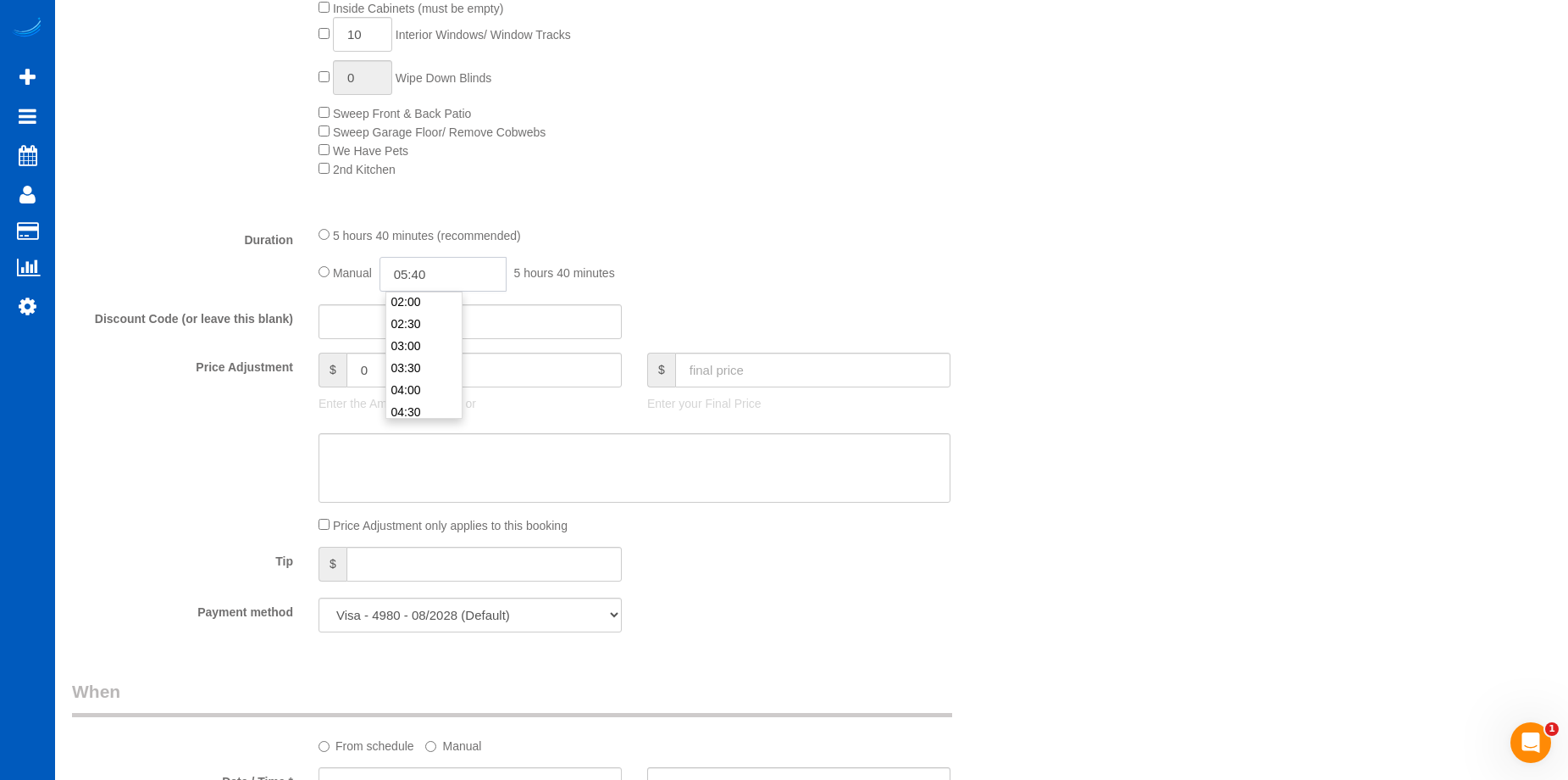
scroll to position [169, 0]
type input "06:00"
click at [422, 393] on li "06:00" at bounding box center [424, 398] width 76 height 22
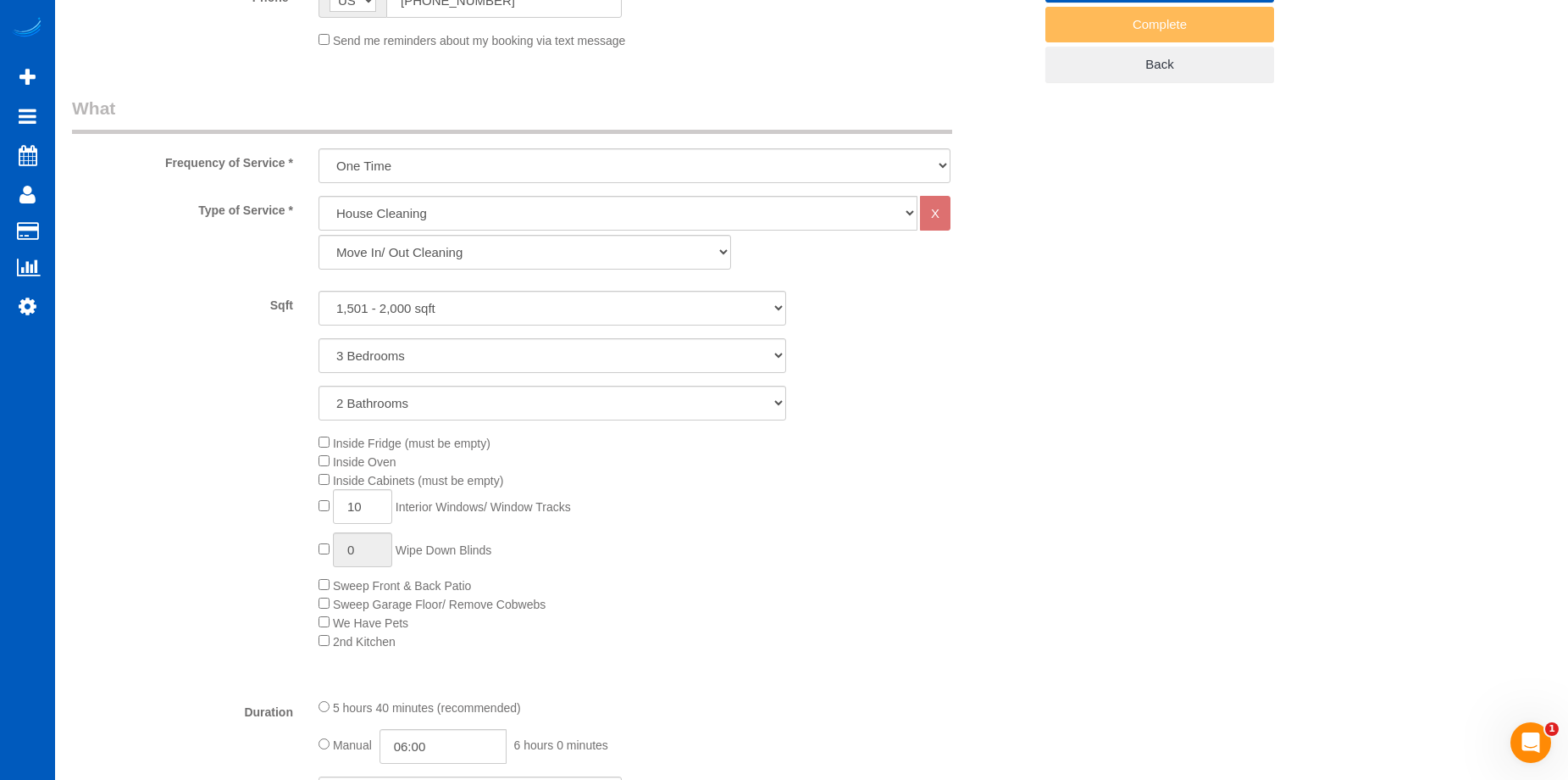
scroll to position [339, 0]
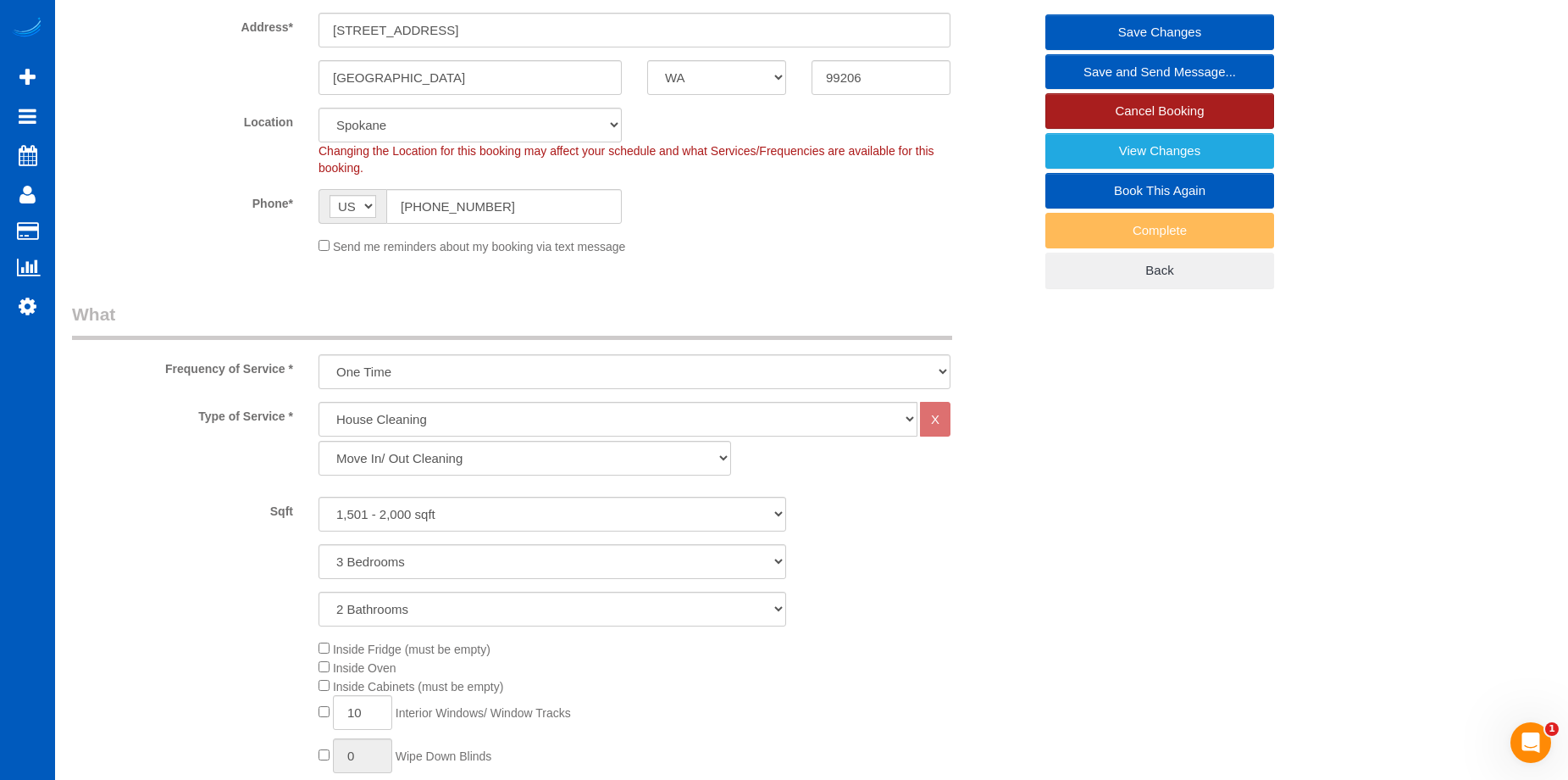
select select "spot21"
click at [1121, 26] on link "Save Changes" at bounding box center [1161, 32] width 229 height 36
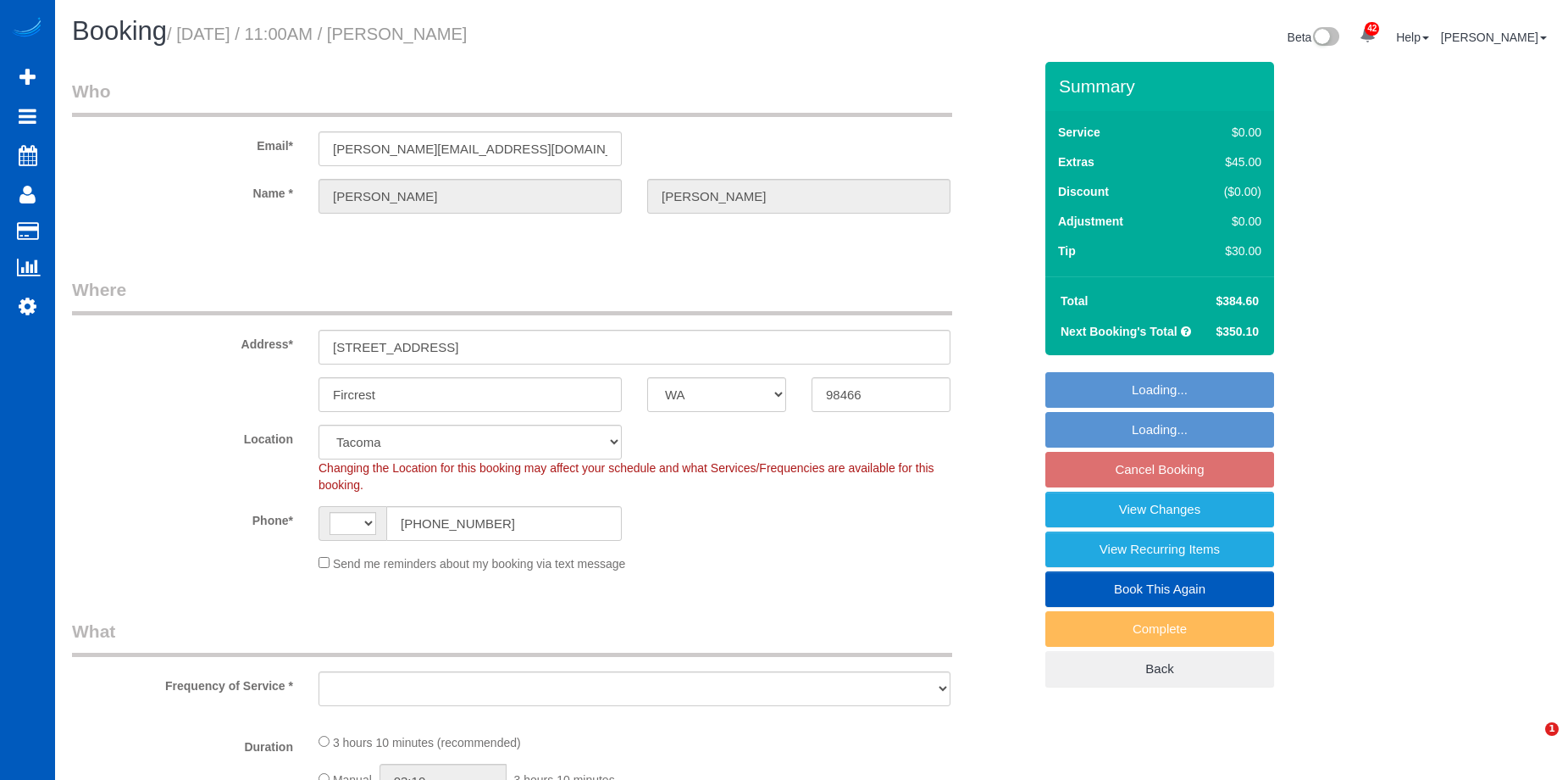
select select "WA"
select select "number:8"
select select "string:[GEOGRAPHIC_DATA]"
select select "object:1121"
select select "199"
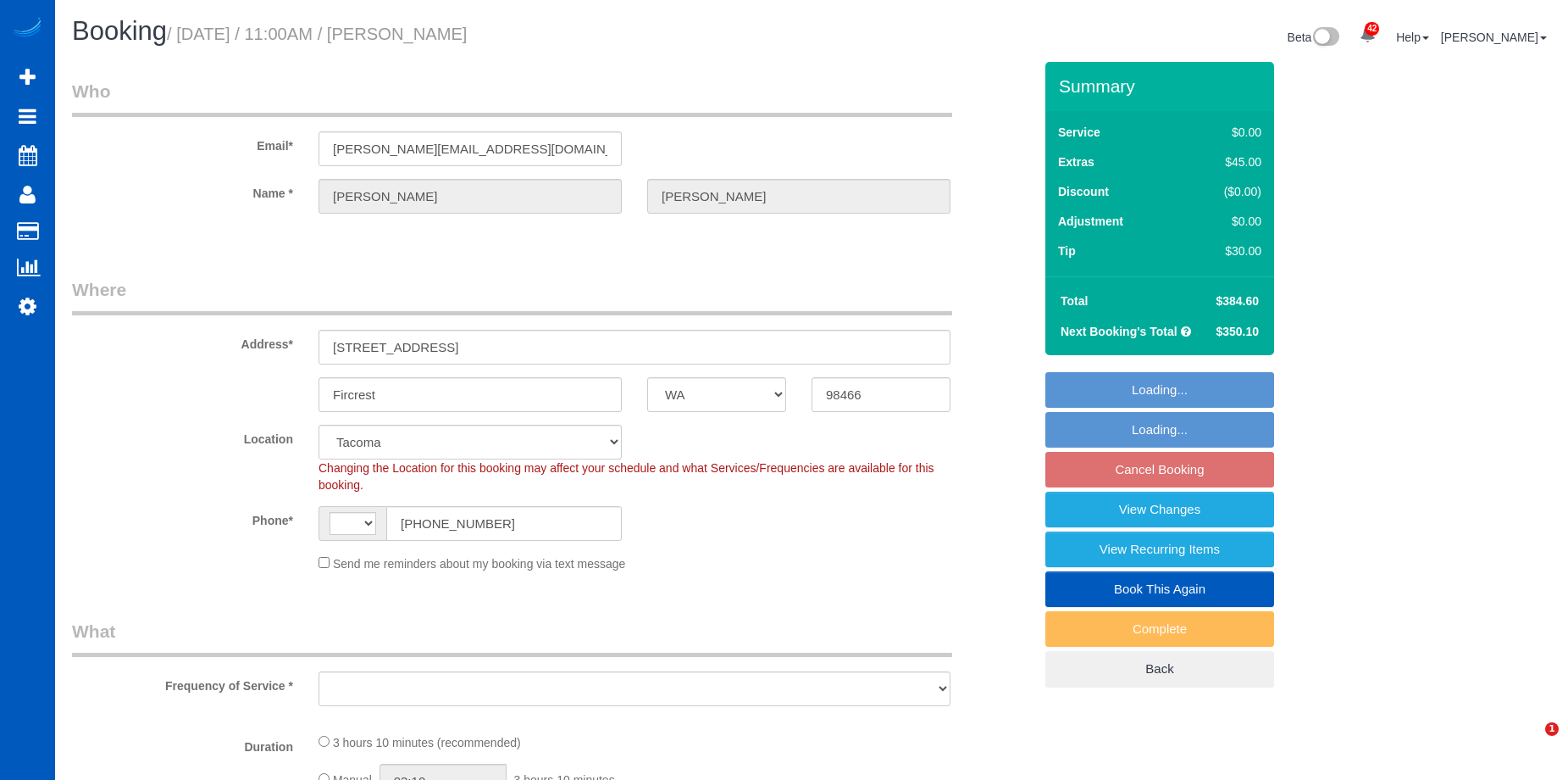
select select "3001"
select select "4"
select select "3"
select select "spot2"
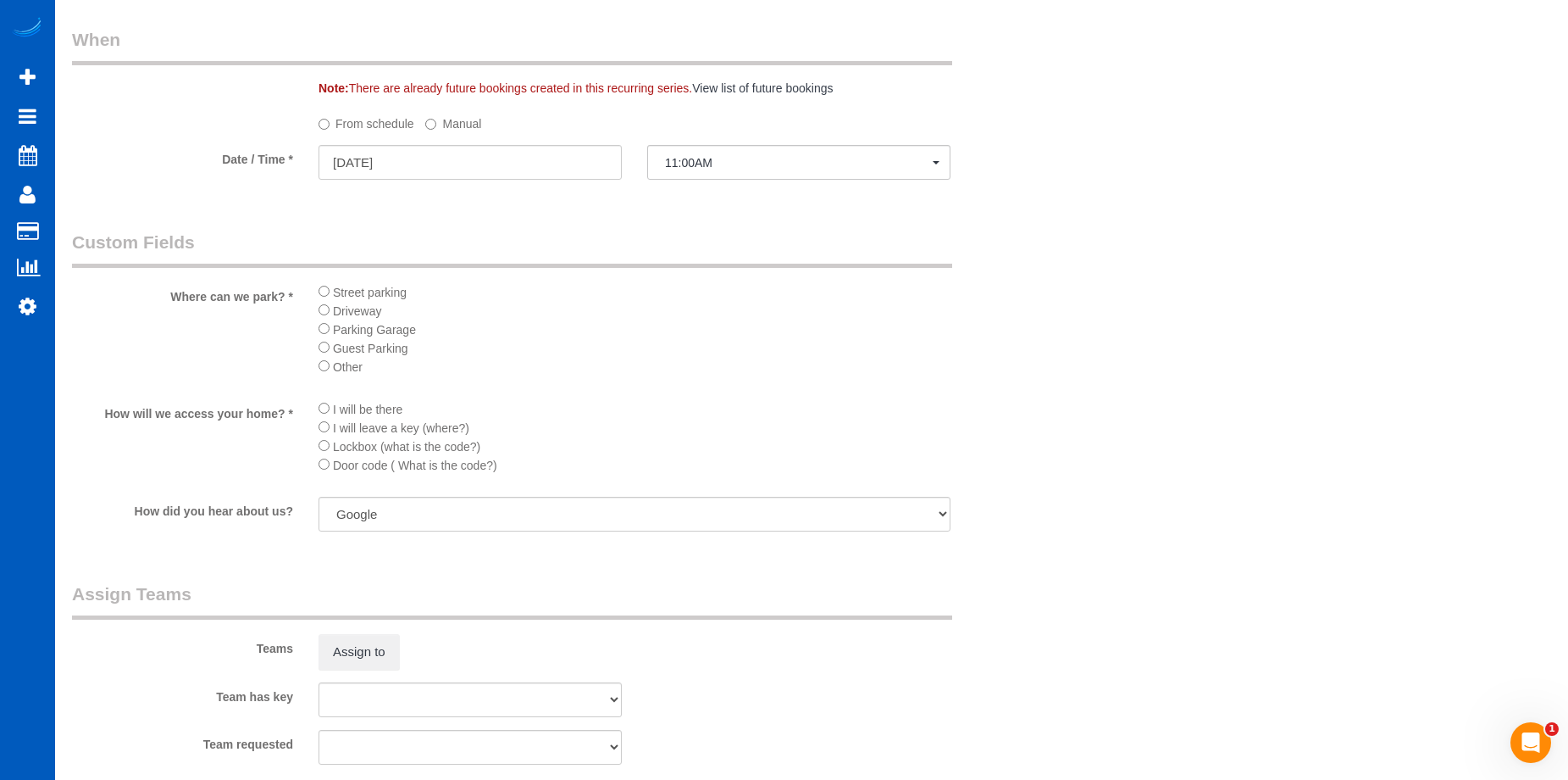
scroll to position [2033, 0]
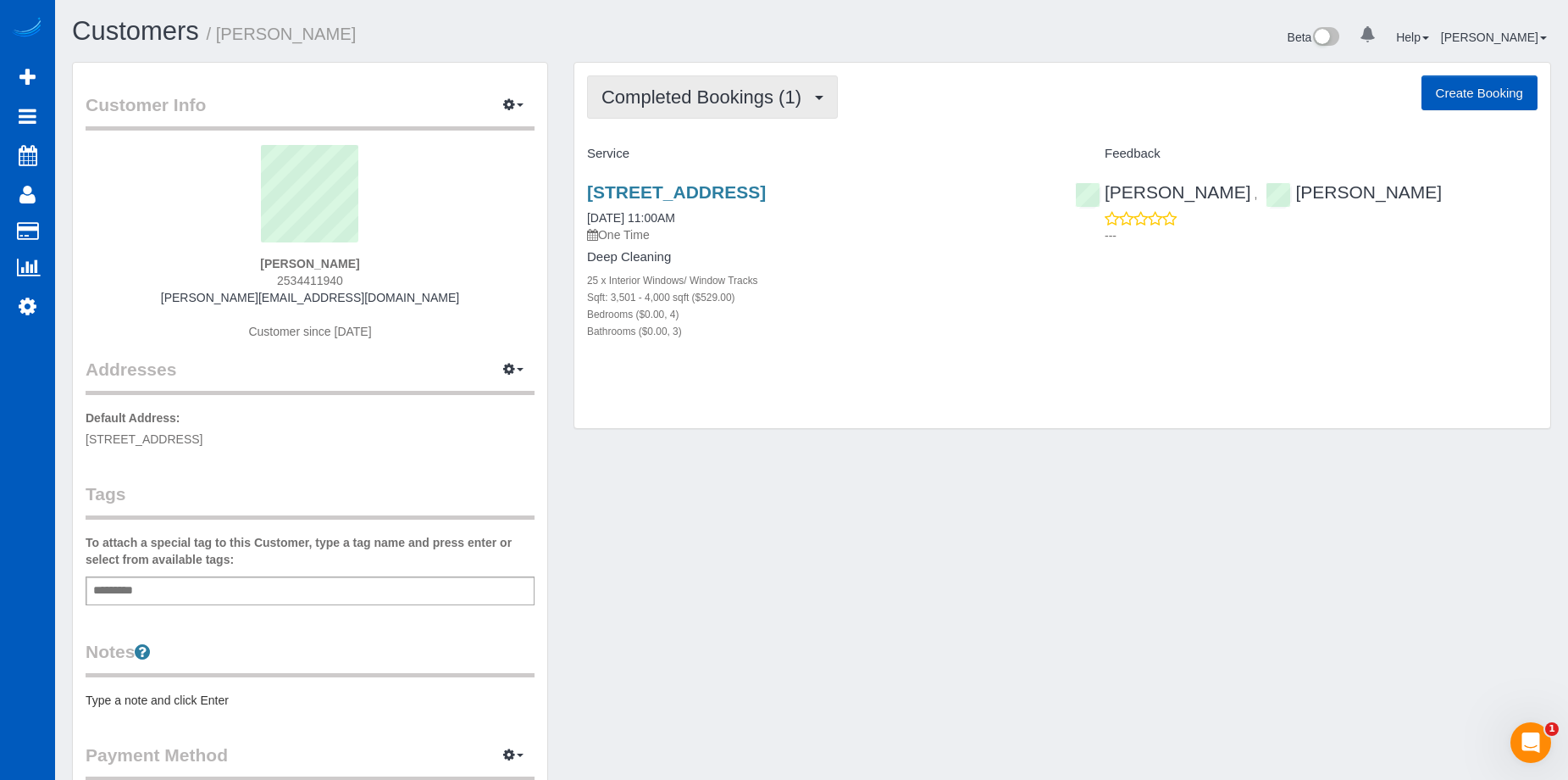
click at [780, 96] on span "Completed Bookings (1)" at bounding box center [705, 97] width 208 height 21
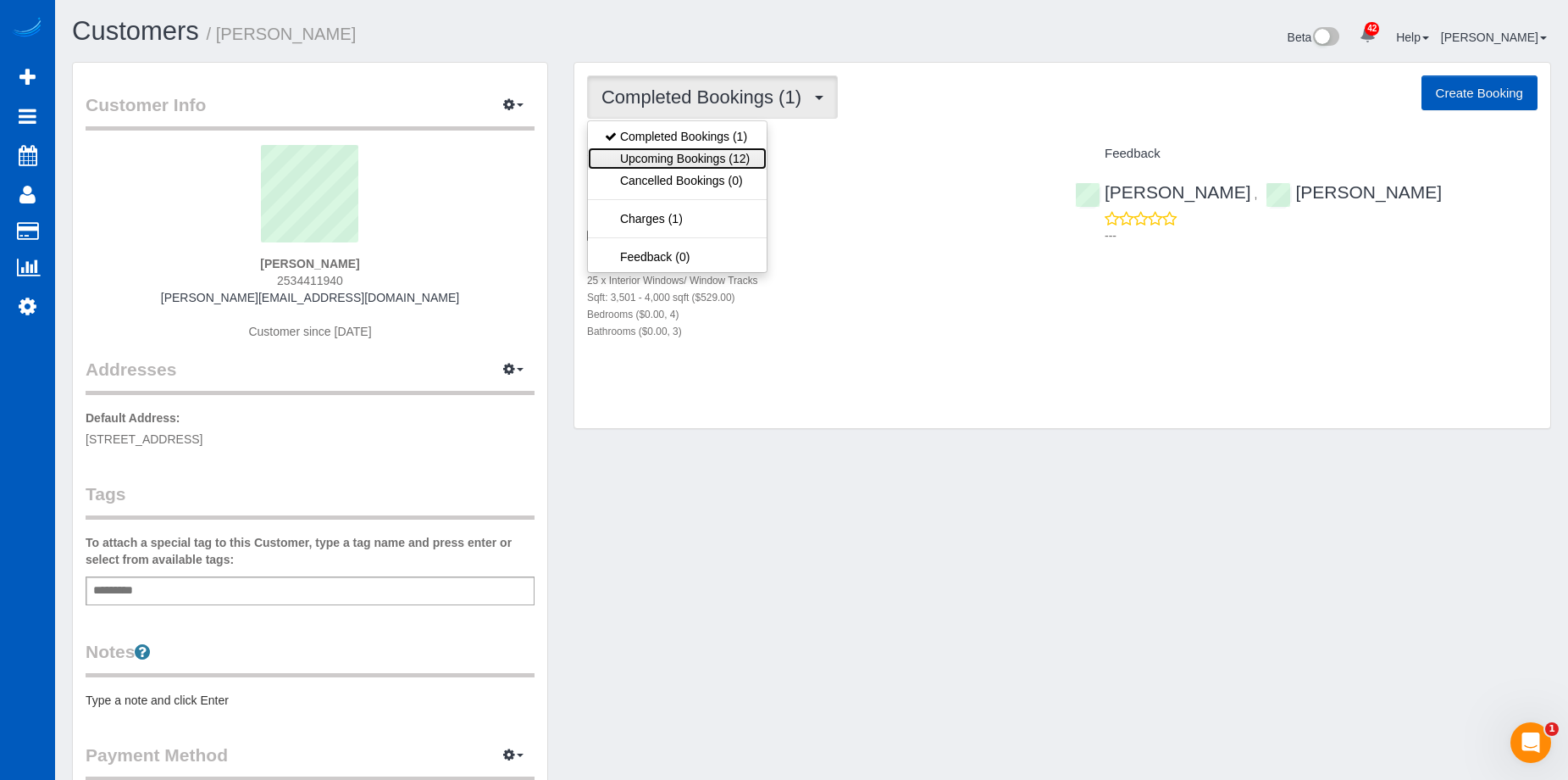
click at [728, 161] on link "Upcoming Bookings (12)" at bounding box center [676, 158] width 178 height 22
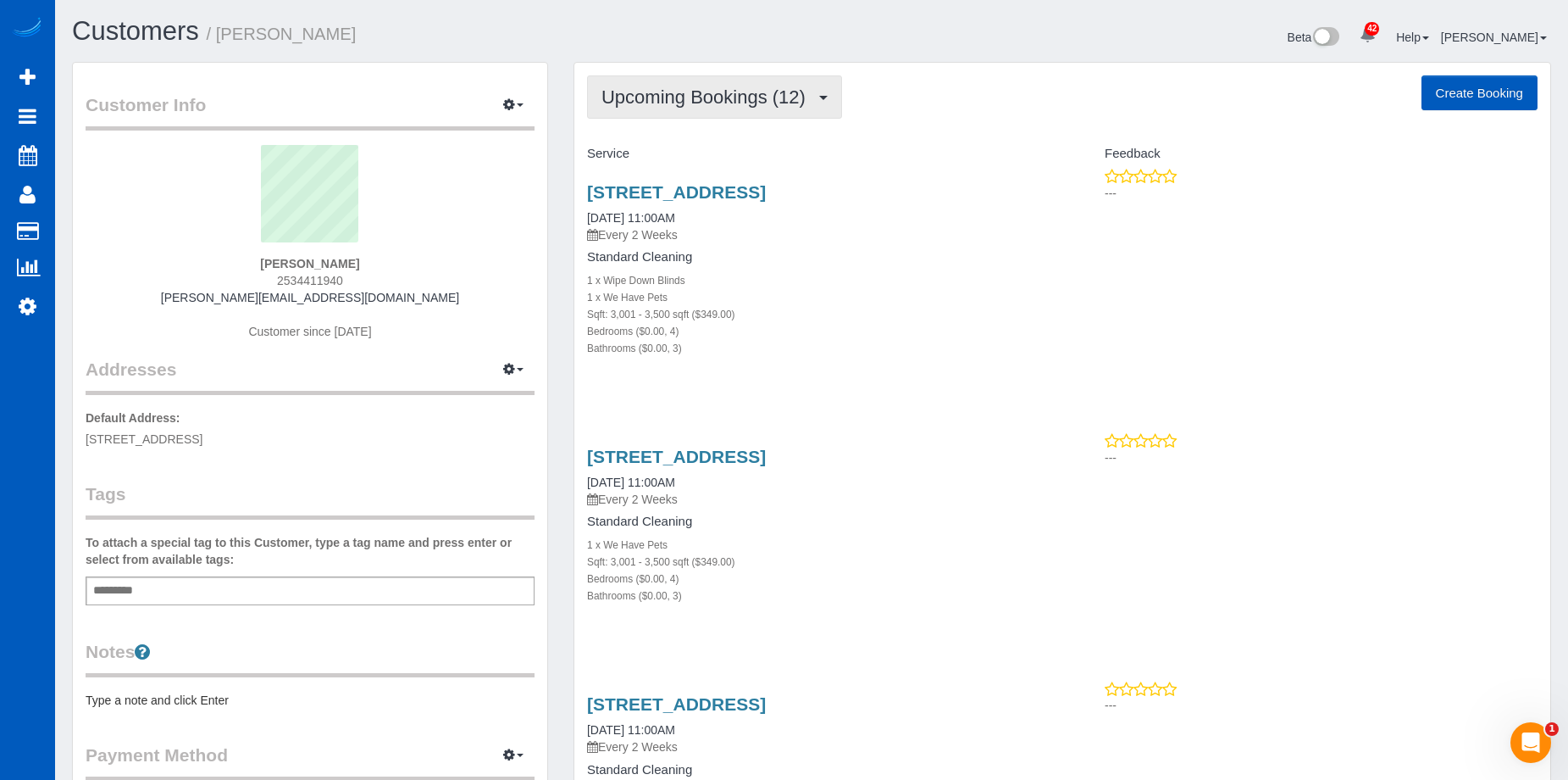
click at [780, 88] on span "Upcoming Bookings (12)" at bounding box center [707, 97] width 212 height 21
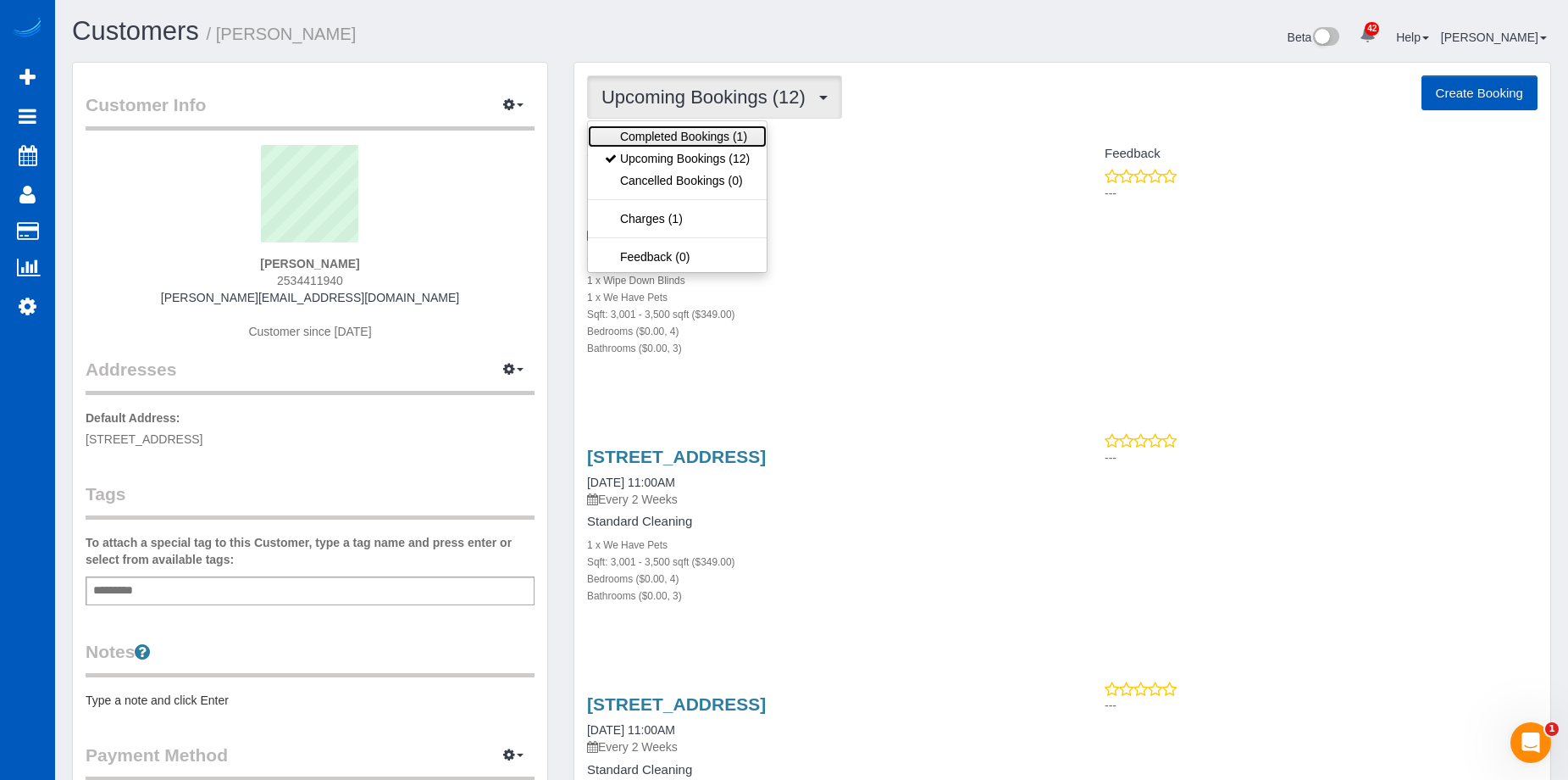
click at [711, 130] on link "Completed Bookings (1)" at bounding box center [676, 136] width 178 height 22
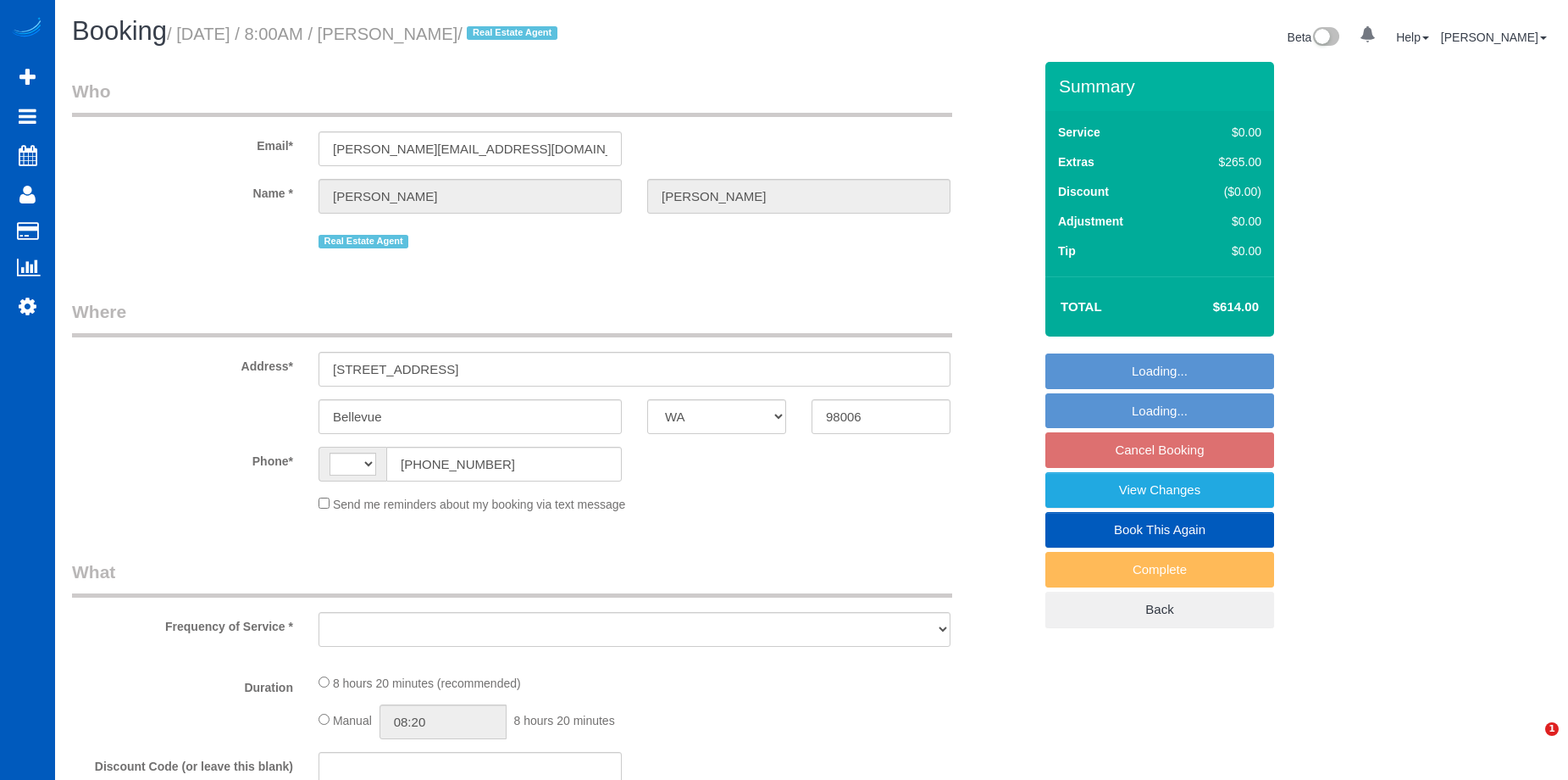
select select "WA"
select select "string:[GEOGRAPHIC_DATA]"
select select "string:fspay-d328726b-a52c-4f29-a5cb-3b0d182e557e"
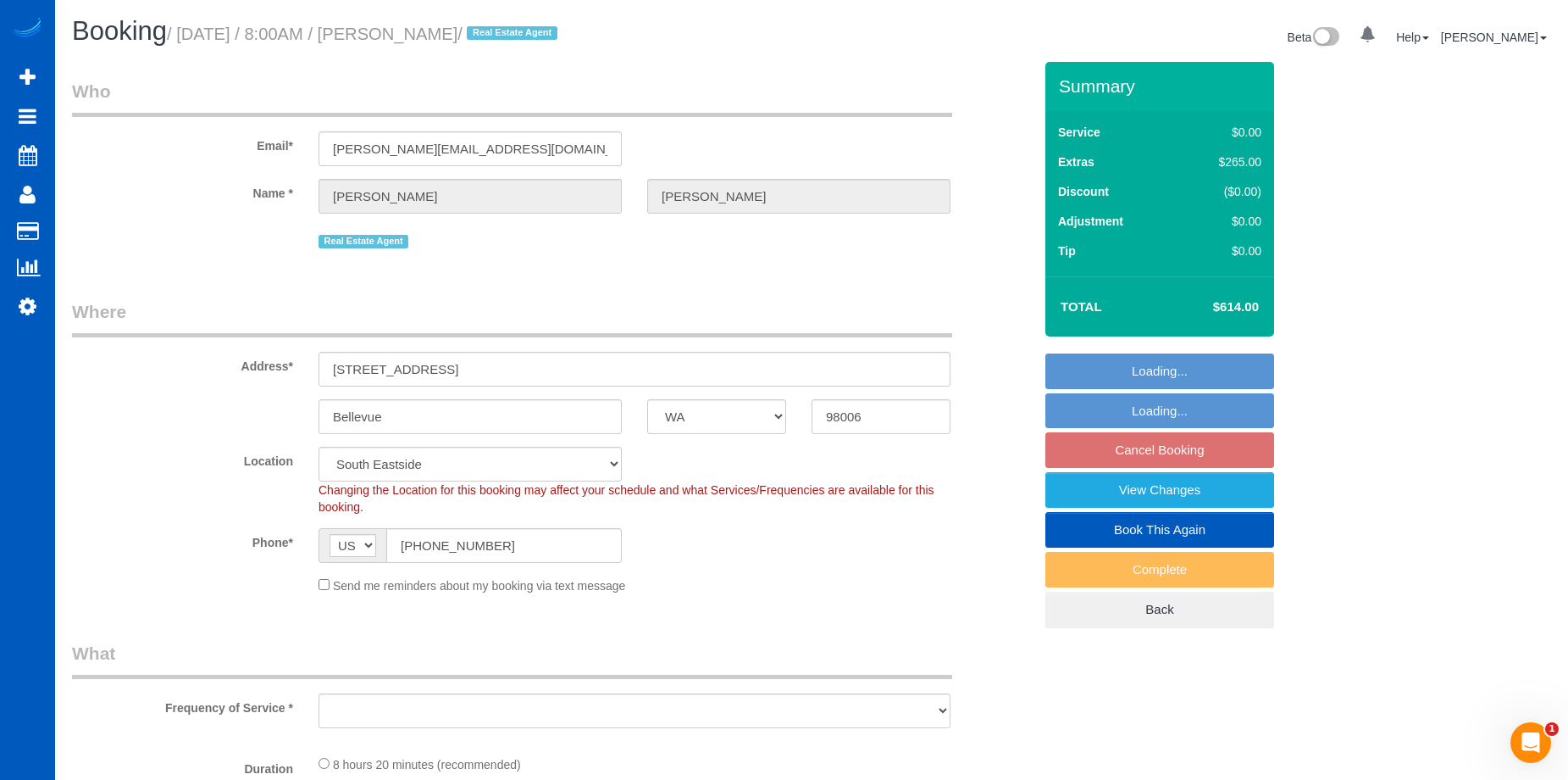
select select "object:917"
select select "199"
select select "3001"
select select "5"
select select "3"
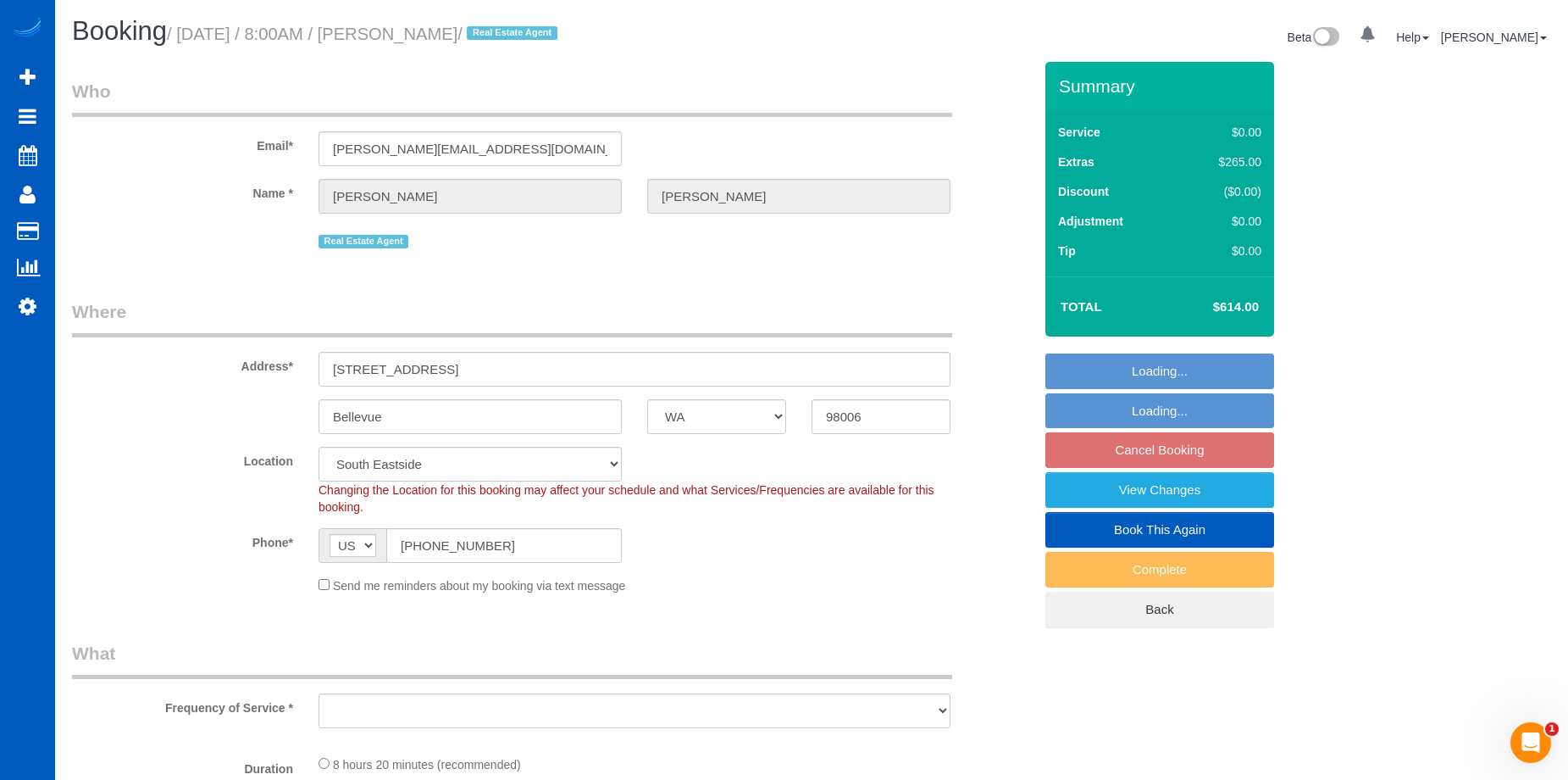
select select "spot1"
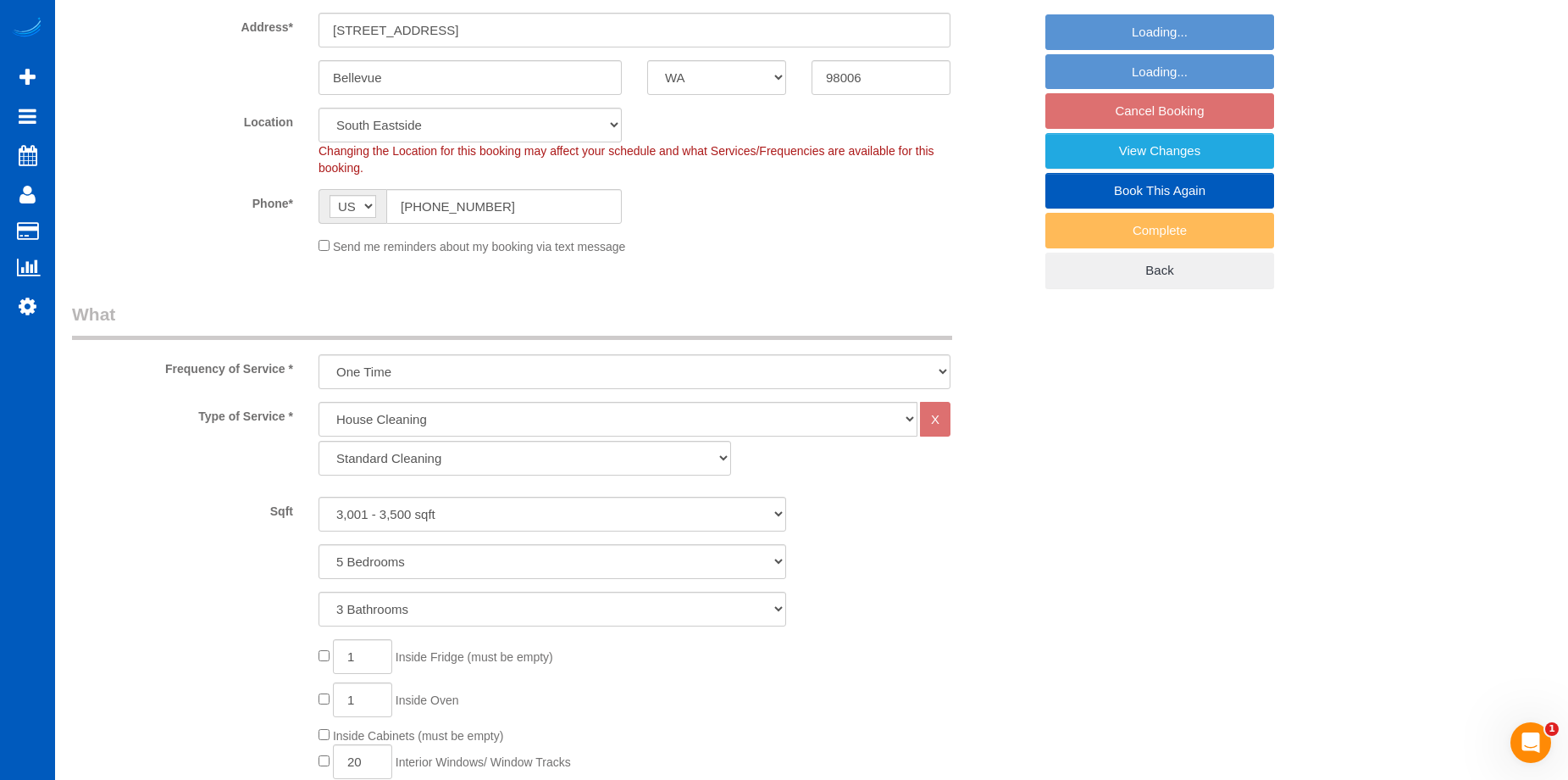
select select "3001"
select select "5"
select select "3"
select select "object:1216"
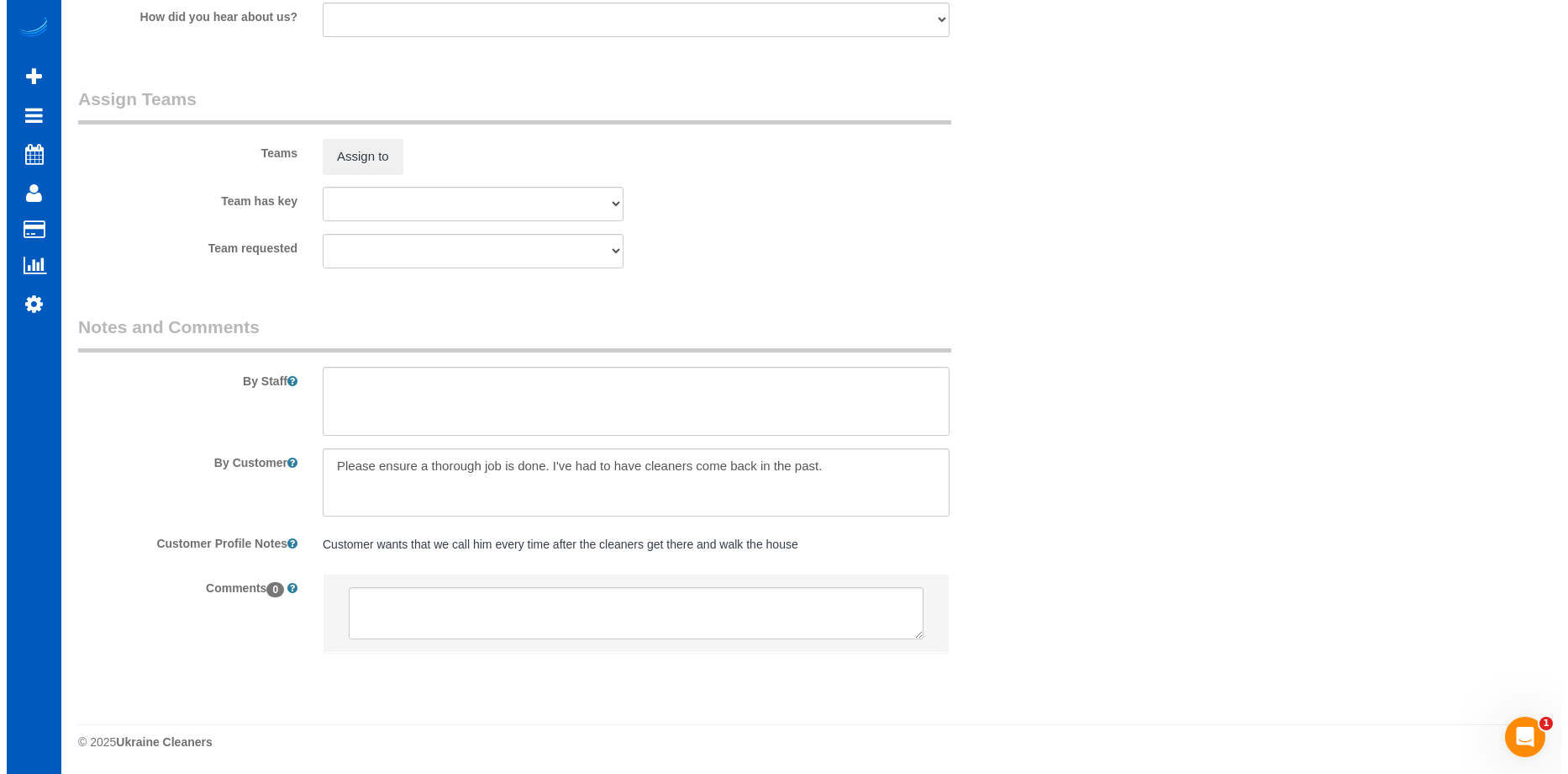
scroll to position [2203, 0]
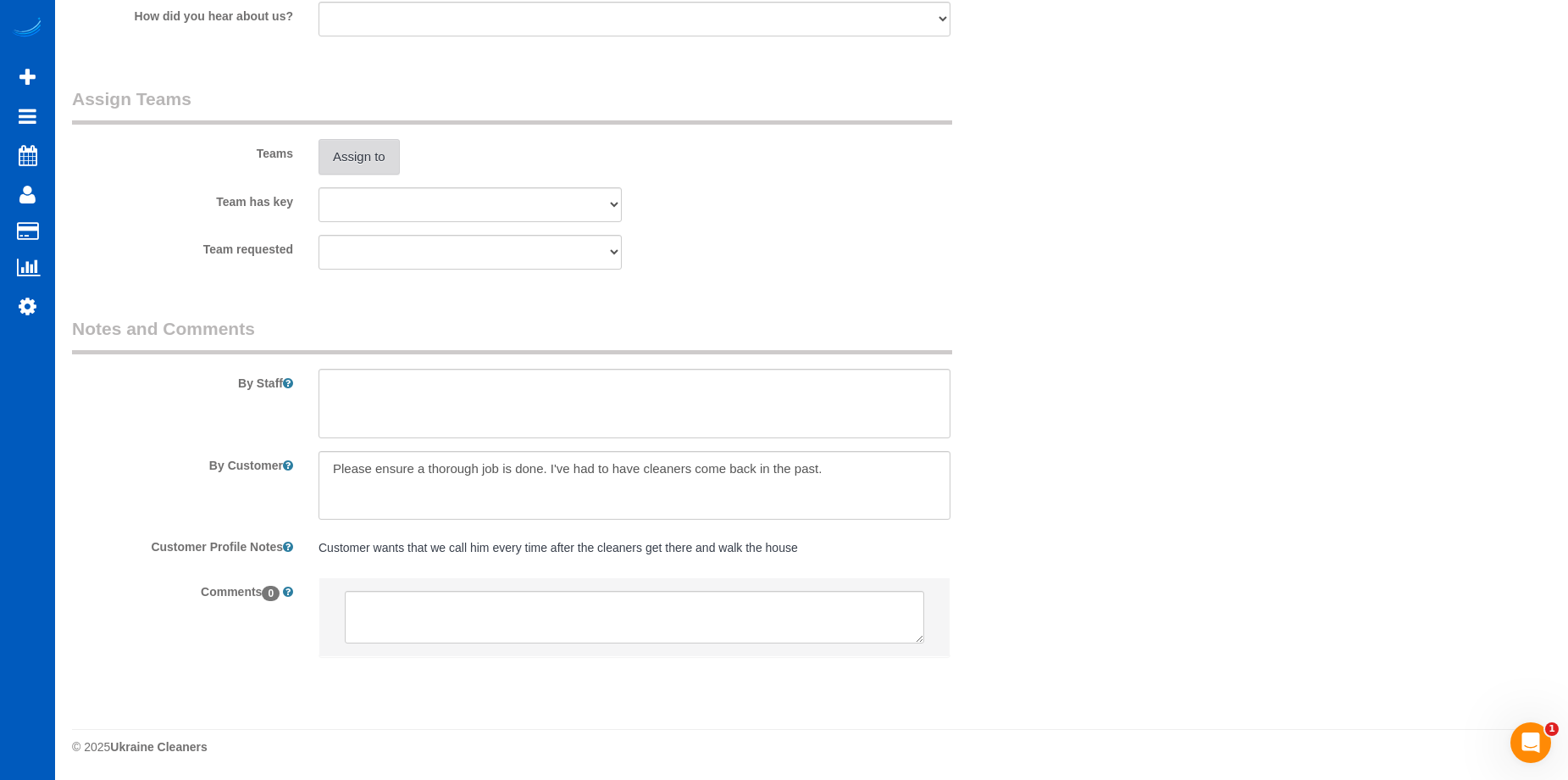
click at [372, 156] on button "Assign to" at bounding box center [360, 156] width 82 height 36
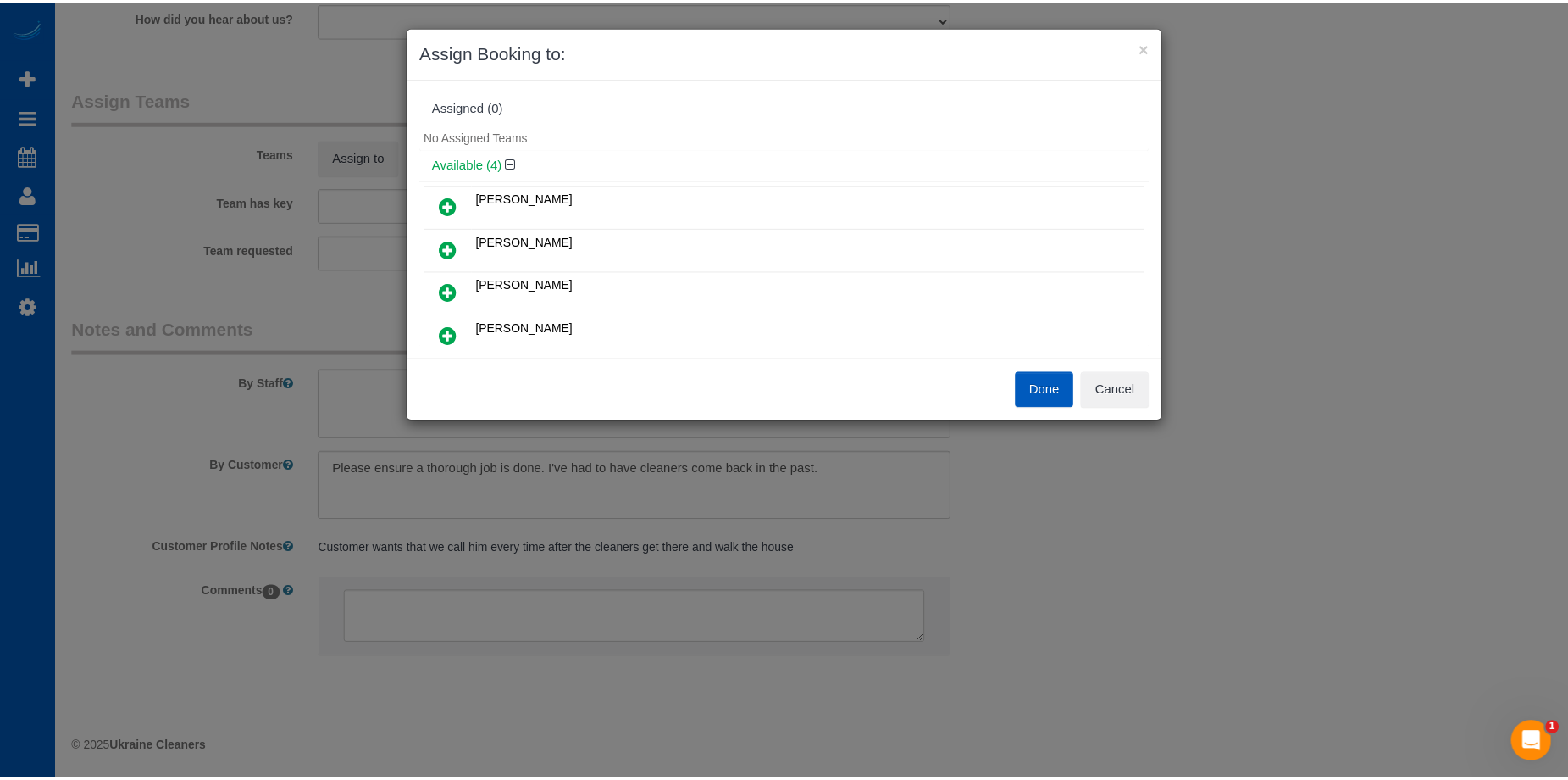
scroll to position [85, 0]
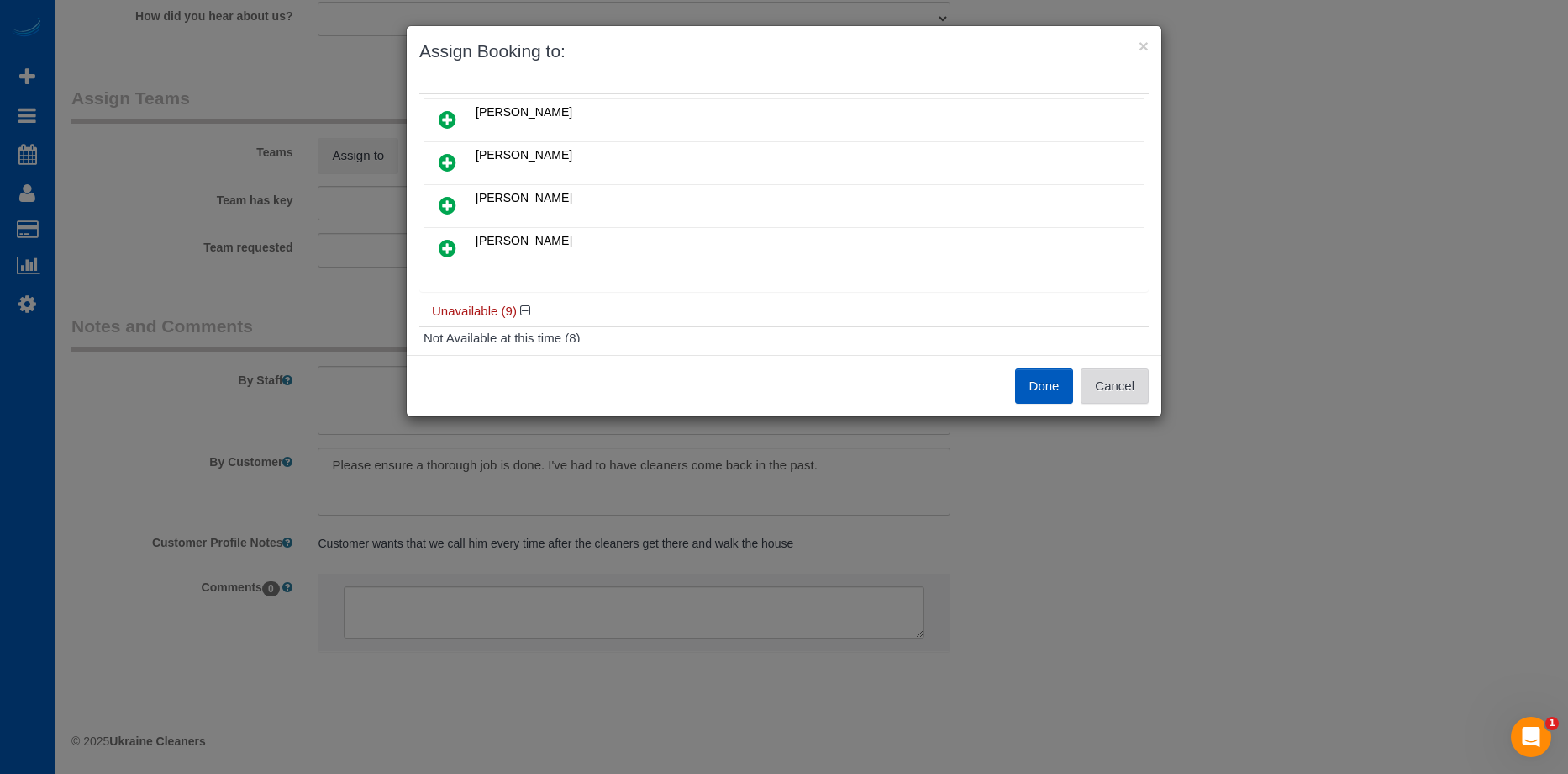
click at [1147, 395] on button "Cancel" at bounding box center [1114, 387] width 68 height 36
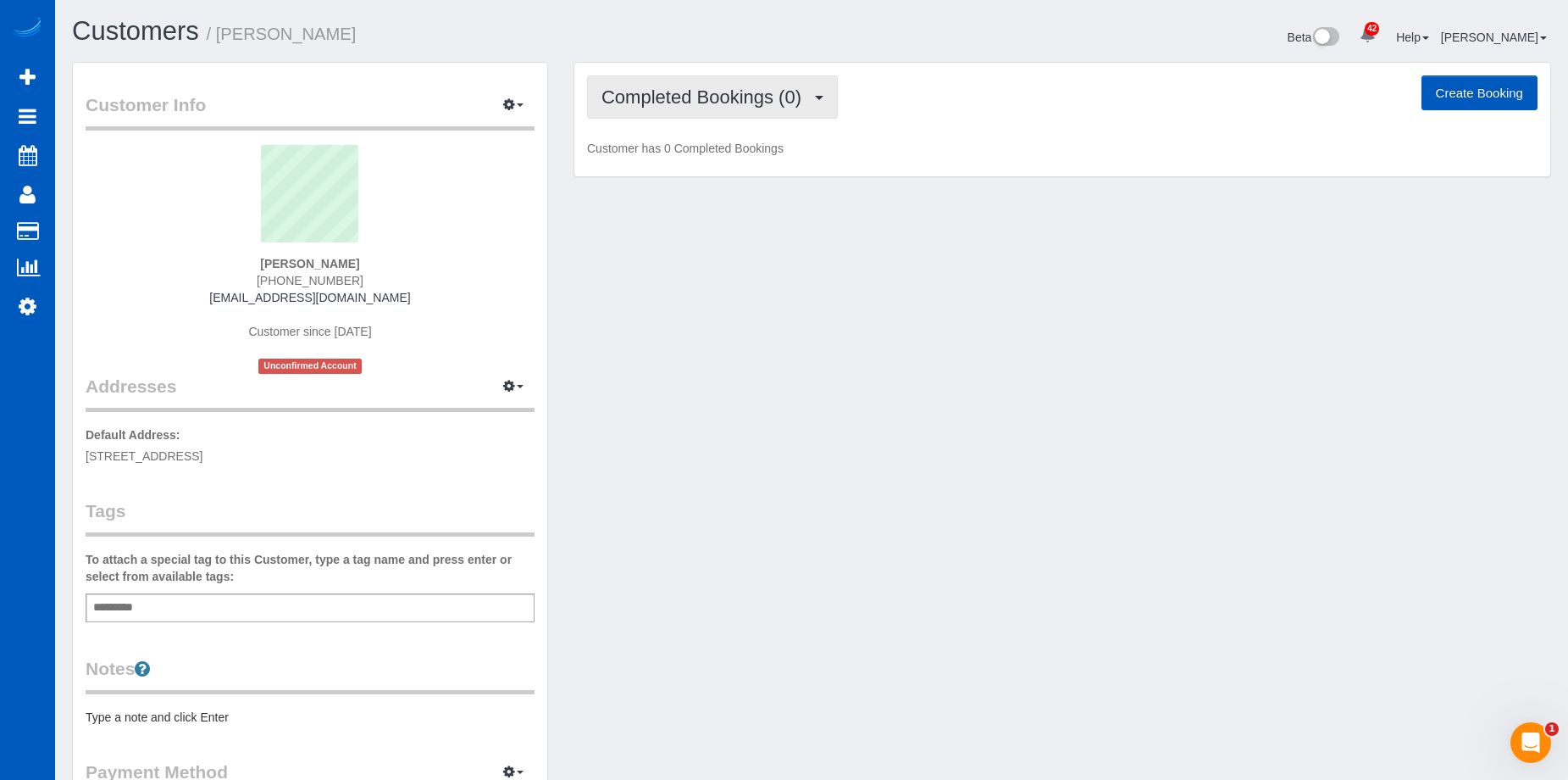
click at [738, 88] on span "Completed Bookings (0)" at bounding box center [705, 97] width 208 height 21
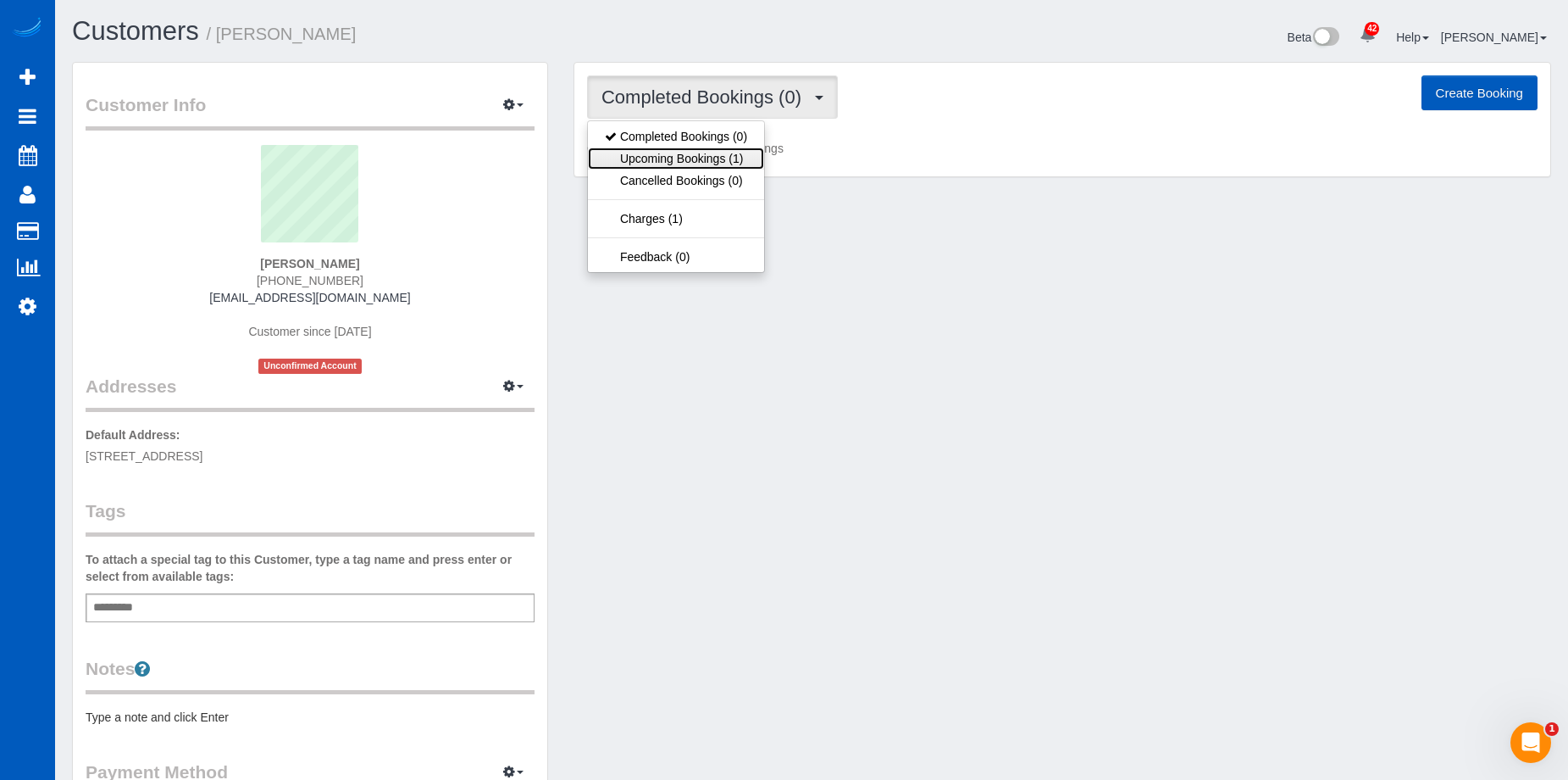
click at [700, 150] on link "Upcoming Bookings (1)" at bounding box center [675, 158] width 176 height 22
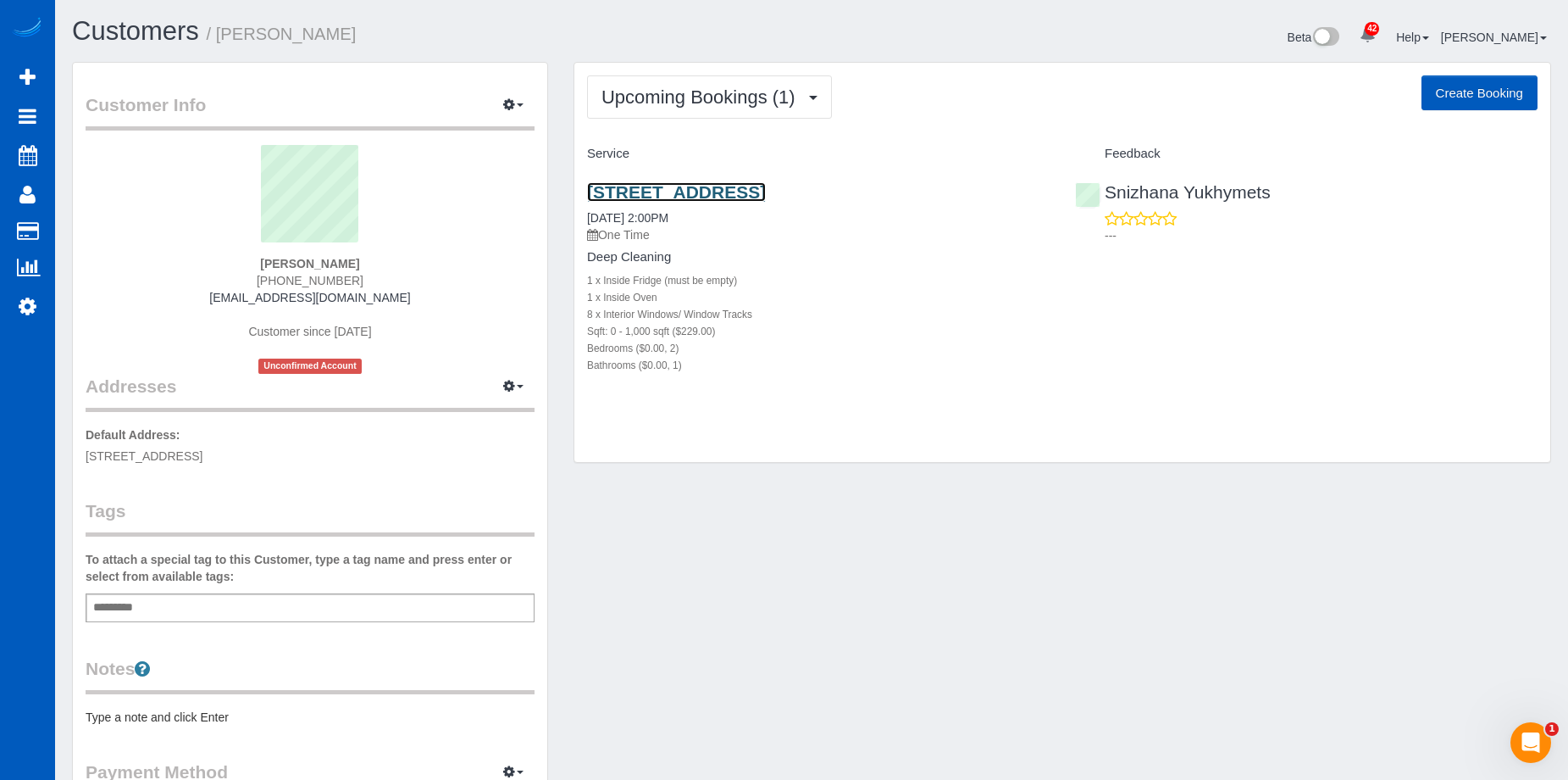
click at [601, 186] on link "[STREET_ADDRESS]" at bounding box center [675, 192] width 178 height 20
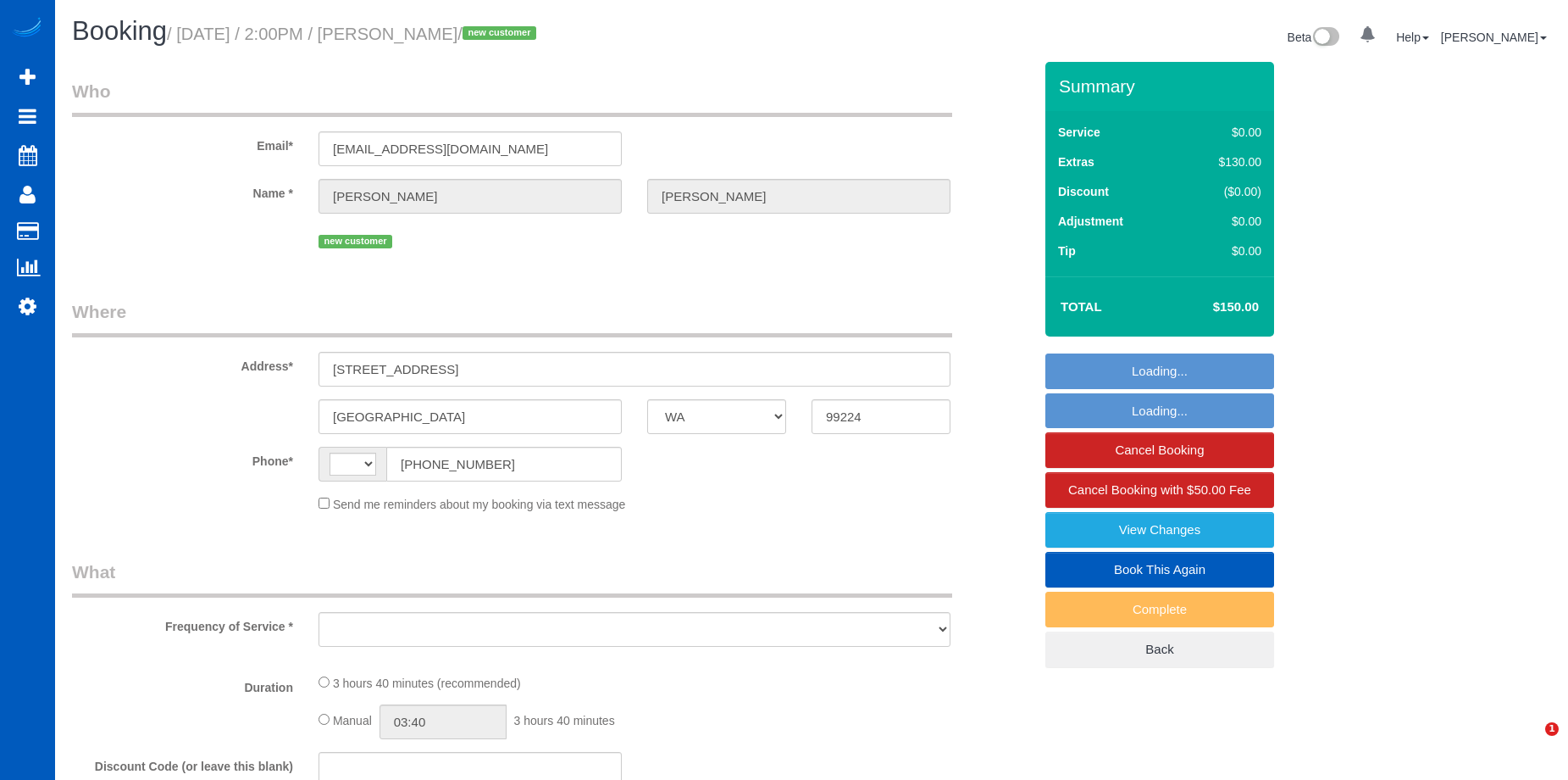
select select "WA"
select select "string:fspay-d9b91b29-2795-4119-97d0-cff69db9f465"
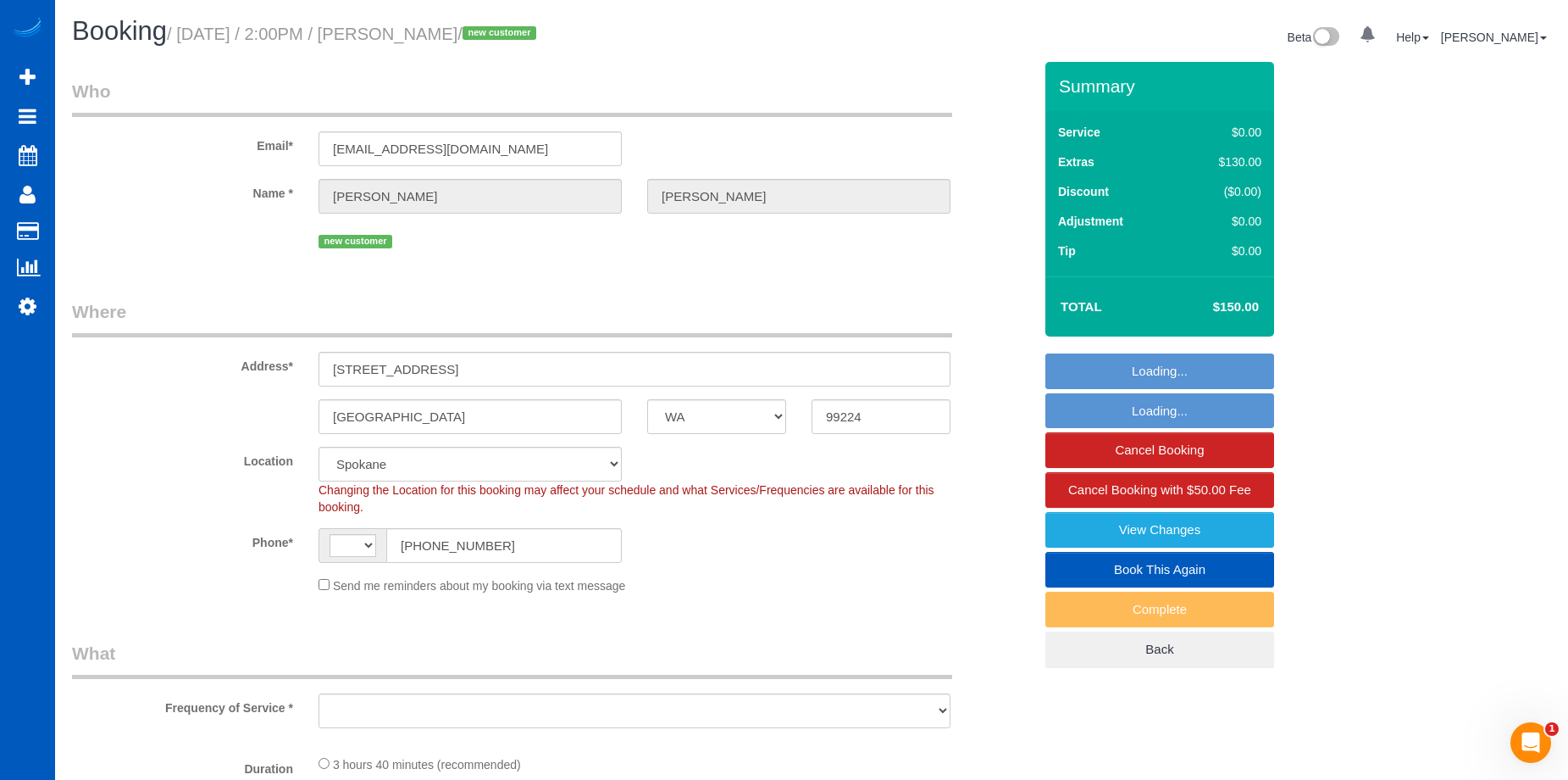
select select "string:[GEOGRAPHIC_DATA]"
select select "object:675"
select select "199"
select select "2"
select select "spot1"
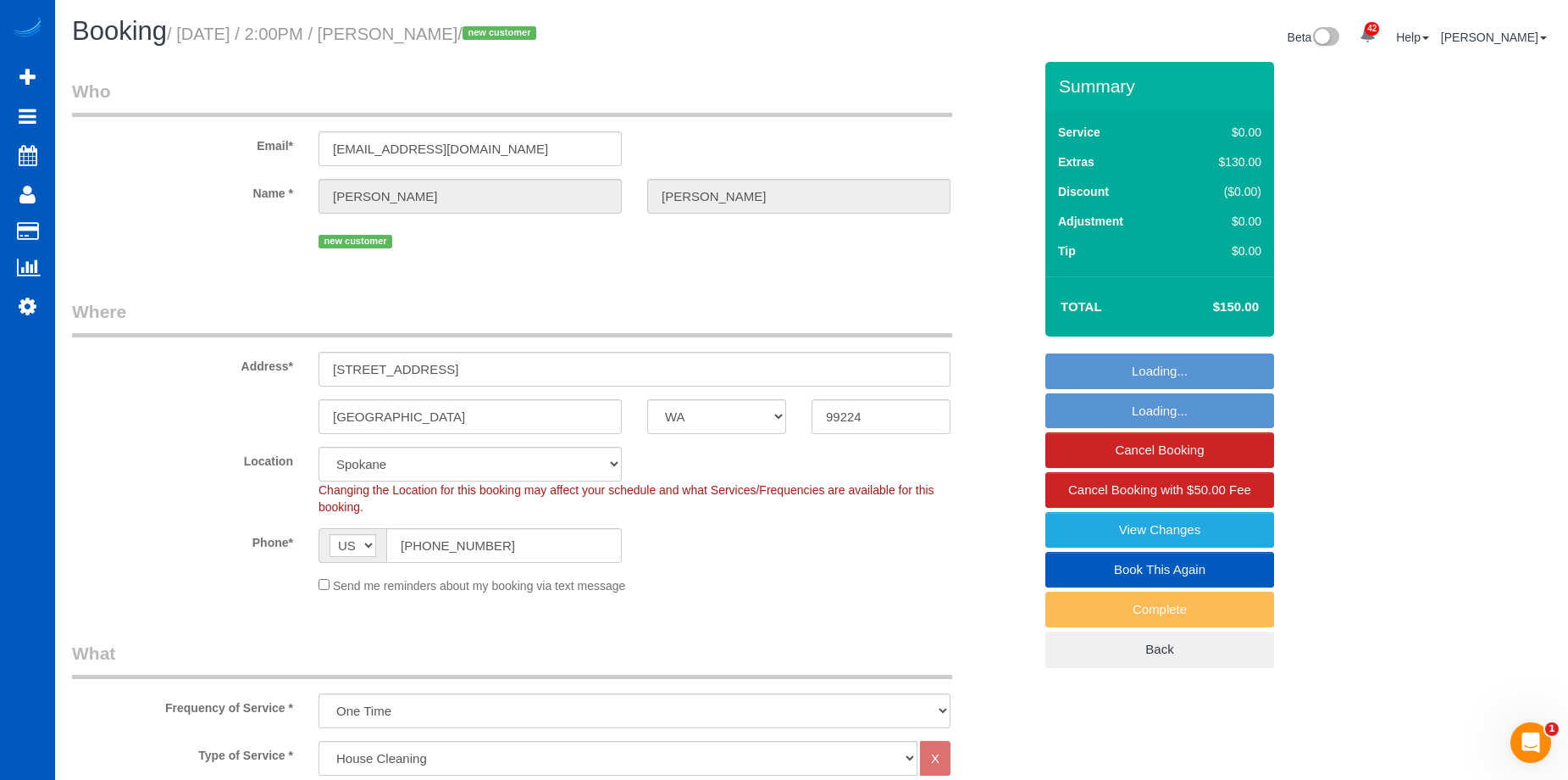
select select "object:1102"
select select "2"
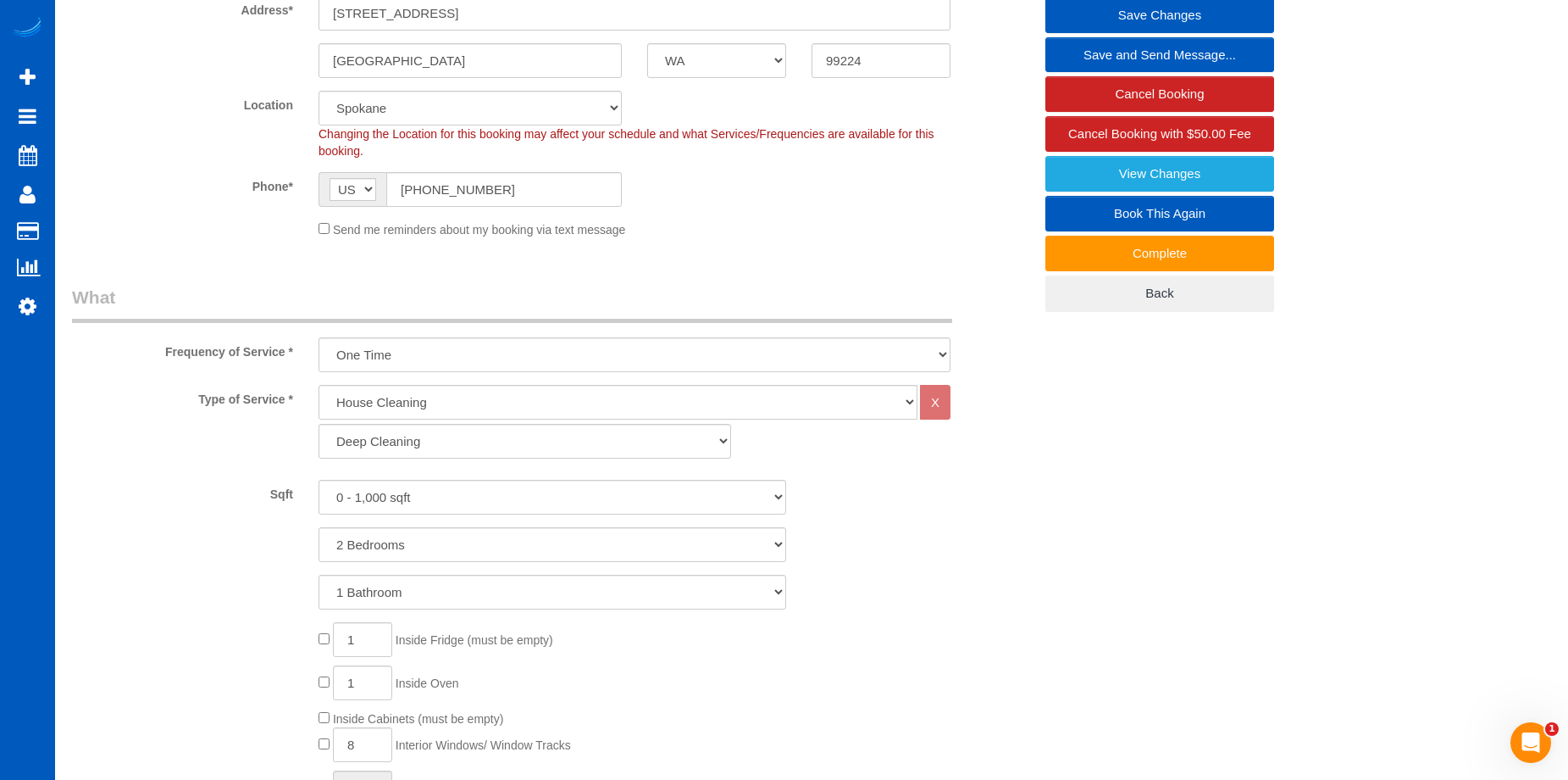
scroll to position [225, 0]
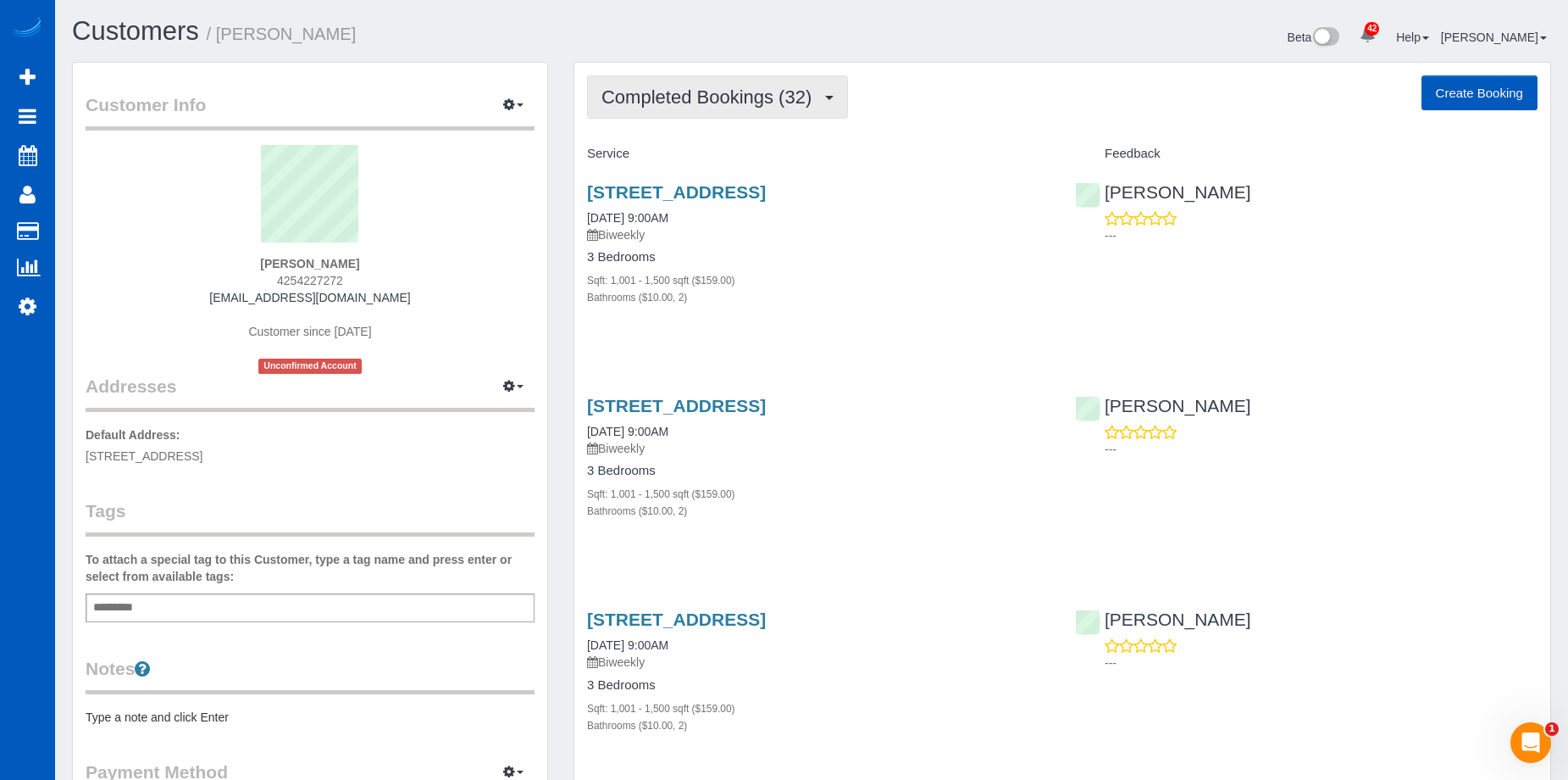
click at [739, 91] on span "Completed Bookings (32)" at bounding box center [710, 97] width 218 height 21
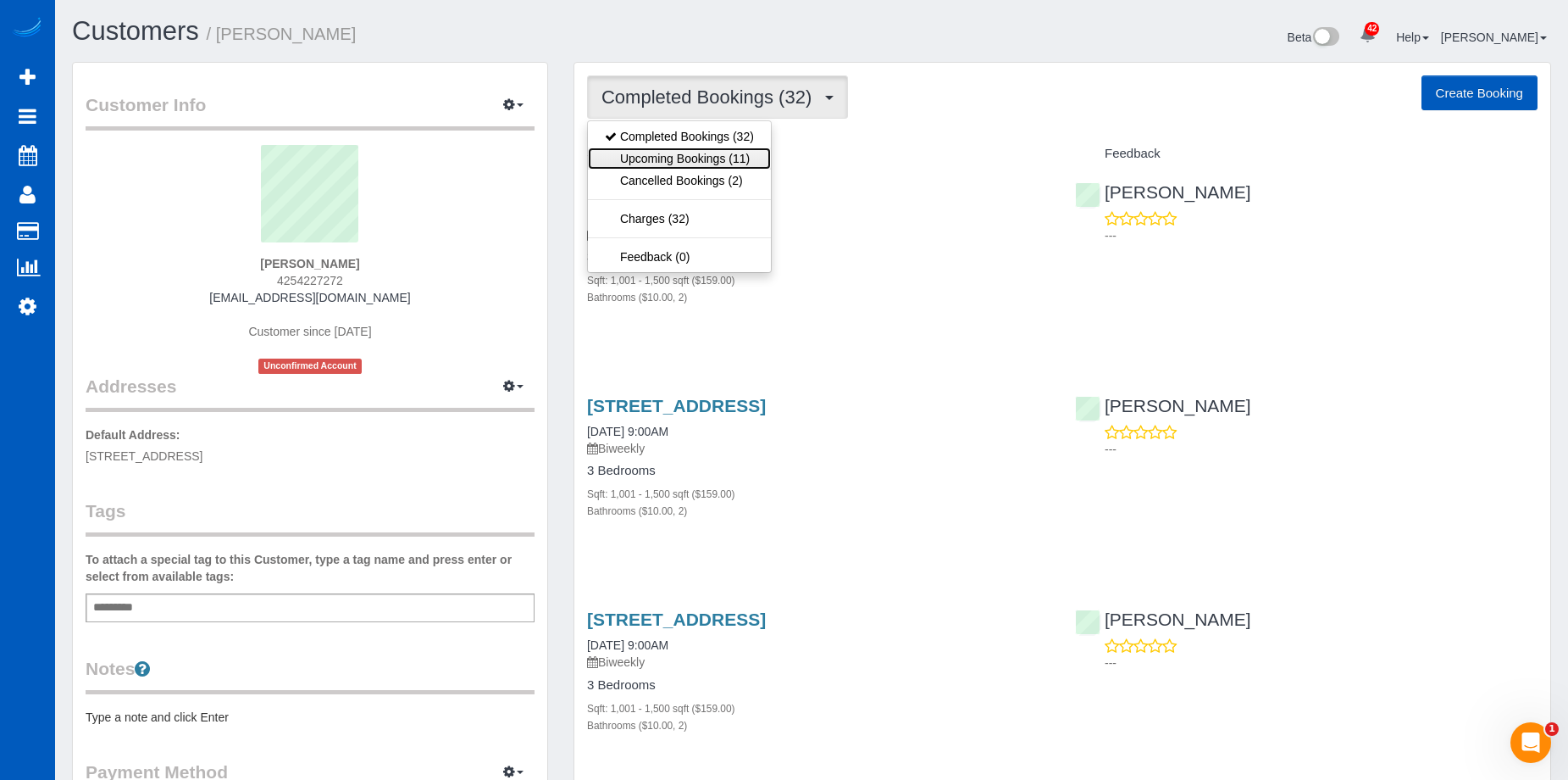
click at [708, 157] on link "Upcoming Bookings (11)" at bounding box center [679, 158] width 183 height 22
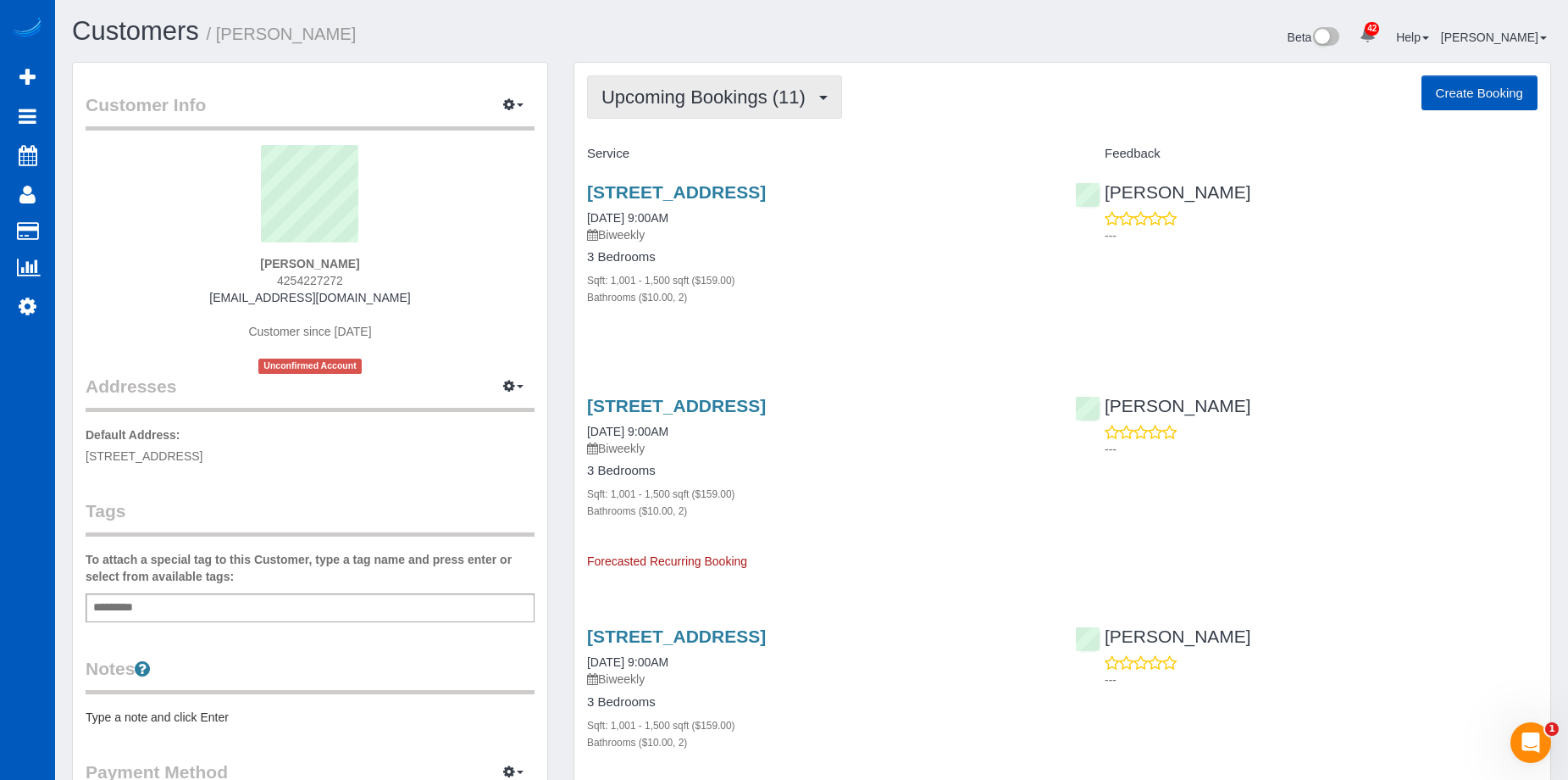
click at [757, 107] on span "Upcoming Bookings (11)" at bounding box center [707, 97] width 212 height 21
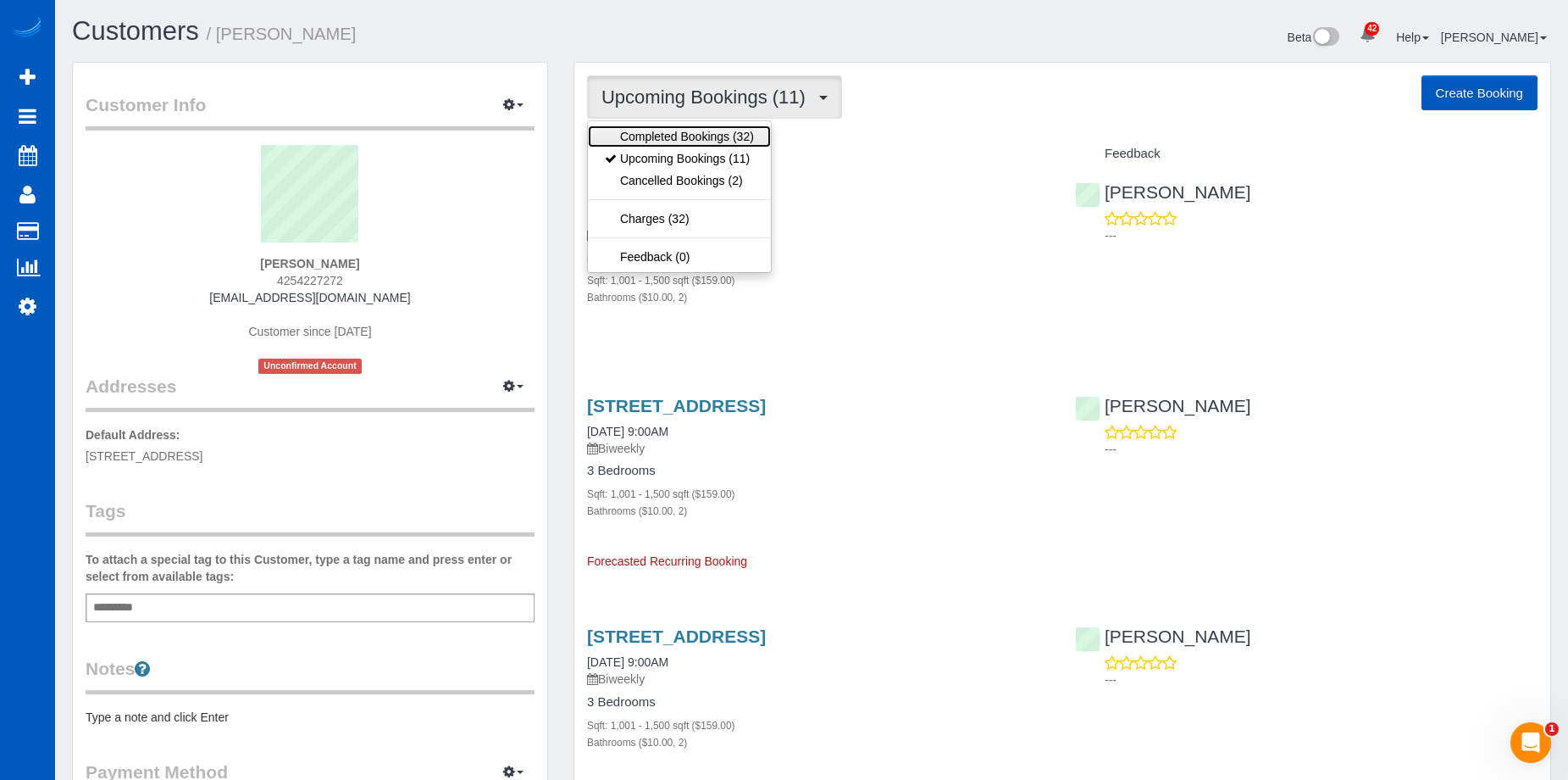
click at [727, 133] on link "Completed Bookings (32)" at bounding box center [679, 136] width 183 height 22
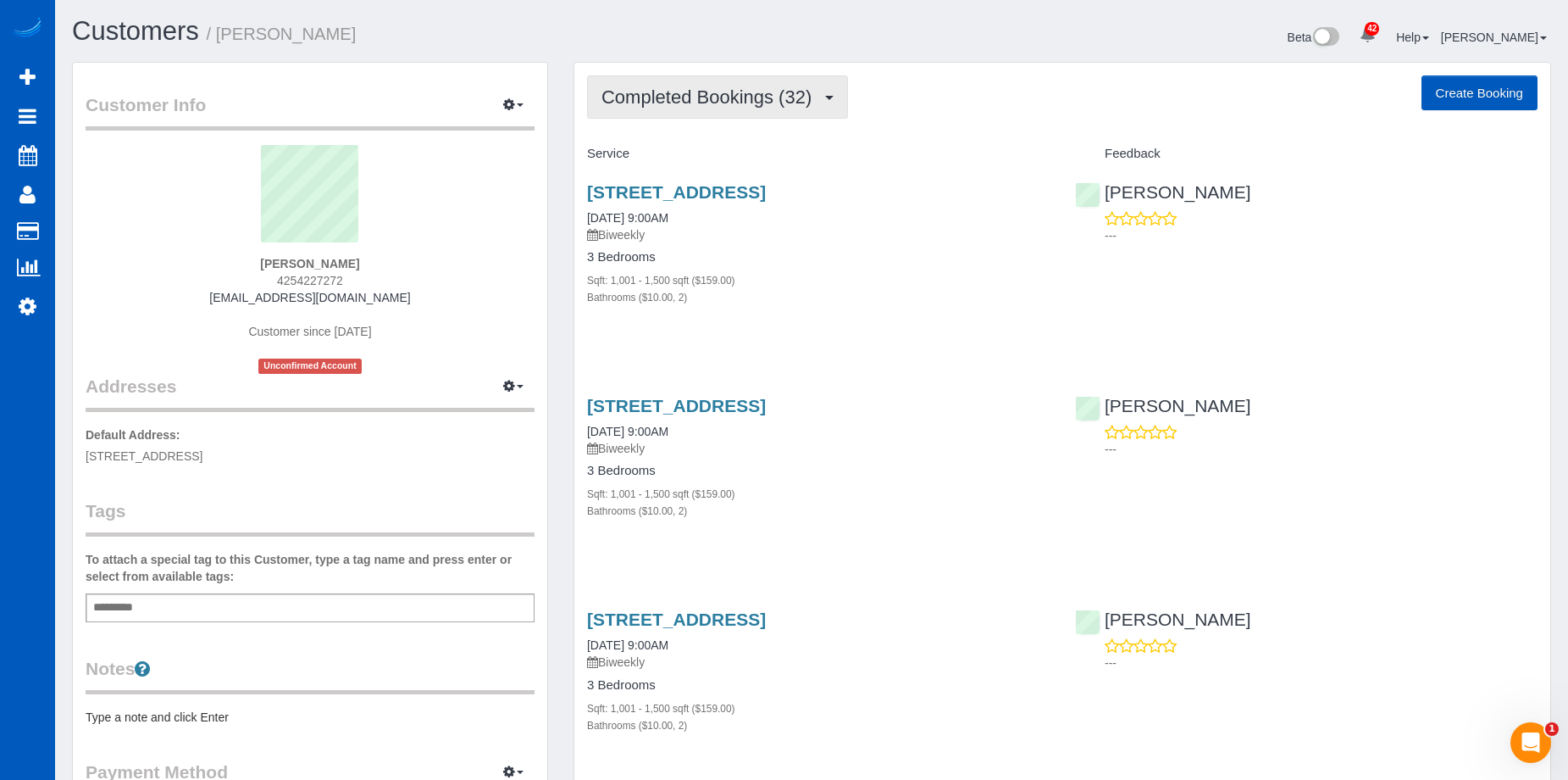
click at [815, 107] on span "Completed Bookings (32)" at bounding box center [710, 97] width 218 height 21
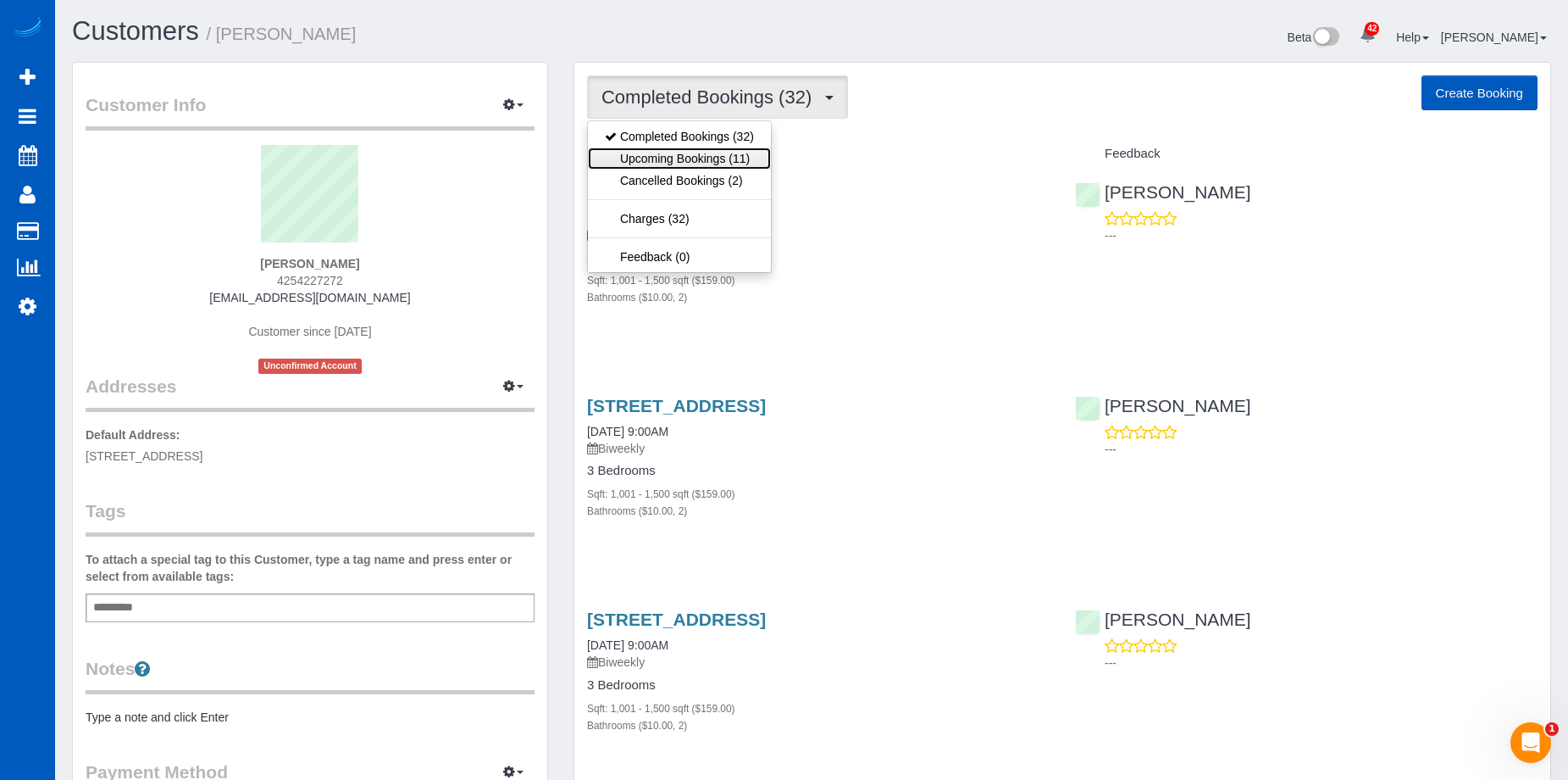
click at [737, 156] on link "Upcoming Bookings (11)" at bounding box center [679, 158] width 183 height 22
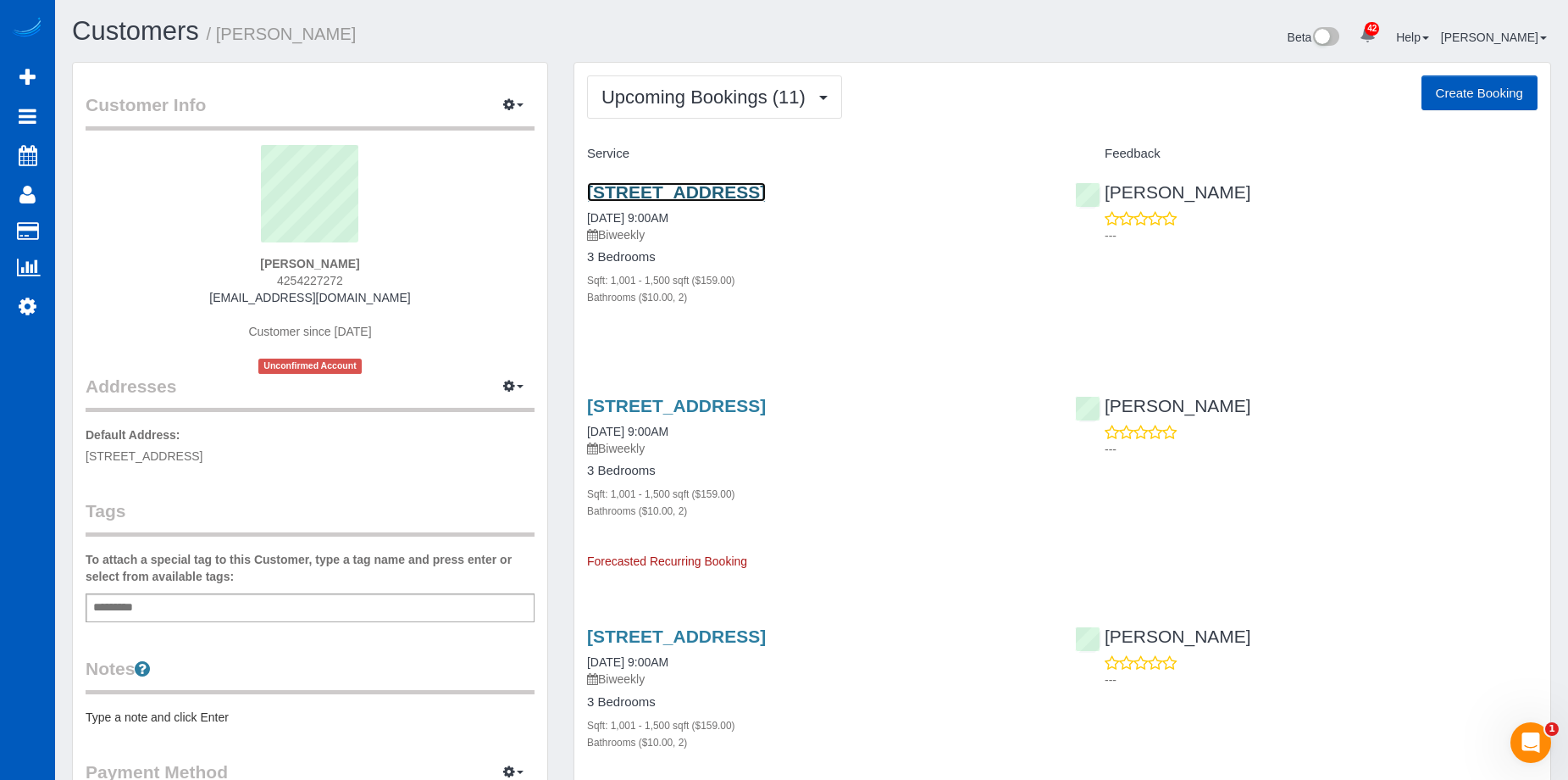
click at [677, 186] on link "5803 East Drive, Everett, WA 98203" at bounding box center [675, 192] width 178 height 20
click at [721, 102] on span "Upcoming Bookings (11)" at bounding box center [707, 97] width 212 height 21
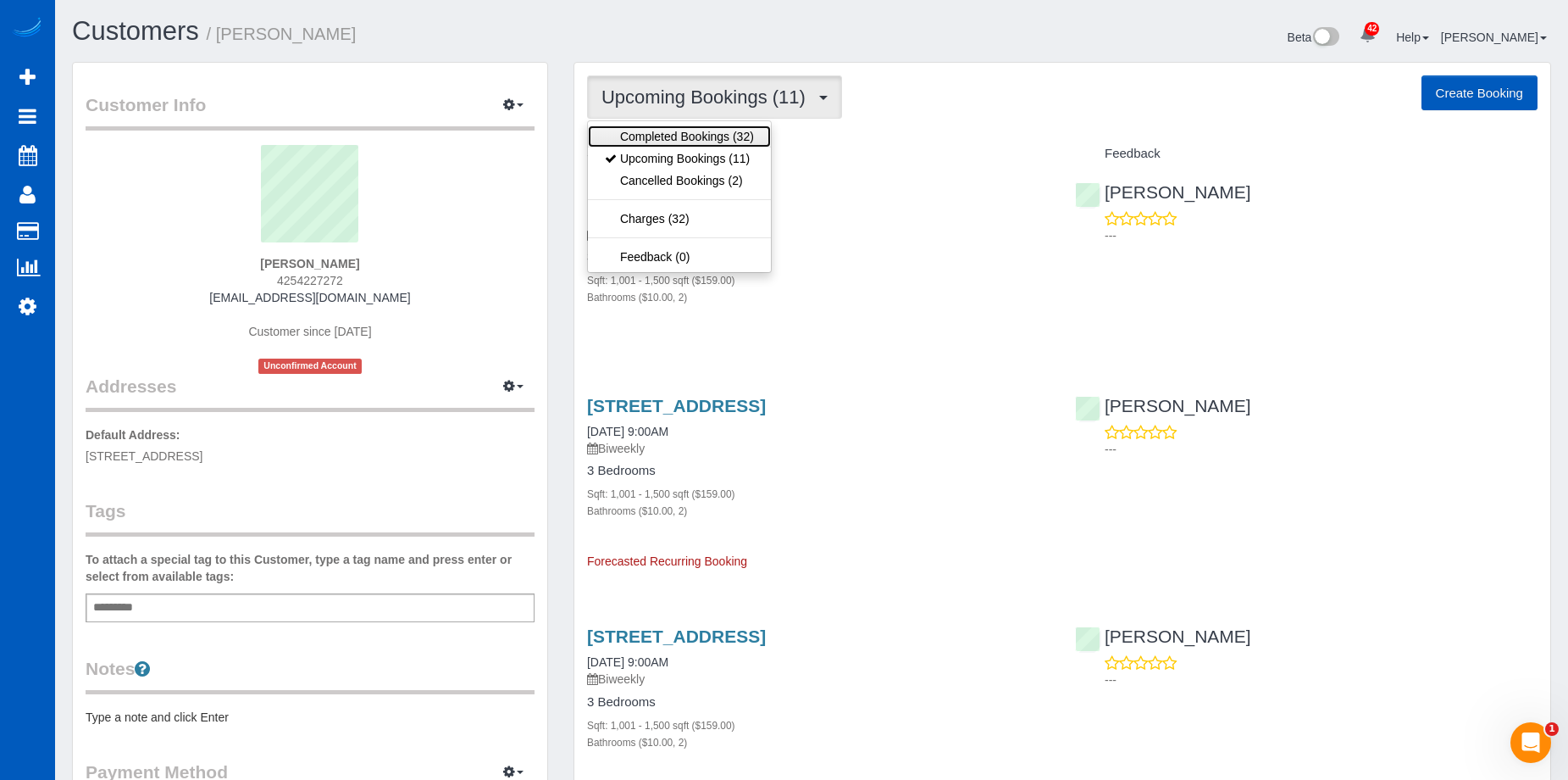
click at [717, 137] on link "Completed Bookings (32)" at bounding box center [679, 136] width 183 height 22
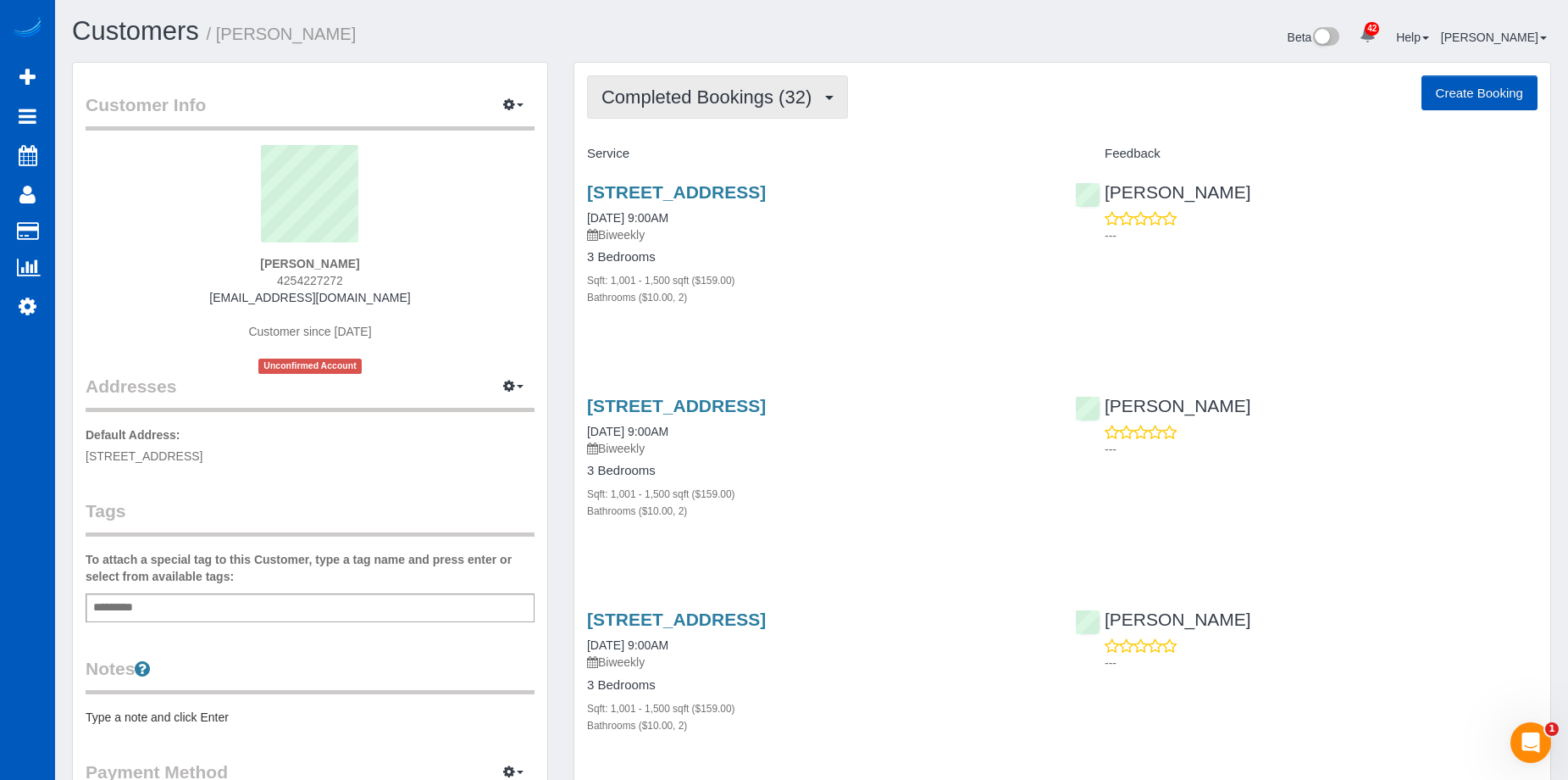
click at [719, 98] on span "Completed Bookings (32)" at bounding box center [710, 97] width 218 height 21
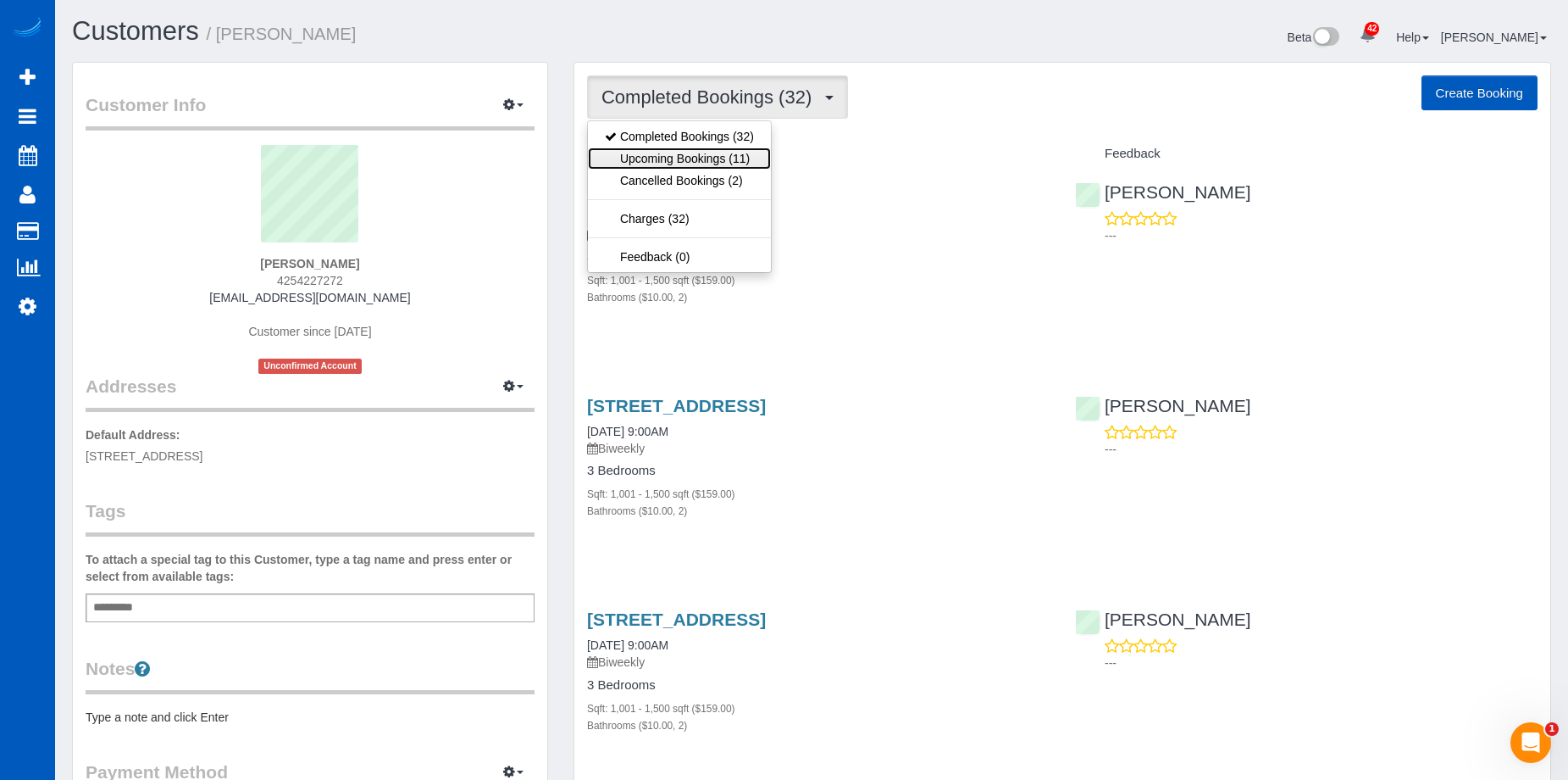
click at [707, 153] on link "Upcoming Bookings (11)" at bounding box center [679, 158] width 183 height 22
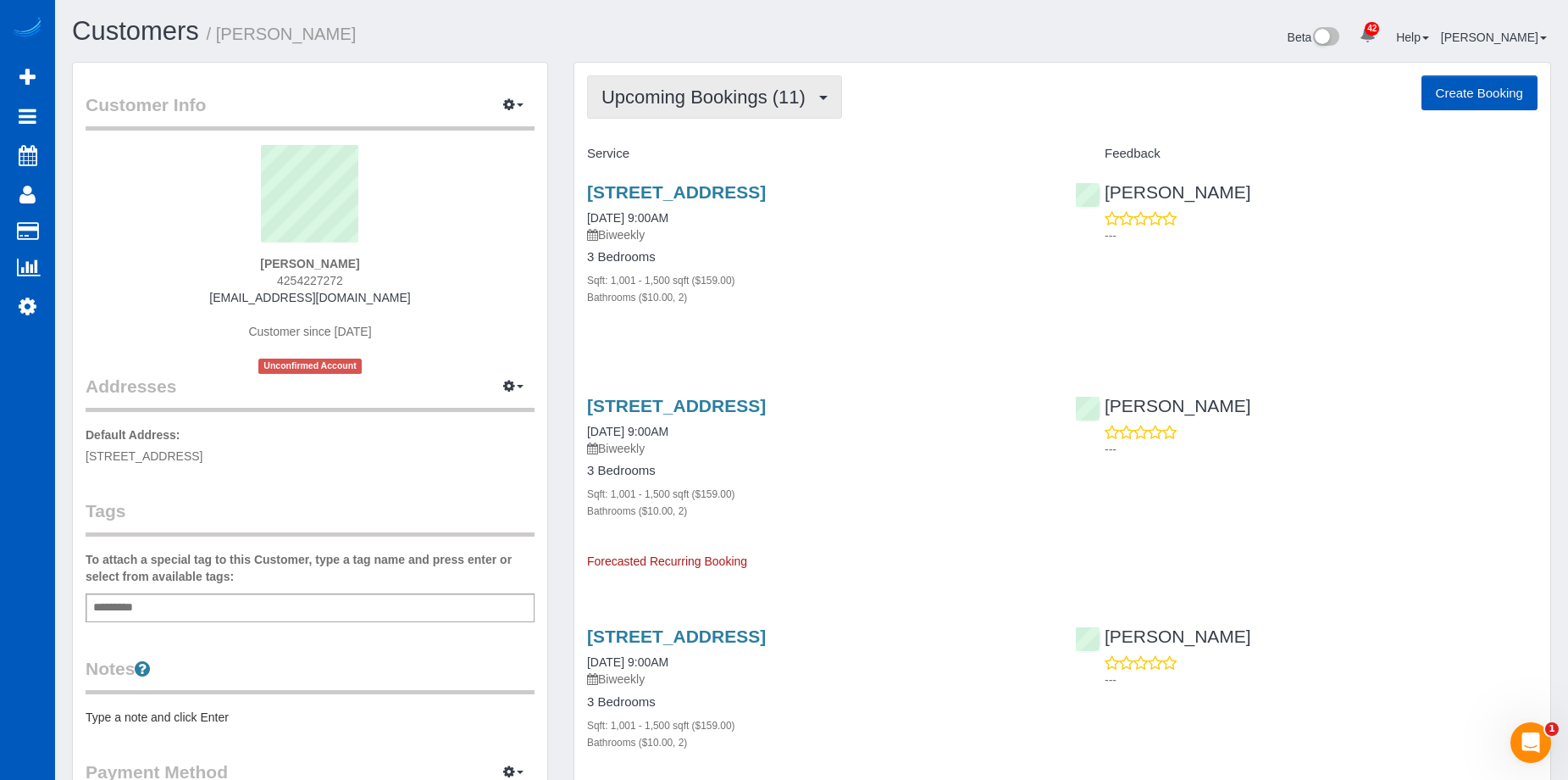
click at [757, 78] on button "Upcoming Bookings (11)" at bounding box center [714, 97] width 255 height 43
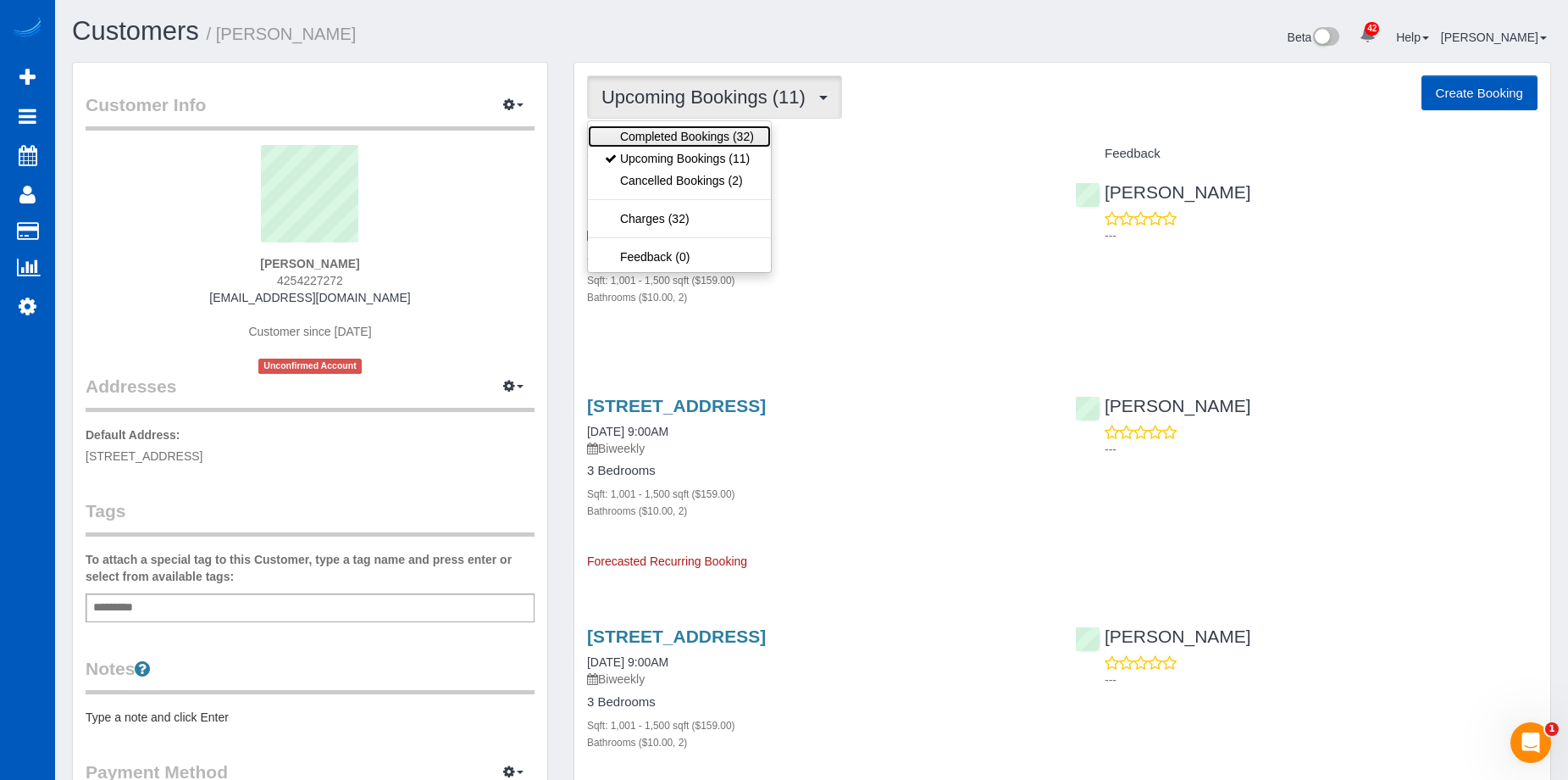
click at [706, 132] on link "Completed Bookings (32)" at bounding box center [679, 136] width 183 height 22
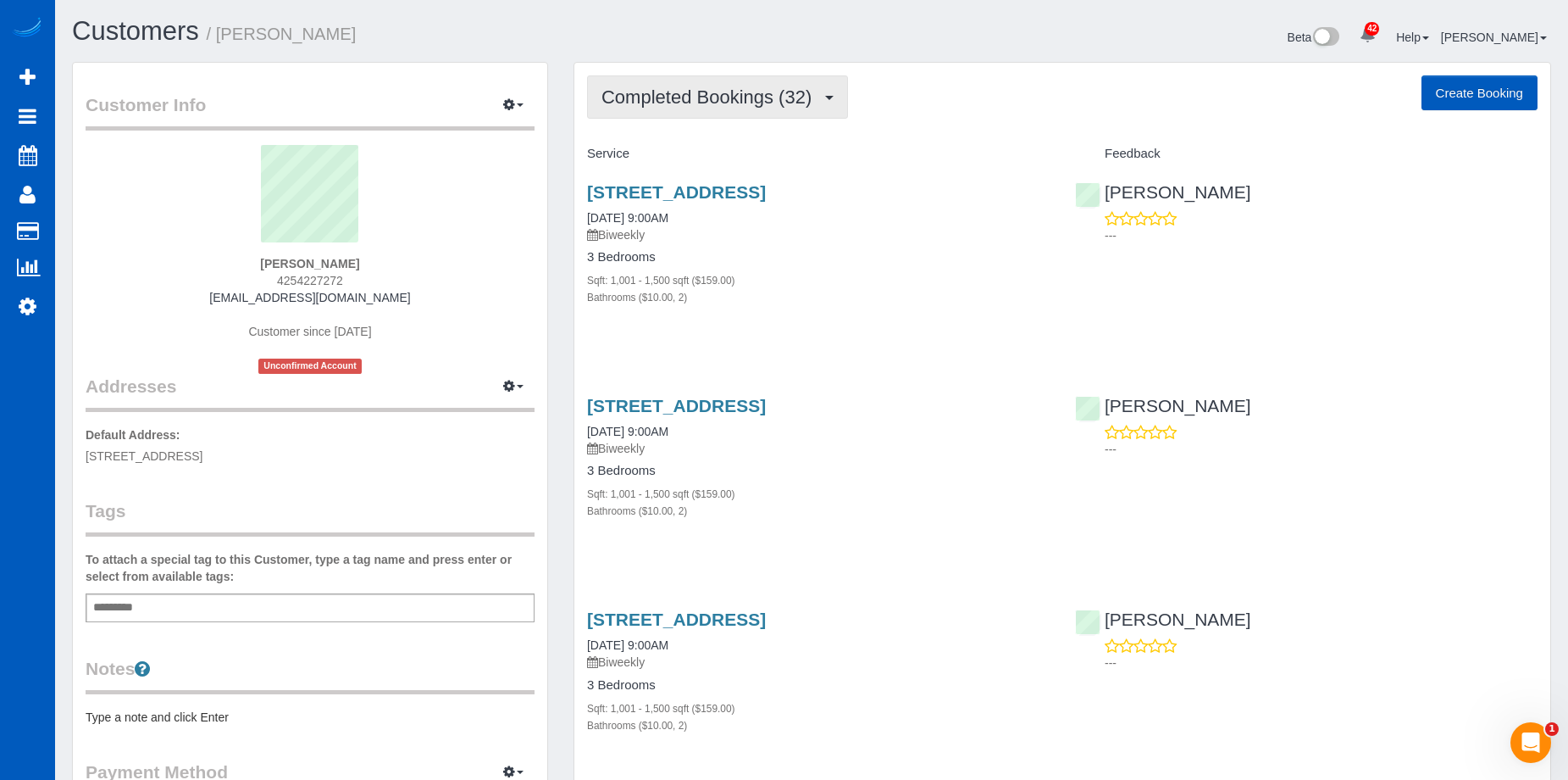
click at [734, 83] on button "Completed Bookings (32)" at bounding box center [717, 97] width 261 height 43
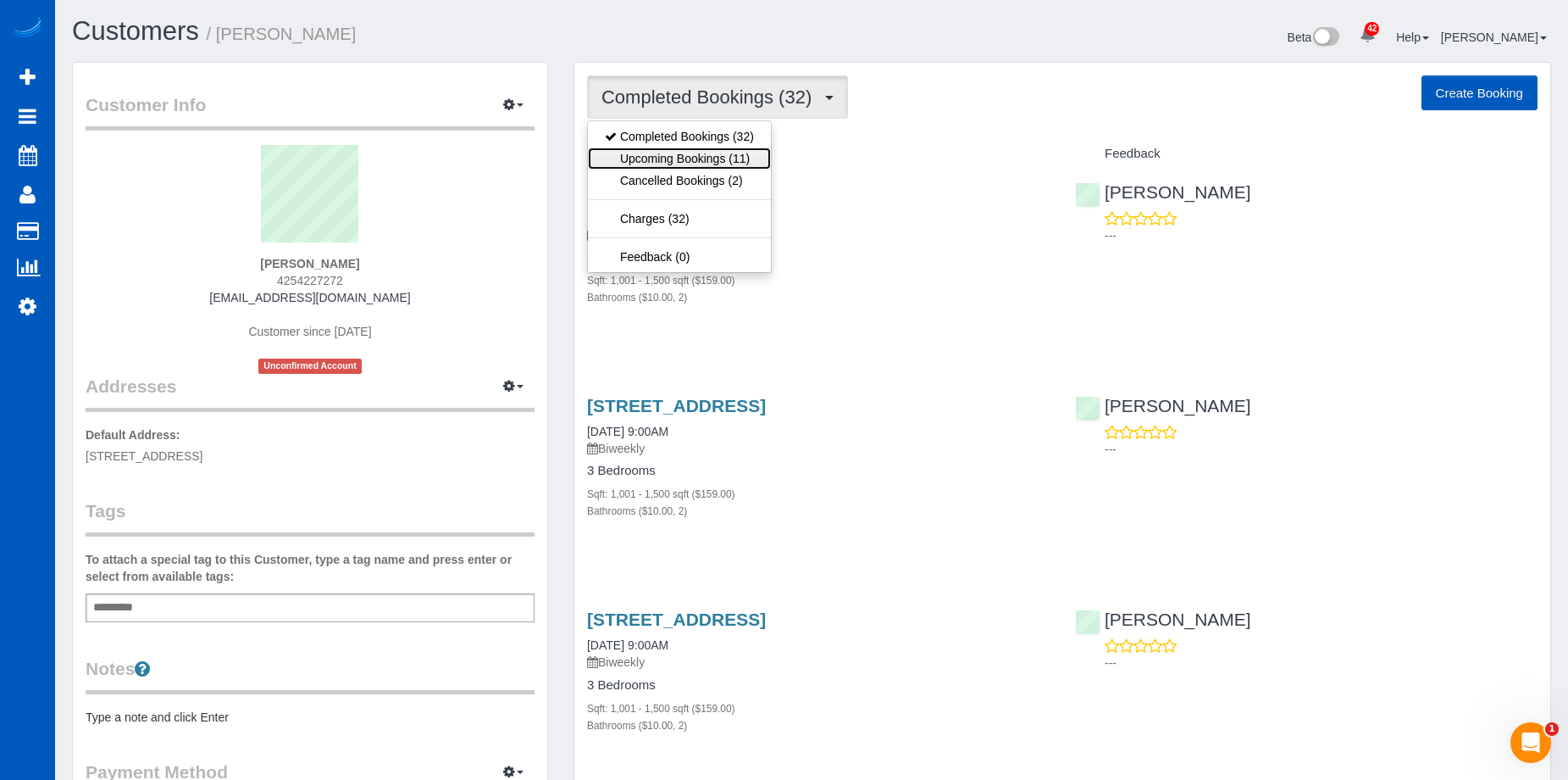
click at [706, 150] on link "Upcoming Bookings (11)" at bounding box center [679, 158] width 183 height 22
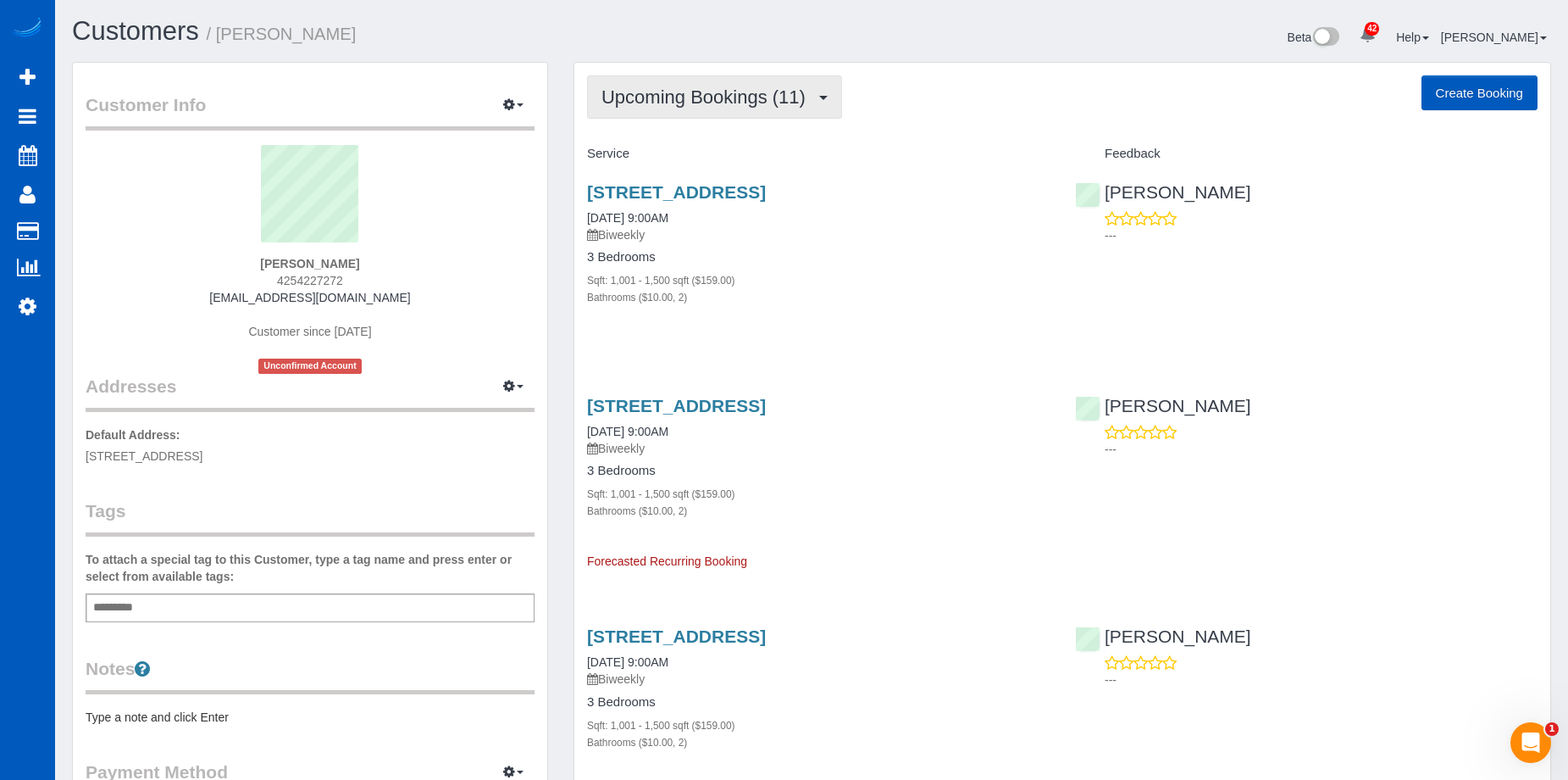
click at [734, 92] on span "Upcoming Bookings (11)" at bounding box center [707, 97] width 212 height 21
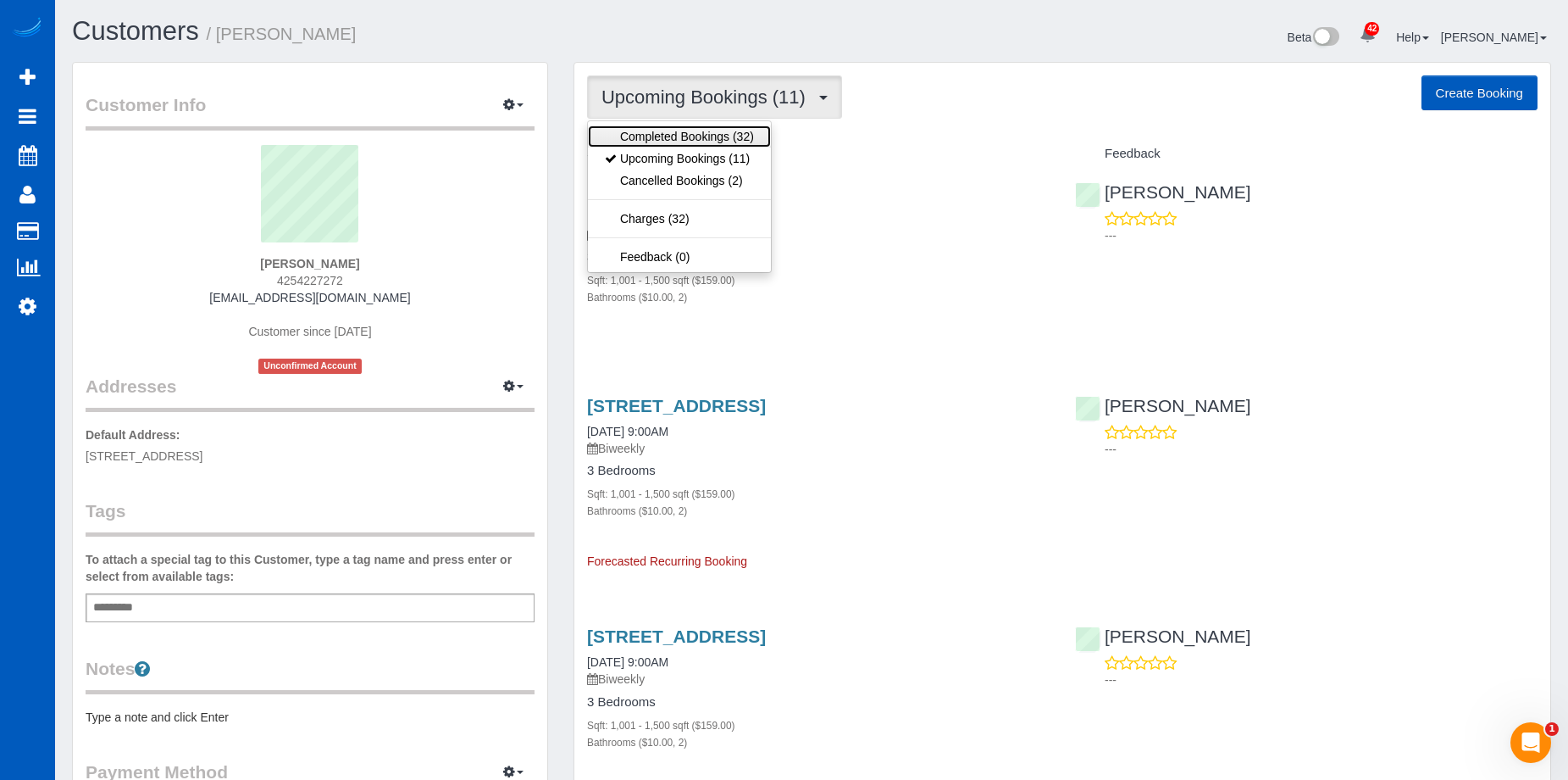
click at [700, 131] on link "Completed Bookings (32)" at bounding box center [679, 136] width 183 height 22
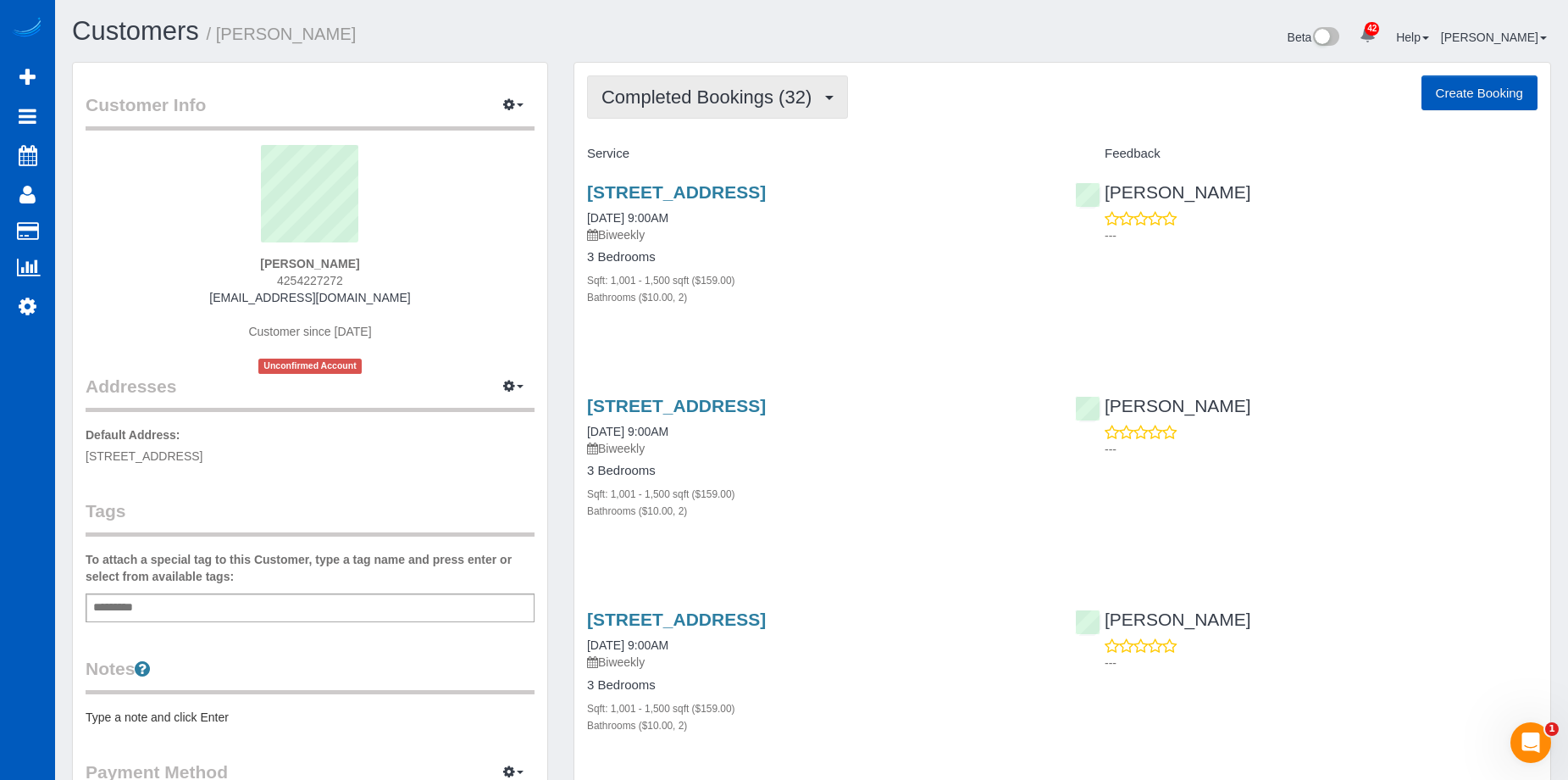
click at [741, 87] on span "Completed Bookings (32)" at bounding box center [710, 97] width 218 height 21
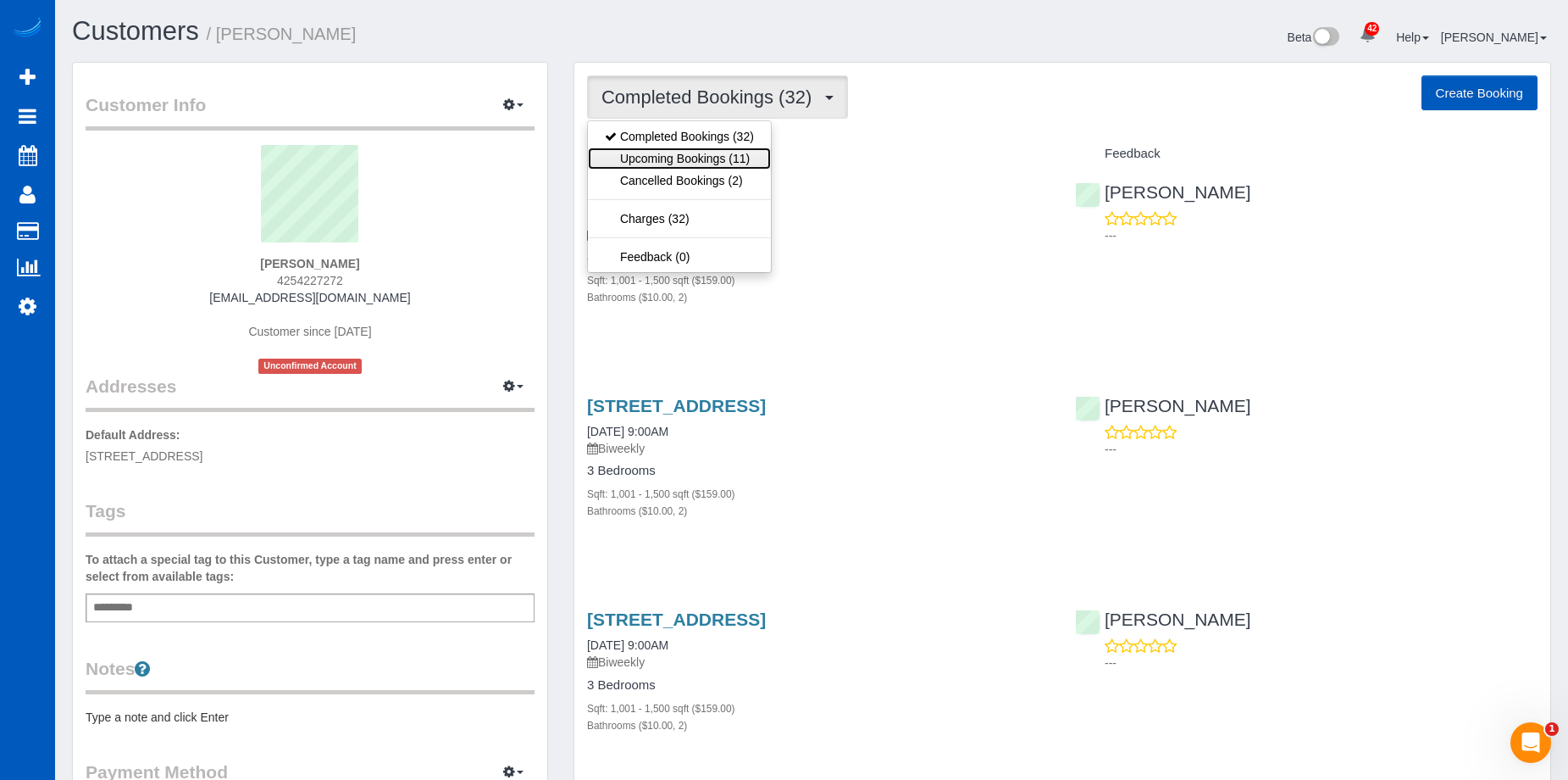
click at [715, 161] on link "Upcoming Bookings (11)" at bounding box center [679, 158] width 183 height 22
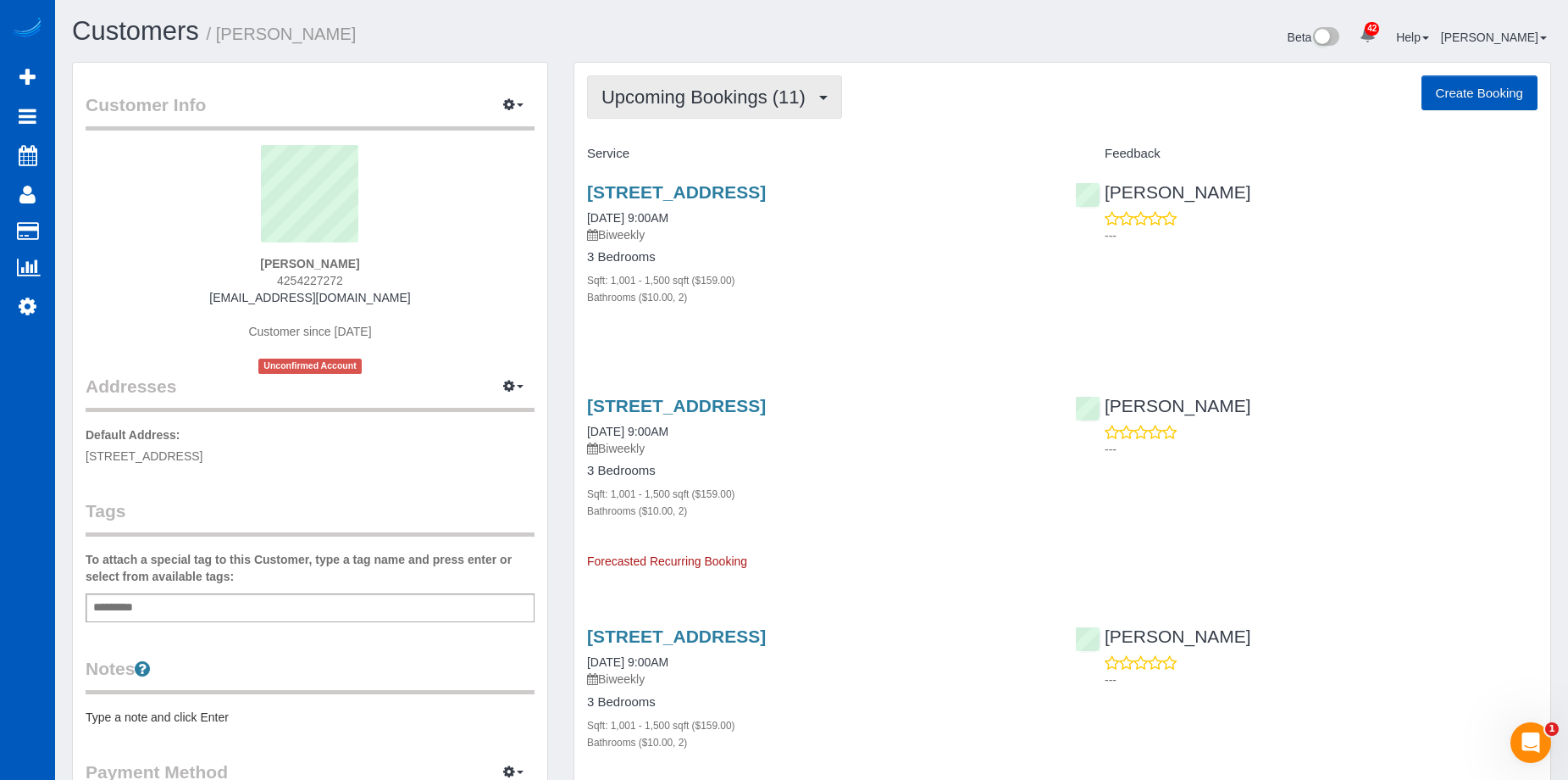
click at [741, 88] on span "Upcoming Bookings (11)" at bounding box center [707, 97] width 212 height 21
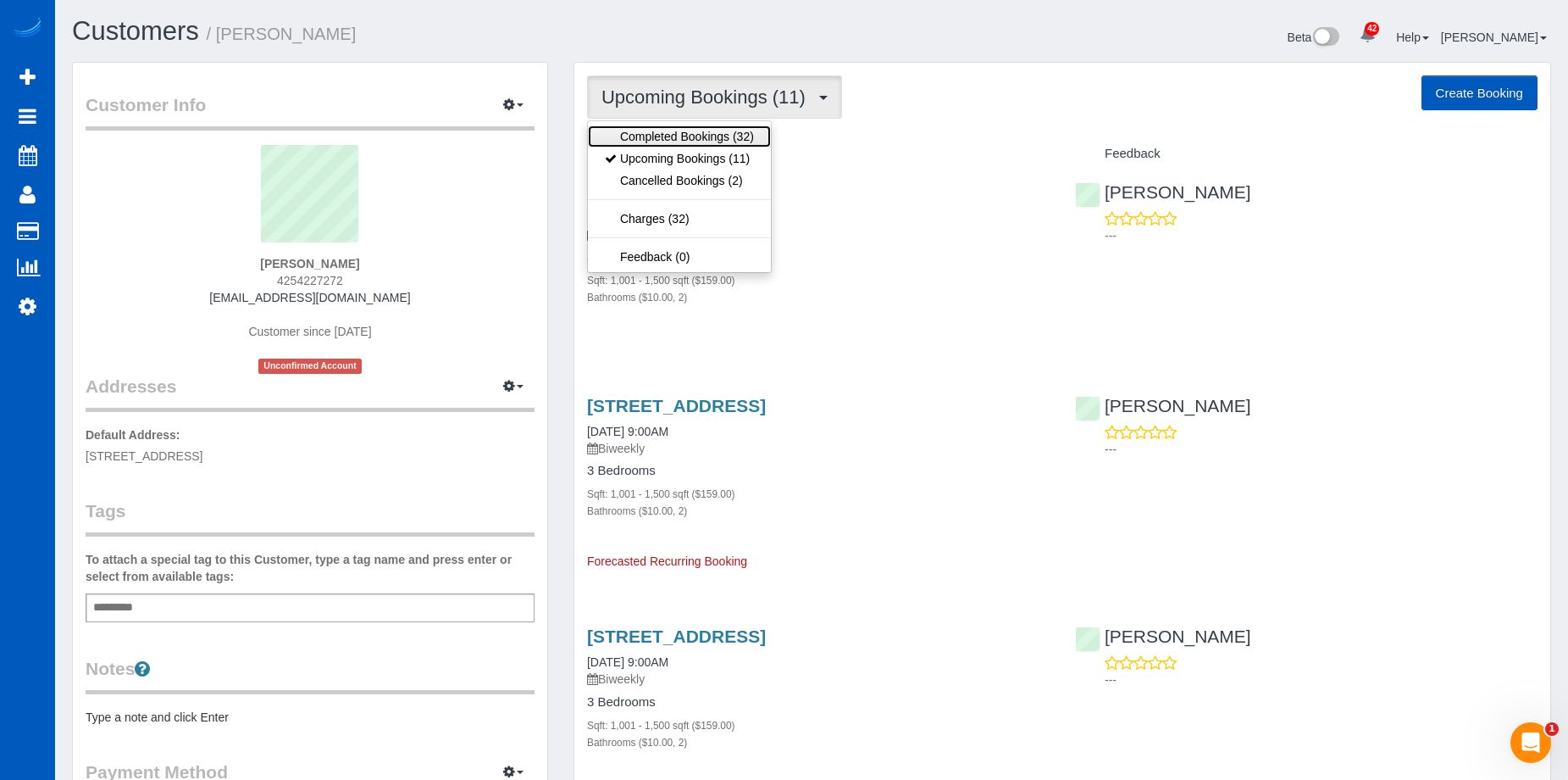
click at [721, 141] on link "Completed Bookings (32)" at bounding box center [679, 136] width 183 height 22
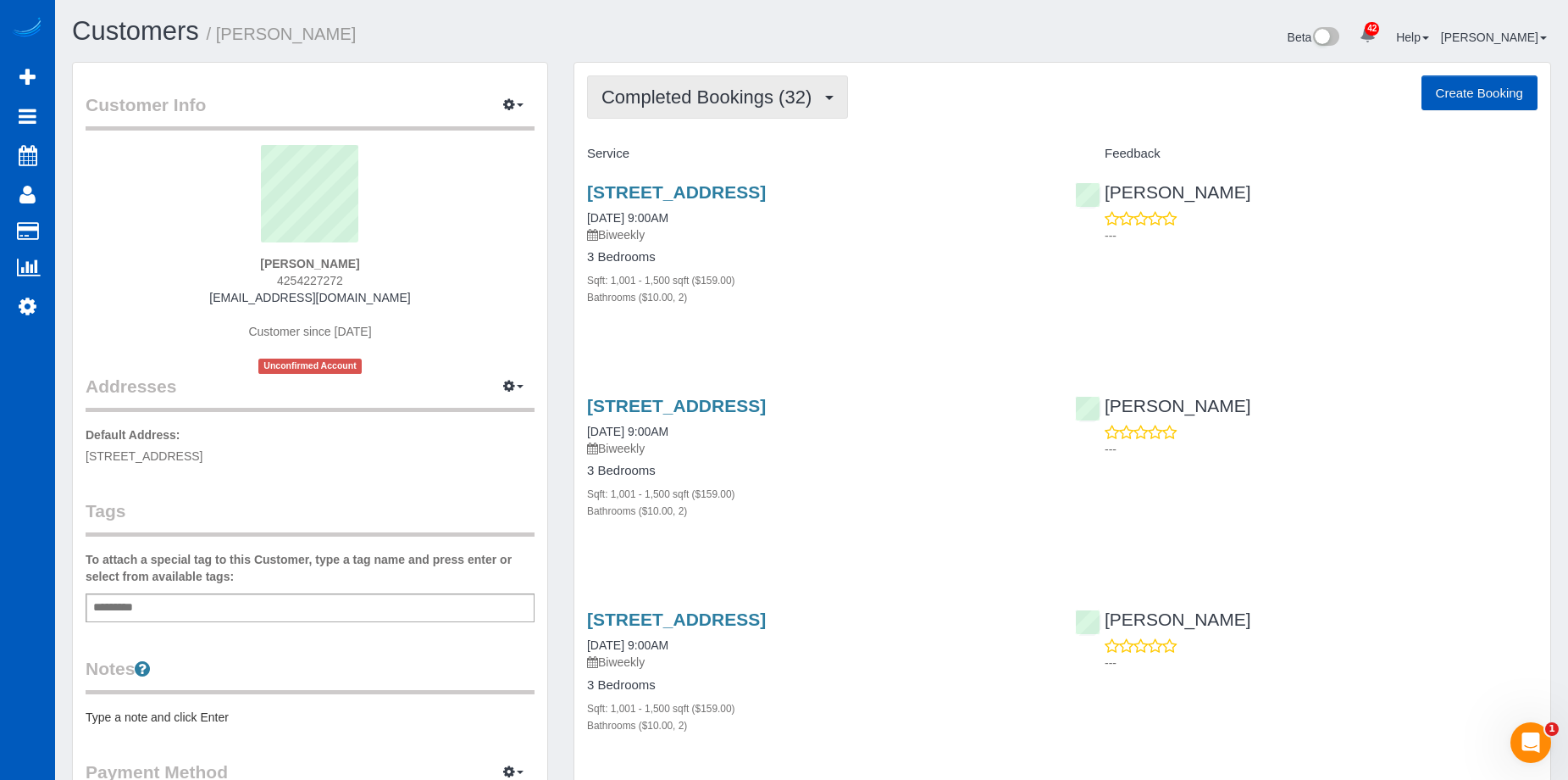
click at [719, 92] on span "Completed Bookings (32)" at bounding box center [710, 97] width 218 height 21
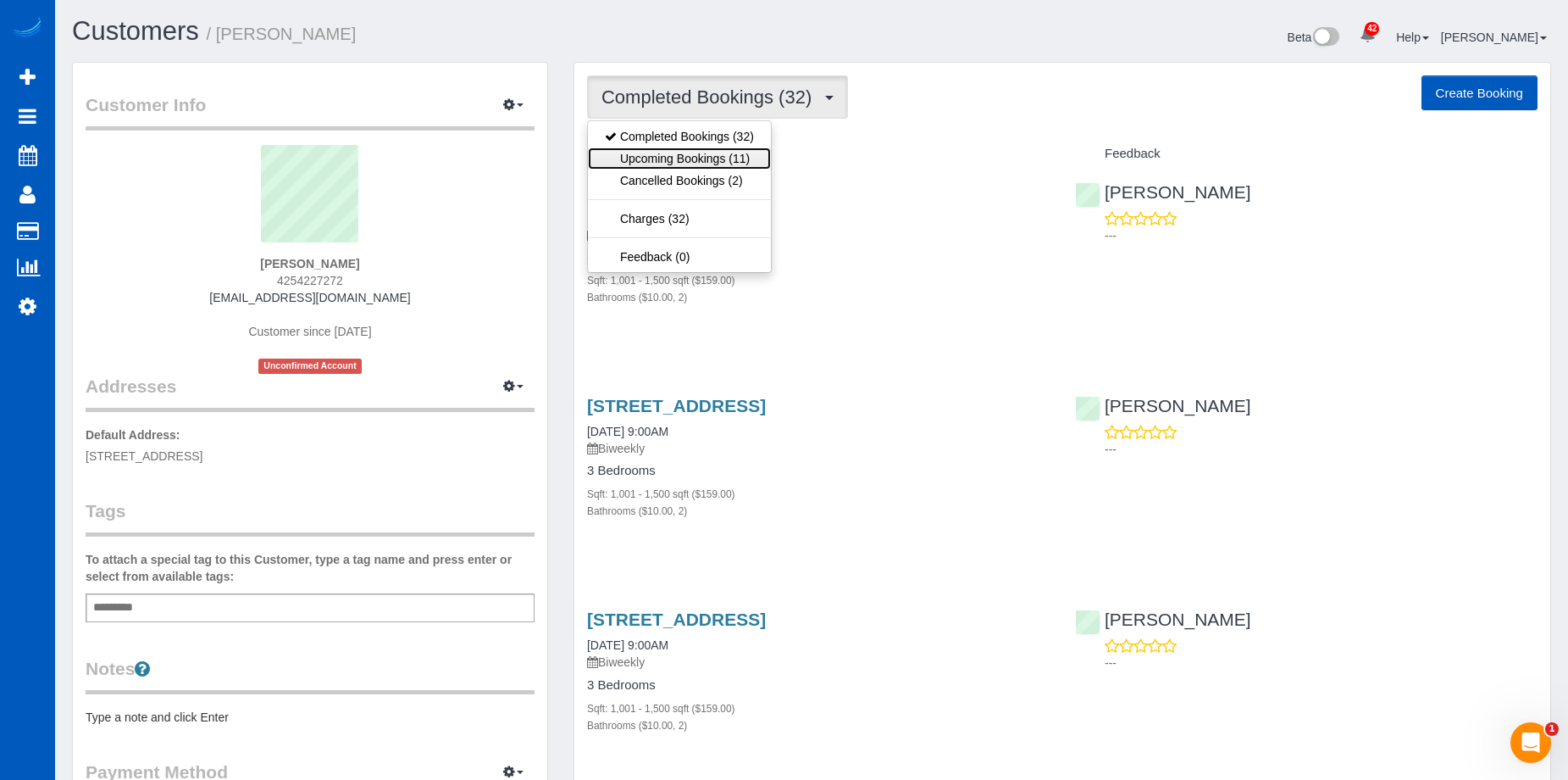
click at [716, 161] on link "Upcoming Bookings (11)" at bounding box center [679, 158] width 183 height 22
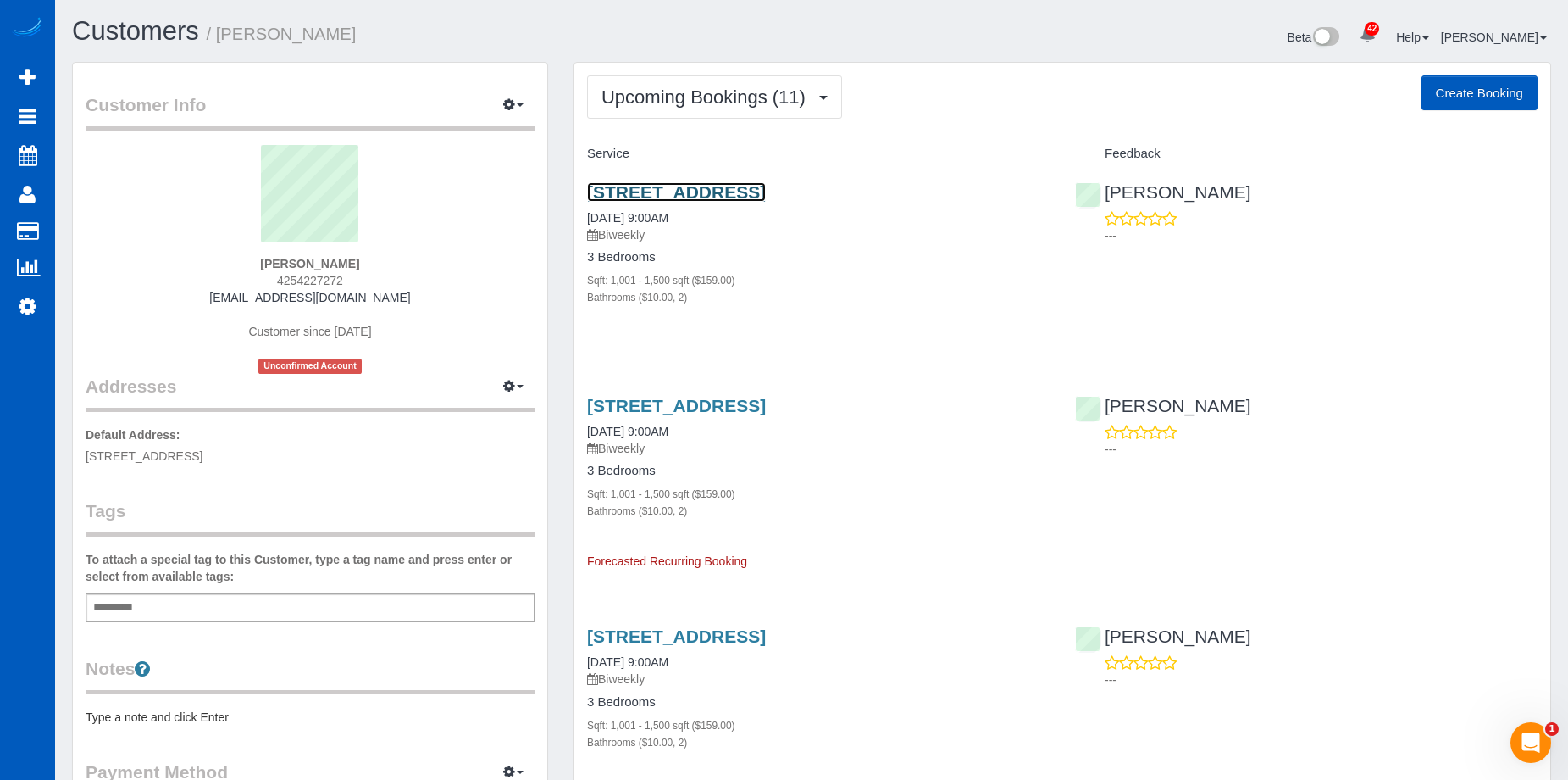
click at [704, 195] on link "5803 East Drive, Everett, WA 98203" at bounding box center [675, 192] width 178 height 20
click at [766, 397] on link "5803 East Drive, Everett, WA 98203" at bounding box center [675, 405] width 178 height 20
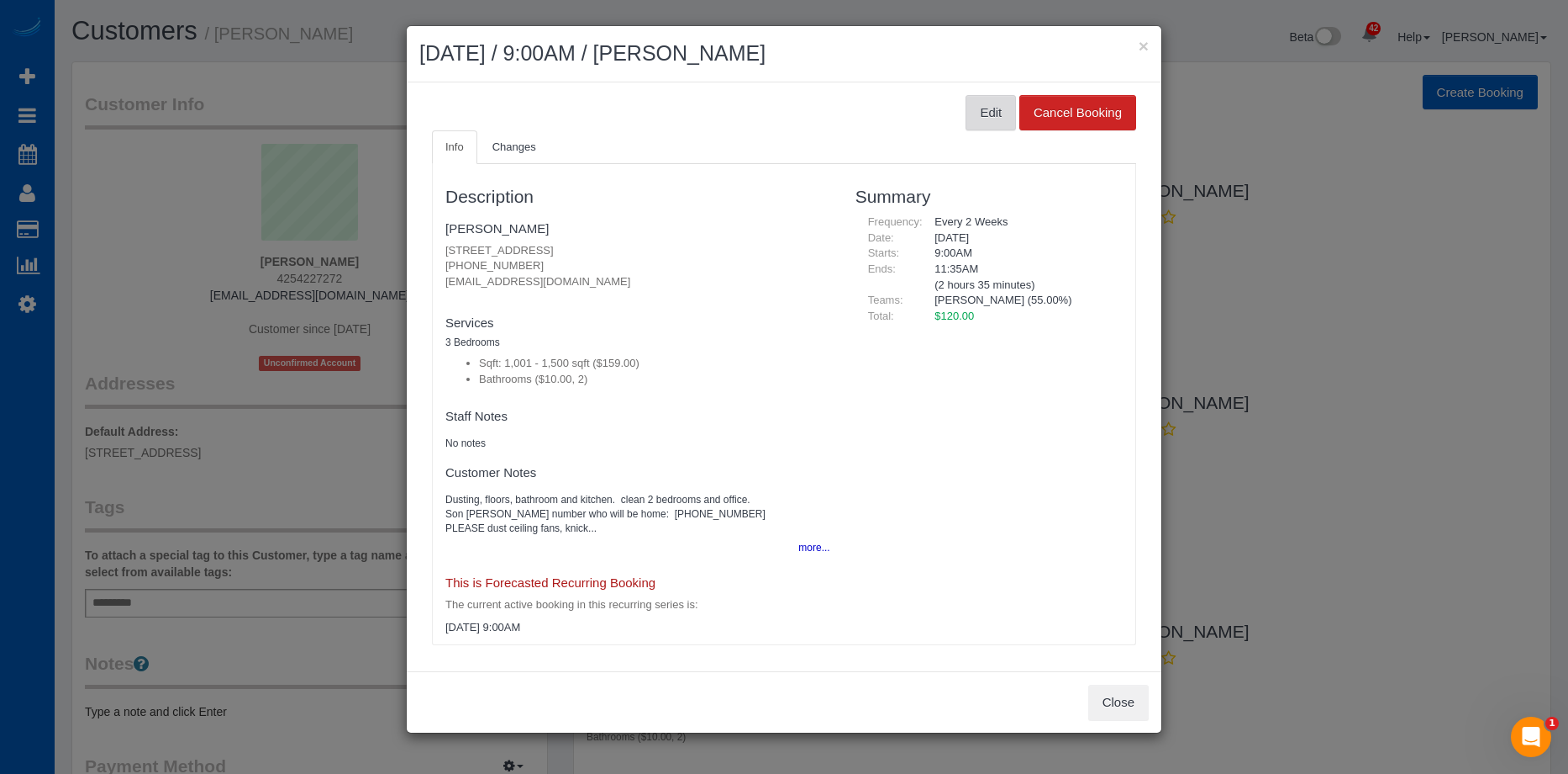
click at [969, 116] on button "Edit" at bounding box center [990, 113] width 50 height 36
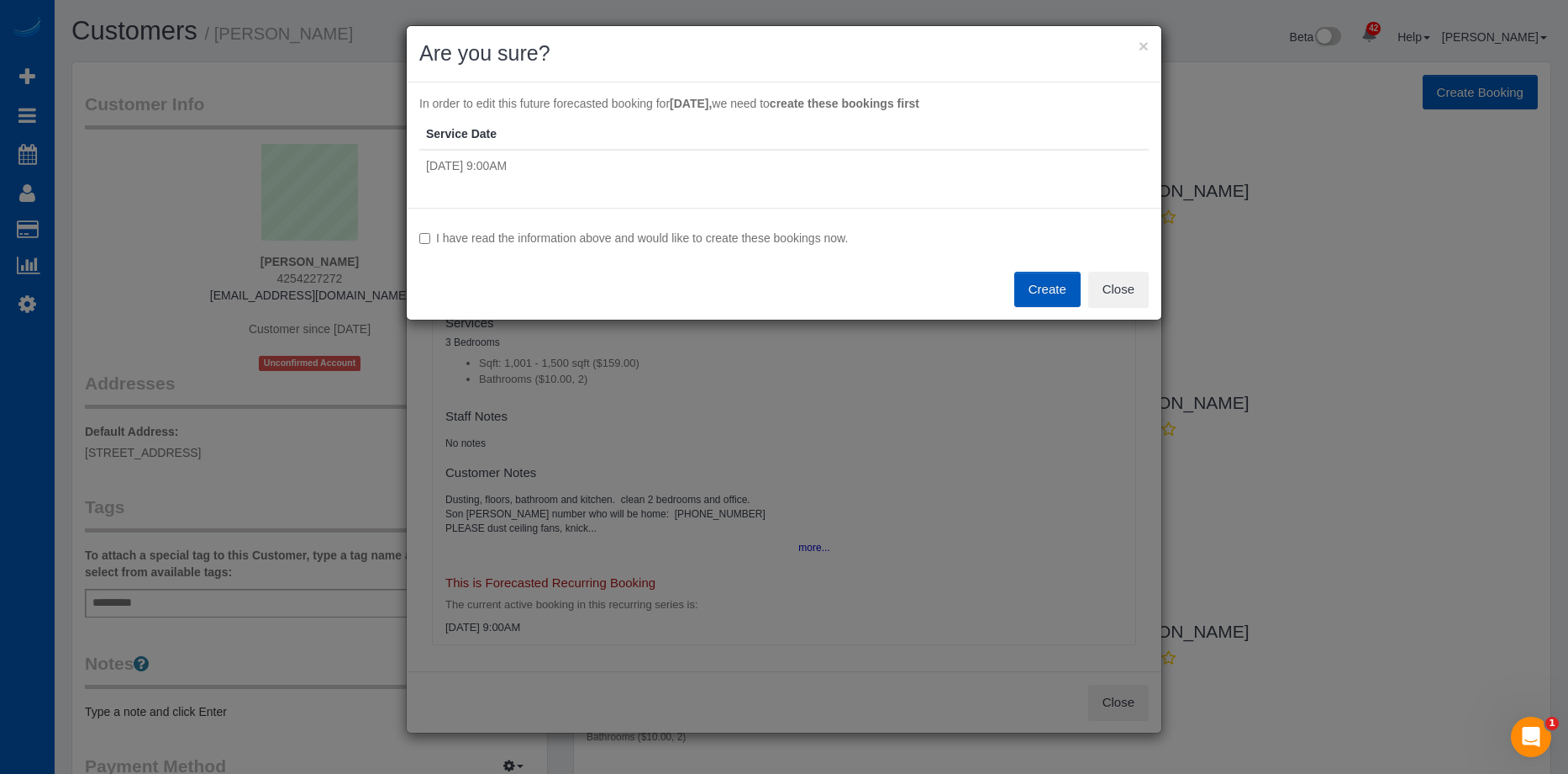
click at [471, 235] on label "I have read the information above and would like to create these bookings now." at bounding box center [784, 237] width 729 height 17
click at [1040, 297] on button "Create" at bounding box center [1047, 290] width 66 height 36
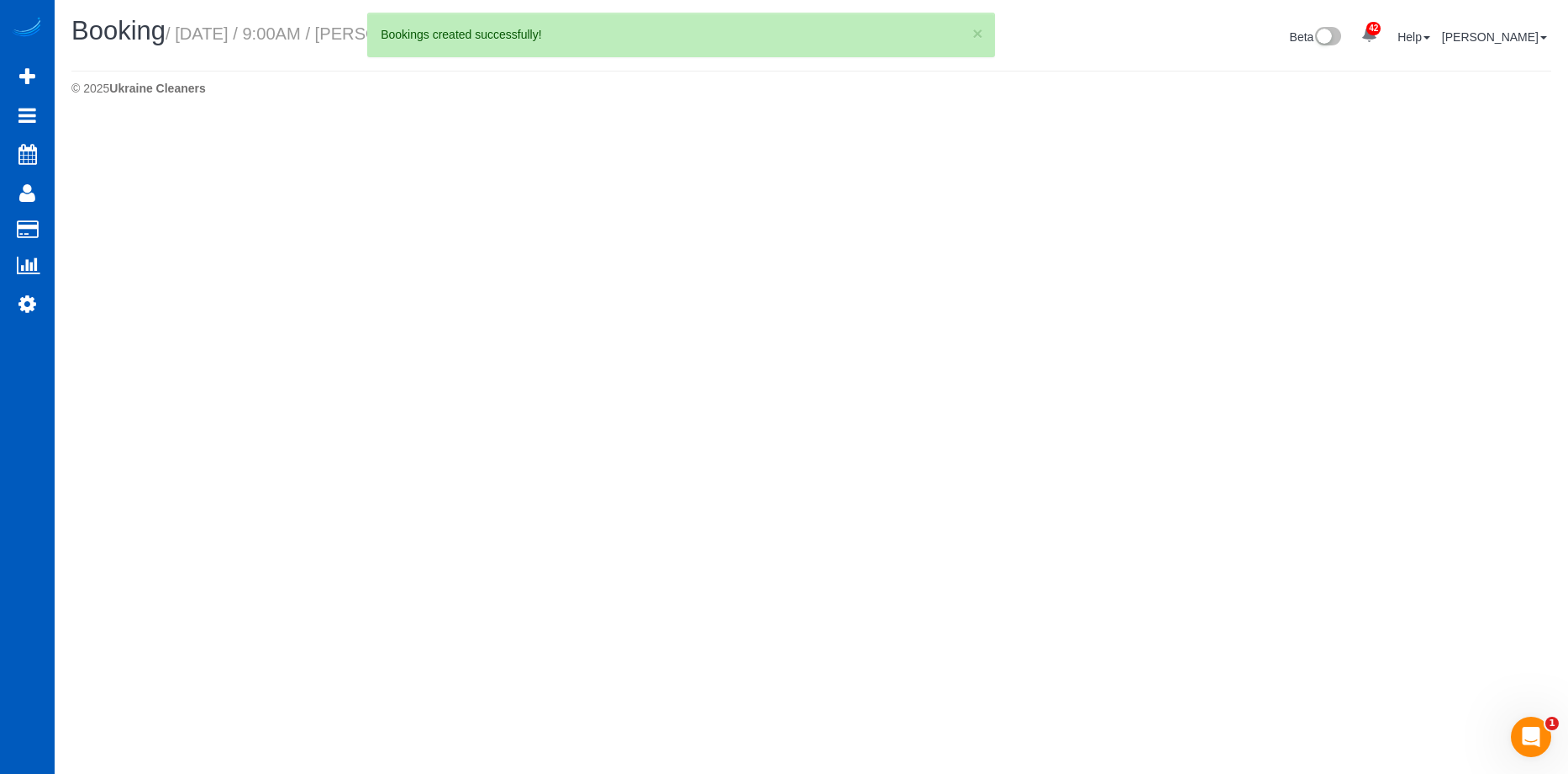
select select "WA"
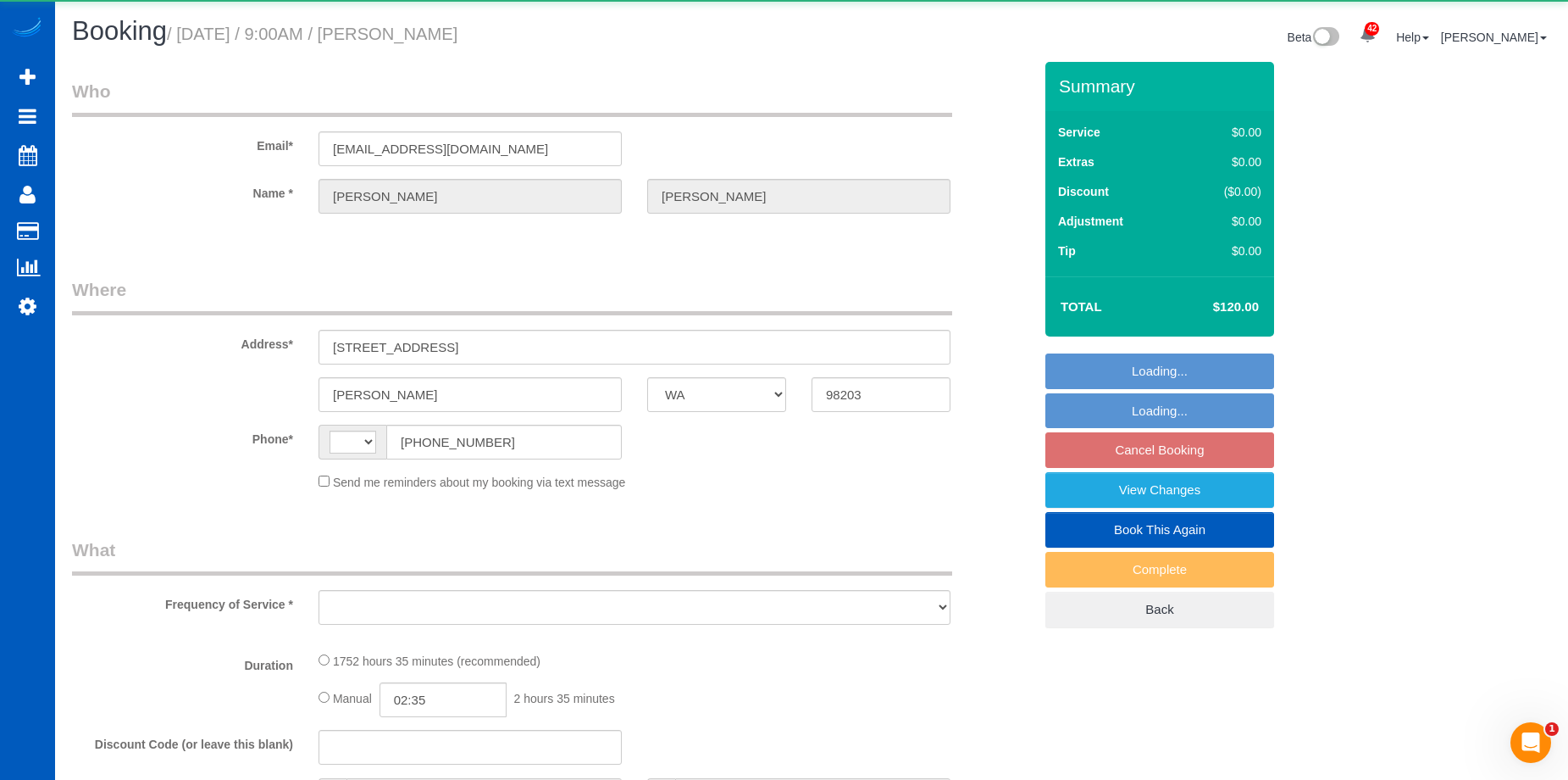
select select "string:[GEOGRAPHIC_DATA]"
select select "object:10218"
select select "string:fspay-96b10224-c641-4475-b196-05408e127168"
select select "1001"
select select "2"
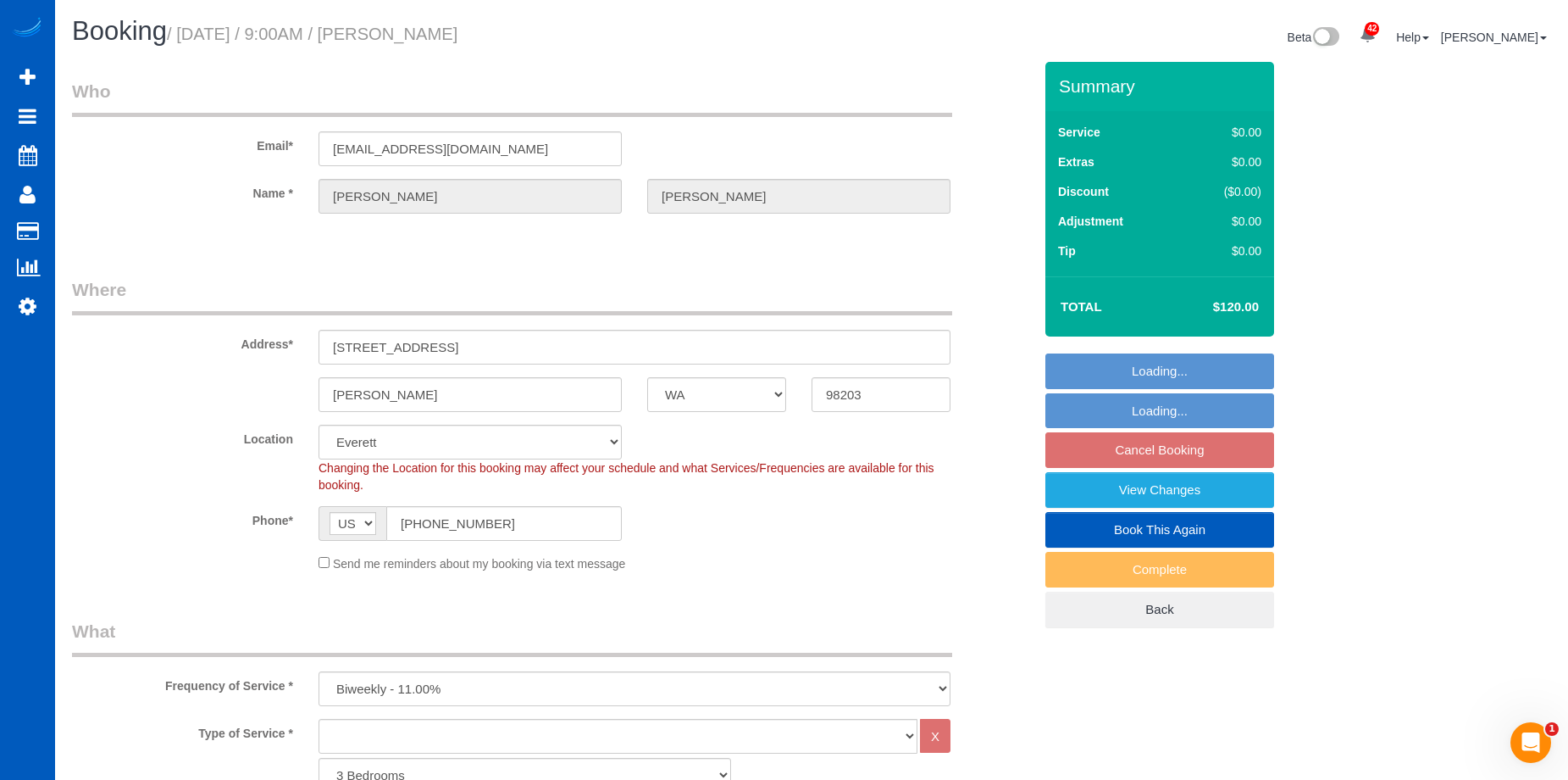
select select "object:10346"
select select "1001"
select select "2"
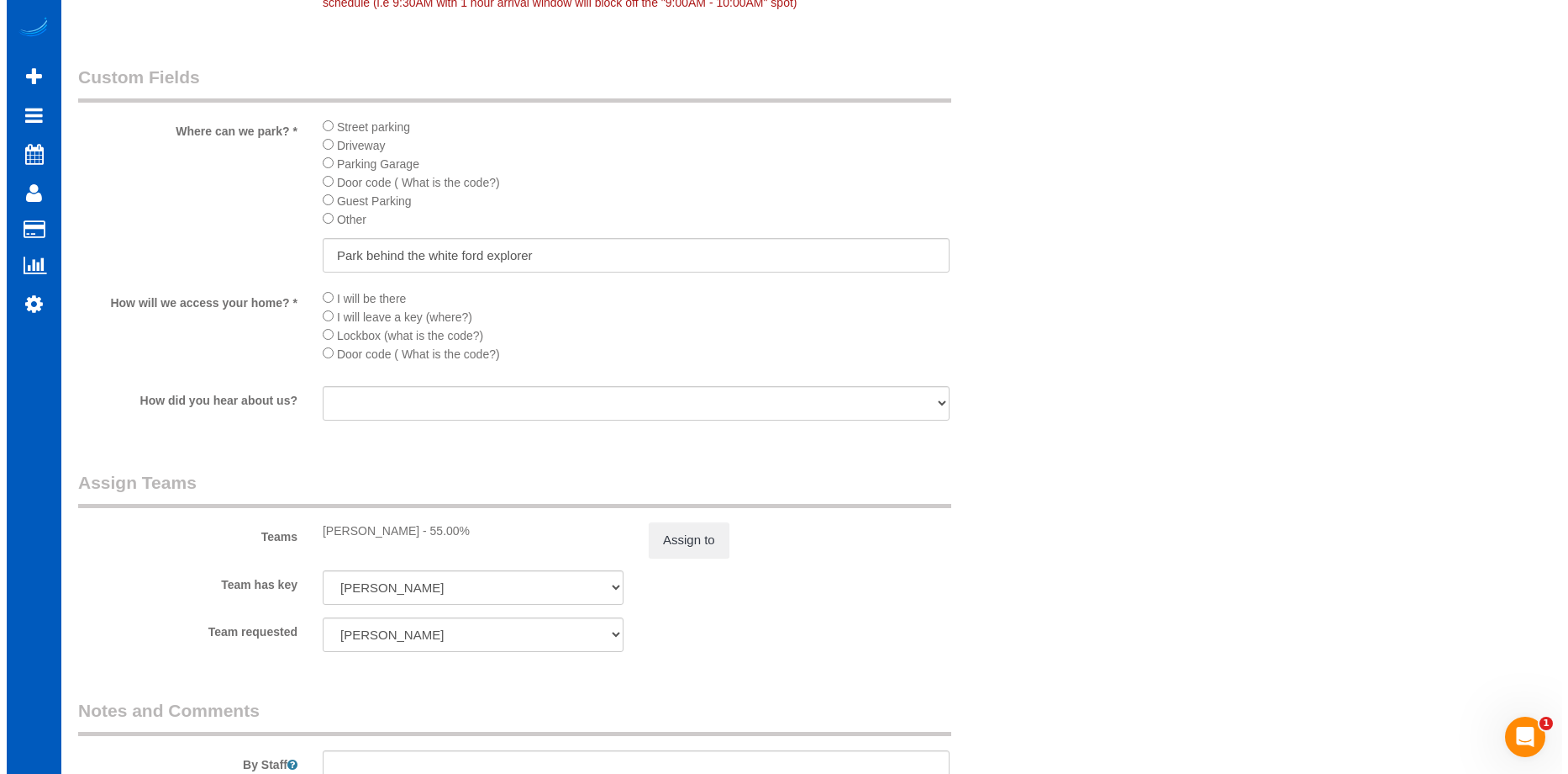
scroll to position [1849, 0]
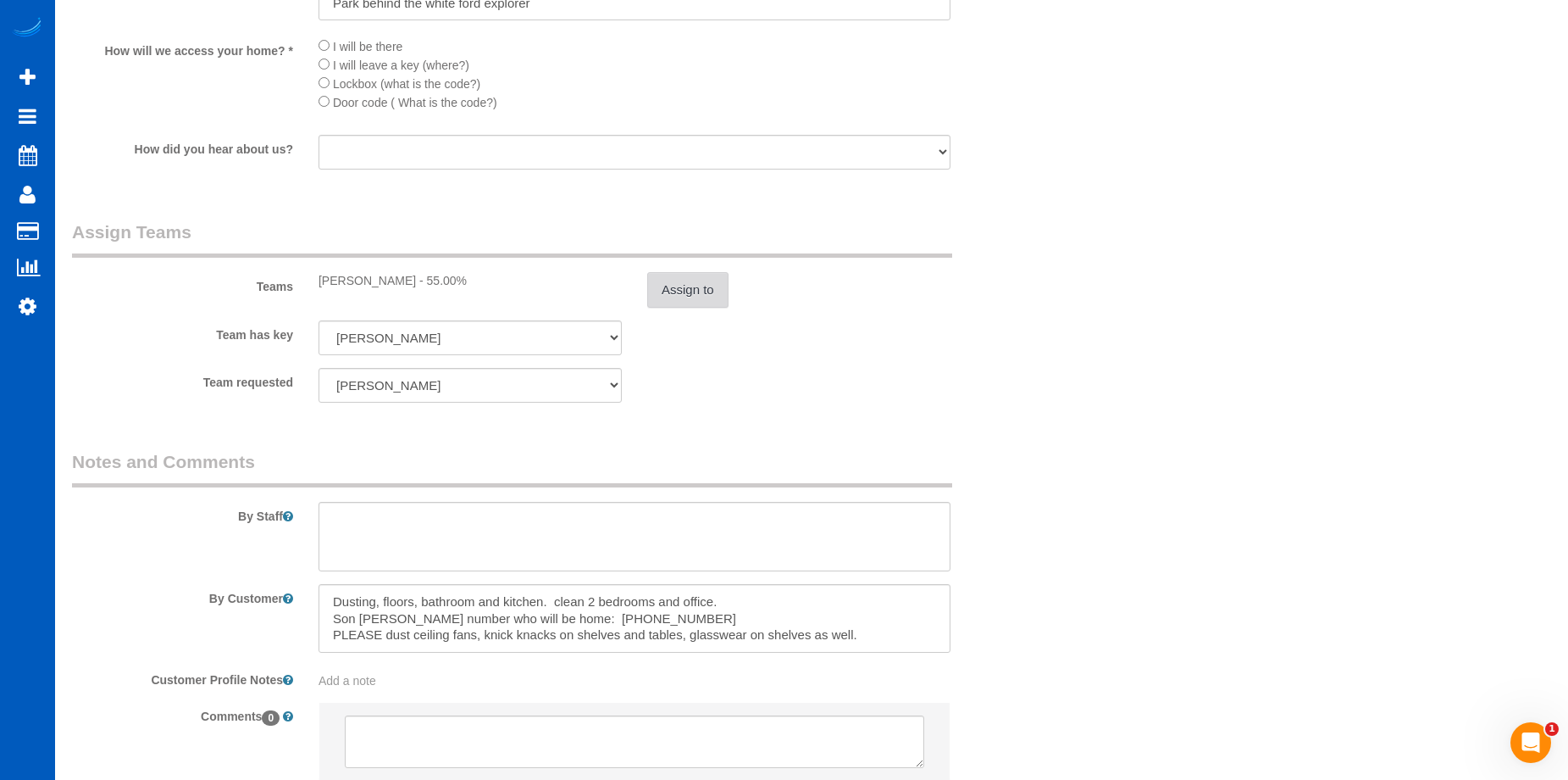
click at [721, 292] on button "Assign to" at bounding box center [688, 290] width 82 height 36
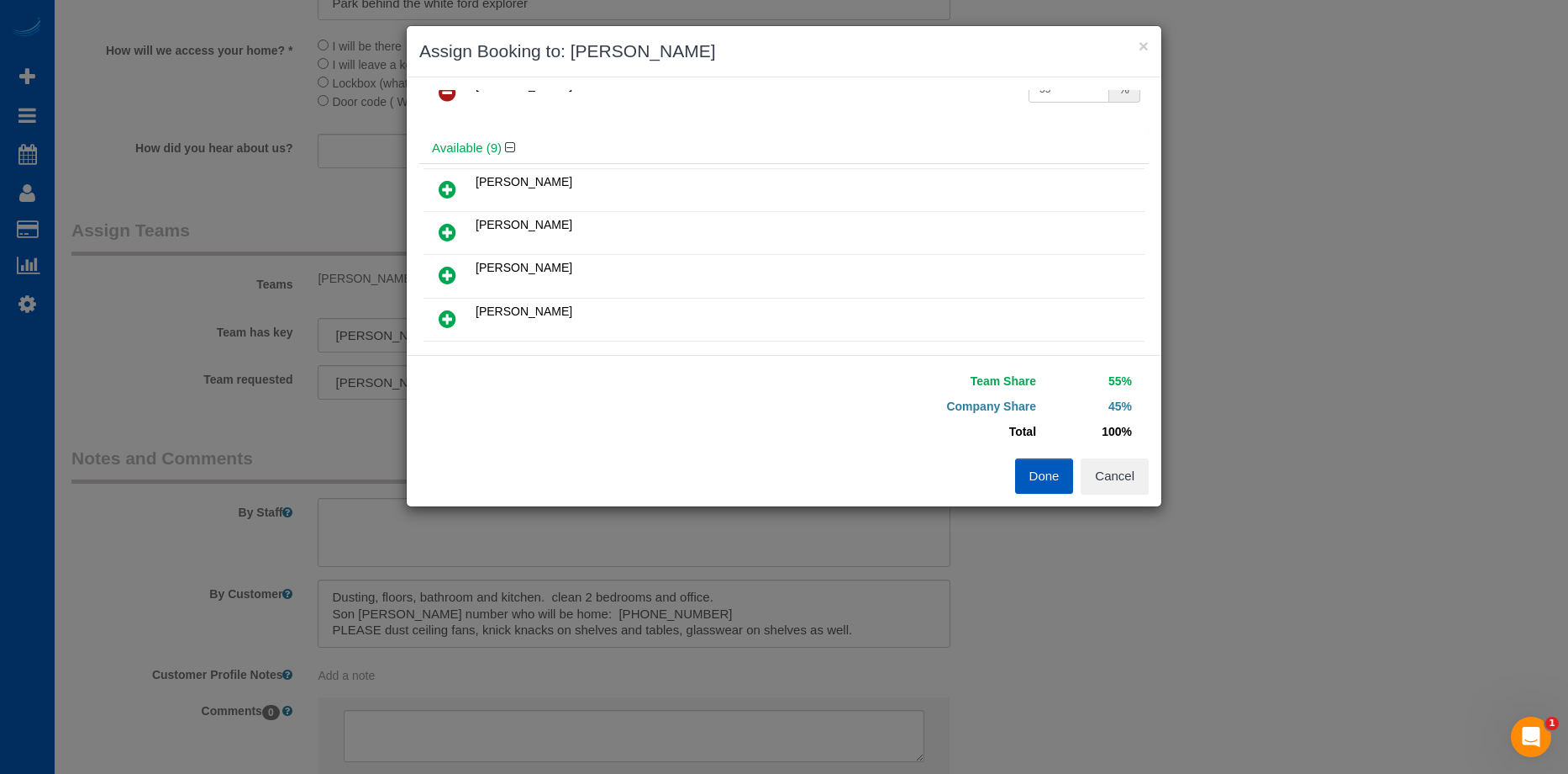
scroll to position [84, 0]
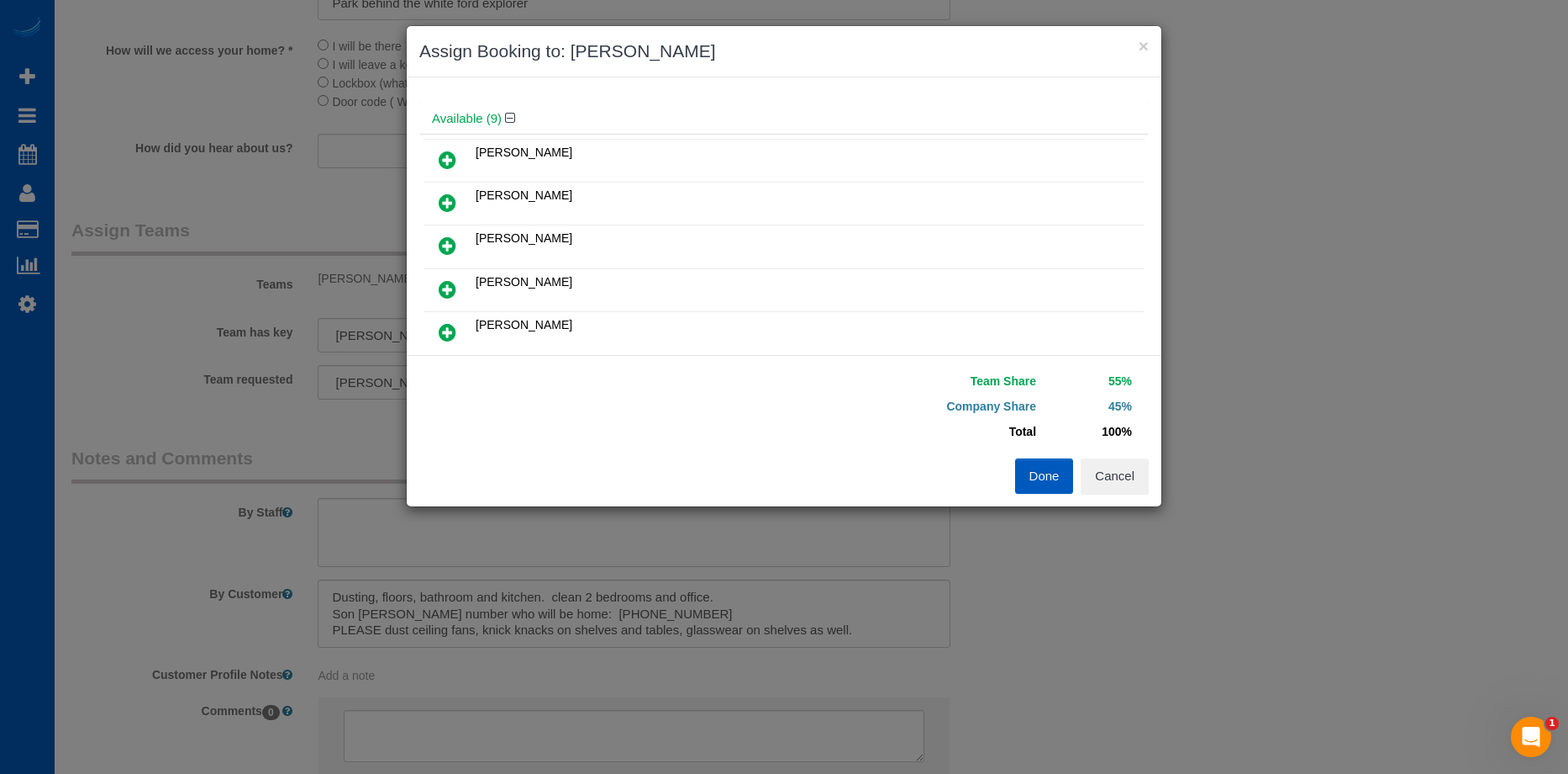
click at [453, 238] on icon at bounding box center [448, 245] width 18 height 20
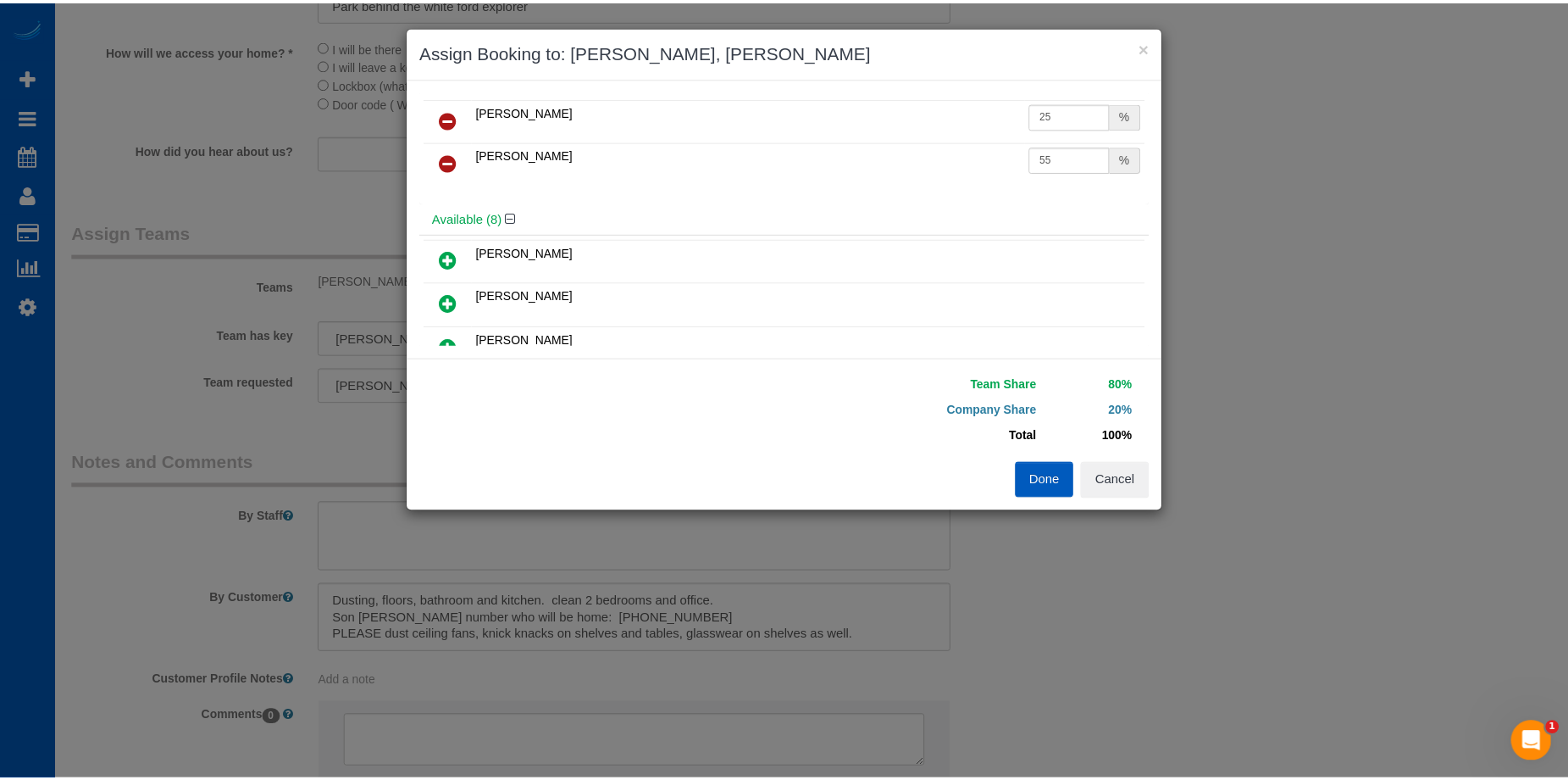
scroll to position [0, 0]
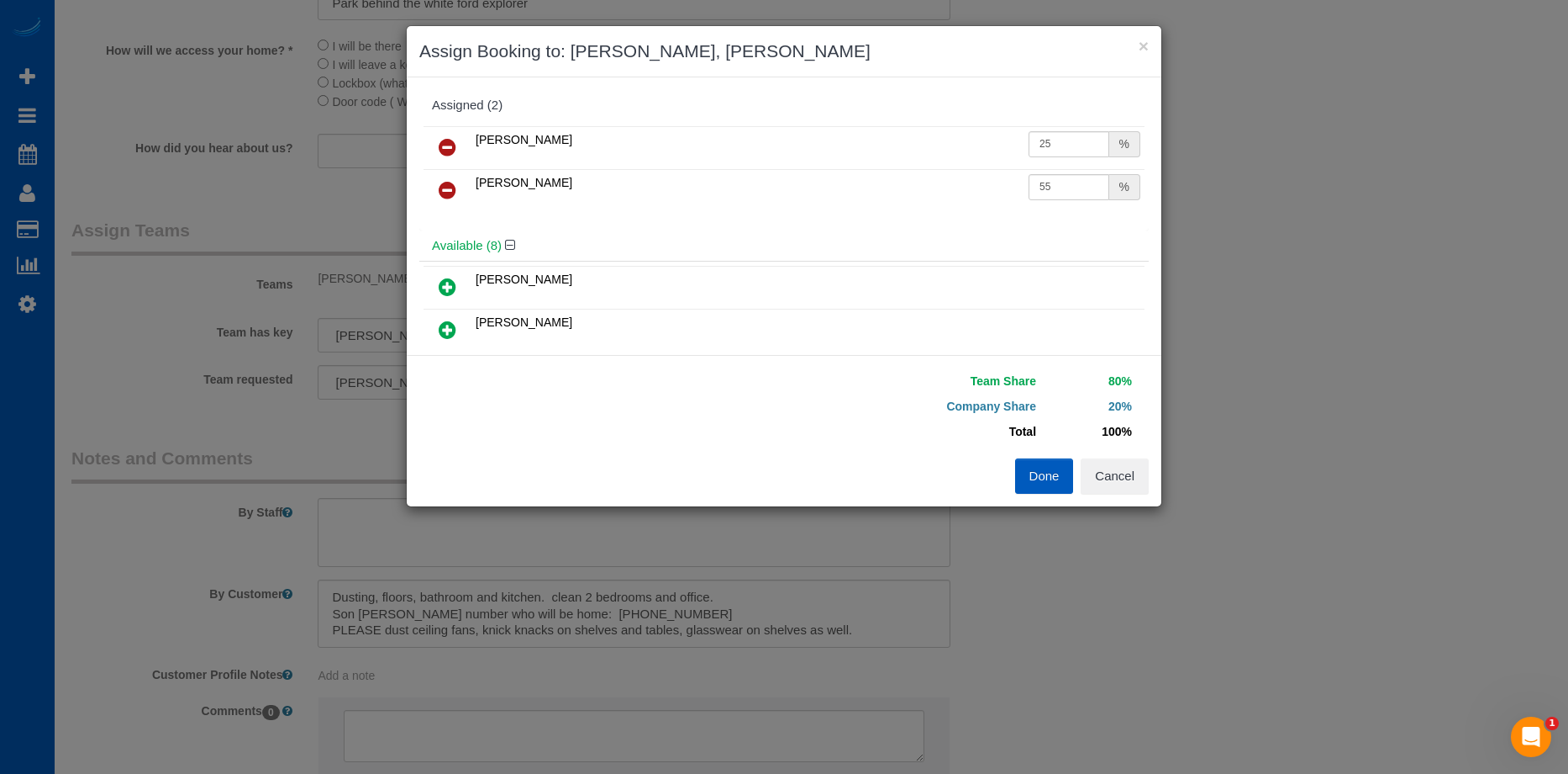
click at [450, 183] on icon at bounding box center [448, 190] width 18 height 20
drag, startPoint x: 1074, startPoint y: 137, endPoint x: 1054, endPoint y: 139, distance: 20.1
click at [1073, 137] on input "25" at bounding box center [1069, 144] width 81 height 26
drag, startPoint x: 1054, startPoint y: 139, endPoint x: 924, endPoint y: 142, distance: 130.0
click at [924, 142] on tr "Milena Kasianchyk 25 %" at bounding box center [784, 147] width 721 height 43
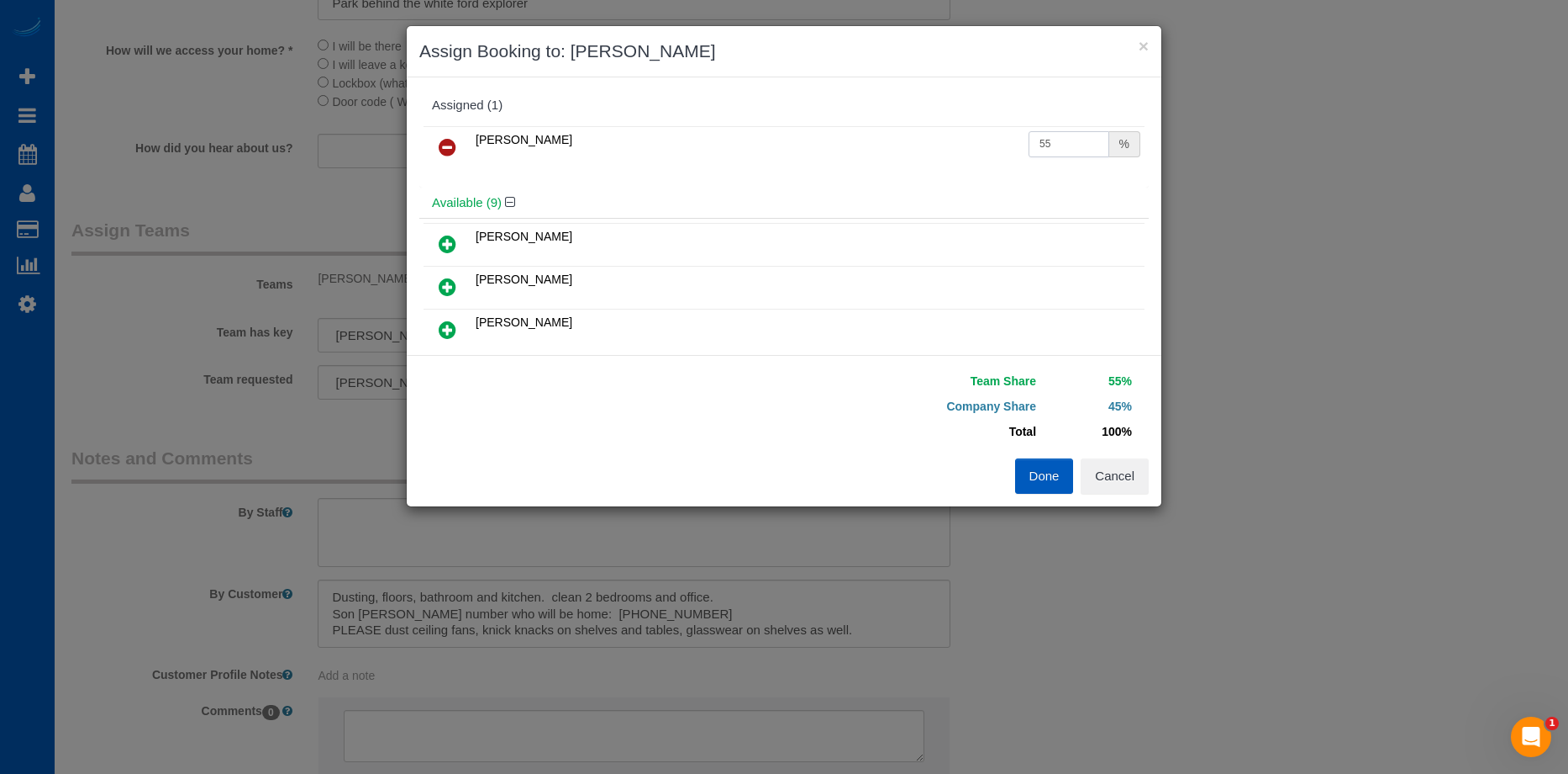
type input "55"
click at [1047, 475] on button "Done" at bounding box center [1044, 476] width 59 height 36
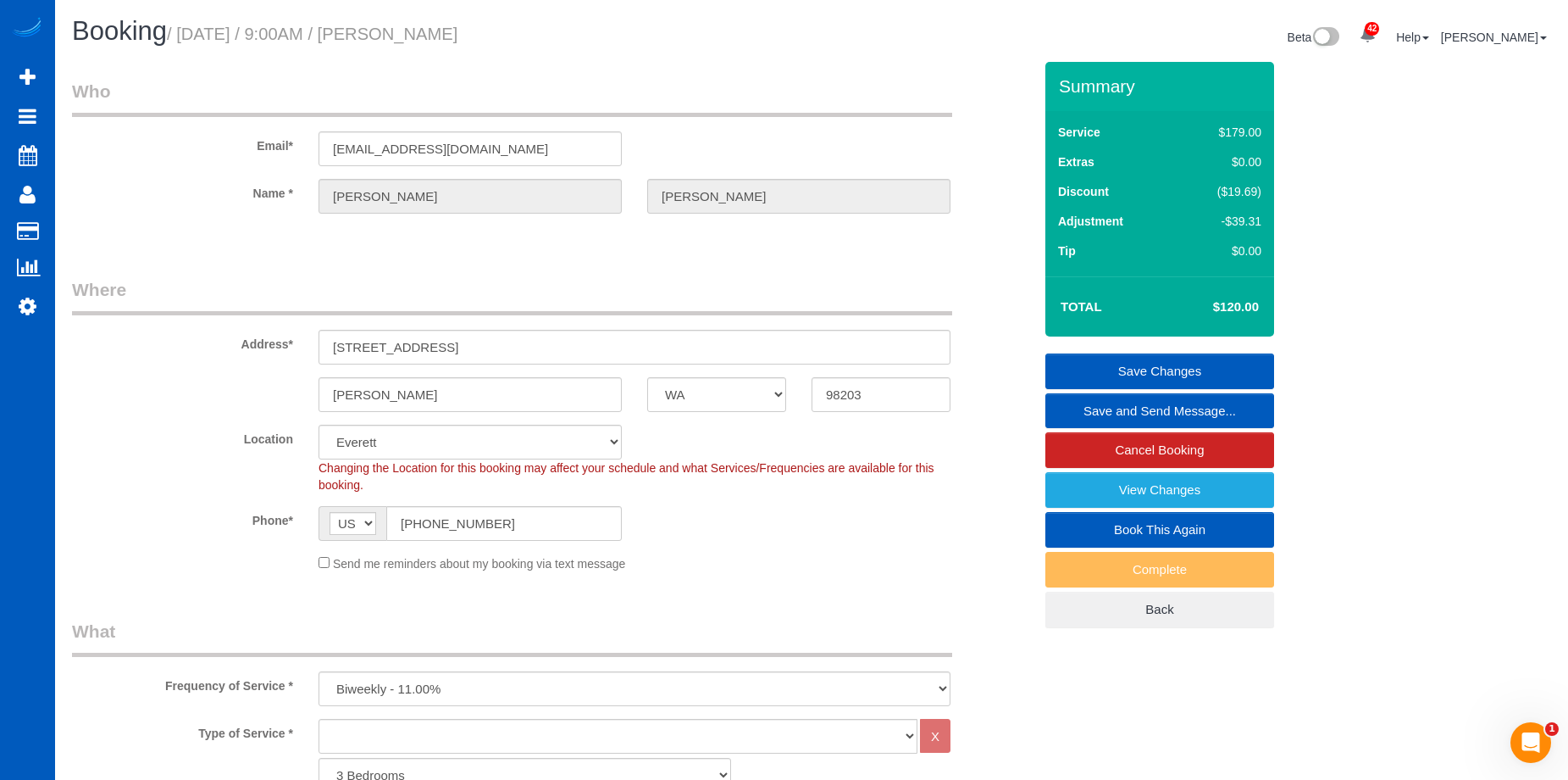
click at [1112, 364] on link "Save Changes" at bounding box center [1161, 372] width 229 height 36
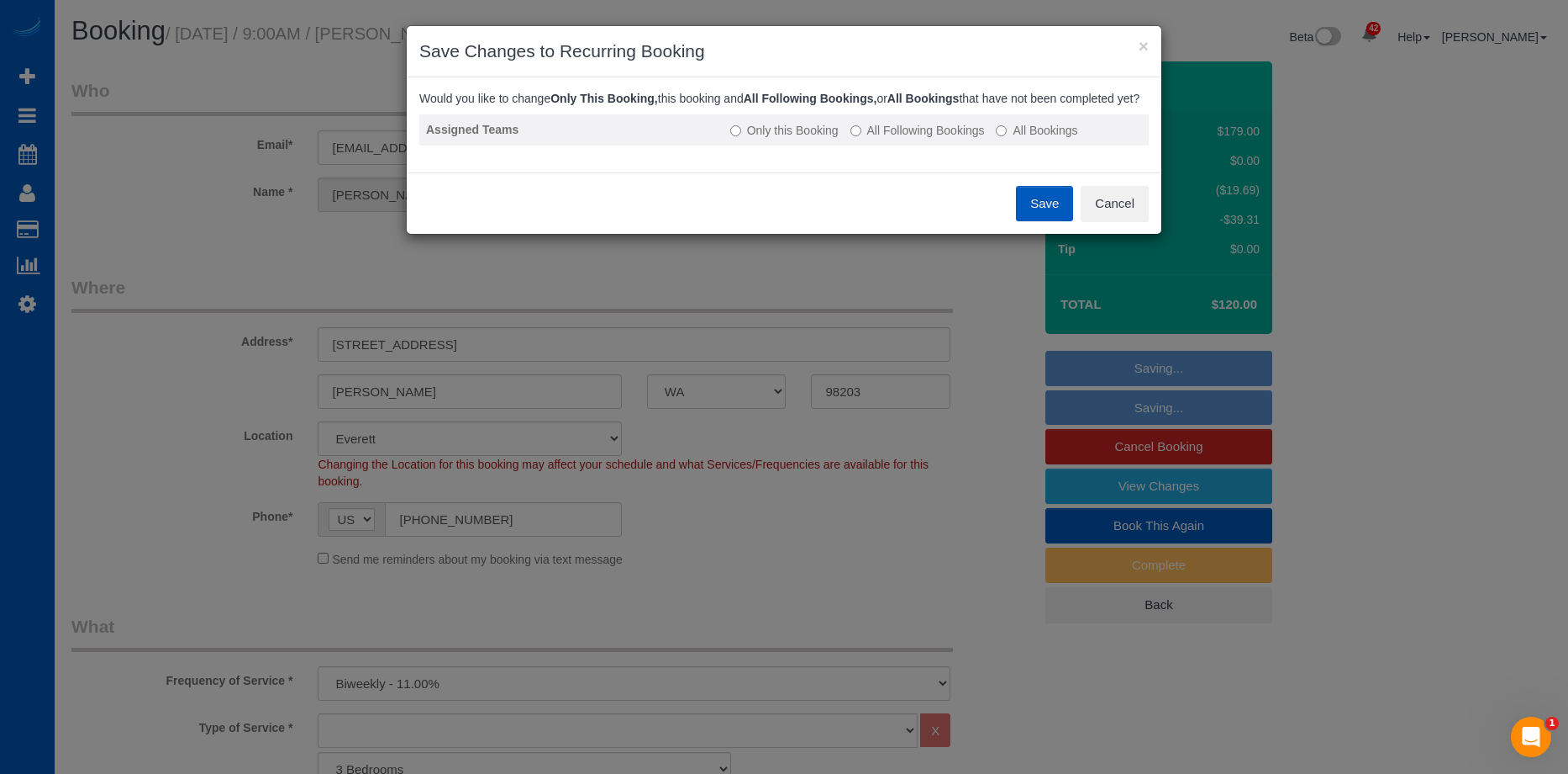
click at [946, 135] on td "Only this Booking All Following Bookings All Bookings" at bounding box center [936, 129] width 425 height 31
click at [931, 138] on label "All Following Bookings" at bounding box center [918, 129] width 134 height 17
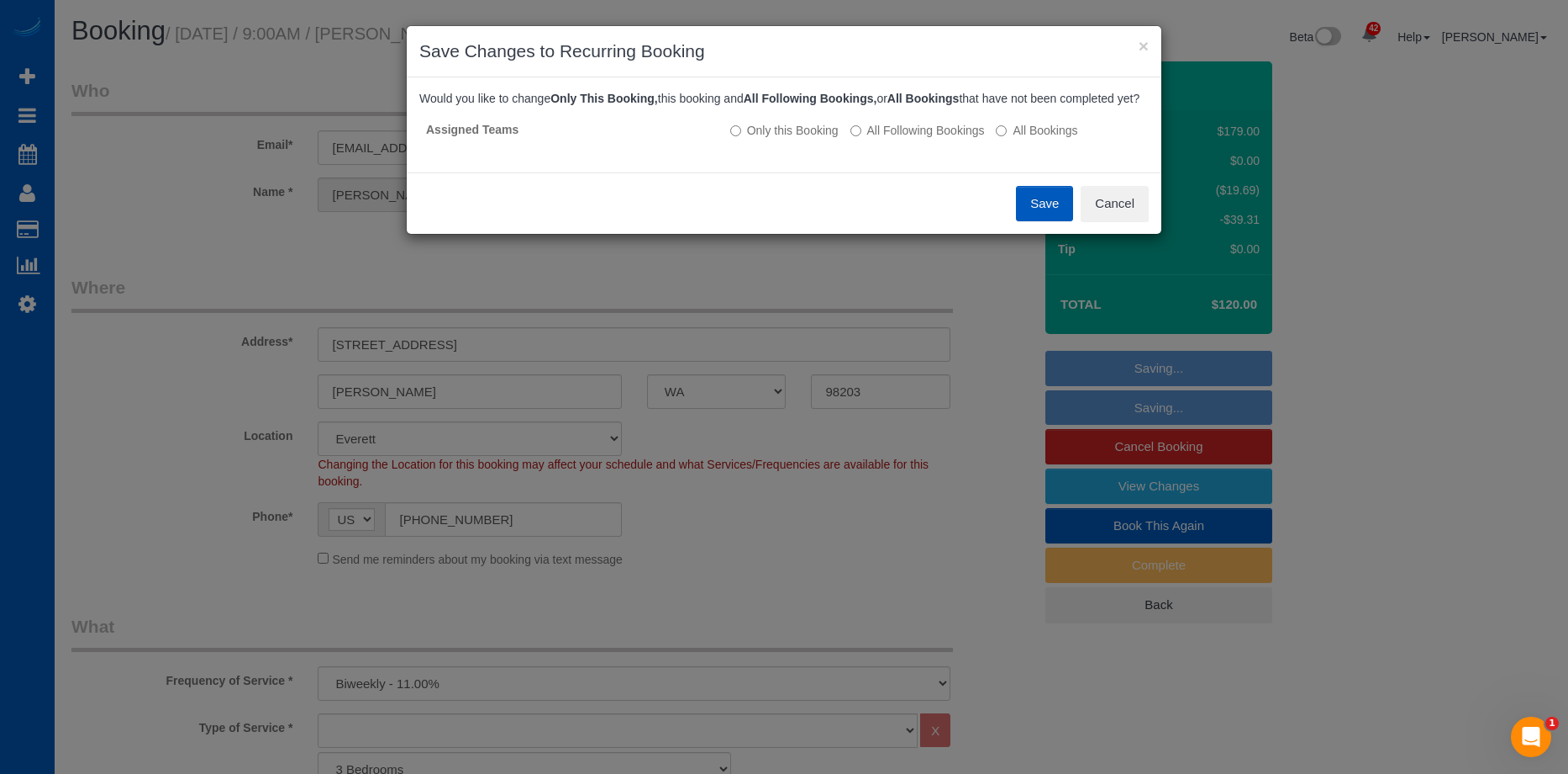
click at [1027, 210] on button "Save" at bounding box center [1044, 204] width 57 height 36
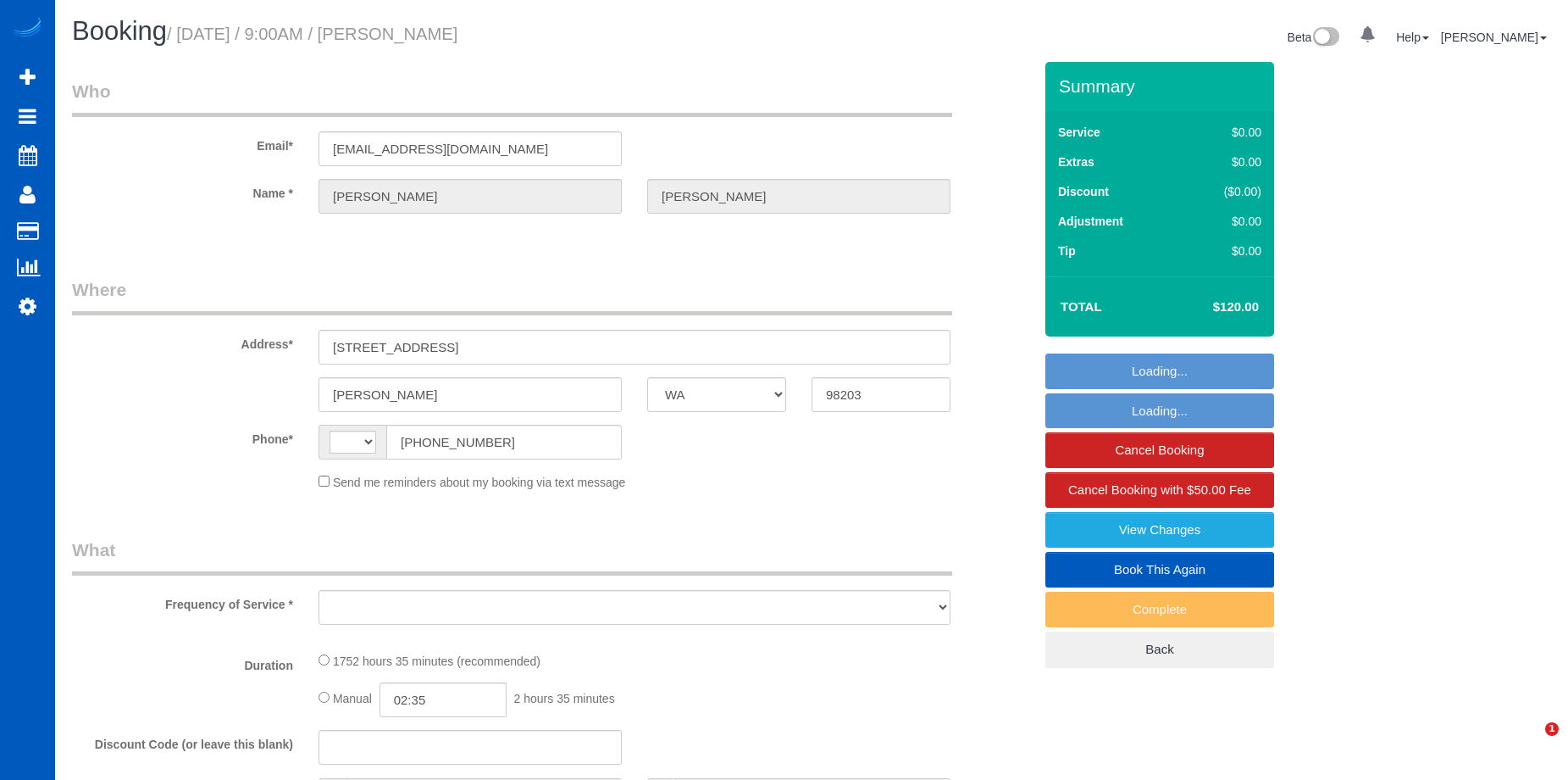
select select "WA"
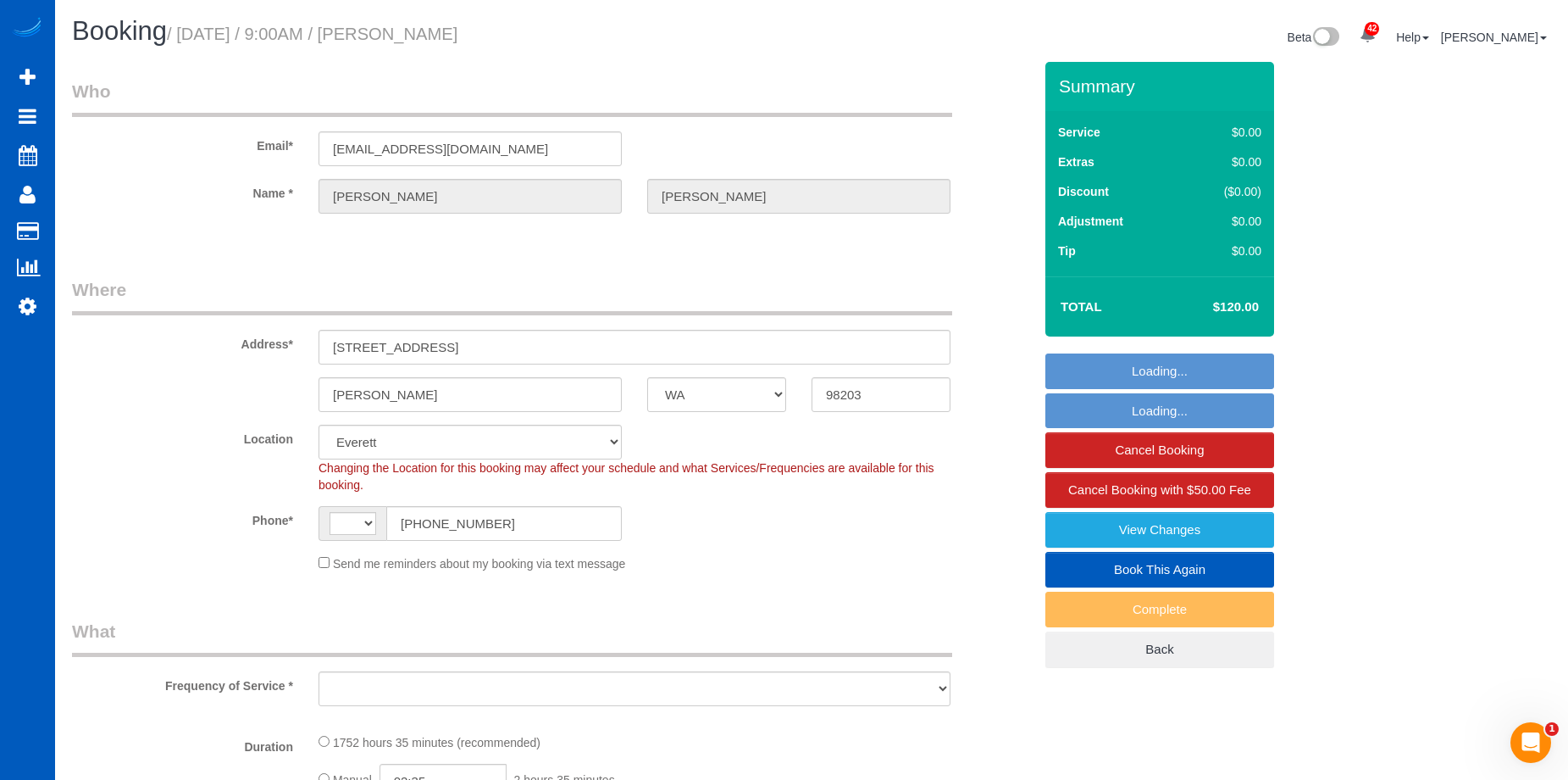
select select "string:[GEOGRAPHIC_DATA]"
select select "1001"
select select "2"
select select "object:1013"
select select "1001"
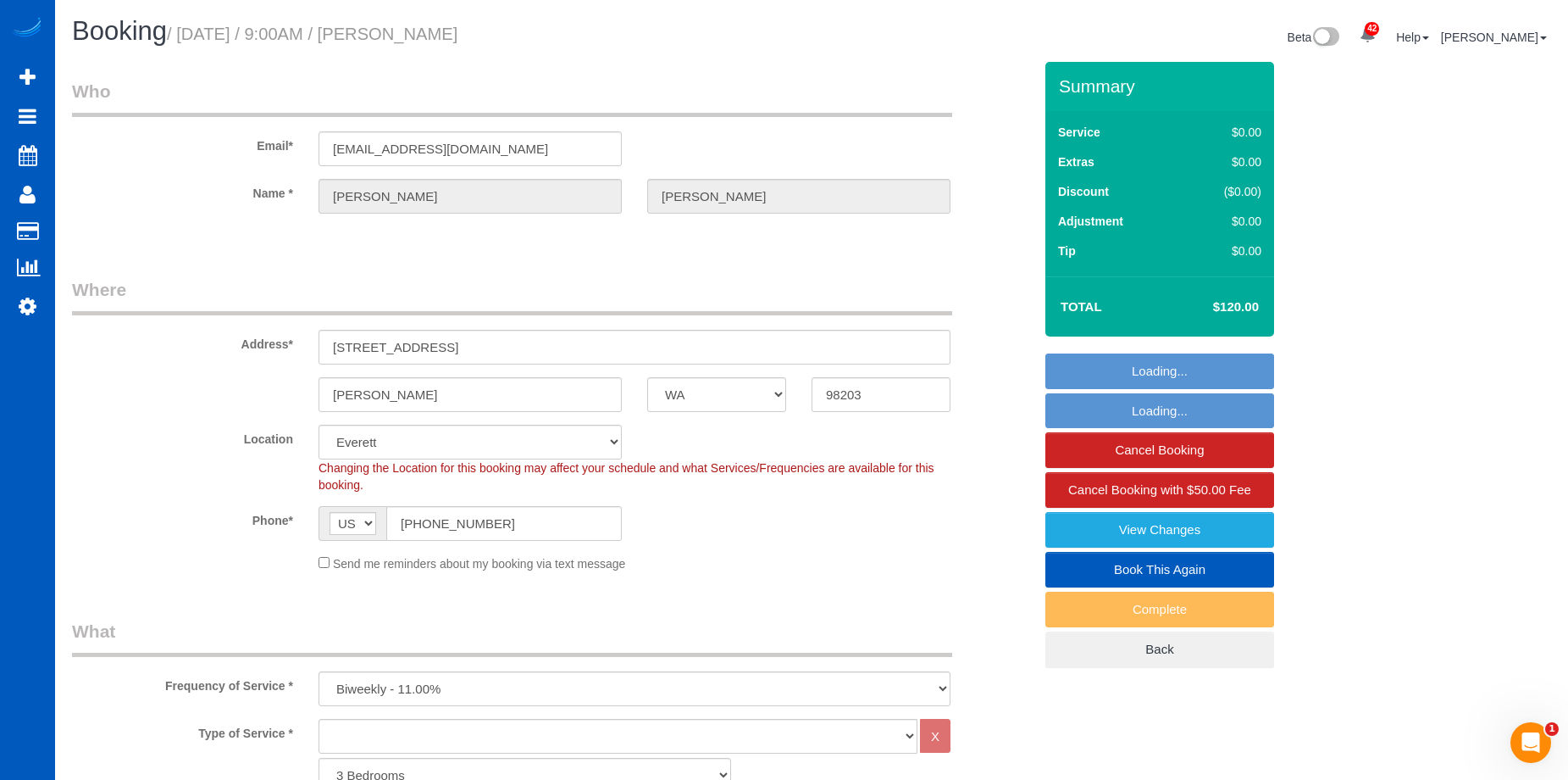
select select "2"
select select "object:1183"
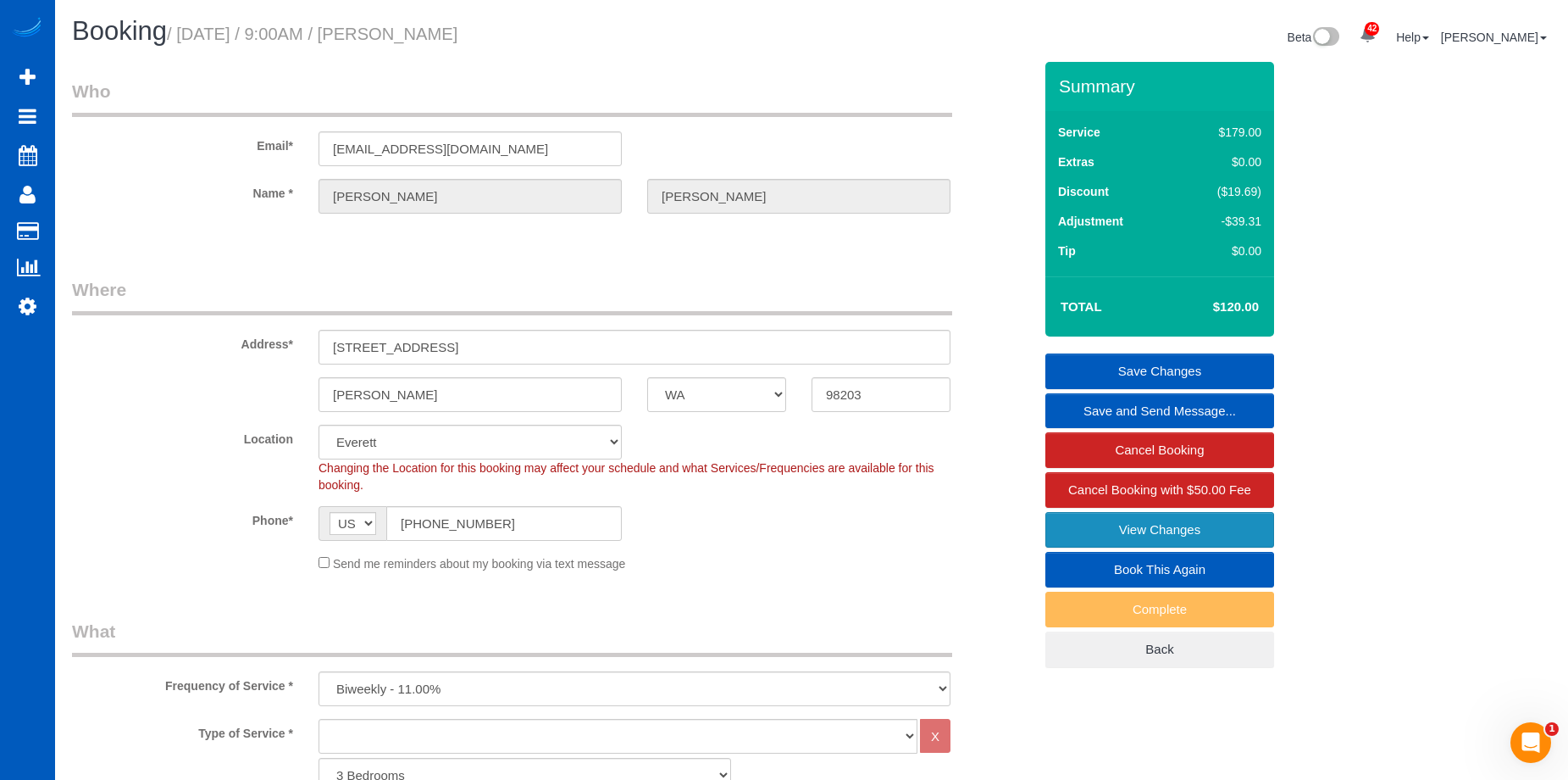
click at [1061, 514] on link "View Changes" at bounding box center [1161, 530] width 229 height 36
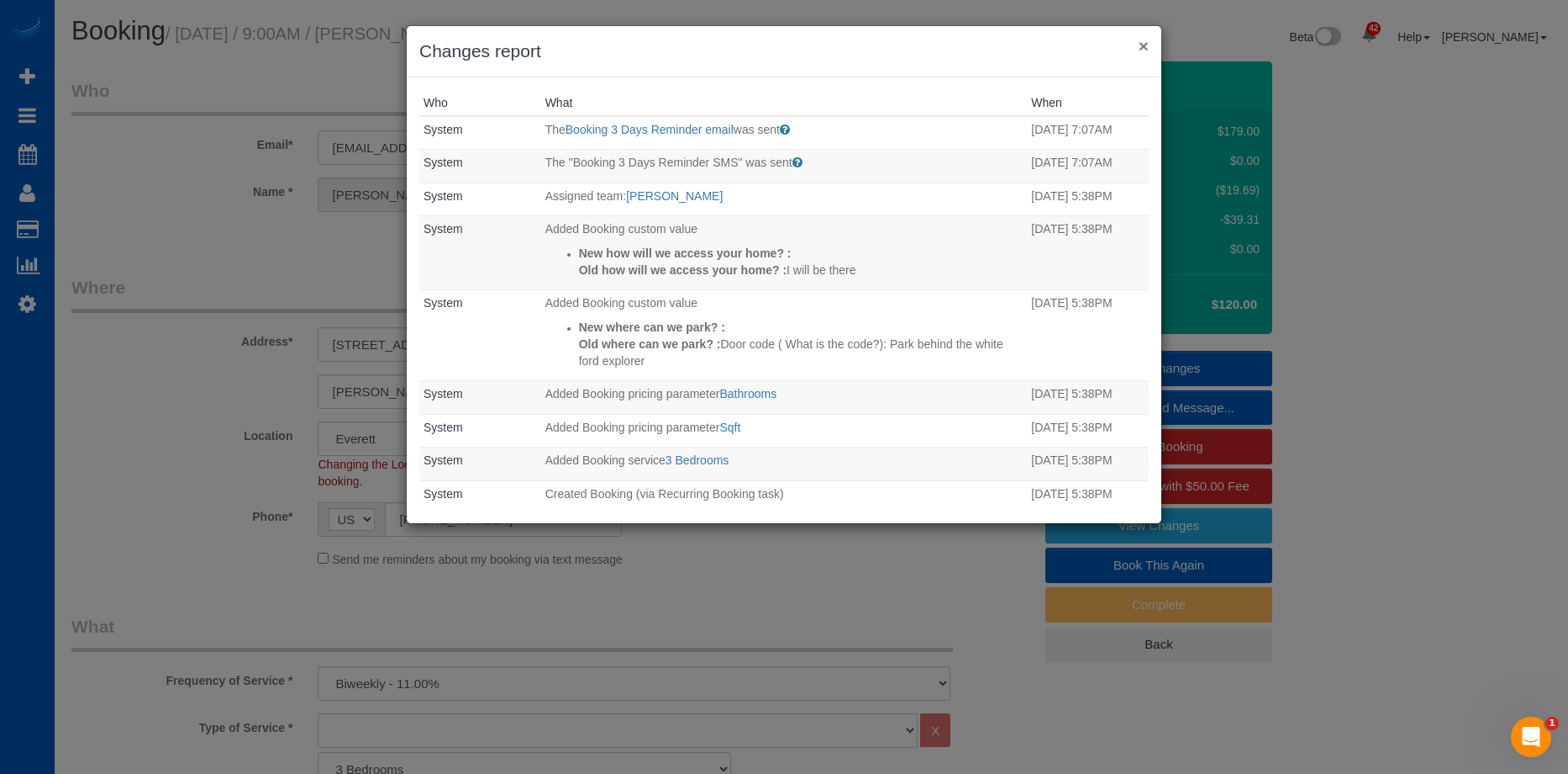
click at [1138, 43] on button "×" at bounding box center [1143, 45] width 10 height 18
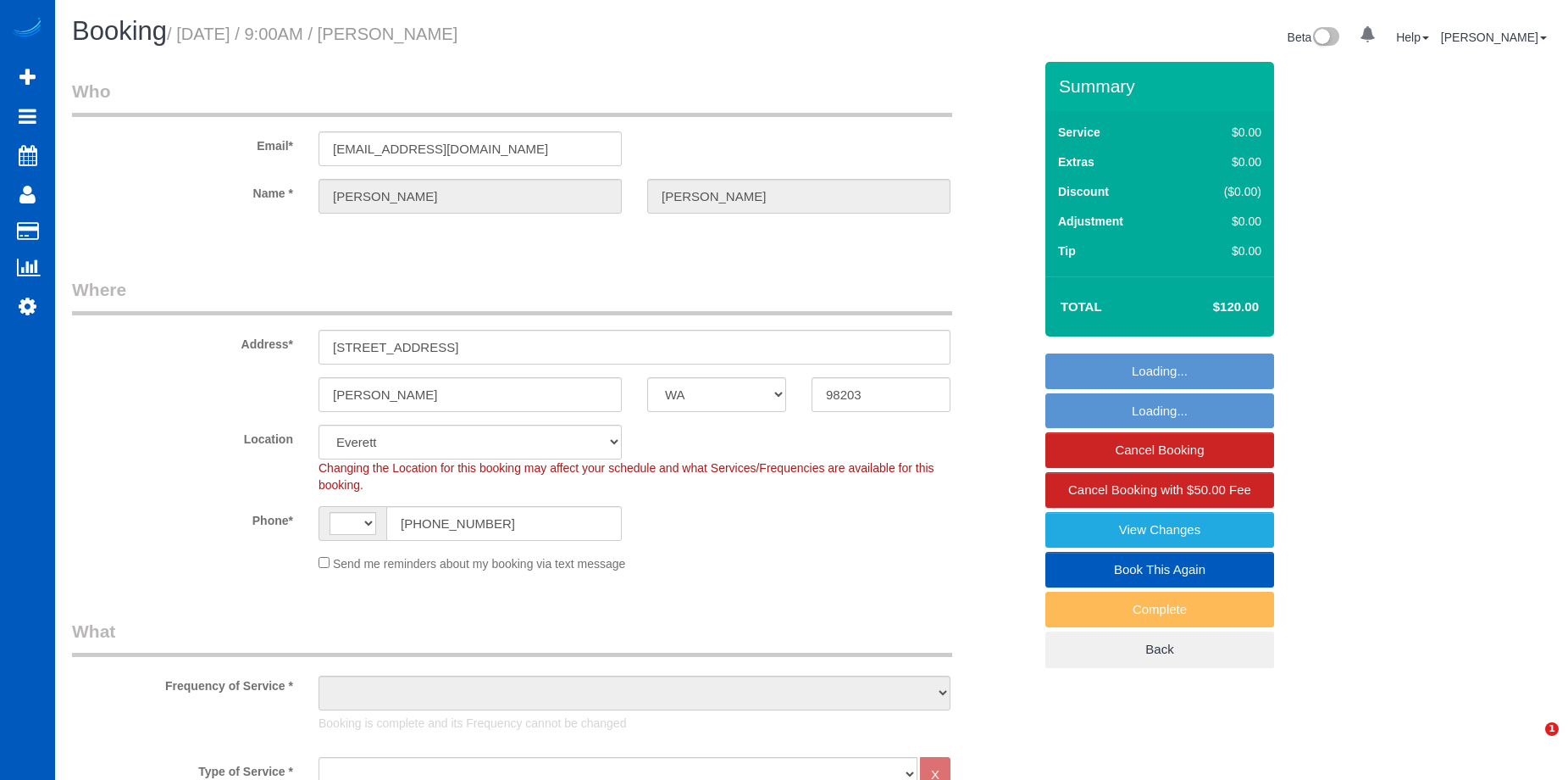
select select "WA"
select select "1001"
select select "2"
select select "string:[GEOGRAPHIC_DATA]"
select select "object:1068"
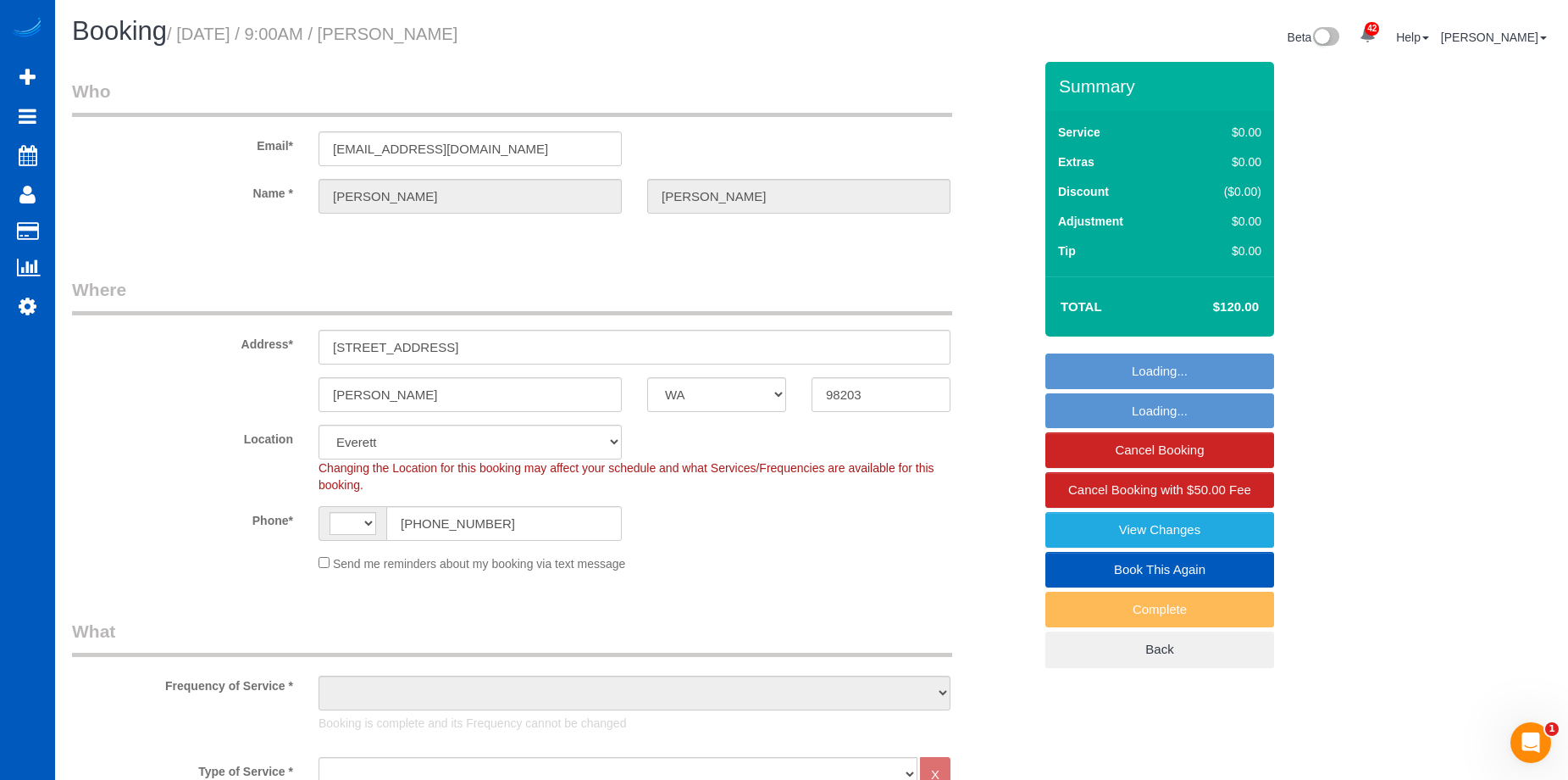
select select "1001"
select select "2"
select select "object:1195"
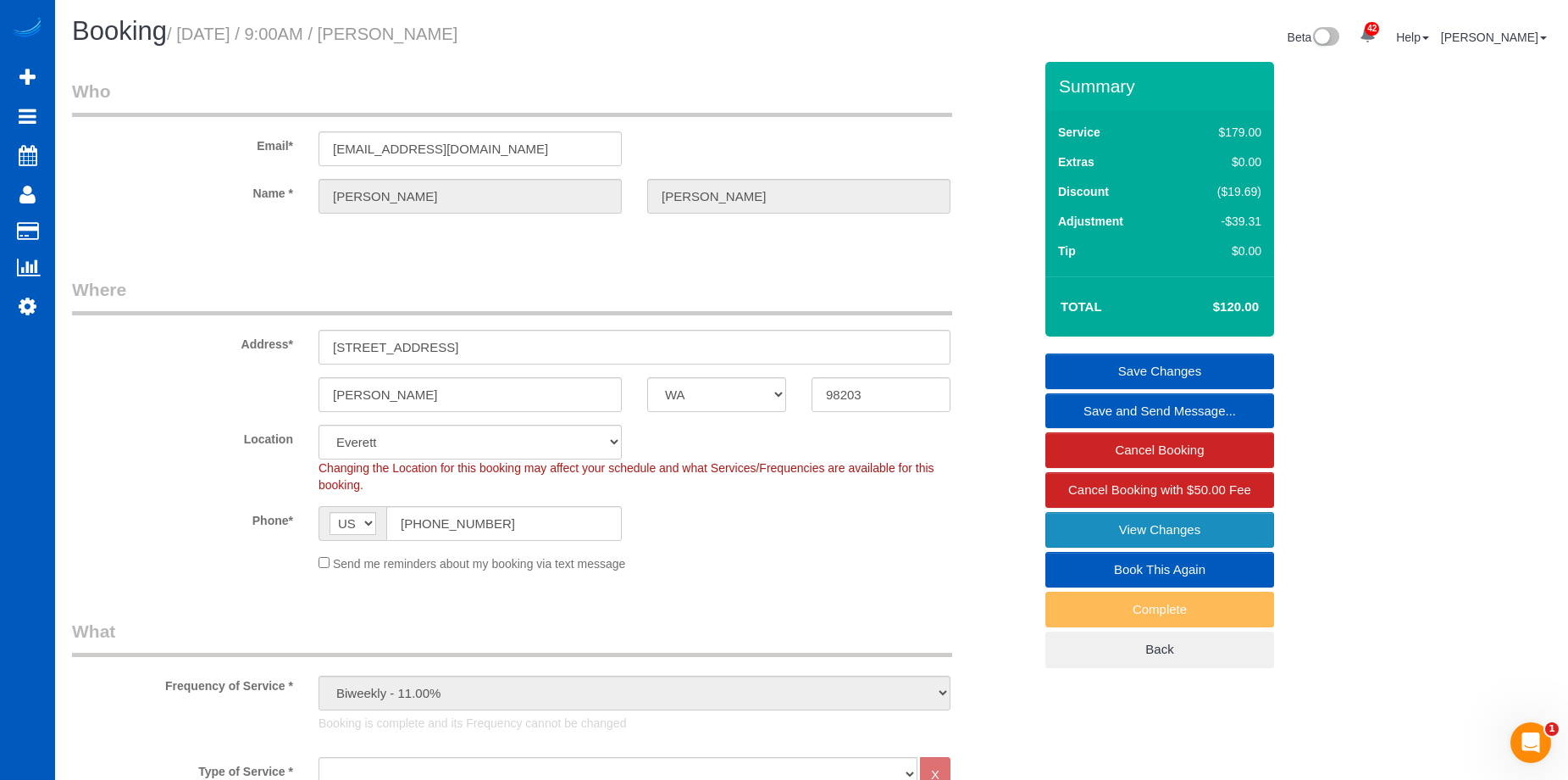
click at [1062, 520] on link "View Changes" at bounding box center [1161, 530] width 229 height 36
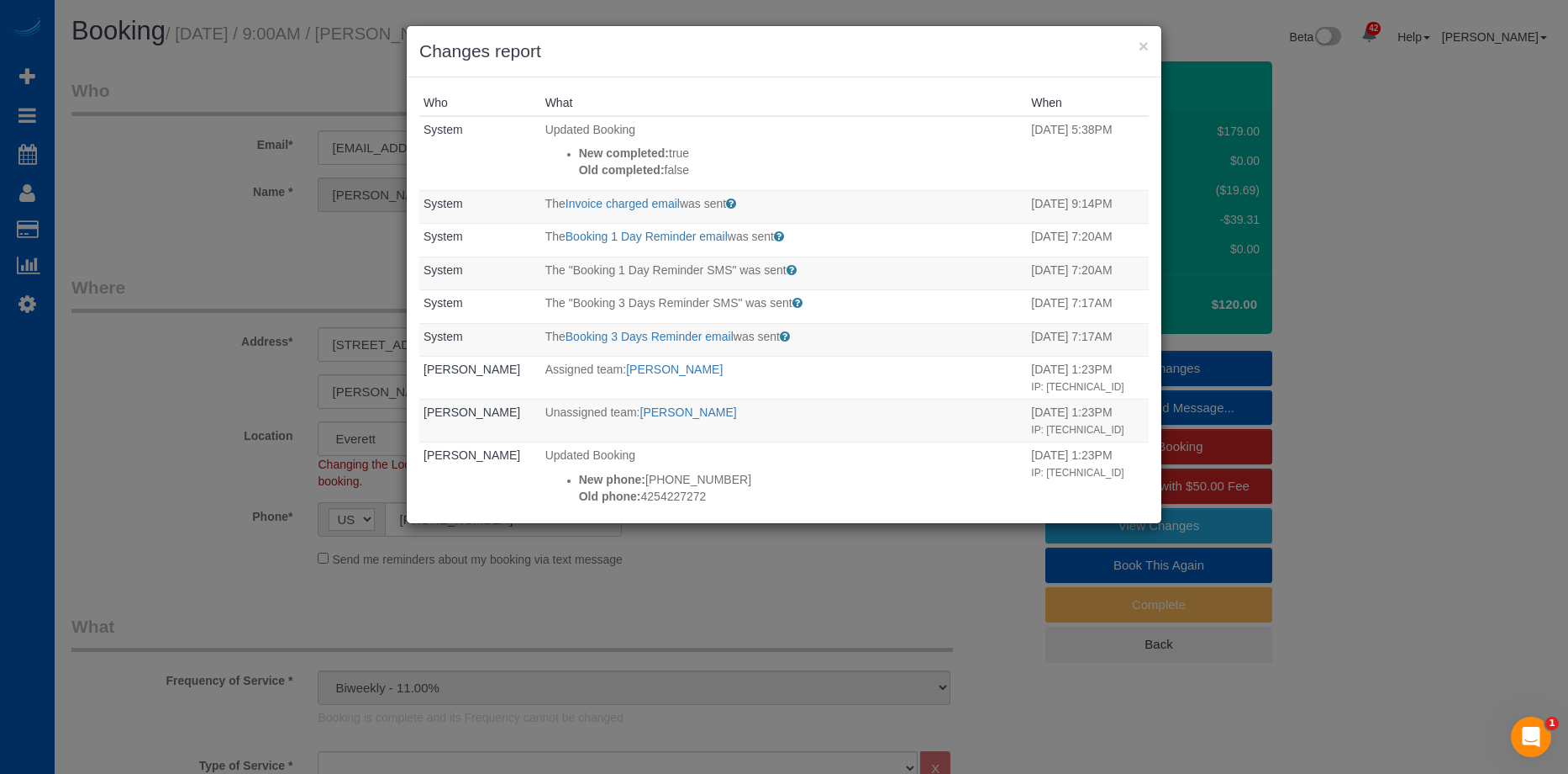
click at [1134, 45] on h3 "Changes report" at bounding box center [784, 51] width 729 height 26
click at [1143, 43] on button "×" at bounding box center [1143, 45] width 10 height 18
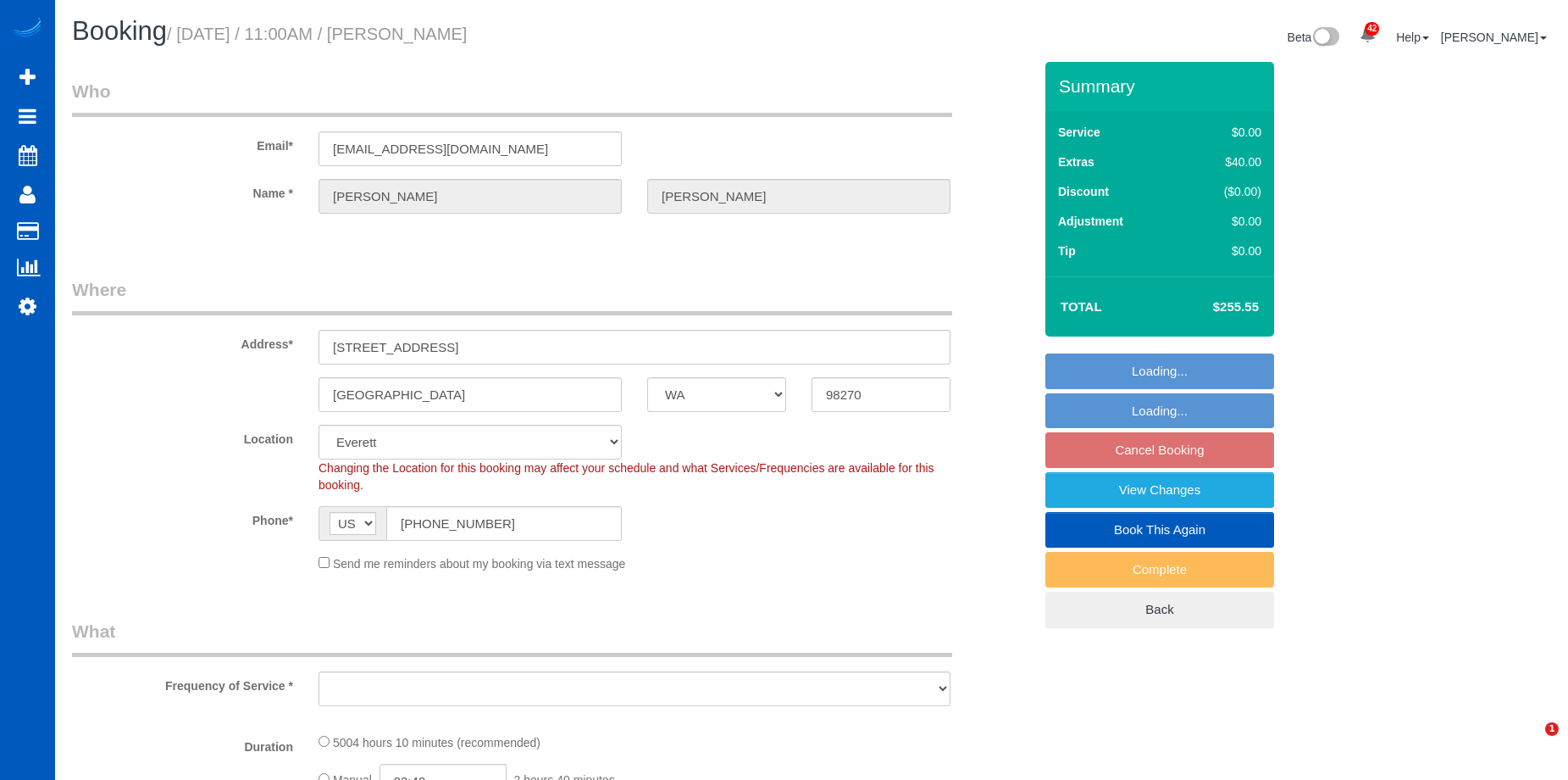
select select "WA"
select select "object:807"
select select "spot2"
select select "2001"
select select "3"
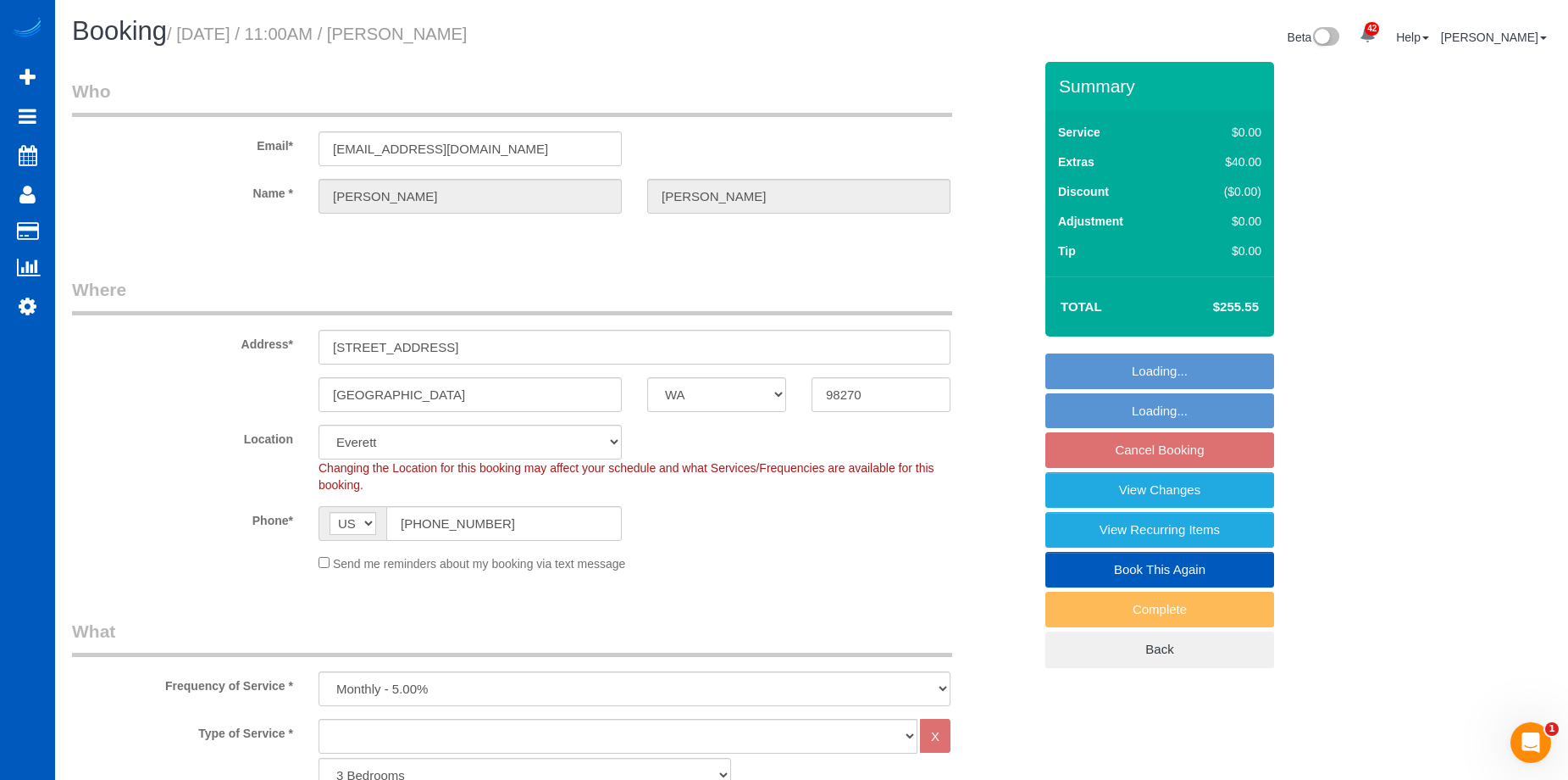
select select "object:1113"
select select "2001"
select select "3"
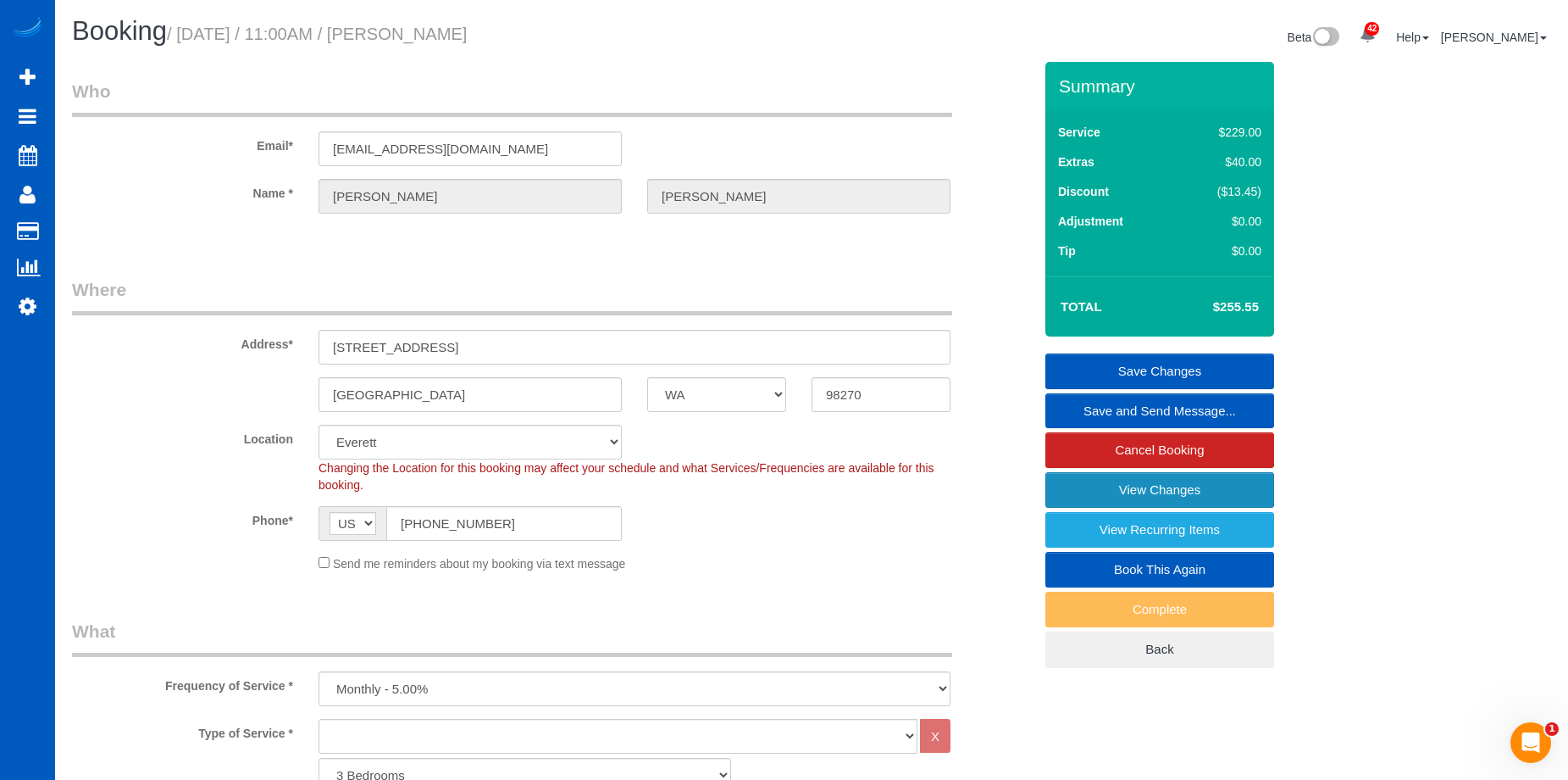
click at [1117, 480] on link "View Changes" at bounding box center [1161, 490] width 229 height 36
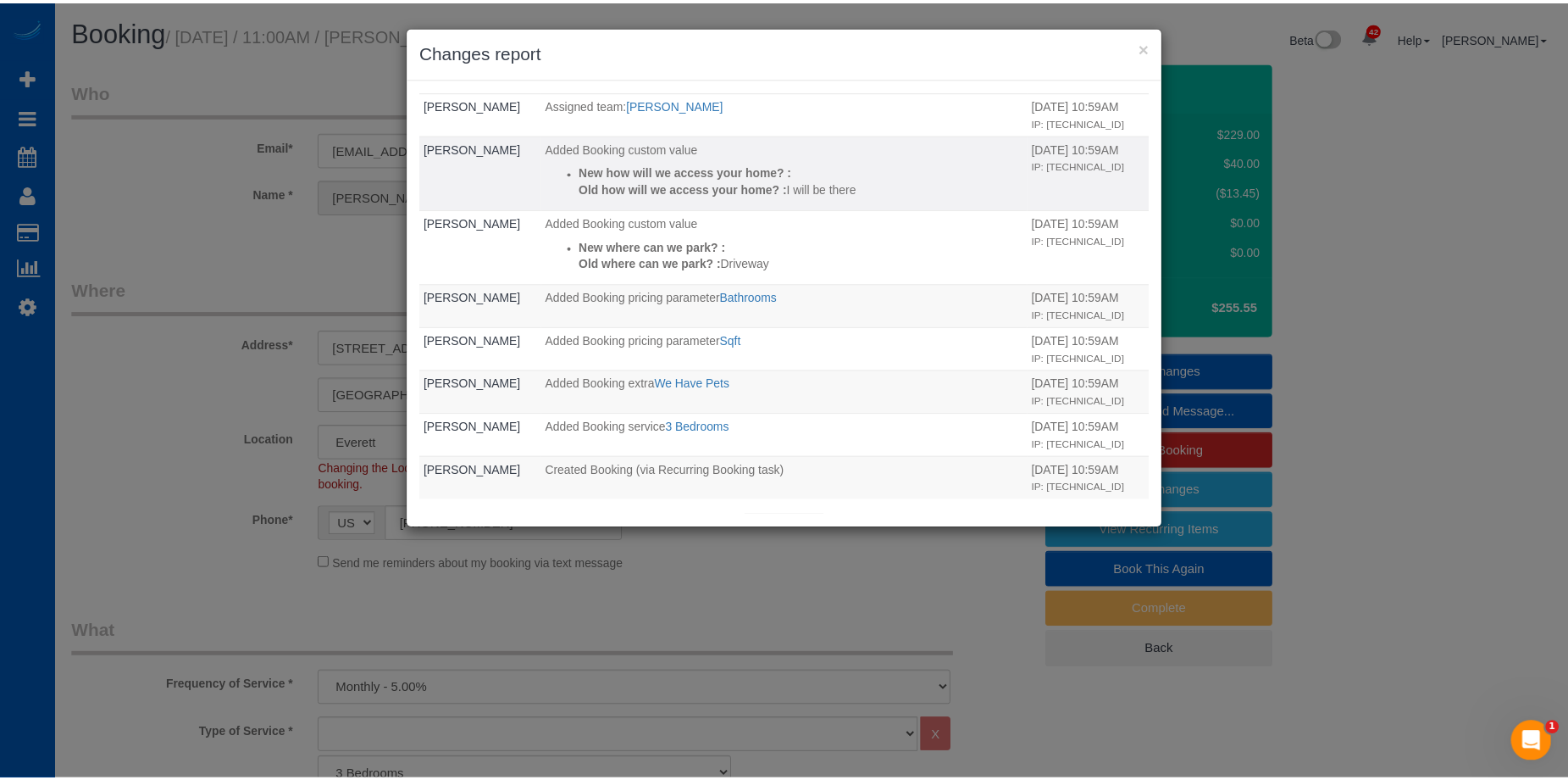
scroll to position [52, 0]
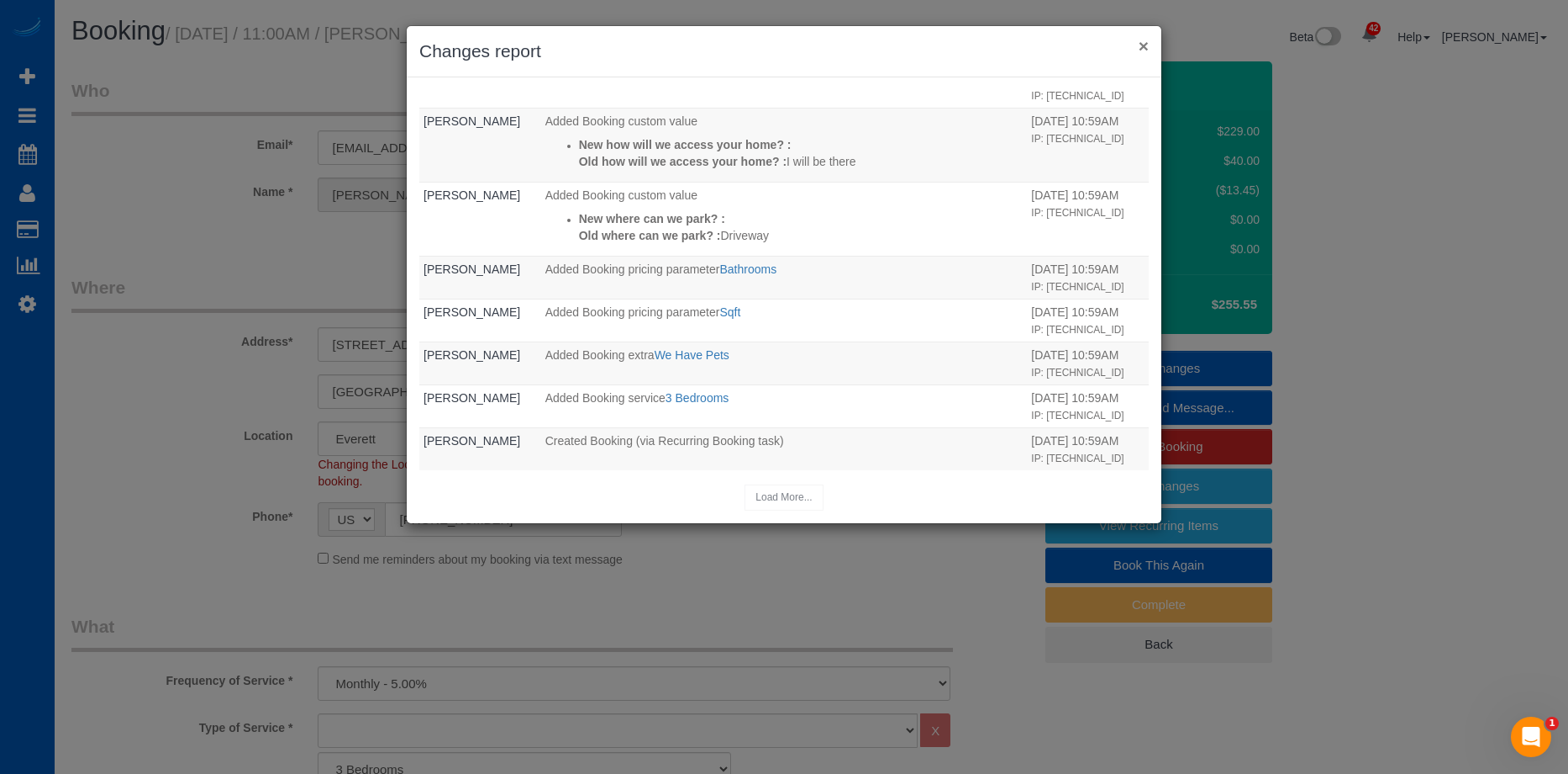
click at [1140, 43] on button "×" at bounding box center [1143, 45] width 10 height 18
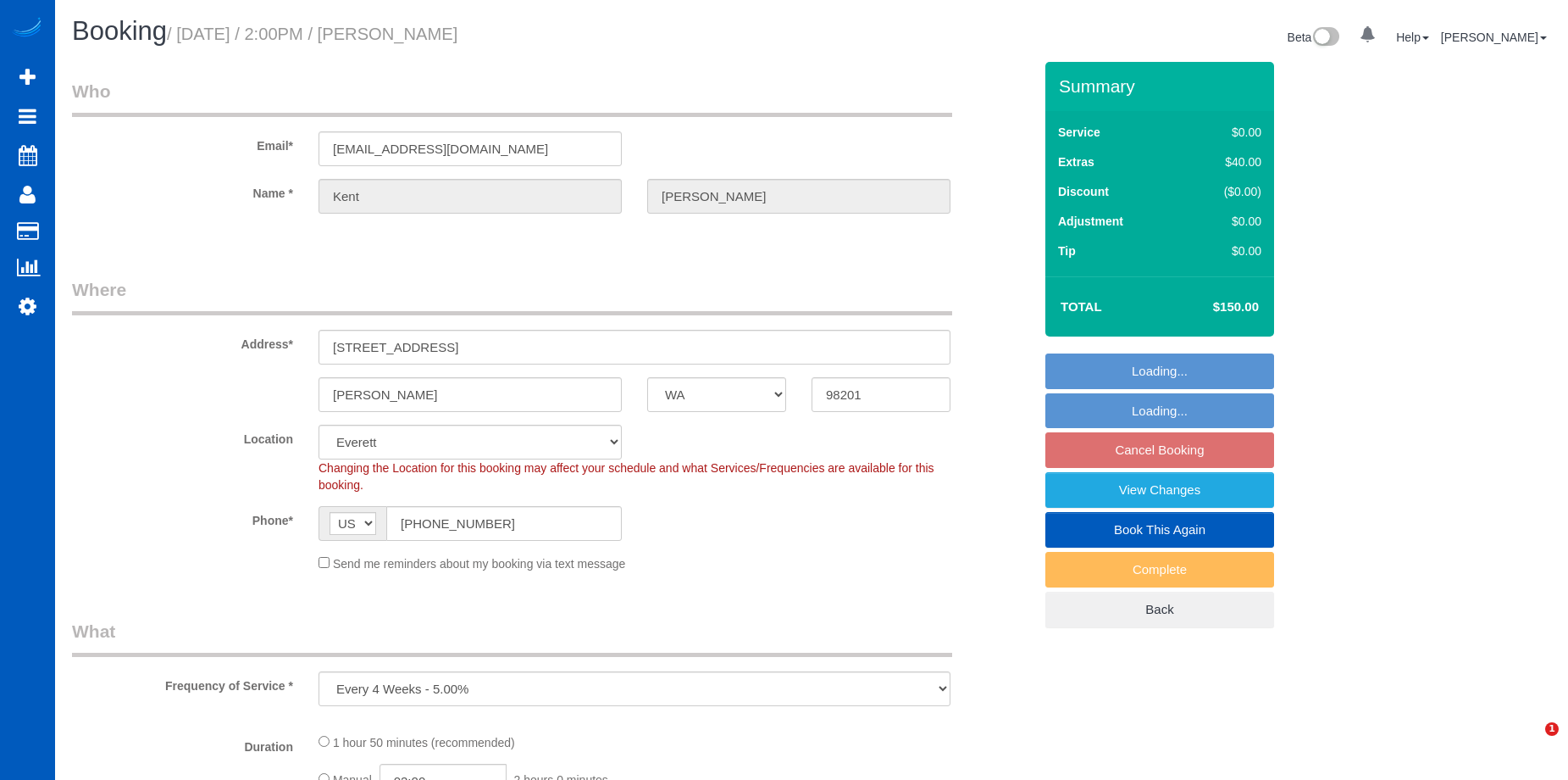
select select "WA"
select select "object:1166"
select select "199"
select select "1001"
select select "3"
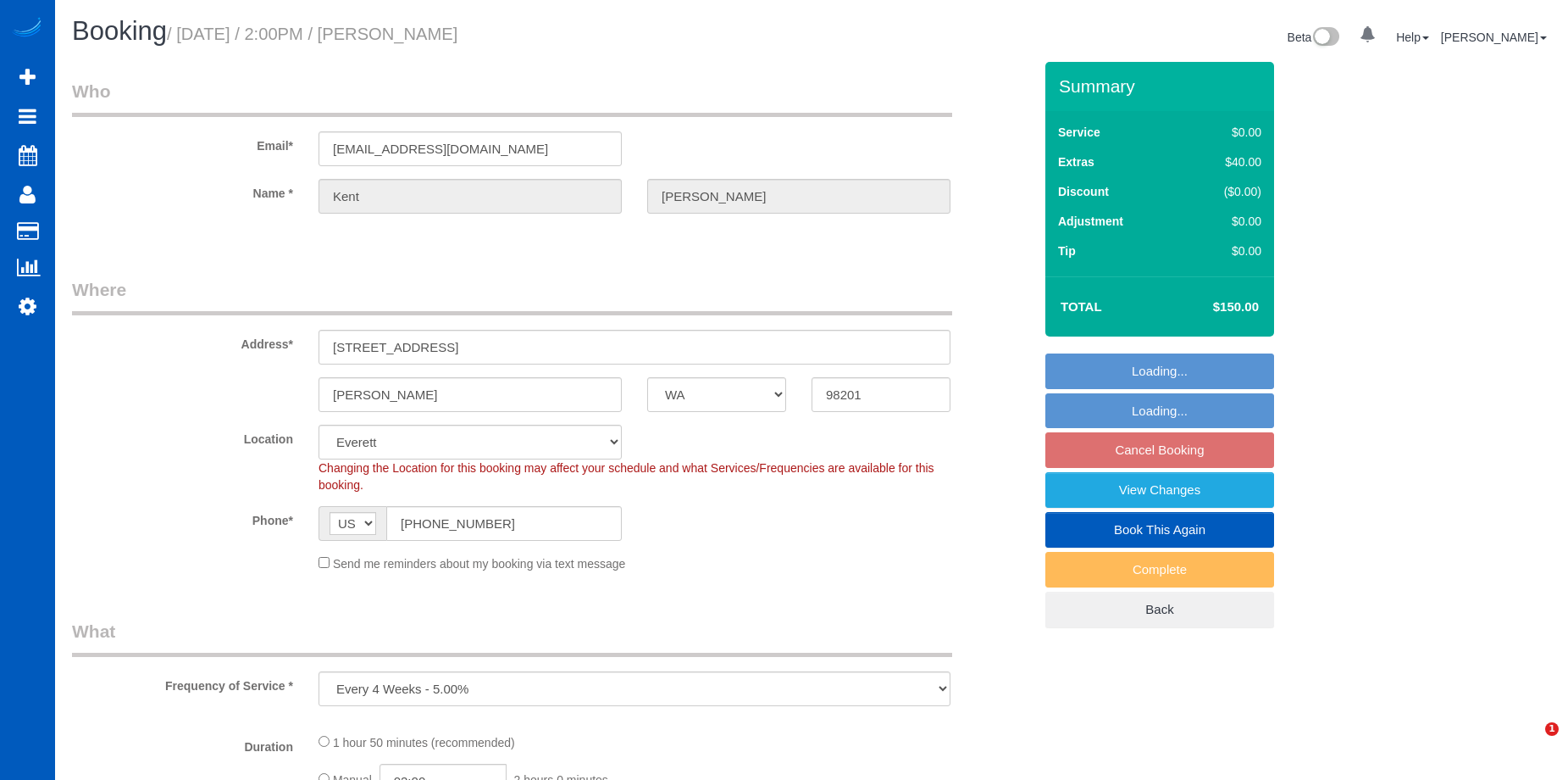
select select "spot3"
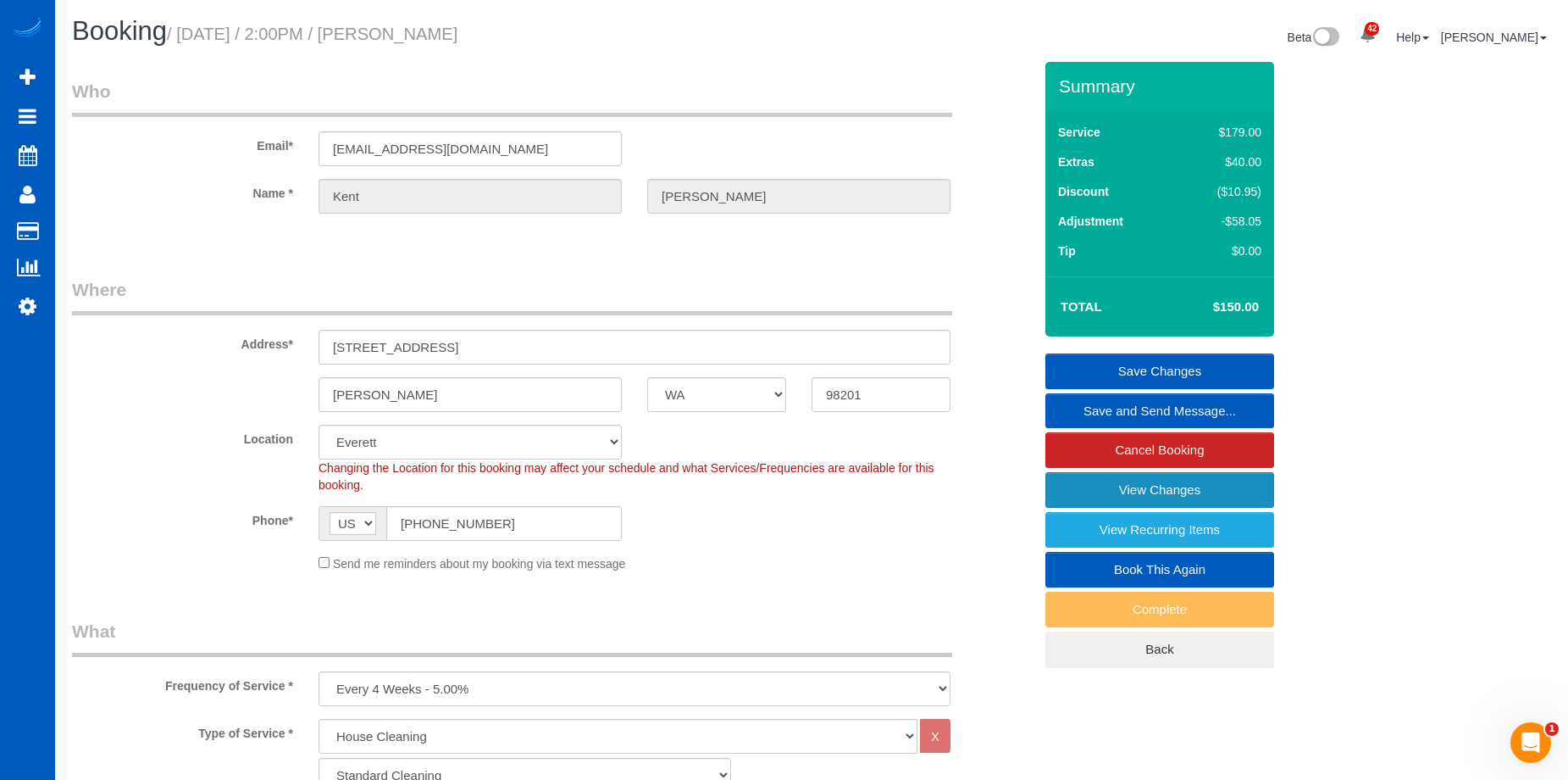
click at [1082, 486] on link "View Changes" at bounding box center [1161, 490] width 229 height 36
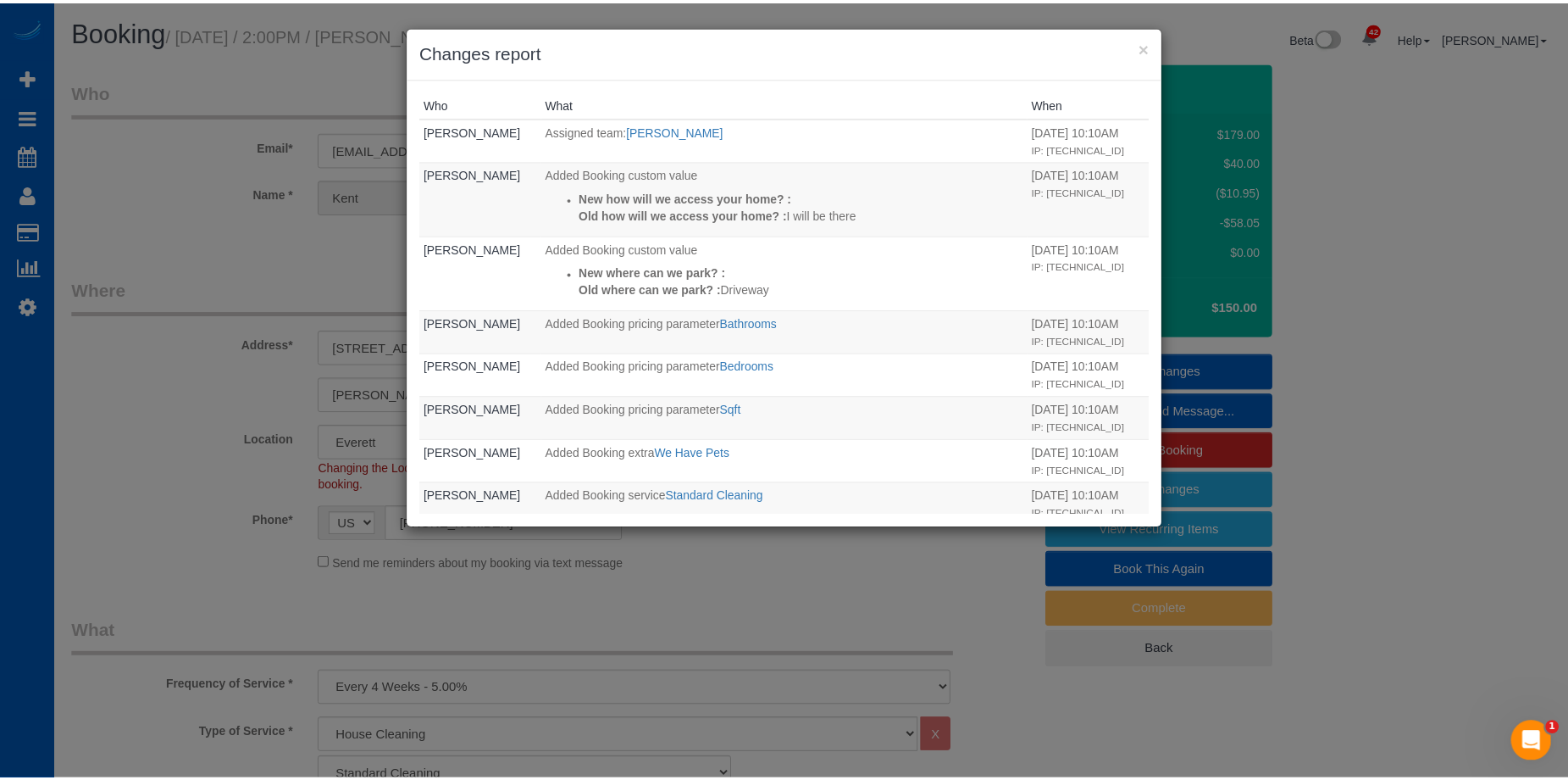
scroll to position [95, 0]
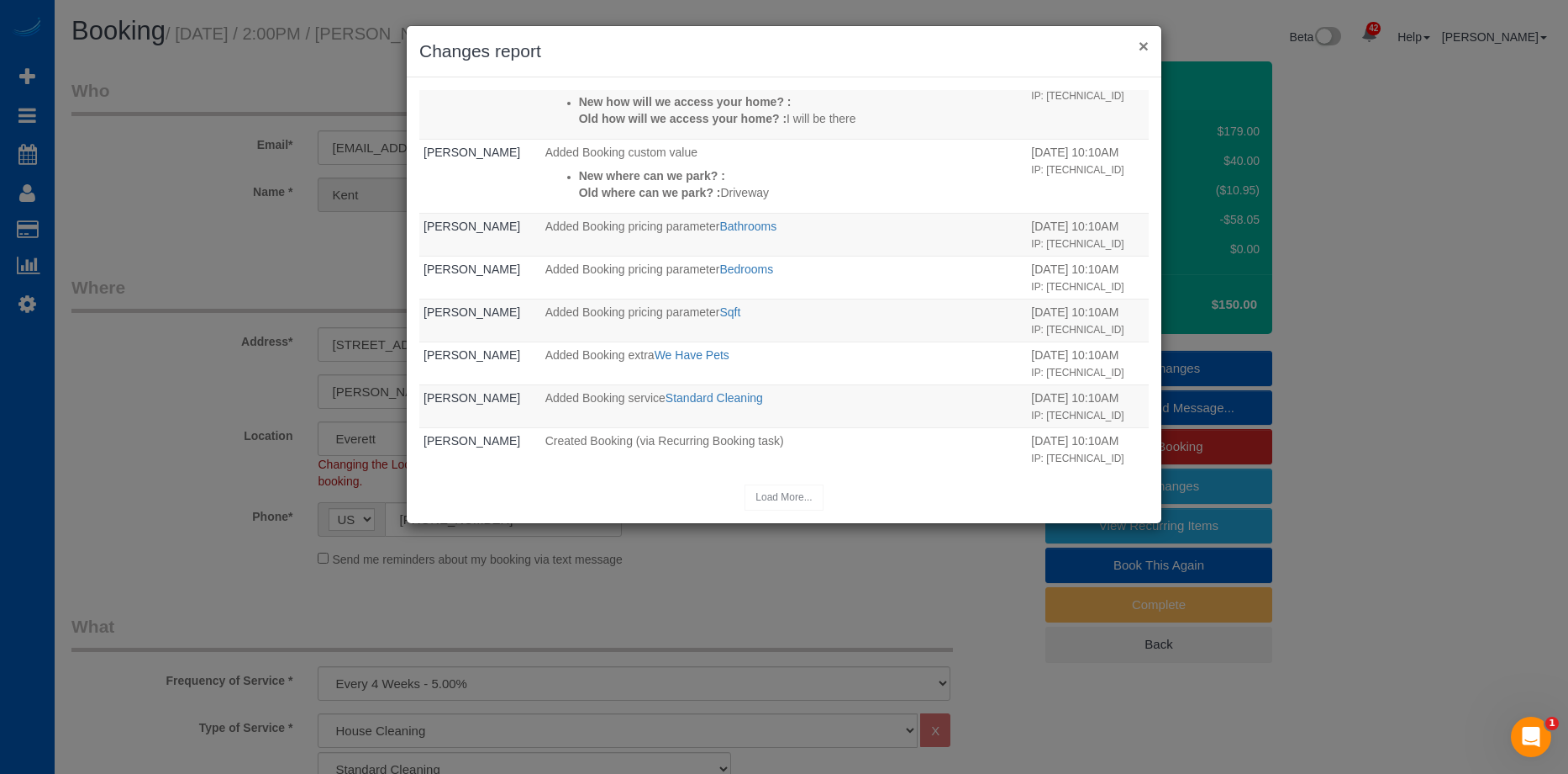
click at [1143, 43] on button "×" at bounding box center [1143, 45] width 10 height 18
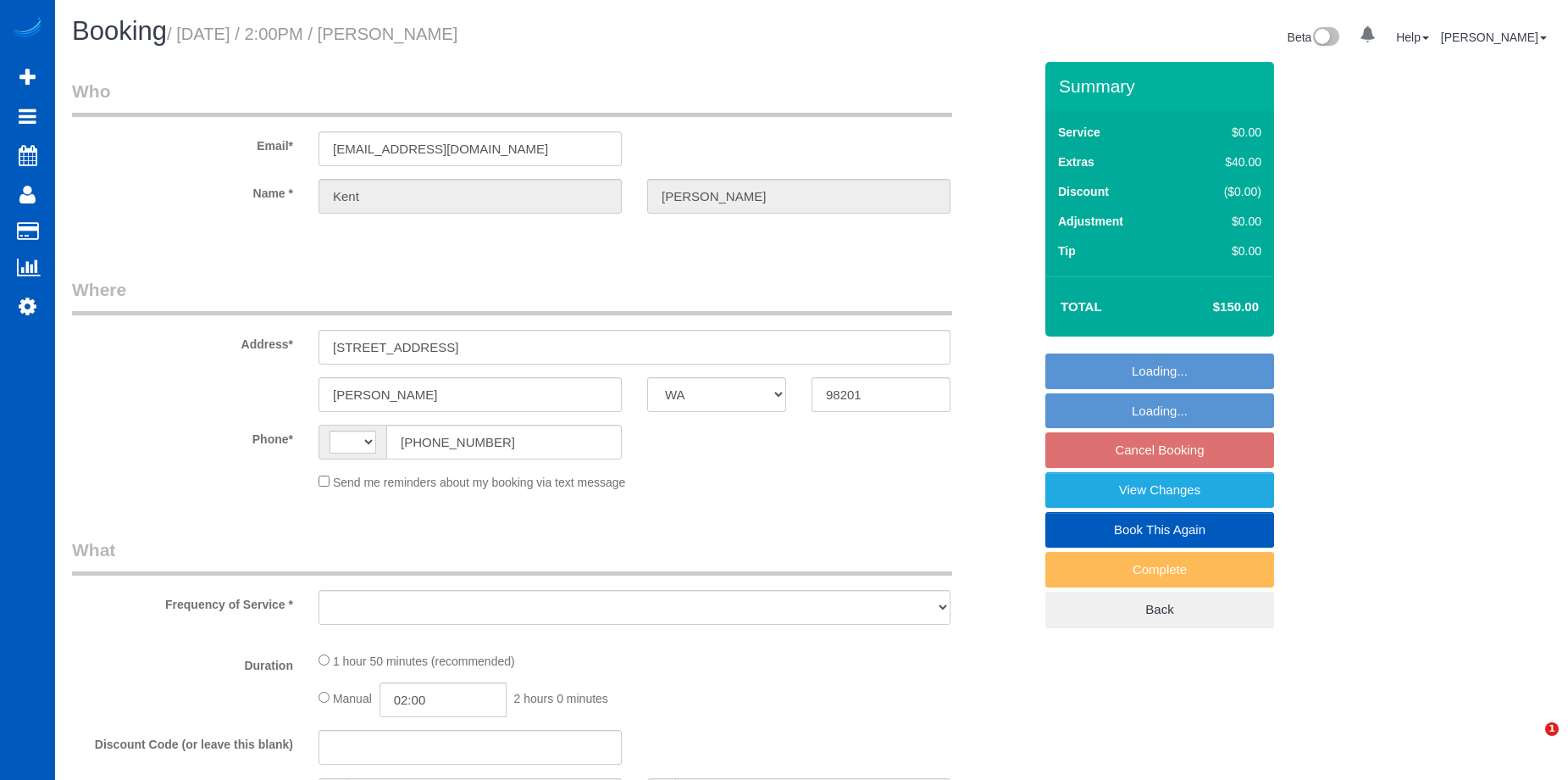
select select "WA"
select select "string:[GEOGRAPHIC_DATA]"
select select "object:483"
select select "string:fspay-adbccc52-809e-48fb-b93c-3c2c57234cb7"
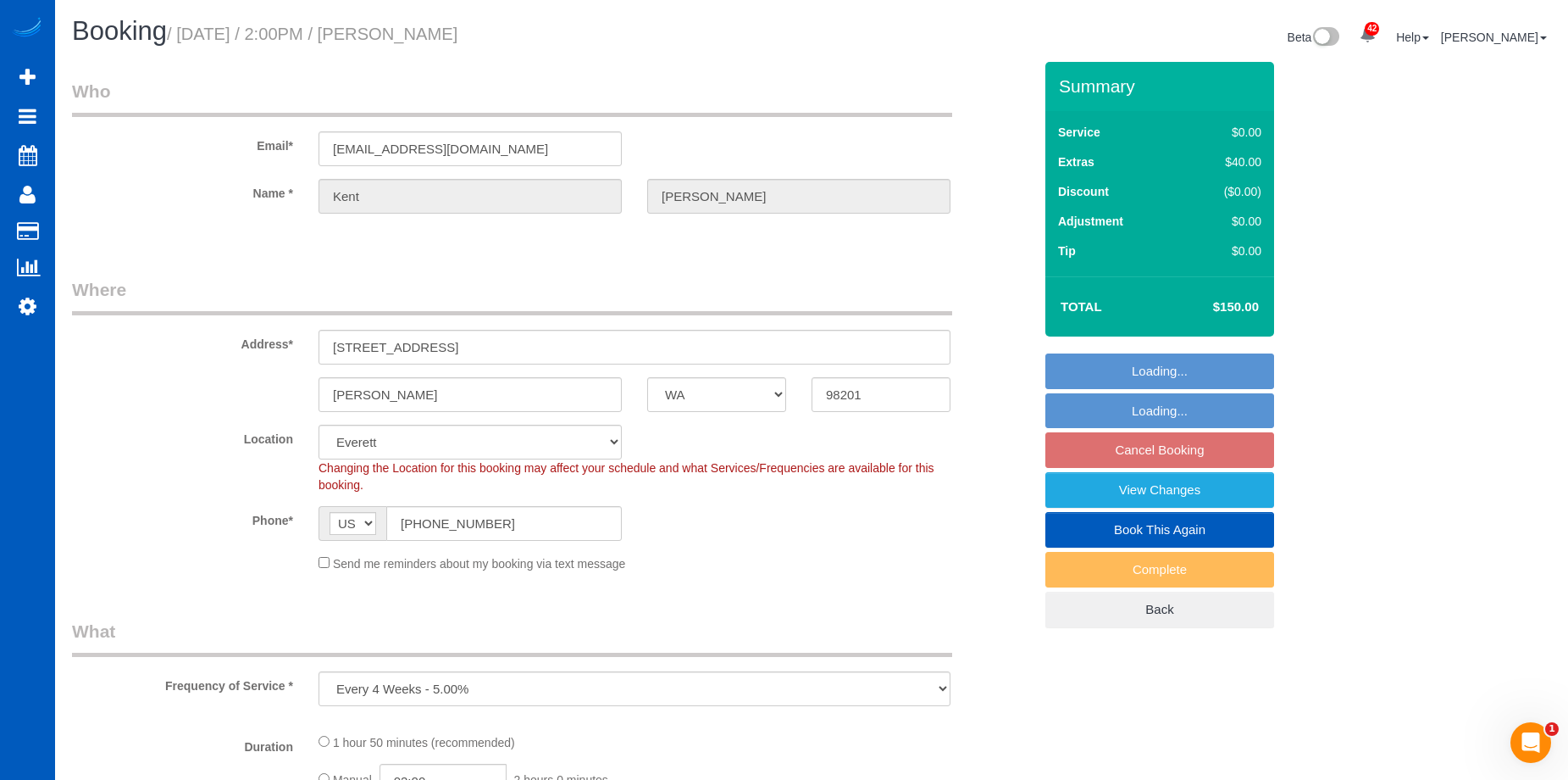
select select "object:919"
select select "spot3"
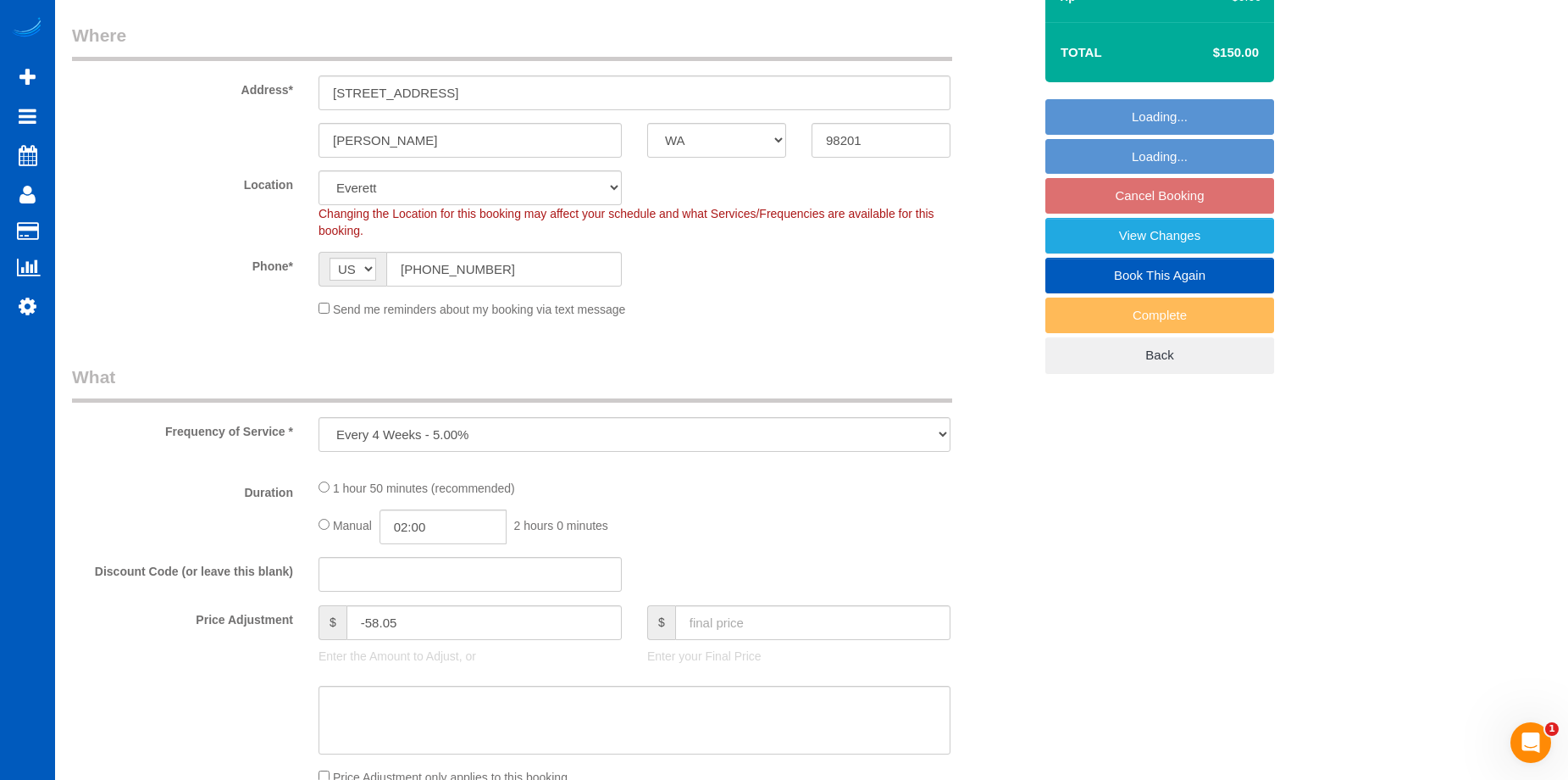
select select "199"
select select "1001"
select select "3"
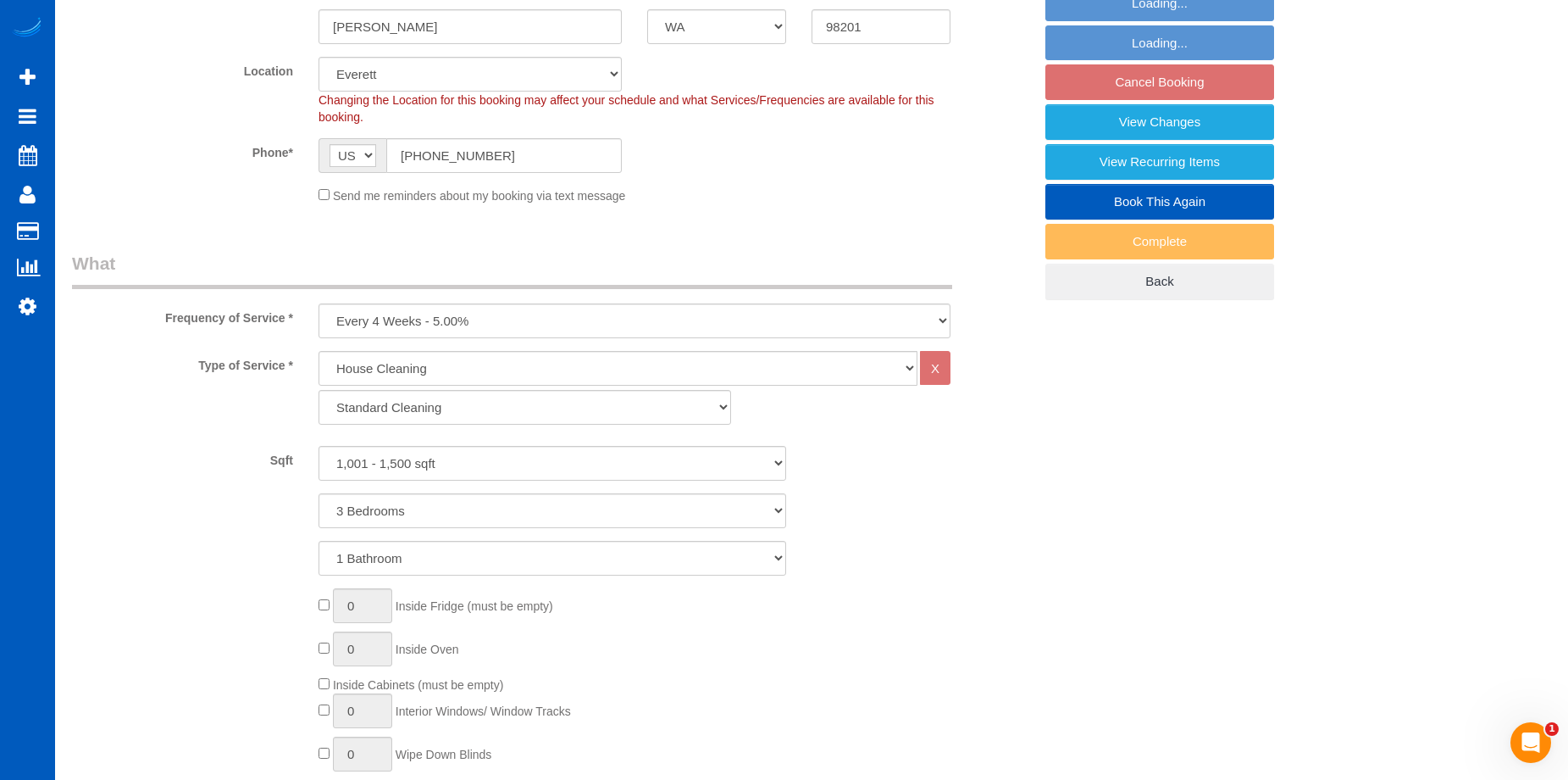
select select "1001"
select select "3"
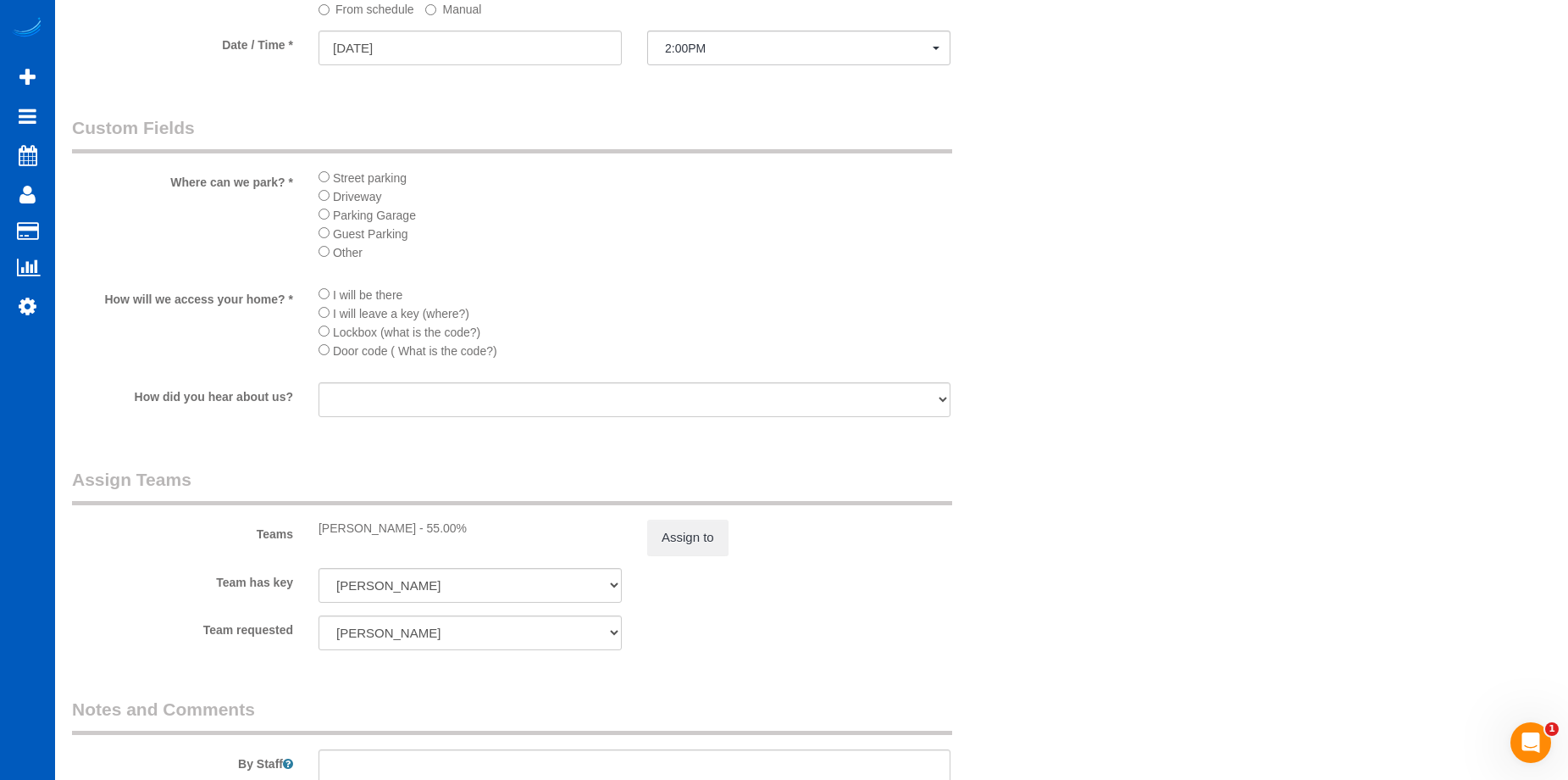
scroll to position [2033, 0]
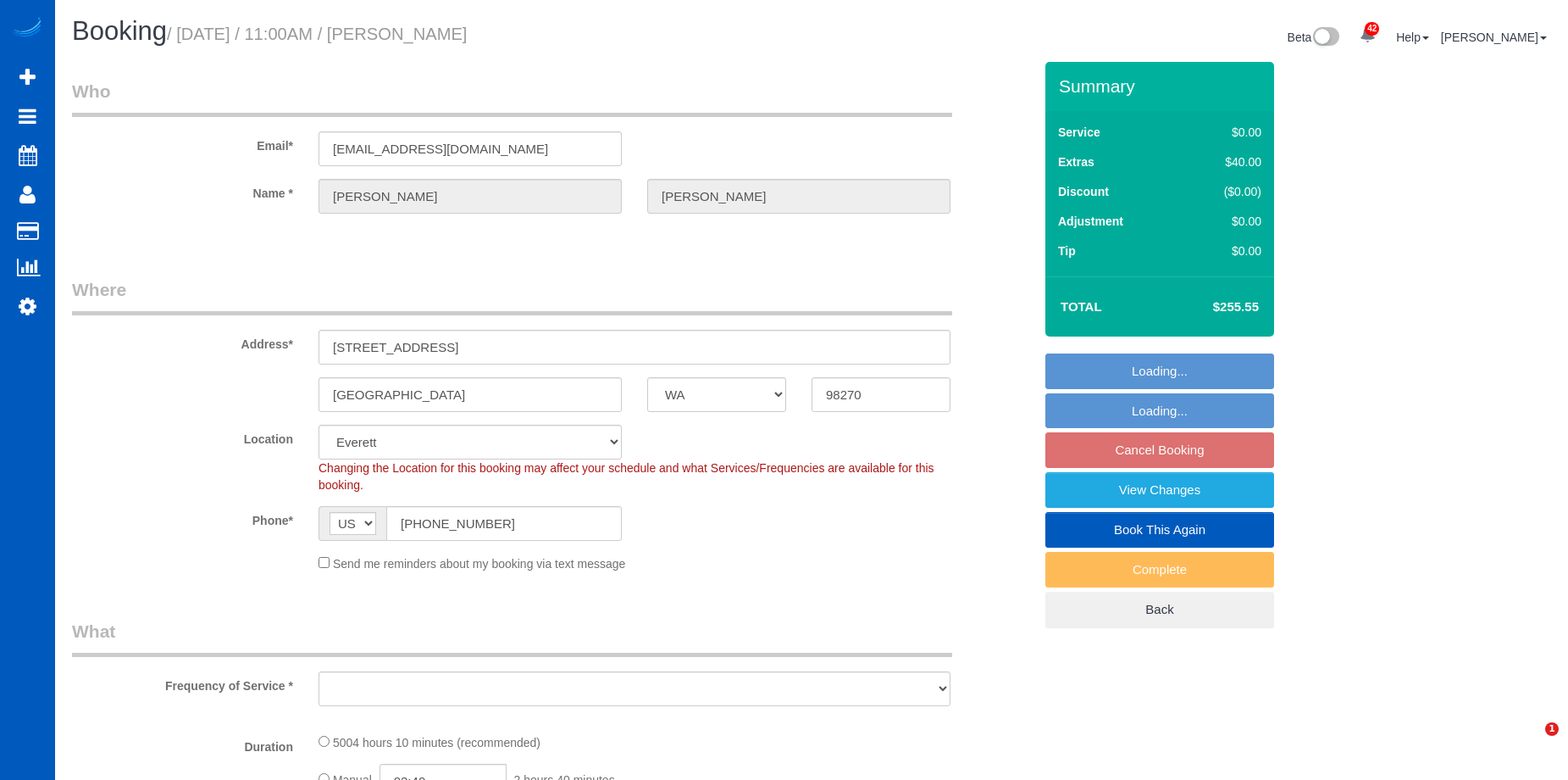
select select "WA"
select select "object:909"
select select "2001"
select select "3"
select select "spot2"
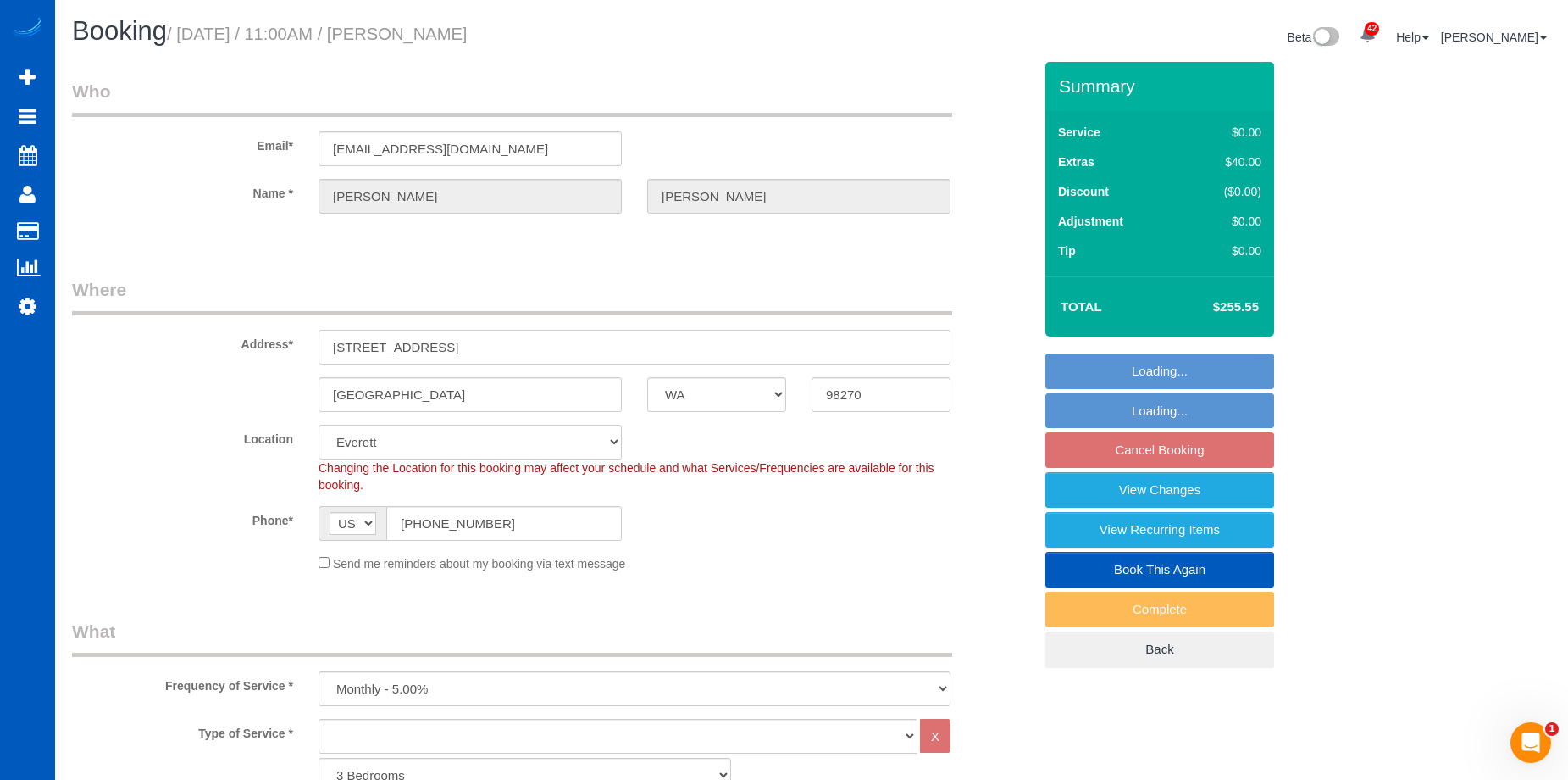
select select "object:1113"
select select "2001"
select select "3"
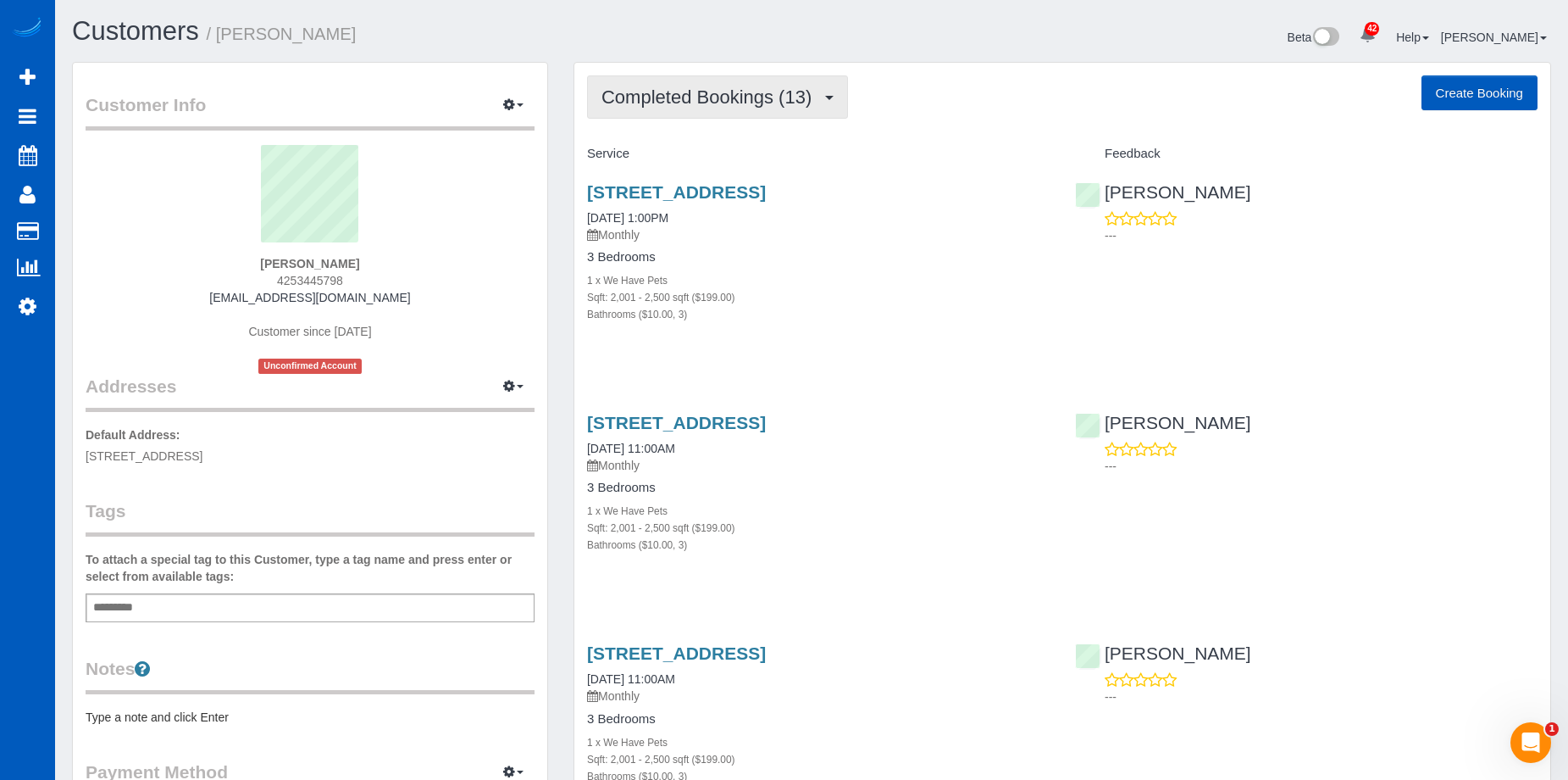
click at [826, 98] on span "button" at bounding box center [829, 98] width 9 height 4
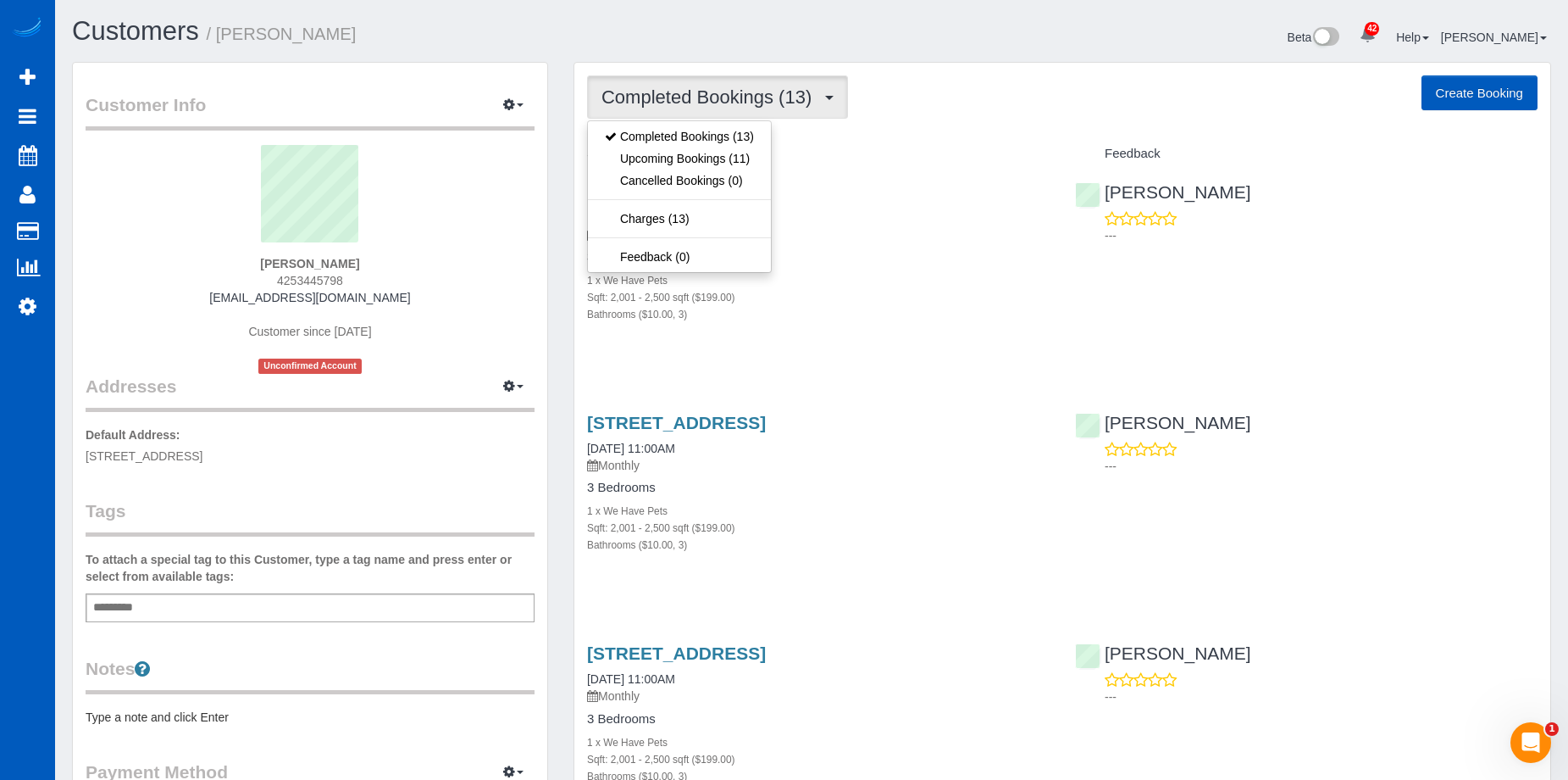
click at [820, 98] on span "Completed Bookings (13)" at bounding box center [710, 97] width 218 height 21
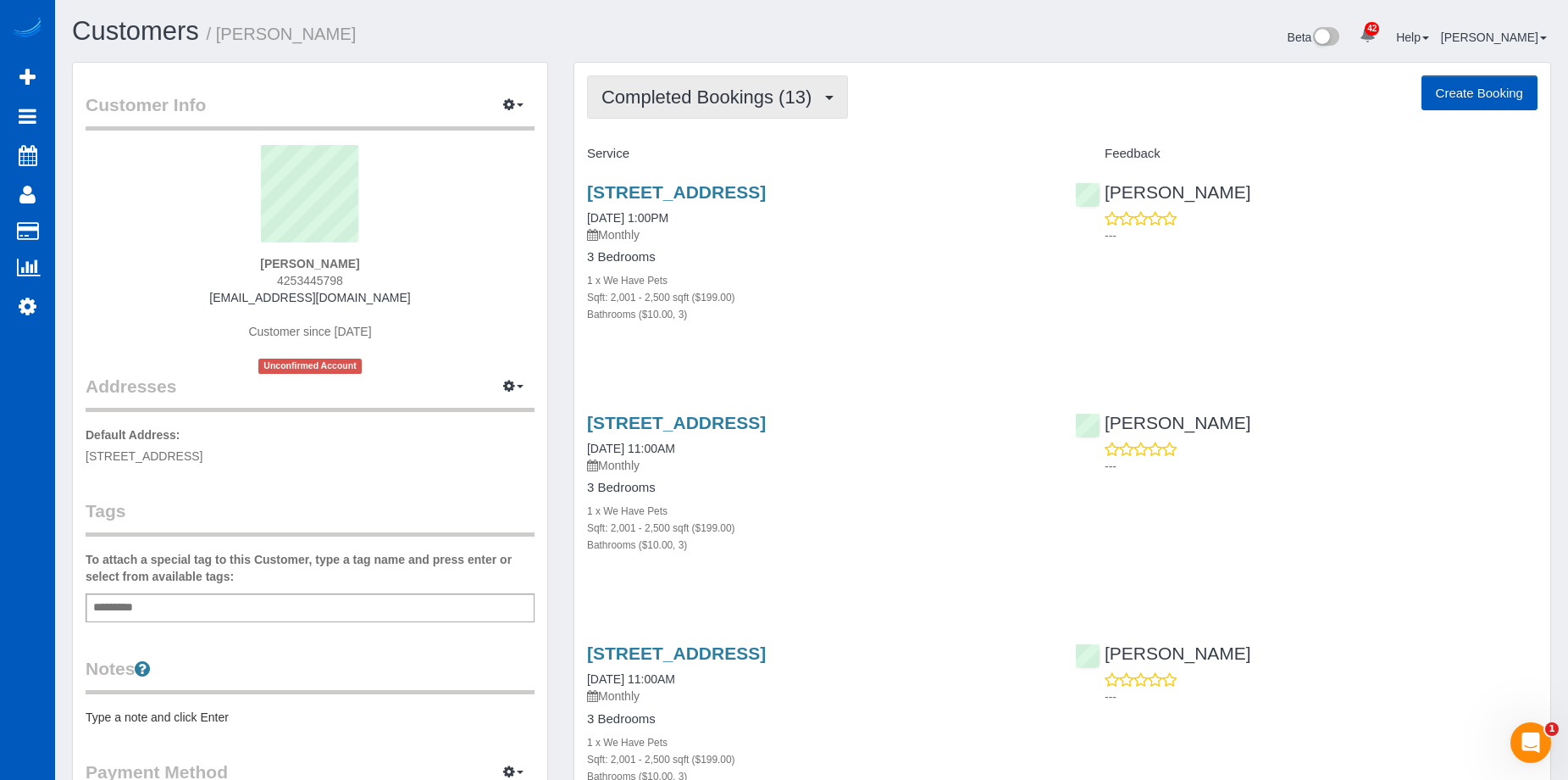
click at [808, 100] on span "Completed Bookings (13)" at bounding box center [710, 97] width 218 height 21
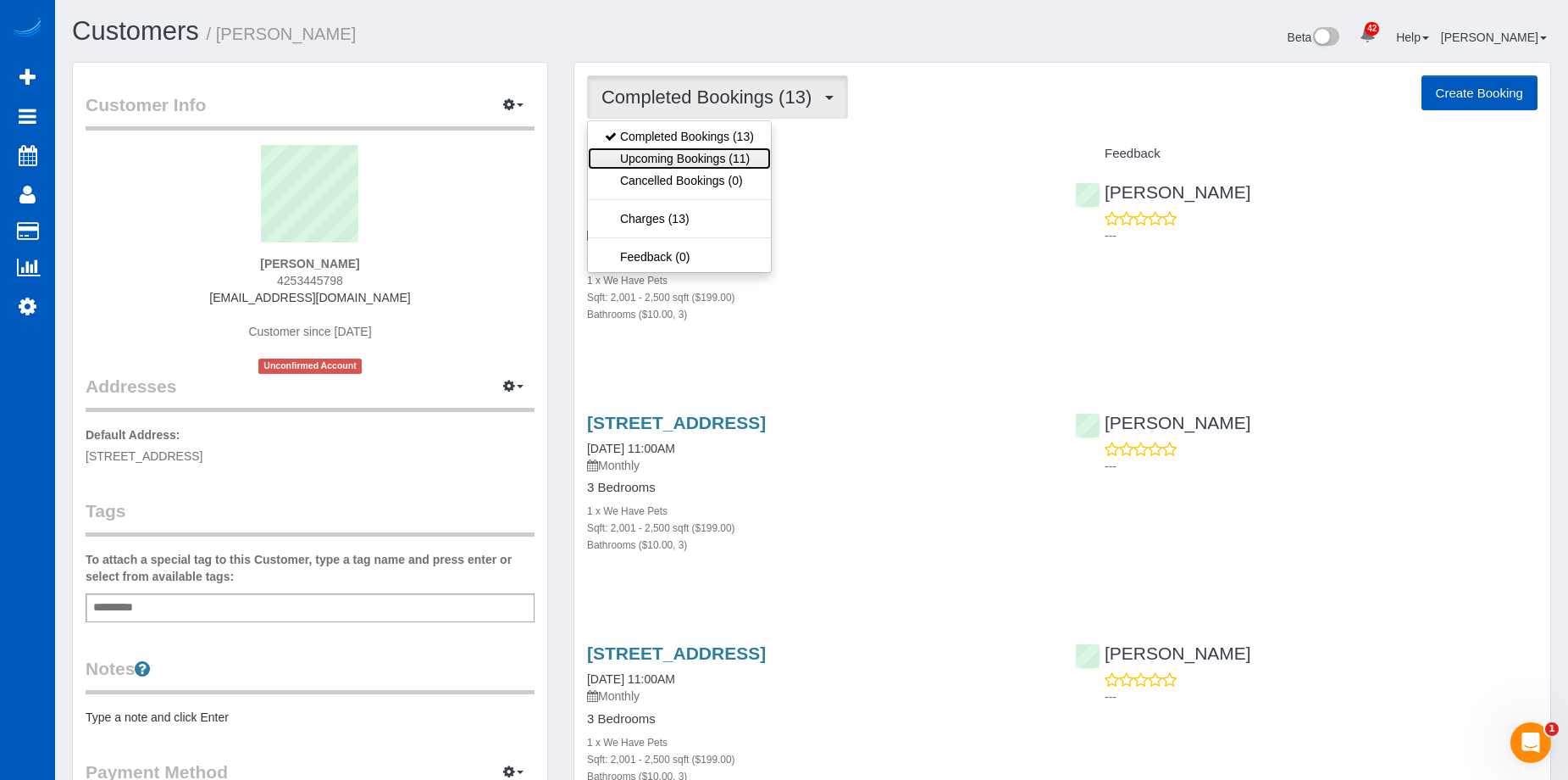
click at [737, 159] on link "Upcoming Bookings (11)" at bounding box center [679, 158] width 183 height 22
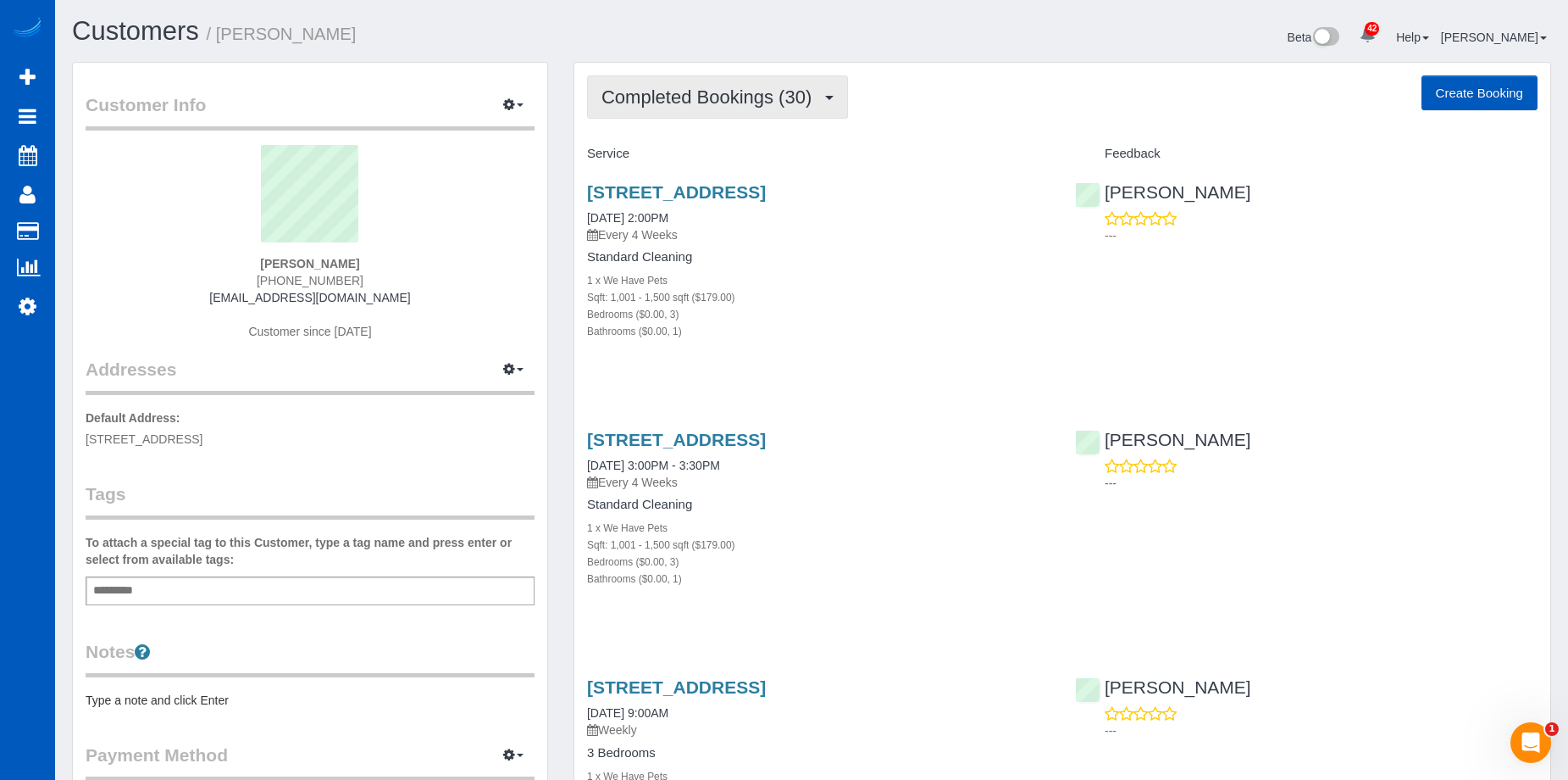
click at [728, 91] on span "Completed Bookings (30)" at bounding box center [710, 97] width 218 height 21
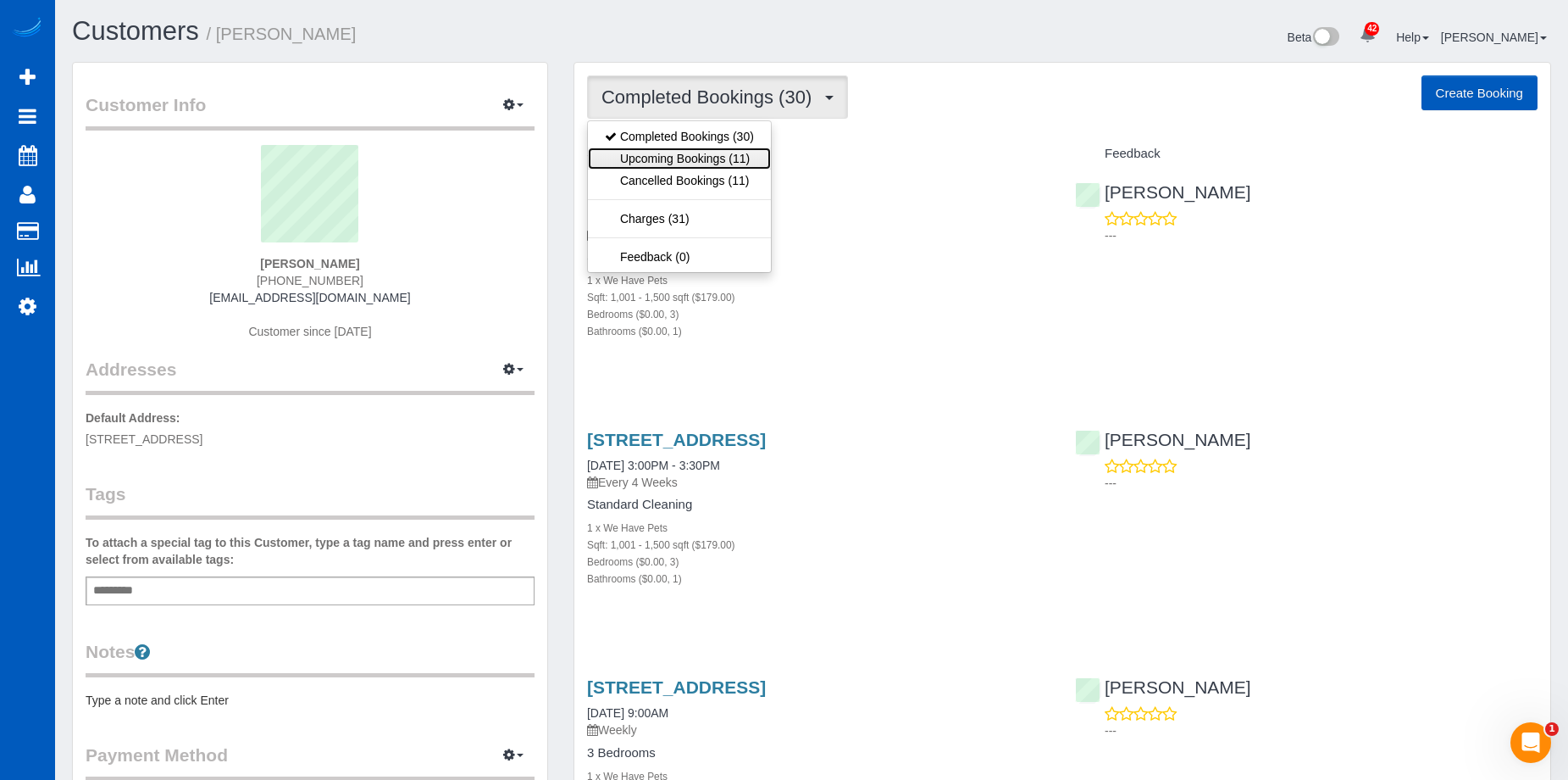
click at [675, 153] on link "Upcoming Bookings (11)" at bounding box center [679, 158] width 183 height 22
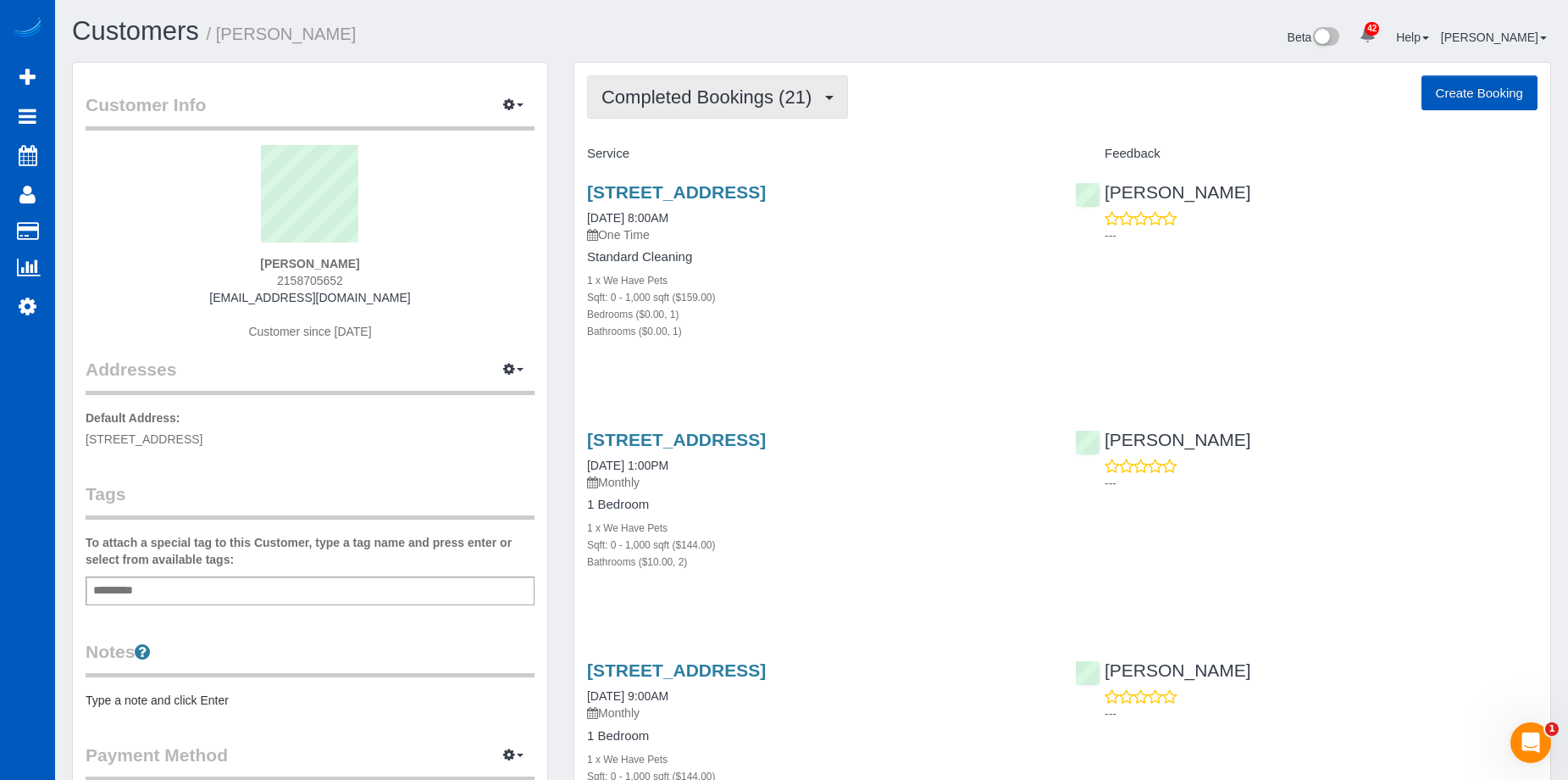
click at [771, 96] on span "Completed Bookings (21)" at bounding box center [710, 97] width 218 height 21
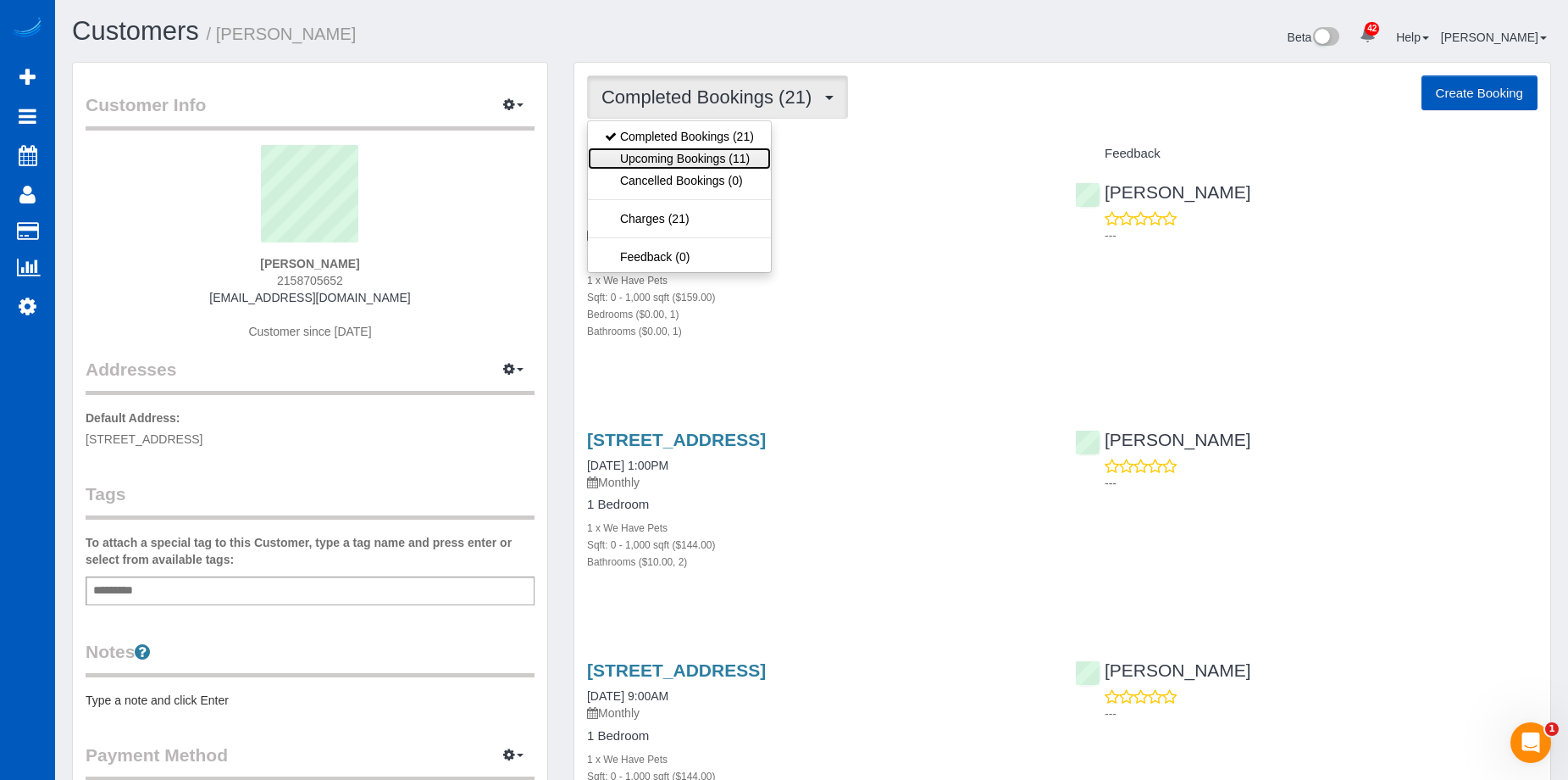
click at [736, 148] on link "Upcoming Bookings (11)" at bounding box center [679, 158] width 183 height 22
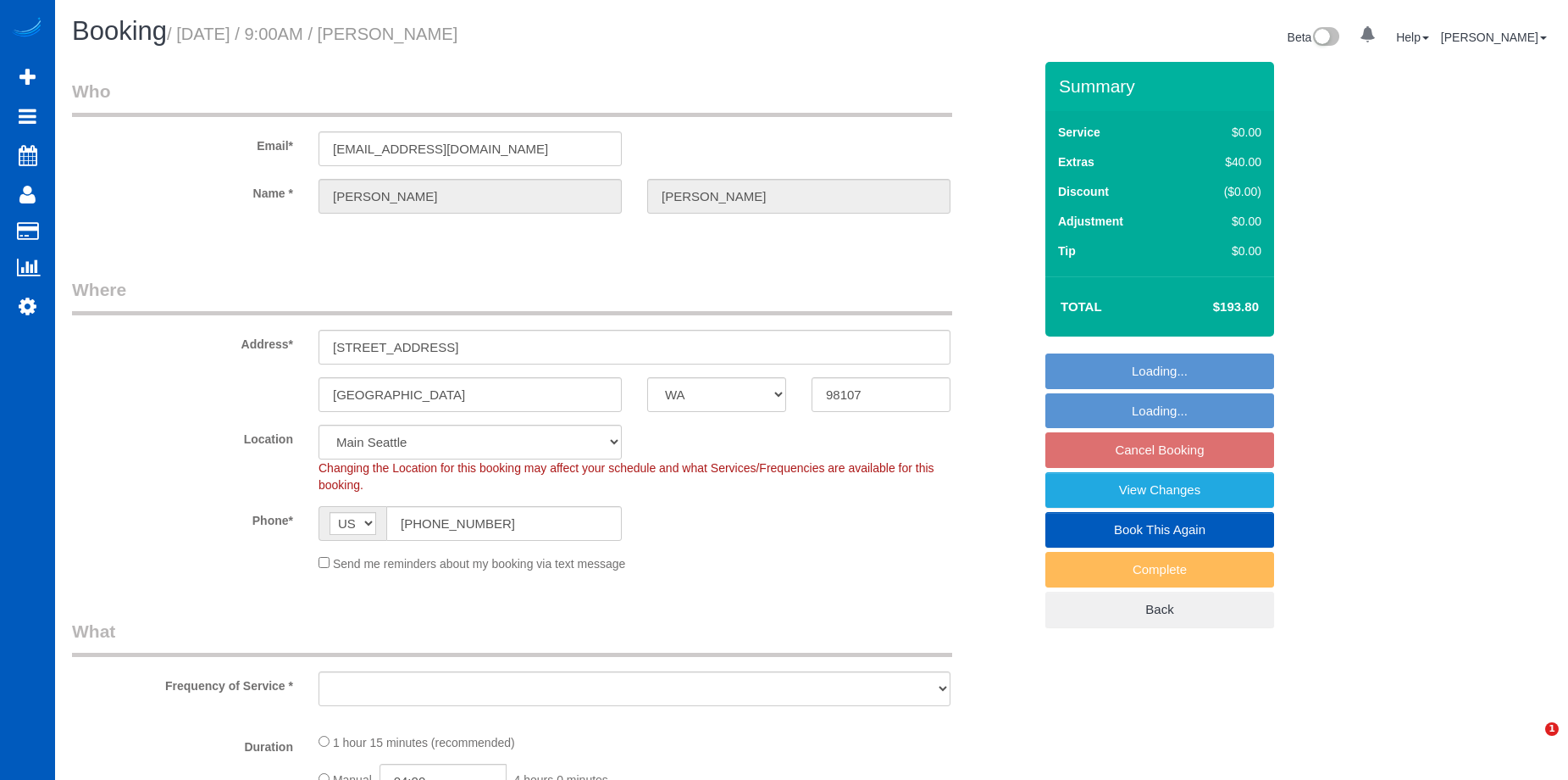
select select "WA"
select select "object:1107"
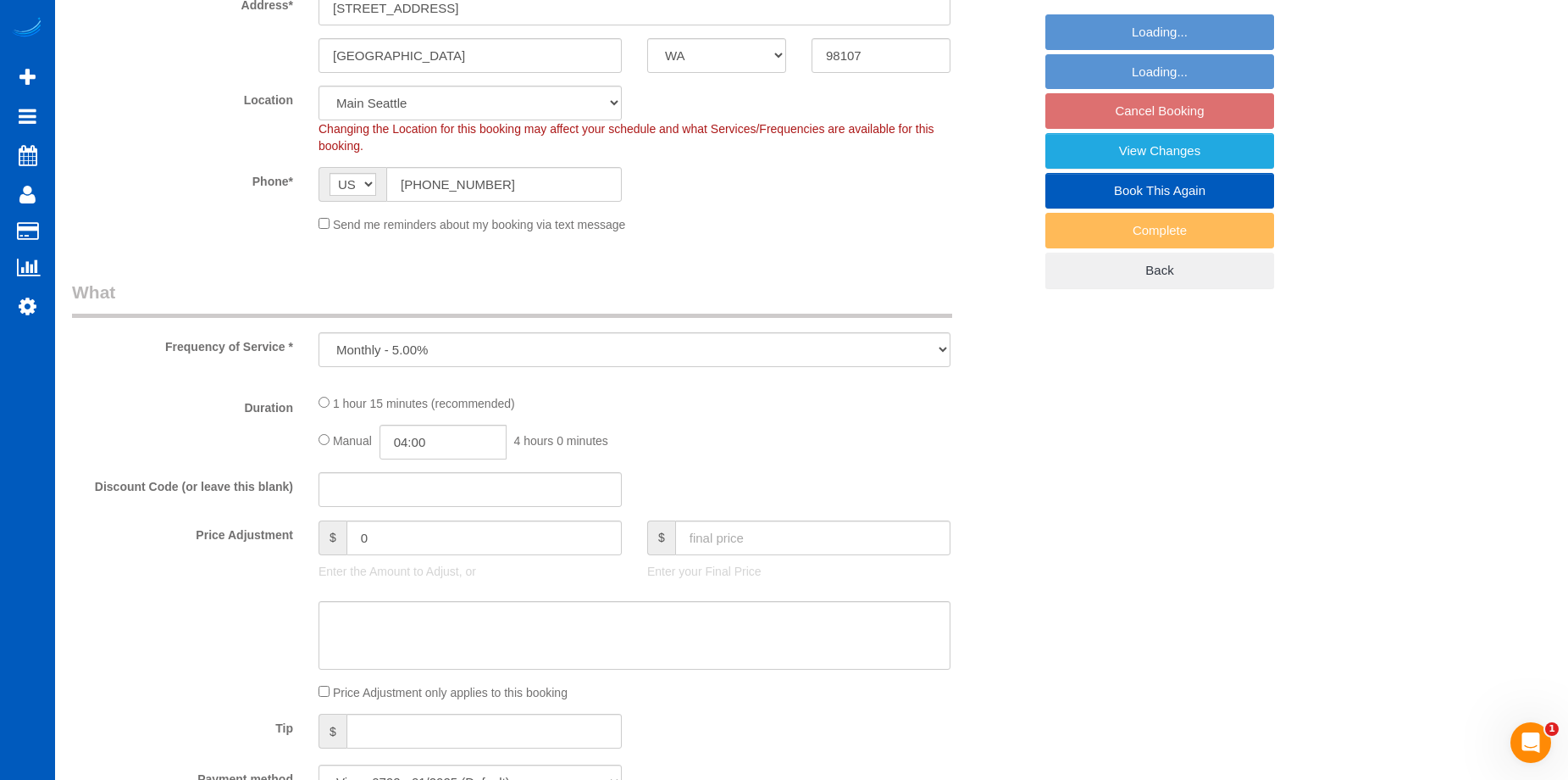
select select "2"
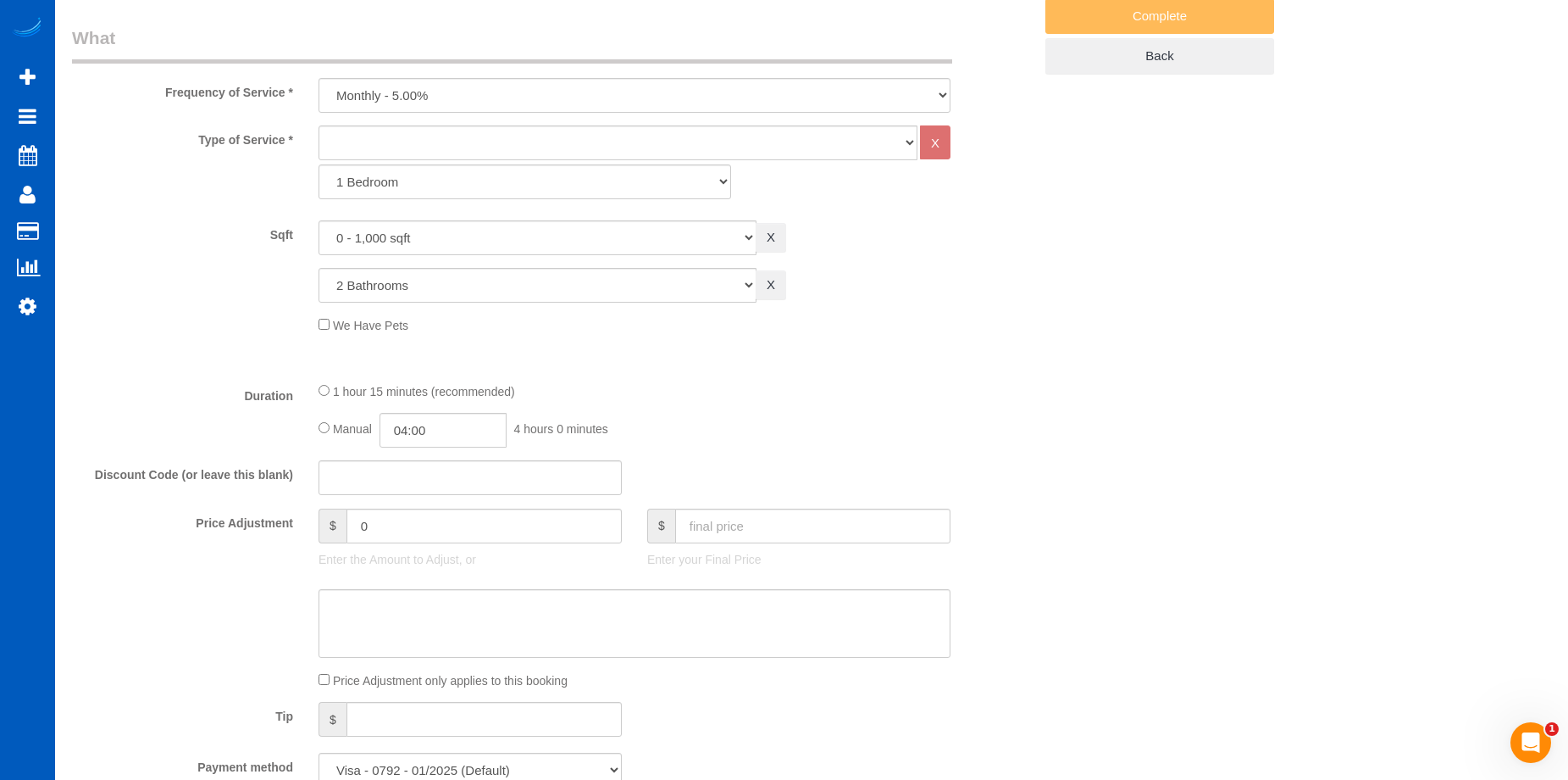
select select "2"
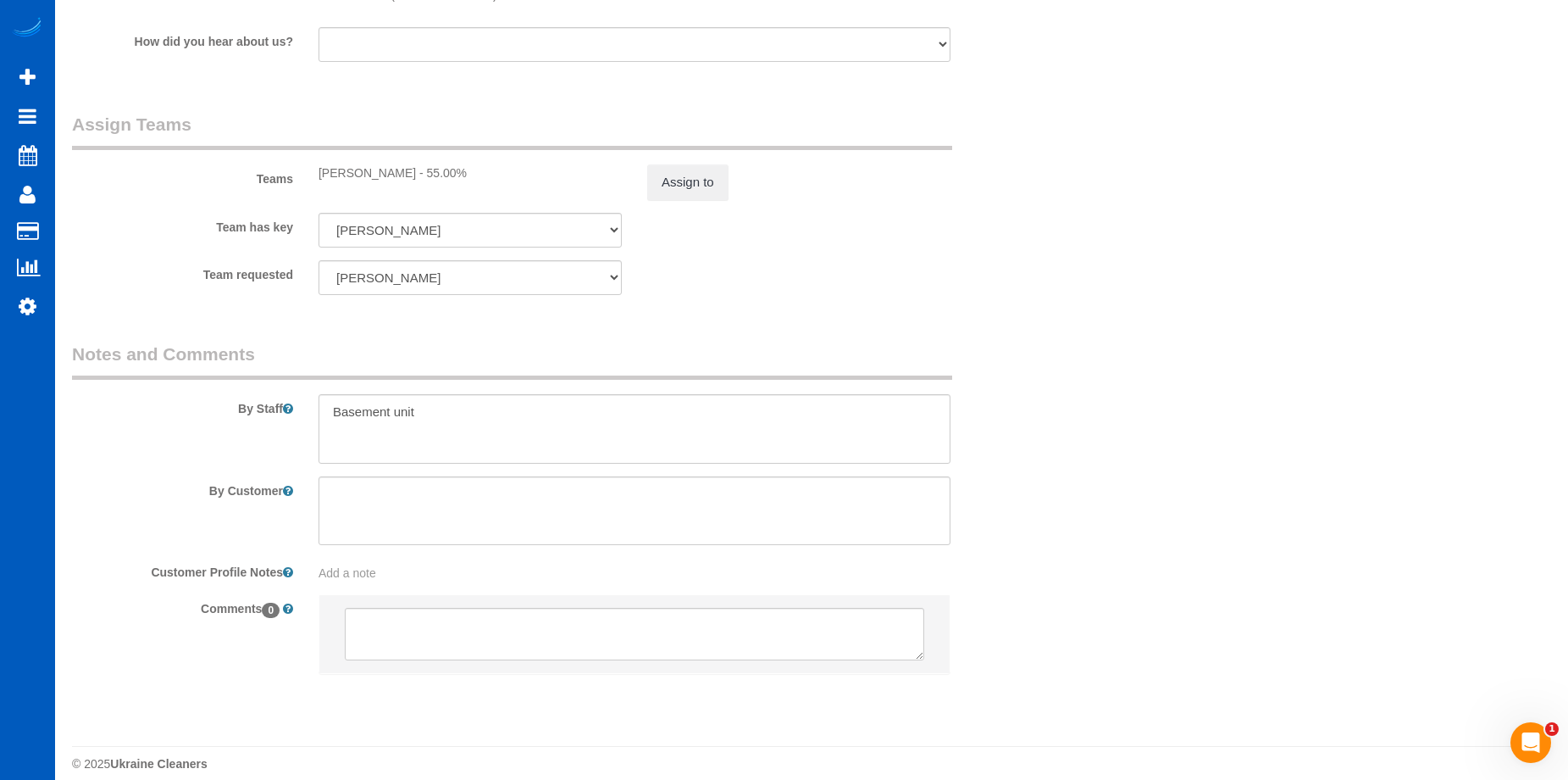
scroll to position [1949, 0]
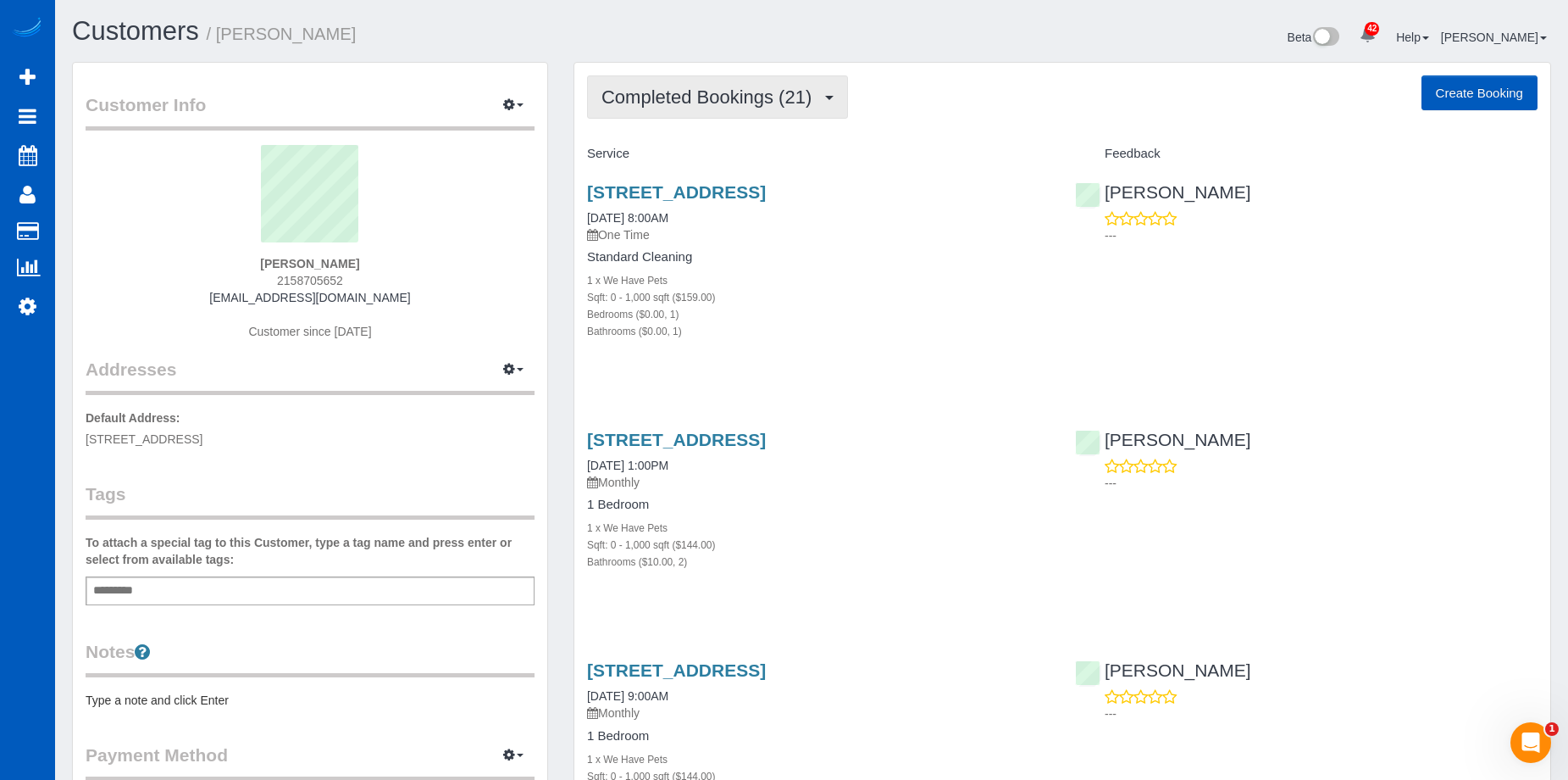
click at [780, 94] on span "Completed Bookings (21)" at bounding box center [710, 97] width 218 height 21
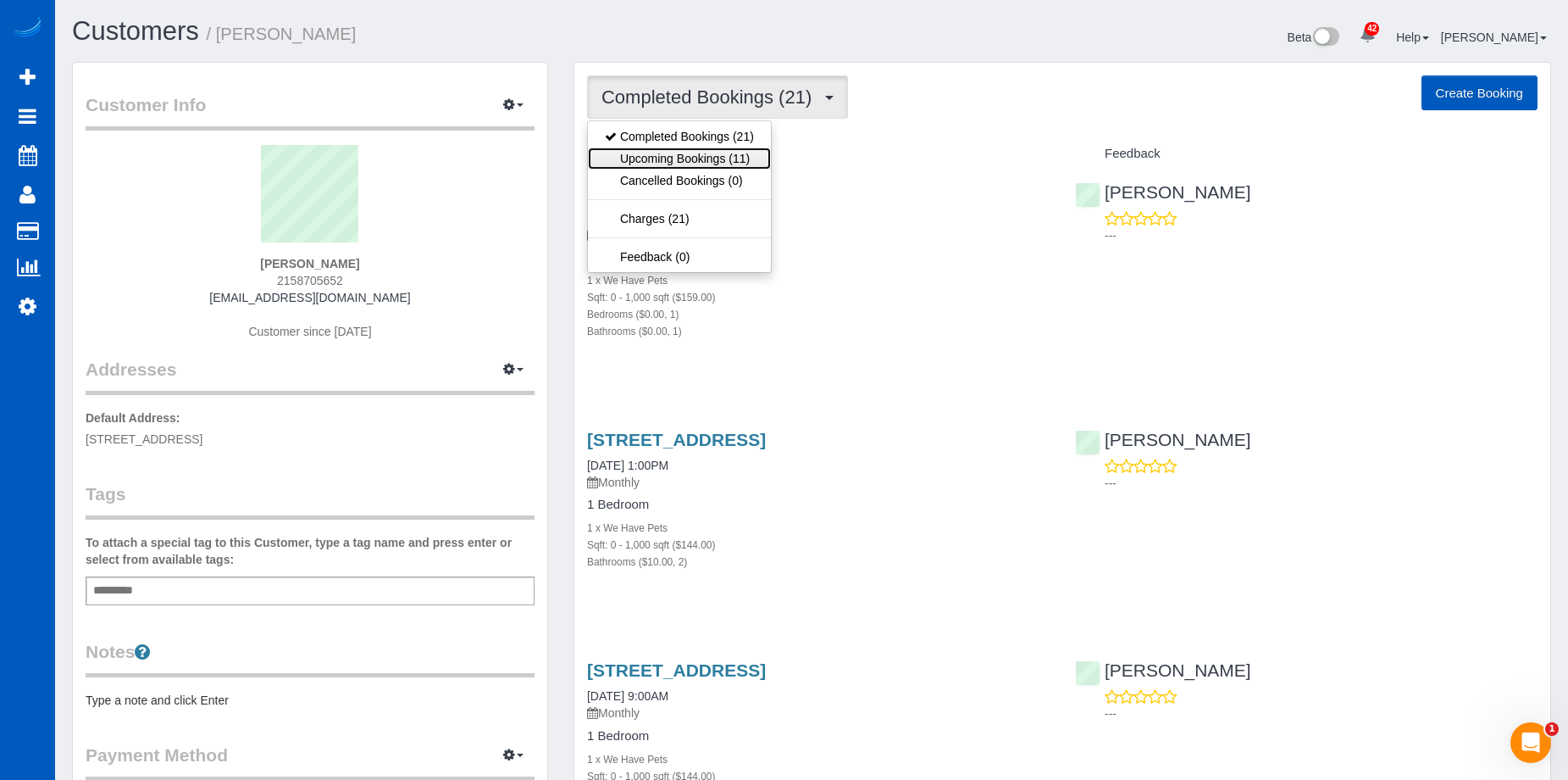
click at [715, 155] on link "Upcoming Bookings (11)" at bounding box center [679, 158] width 183 height 22
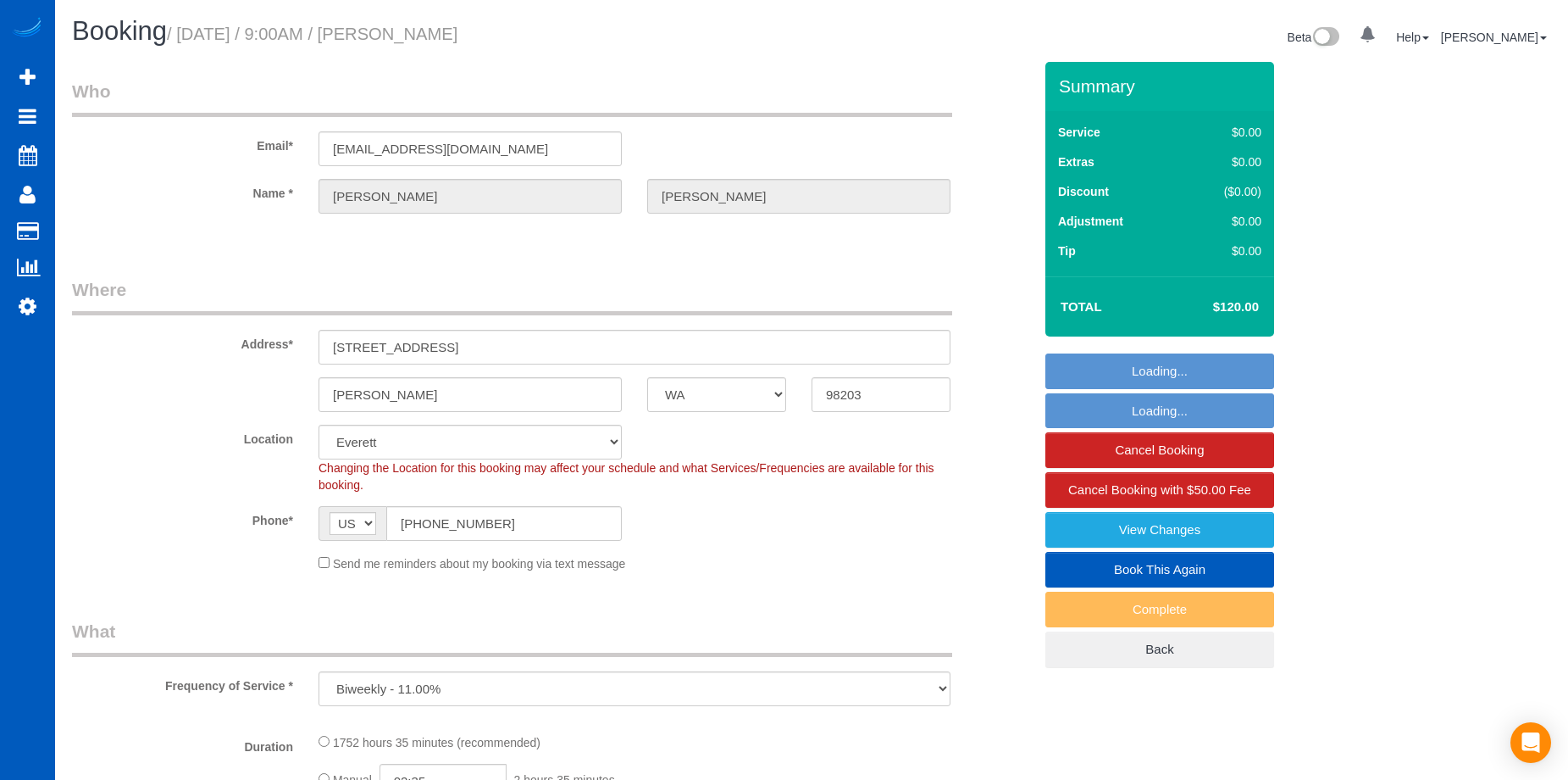
select select "WA"
select select "object:925"
select select "1001"
select select "2"
select select "1001"
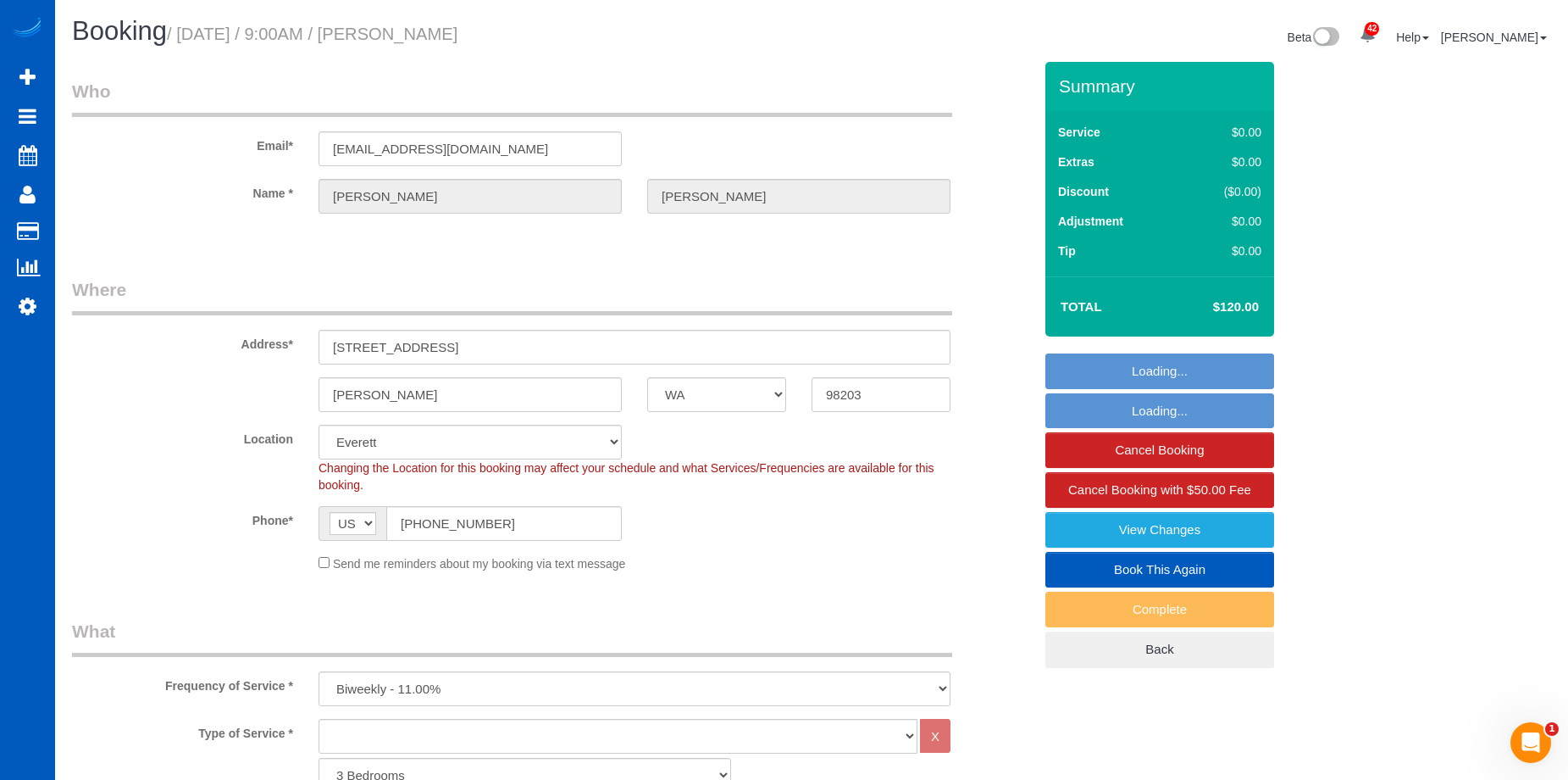
select select "2"
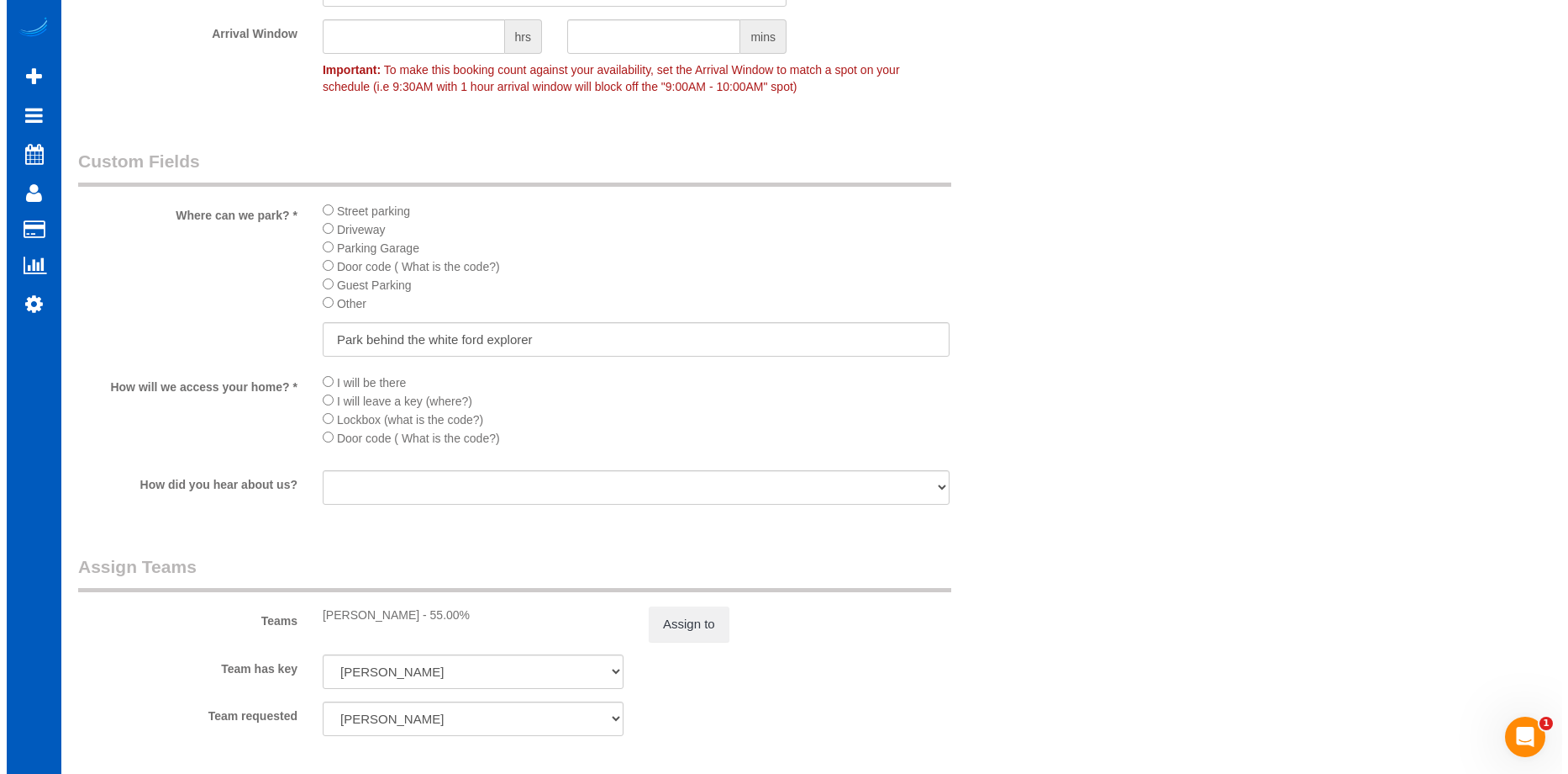
scroll to position [1765, 0]
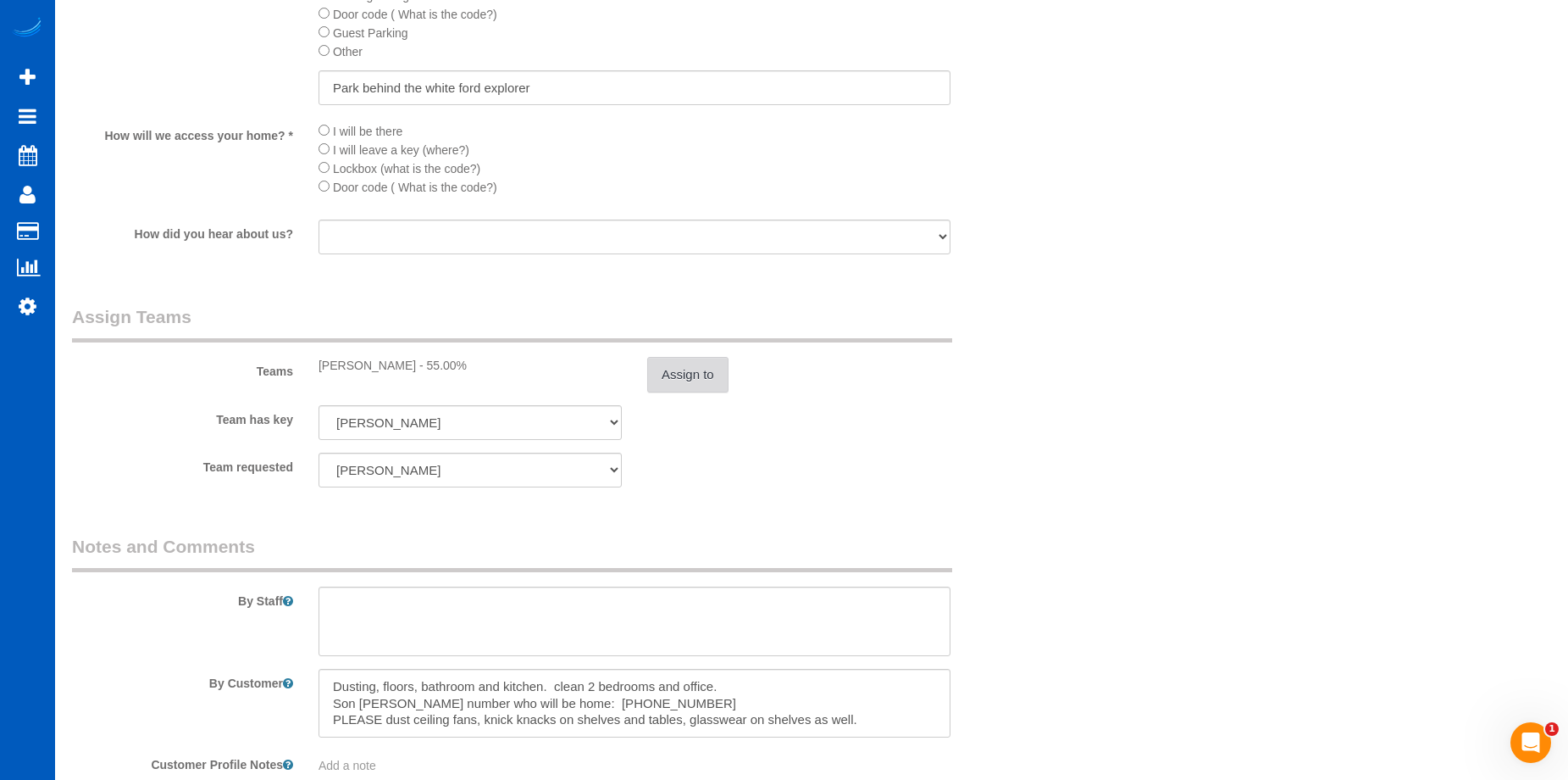
click at [670, 379] on button "Assign to" at bounding box center [688, 375] width 82 height 36
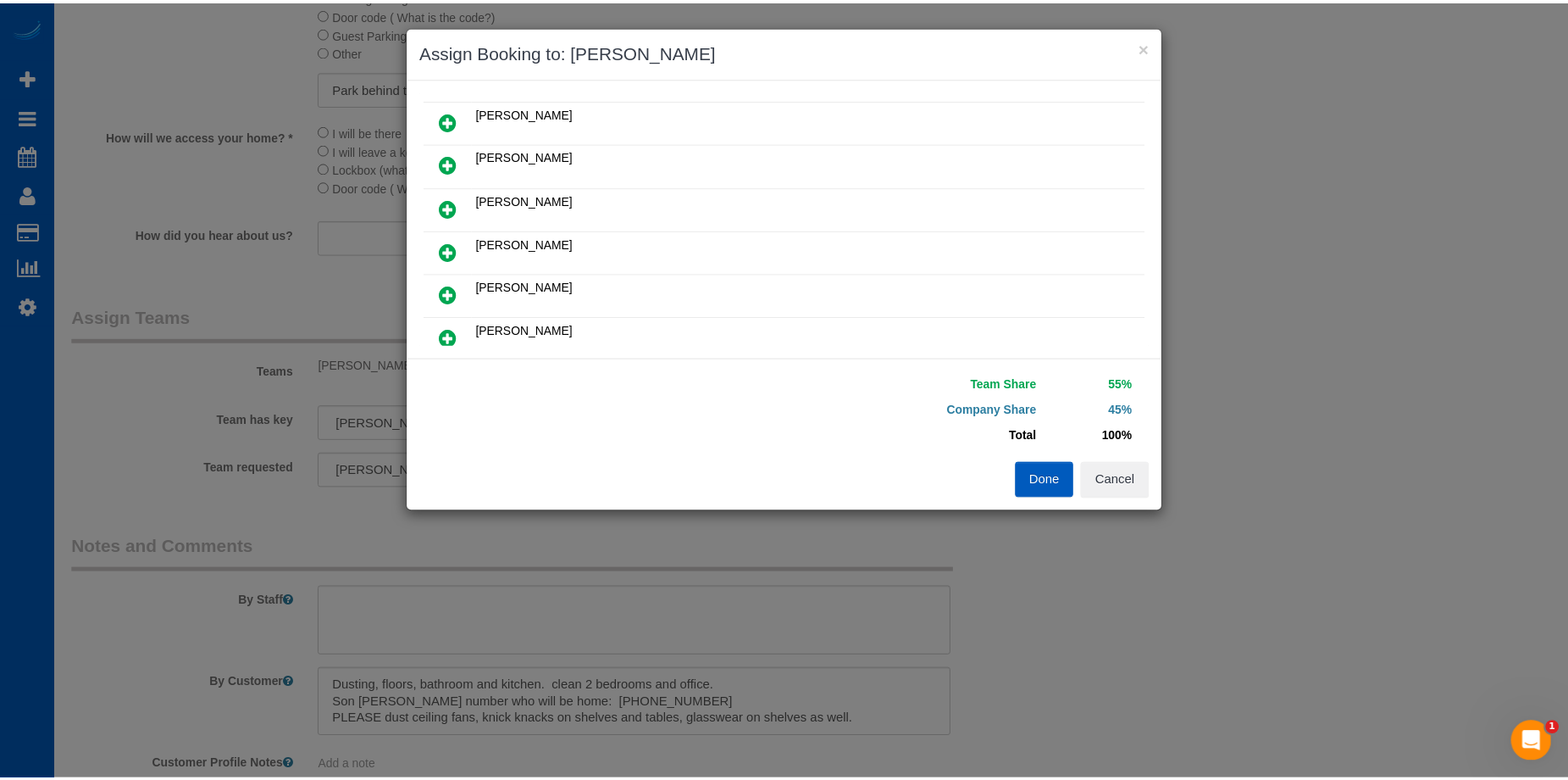
scroll to position [169, 0]
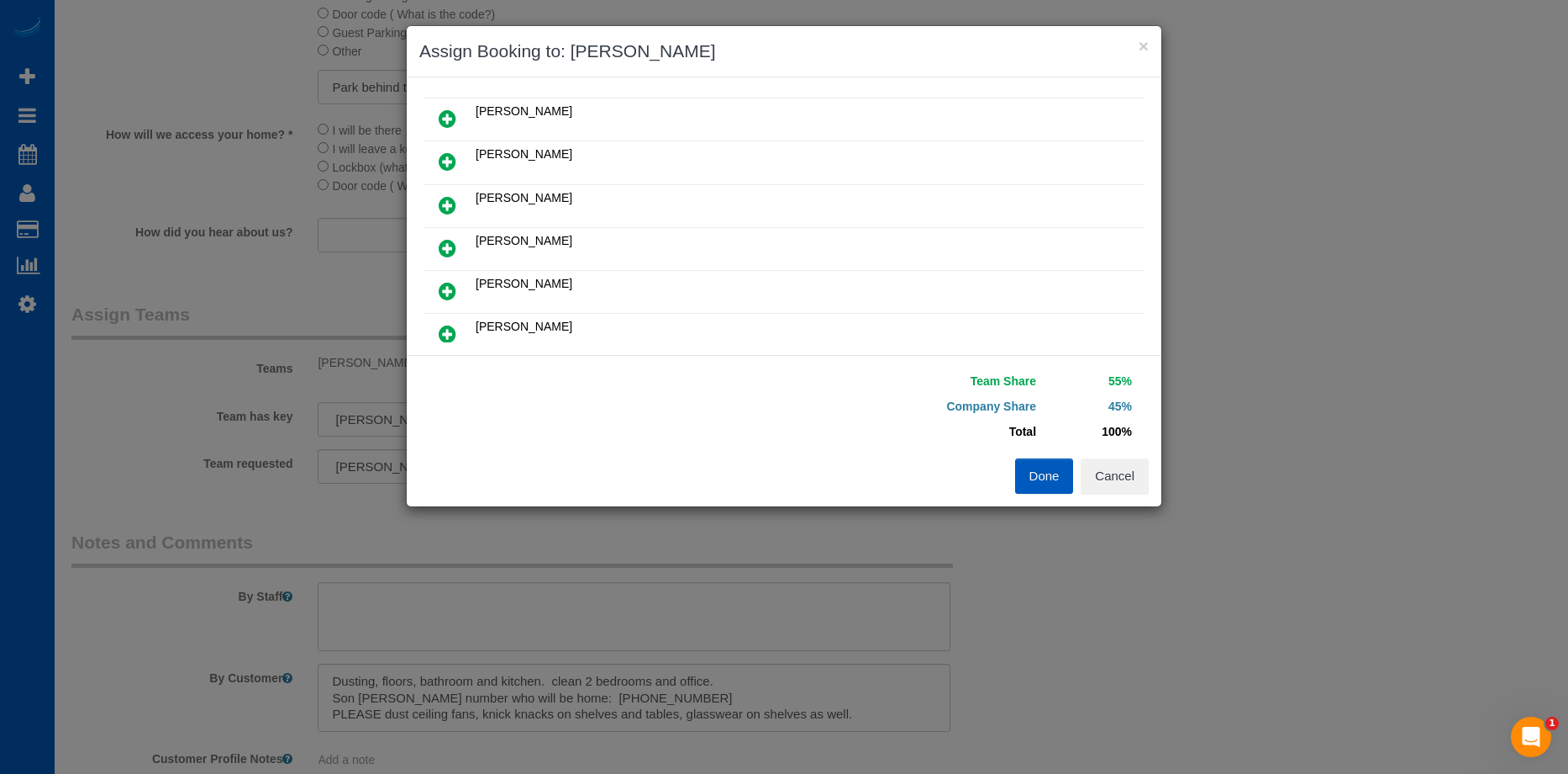
click at [1150, 486] on div "Done Cancel" at bounding box center [973, 476] width 377 height 36
click at [1105, 483] on button "Cancel" at bounding box center [1114, 476] width 68 height 36
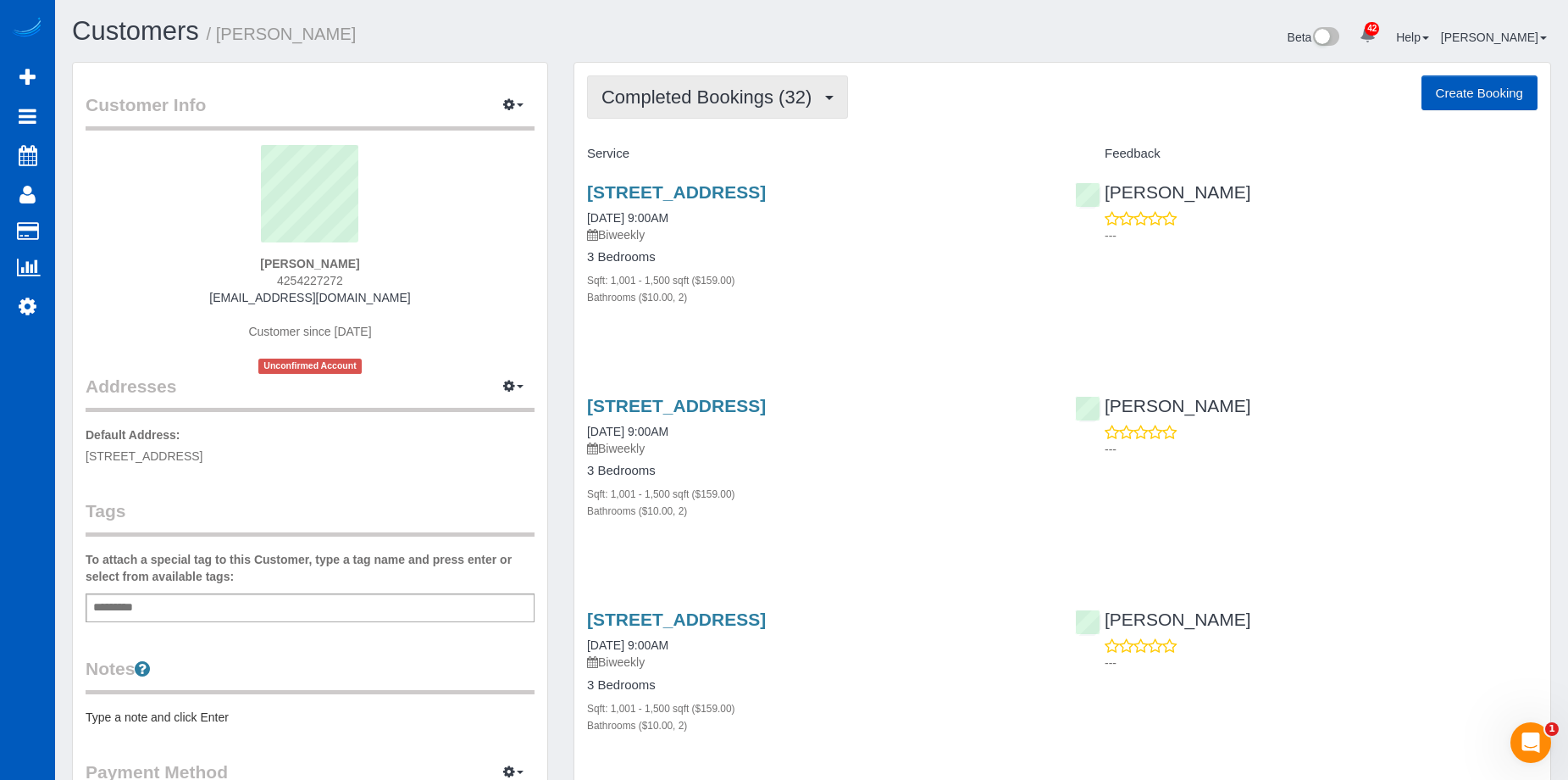
click at [745, 95] on span "Completed Bookings (32)" at bounding box center [710, 97] width 218 height 21
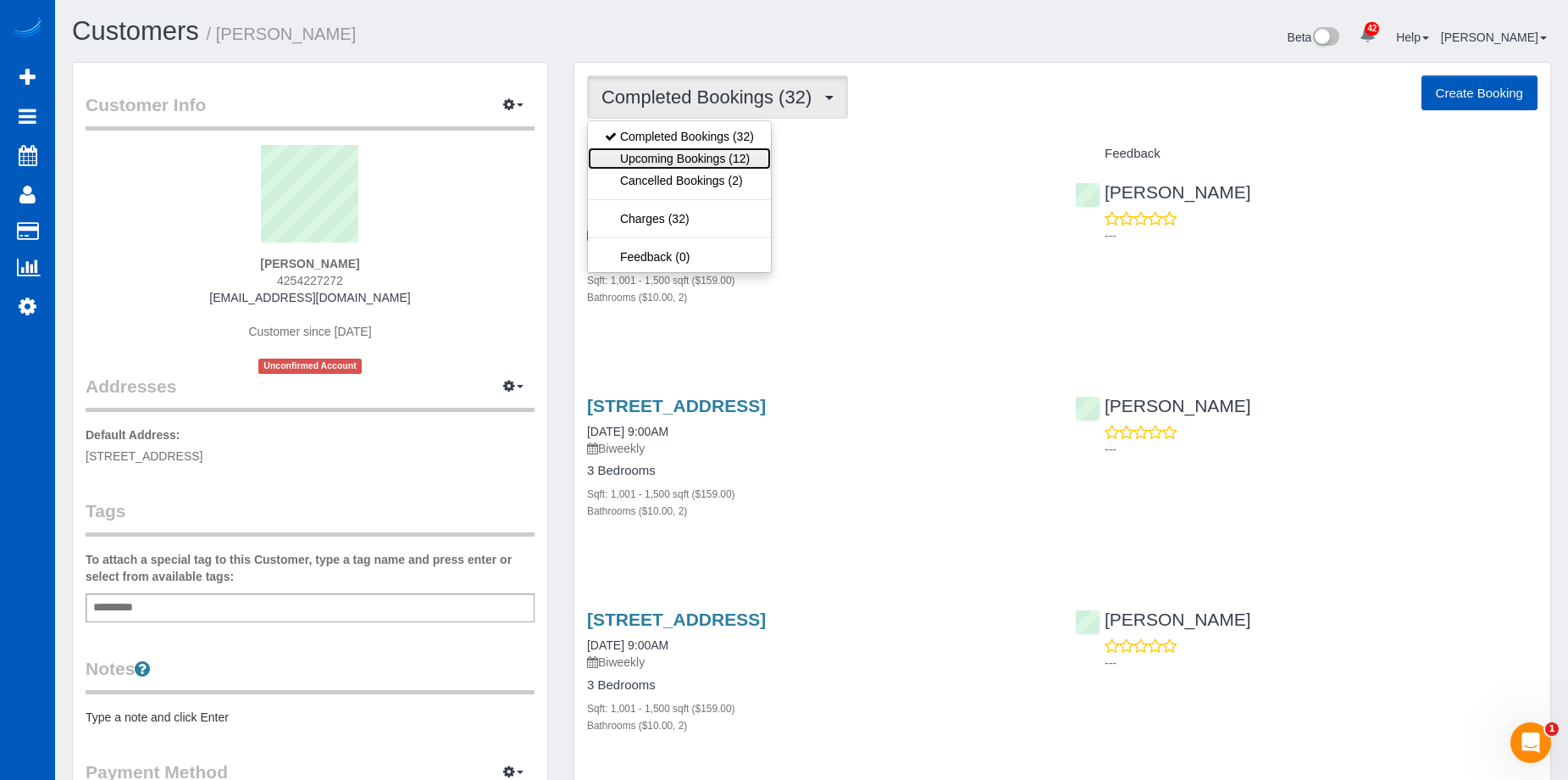
click at [717, 156] on link "Upcoming Bookings (12)" at bounding box center [679, 158] width 183 height 22
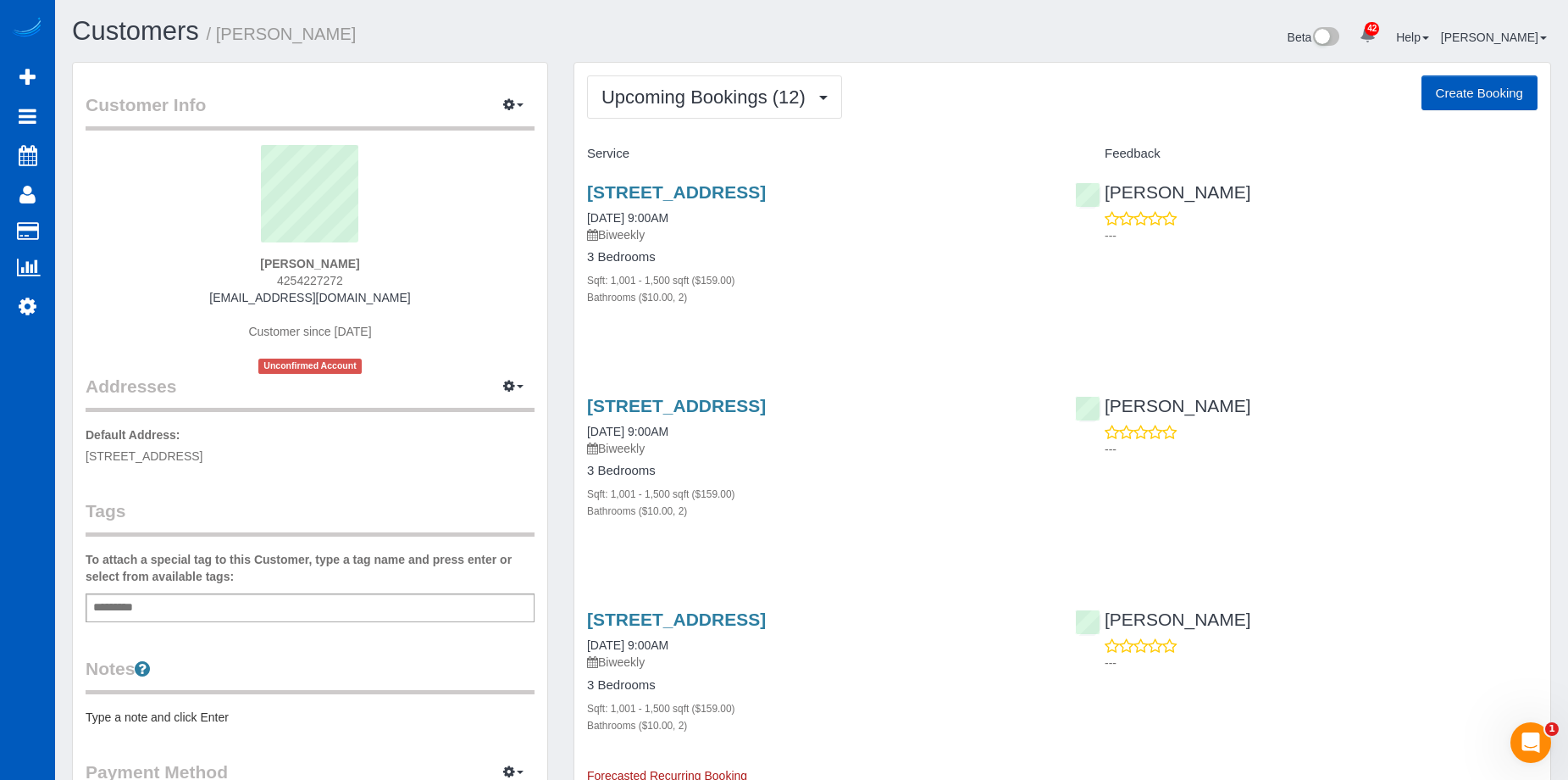
click at [912, 117] on div "Upcoming Bookings (12) Completed Bookings (32) Upcoming Bookings (12) Cancelled…" at bounding box center [1062, 97] width 950 height 43
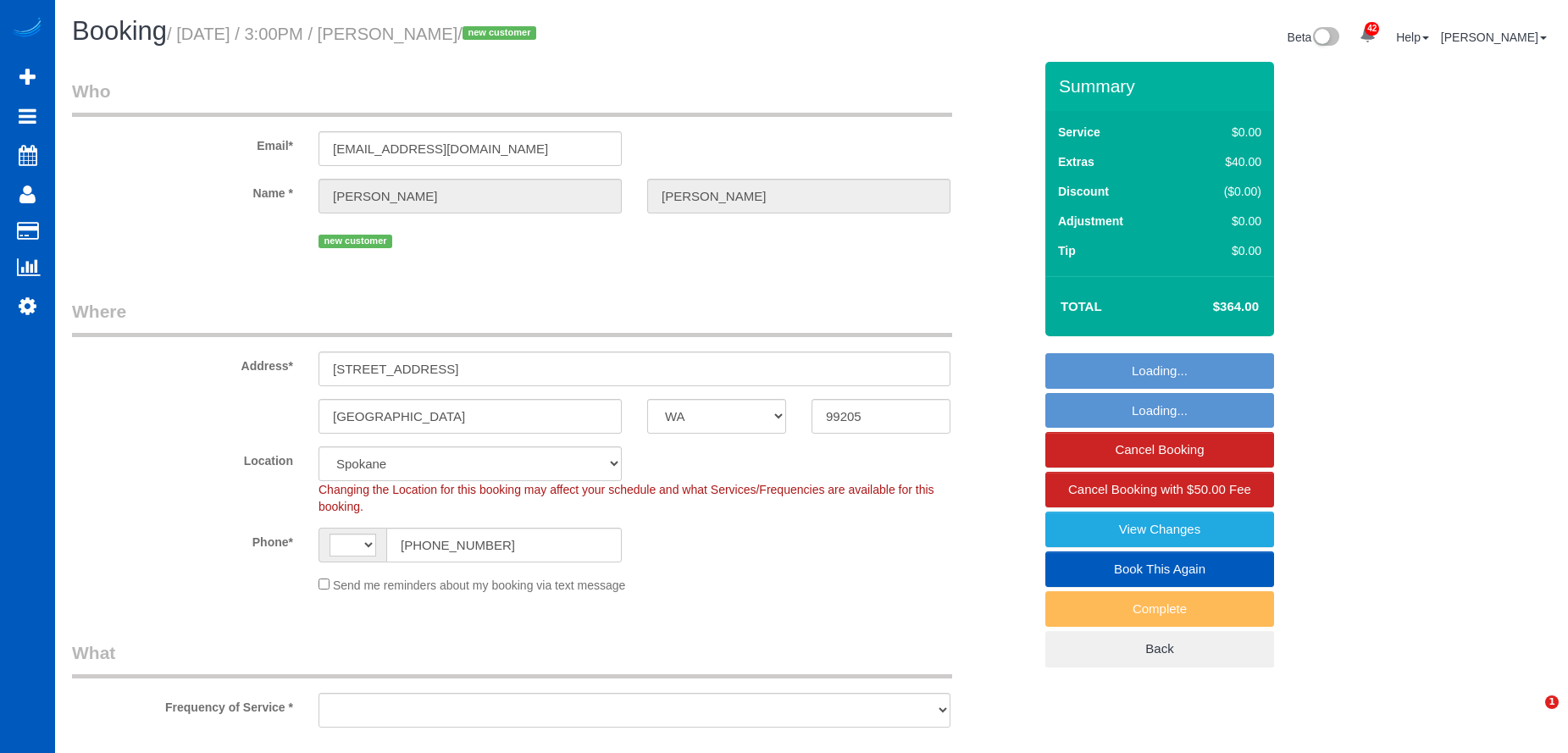
select select "WA"
select select "object:7757"
select select "string:fspay-960fefea-218e-40c6-bace-072c66b36d8e"
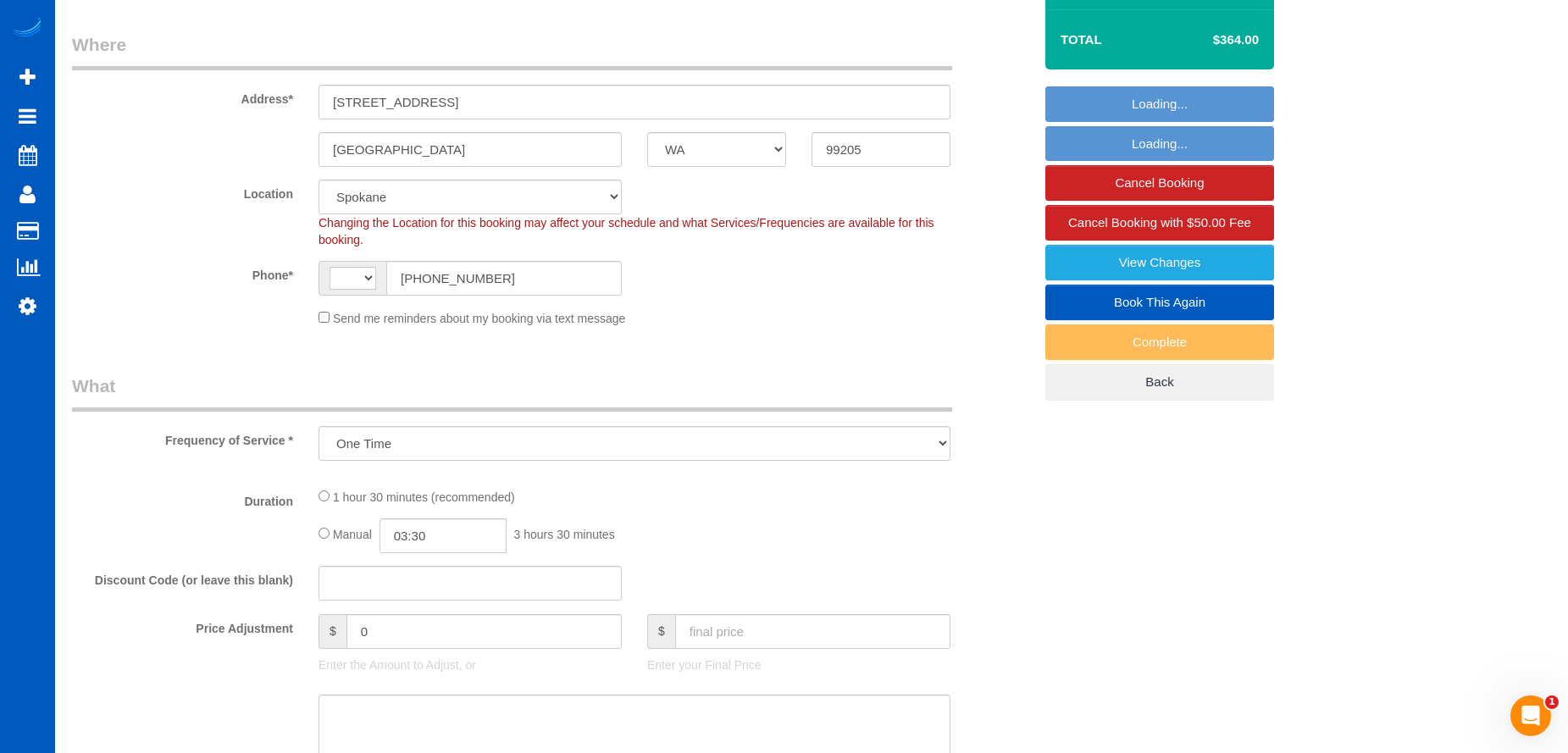
select select "object:8009"
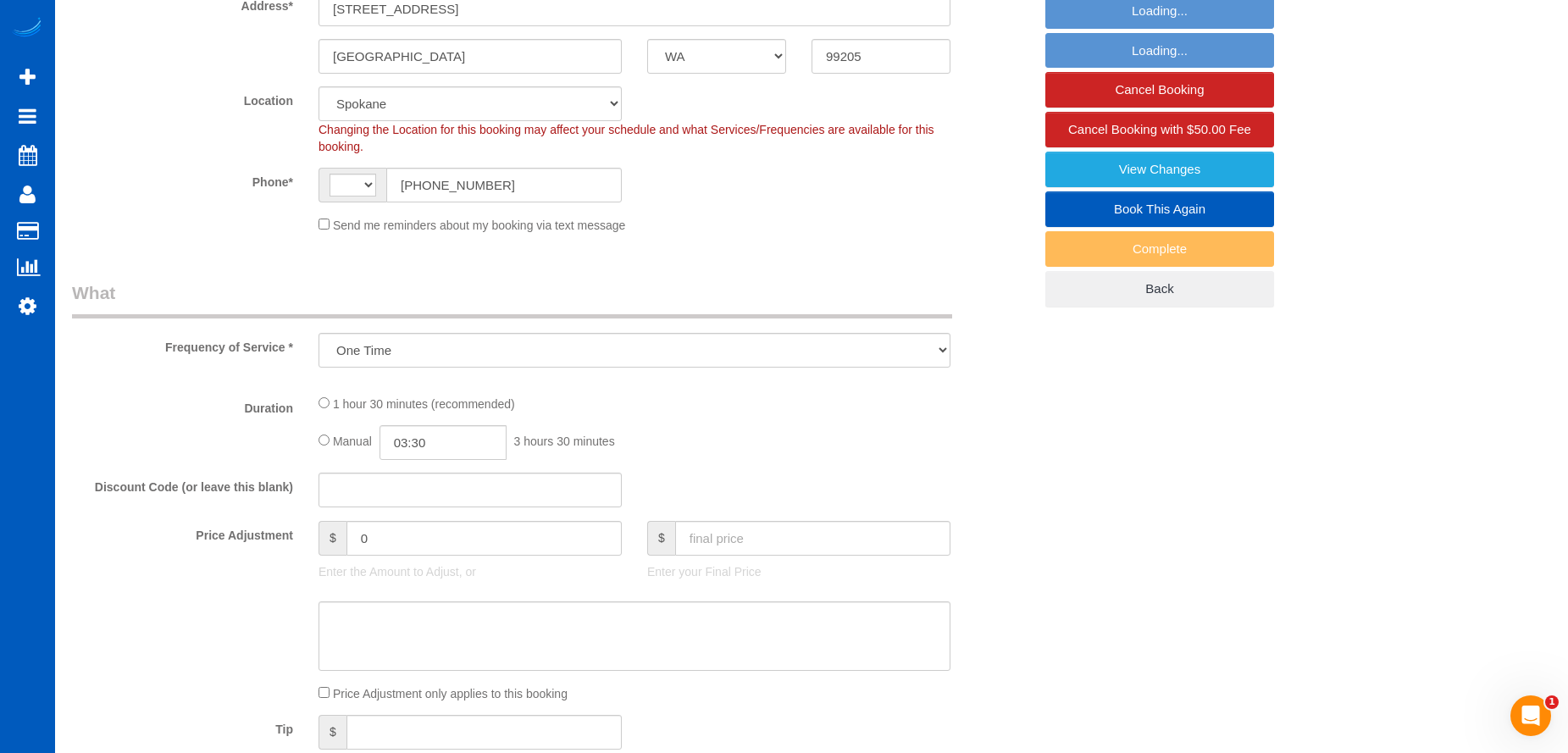
select select "string:[GEOGRAPHIC_DATA]"
select select "199"
select select "1501"
select select "2"
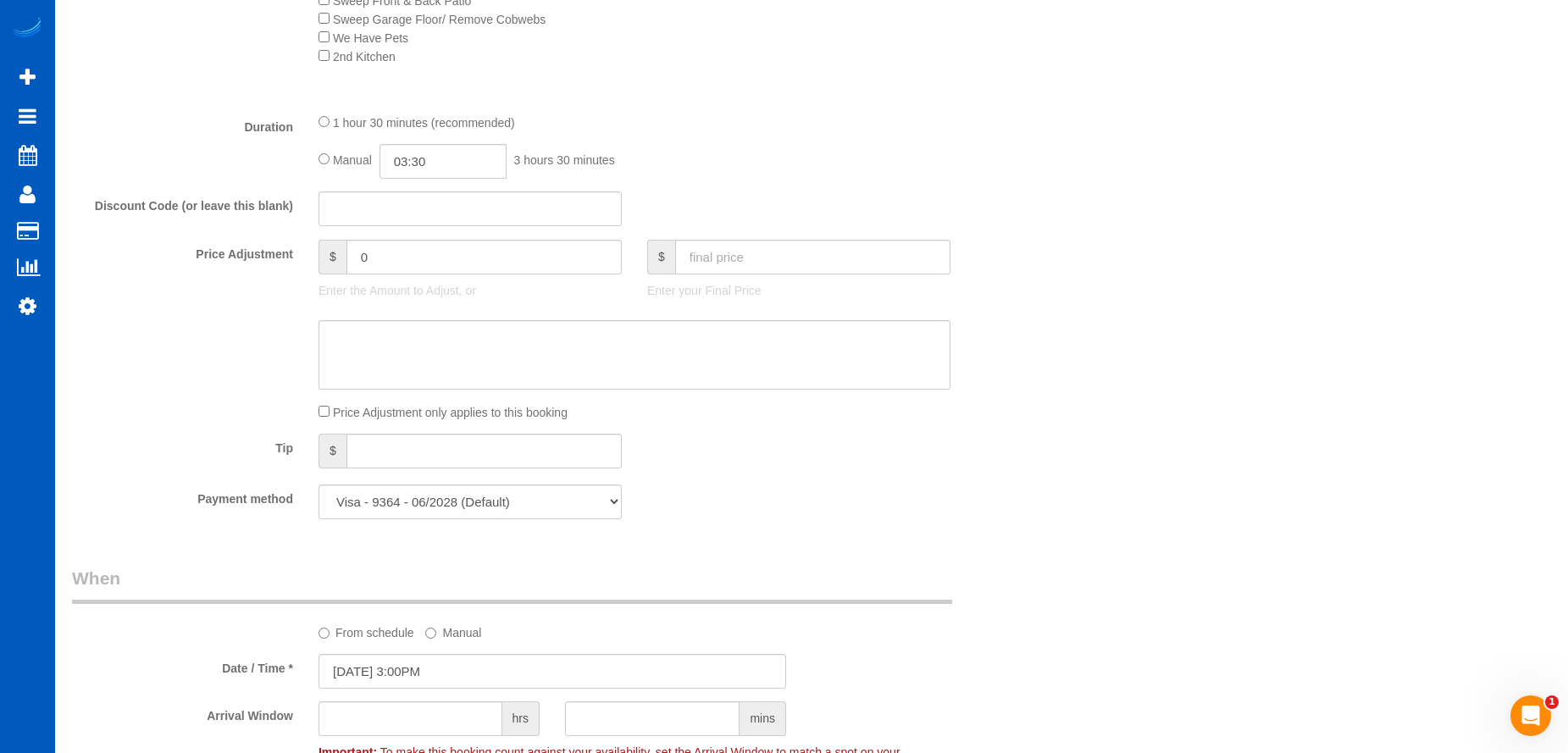
select select "1501"
select select "2"
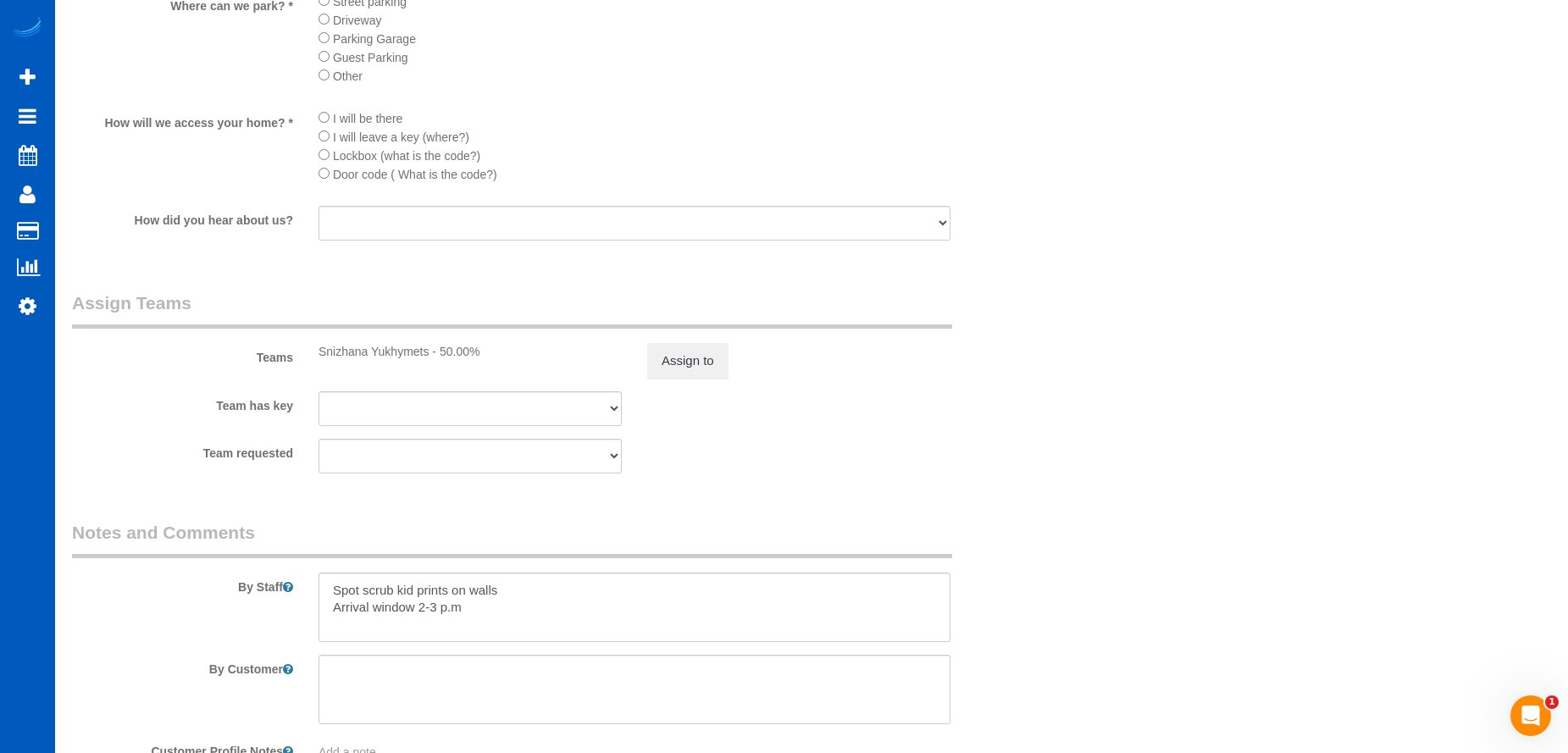
scroll to position [2287, 0]
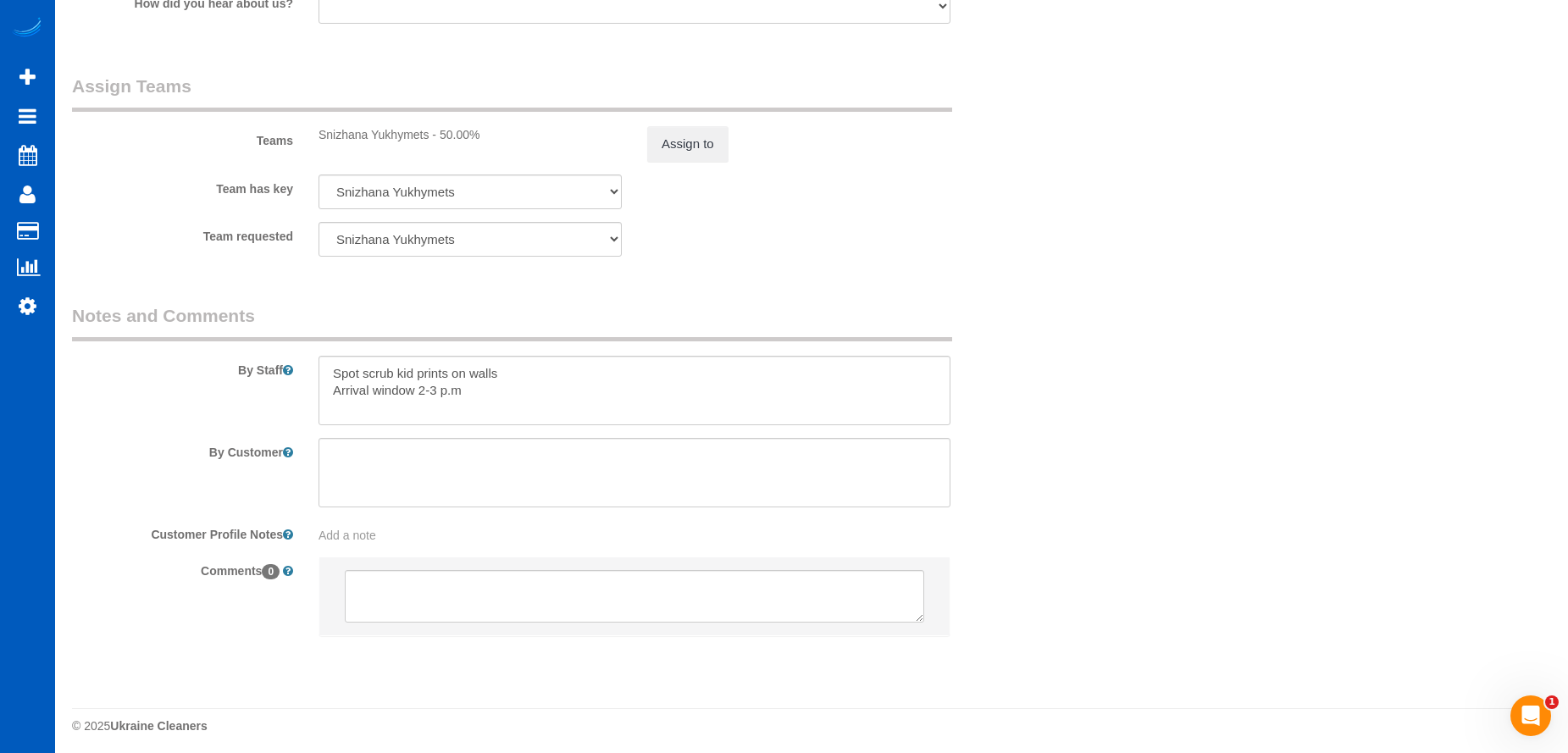
click at [565, 428] on sui-booking-comments "By Staff By Customer Customer Profile Notes Add a note Comments 0" at bounding box center [552, 477] width 961 height 350
click at [569, 410] on textarea at bounding box center [635, 390] width 633 height 70
click at [418, 411] on textarea at bounding box center [635, 390] width 633 height 70
paste textarea "They will not be home, but the door will be unlocked"
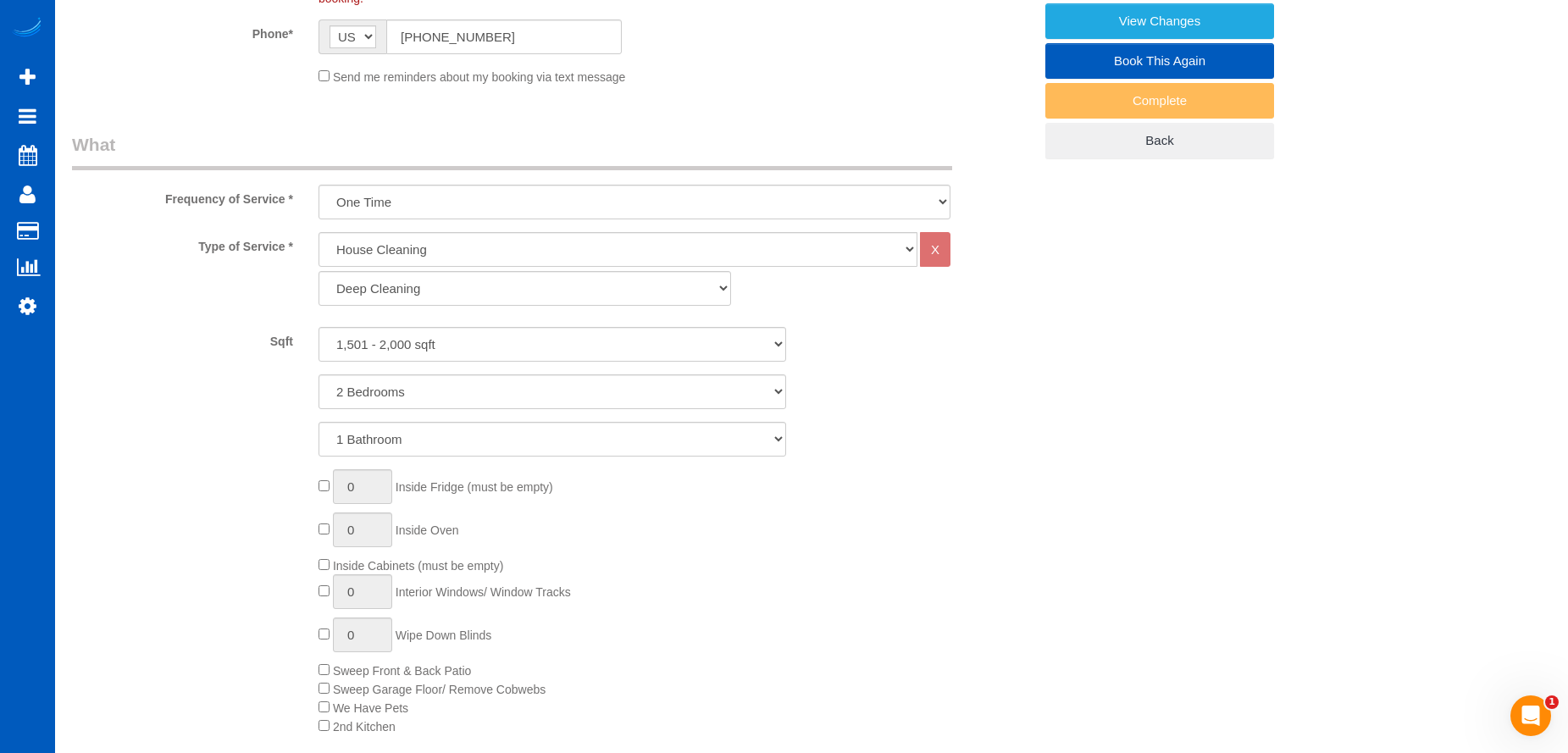
scroll to position [85, 0]
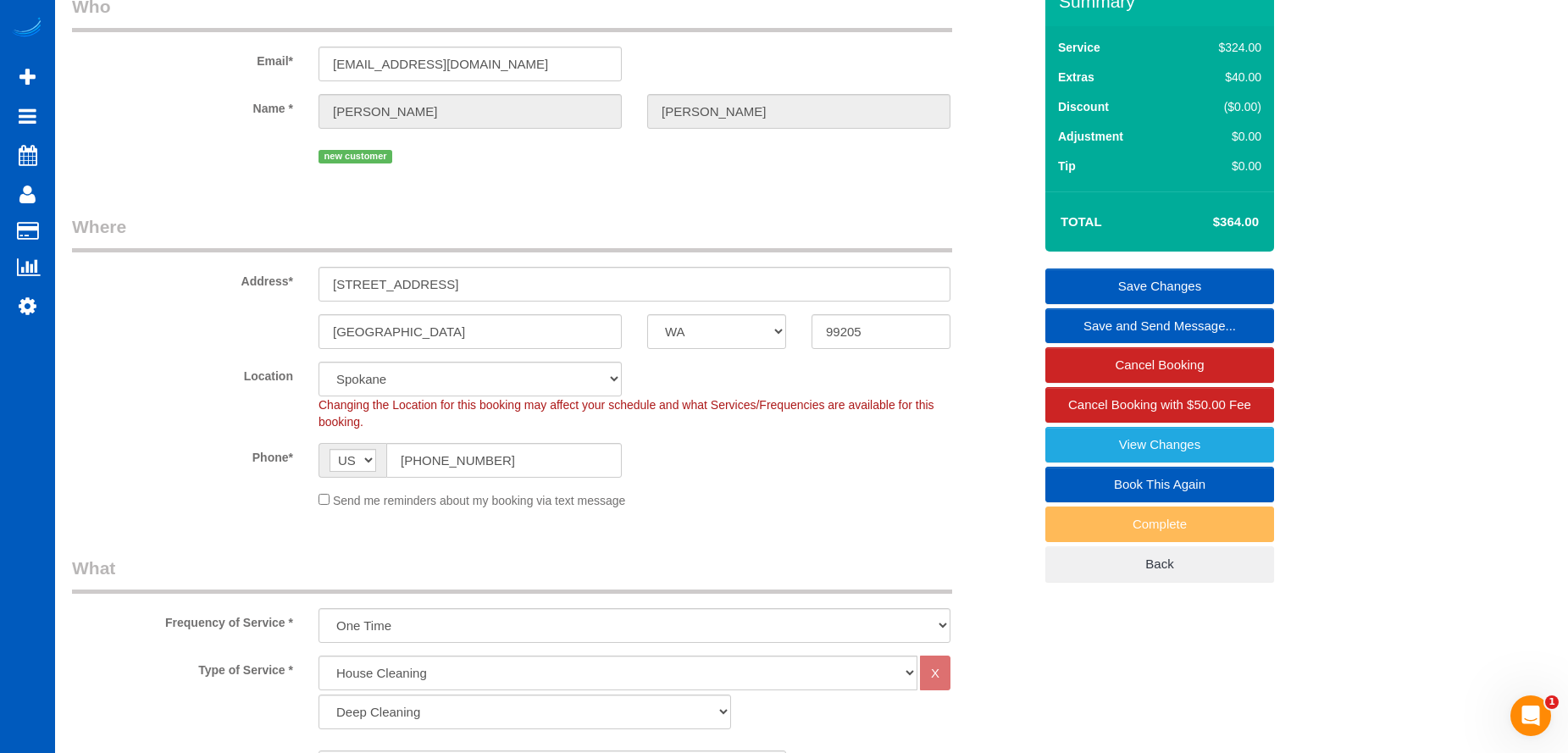
type textarea "Spot scrub kid prints on walls Arrival window 2-3 p.m They will not be home, bu…"
click at [1095, 270] on link "Save Changes" at bounding box center [1161, 287] width 229 height 36
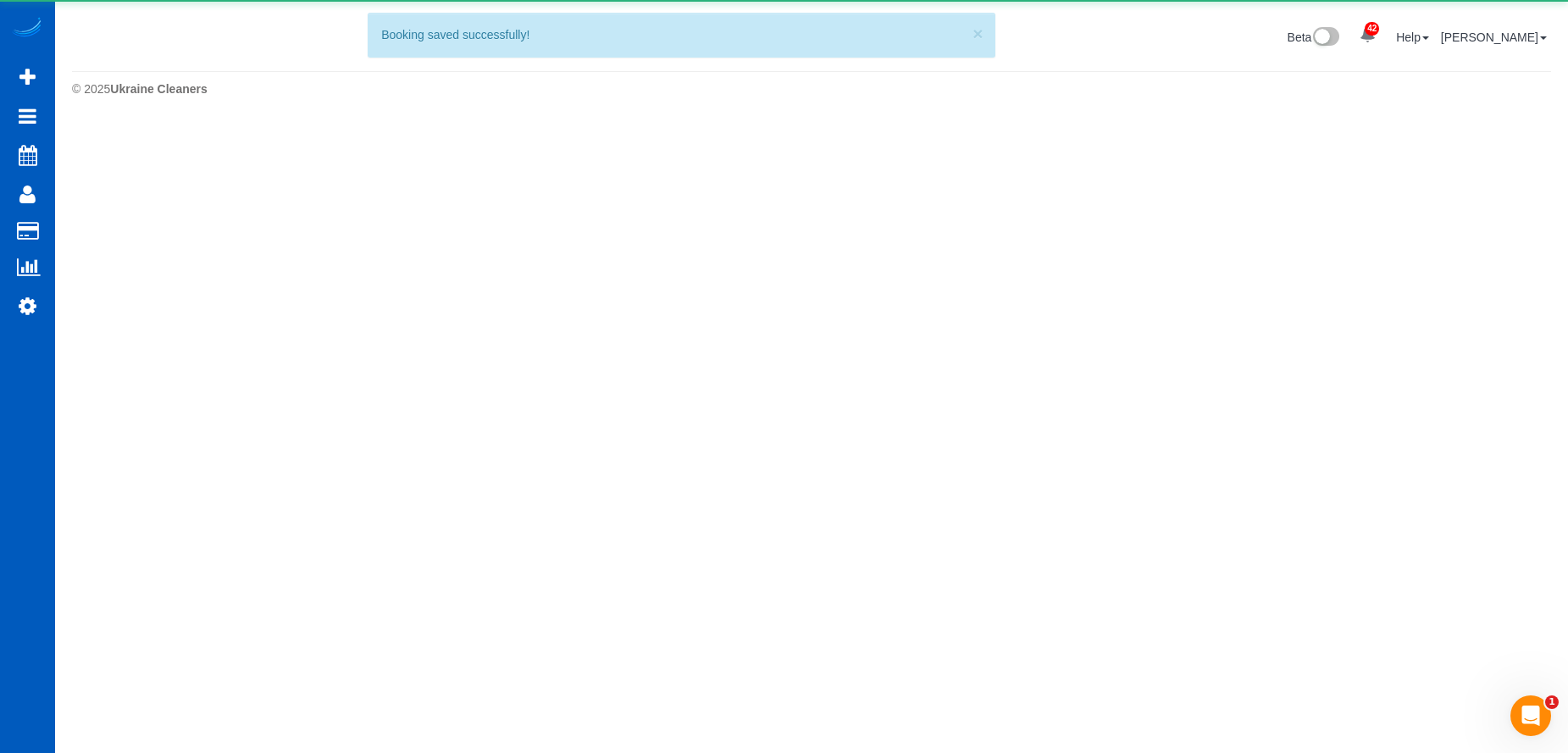
scroll to position [0, 0]
